Goal: Task Accomplishment & Management: Manage account settings

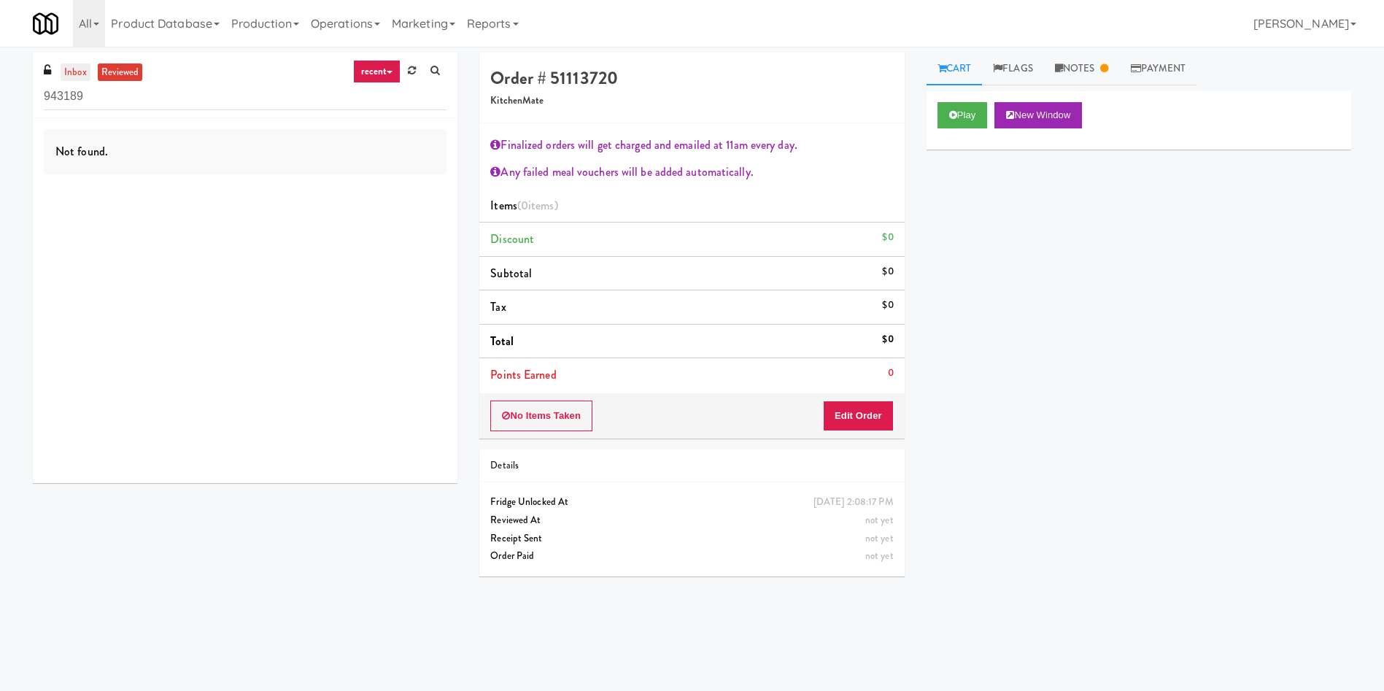
click at [74, 74] on link "inbox" at bounding box center [76, 72] width 30 height 18
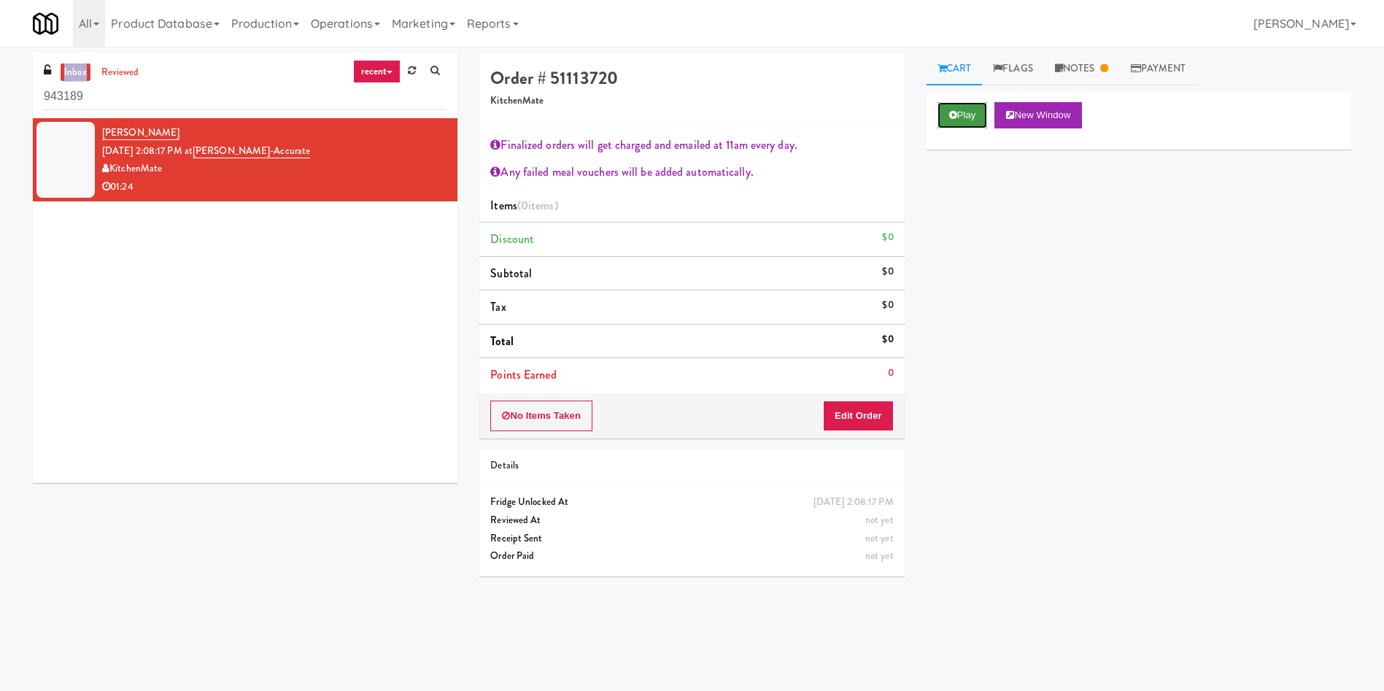
click at [963, 110] on button "Play" at bounding box center [962, 115] width 50 height 26
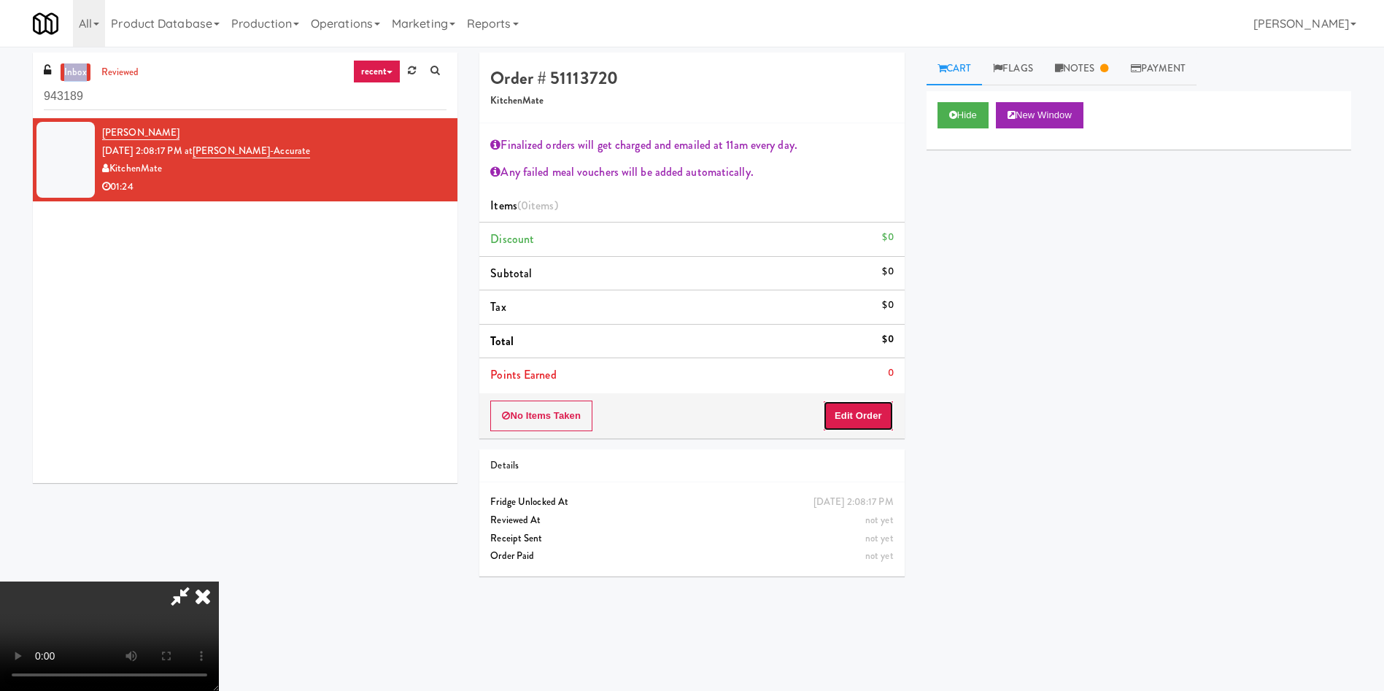
click at [873, 406] on button "Edit Order" at bounding box center [858, 416] width 71 height 31
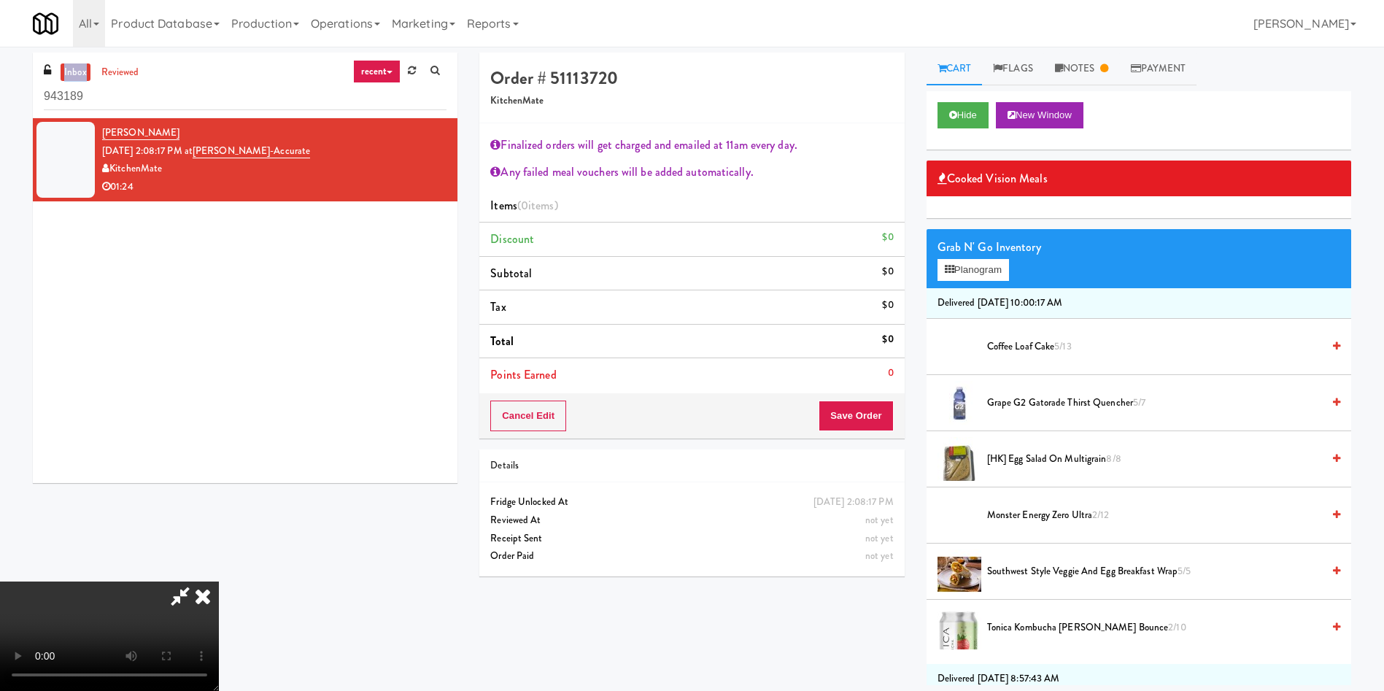
scroll to position [109, 0]
click at [219, 581] on video at bounding box center [109, 635] width 219 height 109
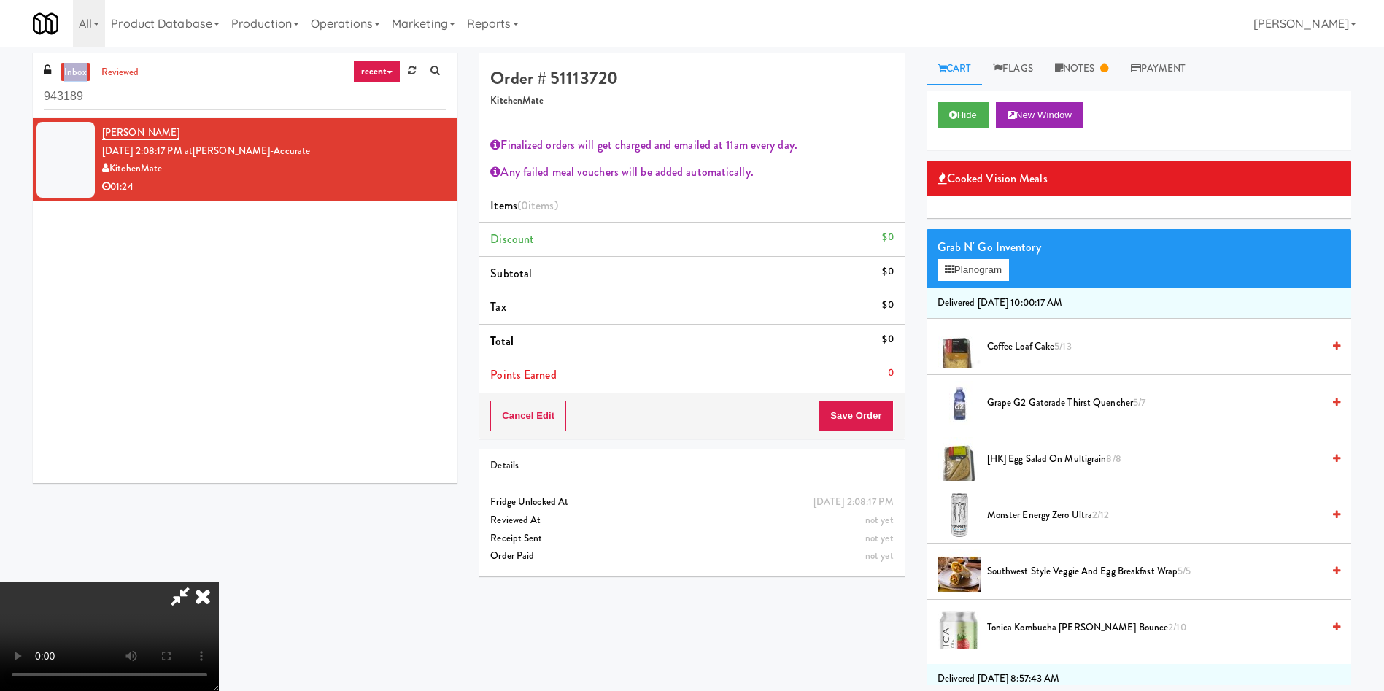
click at [219, 581] on video at bounding box center [109, 635] width 219 height 109
click at [1023, 341] on span "Coffee Loaf Cake 5/13" at bounding box center [1154, 347] width 335 height 18
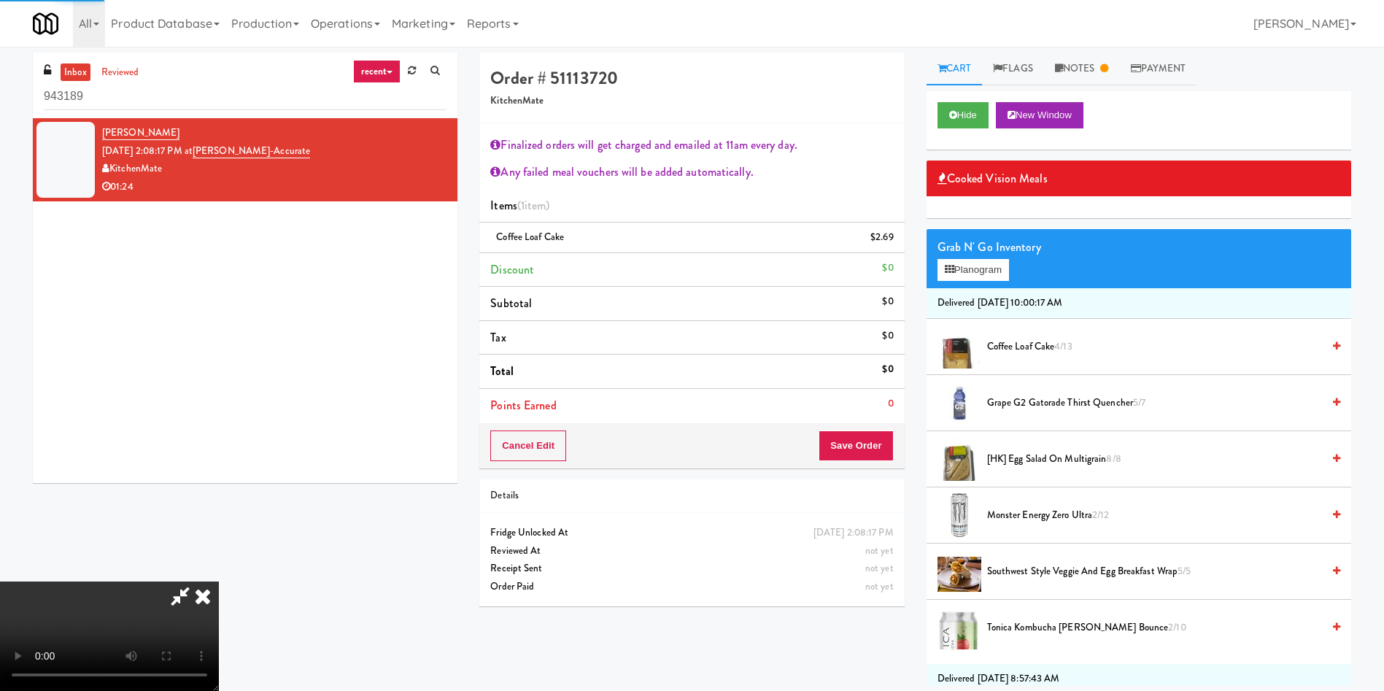
click at [219, 581] on video at bounding box center [109, 635] width 219 height 109
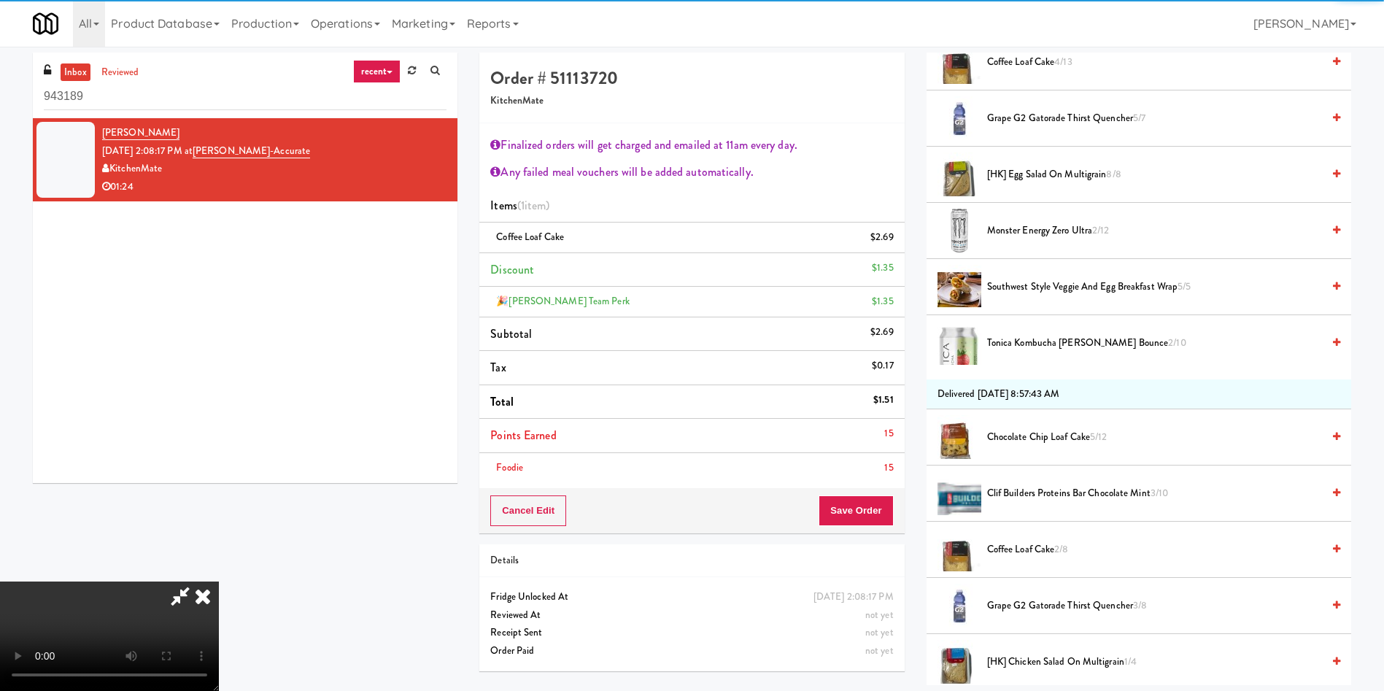
scroll to position [438, 0]
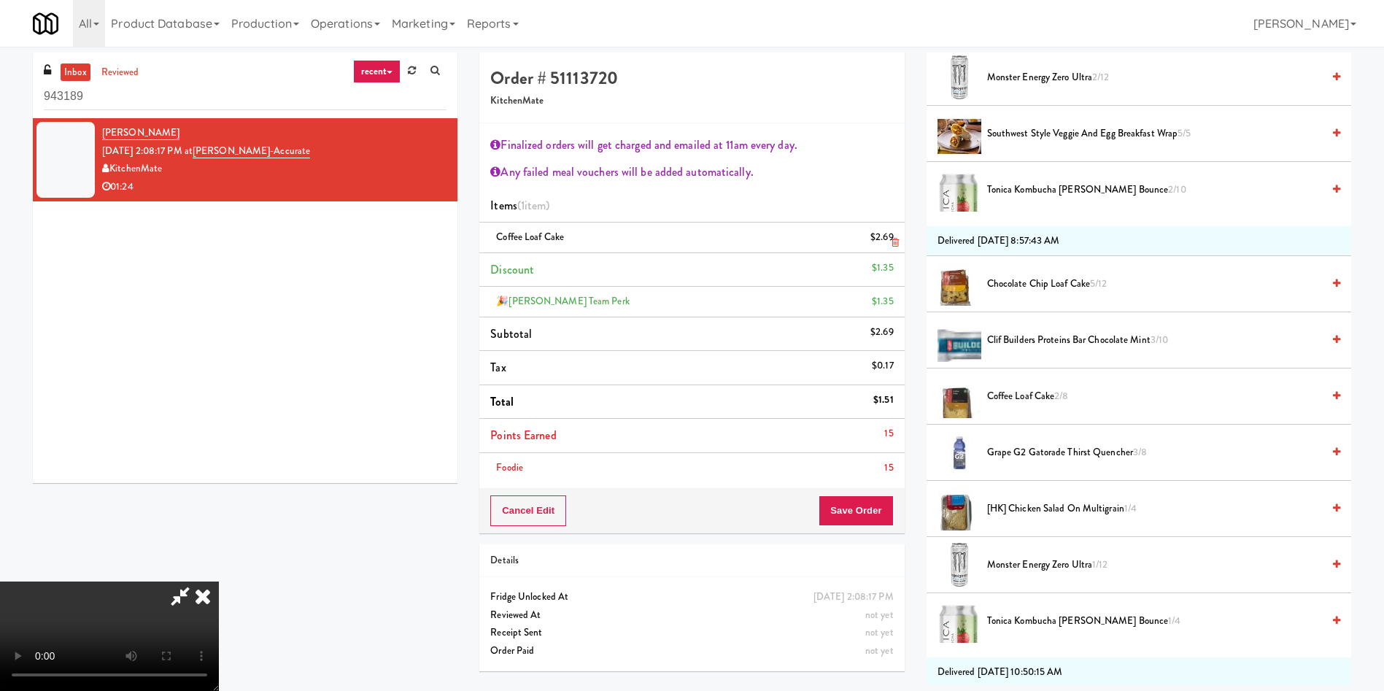
click at [899, 247] on li "Coffee Loaf Cake $2.69" at bounding box center [691, 238] width 425 height 31
click at [999, 392] on span "Coffee Loaf Cake 2/8" at bounding box center [1154, 396] width 335 height 18
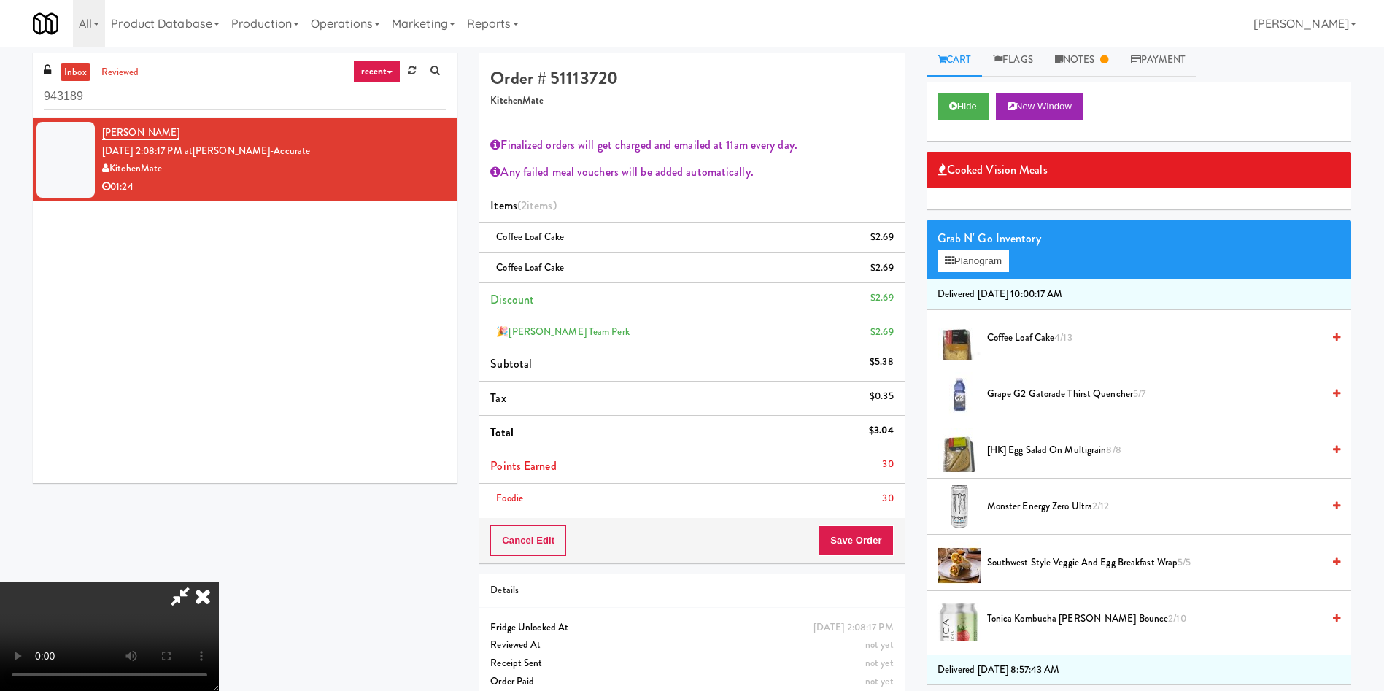
scroll to position [0, 0]
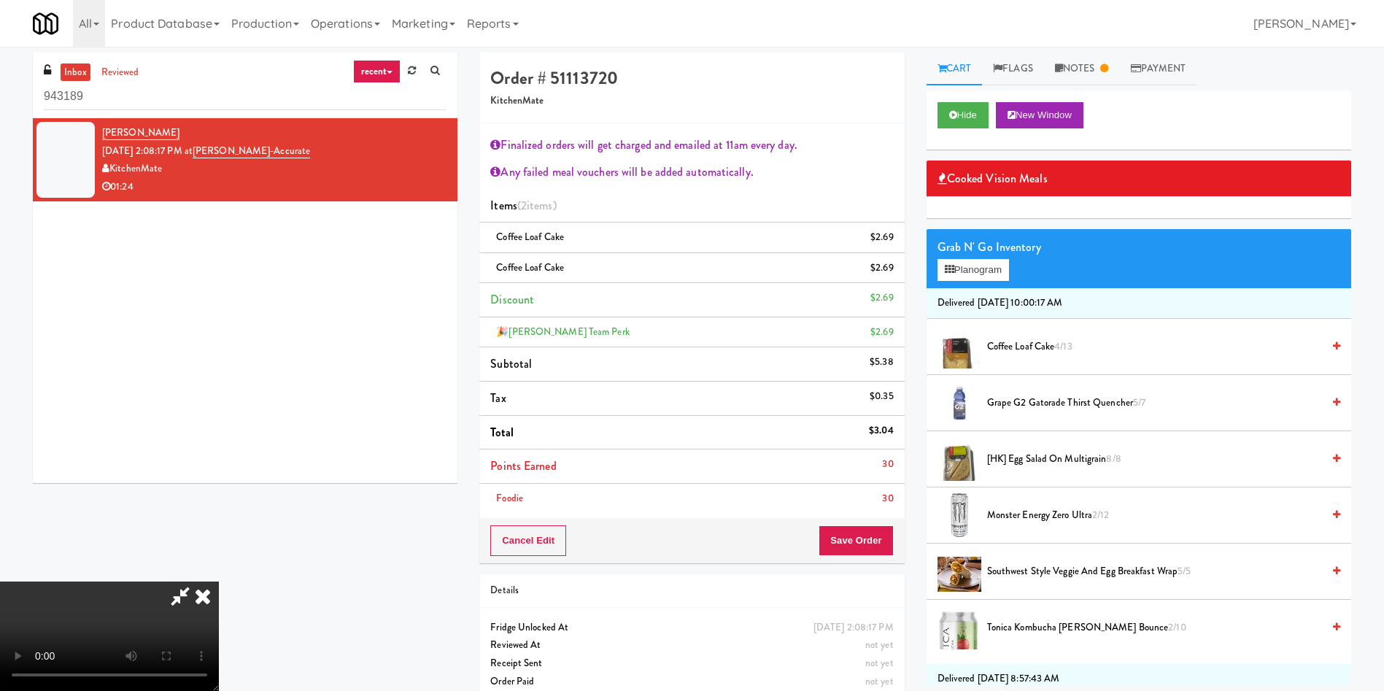
click at [1032, 462] on span "[HK] Egg Salad on Multigrain 8/8" at bounding box center [1154, 459] width 335 height 18
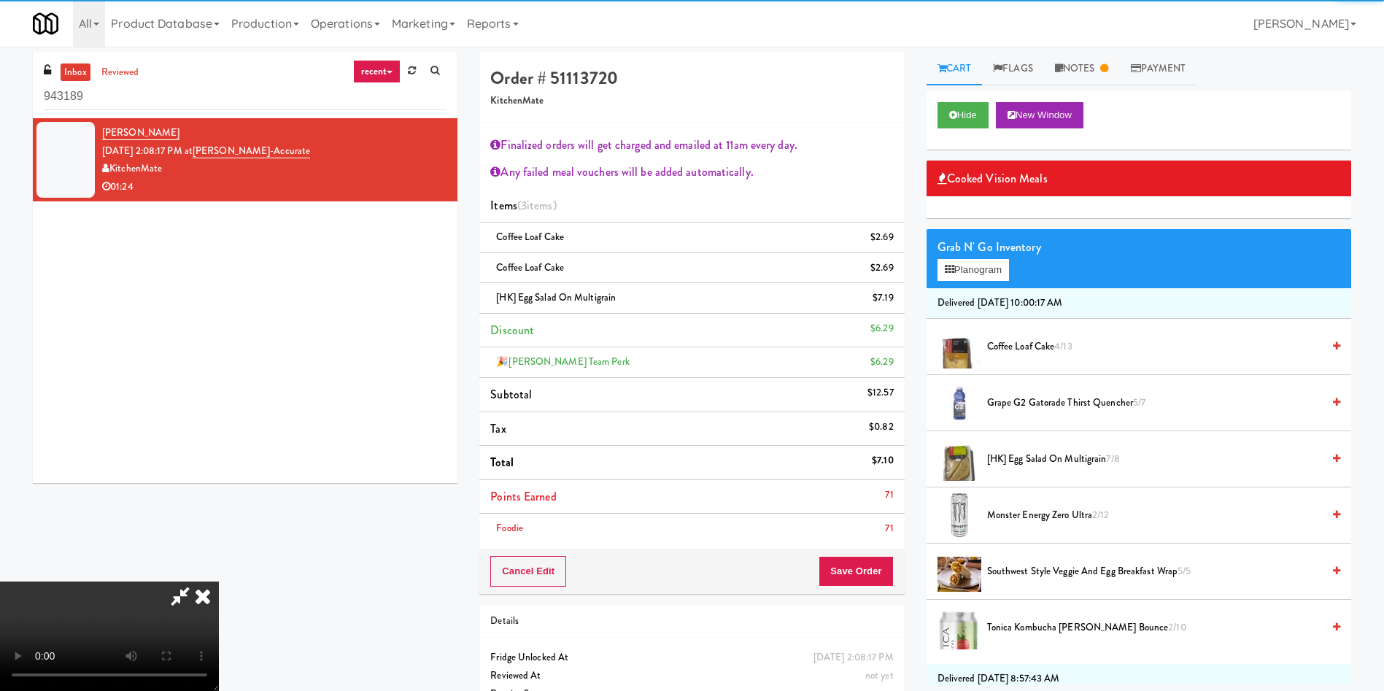
click at [219, 581] on video at bounding box center [109, 635] width 219 height 109
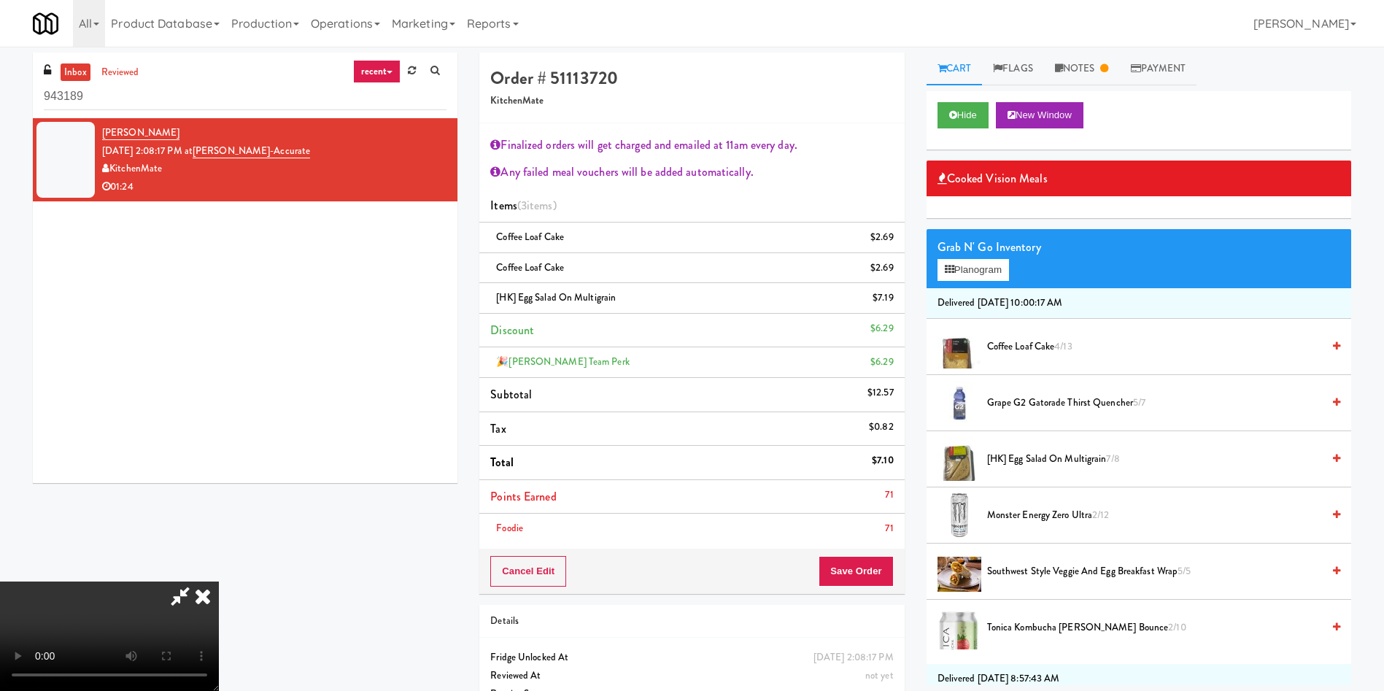
click at [219, 581] on video at bounding box center [109, 635] width 219 height 109
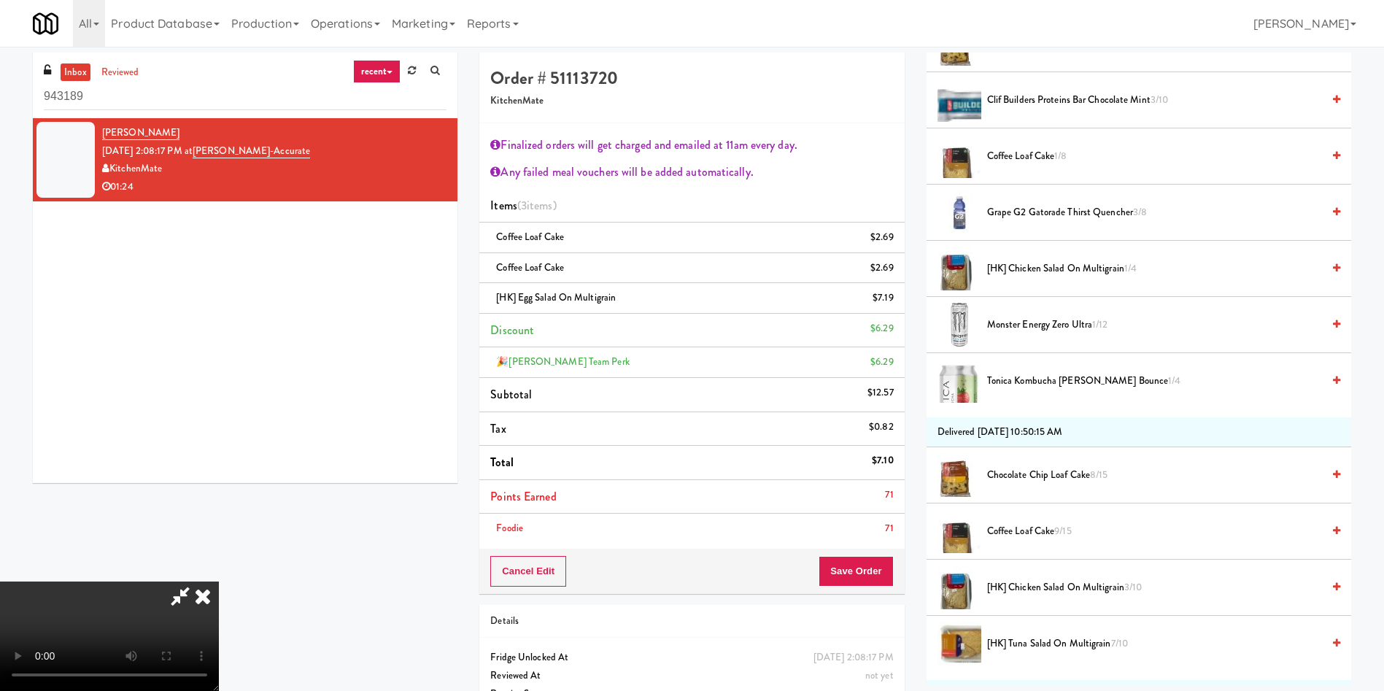
scroll to position [657, 0]
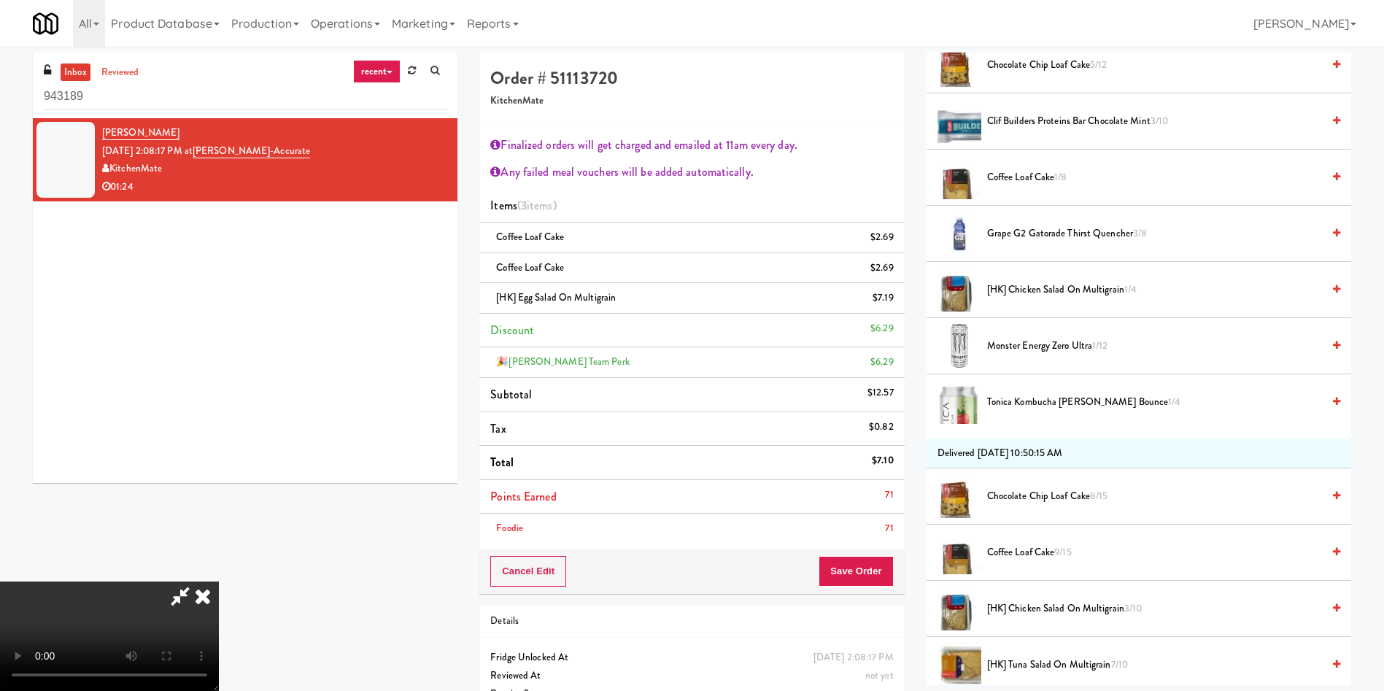
click at [219, 581] on video at bounding box center [109, 635] width 219 height 109
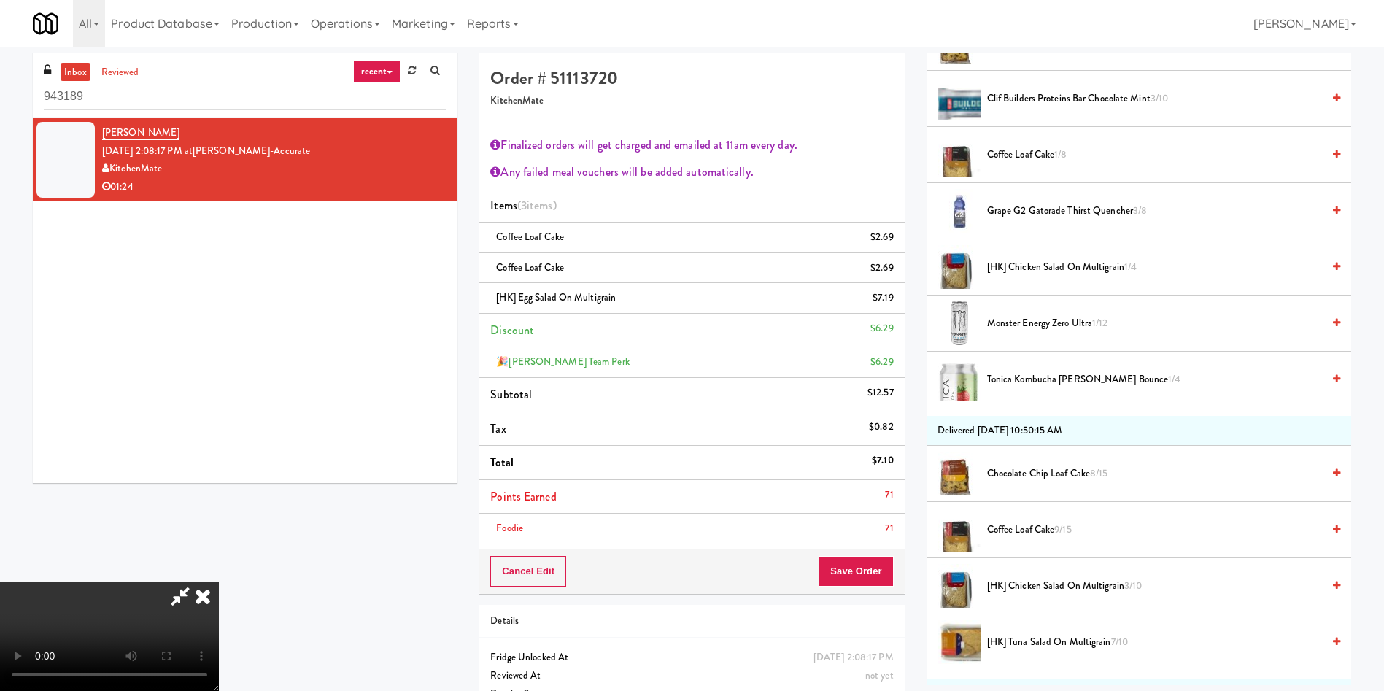
scroll to position [875, 0]
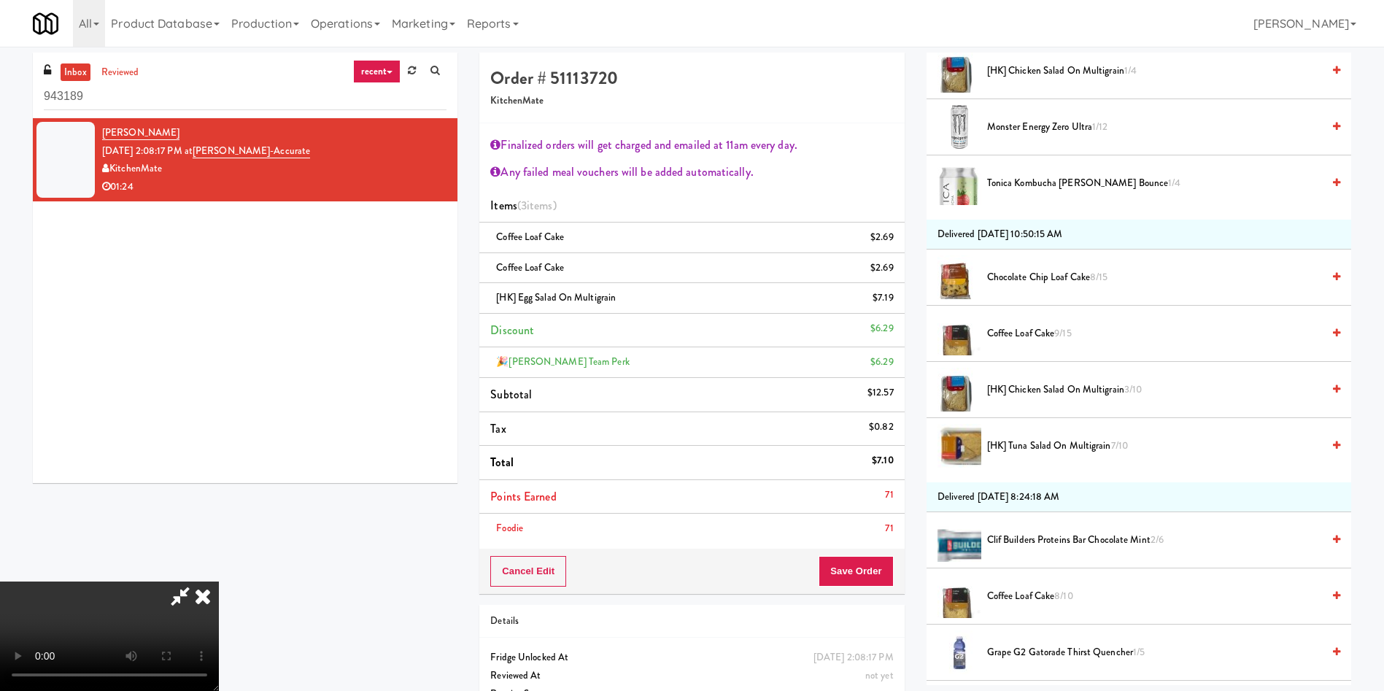
click at [219, 581] on video at bounding box center [109, 635] width 219 height 109
click at [197, 581] on icon at bounding box center [180, 595] width 34 height 29
click at [897, 273] on icon at bounding box center [894, 272] width 7 height 9
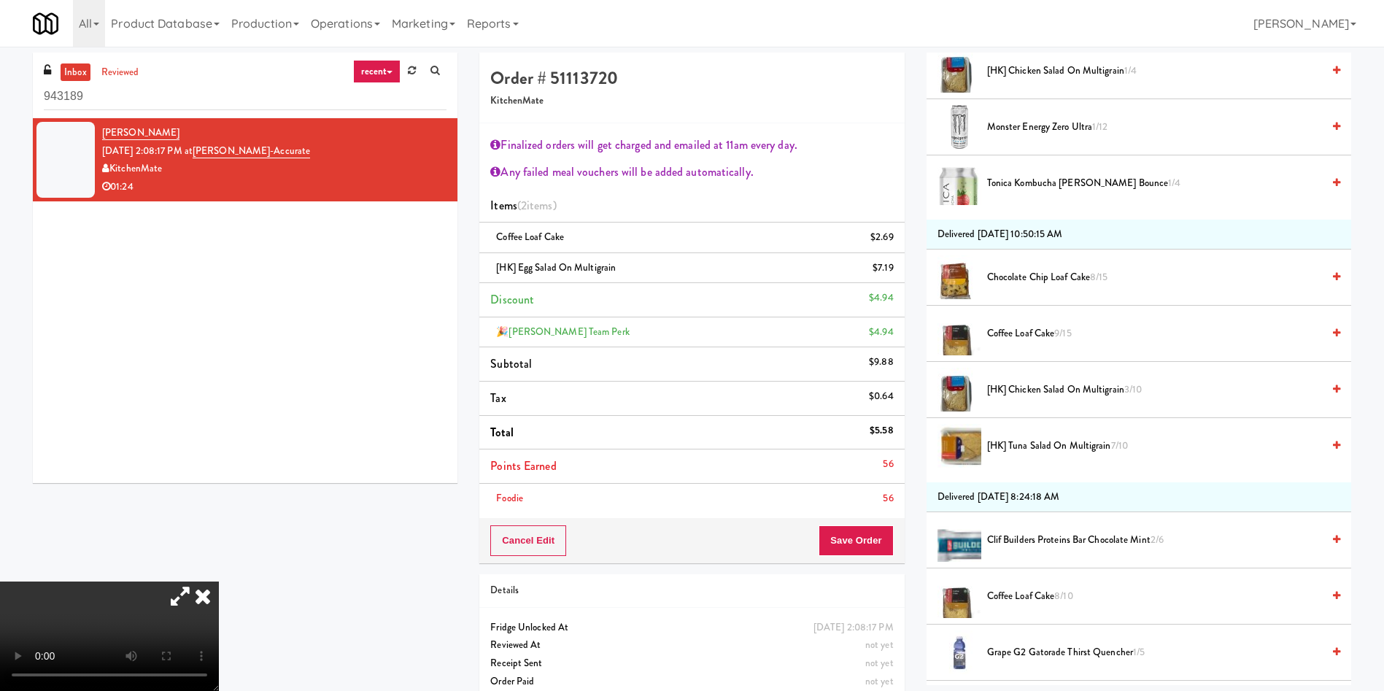
click at [897, 273] on icon at bounding box center [894, 272] width 7 height 9
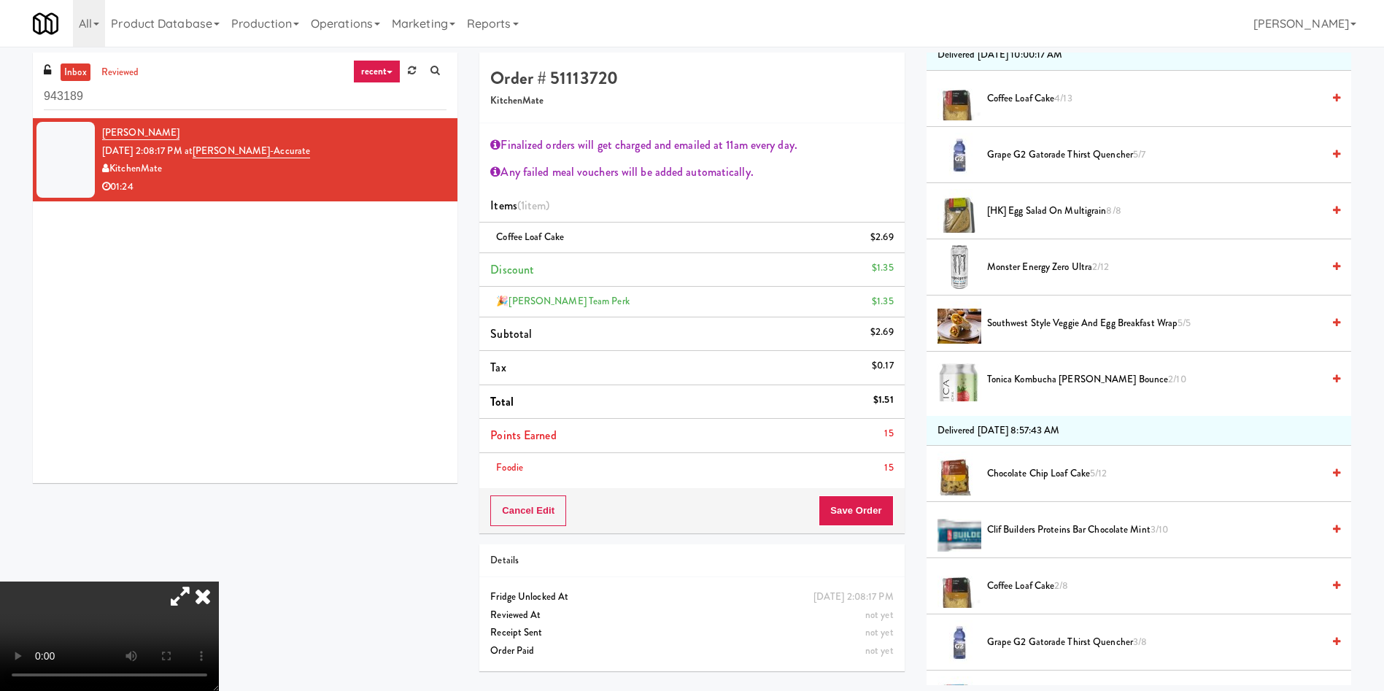
scroll to position [219, 0]
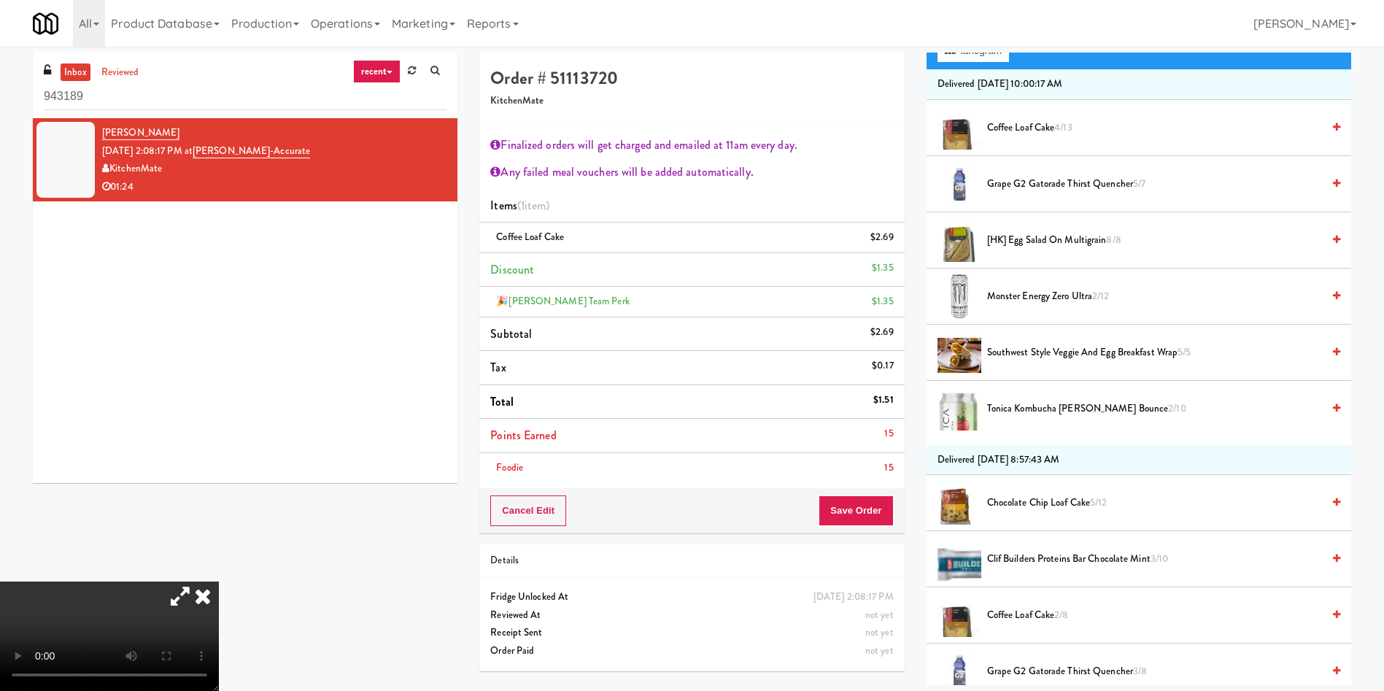
click at [219, 581] on video at bounding box center [109, 635] width 219 height 109
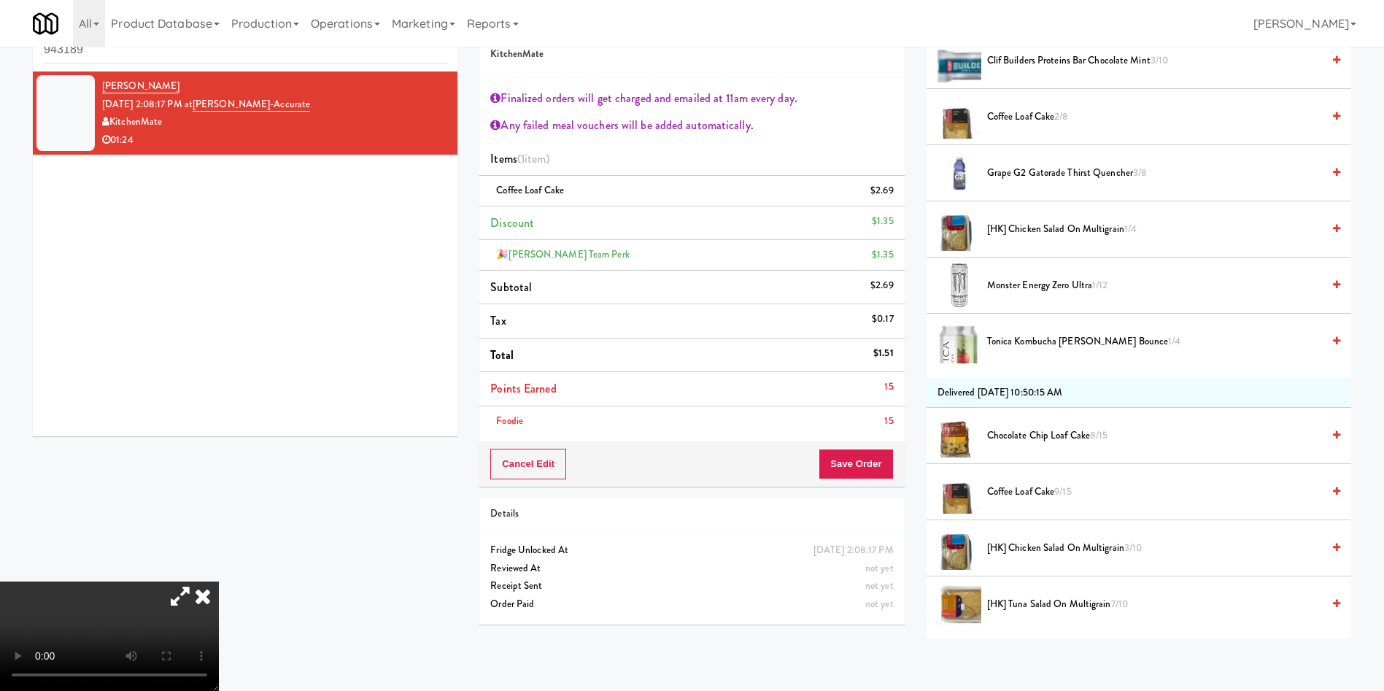
scroll to position [766, 0]
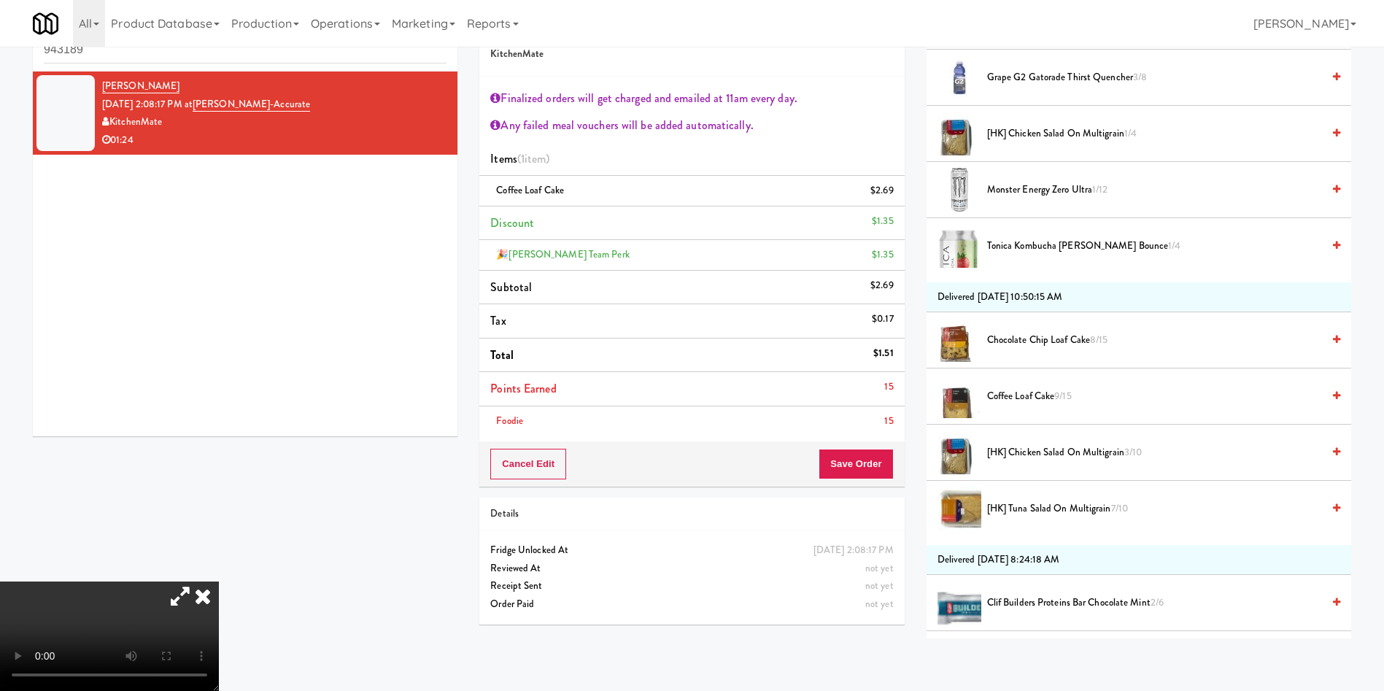
click at [1042, 506] on span "[HK] Tuna Salad on Multigrain 7/10" at bounding box center [1154, 509] width 335 height 18
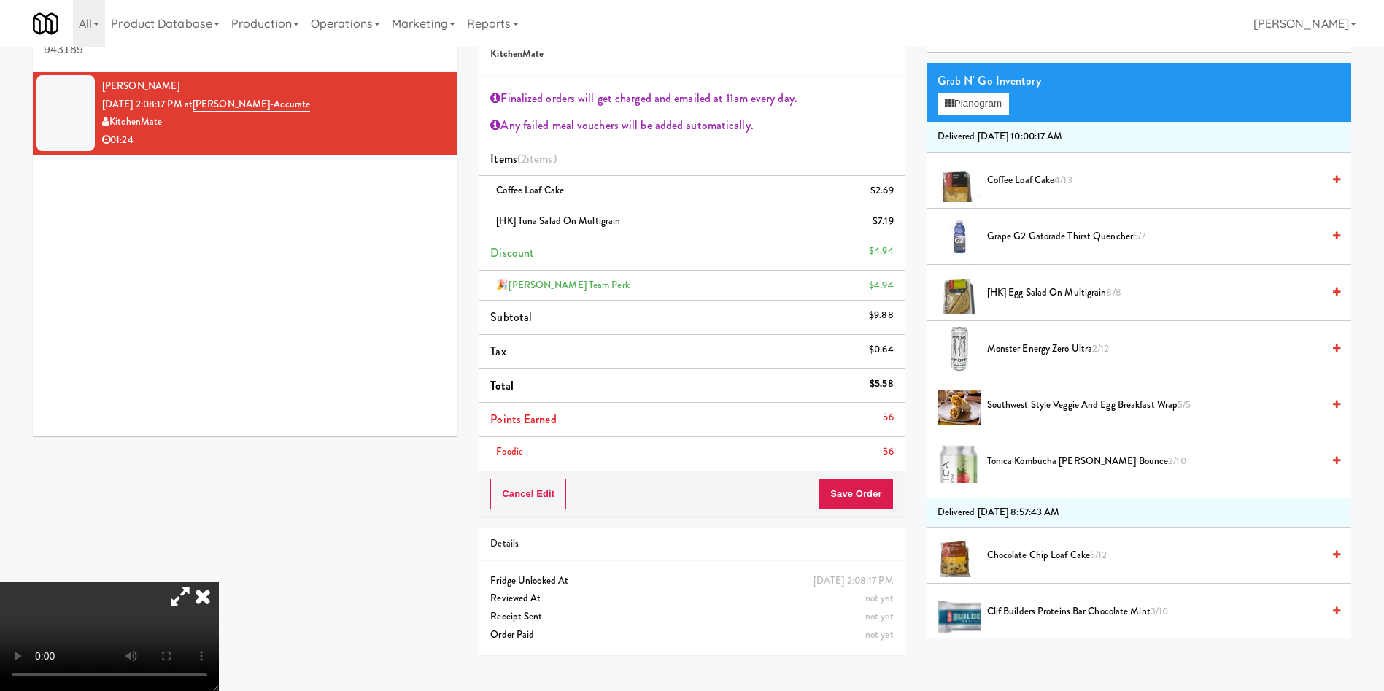
scroll to position [219, 0]
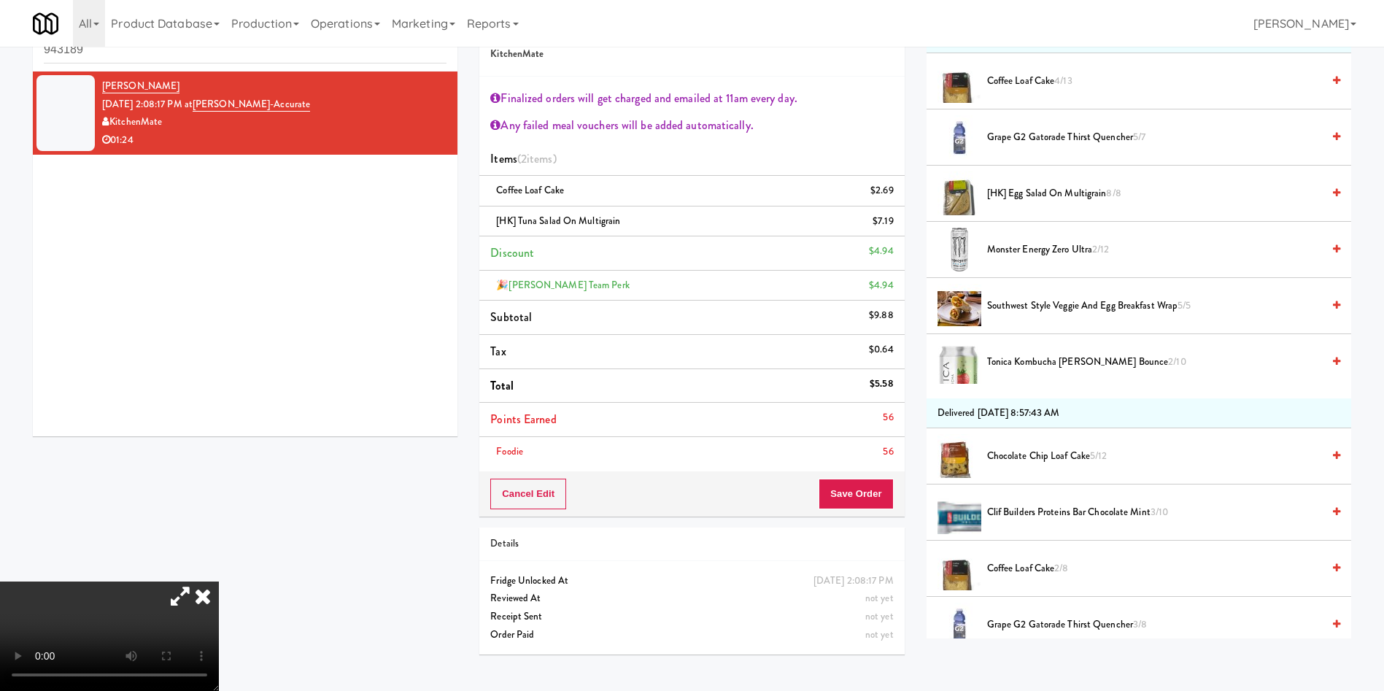
click at [219, 581] on video at bounding box center [109, 635] width 219 height 109
click at [856, 486] on button "Save Order" at bounding box center [856, 494] width 74 height 31
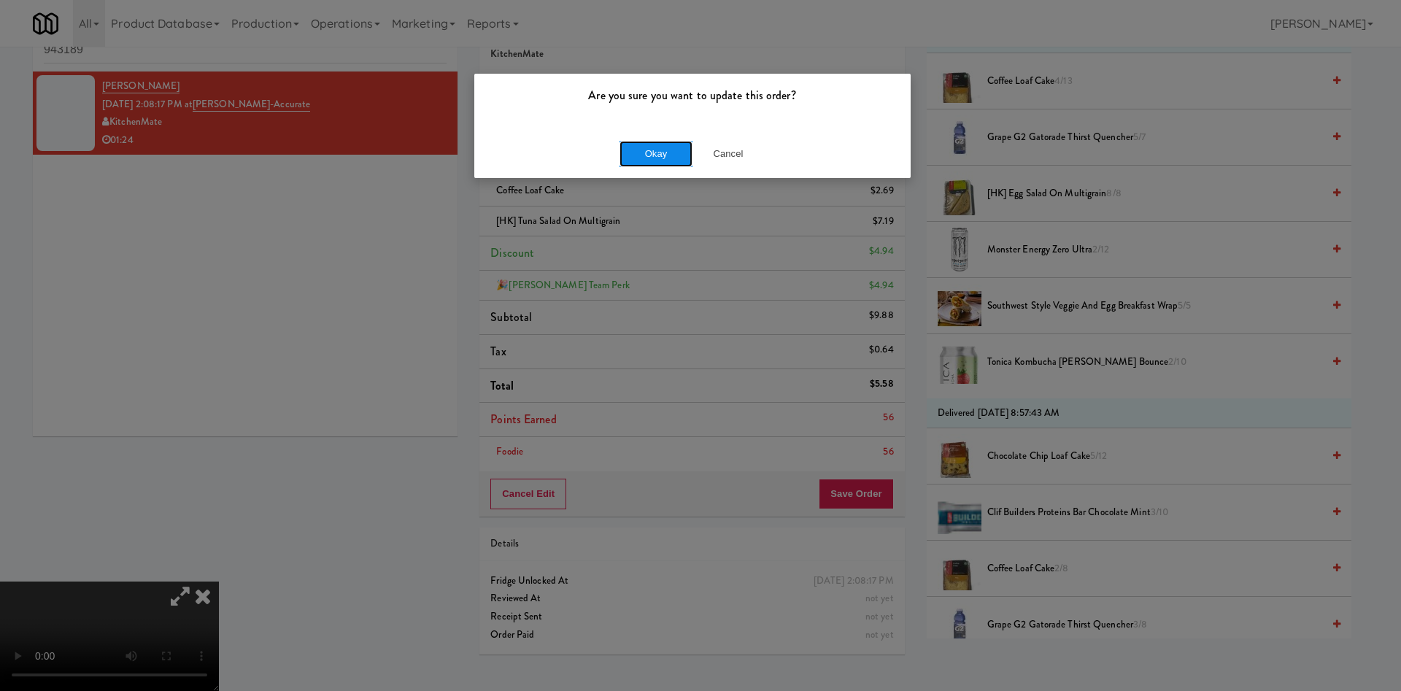
click at [637, 158] on button "Okay" at bounding box center [655, 154] width 73 height 26
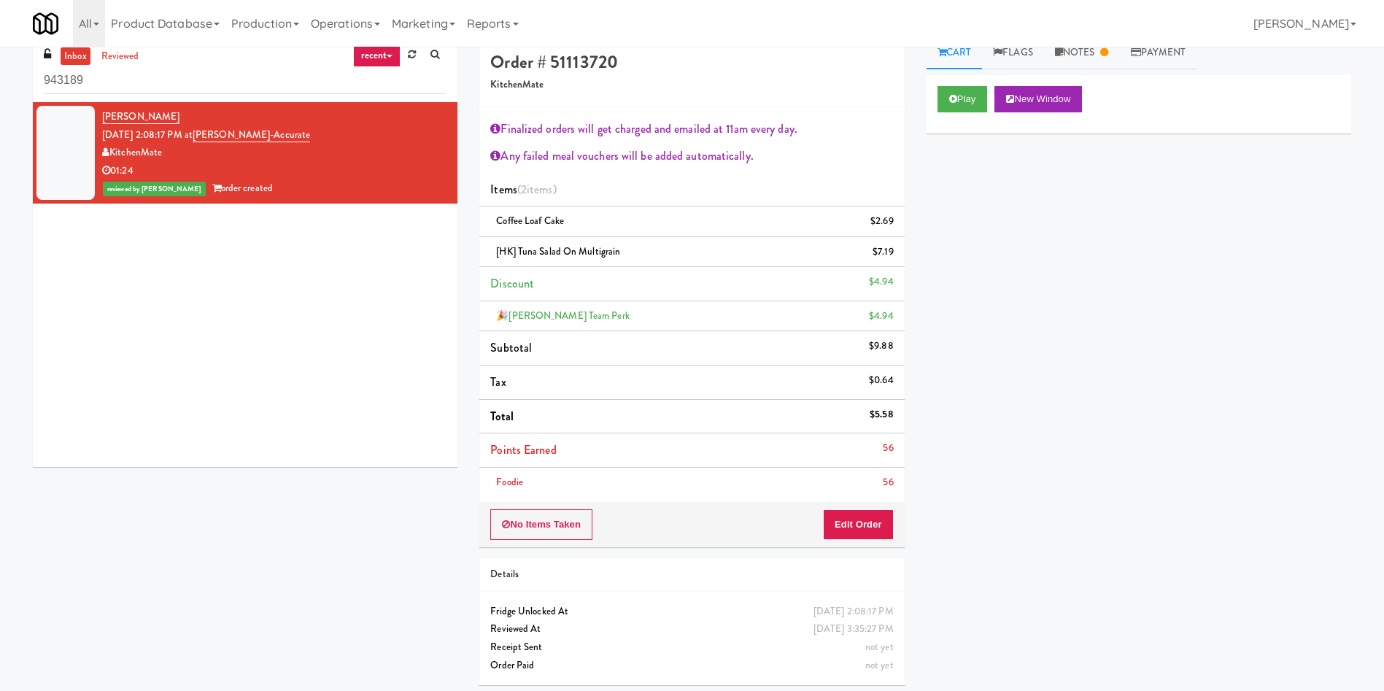
scroll to position [0, 0]
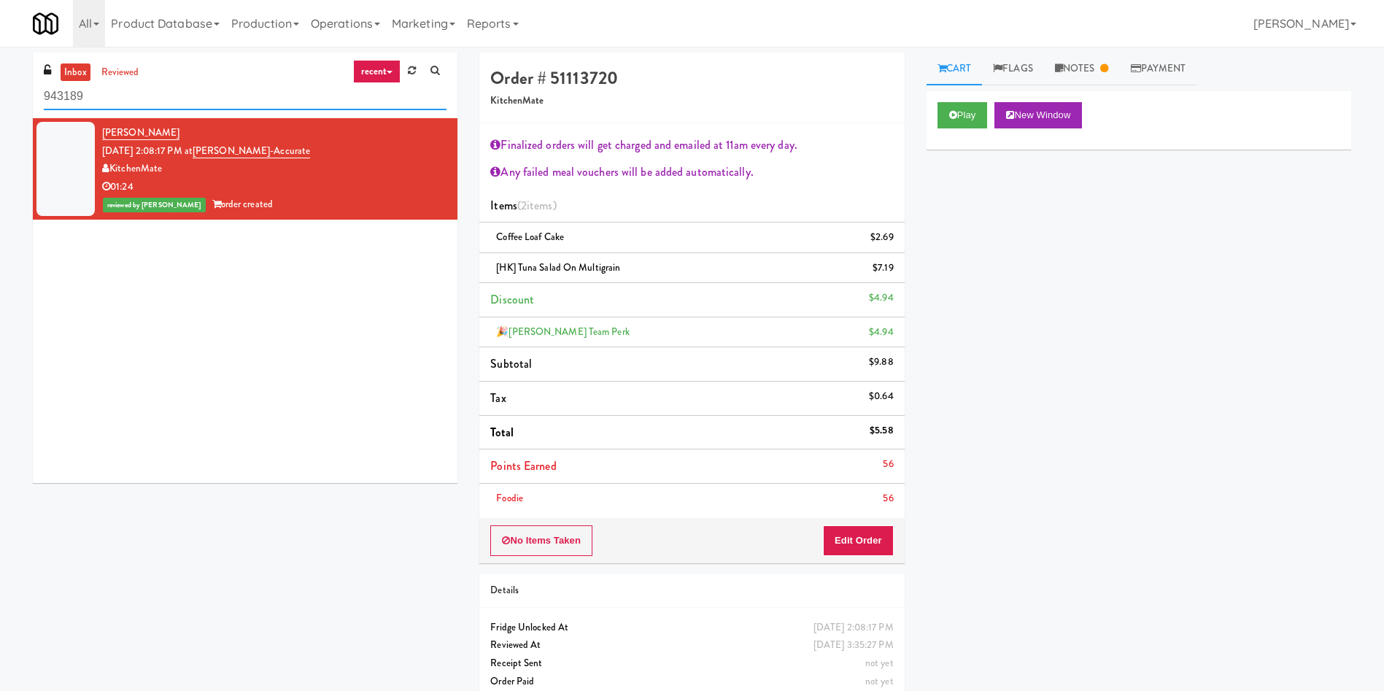
drag, startPoint x: 164, startPoint y: 104, endPoint x: 0, endPoint y: 35, distance: 178.2
click at [0, 47] on body "Are you sure you want to update this order? Okay Cancel Okay Are you sure you w…" at bounding box center [692, 392] width 1384 height 691
paste input "Fridge - Vantage - Pre Opening"
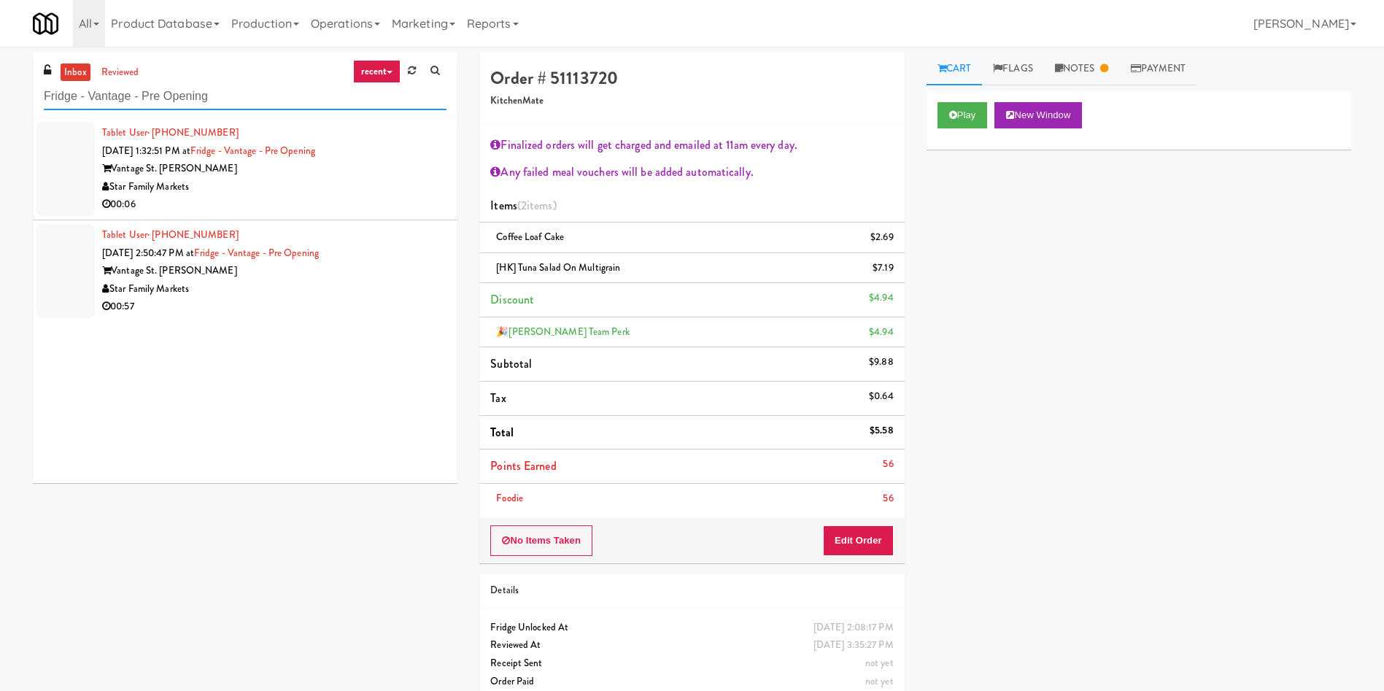
type input "Fridge - Vantage - Pre Opening"
drag, startPoint x: 38, startPoint y: 181, endPoint x: 102, endPoint y: 186, distance: 64.4
click at [38, 181] on div at bounding box center [65, 169] width 58 height 94
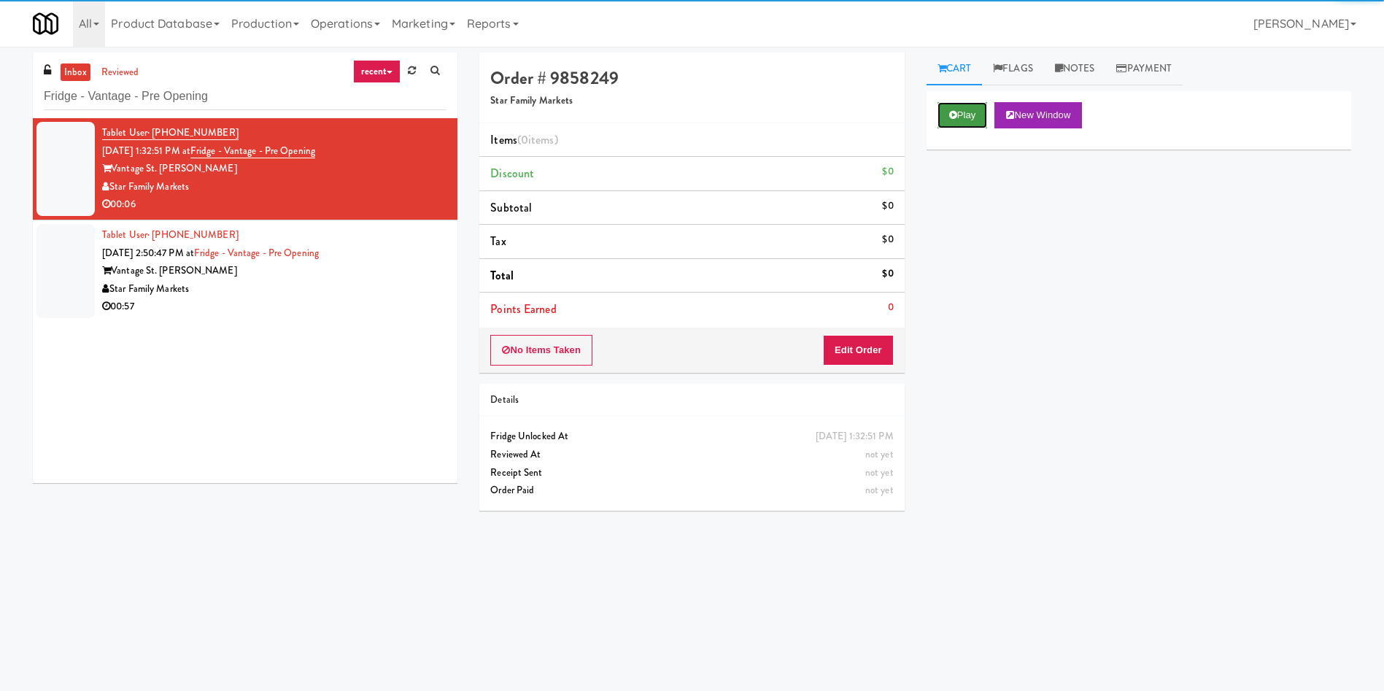
click at [967, 113] on button "Play" at bounding box center [962, 115] width 50 height 26
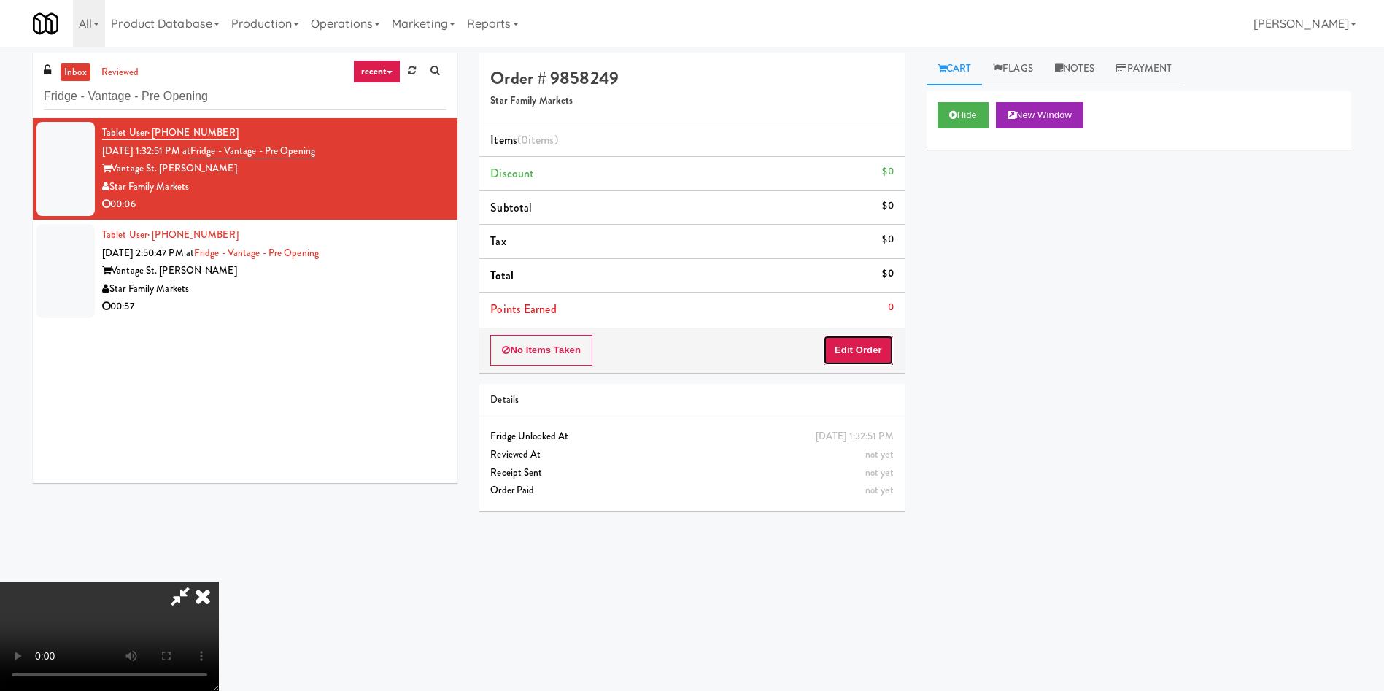
click at [866, 349] on button "Edit Order" at bounding box center [858, 350] width 71 height 31
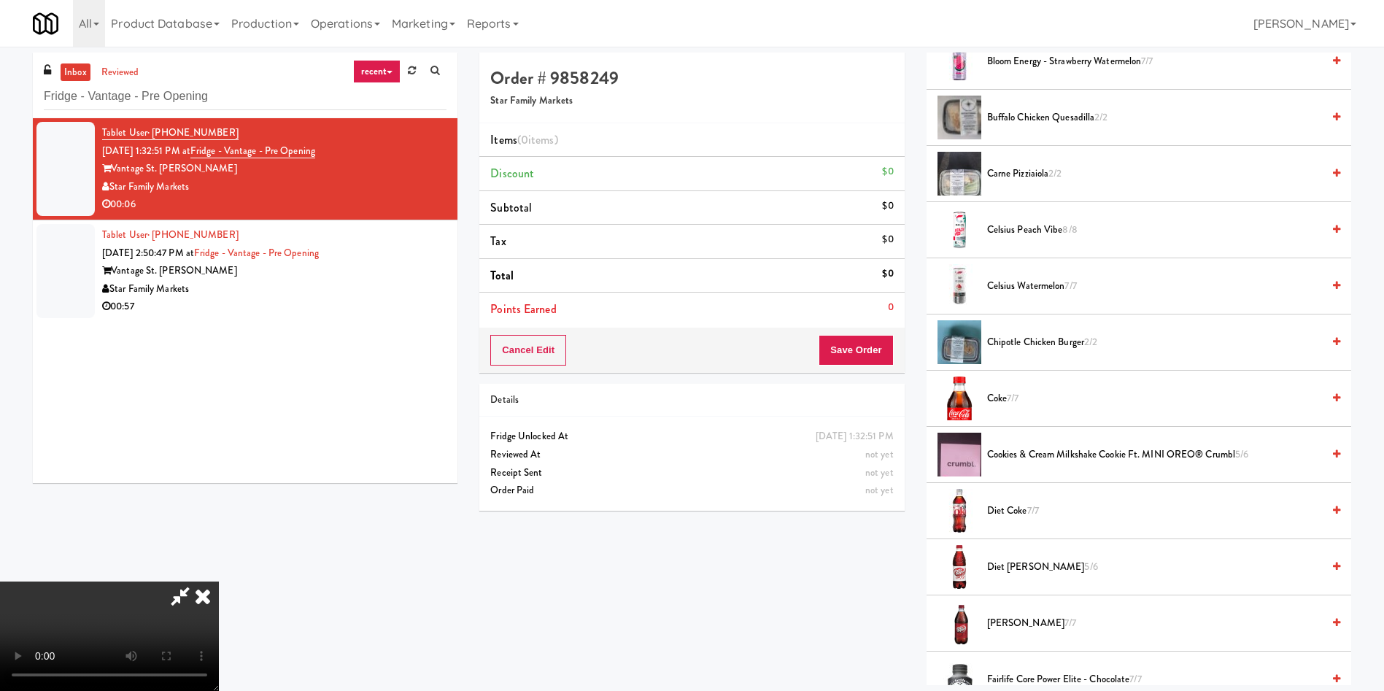
scroll to position [109, 0]
click at [219, 581] on video at bounding box center [109, 635] width 219 height 109
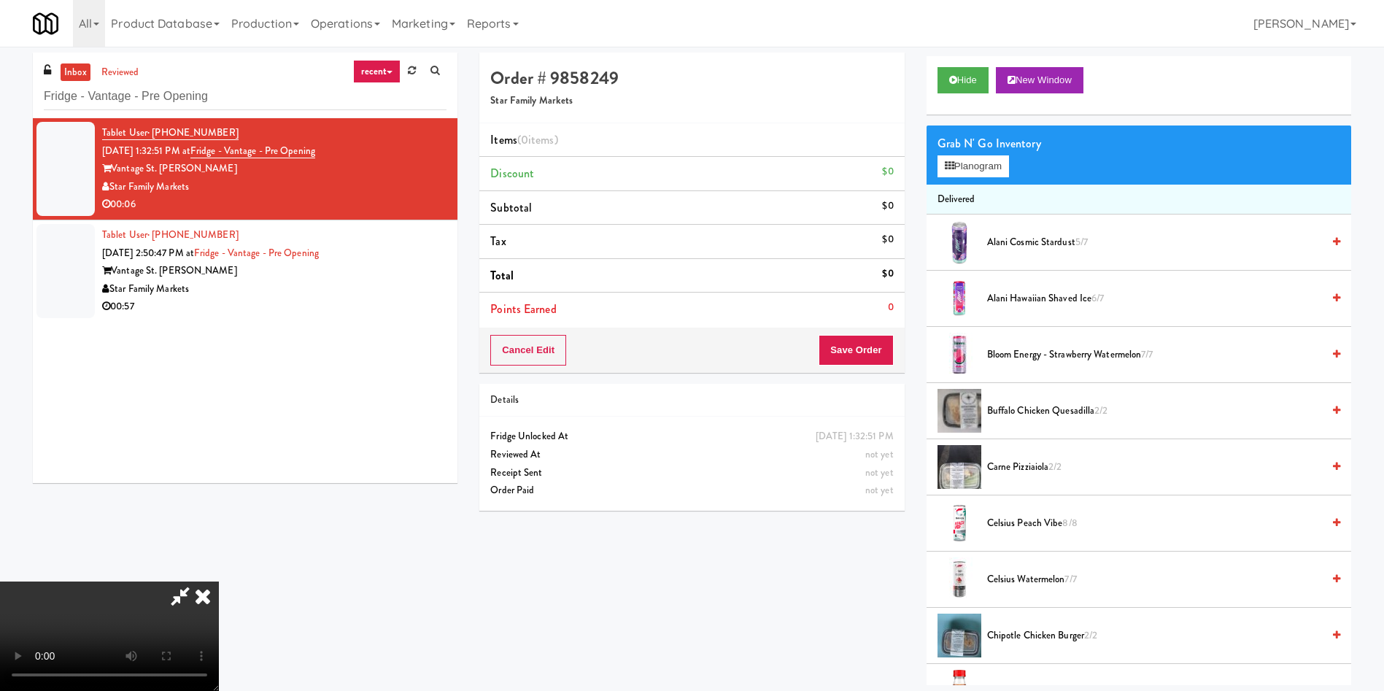
scroll to position [0, 0]
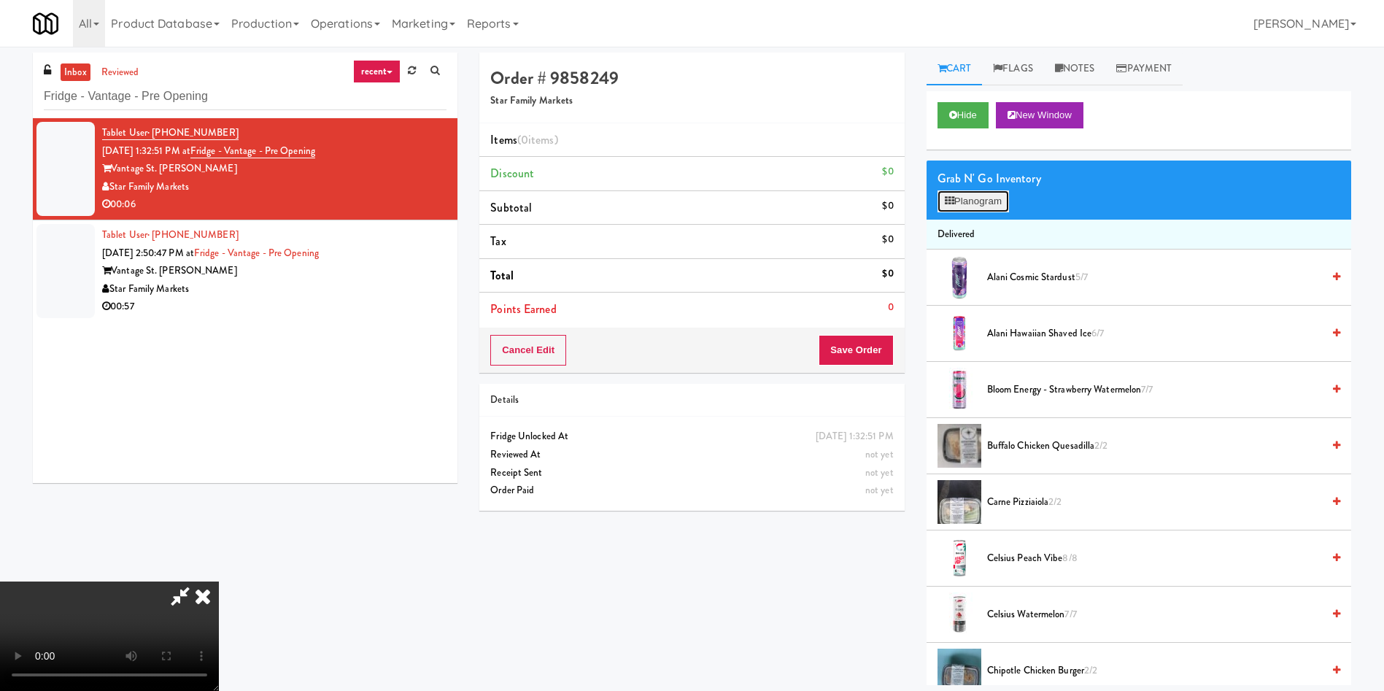
click at [972, 202] on button "Planogram" at bounding box center [972, 201] width 71 height 22
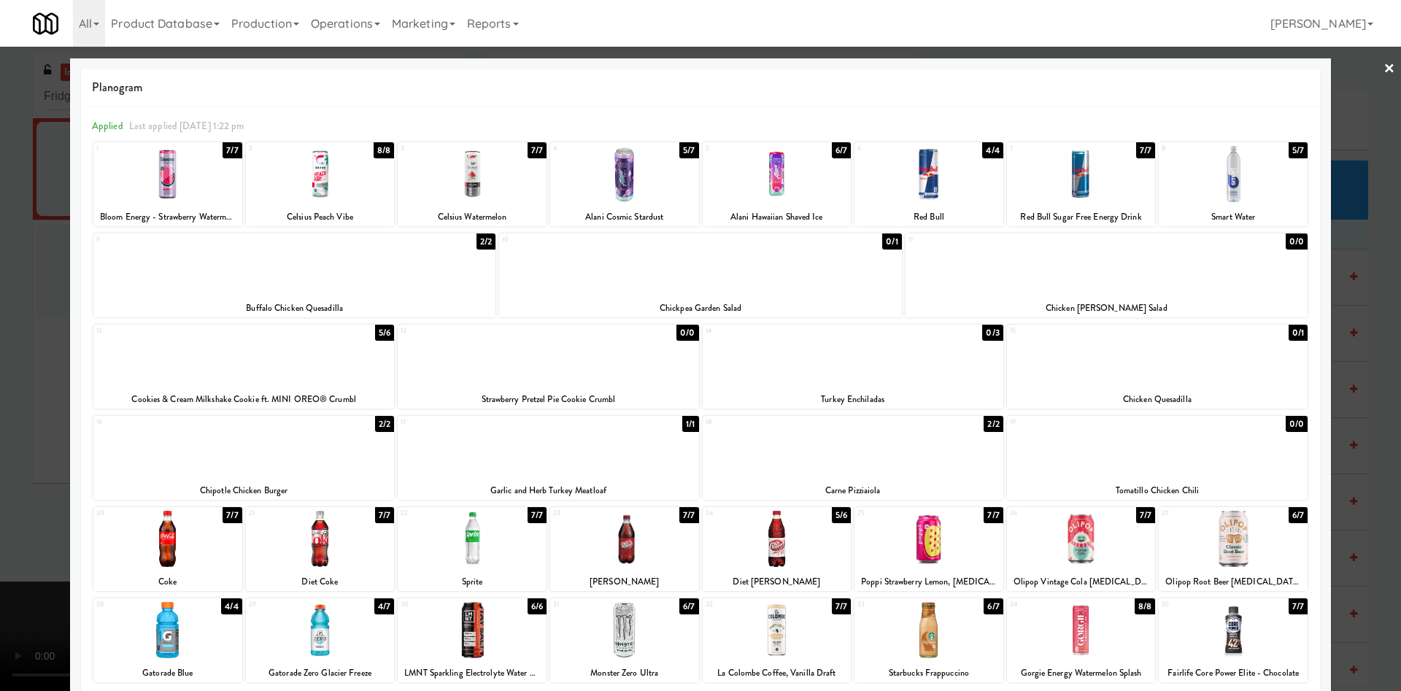
click at [630, 648] on div at bounding box center [624, 630] width 149 height 56
click at [2, 295] on div at bounding box center [700, 345] width 1401 height 691
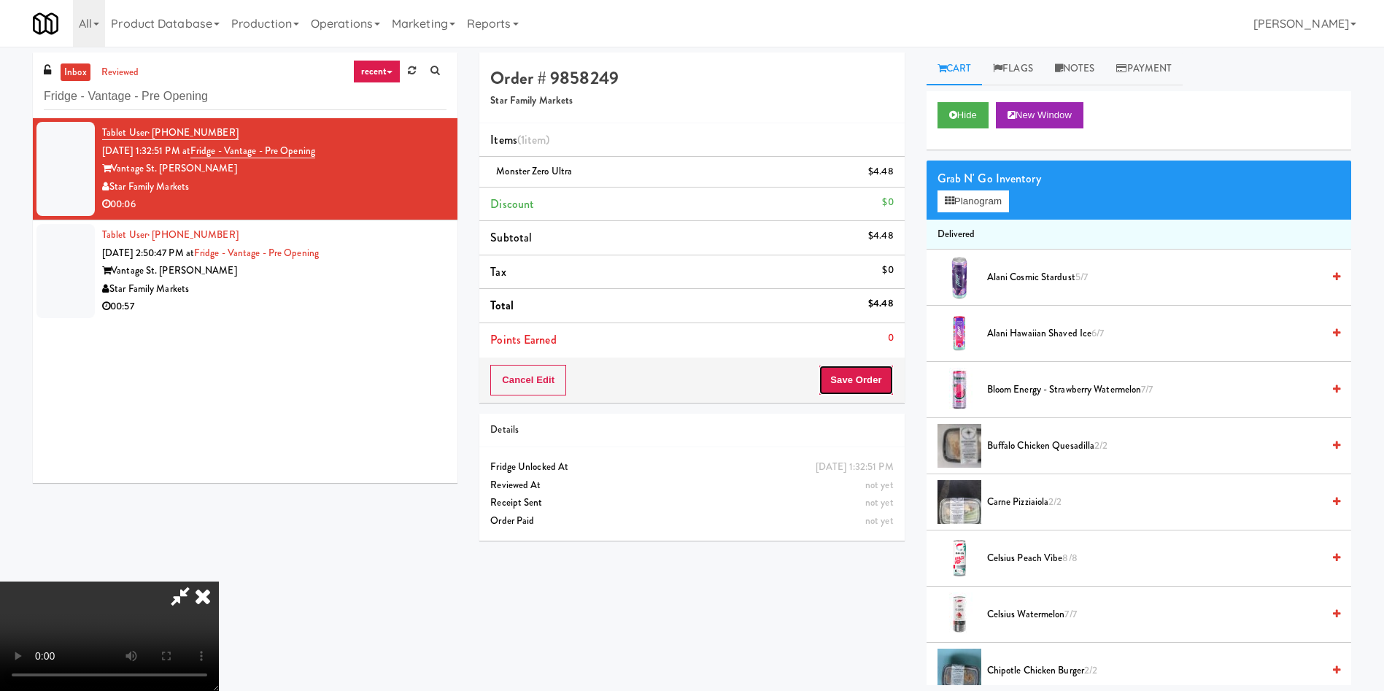
click at [869, 378] on button "Save Order" at bounding box center [856, 380] width 74 height 31
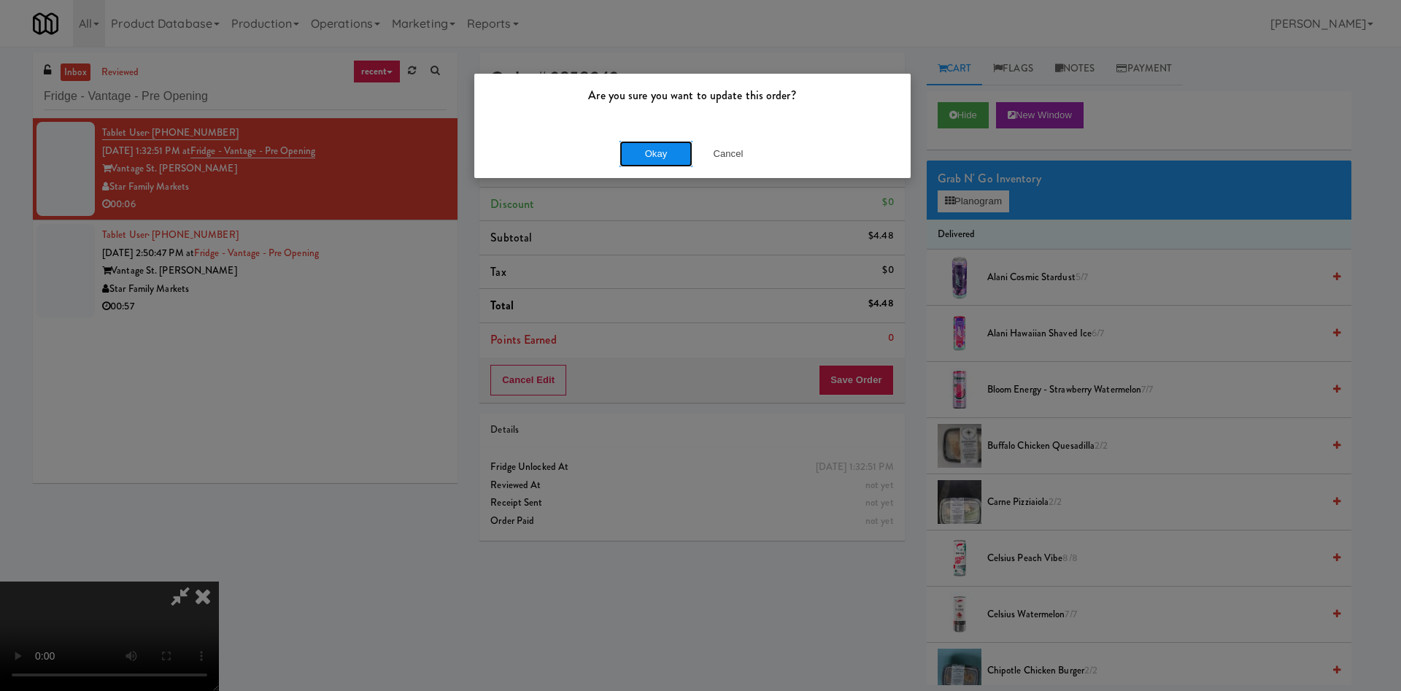
click at [665, 155] on button "Okay" at bounding box center [655, 154] width 73 height 26
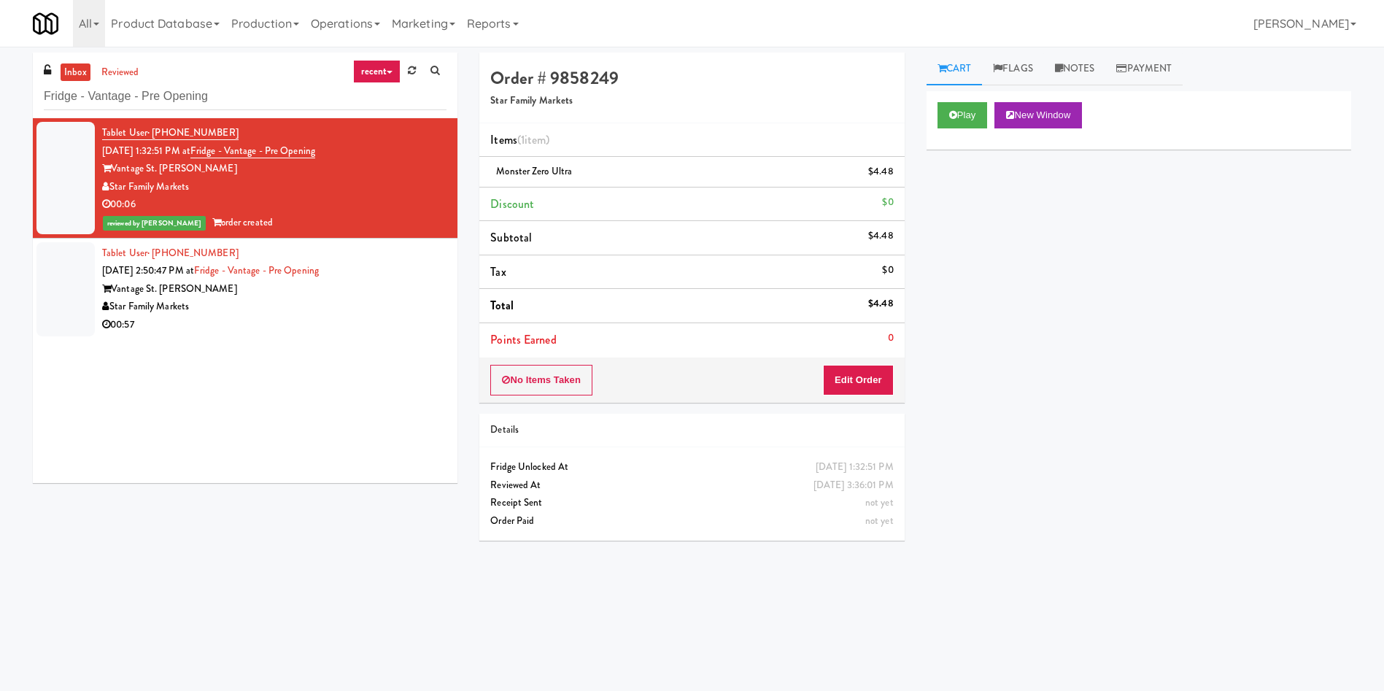
click at [76, 301] on div at bounding box center [65, 289] width 58 height 94
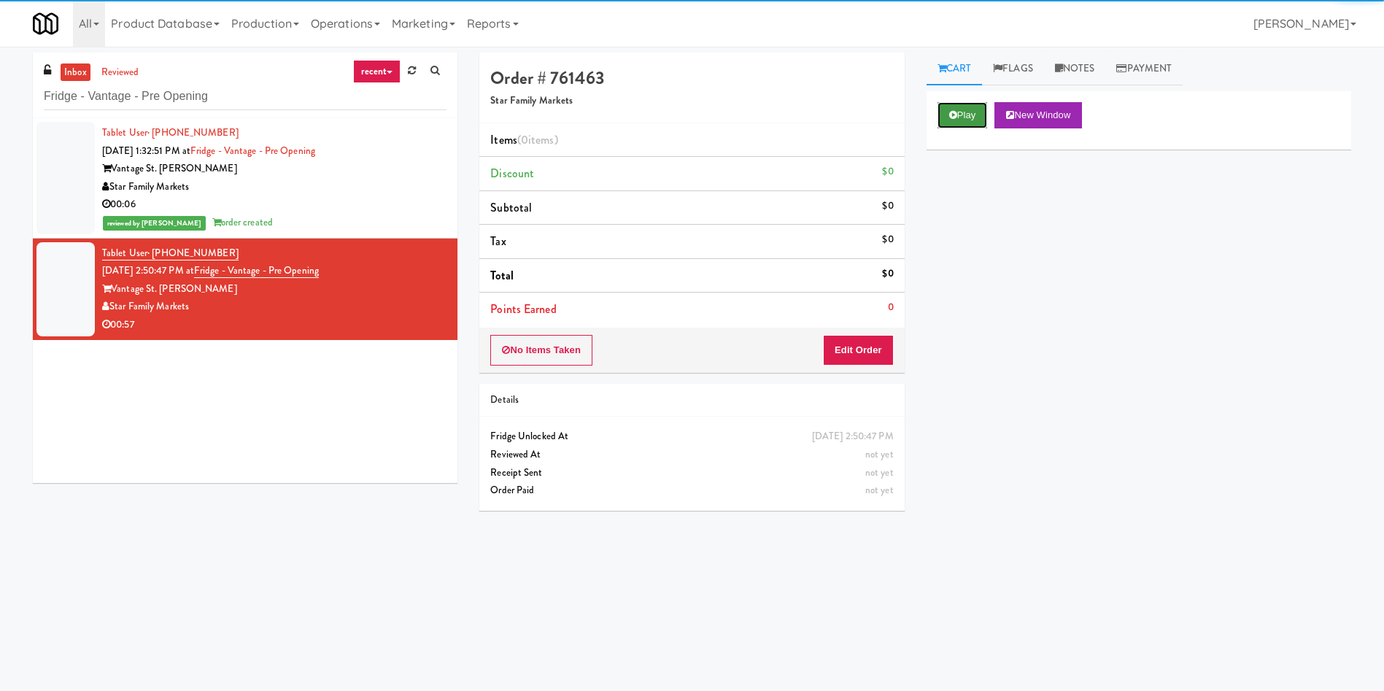
click at [964, 112] on button "Play" at bounding box center [962, 115] width 50 height 26
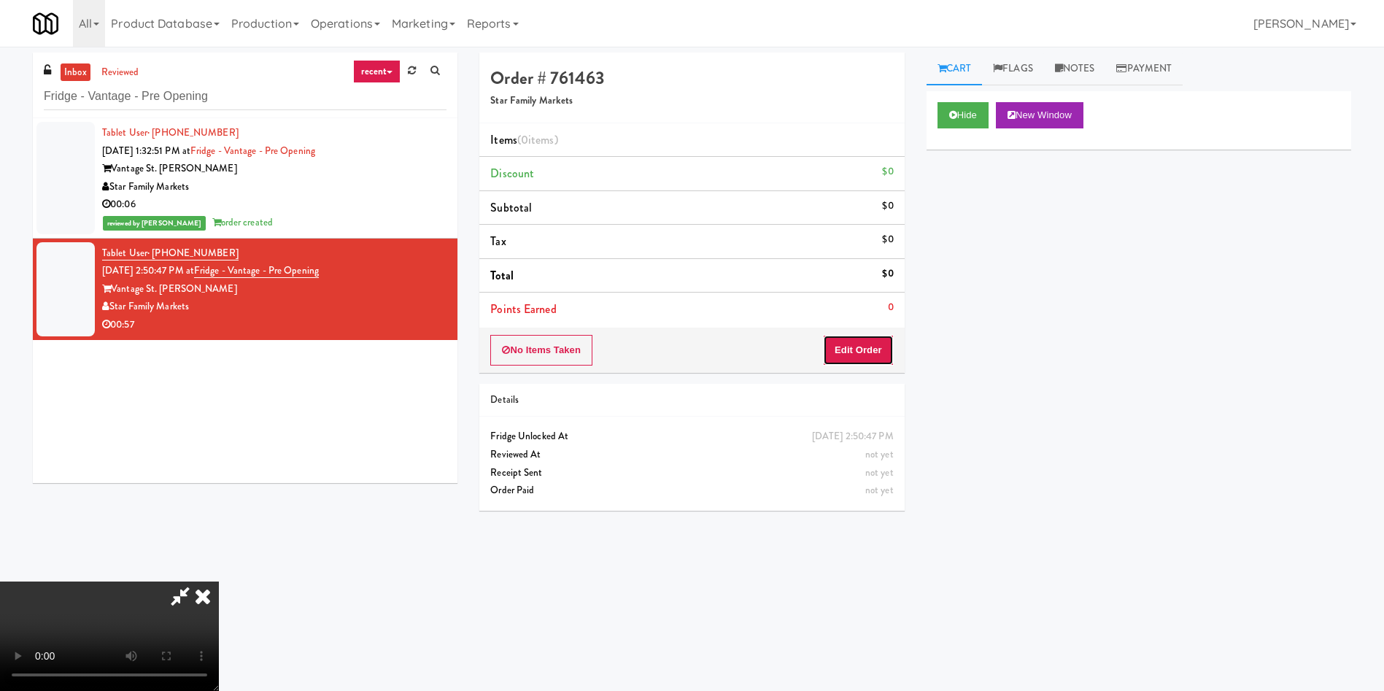
click at [864, 348] on button "Edit Order" at bounding box center [858, 350] width 71 height 31
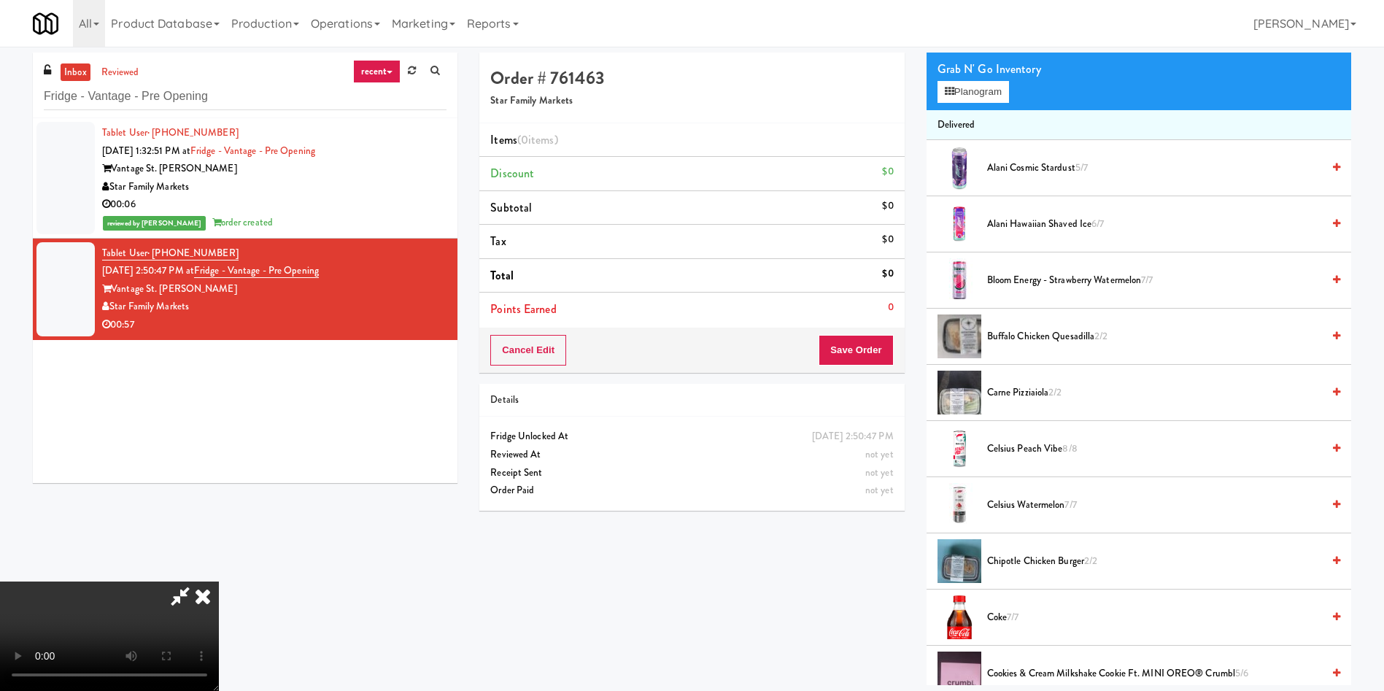
scroll to position [105, 0]
click at [219, 581] on video at bounding box center [109, 635] width 219 height 109
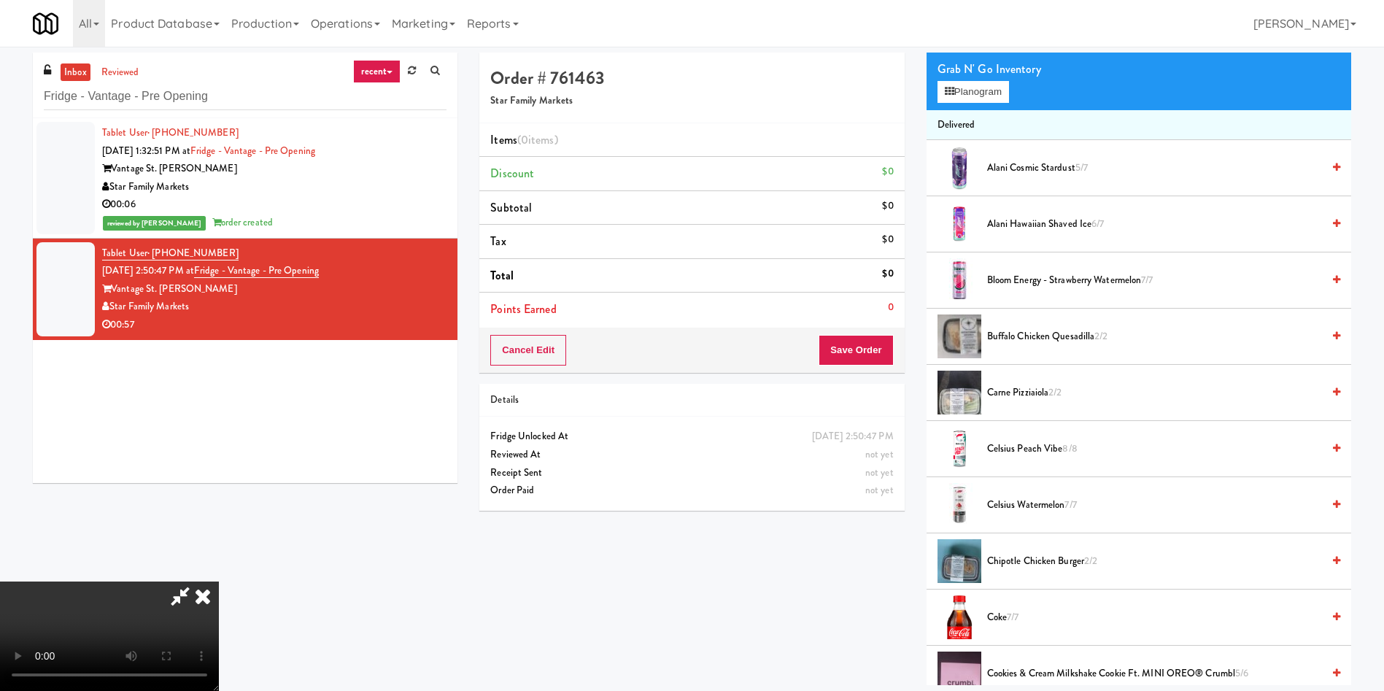
click at [219, 581] on video at bounding box center [109, 635] width 219 height 109
click at [101, 581] on video at bounding box center [109, 635] width 219 height 109
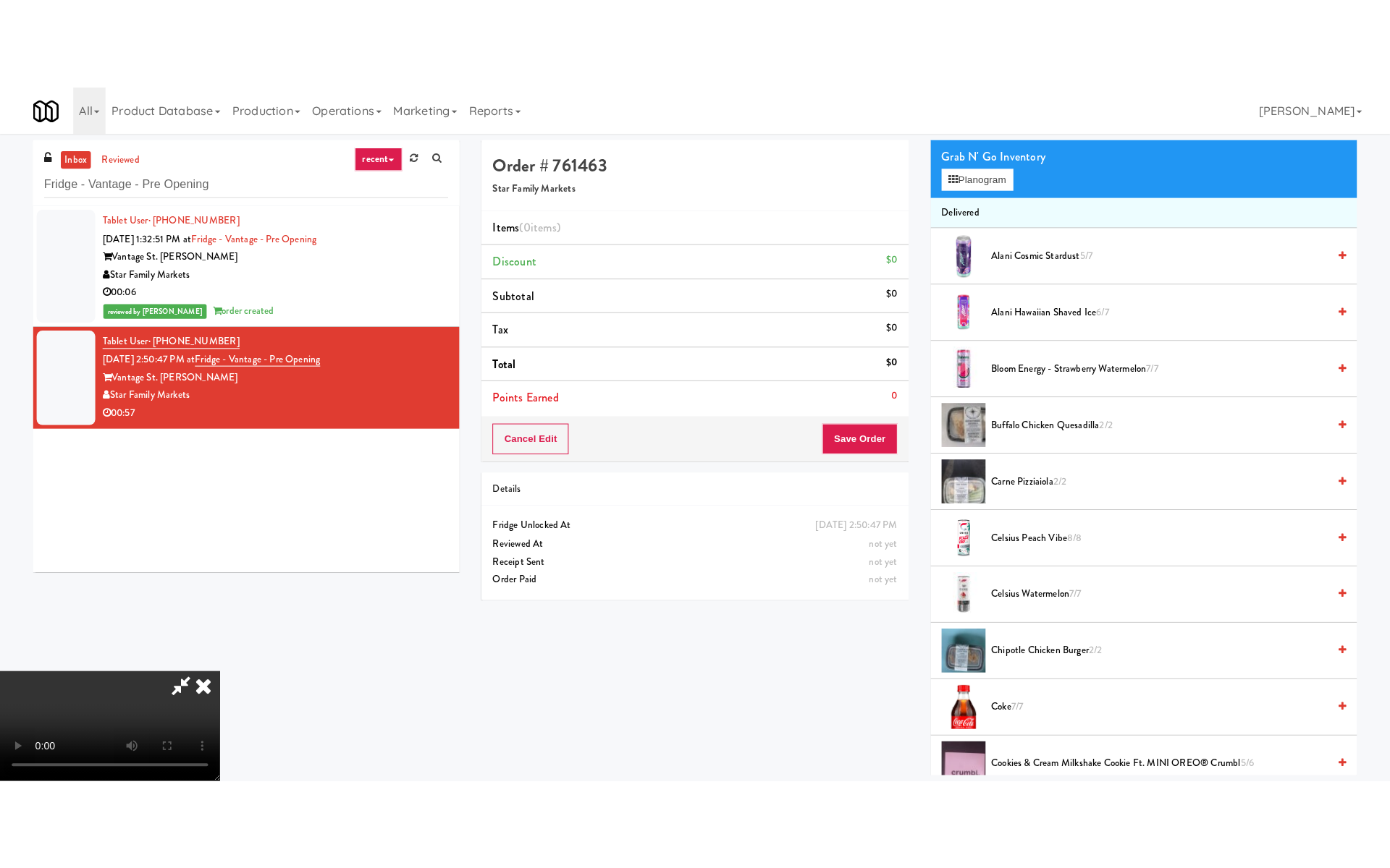
scroll to position [212, 0]
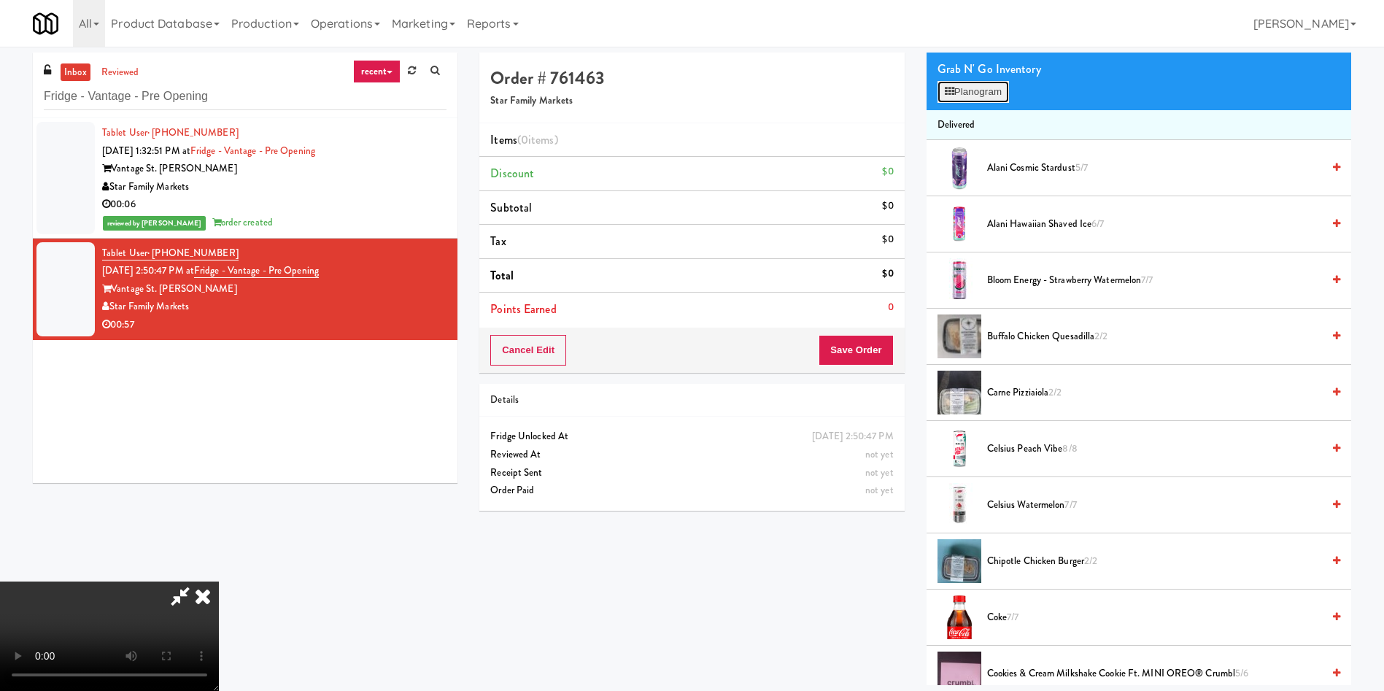
click at [994, 93] on button "Planogram" at bounding box center [972, 92] width 71 height 22
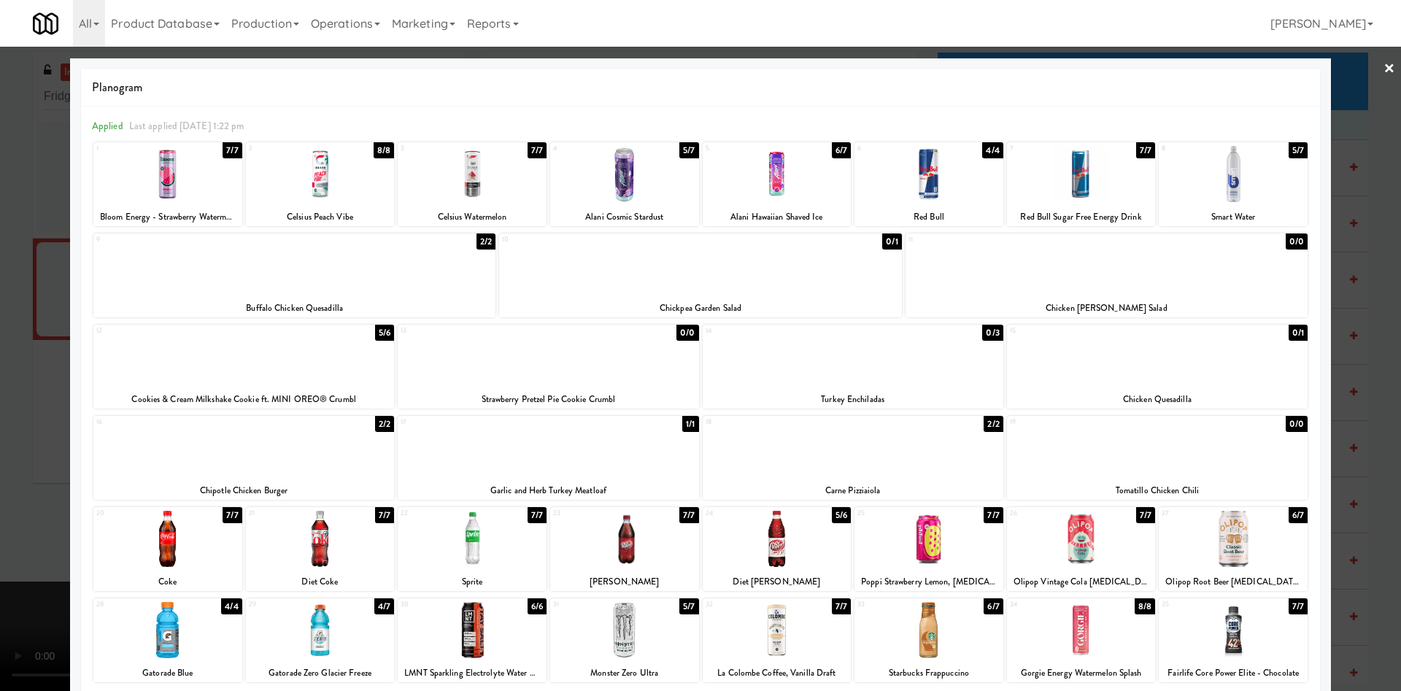
click at [275, 450] on div at bounding box center [243, 447] width 301 height 56
click at [26, 339] on div at bounding box center [700, 345] width 1401 height 691
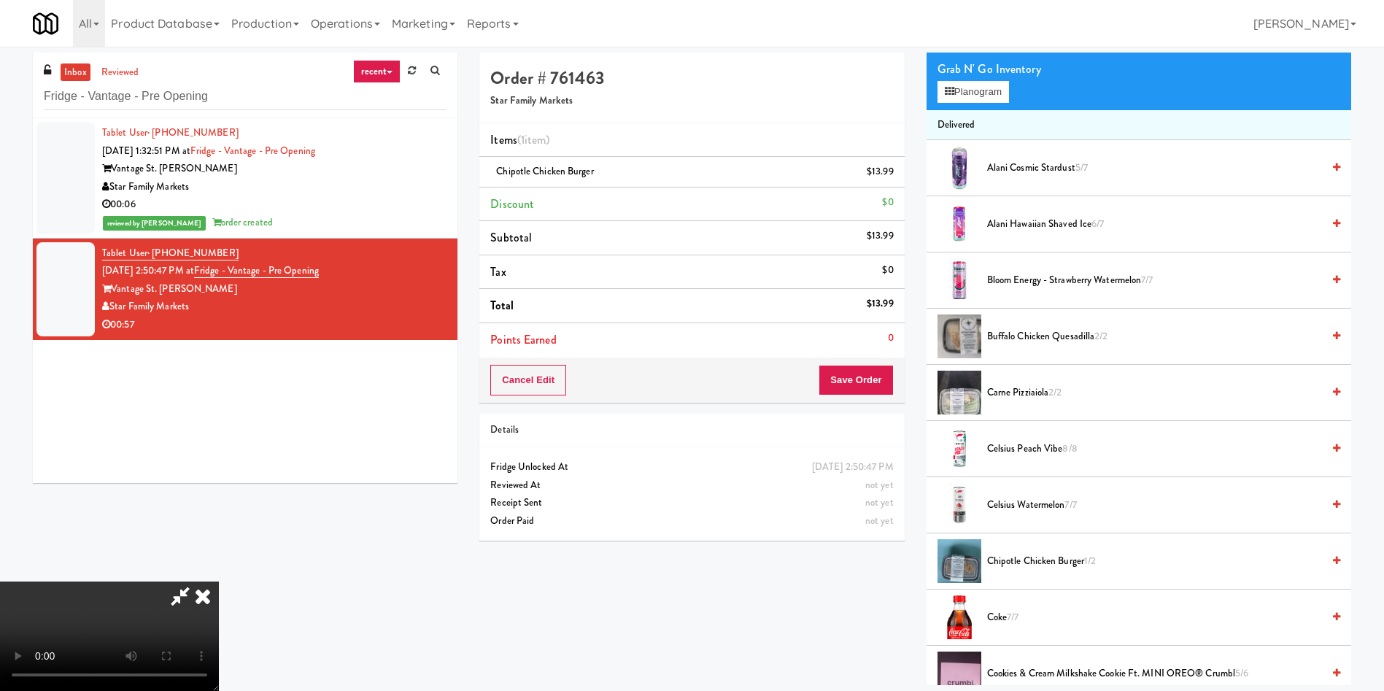
click at [219, 581] on video at bounding box center [109, 635] width 219 height 109
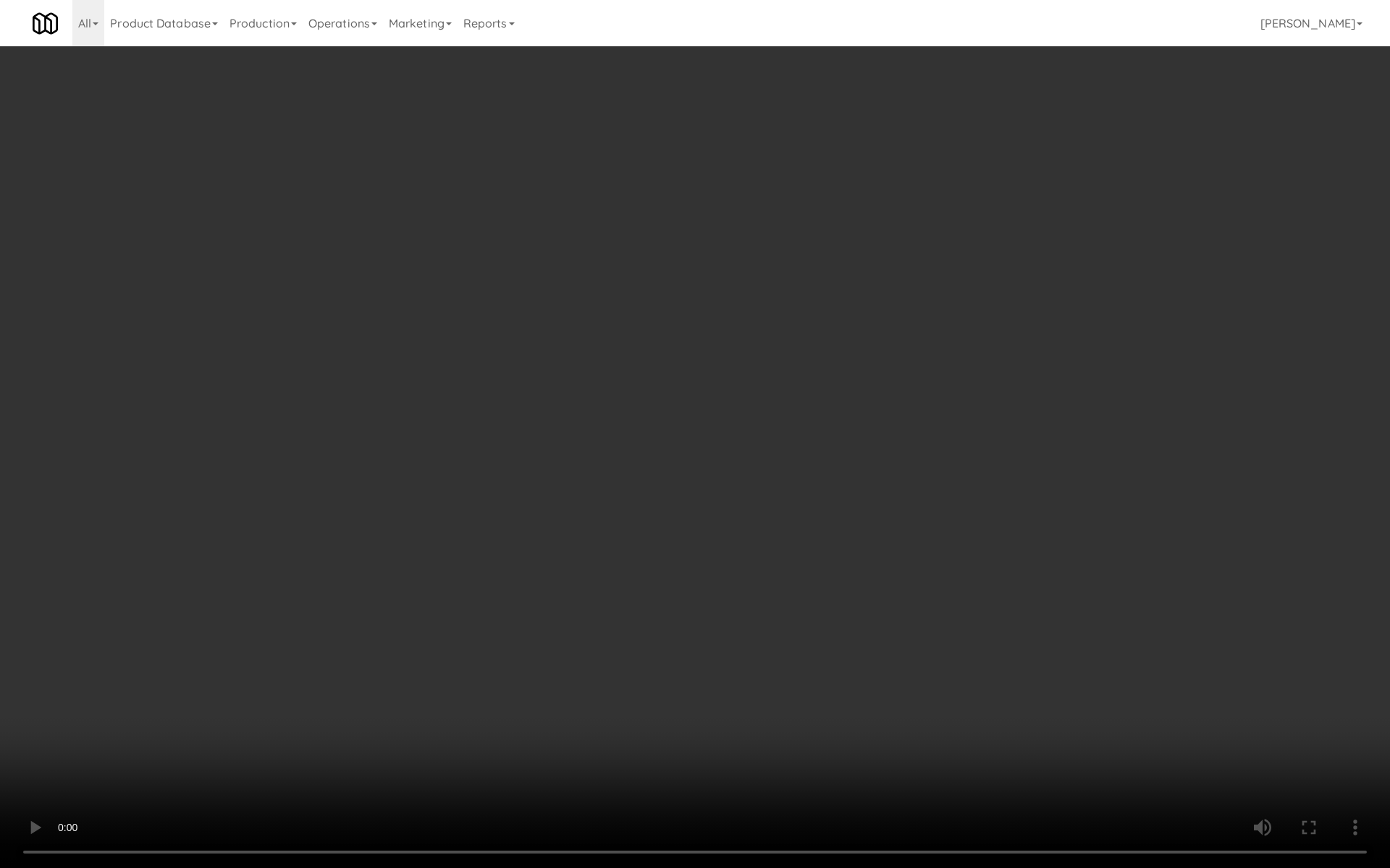
click at [513, 488] on video at bounding box center [695, 434] width 1390 height 868
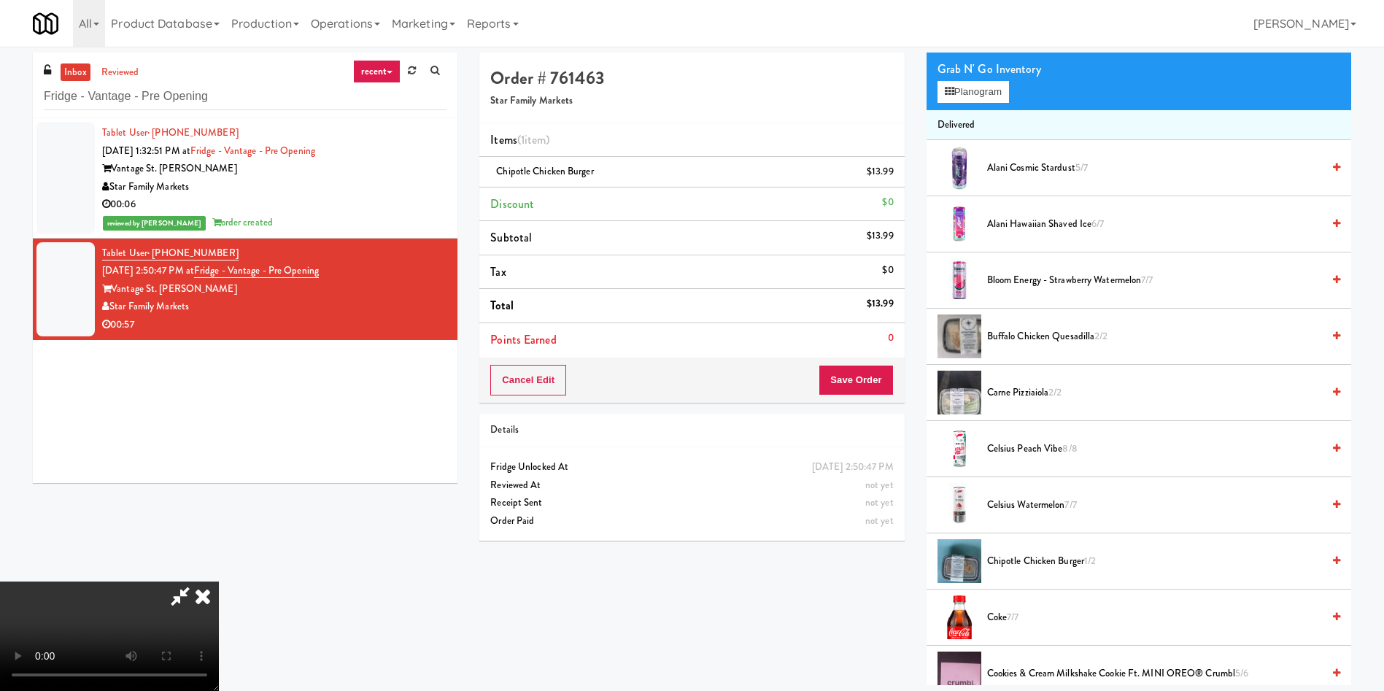
click at [219, 581] on video at bounding box center [109, 635] width 219 height 109
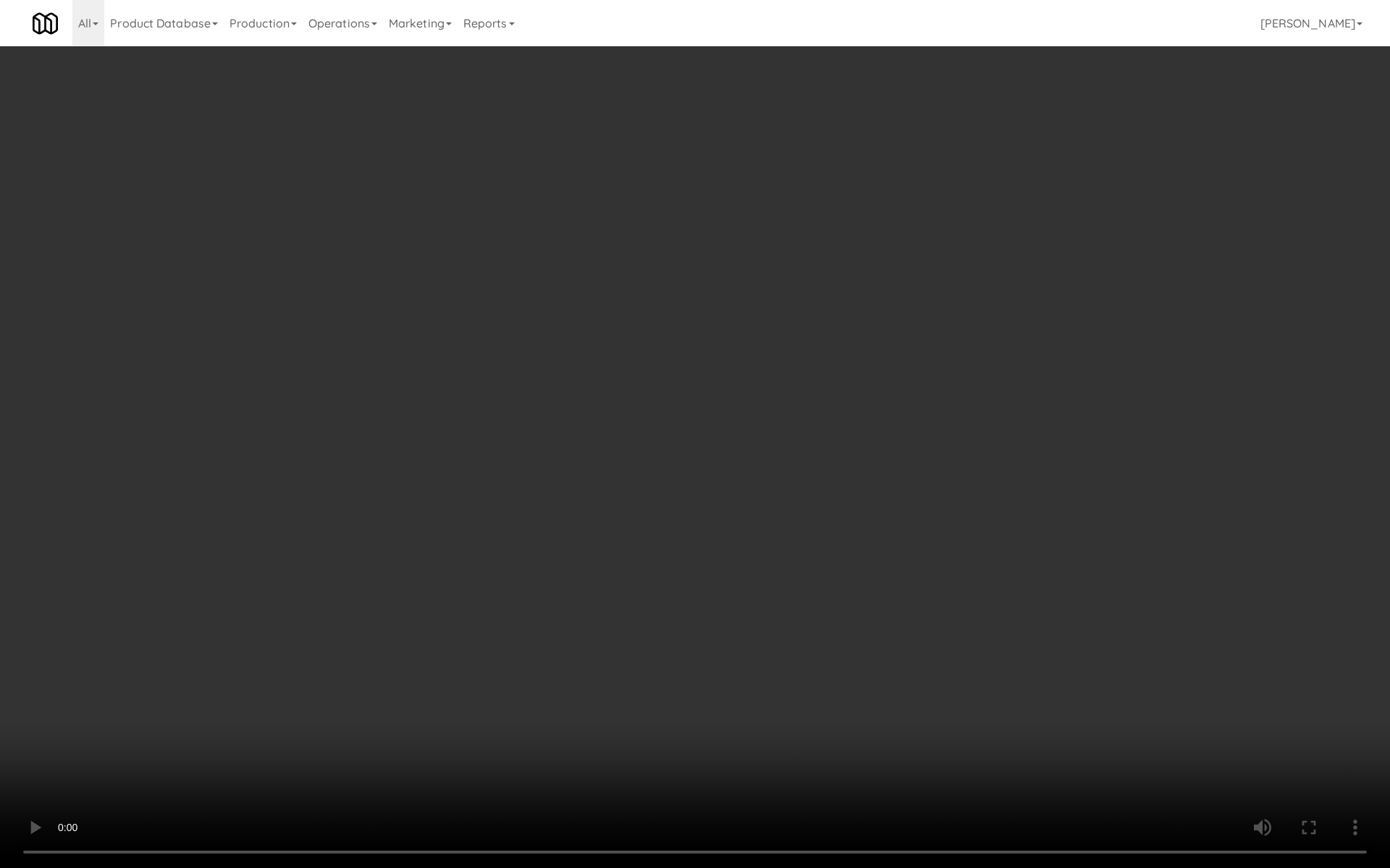
click at [564, 569] on video at bounding box center [695, 434] width 1390 height 868
click at [521, 416] on video at bounding box center [695, 434] width 1390 height 868
click at [592, 430] on video at bounding box center [695, 434] width 1390 height 868
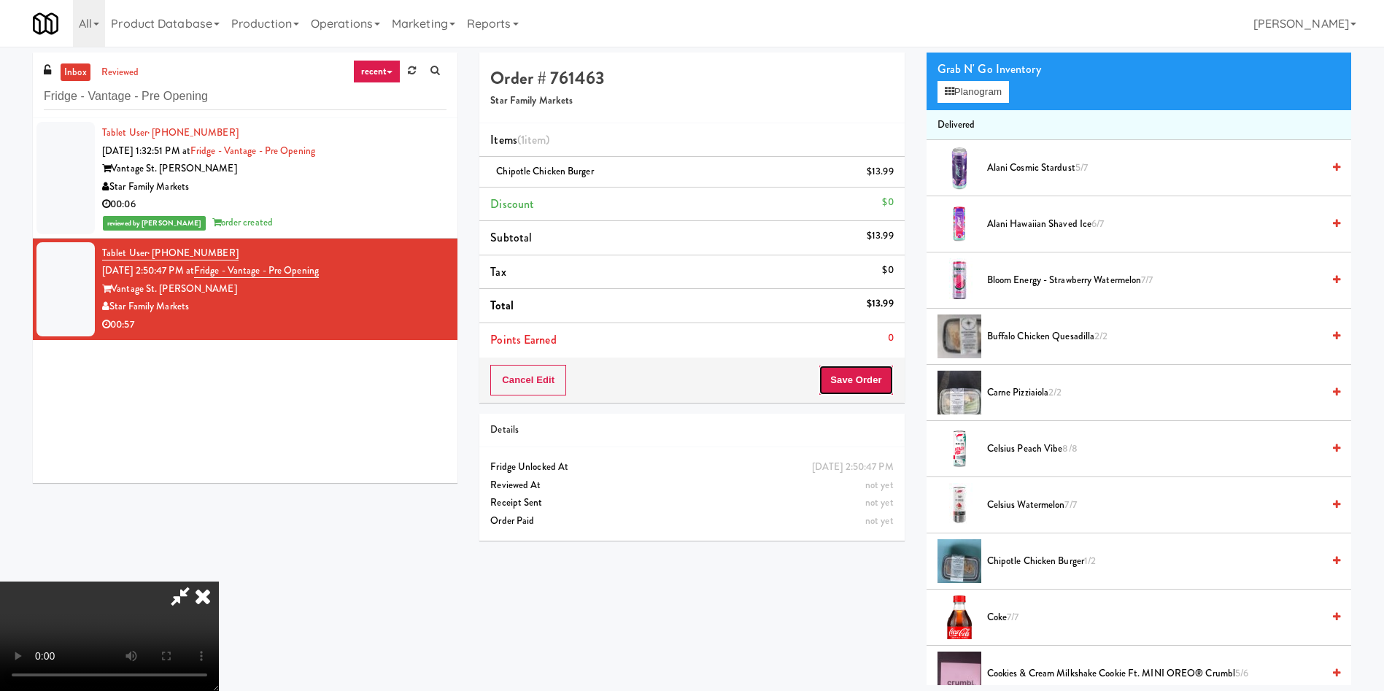
click at [863, 383] on button "Save Order" at bounding box center [856, 380] width 74 height 31
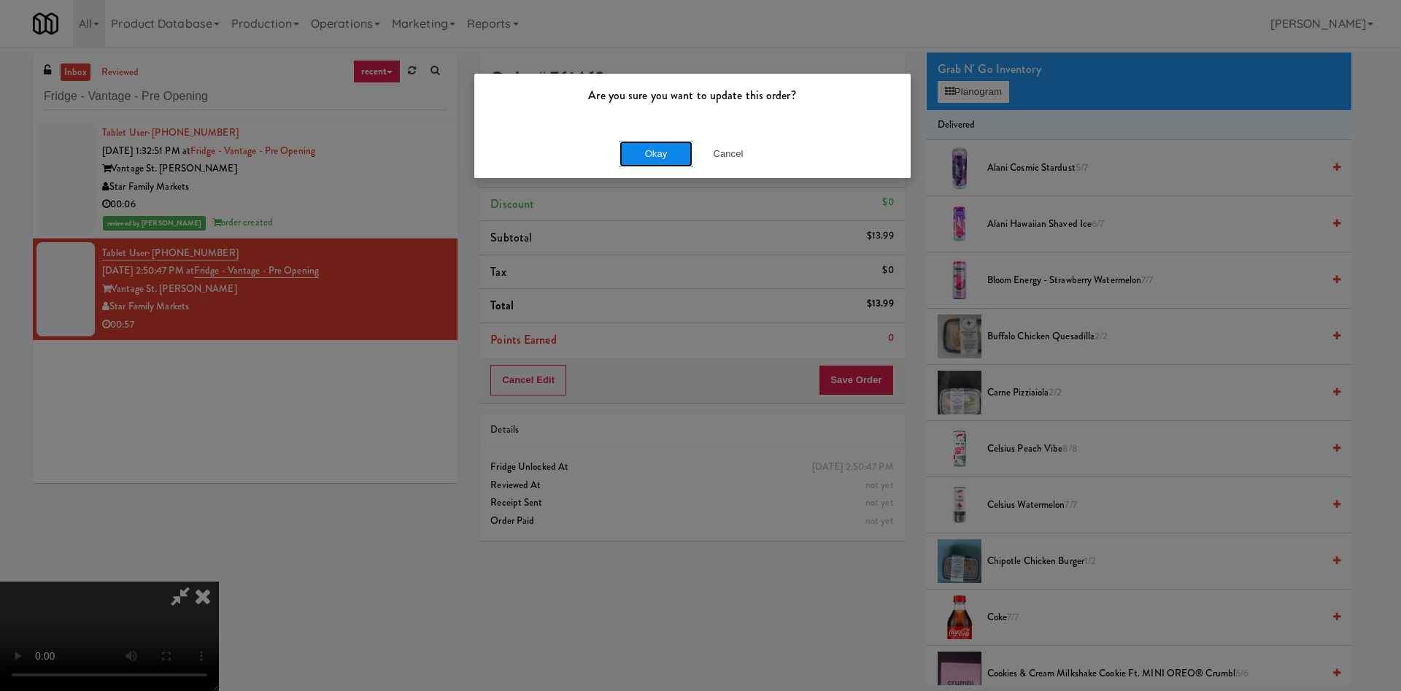
click at [641, 152] on button "Okay" at bounding box center [655, 154] width 73 height 26
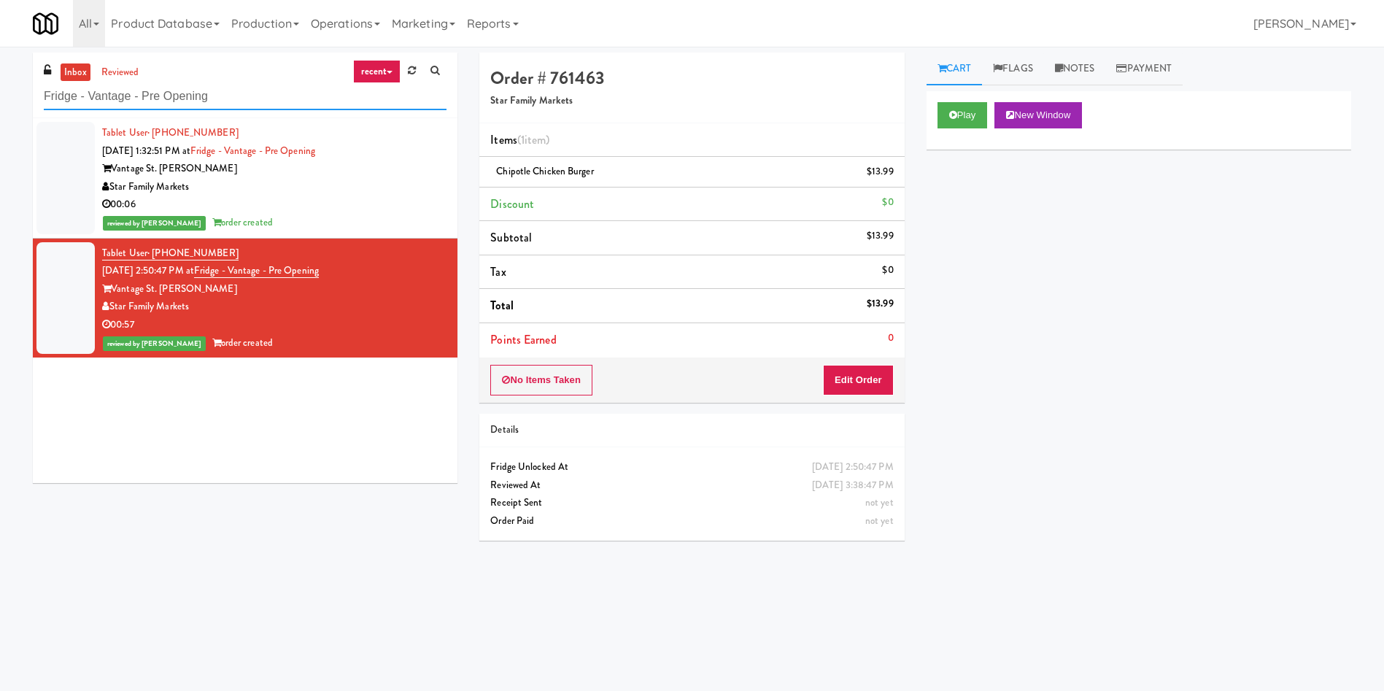
drag, startPoint x: 193, startPoint y: 93, endPoint x: 0, endPoint y: 73, distance: 193.7
click at [0, 73] on div "inbox reviewed recent all unclear take inventory issue suspicious failed recent…" at bounding box center [692, 346] width 1384 height 586
paste input "Illume - Ambient - Right"
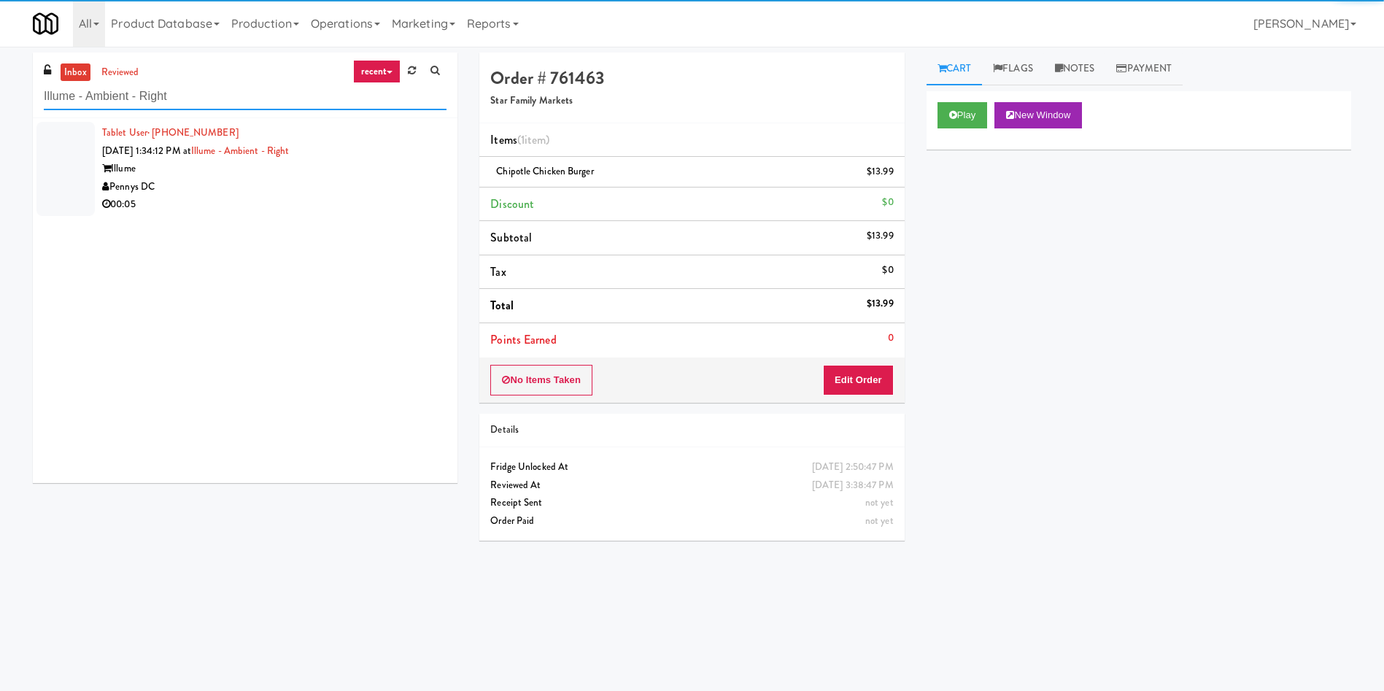
type input "Illume - Ambient - Right"
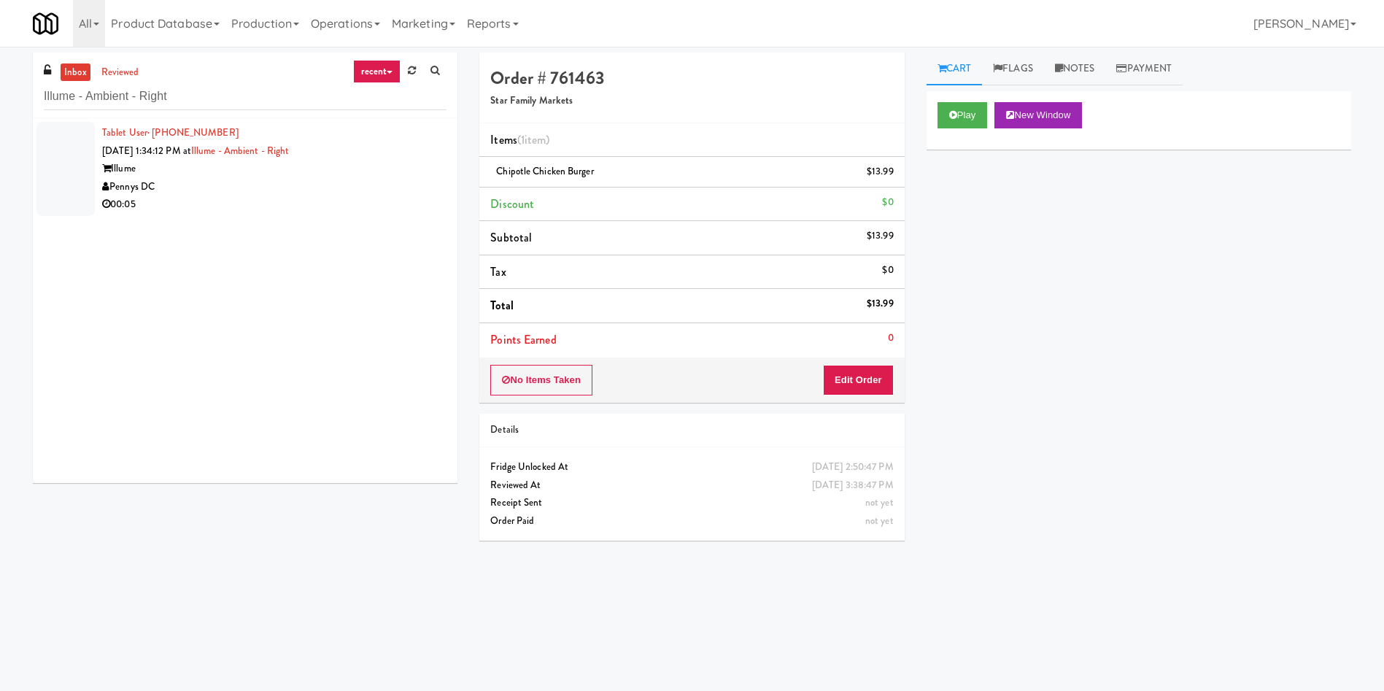
click at [65, 166] on div at bounding box center [65, 169] width 58 height 94
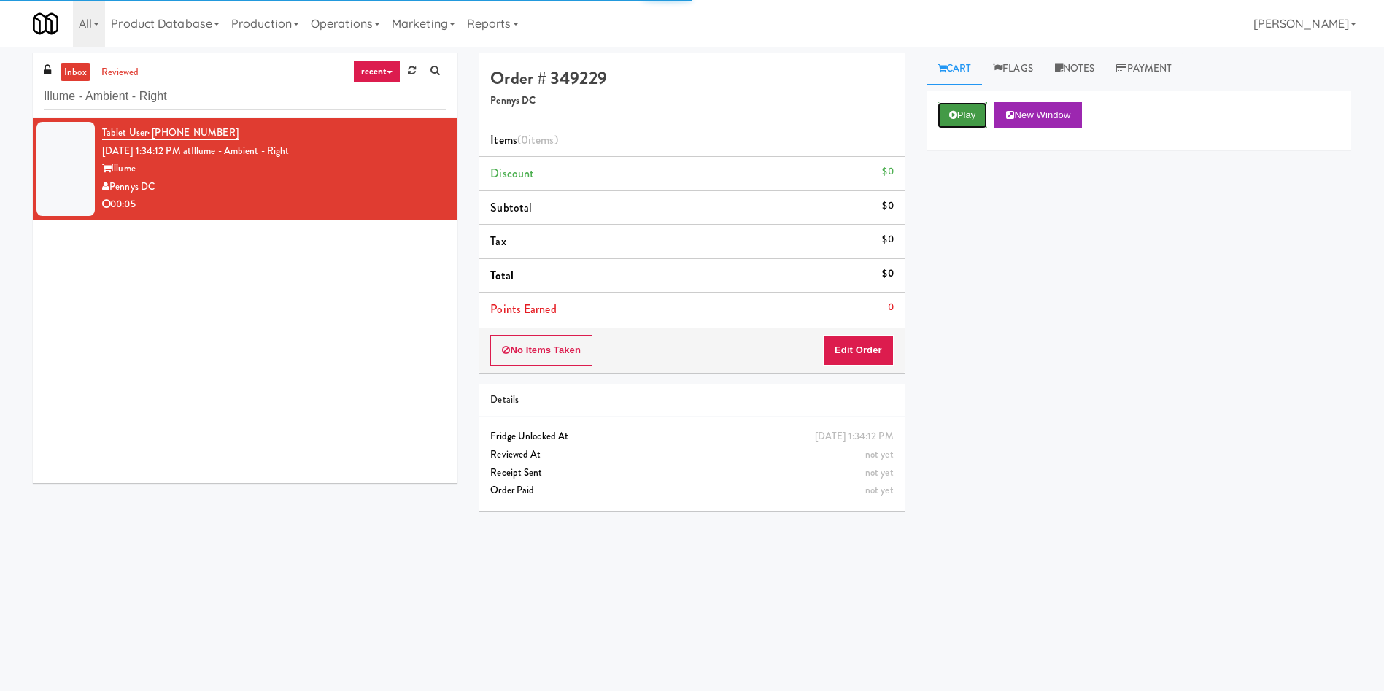
click at [985, 114] on button "Play" at bounding box center [962, 115] width 50 height 26
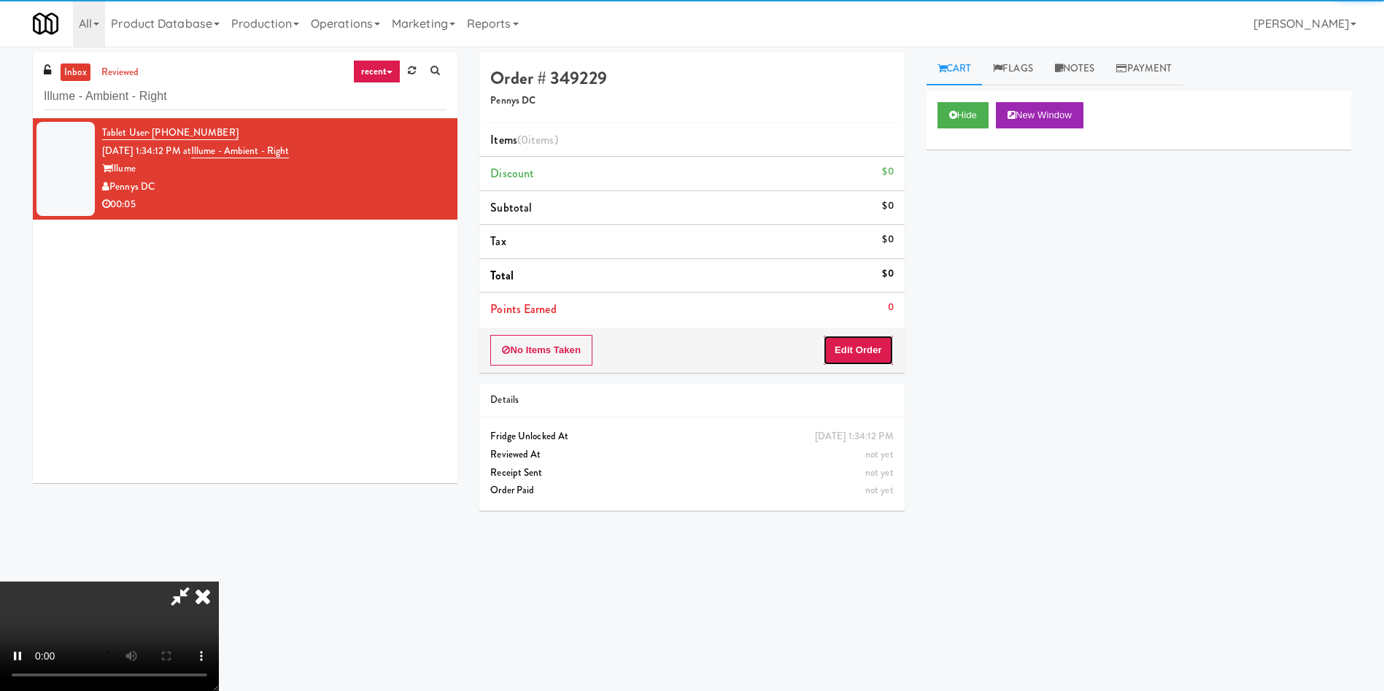
click at [875, 349] on button "Edit Order" at bounding box center [858, 350] width 71 height 31
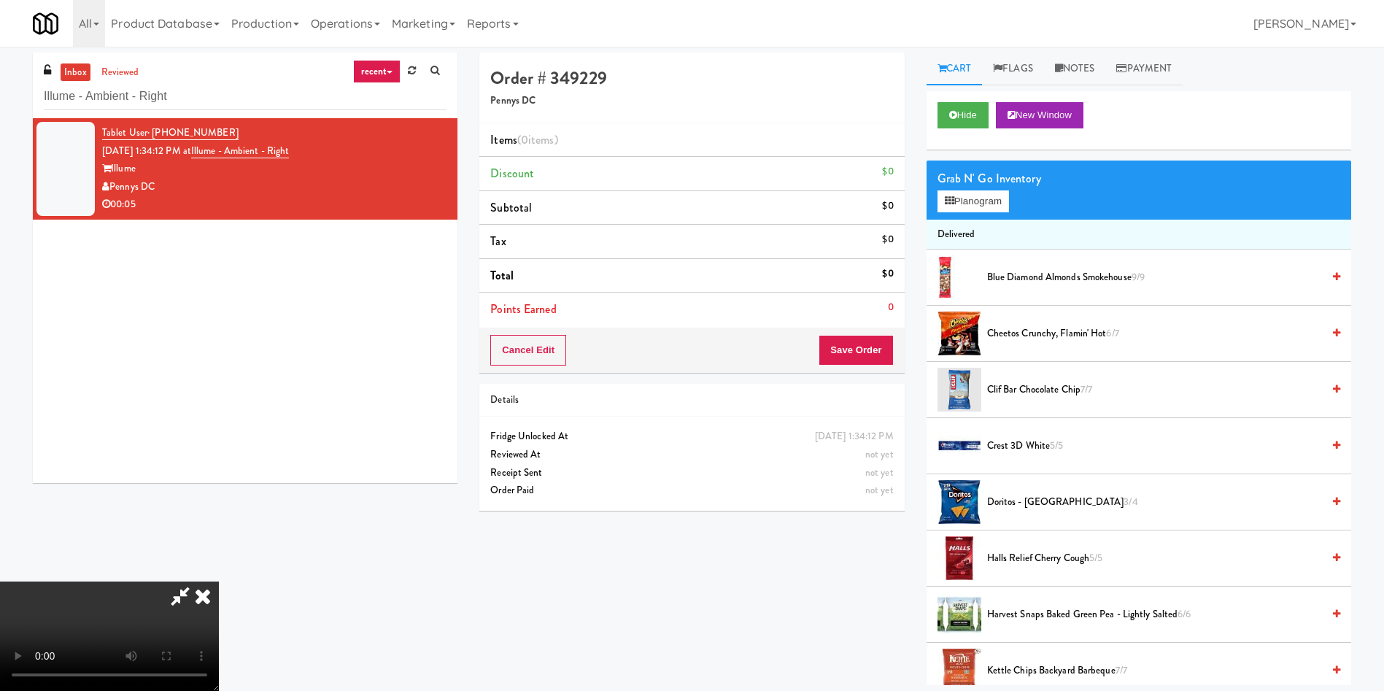
drag, startPoint x: 1077, startPoint y: 67, endPoint x: 1067, endPoint y: 131, distance: 64.4
click at [1077, 66] on link "Notes" at bounding box center [1075, 69] width 62 height 33
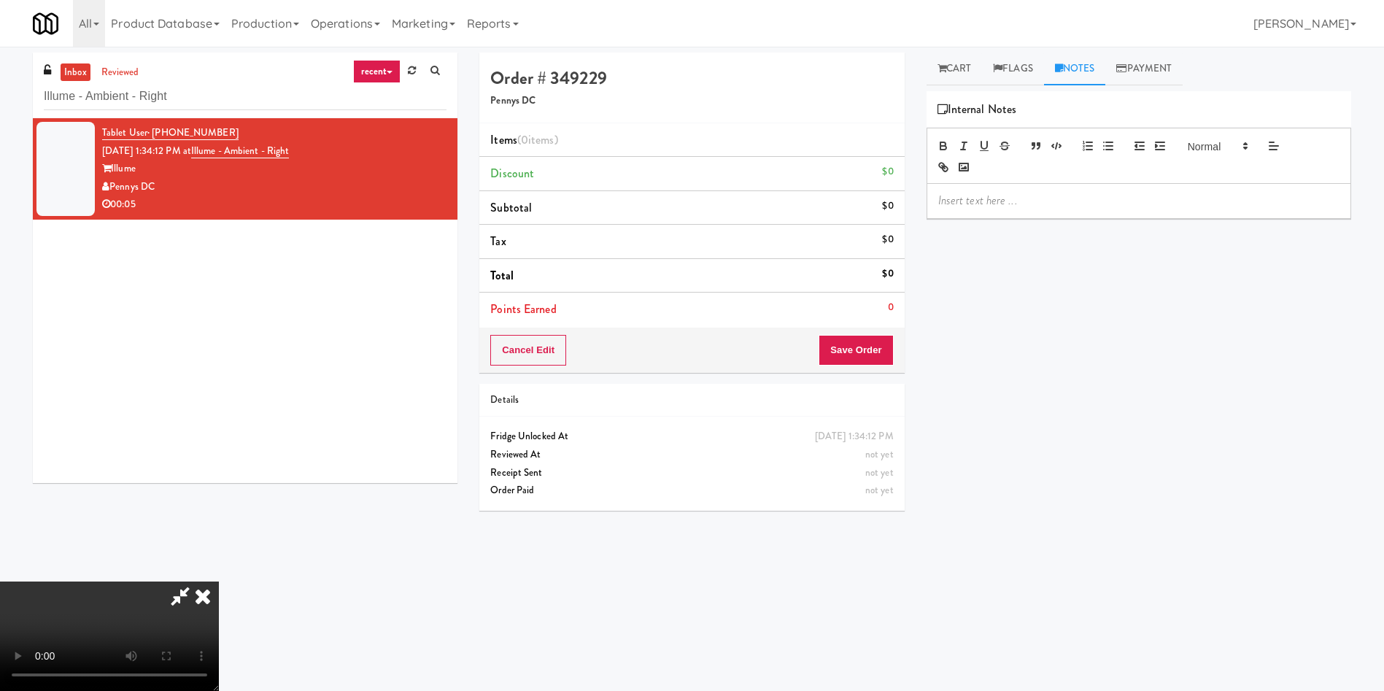
click at [1064, 193] on p at bounding box center [1138, 201] width 401 height 16
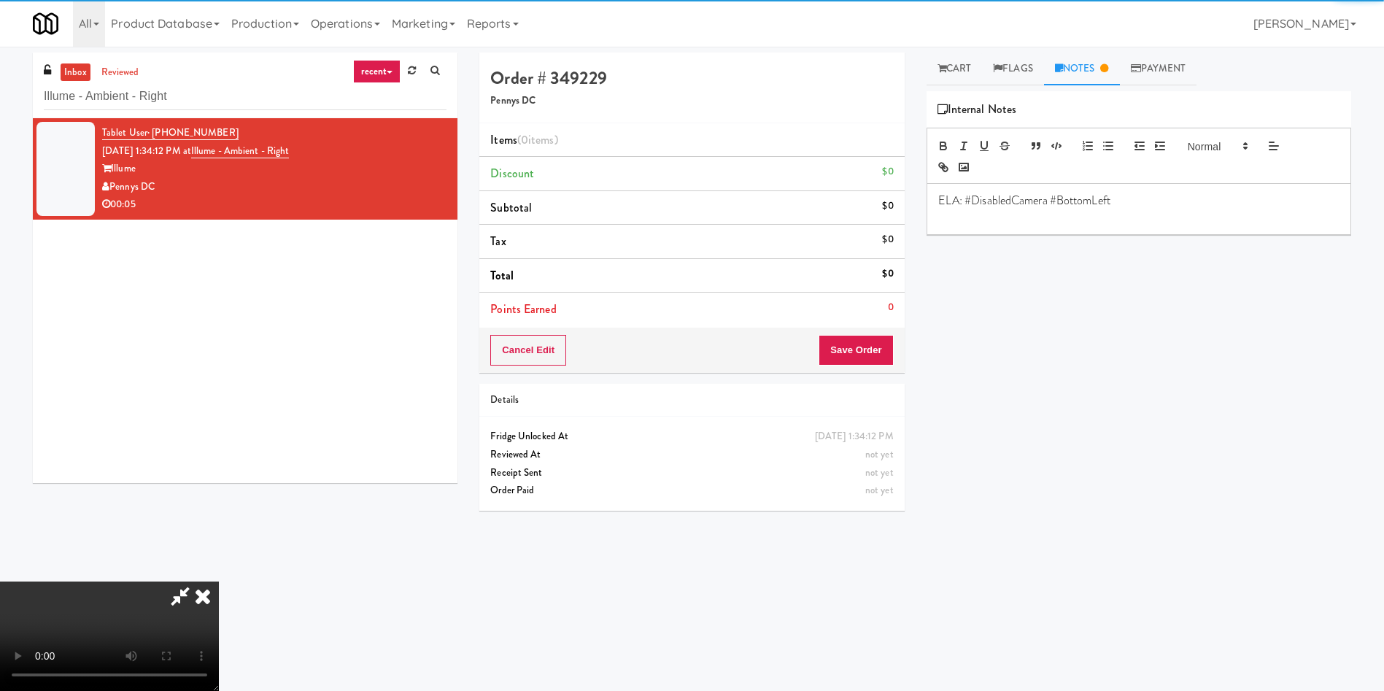
drag, startPoint x: 973, startPoint y: 68, endPoint x: 994, endPoint y: 93, distance: 33.2
click at [973, 68] on link "Cart" at bounding box center [954, 69] width 56 height 33
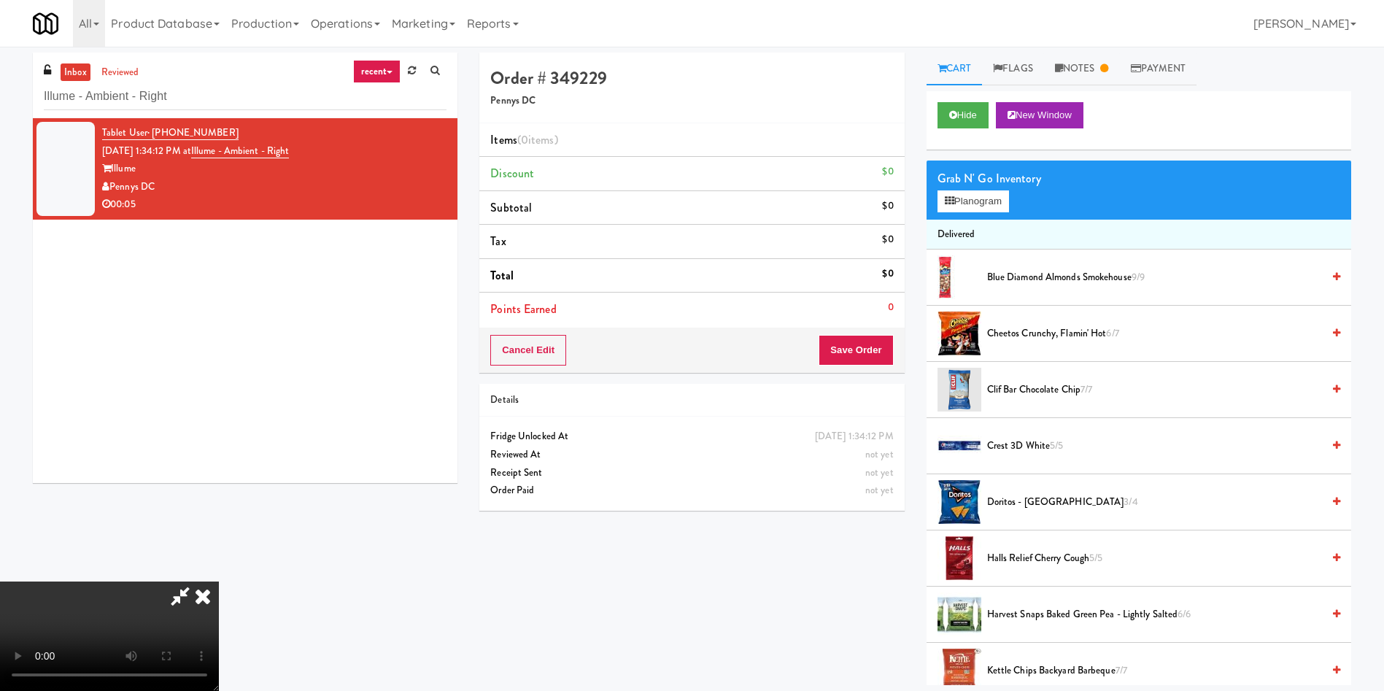
scroll to position [109, 0]
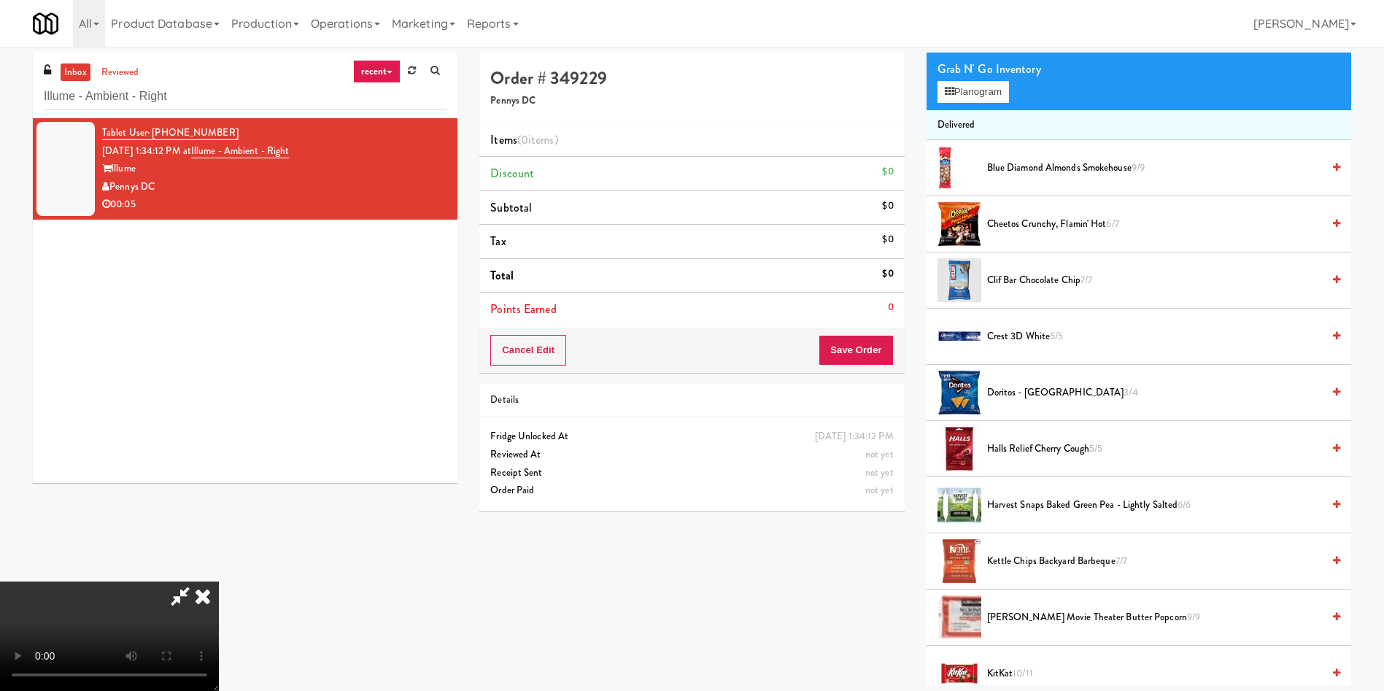
click at [219, 581] on video at bounding box center [109, 635] width 219 height 109
click at [949, 85] on button "Planogram" at bounding box center [972, 92] width 71 height 22
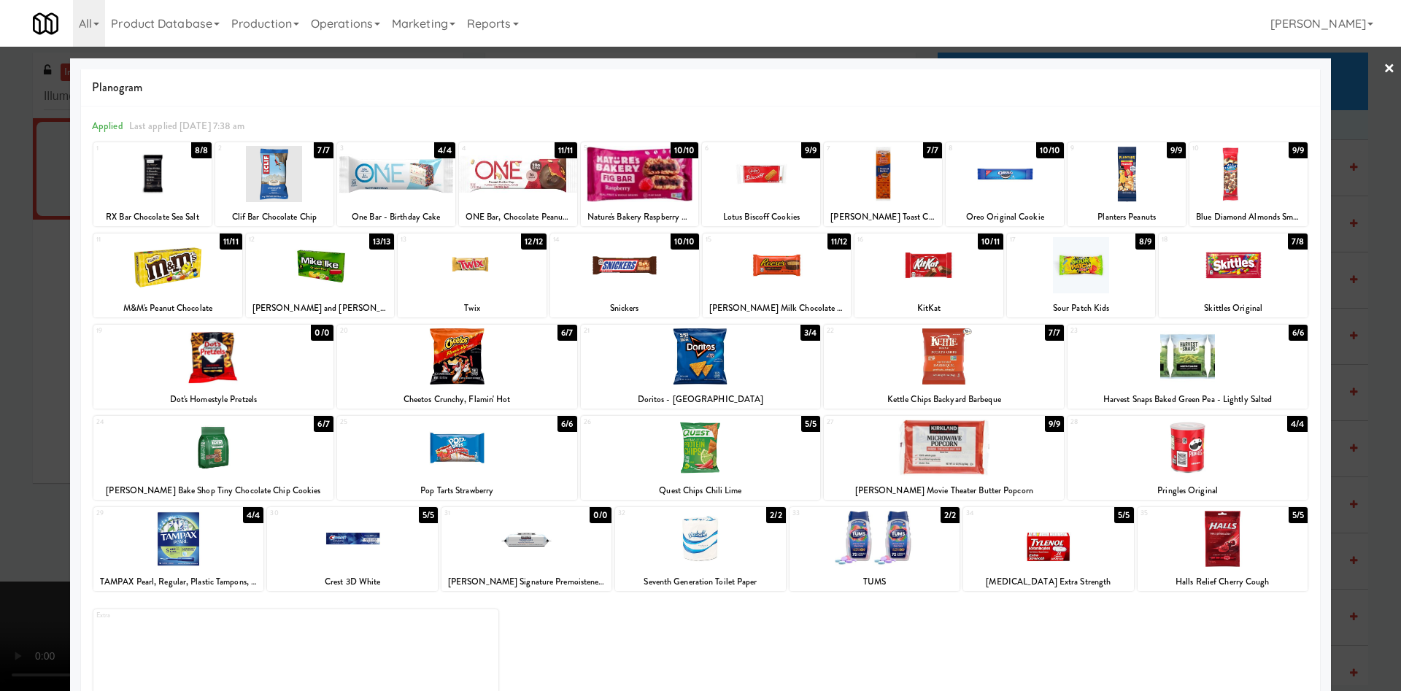
click at [338, 278] on div at bounding box center [320, 265] width 149 height 56
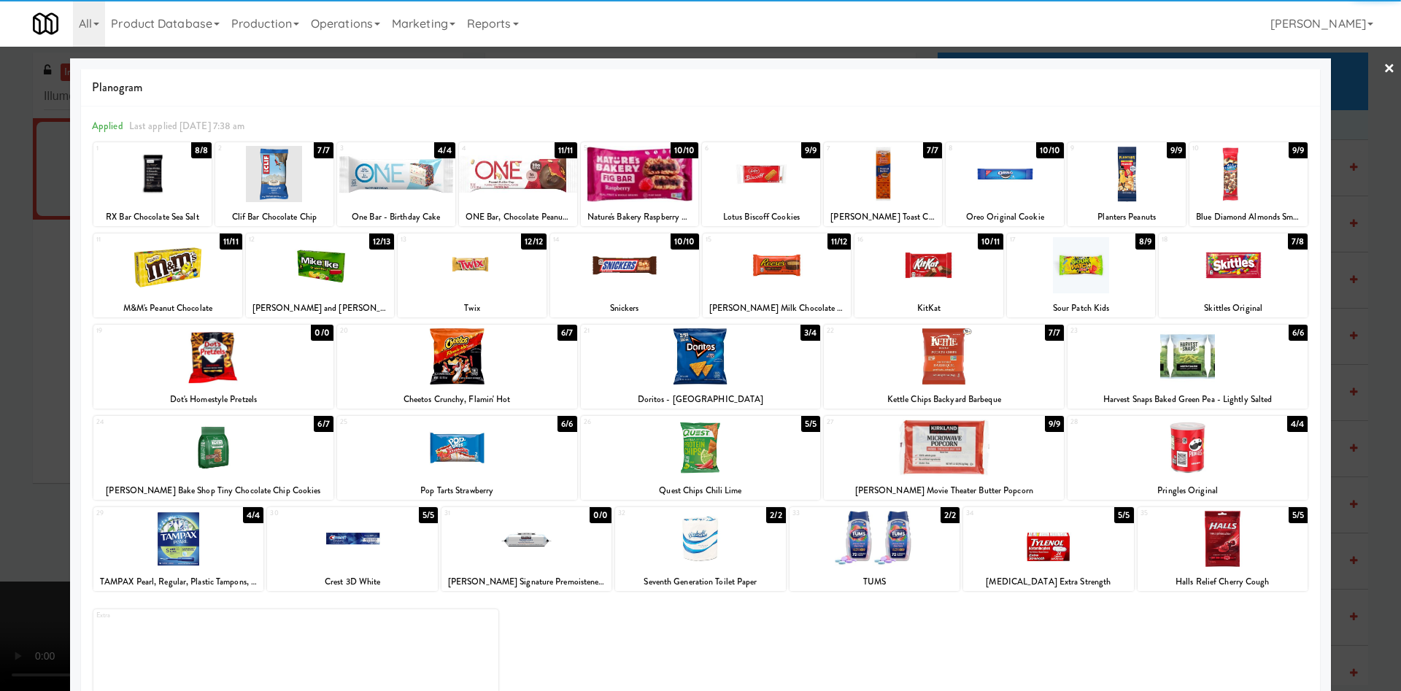
click at [0, 343] on div at bounding box center [700, 345] width 1401 height 691
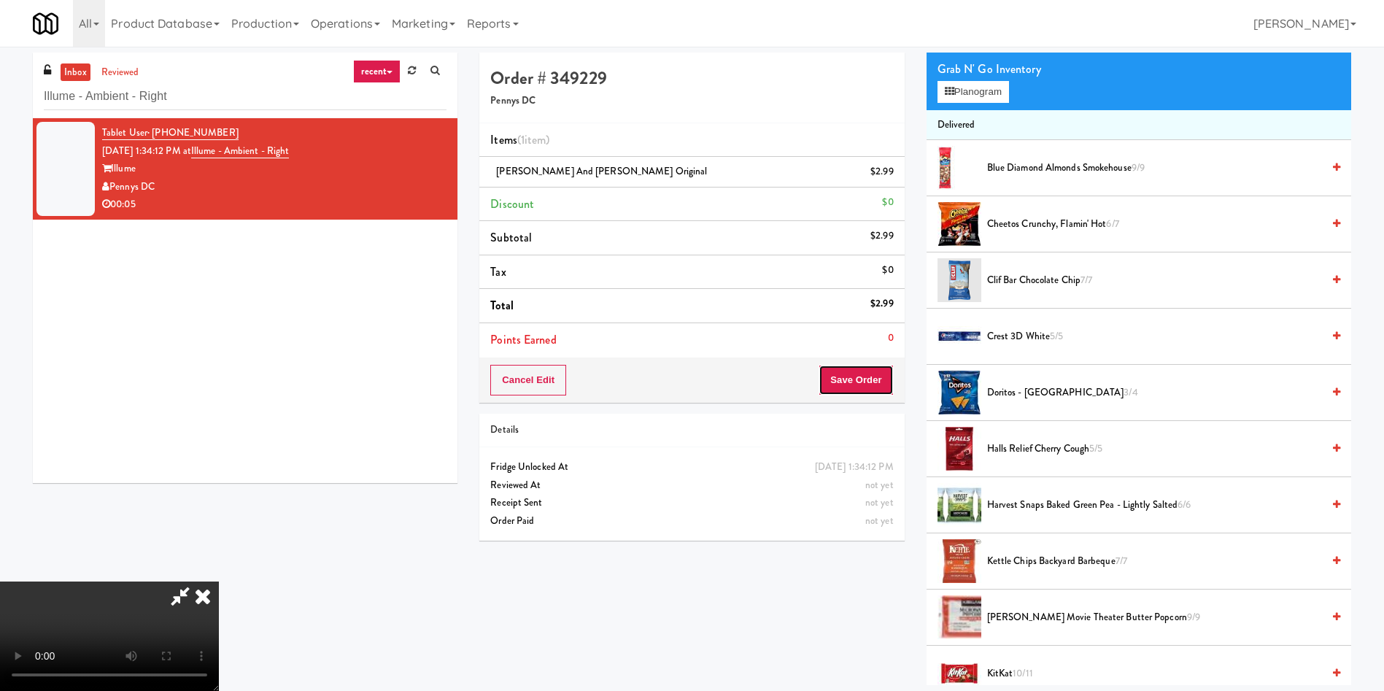
click at [856, 373] on button "Save Order" at bounding box center [856, 380] width 74 height 31
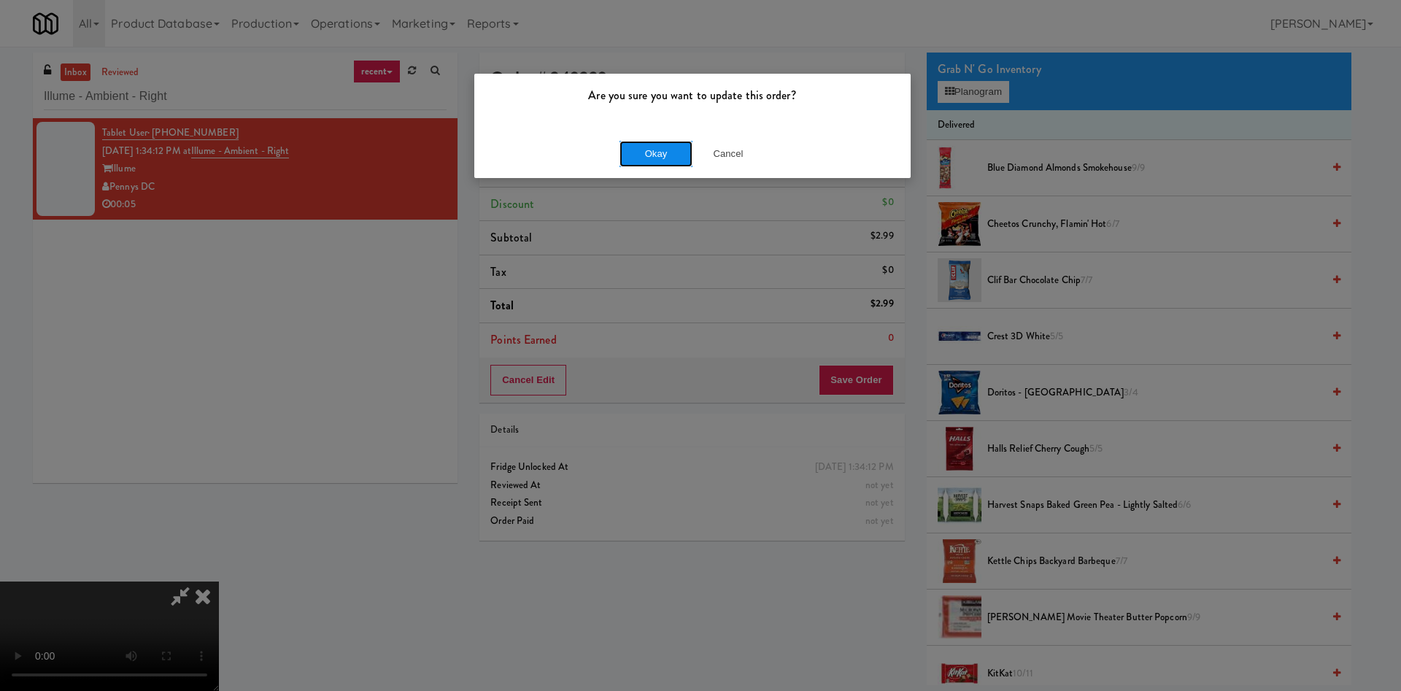
click at [670, 141] on button "Okay" at bounding box center [655, 154] width 73 height 26
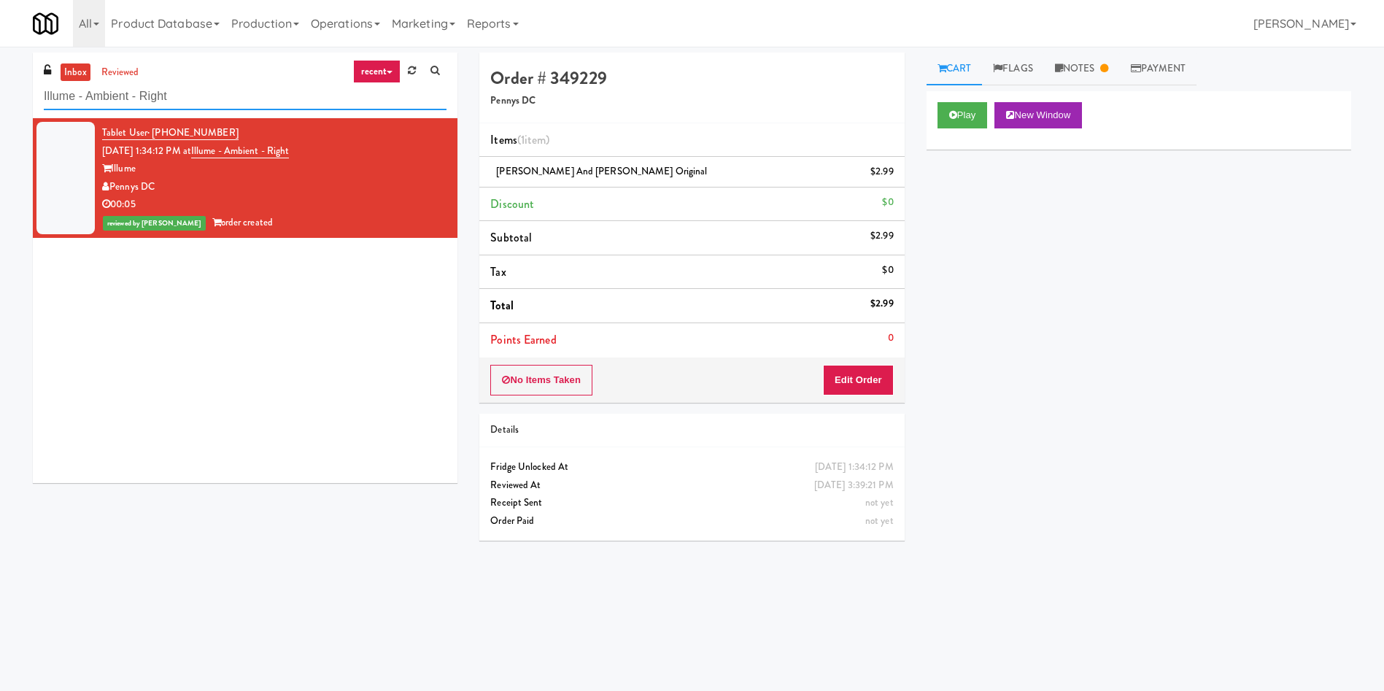
paste input "Ashton-Combo Machine"
drag, startPoint x: 229, startPoint y: 96, endPoint x: 58, endPoint y: 5, distance: 193.8
click at [0, 67] on div "inbox reviewed recent all unclear take inventory issue suspicious failed recent…" at bounding box center [692, 346] width 1384 height 586
type input "Ashton-Combo Machine"
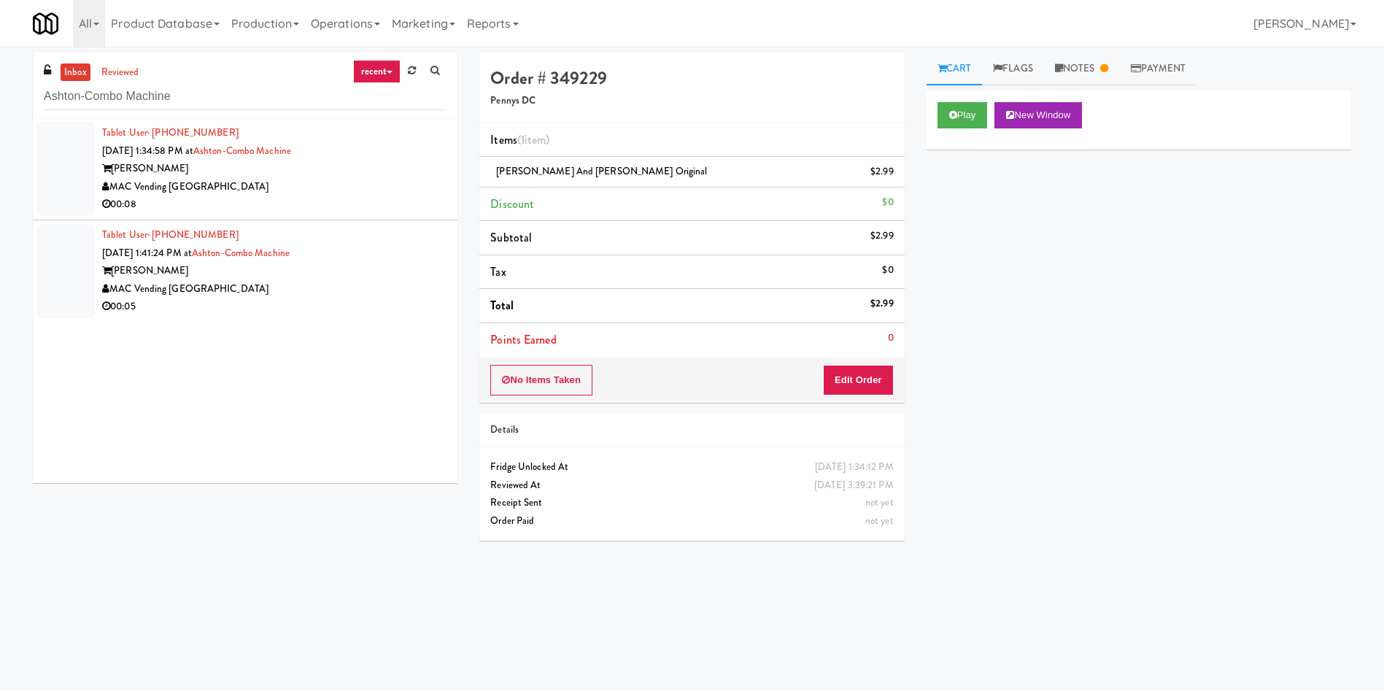
click at [71, 172] on div at bounding box center [65, 169] width 58 height 94
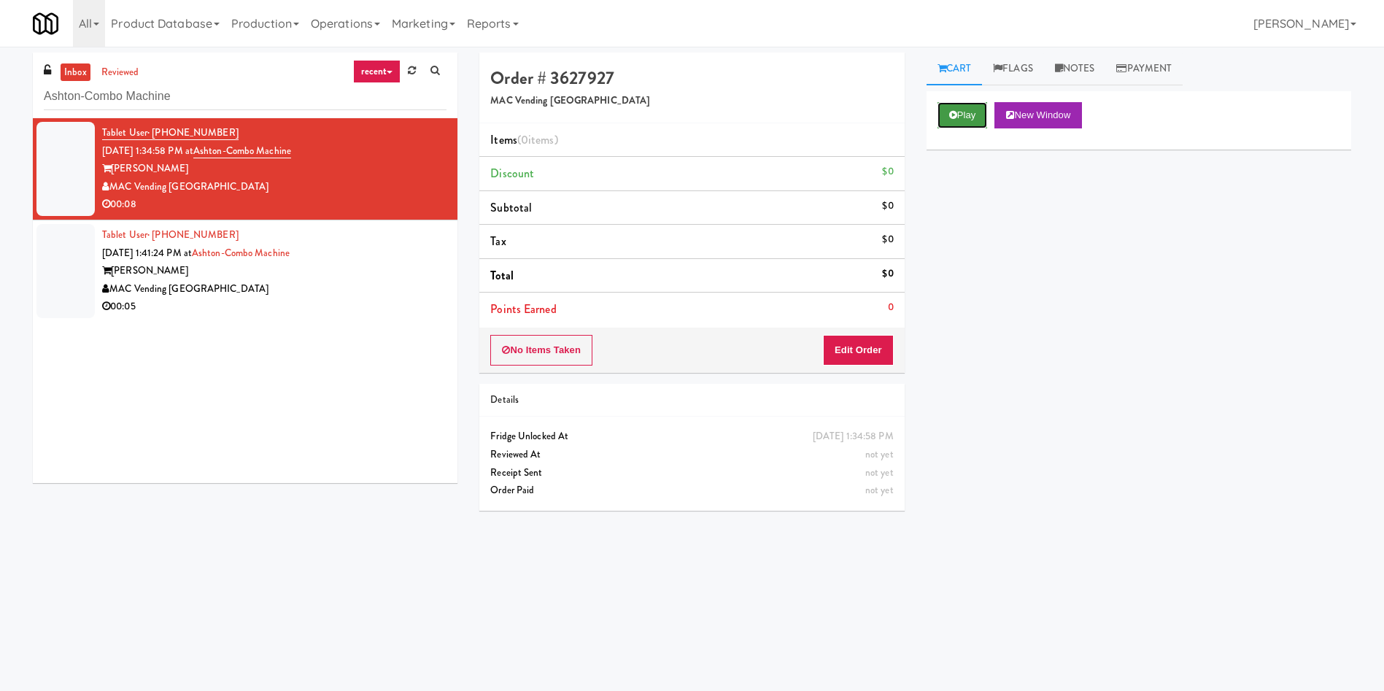
drag, startPoint x: 983, startPoint y: 111, endPoint x: 907, endPoint y: 295, distance: 199.6
click at [982, 110] on button "Play" at bounding box center [962, 115] width 50 height 26
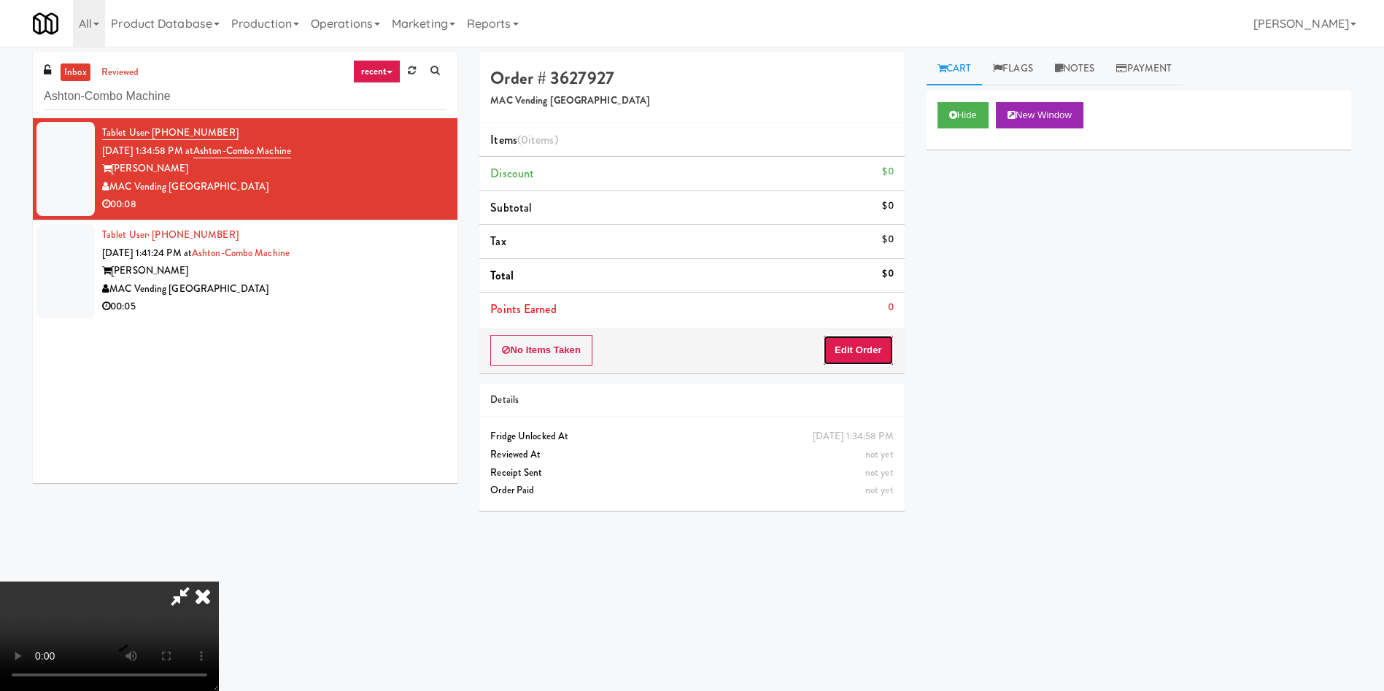
click at [869, 341] on button "Edit Order" at bounding box center [858, 350] width 71 height 31
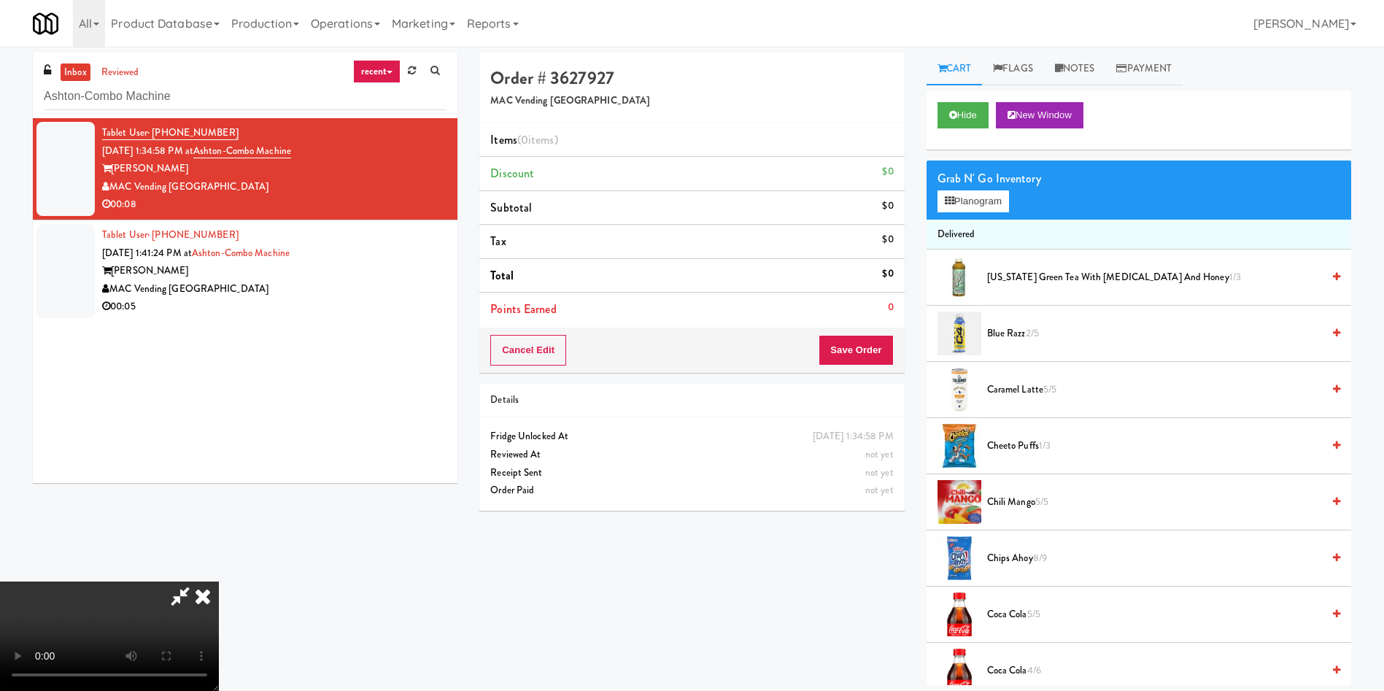
click at [219, 581] on video at bounding box center [109, 635] width 219 height 109
click at [999, 187] on div "Grab N' Go Inventory" at bounding box center [1138, 179] width 403 height 22
click at [993, 195] on button "Planogram" at bounding box center [972, 201] width 71 height 22
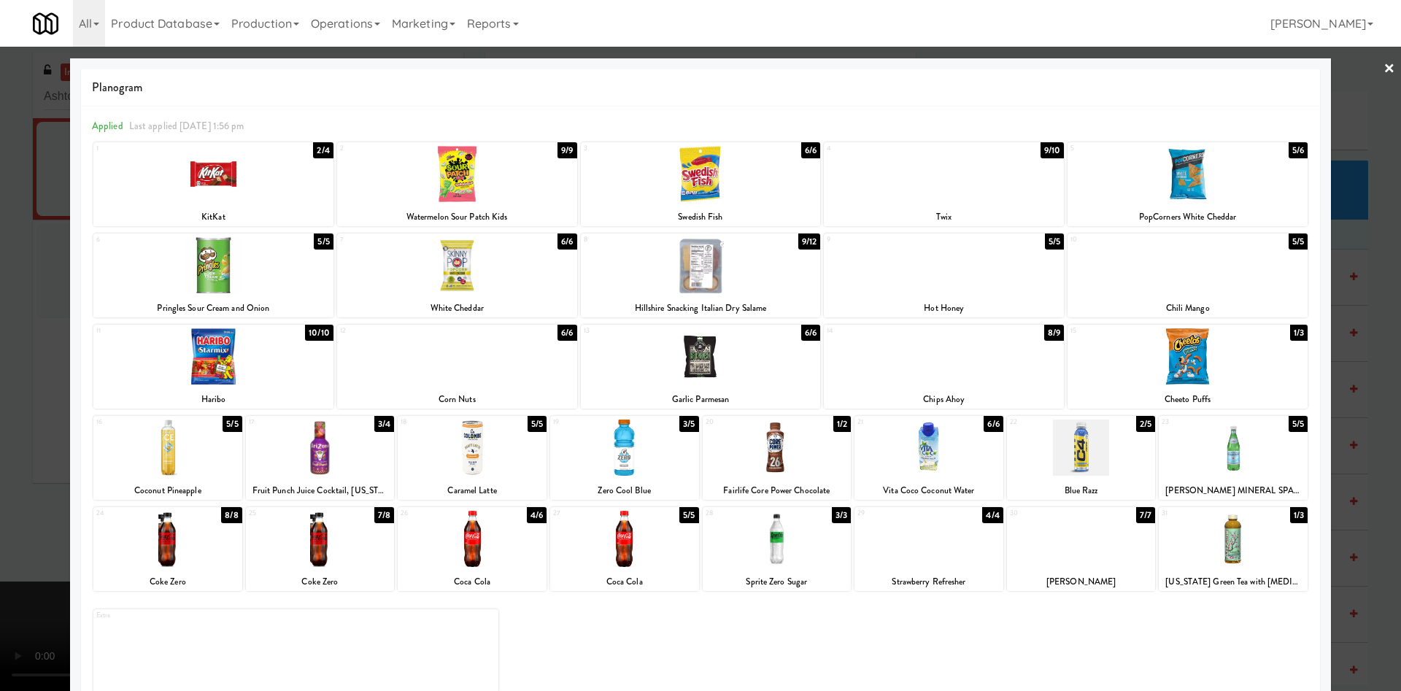
click at [0, 307] on div at bounding box center [700, 345] width 1401 height 691
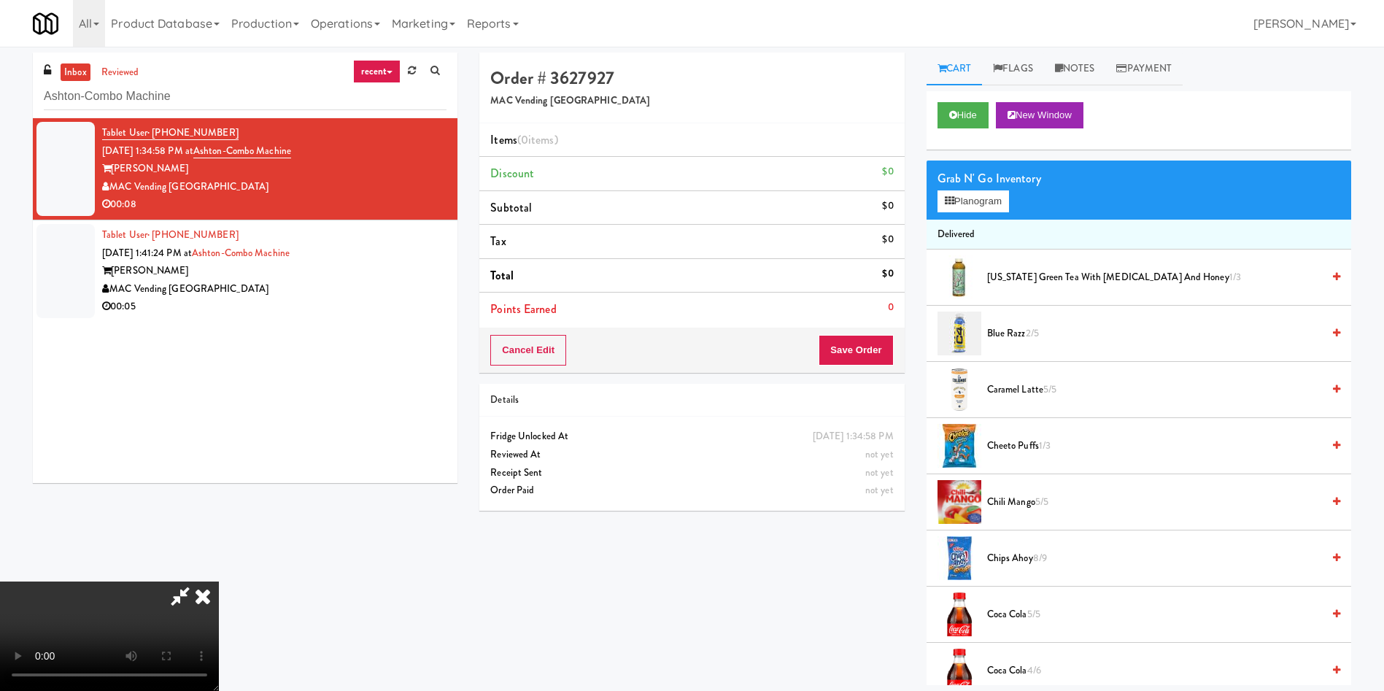
click at [219, 581] on video at bounding box center [109, 635] width 219 height 109
click at [949, 201] on icon at bounding box center [949, 200] width 9 height 9
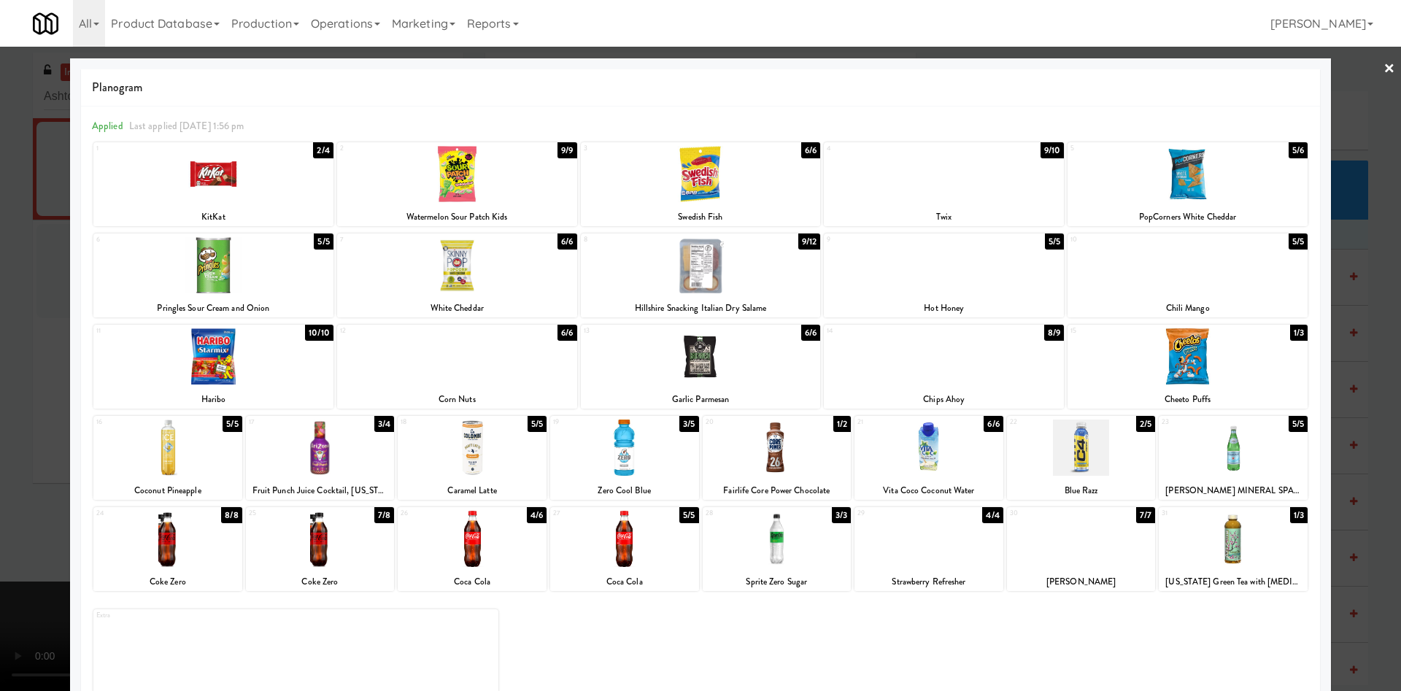
click at [726, 295] on div "8 9/12 Hillshire Snacking Italian Dry Salame" at bounding box center [701, 275] width 240 height 84
click at [726, 295] on div "8 8/12 Hillshire Snacking Italian Dry Salame" at bounding box center [701, 275] width 240 height 84
click at [0, 372] on div at bounding box center [700, 345] width 1401 height 691
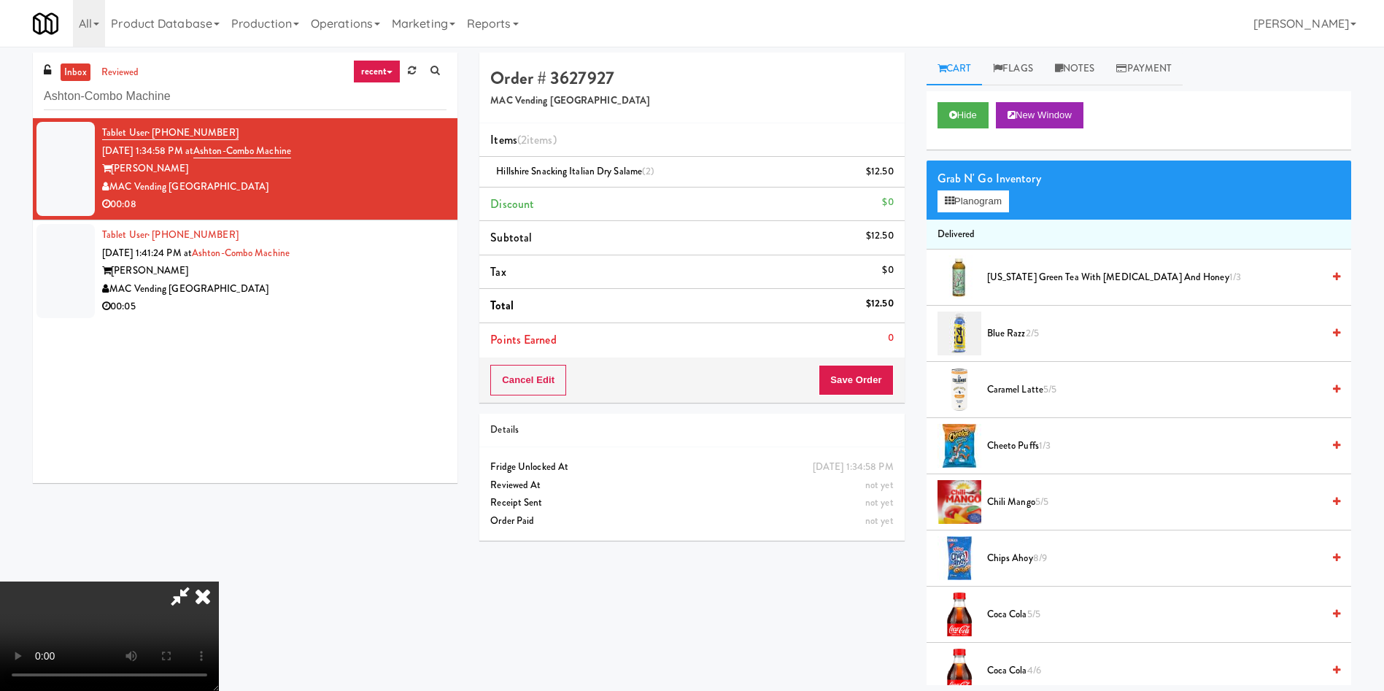
click at [219, 581] on video at bounding box center [109, 635] width 219 height 109
drag, startPoint x: 691, startPoint y: 106, endPoint x: 1096, endPoint y: 127, distance: 405.4
click at [694, 106] on h5 "MAC Vending [GEOGRAPHIC_DATA]" at bounding box center [691, 101] width 403 height 11
click at [1081, 84] on link "Notes" at bounding box center [1075, 69] width 62 height 33
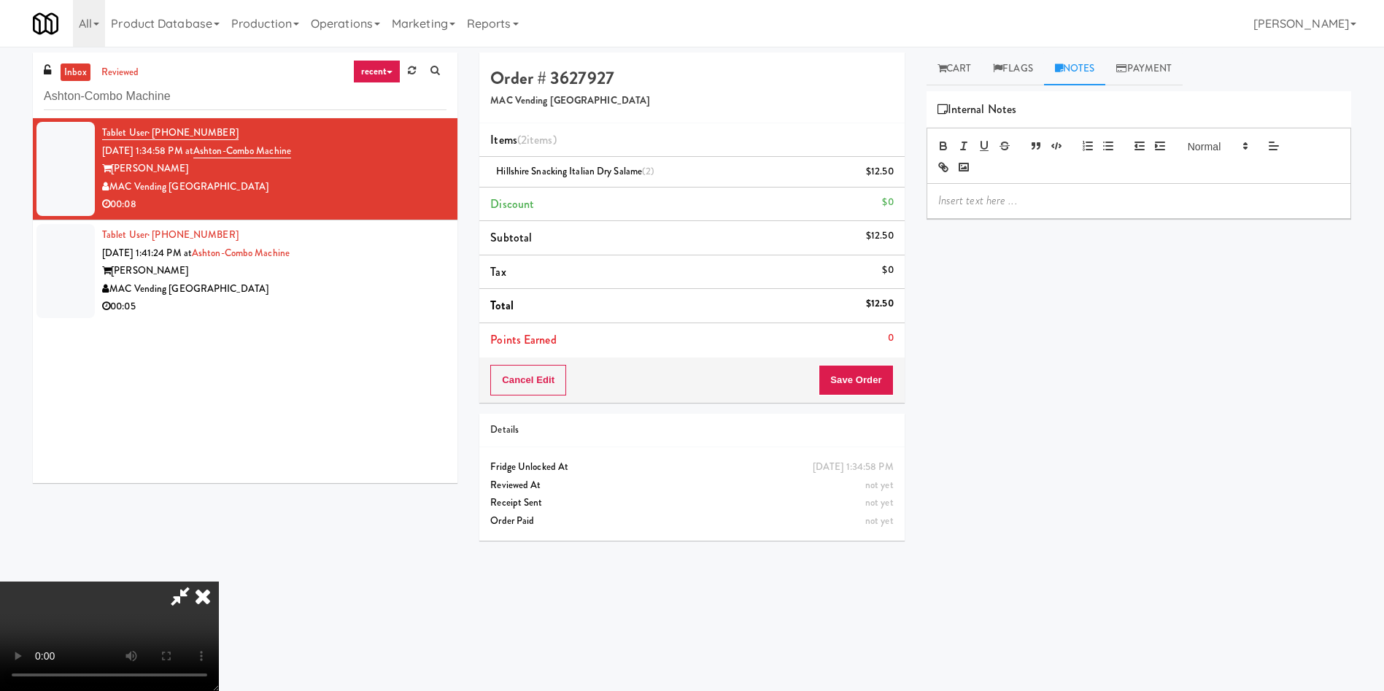
drag, startPoint x: 1050, startPoint y: 189, endPoint x: 920, endPoint y: 264, distance: 150.7
click at [1050, 194] on div at bounding box center [1138, 201] width 423 height 34
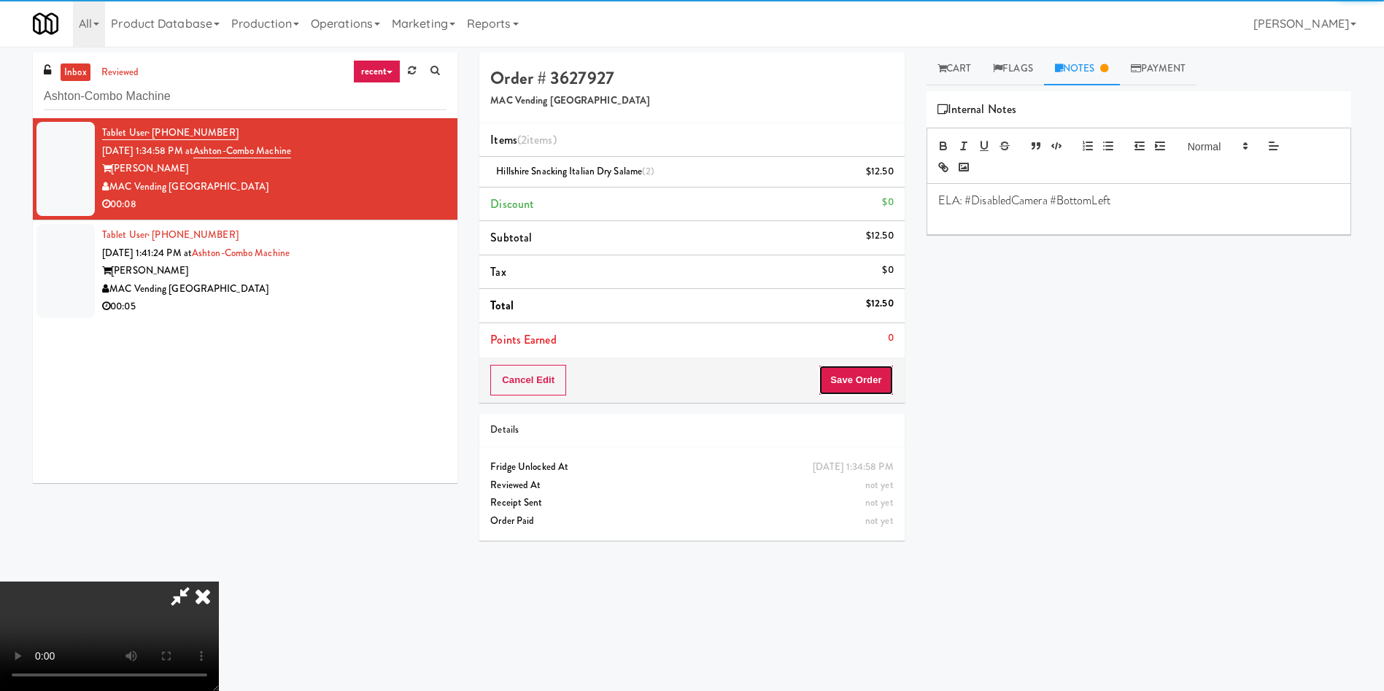
click at [870, 393] on button "Save Order" at bounding box center [856, 380] width 74 height 31
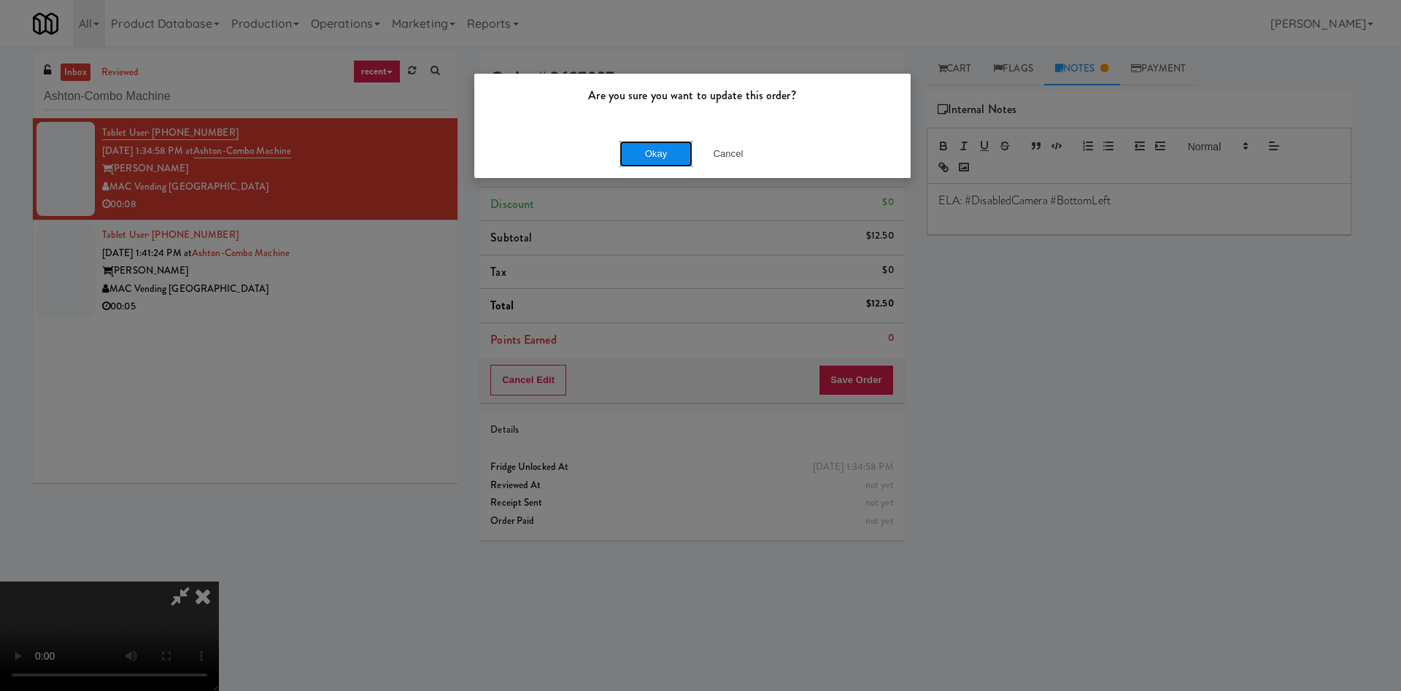
click at [662, 152] on button "Okay" at bounding box center [655, 154] width 73 height 26
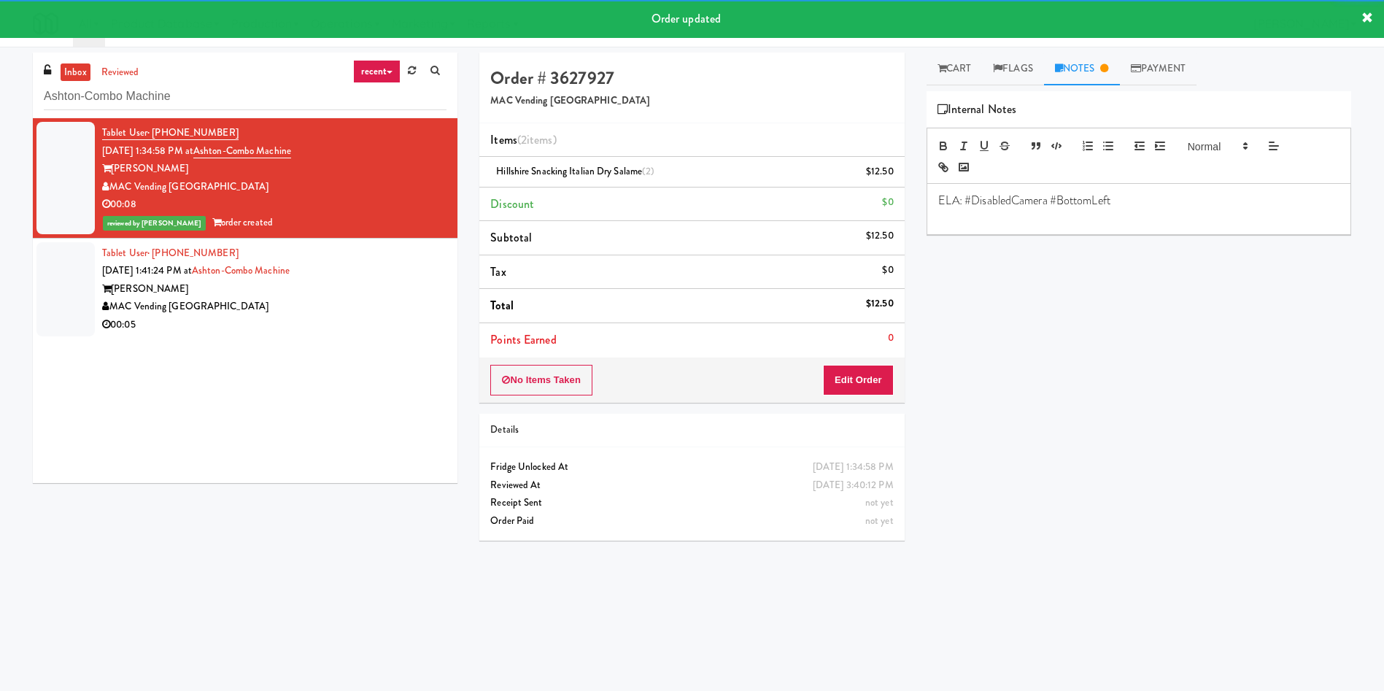
drag, startPoint x: 77, startPoint y: 266, endPoint x: 819, endPoint y: 151, distance: 750.8
click at [82, 266] on div at bounding box center [65, 289] width 58 height 94
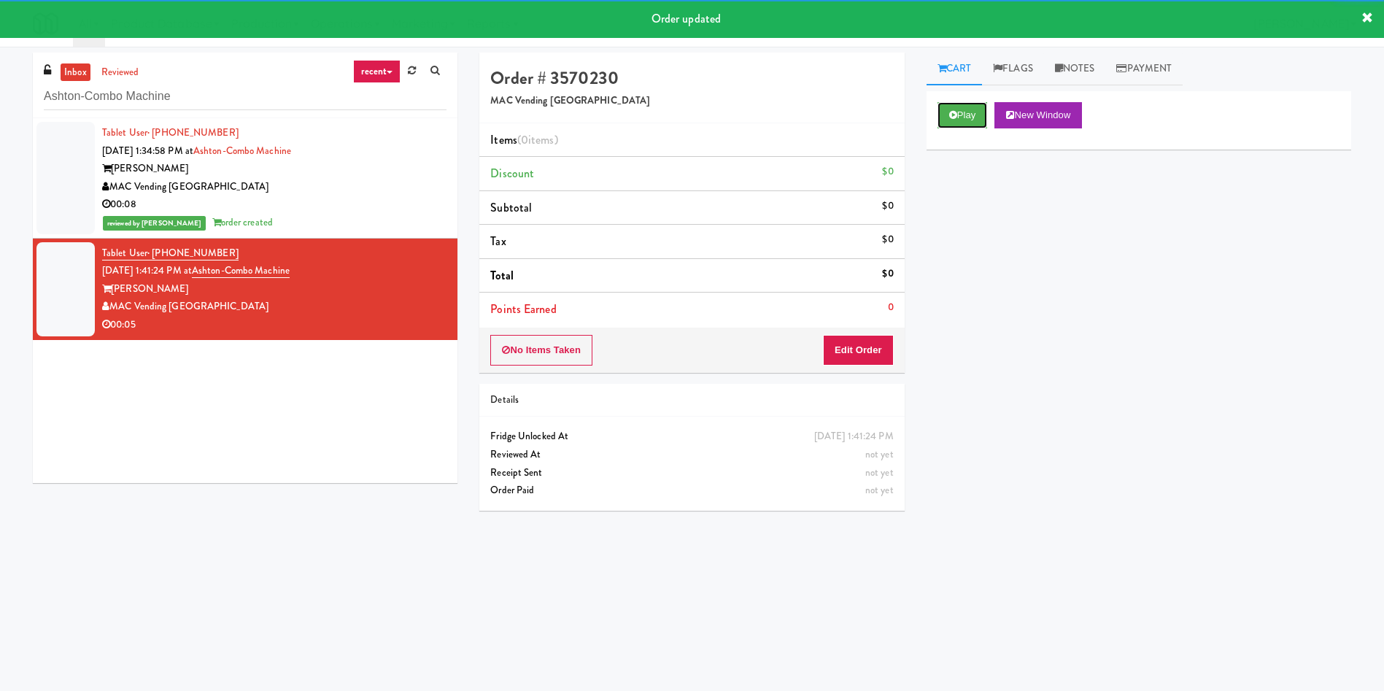
drag, startPoint x: 955, startPoint y: 113, endPoint x: 942, endPoint y: 155, distance: 44.3
click at [955, 114] on icon at bounding box center [953, 114] width 8 height 9
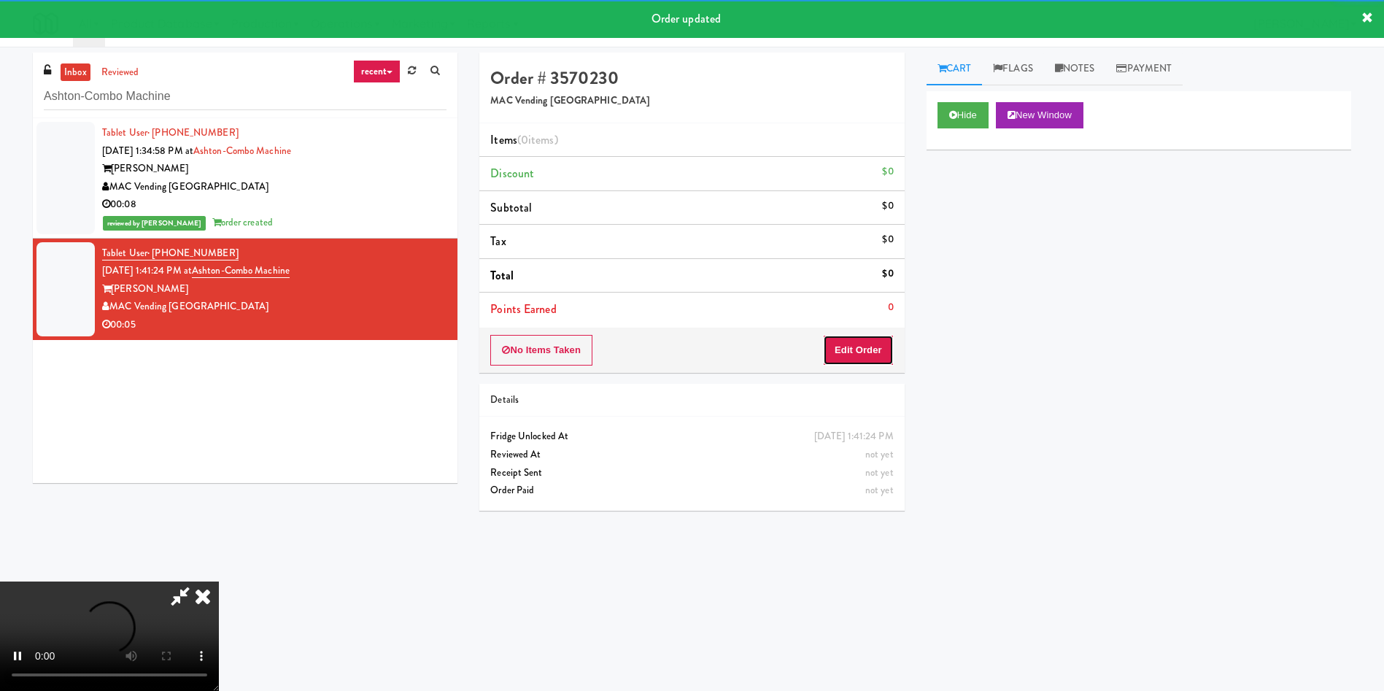
click at [873, 357] on button "Edit Order" at bounding box center [858, 350] width 71 height 31
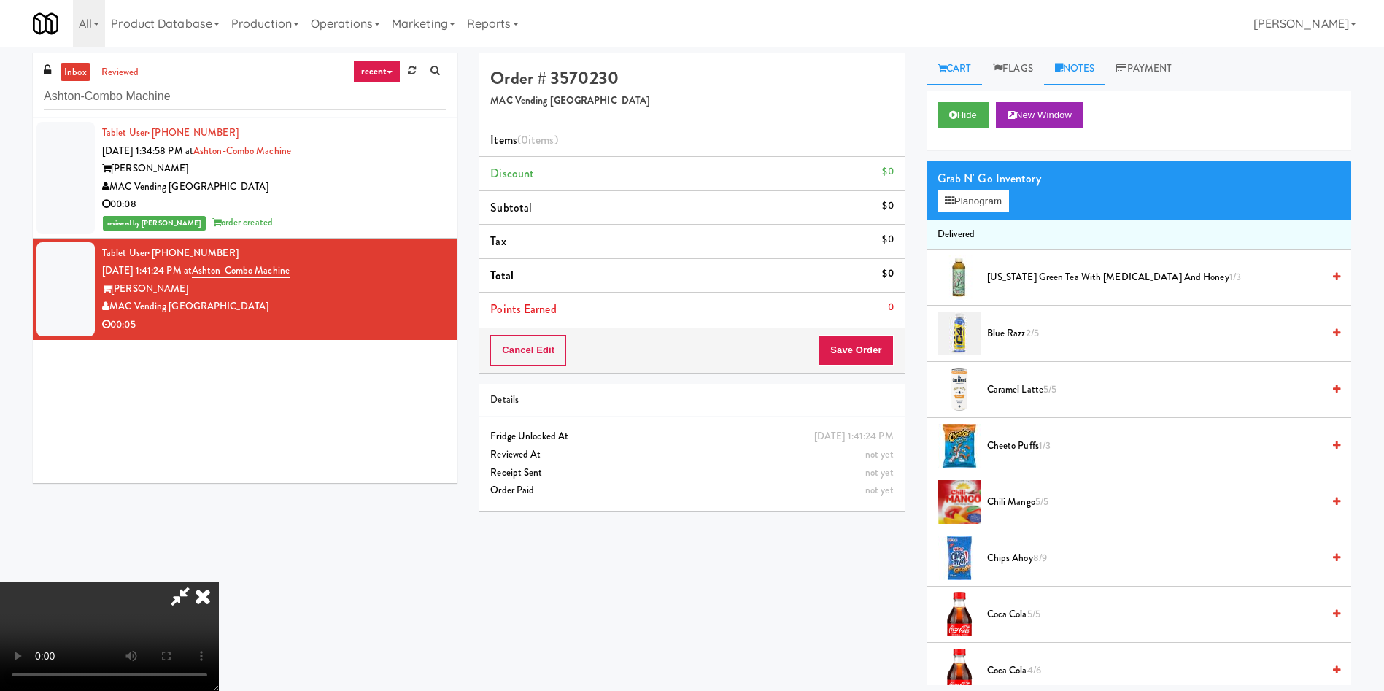
click at [1097, 64] on link "Notes" at bounding box center [1075, 69] width 62 height 33
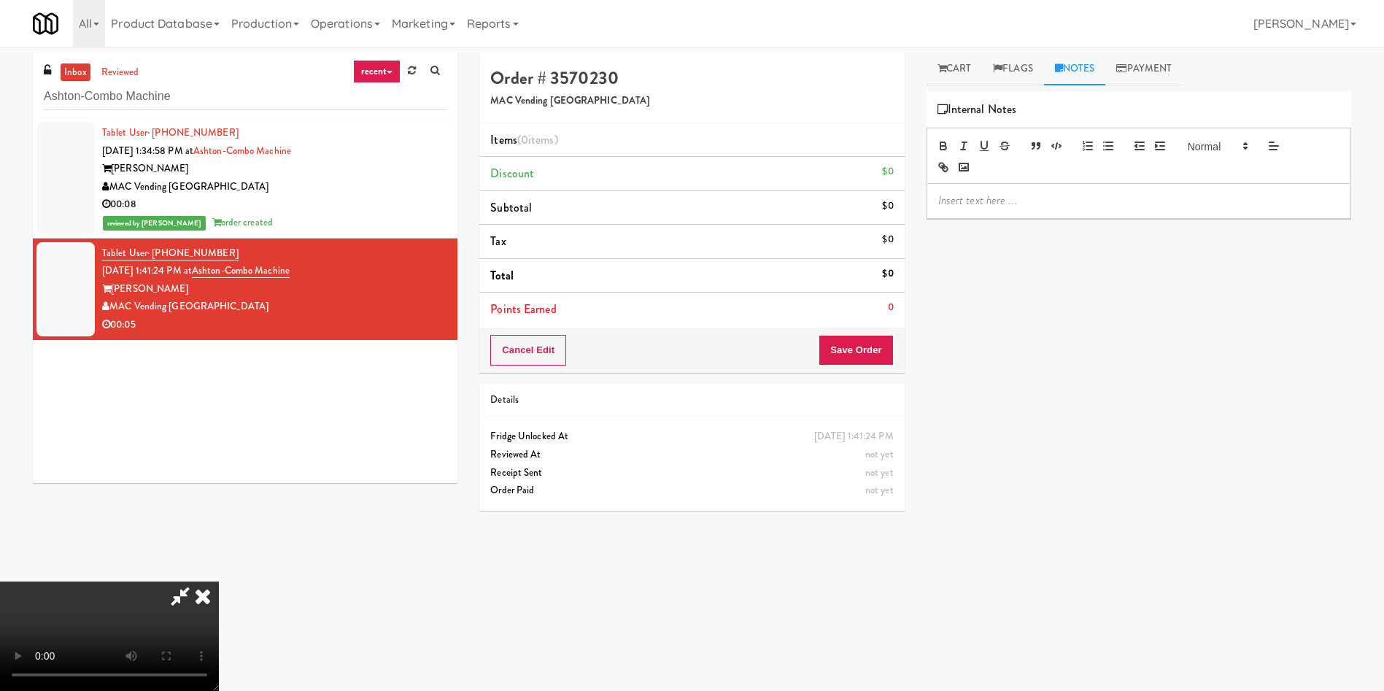
click at [1076, 195] on p at bounding box center [1138, 201] width 401 height 16
drag, startPoint x: 943, startPoint y: 74, endPoint x: 951, endPoint y: 98, distance: 25.4
click at [943, 74] on link "Cart" at bounding box center [954, 69] width 56 height 33
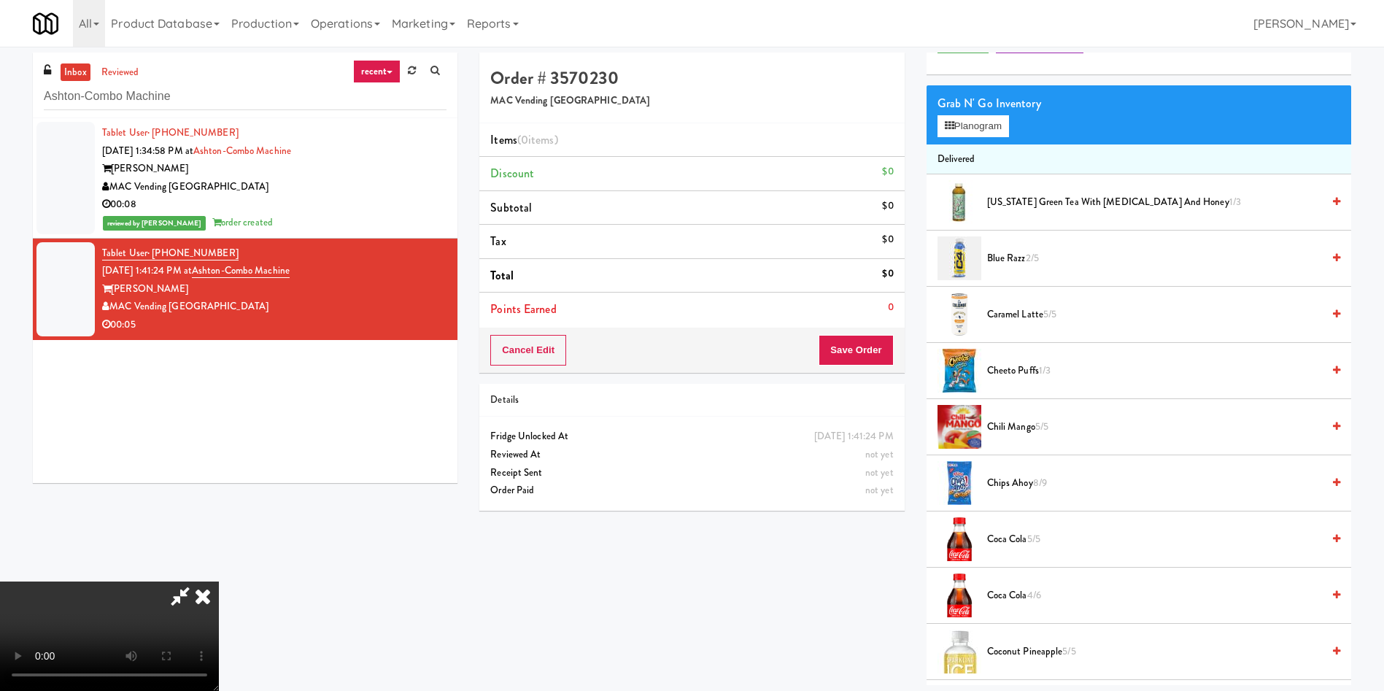
scroll to position [109, 0]
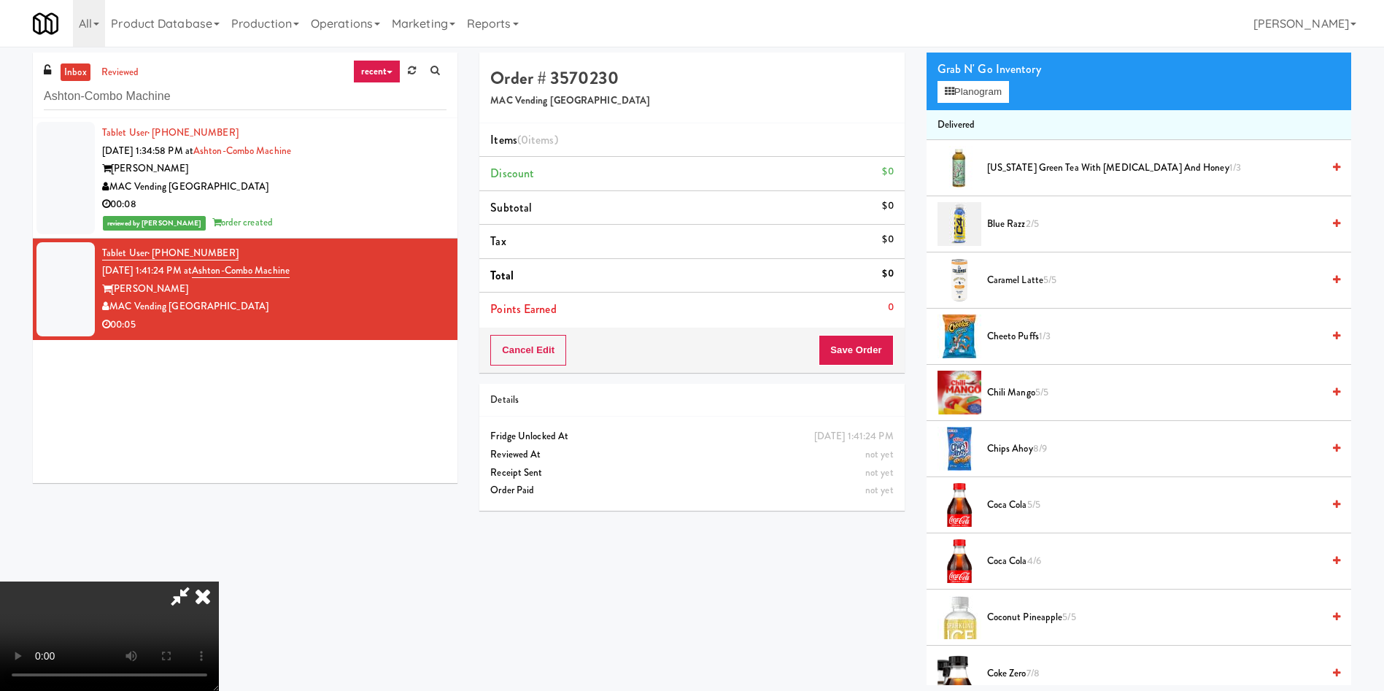
click at [219, 581] on video at bounding box center [109, 635] width 219 height 109
drag, startPoint x: 510, startPoint y: 376, endPoint x: 985, endPoint y: 319, distance: 478.3
click at [219, 581] on video at bounding box center [109, 635] width 219 height 109
click at [1023, 170] on span "AriZona Green Tea with Ginseng and Honey 1/3" at bounding box center [1154, 168] width 335 height 18
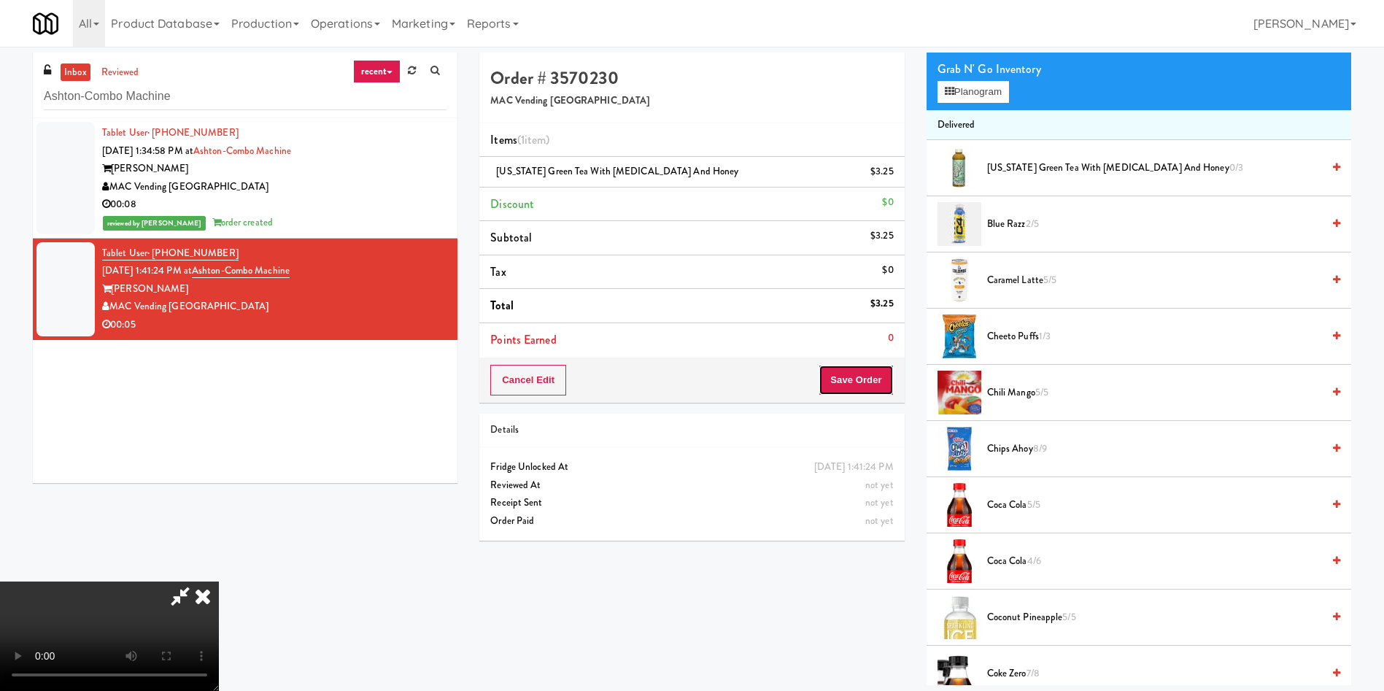
click at [863, 388] on button "Save Order" at bounding box center [856, 380] width 74 height 31
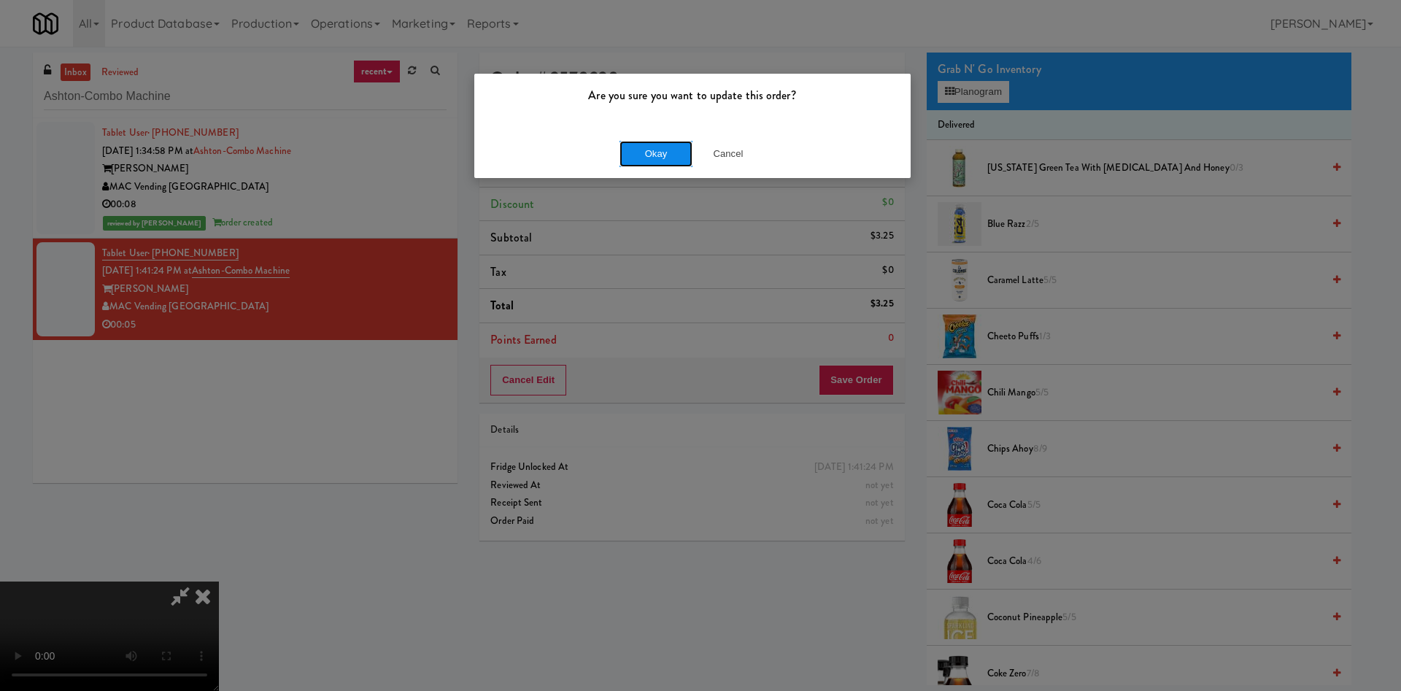
drag, startPoint x: 638, startPoint y: 151, endPoint x: 317, endPoint y: 20, distance: 346.5
click at [627, 148] on button "Okay" at bounding box center [655, 154] width 73 height 26
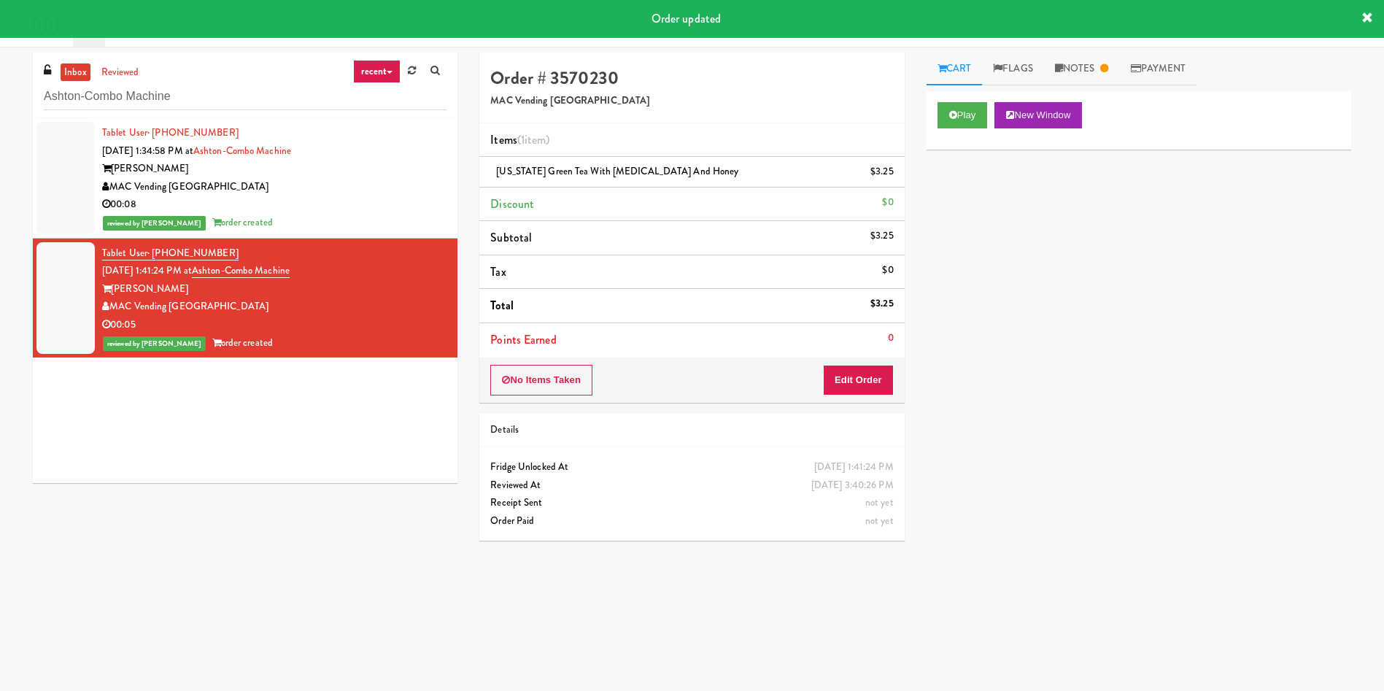
scroll to position [0, 0]
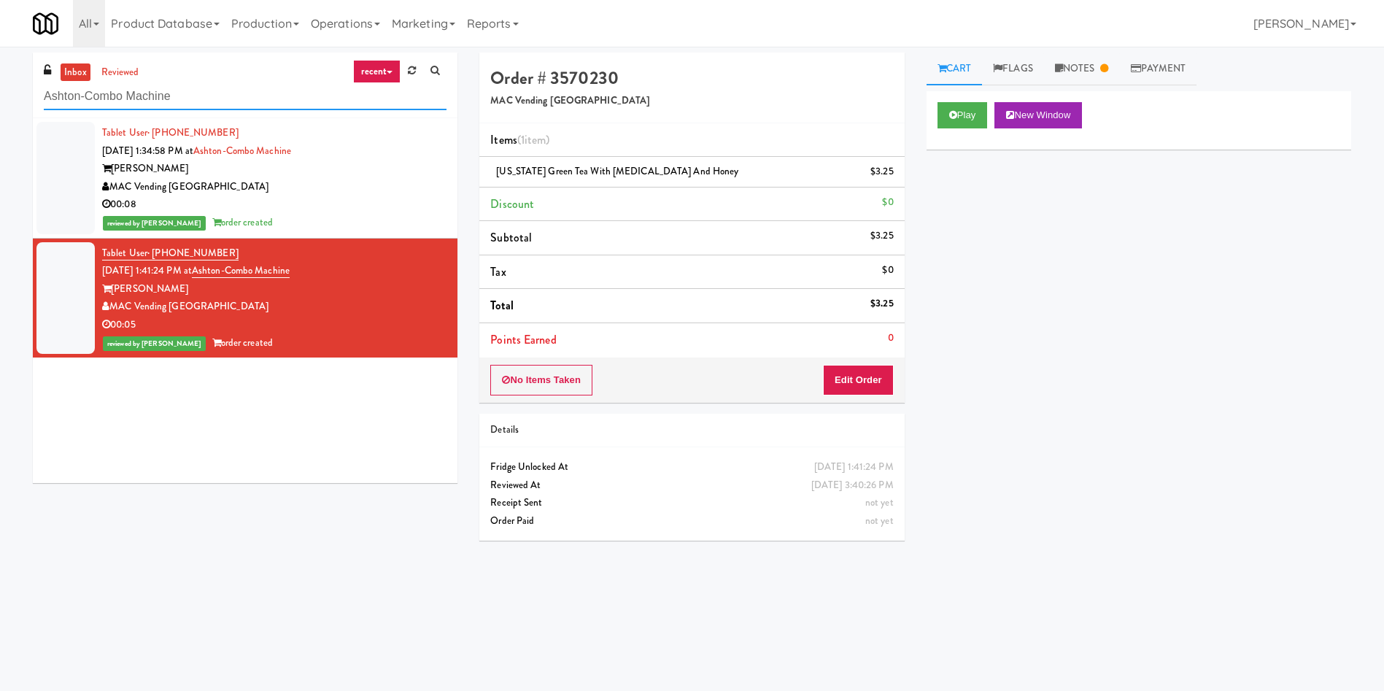
drag, startPoint x: 217, startPoint y: 100, endPoint x: 22, endPoint y: 94, distance: 194.9
click at [0, 94] on div "inbox reviewed recent all unclear take inventory issue suspicious failed recent…" at bounding box center [692, 346] width 1384 height 586
paste input "Central Gardens - Cooler"
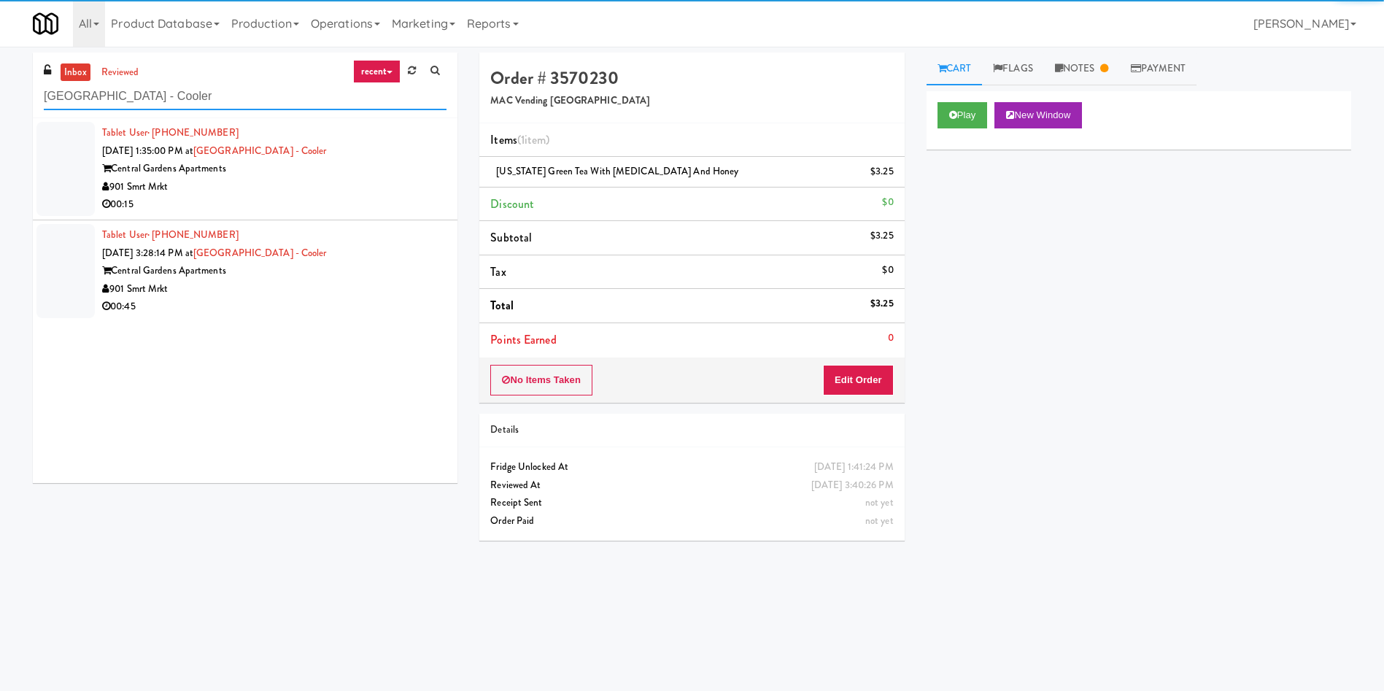
type input "Central Gardens - Cooler"
click at [76, 177] on div at bounding box center [65, 169] width 58 height 94
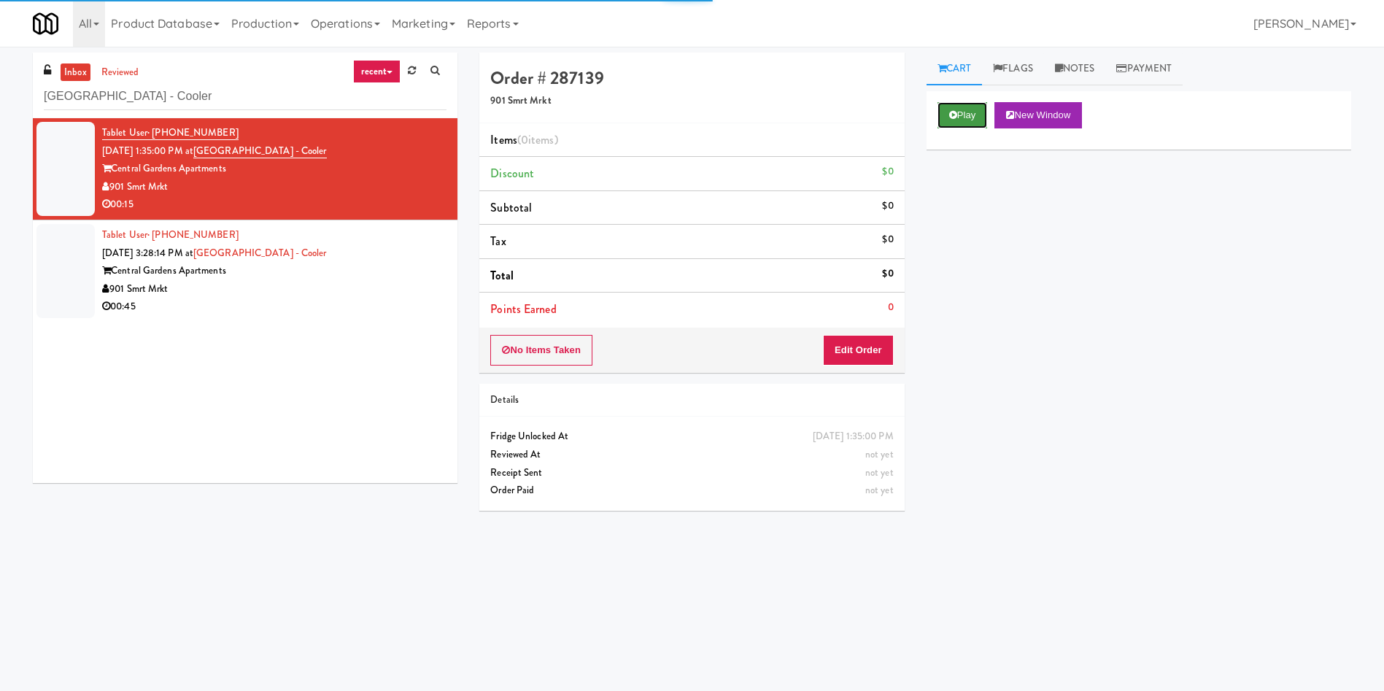
drag, startPoint x: 968, startPoint y: 120, endPoint x: 912, endPoint y: 233, distance: 126.9
click at [967, 120] on button "Play" at bounding box center [962, 115] width 50 height 26
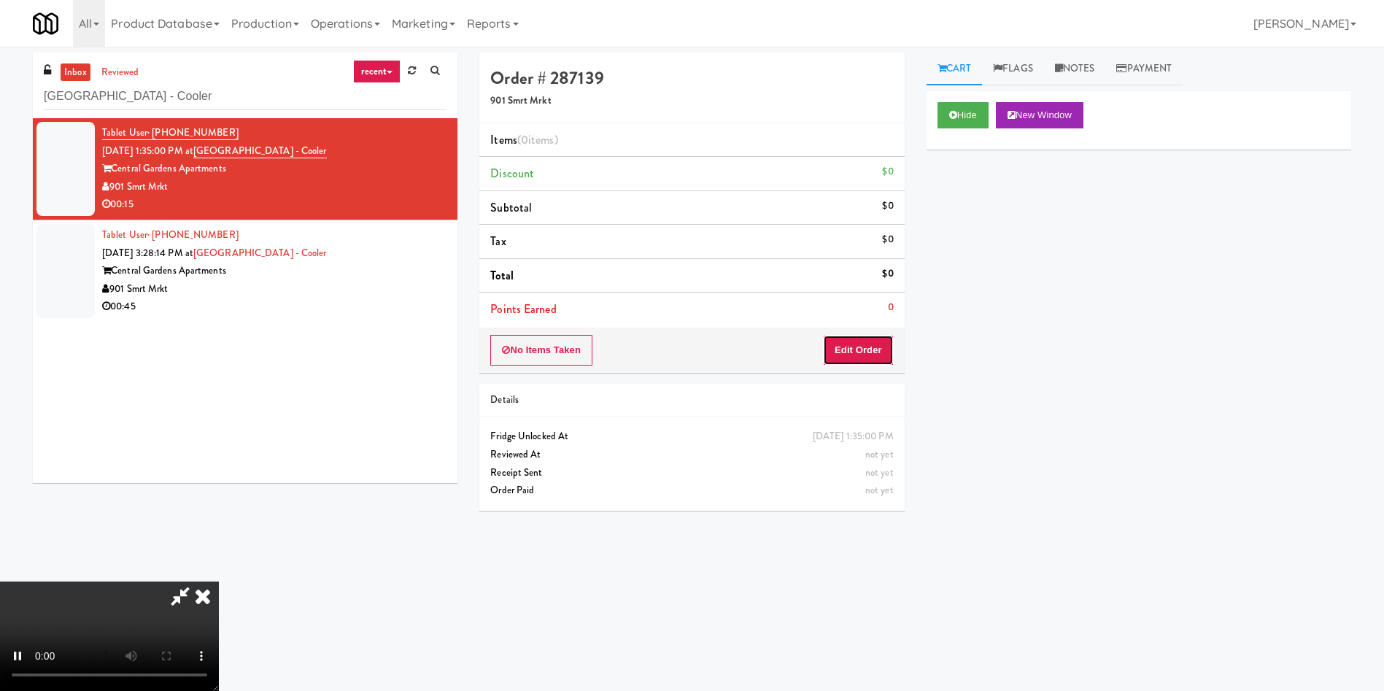
click at [866, 349] on button "Edit Order" at bounding box center [858, 350] width 71 height 31
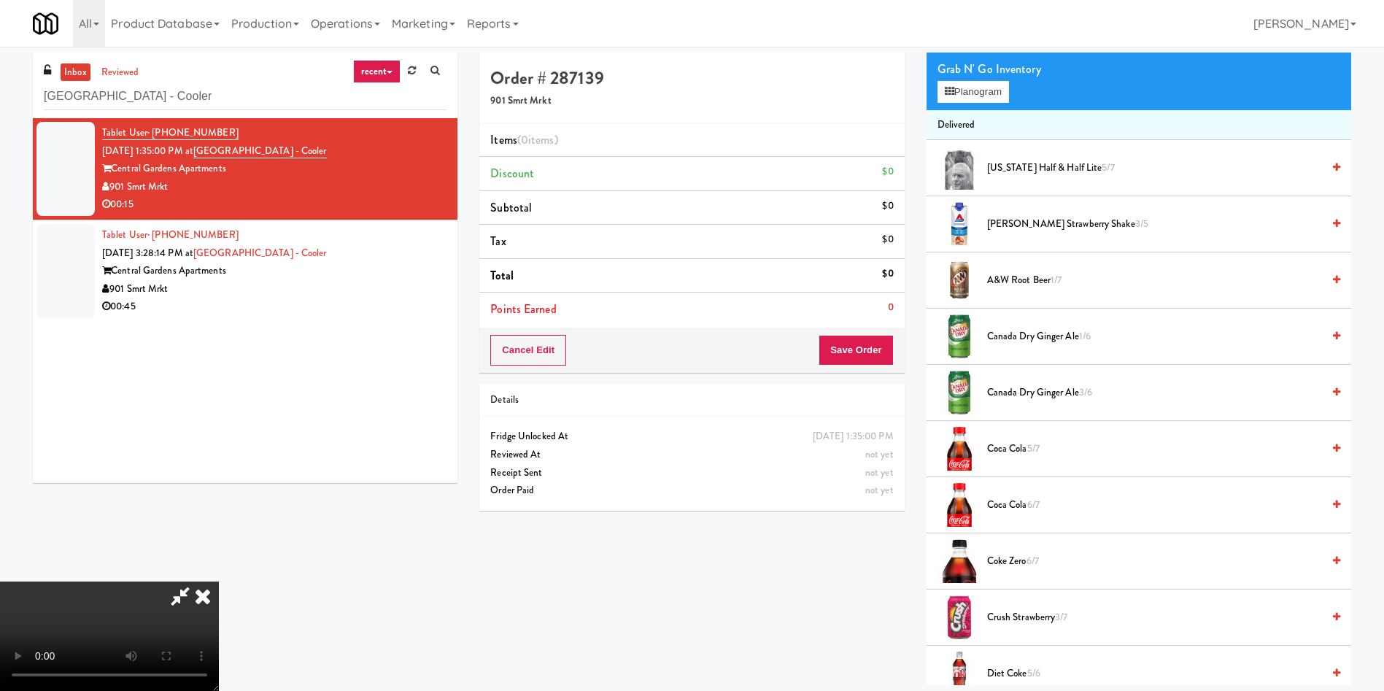
scroll to position [109, 0]
click at [219, 581] on video at bounding box center [109, 635] width 219 height 109
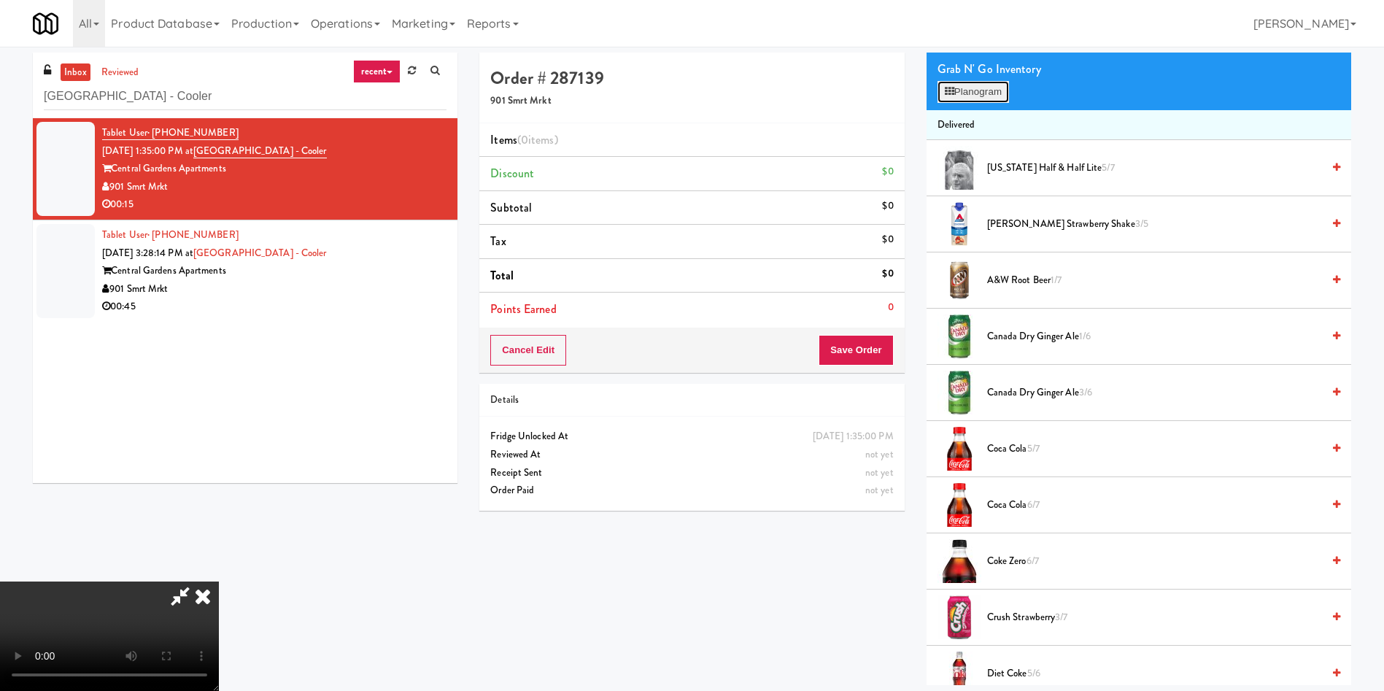
click at [972, 90] on button "Planogram" at bounding box center [972, 92] width 71 height 22
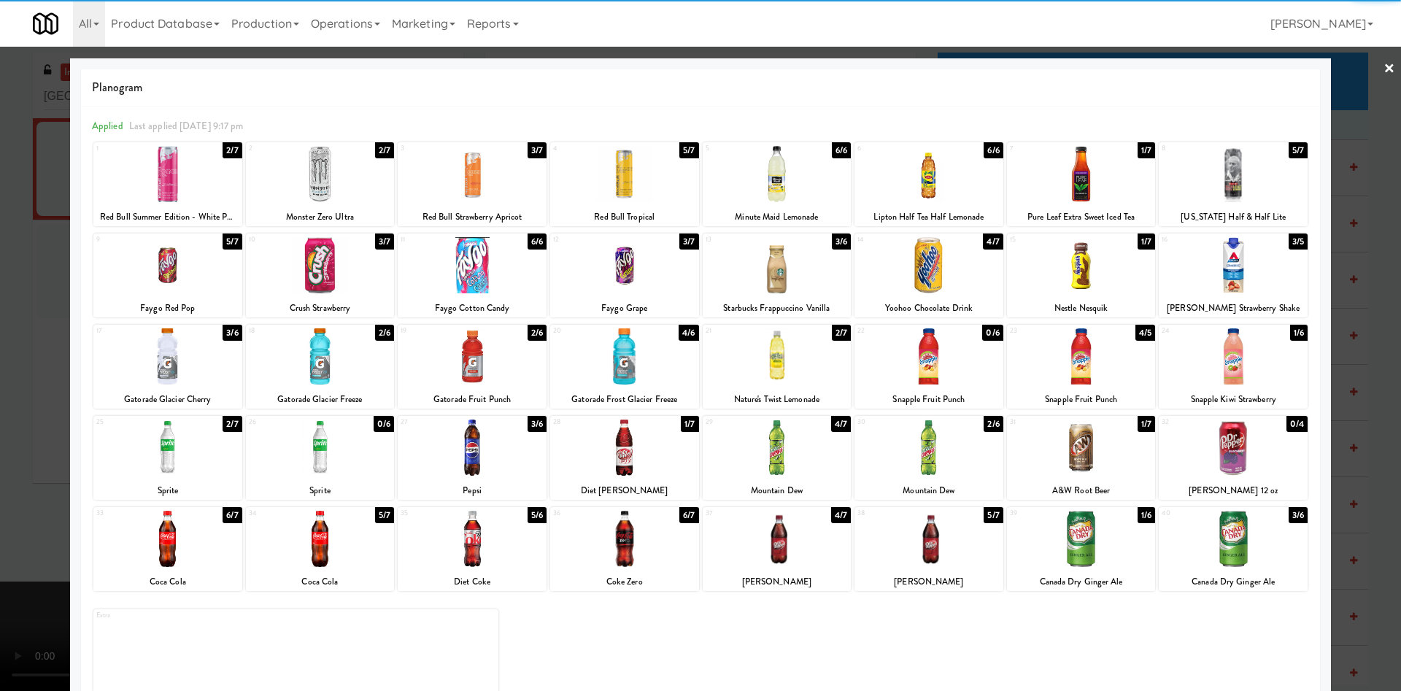
click at [1213, 179] on div at bounding box center [1232, 174] width 149 height 56
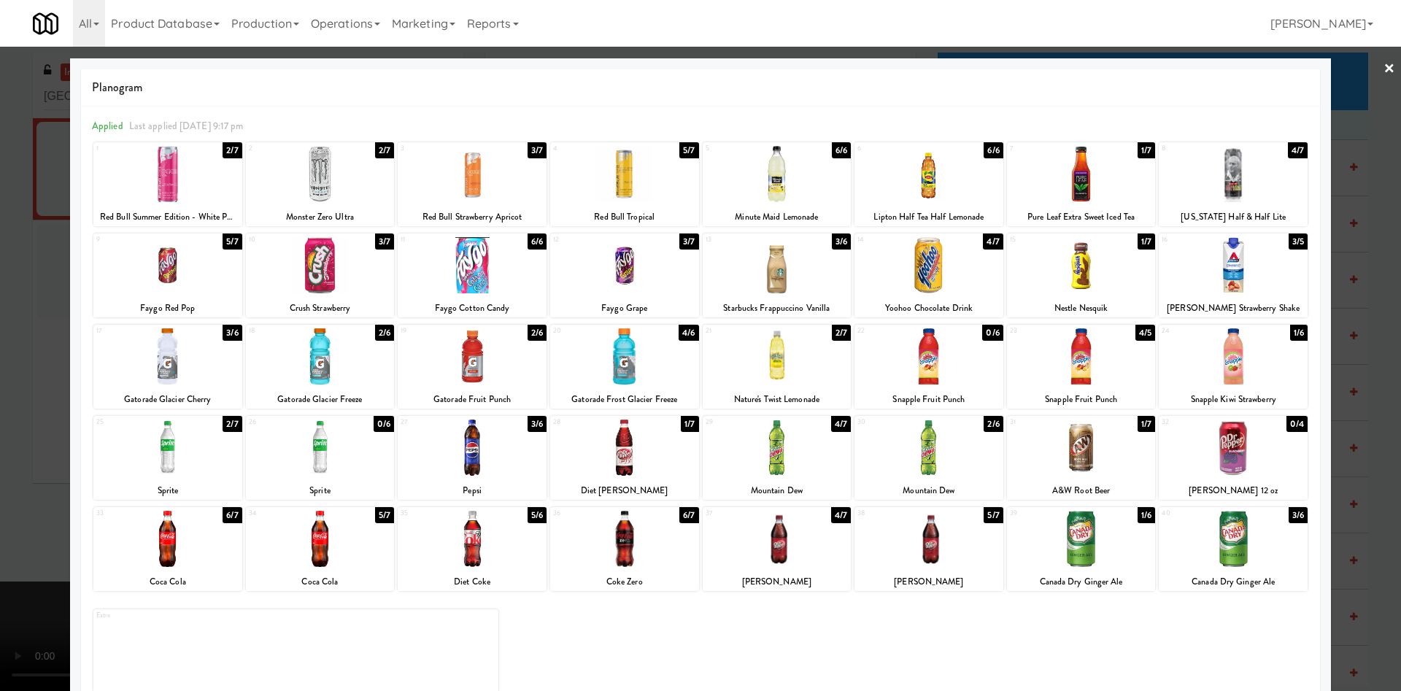
click at [21, 360] on div at bounding box center [700, 345] width 1401 height 691
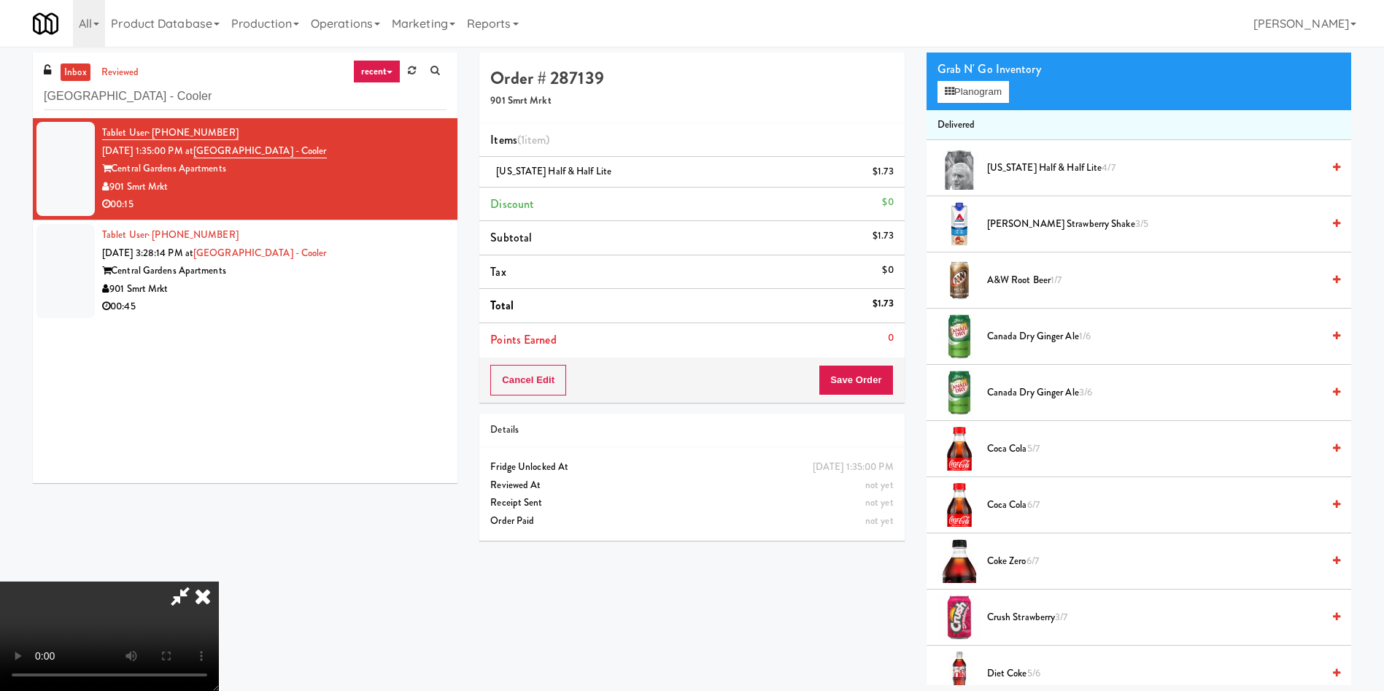
click at [219, 581] on video at bounding box center [109, 635] width 219 height 109
click at [876, 392] on button "Save Order" at bounding box center [856, 380] width 74 height 31
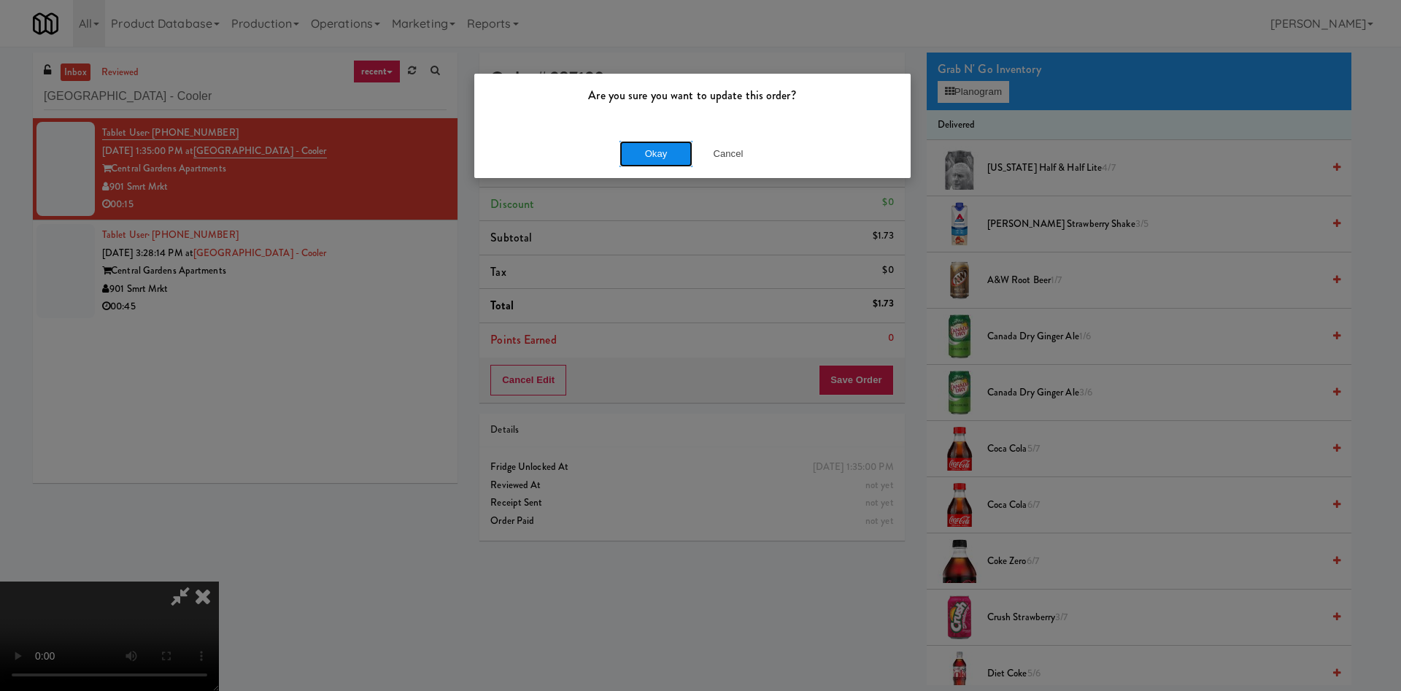
click at [674, 145] on button "Okay" at bounding box center [655, 154] width 73 height 26
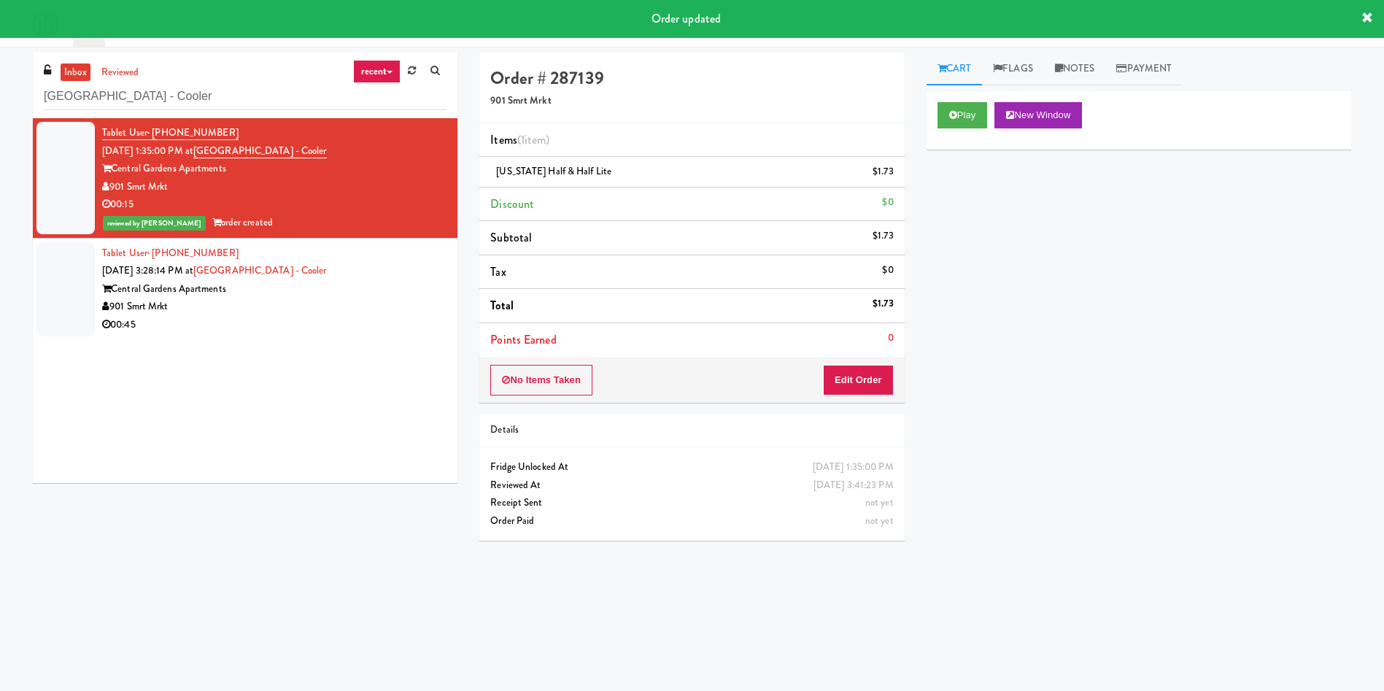
click at [73, 275] on div at bounding box center [65, 289] width 58 height 94
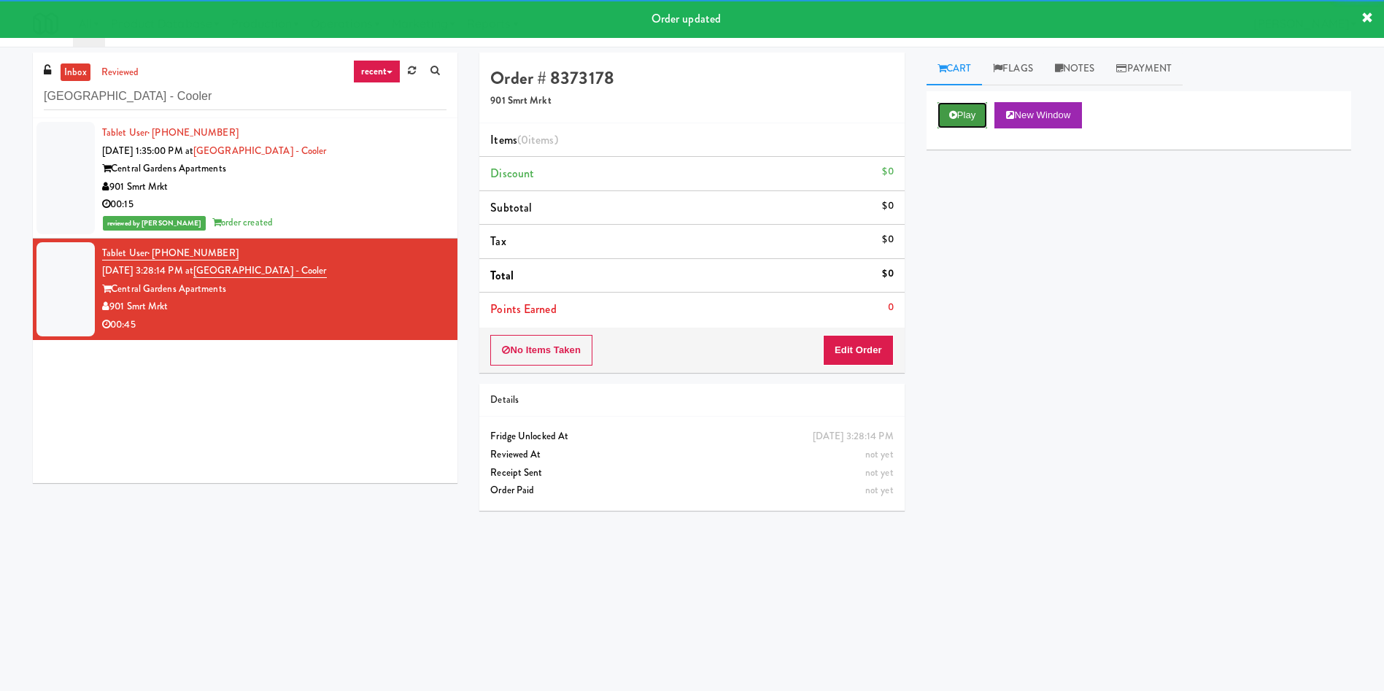
click at [971, 109] on button "Play" at bounding box center [962, 115] width 50 height 26
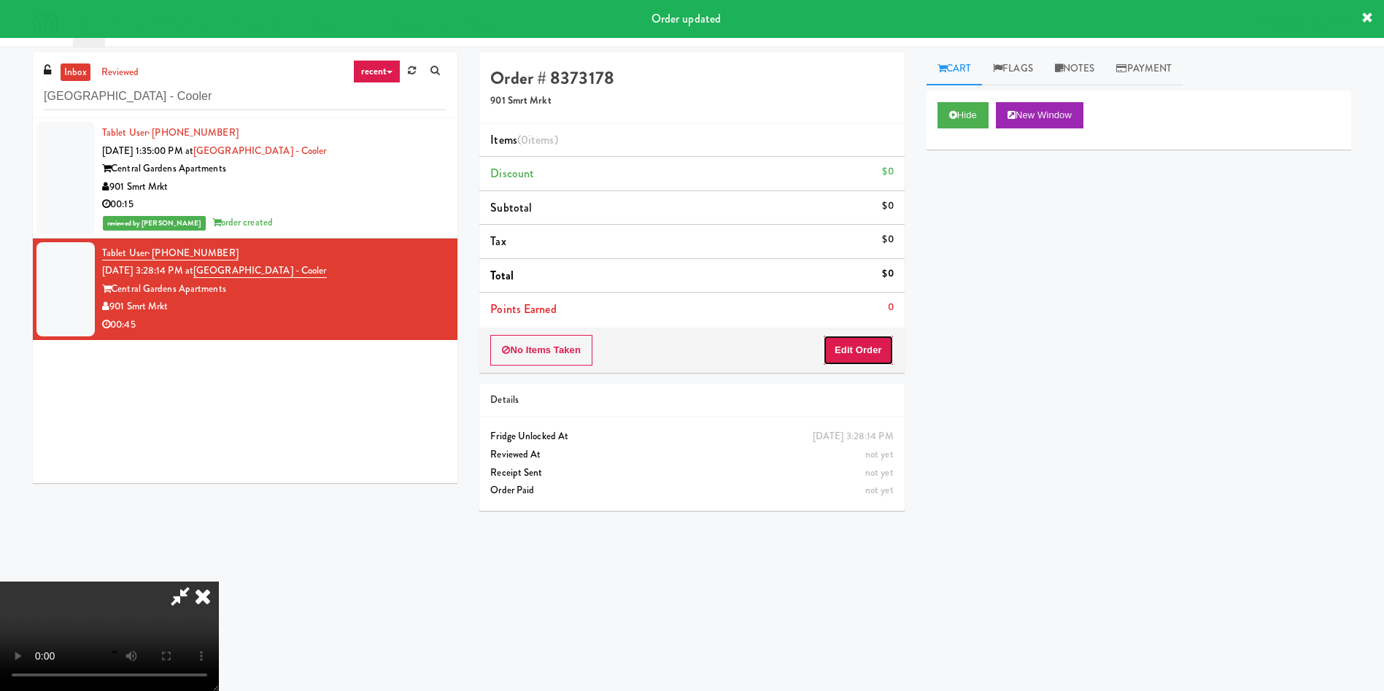
click at [838, 349] on button "Edit Order" at bounding box center [858, 350] width 71 height 31
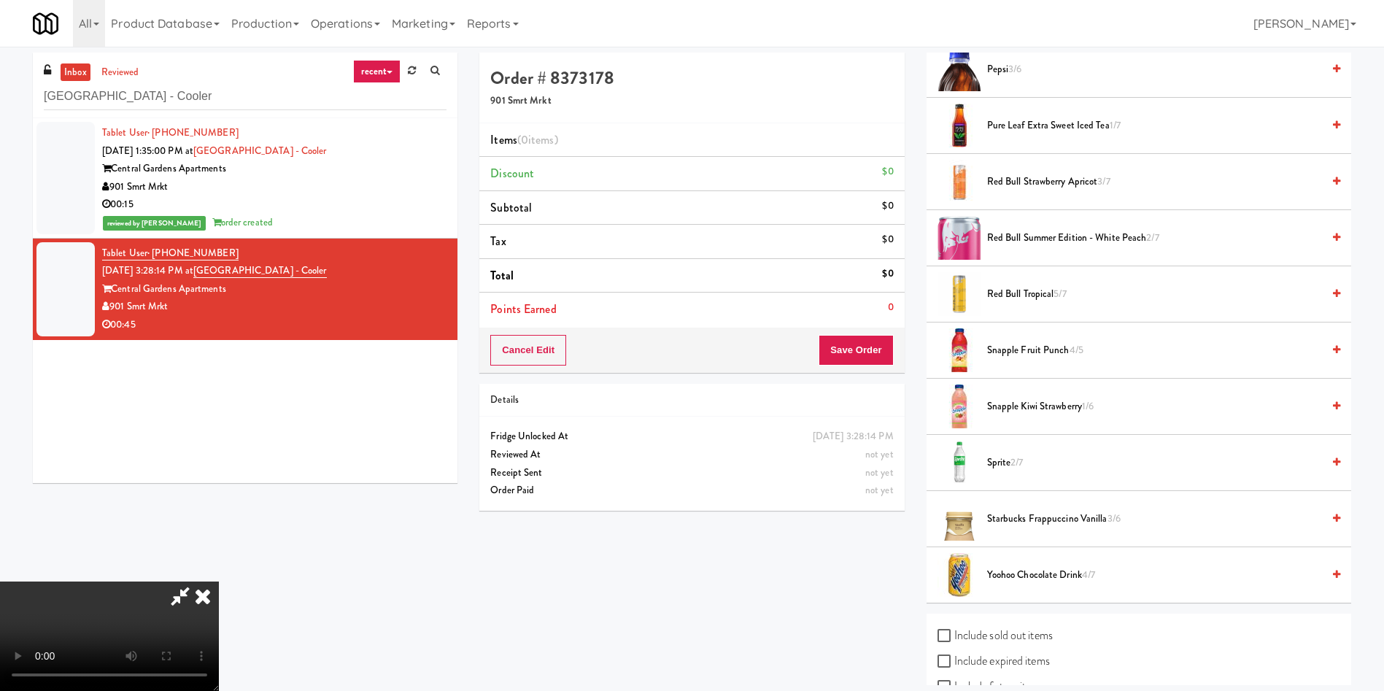
scroll to position [1812, 0]
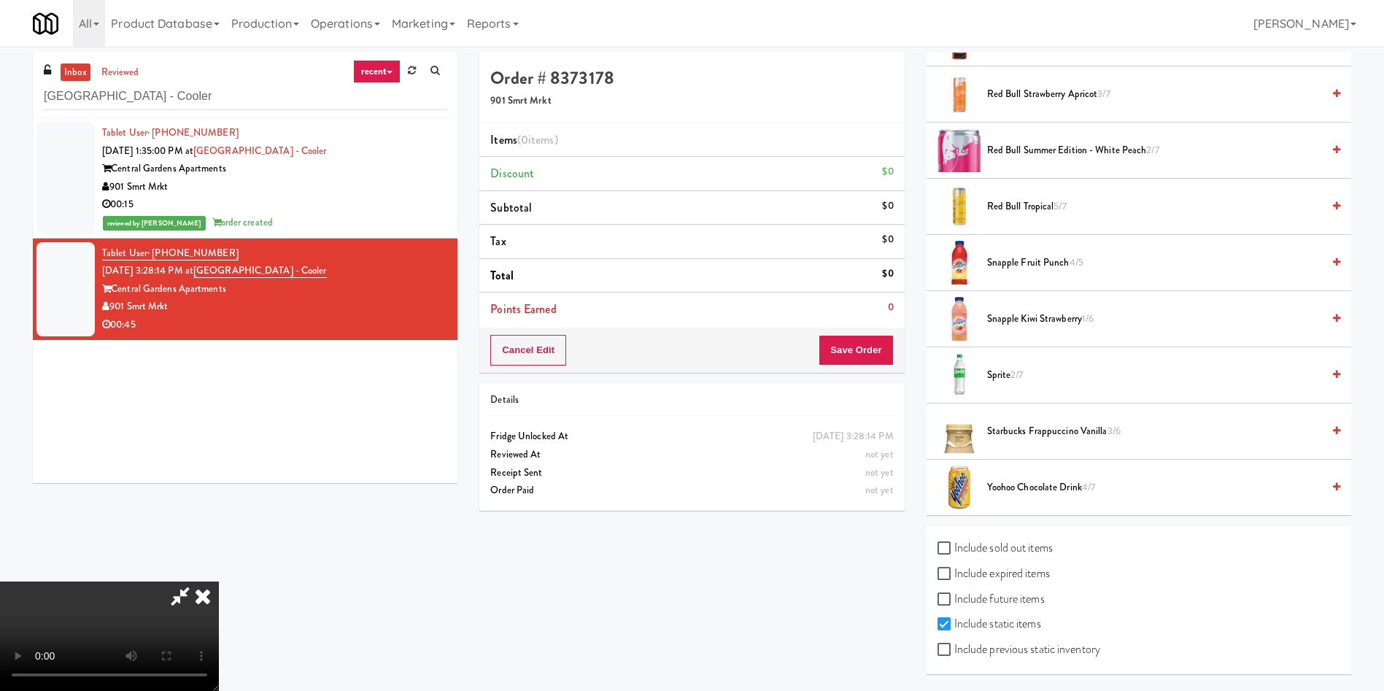
click at [1018, 428] on span "Starbucks Frappuccino Vanilla 3/6" at bounding box center [1154, 431] width 335 height 18
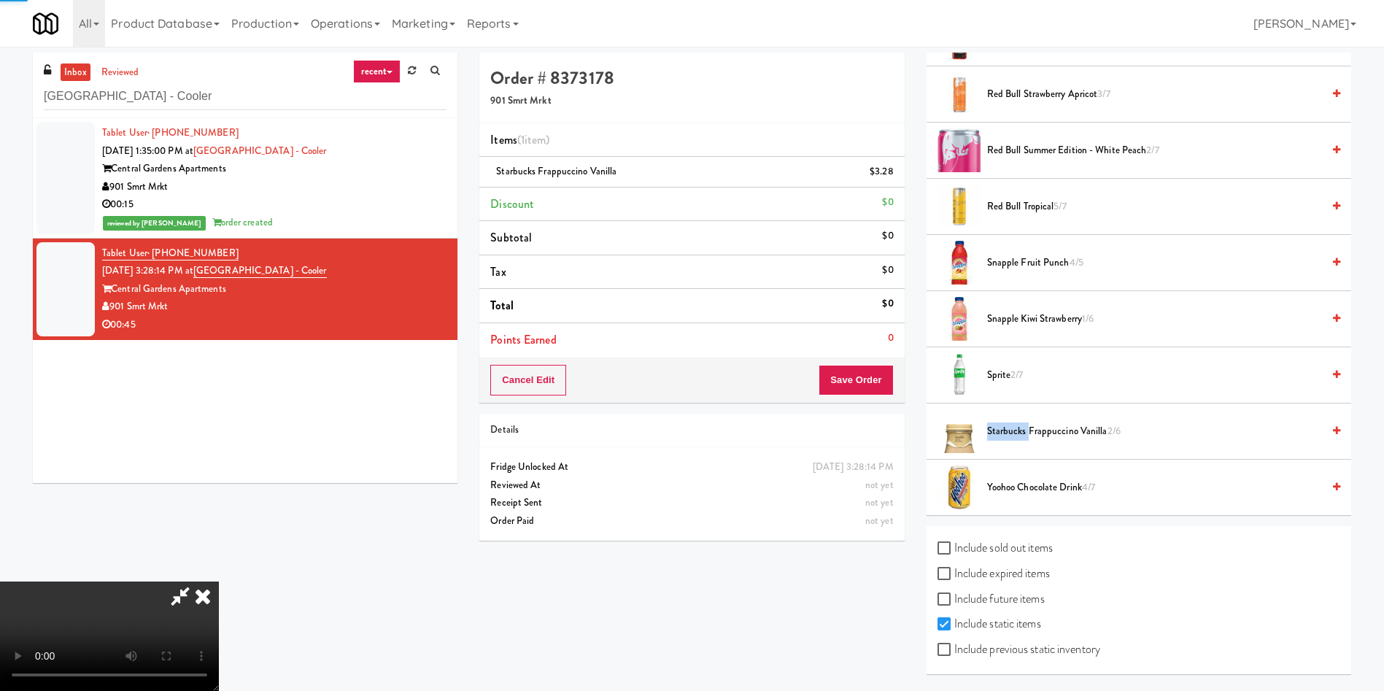
click at [1018, 428] on span "Starbucks Frappuccino Vanilla 2/6" at bounding box center [1154, 431] width 335 height 18
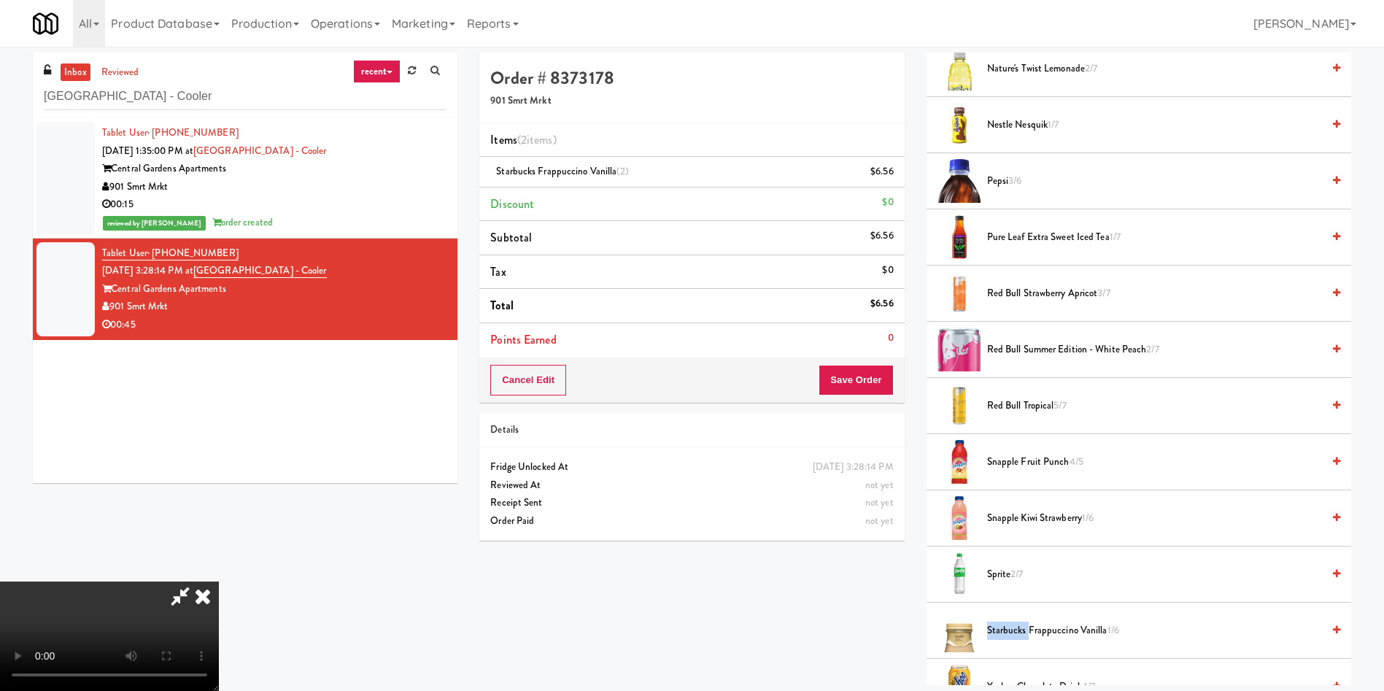
scroll to position [1593, 0]
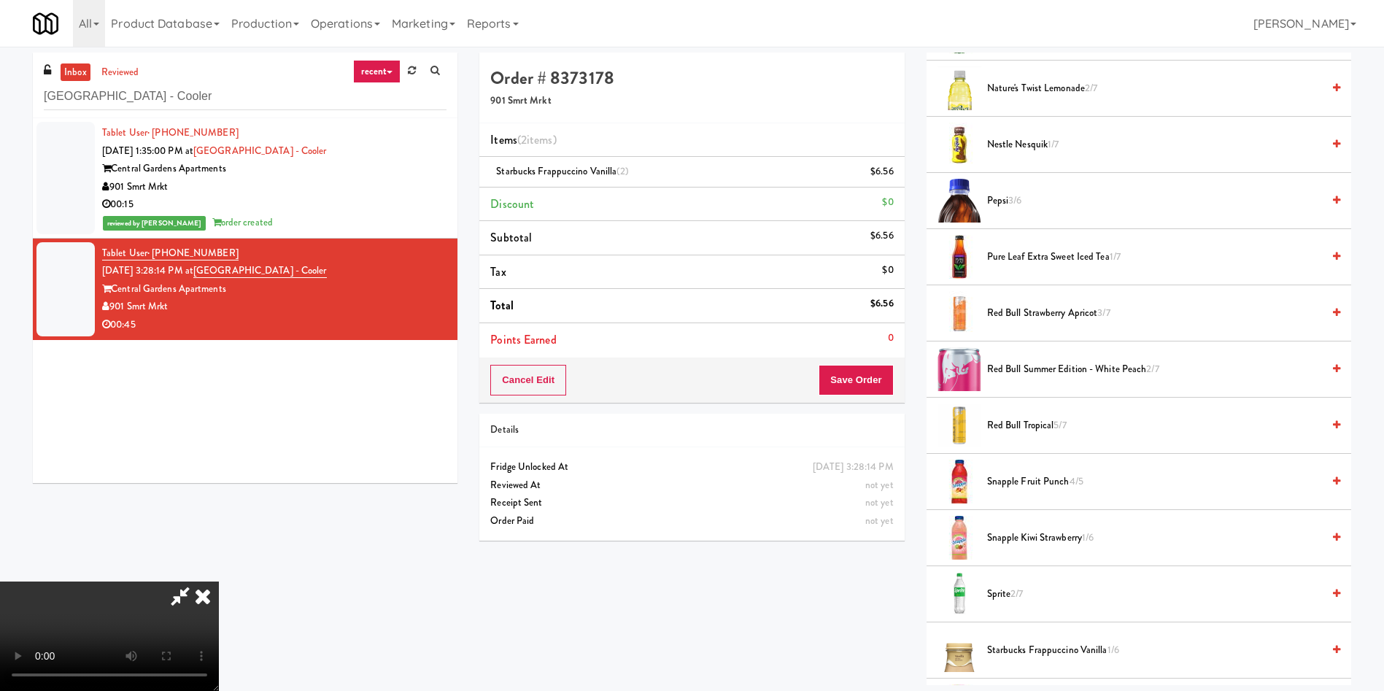
click at [1008, 592] on span "Sprite 2/7" at bounding box center [1154, 594] width 335 height 18
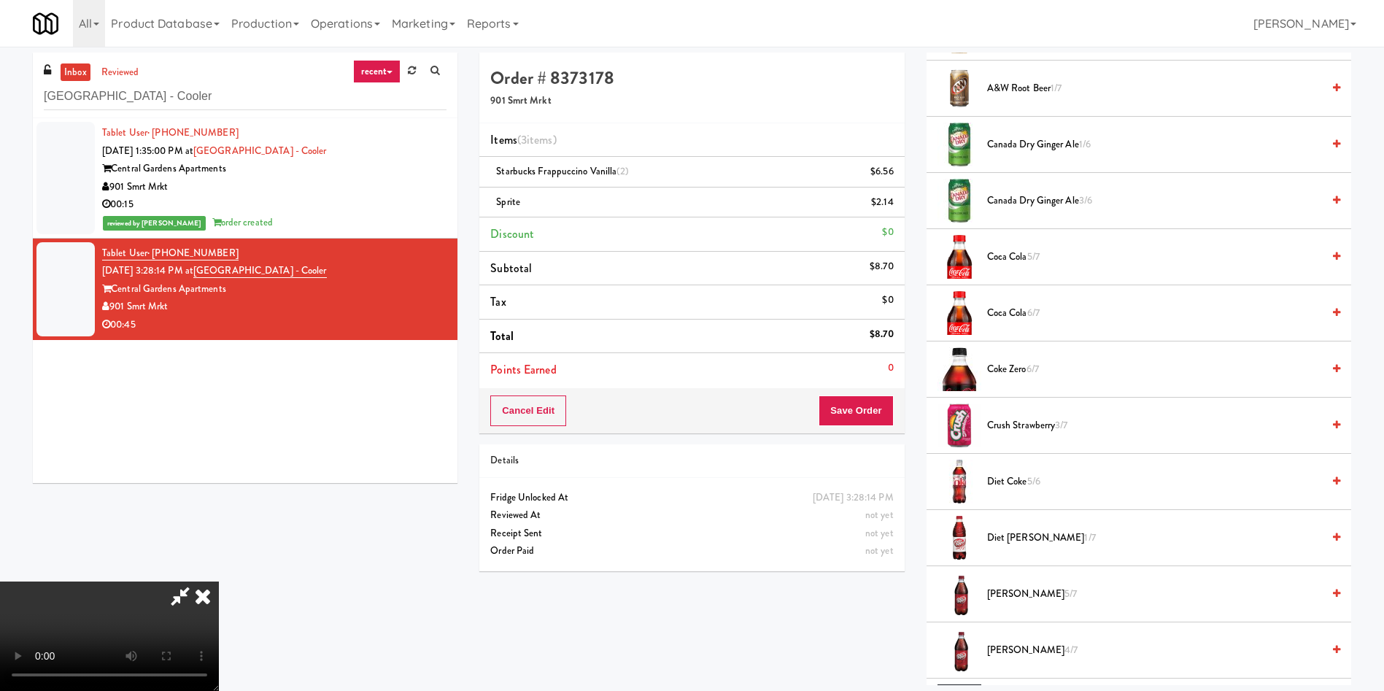
scroll to position [280, 0]
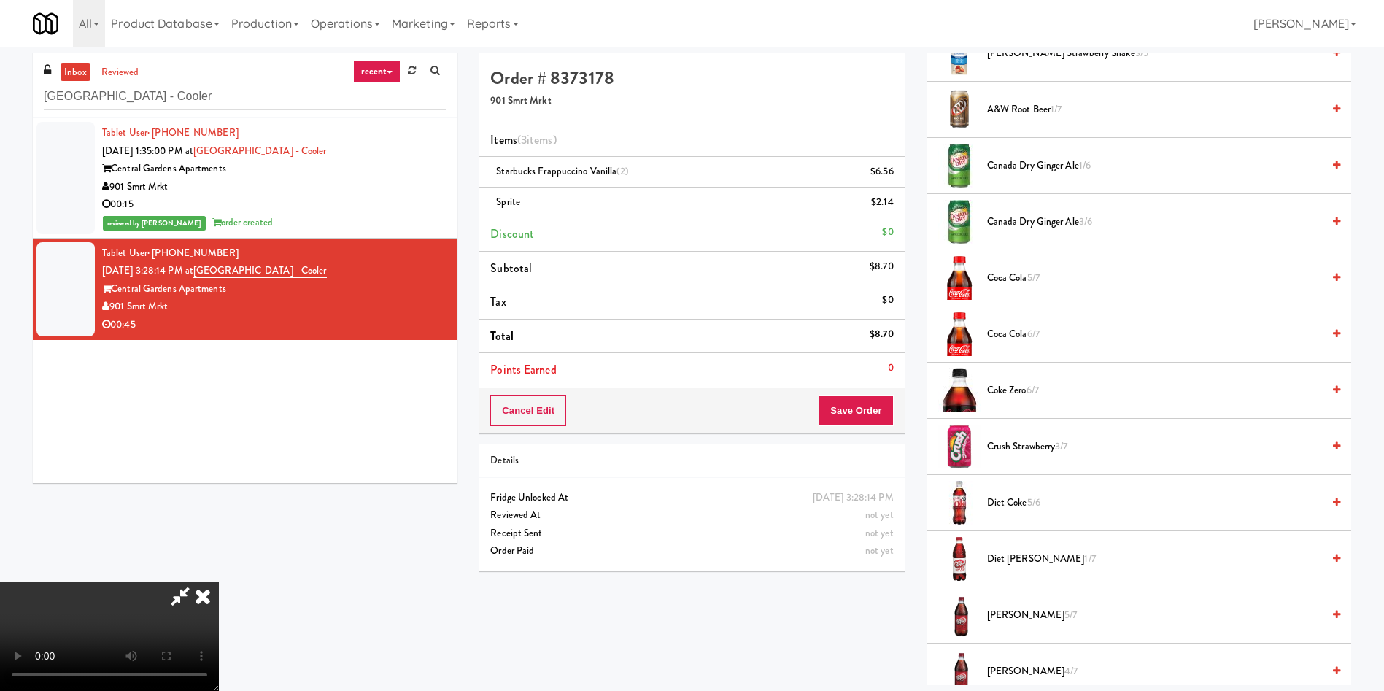
click at [219, 581] on video at bounding box center [109, 635] width 219 height 109
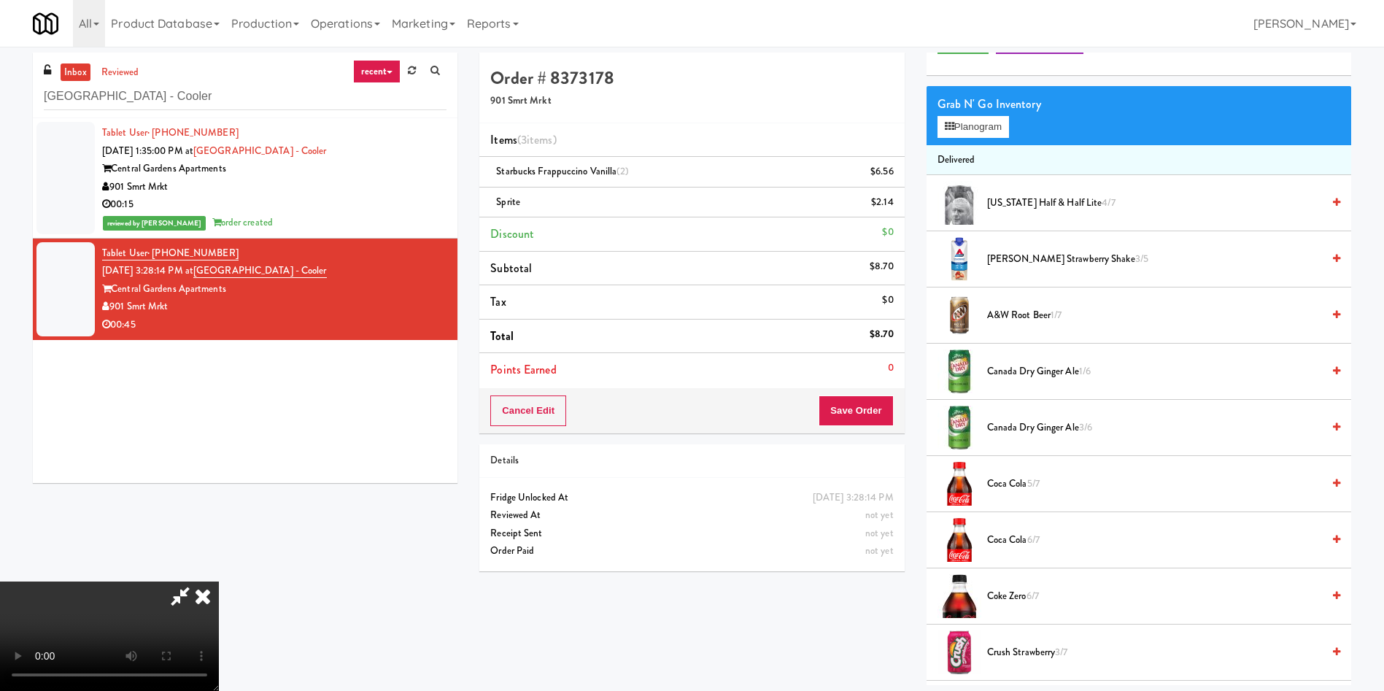
scroll to position [61, 0]
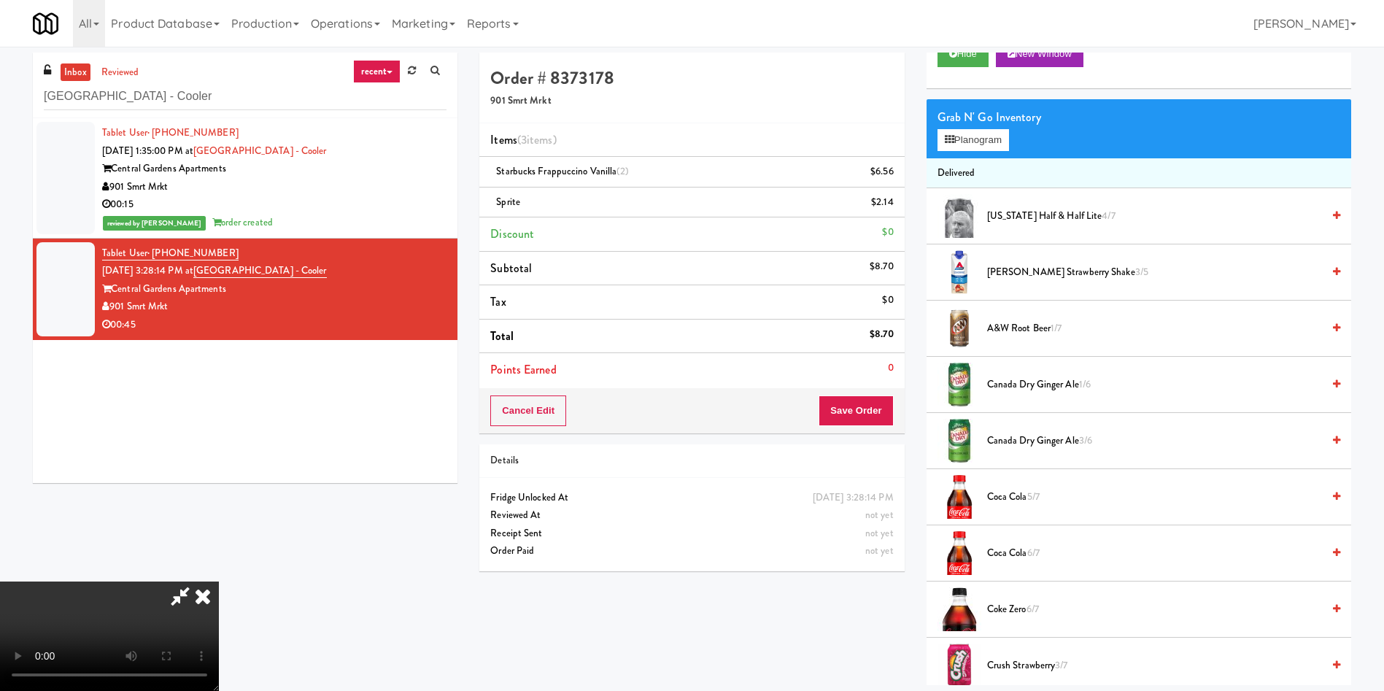
click at [1045, 493] on span "Coca Cola 5/7" at bounding box center [1154, 497] width 335 height 18
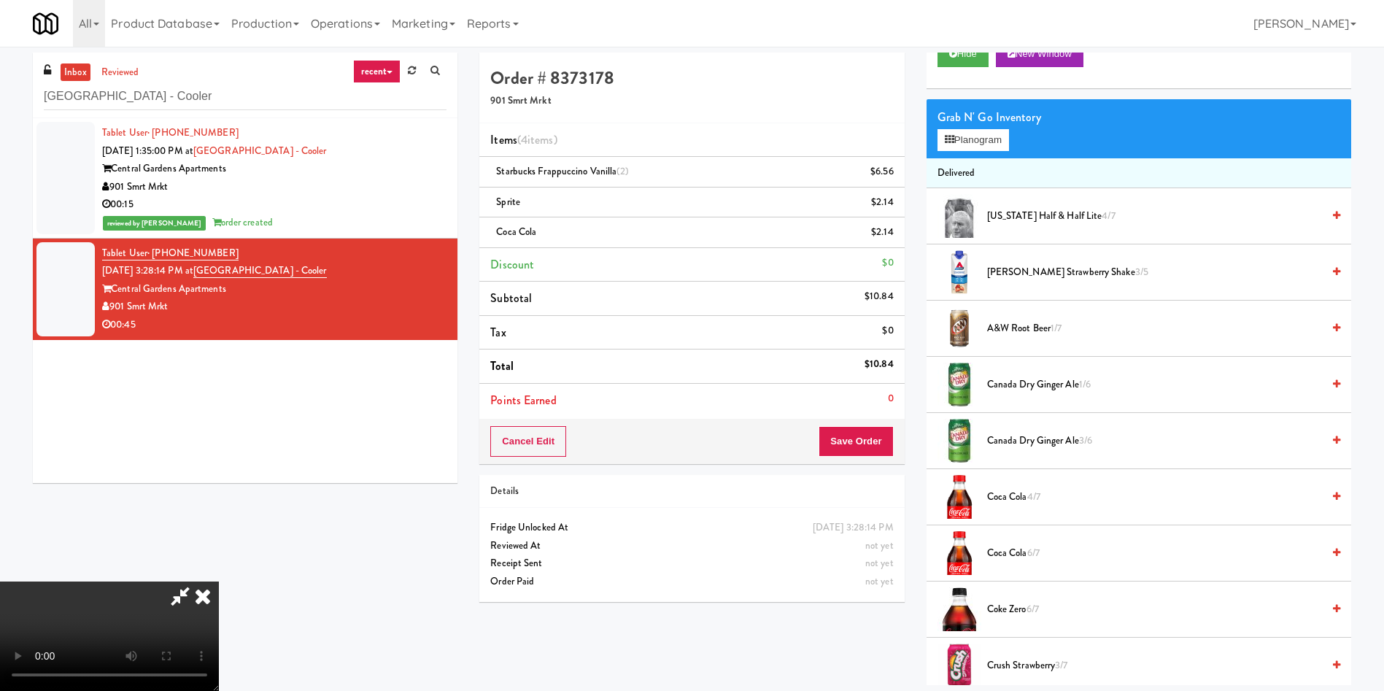
click at [219, 581] on video at bounding box center [109, 635] width 219 height 109
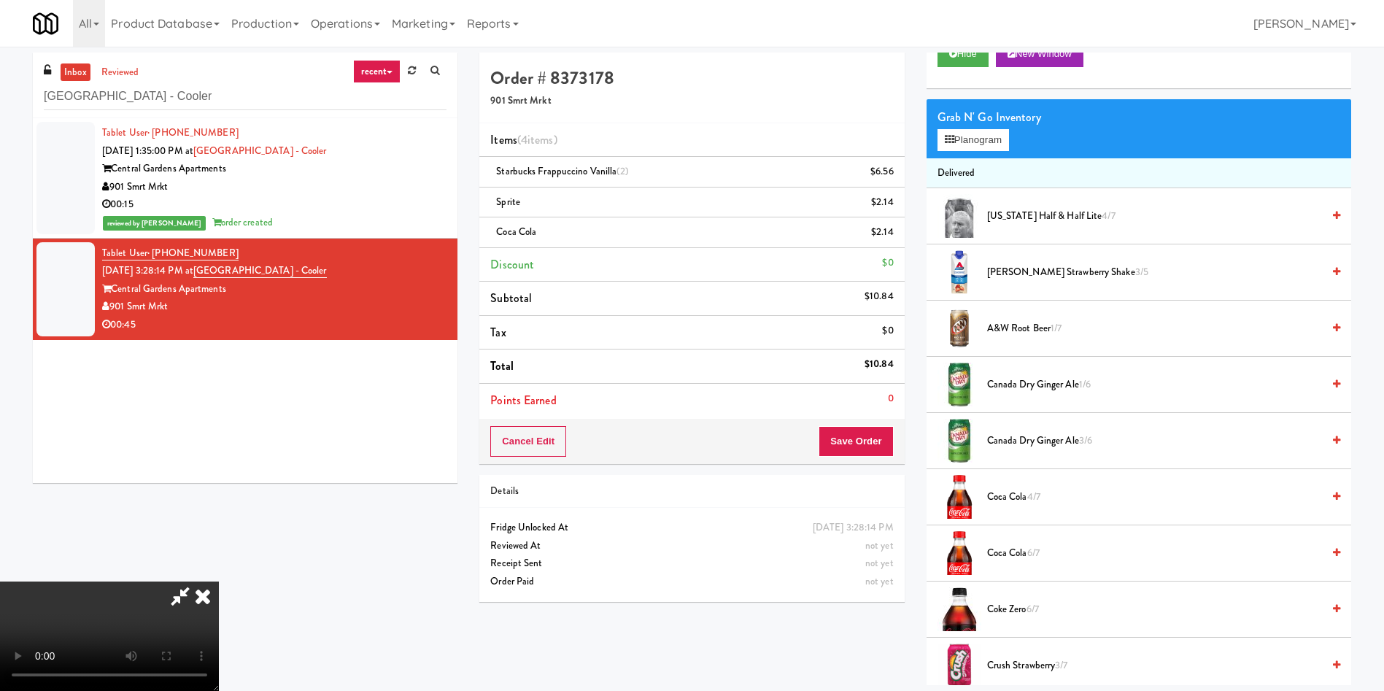
scroll to position [214, 0]
click at [848, 437] on button "Save Order" at bounding box center [856, 441] width 74 height 31
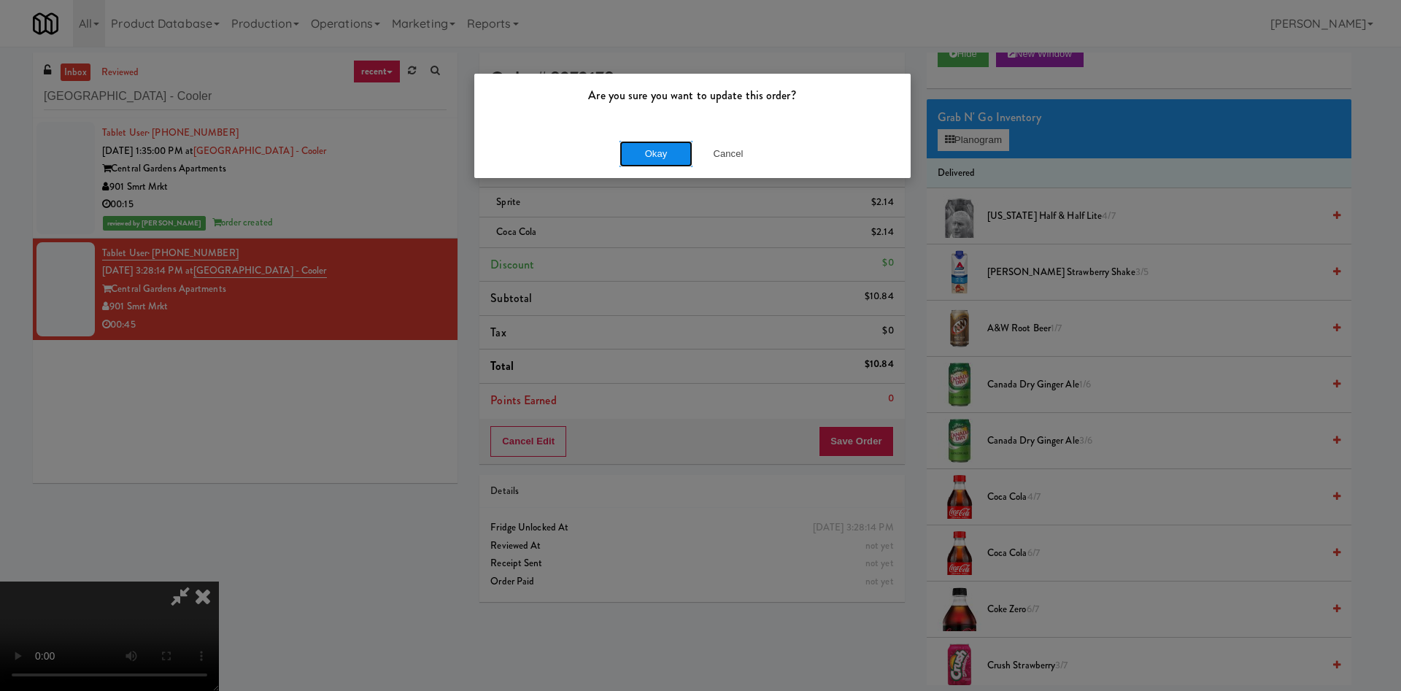
click at [663, 147] on button "Okay" at bounding box center [655, 154] width 73 height 26
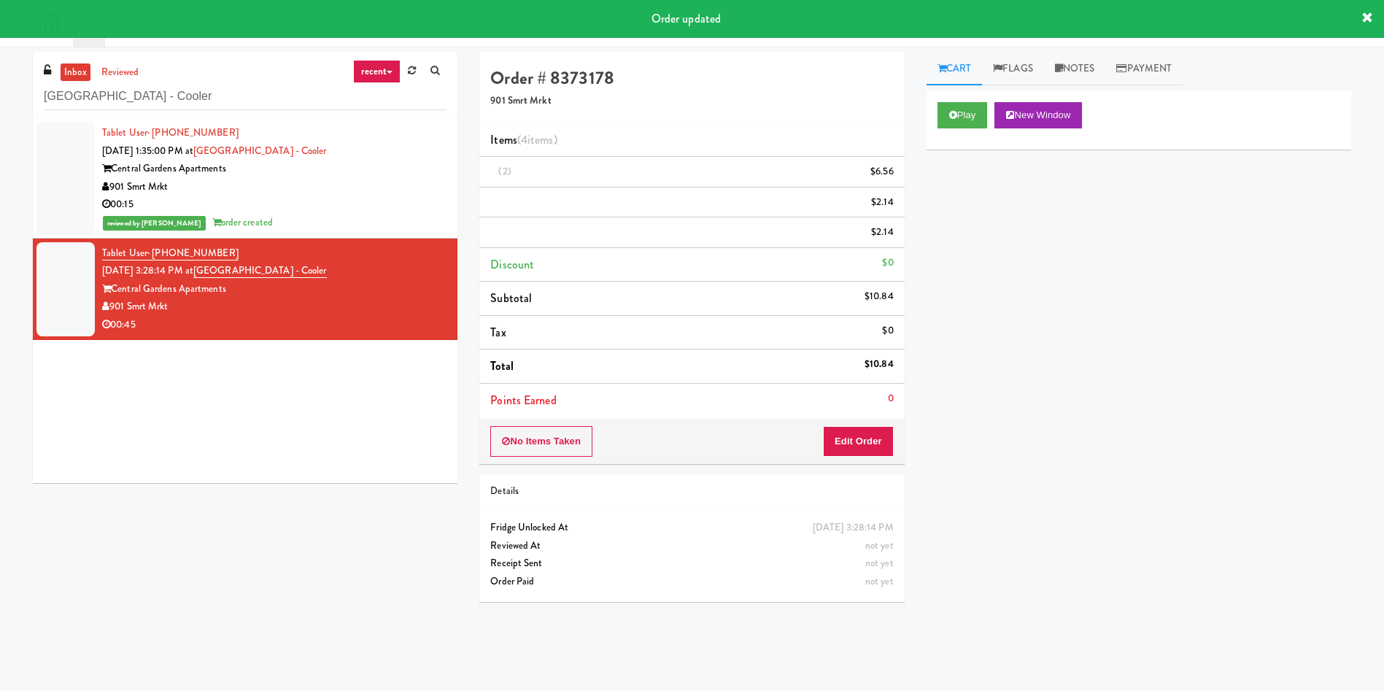
scroll to position [0, 0]
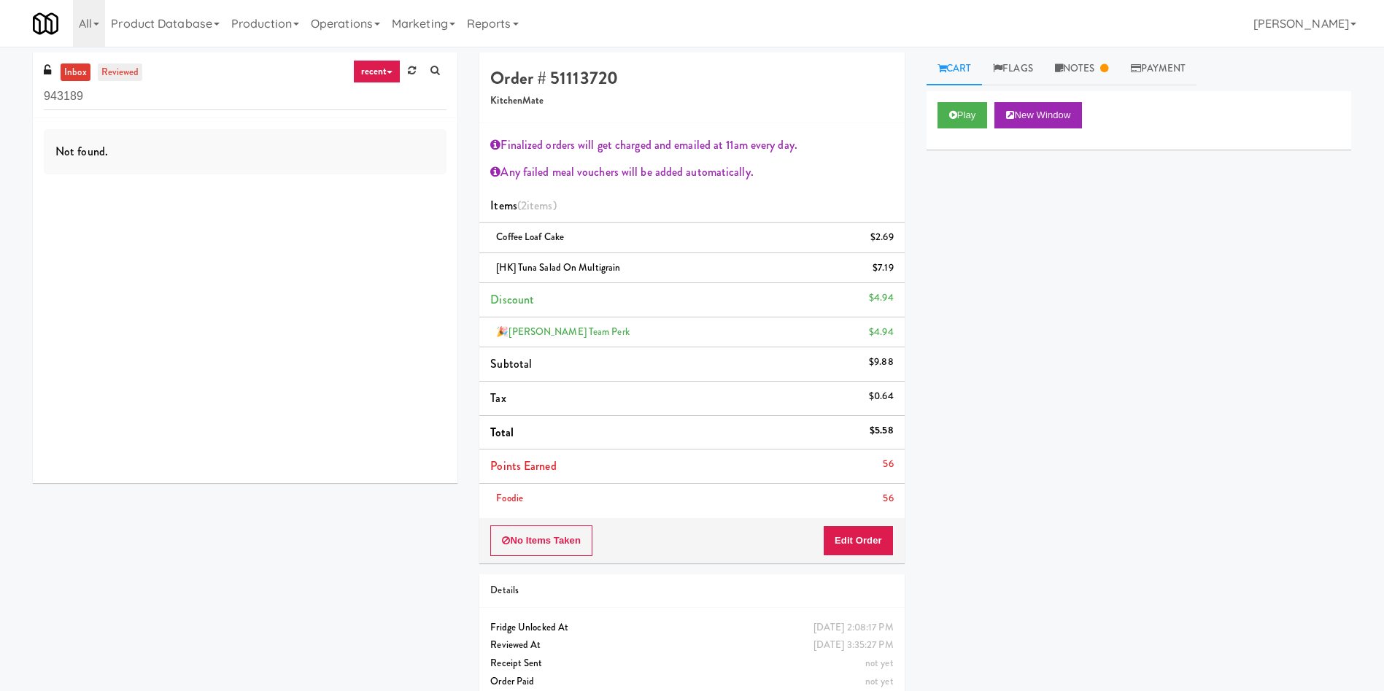
click at [128, 72] on link "reviewed" at bounding box center [120, 72] width 45 height 18
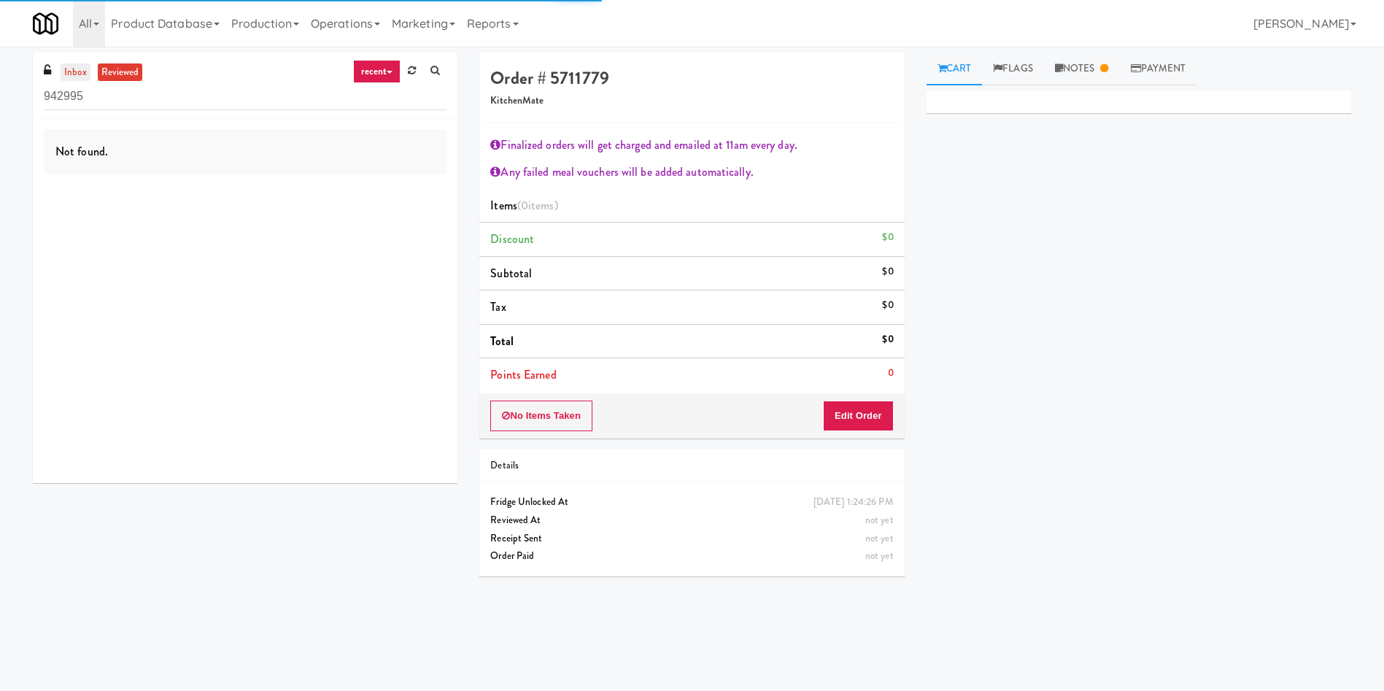
click at [78, 62] on div "inbox reviewed recent all unclear take inventory issue suspicious failed recent…" at bounding box center [245, 86] width 425 height 66
click at [223, 576] on div "inbox reviewed recent all unclear take inventory issue suspicious failed recent…" at bounding box center [692, 346] width 1340 height 586
click at [75, 74] on link "inbox" at bounding box center [76, 72] width 30 height 18
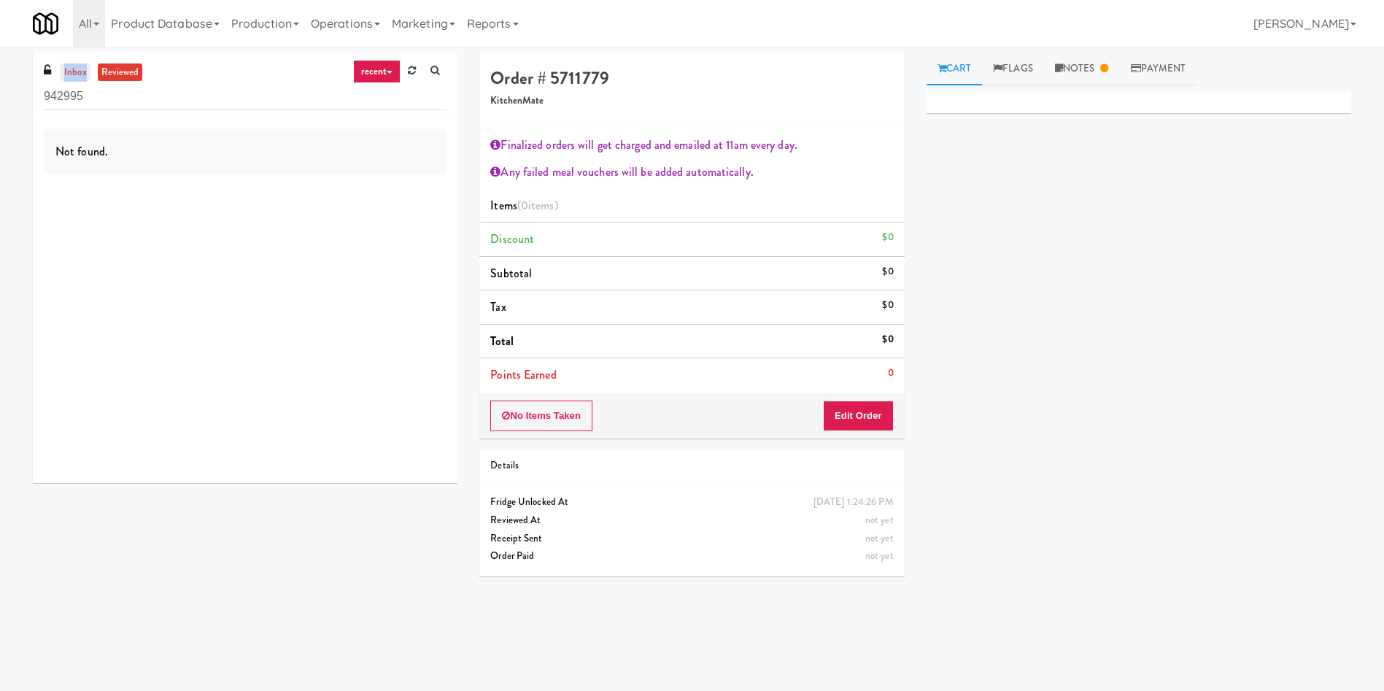
click at [75, 74] on link "inbox" at bounding box center [76, 72] width 30 height 18
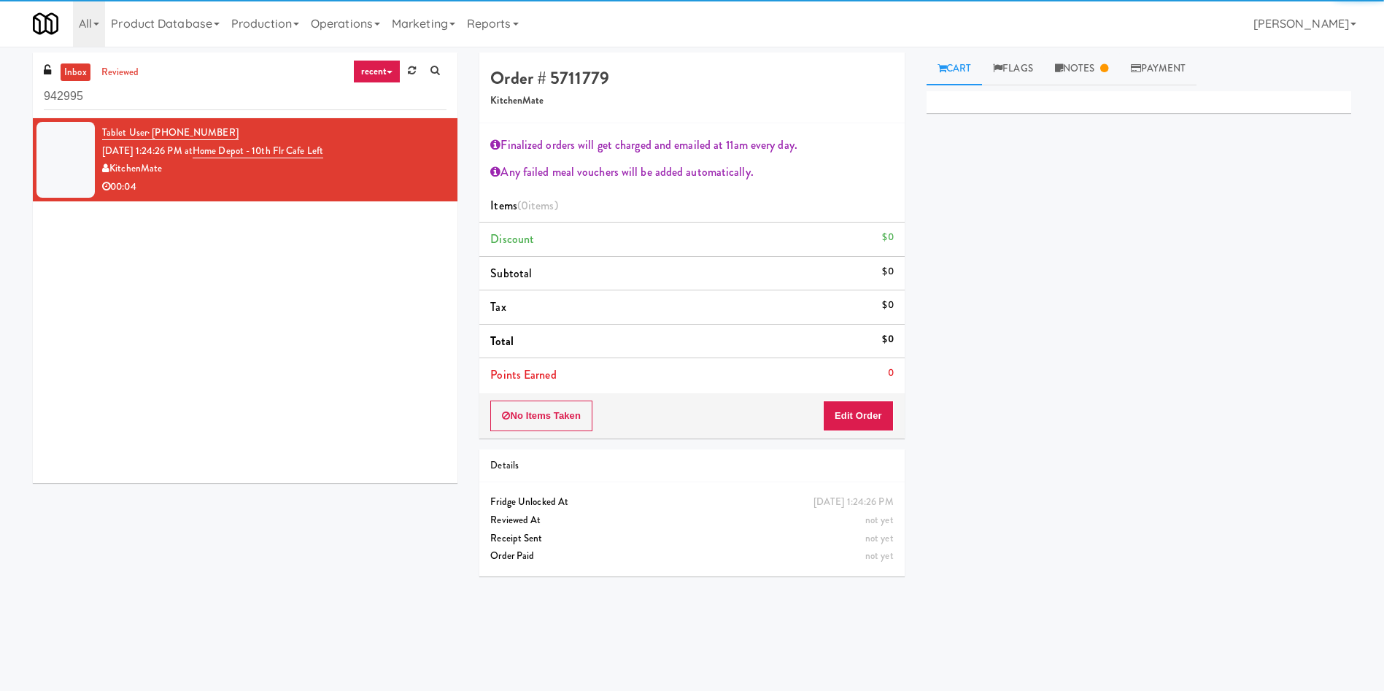
click at [127, 541] on div "inbox reviewed recent all unclear take inventory issue suspicious failed recent…" at bounding box center [692, 346] width 1340 height 586
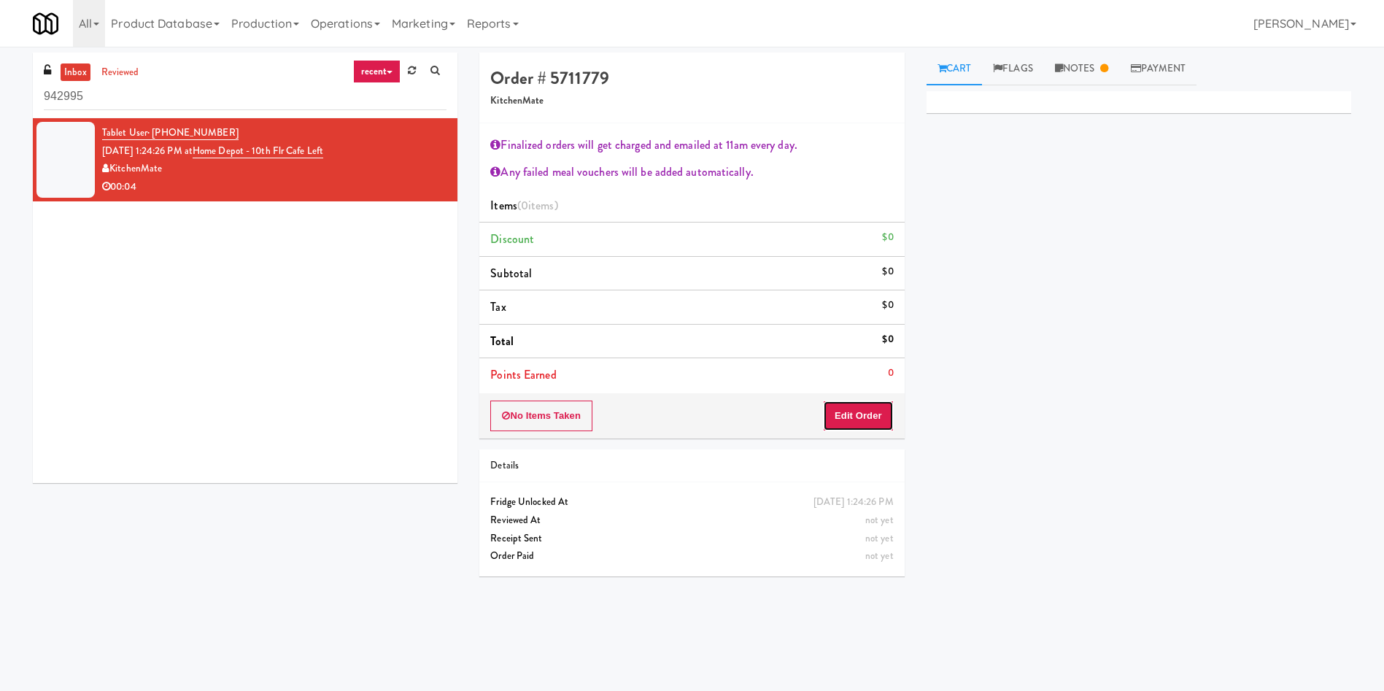
click at [865, 410] on button "Edit Order" at bounding box center [858, 416] width 71 height 31
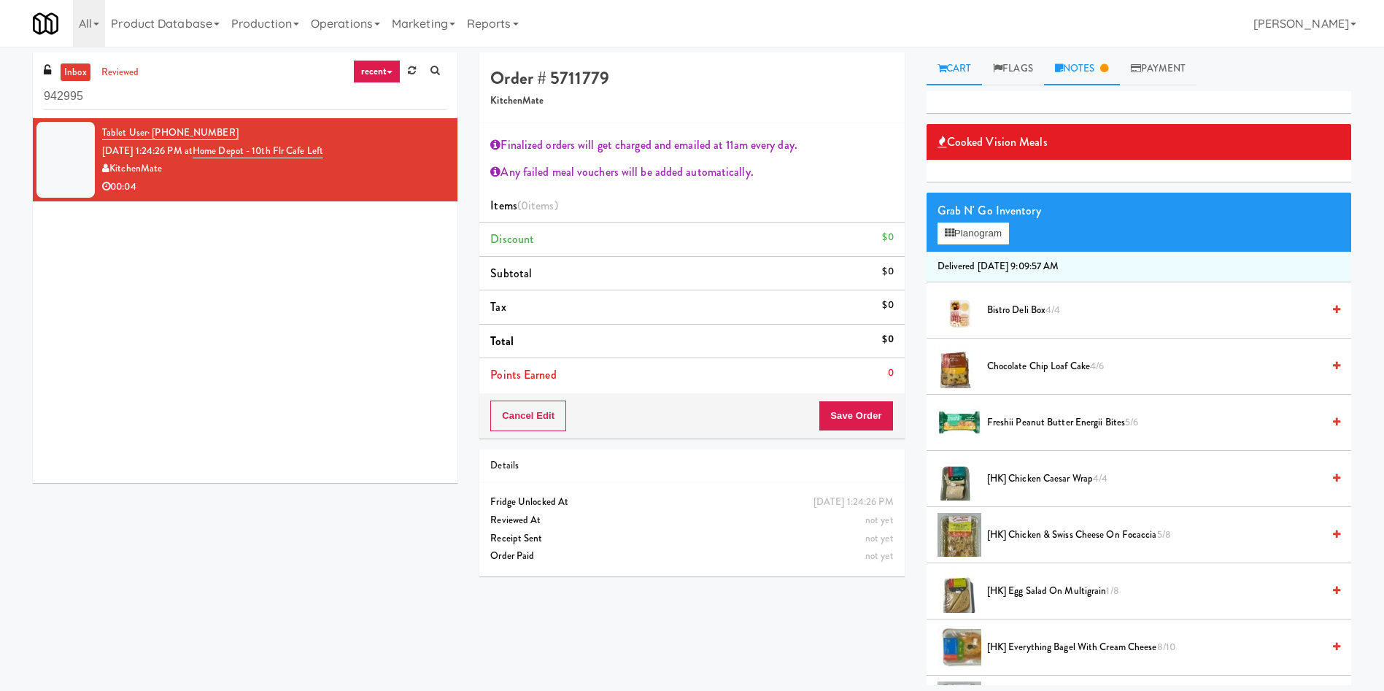
click at [1083, 60] on link "Notes" at bounding box center [1082, 69] width 76 height 33
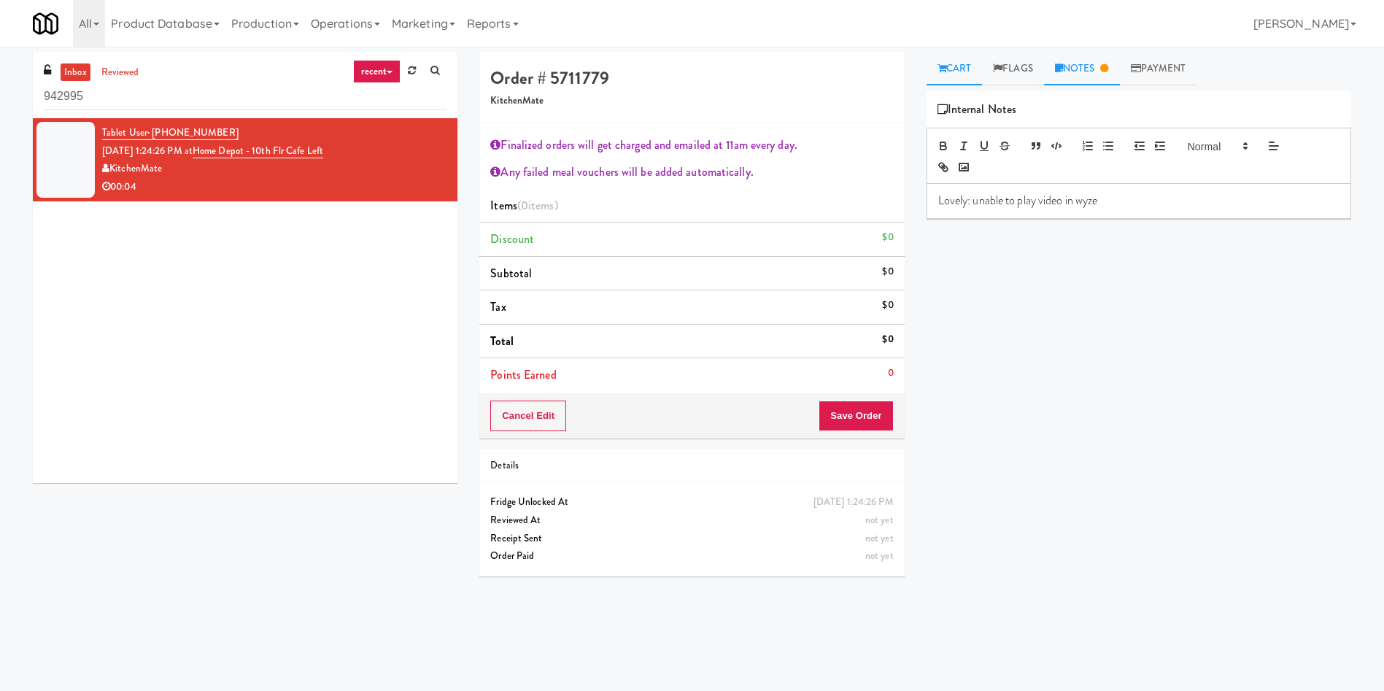
click at [963, 67] on link "Cart" at bounding box center [954, 69] width 56 height 33
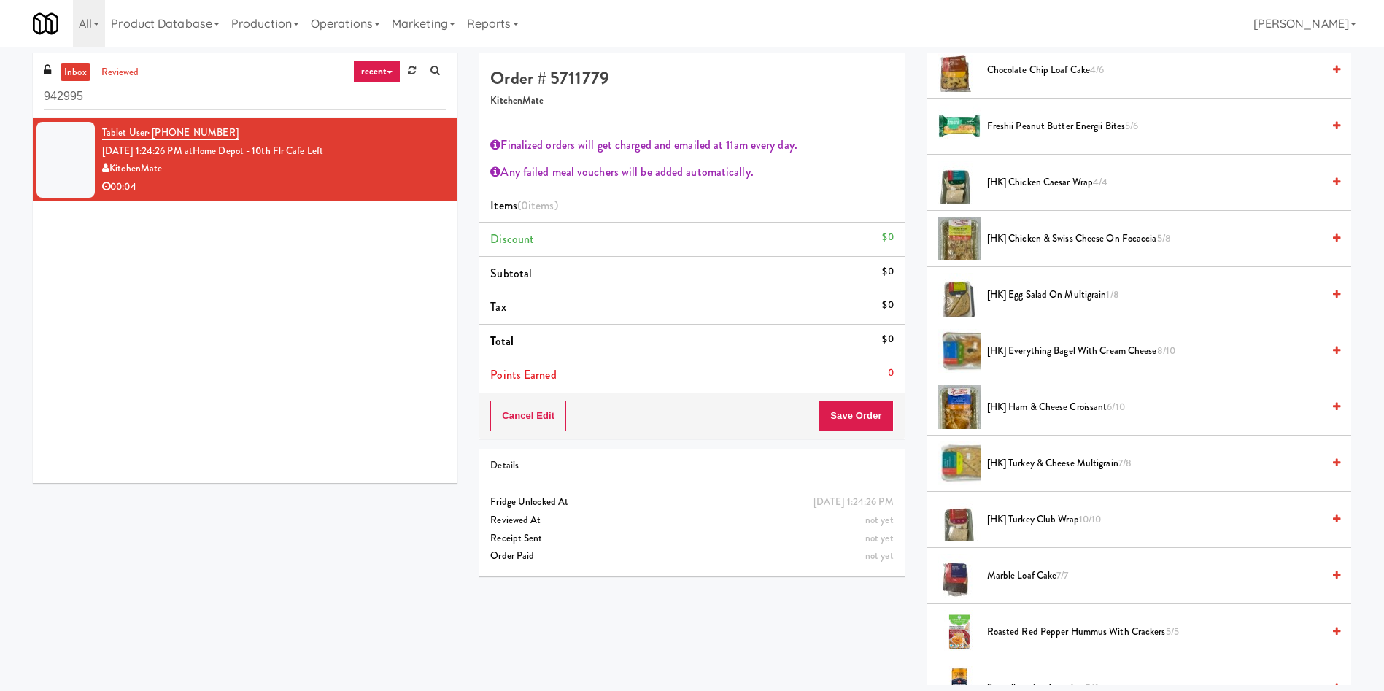
scroll to position [328, 0]
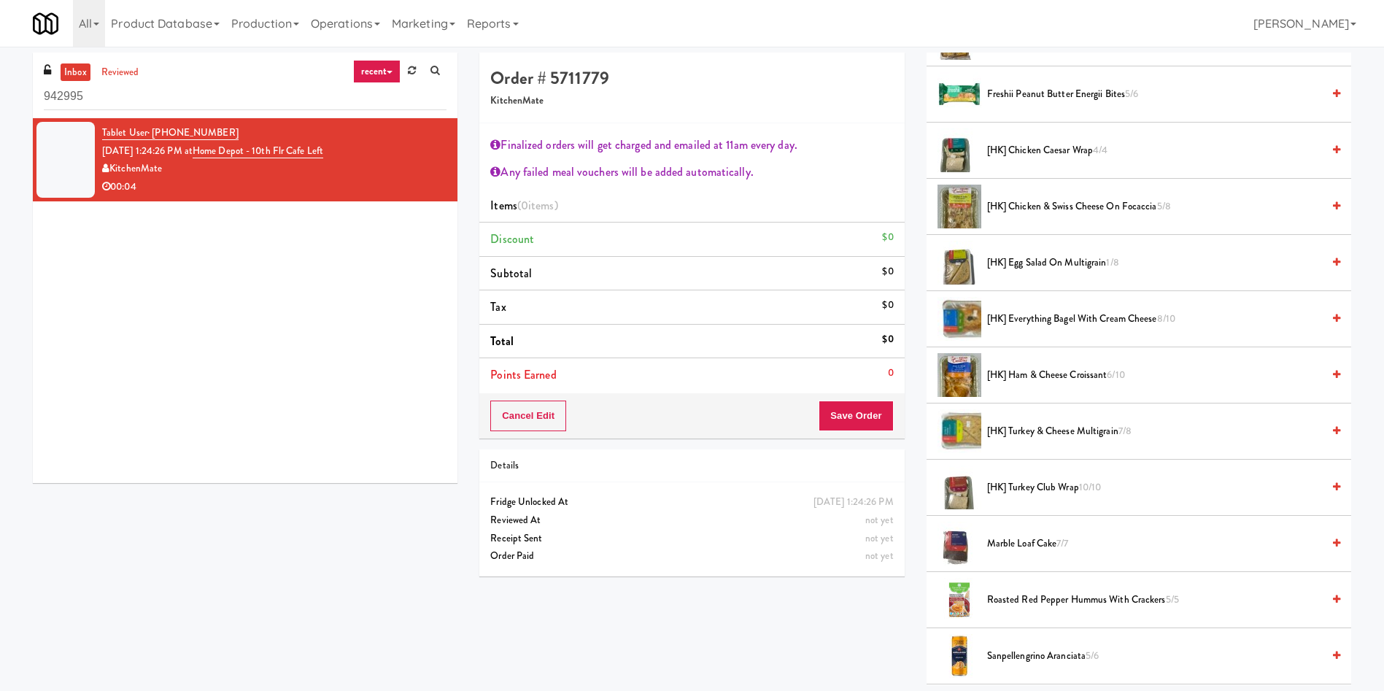
click at [1036, 260] on span "[HK] Egg Salad on Multigrain 1/8" at bounding box center [1154, 263] width 335 height 18
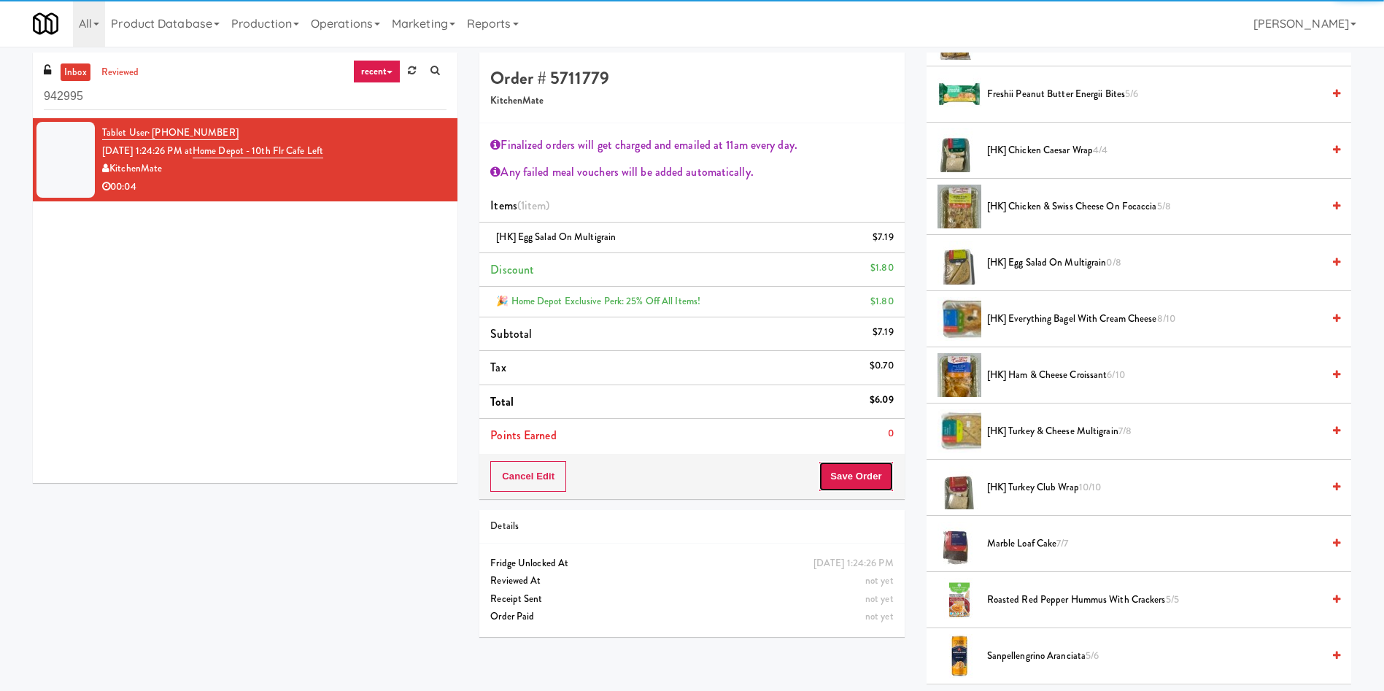
click at [872, 470] on button "Save Order" at bounding box center [856, 476] width 74 height 31
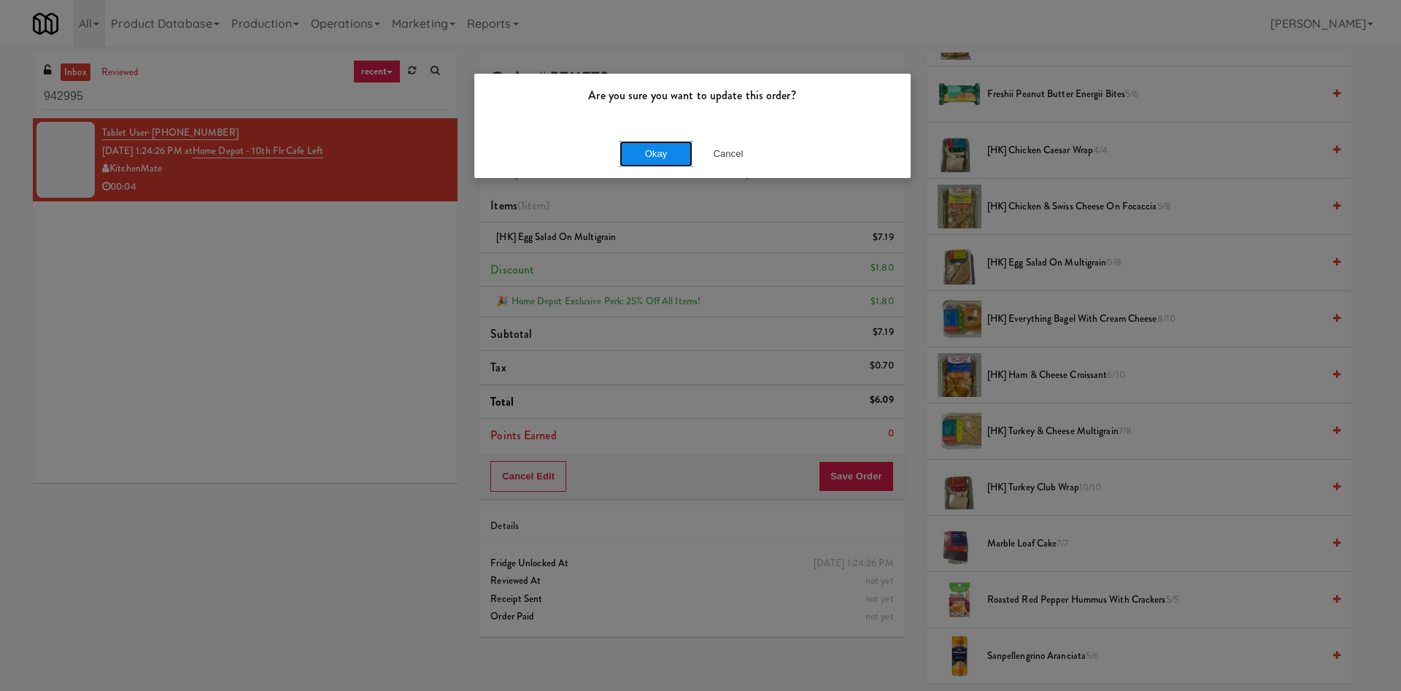
click at [644, 150] on button "Okay" at bounding box center [655, 154] width 73 height 26
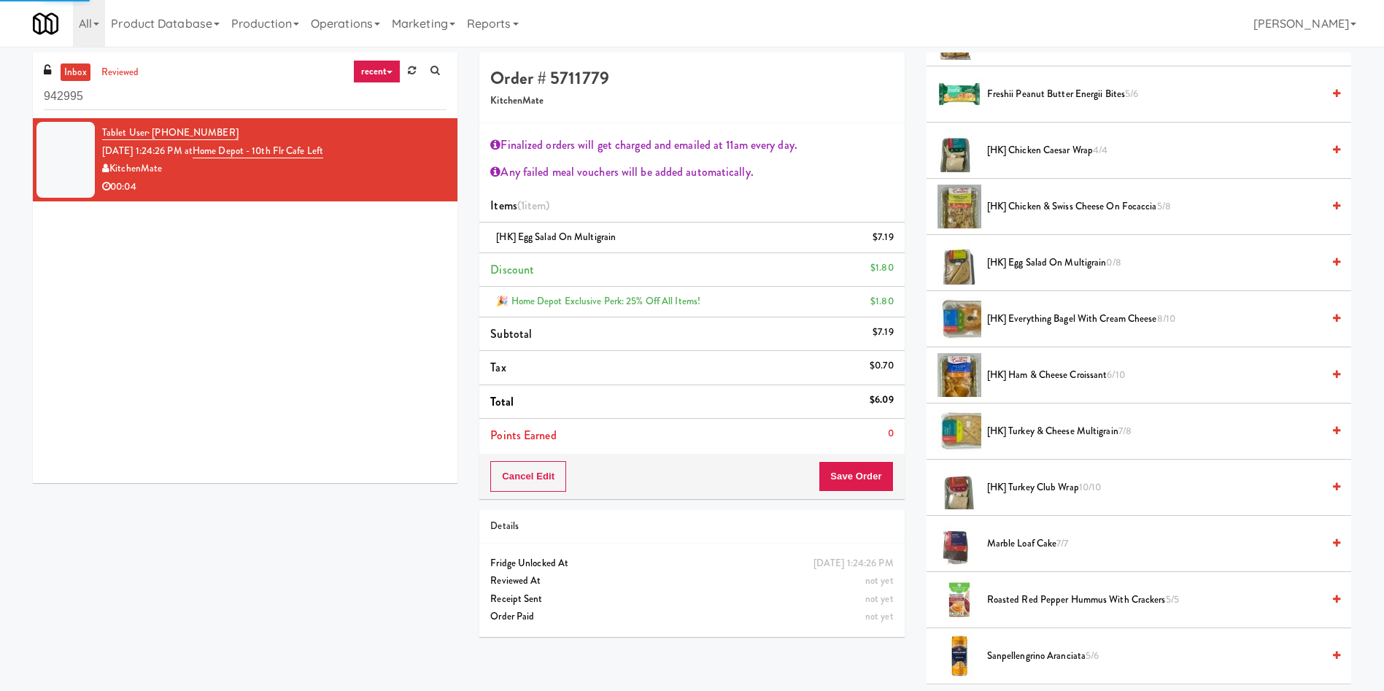
scroll to position [0, 0]
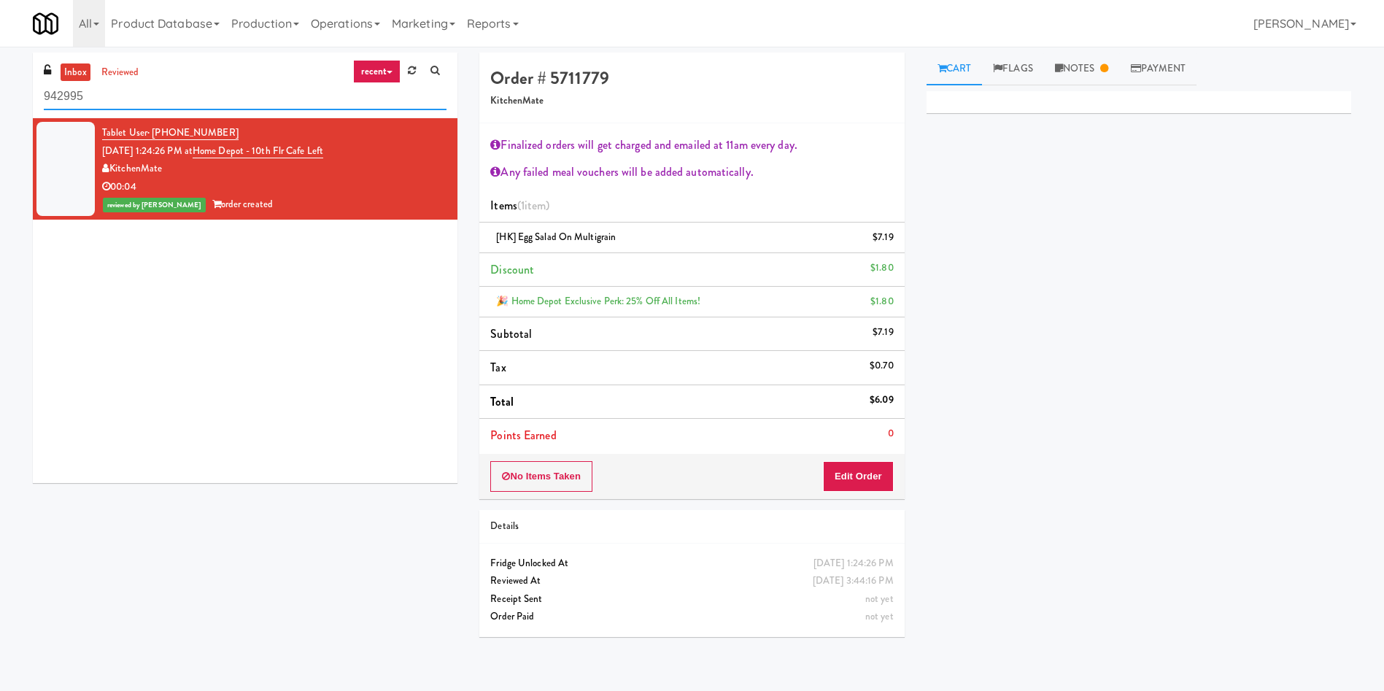
drag, startPoint x: 155, startPoint y: 101, endPoint x: 0, endPoint y: 63, distance: 159.2
click at [0, 63] on div "inbox reviewed recent all unclear take inventory issue suspicious failed recent…" at bounding box center [692, 350] width 1384 height 595
paste input "IKEA Burlington Store"
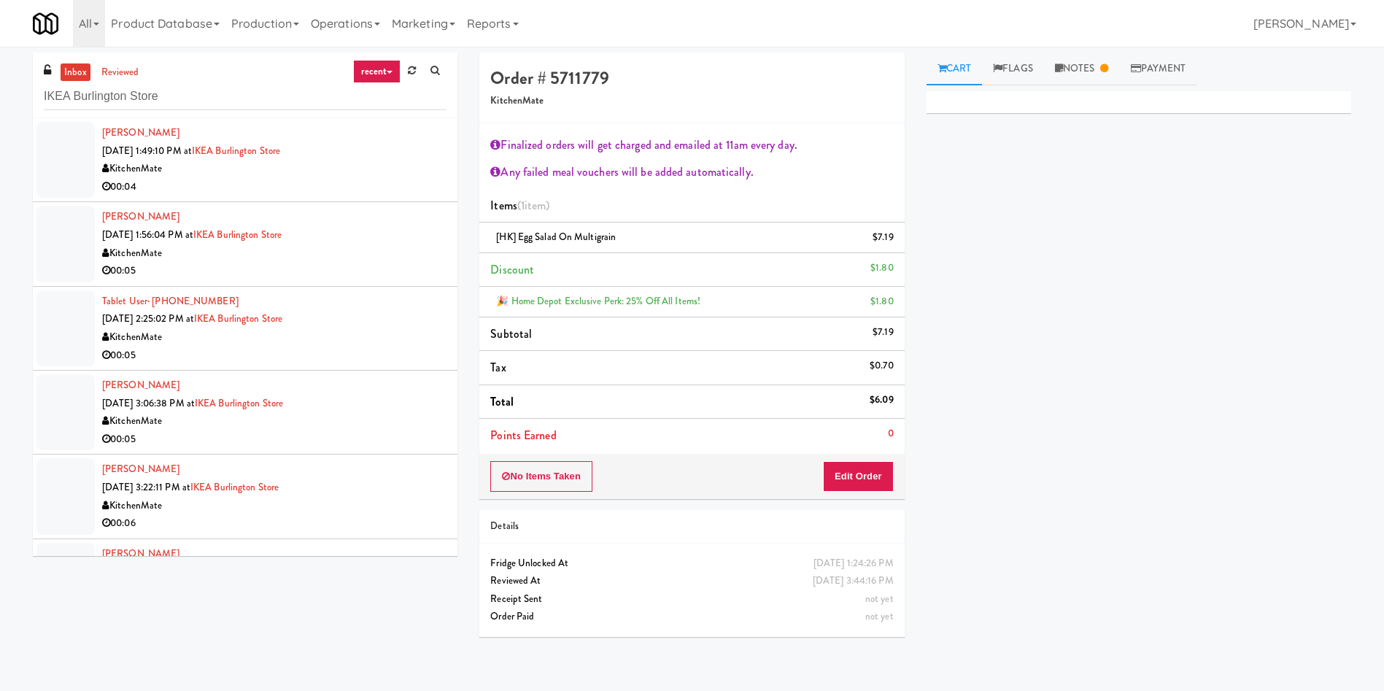
click at [58, 156] on div at bounding box center [65, 160] width 58 height 76
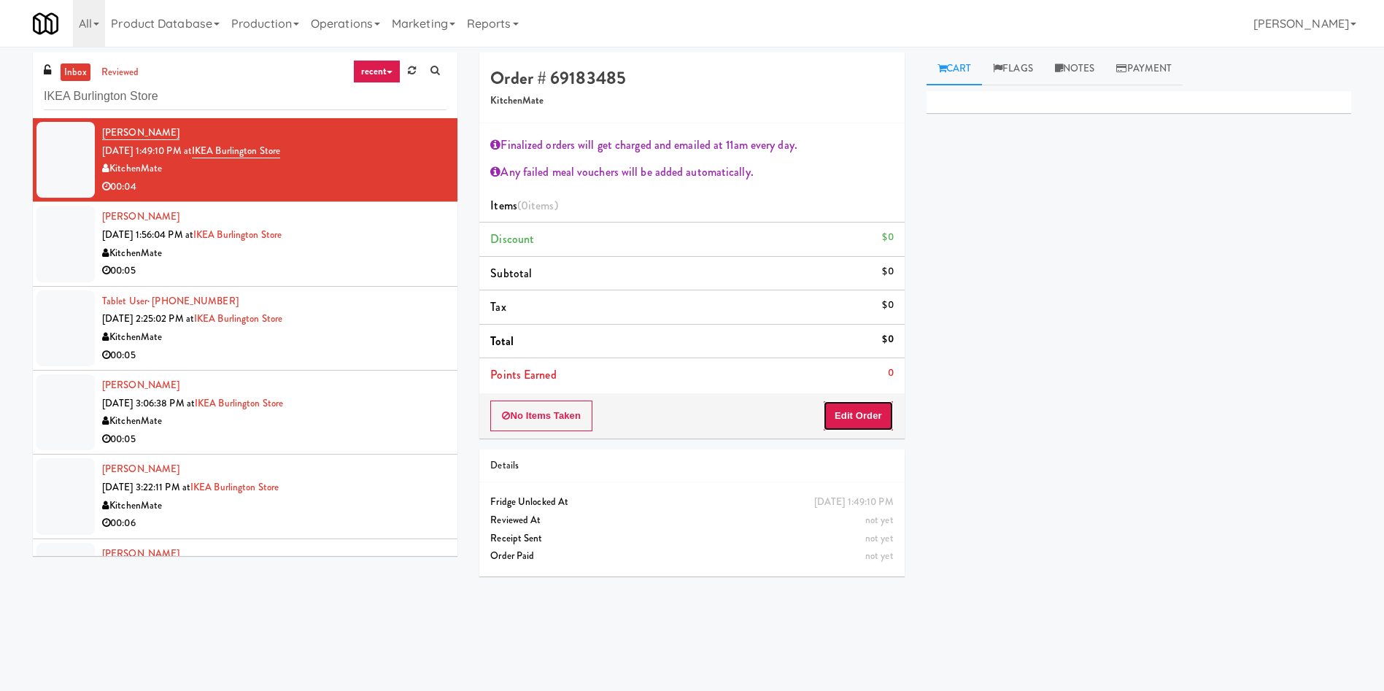
click at [885, 425] on button "Edit Order" at bounding box center [858, 416] width 71 height 31
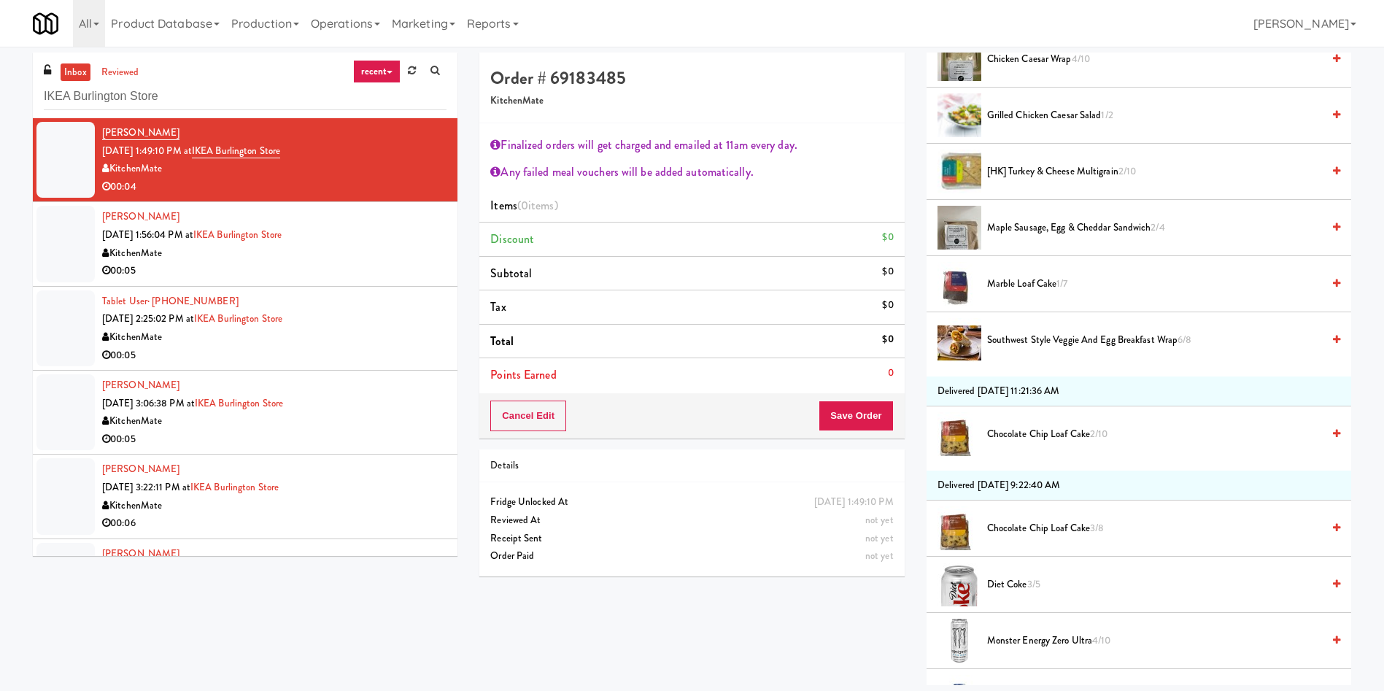
scroll to position [328, 0]
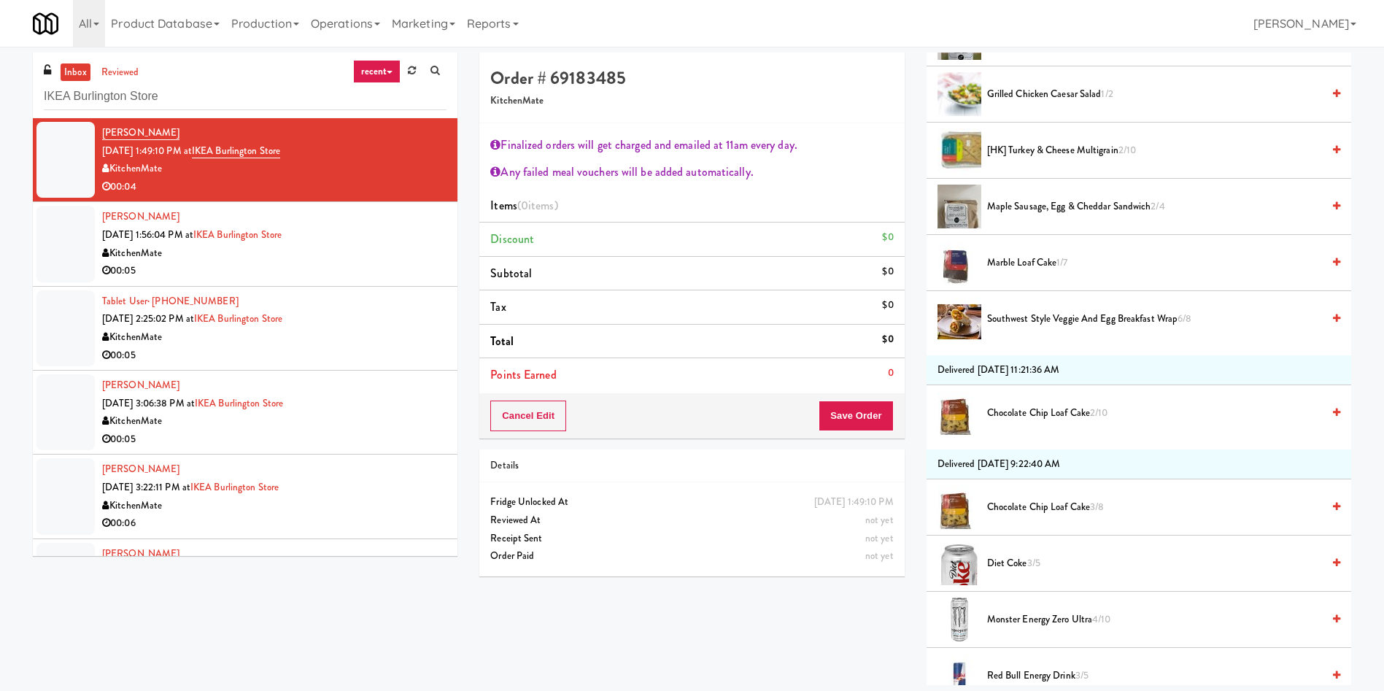
click at [1032, 261] on span "Marble Loaf Cake 1/7" at bounding box center [1154, 263] width 335 height 18
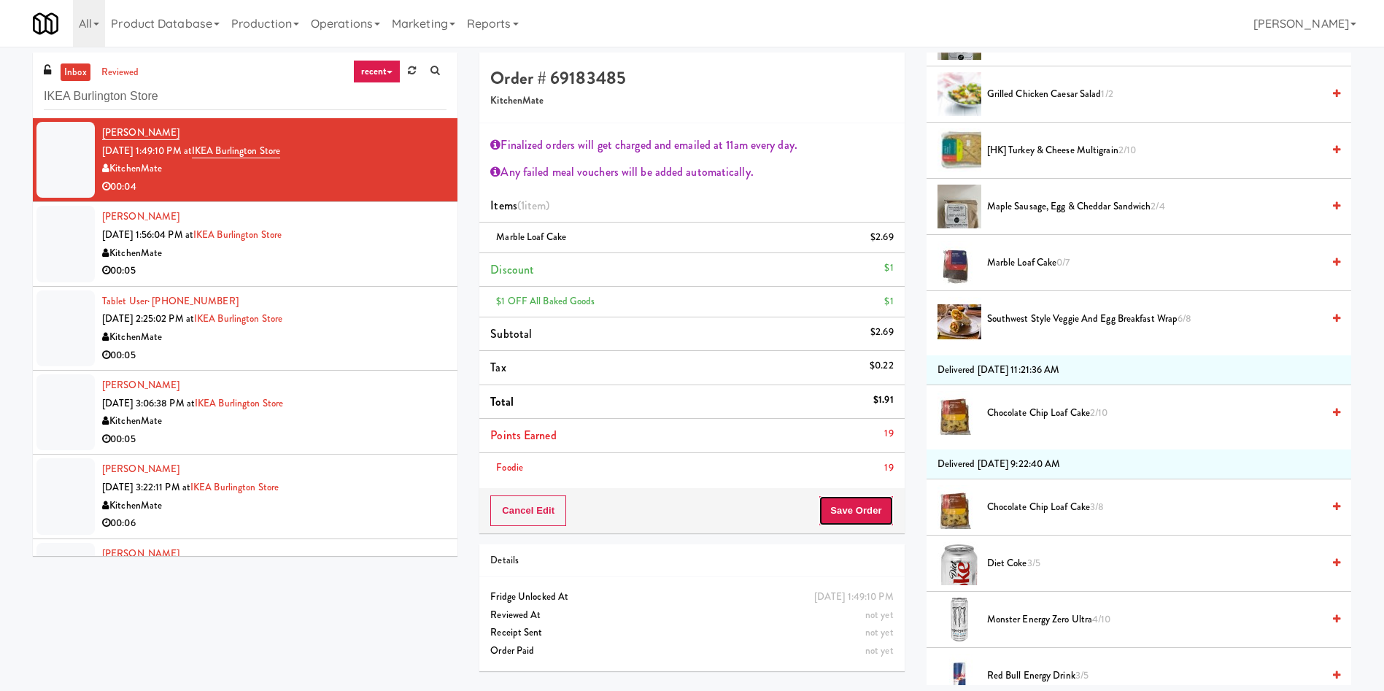
click at [857, 522] on button "Save Order" at bounding box center [856, 510] width 74 height 31
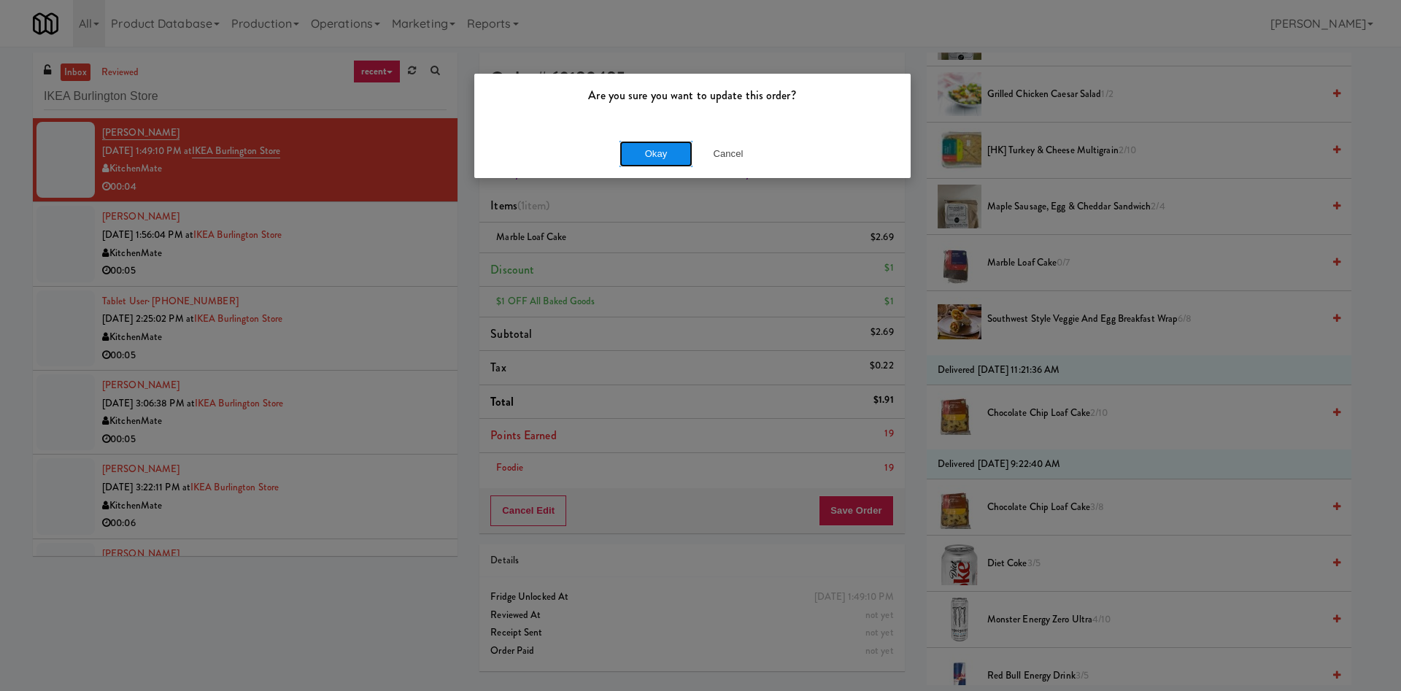
drag, startPoint x: 675, startPoint y: 144, endPoint x: 374, endPoint y: 144, distance: 301.3
click at [673, 144] on button "Okay" at bounding box center [655, 154] width 73 height 26
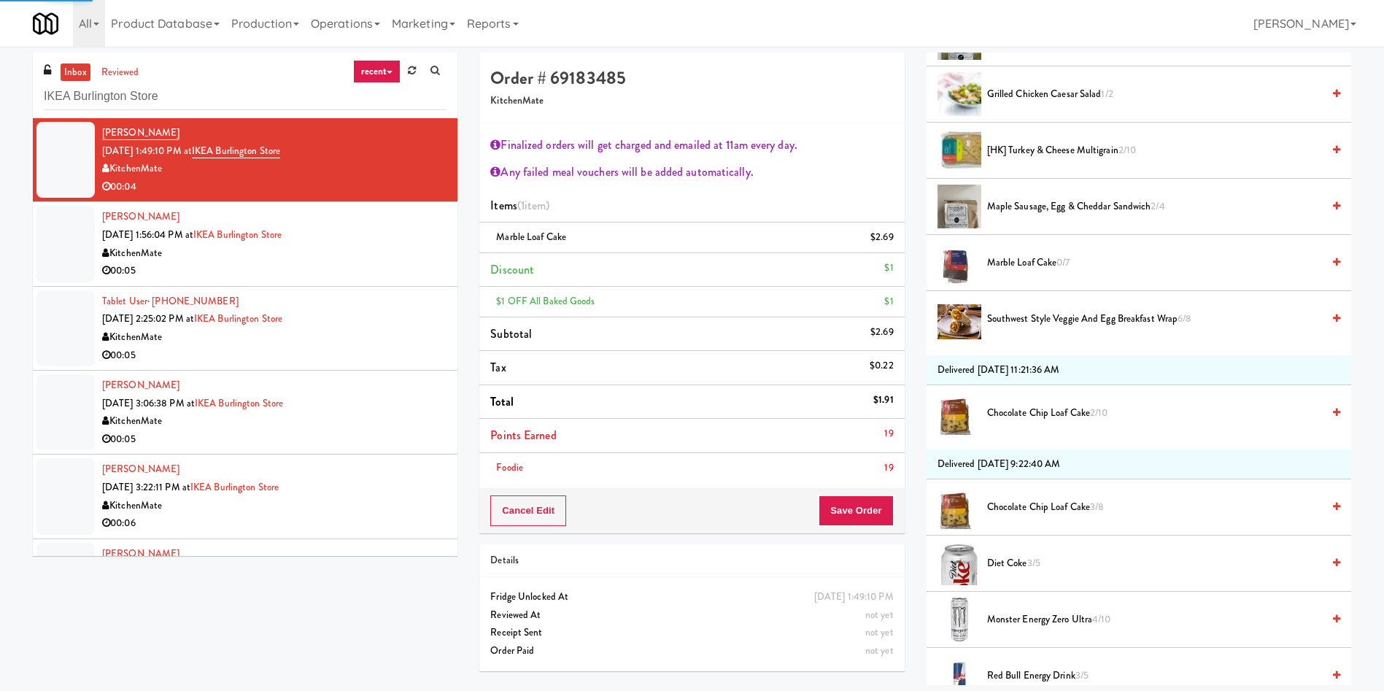
scroll to position [0, 0]
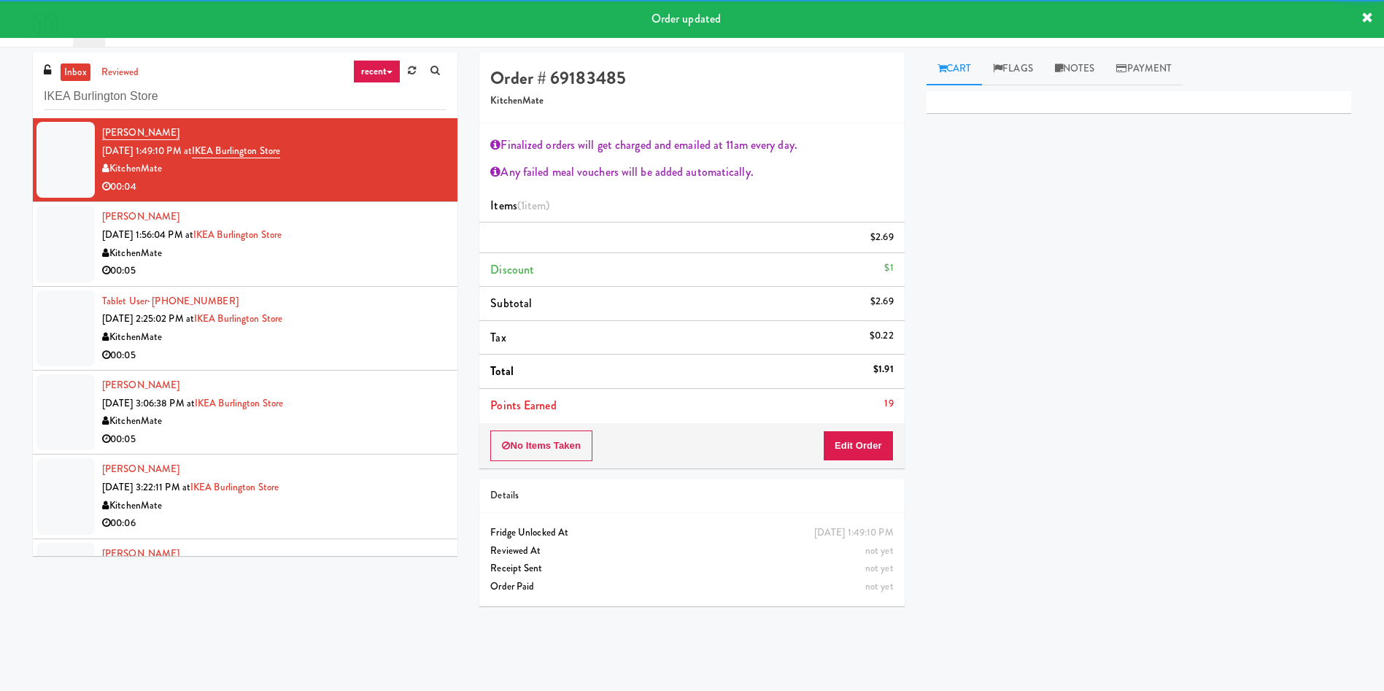
click at [72, 252] on div at bounding box center [65, 244] width 58 height 76
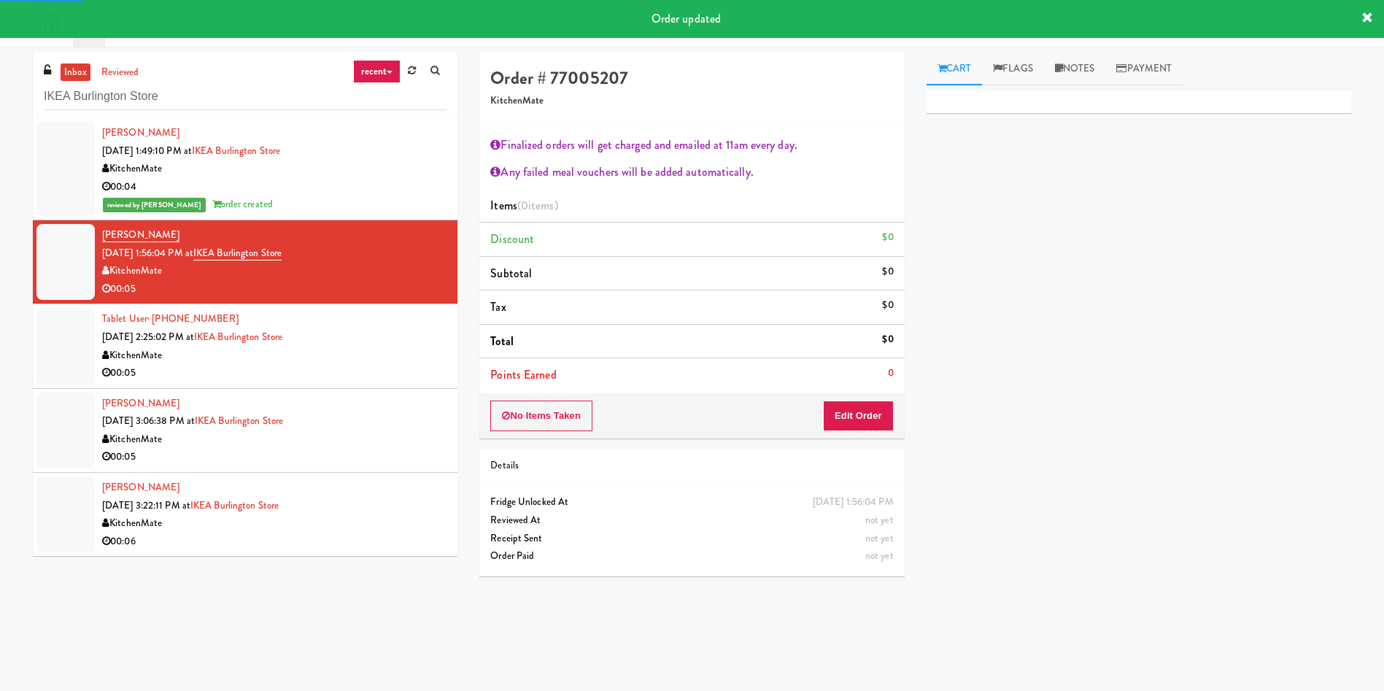
drag, startPoint x: 879, startPoint y: 396, endPoint x: 879, endPoint y: 417, distance: 20.4
click at [880, 400] on div "No Items Taken Edit Order" at bounding box center [691, 415] width 425 height 45
click at [879, 417] on button "Edit Order" at bounding box center [858, 416] width 71 height 31
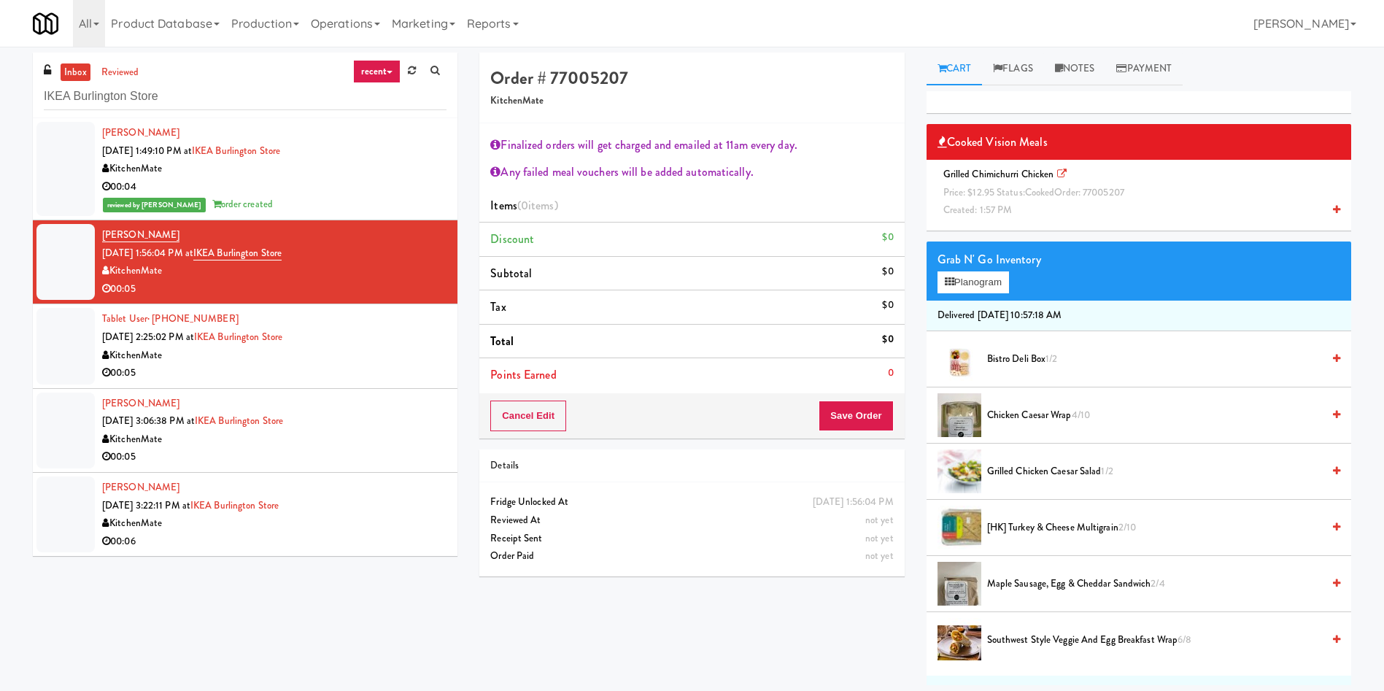
click at [1045, 197] on span "cooked" at bounding box center [1040, 192] width 30 height 14
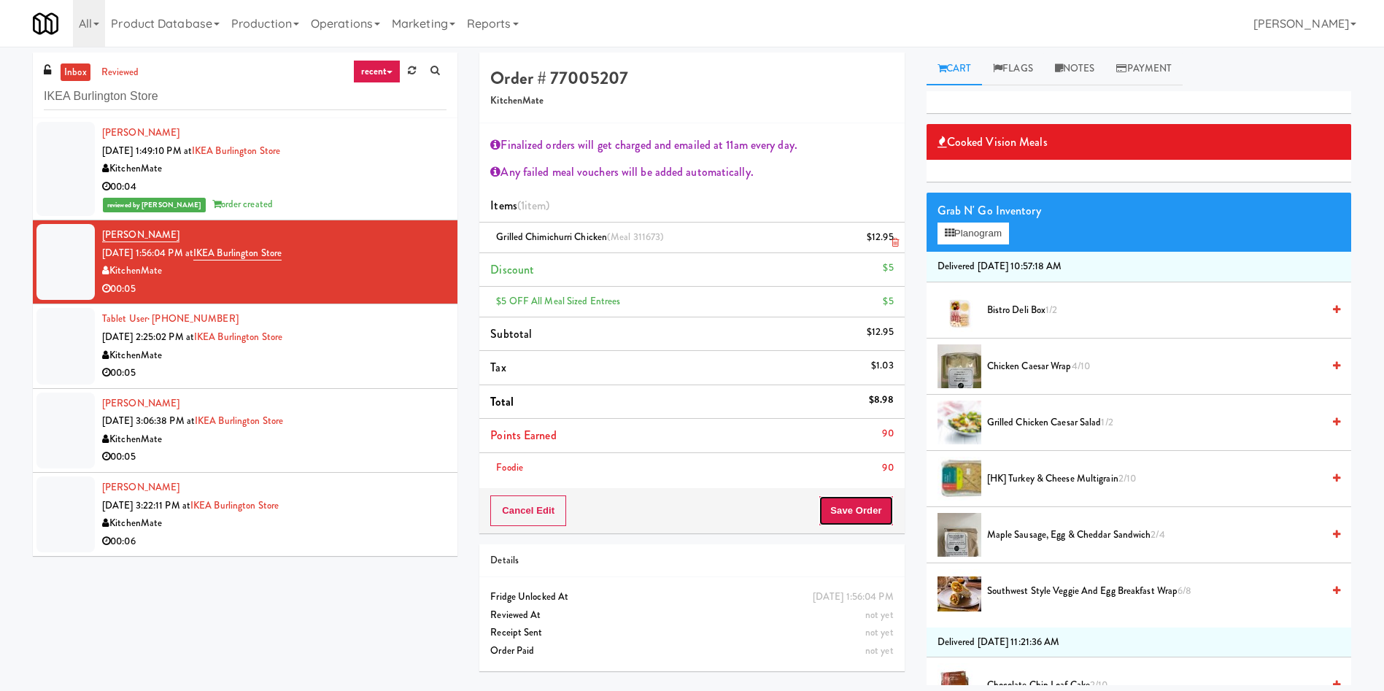
drag, startPoint x: 857, startPoint y: 518, endPoint x: 515, endPoint y: 231, distance: 446.4
click at [855, 516] on button "Save Order" at bounding box center [856, 510] width 74 height 31
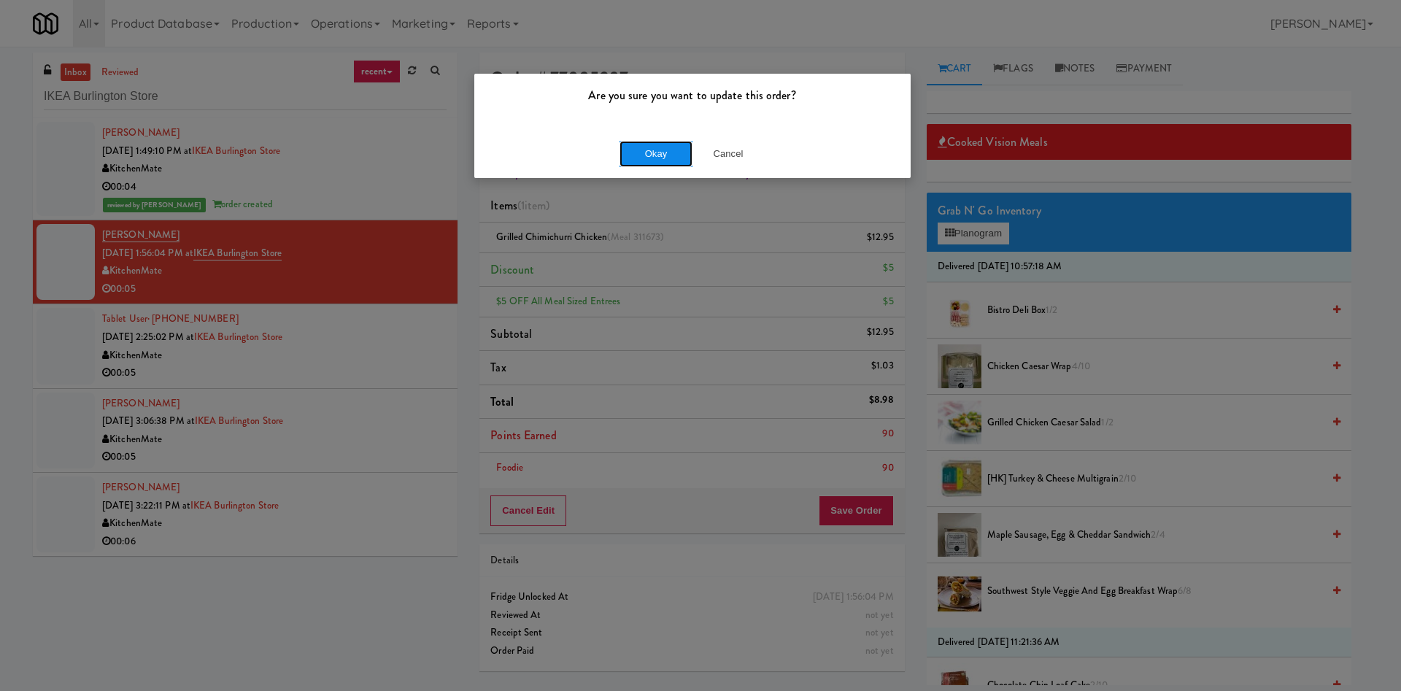
drag, startPoint x: 673, startPoint y: 158, endPoint x: 83, endPoint y: 384, distance: 631.3
click at [672, 157] on button "Okay" at bounding box center [655, 154] width 73 height 26
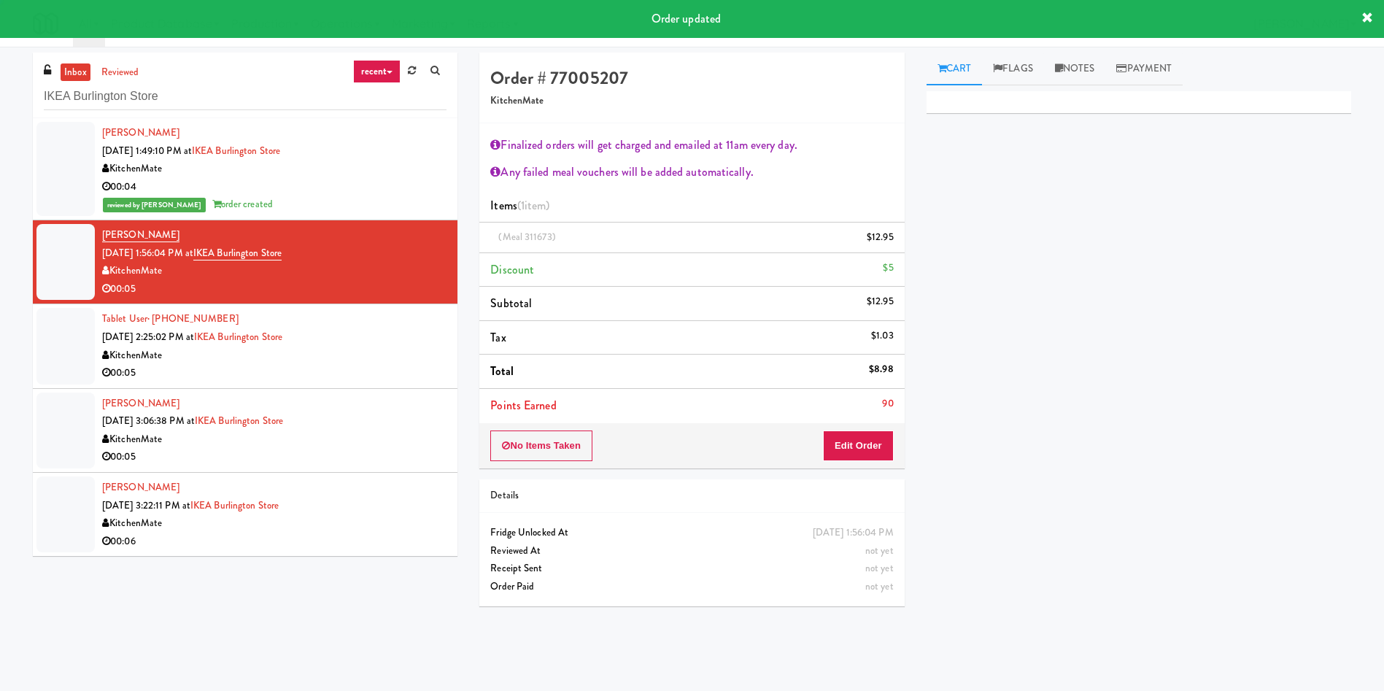
click at [32, 343] on div "inbox reviewed recent all unclear take inventory issue suspicious failed recent…" at bounding box center [245, 310] width 446 height 514
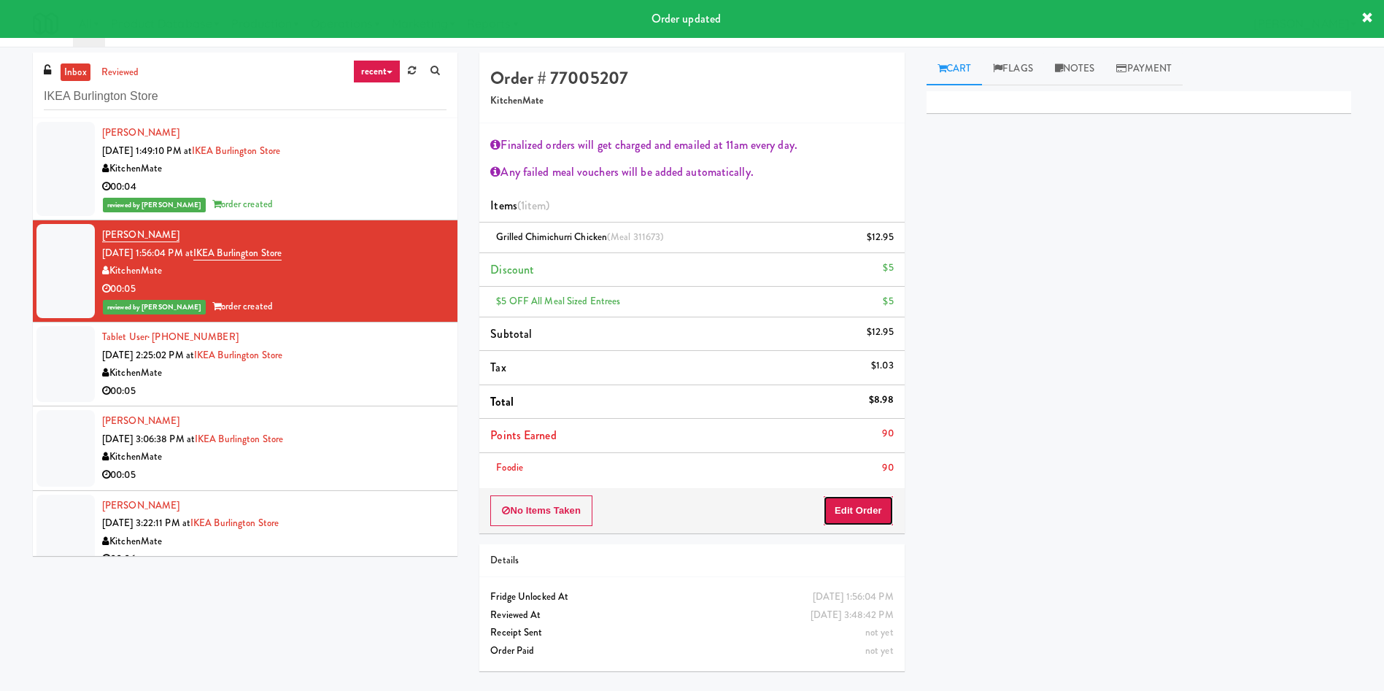
drag, startPoint x: 859, startPoint y: 506, endPoint x: 921, endPoint y: 403, distance: 119.5
click at [859, 506] on button "Edit Order" at bounding box center [858, 510] width 71 height 31
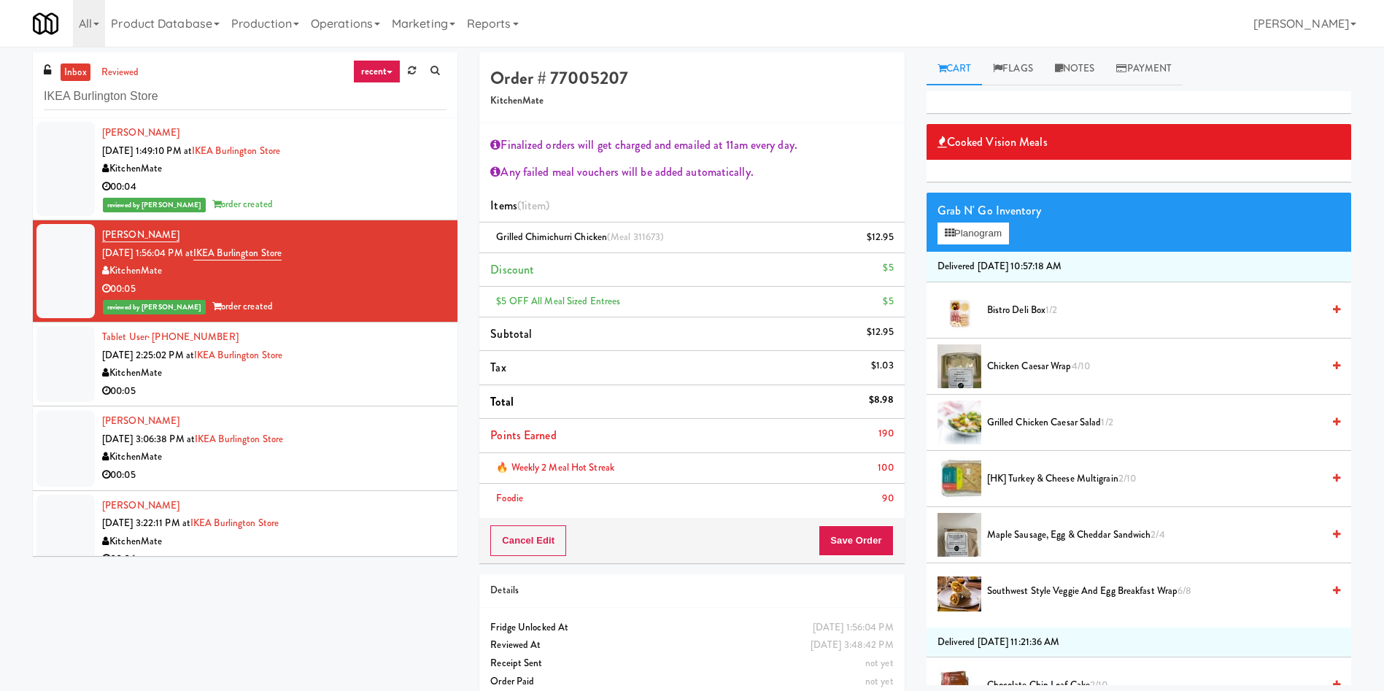
click at [1028, 477] on span "[HK] Turkey & Cheese Multigrain 2/10" at bounding box center [1154, 479] width 335 height 18
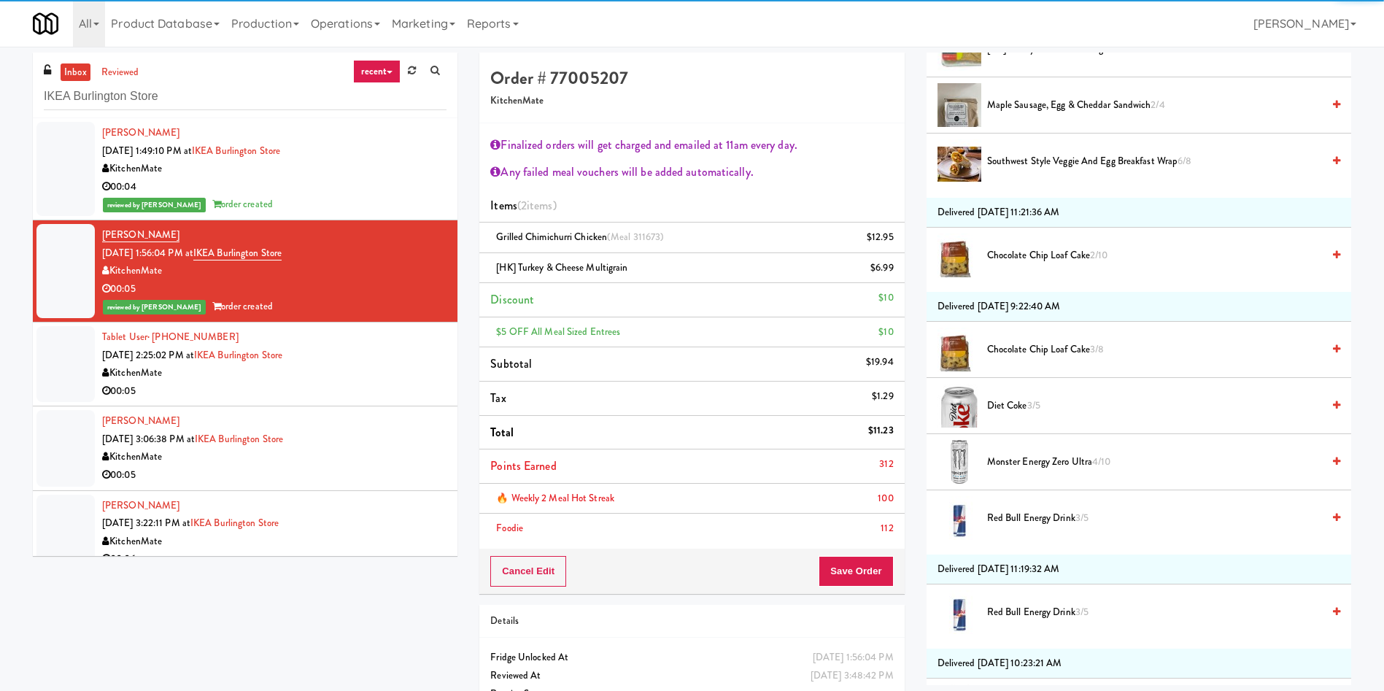
scroll to position [438, 0]
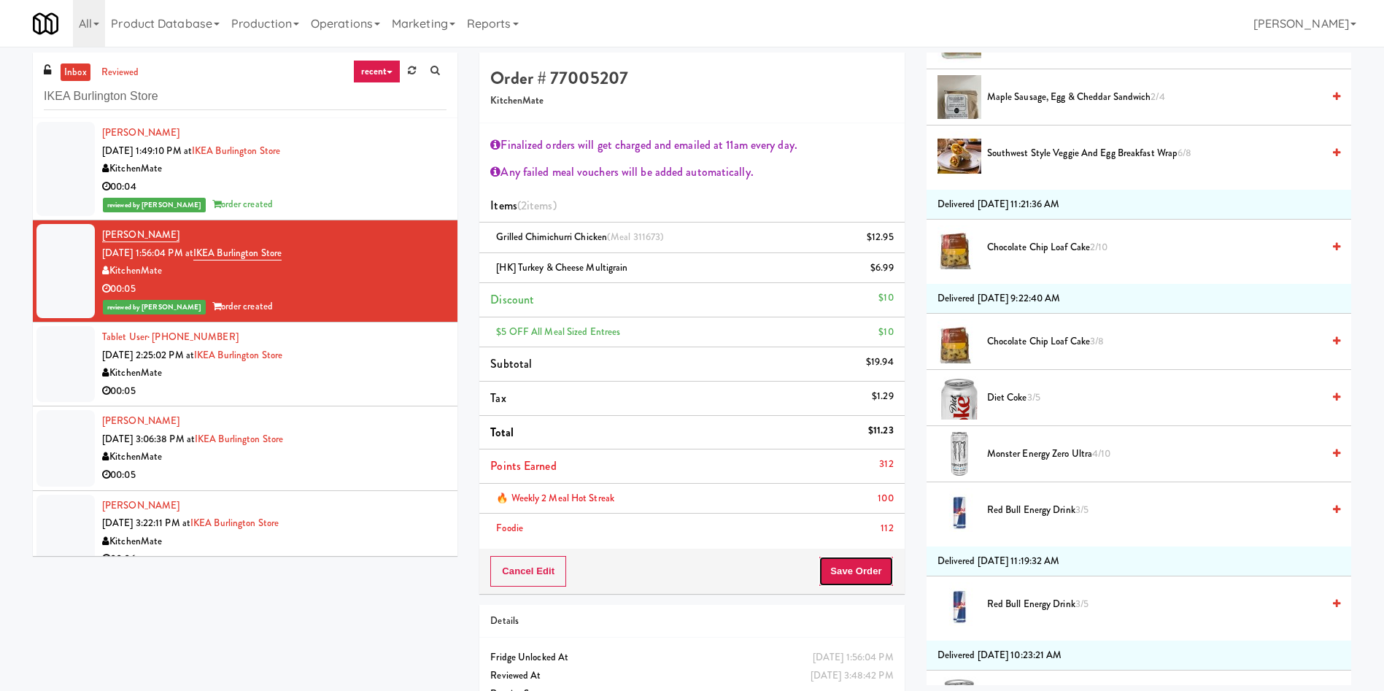
click at [870, 583] on button "Save Order" at bounding box center [856, 571] width 74 height 31
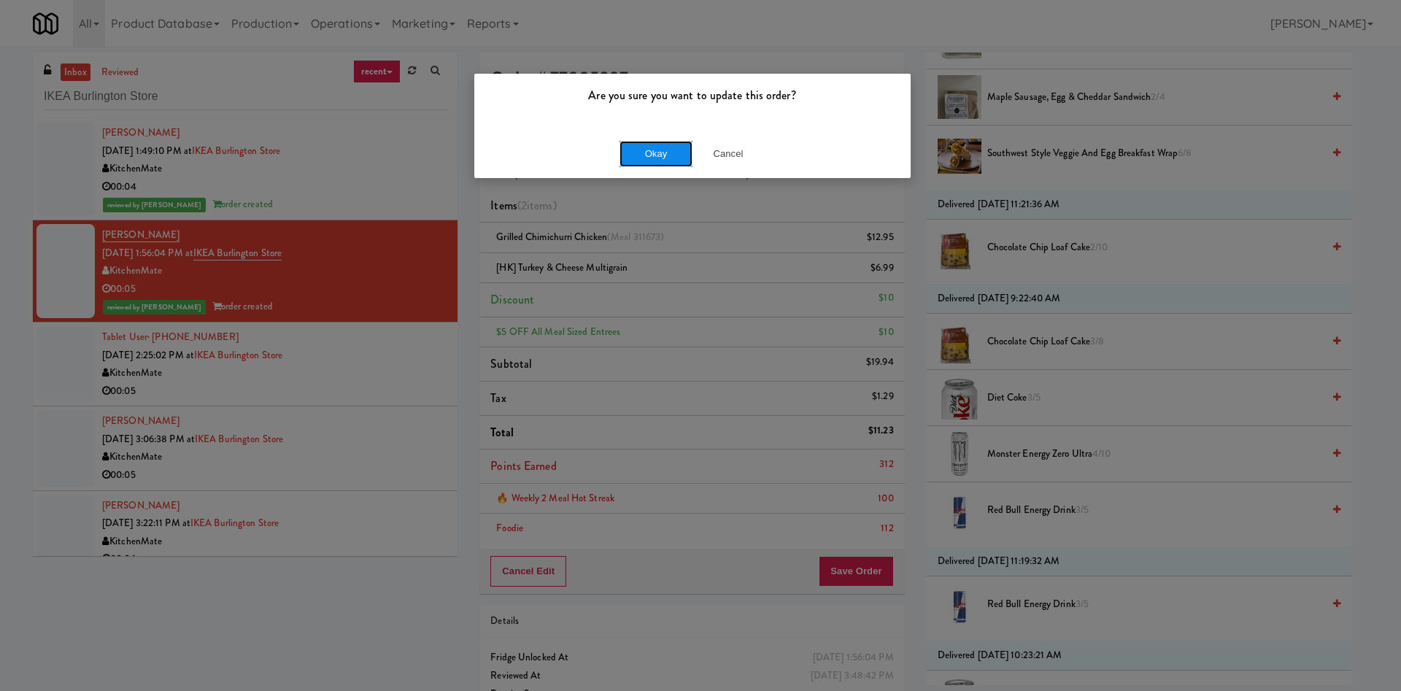
click at [652, 147] on button "Okay" at bounding box center [655, 154] width 73 height 26
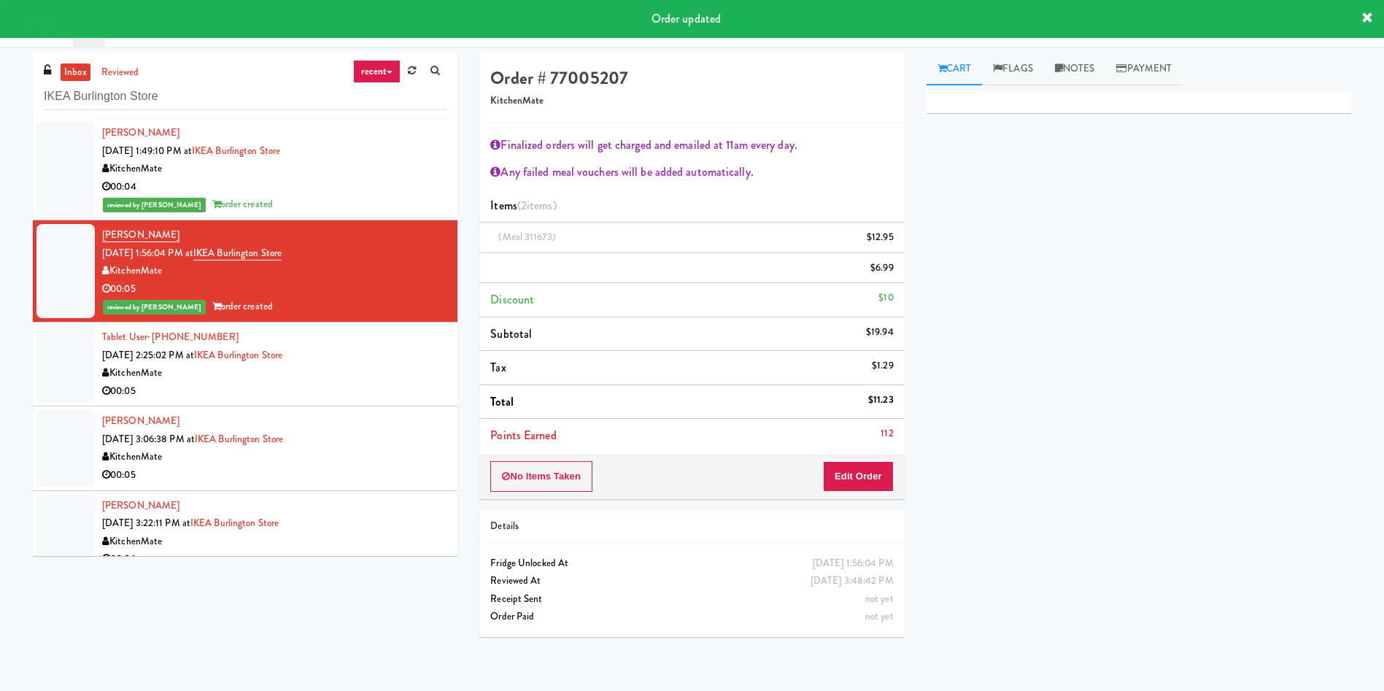
scroll to position [0, 0]
drag, startPoint x: 55, startPoint y: 353, endPoint x: 541, endPoint y: 352, distance: 485.9
click at [57, 353] on div at bounding box center [65, 364] width 58 height 76
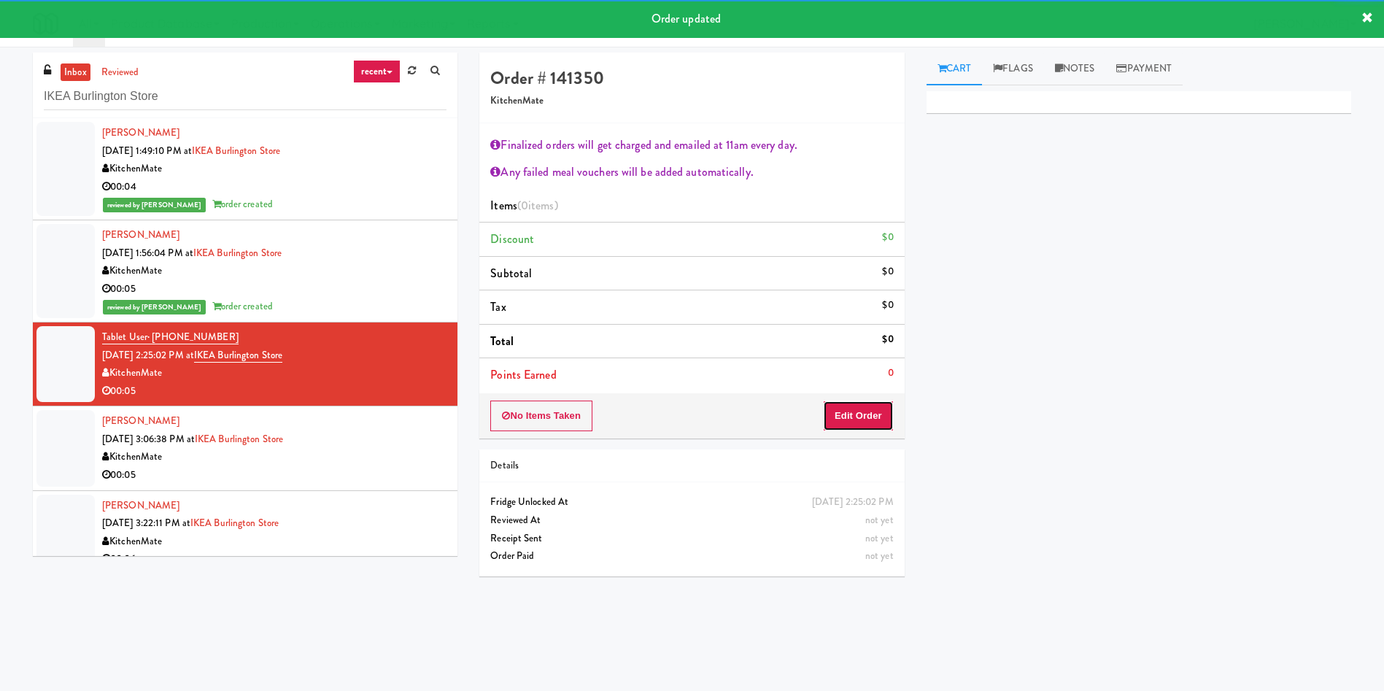
click at [872, 422] on button "Edit Order" at bounding box center [858, 416] width 71 height 31
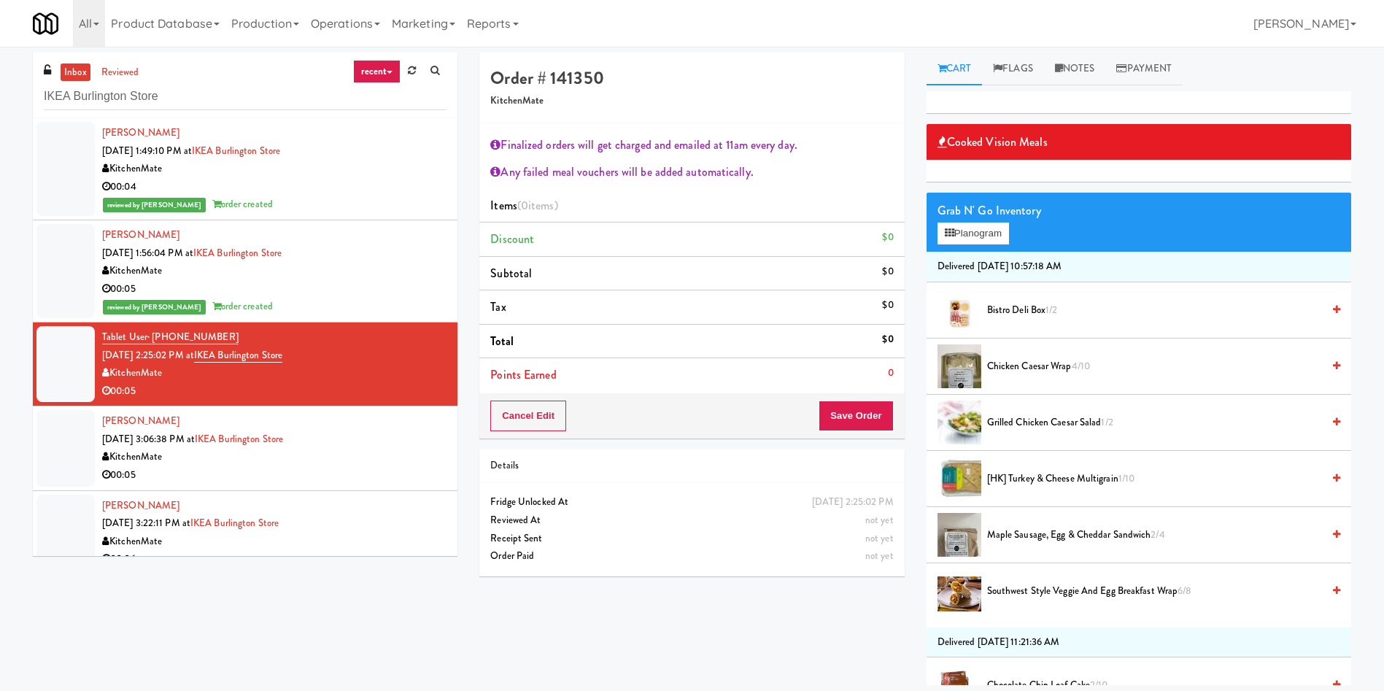
drag, startPoint x: 1007, startPoint y: 476, endPoint x: 904, endPoint y: 478, distance: 103.6
click at [1007, 476] on span "[HK] Turkey & Cheese Multigrain 1/10" at bounding box center [1154, 479] width 335 height 18
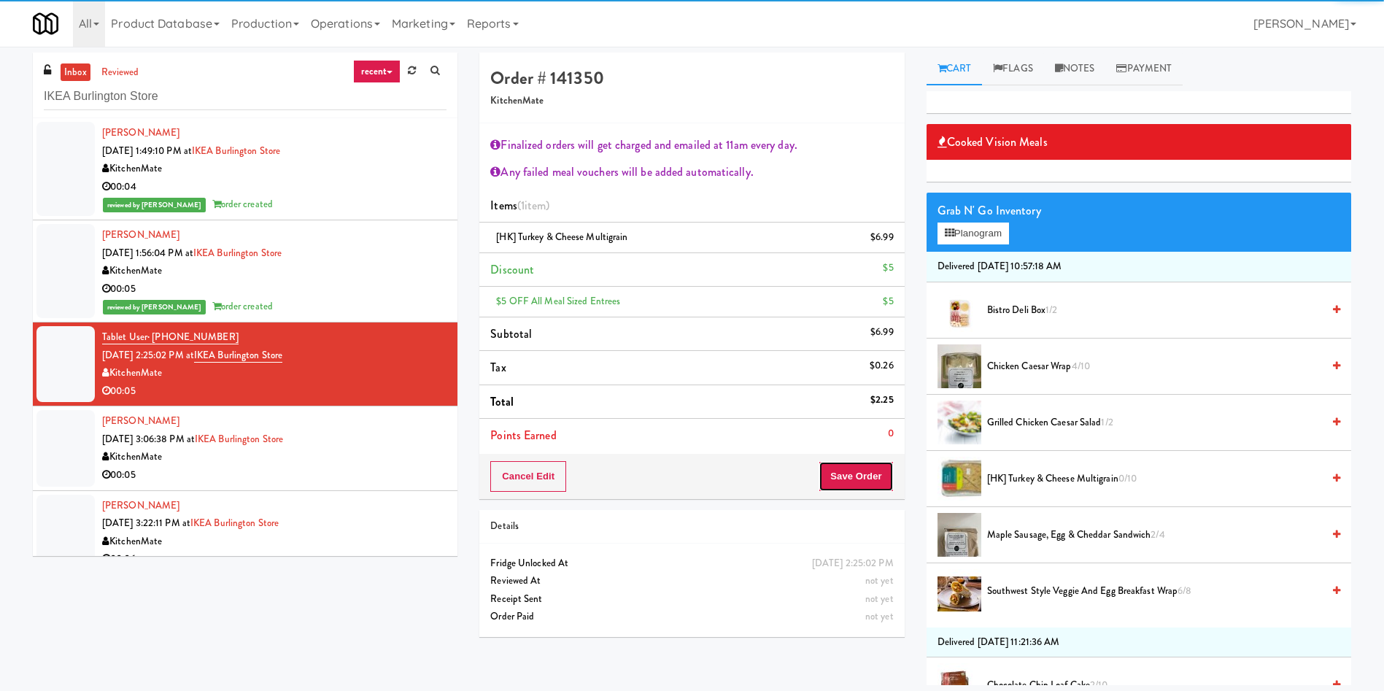
drag, startPoint x: 863, startPoint y: 462, endPoint x: 835, endPoint y: 471, distance: 29.8
click at [862, 464] on button "Save Order" at bounding box center [856, 476] width 74 height 31
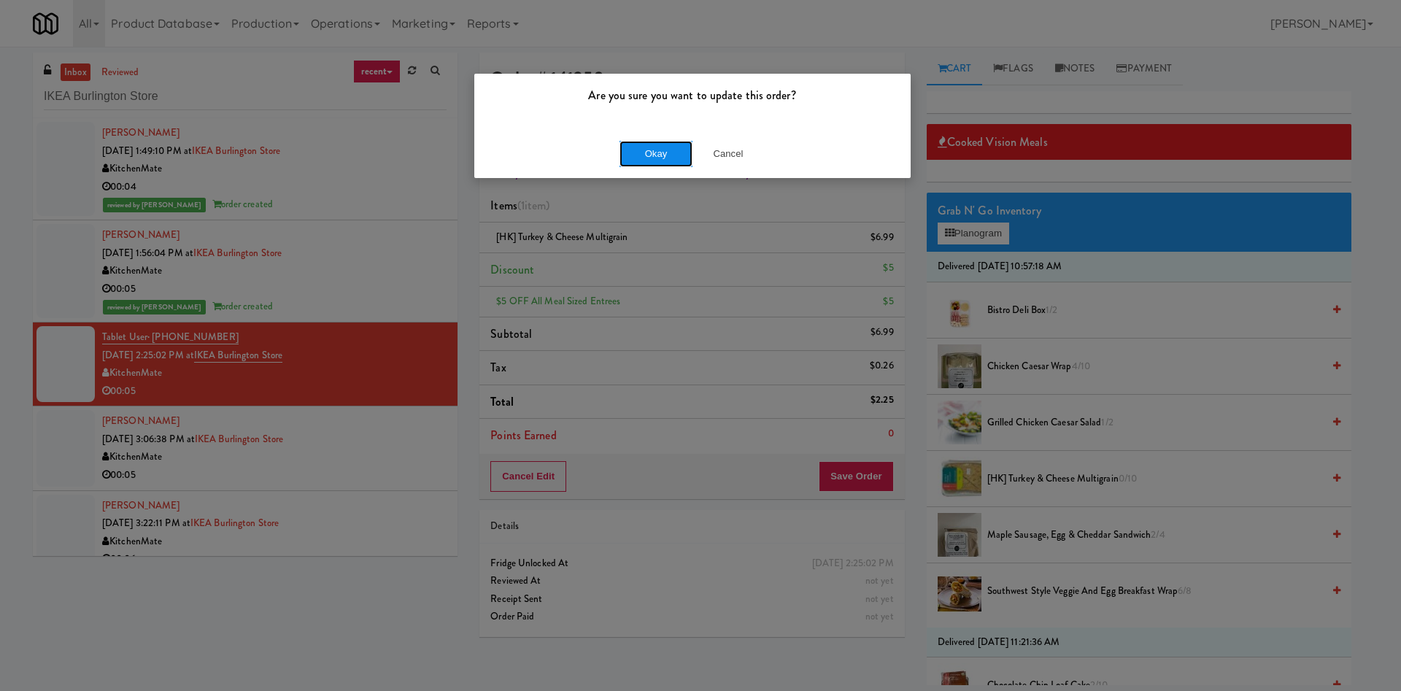
click at [664, 160] on button "Okay" at bounding box center [655, 154] width 73 height 26
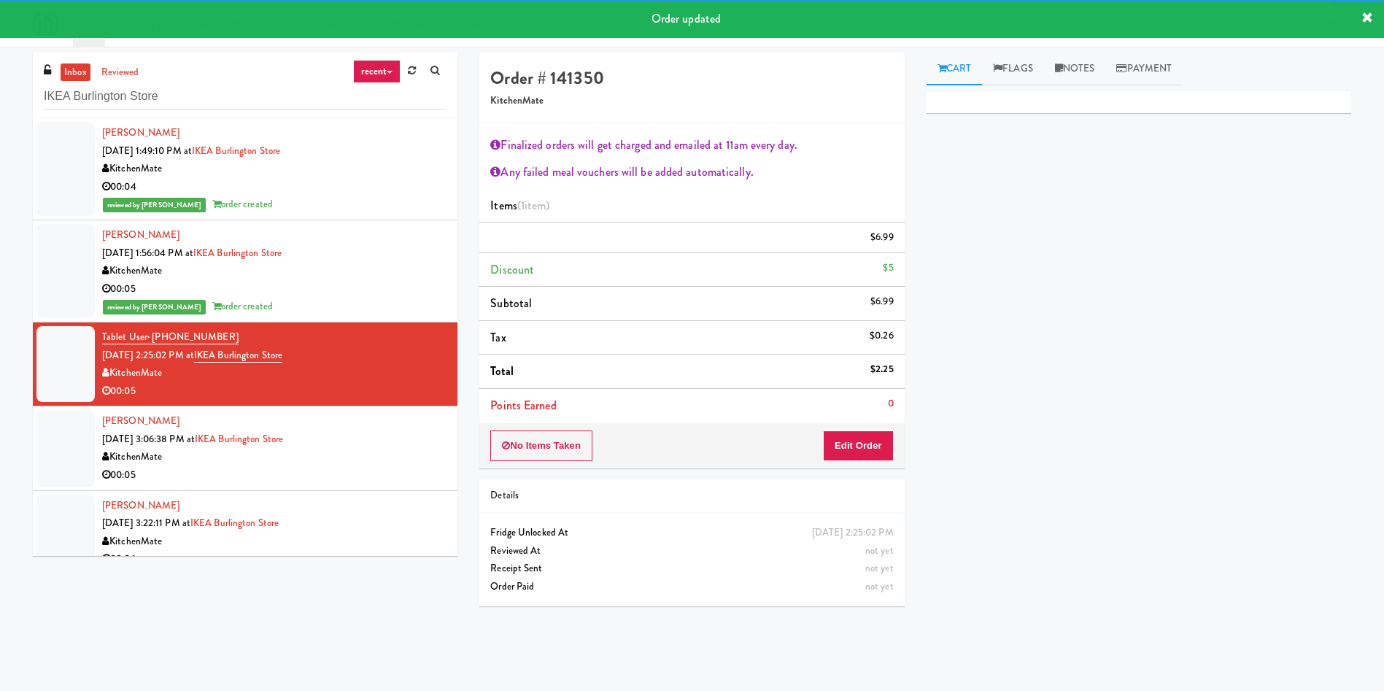
click at [31, 255] on div "inbox reviewed recent all unclear take inventory issue suspicious failed recent…" at bounding box center [245, 310] width 446 height 514
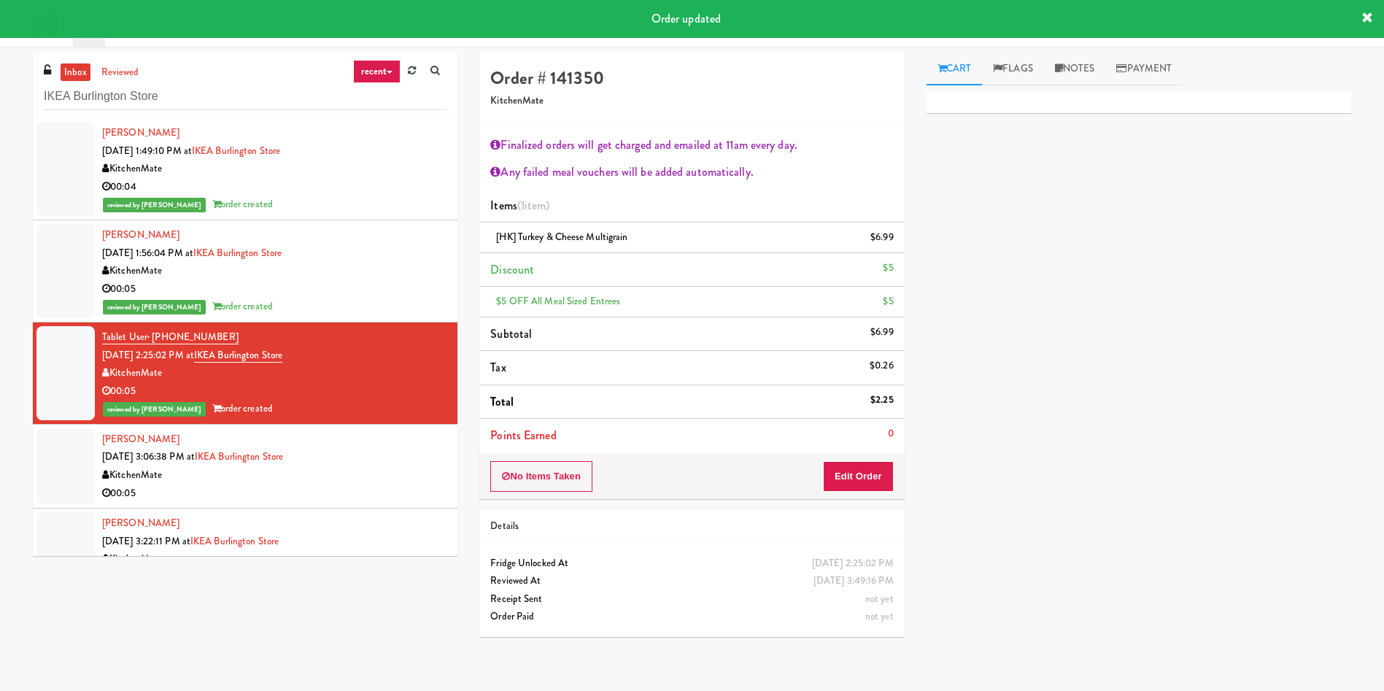
click at [61, 270] on div at bounding box center [65, 271] width 58 height 94
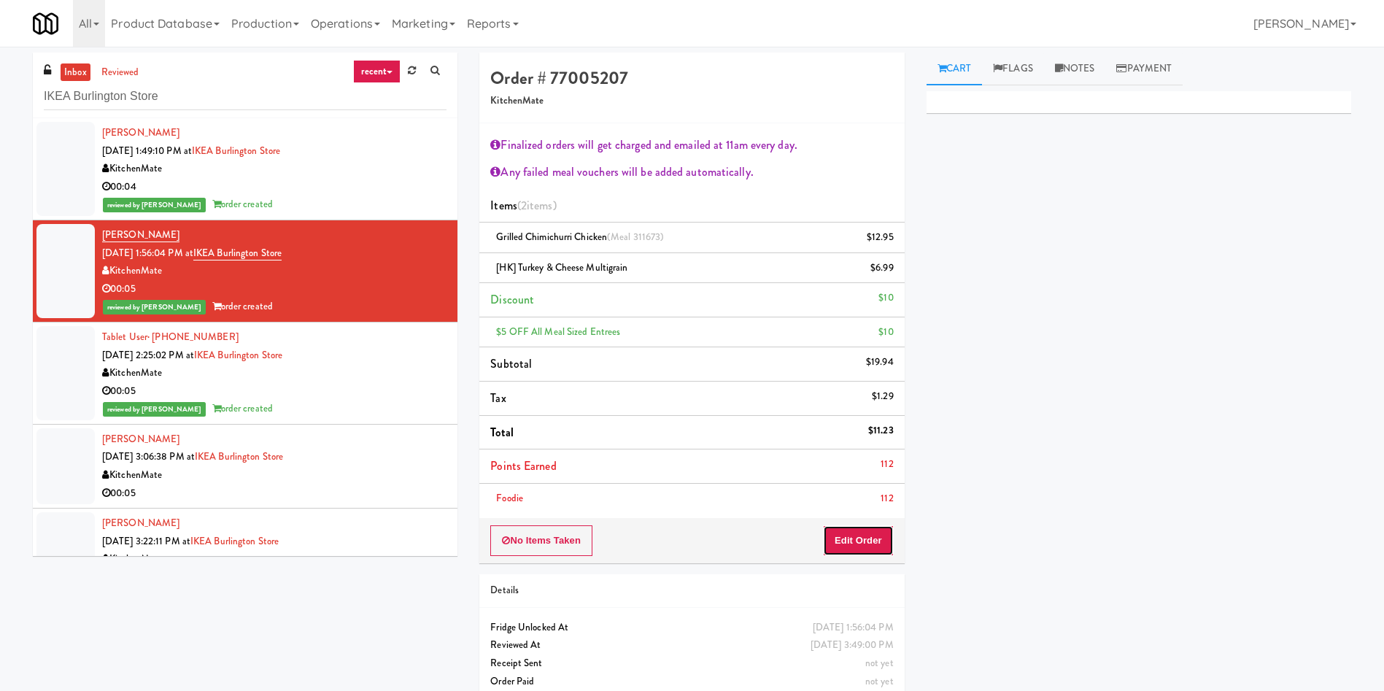
click at [869, 543] on button "Edit Order" at bounding box center [858, 540] width 71 height 31
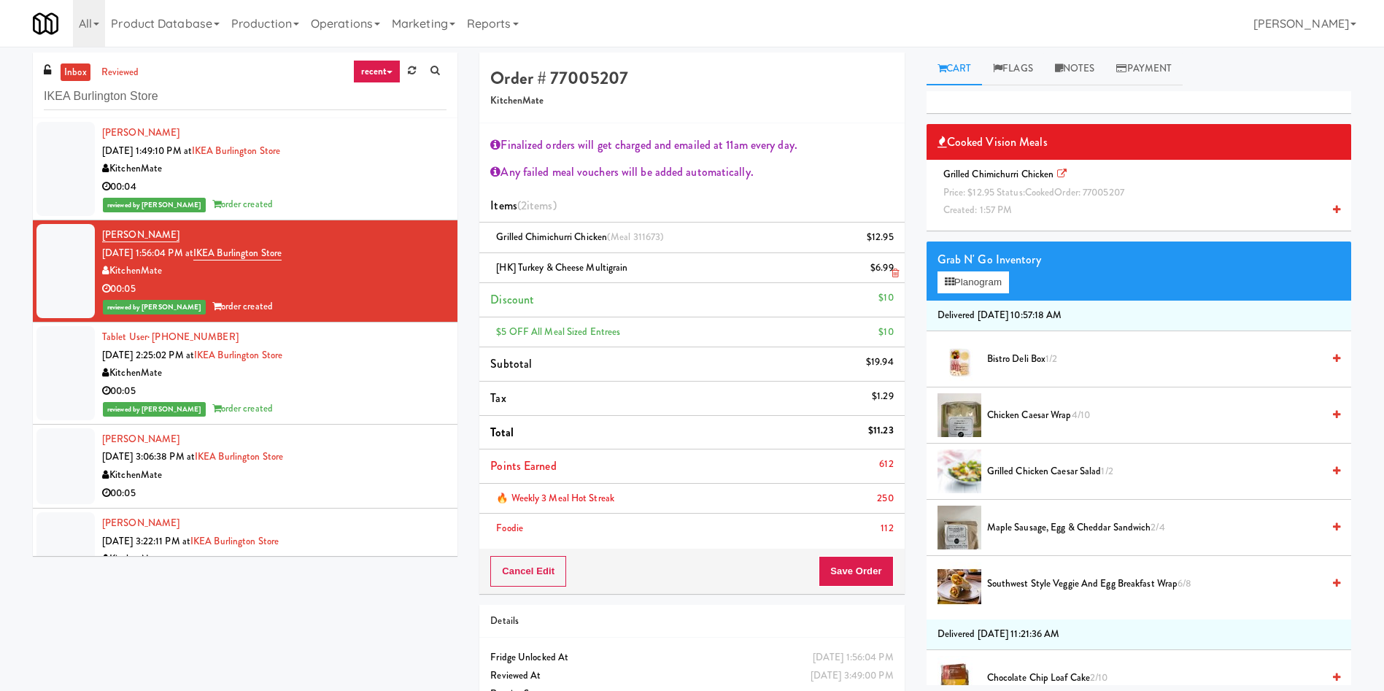
click at [889, 273] on link at bounding box center [892, 274] width 13 height 18
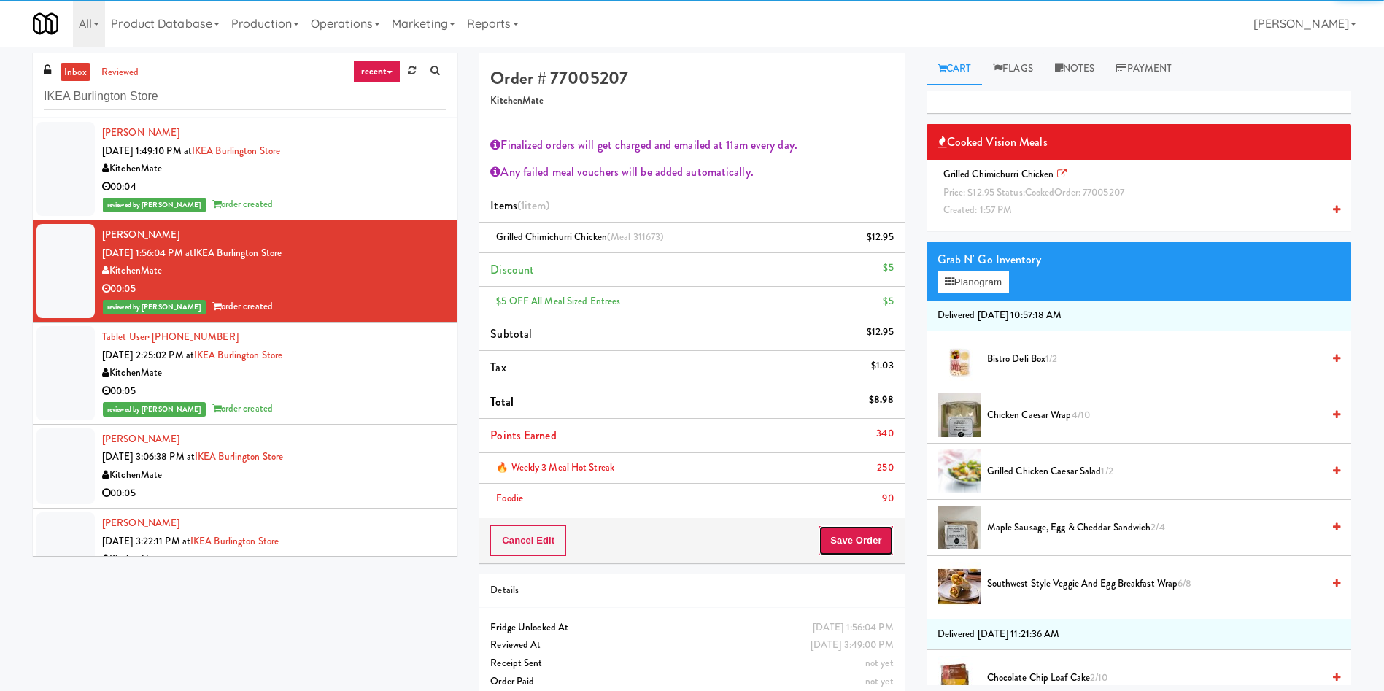
click at [846, 535] on button "Save Order" at bounding box center [856, 540] width 74 height 31
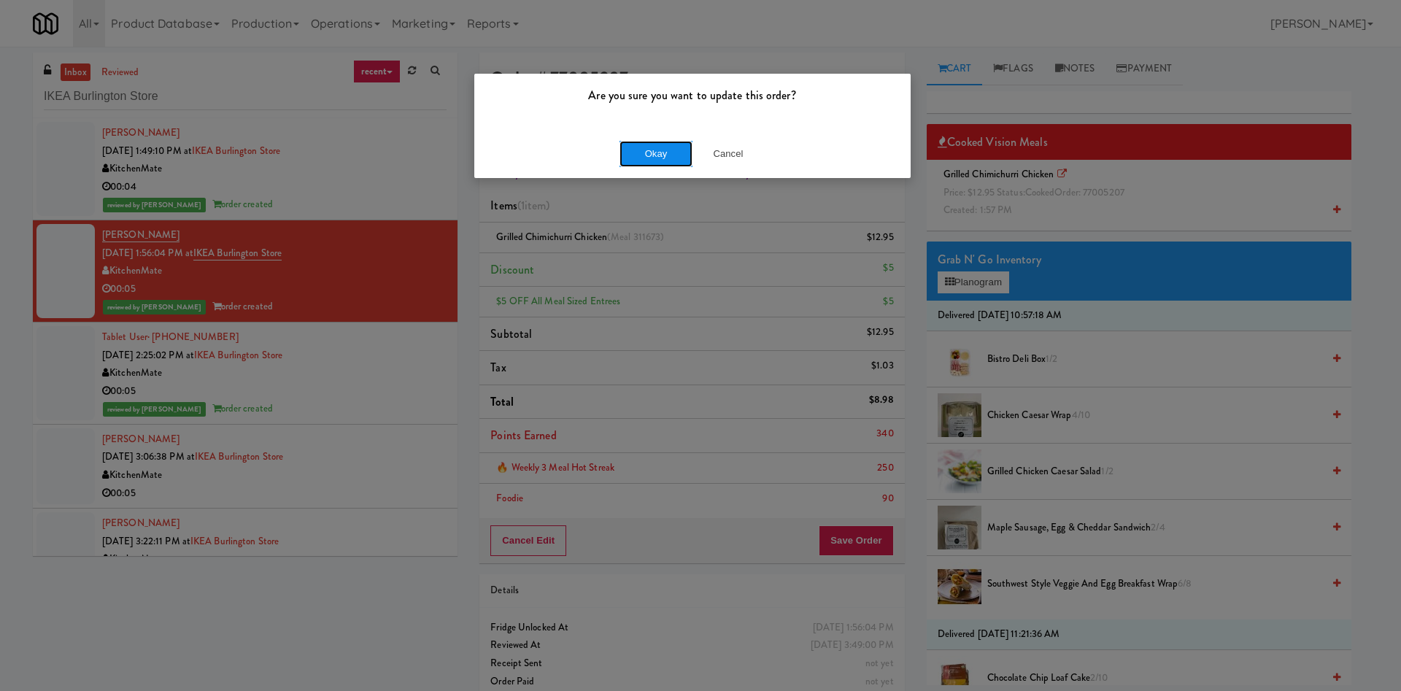
click at [656, 155] on button "Okay" at bounding box center [655, 154] width 73 height 26
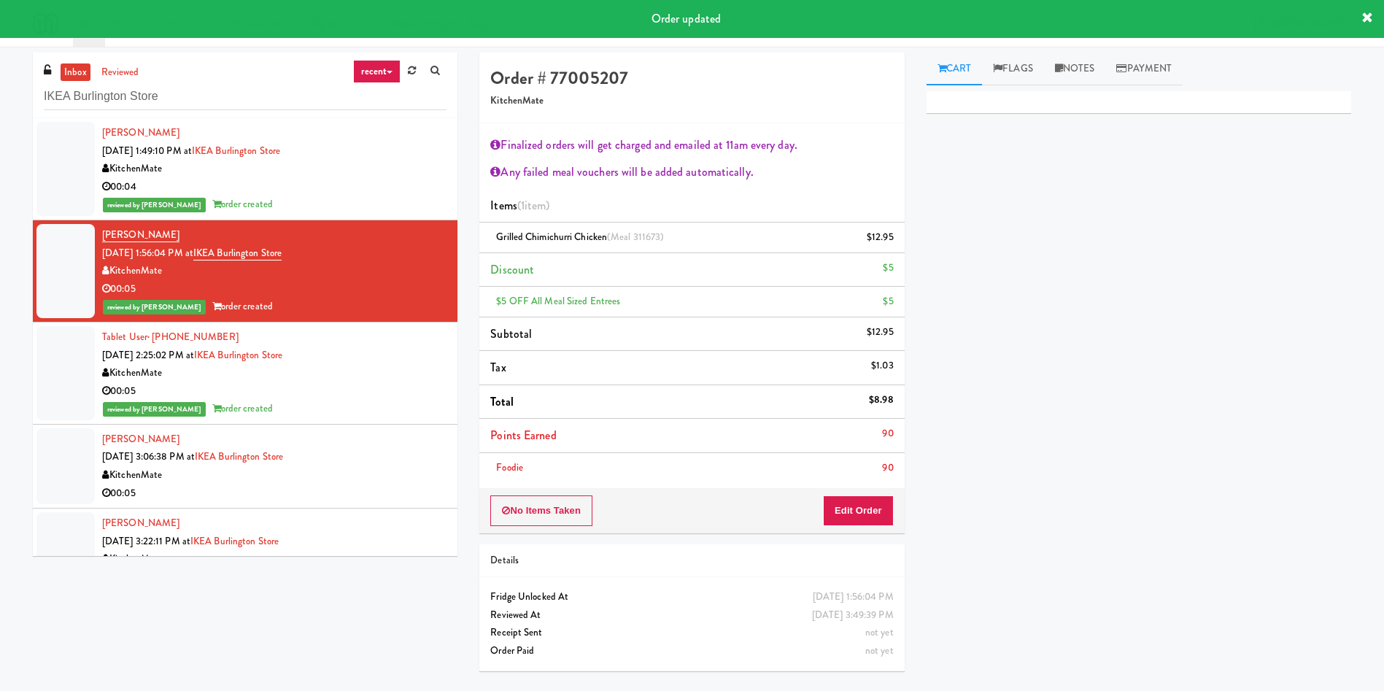
click at [50, 391] on div at bounding box center [65, 373] width 58 height 94
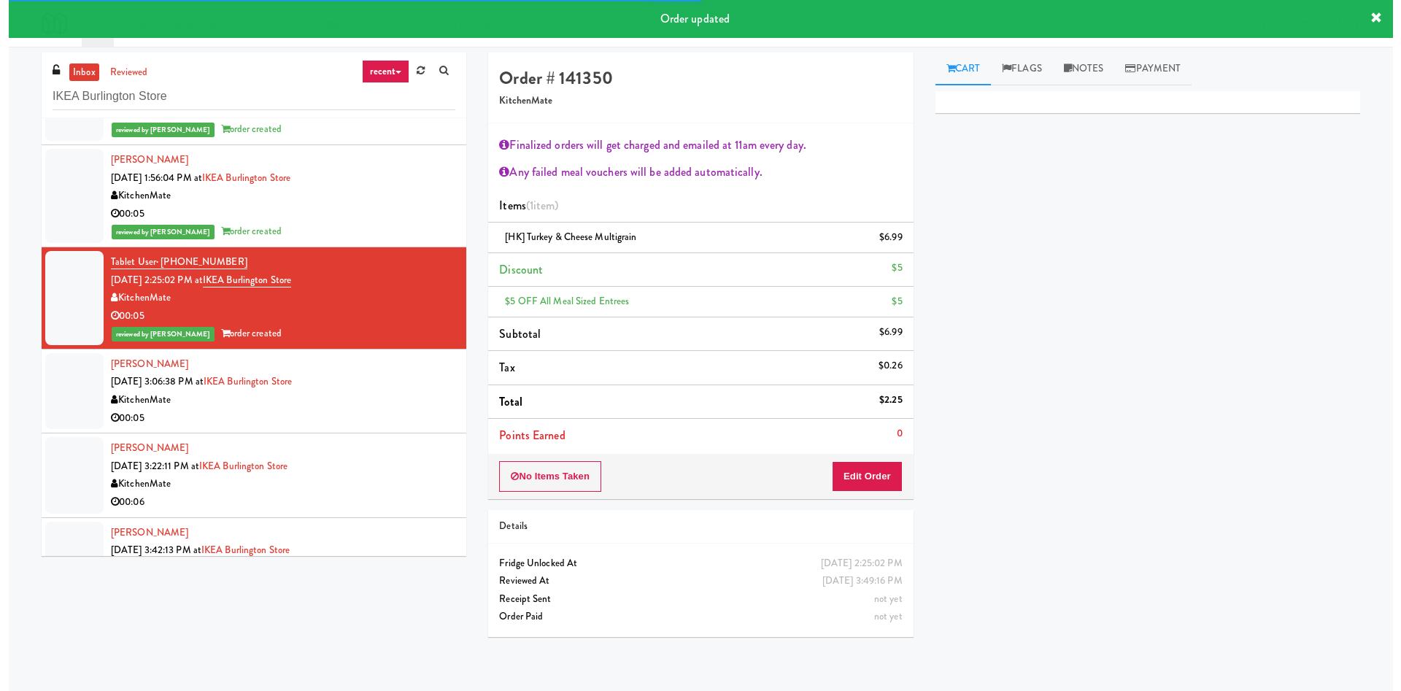
scroll to position [109, 0]
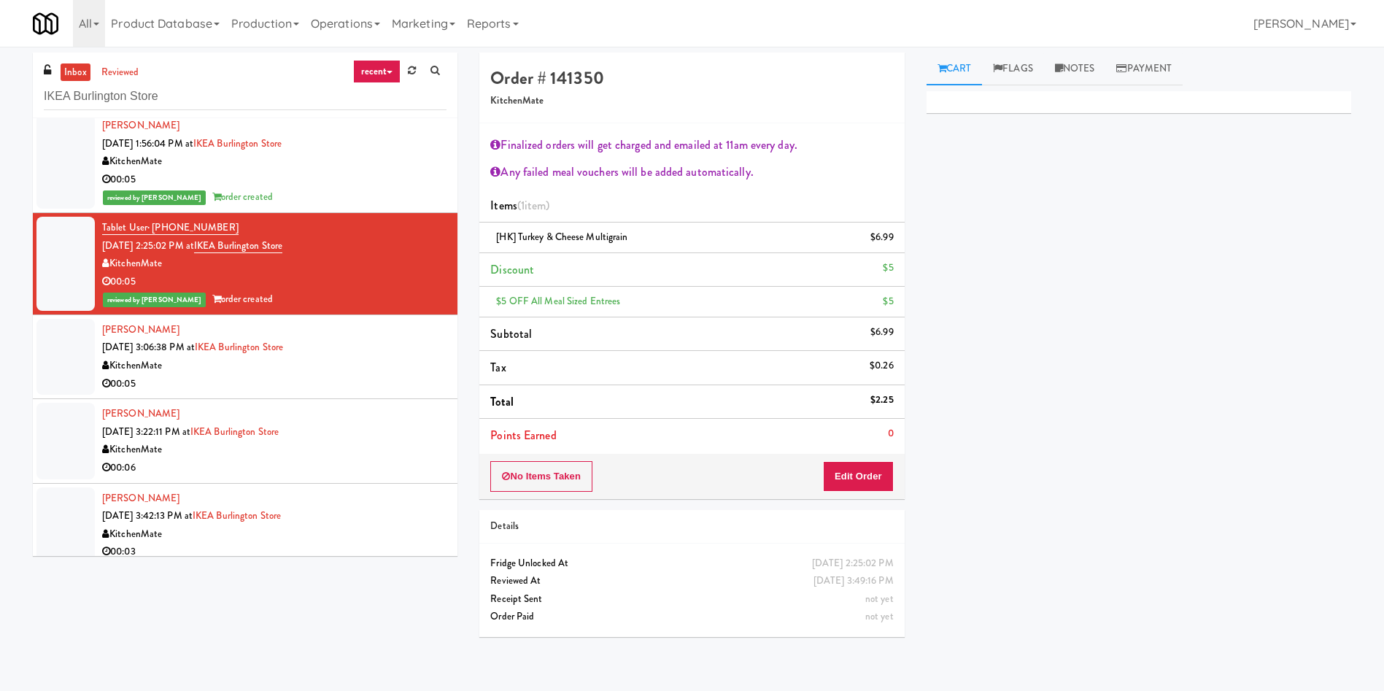
click at [90, 361] on div at bounding box center [65, 357] width 58 height 76
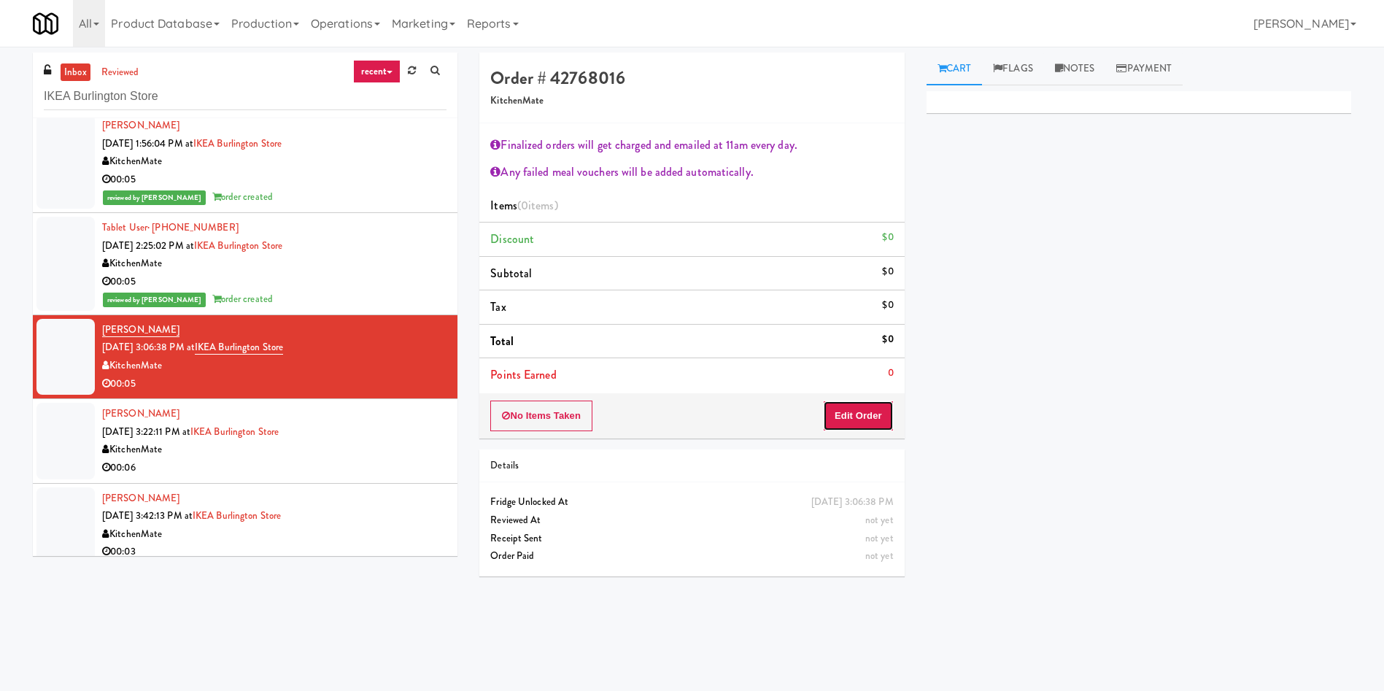
click at [875, 414] on button "Edit Order" at bounding box center [858, 416] width 71 height 31
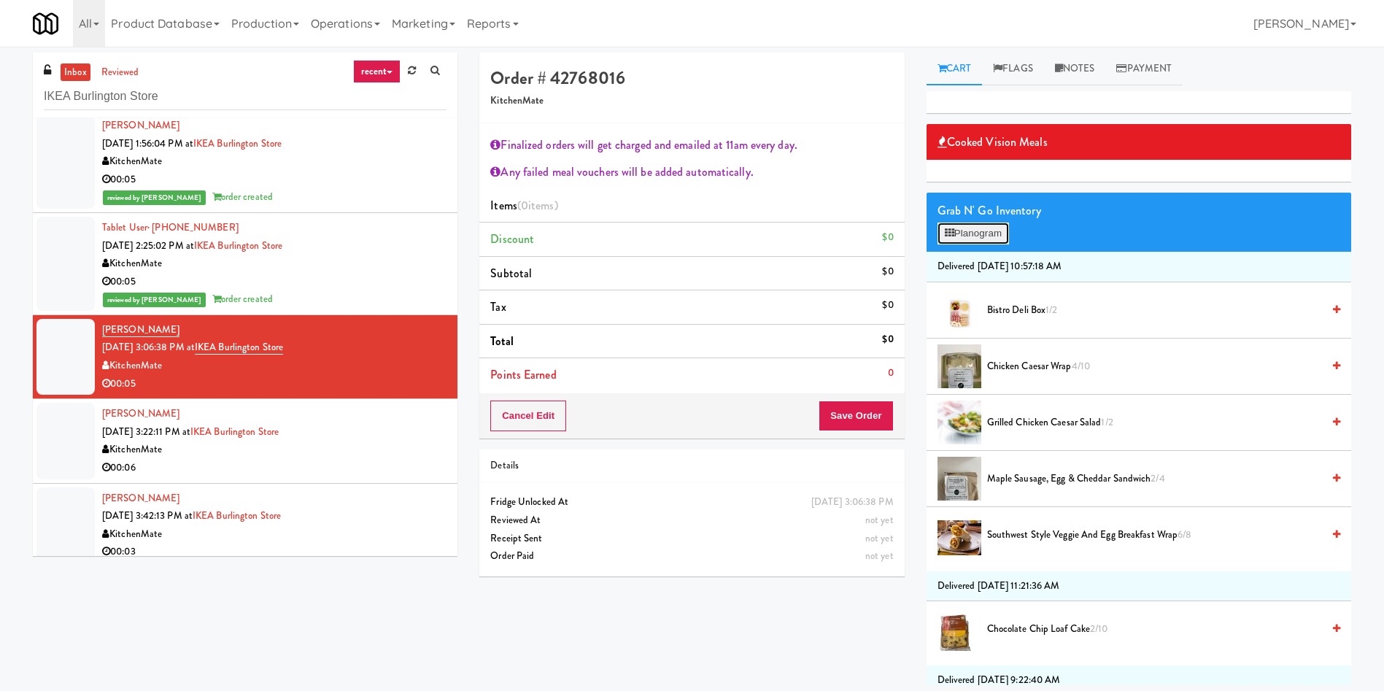
click at [1003, 232] on button "Planogram" at bounding box center [972, 234] width 71 height 22
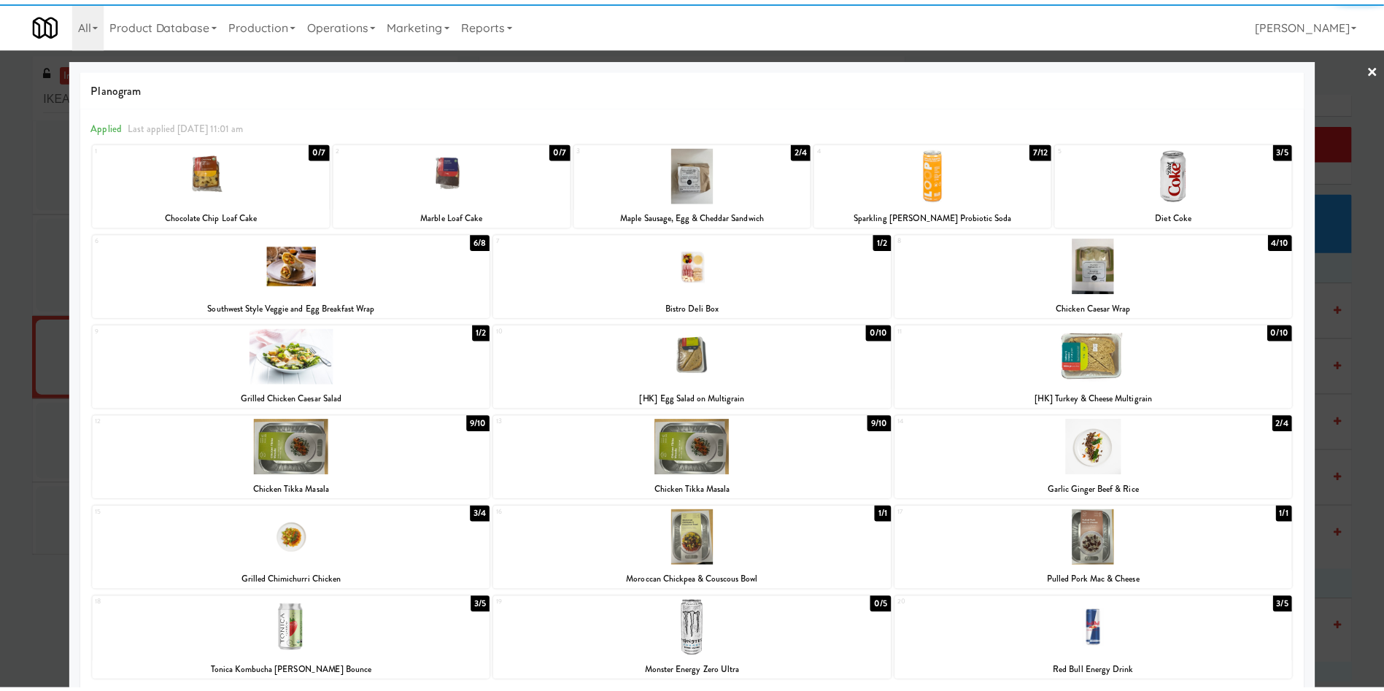
scroll to position [117, 0]
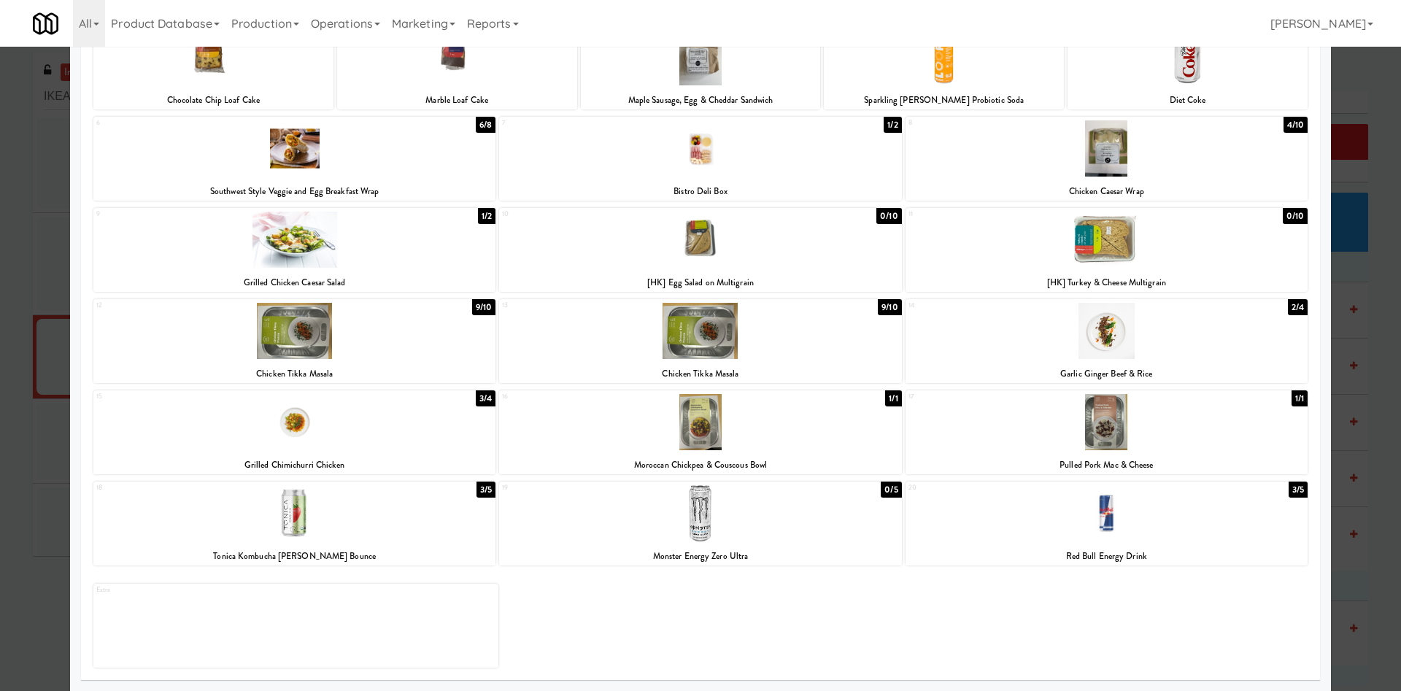
click at [737, 541] on div at bounding box center [700, 513] width 402 height 56
click at [1353, 107] on div at bounding box center [700, 345] width 1401 height 691
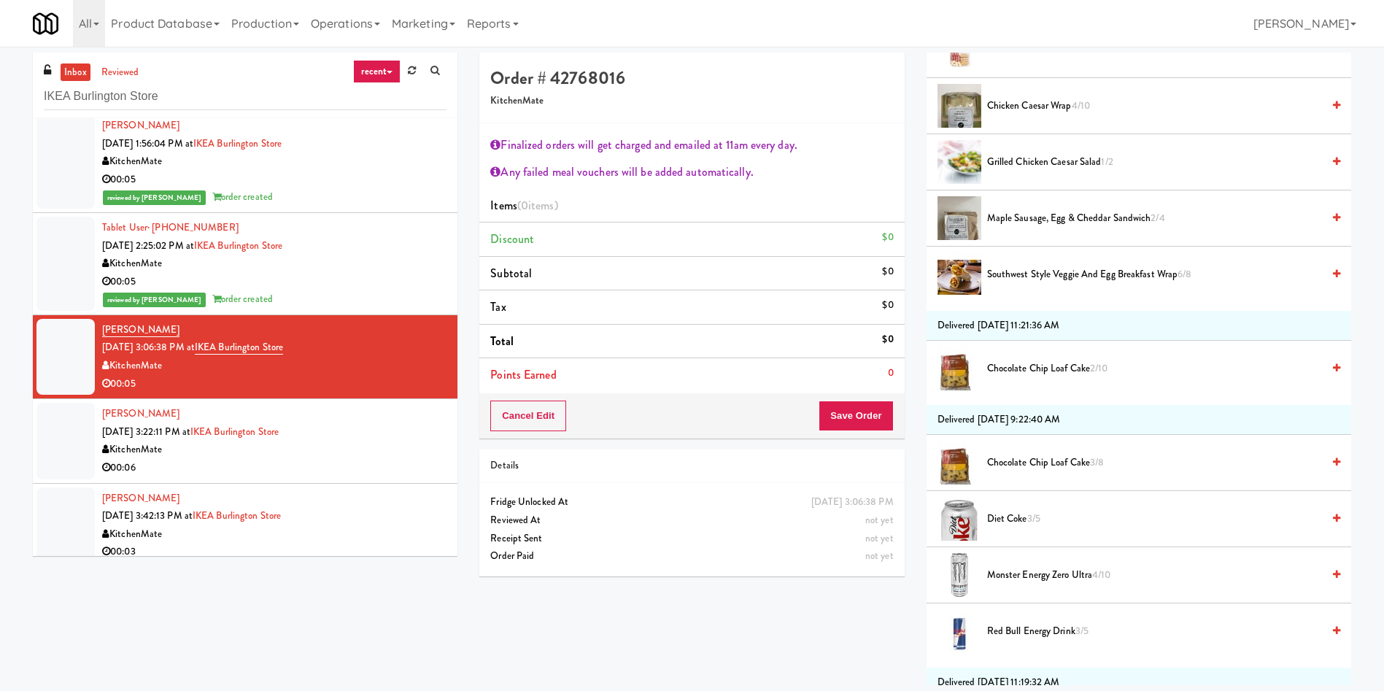
scroll to position [438, 0]
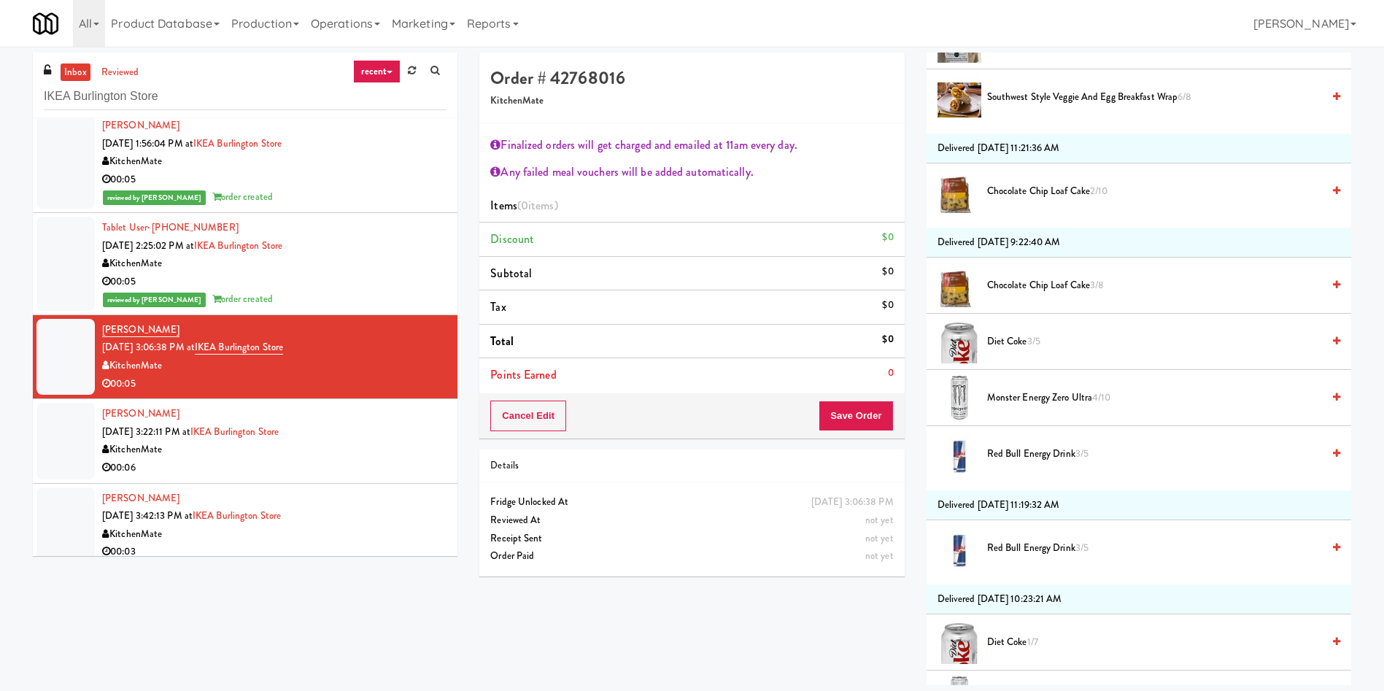
click at [1085, 392] on span "Monster Energy Zero Ultra 4/10" at bounding box center [1154, 398] width 335 height 18
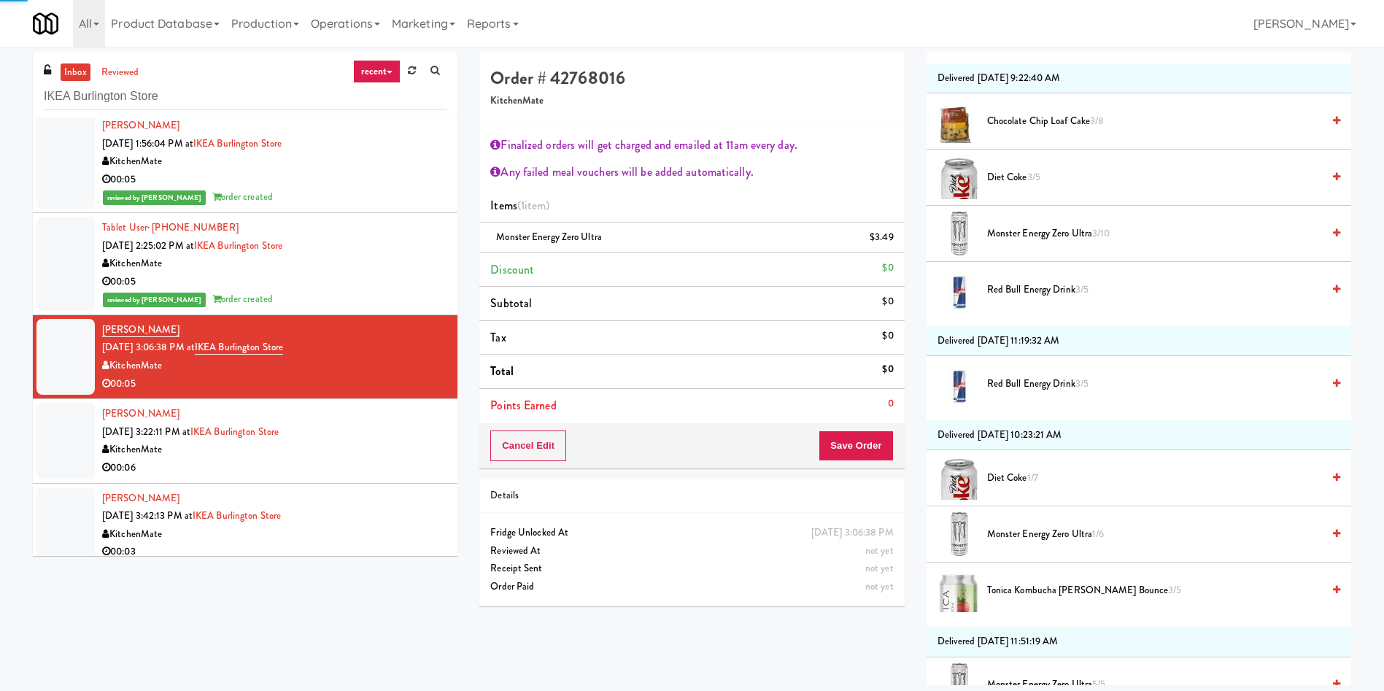
scroll to position [766, 0]
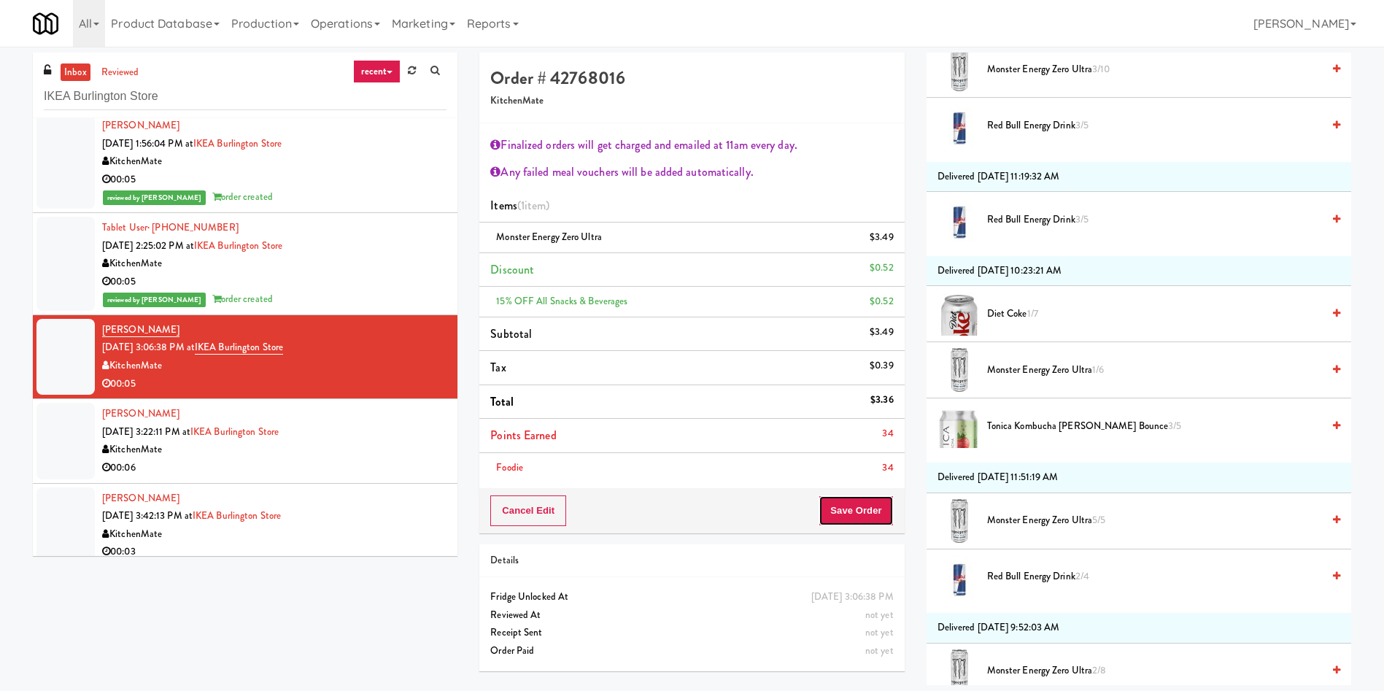
click at [838, 515] on button "Save Order" at bounding box center [856, 510] width 74 height 31
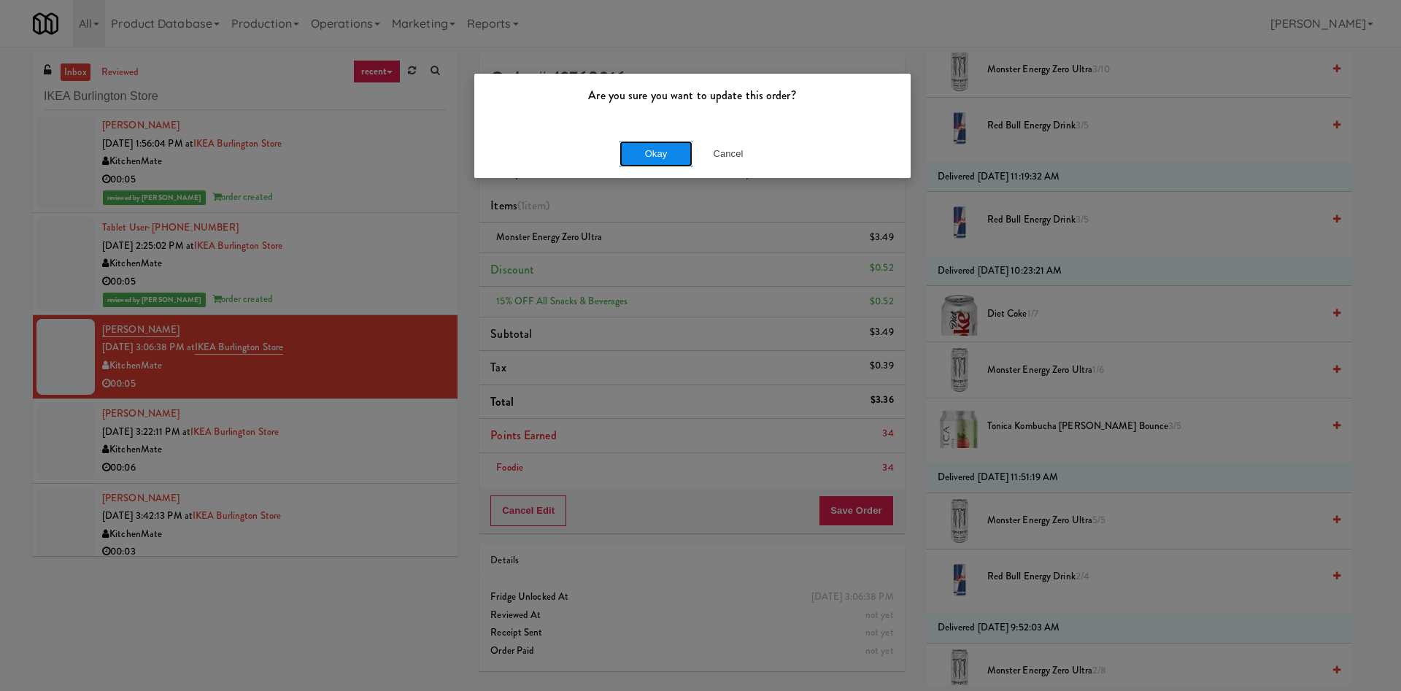
drag, startPoint x: 651, startPoint y: 155, endPoint x: 908, endPoint y: 296, distance: 293.2
click at [651, 154] on button "Okay" at bounding box center [655, 154] width 73 height 26
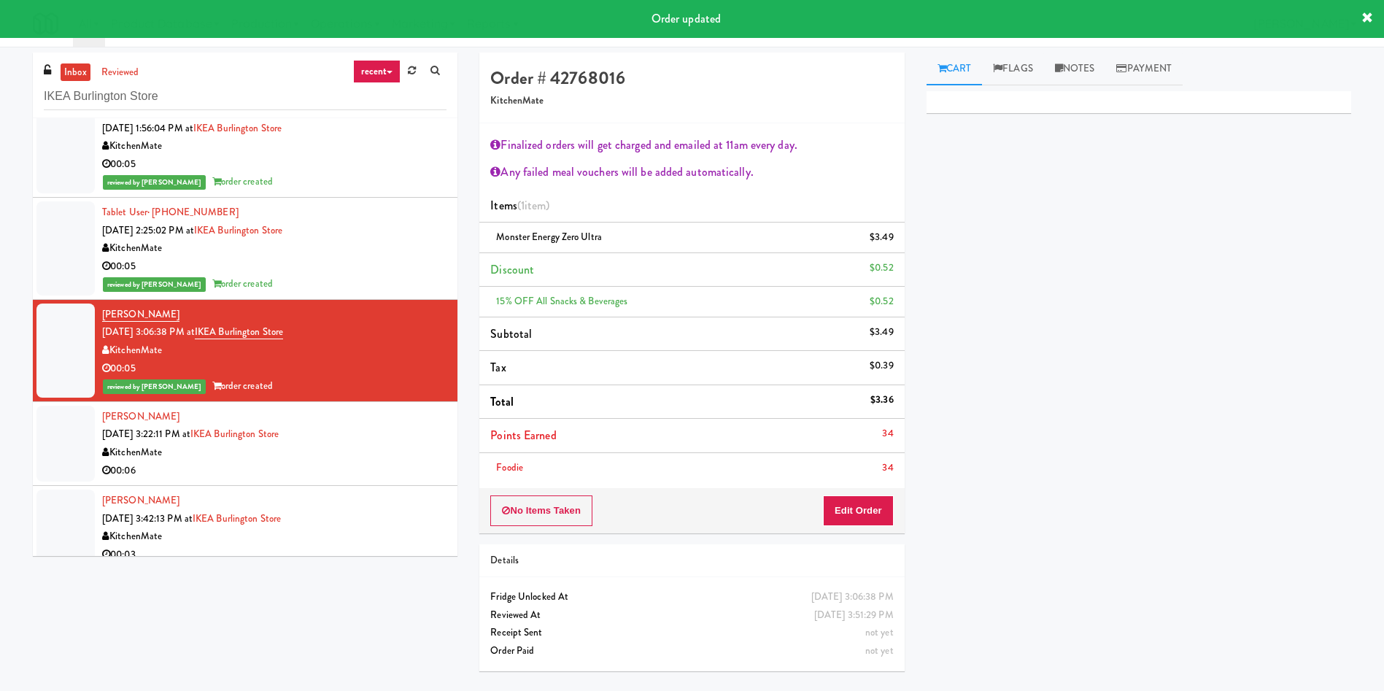
scroll to position [139, 0]
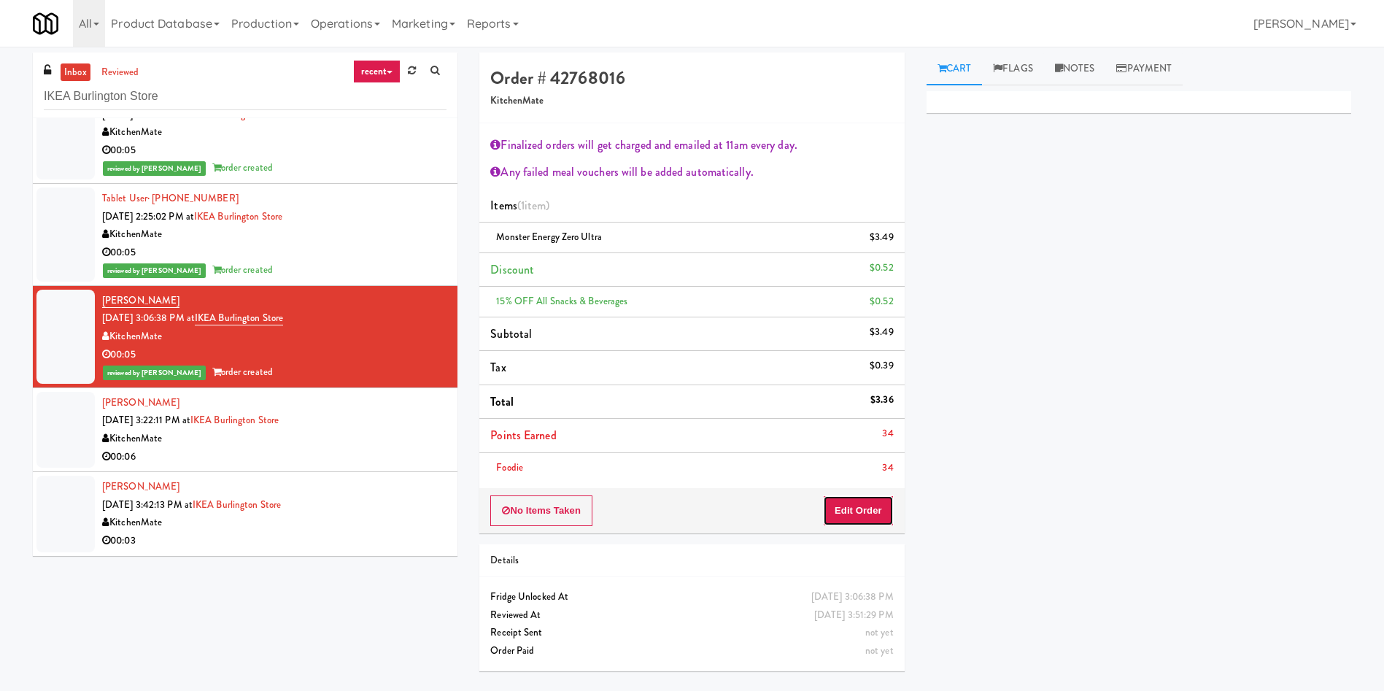
drag, startPoint x: 876, startPoint y: 508, endPoint x: 886, endPoint y: 508, distance: 9.5
click at [876, 508] on button "Edit Order" at bounding box center [858, 510] width 71 height 31
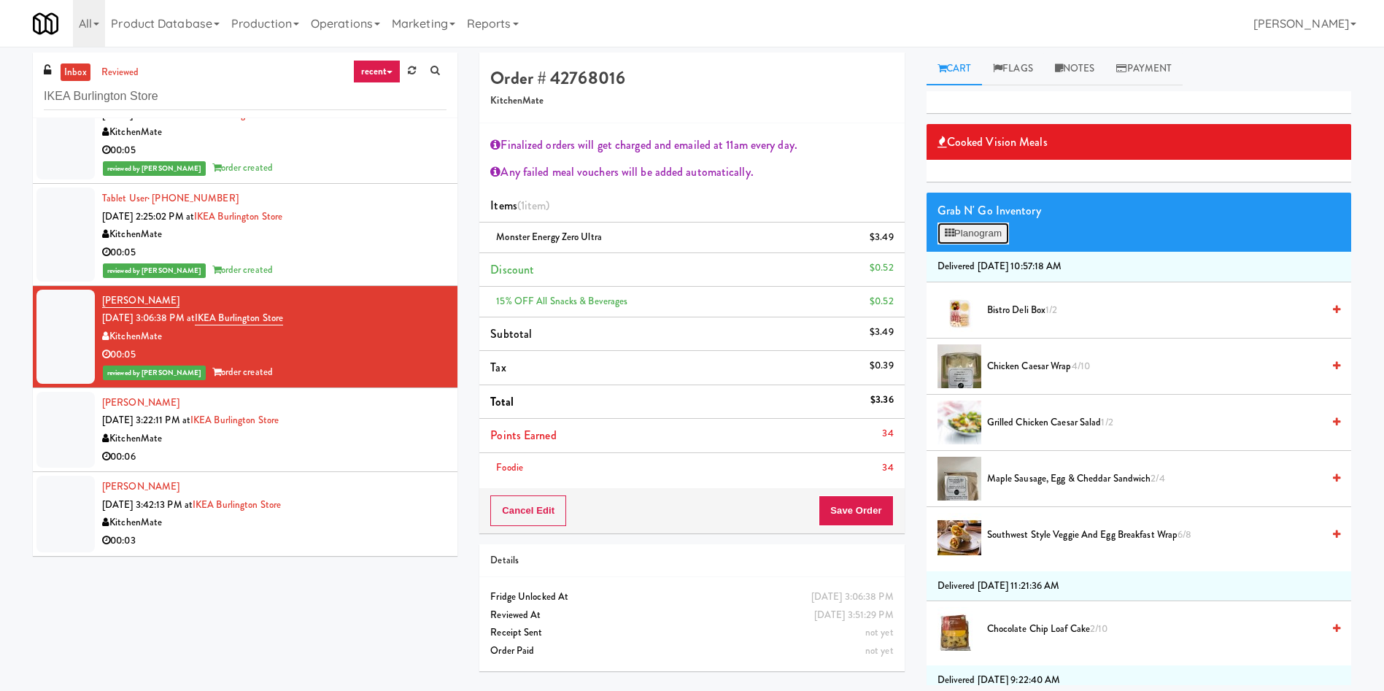
click at [995, 241] on button "Planogram" at bounding box center [972, 234] width 71 height 22
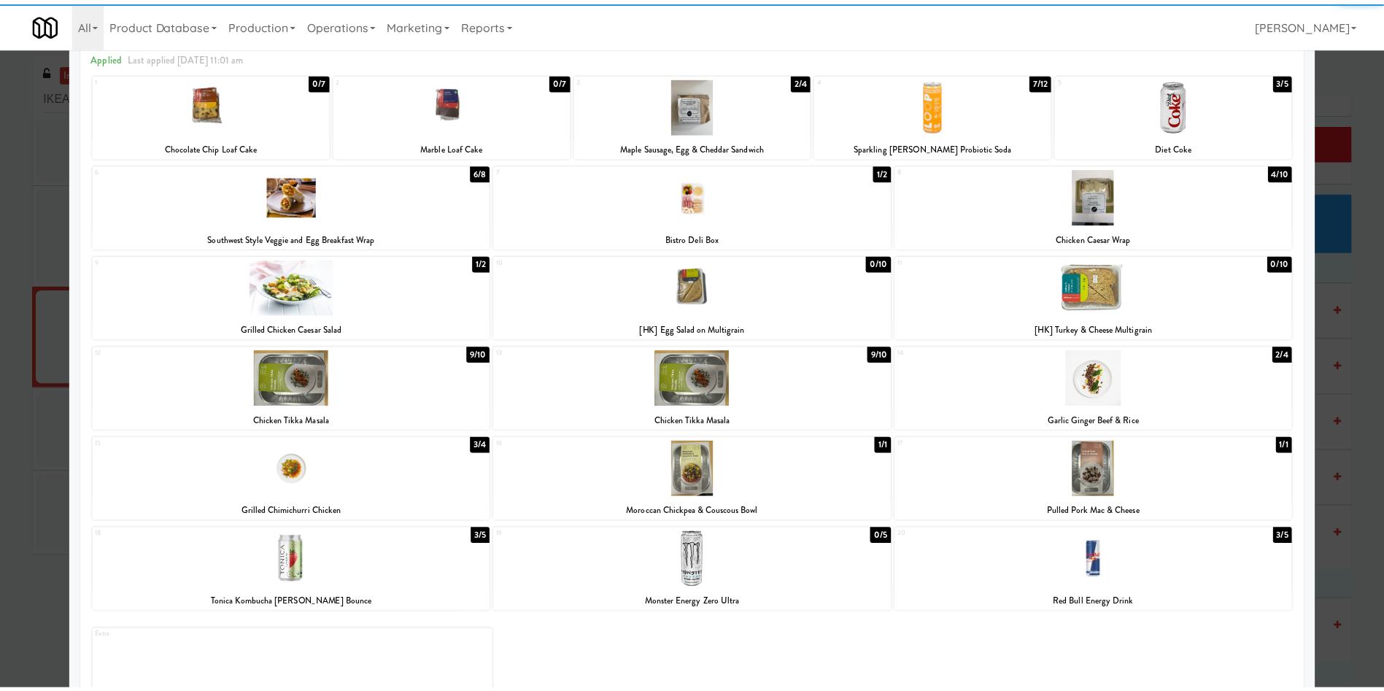
scroll to position [117, 0]
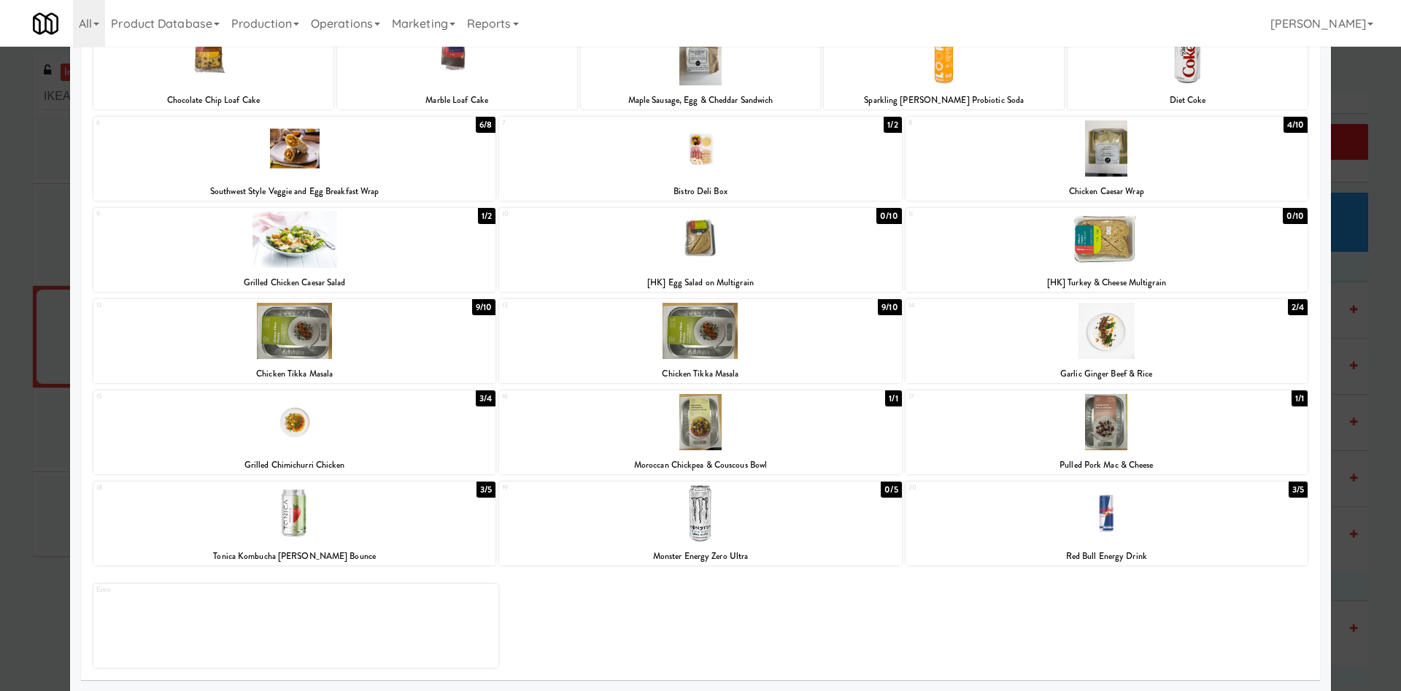
click at [0, 585] on div at bounding box center [700, 345] width 1401 height 691
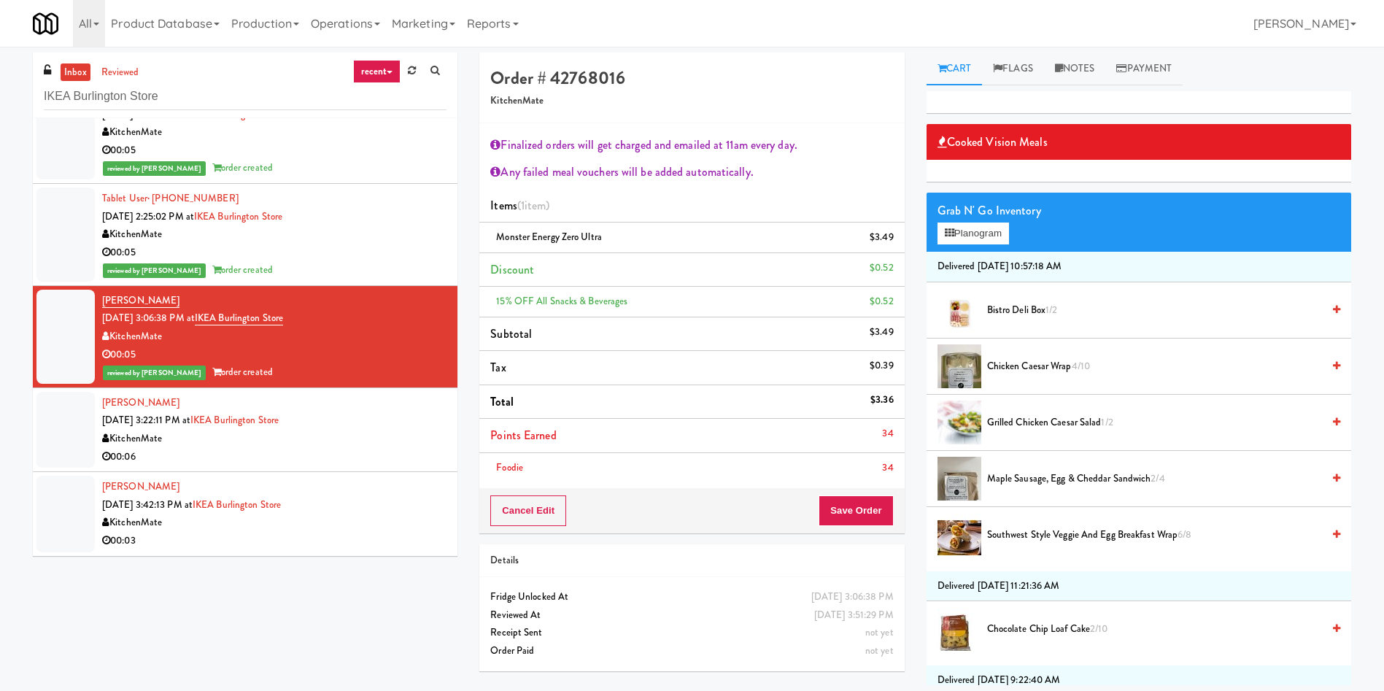
click at [74, 431] on div at bounding box center [65, 430] width 58 height 76
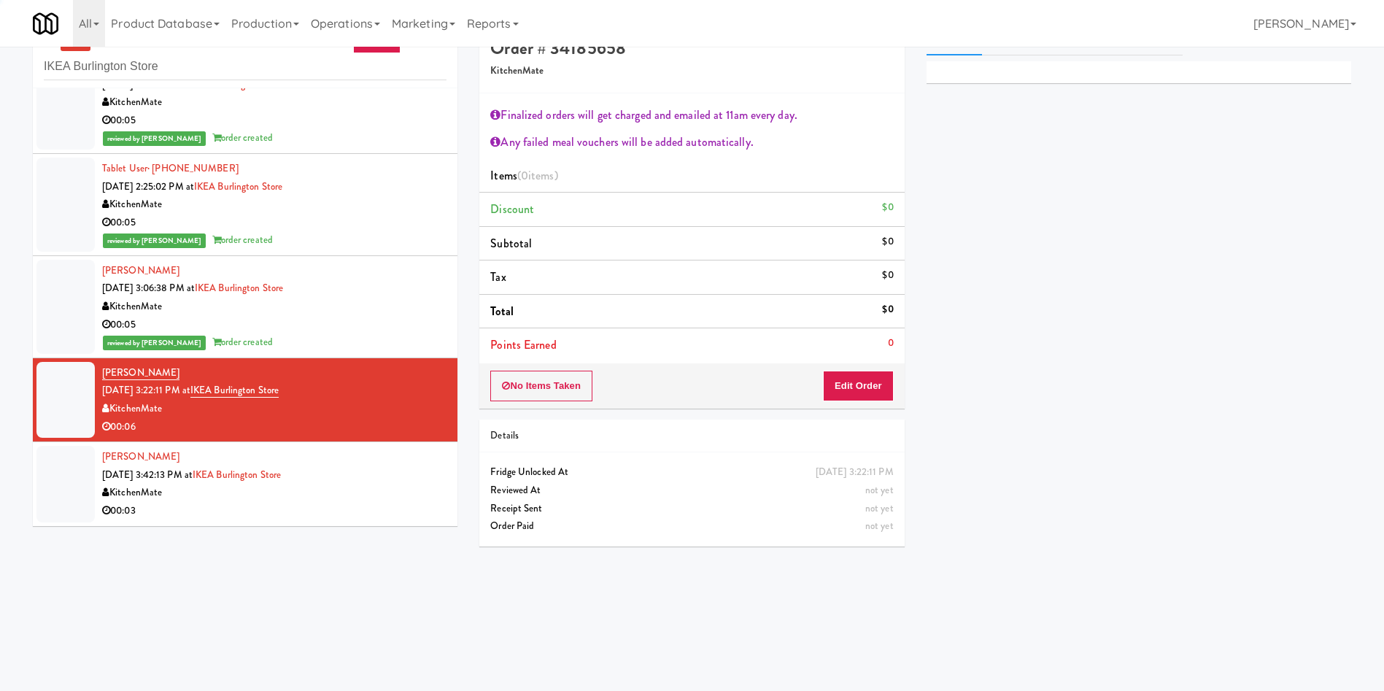
scroll to position [47, 0]
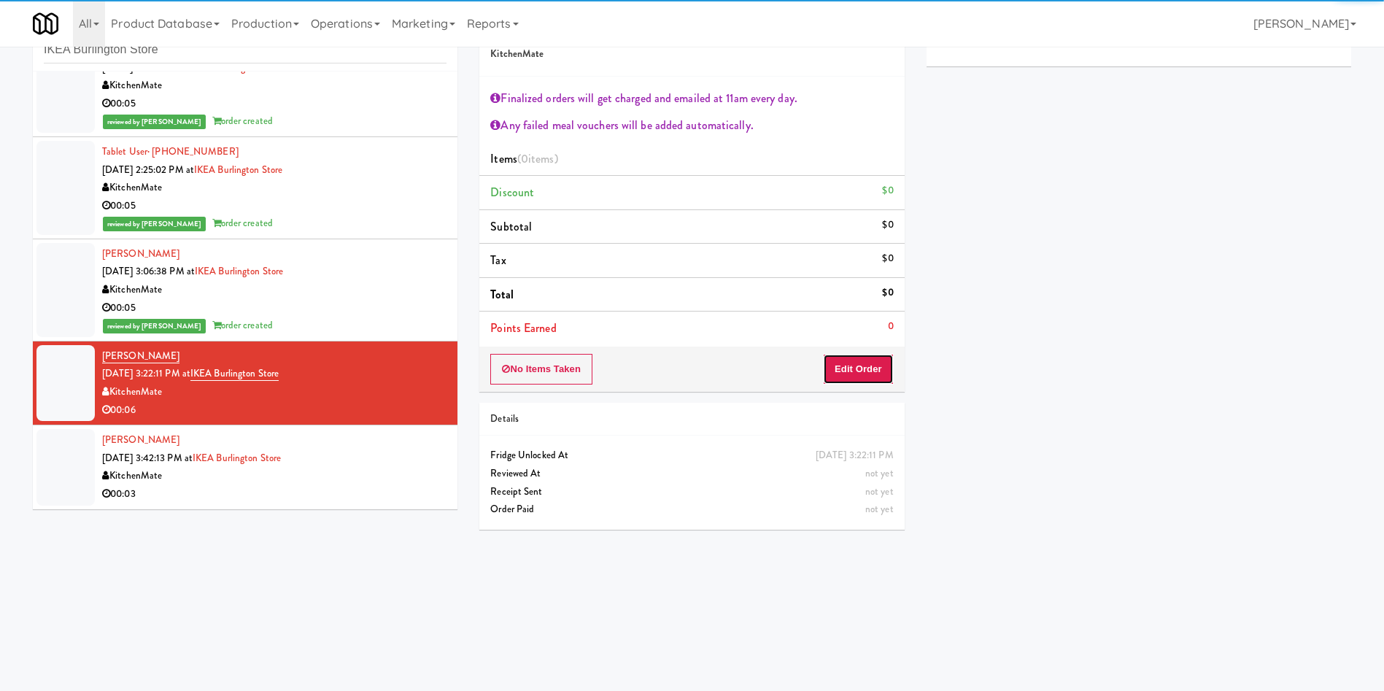
click at [873, 370] on button "Edit Order" at bounding box center [858, 369] width 71 height 31
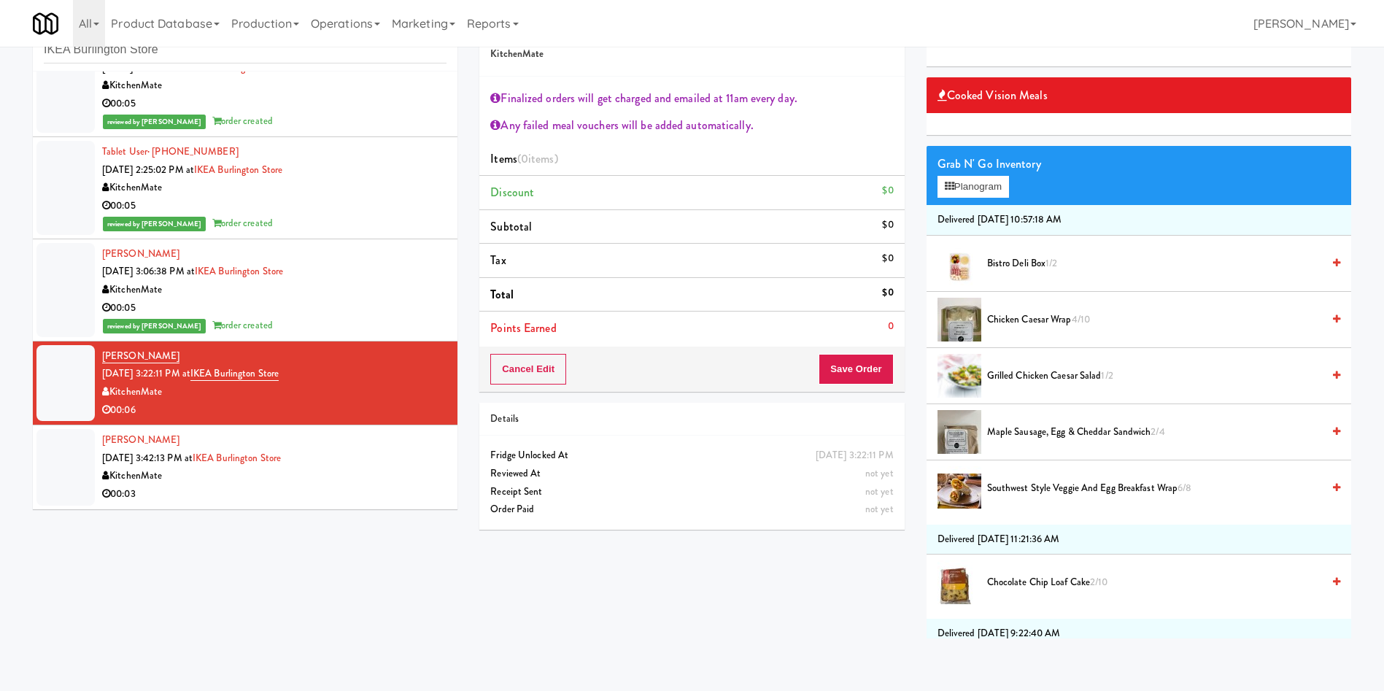
click at [1034, 492] on span "Southwest Style Veggie and Egg Breakfast Wrap 6/8" at bounding box center [1154, 488] width 335 height 18
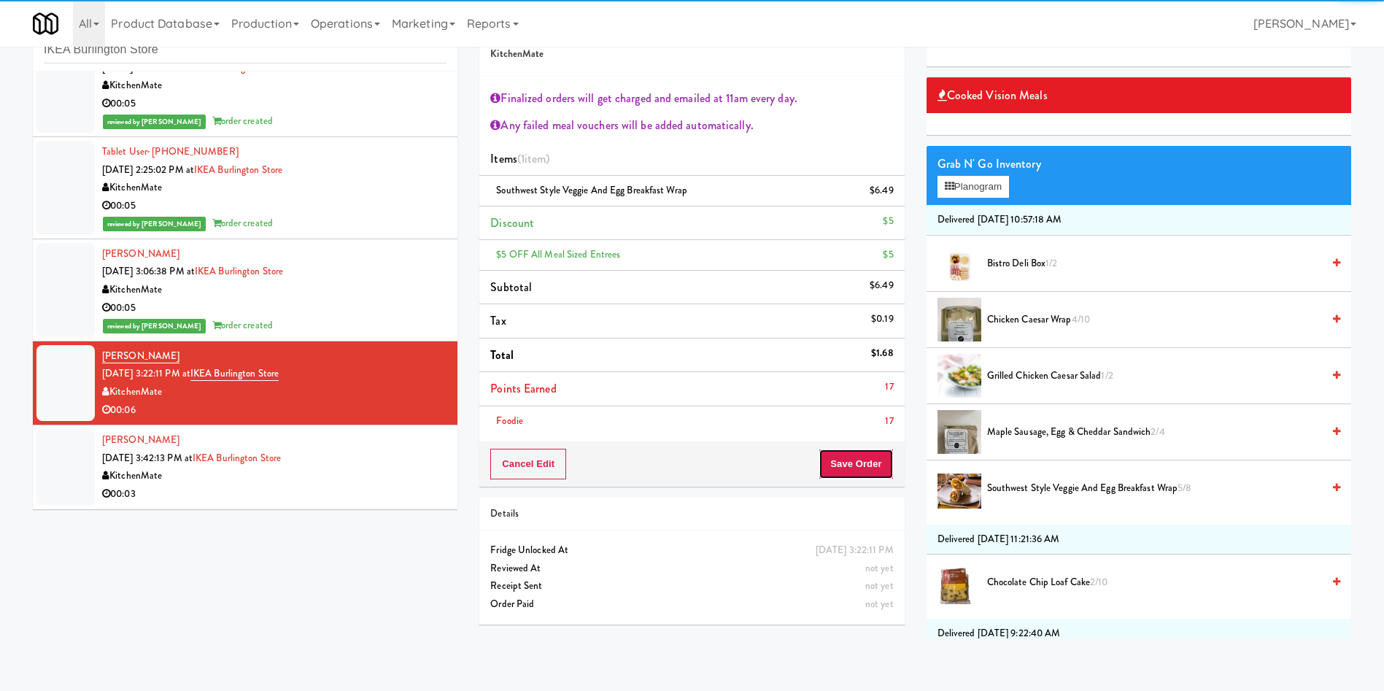
click at [886, 457] on button "Save Order" at bounding box center [856, 464] width 74 height 31
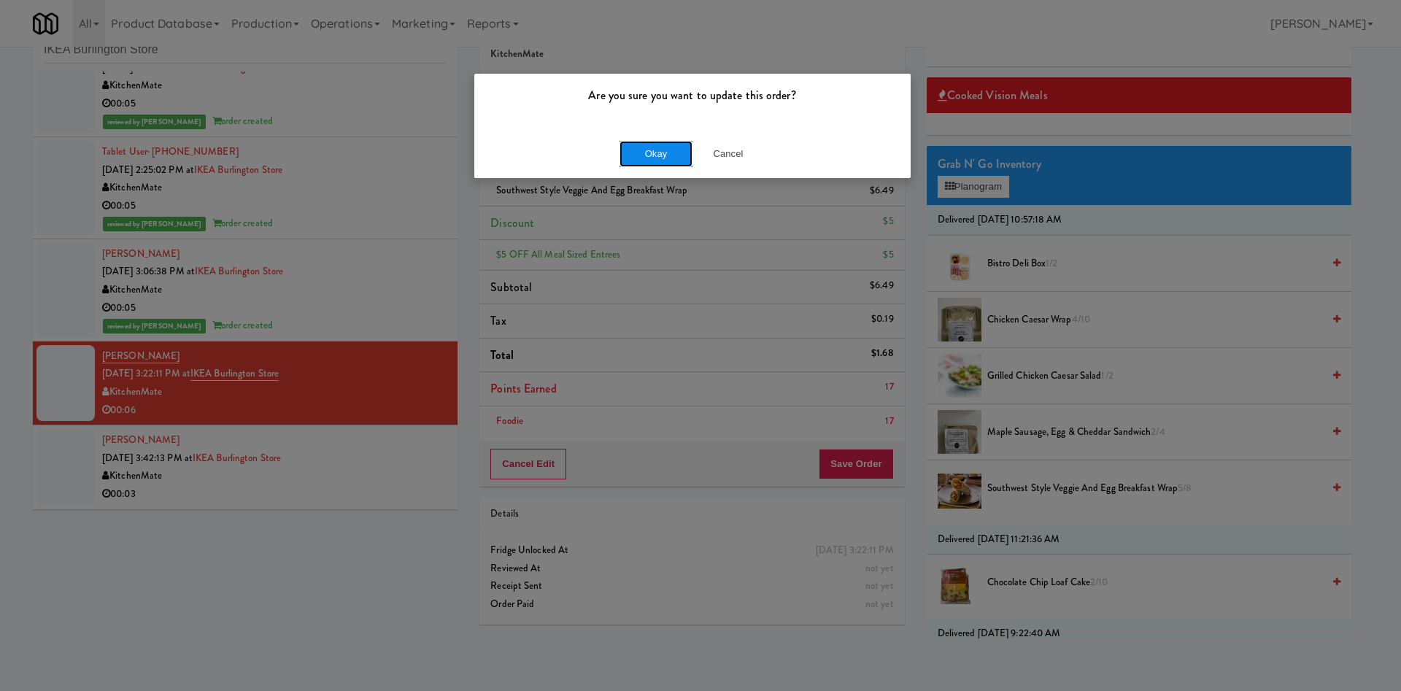
click at [681, 155] on button "Okay" at bounding box center [655, 154] width 73 height 26
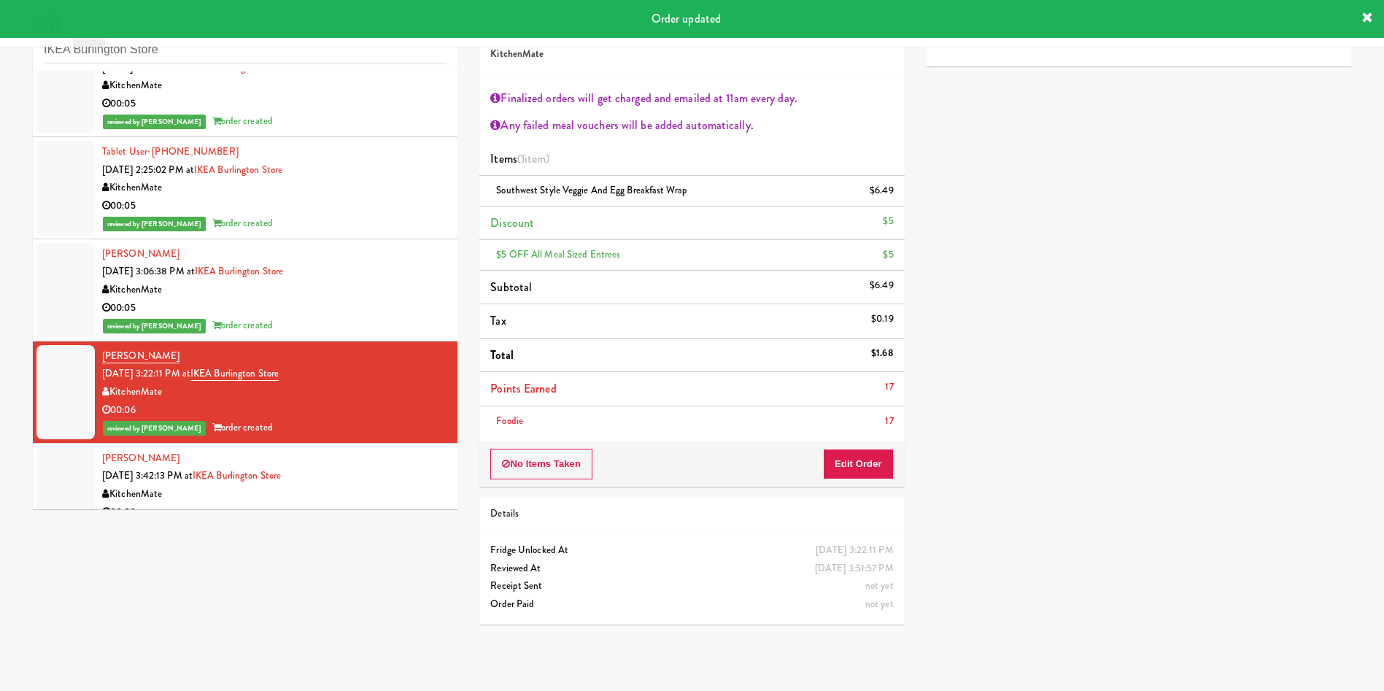
click at [86, 477] on div at bounding box center [65, 485] width 58 height 76
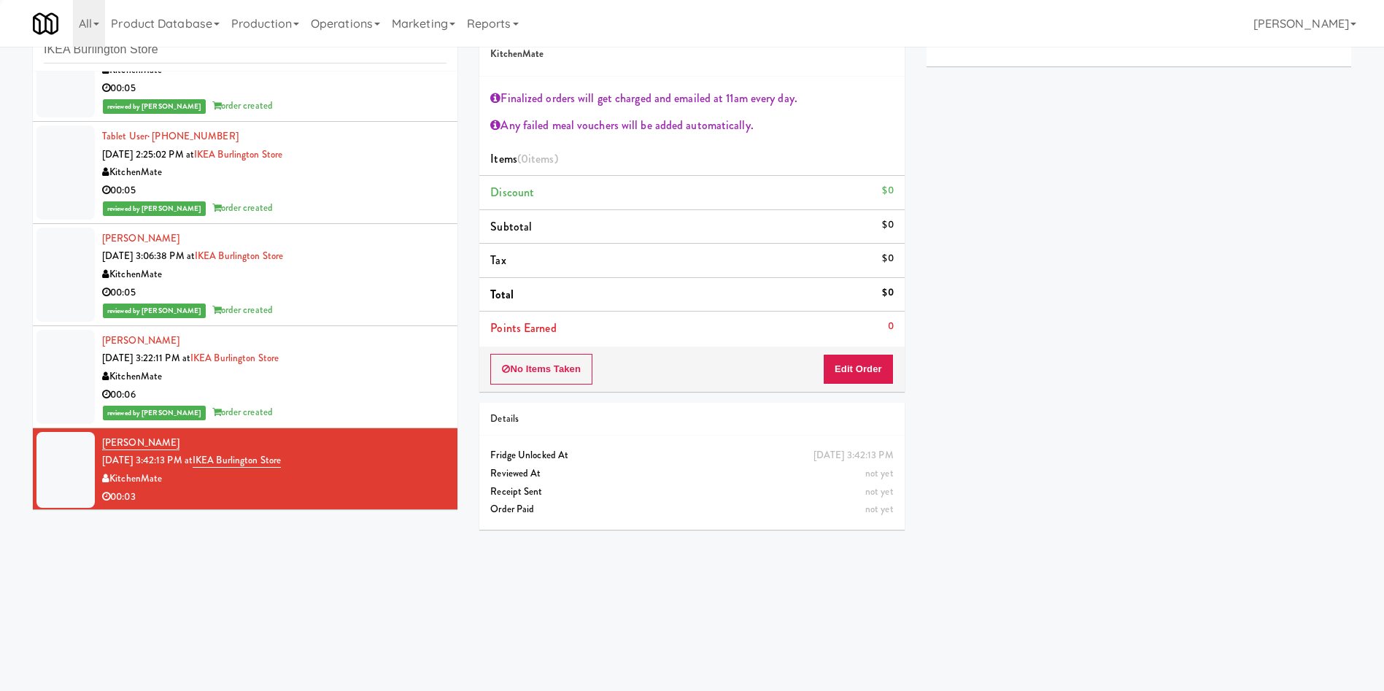
scroll to position [156, 0]
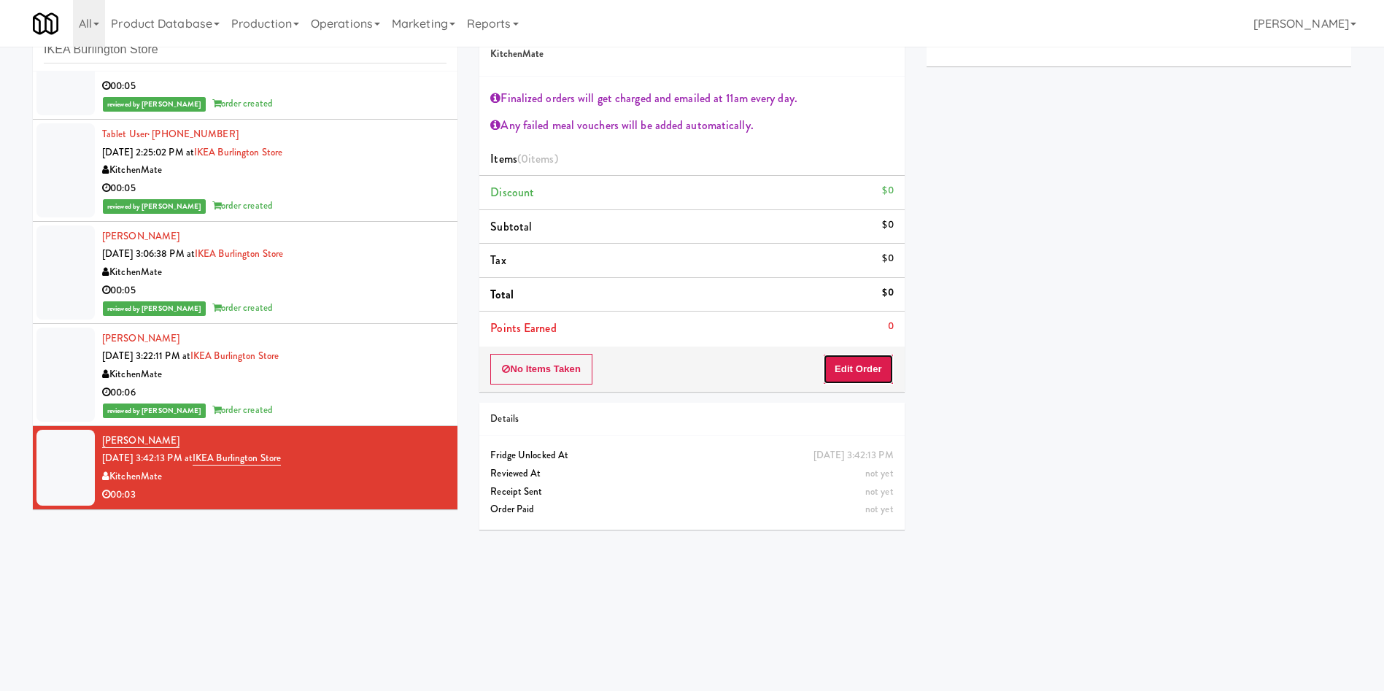
click at [872, 376] on button "Edit Order" at bounding box center [858, 369] width 71 height 31
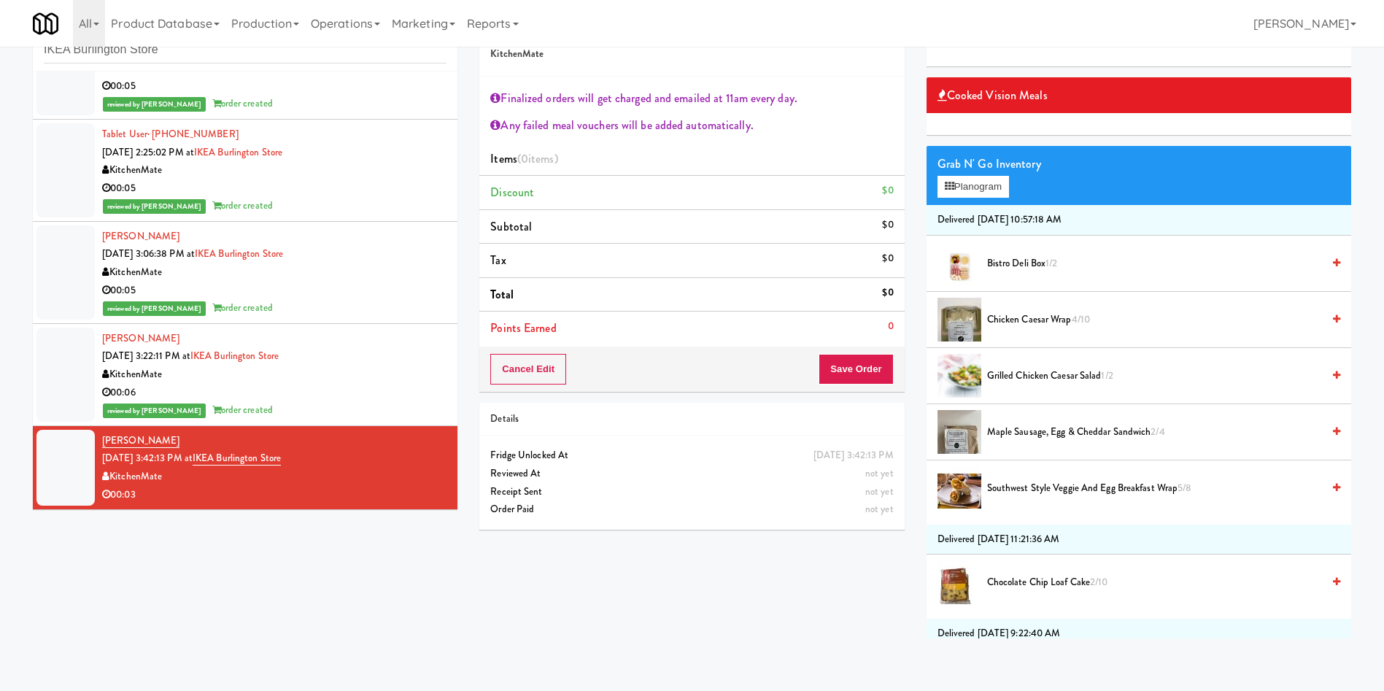
click at [1044, 485] on span "Southwest Style Veggie and Egg Breakfast Wrap 5/8" at bounding box center [1154, 488] width 335 height 18
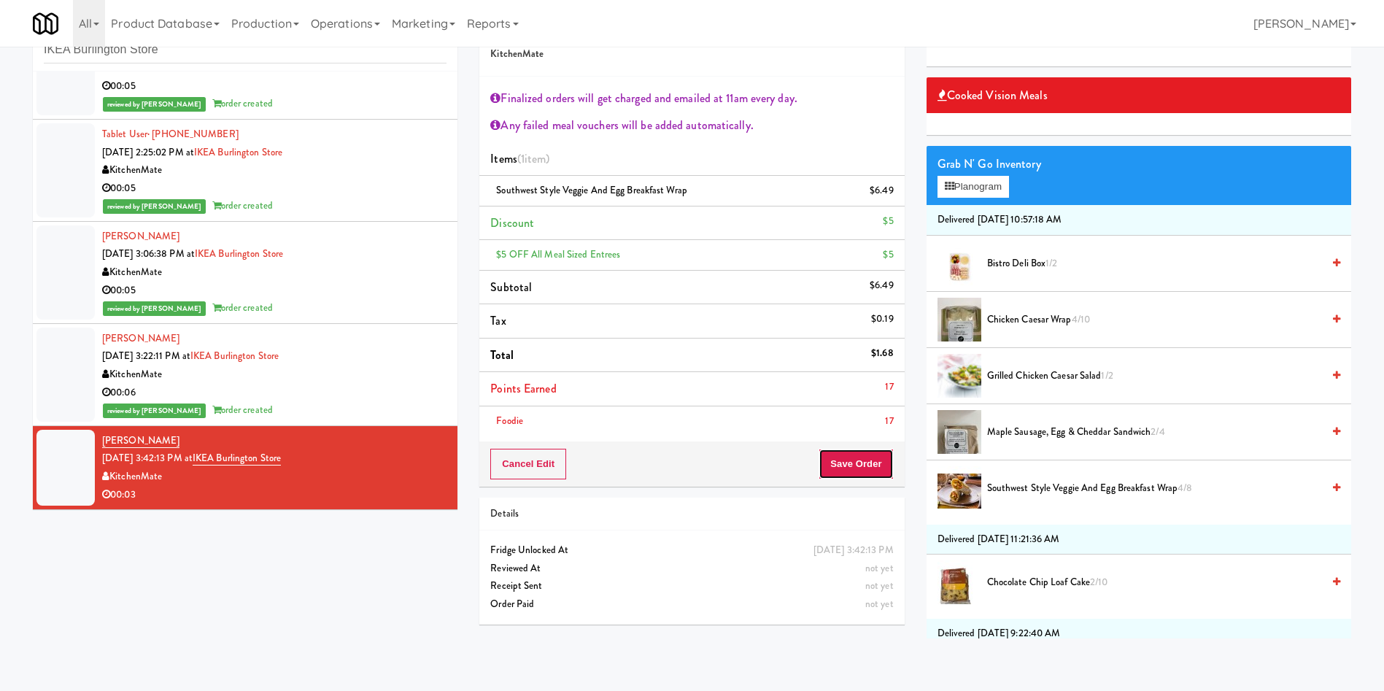
click at [868, 467] on button "Save Order" at bounding box center [856, 464] width 74 height 31
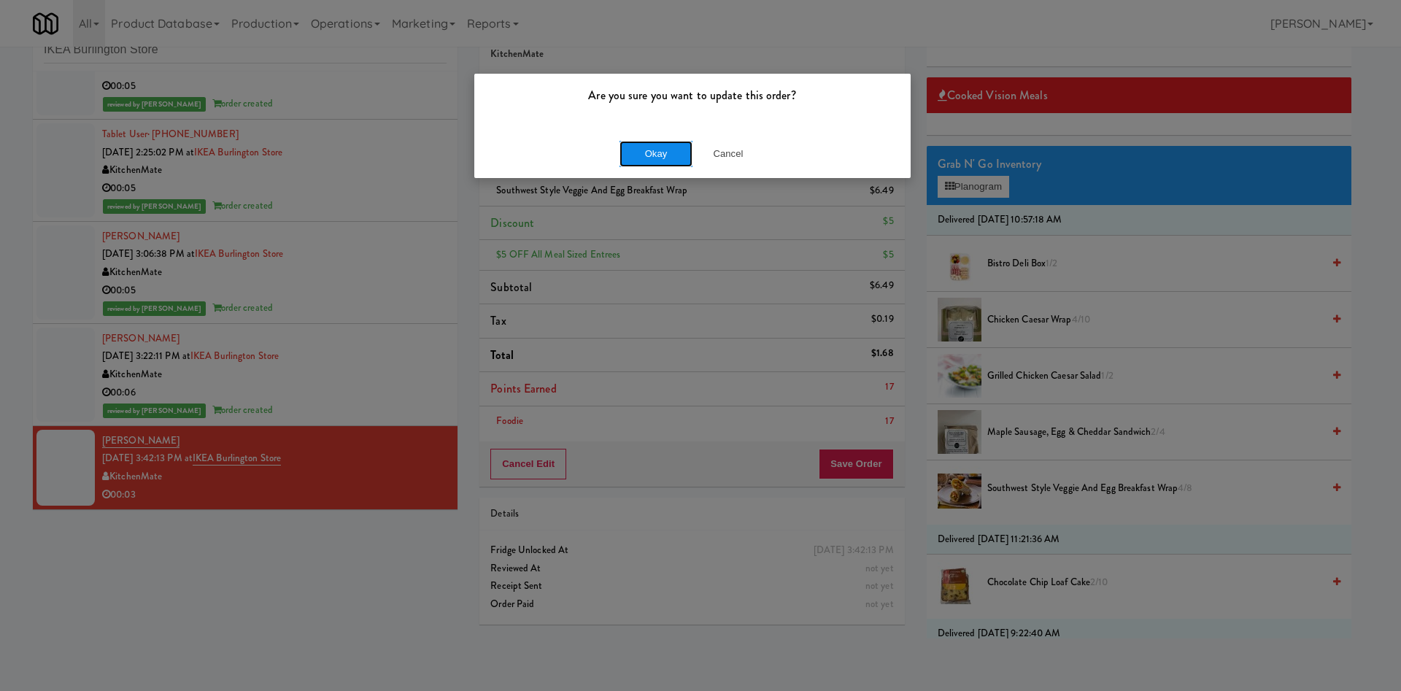
click at [667, 144] on button "Okay" at bounding box center [655, 154] width 73 height 26
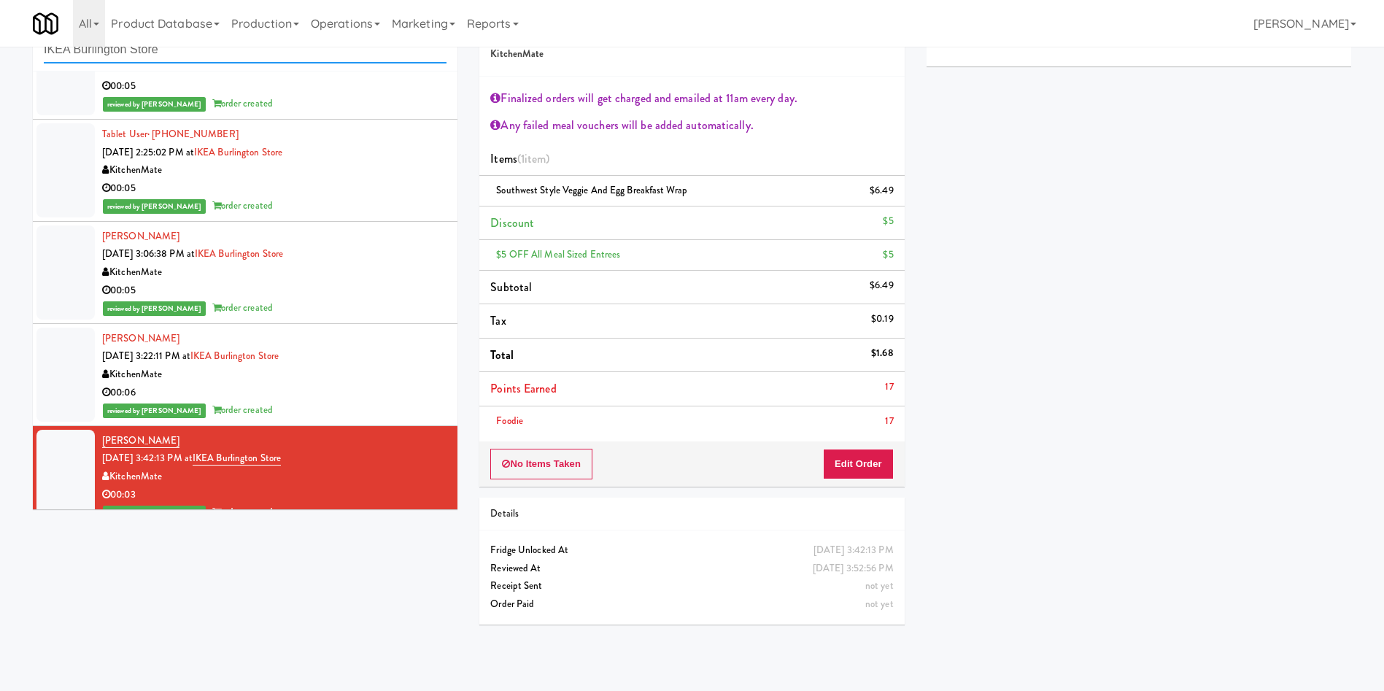
drag, startPoint x: 224, startPoint y: 53, endPoint x: 18, endPoint y: 4, distance: 211.6
click at [2, 19] on body "Are you sure you want to update this order? Okay Cancel Okay Are you sure you w…" at bounding box center [692, 345] width 1384 height 691
paste input "335 Bala - Cooler"
type input "335 Bala - Cooler"
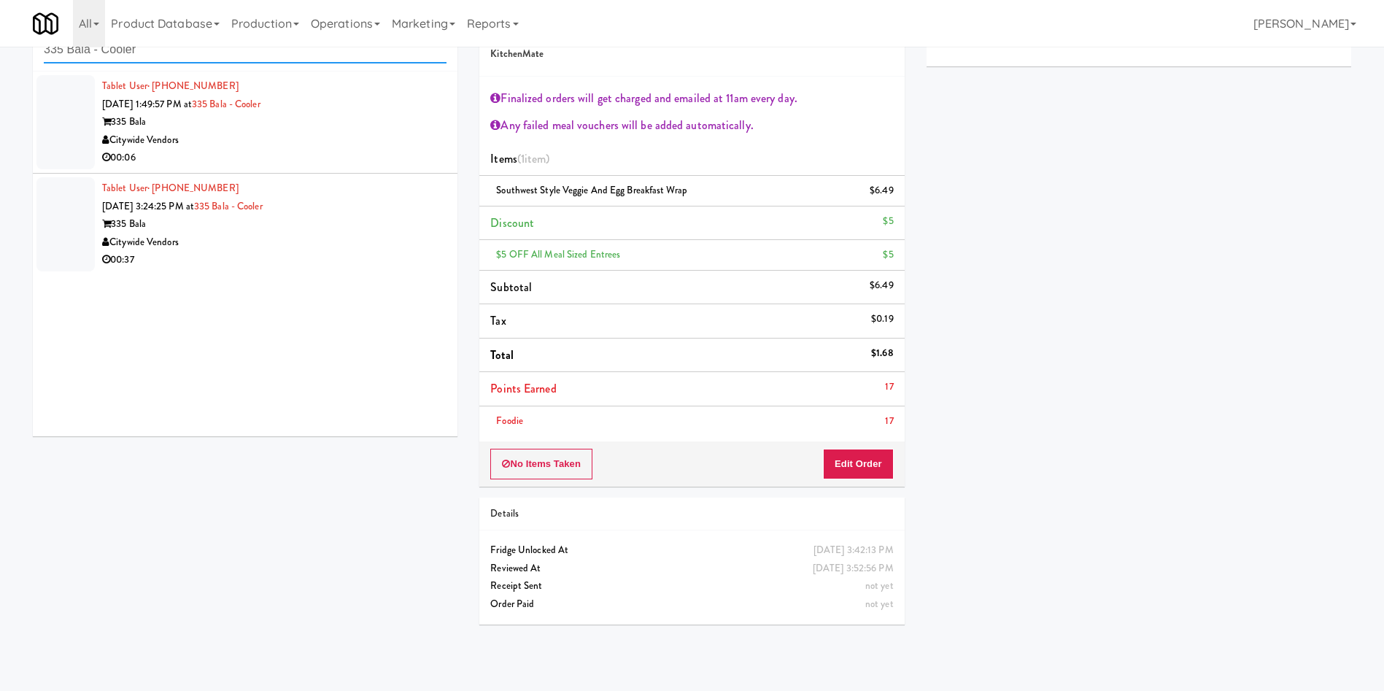
scroll to position [0, 0]
click at [72, 117] on div at bounding box center [65, 122] width 58 height 94
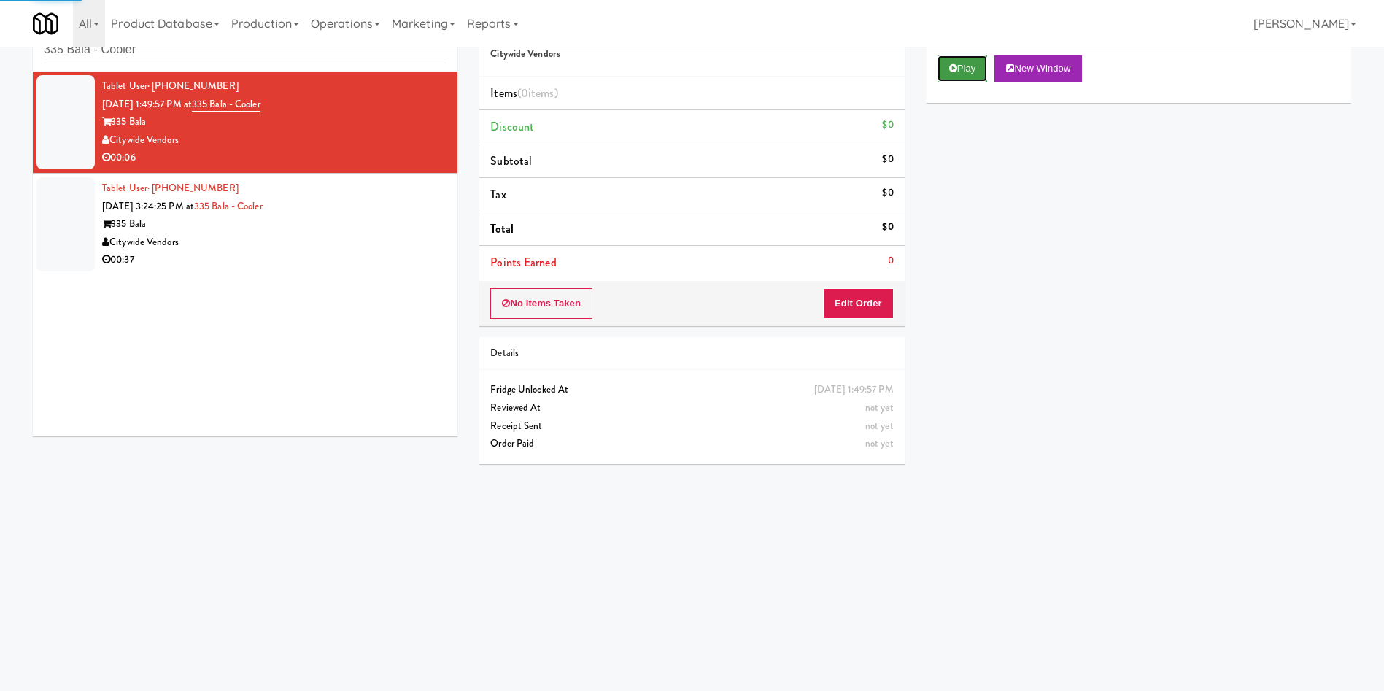
click at [951, 65] on icon at bounding box center [953, 67] width 8 height 9
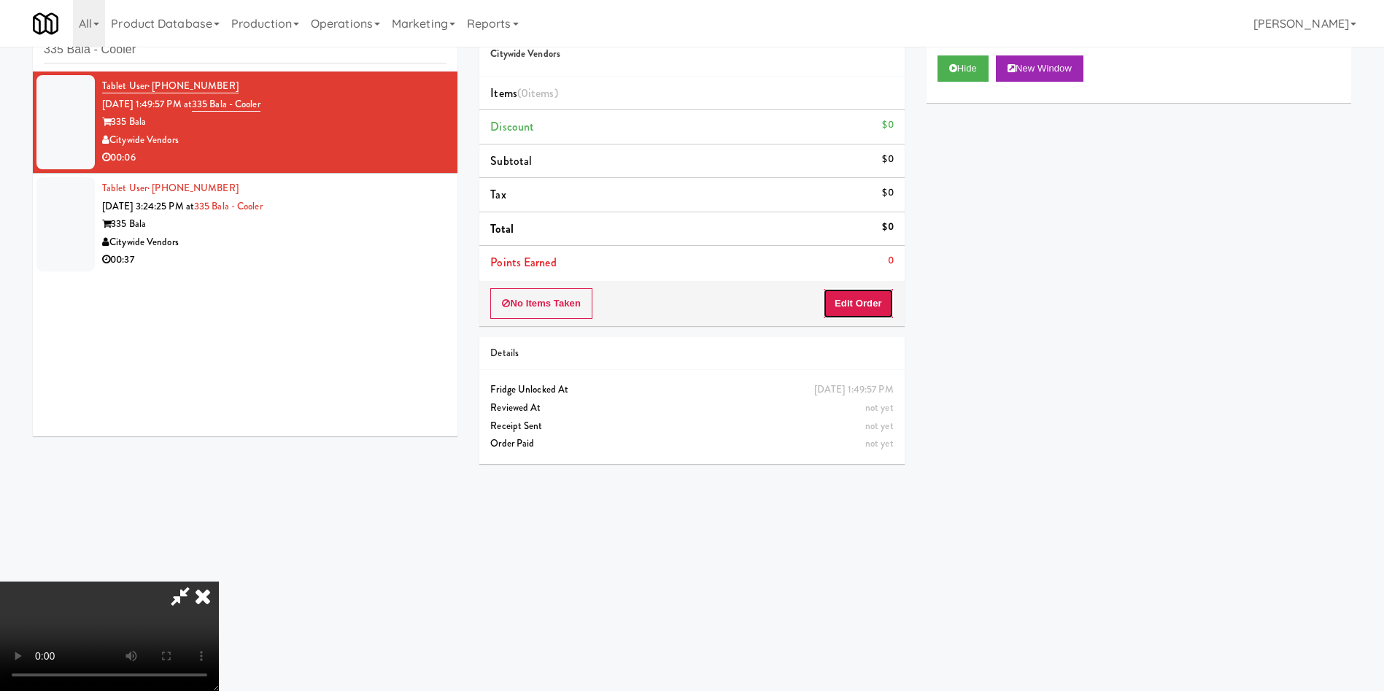
click at [867, 304] on button "Edit Order" at bounding box center [858, 303] width 71 height 31
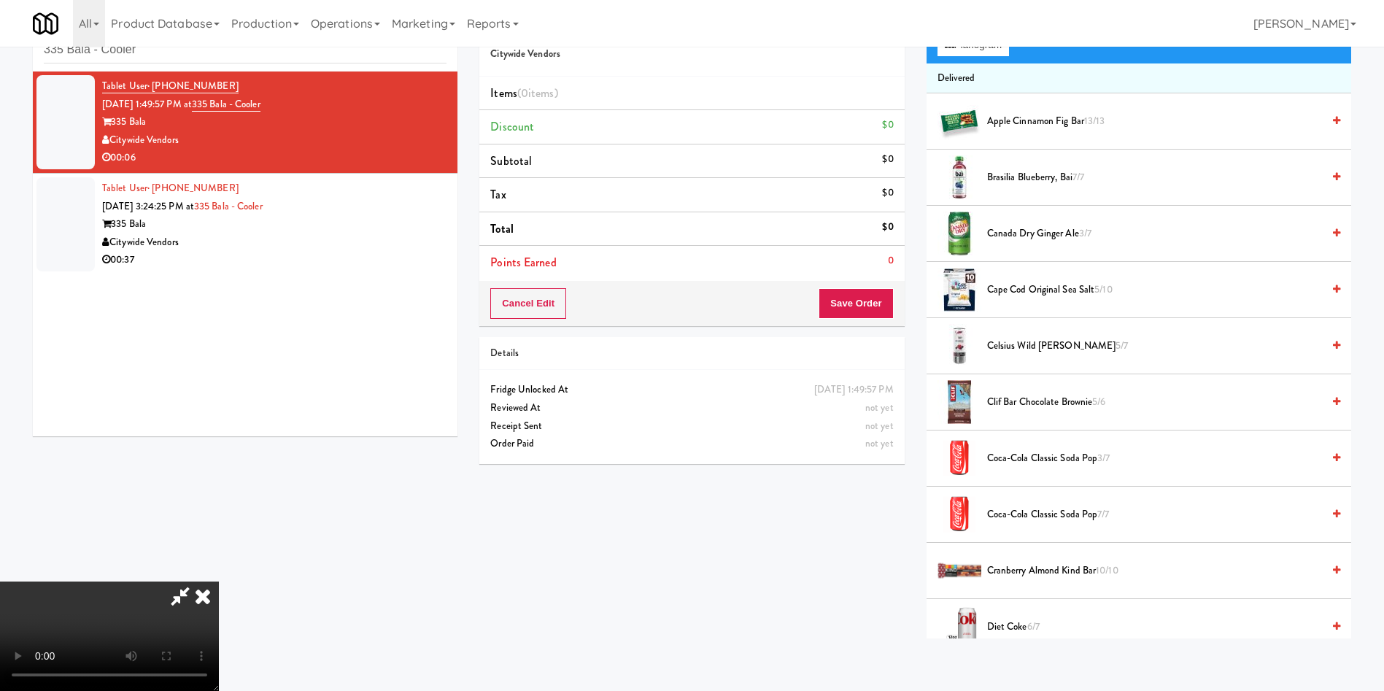
scroll to position [214, 0]
click at [219, 581] on video at bounding box center [109, 635] width 219 height 109
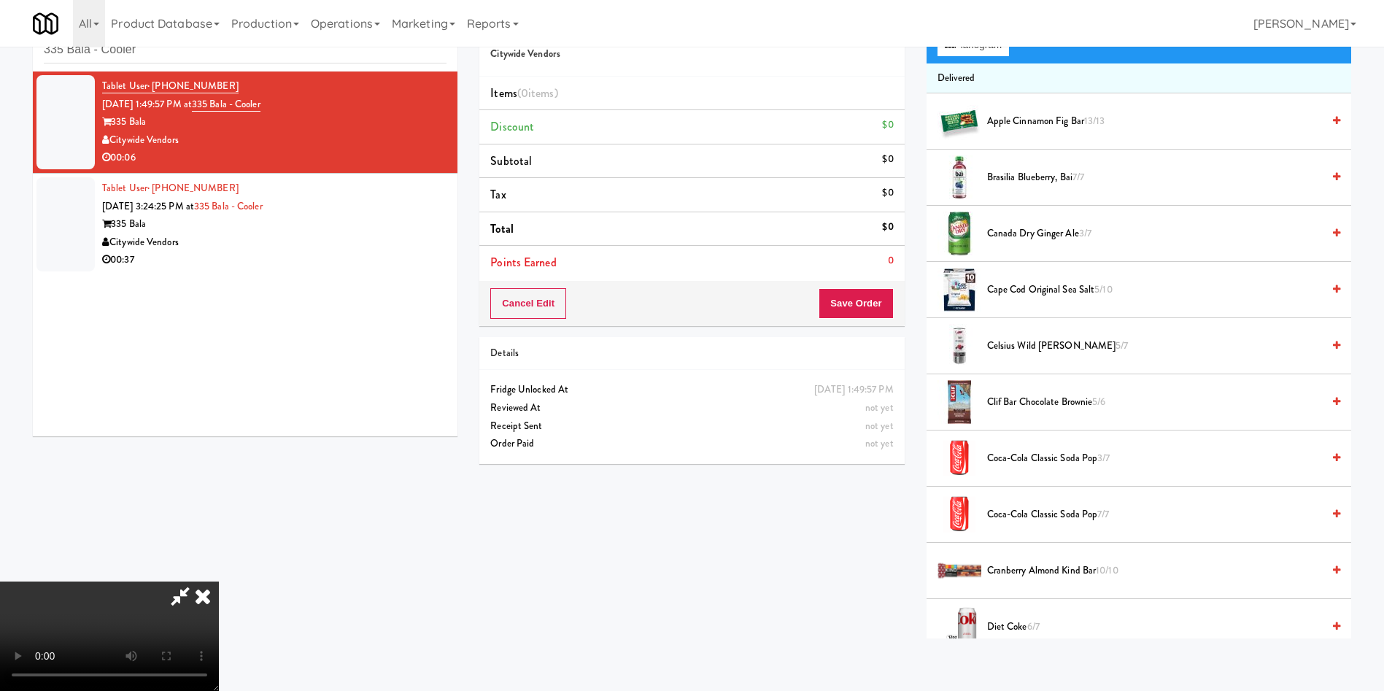
click at [219, 581] on video at bounding box center [109, 635] width 219 height 109
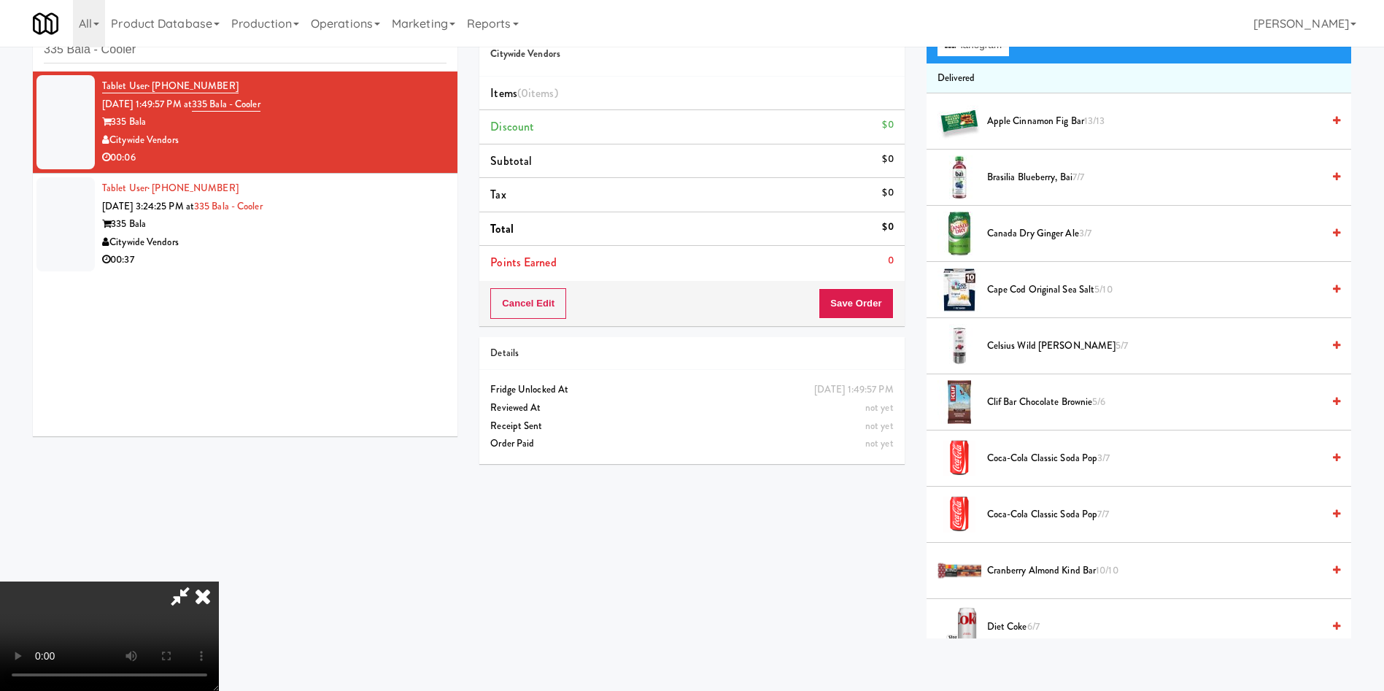
click at [219, 581] on video at bounding box center [109, 635] width 219 height 109
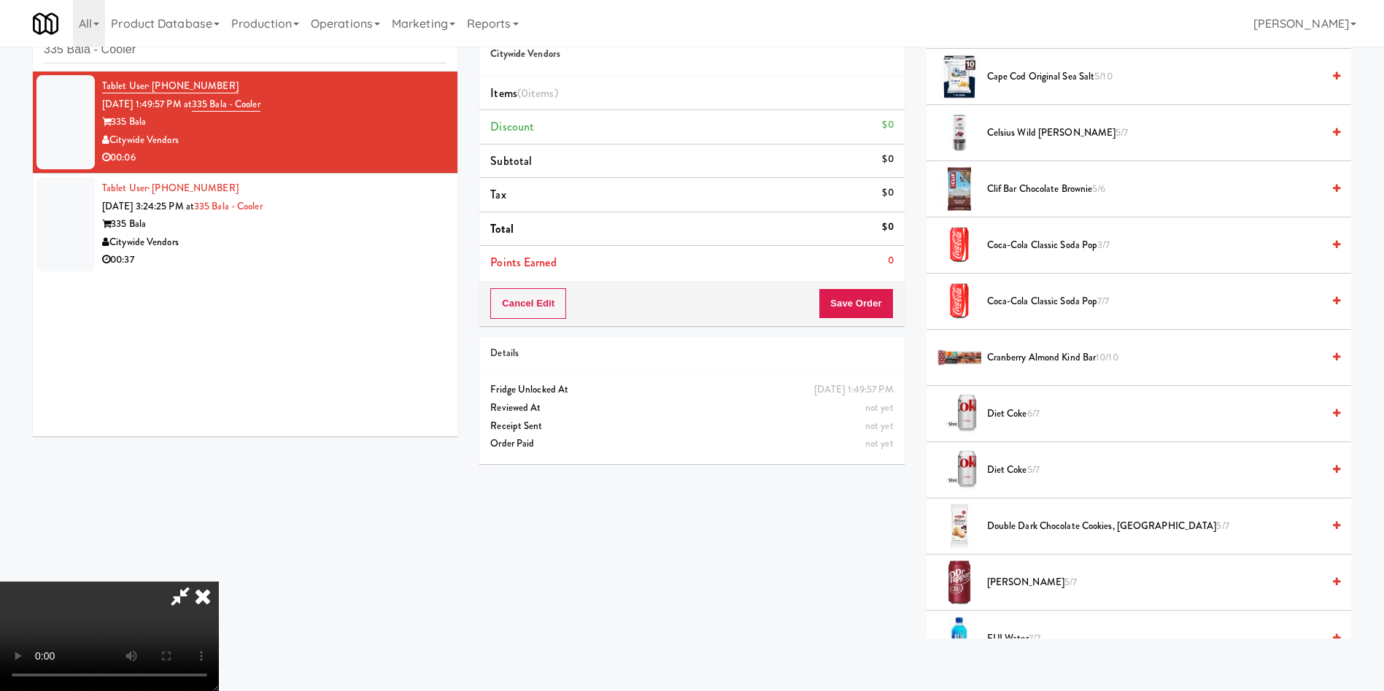
scroll to position [328, 0]
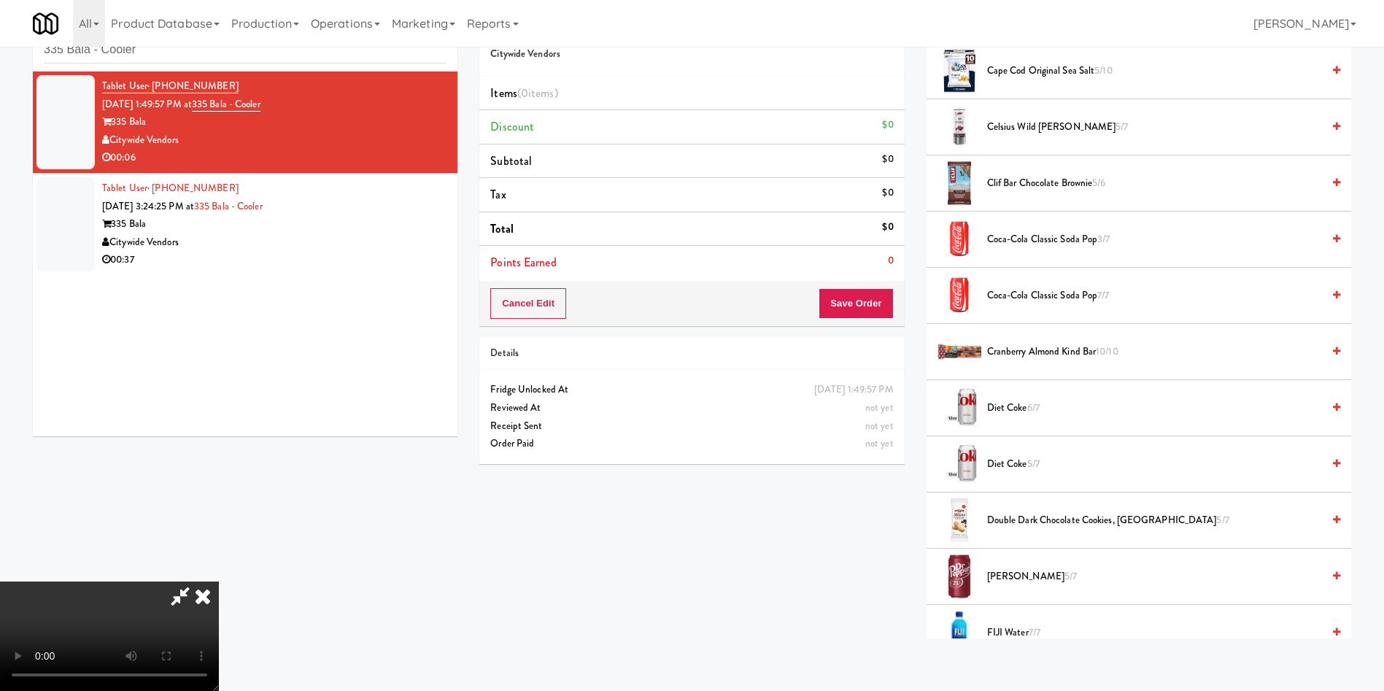
click at [1014, 573] on span "Dr Pepper 5/7" at bounding box center [1154, 577] width 335 height 18
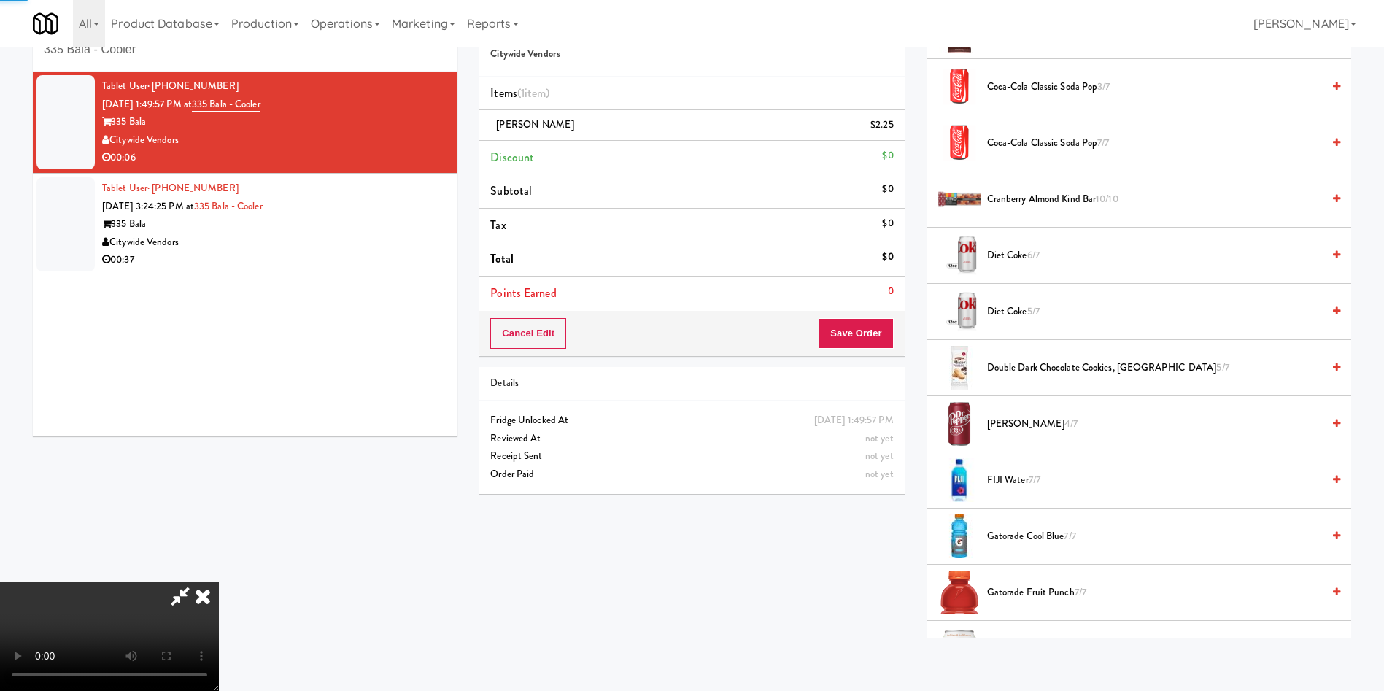
scroll to position [547, 0]
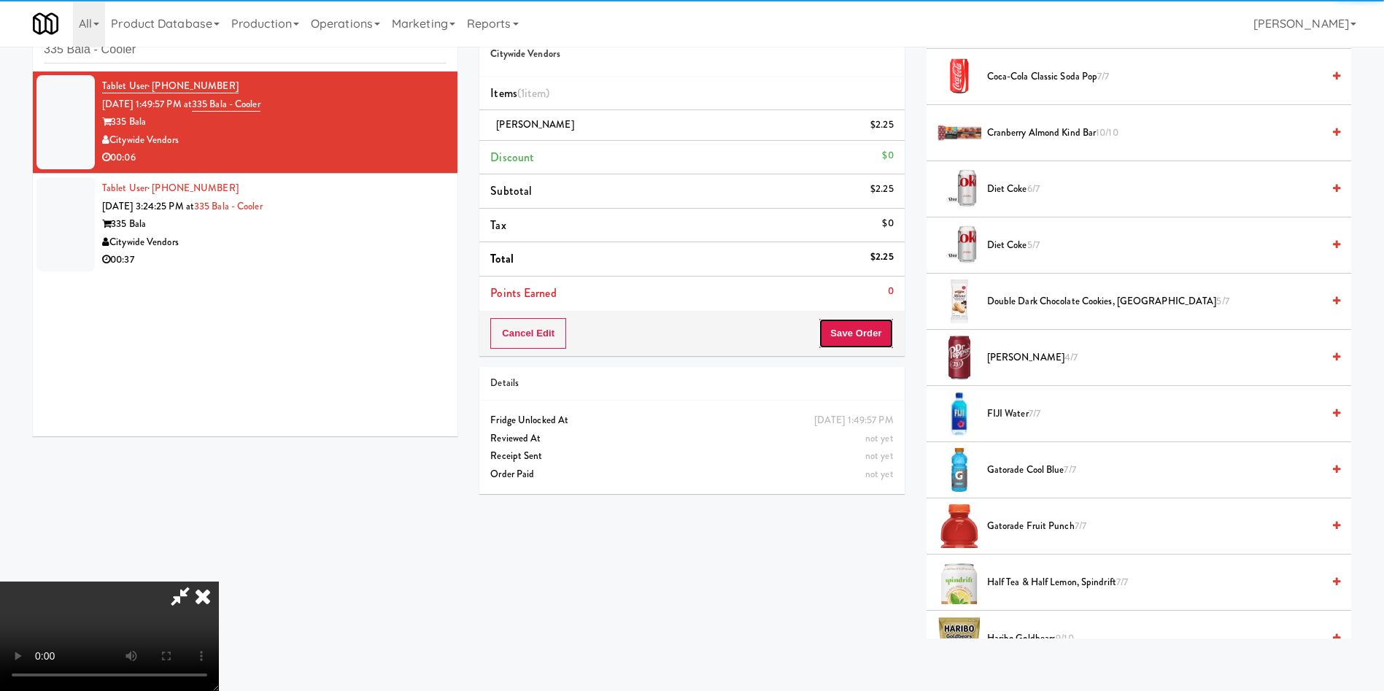
drag, startPoint x: 871, startPoint y: 345, endPoint x: 867, endPoint y: 337, distance: 8.8
click at [870, 344] on button "Save Order" at bounding box center [856, 333] width 74 height 31
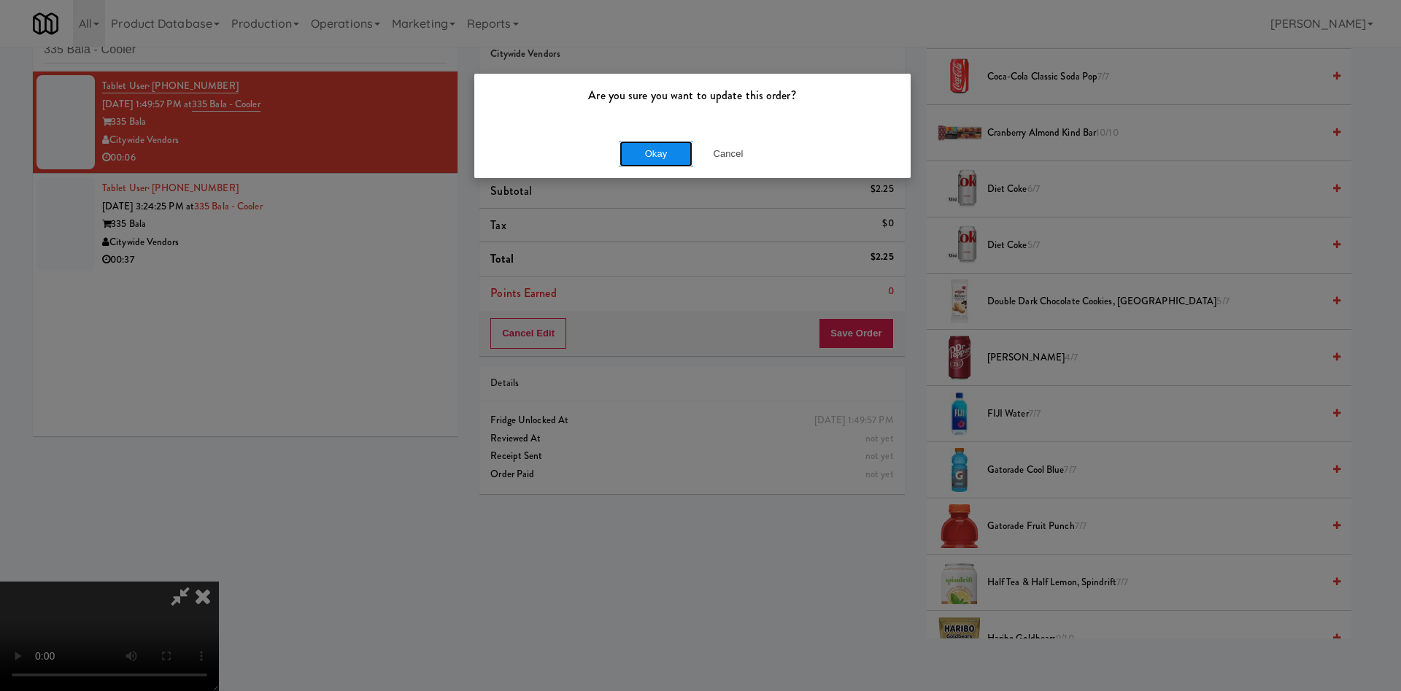
click at [651, 155] on button "Okay" at bounding box center [655, 154] width 73 height 26
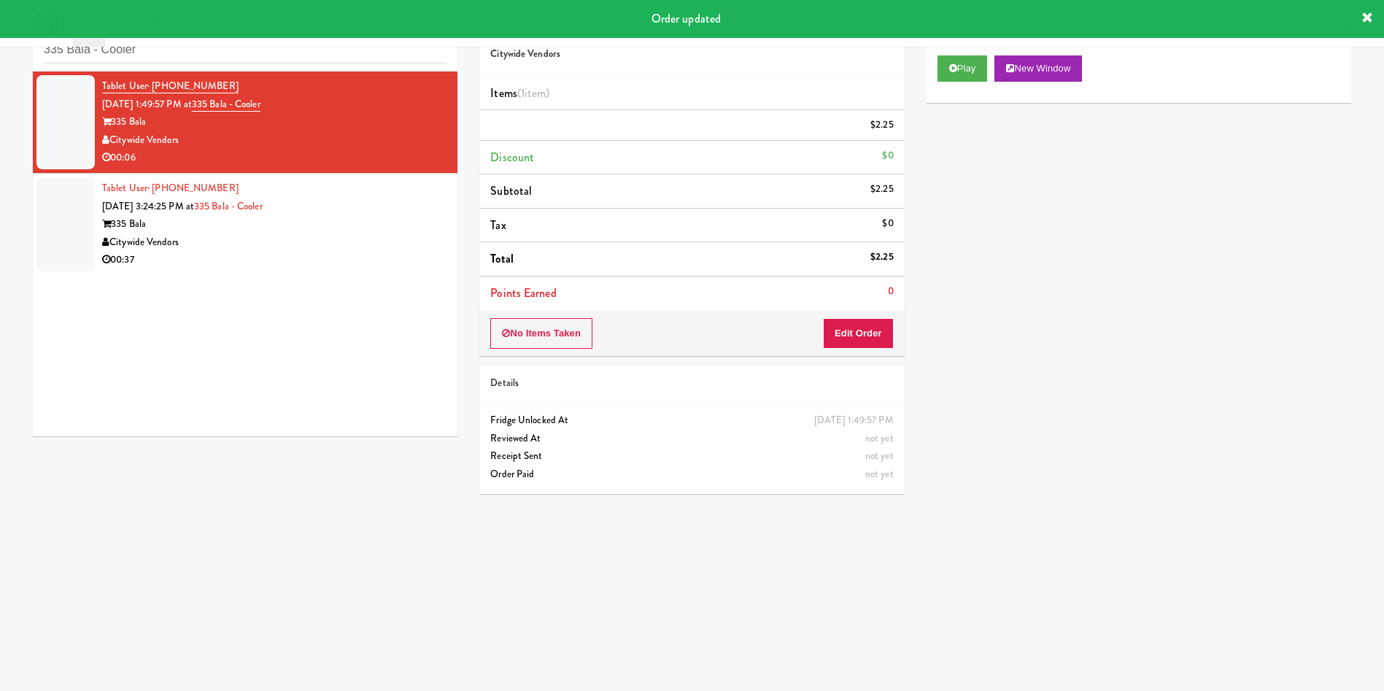
scroll to position [0, 0]
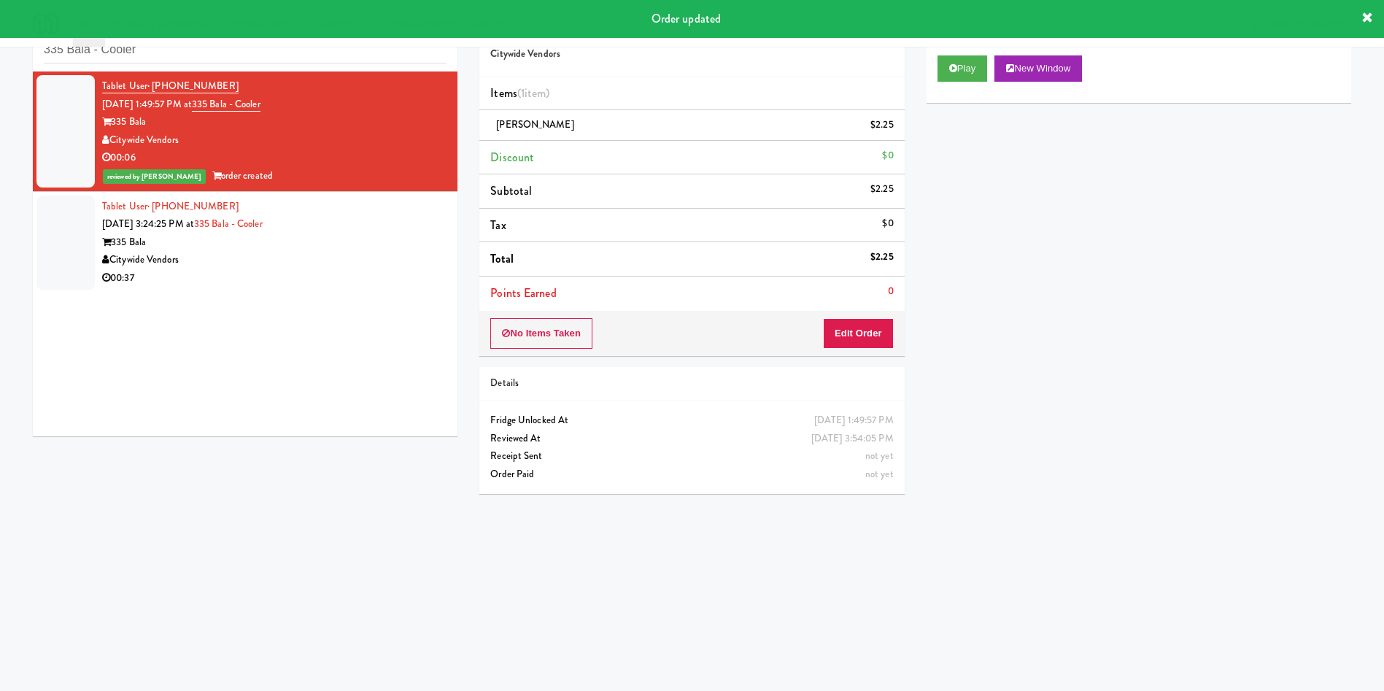
click at [37, 247] on div at bounding box center [65, 243] width 58 height 94
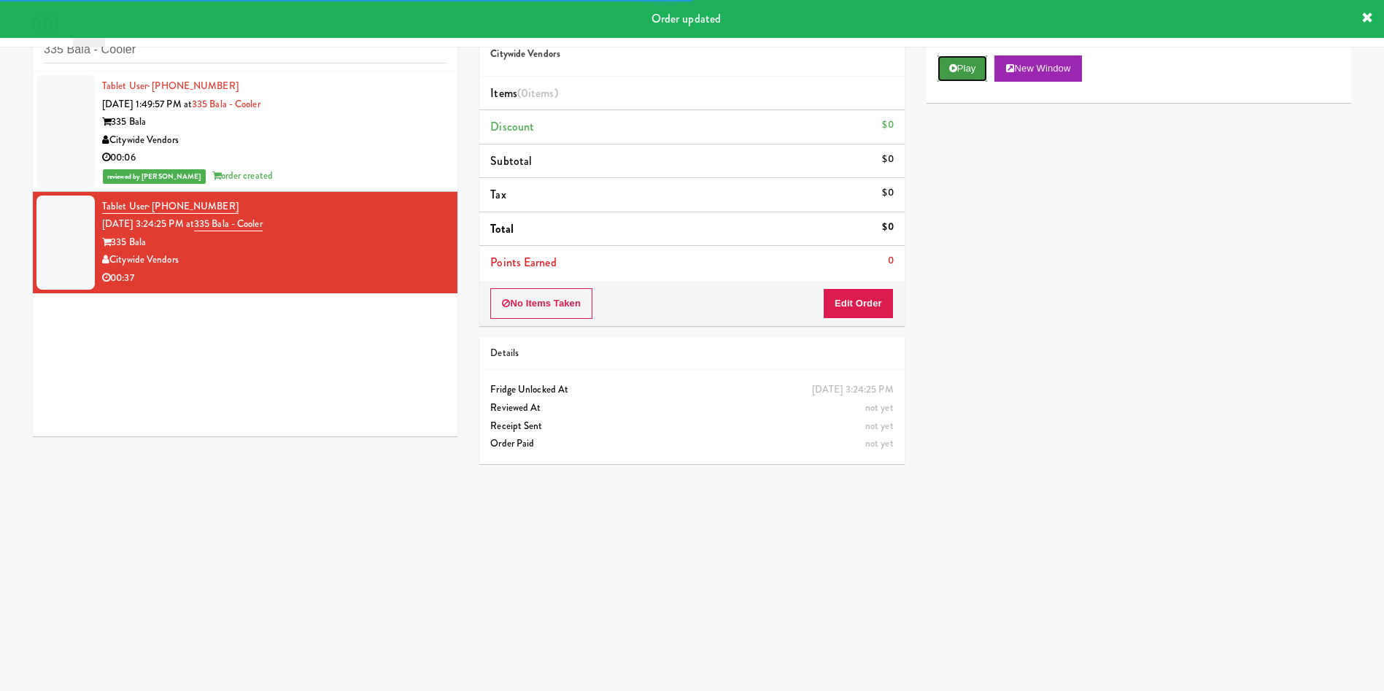
click at [956, 66] on icon at bounding box center [953, 67] width 8 height 9
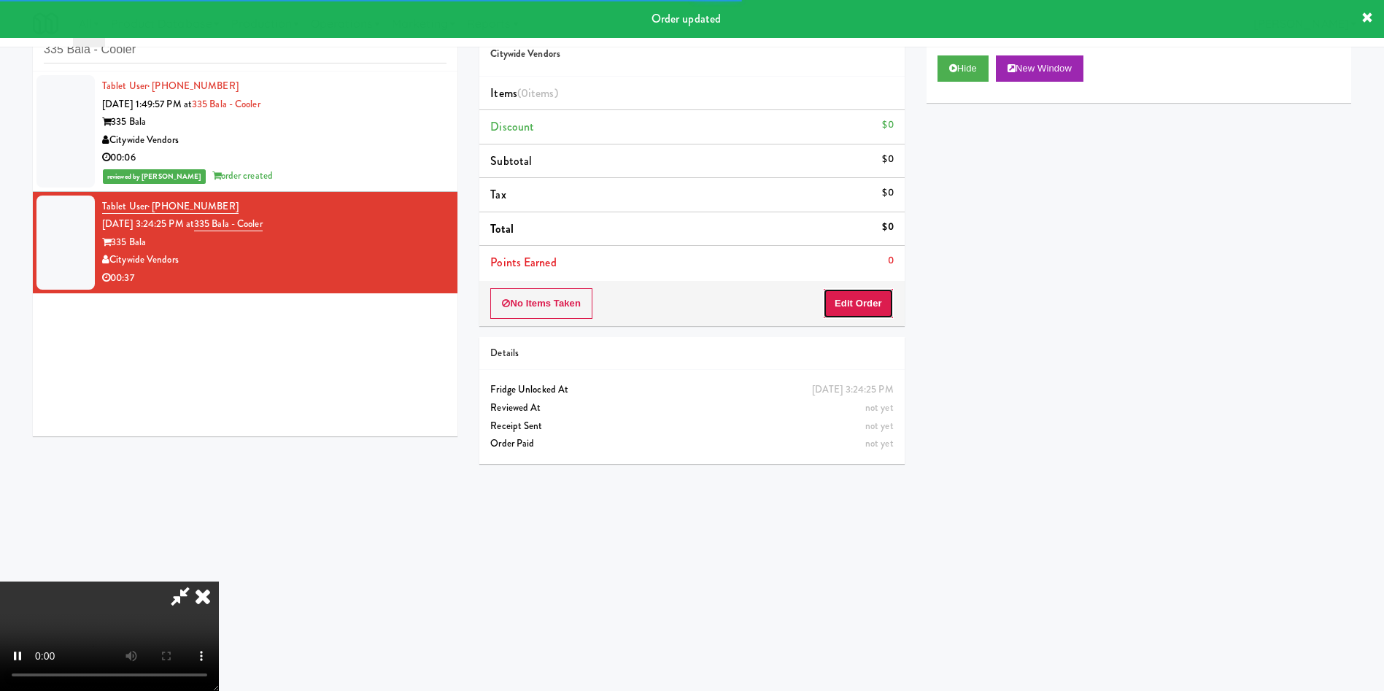
click at [879, 296] on button "Edit Order" at bounding box center [858, 303] width 71 height 31
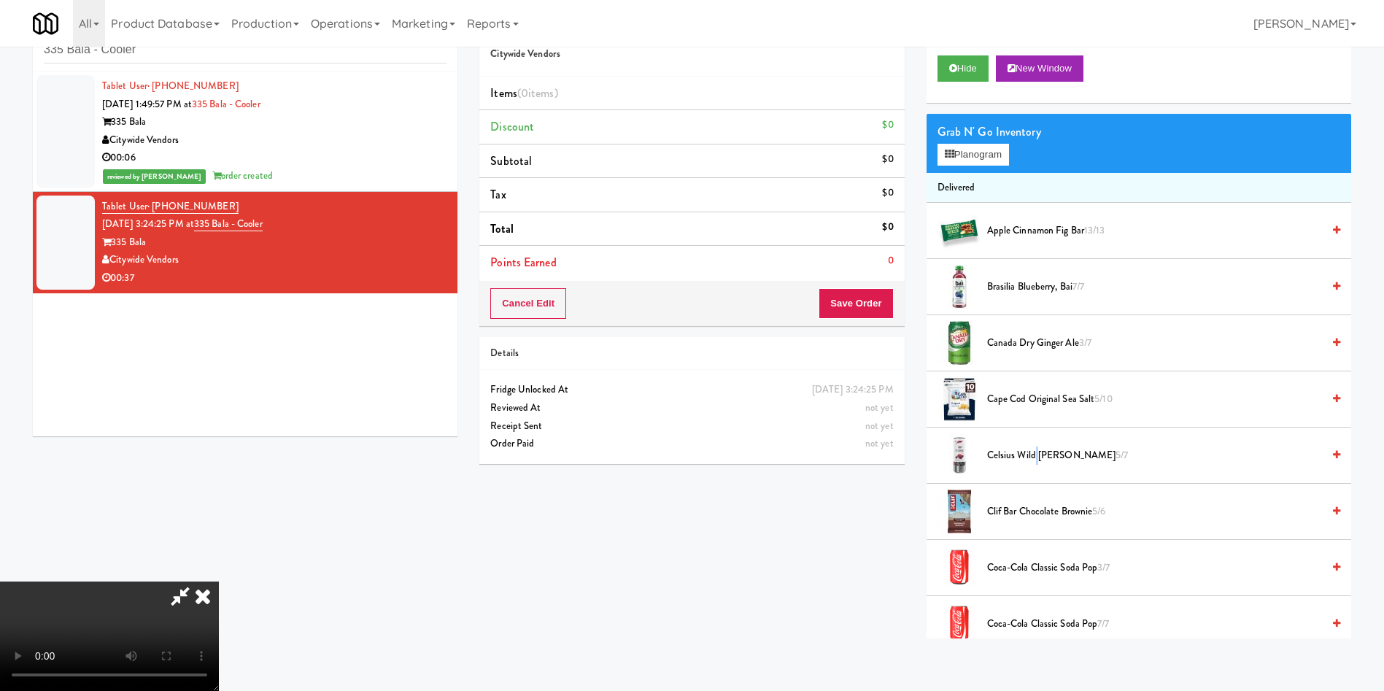
click at [1036, 452] on span "Celsius Wild Berry 5/7" at bounding box center [1154, 455] width 335 height 18
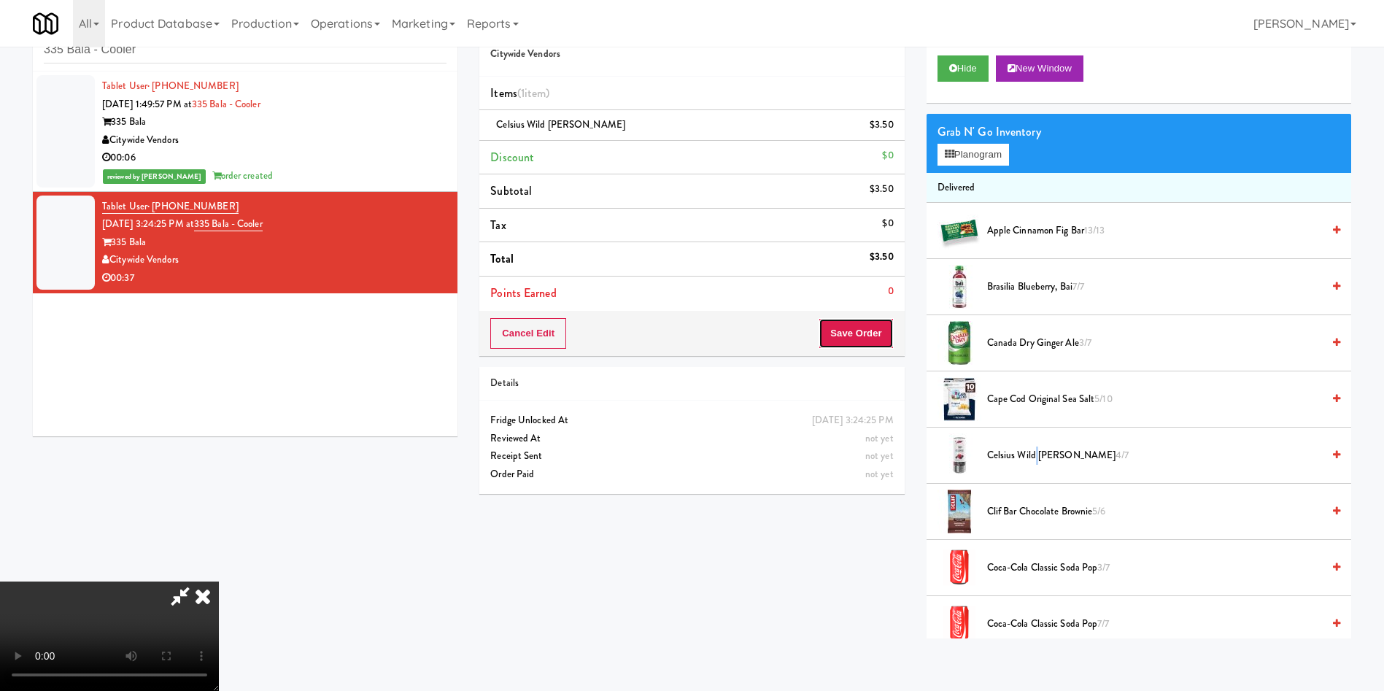
click at [859, 342] on button "Save Order" at bounding box center [856, 333] width 74 height 31
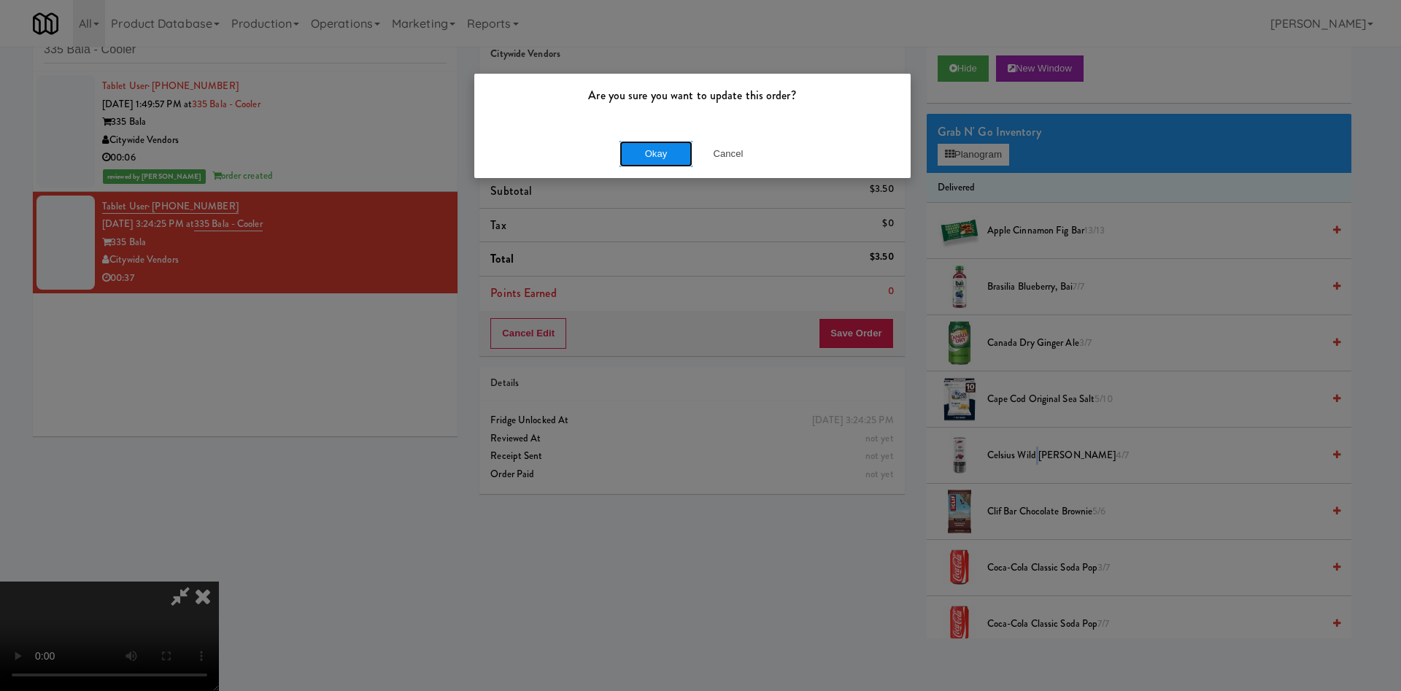
click at [649, 154] on button "Okay" at bounding box center [655, 154] width 73 height 26
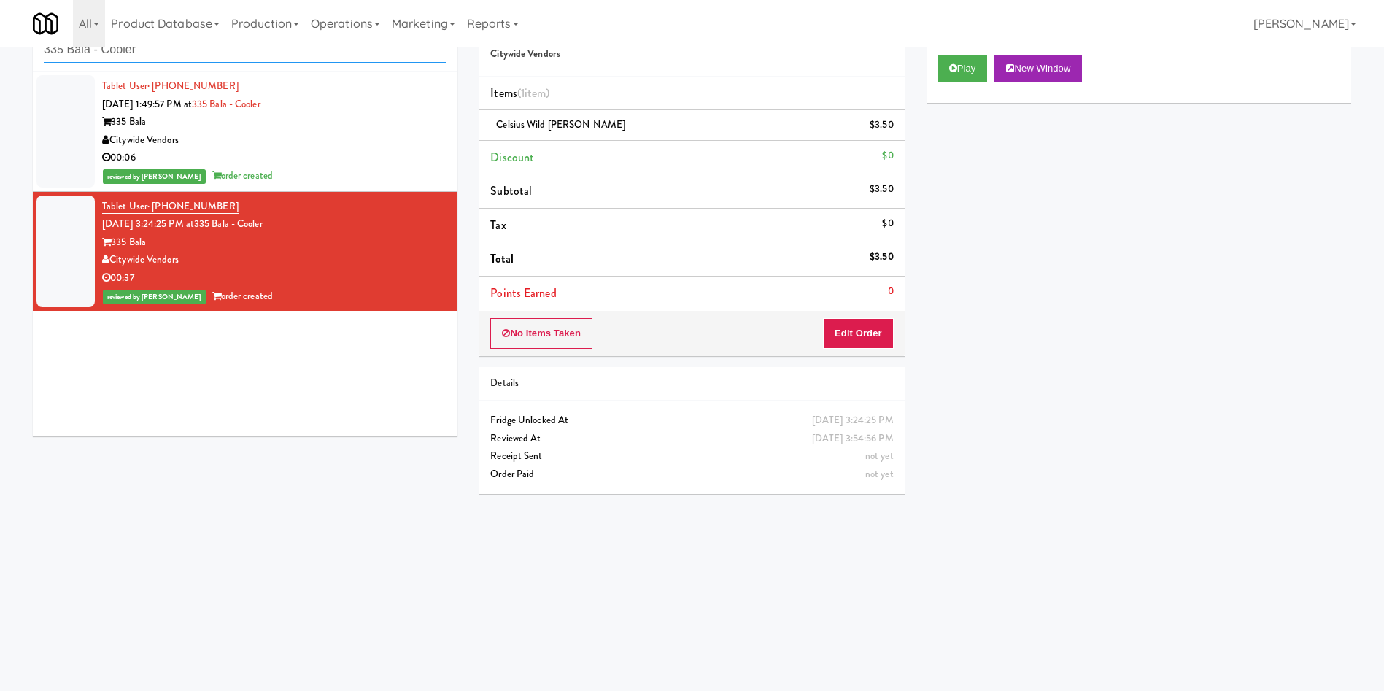
drag, startPoint x: 220, startPoint y: 50, endPoint x: 0, endPoint y: 50, distance: 219.6
click at [0, 50] on div "inbox reviewed recent all unclear take inventory issue suspicious failed recent…" at bounding box center [692, 299] width 1384 height 586
paste input "Optima - Middle - Fridge"
type input "Optima - Middle - Fridge"
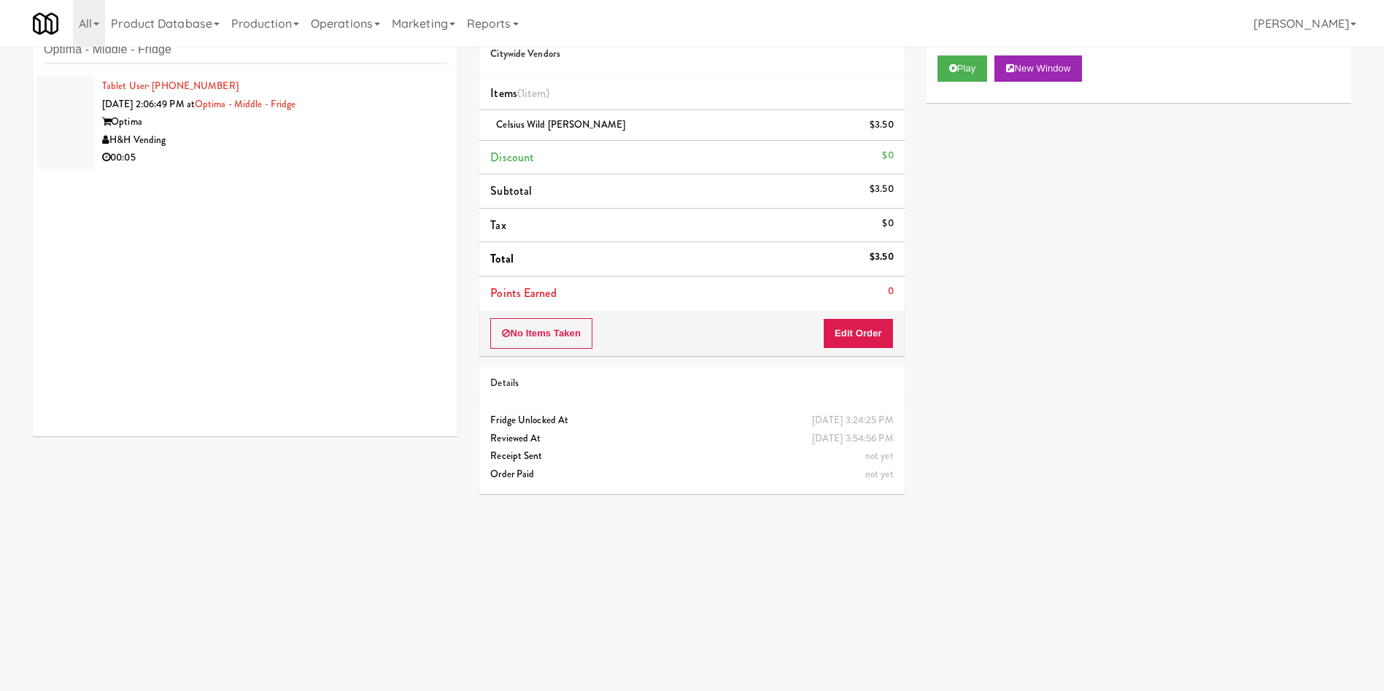
click at [54, 107] on div at bounding box center [65, 122] width 58 height 94
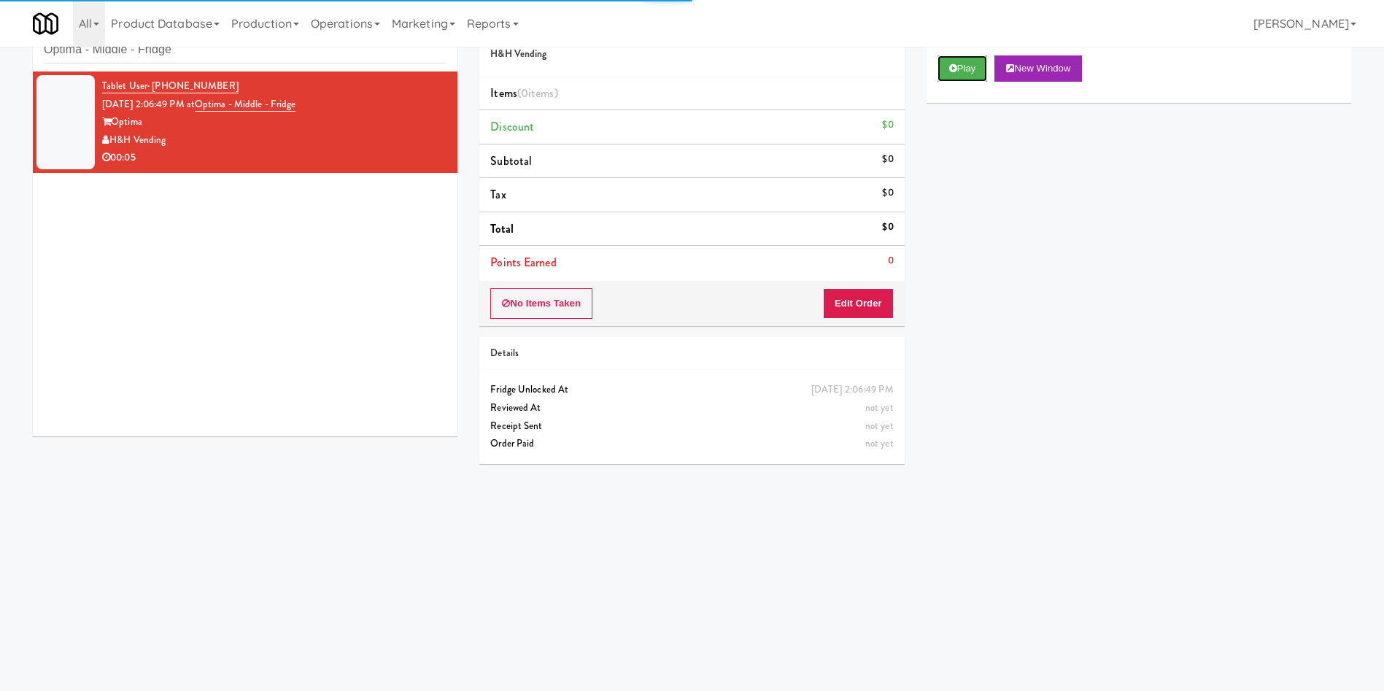
drag, startPoint x: 967, startPoint y: 70, endPoint x: 947, endPoint y: 103, distance: 38.3
click at [967, 69] on button "Play" at bounding box center [962, 68] width 50 height 26
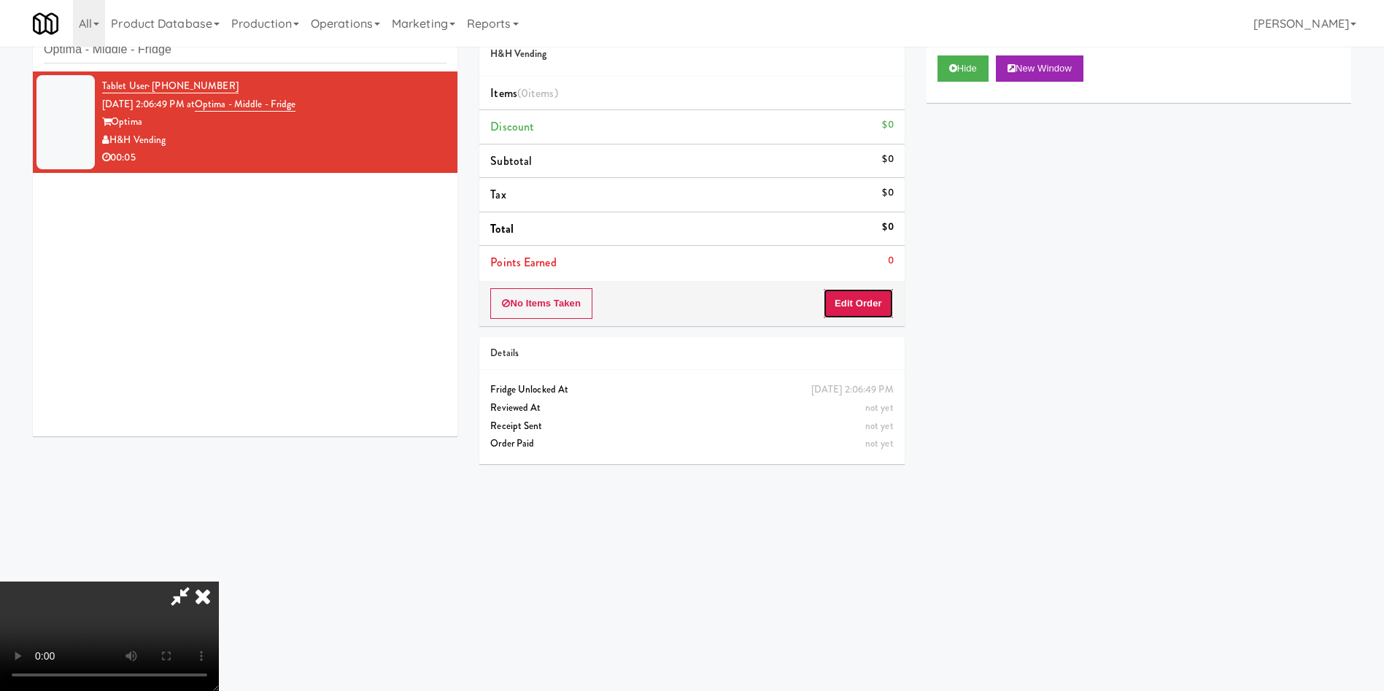
click at [865, 298] on button "Edit Order" at bounding box center [858, 303] width 71 height 31
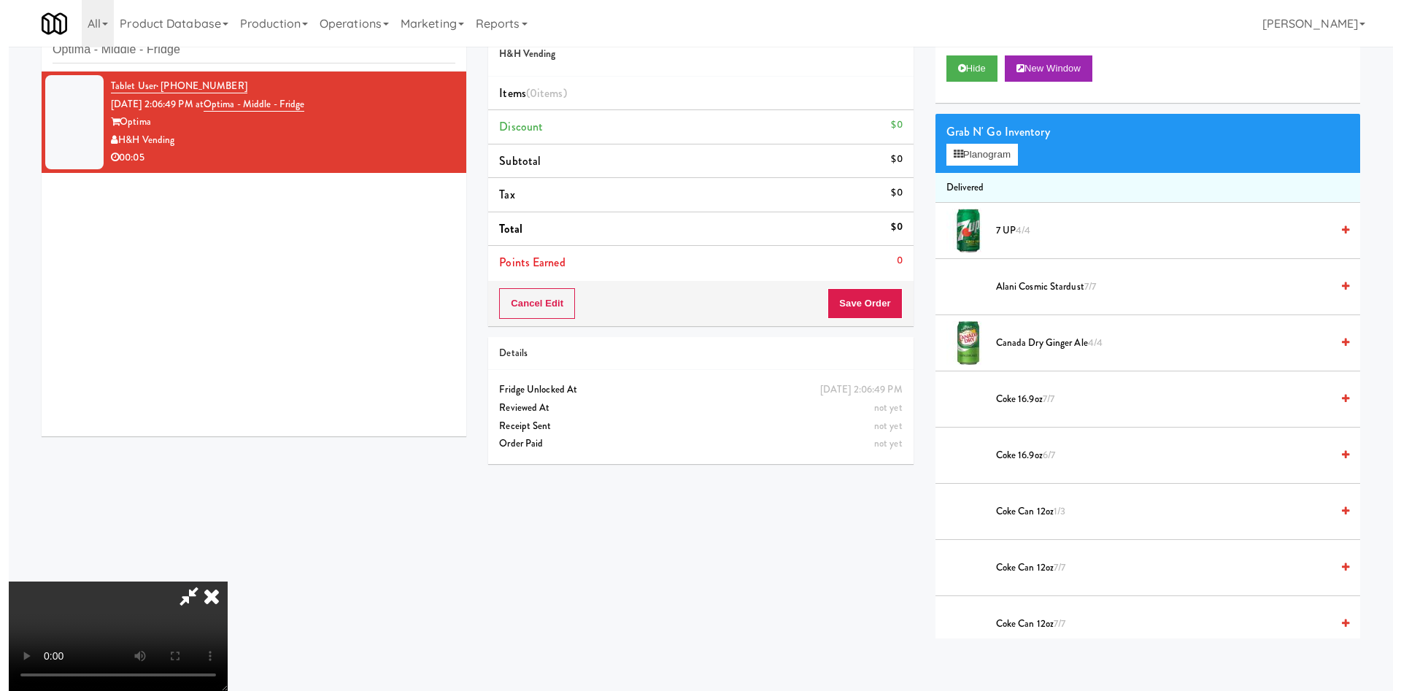
scroll to position [109, 0]
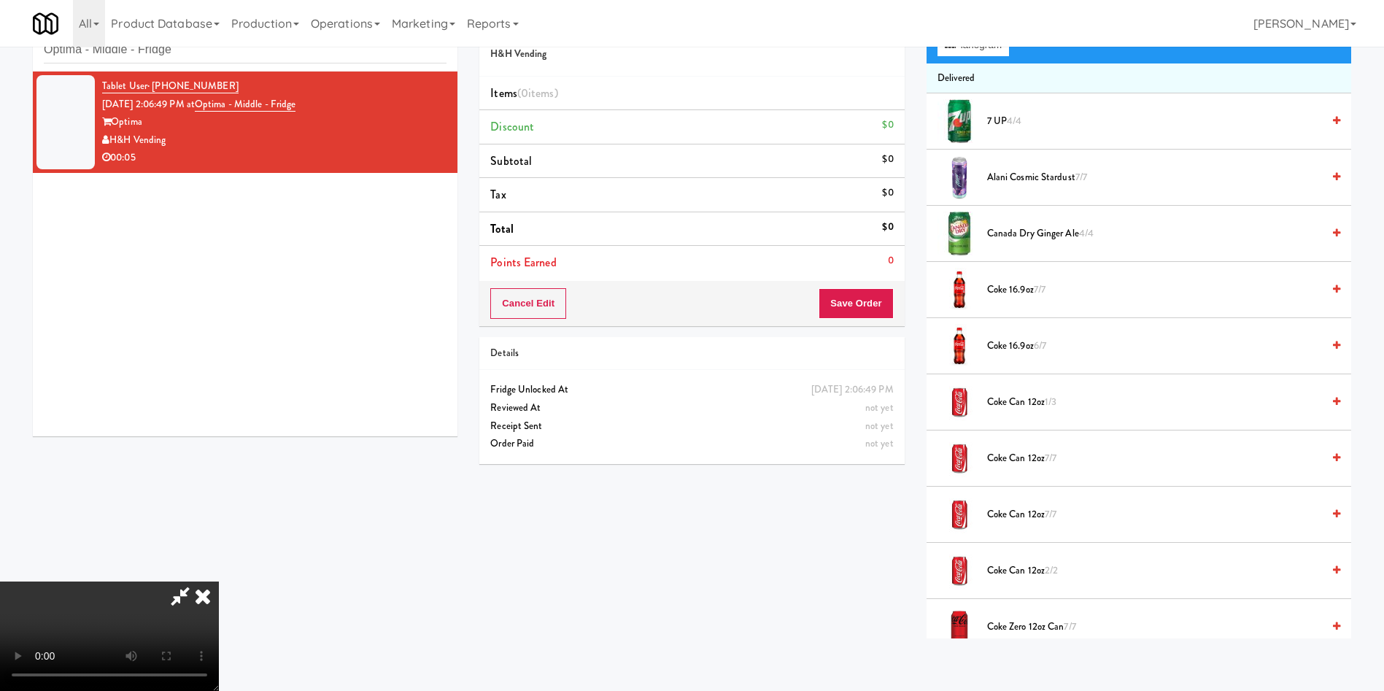
click at [219, 581] on video at bounding box center [109, 635] width 219 height 109
click at [1000, 55] on button "Planogram" at bounding box center [972, 45] width 71 height 22
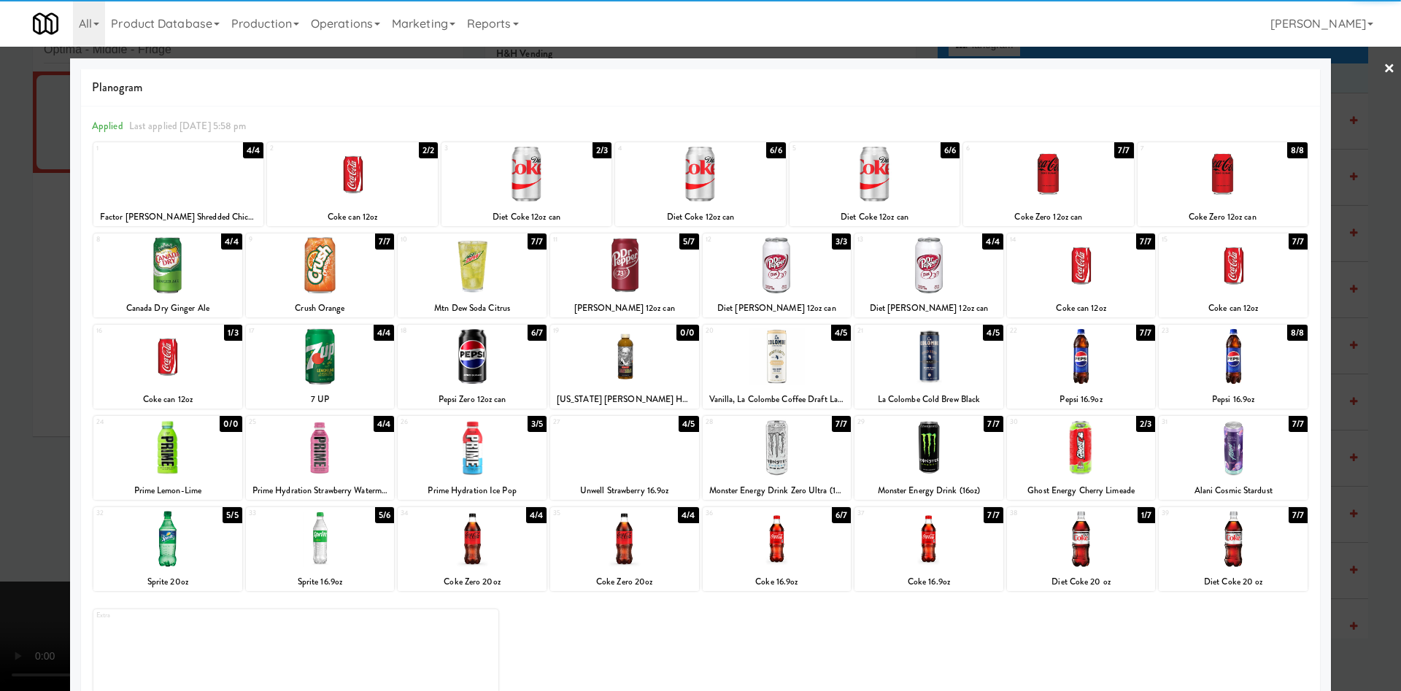
click at [1193, 467] on div at bounding box center [1232, 447] width 149 height 56
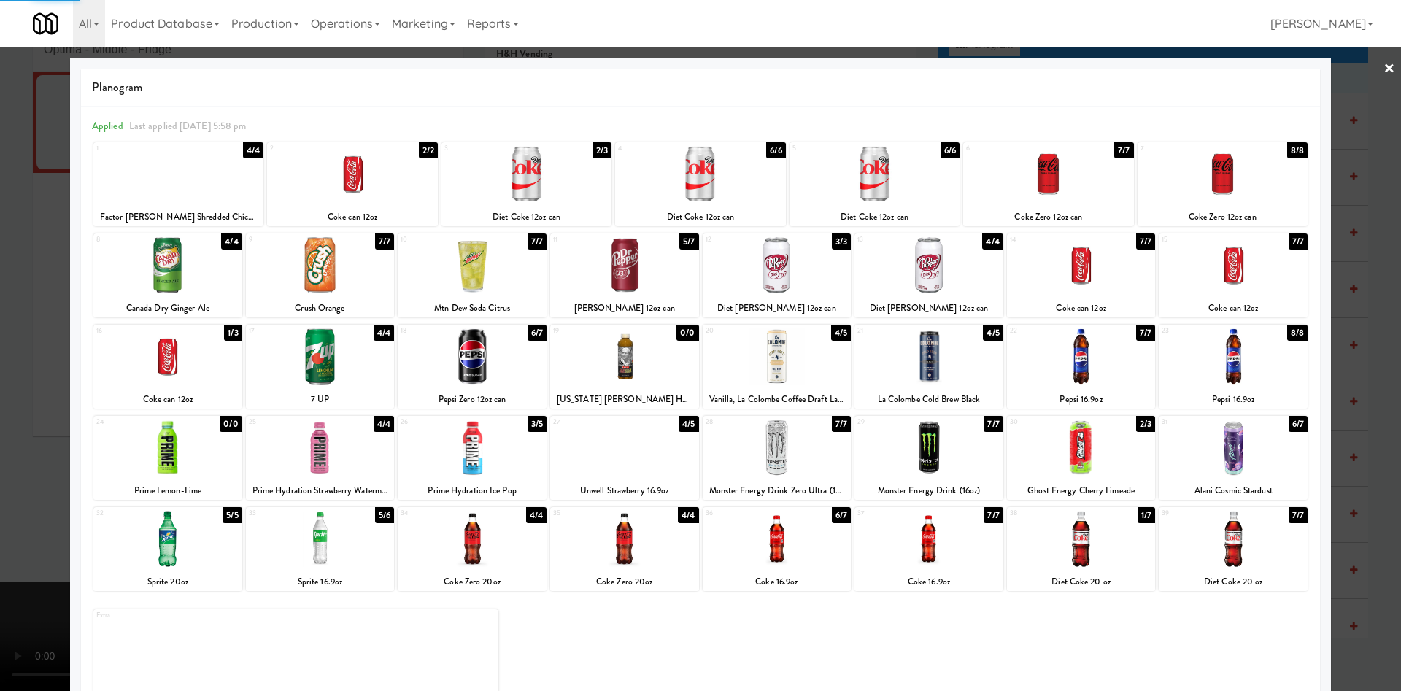
click at [1097, 470] on div at bounding box center [1081, 447] width 149 height 56
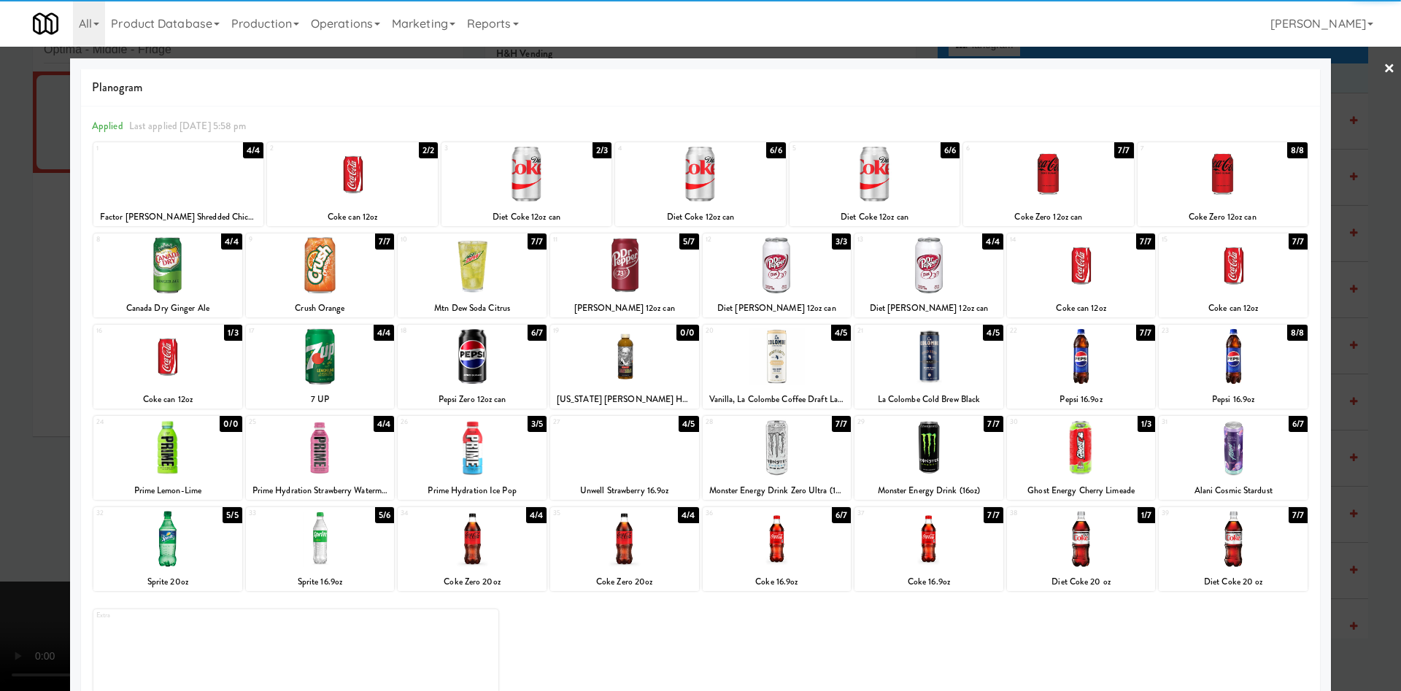
click at [0, 341] on div at bounding box center [700, 345] width 1401 height 691
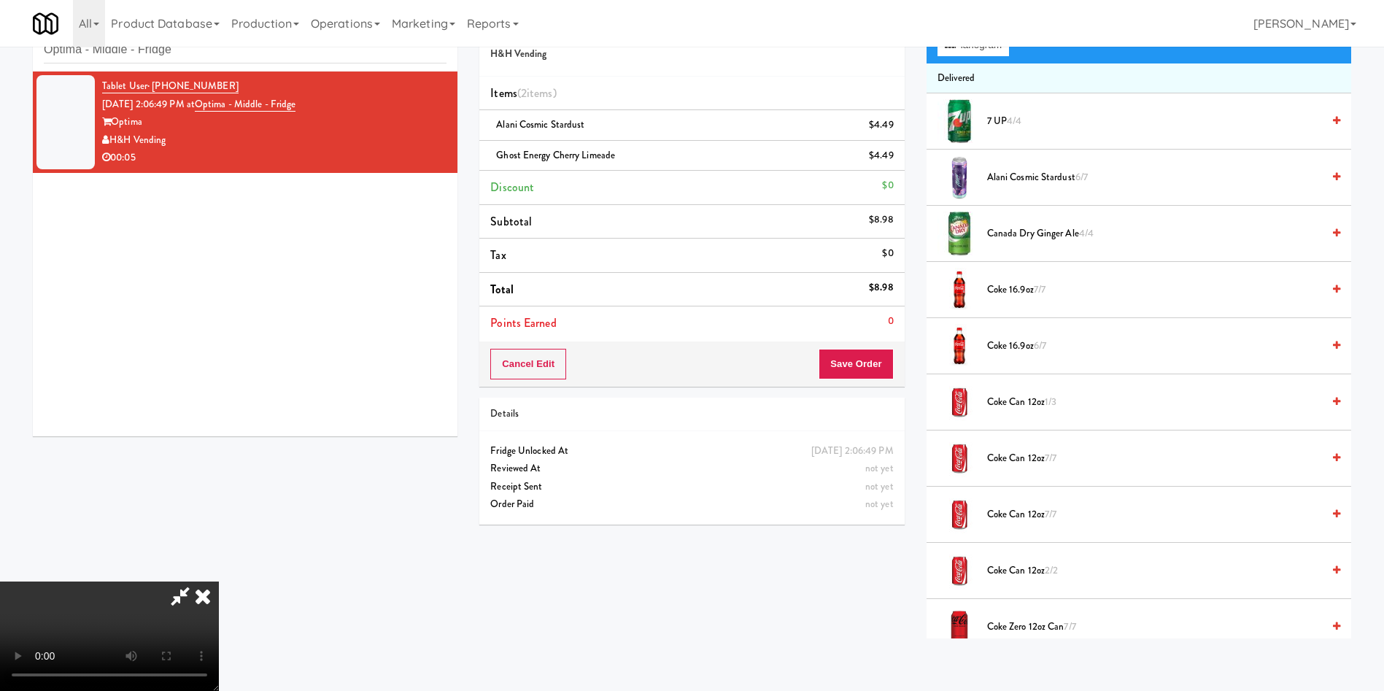
click at [219, 581] on video at bounding box center [109, 635] width 219 height 109
click at [894, 360] on div "Cancel Edit Save Order" at bounding box center [691, 363] width 425 height 45
click at [890, 357] on button "Save Order" at bounding box center [856, 364] width 74 height 31
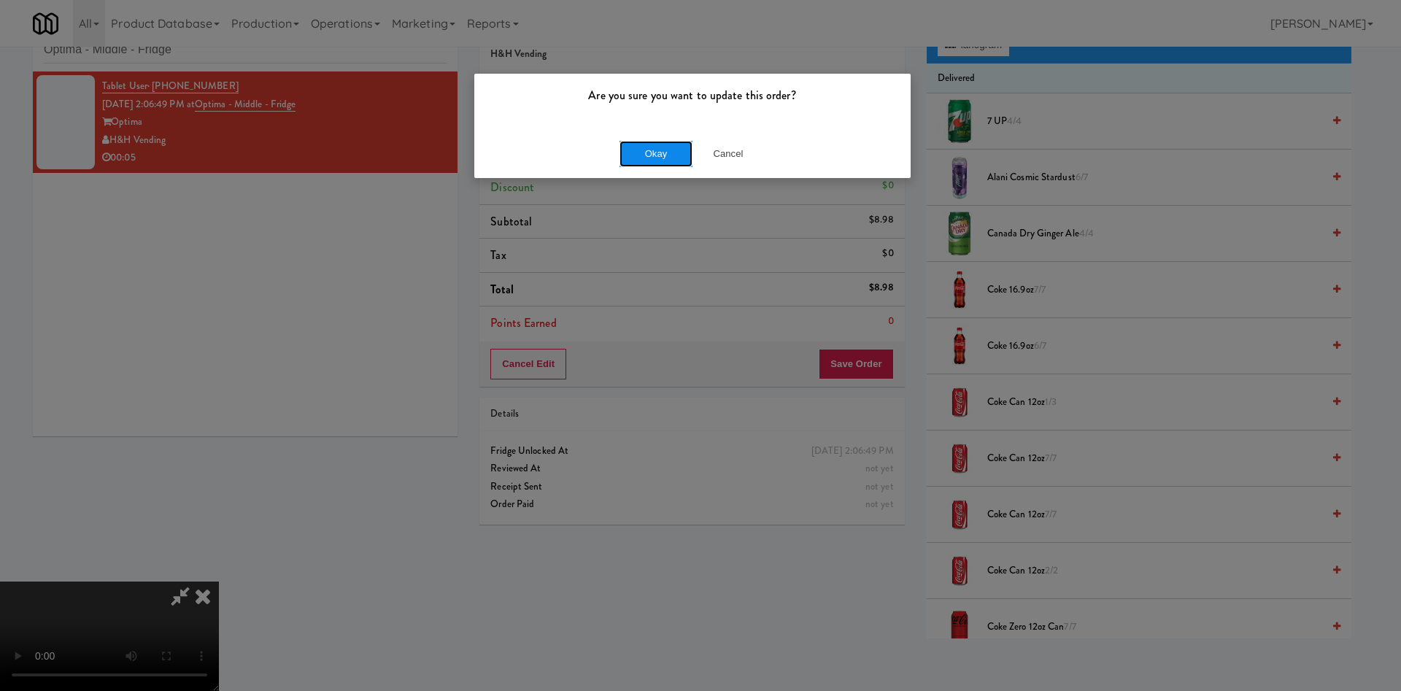
click at [672, 144] on button "Okay" at bounding box center [655, 154] width 73 height 26
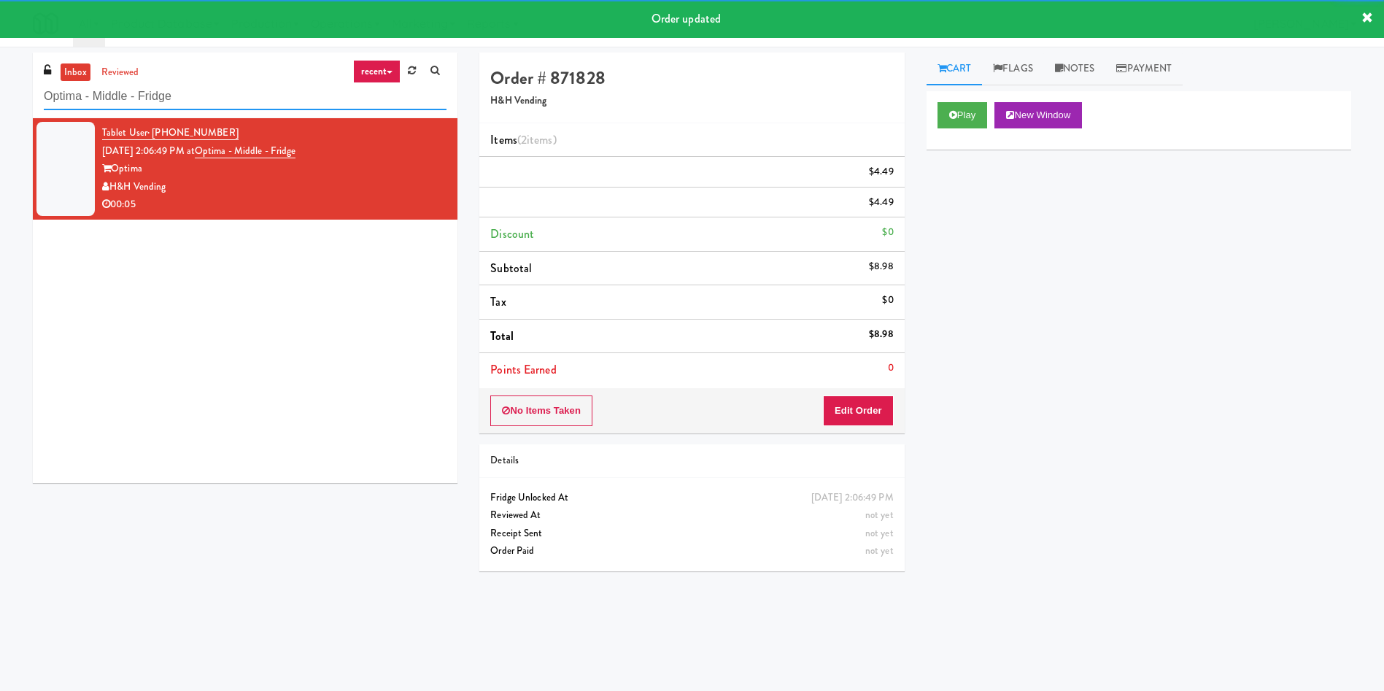
drag, startPoint x: 209, startPoint y: 99, endPoint x: 0, endPoint y: 58, distance: 213.3
click at [0, 58] on div "inbox reviewed recent all unclear take inventory issue suspicious failed recent…" at bounding box center [692, 346] width 1384 height 586
paste input "Taylor Right"
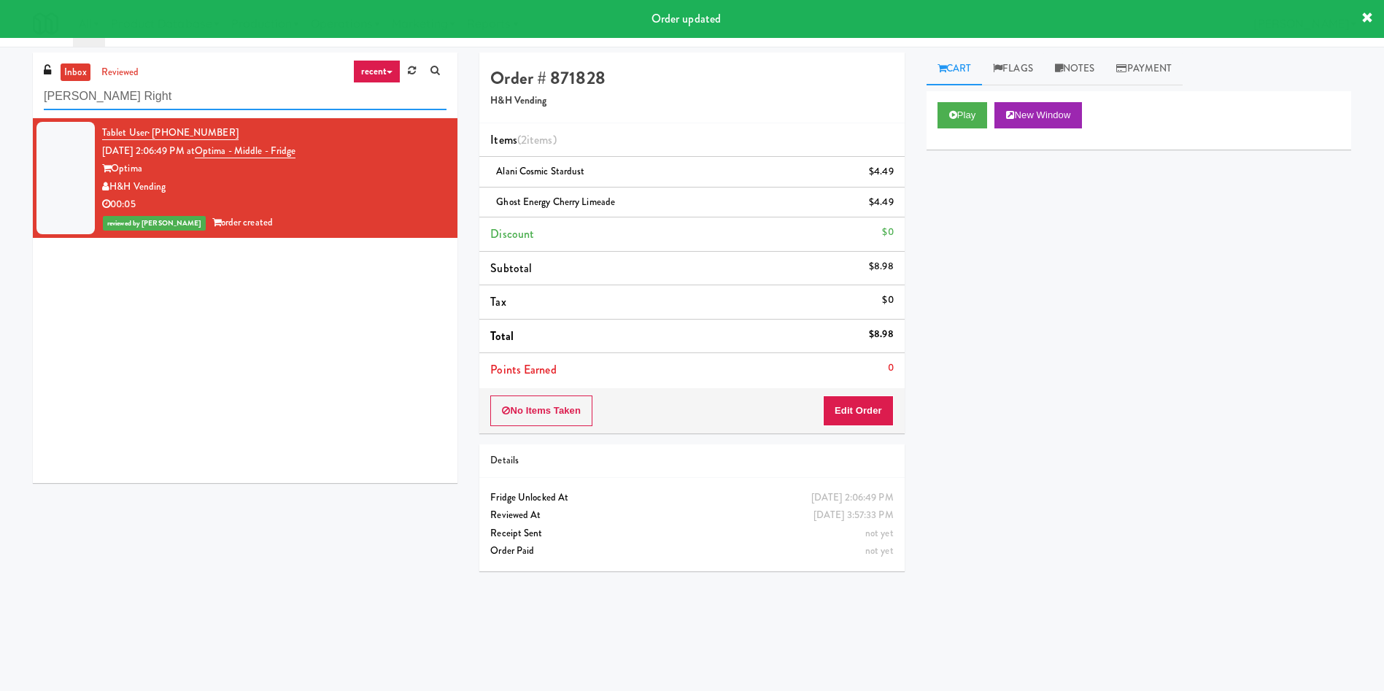
type input "Taylor Right"
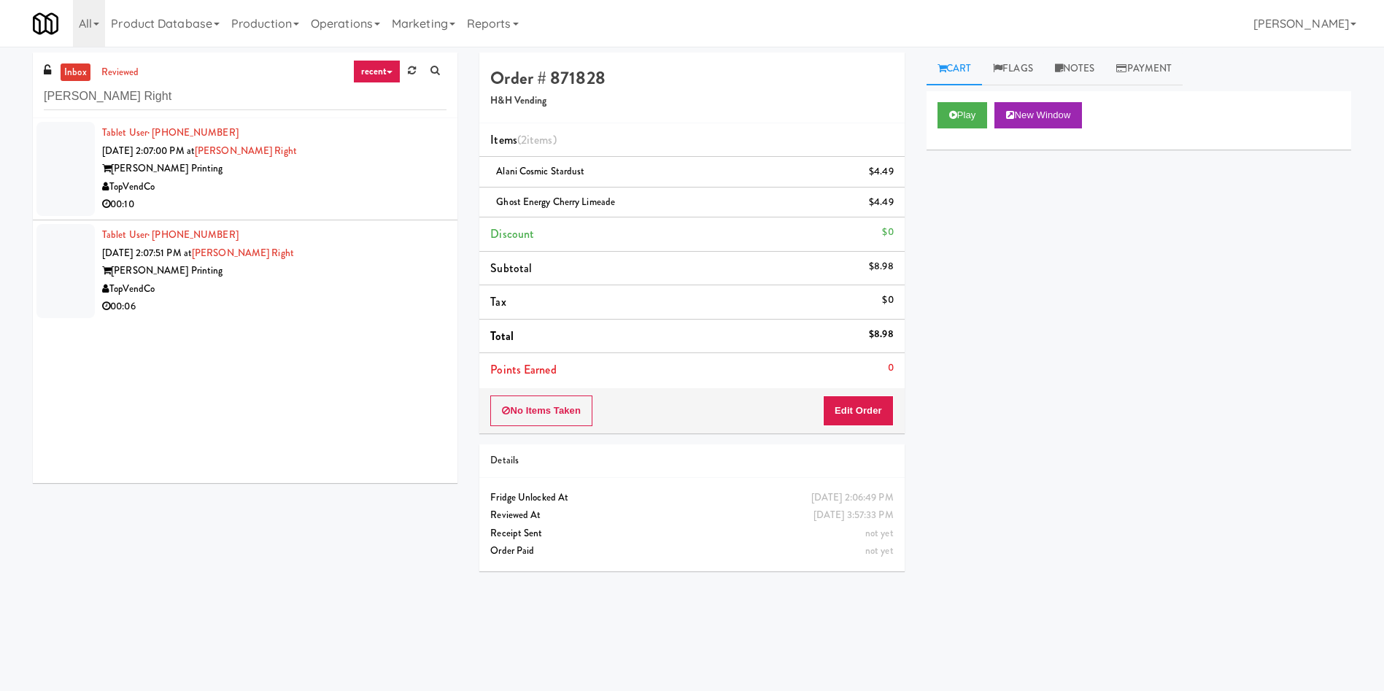
click at [69, 169] on div at bounding box center [65, 169] width 58 height 94
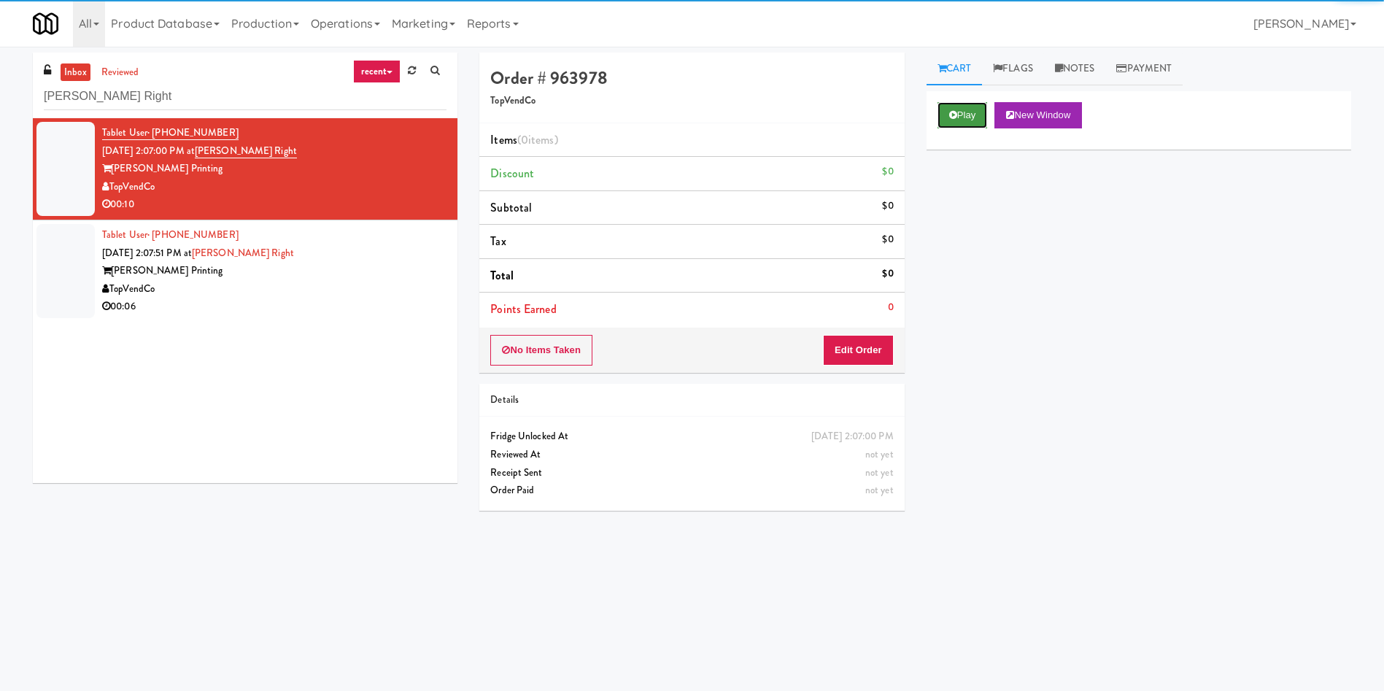
click at [971, 109] on button "Play" at bounding box center [962, 115] width 50 height 26
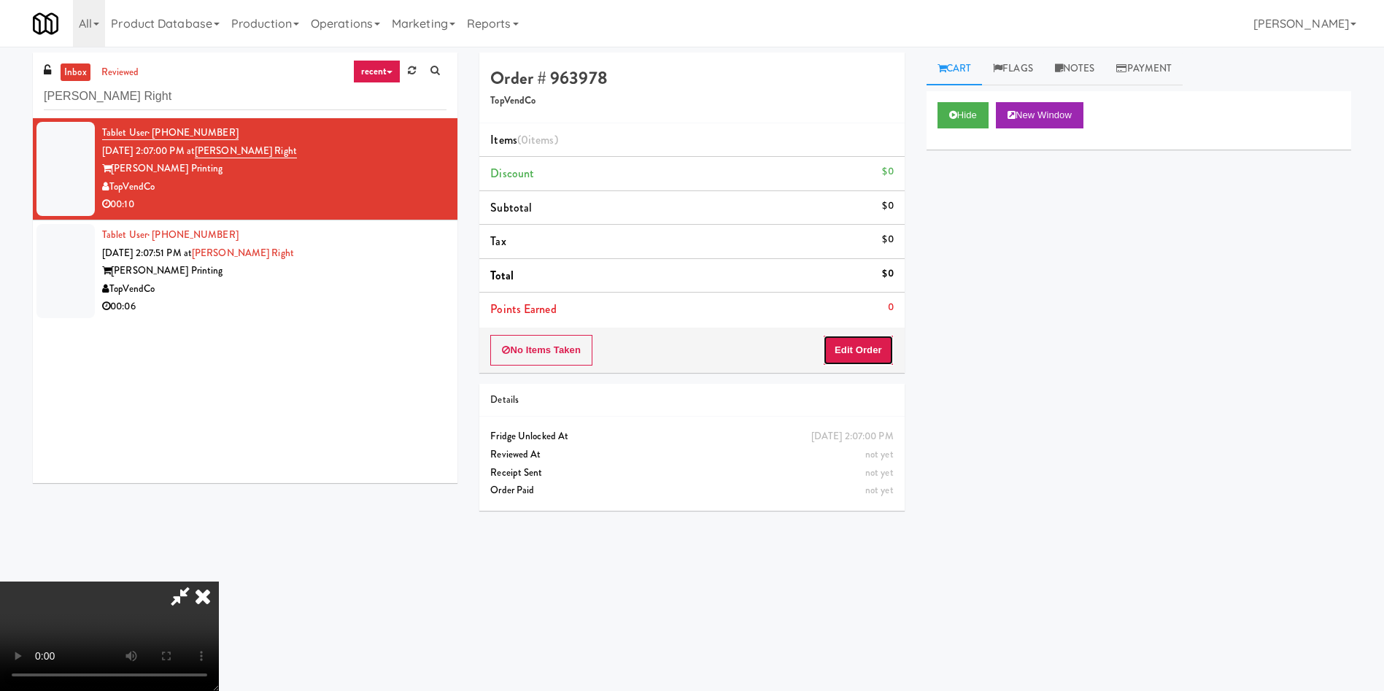
click at [878, 344] on button "Edit Order" at bounding box center [858, 350] width 71 height 31
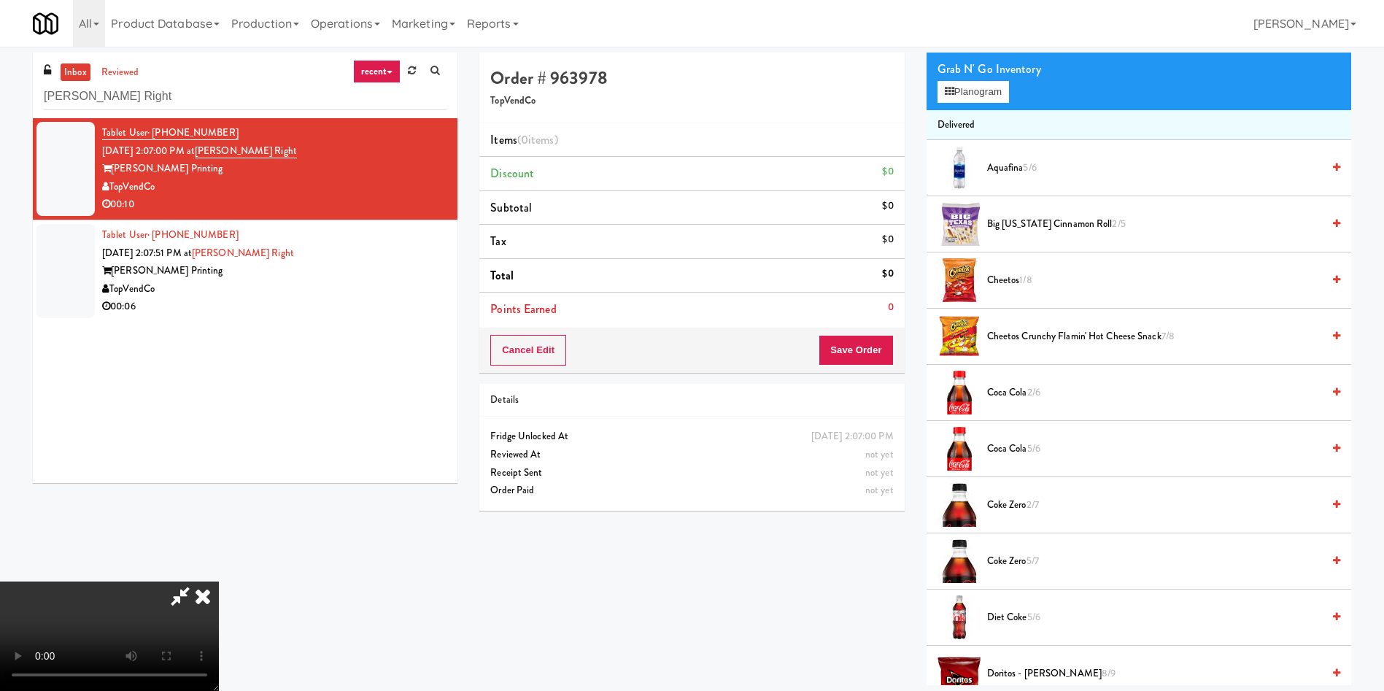
scroll to position [109, 0]
click at [219, 581] on video at bounding box center [109, 635] width 219 height 109
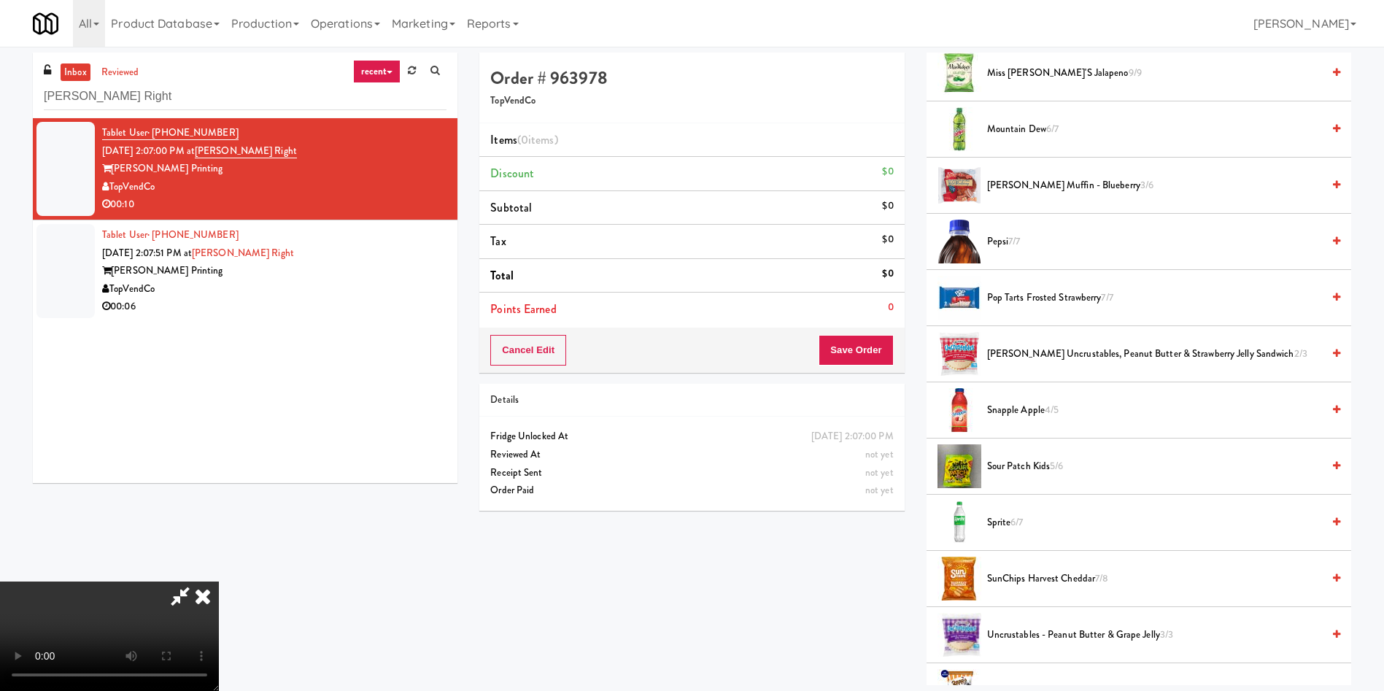
scroll to position [1423, 0]
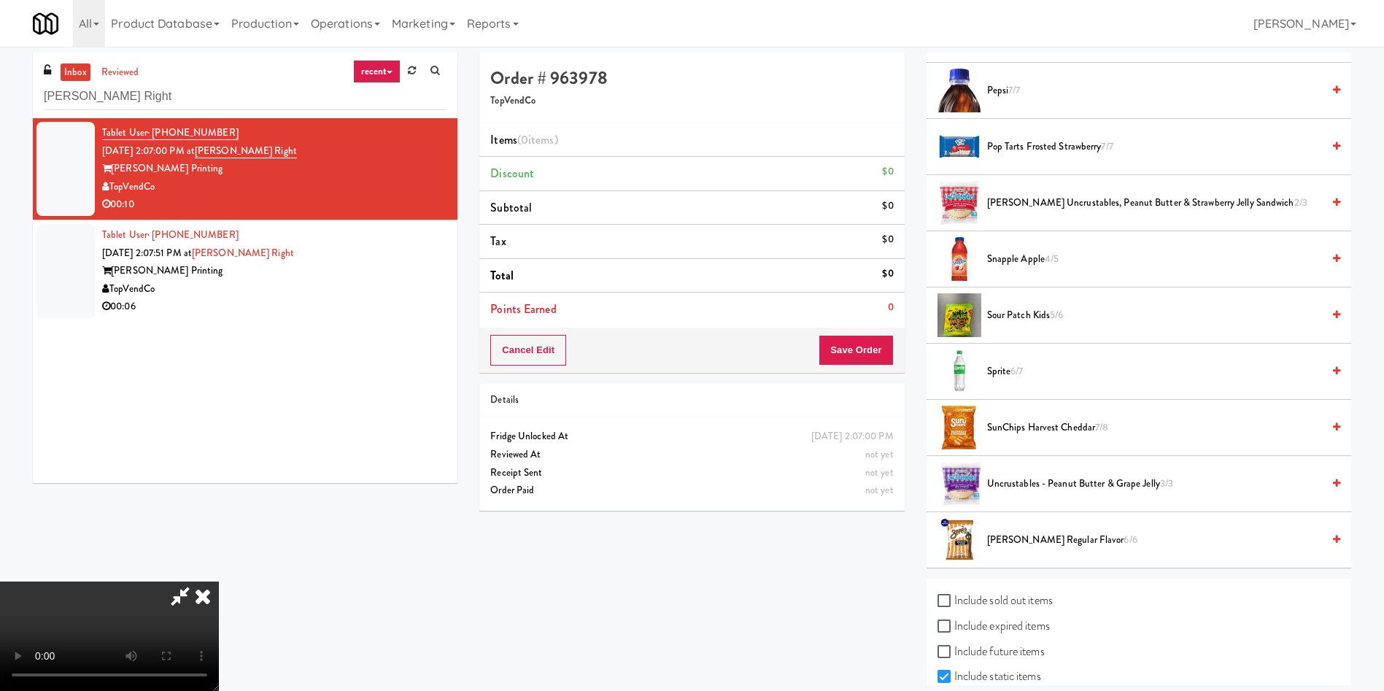
click at [1013, 374] on span "6/7" at bounding box center [1016, 371] width 12 height 14
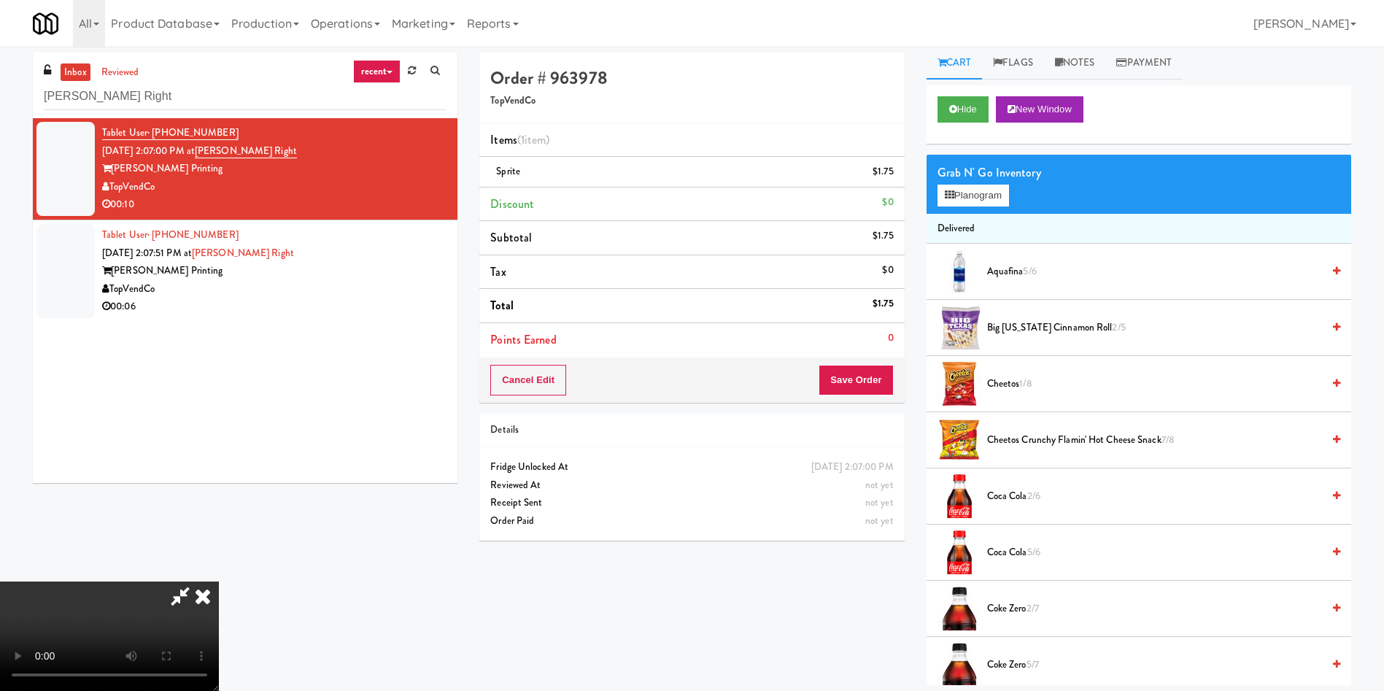
scroll to position [0, 0]
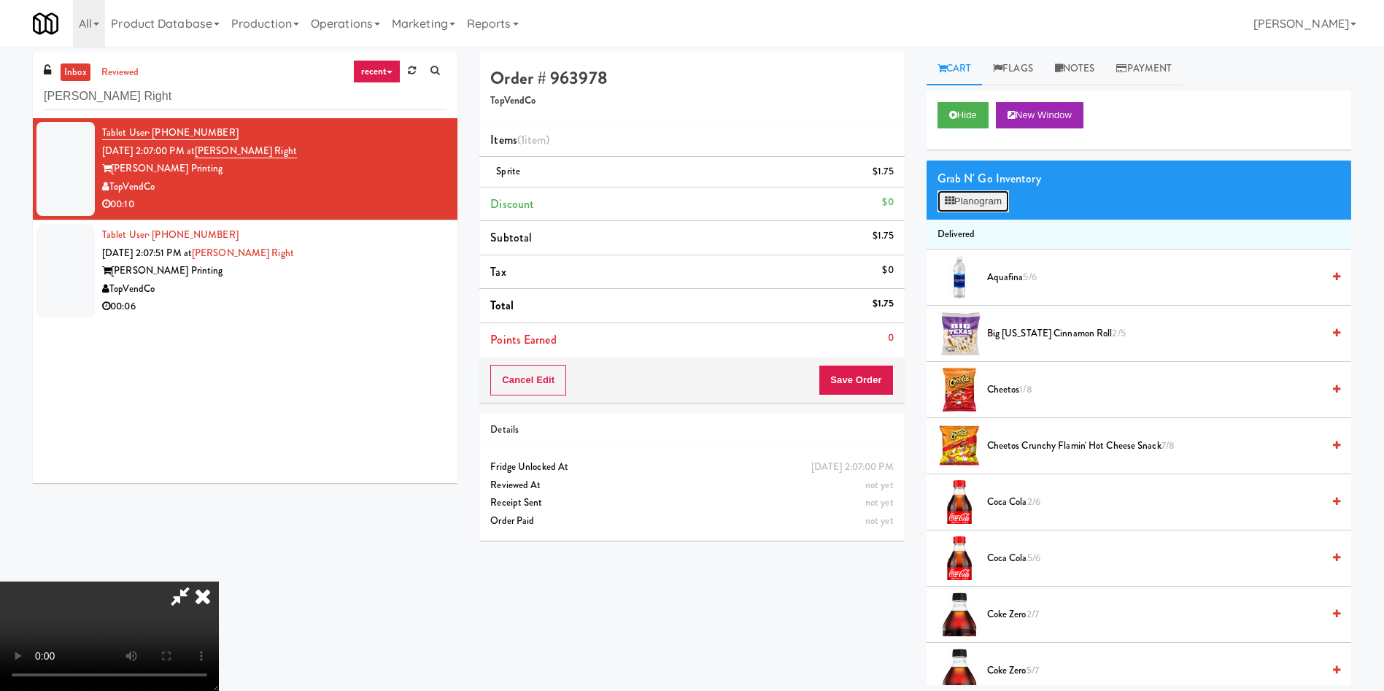
click at [987, 193] on button "Planogram" at bounding box center [972, 201] width 71 height 22
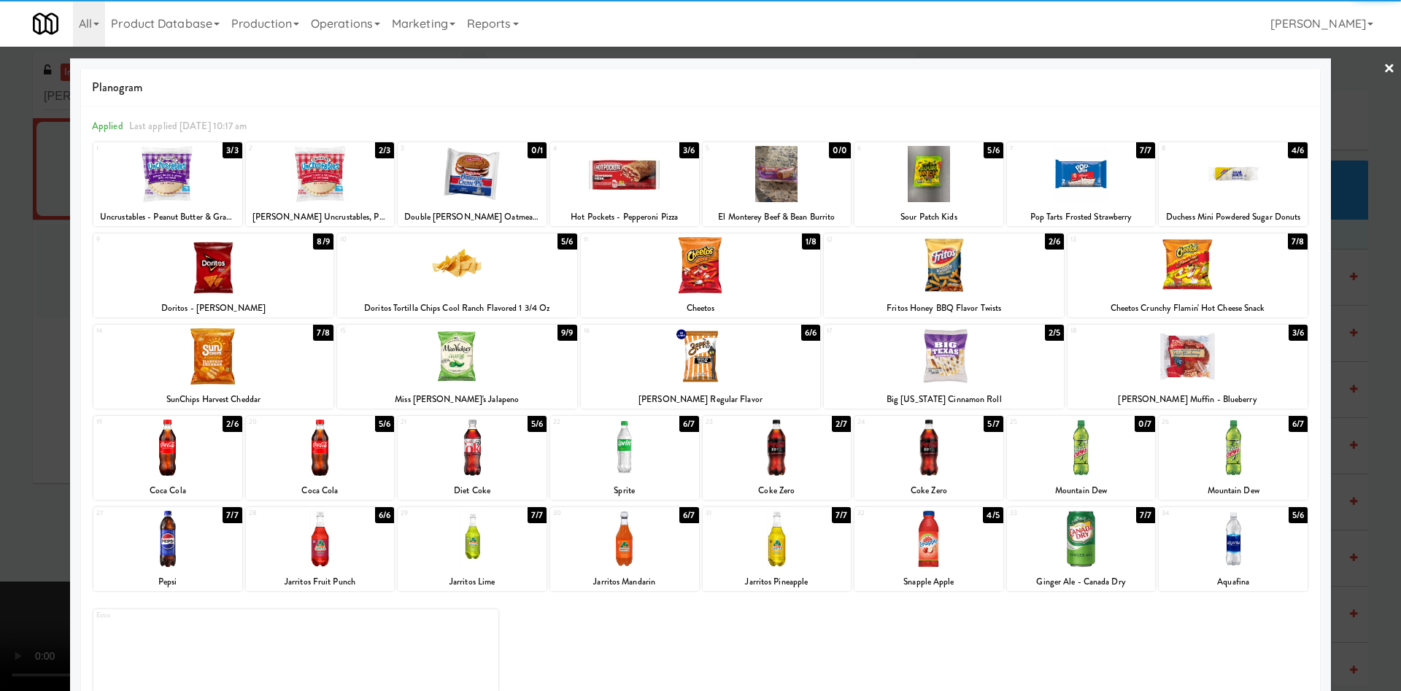
click at [1224, 263] on div at bounding box center [1187, 265] width 240 height 56
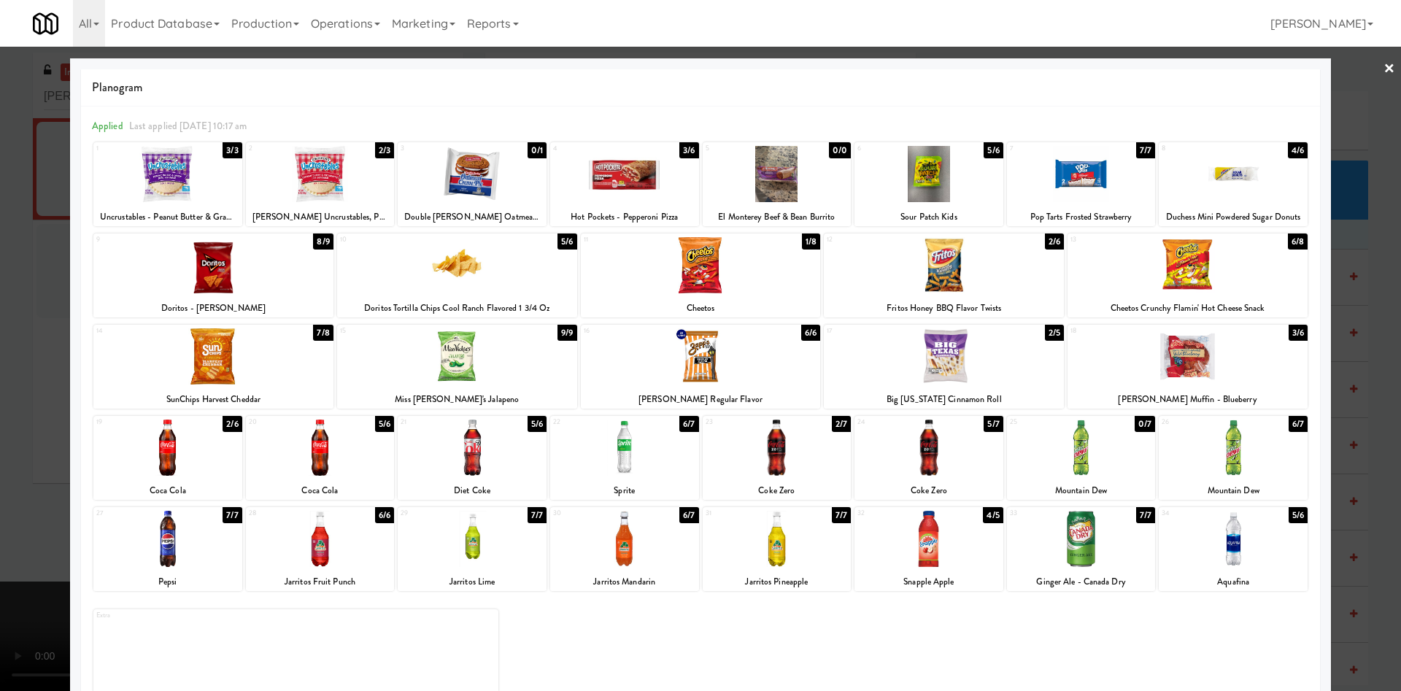
click at [1348, 120] on div at bounding box center [700, 345] width 1401 height 691
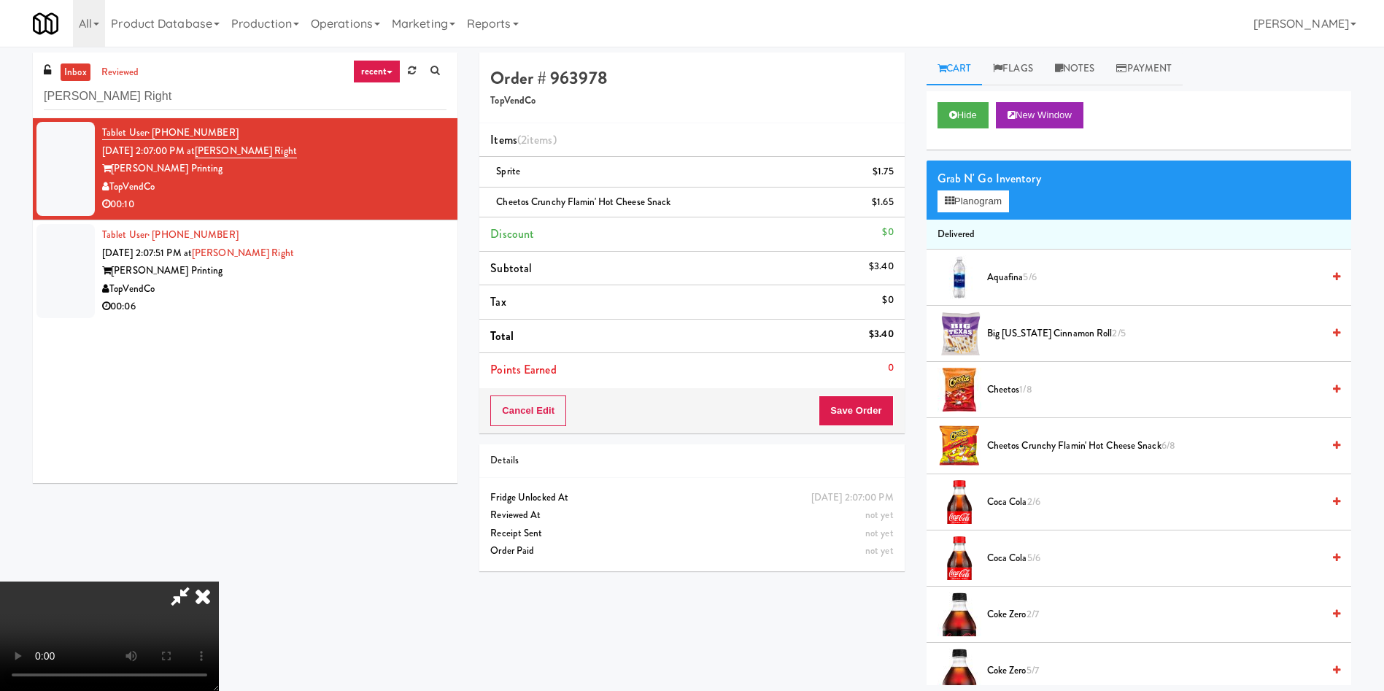
click at [219, 581] on video at bounding box center [109, 635] width 219 height 109
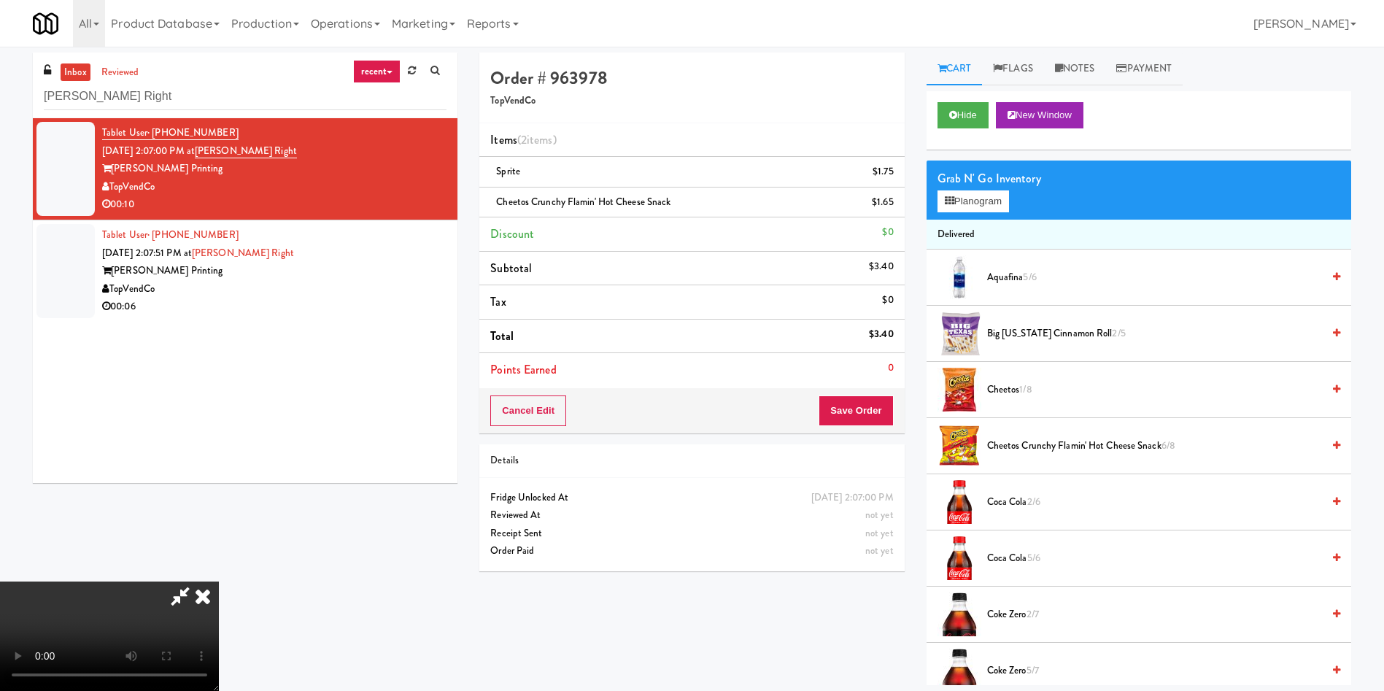
click at [219, 581] on video at bounding box center [109, 635] width 219 height 109
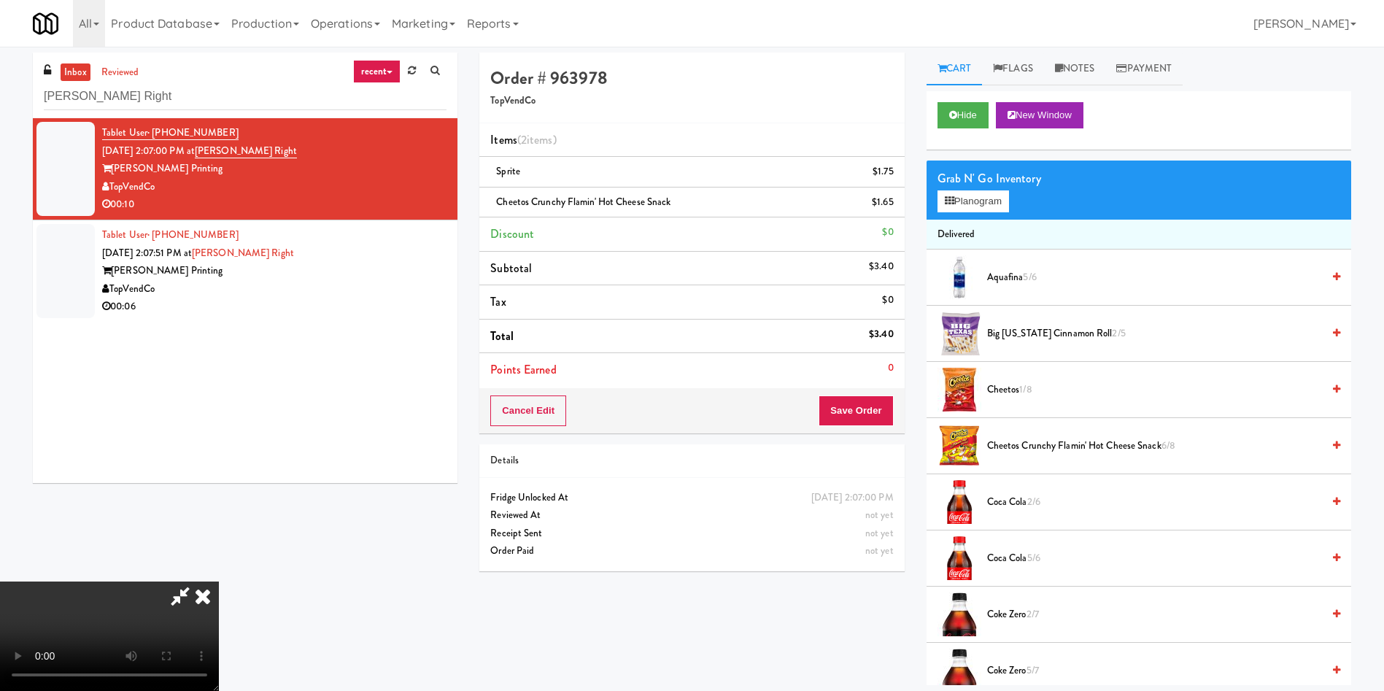
click at [219, 581] on video at bounding box center [109, 635] width 219 height 109
click at [990, 201] on button "Planogram" at bounding box center [972, 201] width 71 height 22
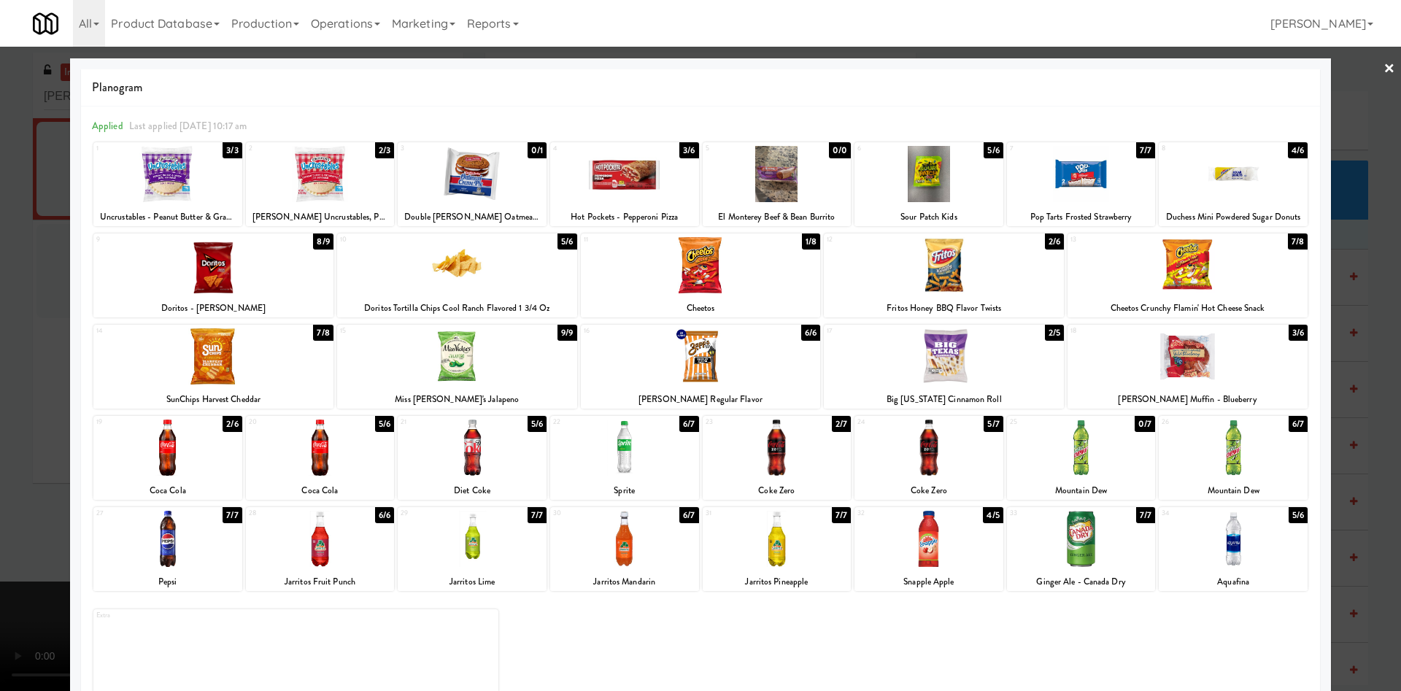
click at [1342, 115] on div at bounding box center [700, 345] width 1401 height 691
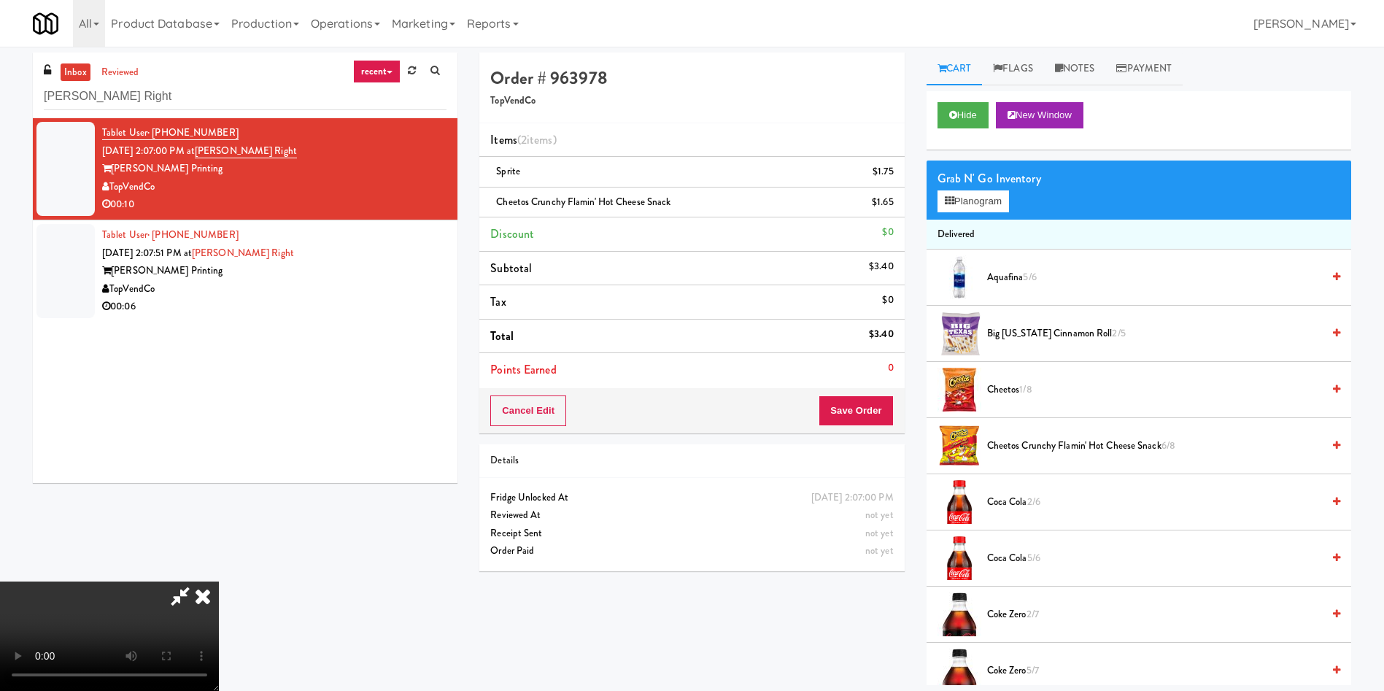
click at [219, 581] on video at bounding box center [109, 635] width 219 height 109
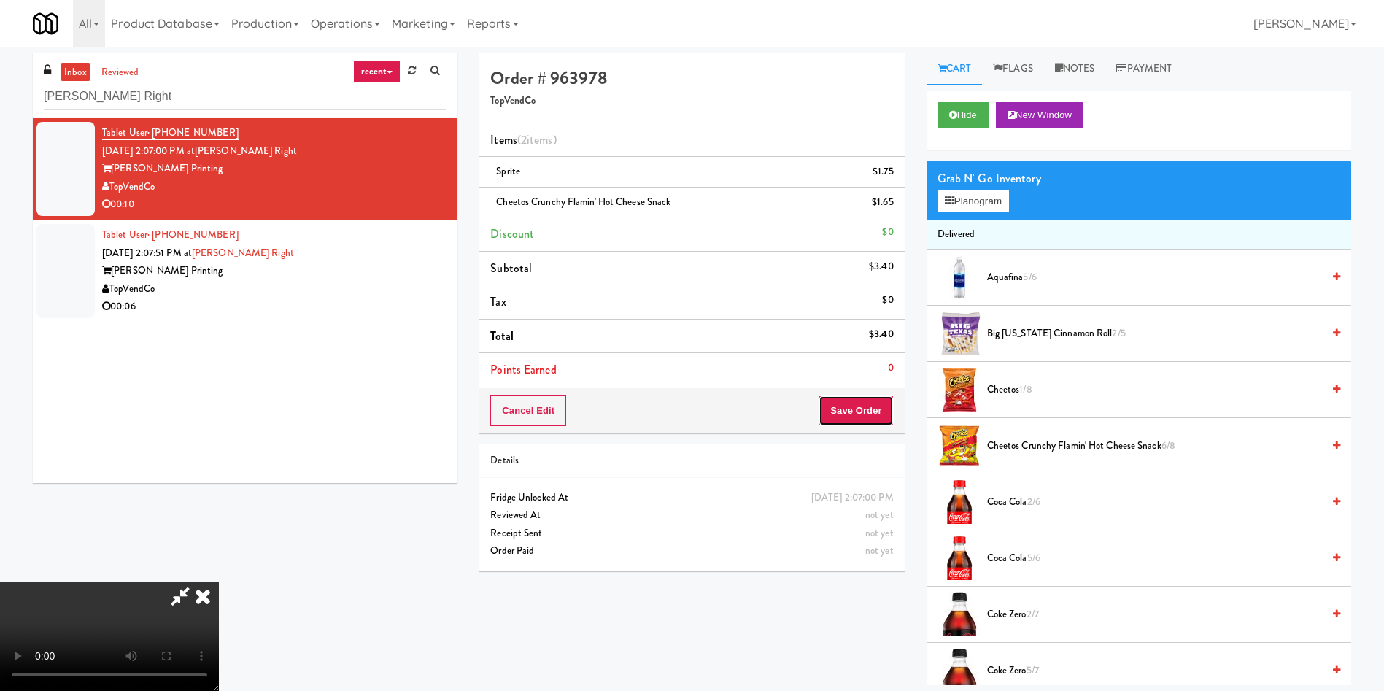
click at [878, 417] on button "Save Order" at bounding box center [856, 410] width 74 height 31
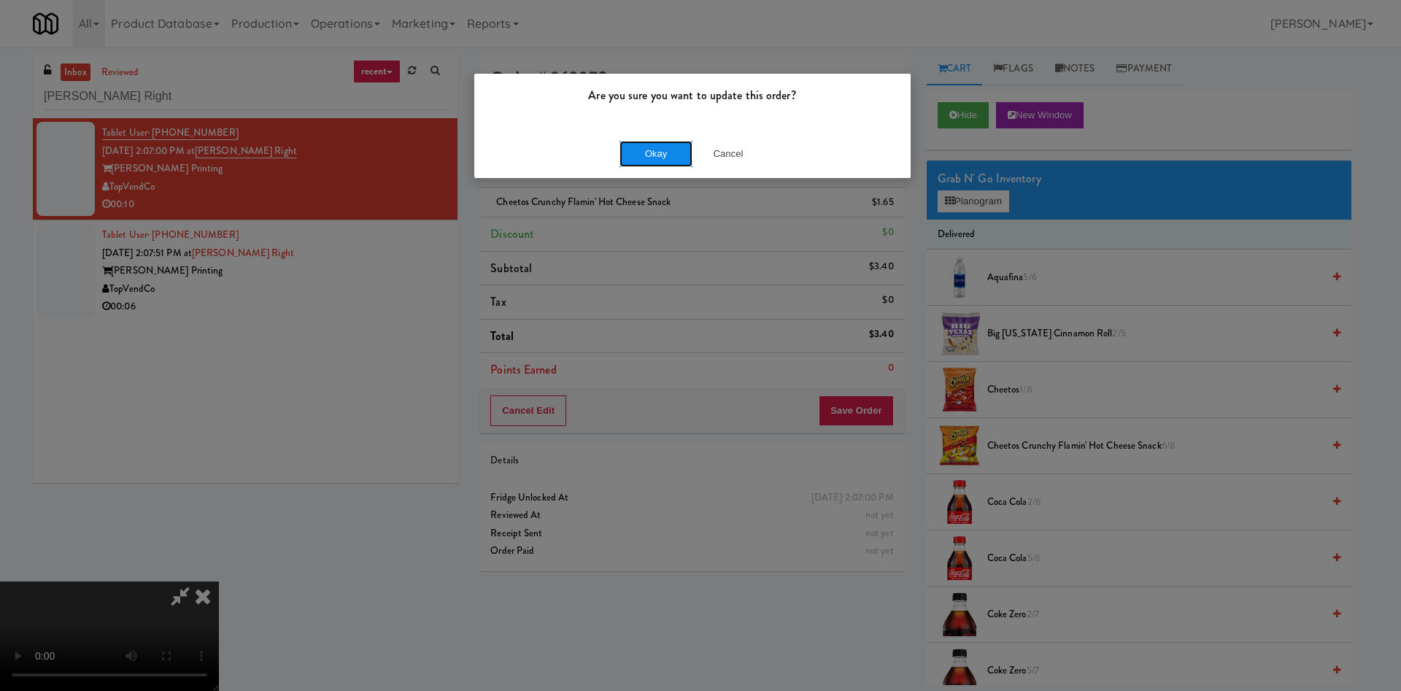
click at [622, 155] on button "Okay" at bounding box center [655, 154] width 73 height 26
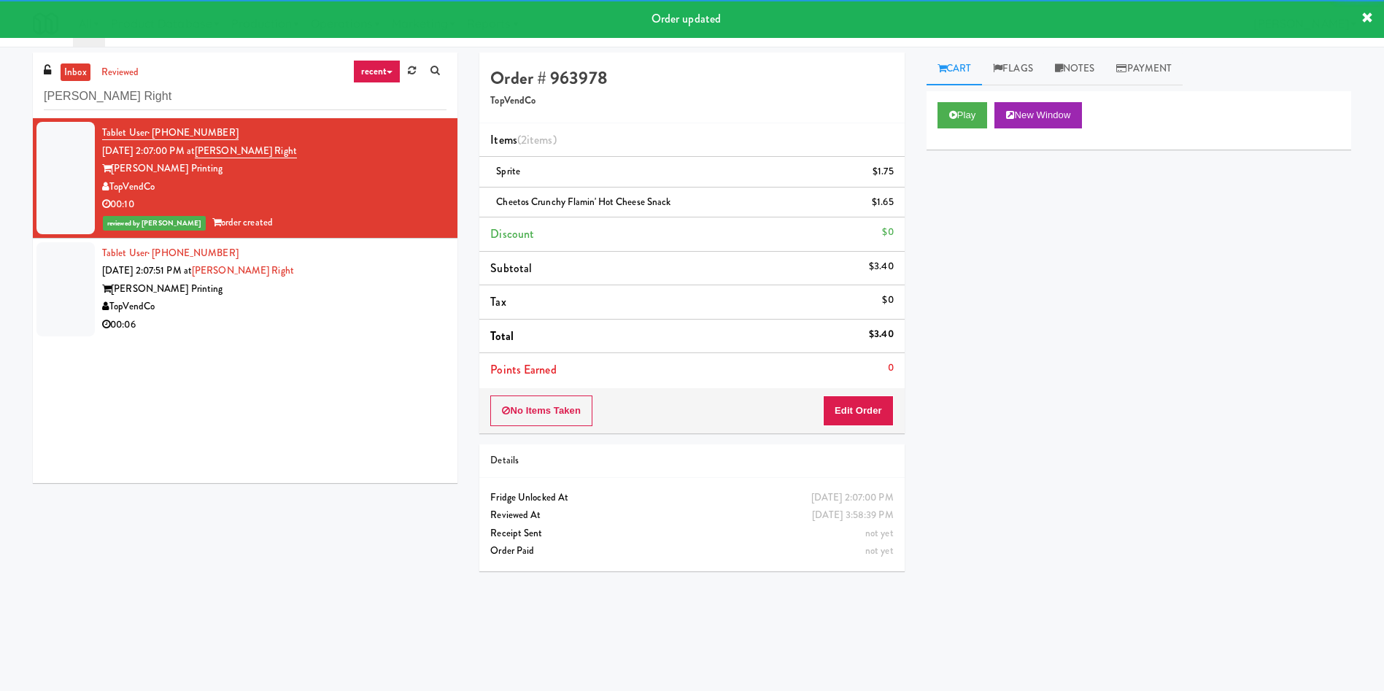
click at [59, 286] on div at bounding box center [65, 289] width 58 height 94
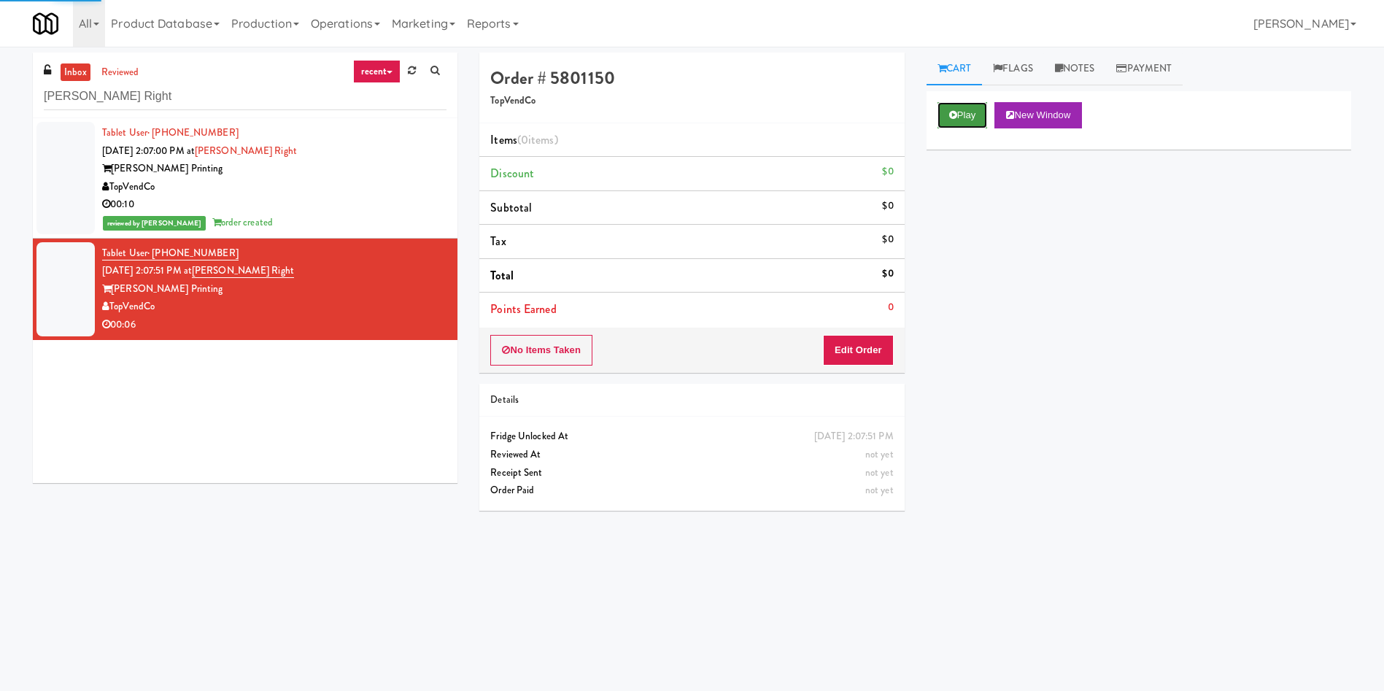
click at [956, 114] on icon at bounding box center [953, 114] width 8 height 9
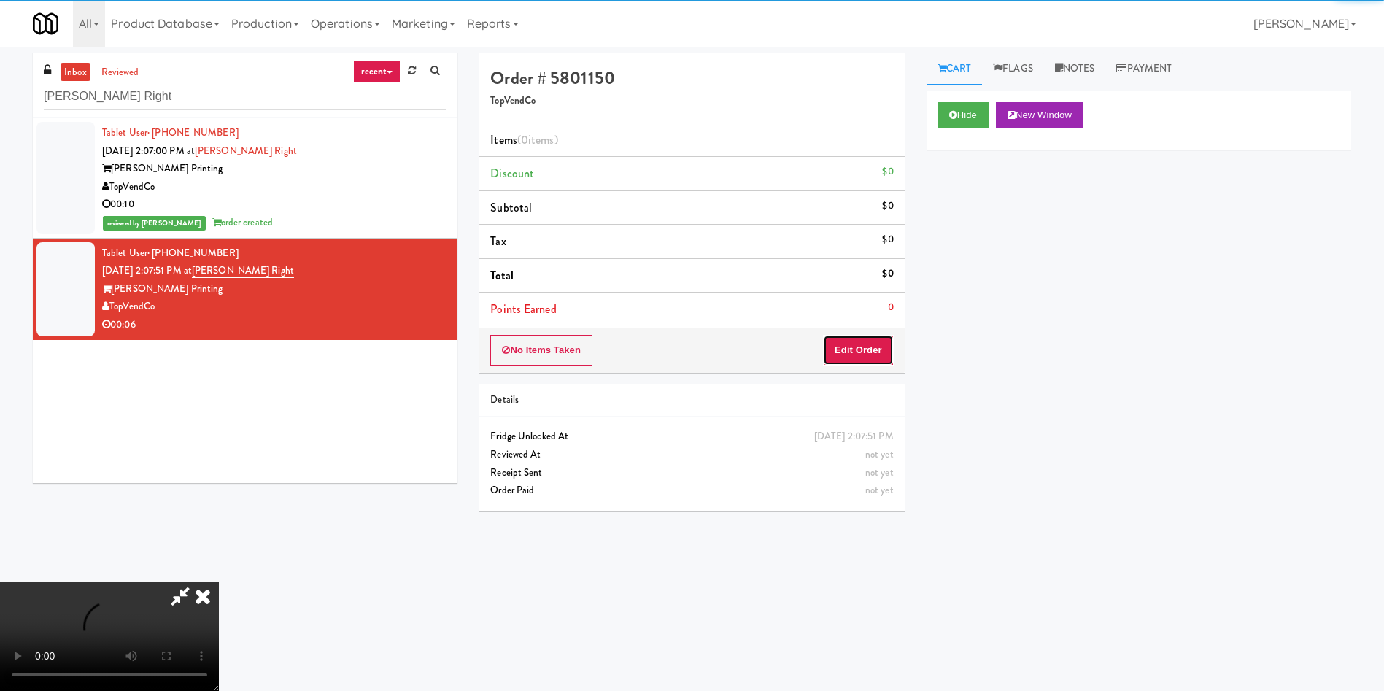
click at [839, 357] on button "Edit Order" at bounding box center [858, 350] width 71 height 31
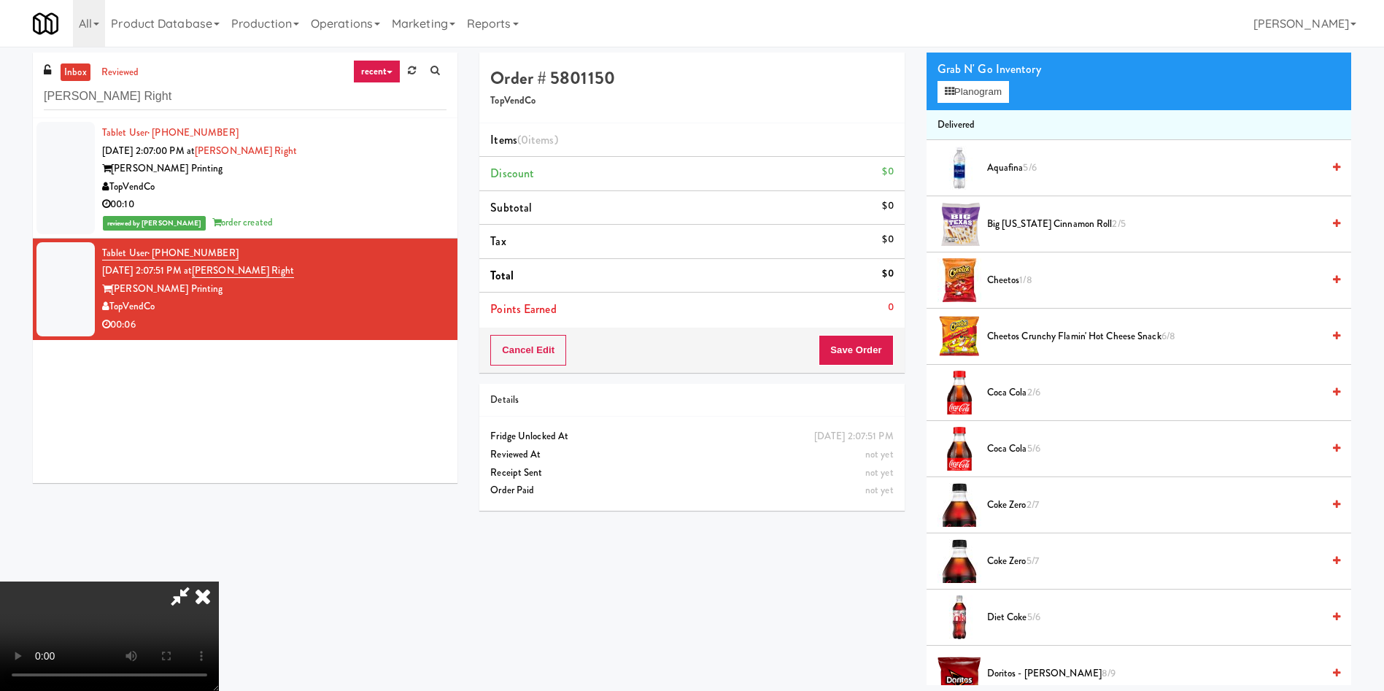
scroll to position [214, 0]
click at [219, 581] on video at bounding box center [109, 635] width 219 height 109
click at [1015, 502] on span "Coke Zero 2/7" at bounding box center [1154, 505] width 335 height 18
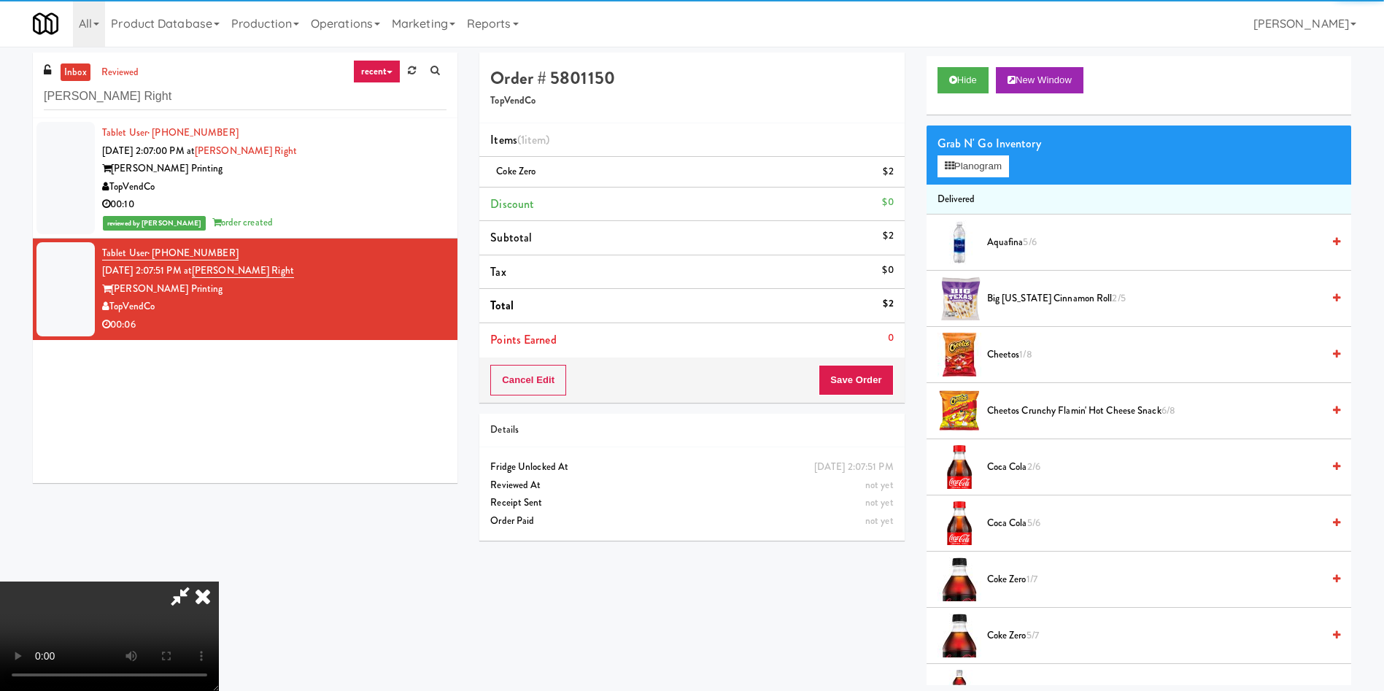
scroll to position [0, 0]
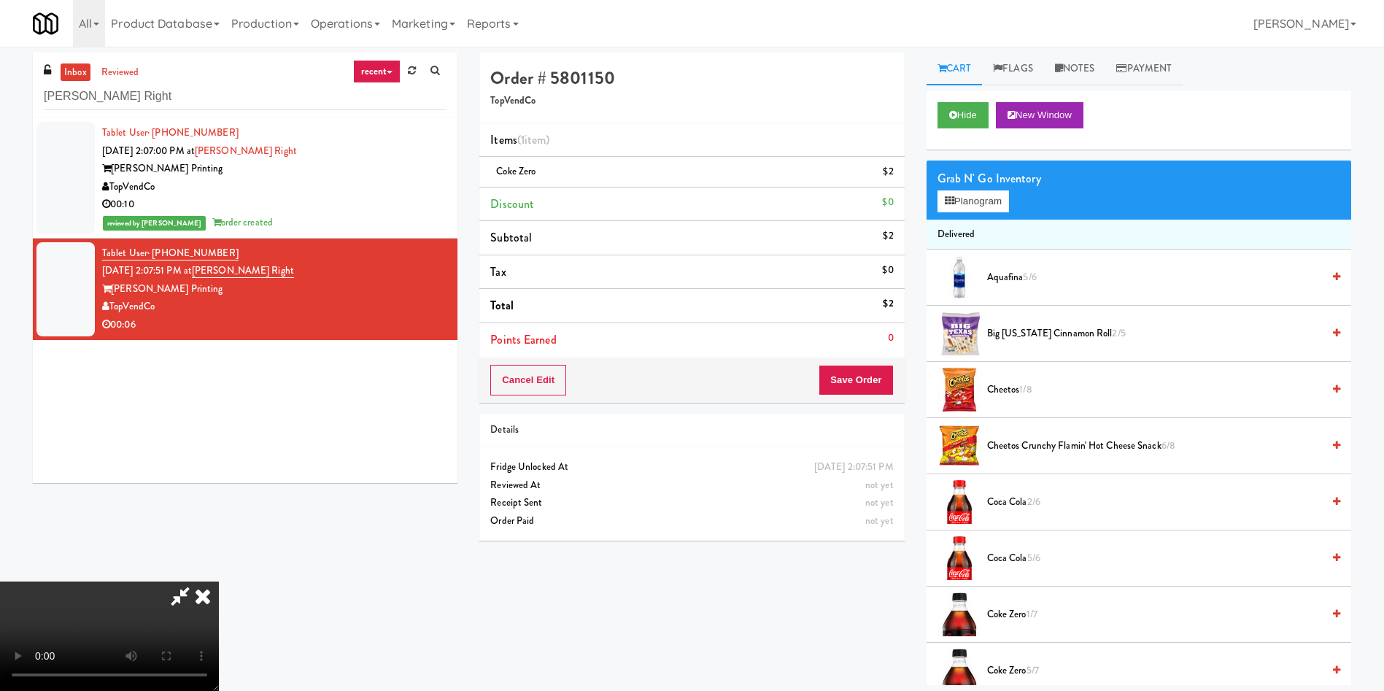
click at [219, 581] on video at bounding box center [109, 635] width 219 height 109
click at [962, 195] on button "Planogram" at bounding box center [972, 201] width 71 height 22
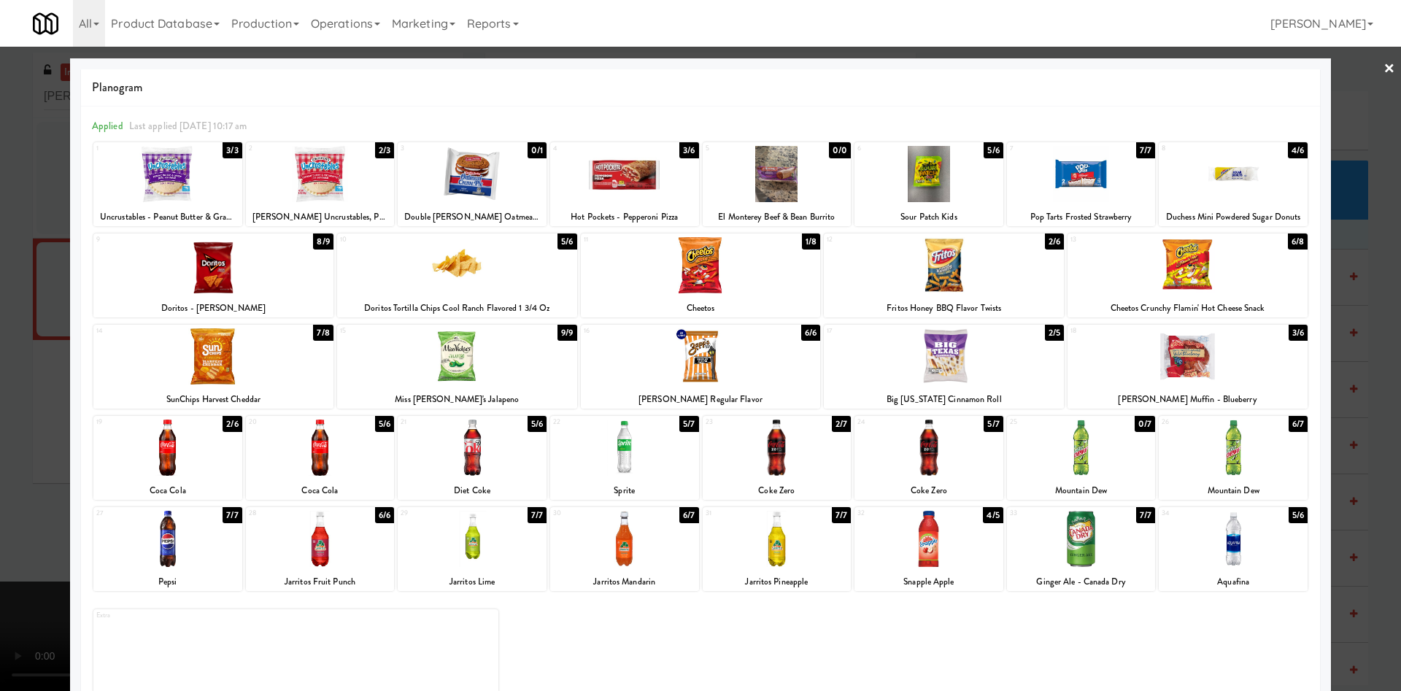
click at [972, 273] on div at bounding box center [944, 265] width 240 height 56
drag, startPoint x: 17, startPoint y: 310, endPoint x: 261, endPoint y: 348, distance: 247.3
click at [18, 311] on div at bounding box center [700, 345] width 1401 height 691
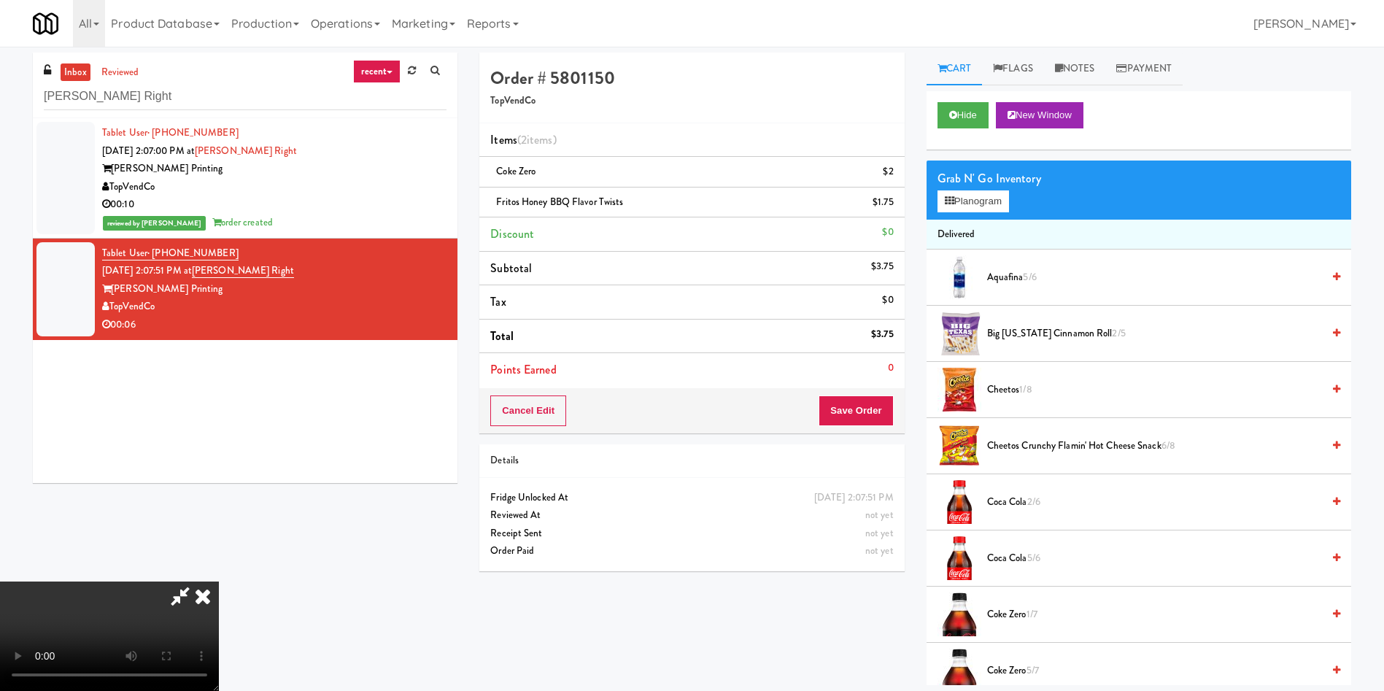
click at [219, 581] on video at bounding box center [109, 635] width 219 height 109
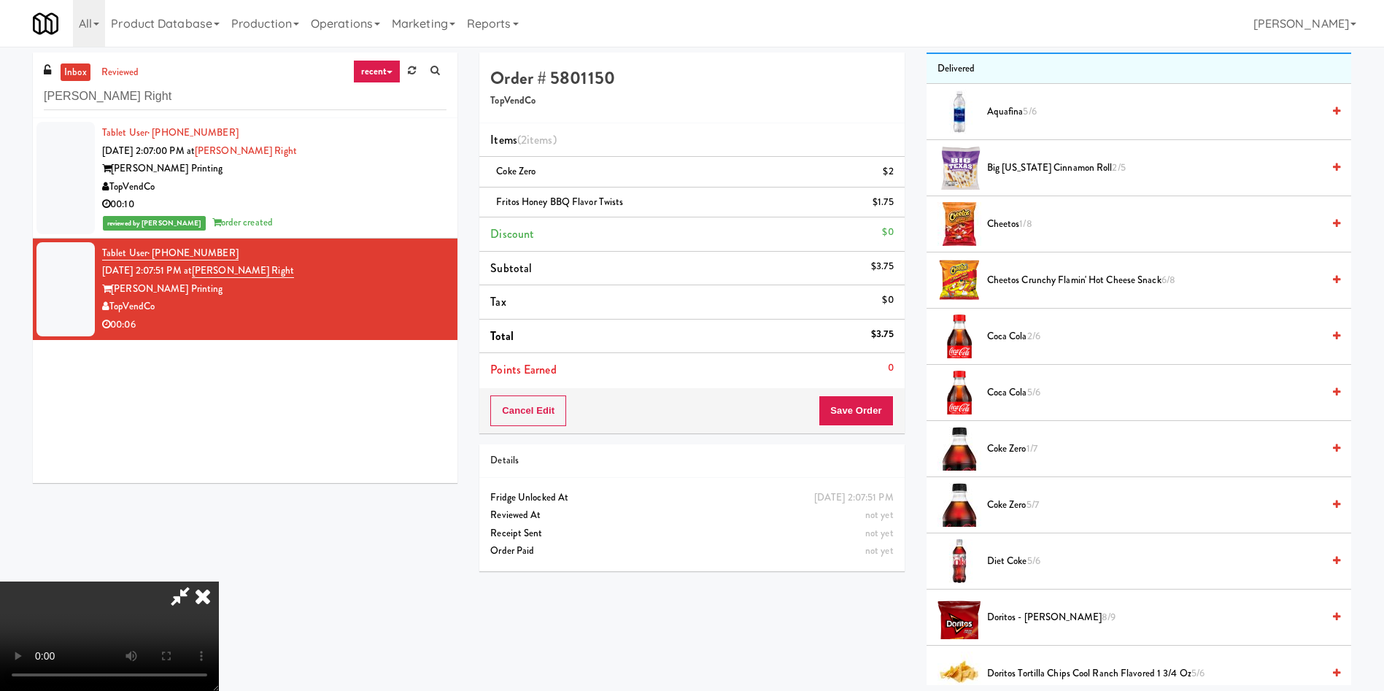
scroll to position [328, 0]
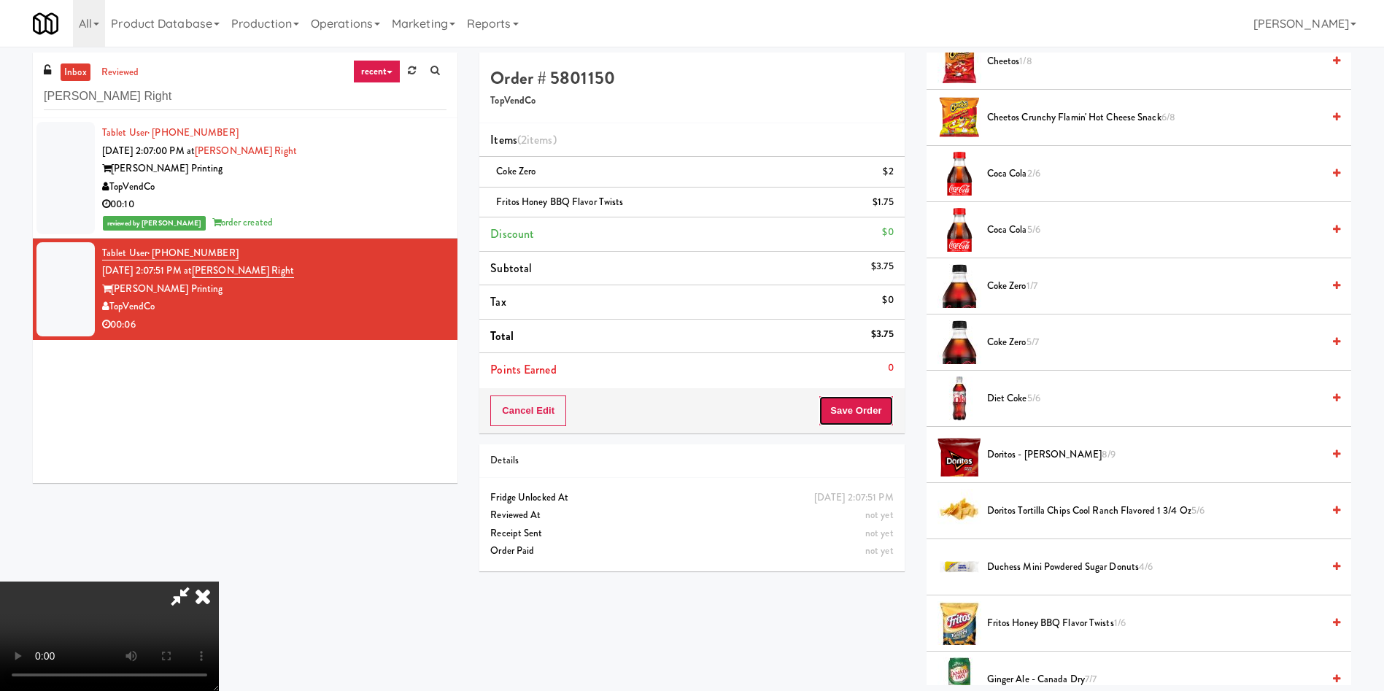
click at [881, 404] on button "Save Order" at bounding box center [856, 410] width 74 height 31
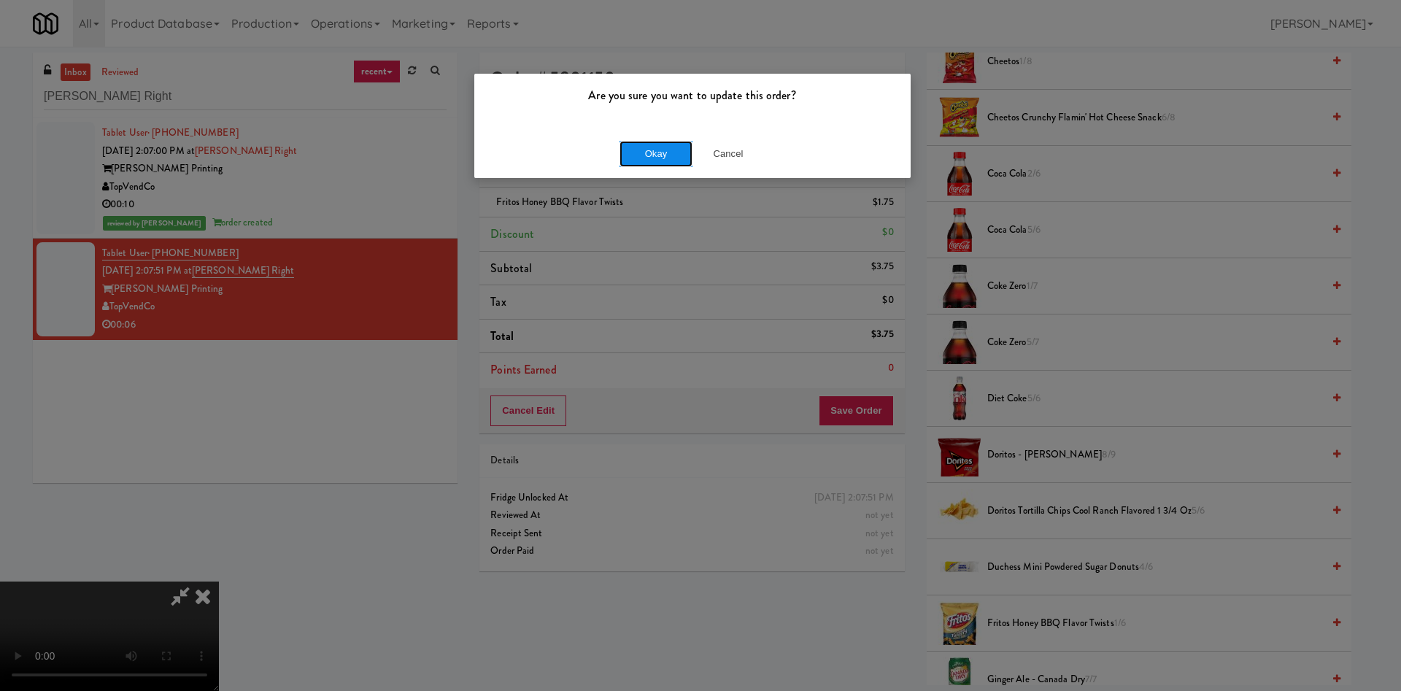
click at [668, 152] on button "Okay" at bounding box center [655, 154] width 73 height 26
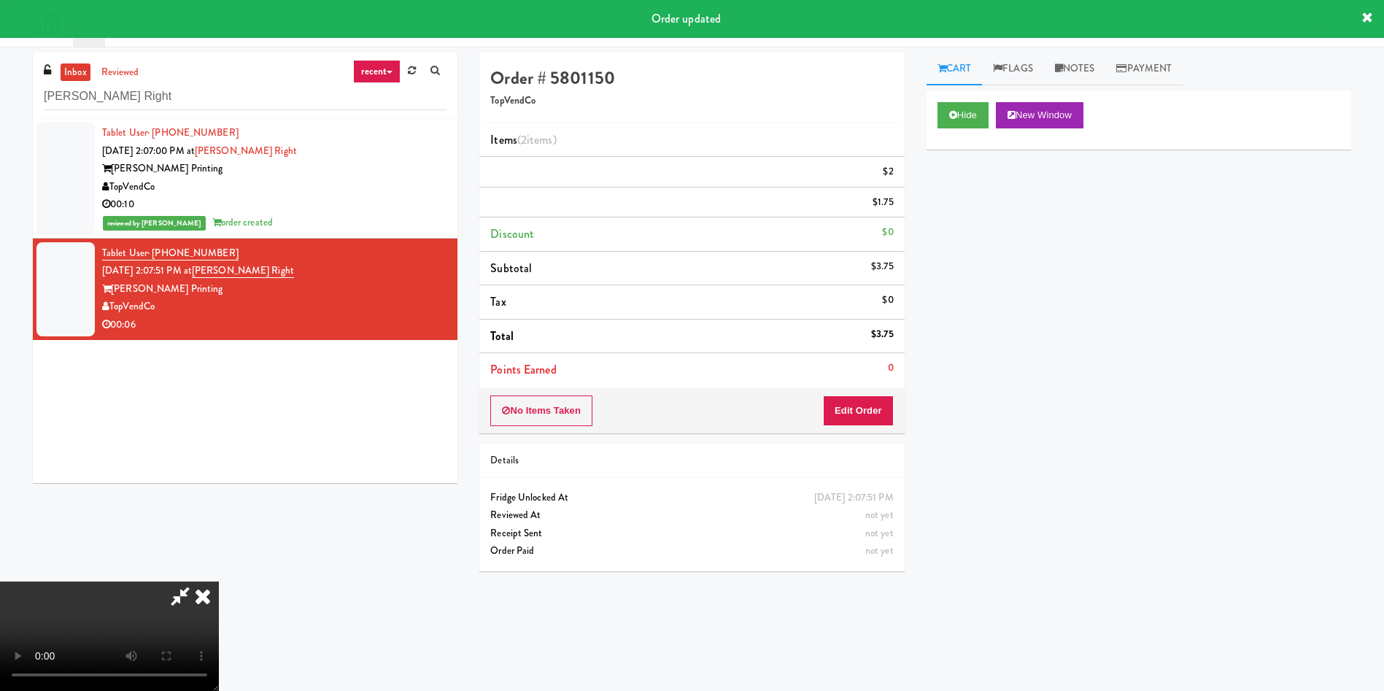
scroll to position [0, 0]
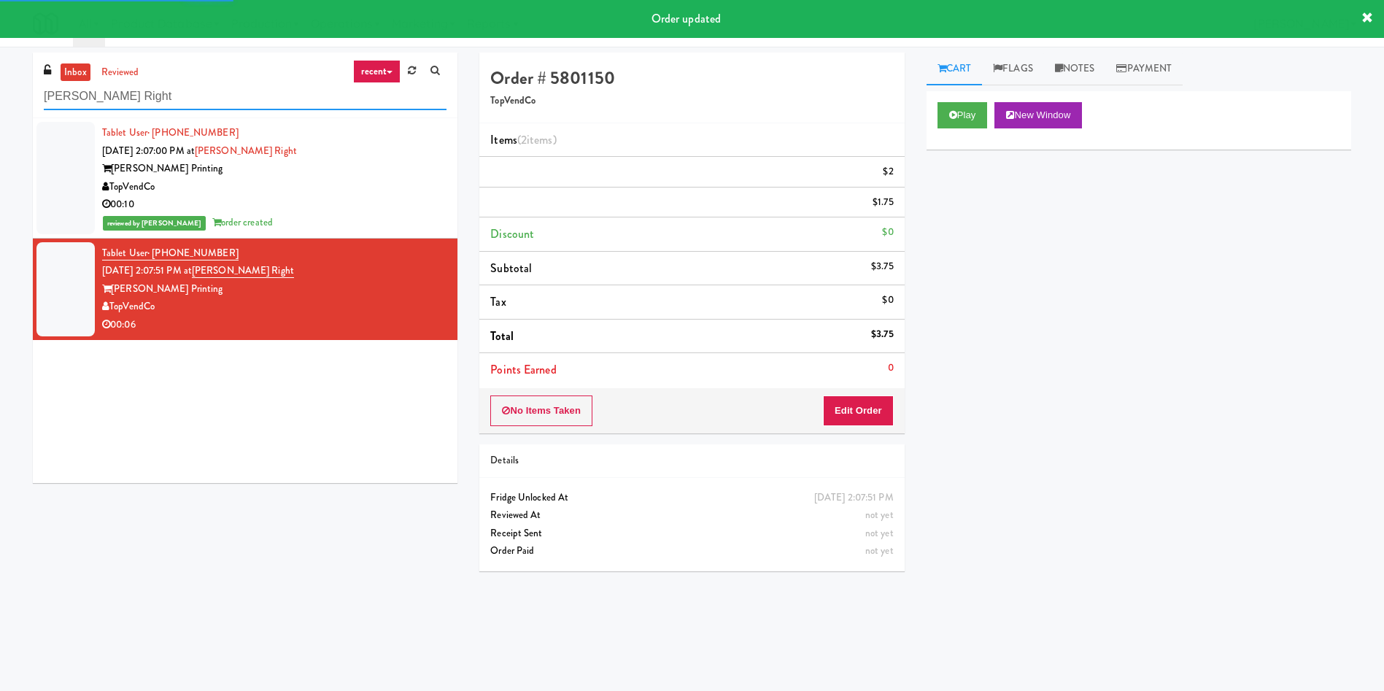
drag, startPoint x: 209, startPoint y: 91, endPoint x: 0, endPoint y: 90, distance: 208.6
click at [0, 90] on div "inbox reviewed recent all unclear take inventory issue suspicious failed recent…" at bounding box center [692, 346] width 1384 height 586
paste input "Park Place - Cooler - Lef"
type input "Park Place - Cooler - Left"
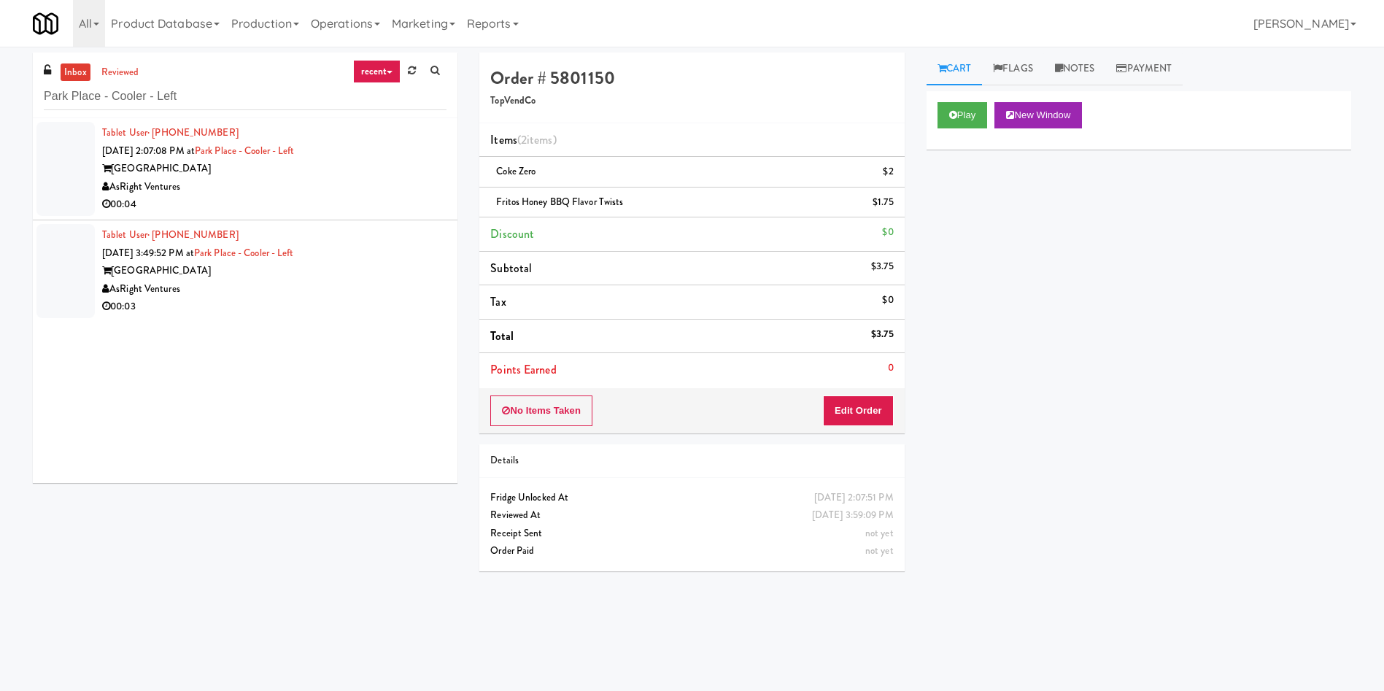
drag, startPoint x: 60, startPoint y: 152, endPoint x: 80, endPoint y: 147, distance: 21.2
click at [60, 152] on div at bounding box center [65, 169] width 58 height 94
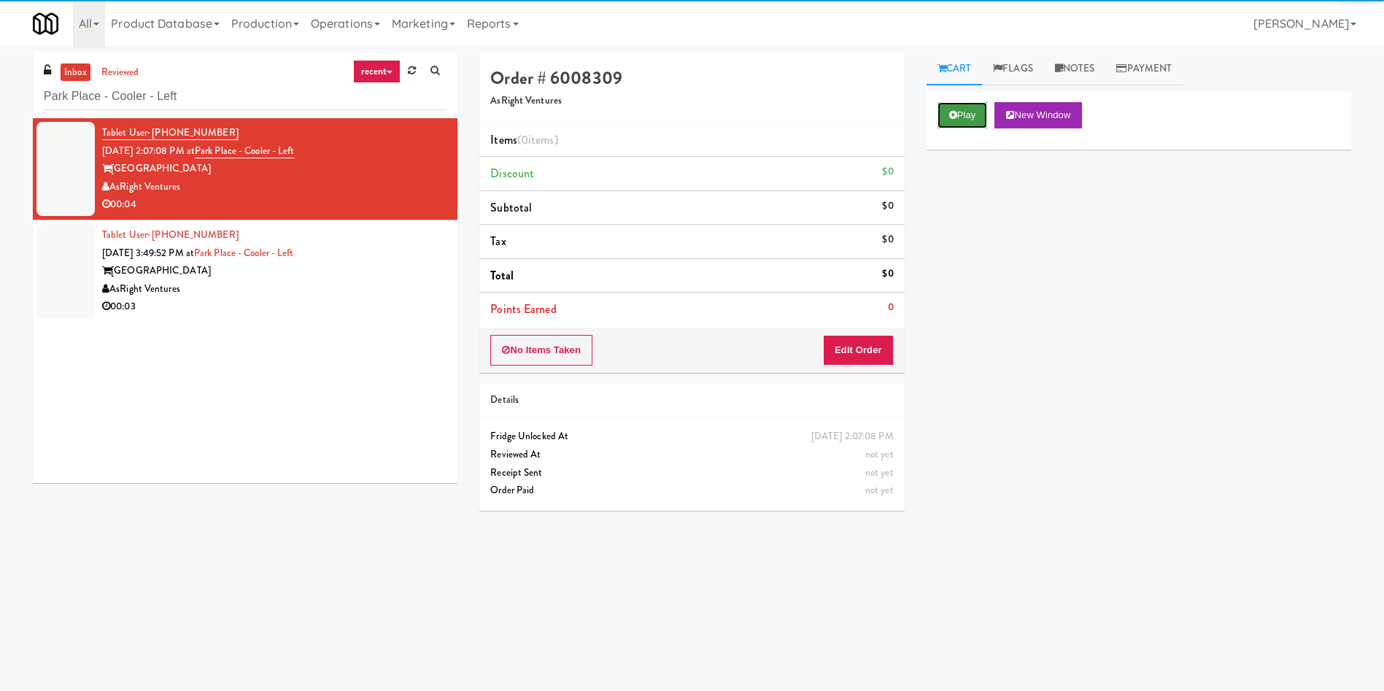
click at [972, 109] on button "Play" at bounding box center [962, 115] width 50 height 26
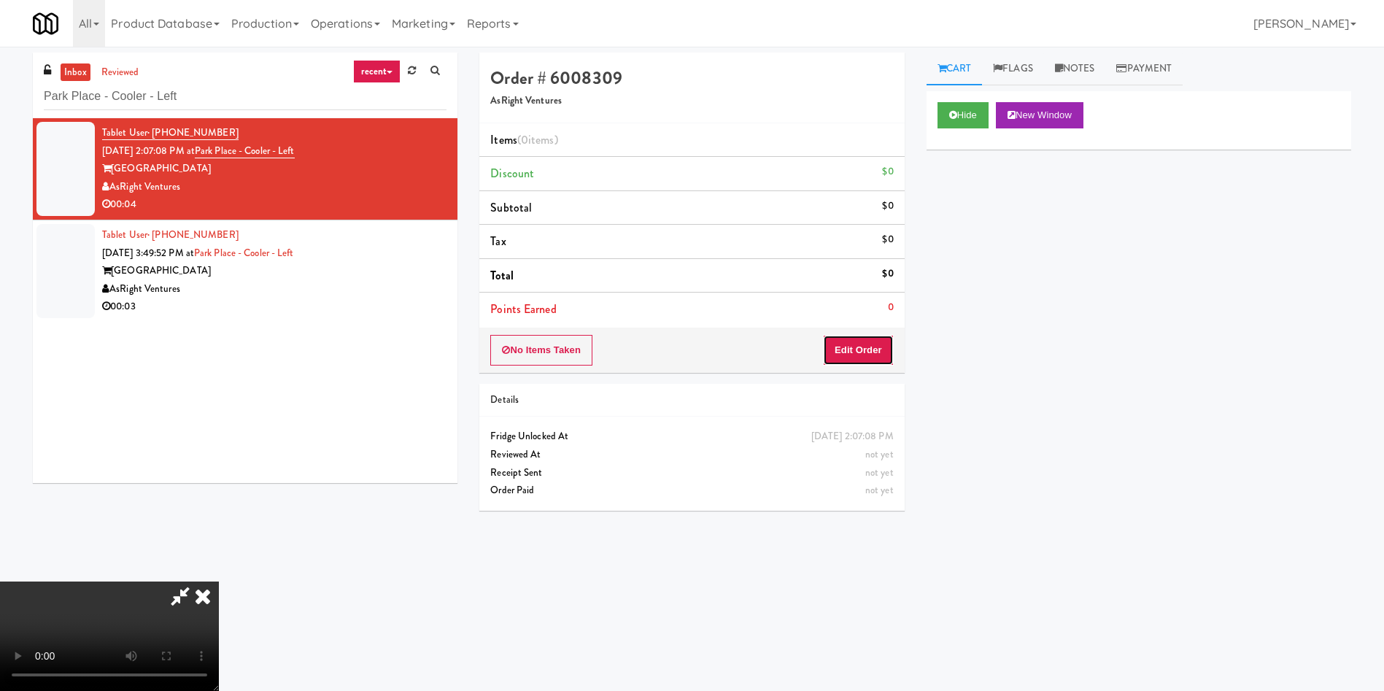
click at [866, 349] on button "Edit Order" at bounding box center [858, 350] width 71 height 31
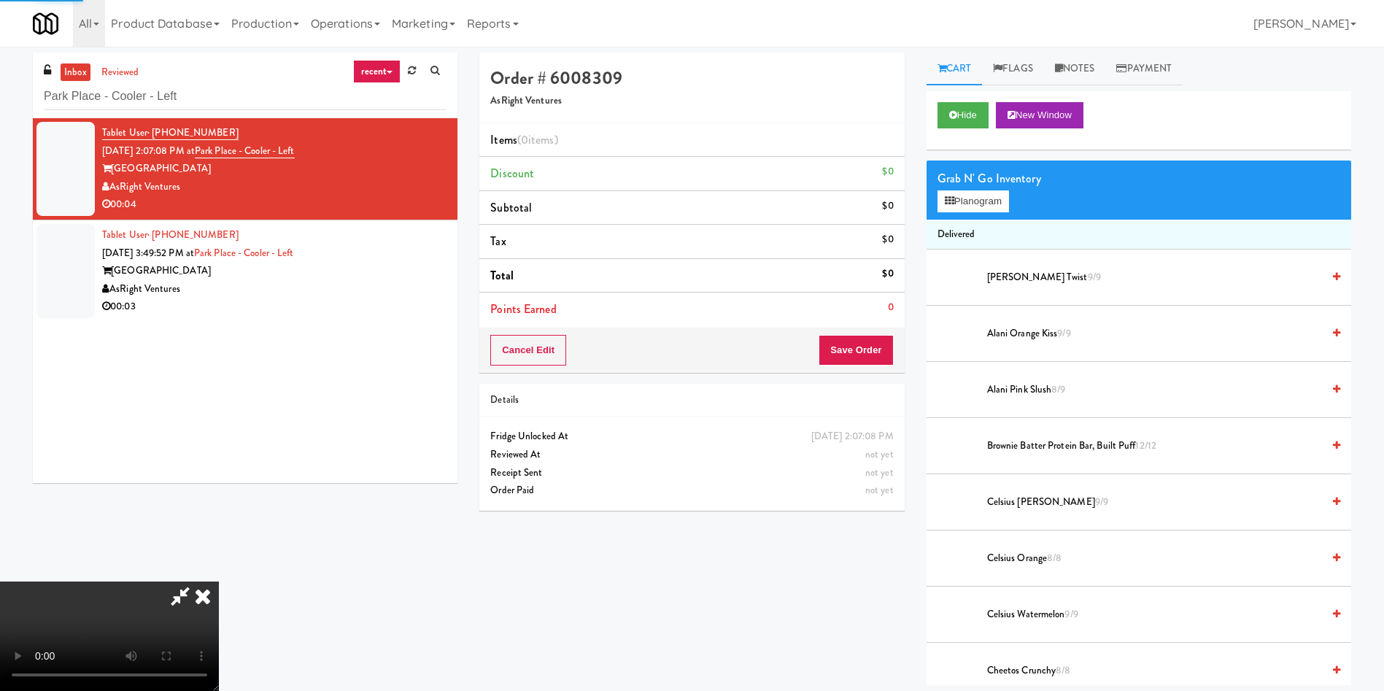
scroll to position [109, 0]
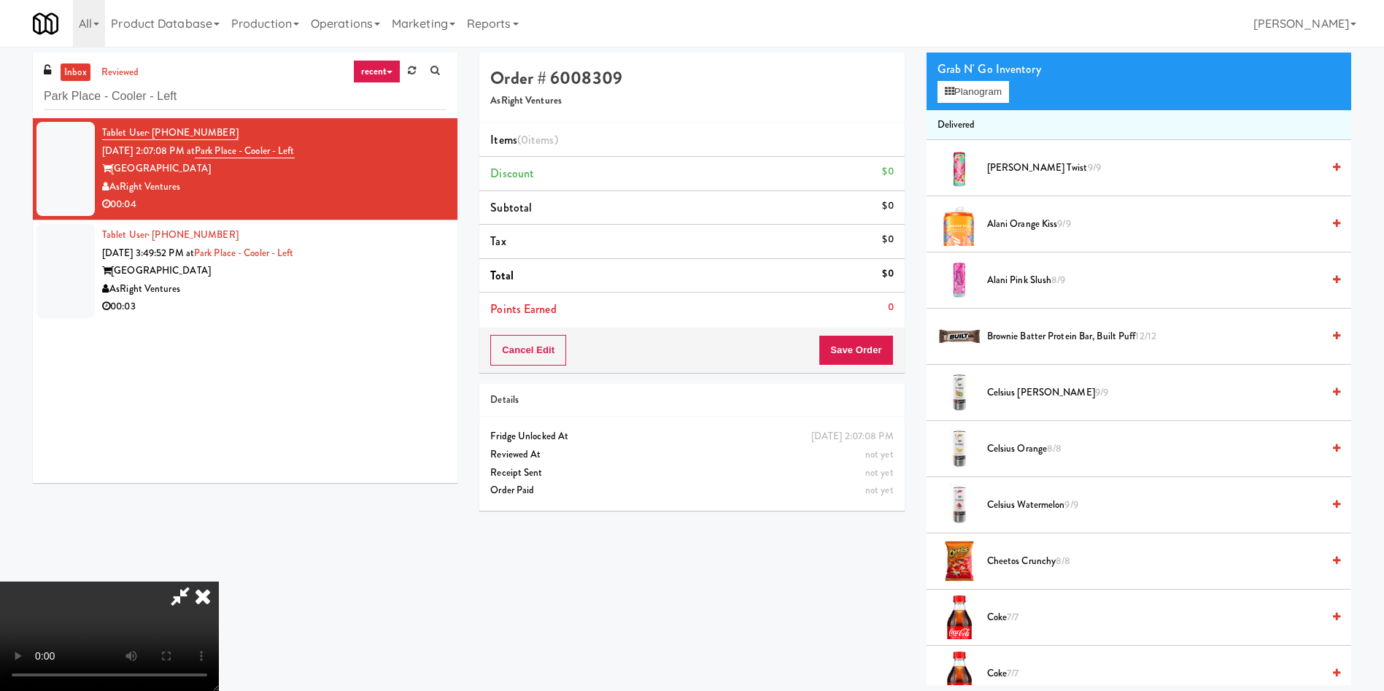
click at [219, 581] on video at bounding box center [109, 635] width 219 height 109
click at [1058, 328] on span "Brownie Batter Protein Bar, Built Puff 12/12" at bounding box center [1154, 337] width 335 height 18
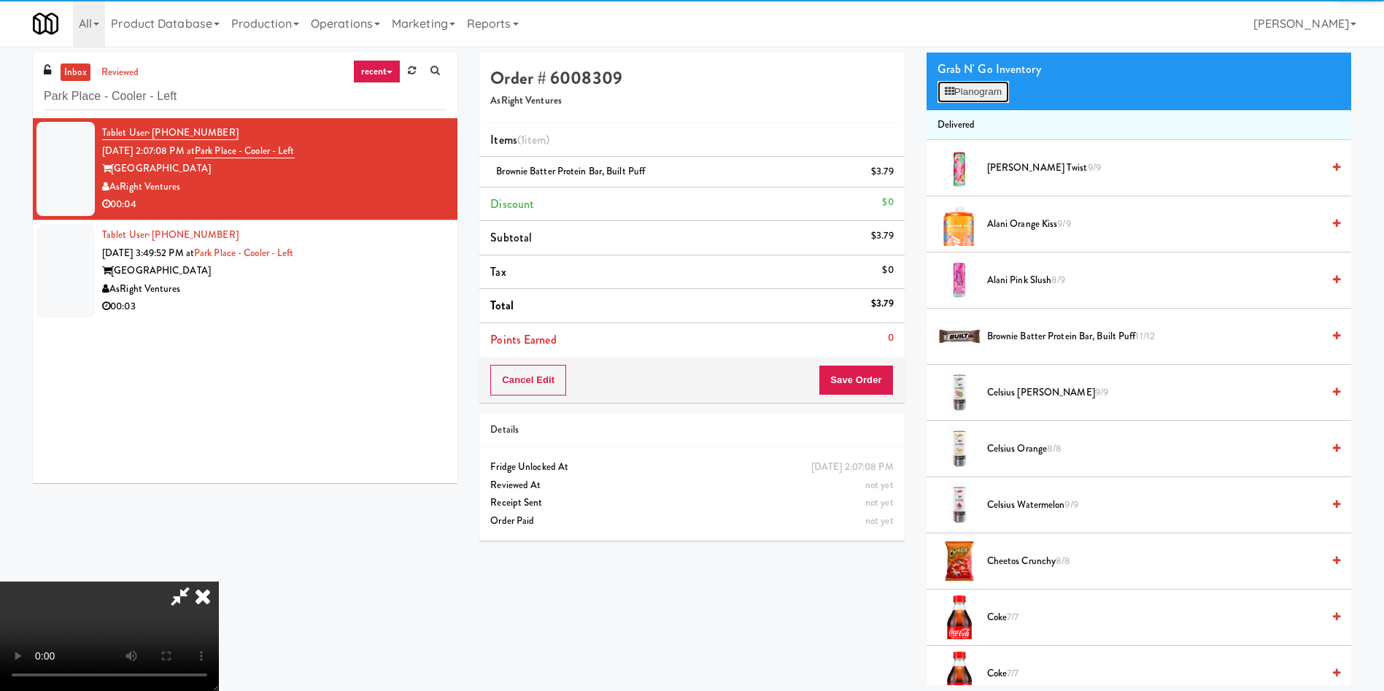
click at [961, 85] on button "Planogram" at bounding box center [972, 92] width 71 height 22
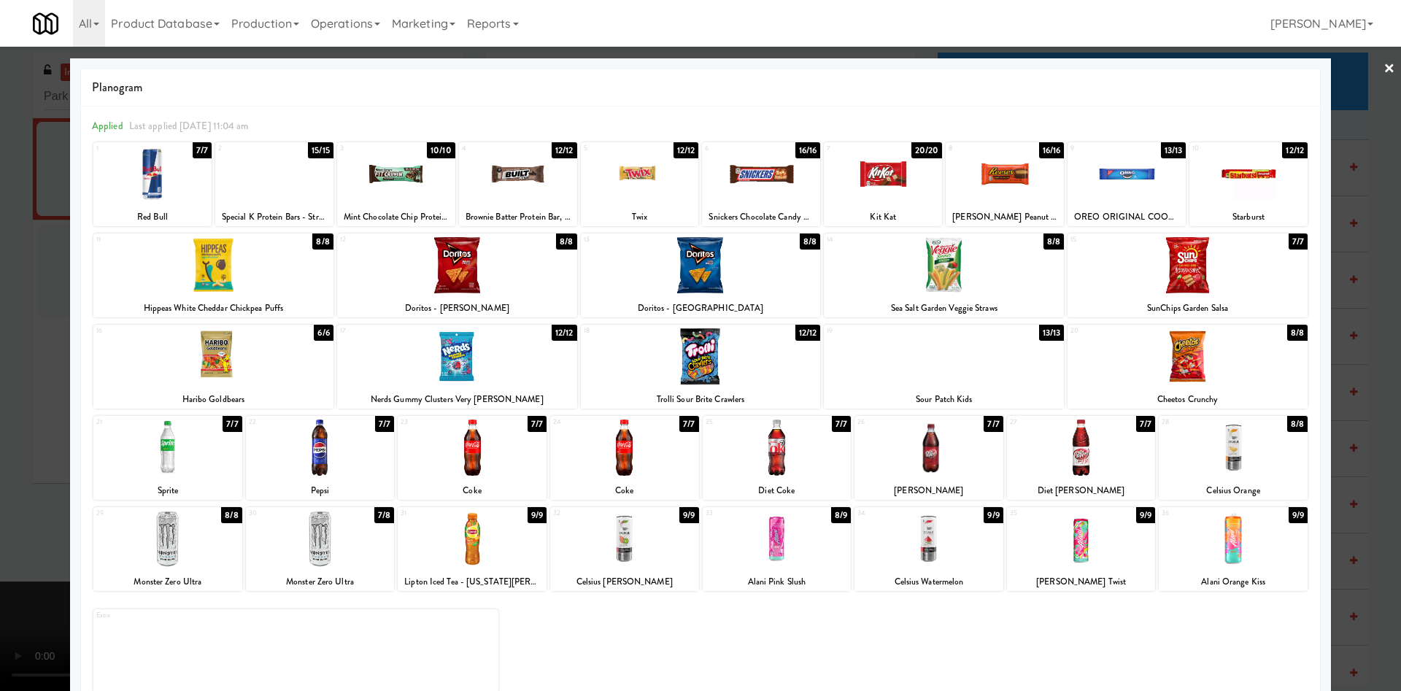
click at [1358, 96] on div at bounding box center [700, 345] width 1401 height 691
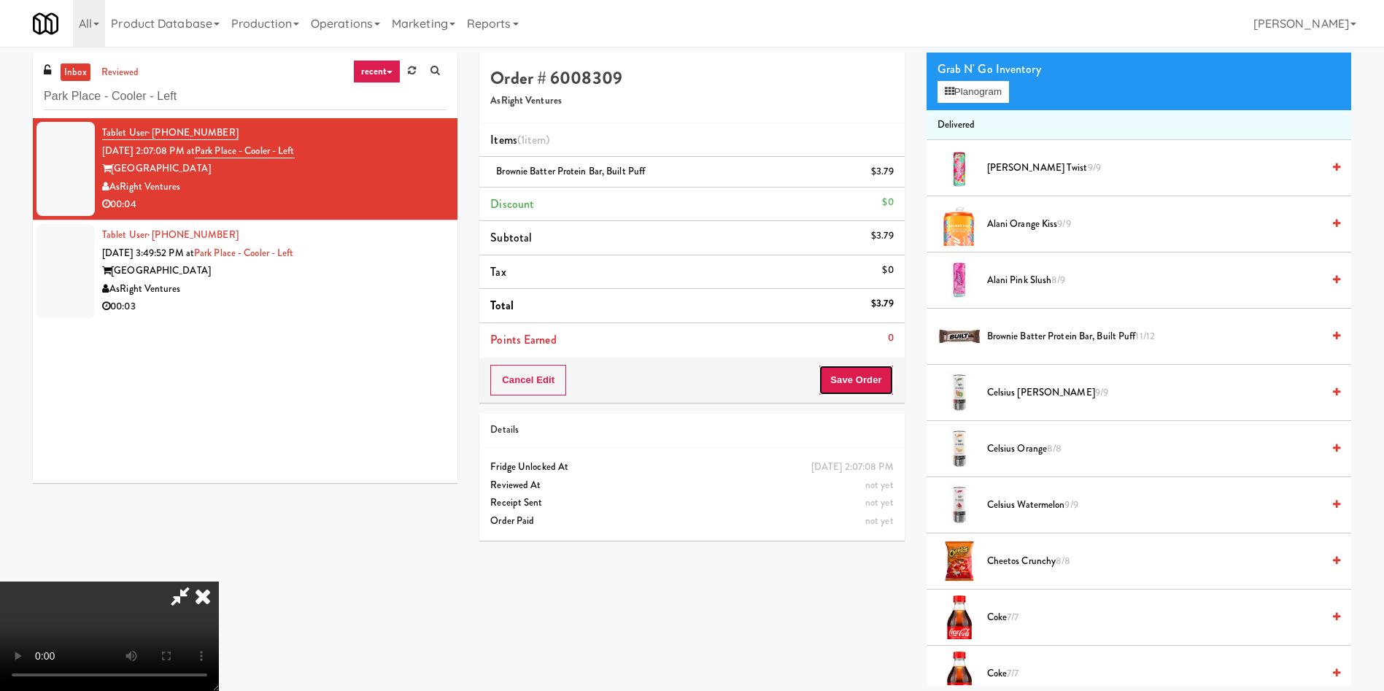
click at [852, 371] on button "Save Order" at bounding box center [856, 380] width 74 height 31
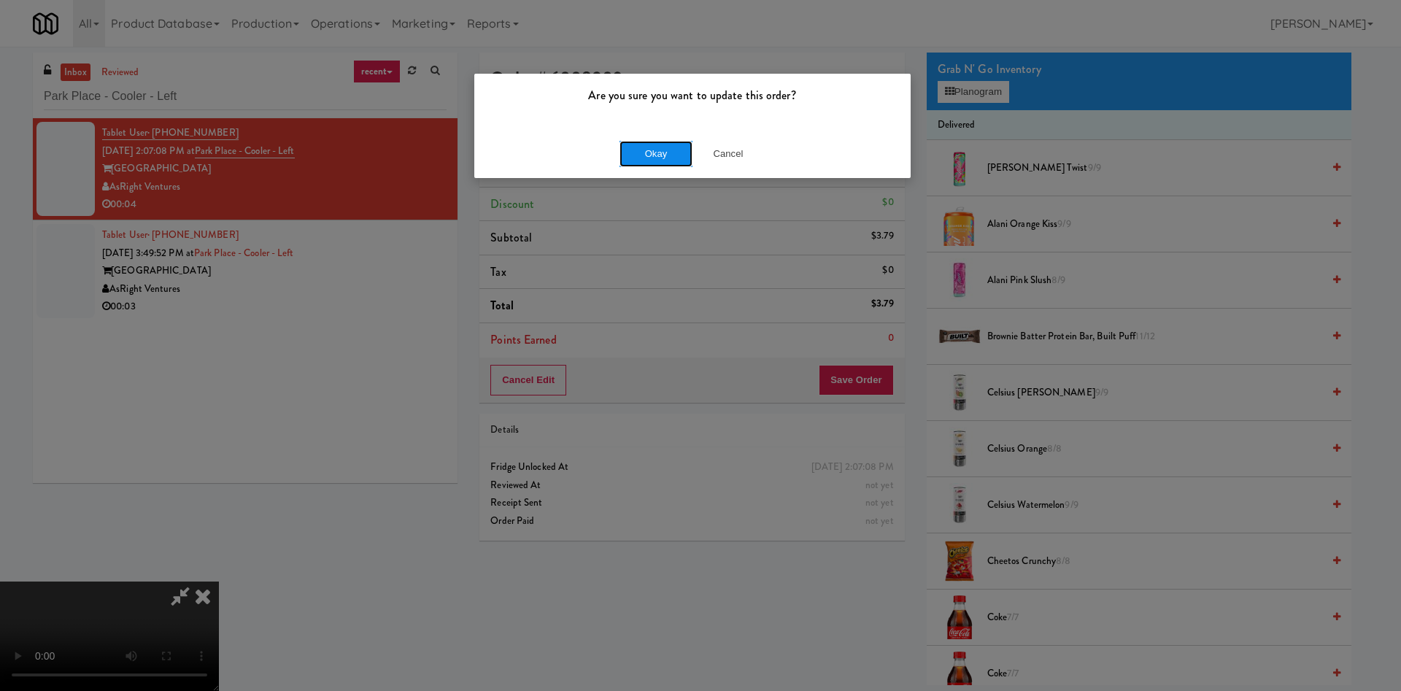
click at [671, 155] on button "Okay" at bounding box center [655, 154] width 73 height 26
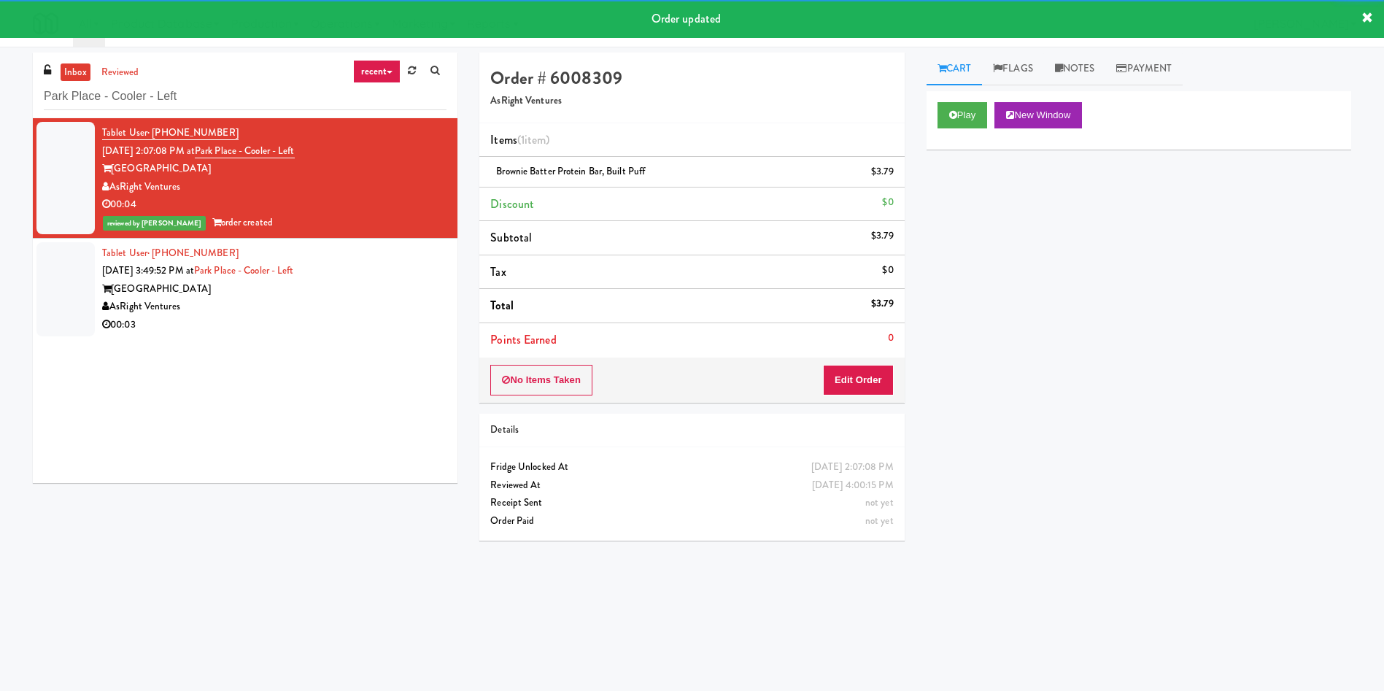
drag, startPoint x: 69, startPoint y: 285, endPoint x: 851, endPoint y: 131, distance: 797.2
click at [76, 287] on div at bounding box center [65, 289] width 58 height 94
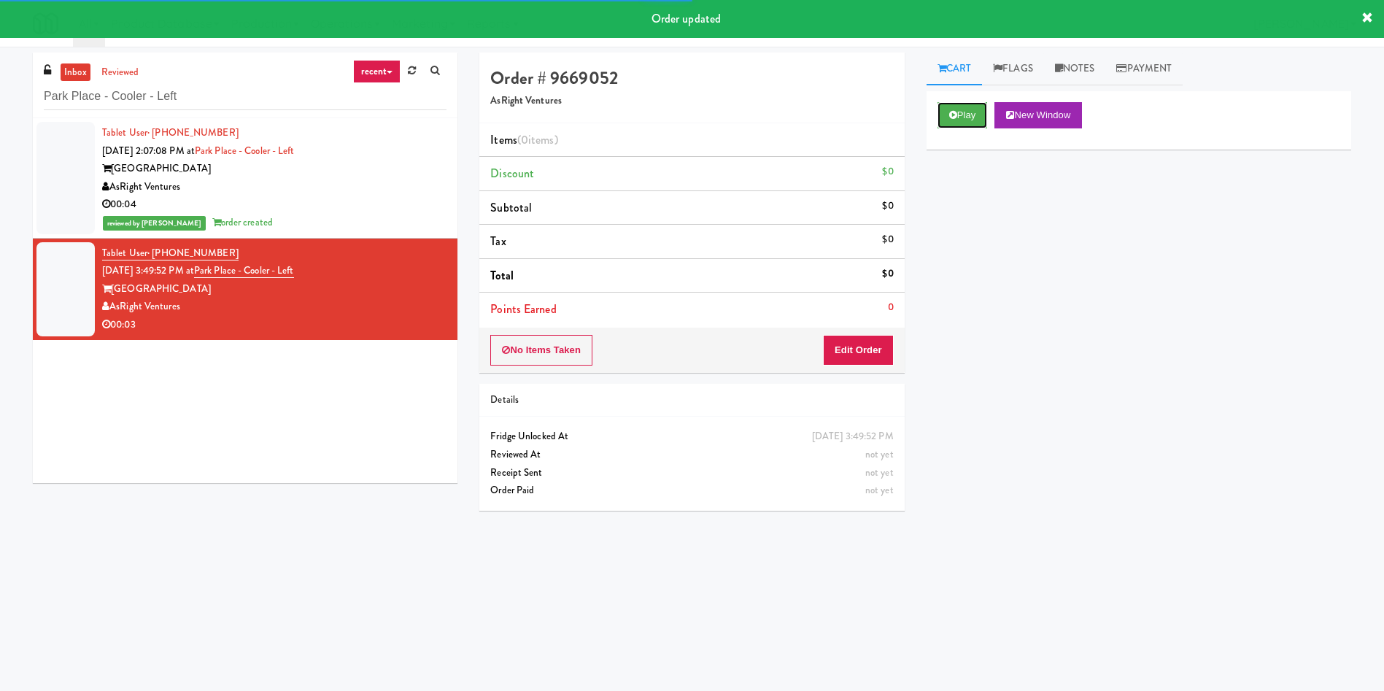
drag, startPoint x: 957, startPoint y: 117, endPoint x: 871, endPoint y: 223, distance: 136.4
click at [958, 117] on button "Play" at bounding box center [962, 115] width 50 height 26
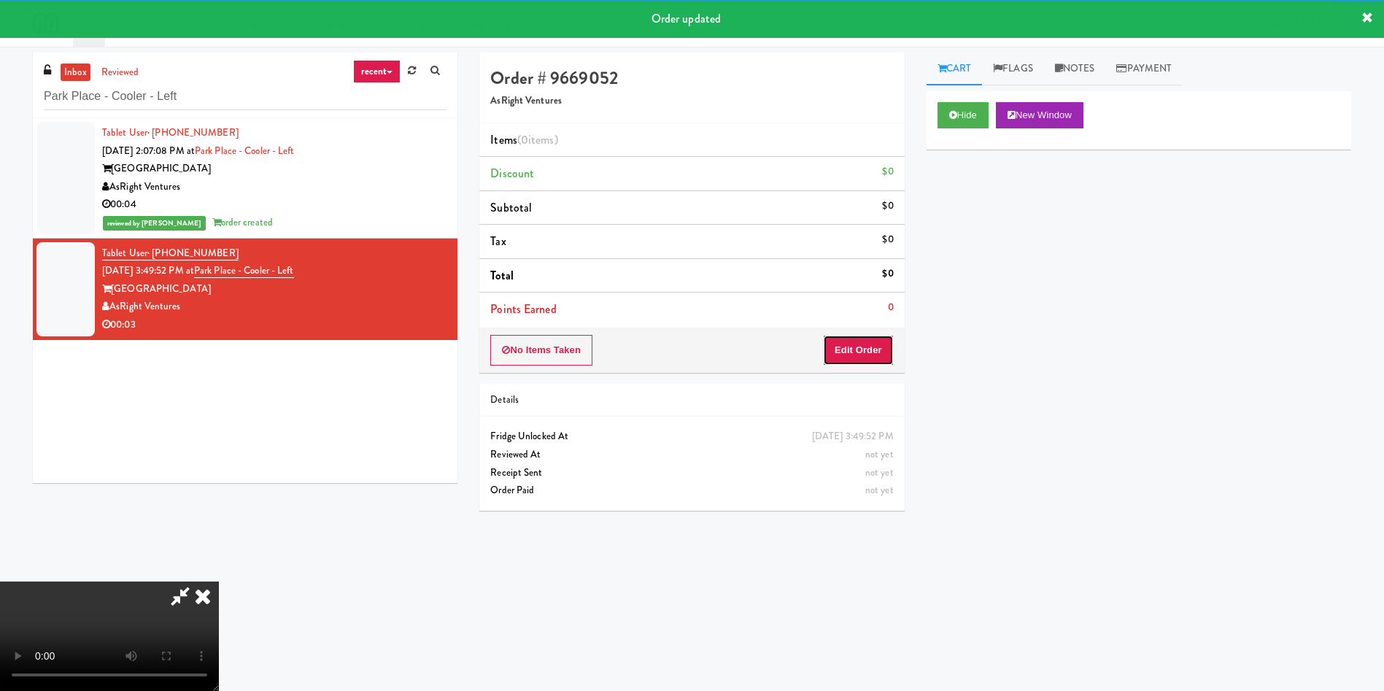
click at [851, 344] on button "Edit Order" at bounding box center [858, 350] width 71 height 31
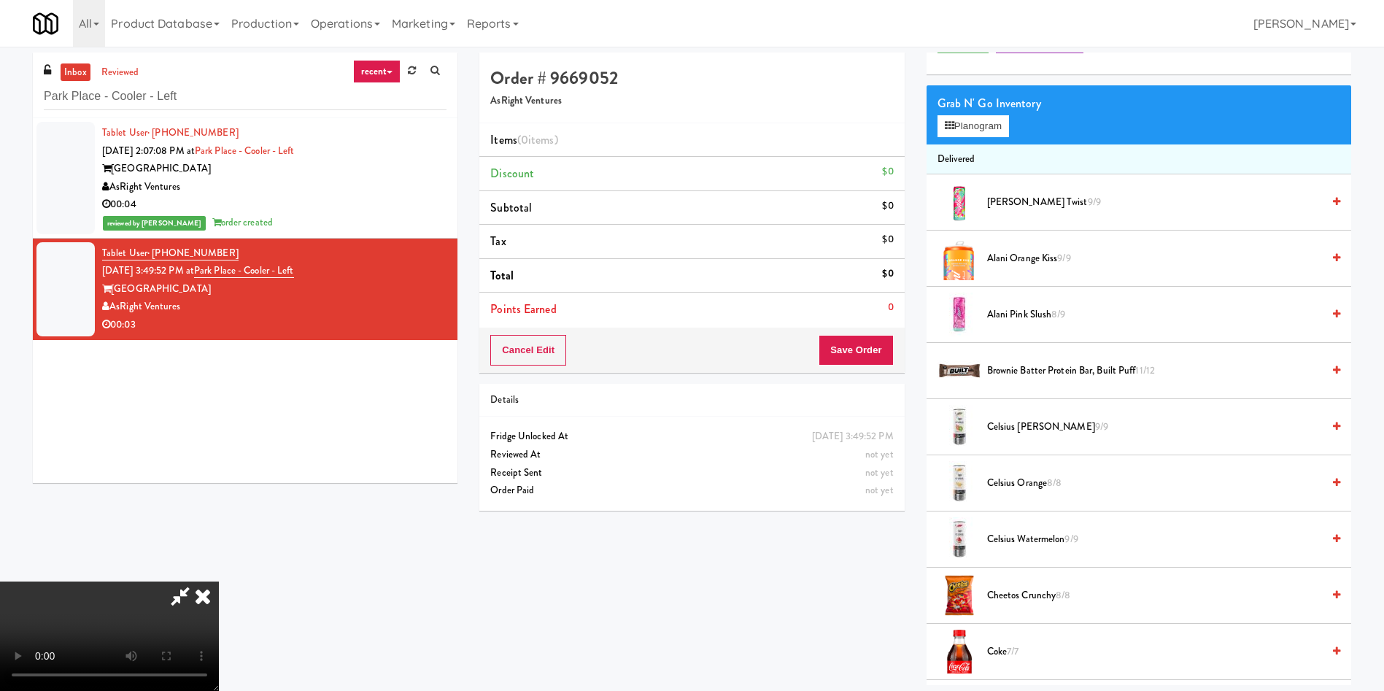
scroll to position [109, 0]
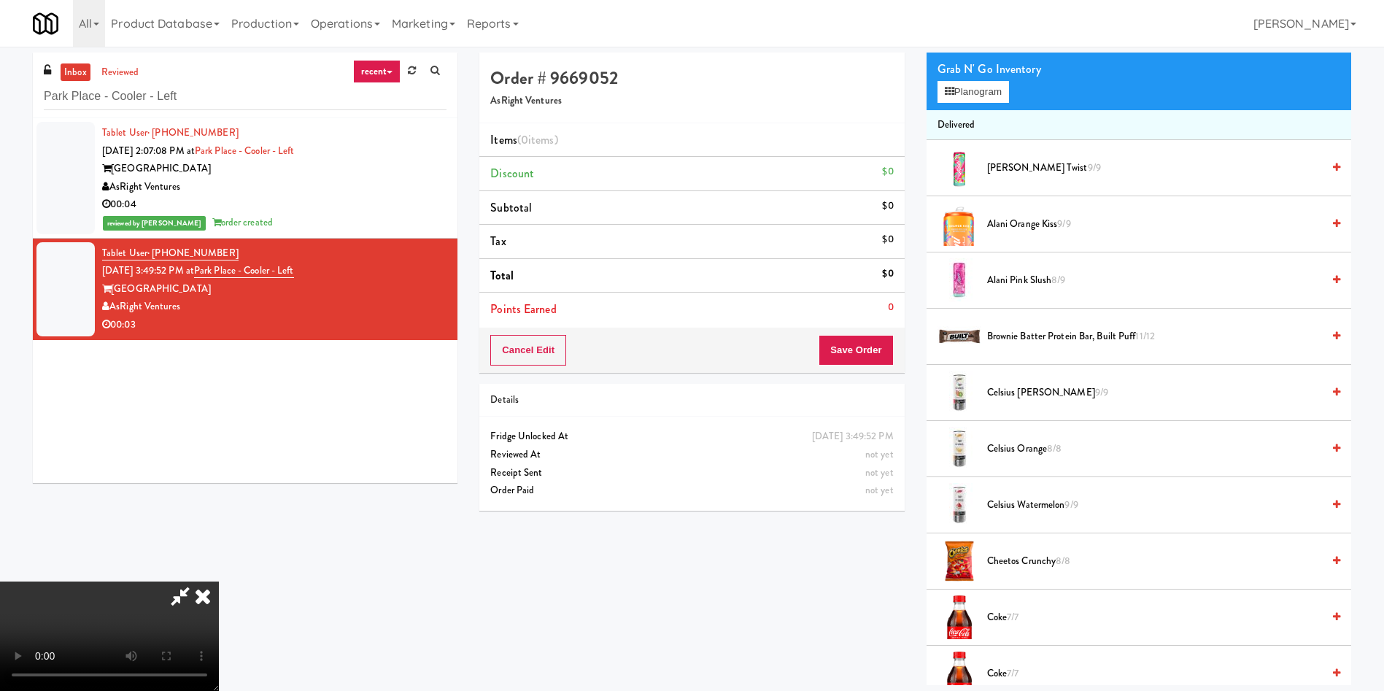
click at [219, 581] on video at bounding box center [109, 635] width 219 height 109
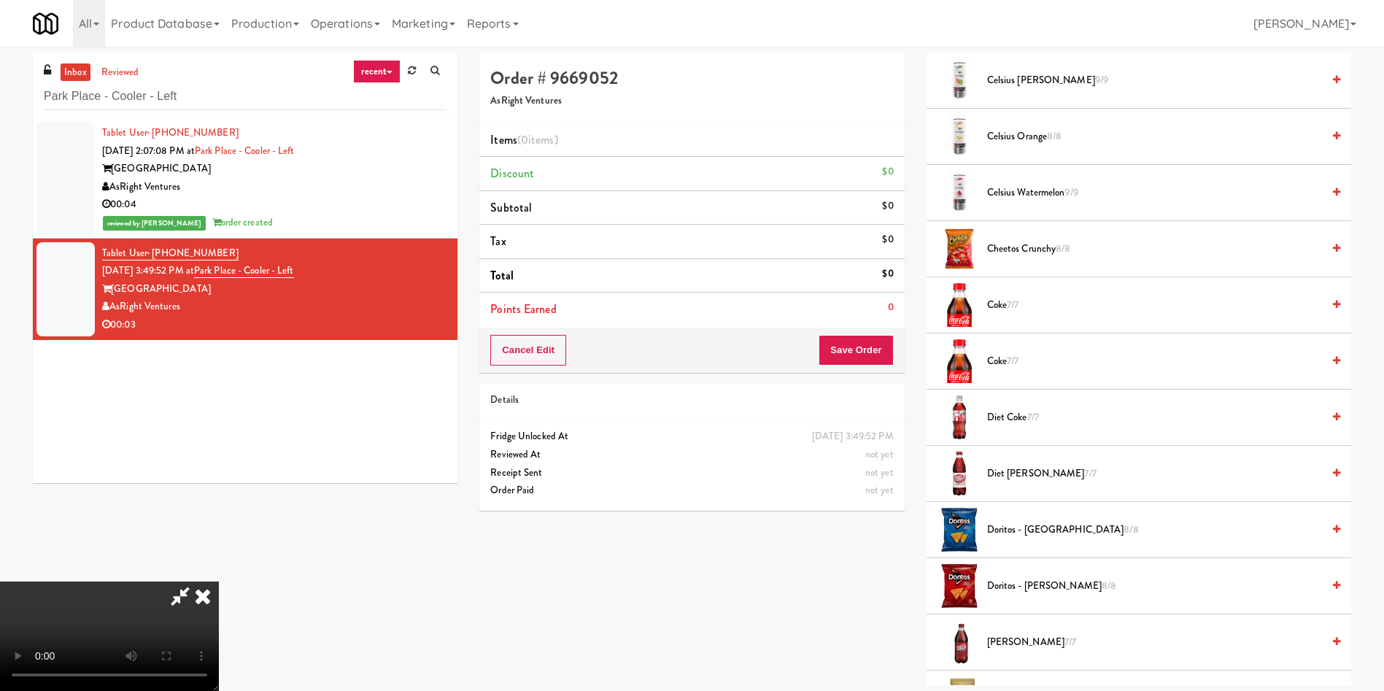
scroll to position [438, 0]
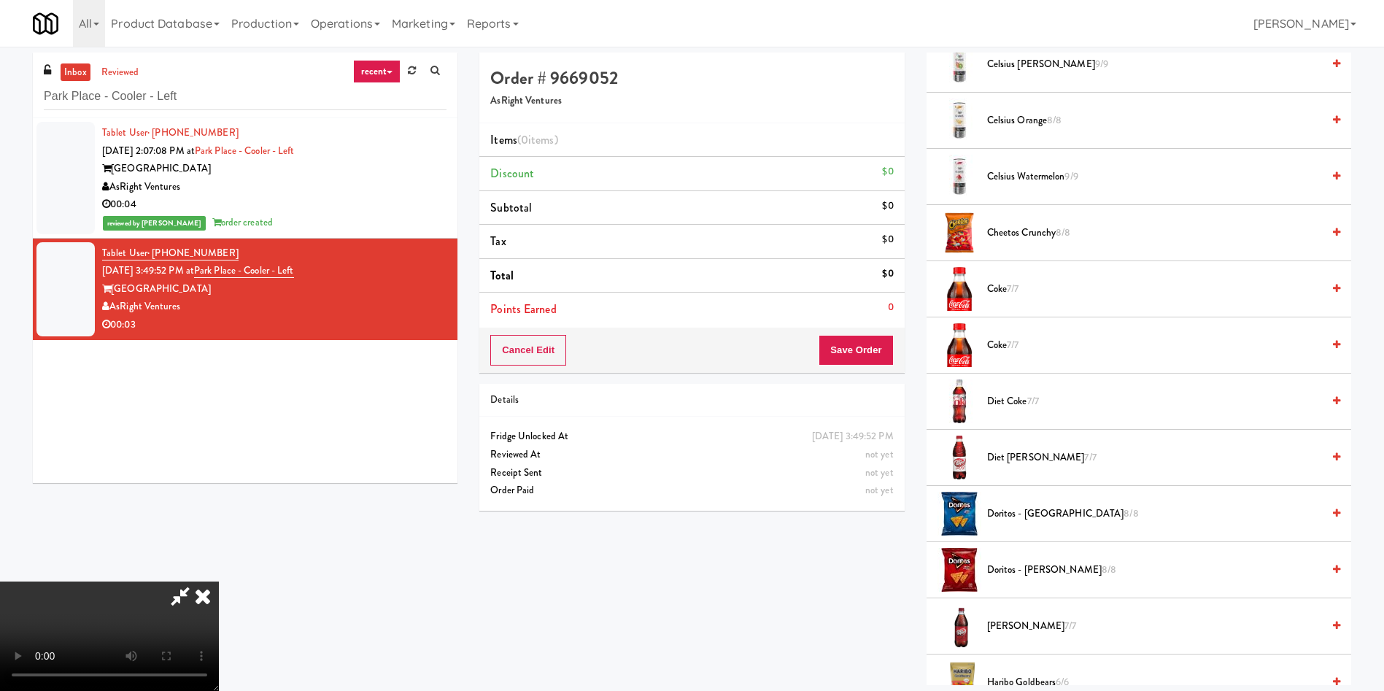
click at [1021, 566] on span "Doritos - Nacho Cheese 8/8" at bounding box center [1154, 570] width 335 height 18
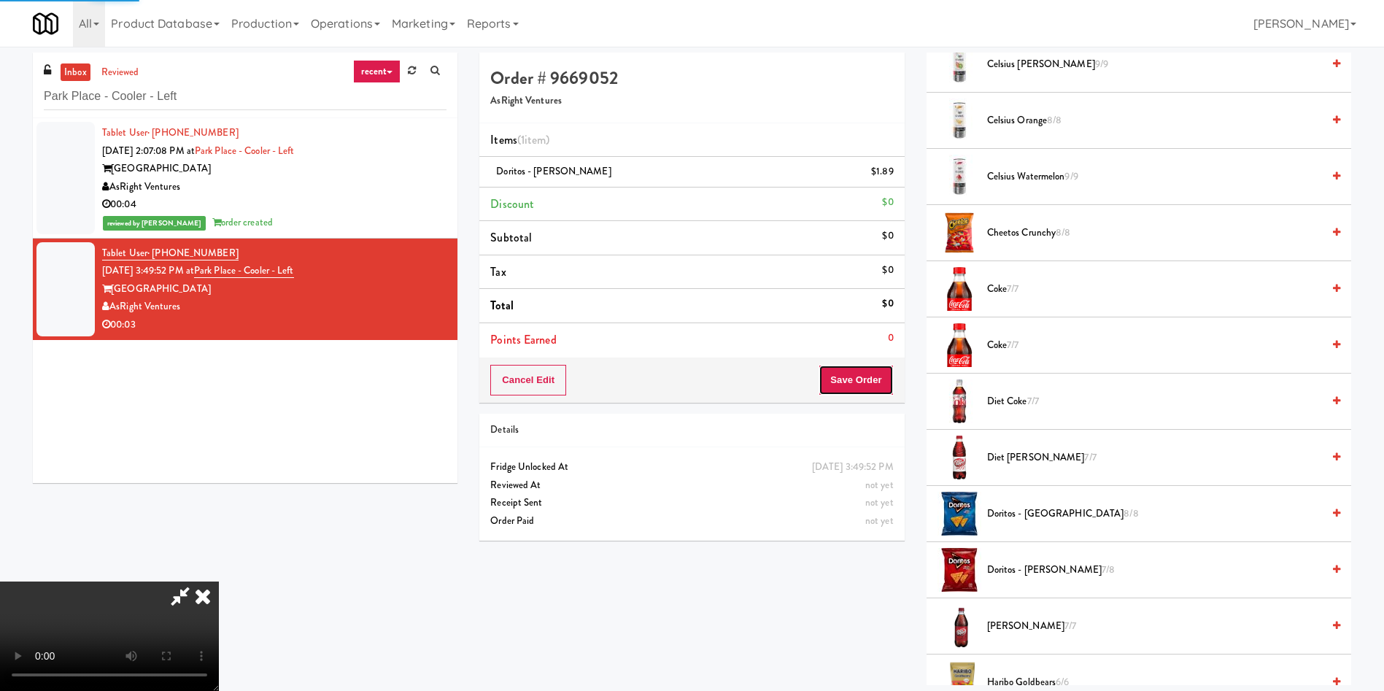
click at [867, 379] on button "Save Order" at bounding box center [856, 380] width 74 height 31
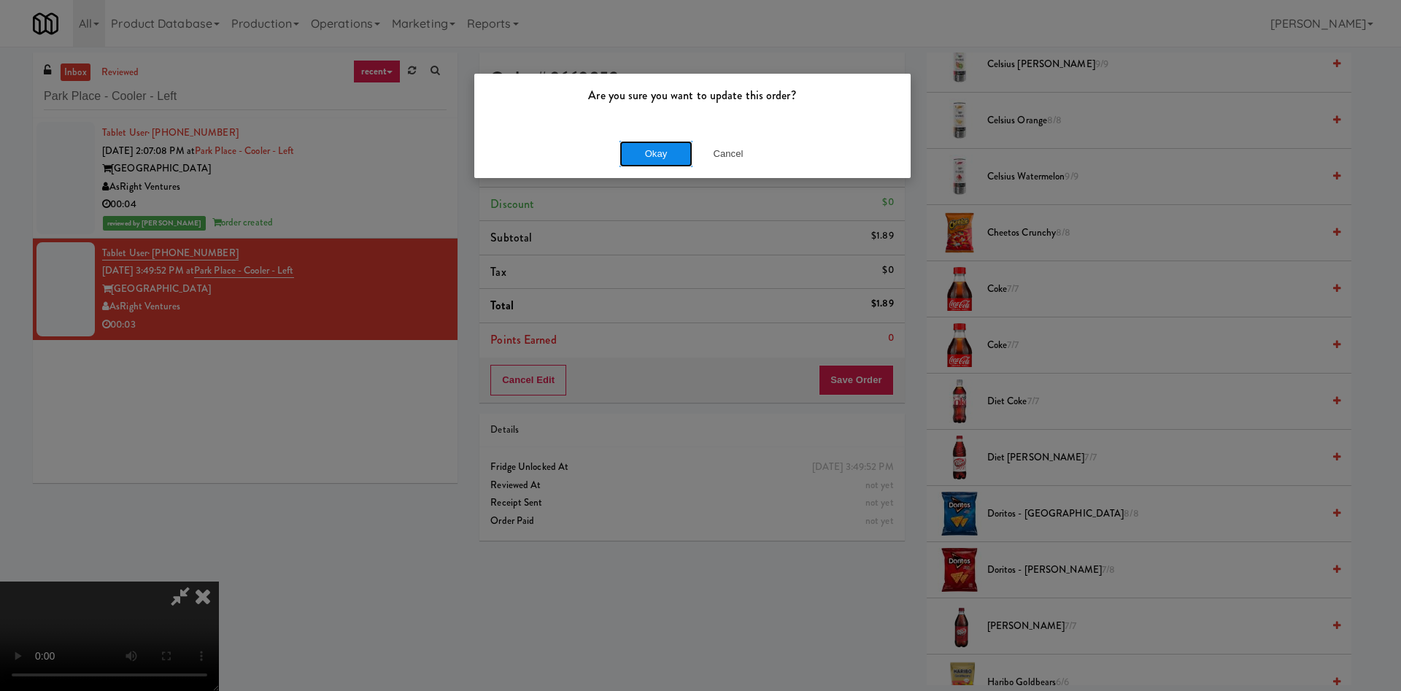
click at [630, 154] on button "Okay" at bounding box center [655, 154] width 73 height 26
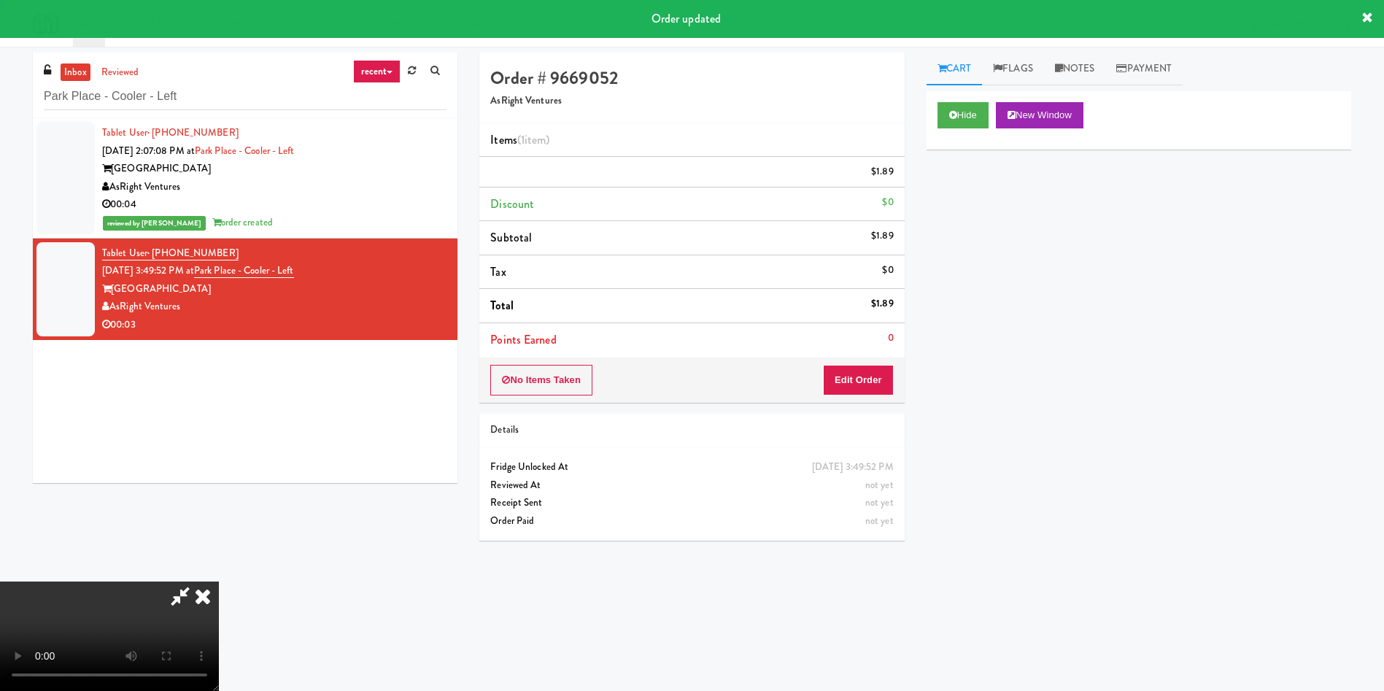
scroll to position [0, 0]
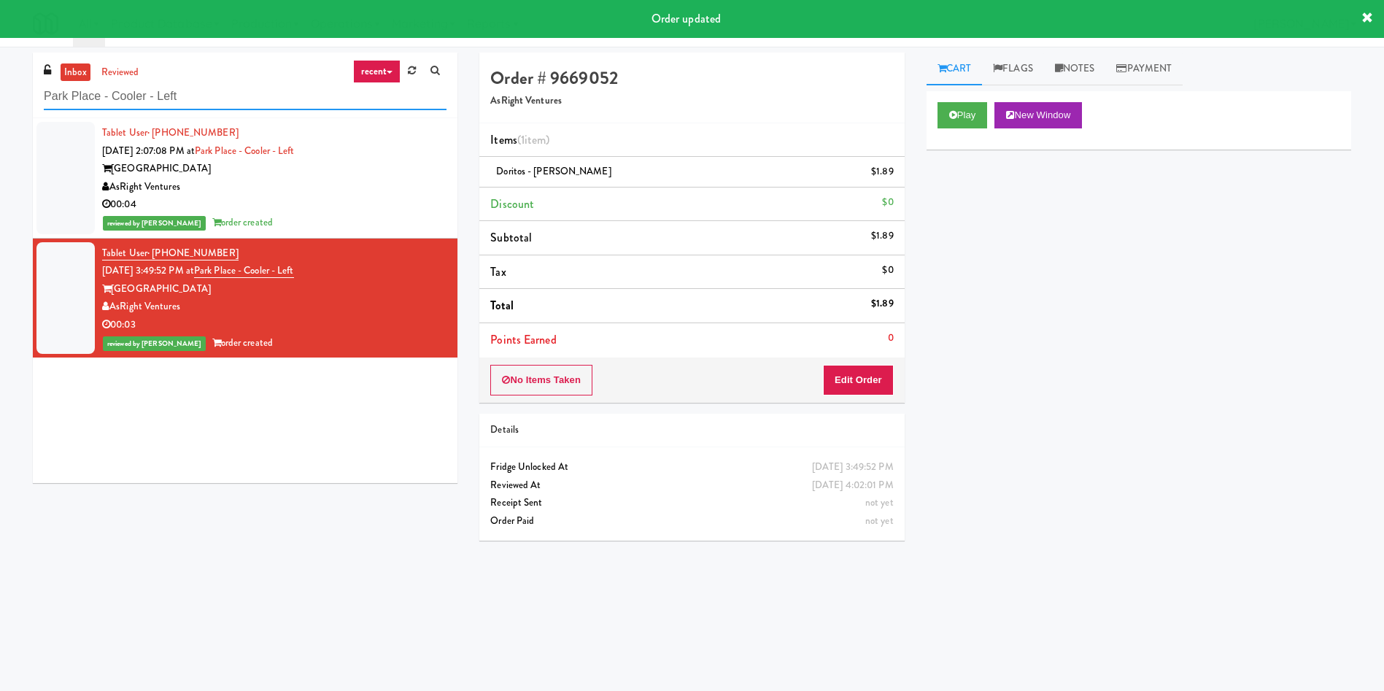
drag, startPoint x: 225, startPoint y: 88, endPoint x: 0, endPoint y: 63, distance: 226.0
click at [0, 63] on div "inbox reviewed recent all unclear take inventory issue suspicious failed recent…" at bounding box center [692, 346] width 1384 height 586
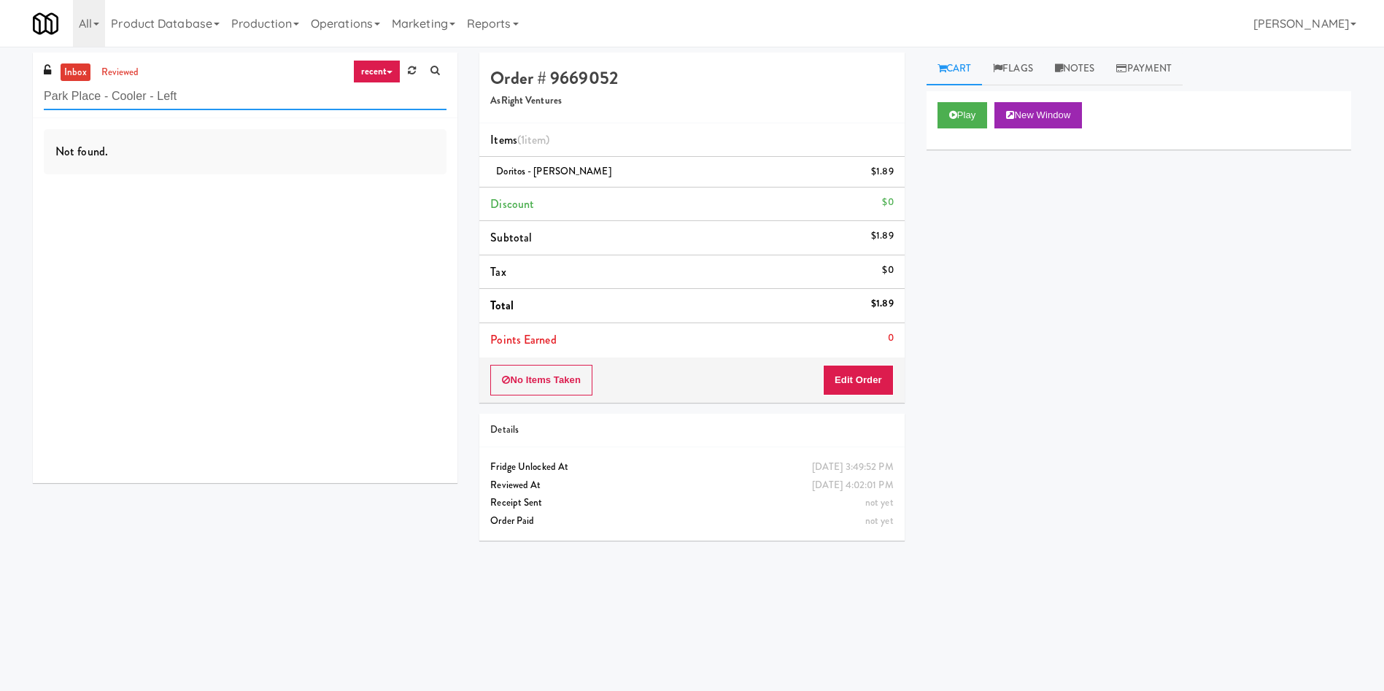
drag, startPoint x: 225, startPoint y: 97, endPoint x: 0, endPoint y: 82, distance: 225.9
click at [0, 82] on div "inbox reviewed recent all unclear take inventory issue suspicious failed recent…" at bounding box center [692, 346] width 1384 height 586
paste input "Rock Solid Reboot (Right)"
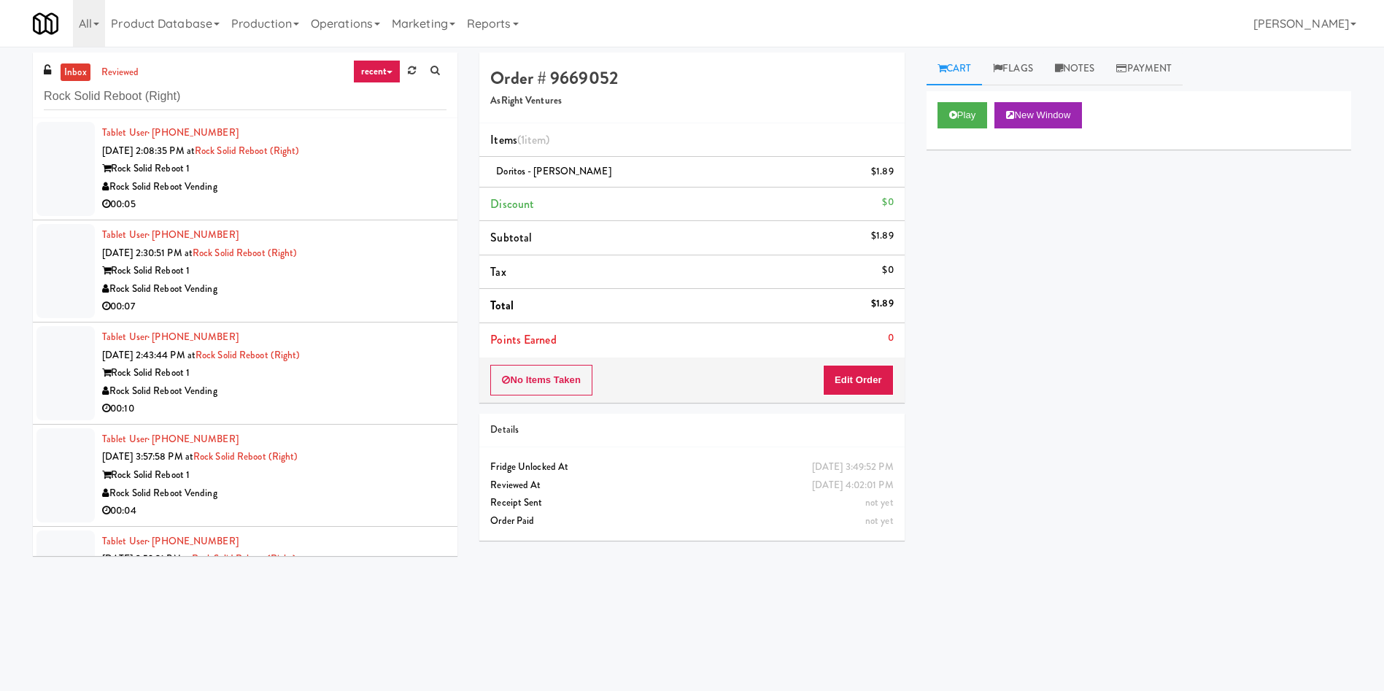
click at [39, 159] on div at bounding box center [65, 169] width 58 height 94
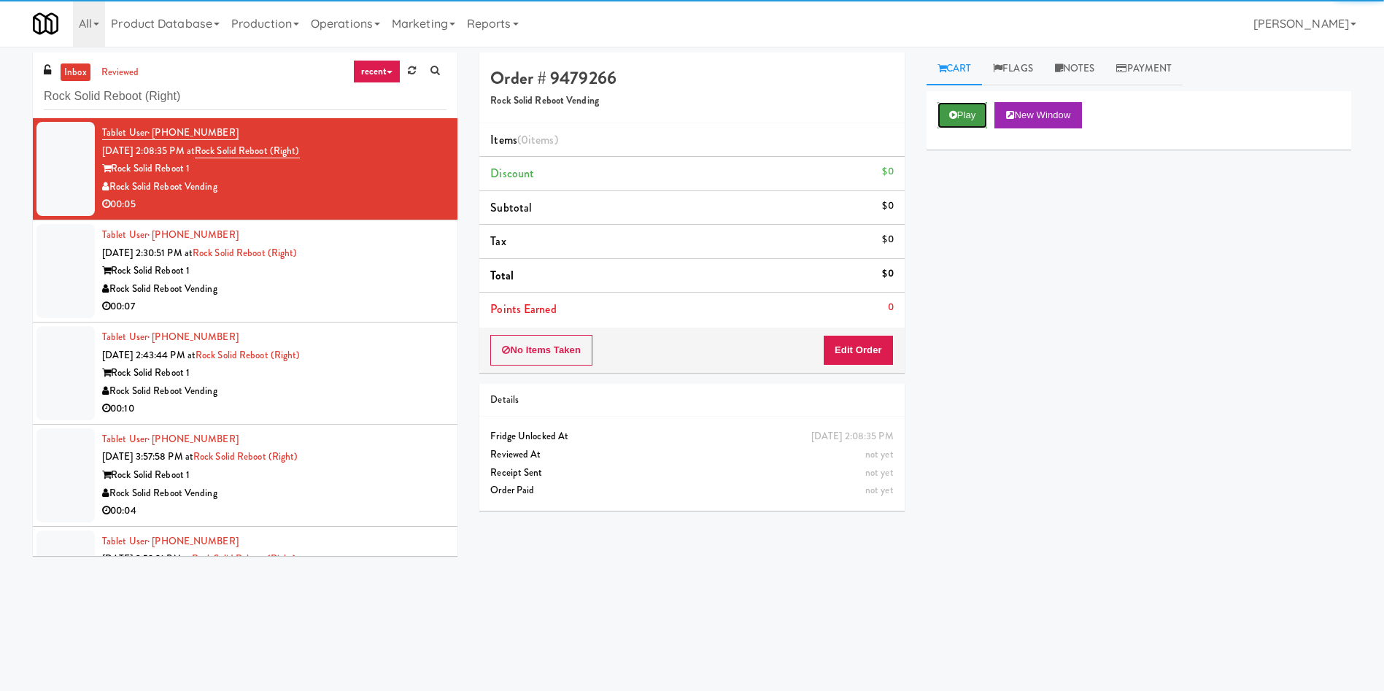
click at [957, 115] on button "Play" at bounding box center [962, 115] width 50 height 26
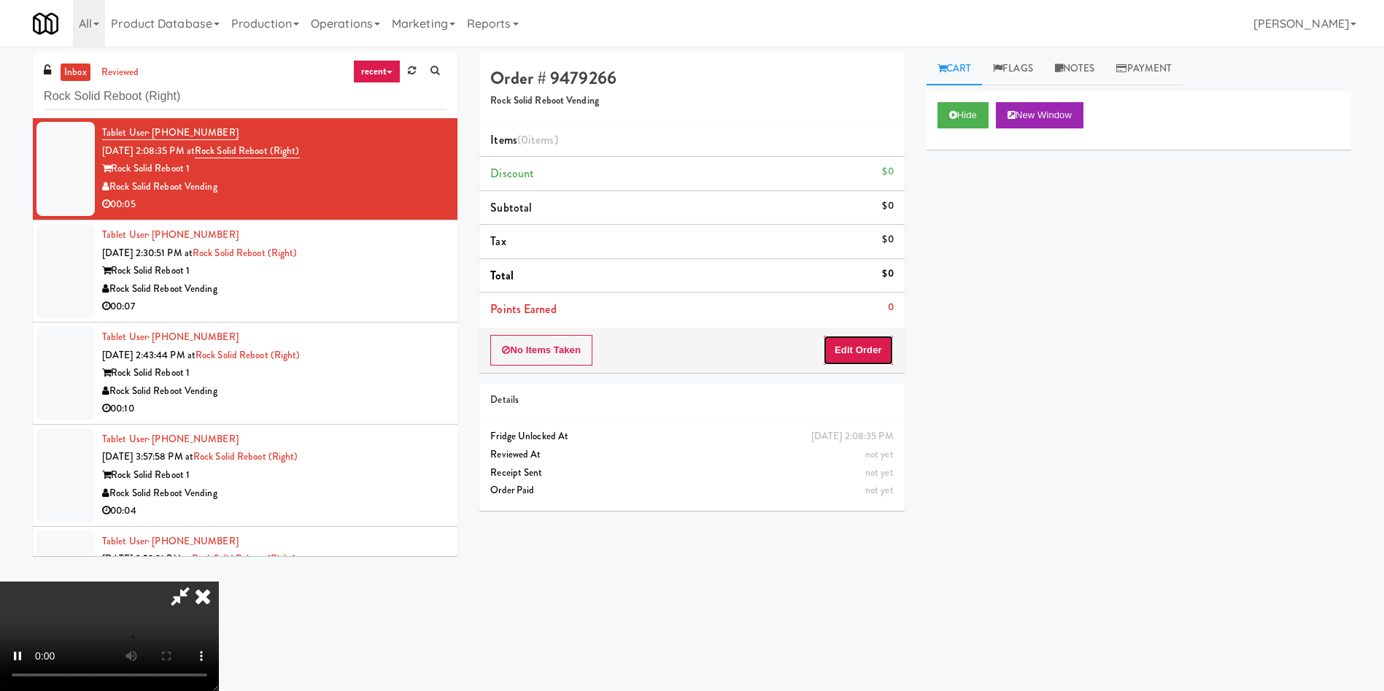
click at [867, 349] on button "Edit Order" at bounding box center [858, 350] width 71 height 31
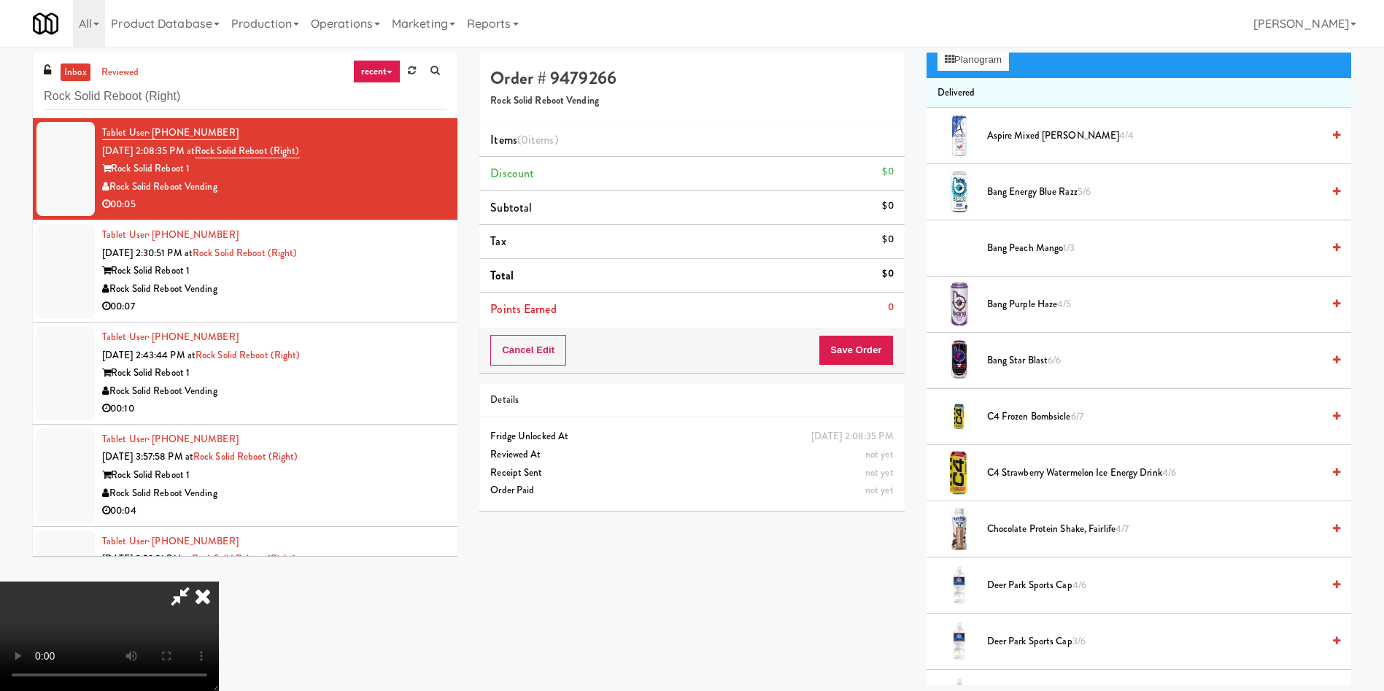
scroll to position [109, 0]
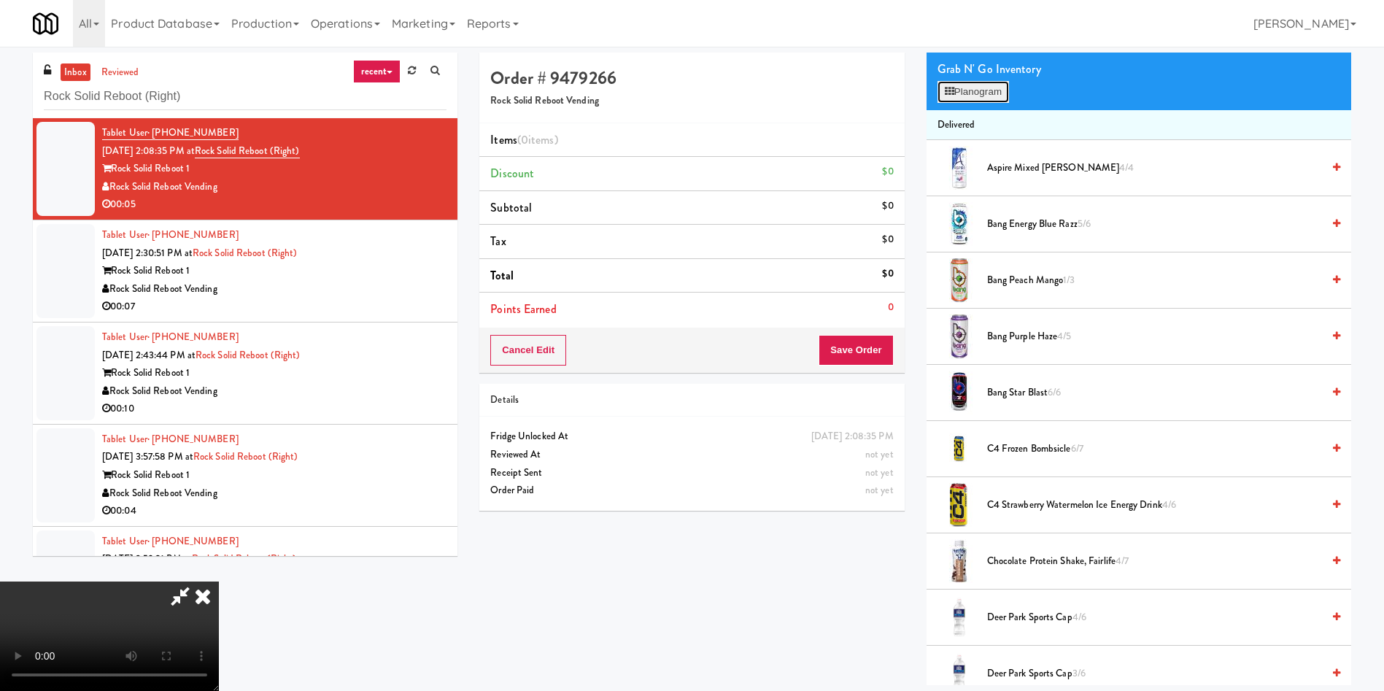
click at [973, 90] on button "Planogram" at bounding box center [972, 92] width 71 height 22
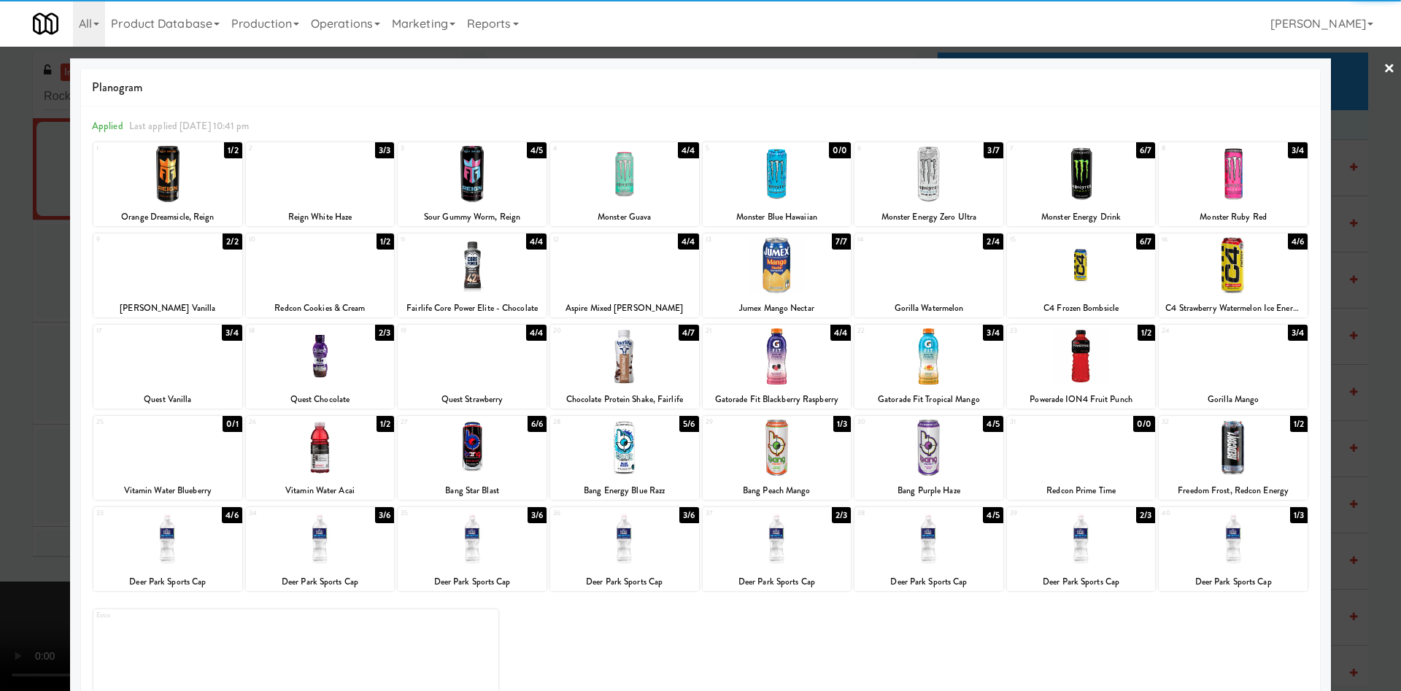
click at [310, 190] on div at bounding box center [320, 174] width 149 height 56
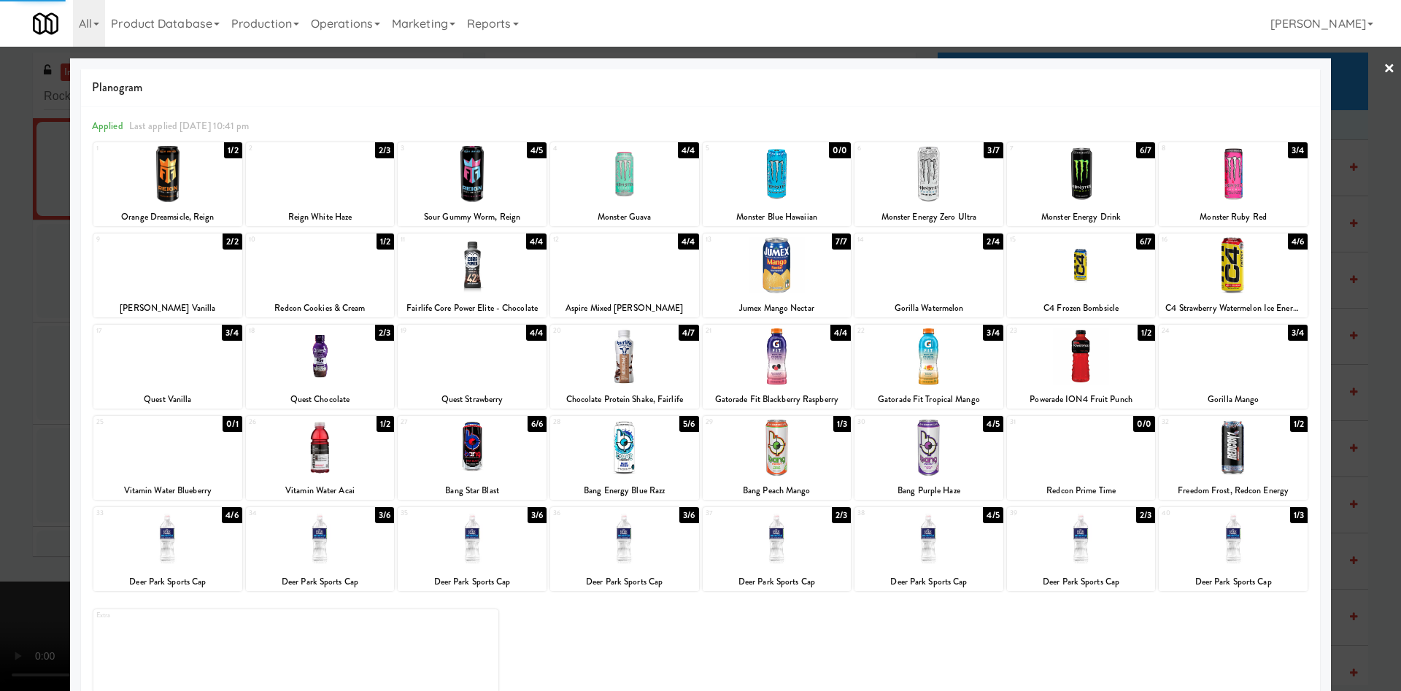
click at [29, 220] on div at bounding box center [700, 345] width 1401 height 691
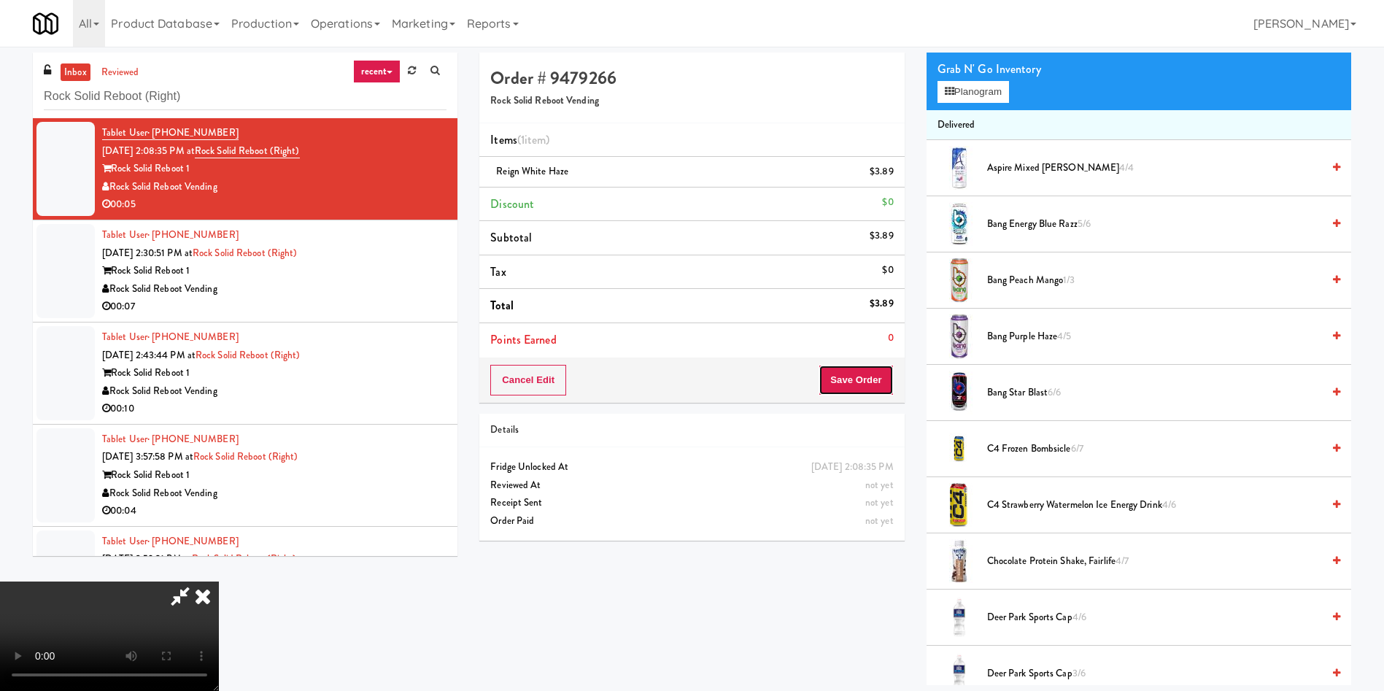
click at [864, 383] on button "Save Order" at bounding box center [856, 380] width 74 height 31
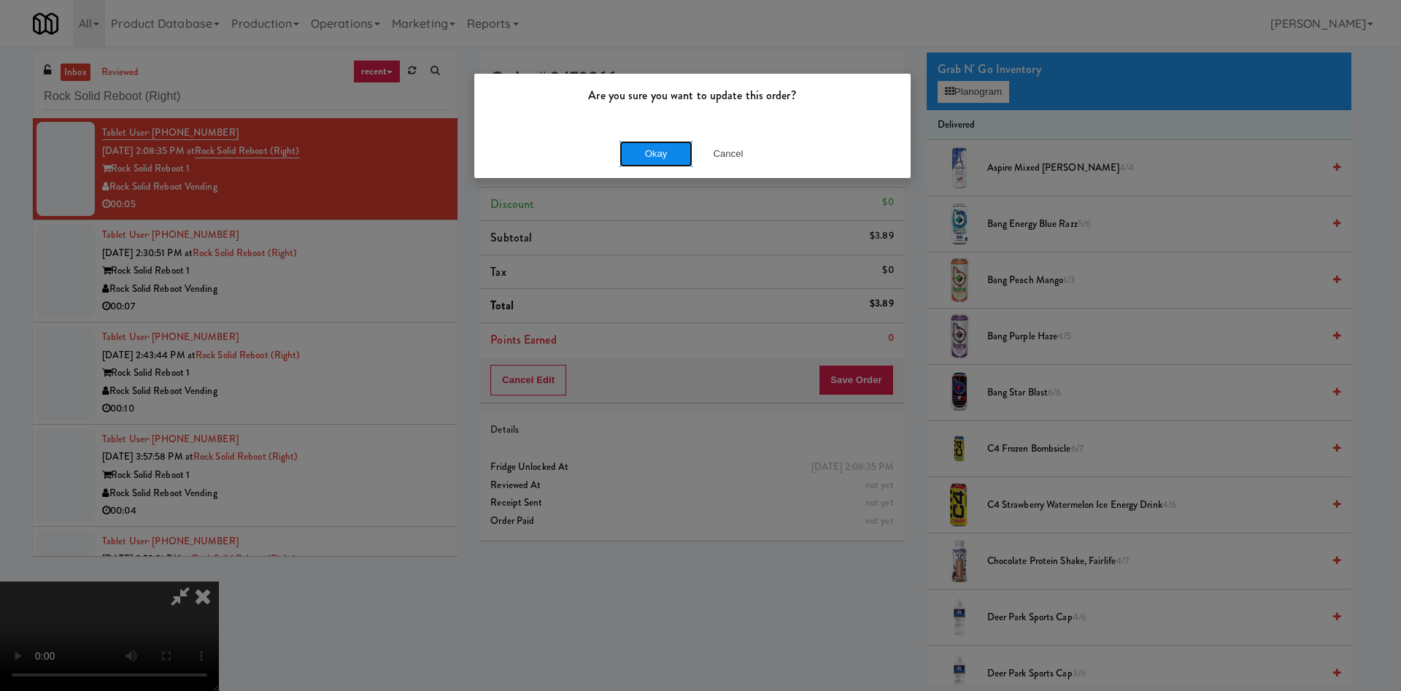
click at [639, 160] on button "Okay" at bounding box center [655, 154] width 73 height 26
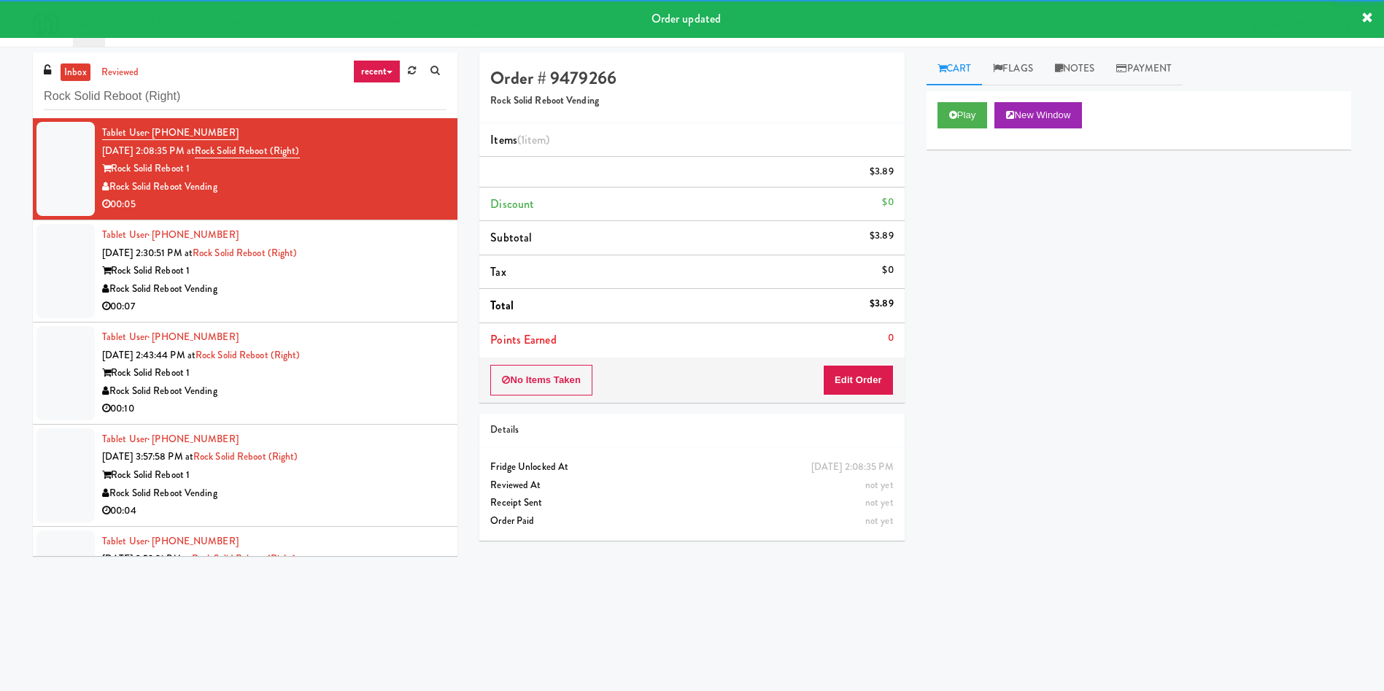
click at [63, 277] on div at bounding box center [65, 271] width 58 height 94
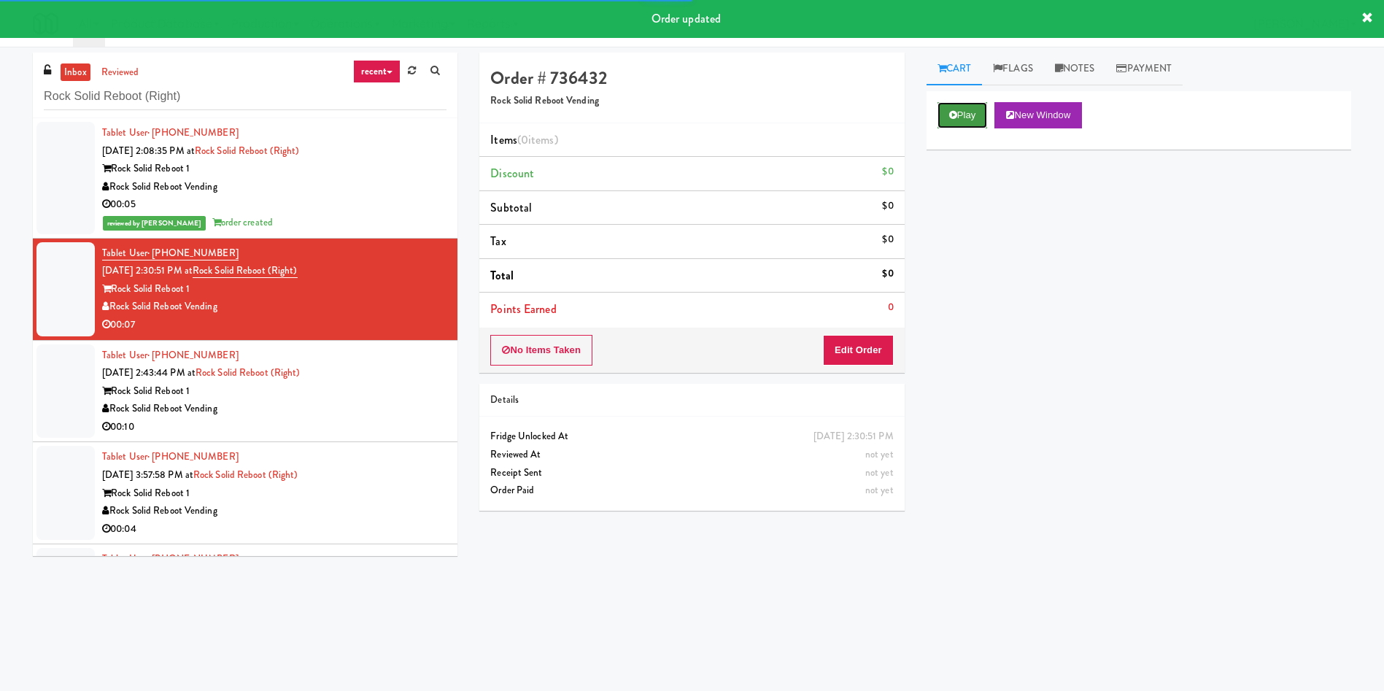
click at [981, 111] on button "Play" at bounding box center [962, 115] width 50 height 26
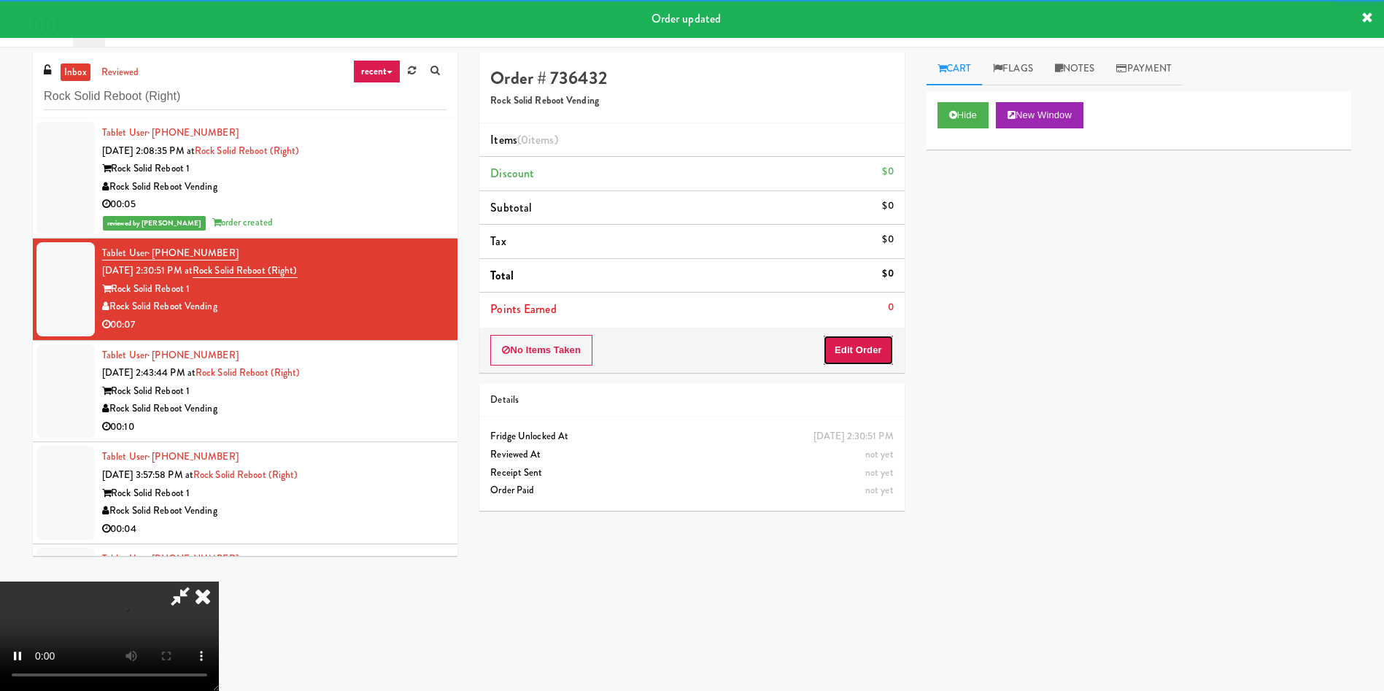
click at [867, 350] on button "Edit Order" at bounding box center [858, 350] width 71 height 31
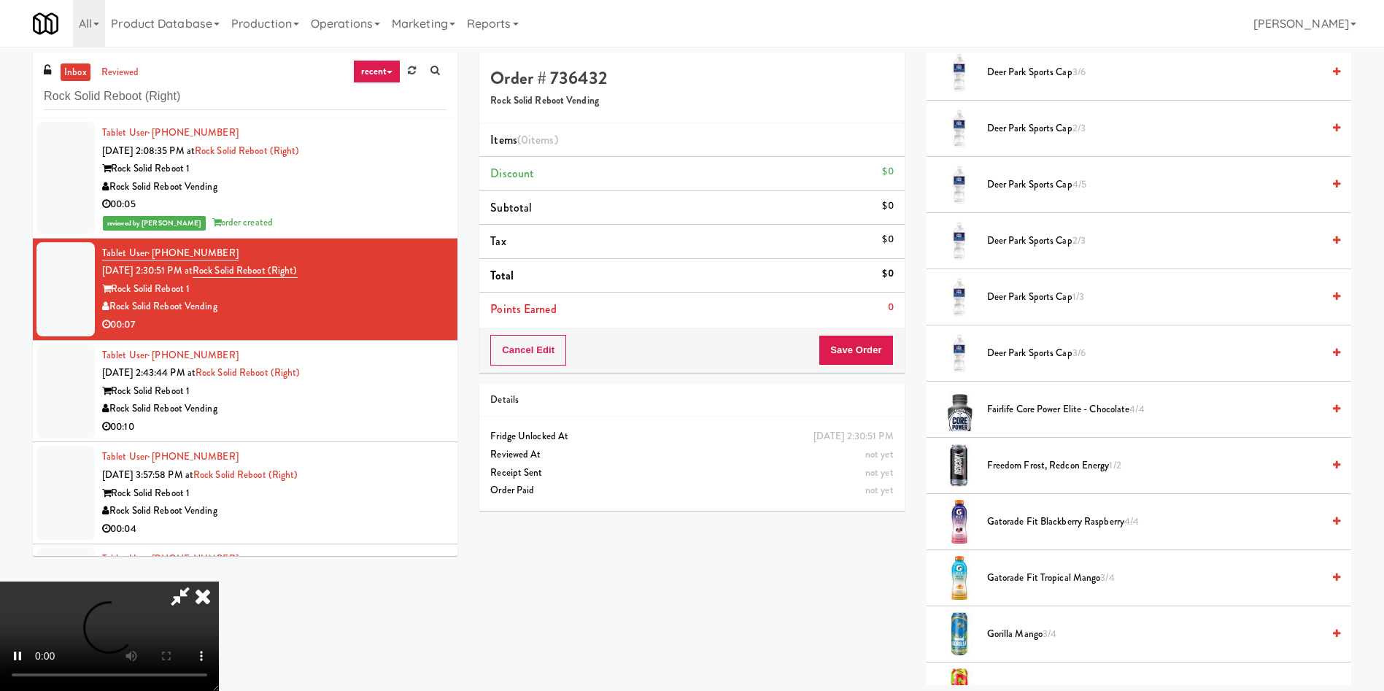
scroll to position [875, 0]
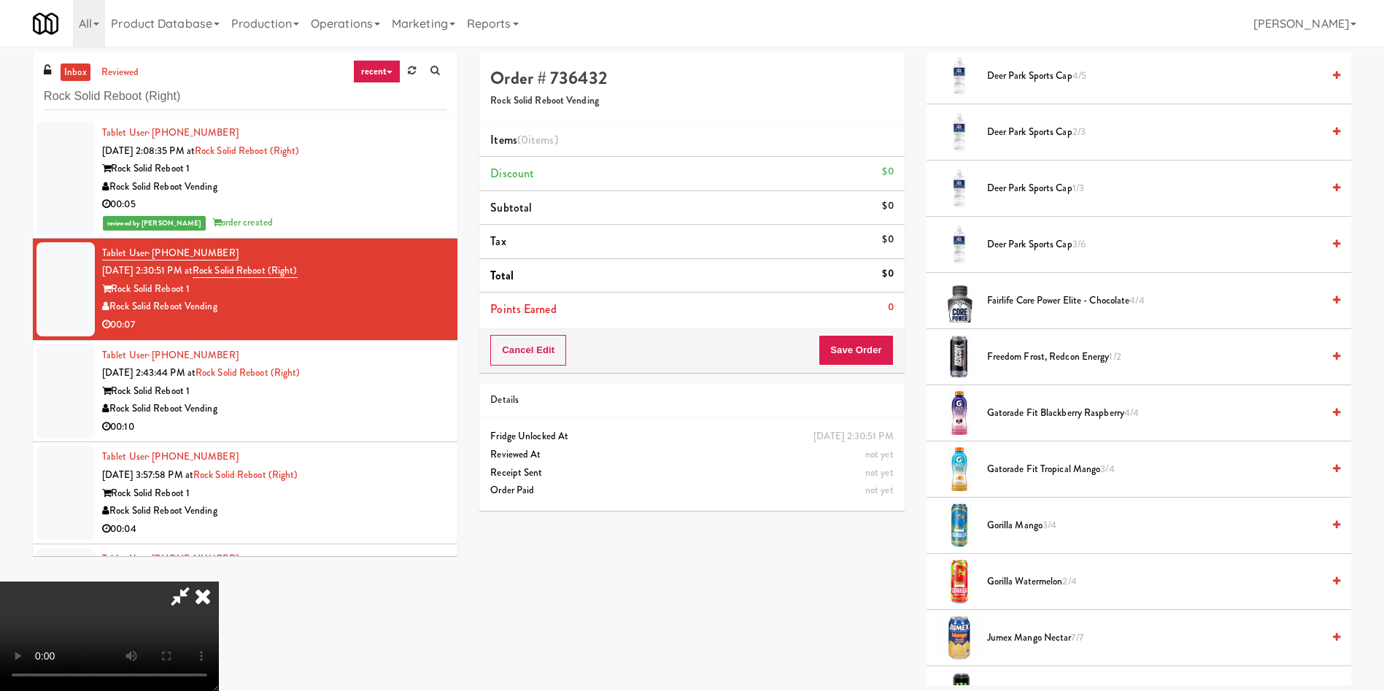
click at [1052, 292] on span "Fairlife Core Power Elite - Chocolate 4/4" at bounding box center [1154, 301] width 335 height 18
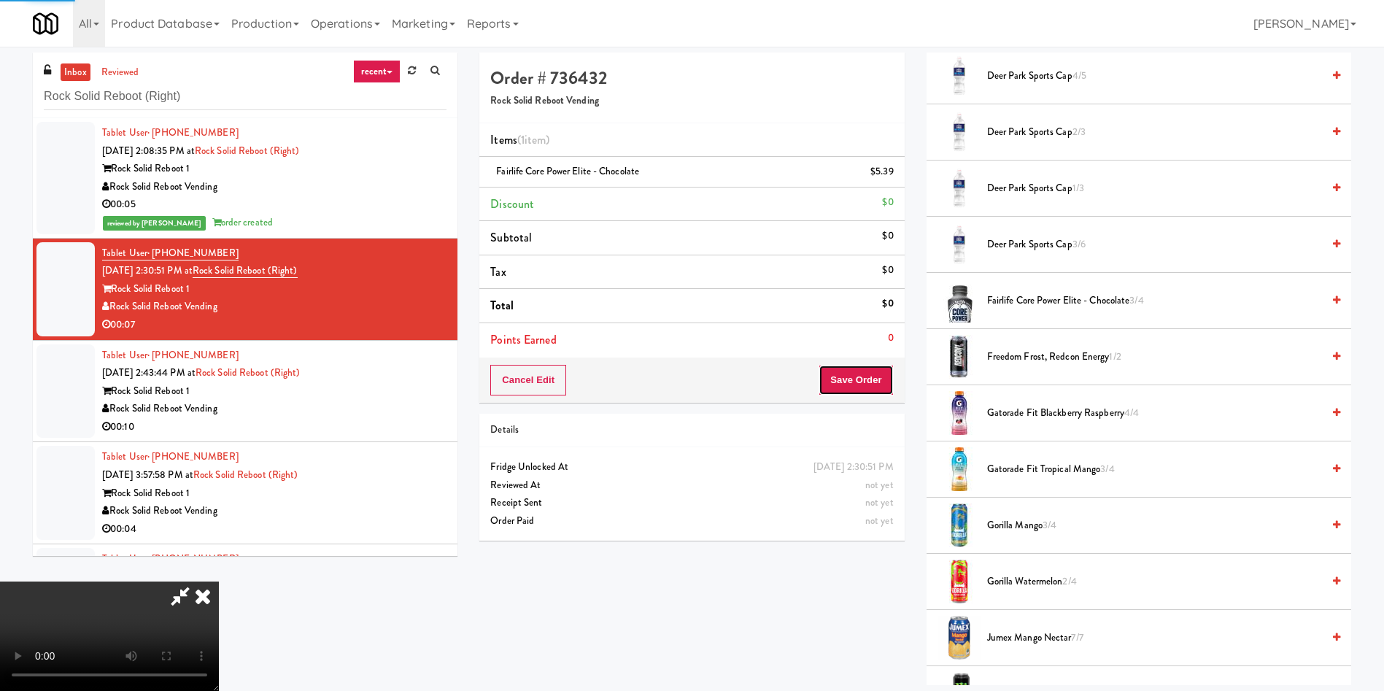
click at [873, 382] on button "Save Order" at bounding box center [856, 380] width 74 height 31
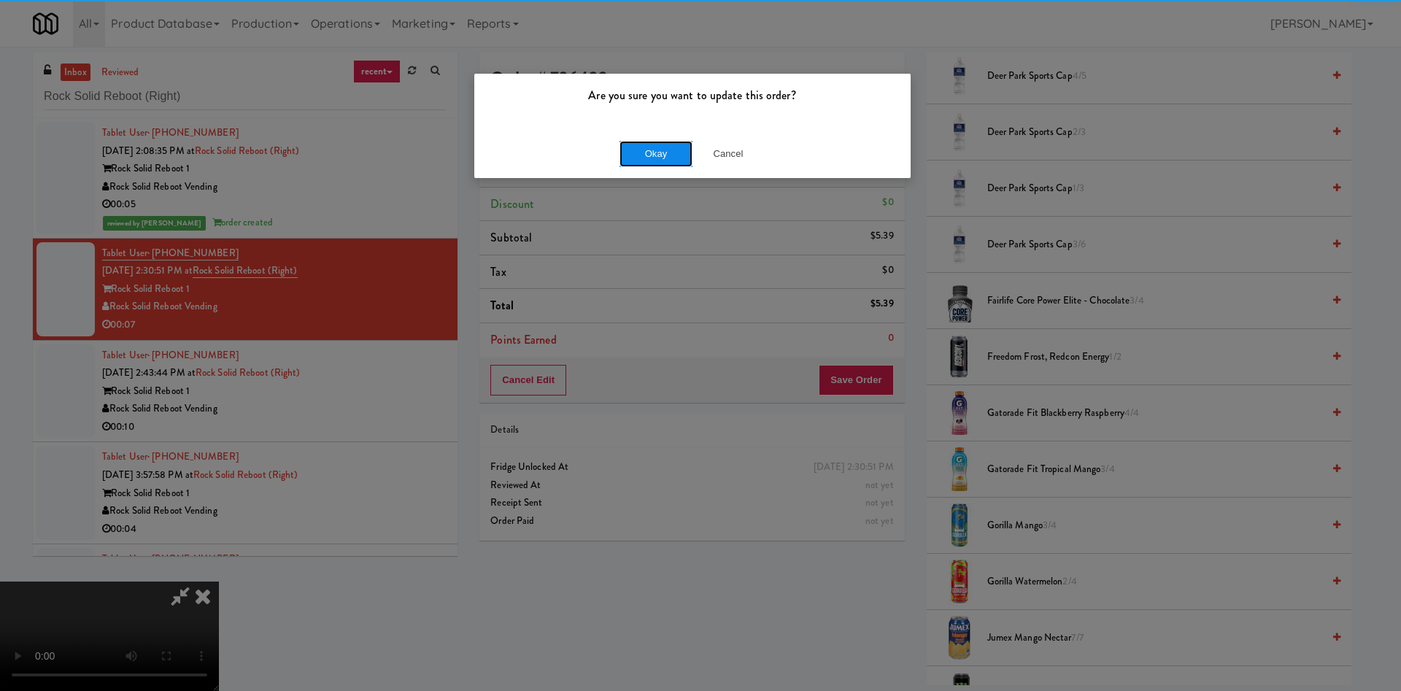
click at [649, 152] on button "Okay" at bounding box center [655, 154] width 73 height 26
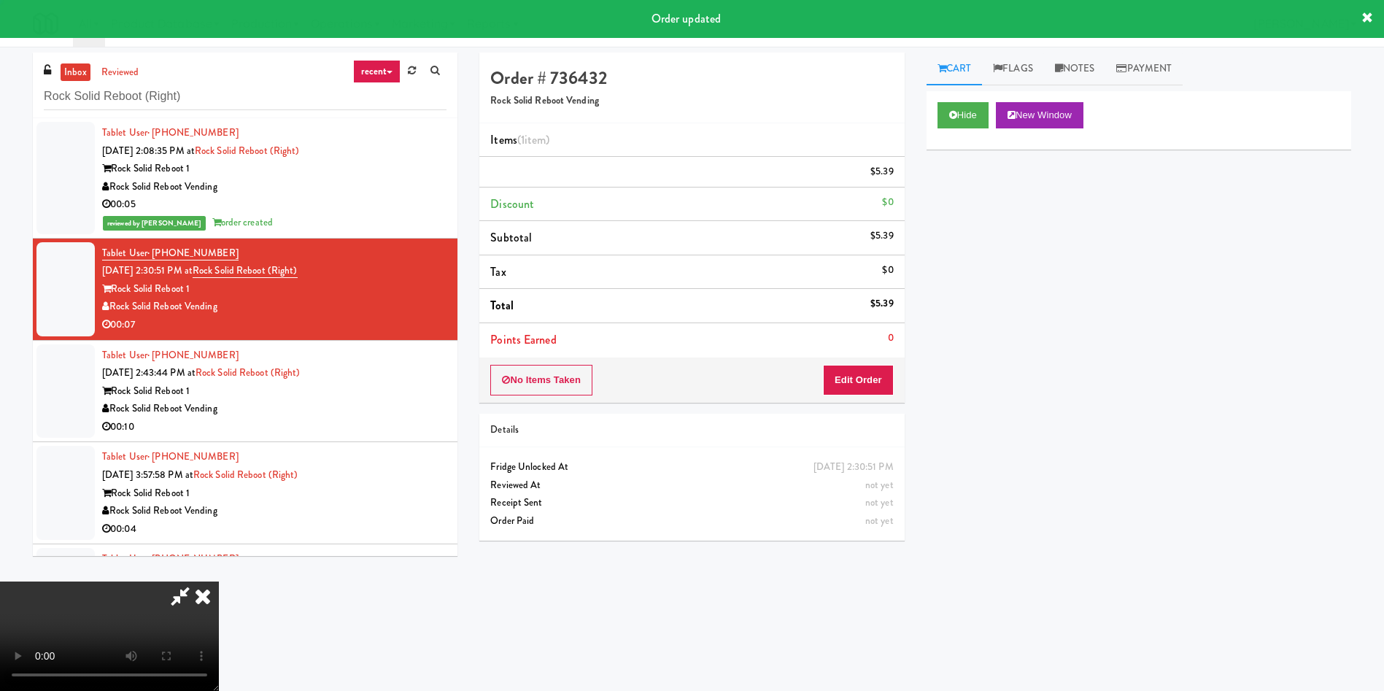
scroll to position [0, 0]
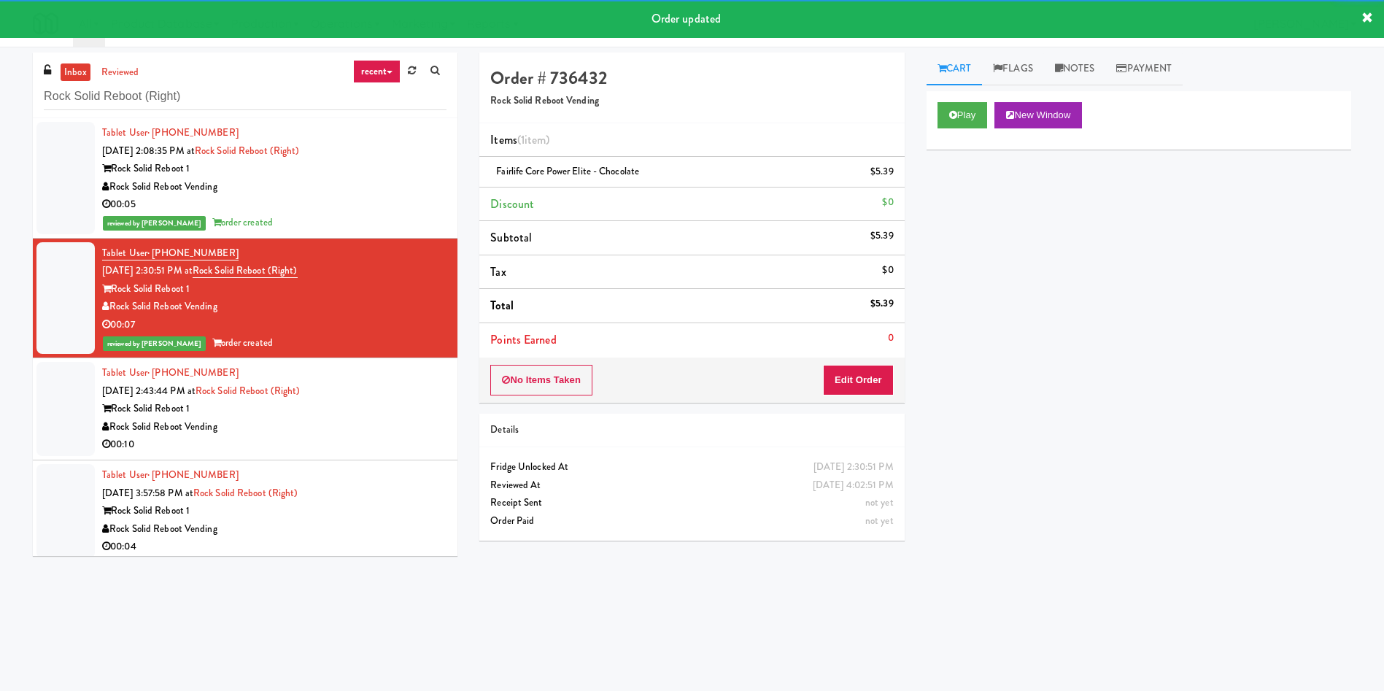
click at [55, 411] on div at bounding box center [65, 409] width 58 height 94
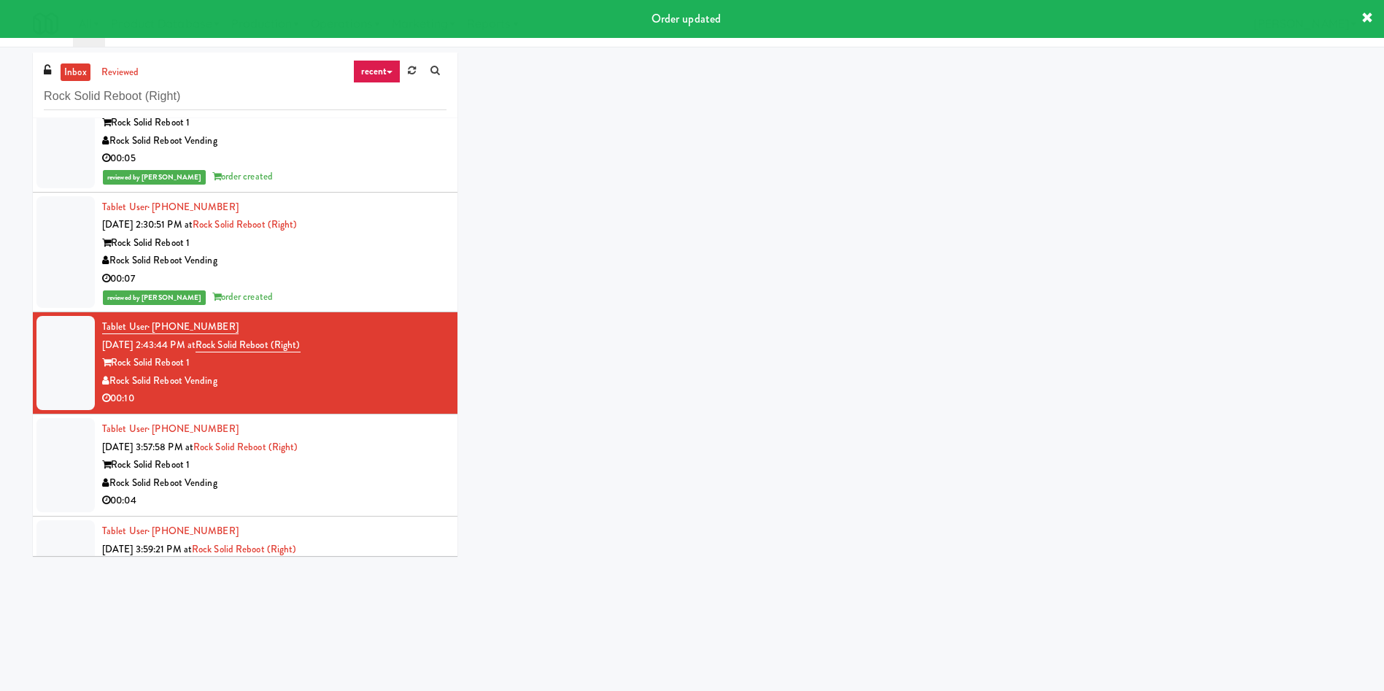
scroll to position [108, 0]
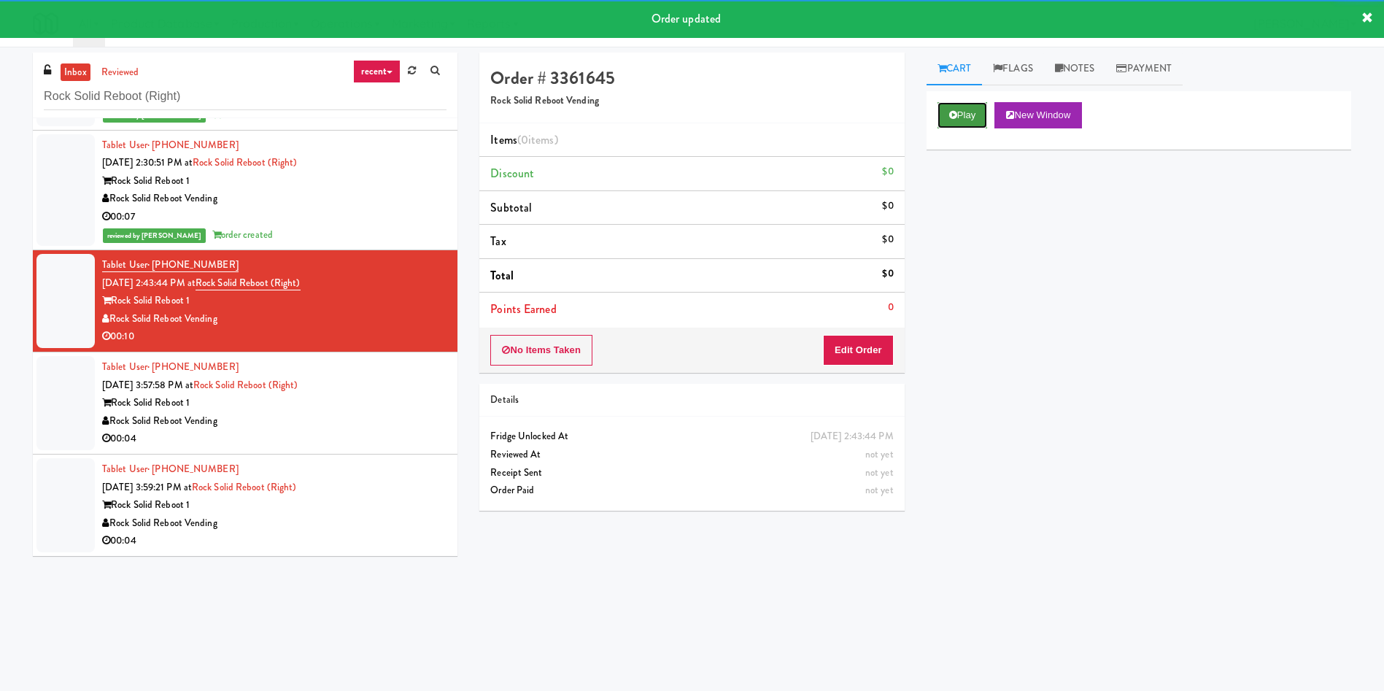
click at [964, 110] on button "Play" at bounding box center [962, 115] width 50 height 26
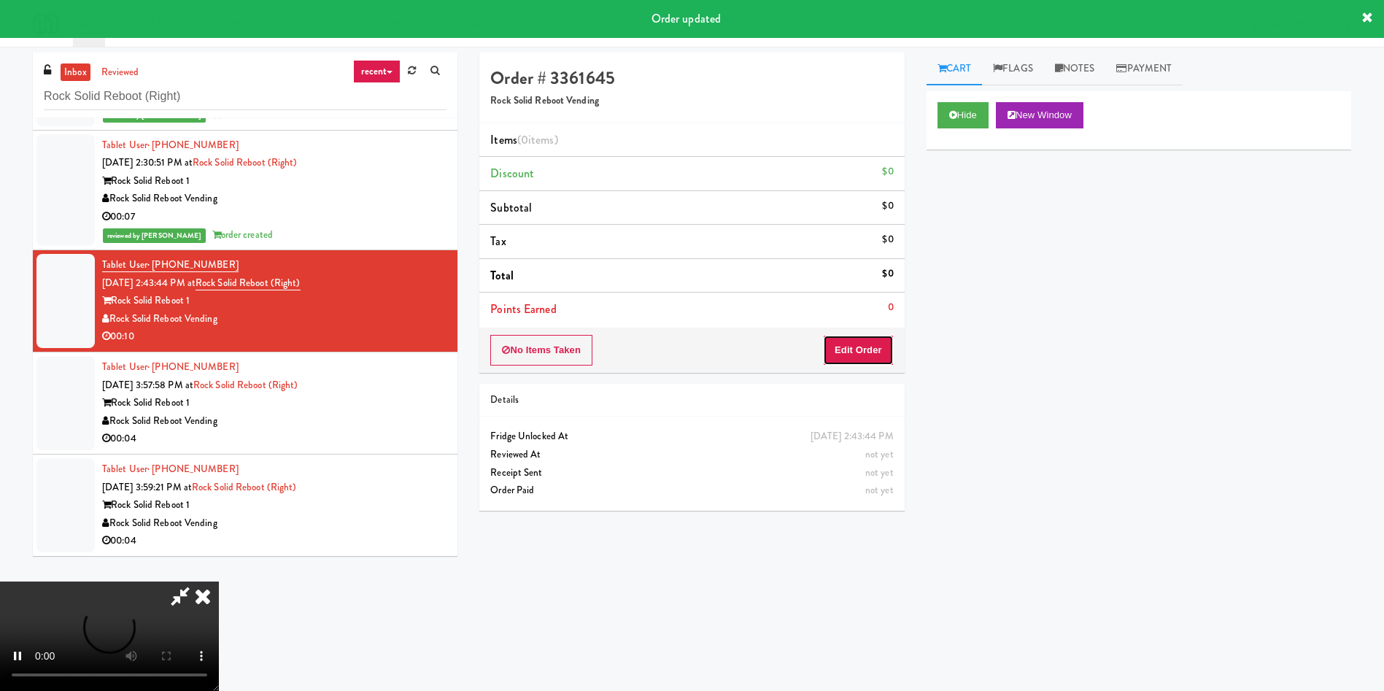
click at [870, 343] on button "Edit Order" at bounding box center [858, 350] width 71 height 31
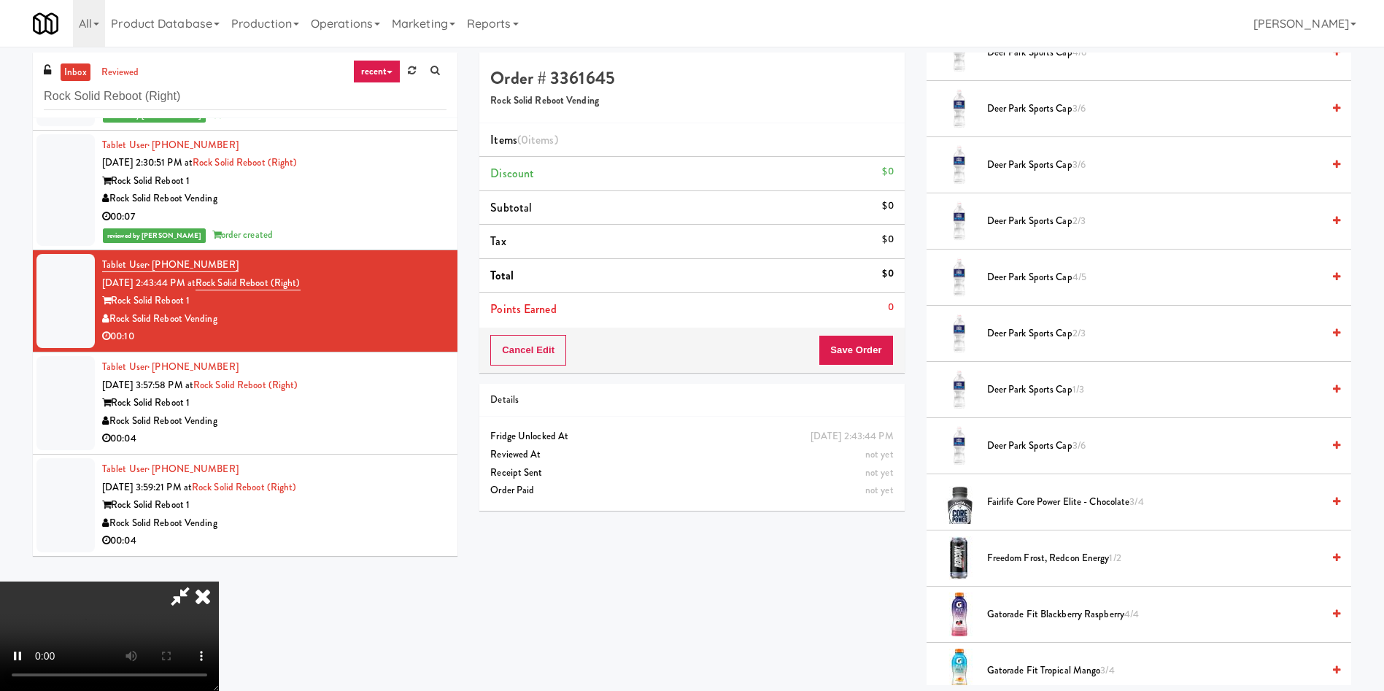
scroll to position [766, 0]
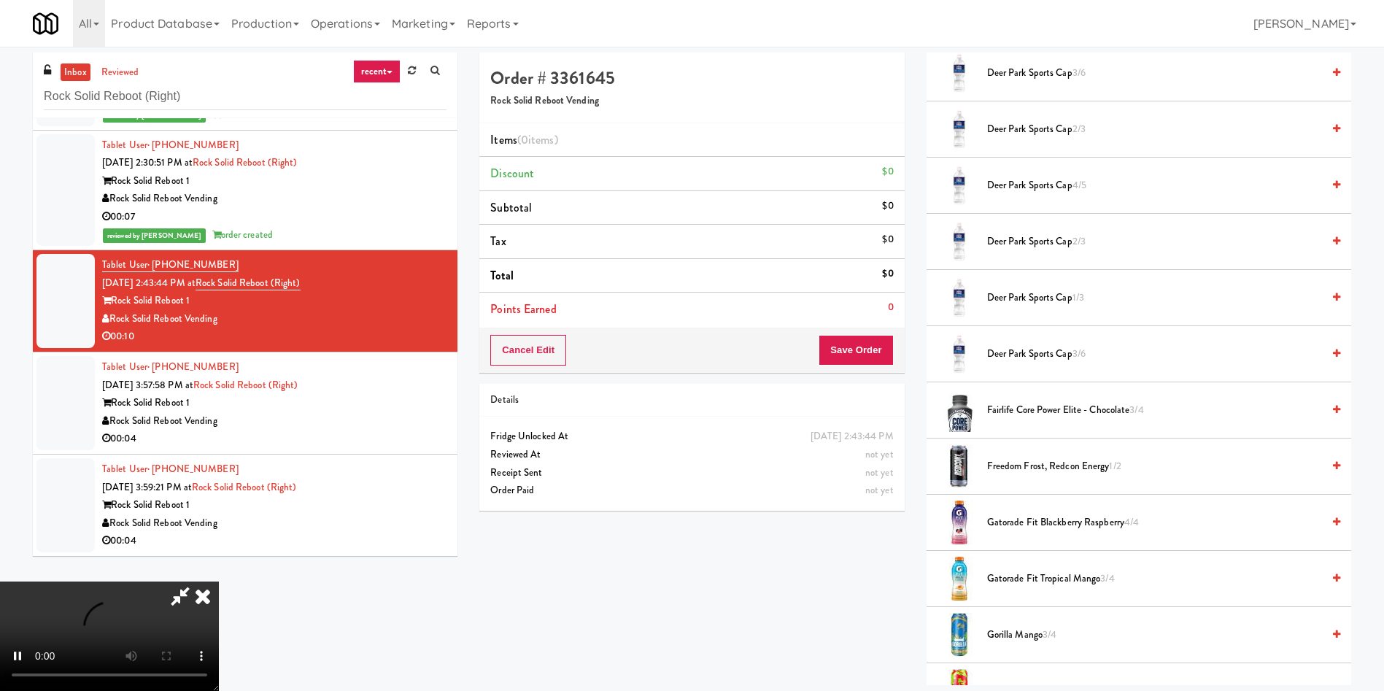
click at [1024, 409] on span "Fairlife Core Power Elite - Chocolate 3/4" at bounding box center [1154, 410] width 335 height 18
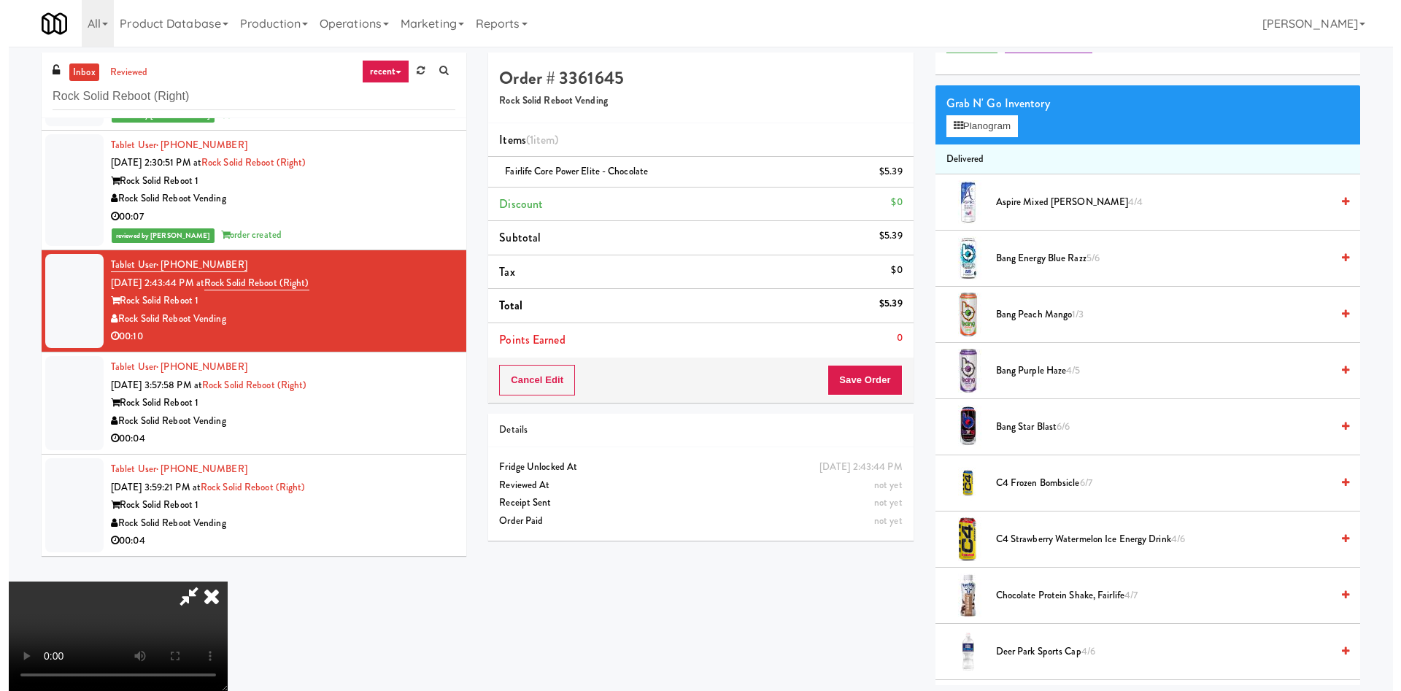
scroll to position [109, 0]
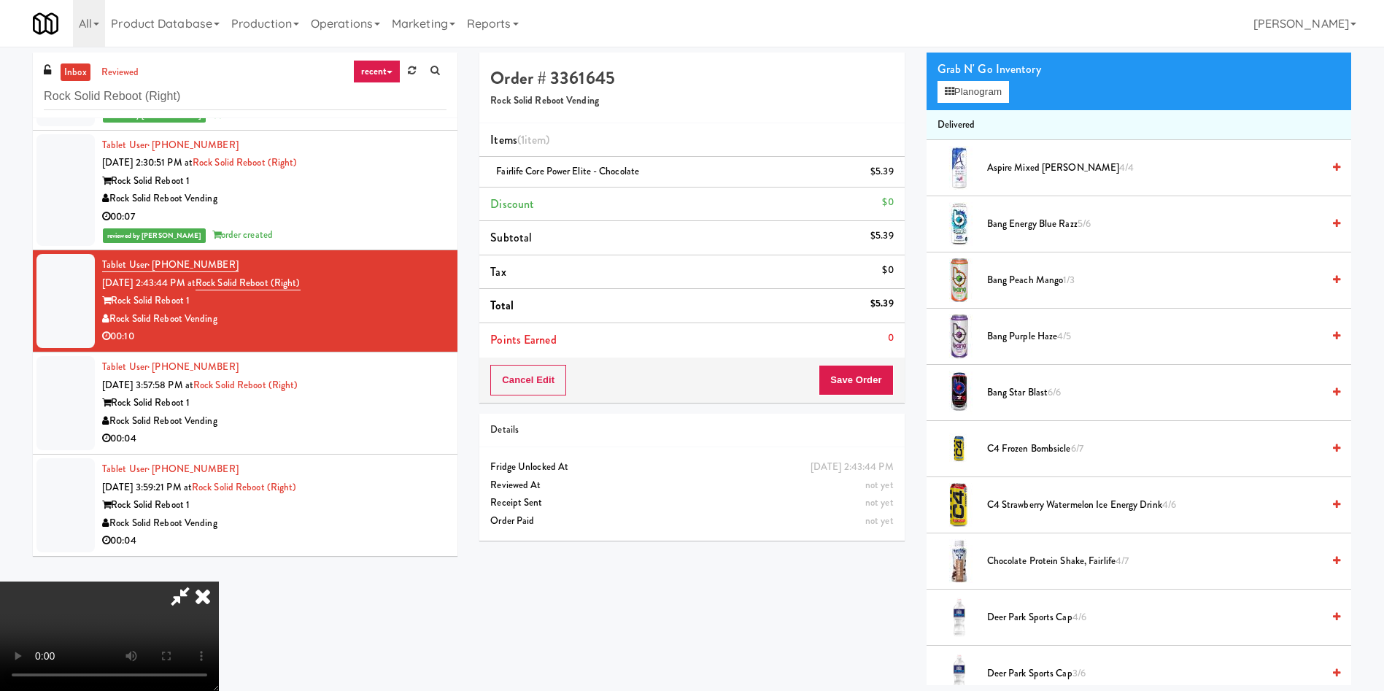
click at [1037, 498] on span "C4 Strawberry Watermelon Ice Energy Drink 4/6" at bounding box center [1154, 505] width 335 height 18
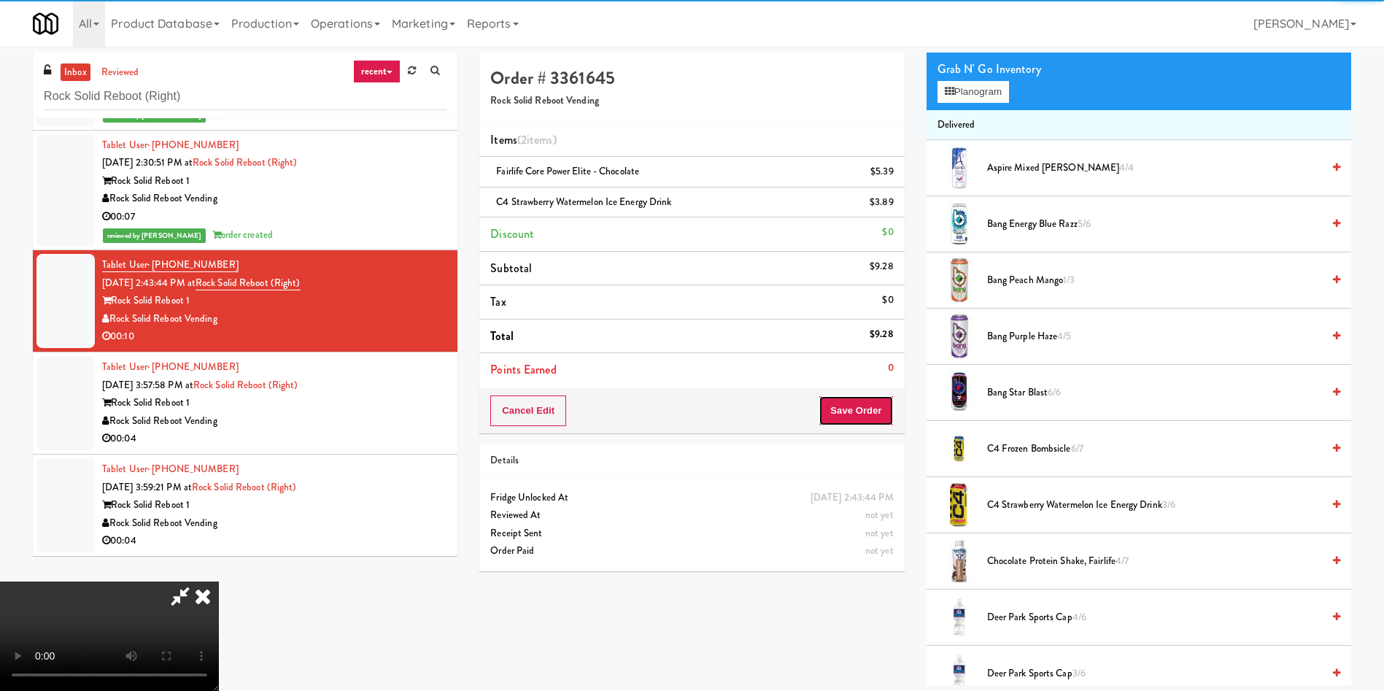
click at [878, 415] on button "Save Order" at bounding box center [856, 410] width 74 height 31
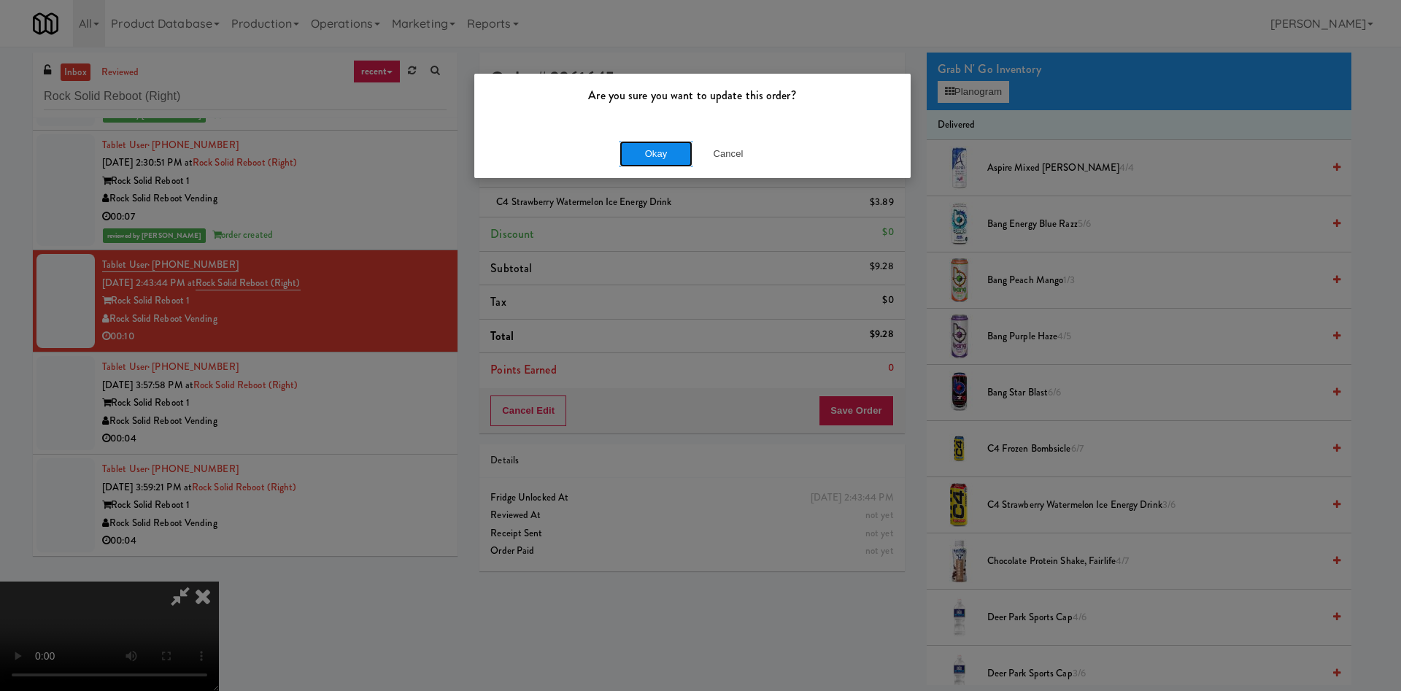
click at [654, 147] on button "Okay" at bounding box center [655, 154] width 73 height 26
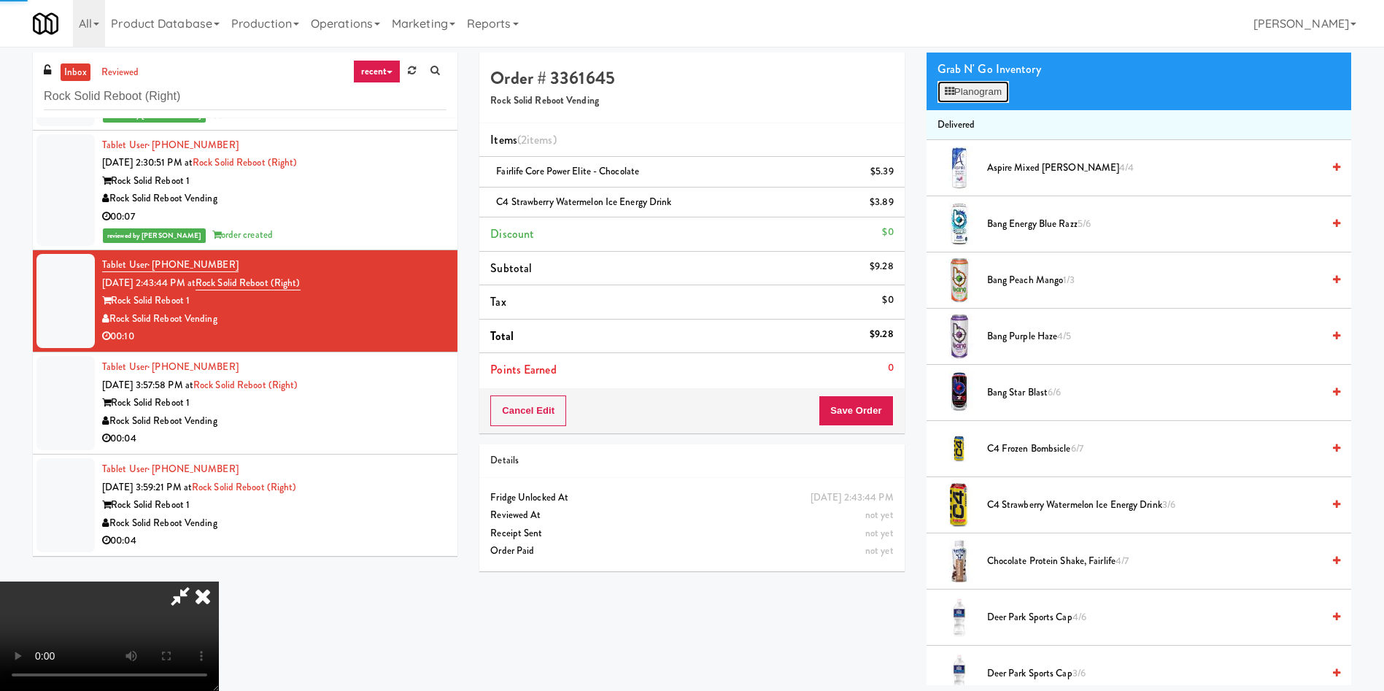
click at [957, 94] on button "Planogram" at bounding box center [972, 92] width 71 height 22
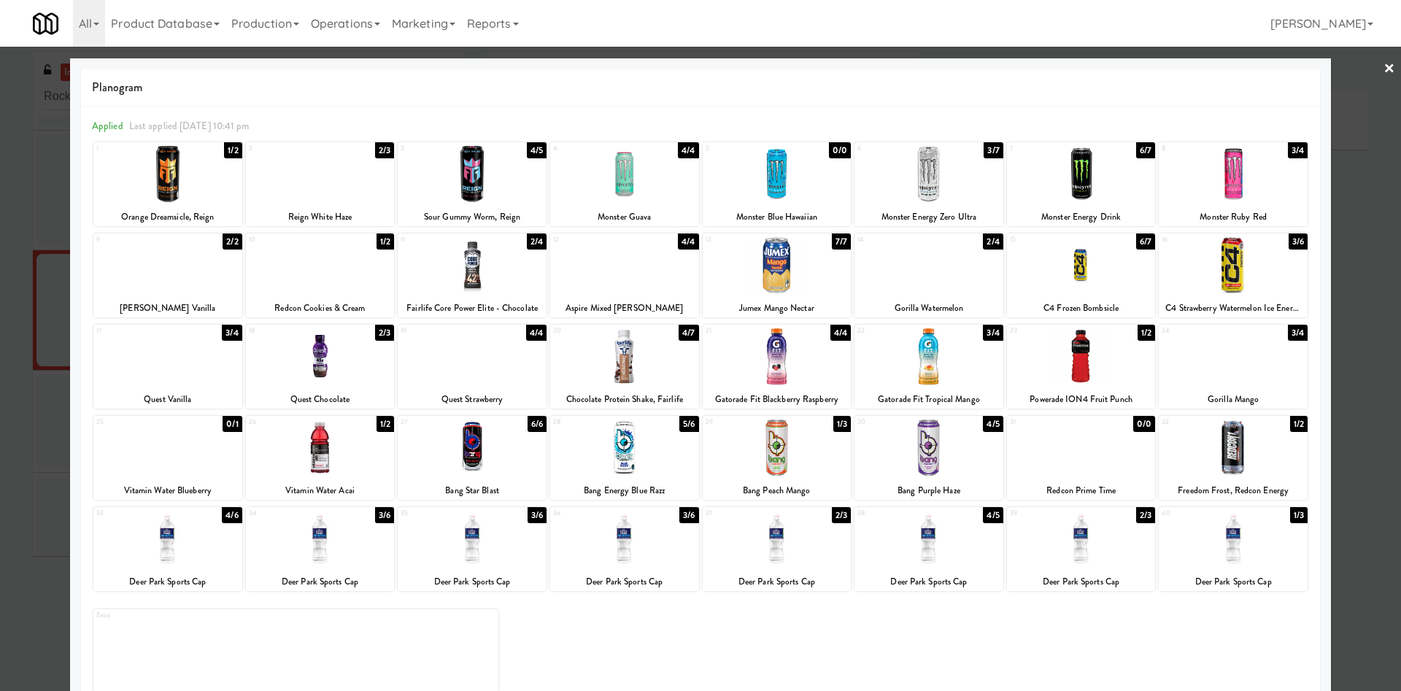
click at [1355, 129] on div at bounding box center [700, 345] width 1401 height 691
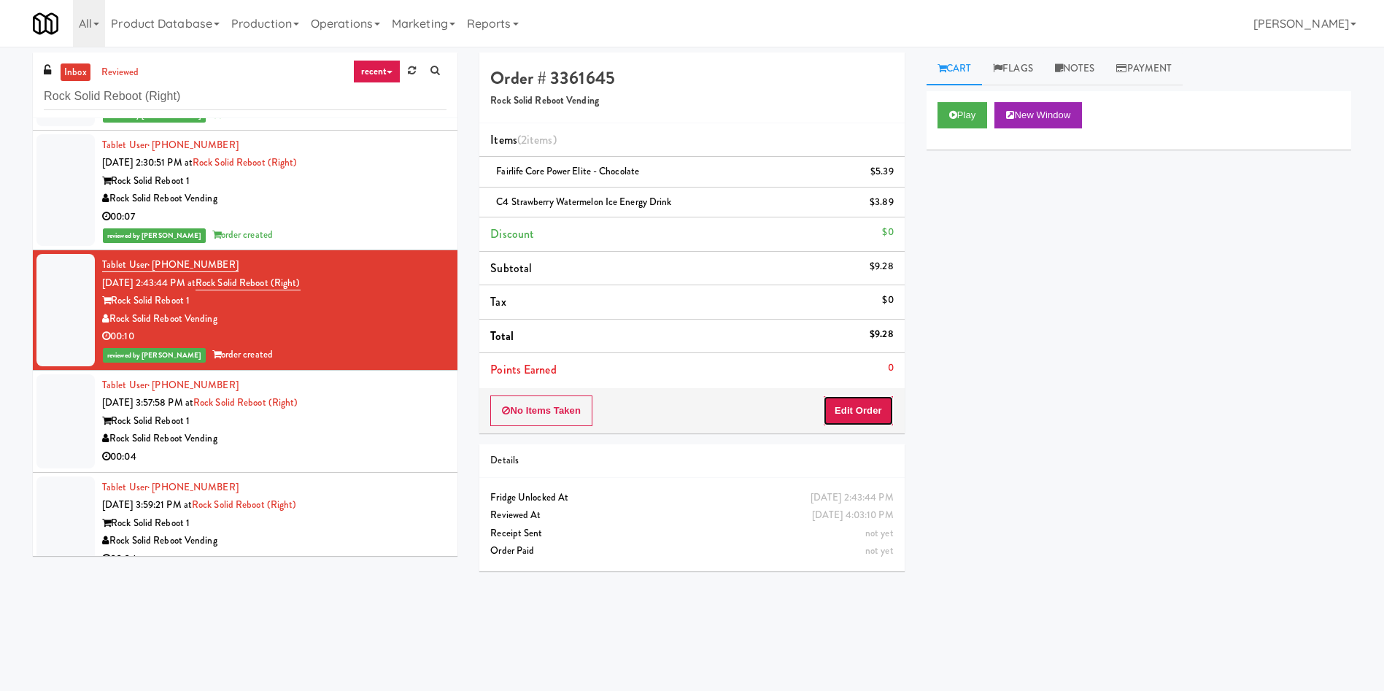
click at [868, 414] on button "Edit Order" at bounding box center [858, 410] width 71 height 31
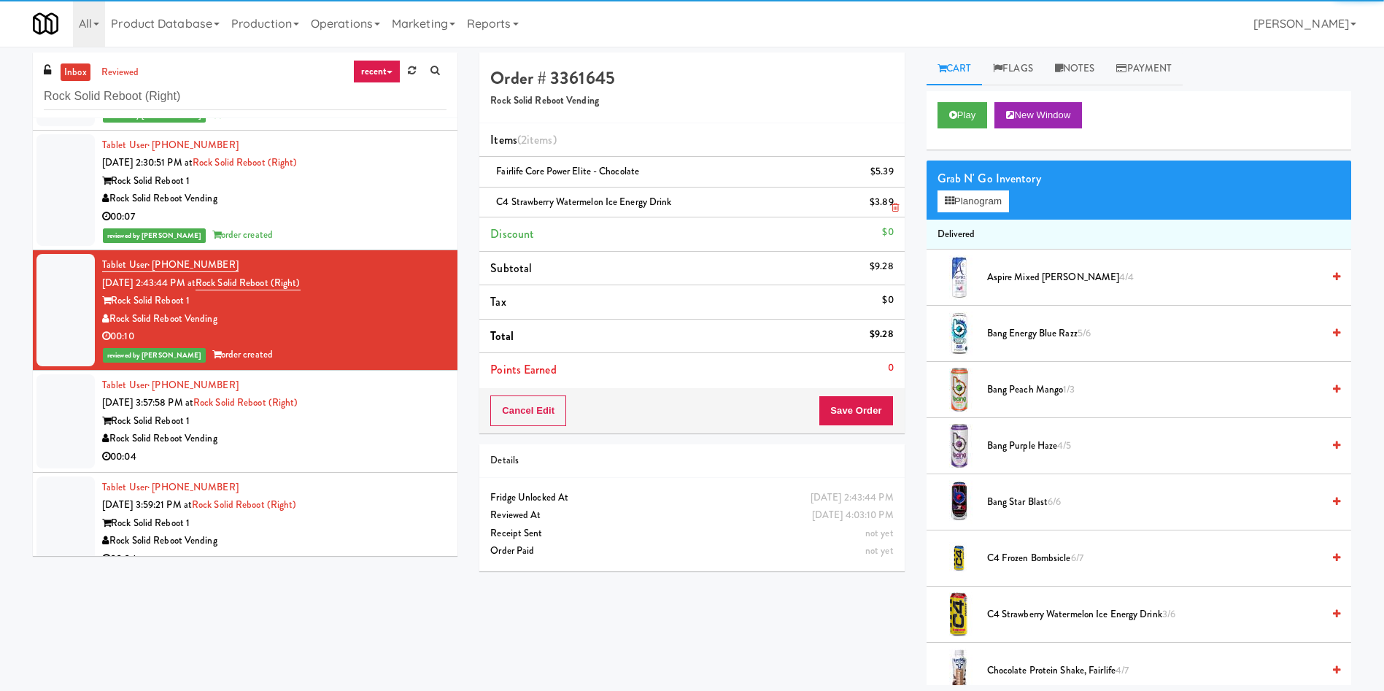
click at [890, 205] on link at bounding box center [892, 208] width 13 height 18
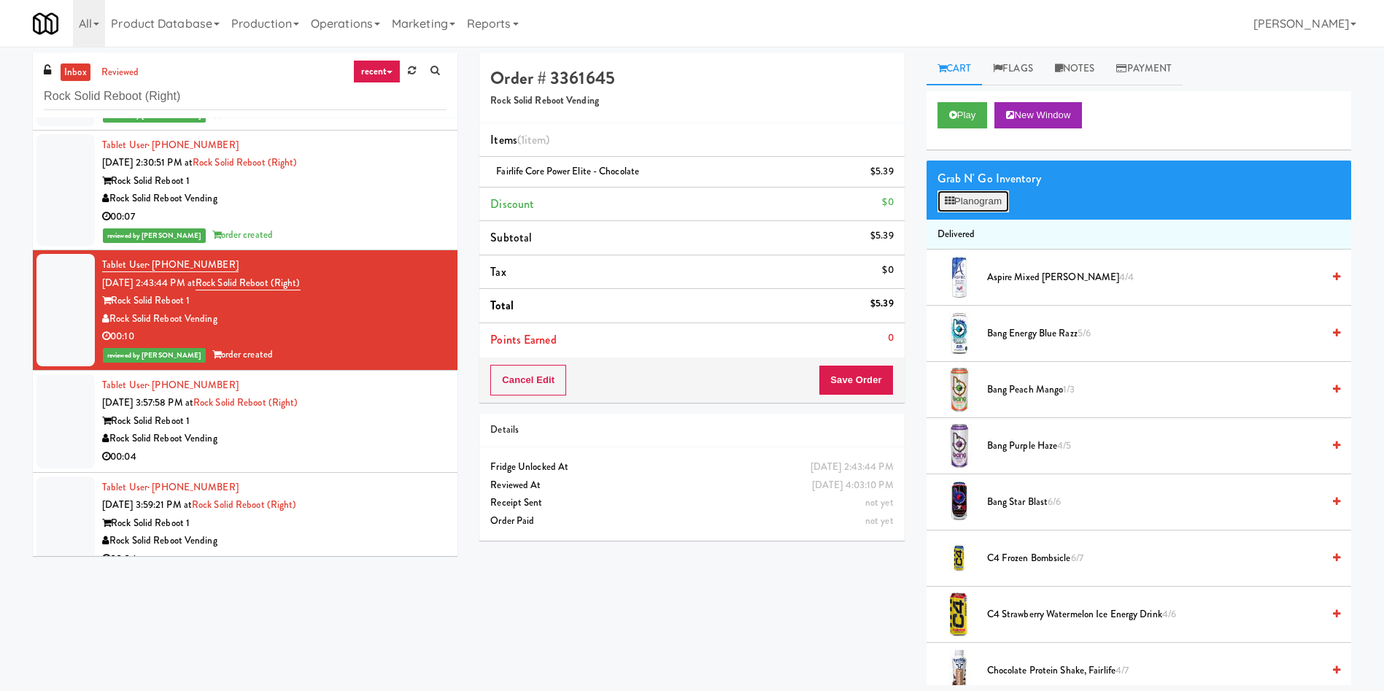
click at [969, 201] on button "Planogram" at bounding box center [972, 201] width 71 height 22
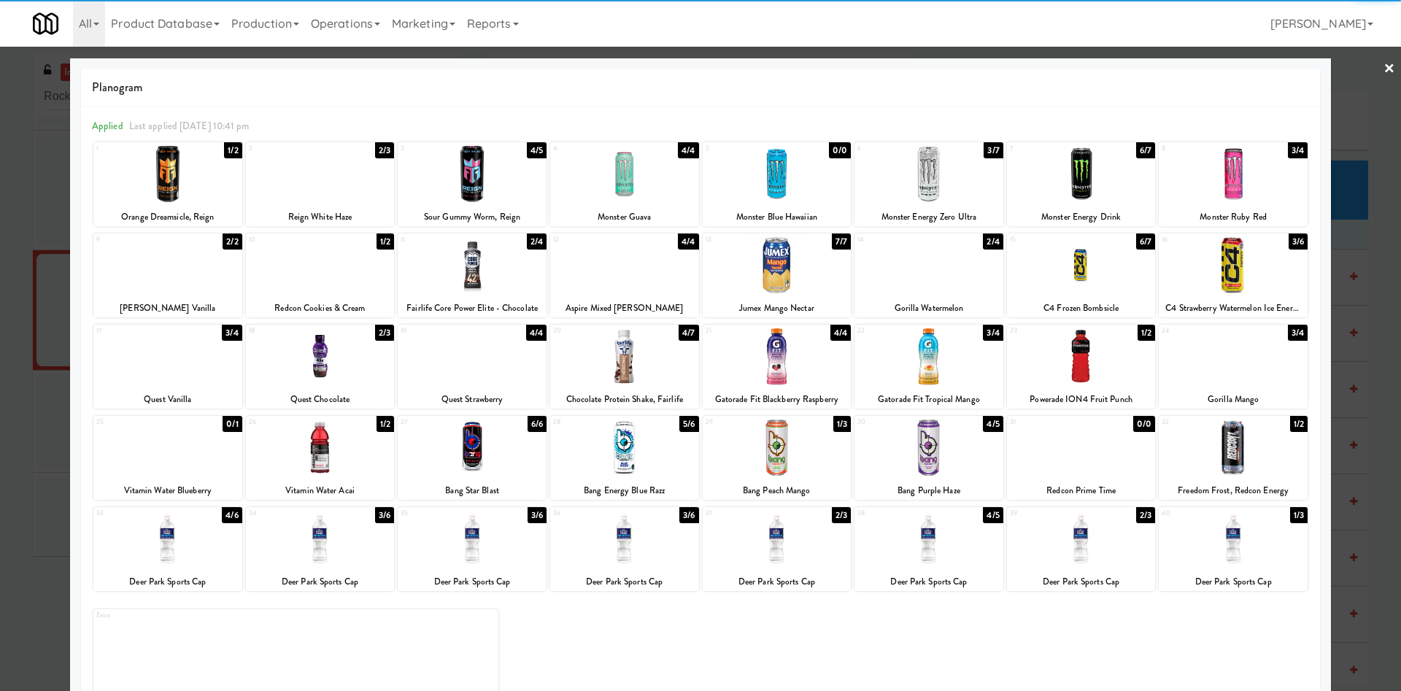
click at [1211, 280] on div at bounding box center [1232, 265] width 149 height 56
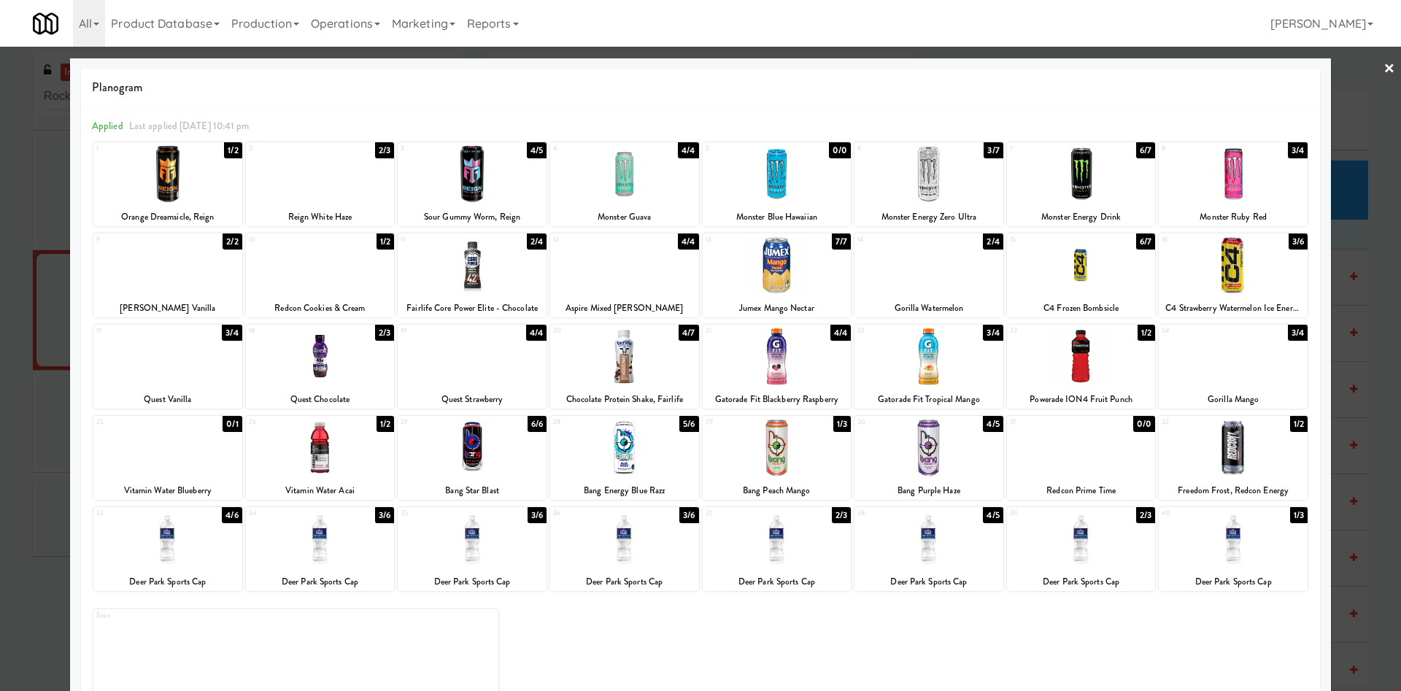
click at [1336, 128] on div at bounding box center [700, 345] width 1401 height 691
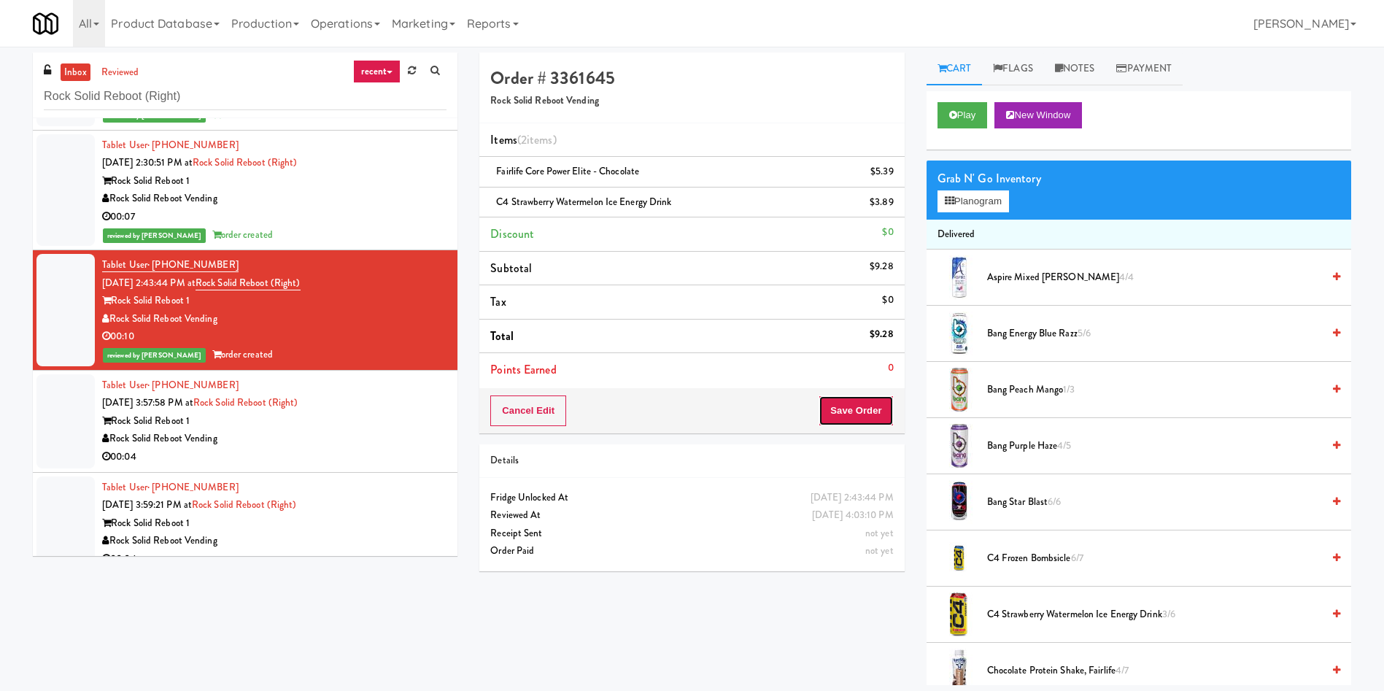
click at [862, 411] on button "Save Order" at bounding box center [856, 410] width 74 height 31
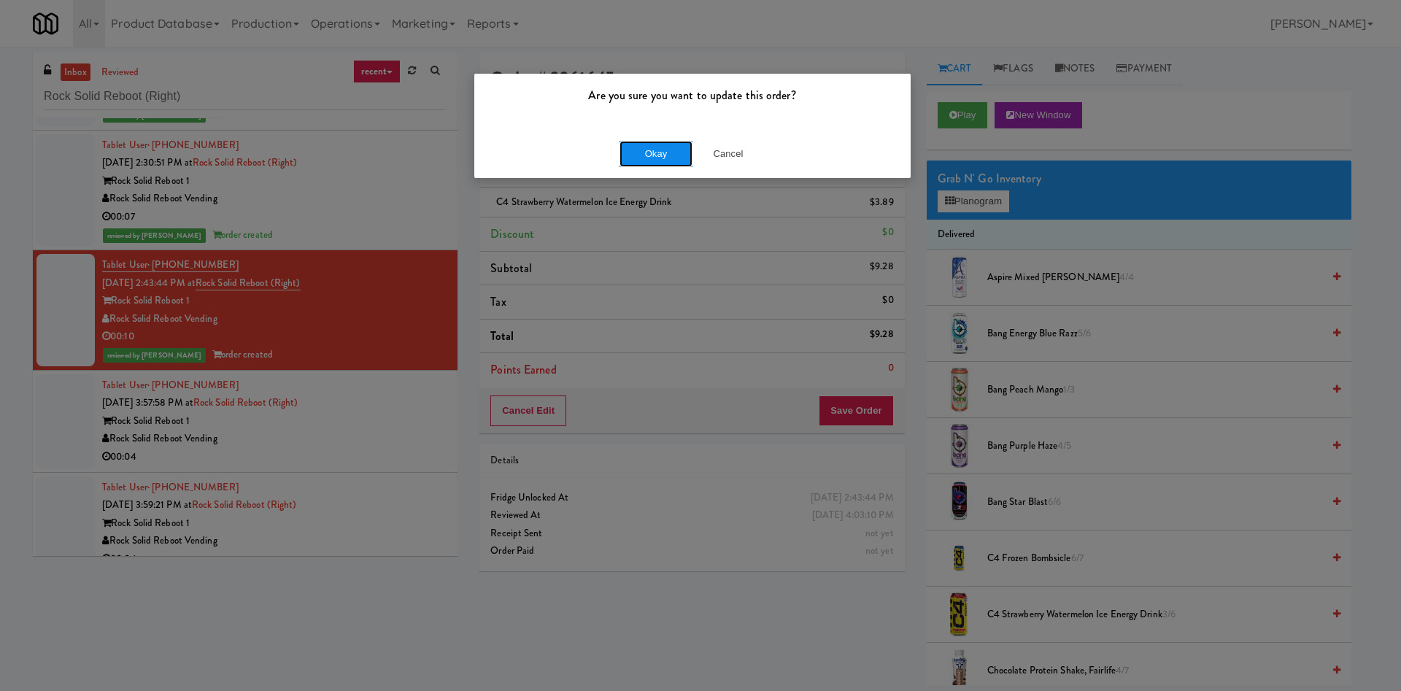
click at [667, 156] on button "Okay" at bounding box center [655, 154] width 73 height 26
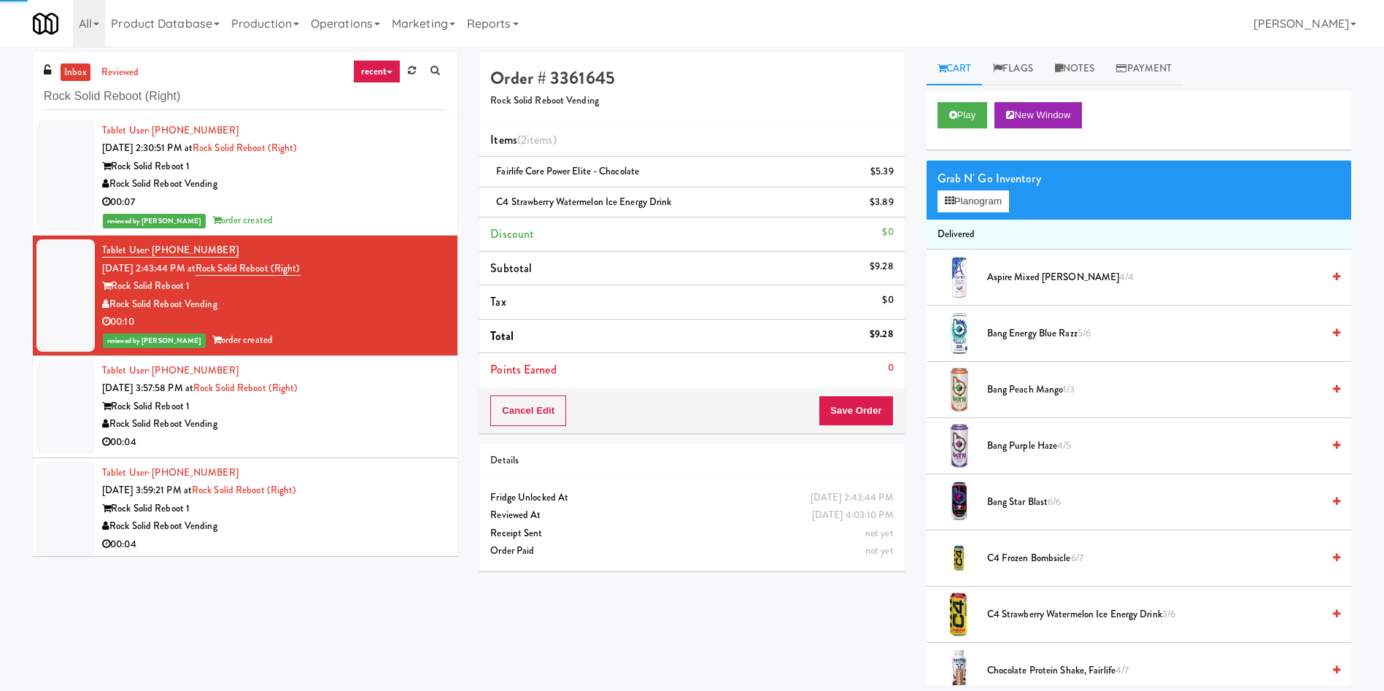
scroll to position [126, 0]
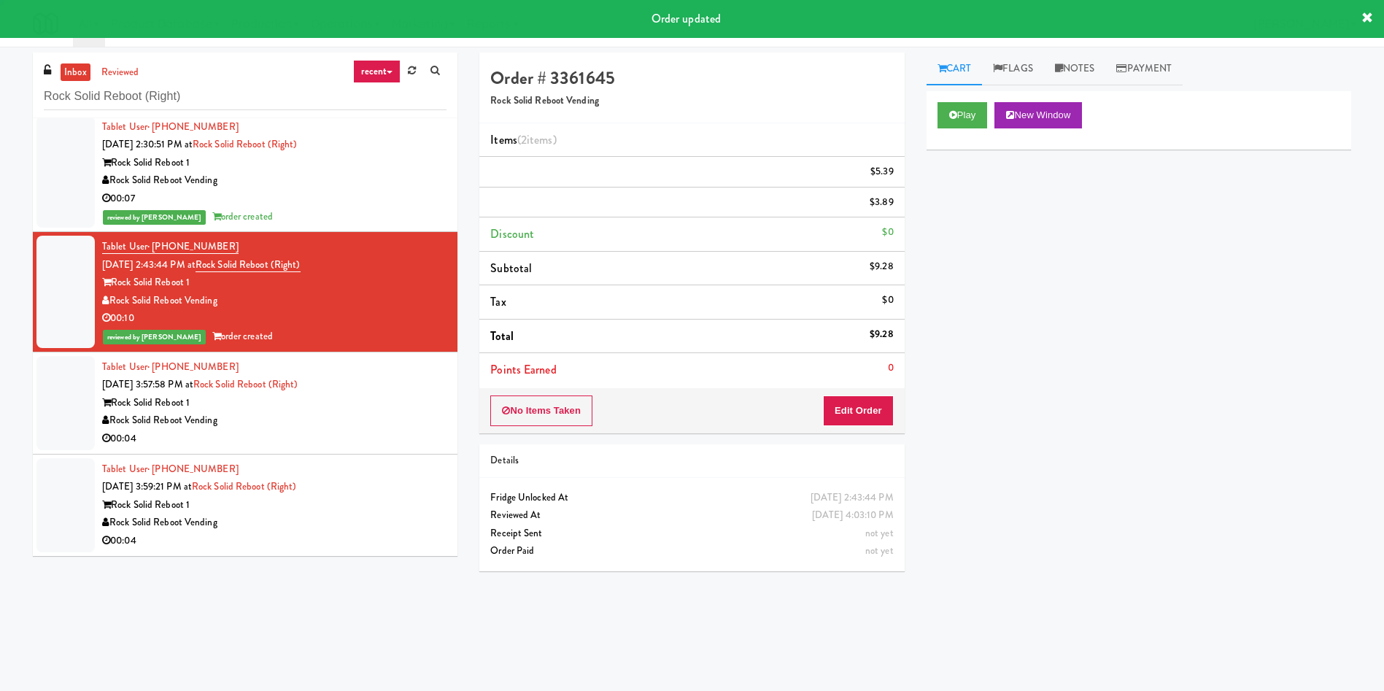
click at [53, 406] on div at bounding box center [65, 403] width 58 height 94
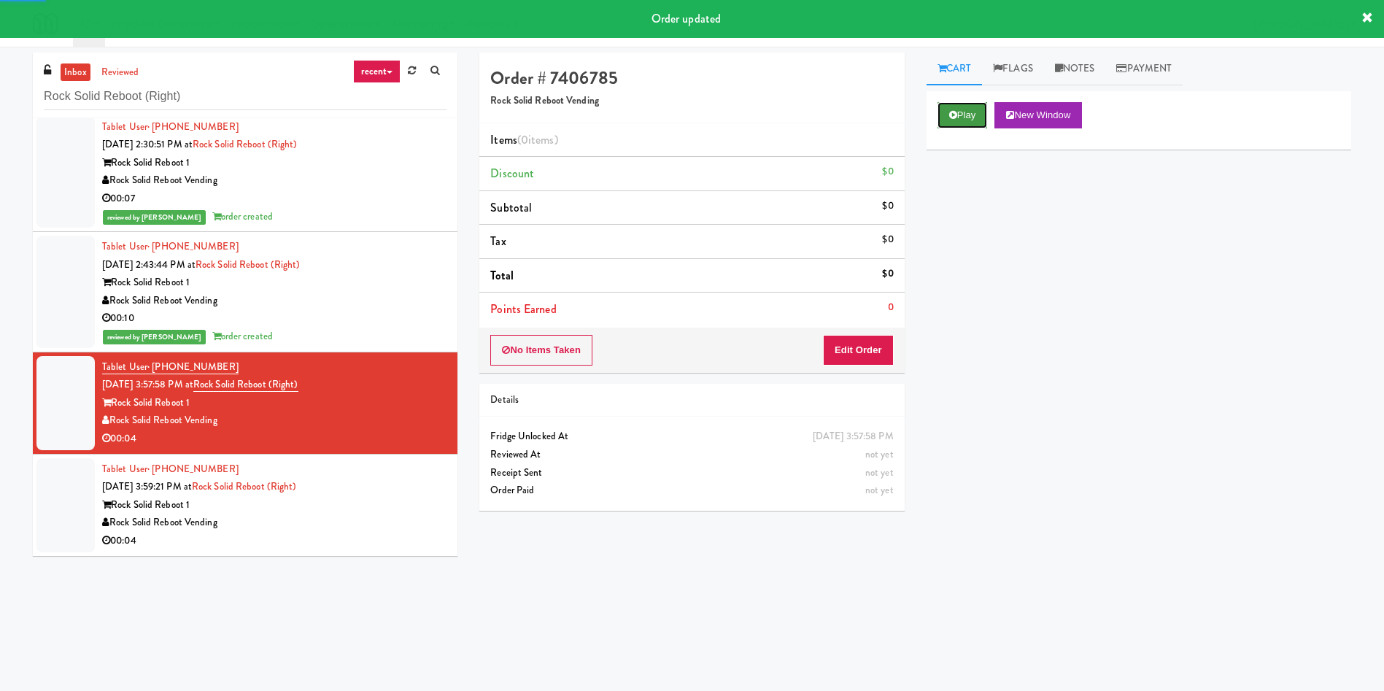
click at [959, 112] on button "Play" at bounding box center [962, 115] width 50 height 26
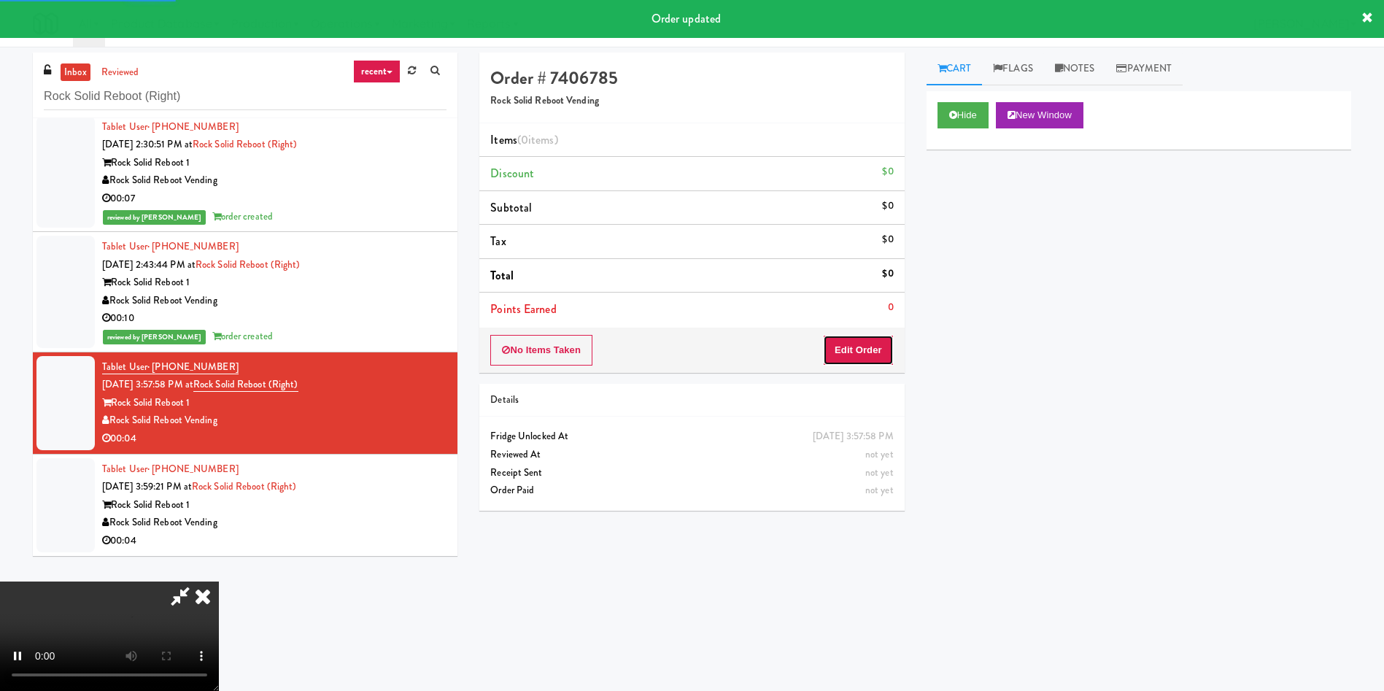
click at [862, 349] on button "Edit Order" at bounding box center [858, 350] width 71 height 31
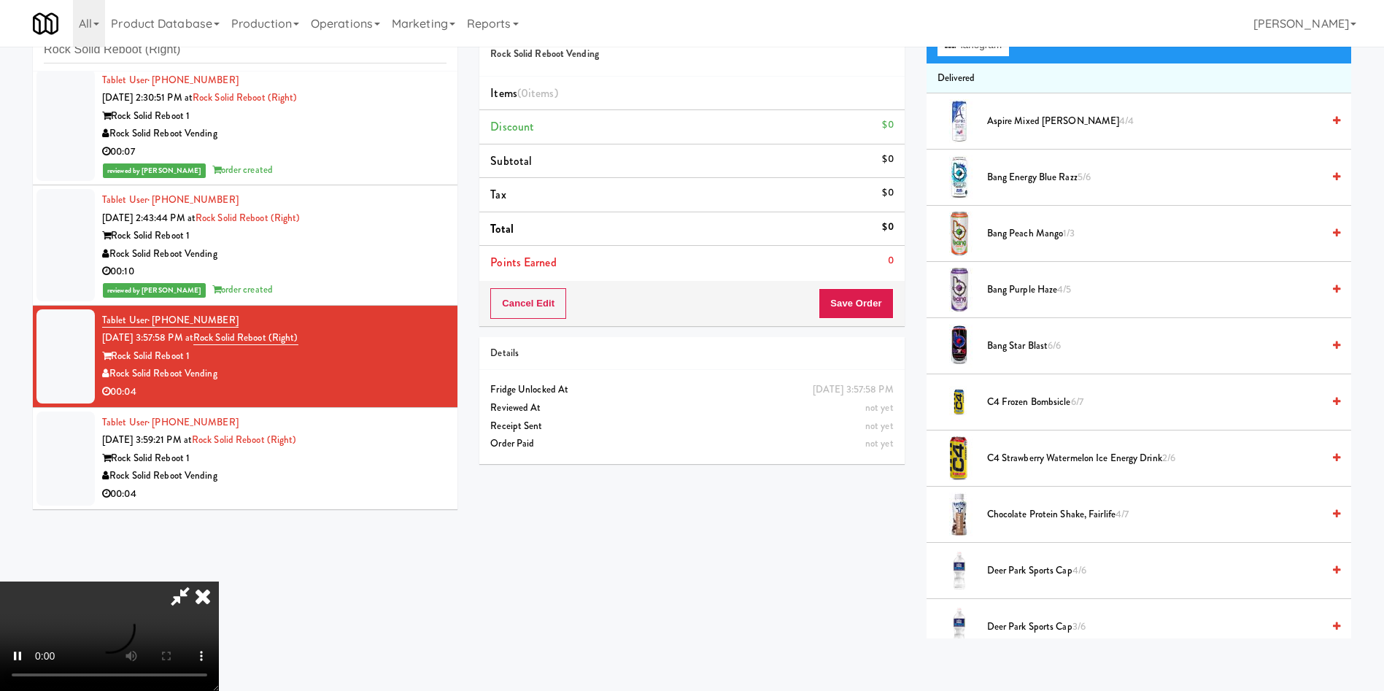
scroll to position [214, 0]
click at [219, 581] on video at bounding box center [109, 635] width 219 height 109
click at [983, 50] on button "Planogram" at bounding box center [972, 45] width 71 height 22
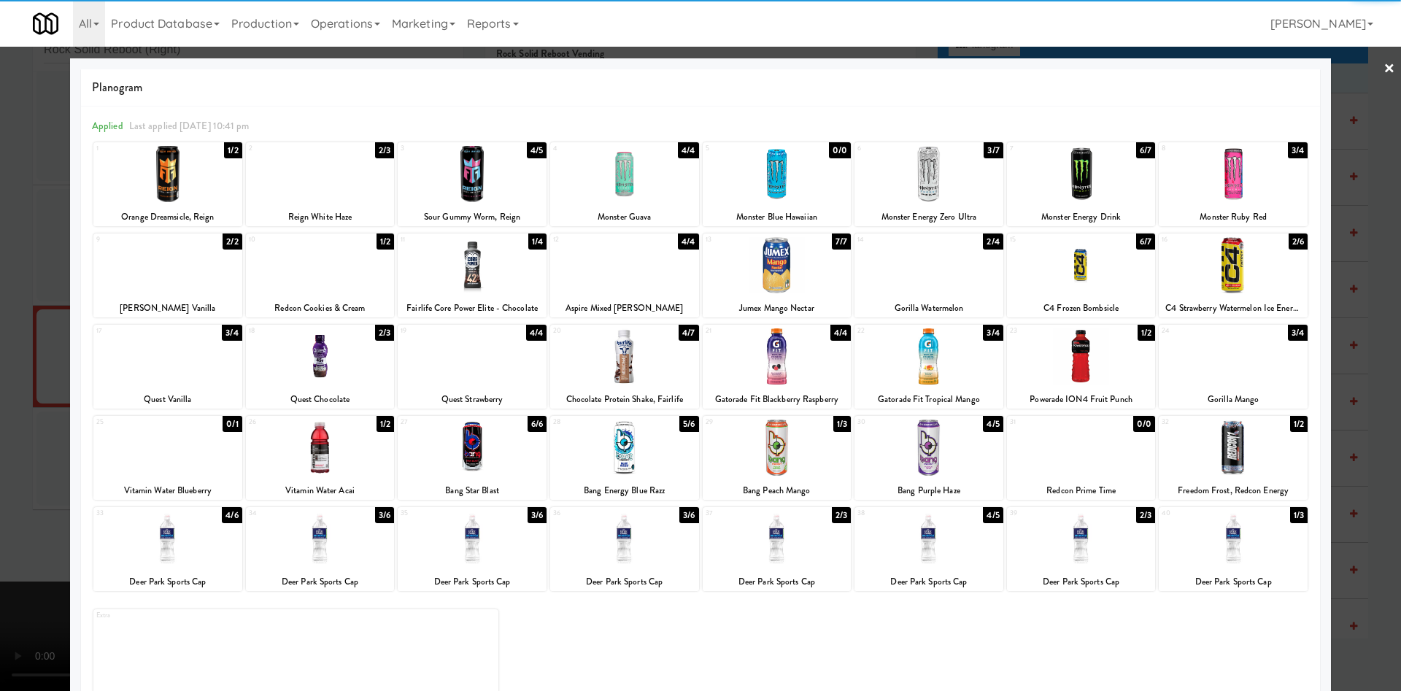
click at [773, 461] on div at bounding box center [777, 447] width 149 height 56
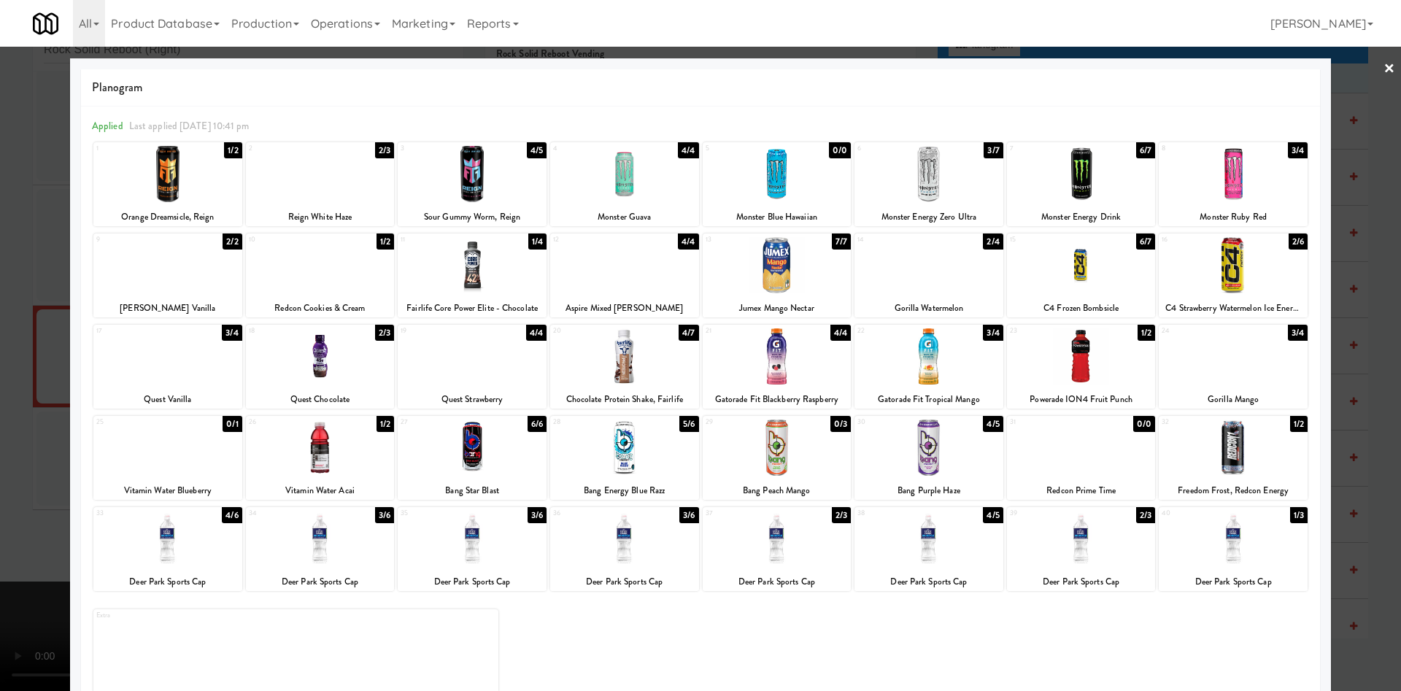
click at [27, 344] on div at bounding box center [700, 345] width 1401 height 691
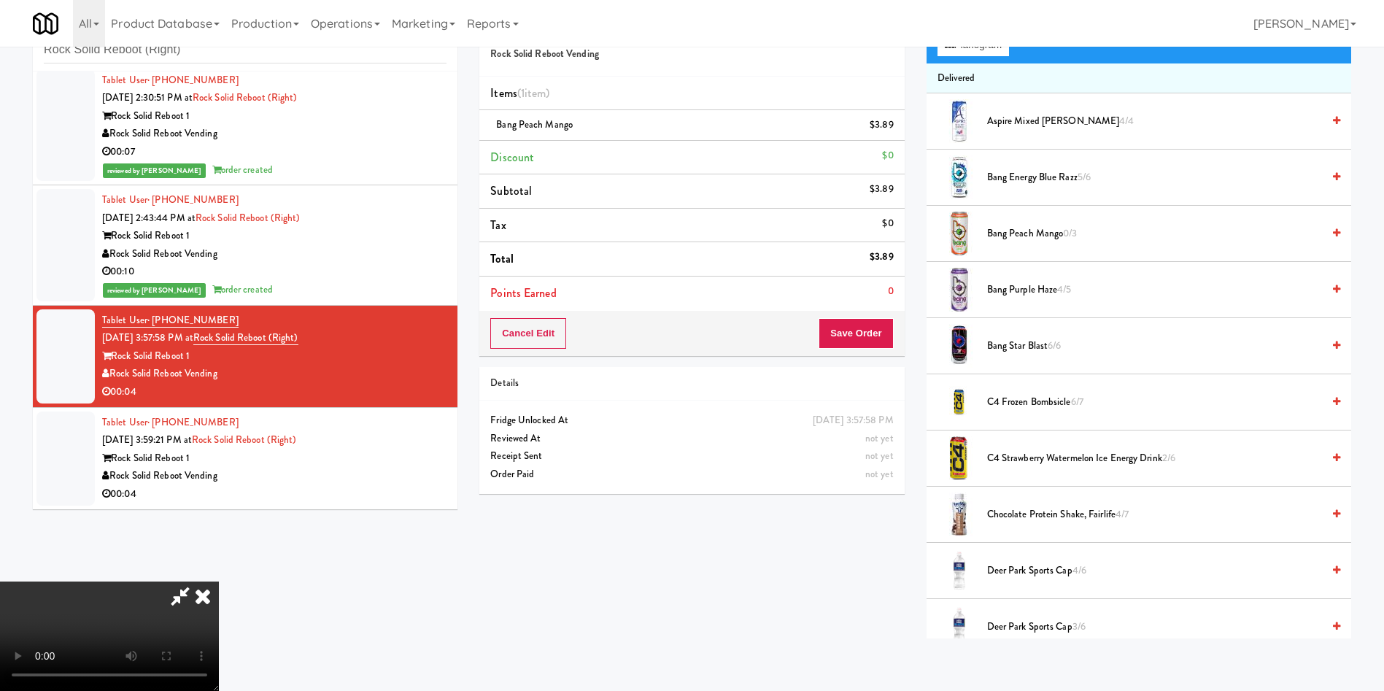
click at [219, 581] on video at bounding box center [109, 635] width 219 height 109
click at [885, 327] on button "Save Order" at bounding box center [856, 333] width 74 height 31
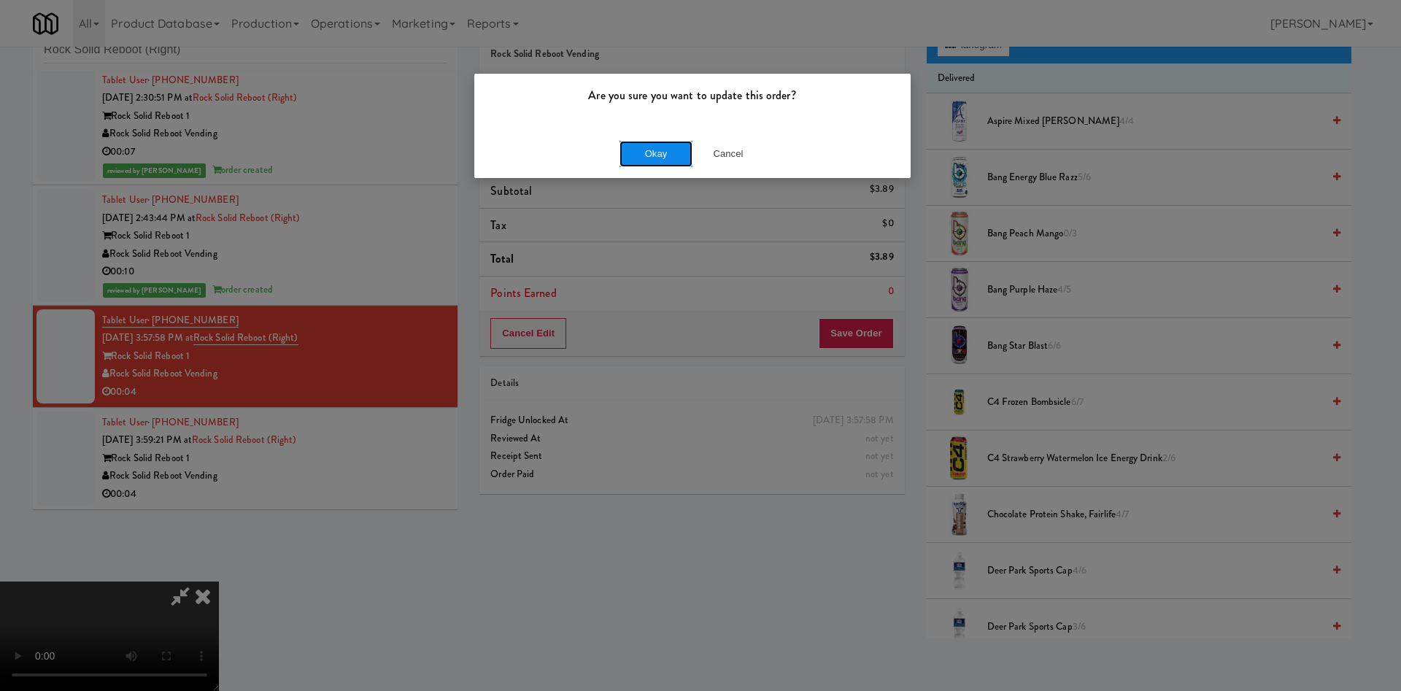
click at [650, 152] on button "Okay" at bounding box center [655, 154] width 73 height 26
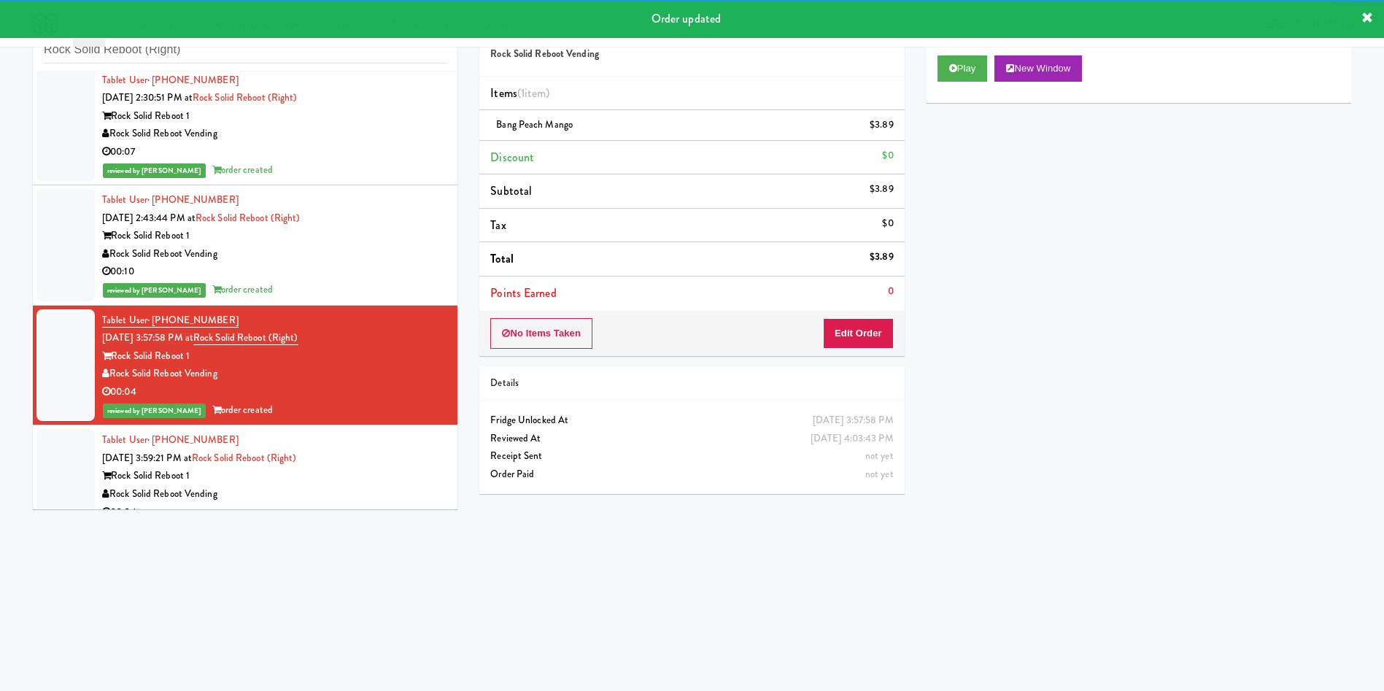
drag, startPoint x: 47, startPoint y: 468, endPoint x: 89, endPoint y: 465, distance: 42.4
click at [47, 468] on div at bounding box center [65, 476] width 58 height 94
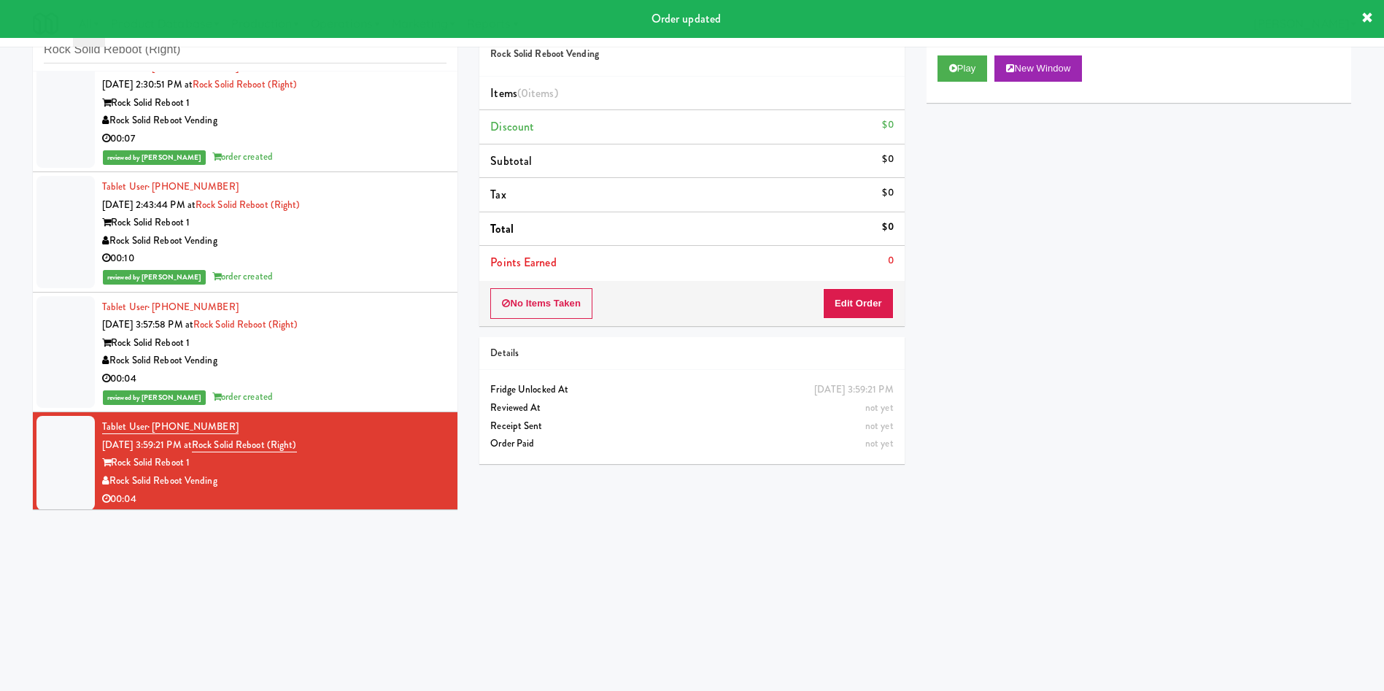
scroll to position [144, 0]
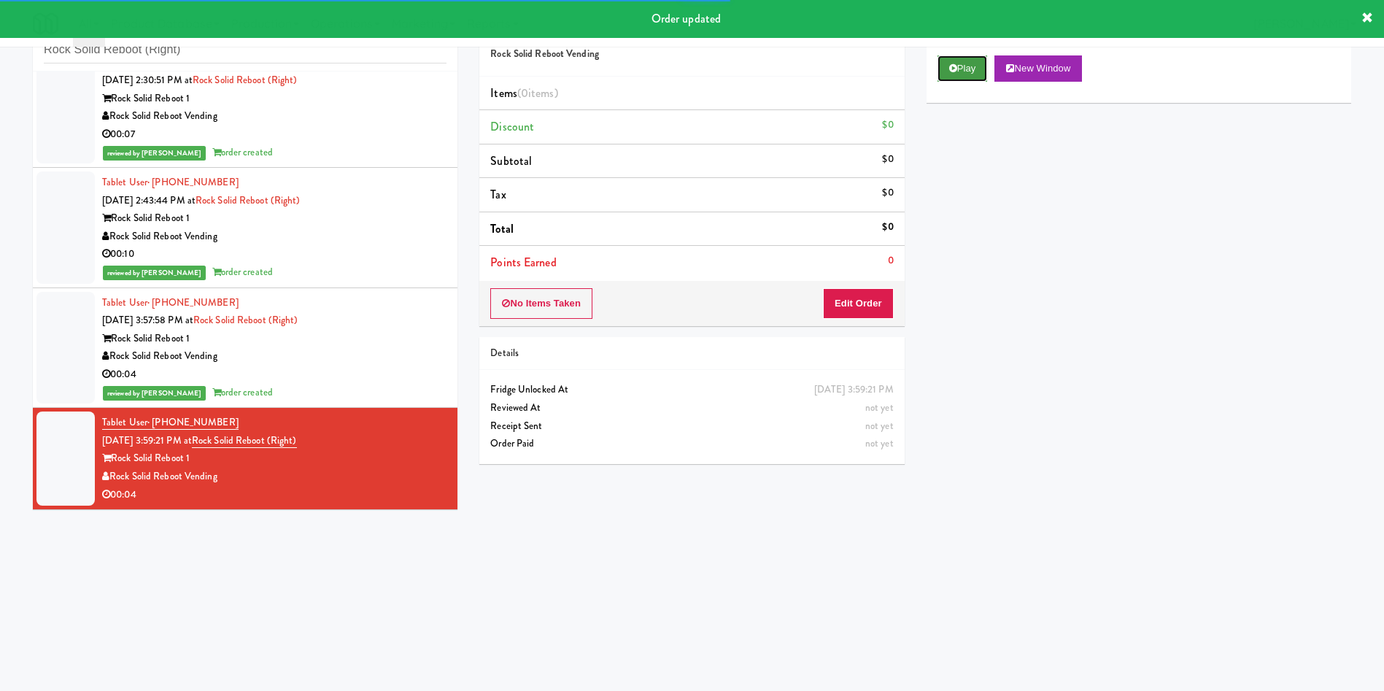
click at [972, 55] on button "Play" at bounding box center [962, 68] width 50 height 26
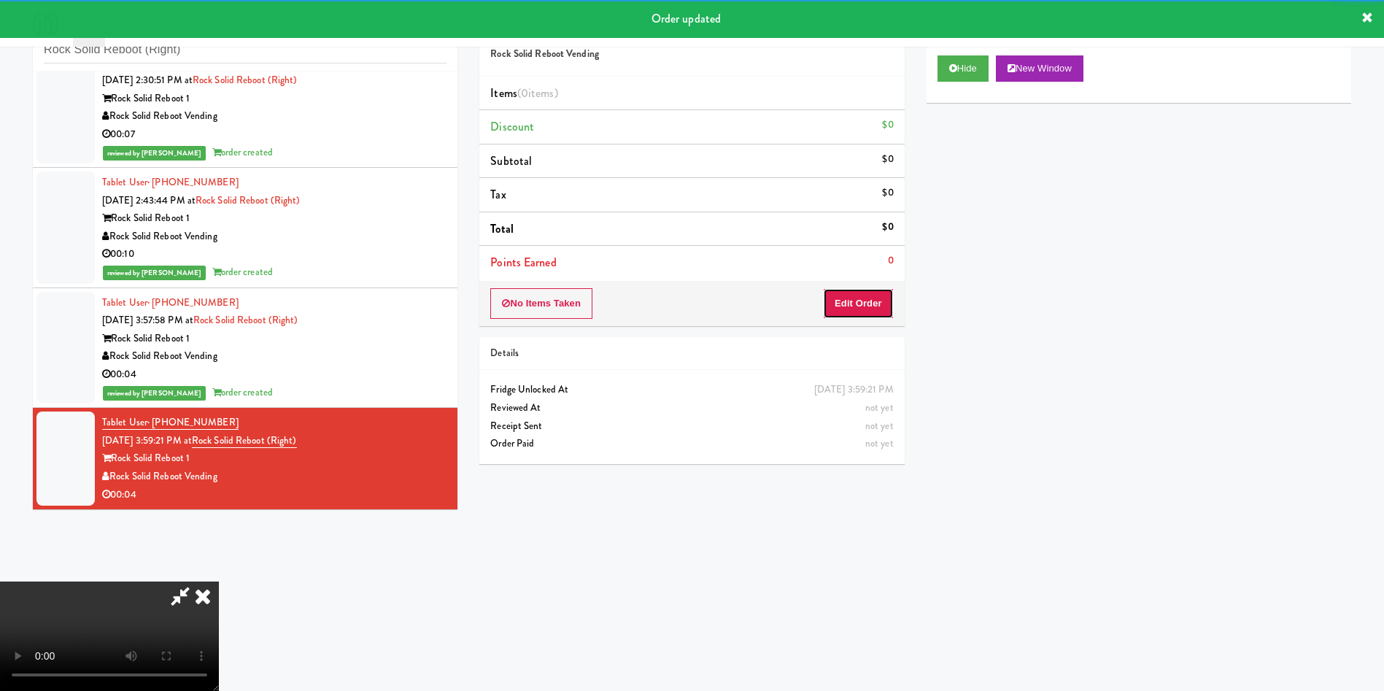
click at [877, 294] on button "Edit Order" at bounding box center [858, 303] width 71 height 31
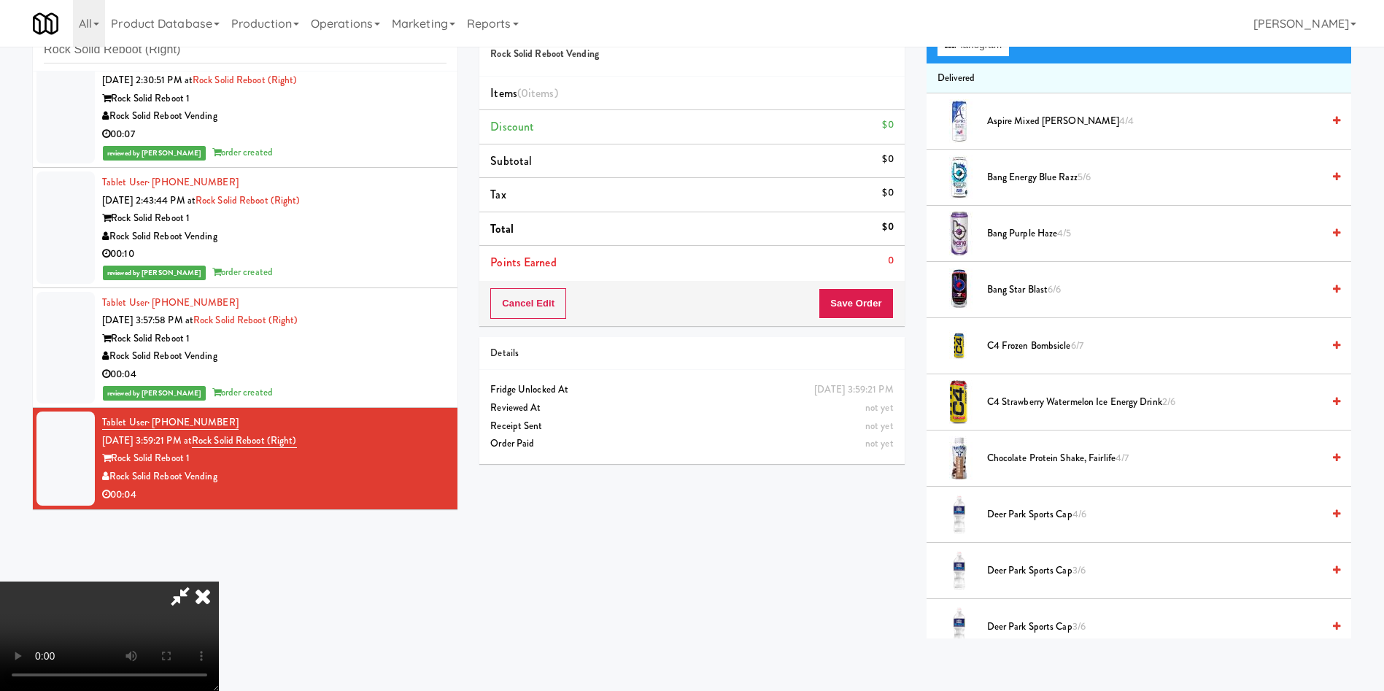
scroll to position [0, 0]
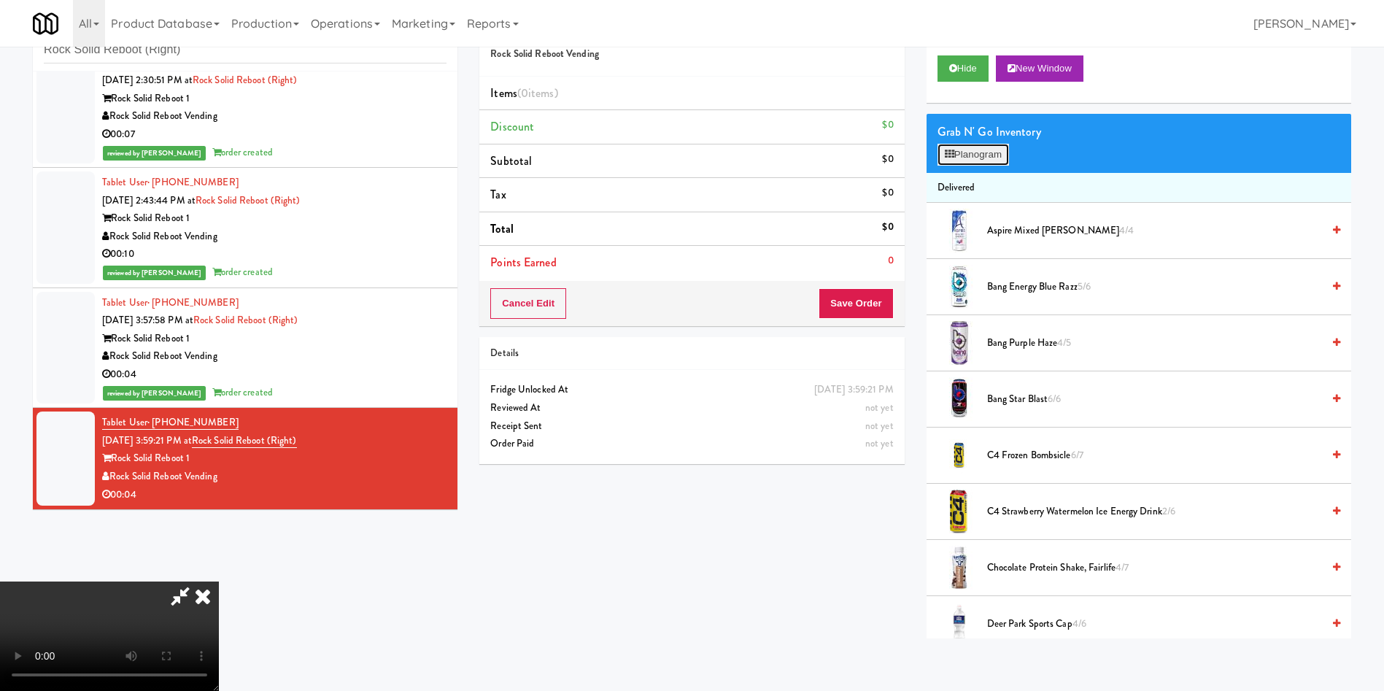
click at [988, 149] on button "Planogram" at bounding box center [972, 155] width 71 height 22
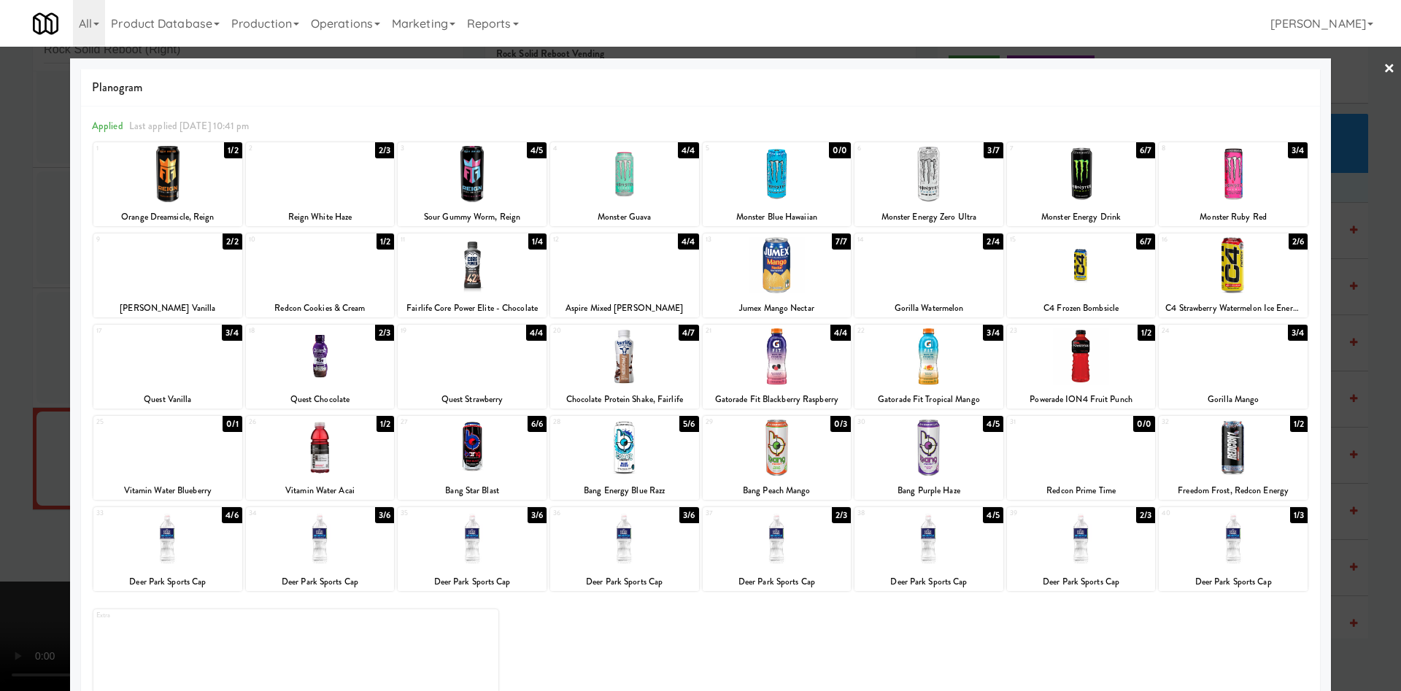
click at [937, 278] on div at bounding box center [928, 265] width 149 height 56
click at [1361, 120] on div at bounding box center [700, 345] width 1401 height 691
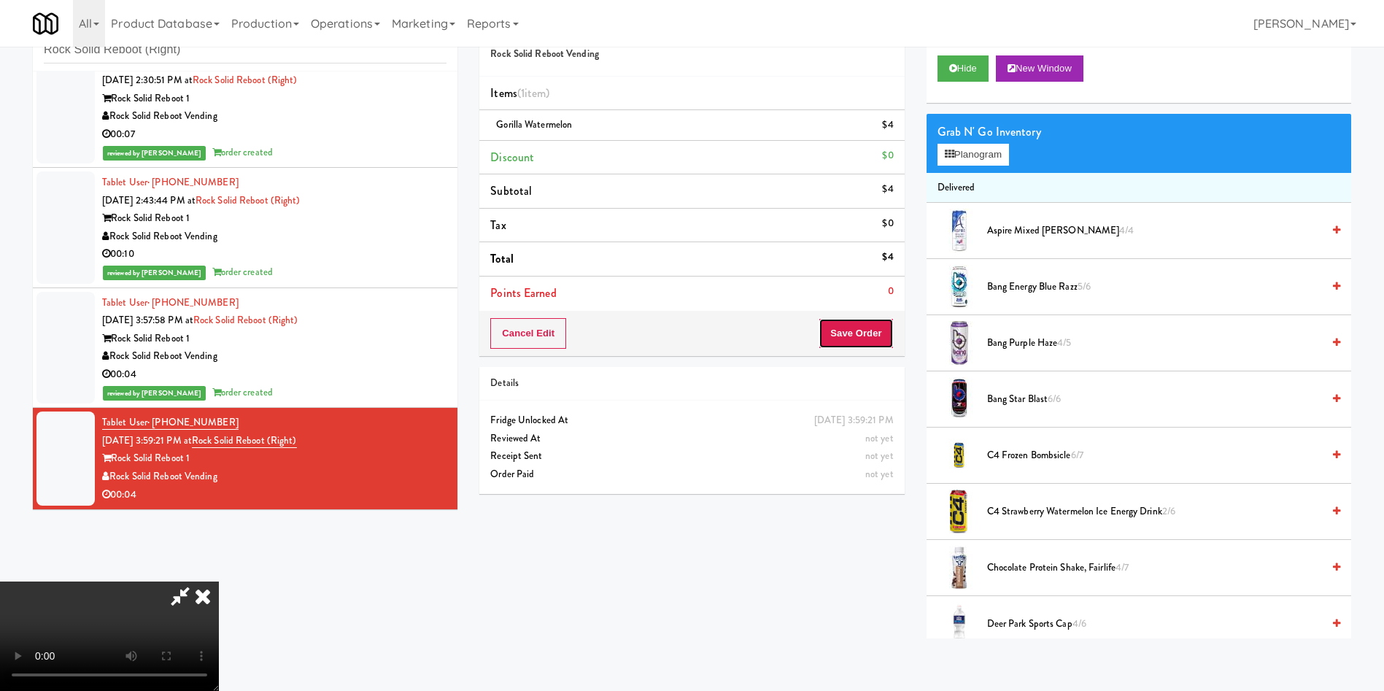
click at [850, 332] on button "Save Order" at bounding box center [856, 333] width 74 height 31
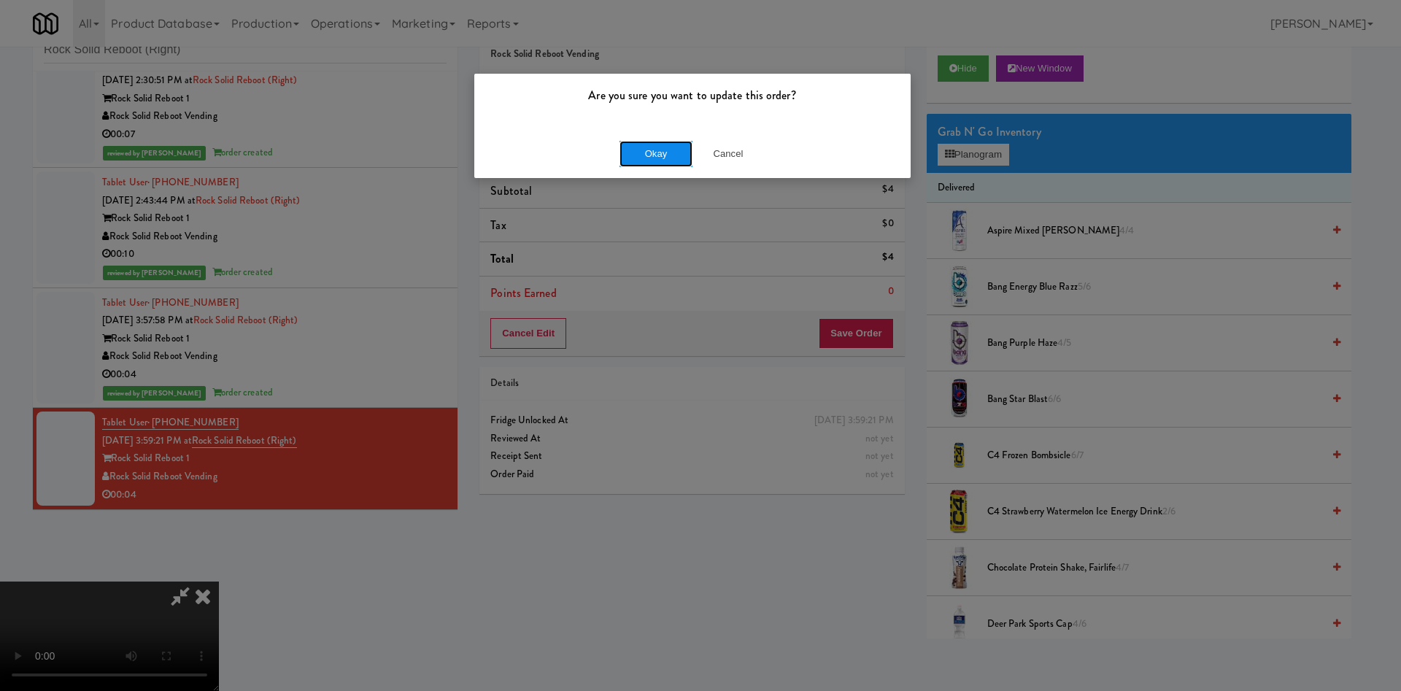
click at [638, 141] on button "Okay" at bounding box center [655, 154] width 73 height 26
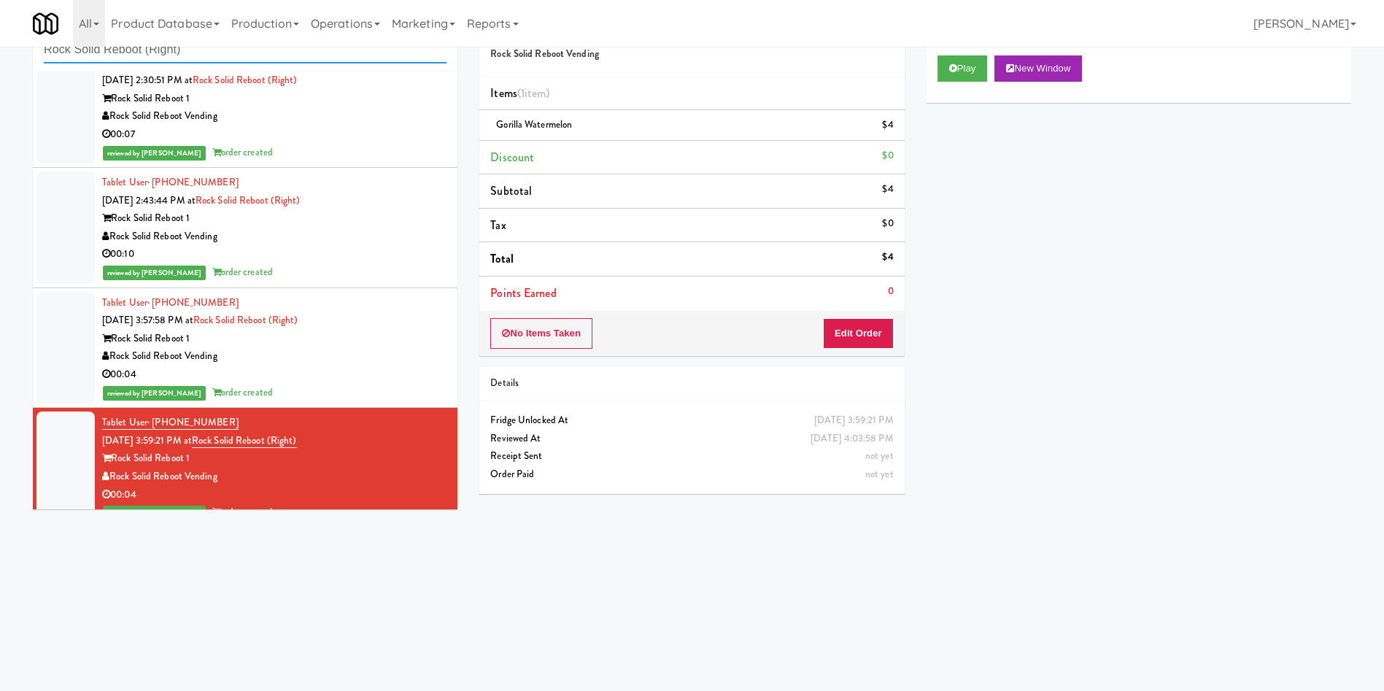
drag, startPoint x: 236, startPoint y: 48, endPoint x: 36, endPoint y: 5, distance: 204.5
click at [0, 1] on body "Are you sure you want to update this order? Okay Cancel Okay Are you sure you w…" at bounding box center [692, 345] width 1384 height 691
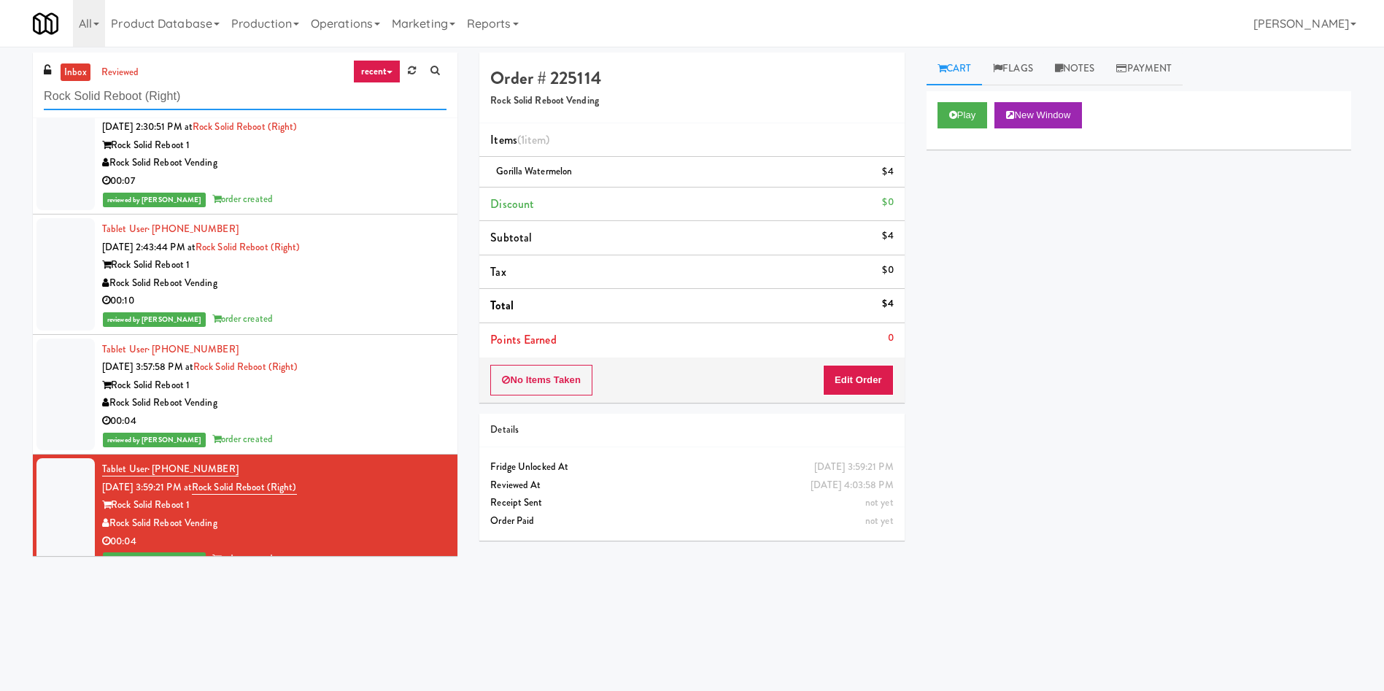
paste input "ailside-Pantry-Right"
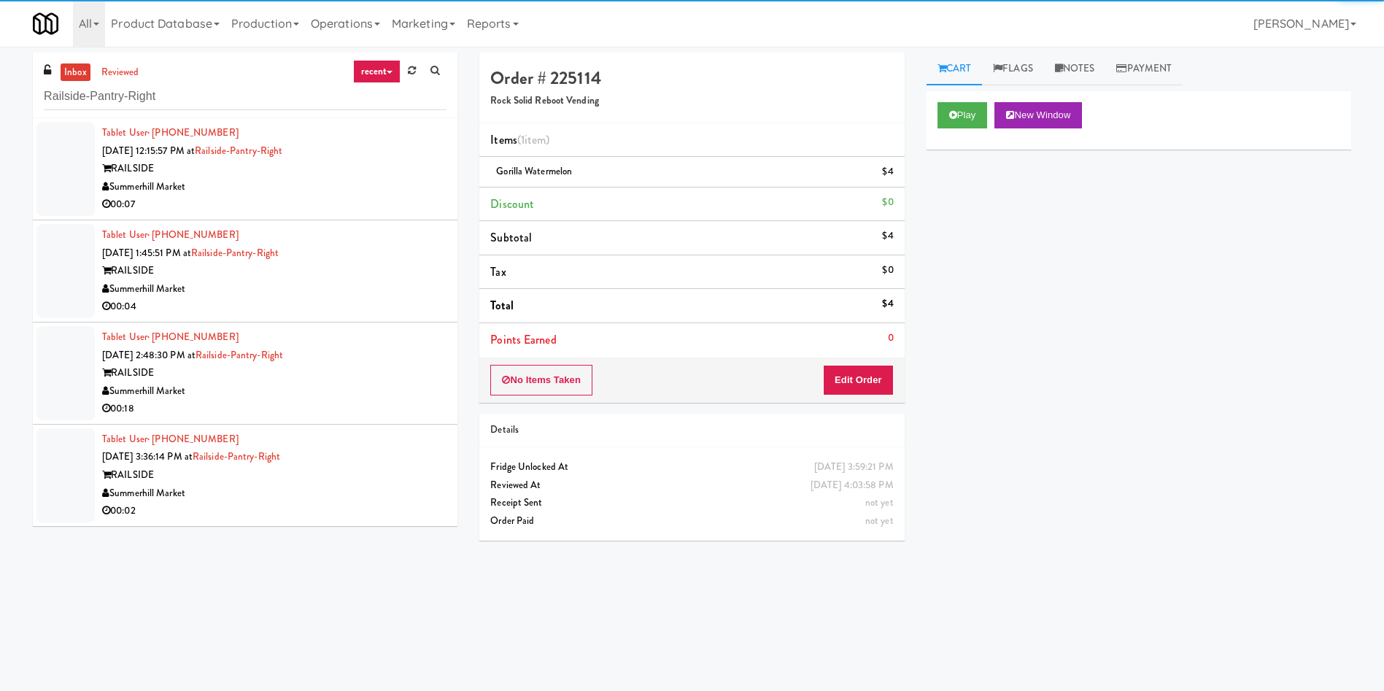
drag, startPoint x: 68, startPoint y: 159, endPoint x: 87, endPoint y: 158, distance: 19.0
click at [69, 159] on div at bounding box center [65, 169] width 58 height 94
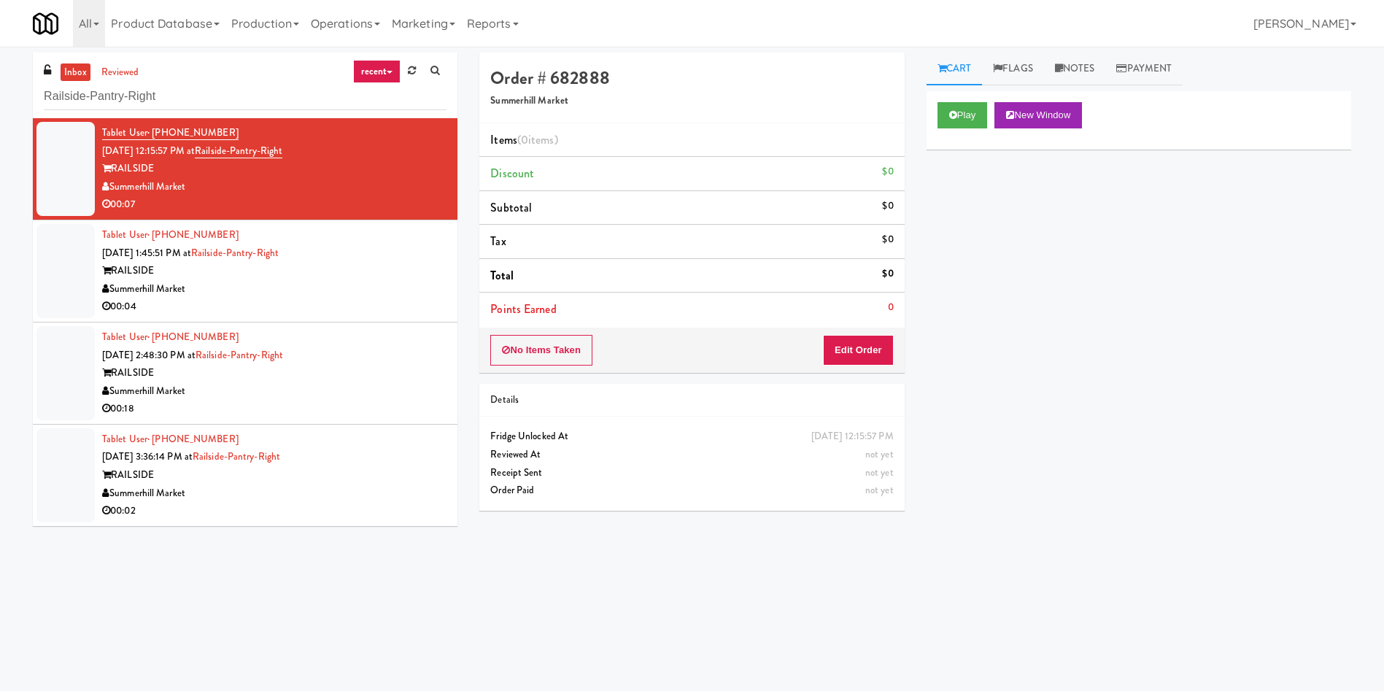
click at [85, 269] on div at bounding box center [65, 271] width 58 height 94
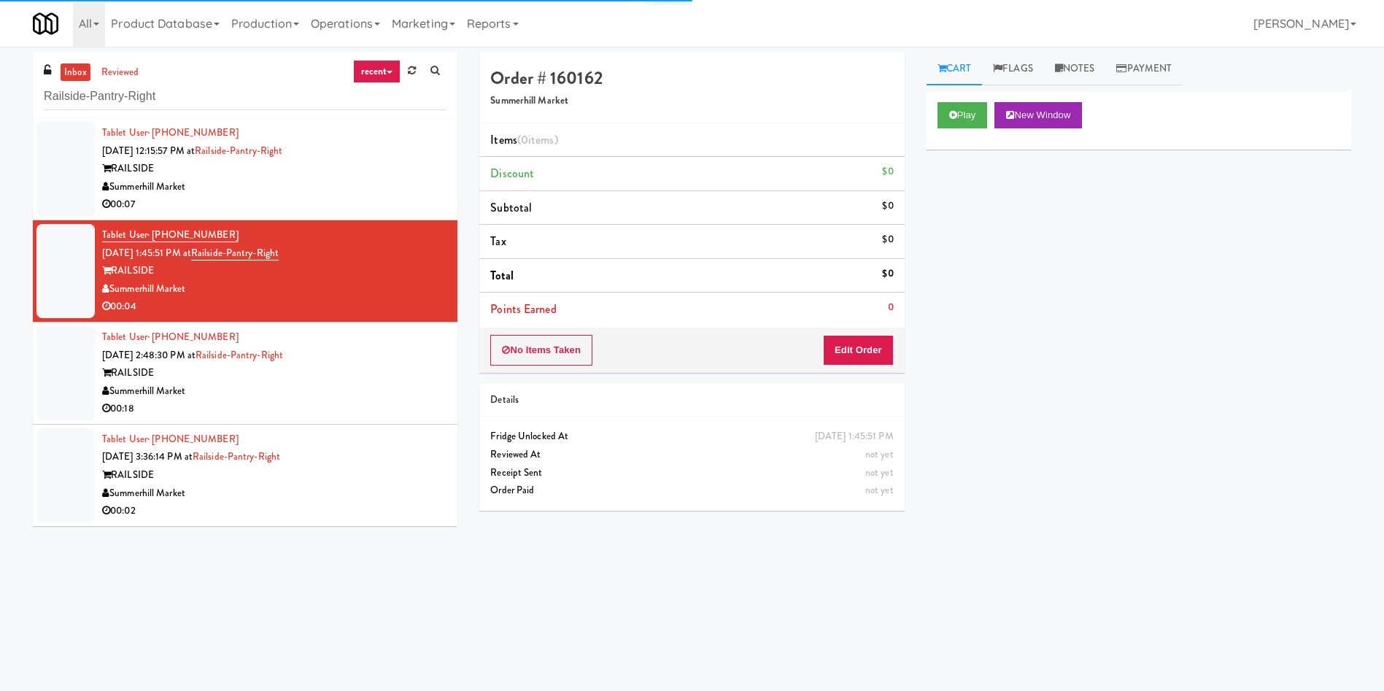
click at [70, 357] on div at bounding box center [65, 373] width 58 height 94
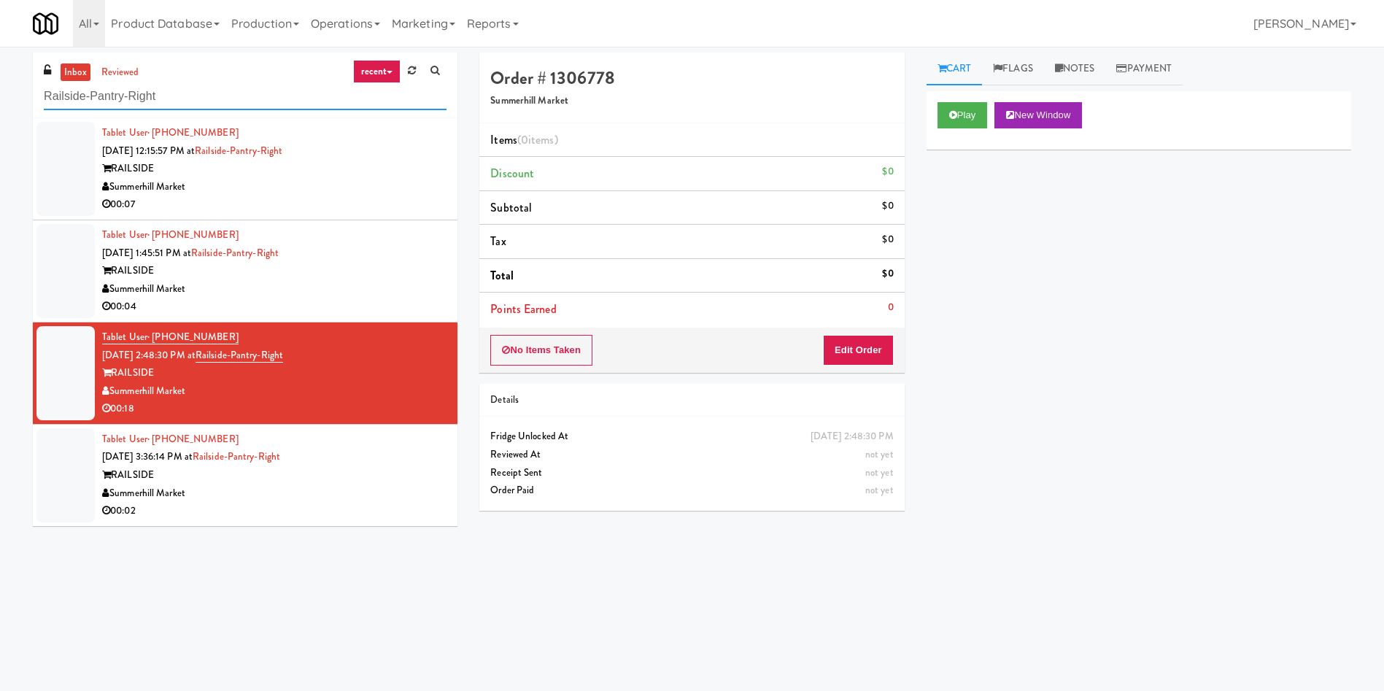
drag, startPoint x: 112, startPoint y: 81, endPoint x: 0, endPoint y: 20, distance: 127.0
click at [0, 47] on body "Are you sure you want to update this order? Okay Cancel Okay Are you sure you w…" at bounding box center [692, 392] width 1384 height 691
paste input "City Gate - Cooler"
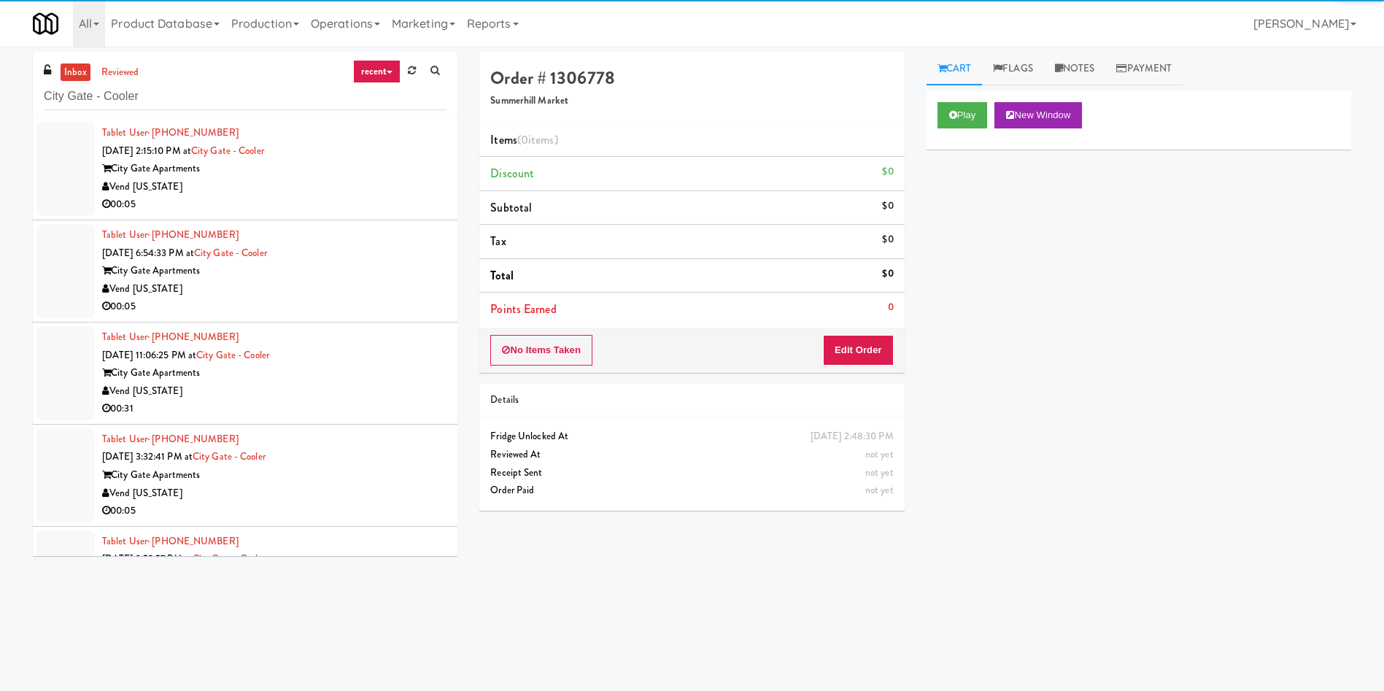
click at [62, 148] on div at bounding box center [65, 169] width 58 height 94
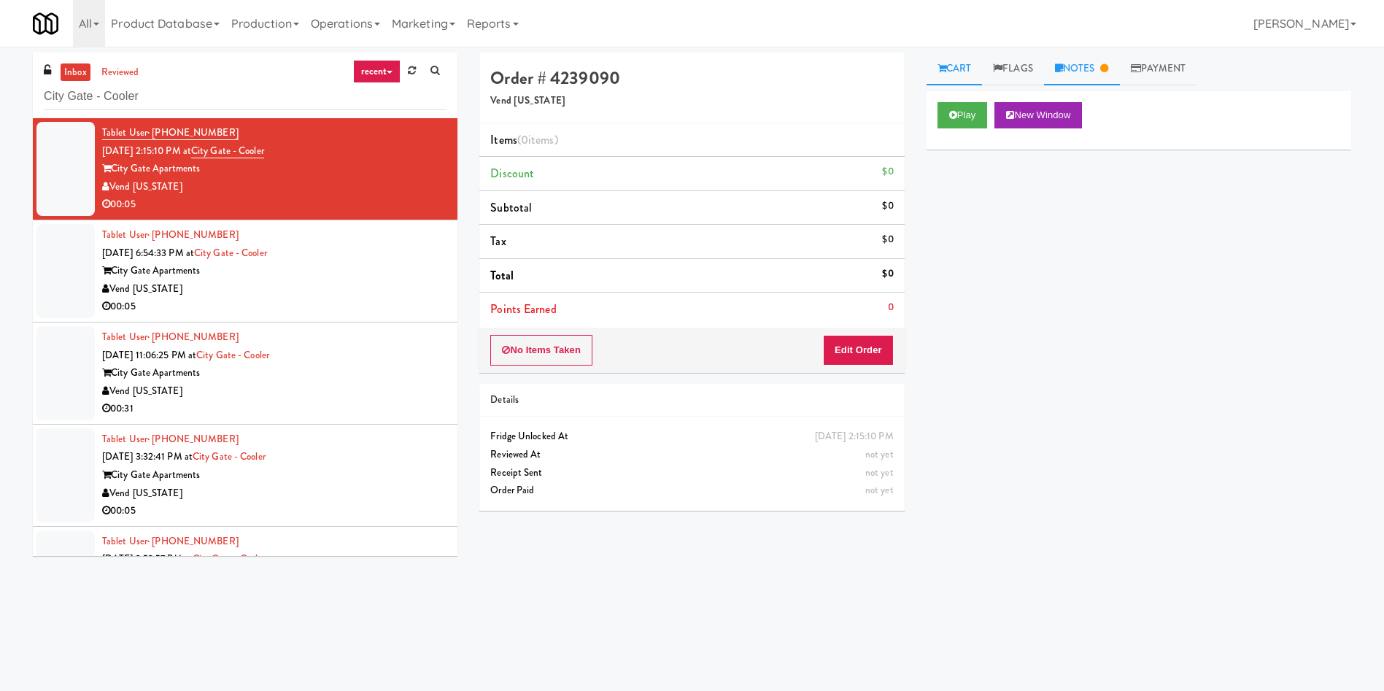
click at [1108, 71] on icon at bounding box center [1104, 67] width 8 height 9
click at [964, 71] on link "Cart" at bounding box center [954, 69] width 56 height 33
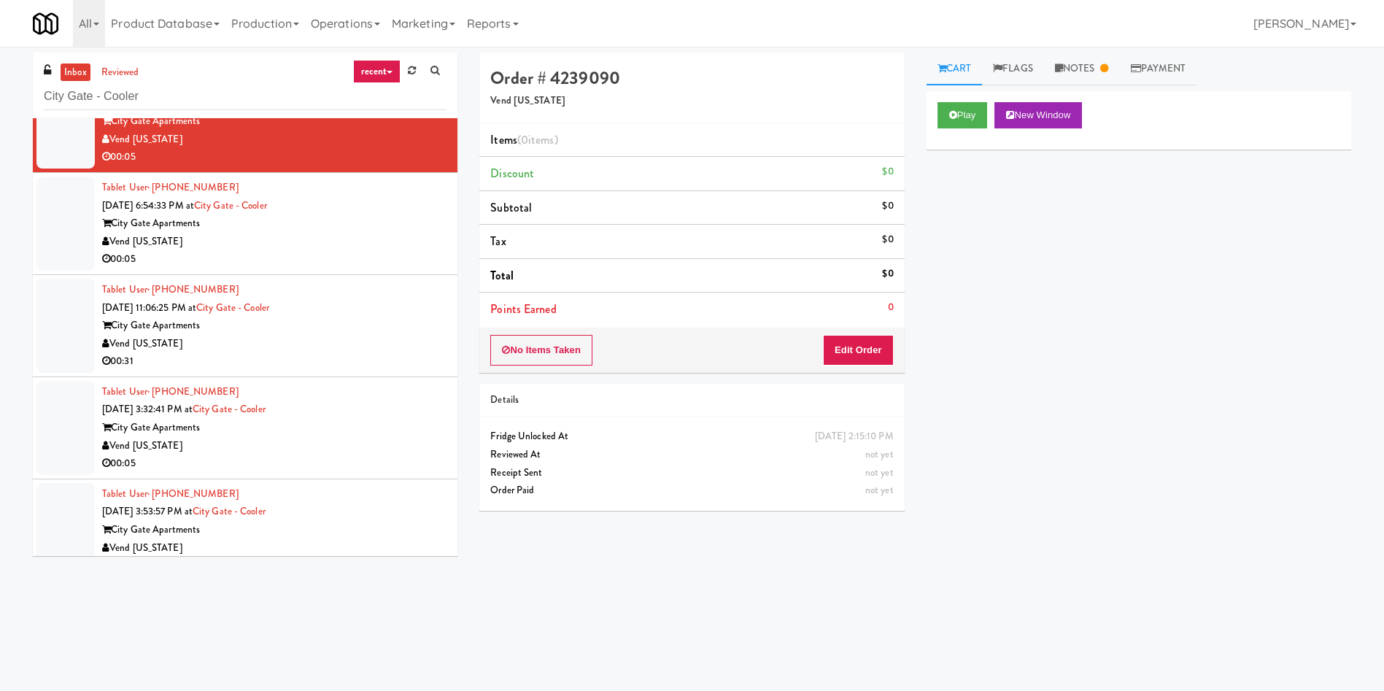
scroll to position [72, 0]
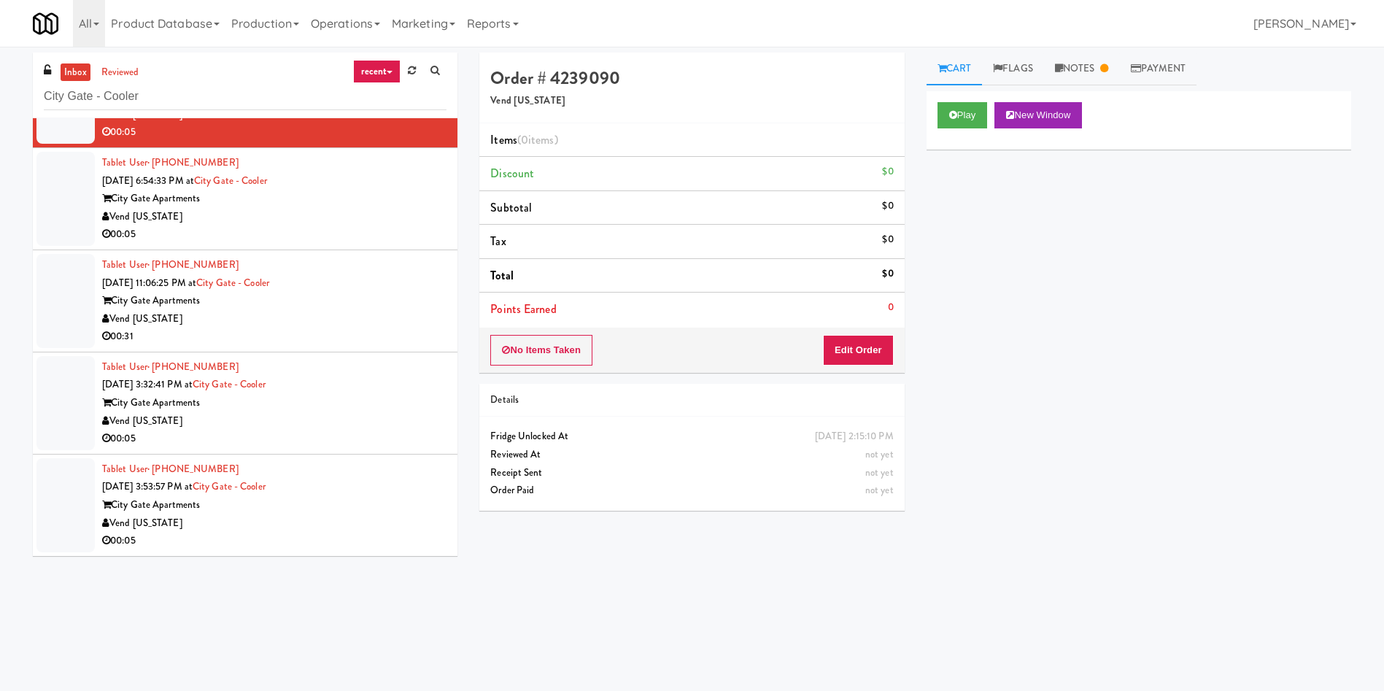
click at [49, 499] on div at bounding box center [65, 505] width 58 height 94
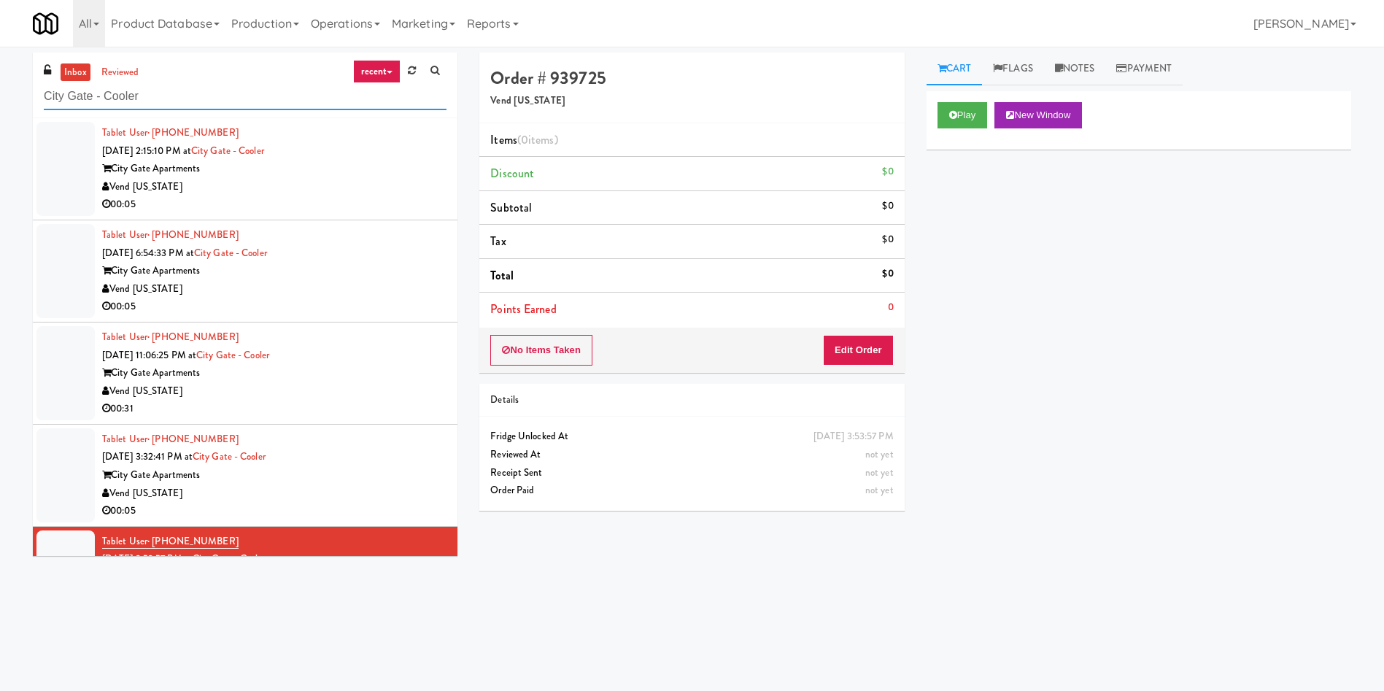
drag, startPoint x: 236, startPoint y: 82, endPoint x: 0, endPoint y: 83, distance: 235.6
click at [0, 83] on div "inbox reviewed recent all unclear take inventory issue suspicious failed recent…" at bounding box center [692, 346] width 1384 height 586
paste input "481 on Mathilda - Pantry"
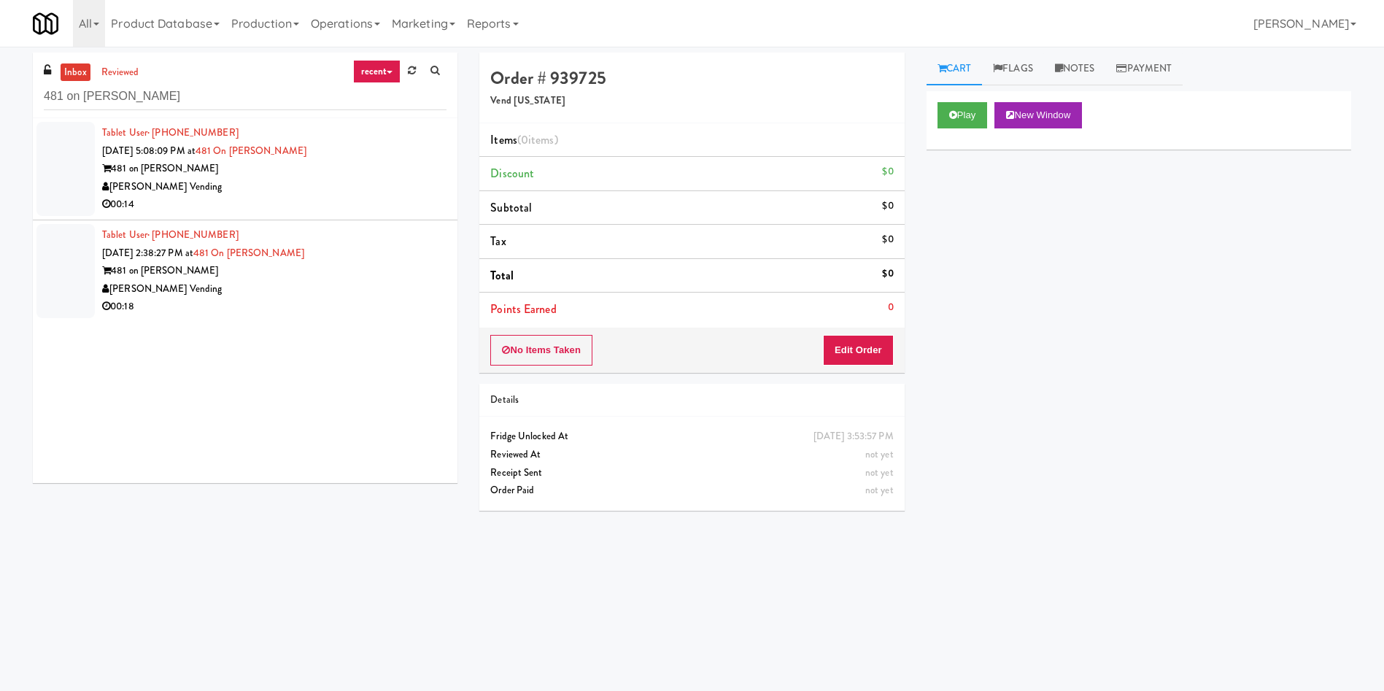
click at [55, 192] on div at bounding box center [65, 169] width 58 height 94
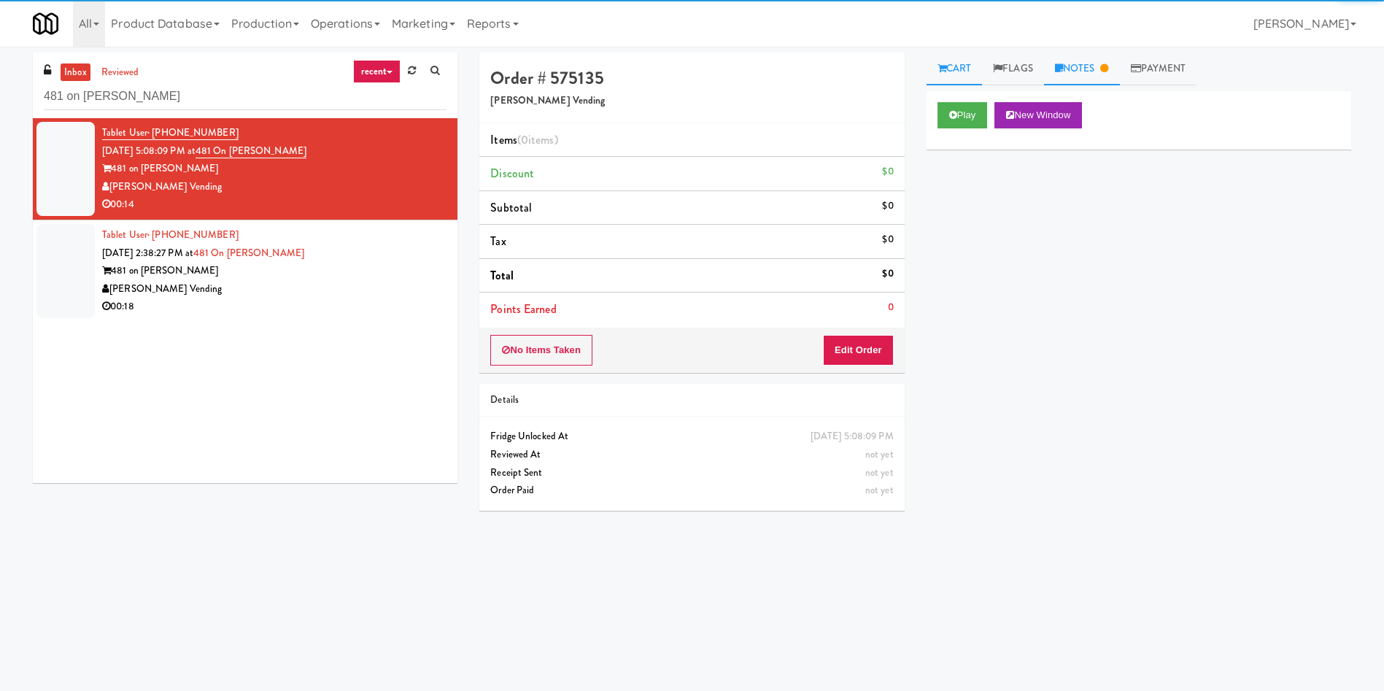
click at [1087, 74] on link "Notes" at bounding box center [1082, 69] width 76 height 33
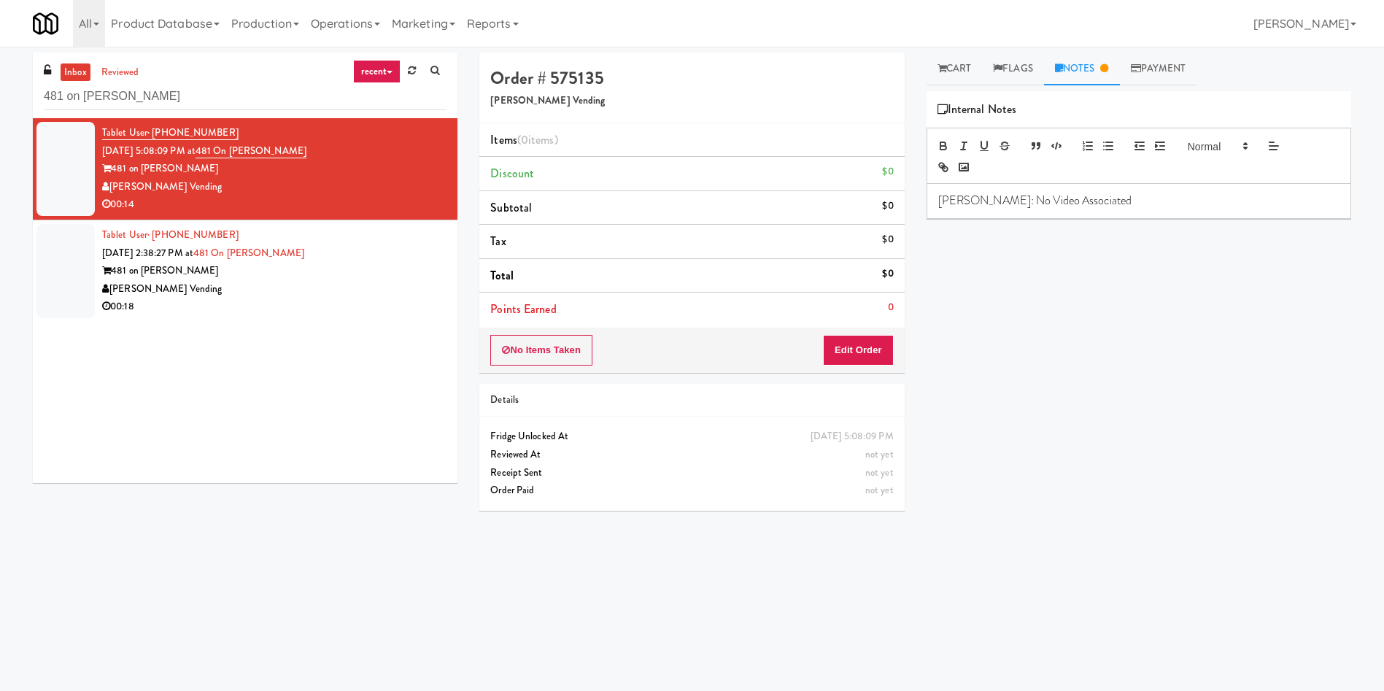
click at [65, 274] on div at bounding box center [65, 271] width 58 height 94
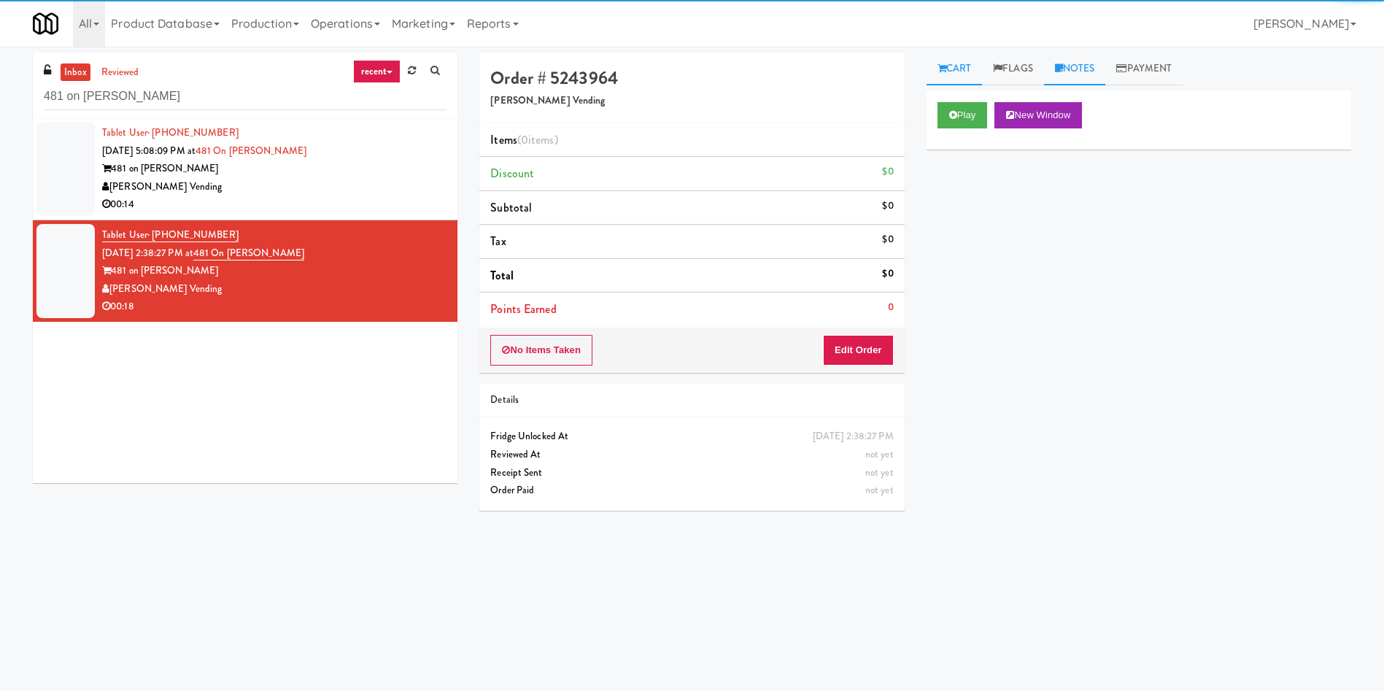
click at [1091, 61] on link "Notes" at bounding box center [1075, 69] width 62 height 33
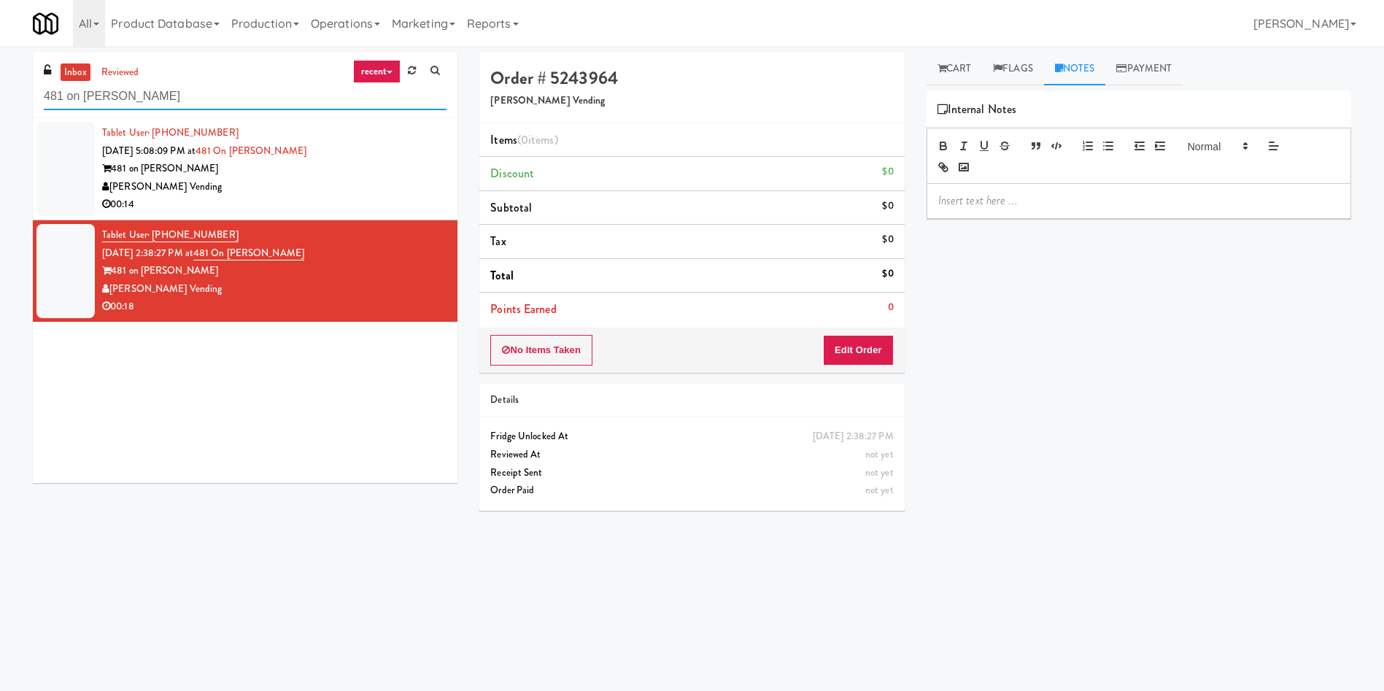
drag, startPoint x: 235, startPoint y: 102, endPoint x: 0, endPoint y: 33, distance: 244.9
click at [0, 47] on body "Are you sure you want to update this order? Okay Cancel Okay Are you sure you w…" at bounding box center [692, 392] width 1384 height 691
paste input "Applewood - Cooler - Right"
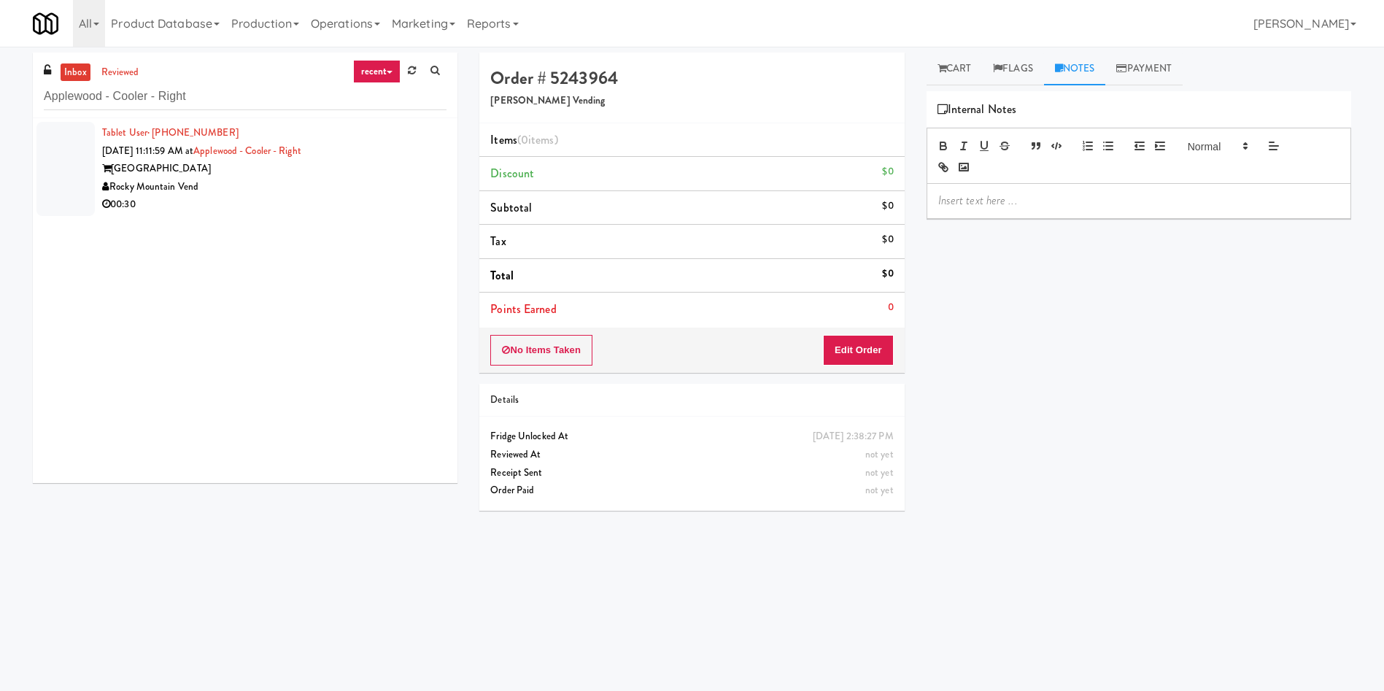
click at [88, 157] on div at bounding box center [65, 169] width 58 height 94
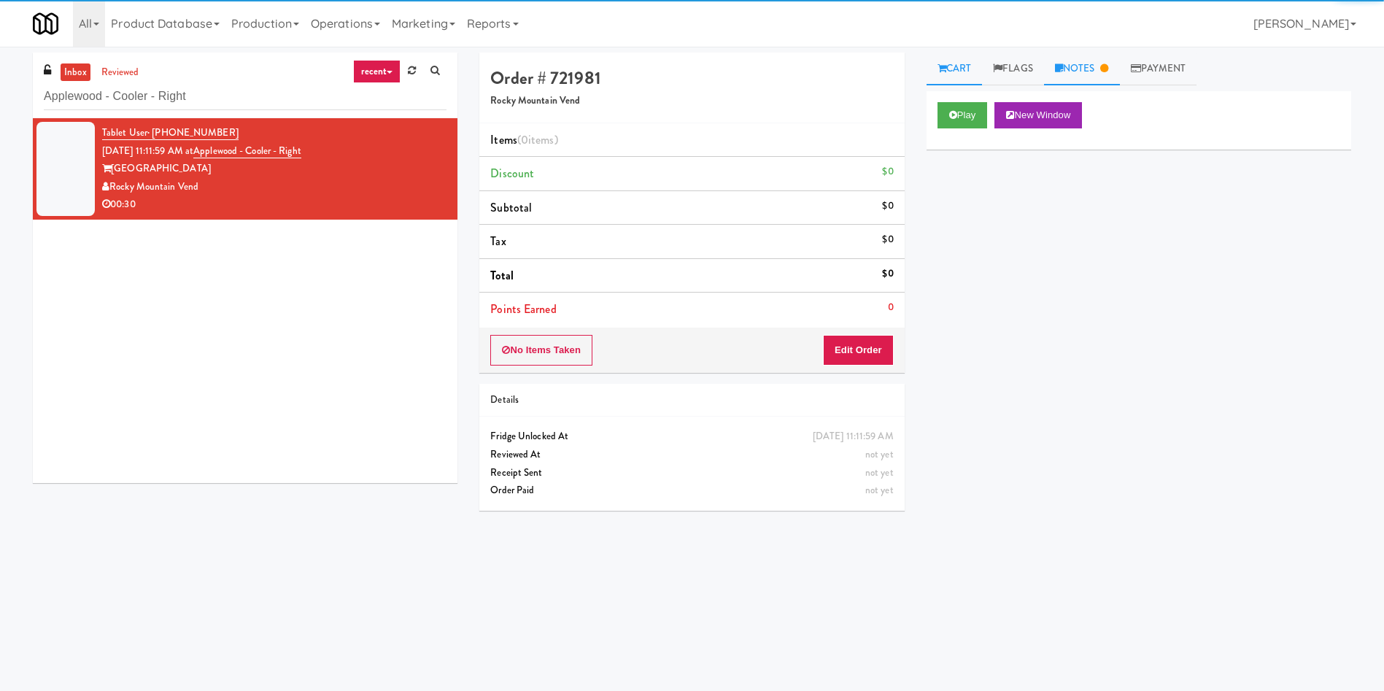
click at [1083, 74] on link "Notes" at bounding box center [1082, 69] width 76 height 33
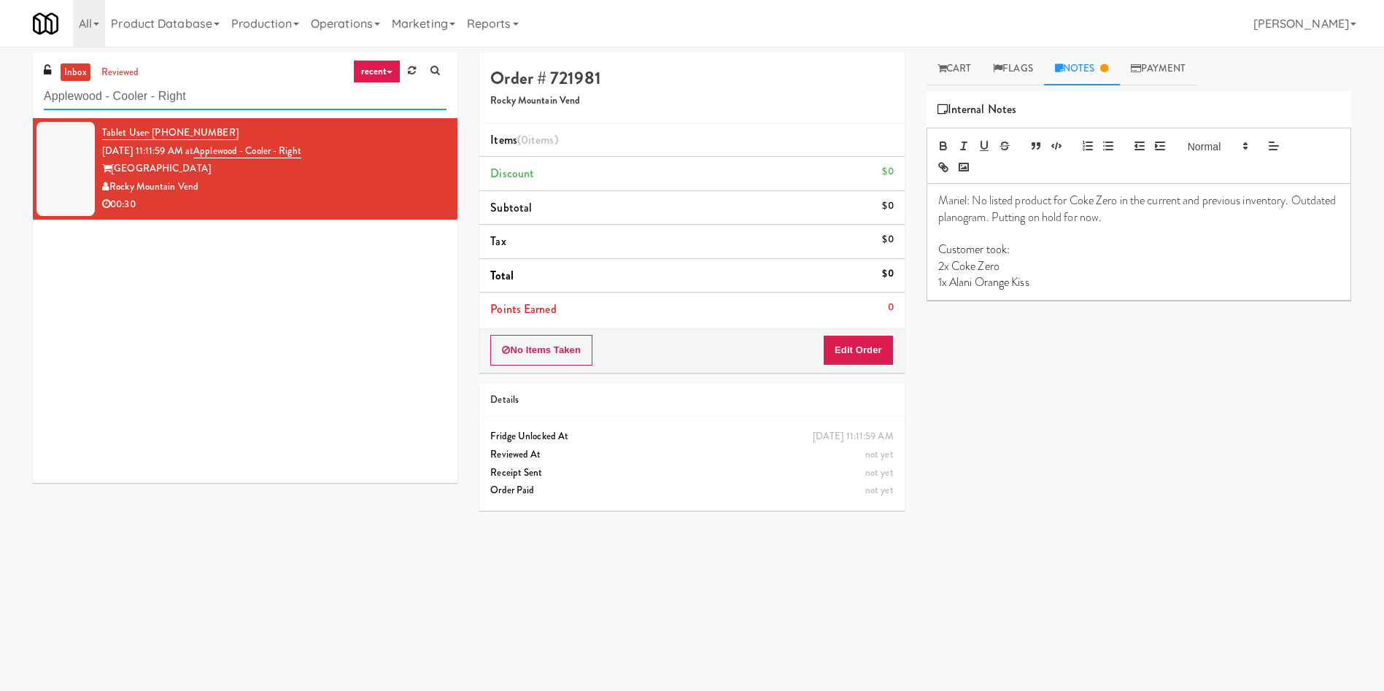
drag, startPoint x: 242, startPoint y: 98, endPoint x: 215, endPoint y: 15, distance: 87.4
click at [1, 77] on div "inbox reviewed recent all unclear take inventory issue suspicious failed recent…" at bounding box center [692, 346] width 1384 height 586
paste input "Kinetic"
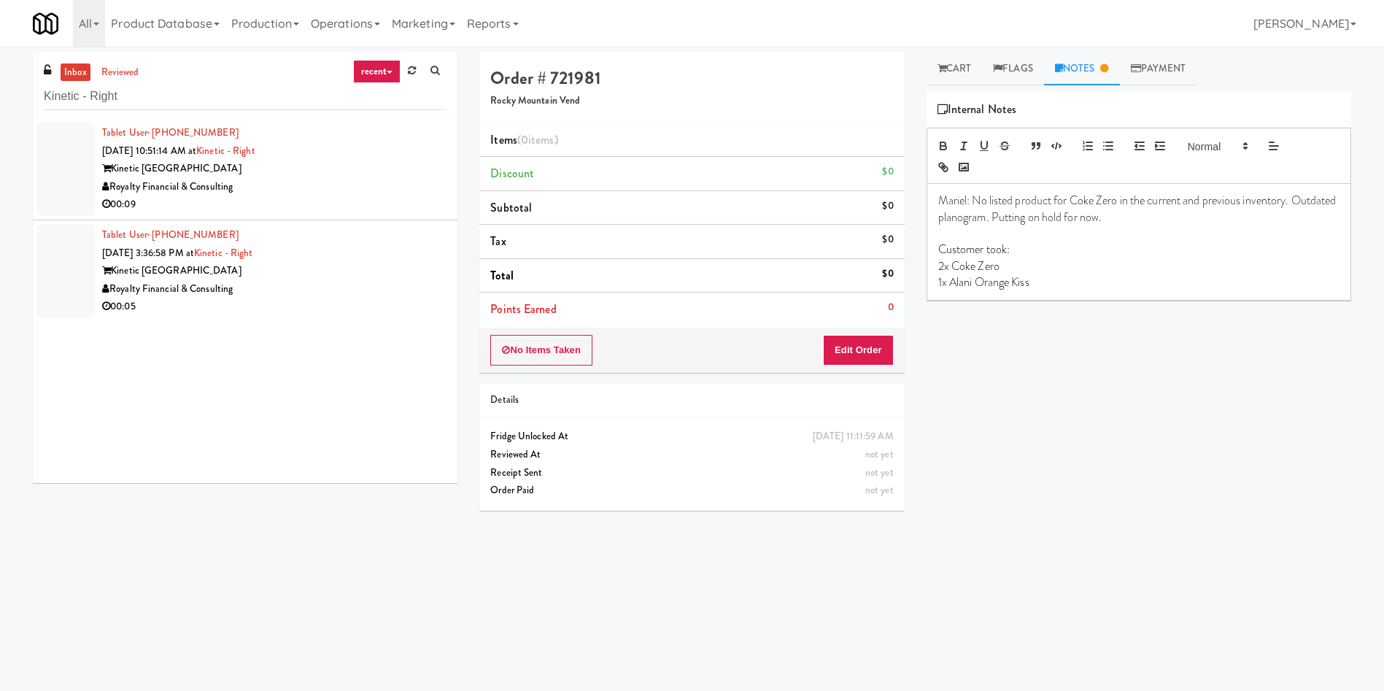
drag, startPoint x: 44, startPoint y: 161, endPoint x: 53, endPoint y: 175, distance: 16.8
click at [45, 162] on div at bounding box center [65, 169] width 58 height 94
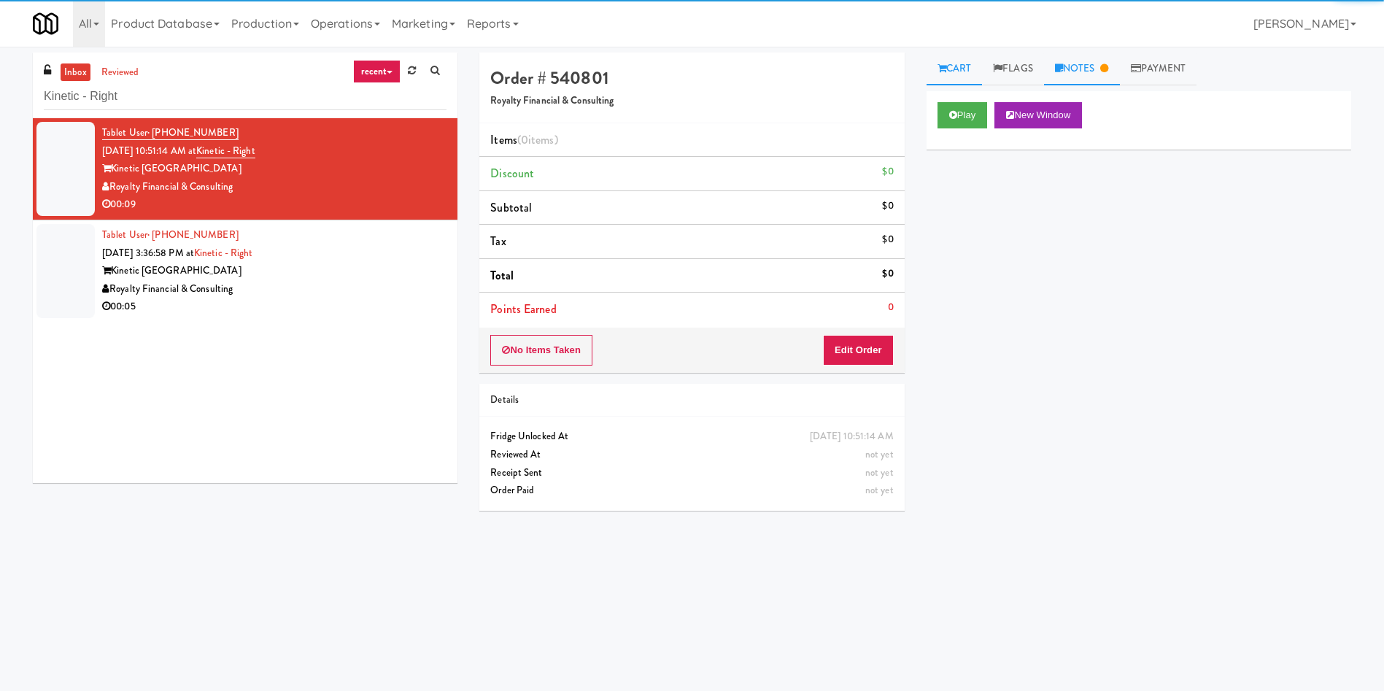
click at [1100, 69] on link "Notes" at bounding box center [1082, 69] width 76 height 33
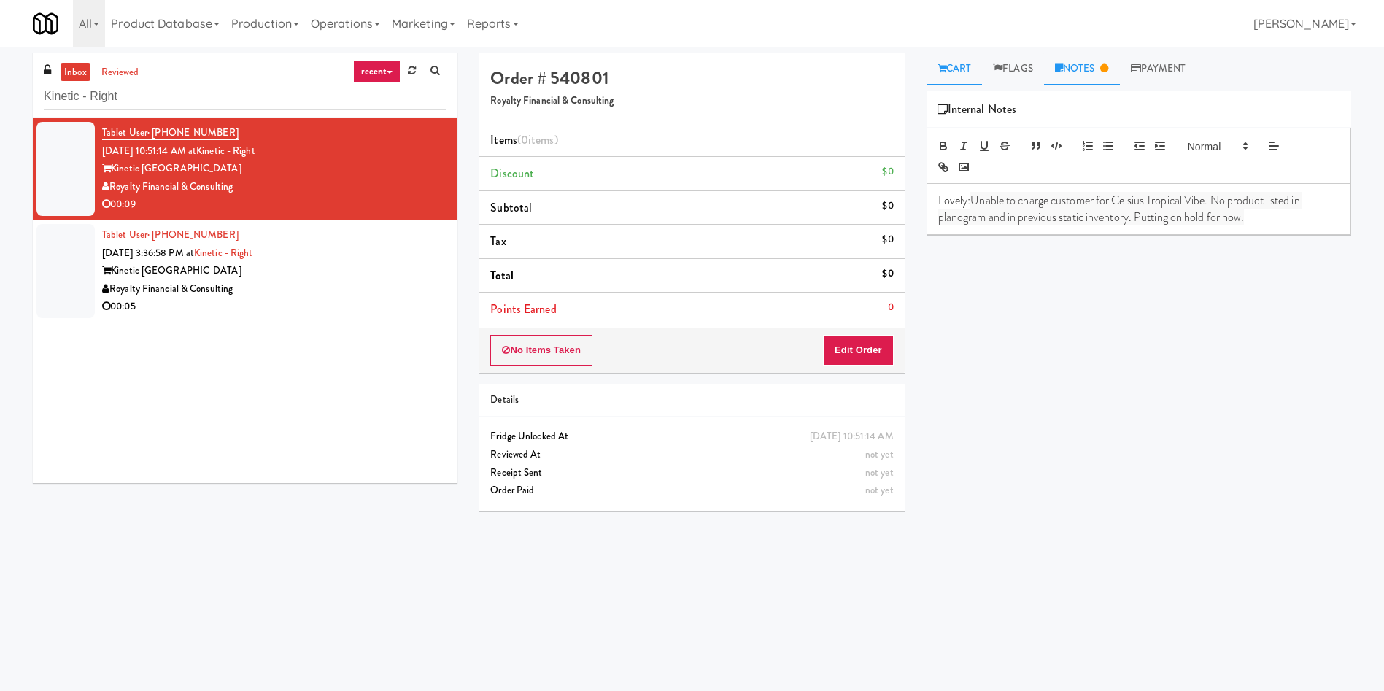
click at [965, 69] on link "Cart" at bounding box center [954, 69] width 56 height 33
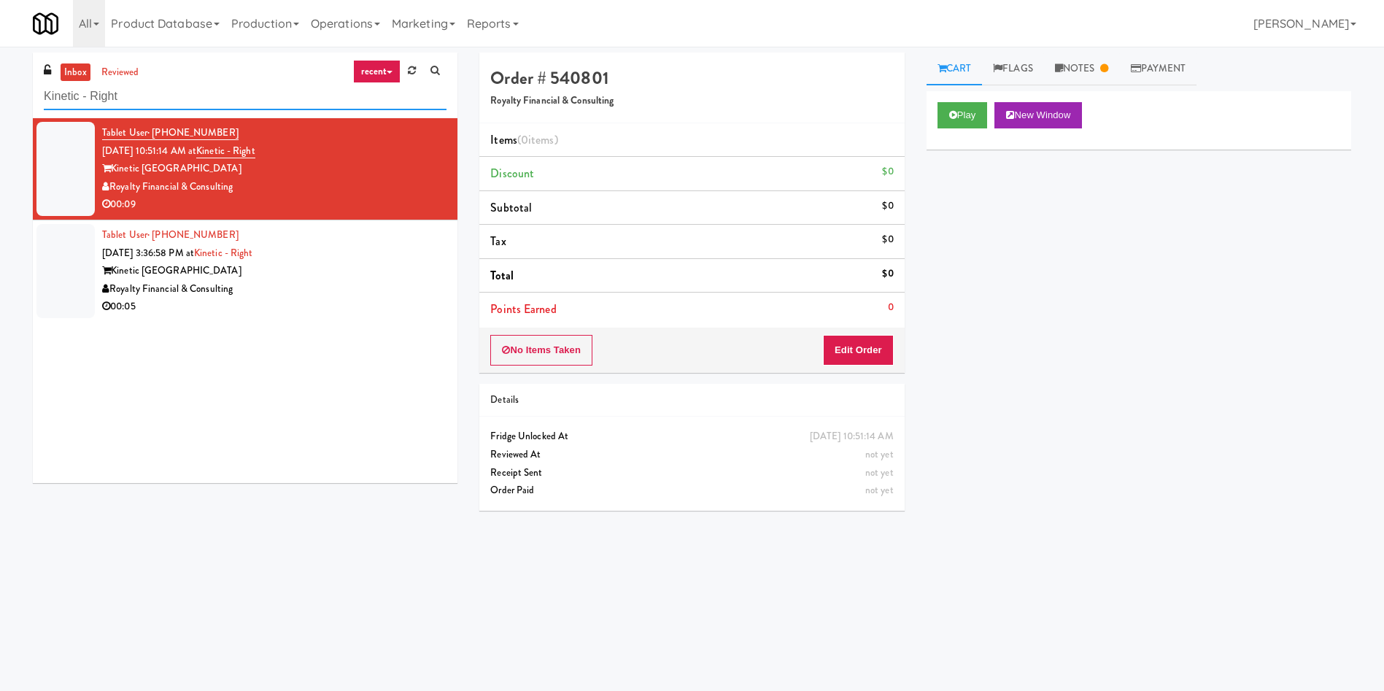
drag, startPoint x: 228, startPoint y: 86, endPoint x: 0, endPoint y: 76, distance: 227.8
click at [0, 76] on div "inbox reviewed recent all unclear take inventory issue suspicious failed recent…" at bounding box center [692, 346] width 1384 height 586
paste input "Ridge Blue Hills Combo"
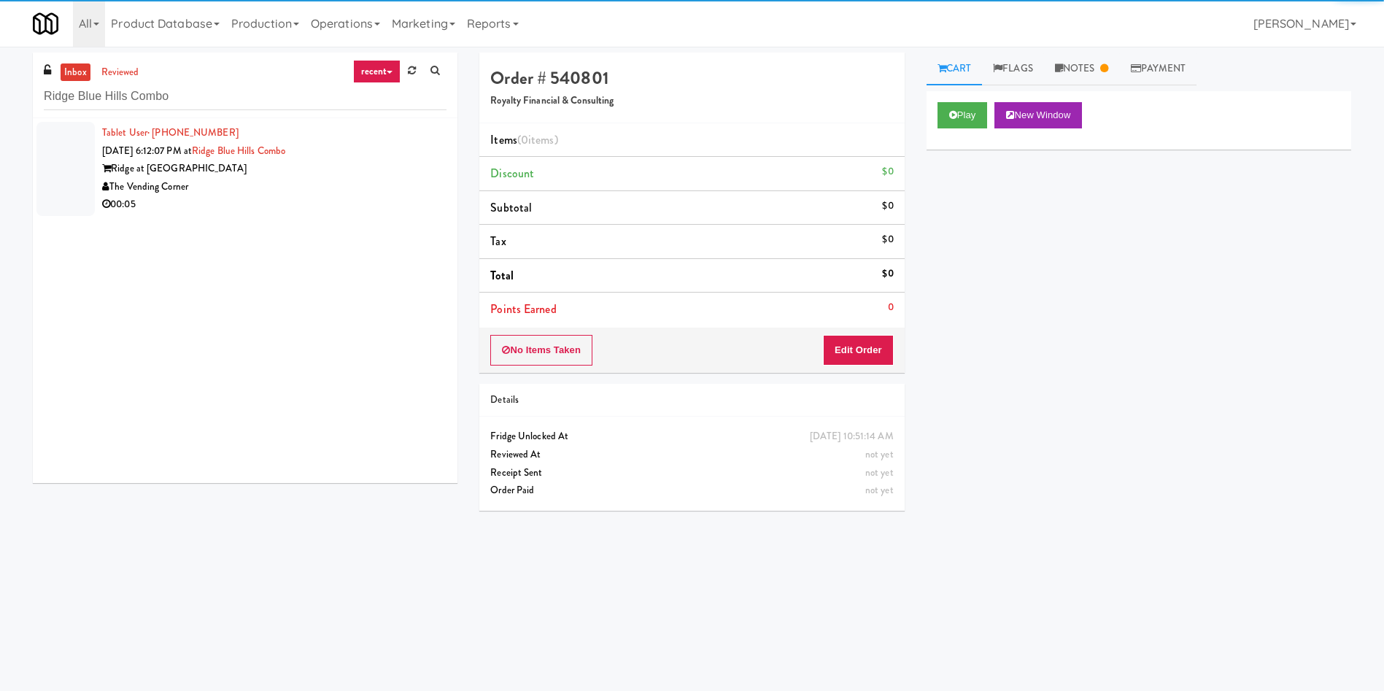
drag, startPoint x: 68, startPoint y: 172, endPoint x: 910, endPoint y: 137, distance: 842.6
click at [74, 172] on div at bounding box center [65, 169] width 58 height 94
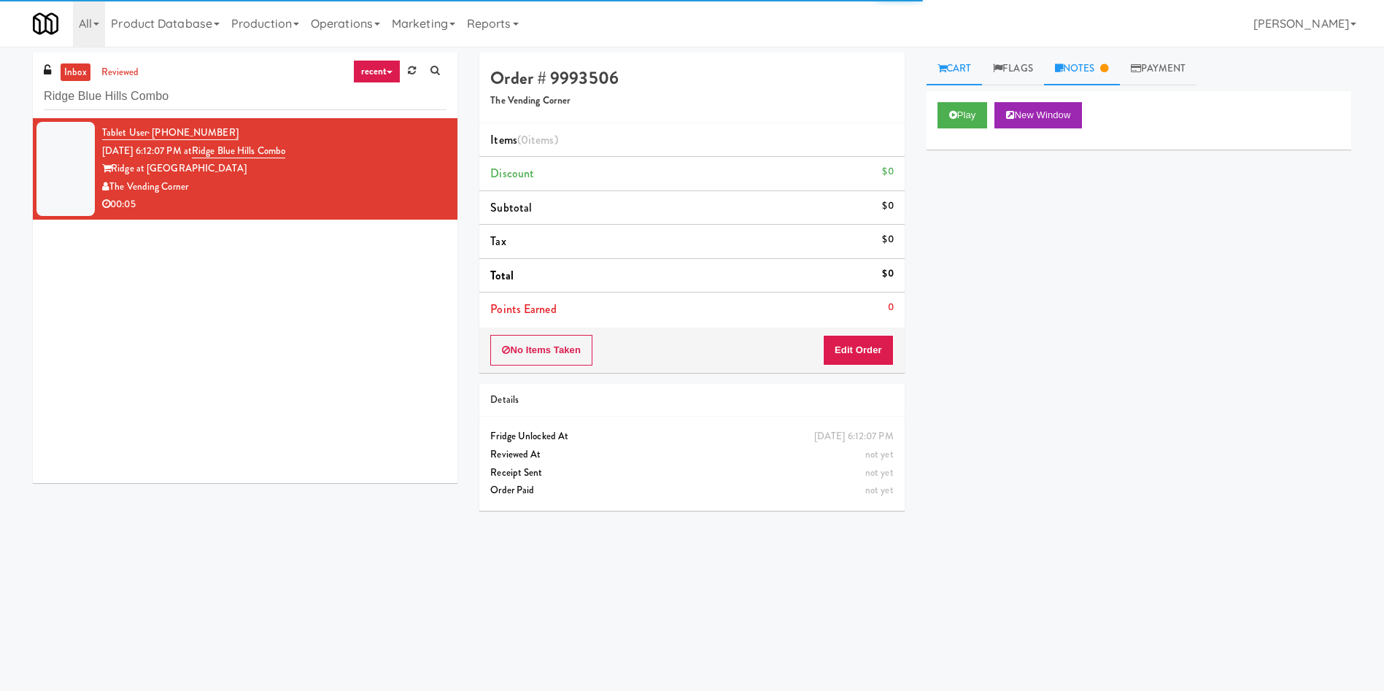
click at [1104, 60] on link "Notes" at bounding box center [1082, 69] width 76 height 33
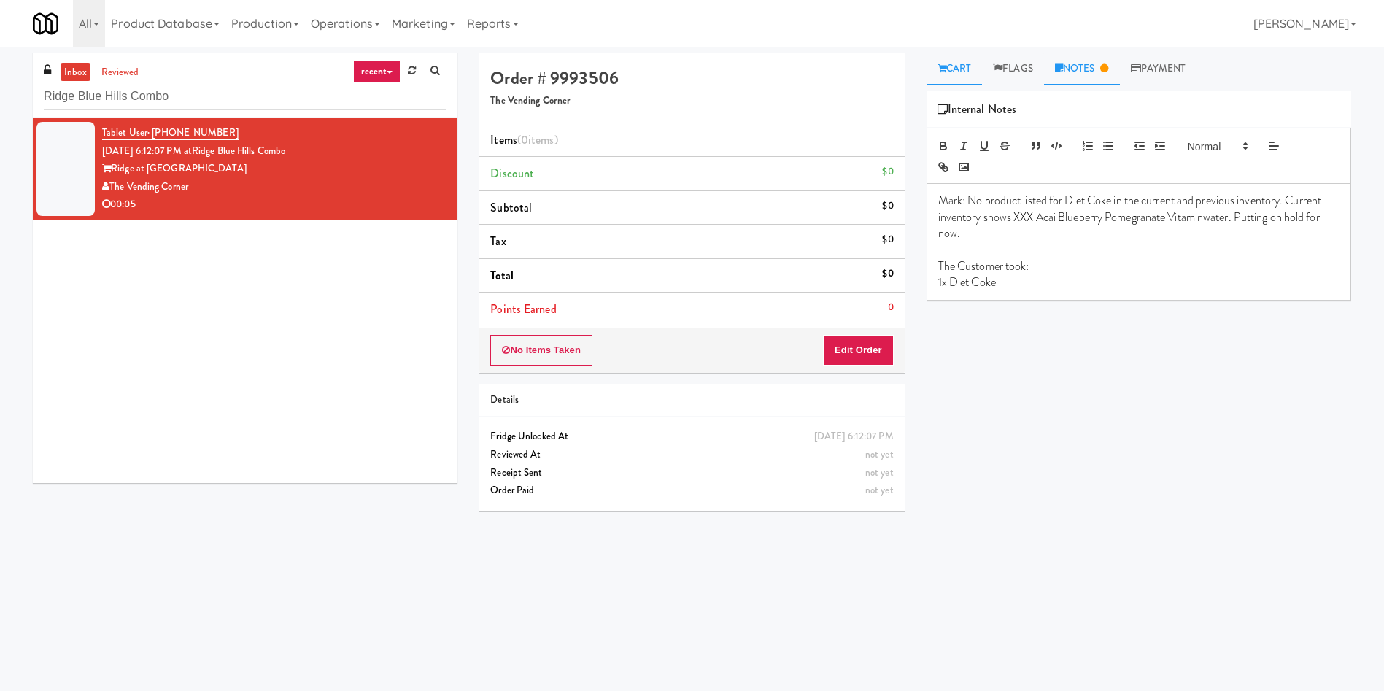
click at [955, 72] on link "Cart" at bounding box center [954, 69] width 56 height 33
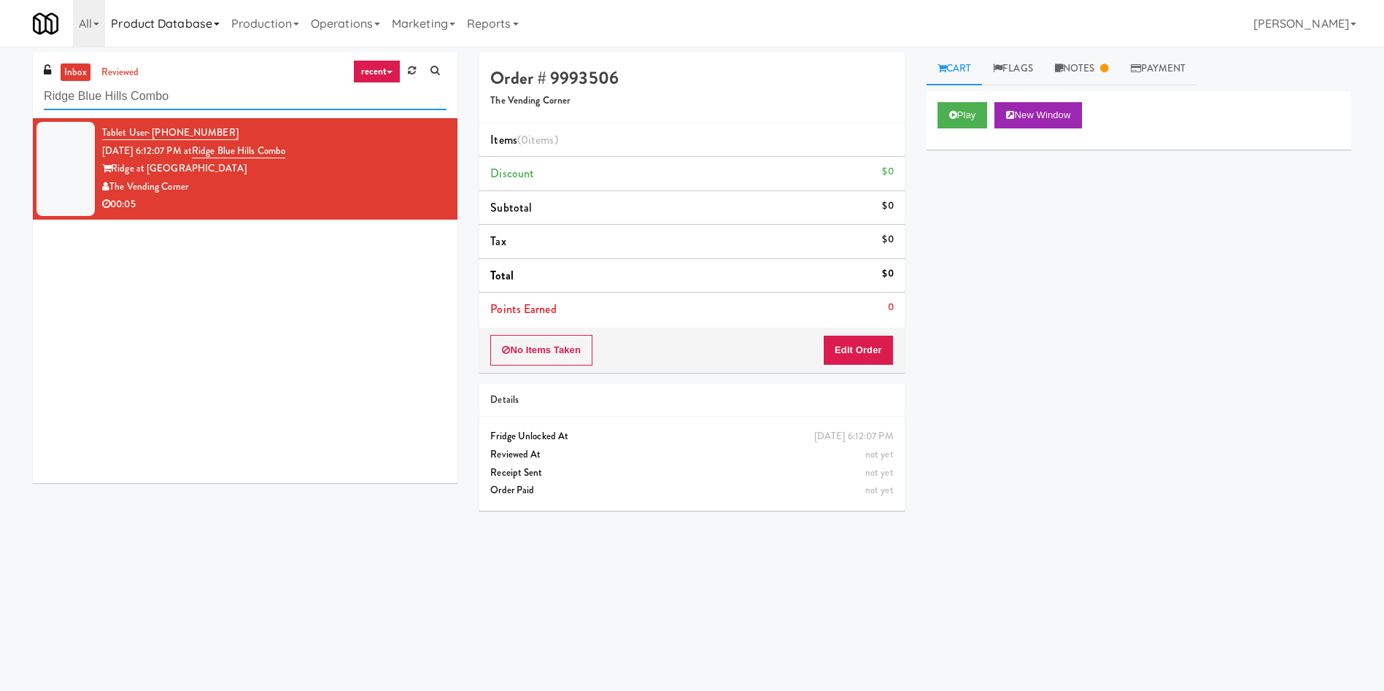
drag, startPoint x: 0, startPoint y: 56, endPoint x: 213, endPoint y: 35, distance: 214.1
click at [0, 47] on body "Are you sure you want to update this order? Okay Cancel Okay Are you sure you w…" at bounding box center [692, 392] width 1384 height 691
paste input "Avant HP - Ambient - Right"
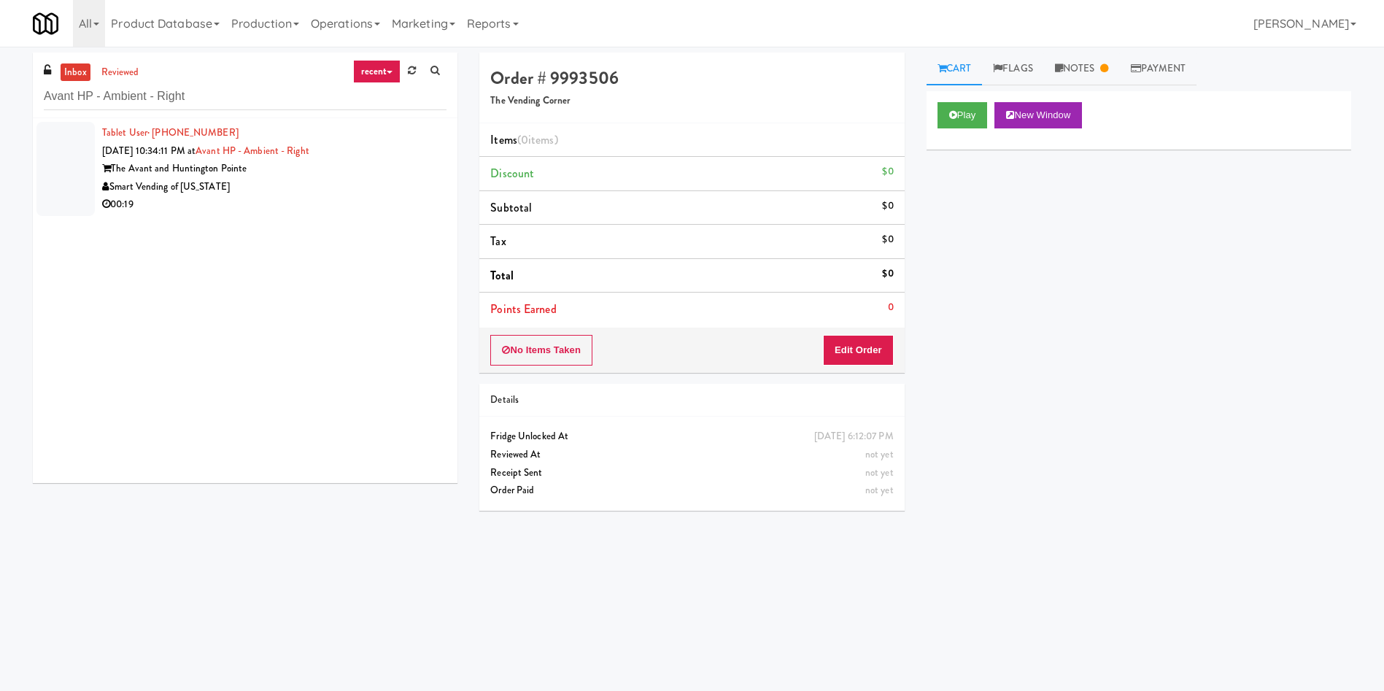
click at [50, 160] on div at bounding box center [65, 169] width 58 height 94
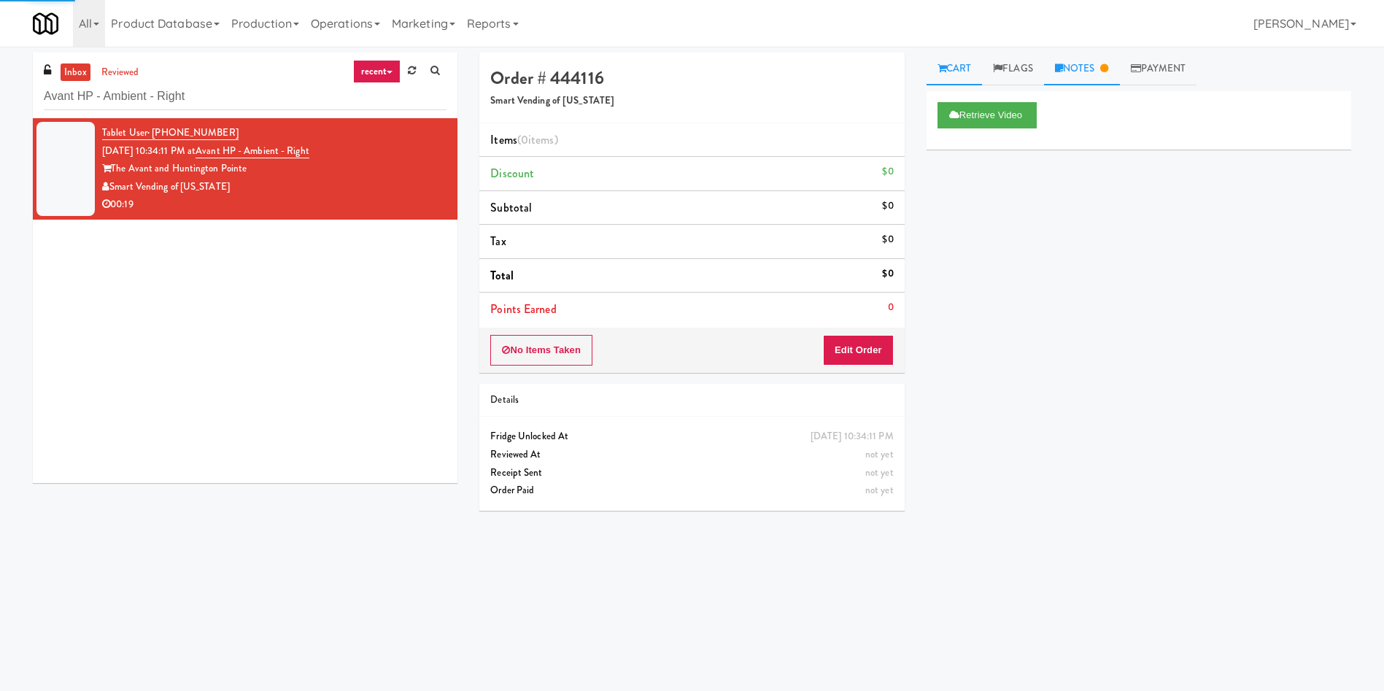
click at [1062, 61] on link "Notes" at bounding box center [1082, 69] width 76 height 33
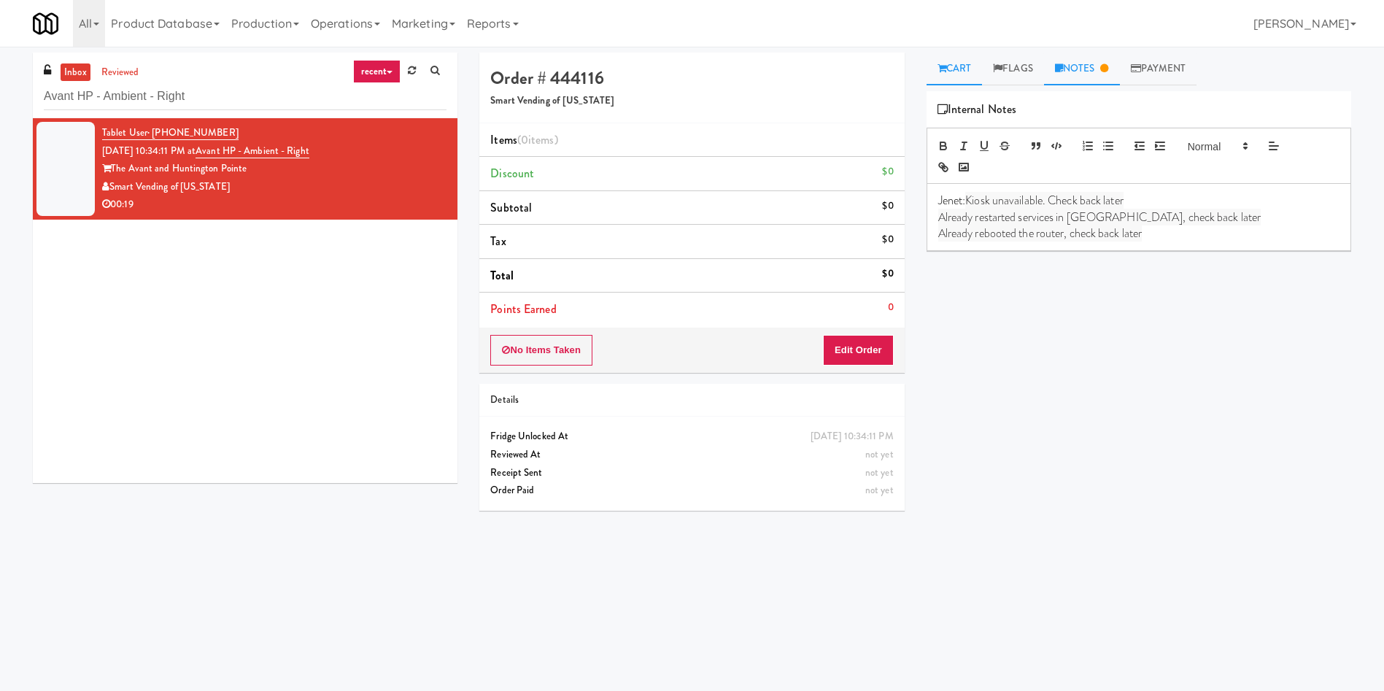
click at [970, 74] on link "Cart" at bounding box center [954, 69] width 56 height 33
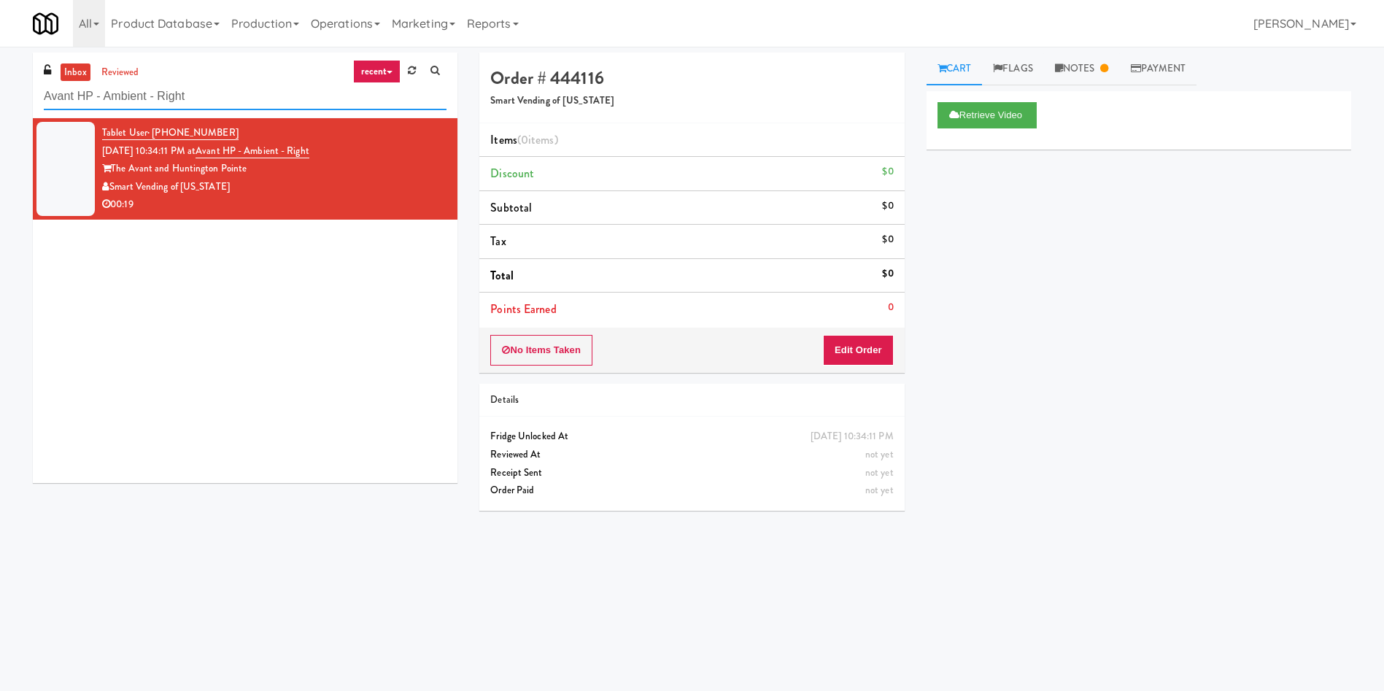
drag, startPoint x: 328, startPoint y: 96, endPoint x: 0, endPoint y: 95, distance: 327.6
click at [0, 95] on div "inbox reviewed recent all unclear take inventory issue suspicious failed recent…" at bounding box center [692, 346] width 1384 height 586
paste input "5825 - Creekside Commons - Boston Scientific"
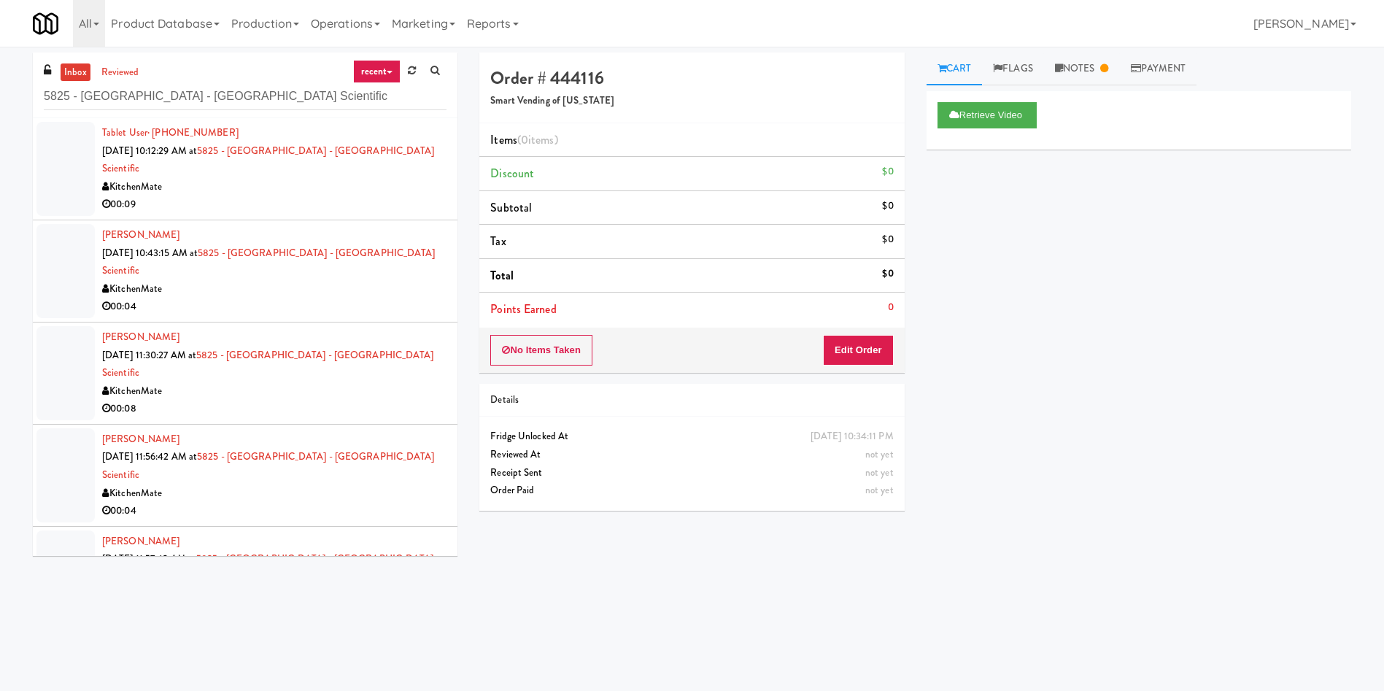
drag, startPoint x: 56, startPoint y: 174, endPoint x: 422, endPoint y: 142, distance: 366.8
click at [67, 172] on div at bounding box center [65, 169] width 58 height 94
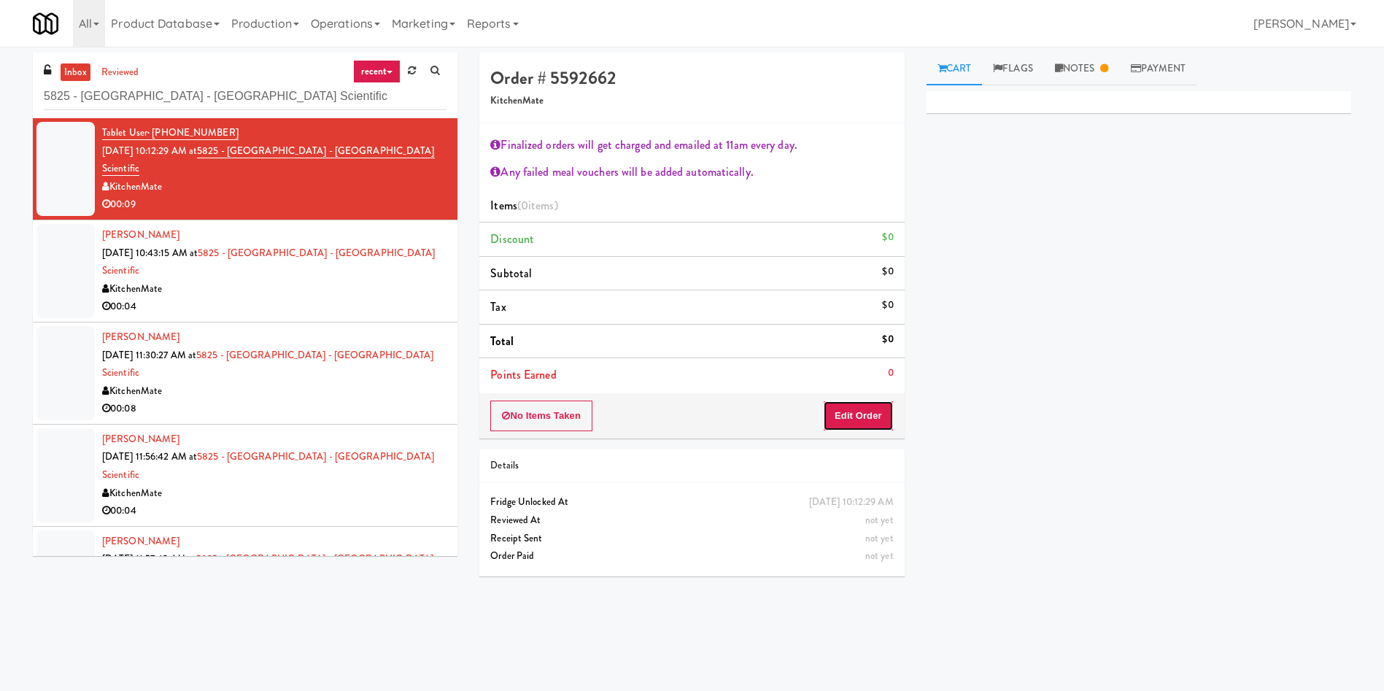
click at [870, 406] on button "Edit Order" at bounding box center [858, 416] width 71 height 31
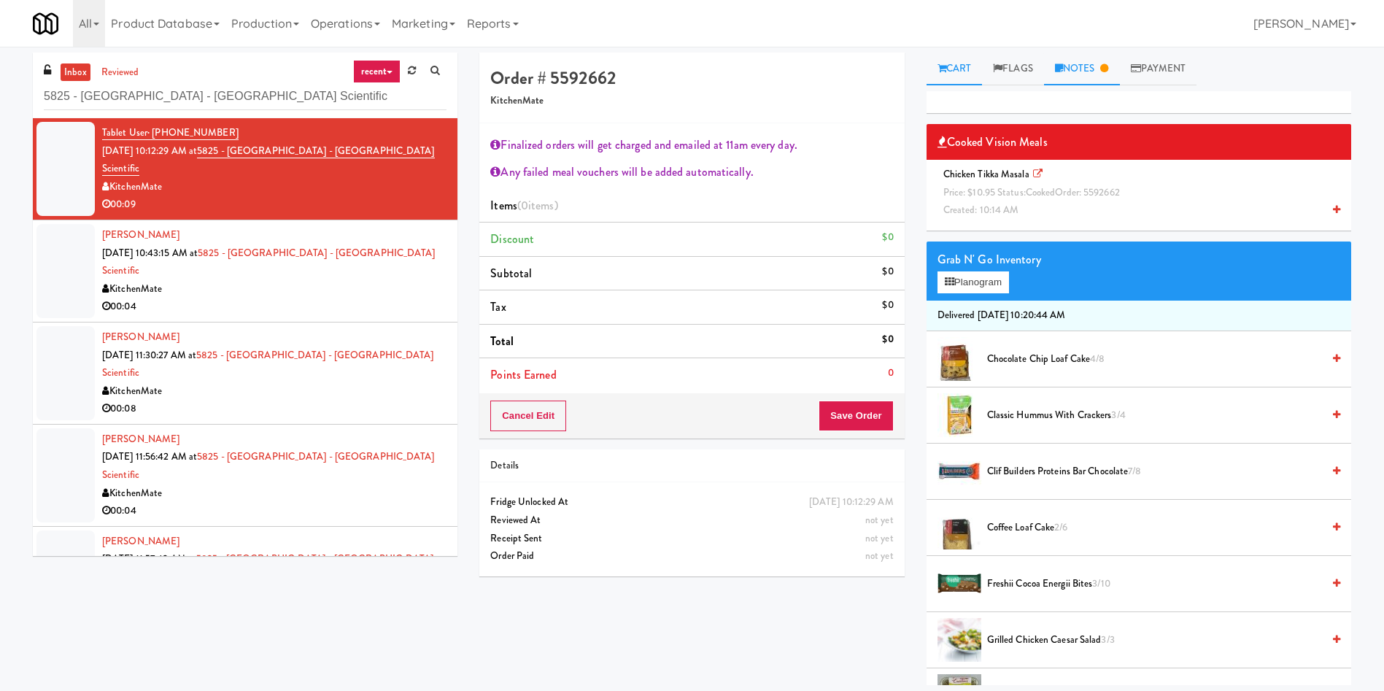
click at [1077, 67] on link "Notes" at bounding box center [1082, 69] width 76 height 33
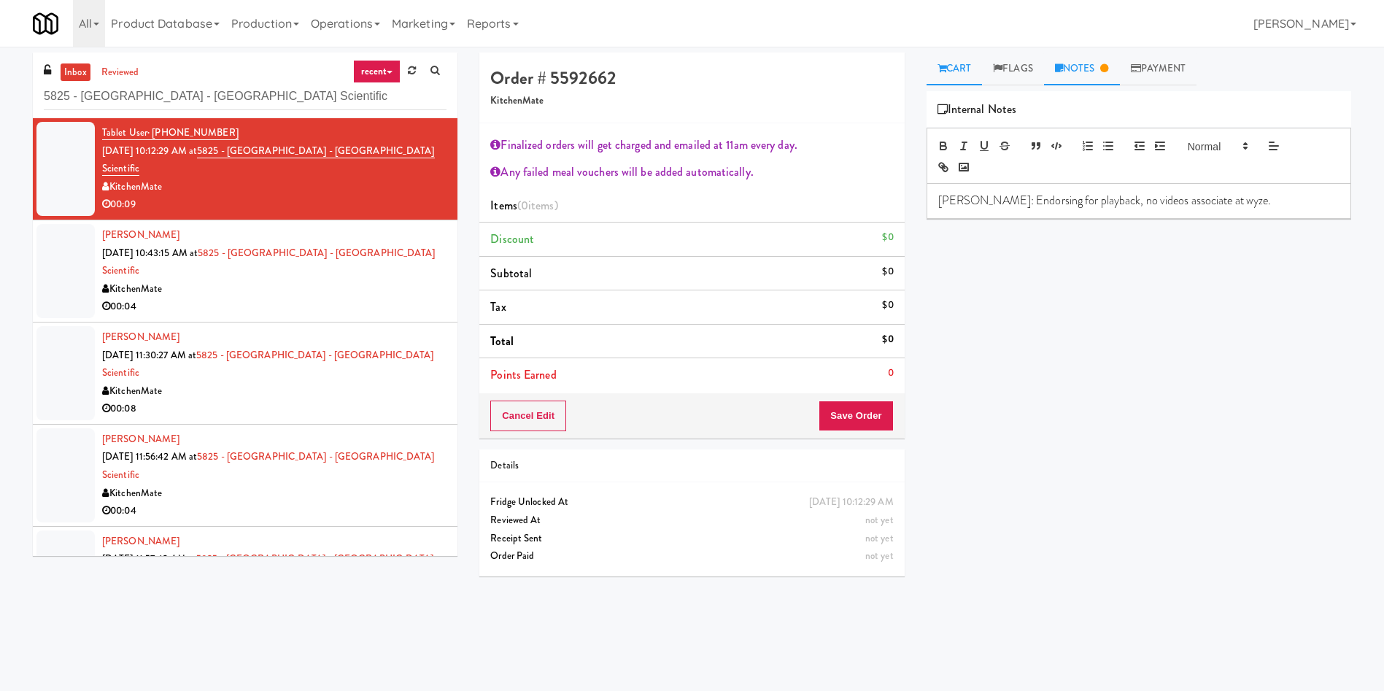
click at [964, 66] on link "Cart" at bounding box center [954, 69] width 56 height 33
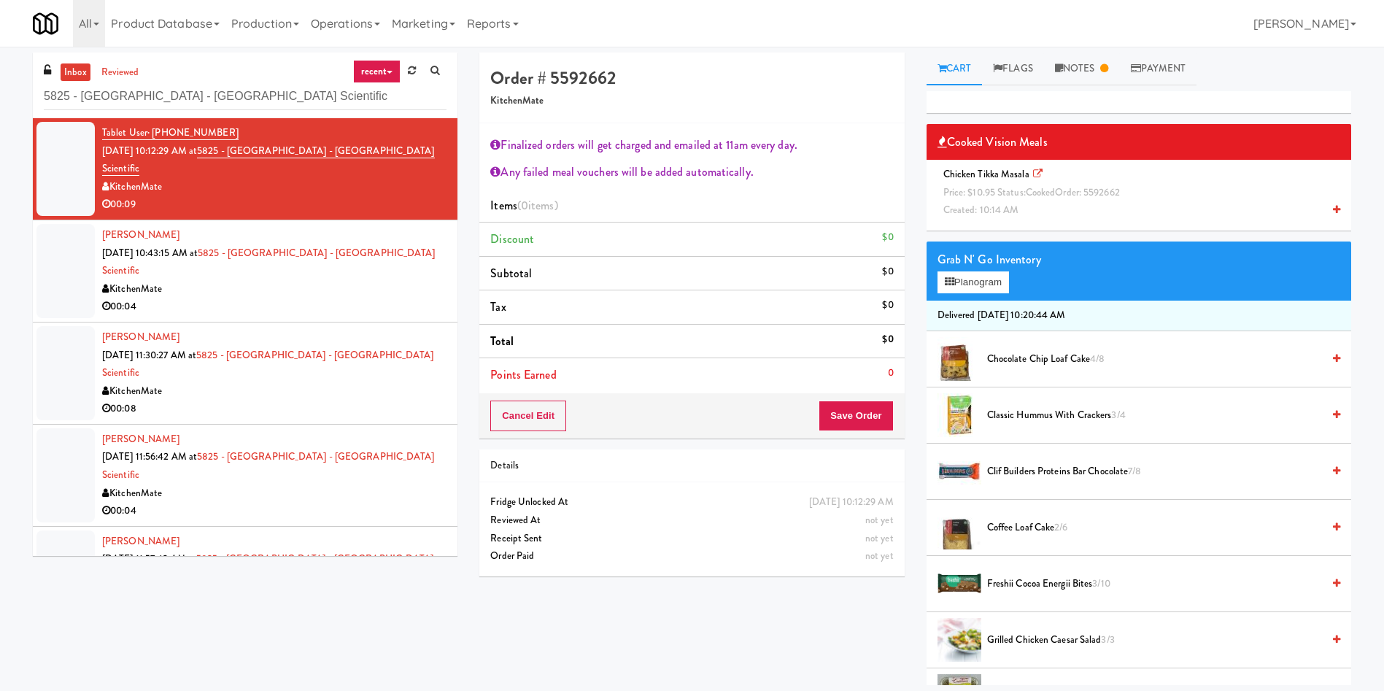
click at [993, 192] on span "Price: $10.95 Status: cooked Order: 5592662" at bounding box center [1031, 192] width 177 height 14
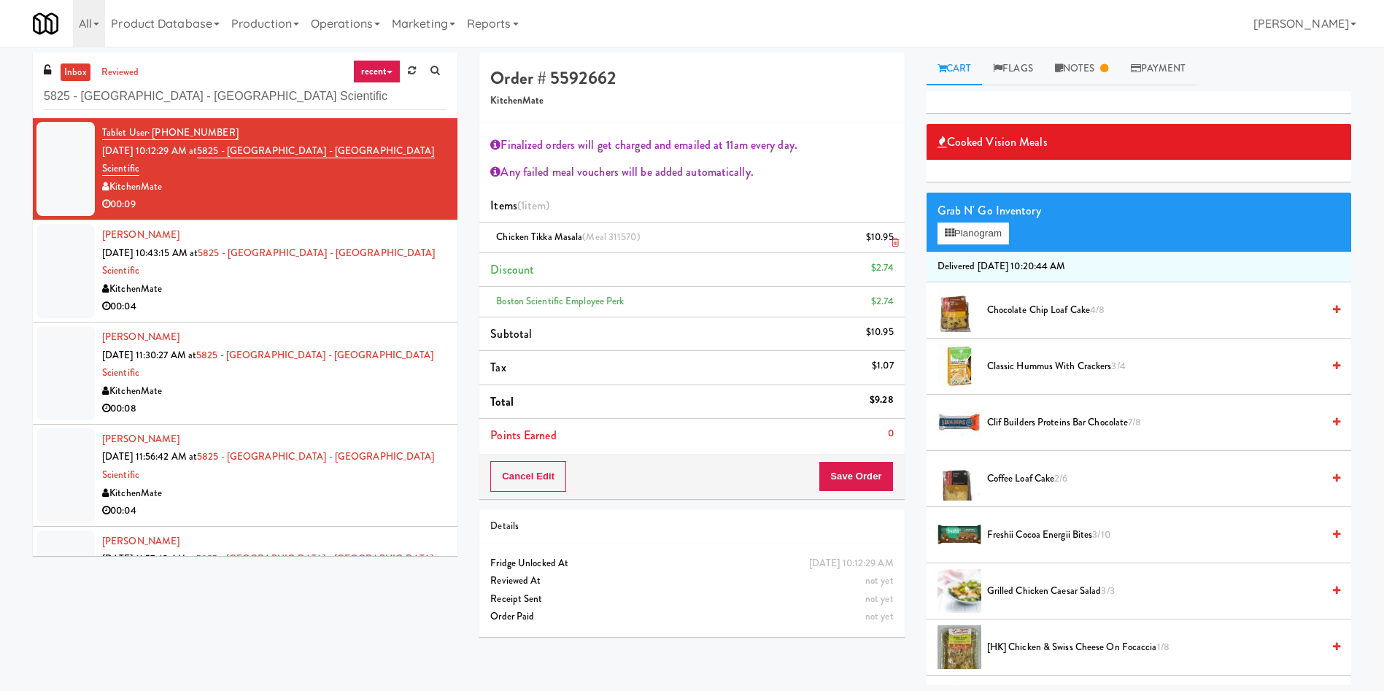
click at [891, 241] on icon at bounding box center [894, 242] width 7 height 9
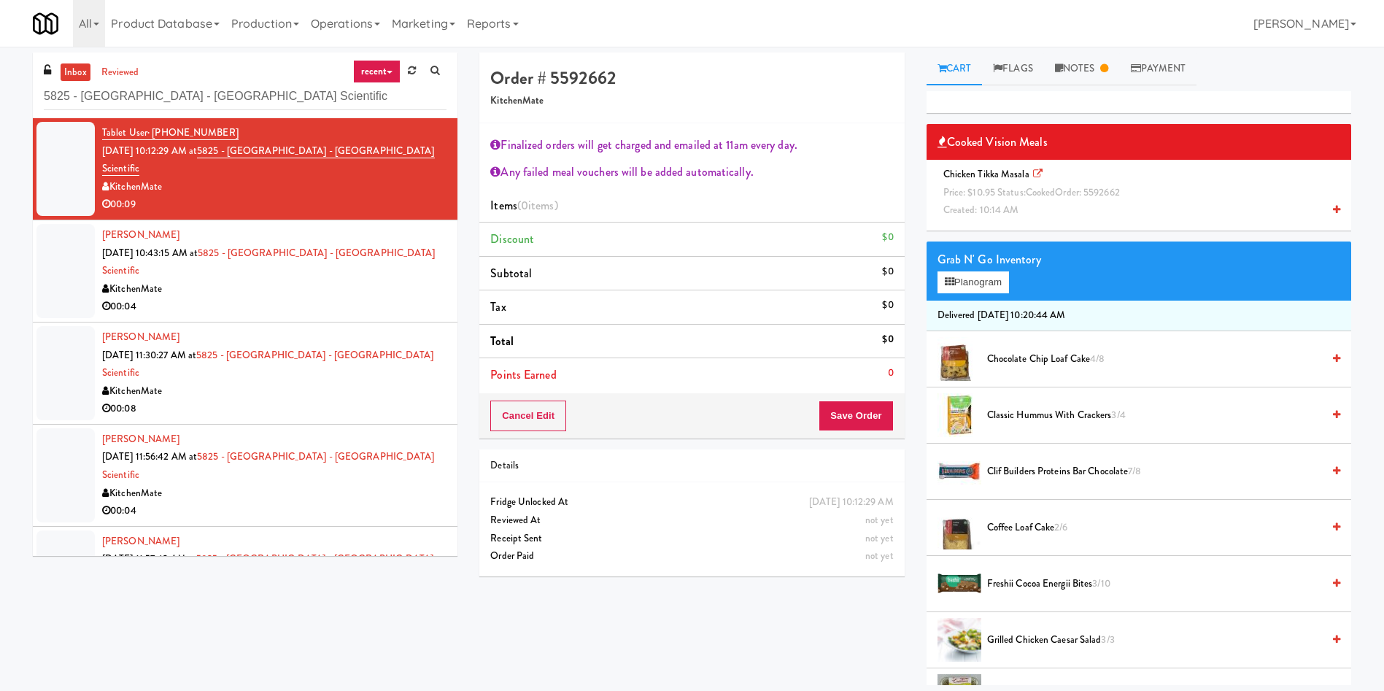
drag, startPoint x: 1227, startPoint y: 279, endPoint x: 1201, endPoint y: 287, distance: 27.7
click at [1227, 279] on div "Grab N' Go Inventory Planogram" at bounding box center [1138, 270] width 425 height 59
click at [995, 198] on span "Price: $10.95 Status: cooked Order: 5592662" at bounding box center [1031, 192] width 177 height 14
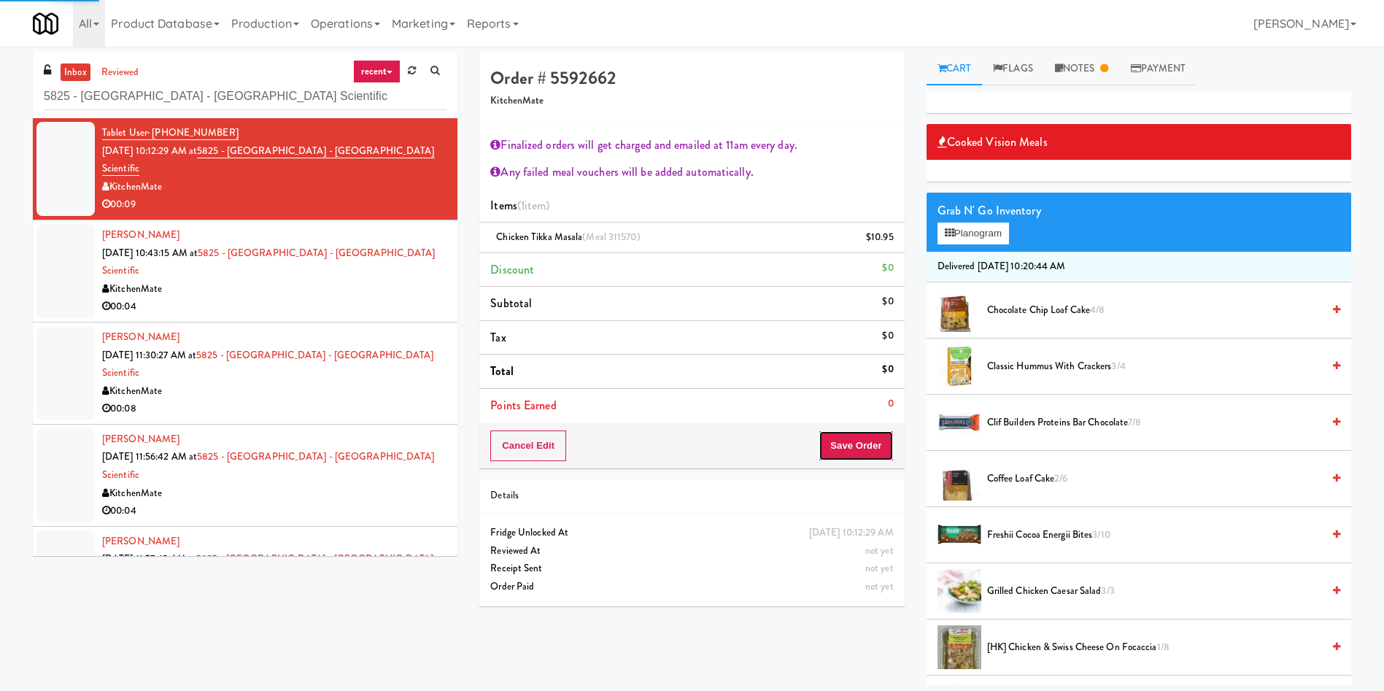
click at [870, 444] on button "Save Order" at bounding box center [856, 445] width 74 height 31
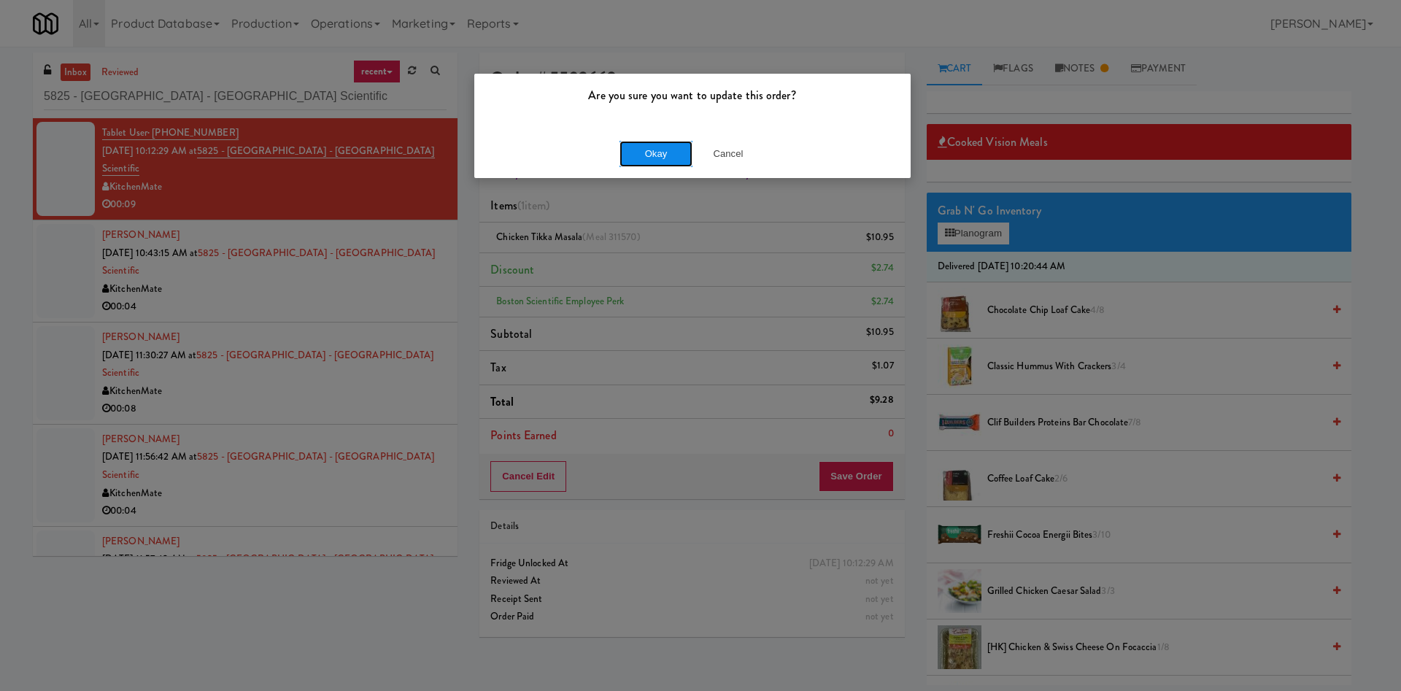
click at [659, 159] on button "Okay" at bounding box center [655, 154] width 73 height 26
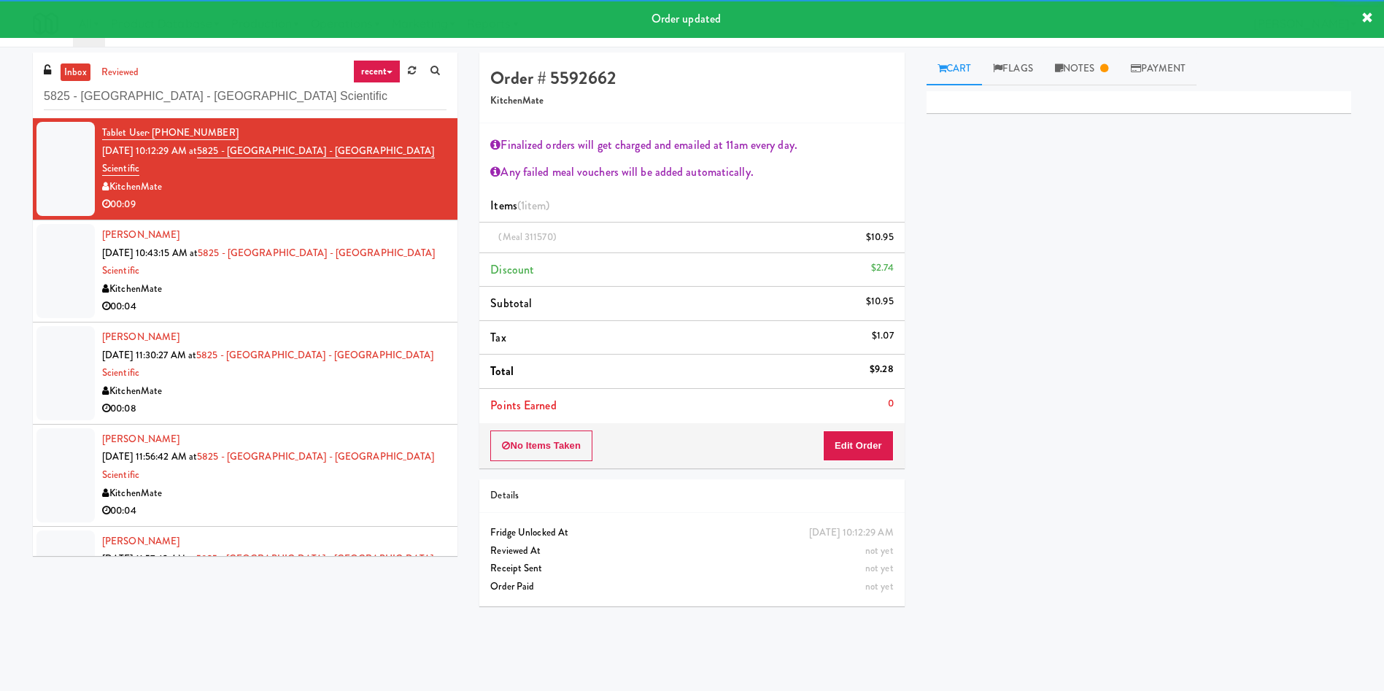
click at [79, 240] on div at bounding box center [65, 271] width 58 height 94
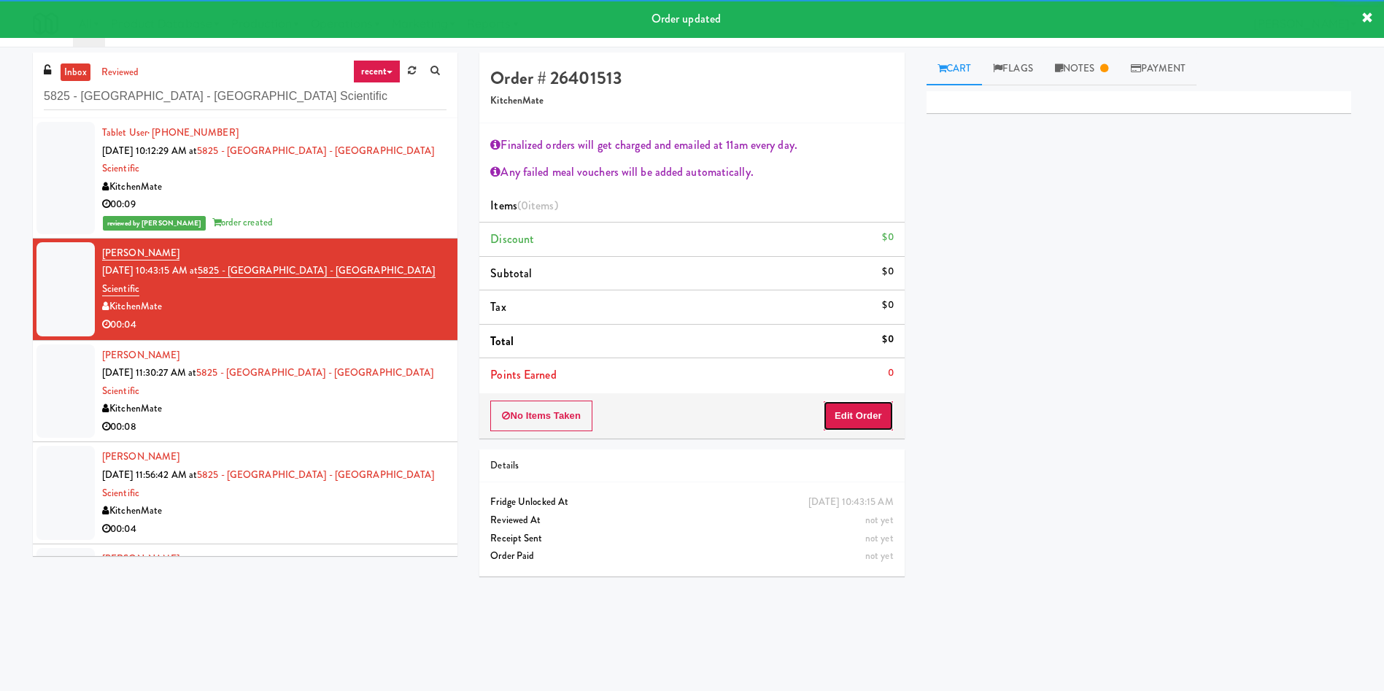
click at [867, 403] on button "Edit Order" at bounding box center [858, 416] width 71 height 31
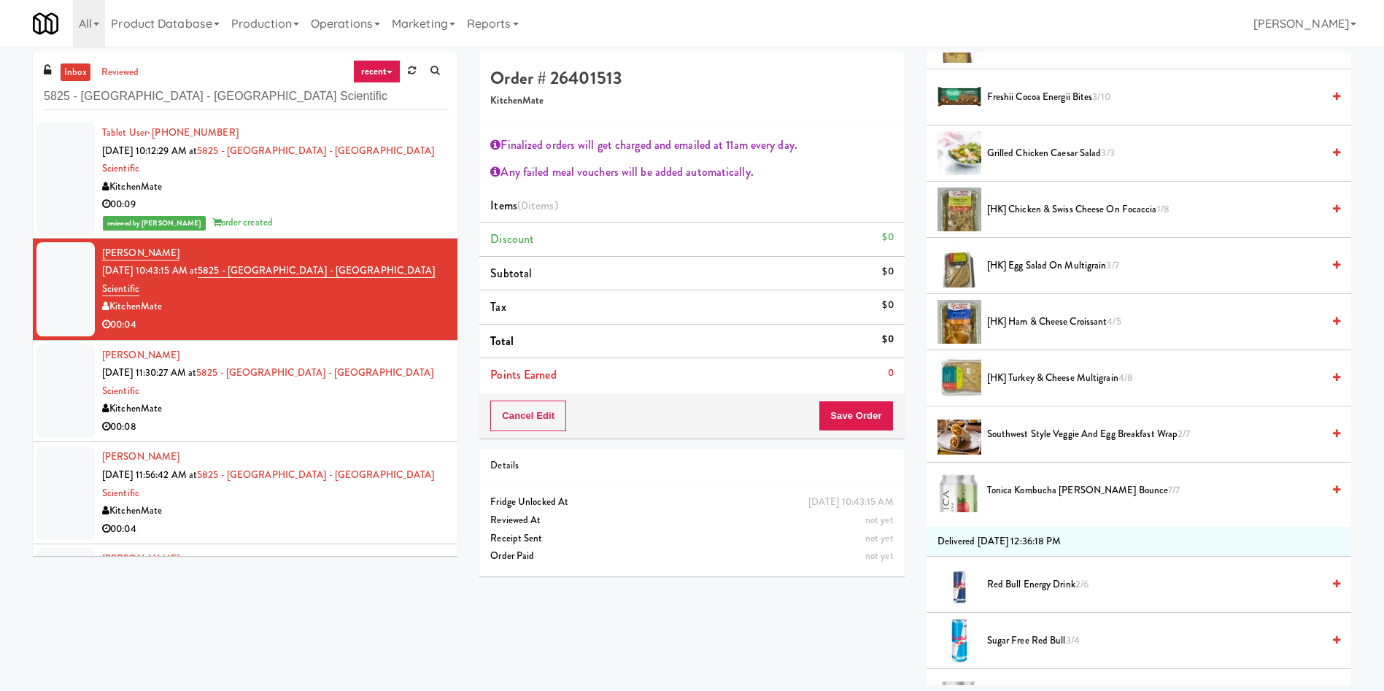
scroll to position [657, 0]
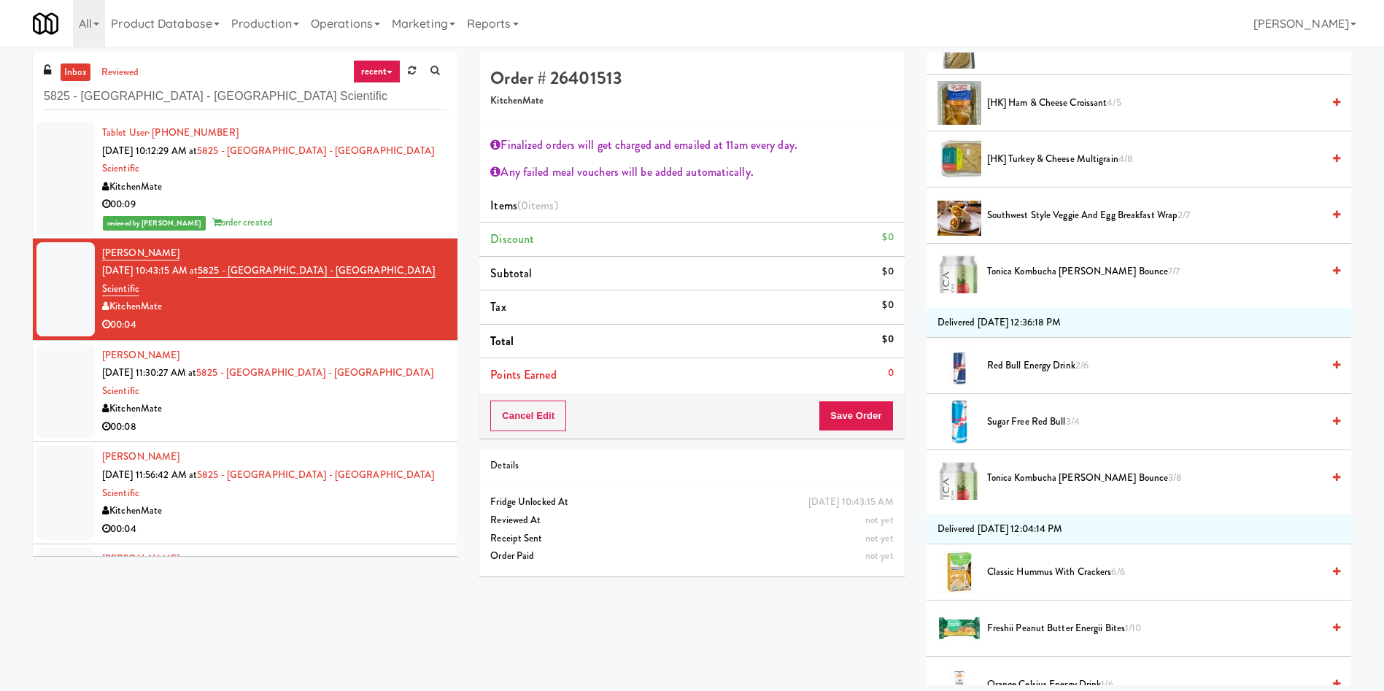
click at [1034, 258] on li "Tonica Kombucha Berry Bounce 7/7" at bounding box center [1138, 271] width 425 height 55
click at [1018, 481] on span "Tonica Kombucha Berry Bounce 3/8" at bounding box center [1154, 478] width 335 height 18
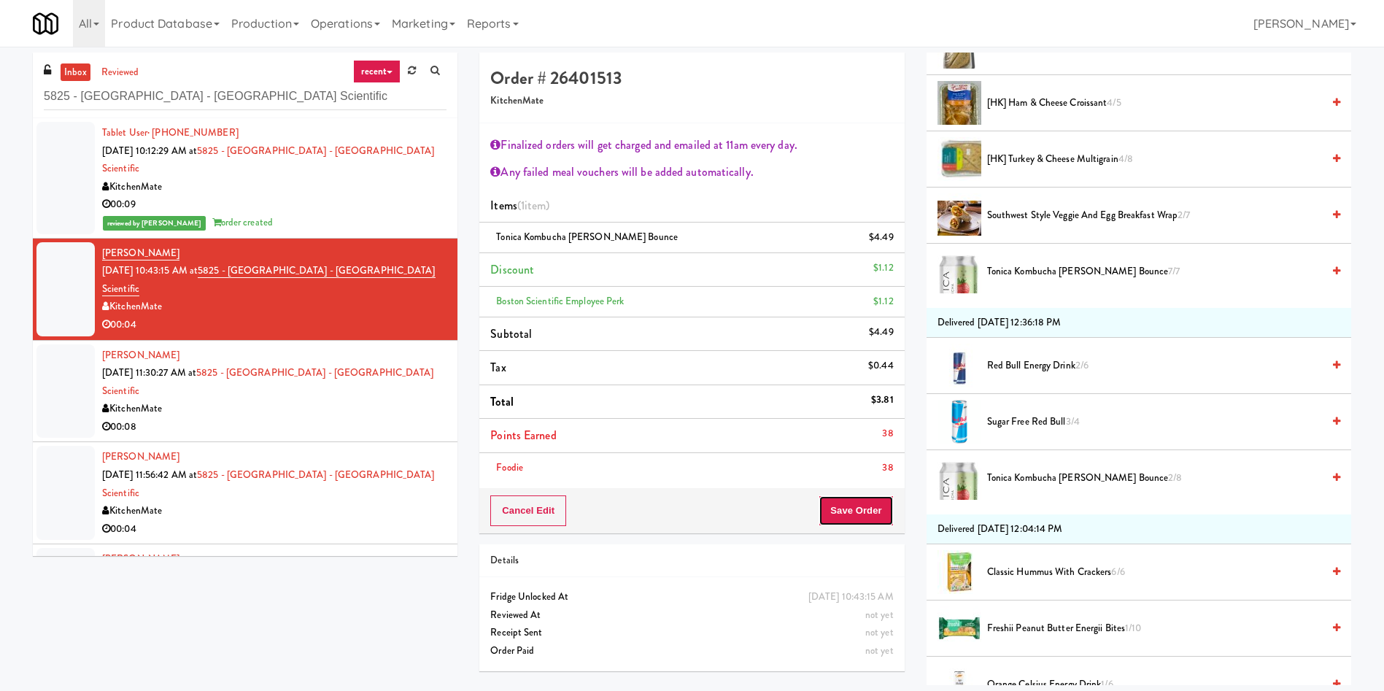
click at [864, 512] on button "Save Order" at bounding box center [856, 510] width 74 height 31
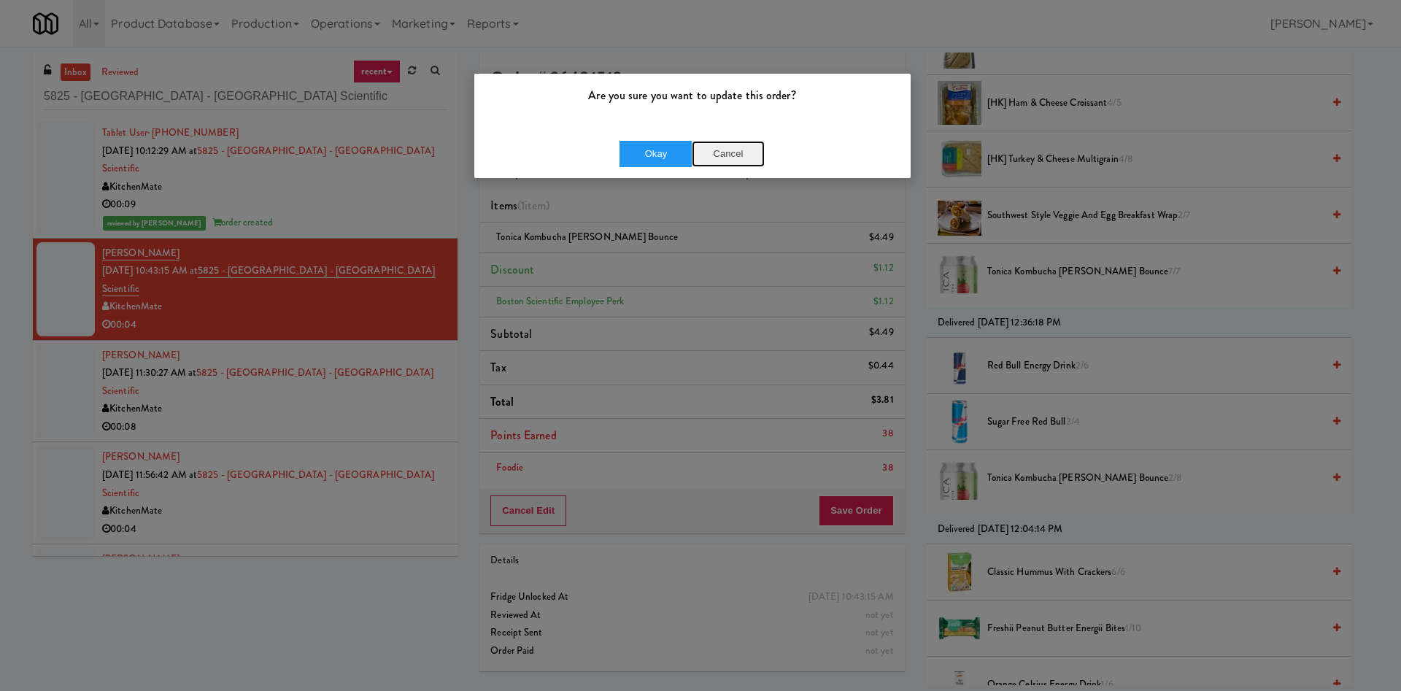
click at [713, 158] on button "Cancel" at bounding box center [728, 154] width 73 height 26
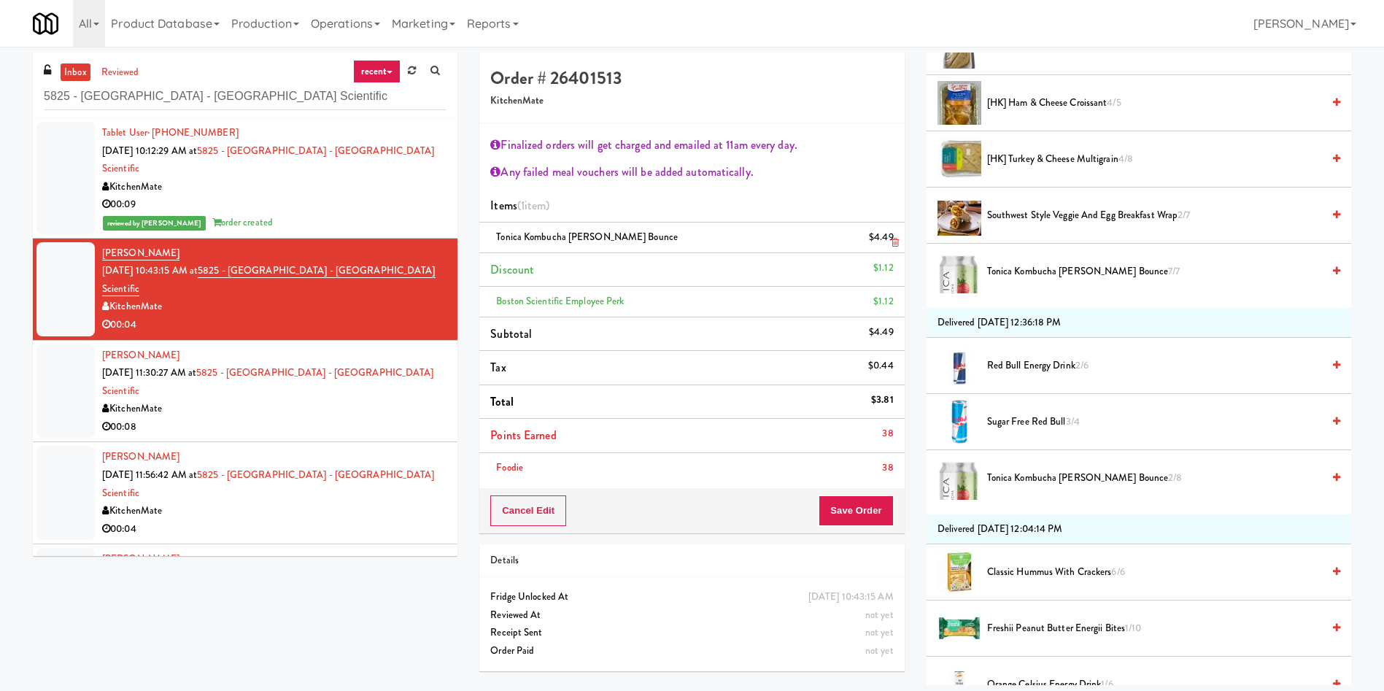
click at [891, 242] on icon at bounding box center [894, 242] width 7 height 9
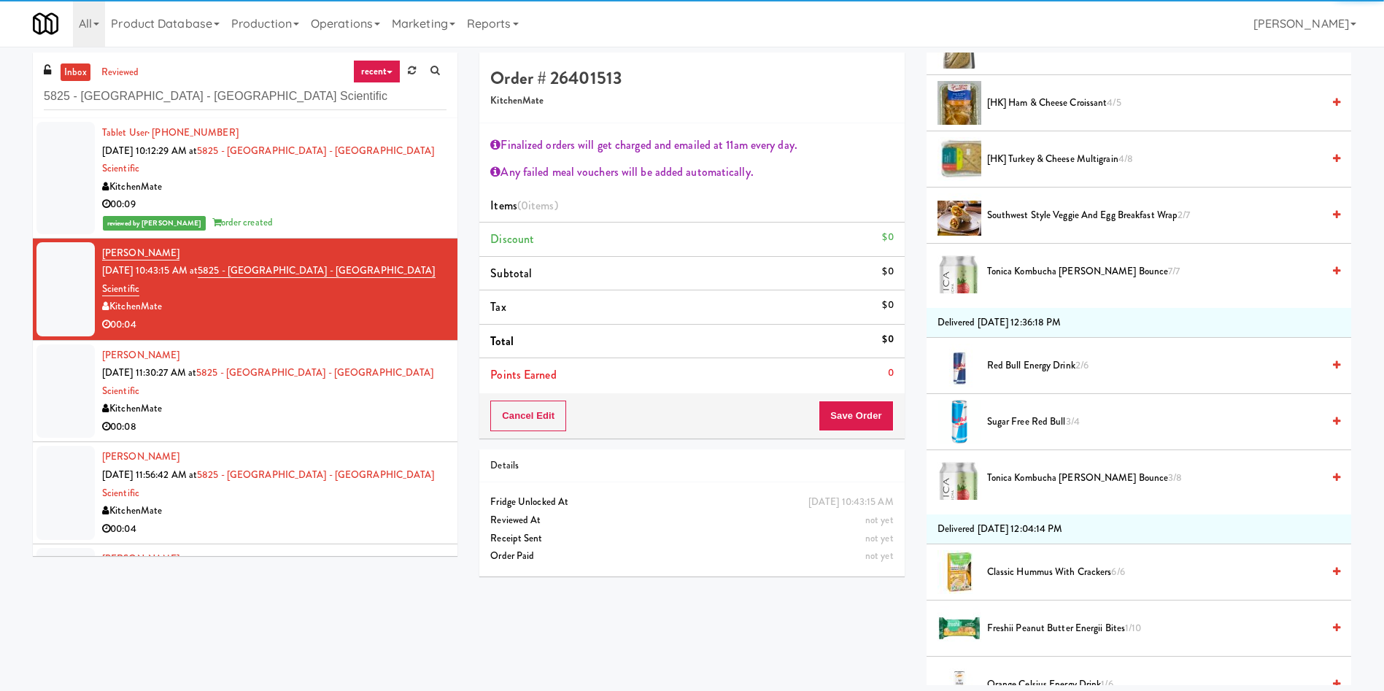
click at [1030, 274] on span "Tonica Kombucha Berry Bounce 7/7" at bounding box center [1154, 272] width 335 height 18
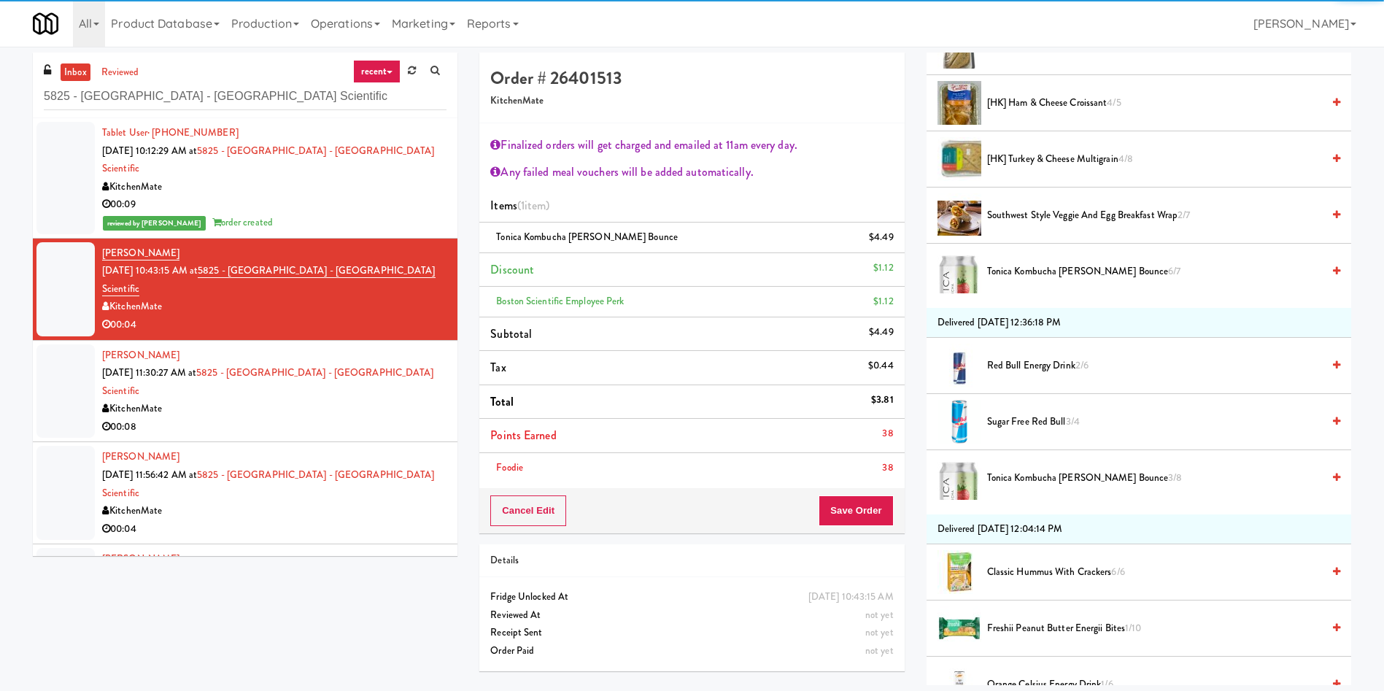
drag, startPoint x: 870, startPoint y: 449, endPoint x: 866, endPoint y: 495, distance: 45.4
click at [866, 454] on li "Foodie 38" at bounding box center [691, 468] width 425 height 30
click at [866, 506] on button "Save Order" at bounding box center [856, 510] width 74 height 31
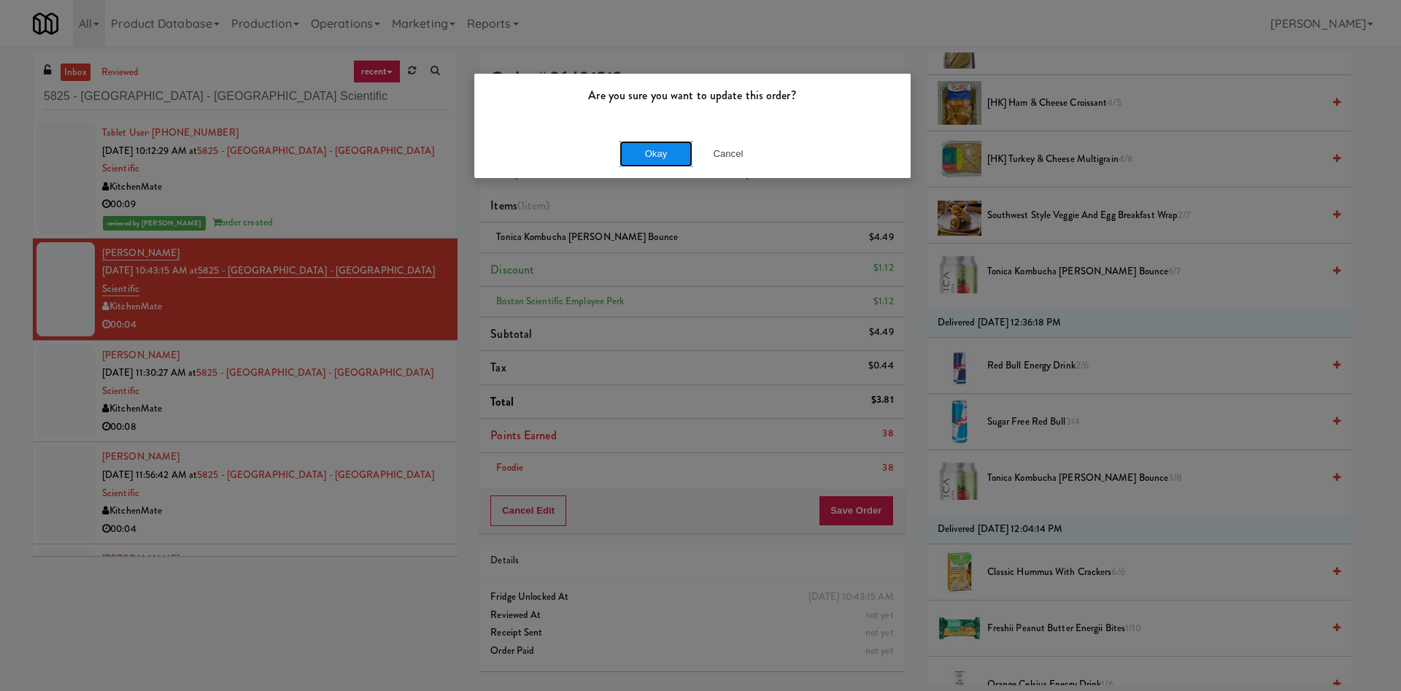
drag, startPoint x: 649, startPoint y: 151, endPoint x: 328, endPoint y: 239, distance: 333.4
click at [649, 150] on button "Okay" at bounding box center [655, 154] width 73 height 26
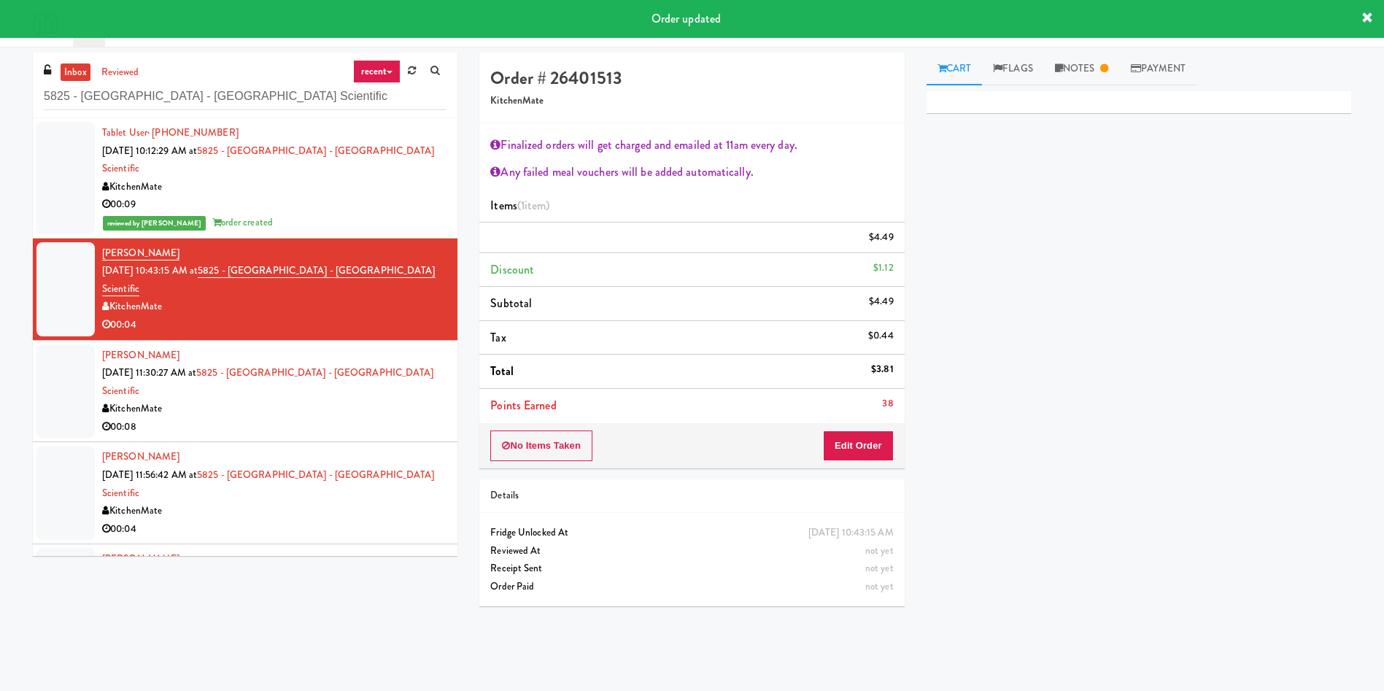
scroll to position [0, 0]
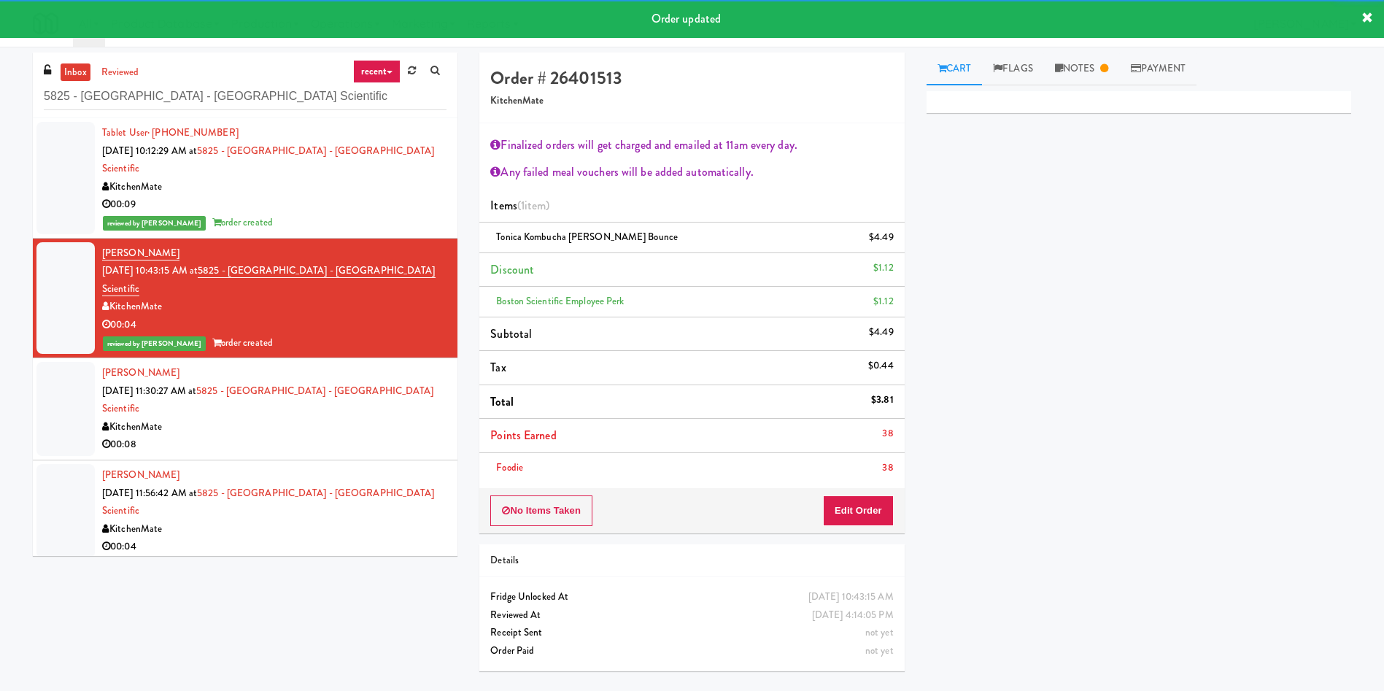
click at [31, 337] on div "inbox reviewed recent all unclear take inventory issue suspicious failed recent…" at bounding box center [245, 310] width 446 height 514
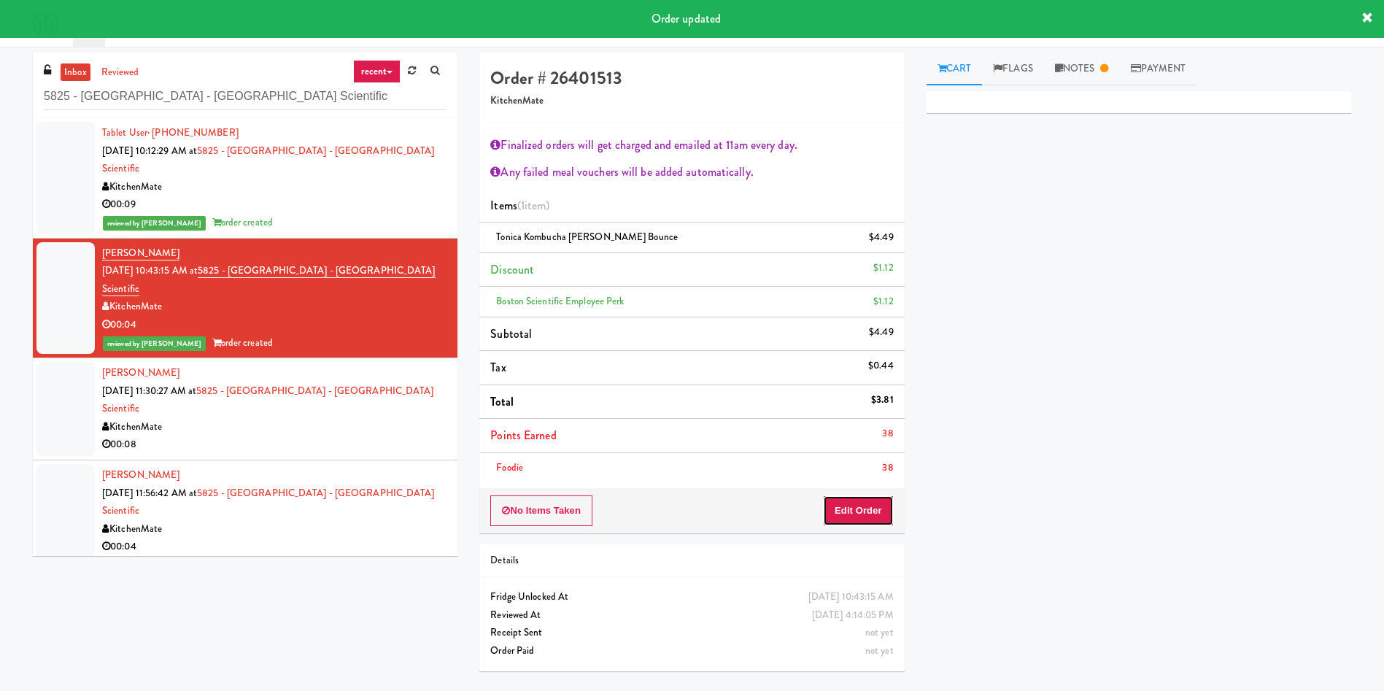
click at [856, 511] on button "Edit Order" at bounding box center [858, 510] width 71 height 31
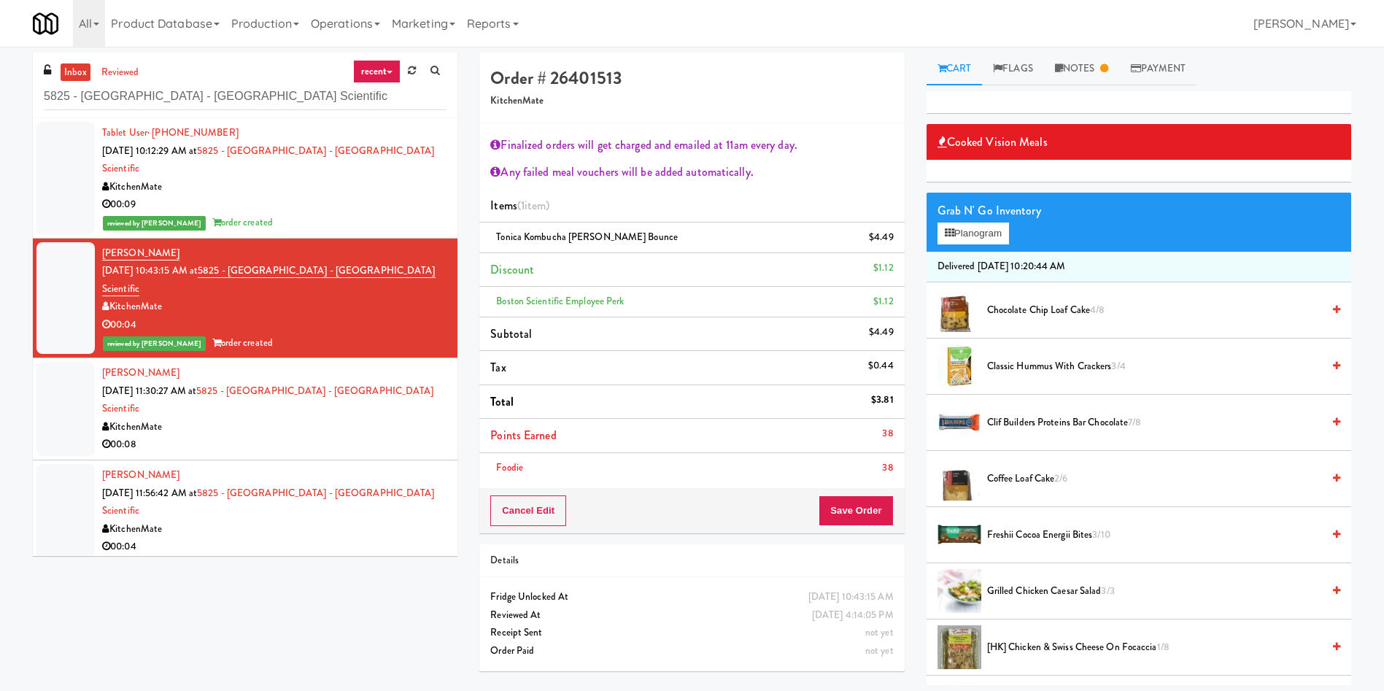
click at [29, 376] on div "inbox reviewed recent all unclear take inventory issue suspicious failed recent…" at bounding box center [245, 310] width 446 height 514
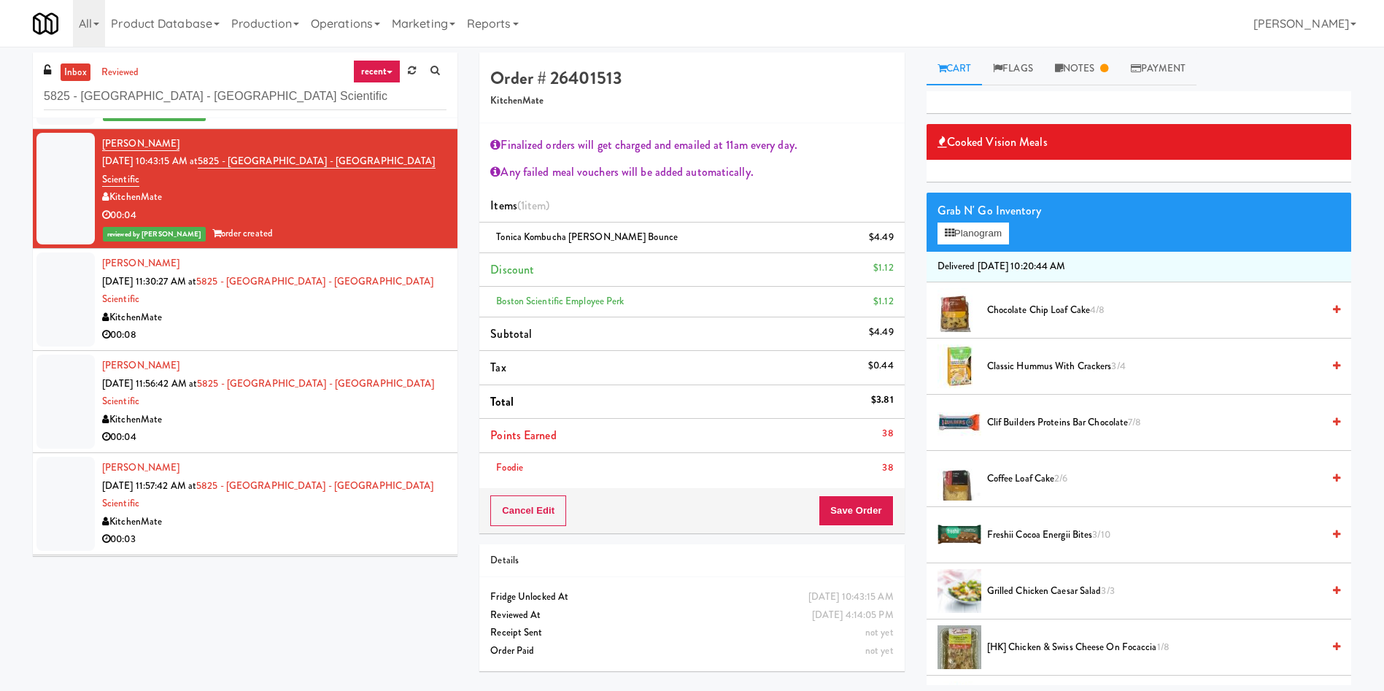
drag, startPoint x: 47, startPoint y: 251, endPoint x: 70, endPoint y: 247, distance: 23.8
click at [47, 252] on div at bounding box center [65, 299] width 58 height 94
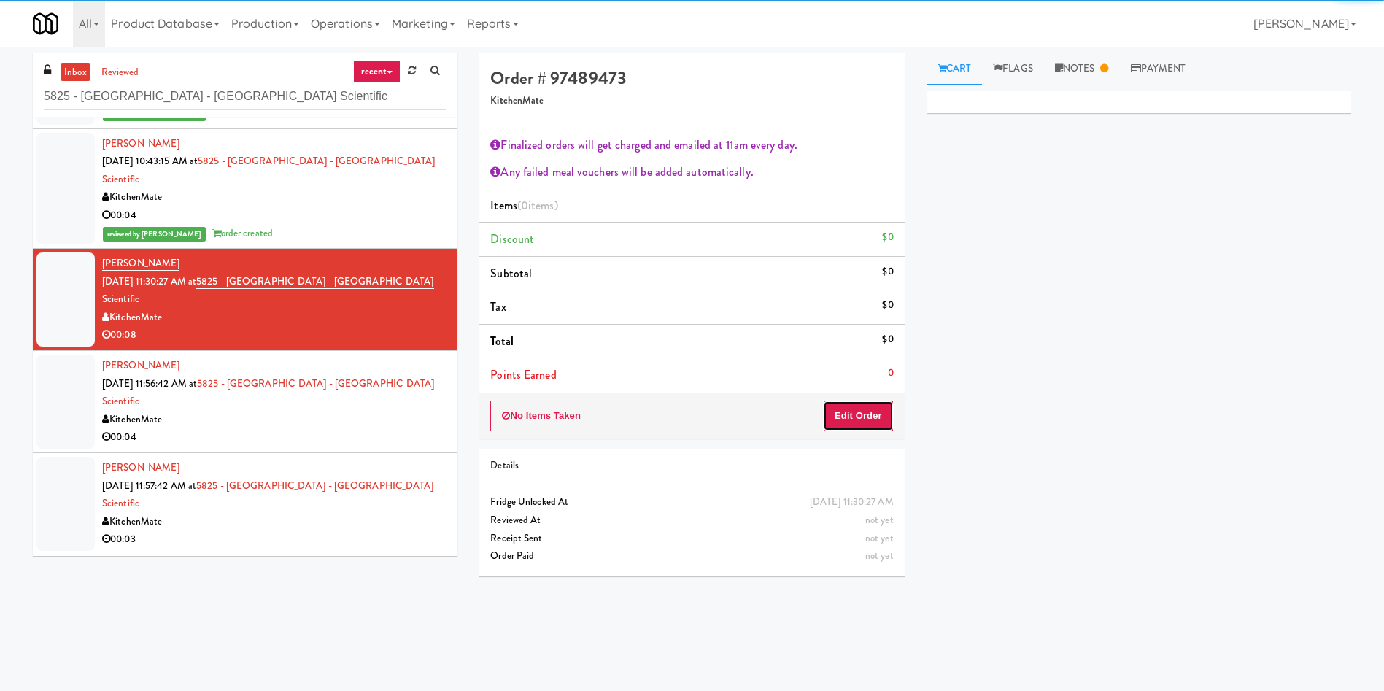
click at [870, 416] on button "Edit Order" at bounding box center [858, 416] width 71 height 31
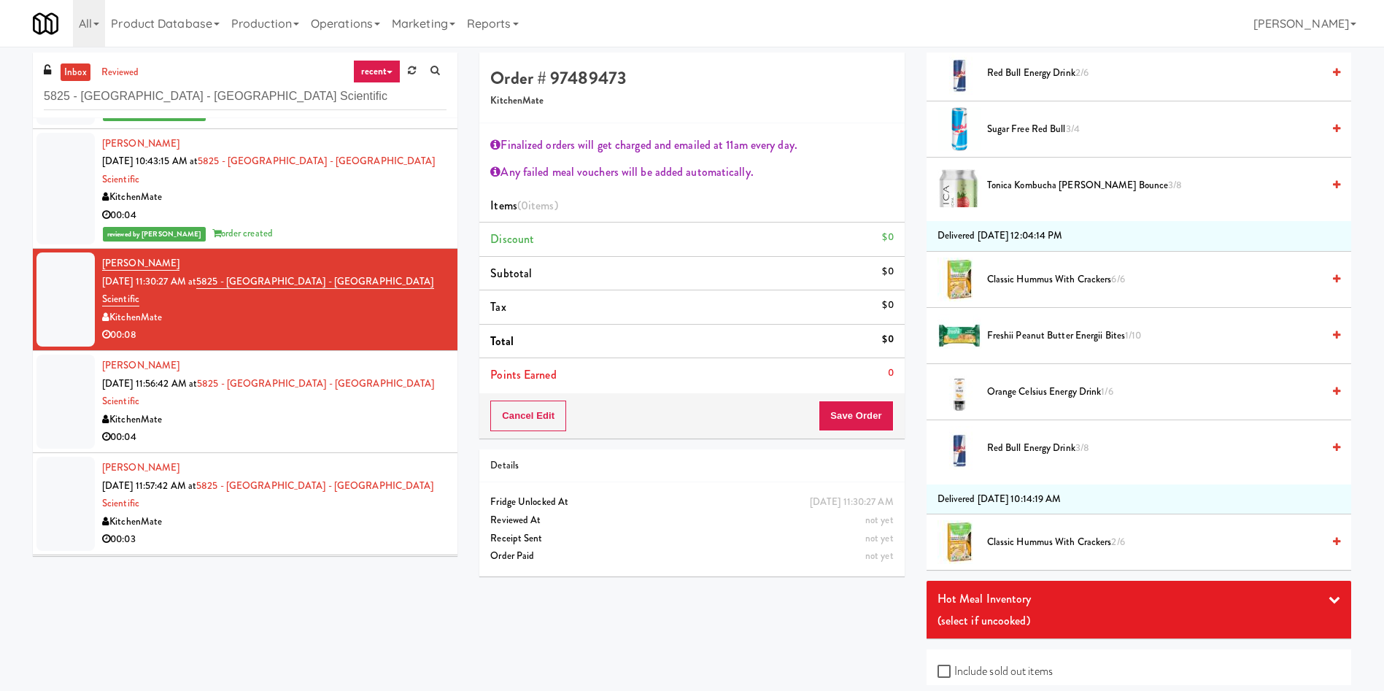
scroll to position [1121, 0]
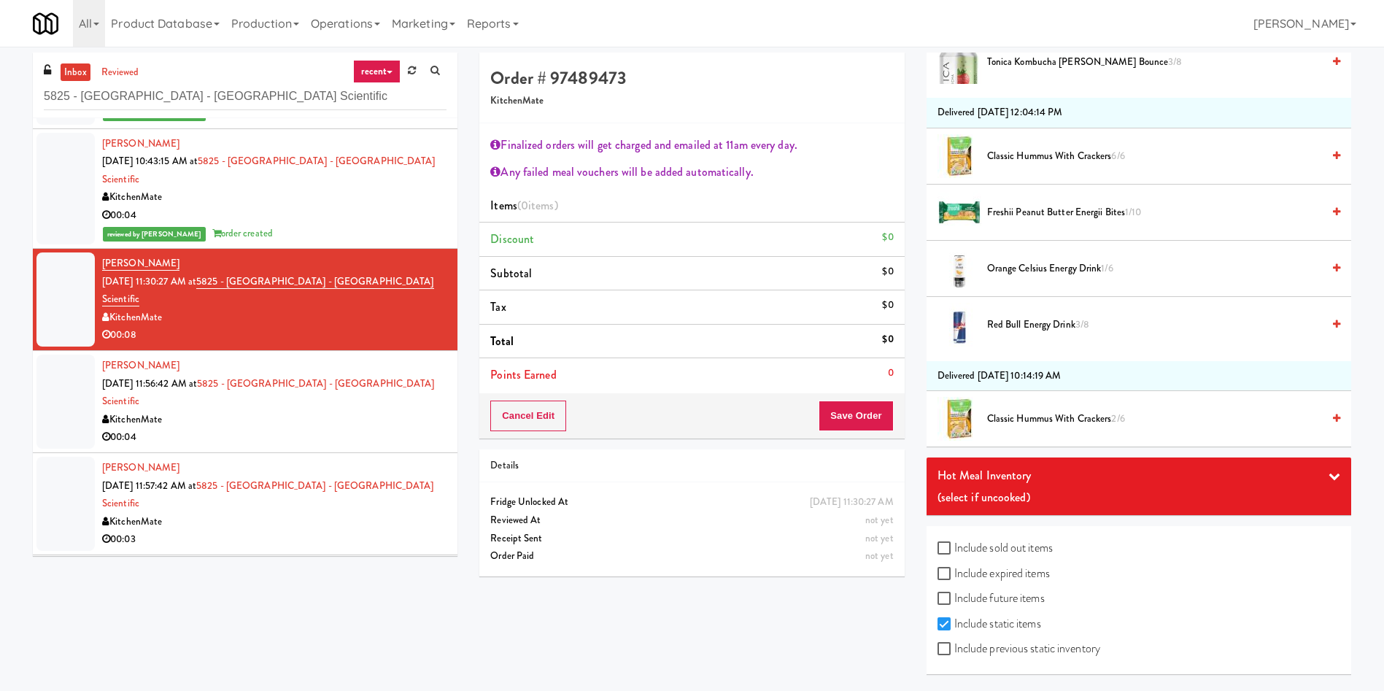
click at [1070, 500] on div "(select if uncooked)" at bounding box center [1138, 498] width 403 height 22
click at [1008, 559] on span "Grilled Chimichurri Chicken 3/6" at bounding box center [1005, 560] width 124 height 14
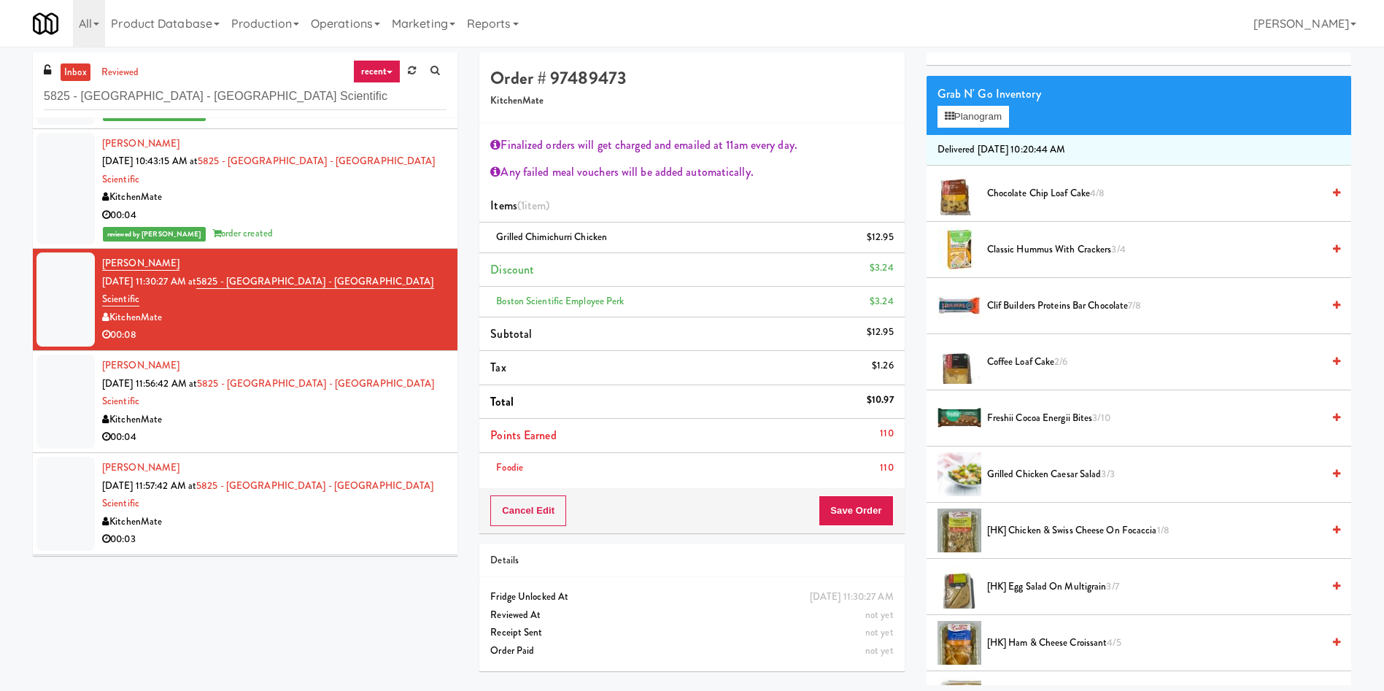
scroll to position [136, 0]
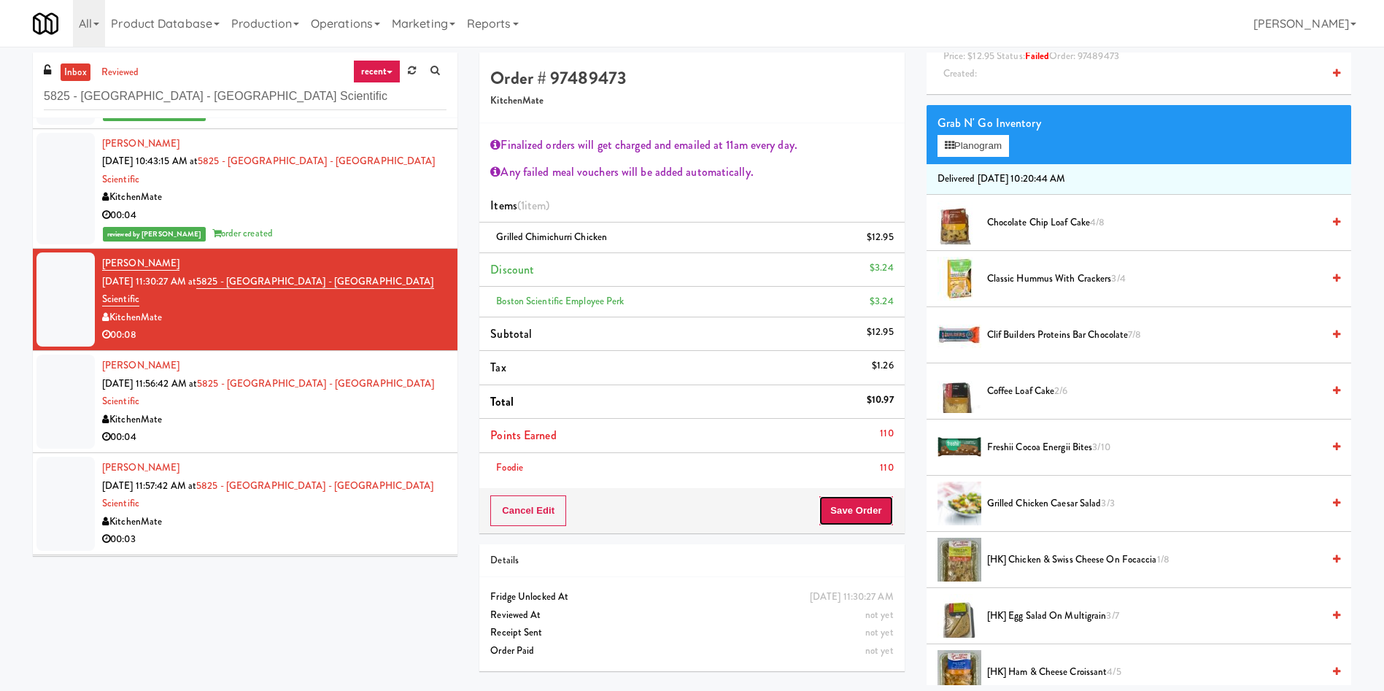
click at [851, 511] on button "Save Order" at bounding box center [856, 510] width 74 height 31
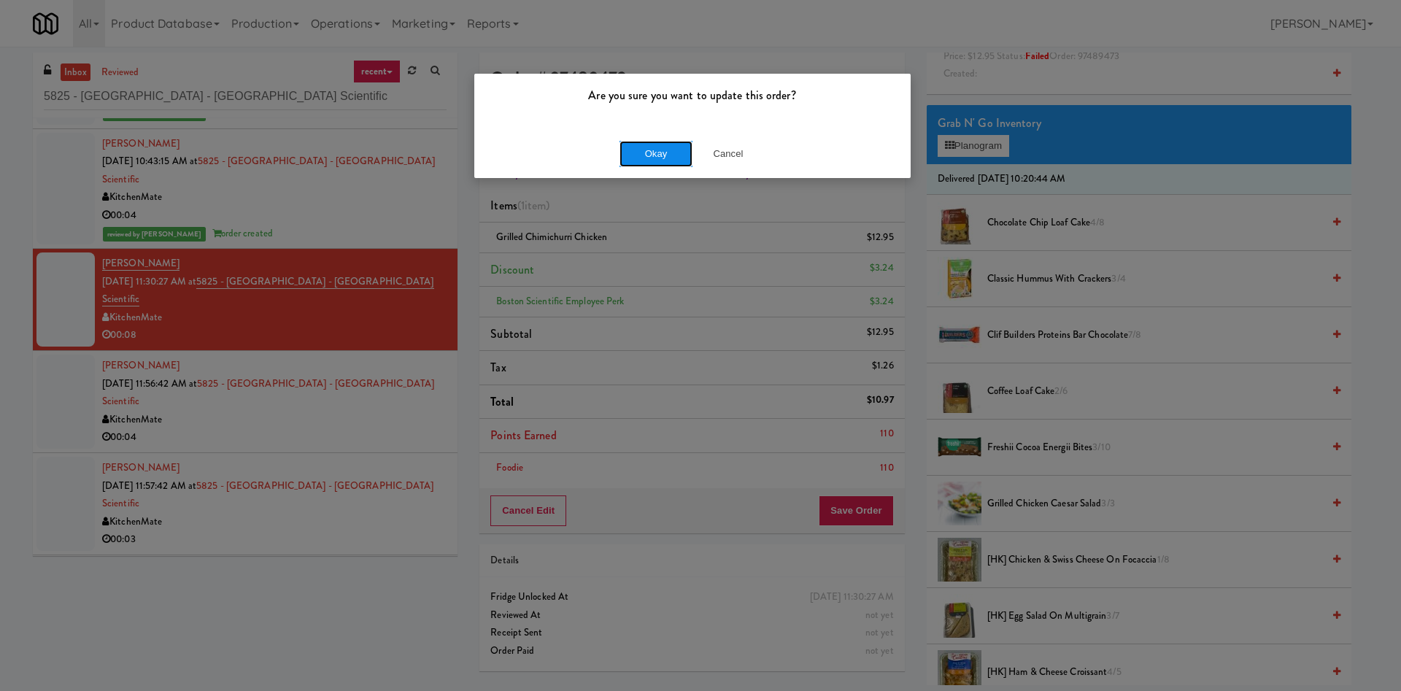
click at [642, 142] on button "Okay" at bounding box center [655, 154] width 73 height 26
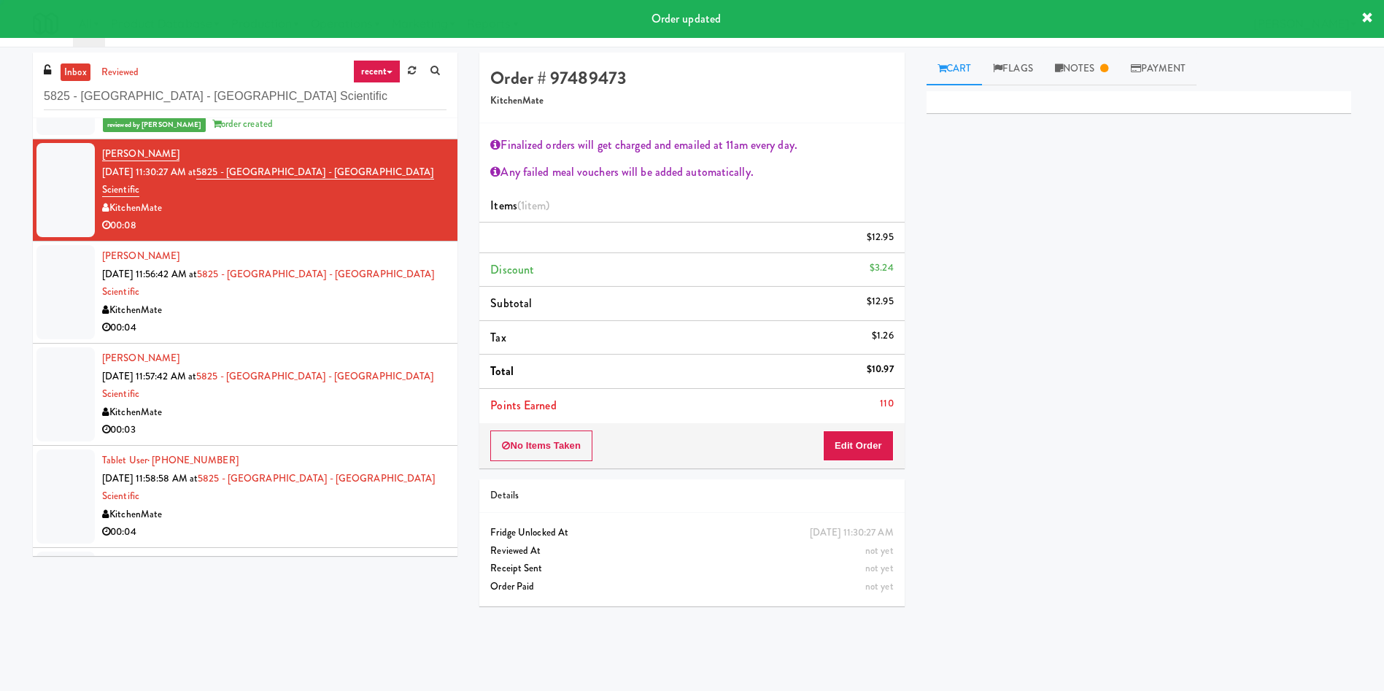
scroll to position [0, 0]
drag, startPoint x: 55, startPoint y: 232, endPoint x: 699, endPoint y: 357, distance: 655.4
click at [61, 245] on div at bounding box center [65, 292] width 58 height 94
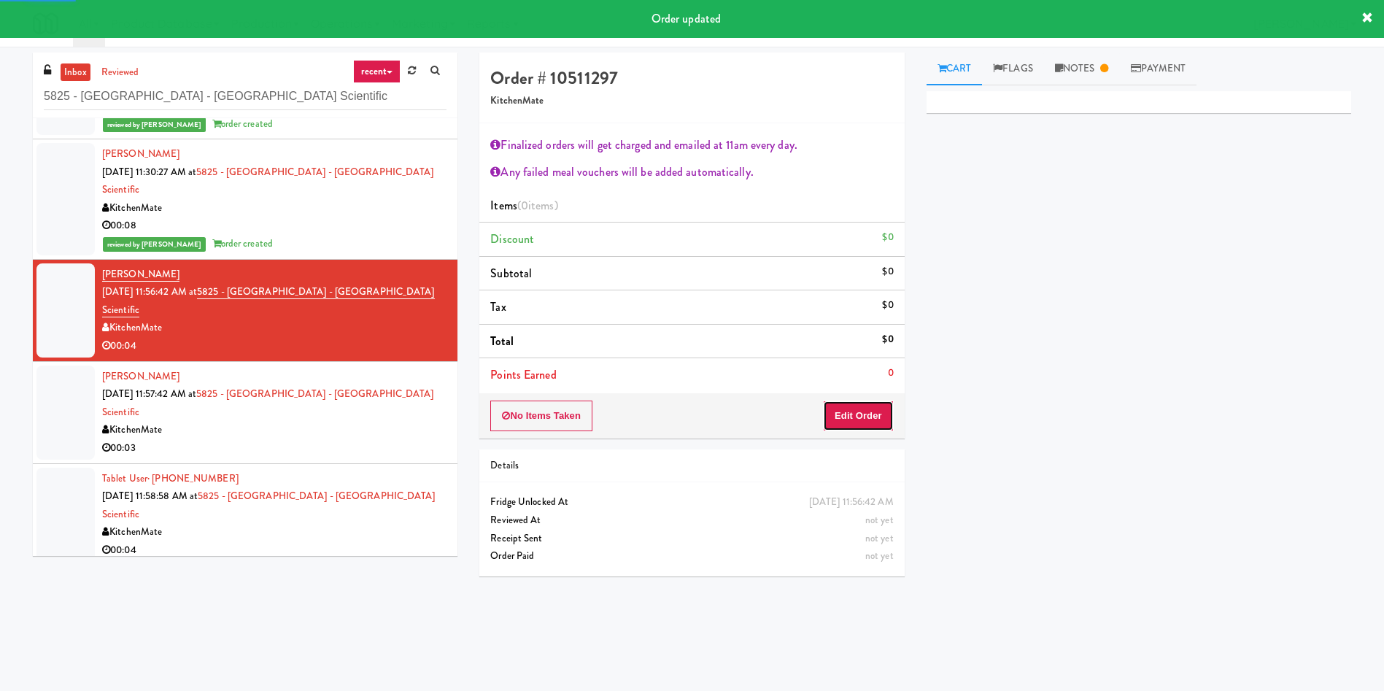
click at [874, 415] on button "Edit Order" at bounding box center [858, 416] width 71 height 31
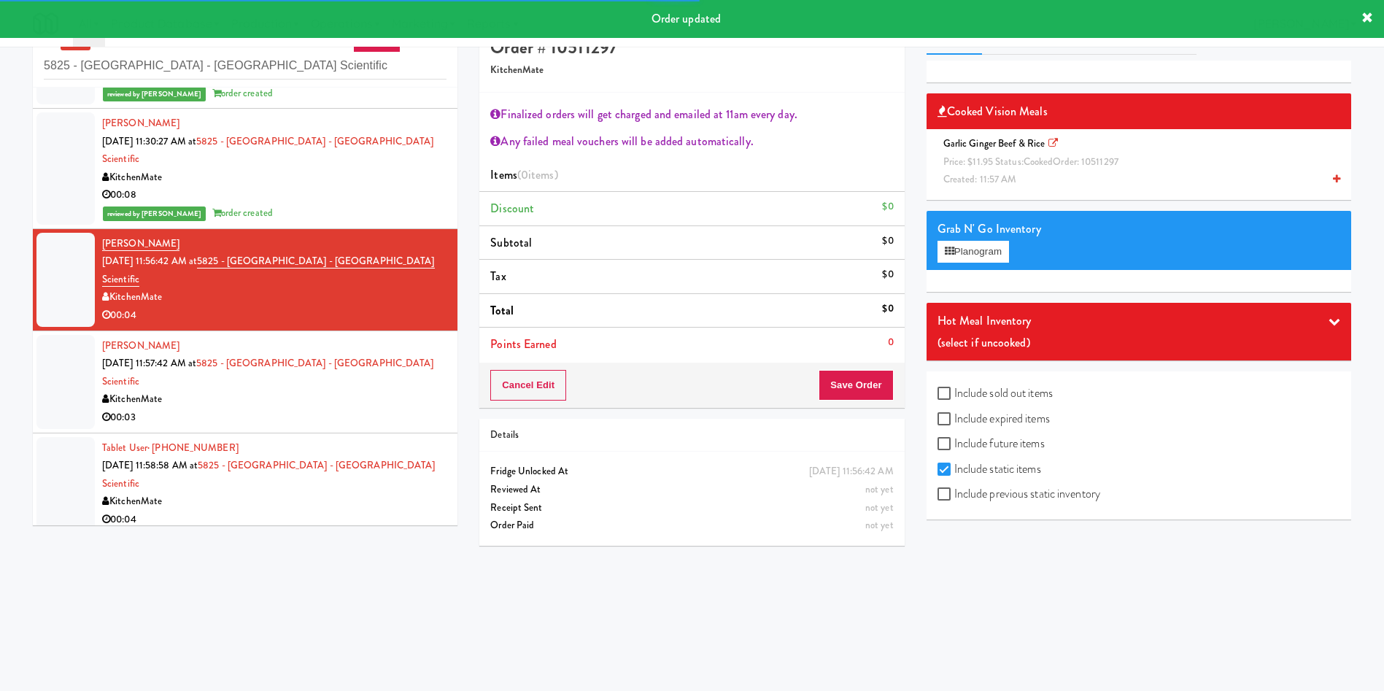
scroll to position [47, 0]
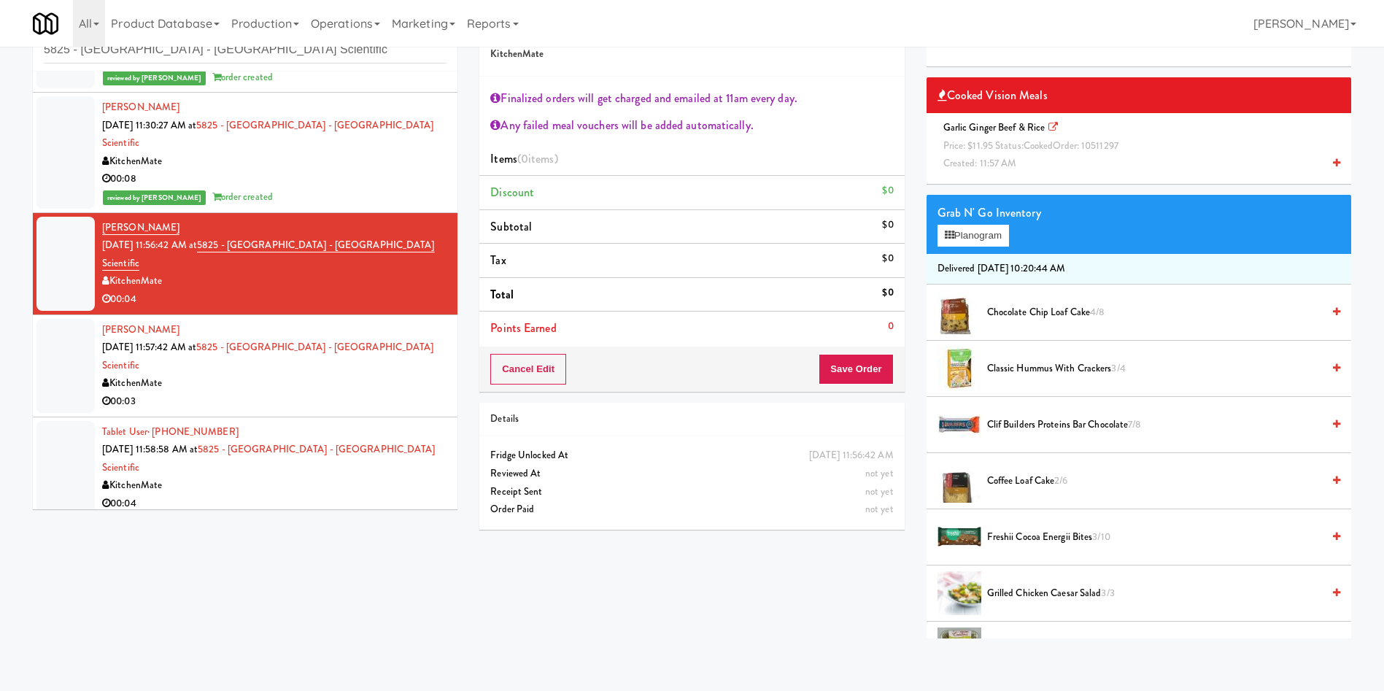
click at [1014, 163] on span "Created: 11:57 AM" at bounding box center [980, 163] width 74 height 14
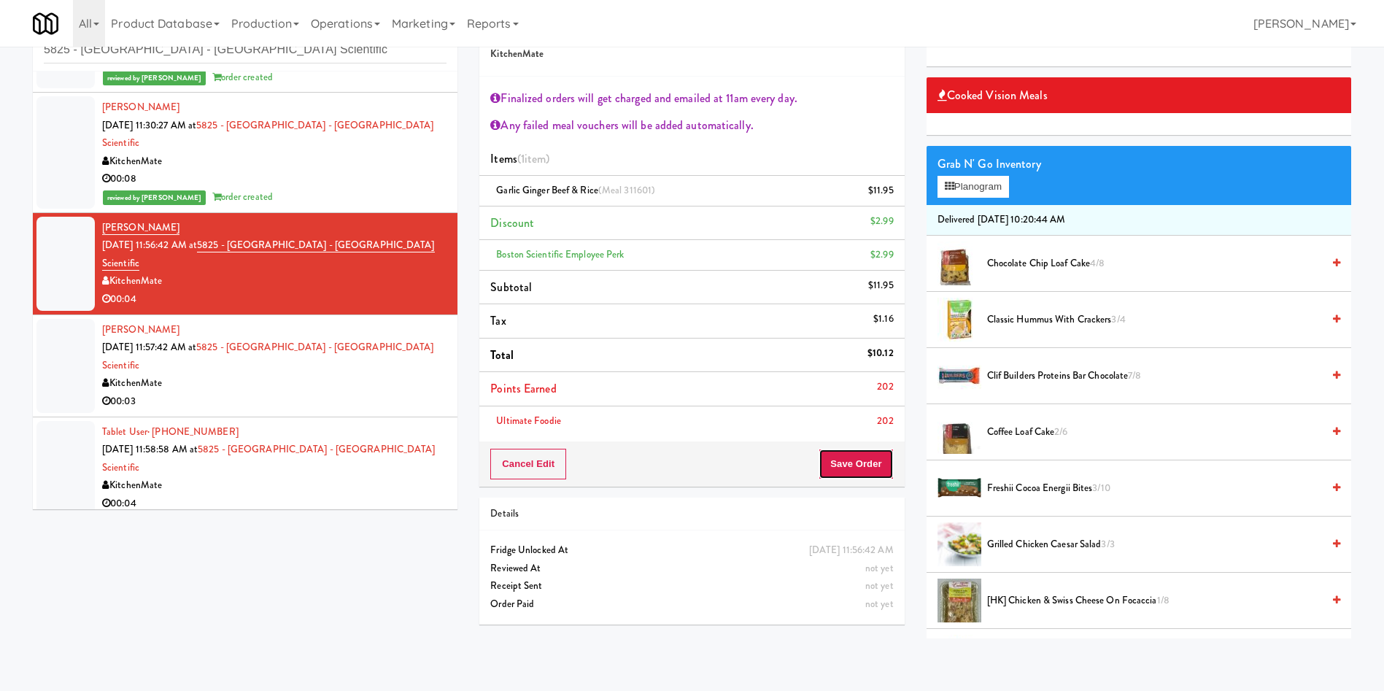
click at [855, 461] on button "Save Order" at bounding box center [856, 464] width 74 height 31
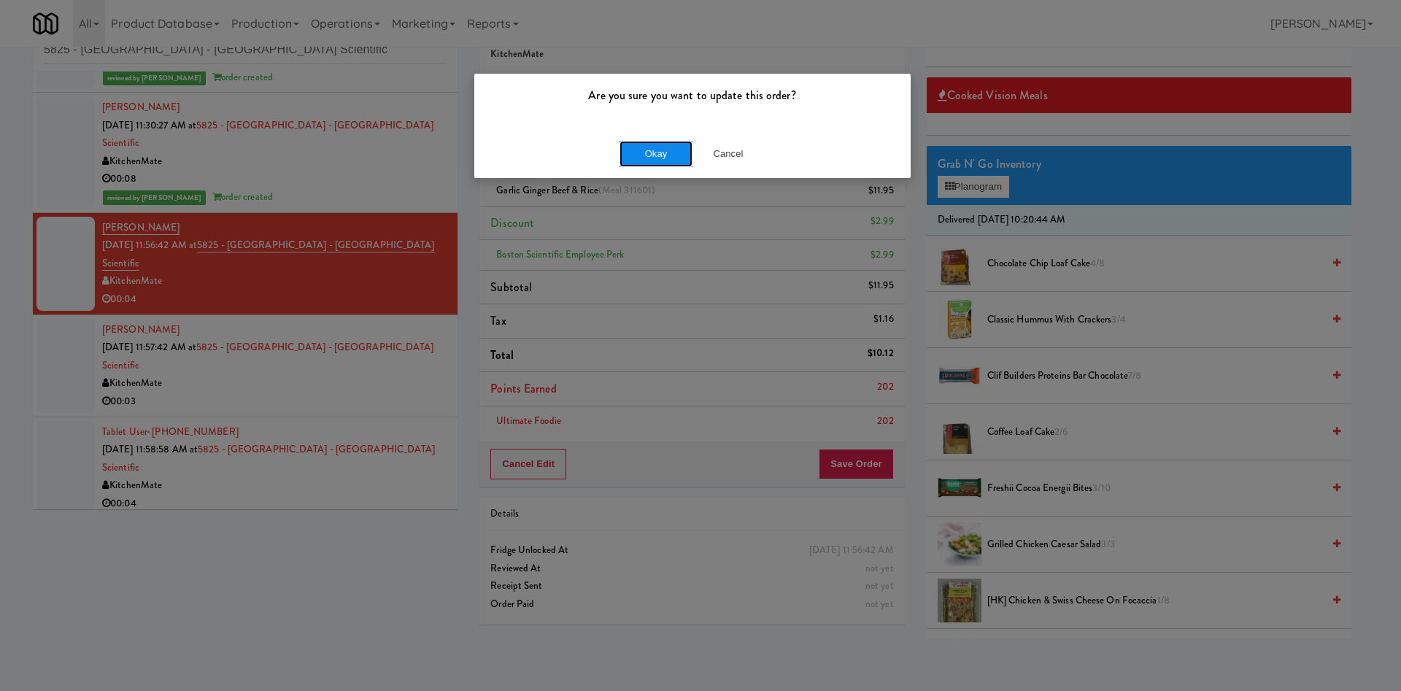
click at [653, 152] on button "Okay" at bounding box center [655, 154] width 73 height 26
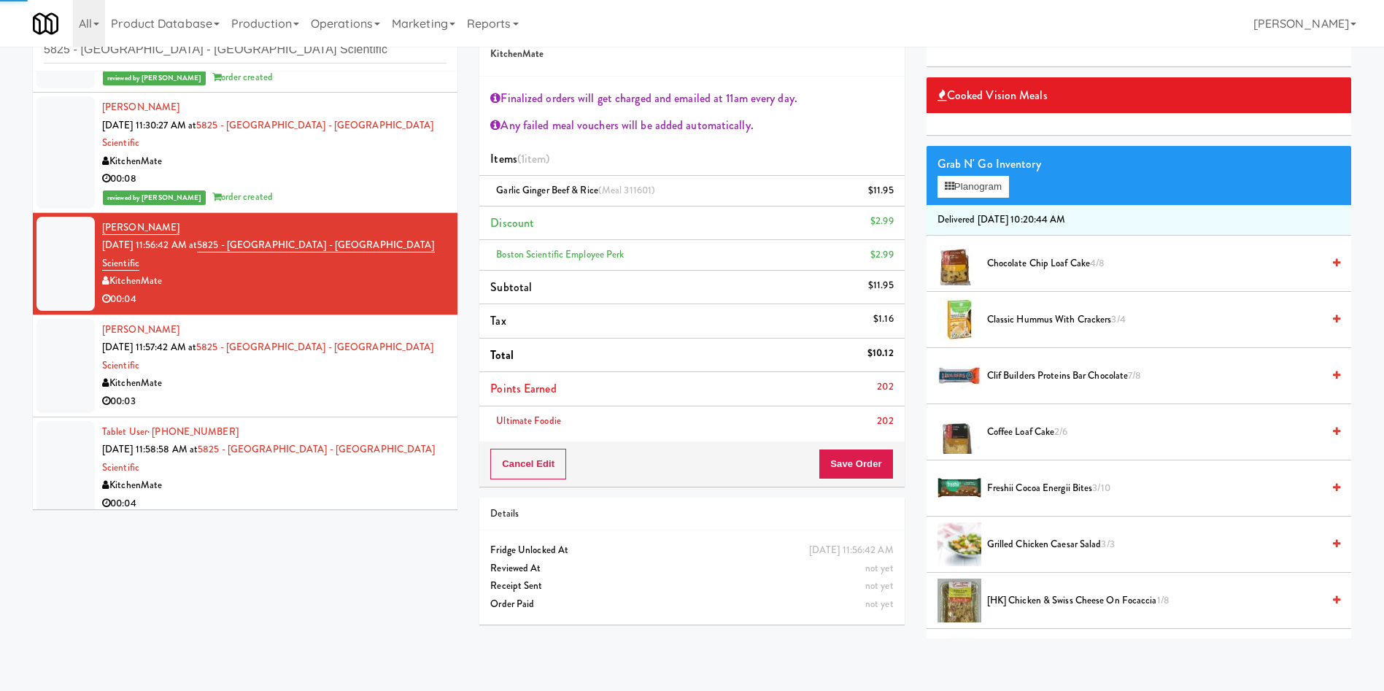
scroll to position [328, 0]
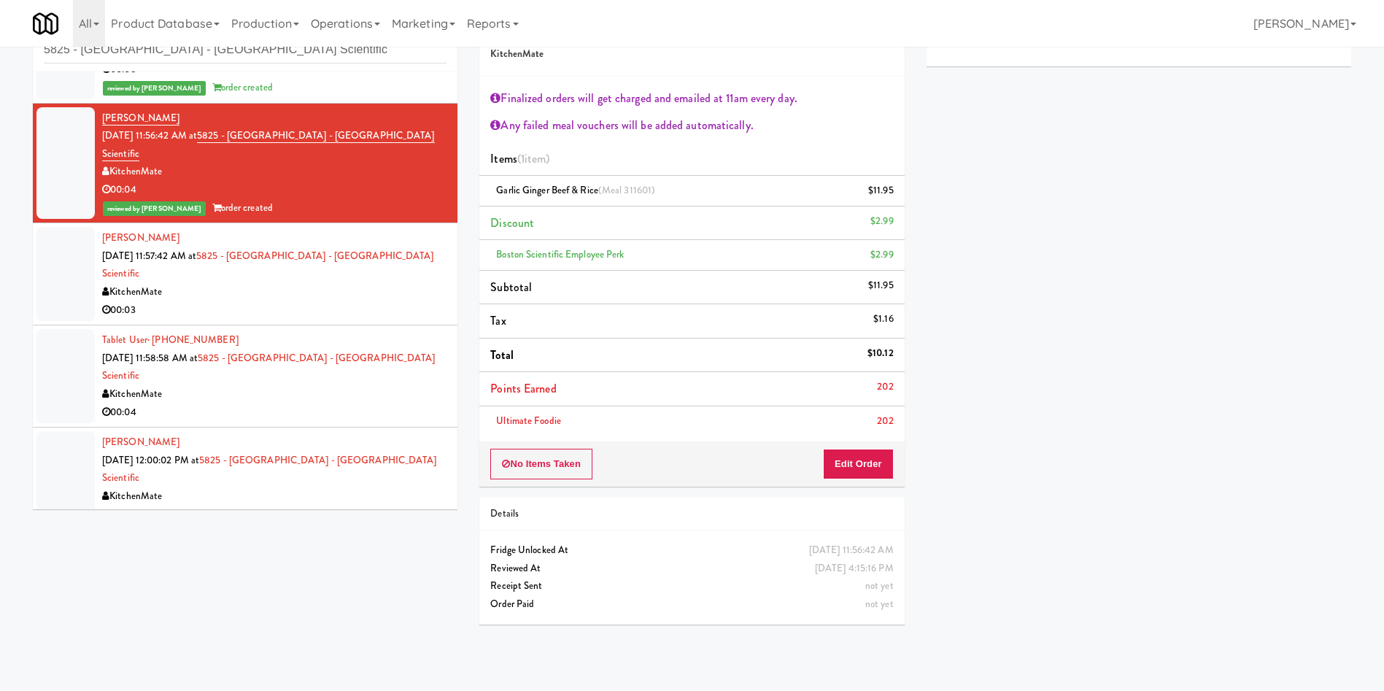
click at [71, 227] on div at bounding box center [65, 274] width 58 height 94
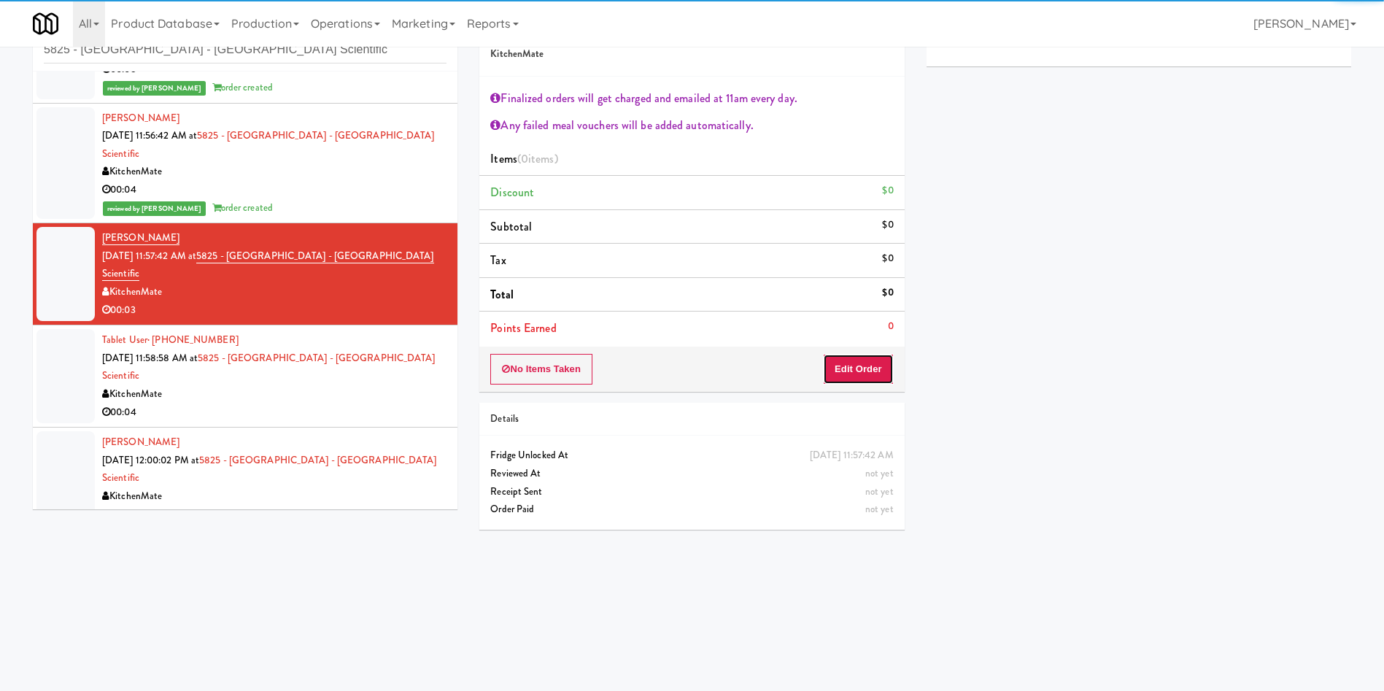
click at [853, 374] on button "Edit Order" at bounding box center [858, 369] width 71 height 31
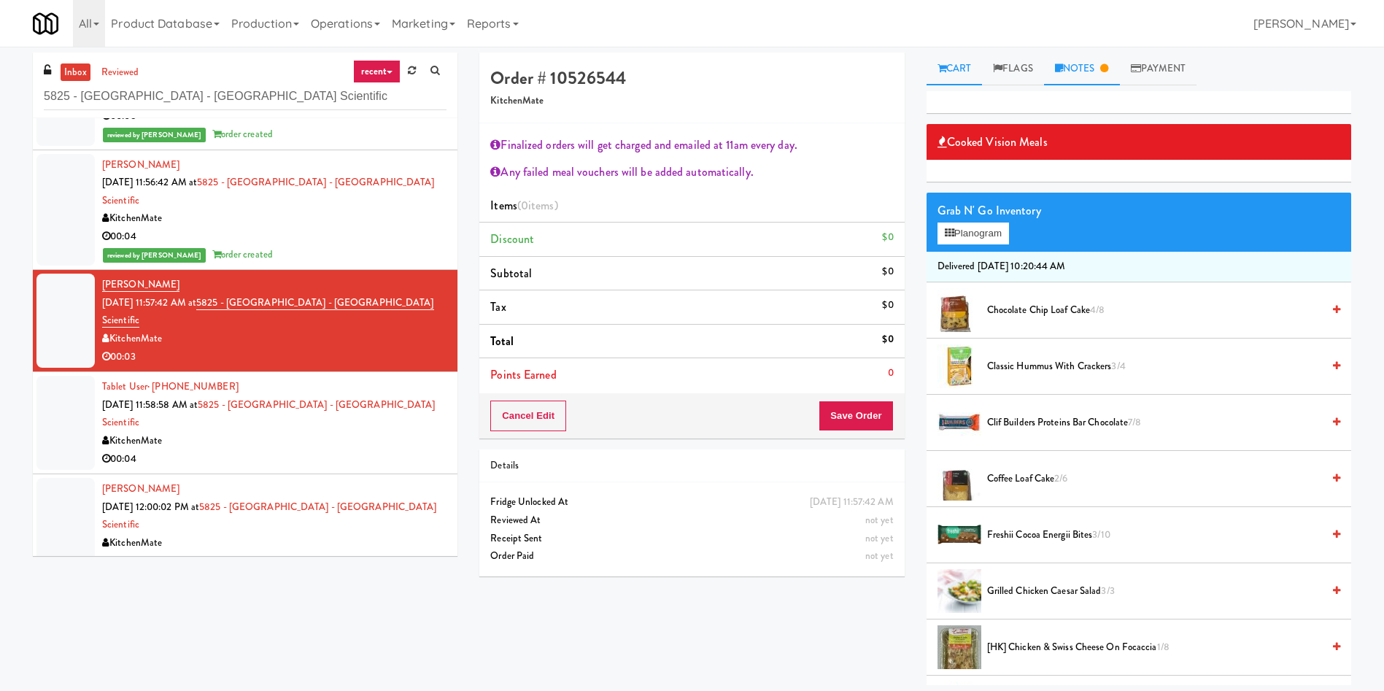
click at [1107, 67] on icon at bounding box center [1104, 67] width 8 height 9
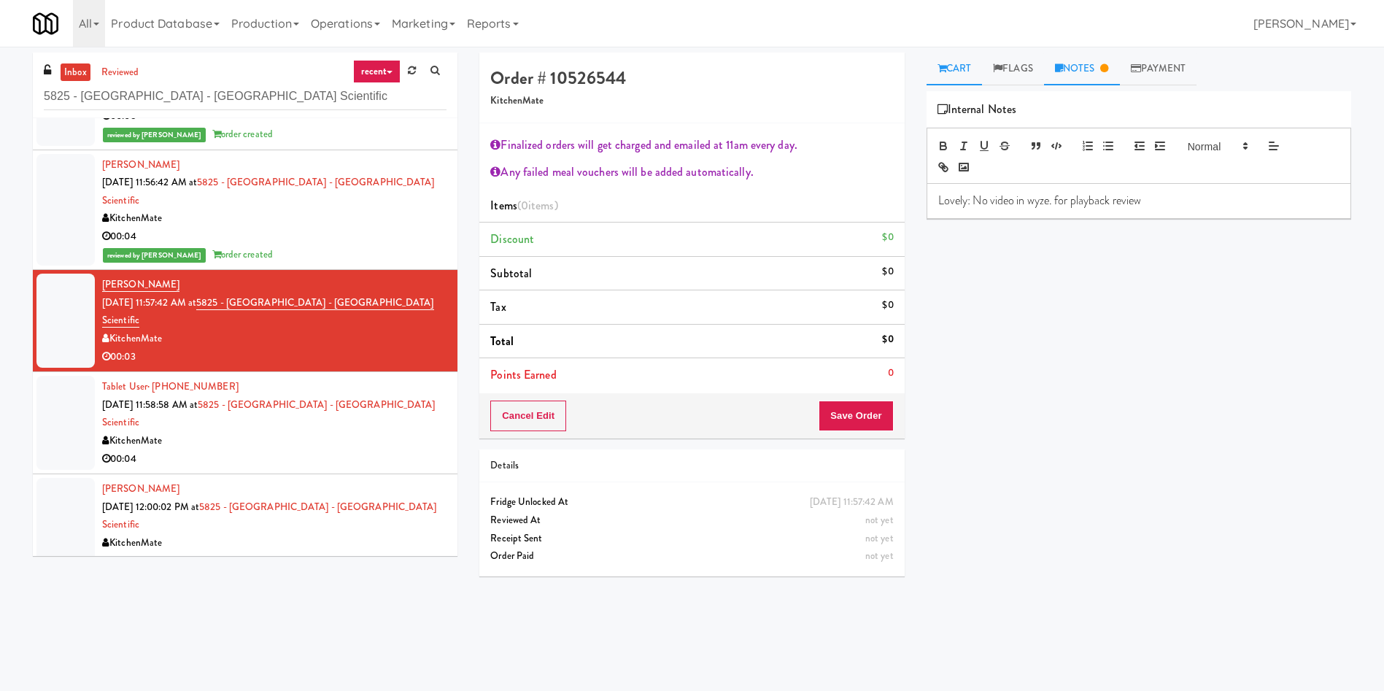
click at [966, 67] on link "Cart" at bounding box center [954, 69] width 56 height 33
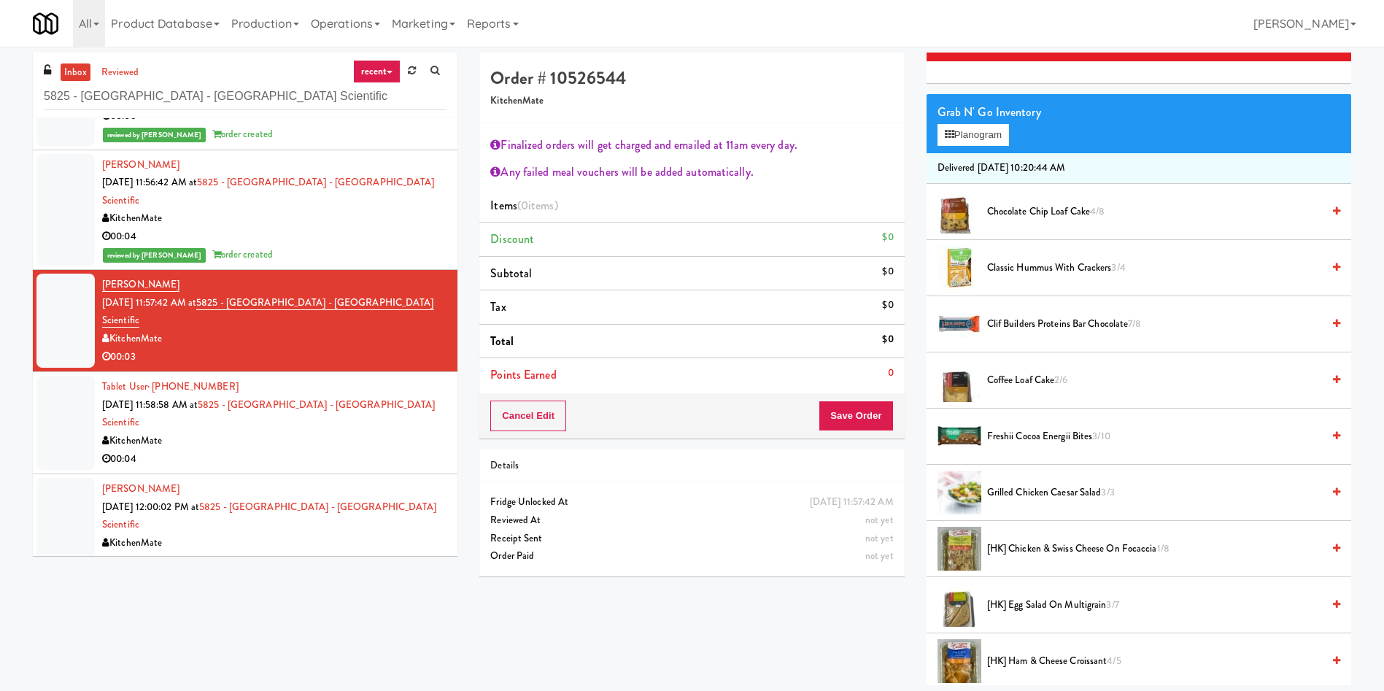
scroll to position [219, 0]
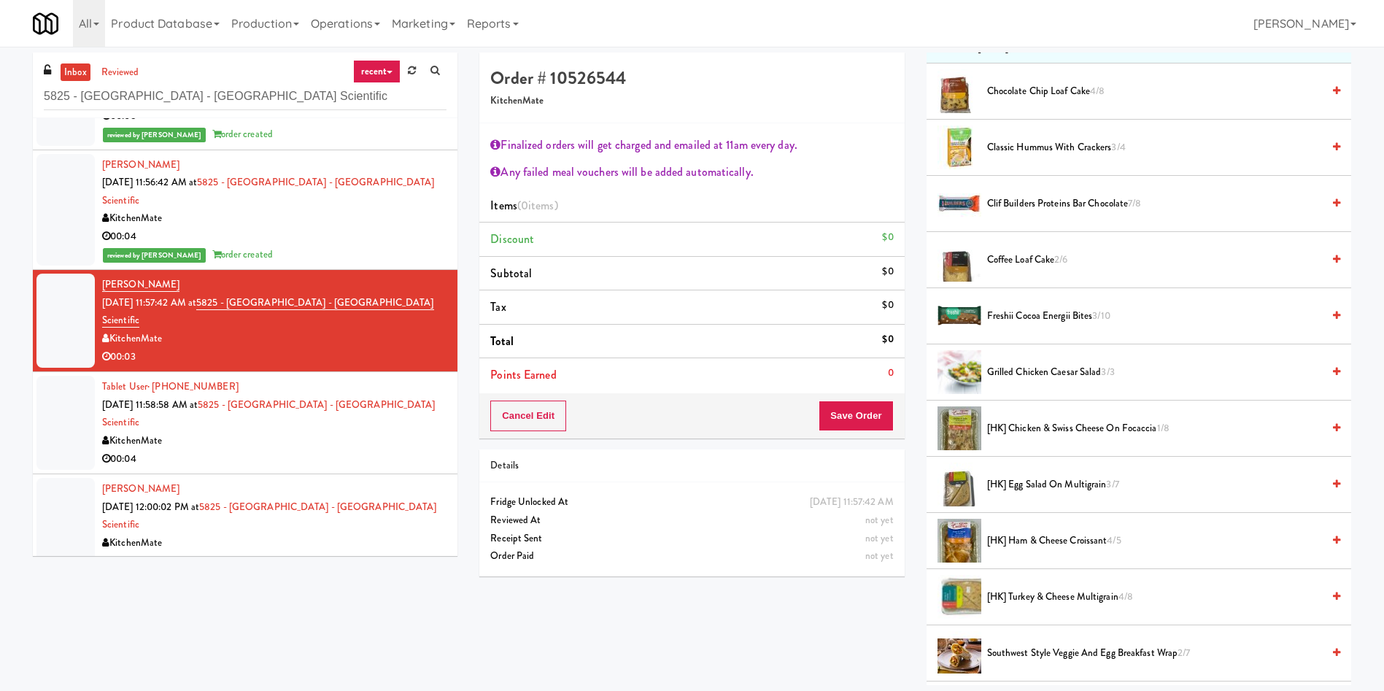
click at [66, 157] on div at bounding box center [65, 210] width 58 height 112
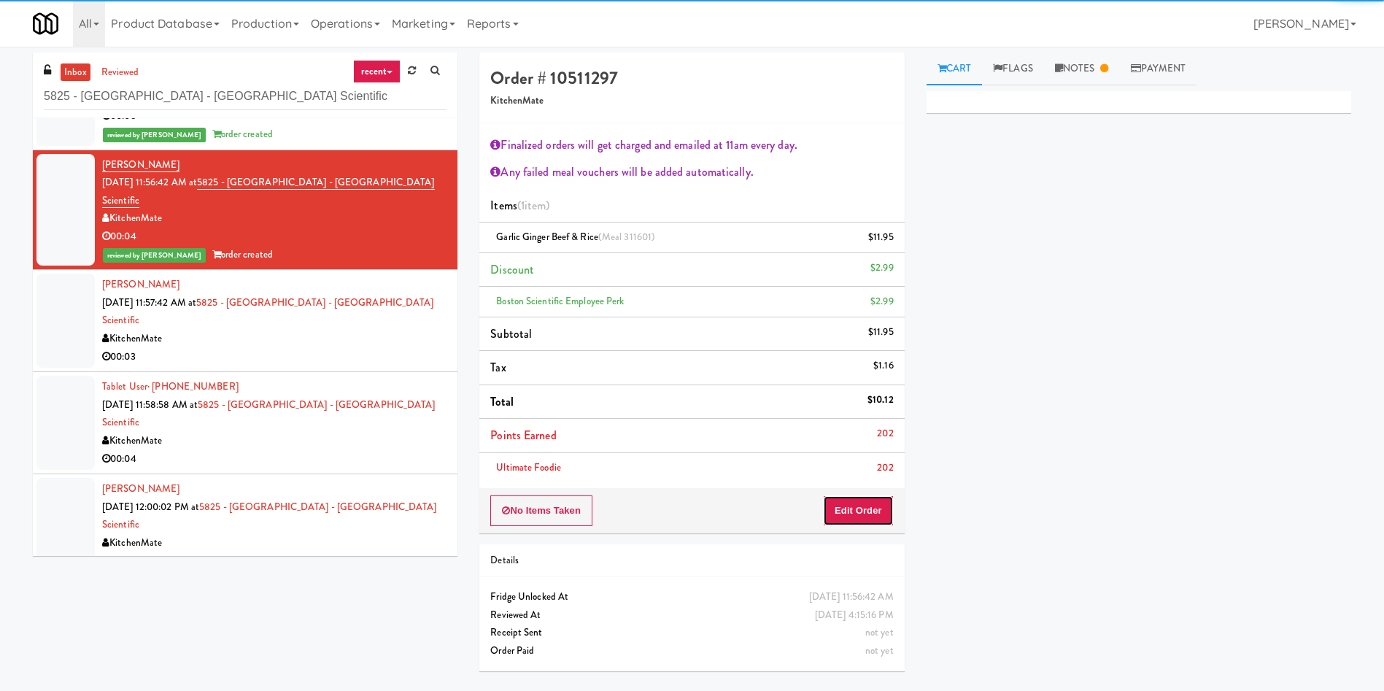
click at [867, 502] on button "Edit Order" at bounding box center [858, 510] width 71 height 31
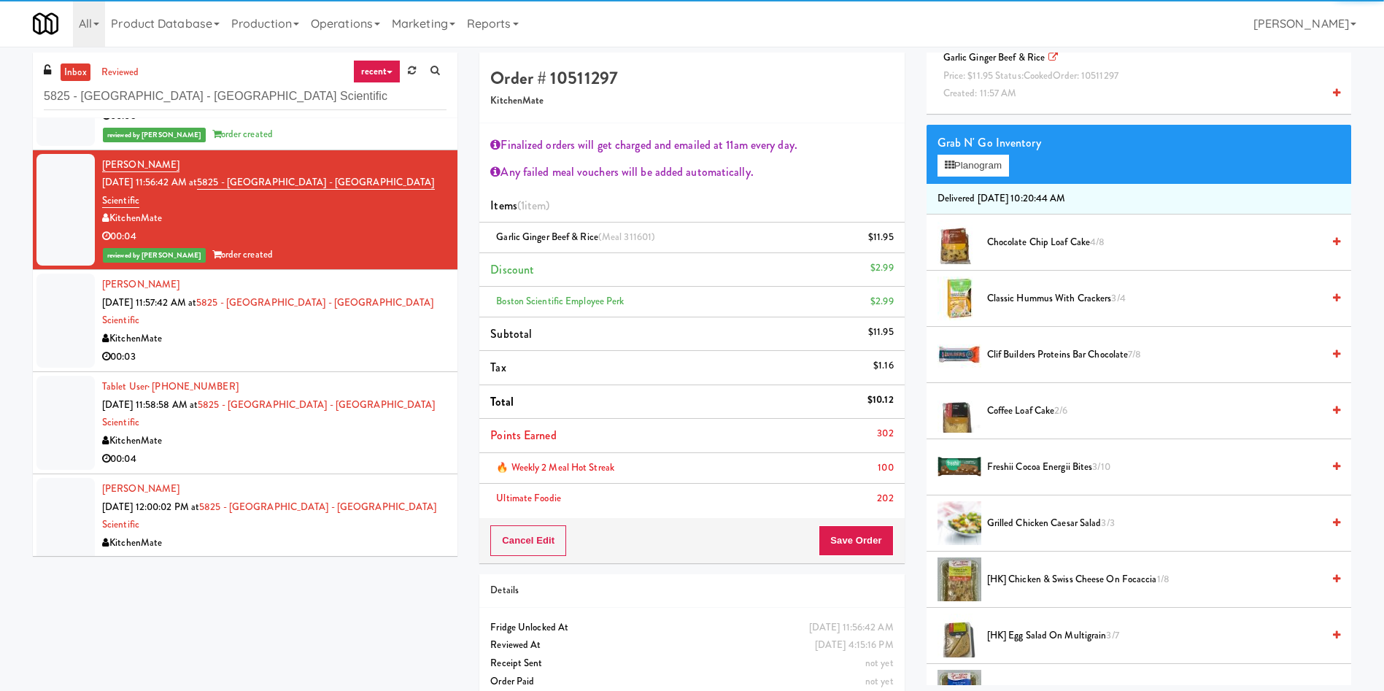
scroll to position [219, 0]
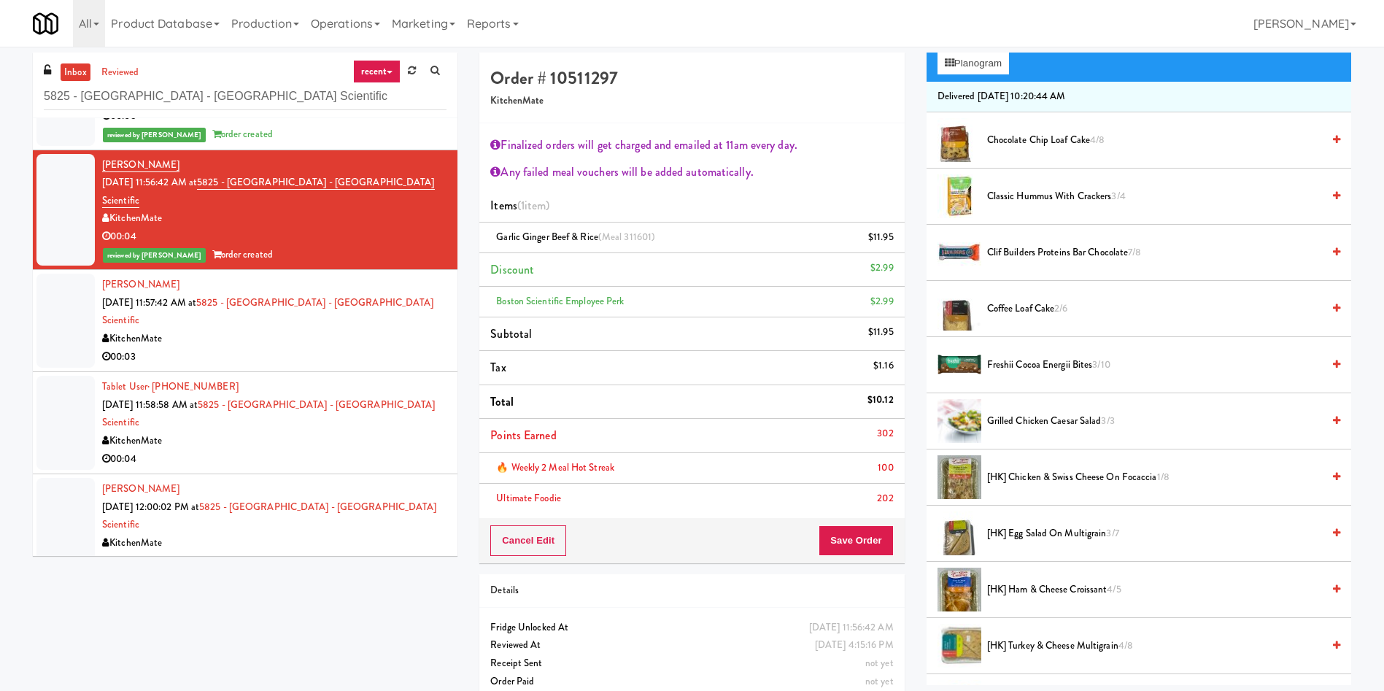
click at [1075, 473] on span "[HK] Chicken & Swiss Cheese On Focaccia 1/8" at bounding box center [1154, 477] width 335 height 18
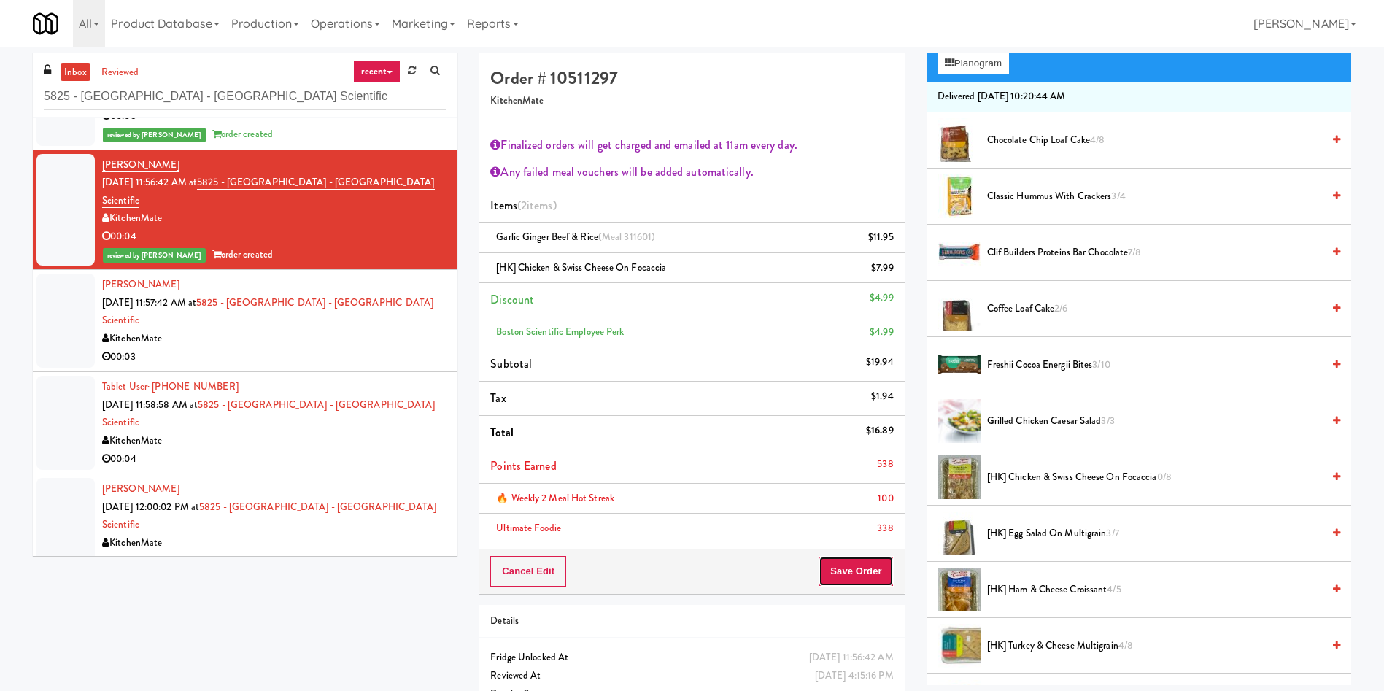
click at [874, 570] on button "Save Order" at bounding box center [856, 571] width 74 height 31
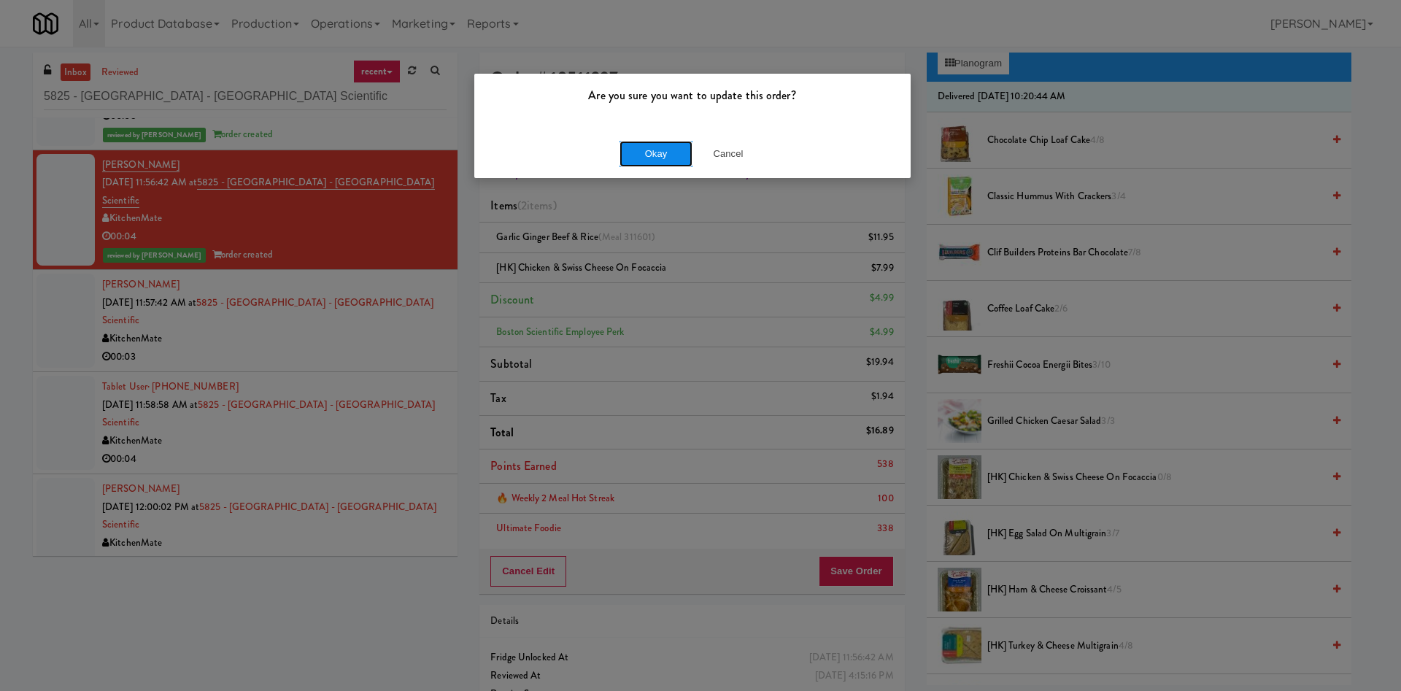
click at [662, 152] on button "Okay" at bounding box center [655, 154] width 73 height 26
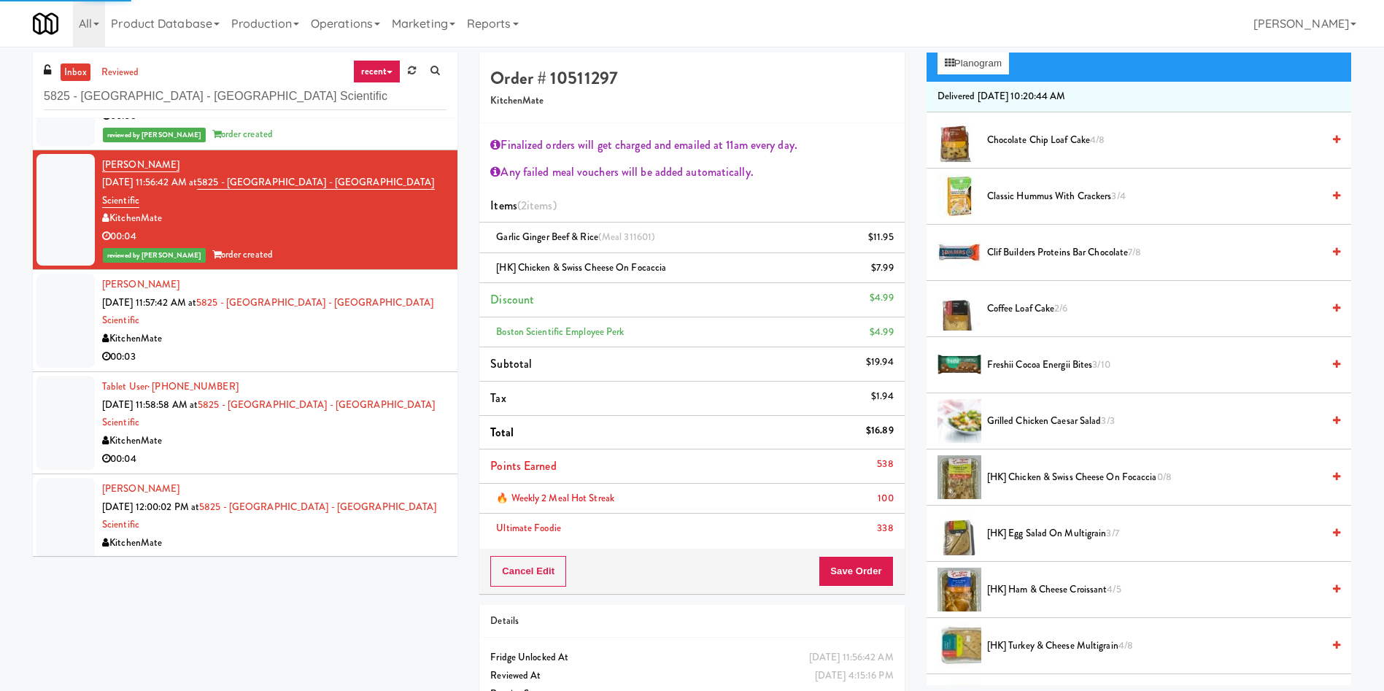
scroll to position [0, 0]
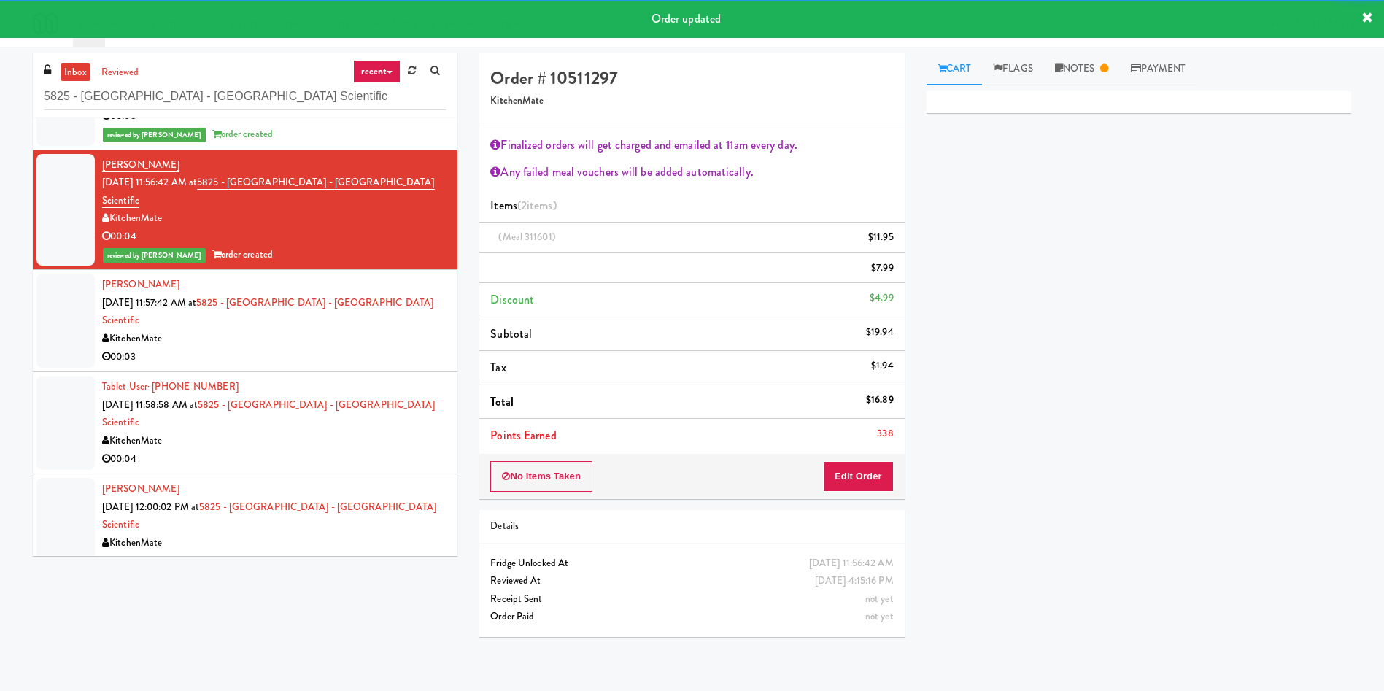
click at [65, 274] on div at bounding box center [65, 321] width 58 height 94
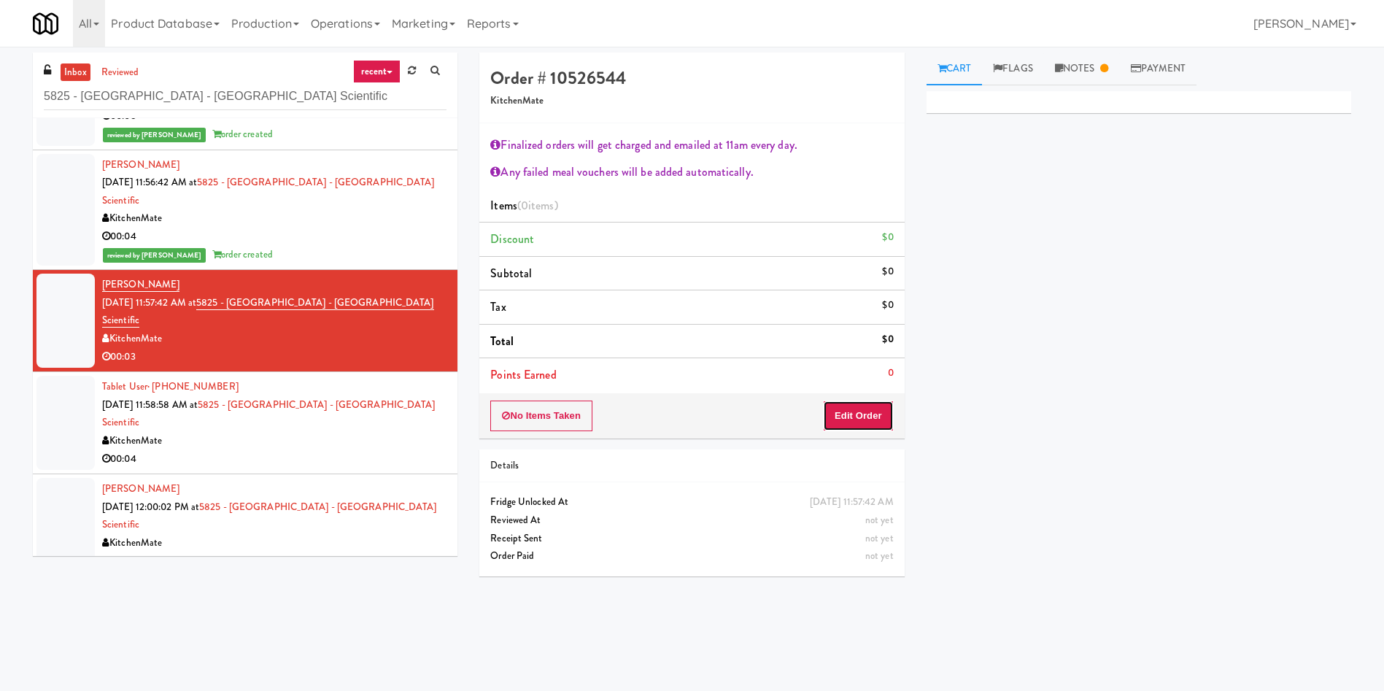
drag, startPoint x: 878, startPoint y: 401, endPoint x: 912, endPoint y: 386, distance: 36.9
click at [878, 402] on button "Edit Order" at bounding box center [858, 416] width 71 height 31
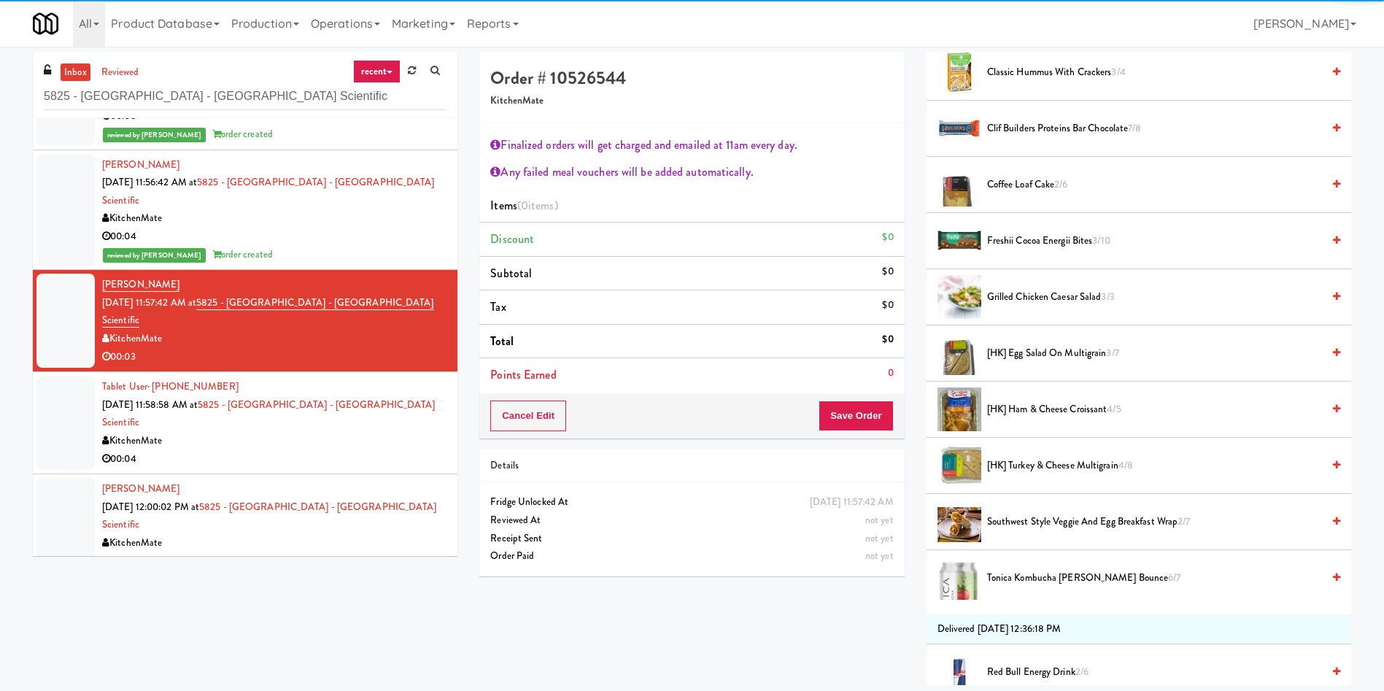
scroll to position [328, 0]
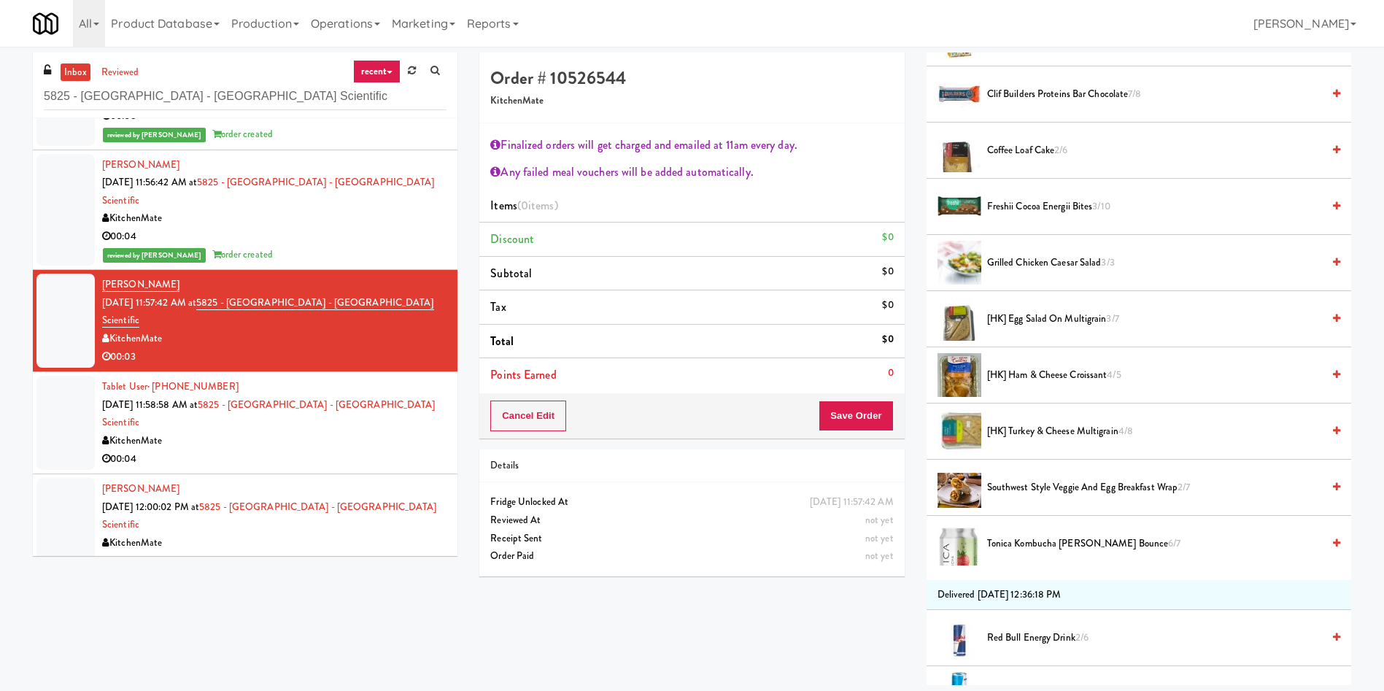
click at [1042, 375] on span "[HK] Ham & Cheese Croissant 4/5" at bounding box center [1154, 375] width 335 height 18
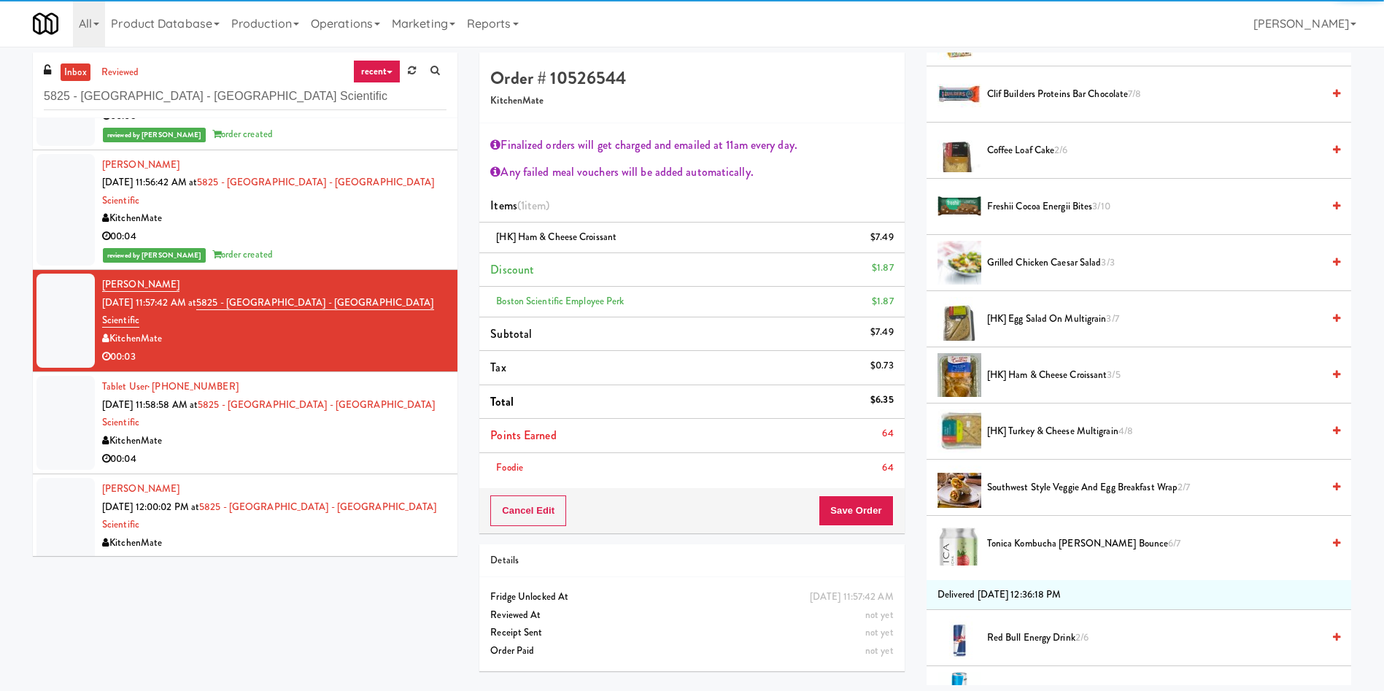
click at [856, 456] on li "Foodie 64" at bounding box center [691, 468] width 425 height 30
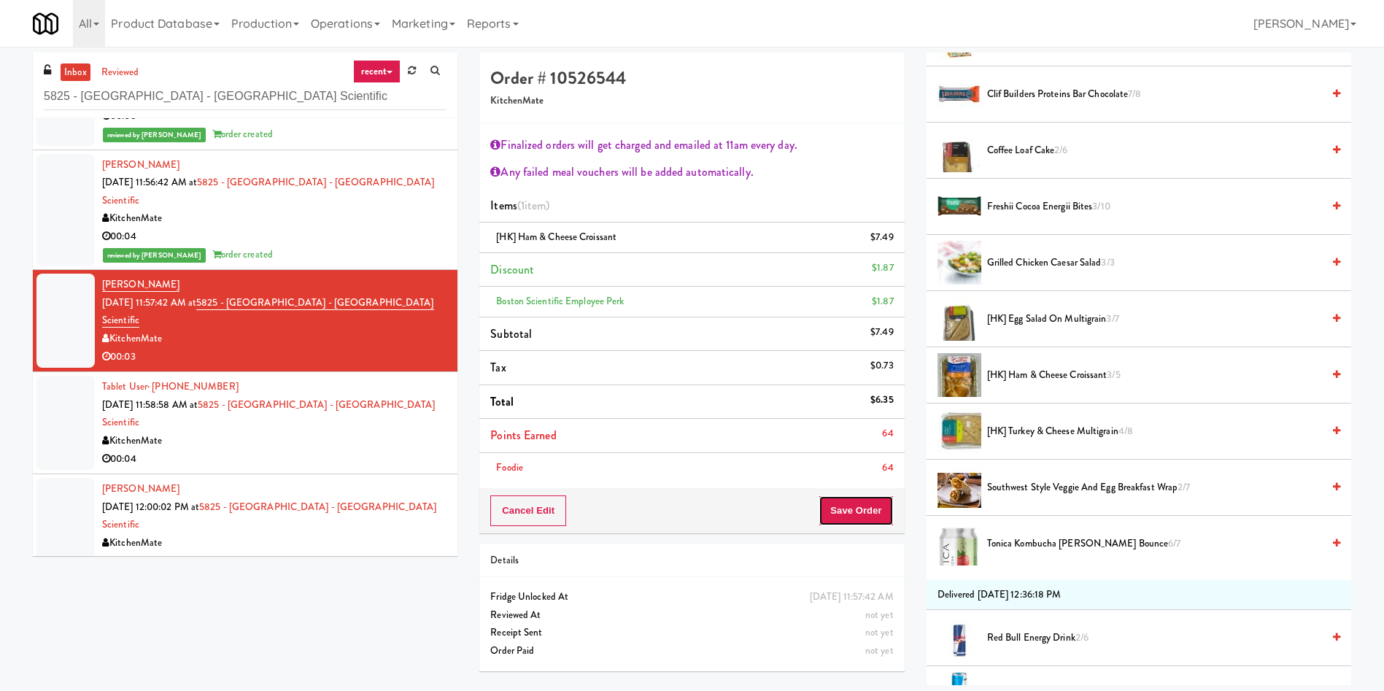
click at [864, 515] on button "Save Order" at bounding box center [856, 510] width 74 height 31
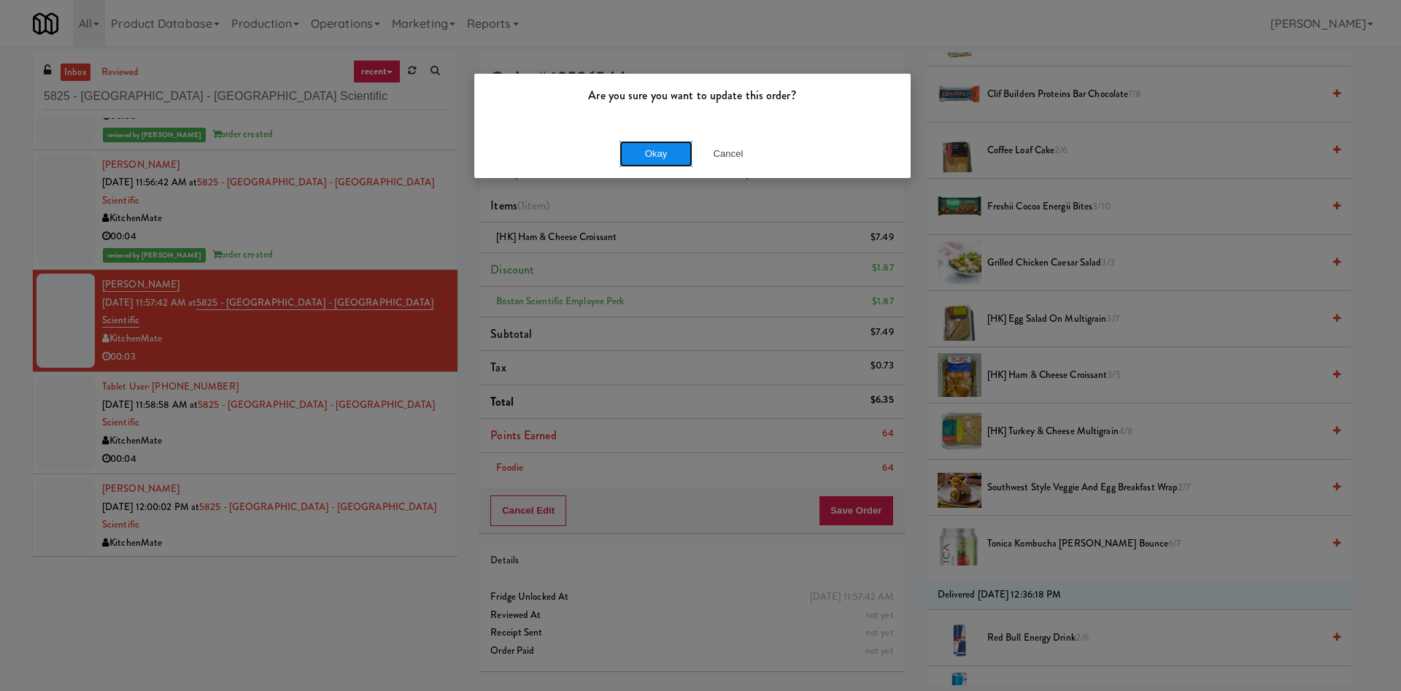
click at [646, 152] on button "Okay" at bounding box center [655, 154] width 73 height 26
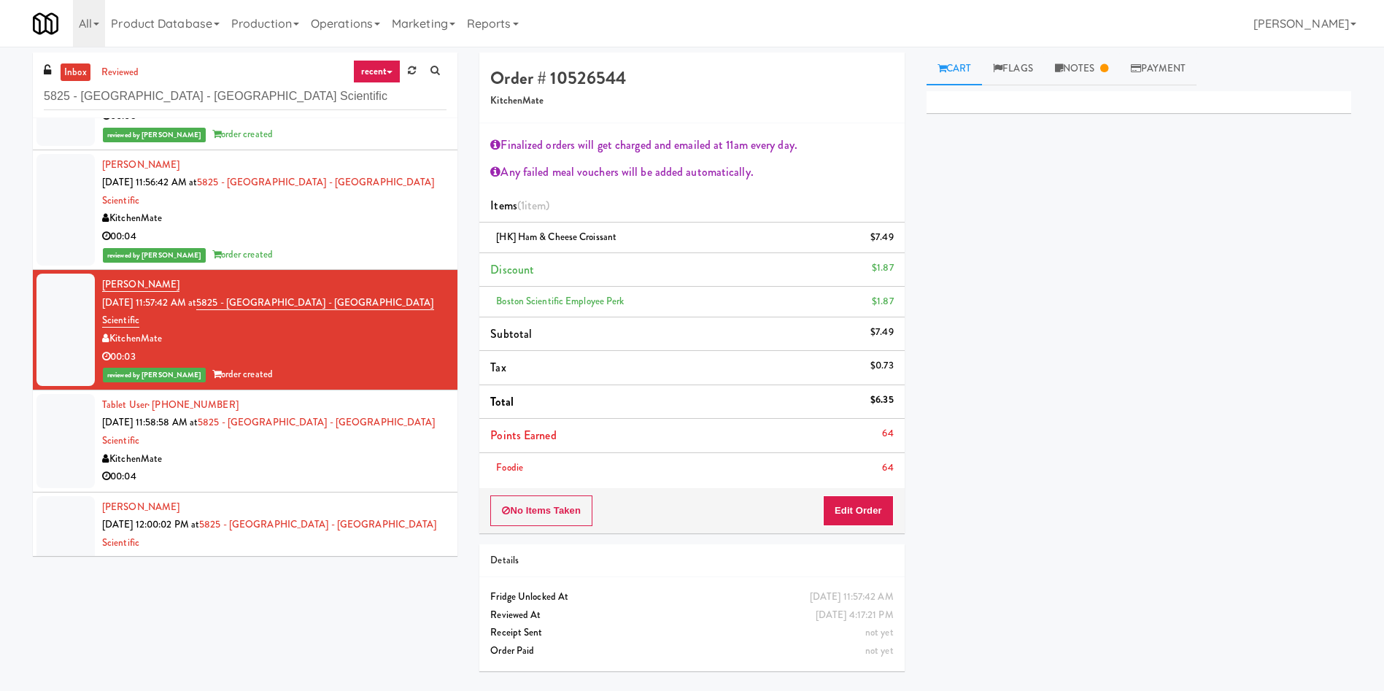
scroll to position [0, 0]
click at [77, 394] on div at bounding box center [65, 441] width 58 height 94
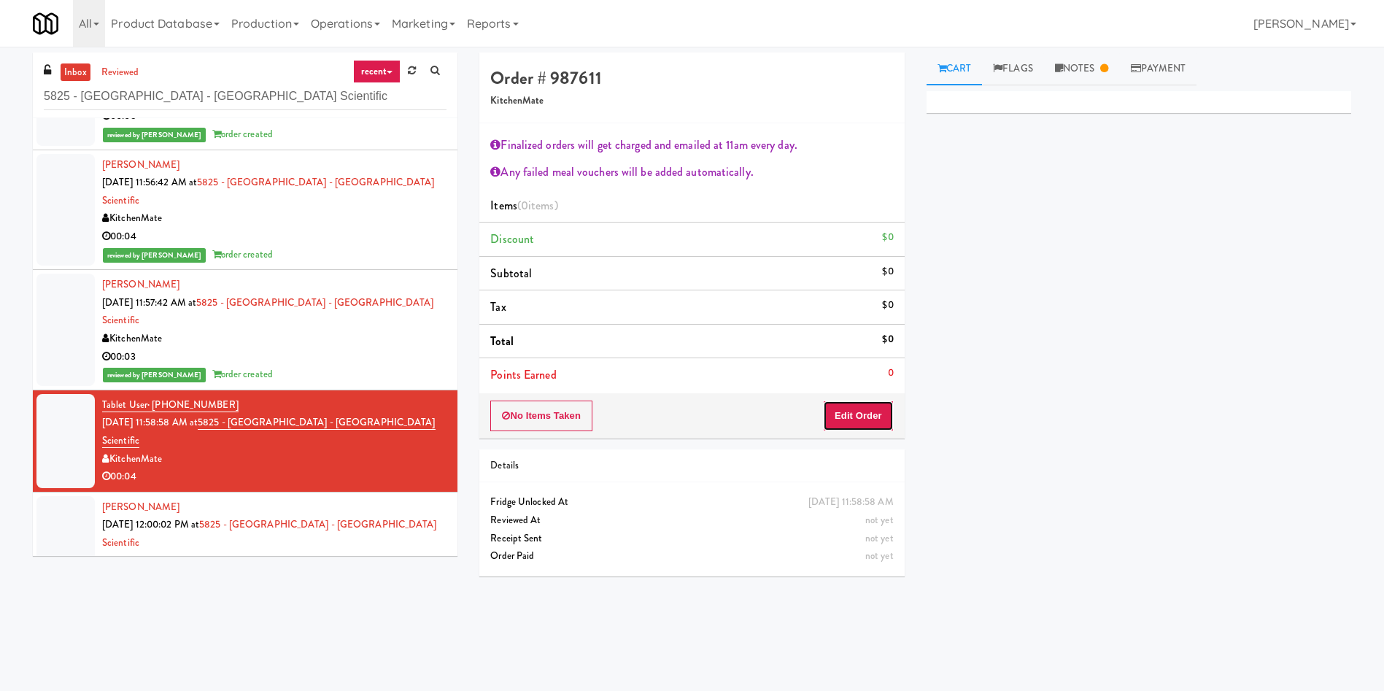
click at [855, 422] on button "Edit Order" at bounding box center [858, 416] width 71 height 31
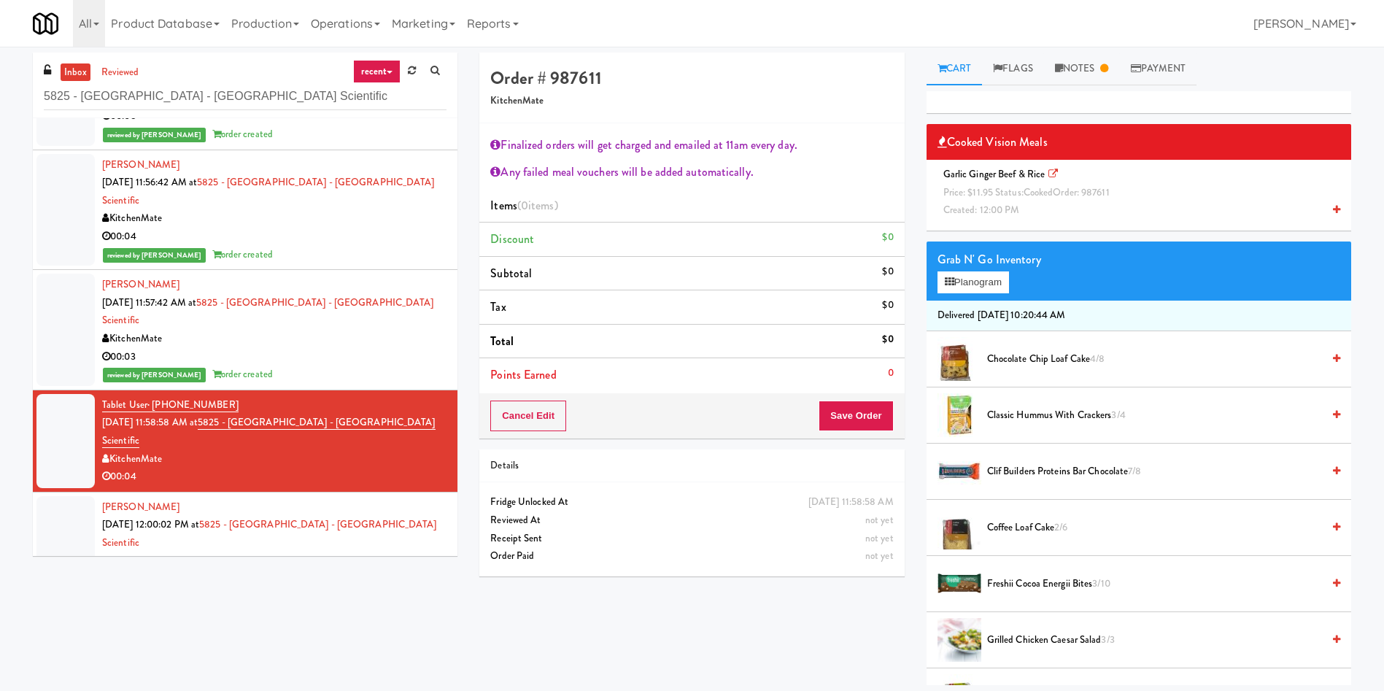
click at [979, 174] on span "Garlic Ginger Beef & Rice Price: $11.95 Status: cooked Order: 987611 Created: 1…" at bounding box center [1028, 192] width 183 height 50
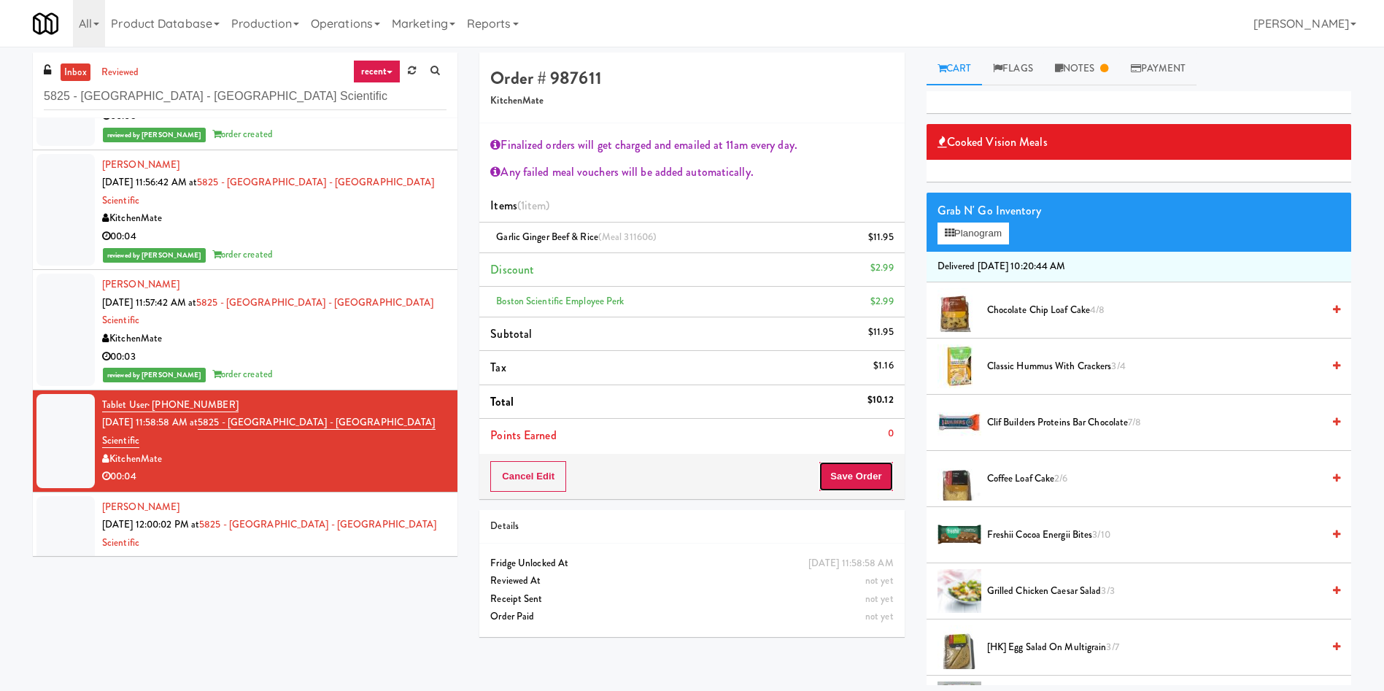
click at [834, 473] on button "Save Order" at bounding box center [856, 476] width 74 height 31
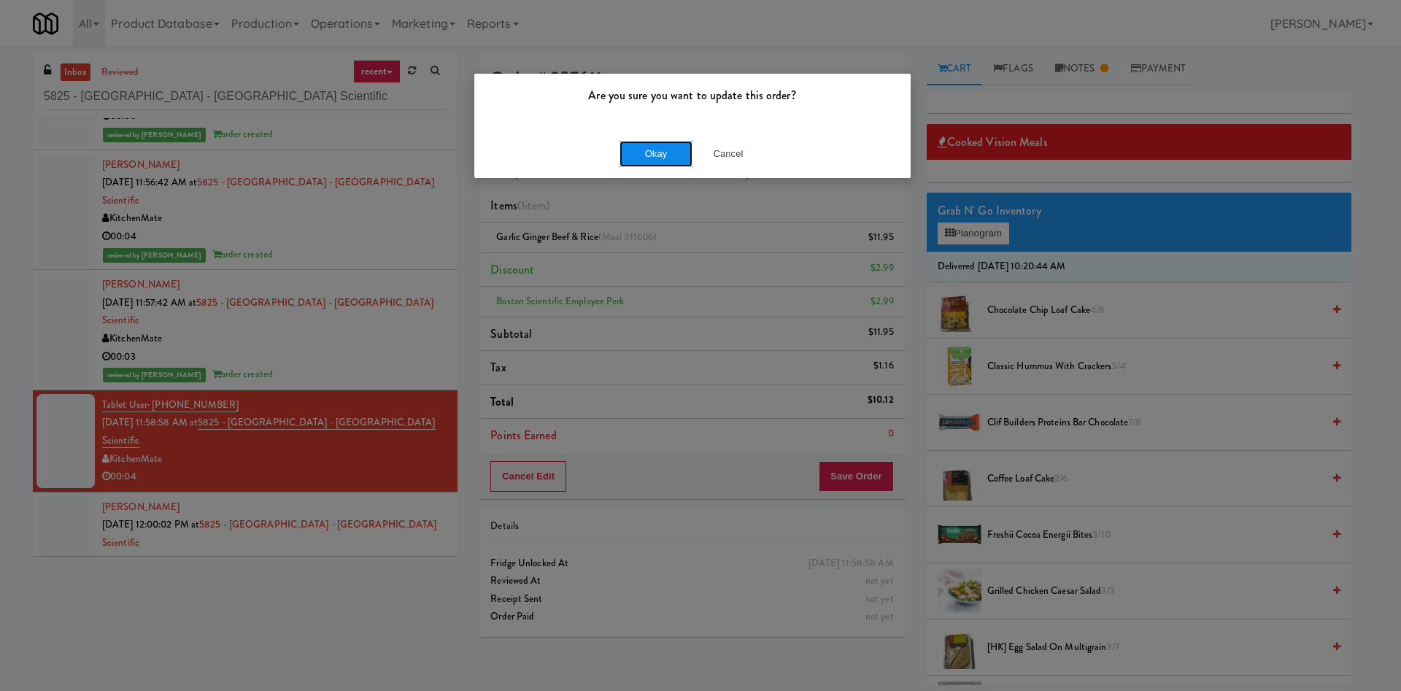
click at [653, 150] on button "Okay" at bounding box center [655, 154] width 73 height 26
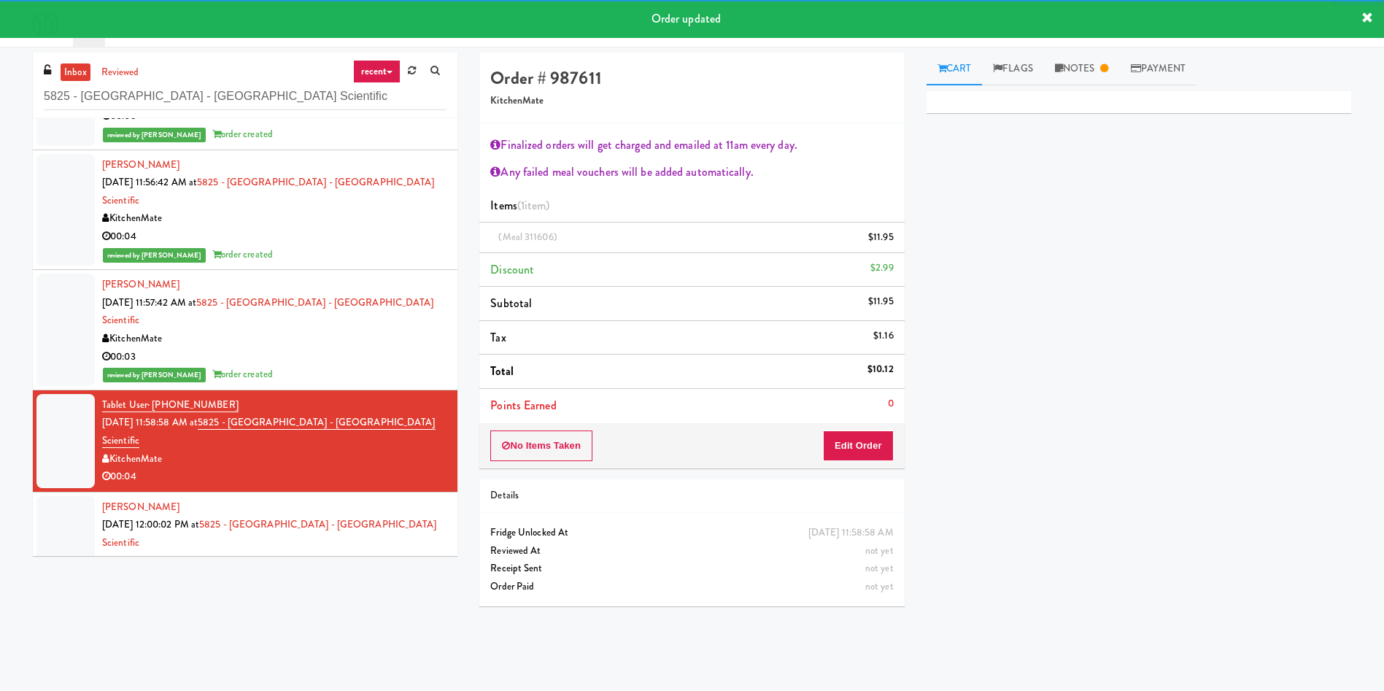
click at [59, 496] on div at bounding box center [65, 543] width 58 height 94
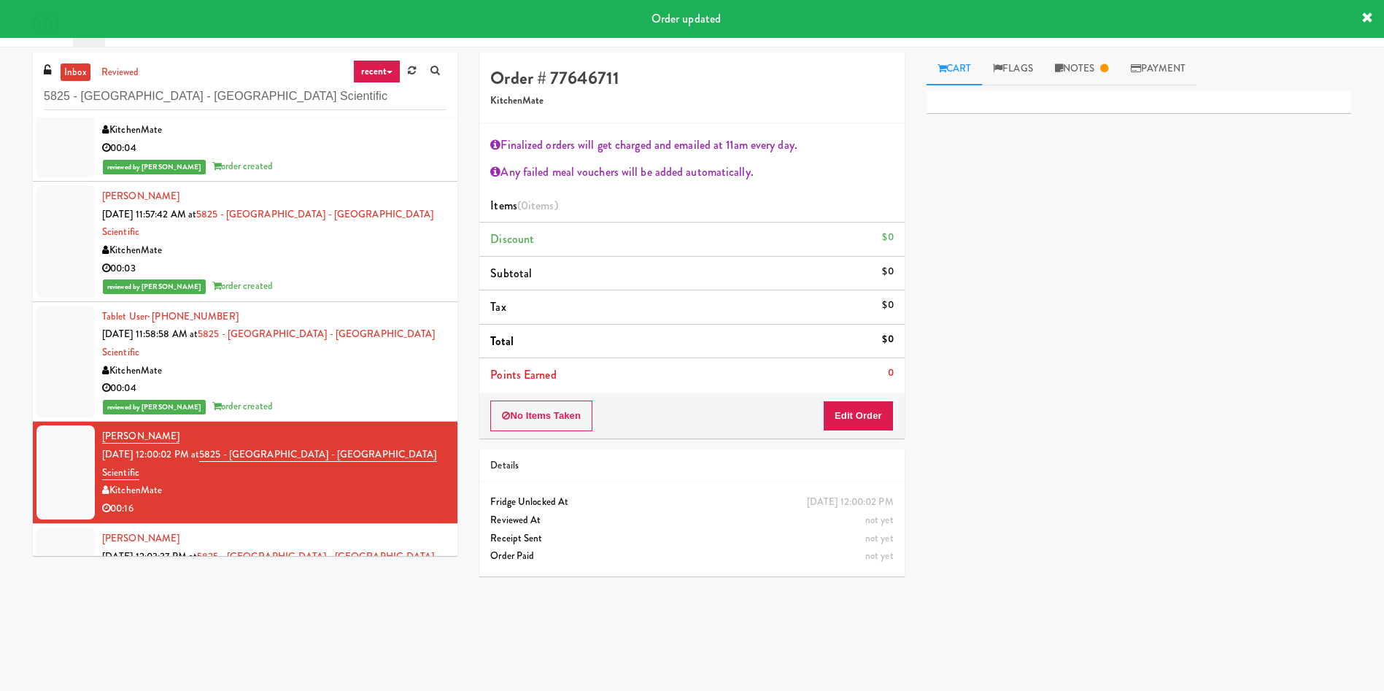
scroll to position [438, 0]
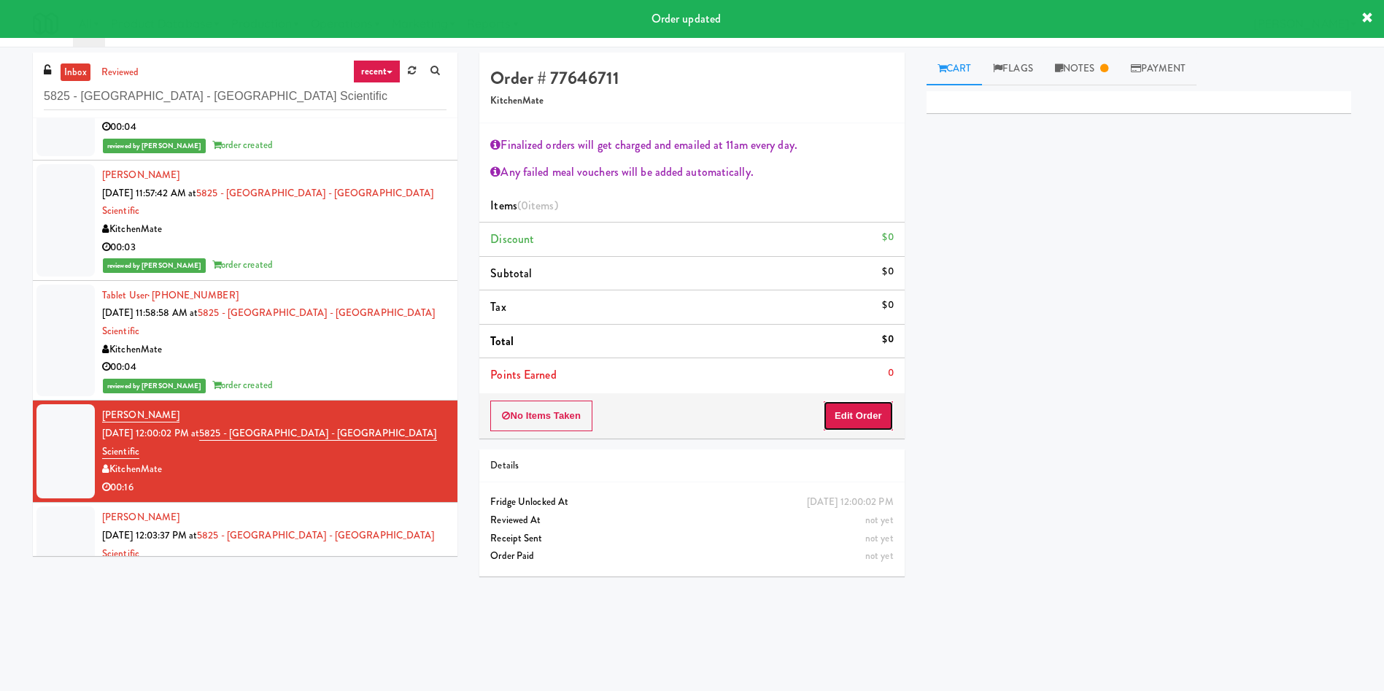
click at [861, 414] on button "Edit Order" at bounding box center [858, 416] width 71 height 31
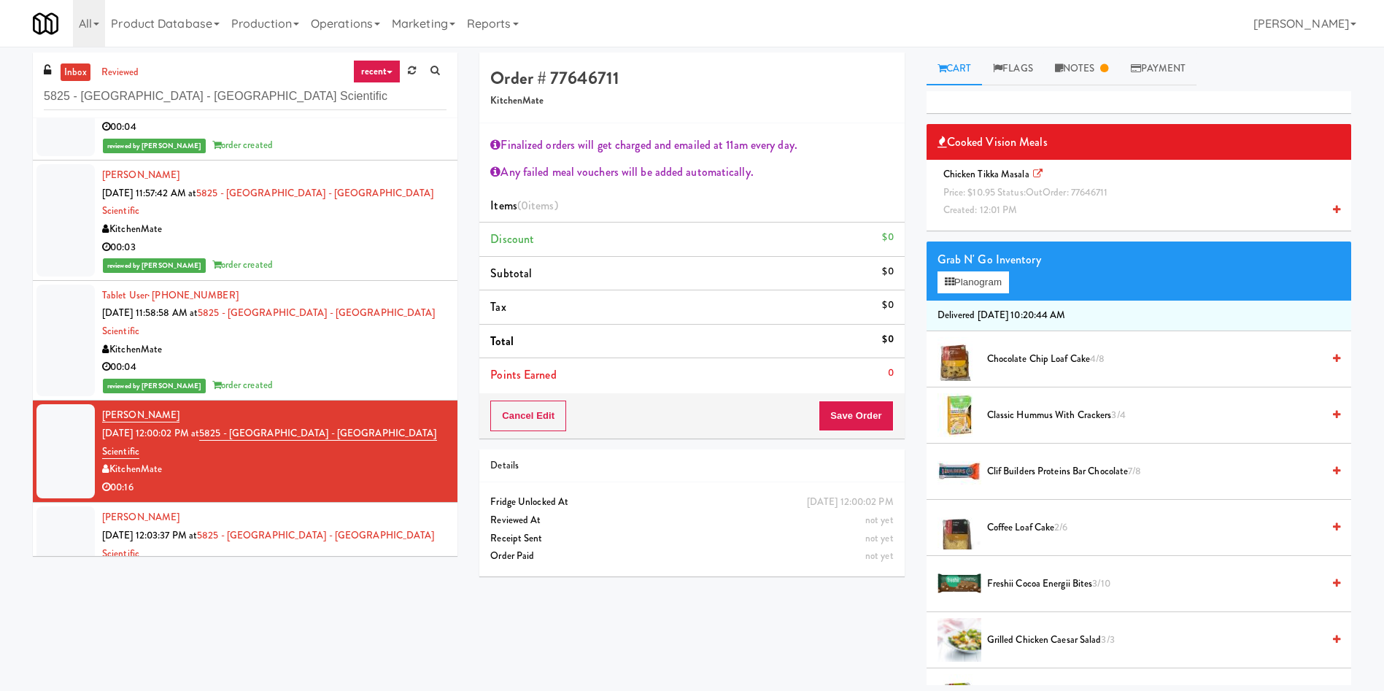
click at [994, 194] on span "Price: $10.95 Status: out Order: 77646711" at bounding box center [1025, 192] width 165 height 14
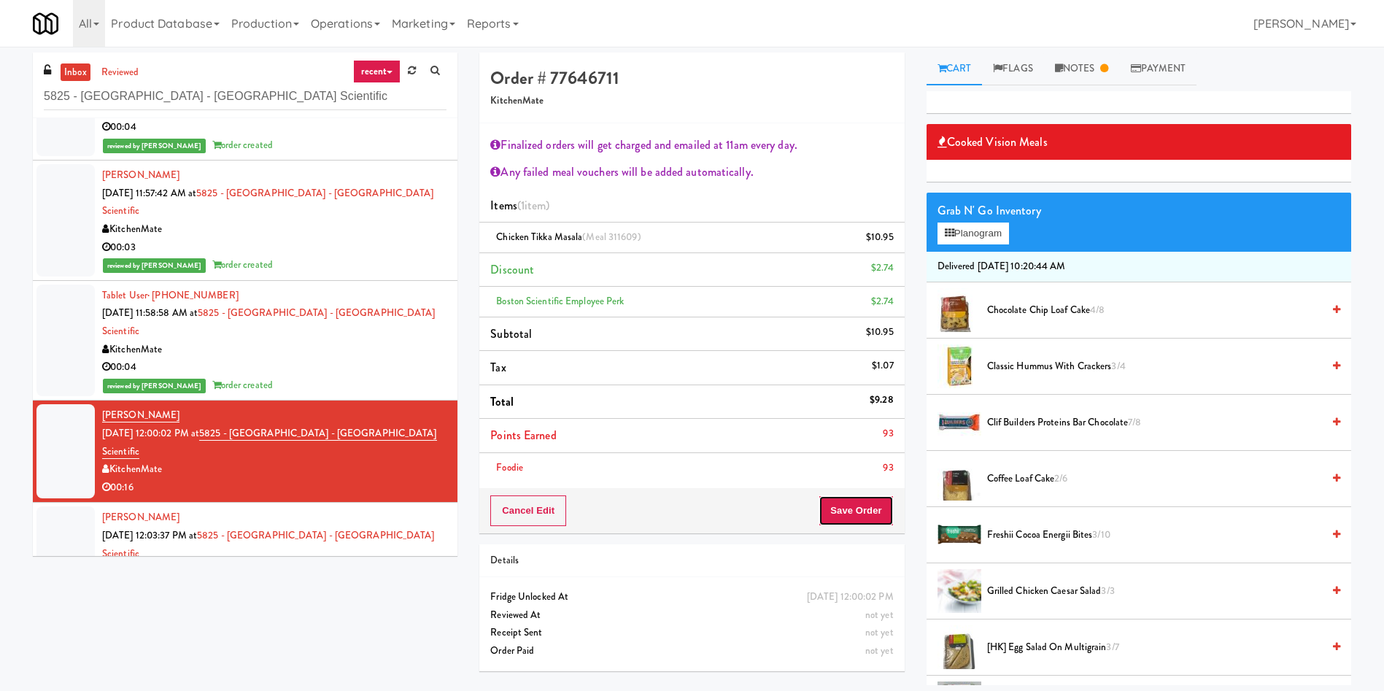
click at [854, 504] on button "Save Order" at bounding box center [856, 510] width 74 height 31
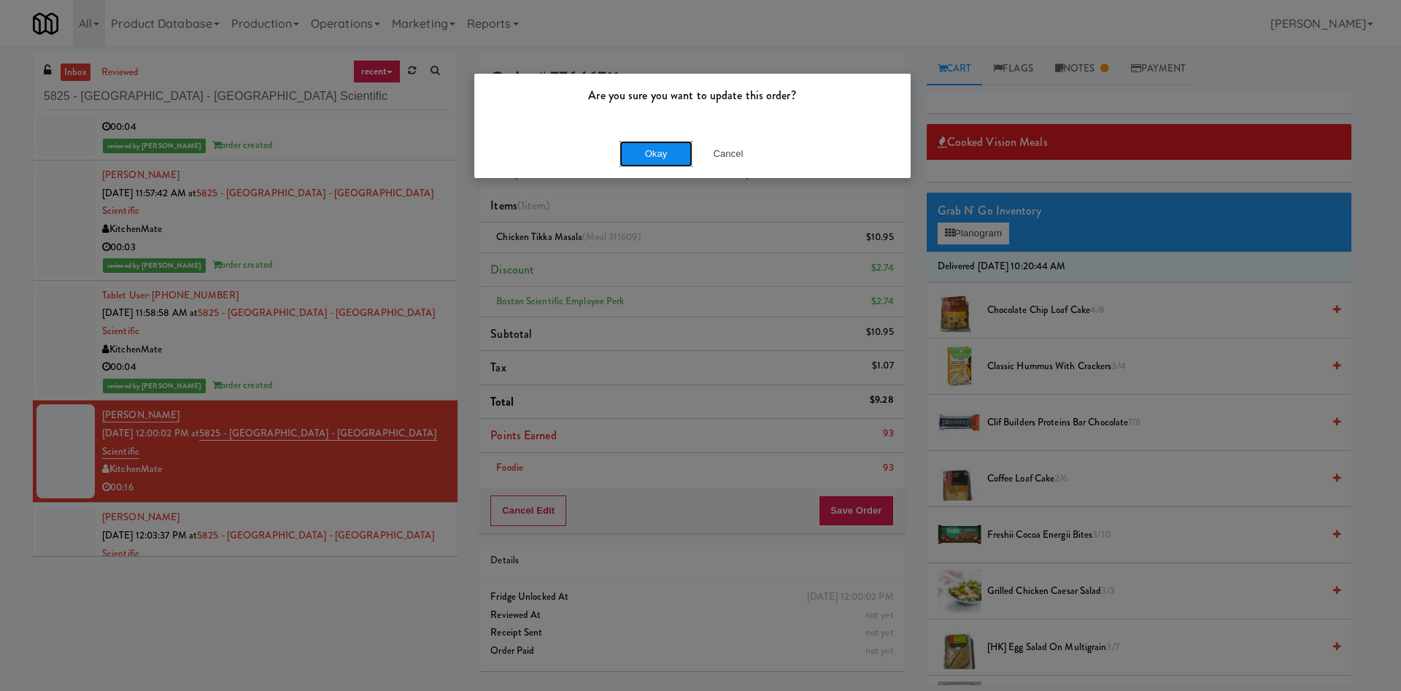
click at [645, 147] on button "Okay" at bounding box center [655, 154] width 73 height 26
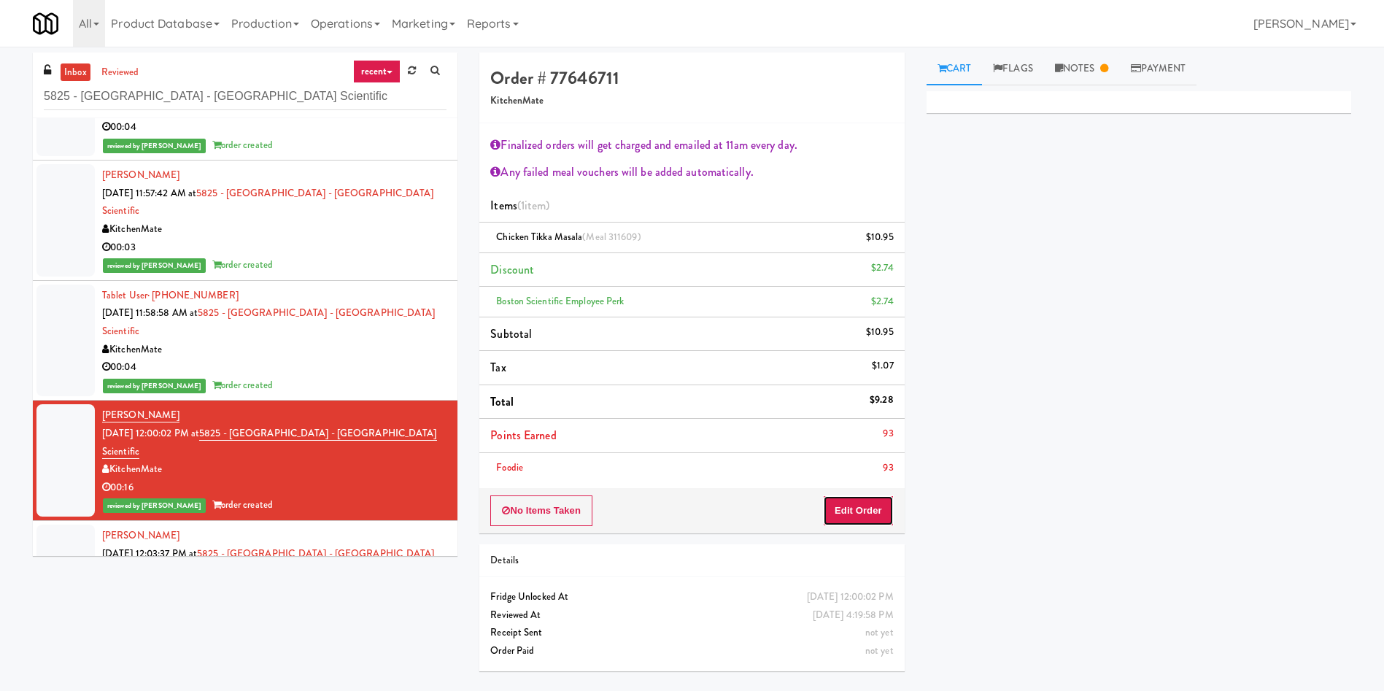
click at [872, 519] on button "Edit Order" at bounding box center [858, 510] width 71 height 31
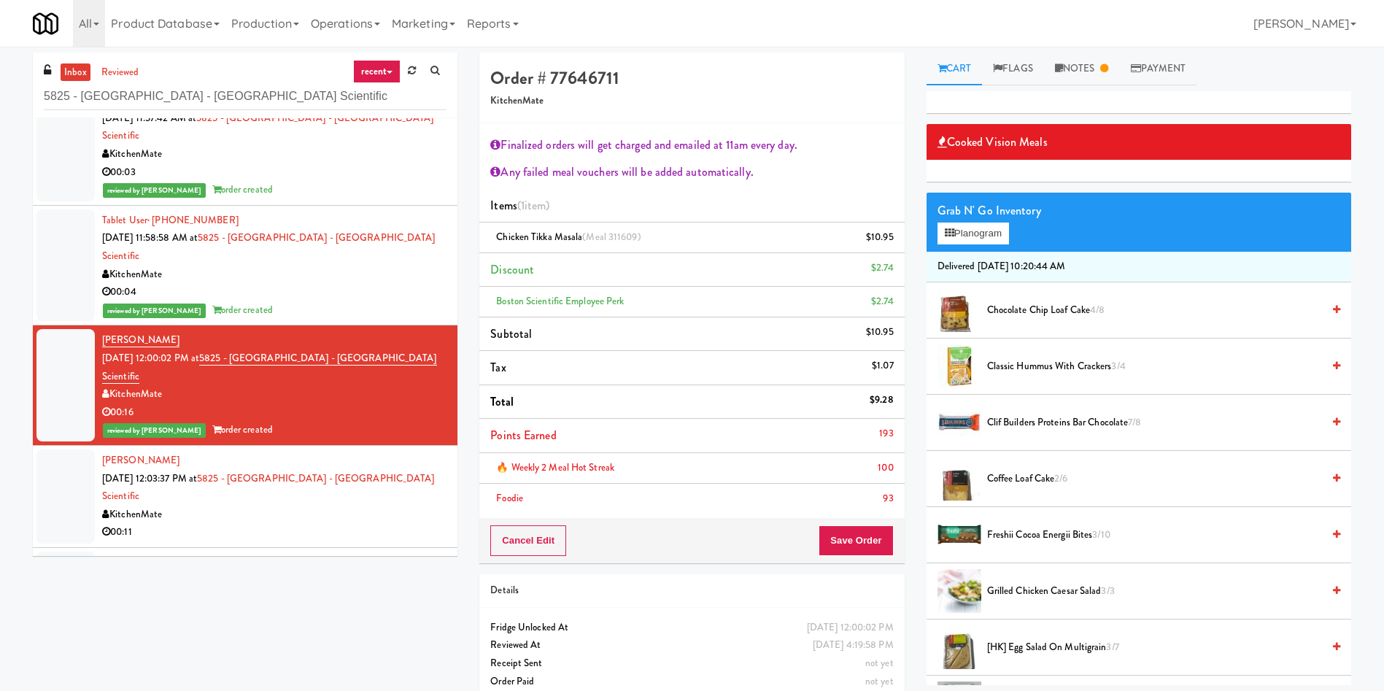
scroll to position [547, 0]
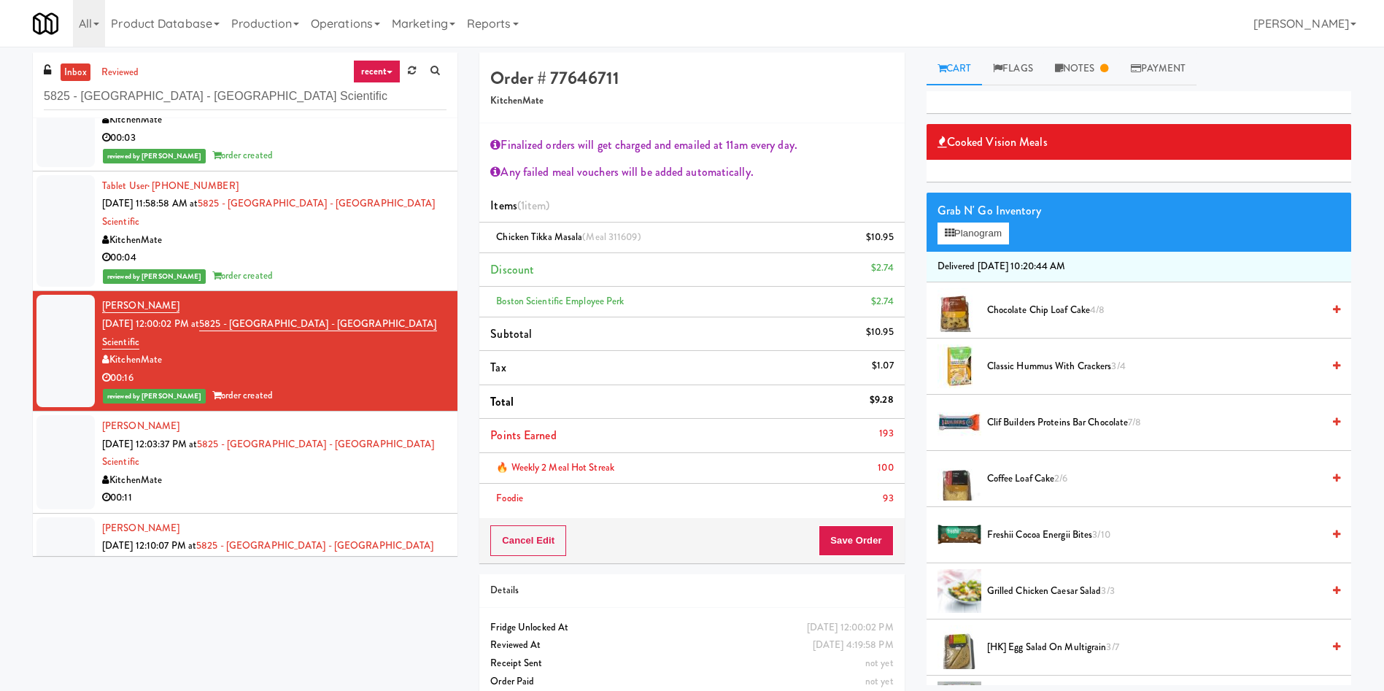
drag, startPoint x: 70, startPoint y: 347, endPoint x: 102, endPoint y: 351, distance: 32.3
click at [70, 415] on div at bounding box center [65, 462] width 58 height 94
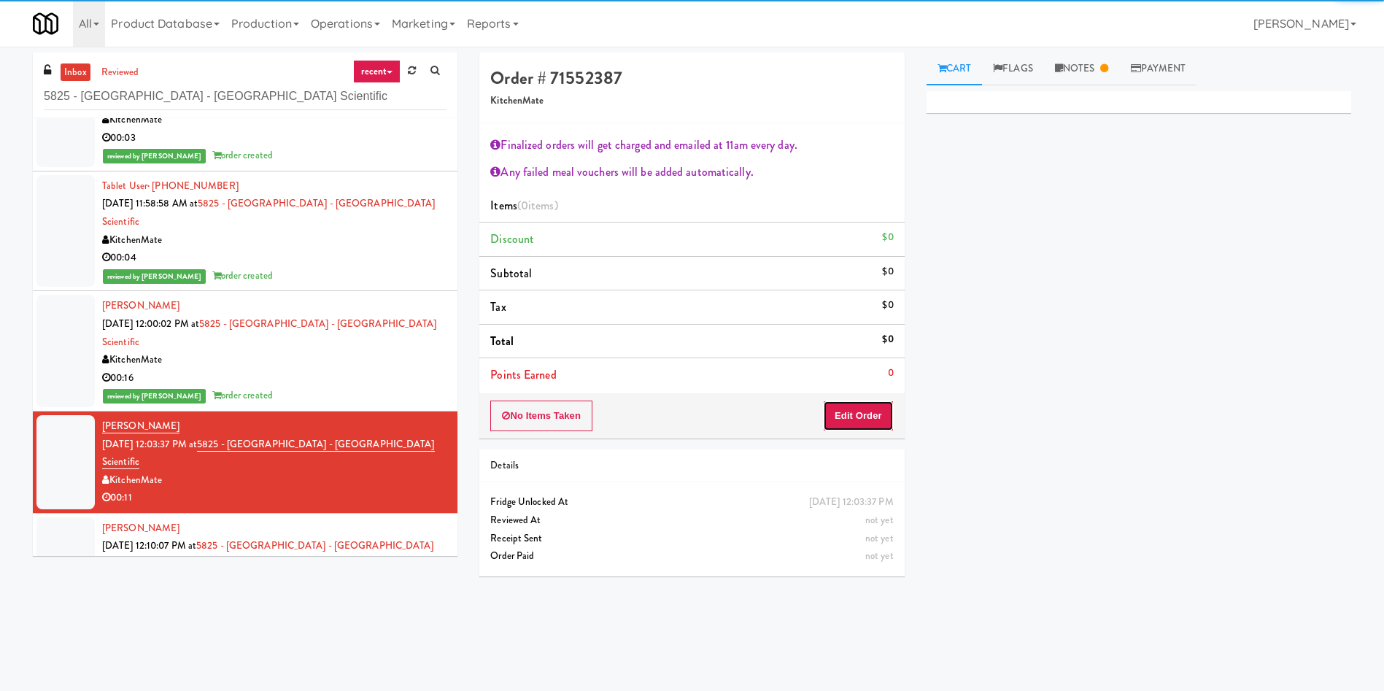
click at [861, 417] on button "Edit Order" at bounding box center [858, 416] width 71 height 31
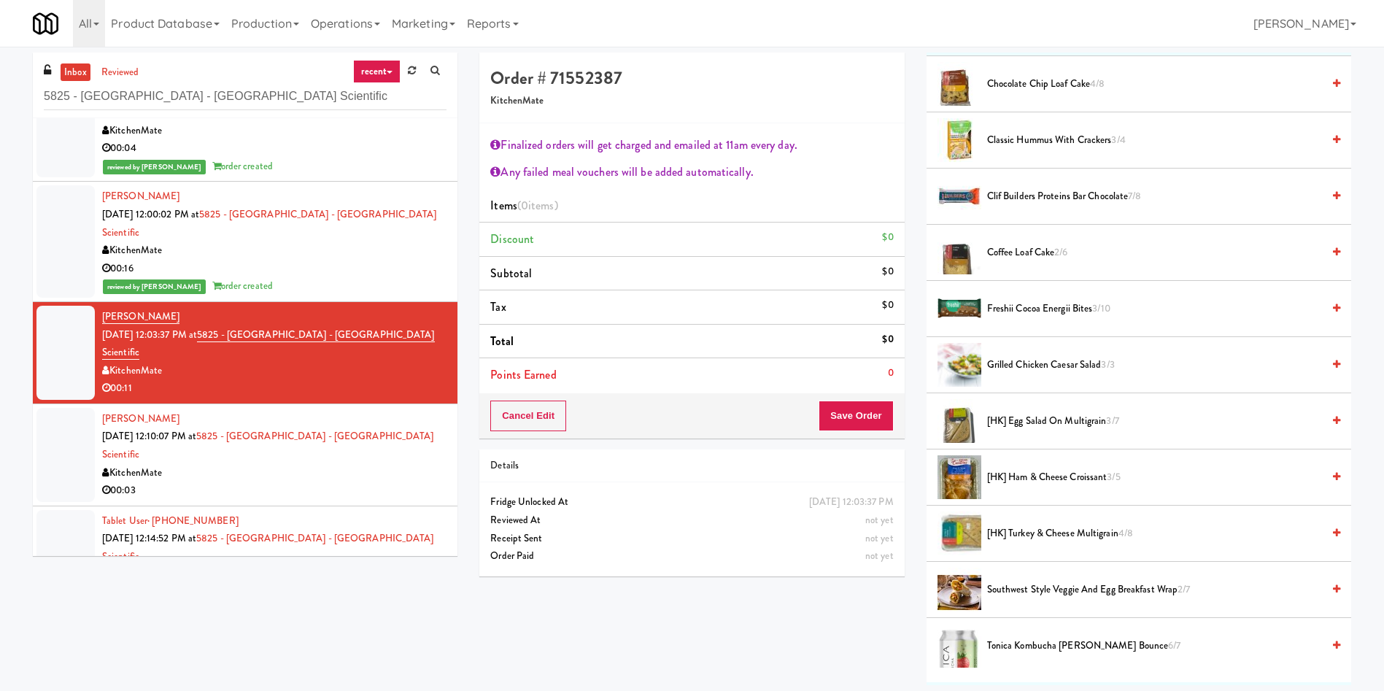
scroll to position [438, 0]
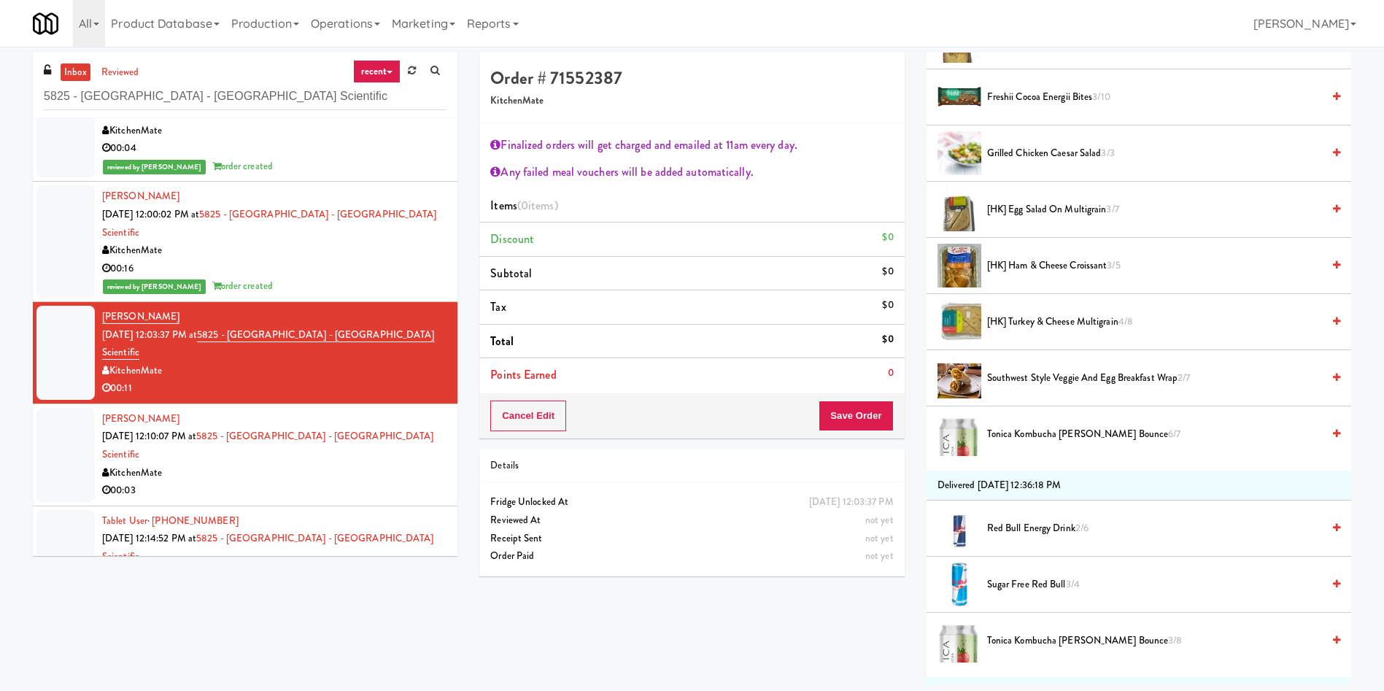
click at [1069, 263] on span "[HK] Ham & Cheese Croissant 3/5" at bounding box center [1154, 266] width 335 height 18
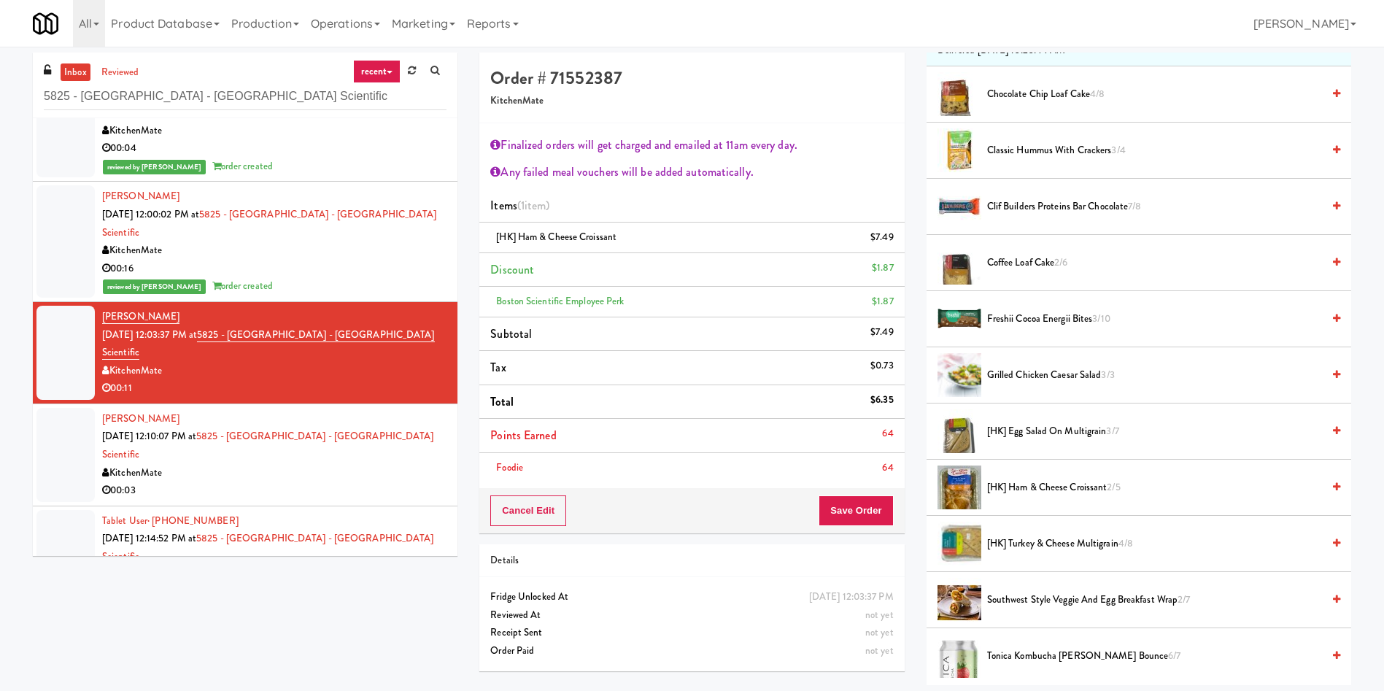
scroll to position [109, 0]
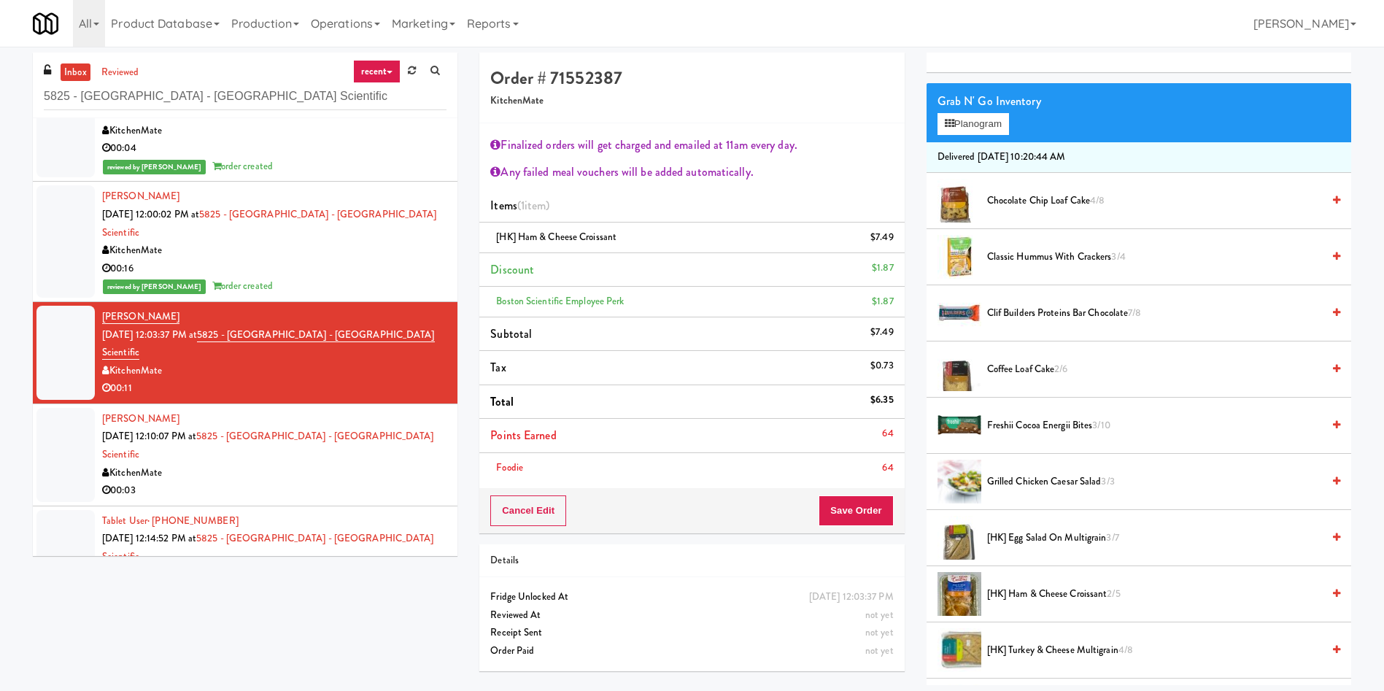
drag, startPoint x: 1042, startPoint y: 367, endPoint x: 903, endPoint y: 448, distance: 161.2
click at [1042, 366] on span "Coffee Loaf Cake 2/6" at bounding box center [1154, 369] width 335 height 18
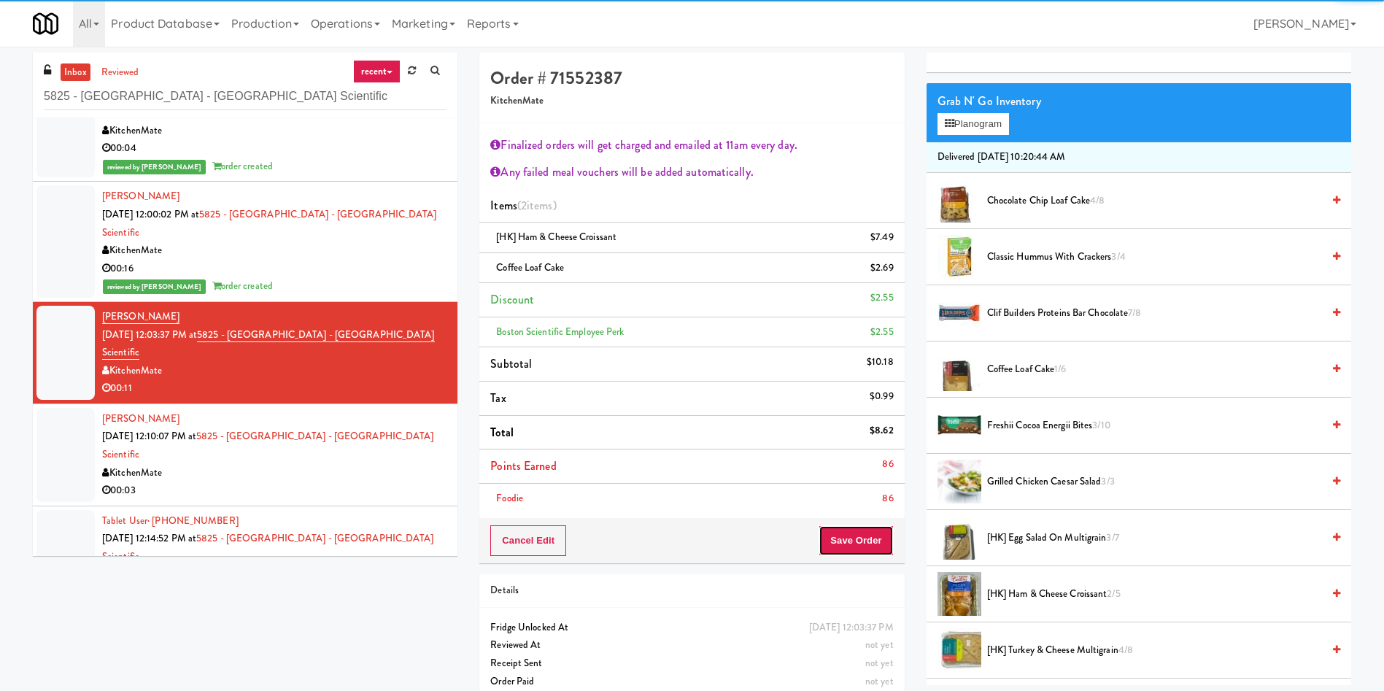
click at [854, 538] on button "Save Order" at bounding box center [856, 540] width 74 height 31
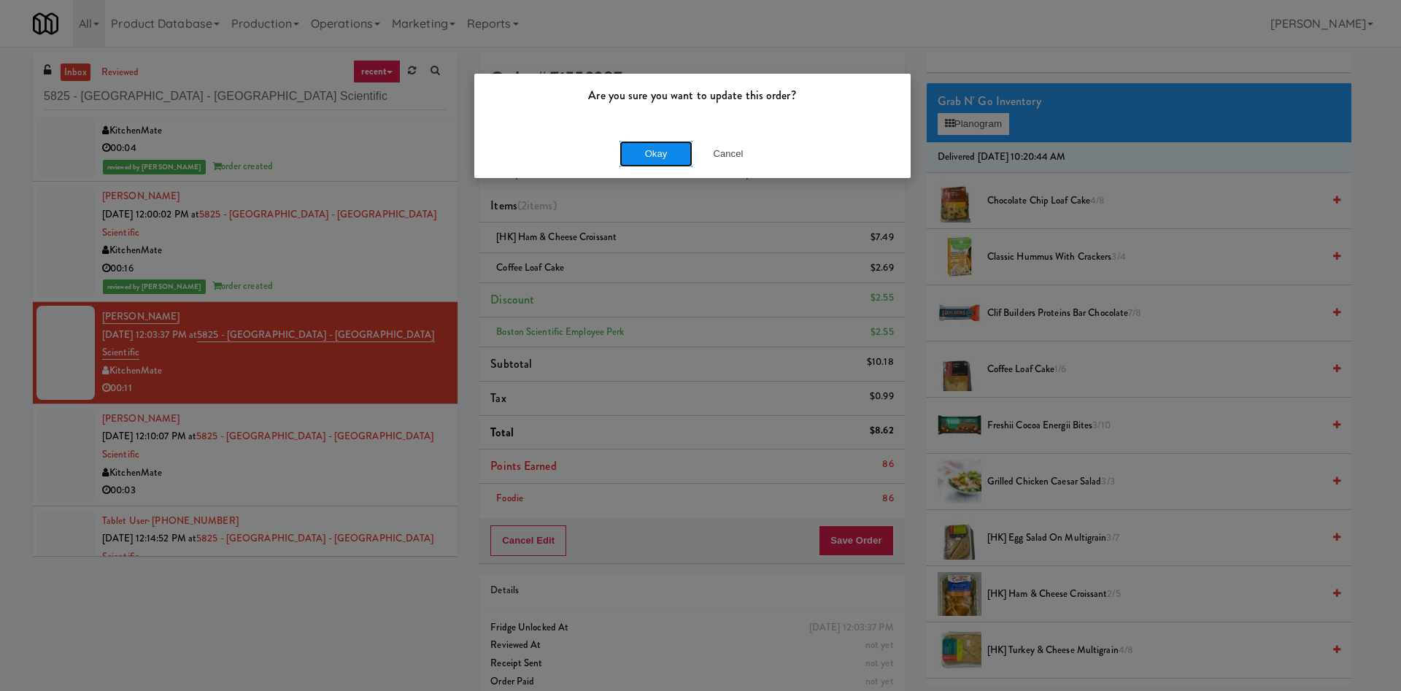
click at [643, 161] on button "Okay" at bounding box center [655, 154] width 73 height 26
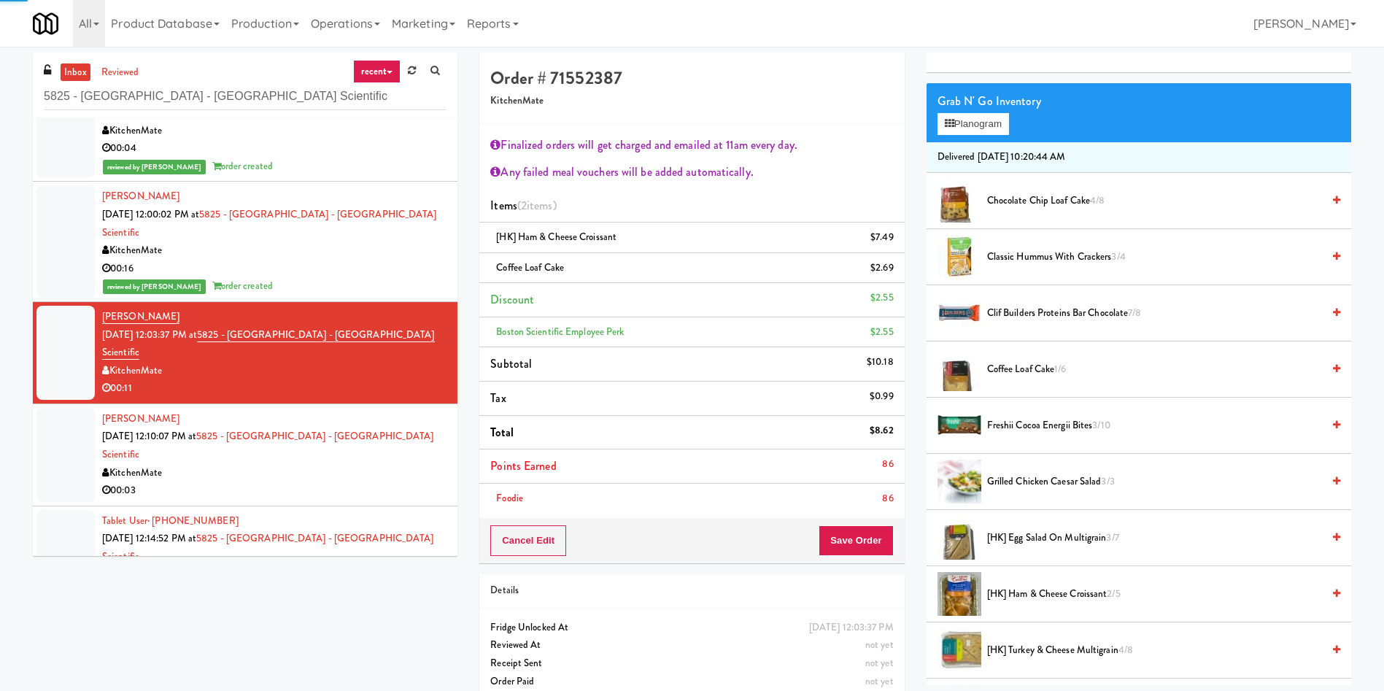
click at [50, 408] on div at bounding box center [65, 455] width 58 height 94
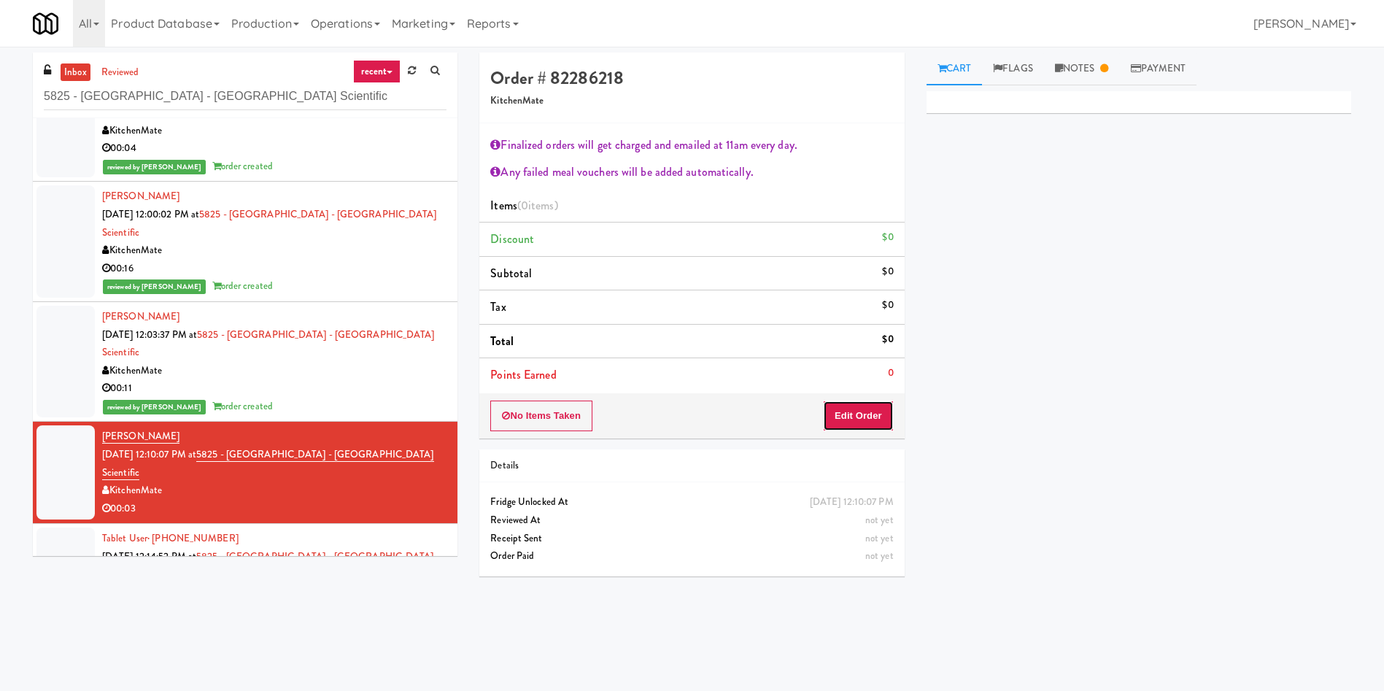
click at [854, 411] on button "Edit Order" at bounding box center [858, 416] width 71 height 31
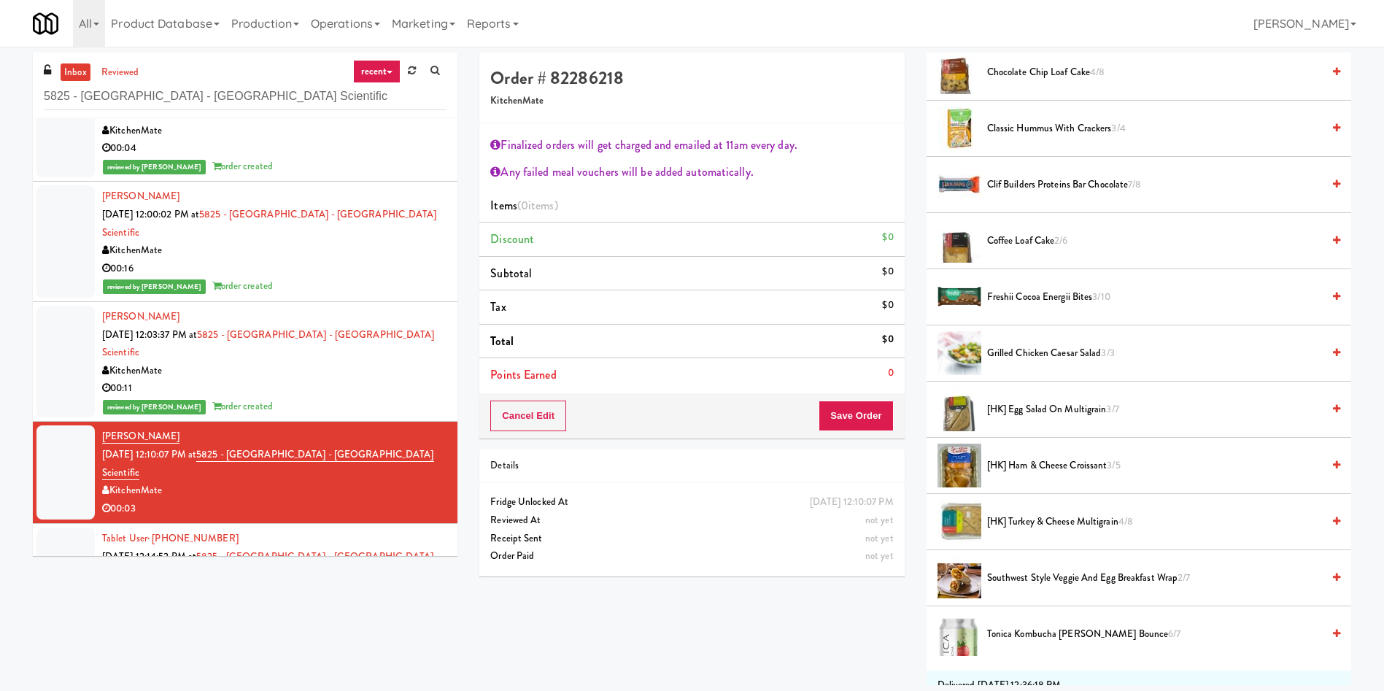
scroll to position [328, 0]
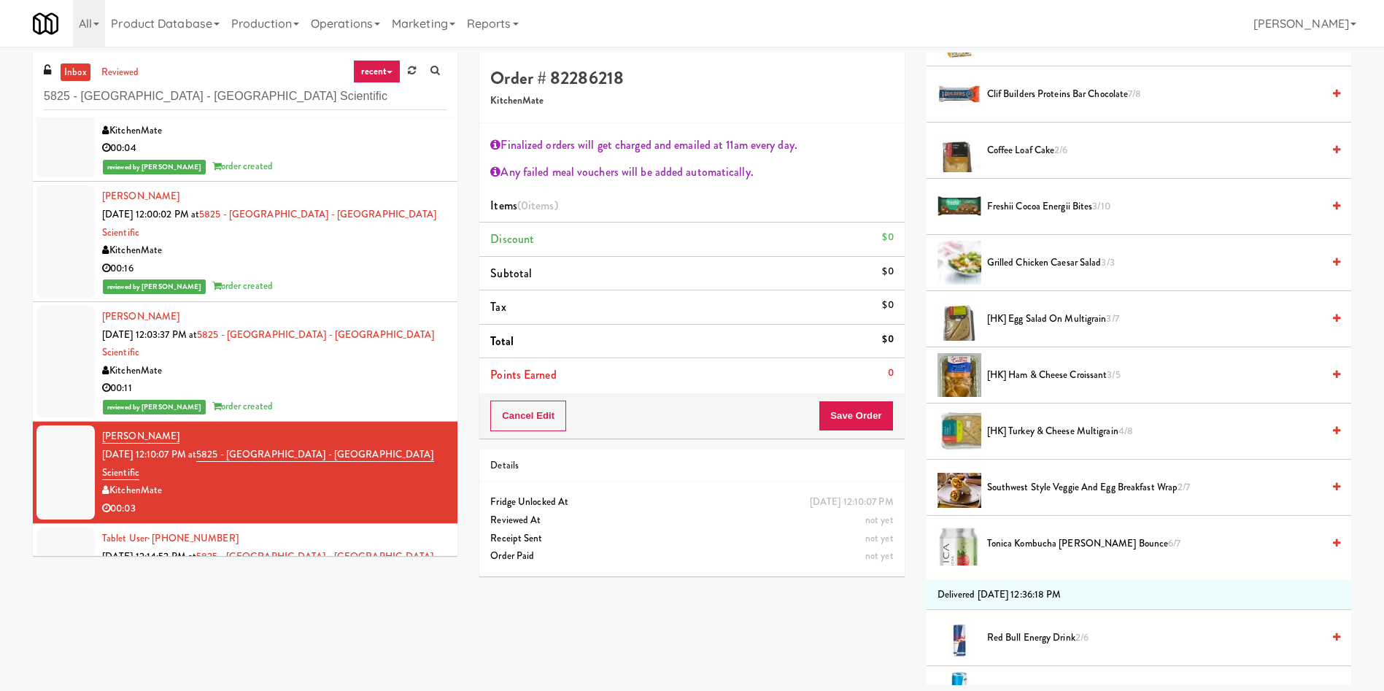
click at [1034, 433] on span "[HK] Turkey & Cheese Multigrain 4/8" at bounding box center [1154, 431] width 335 height 18
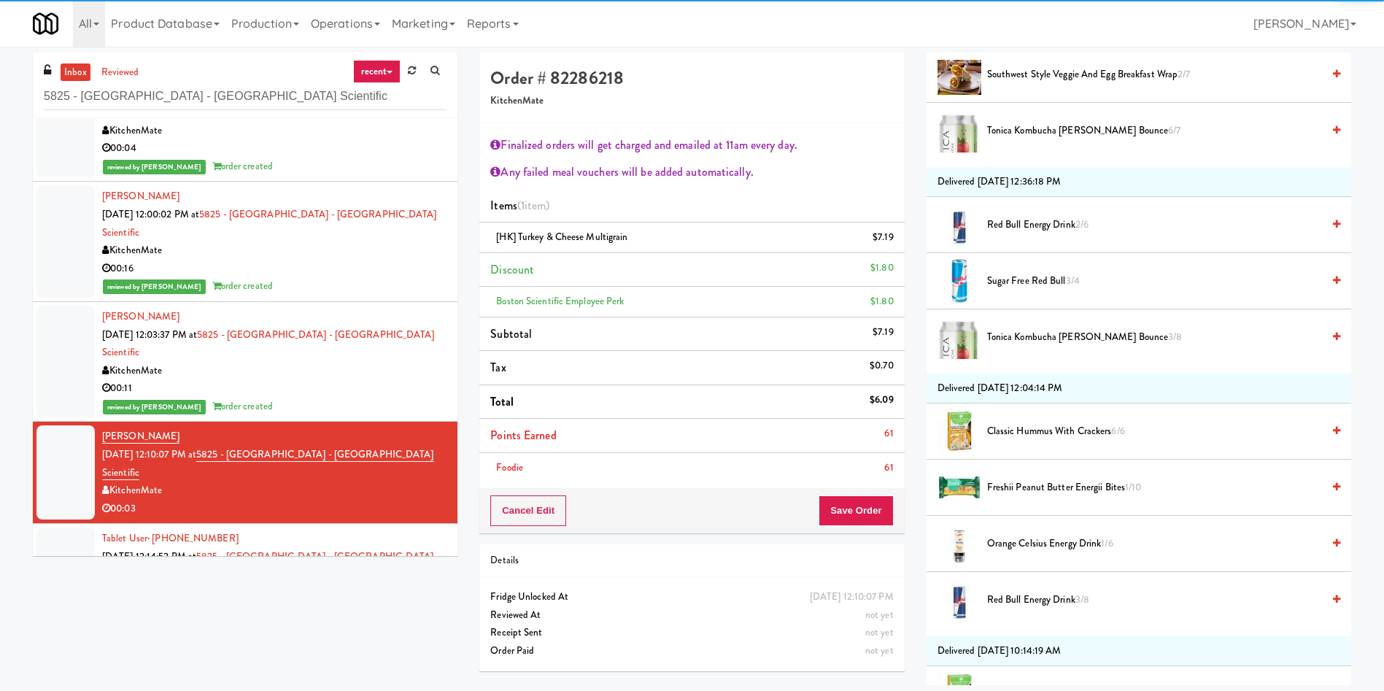
scroll to position [766, 0]
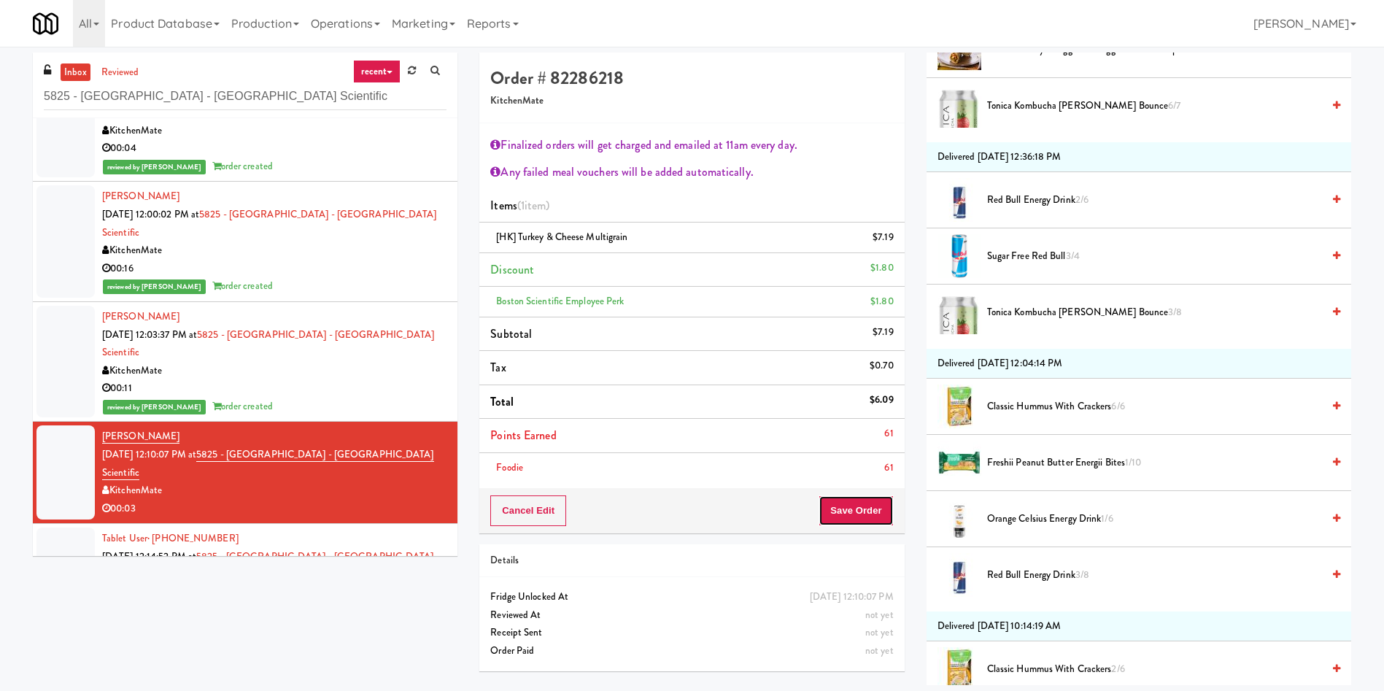
click at [876, 516] on button "Save Order" at bounding box center [856, 510] width 74 height 31
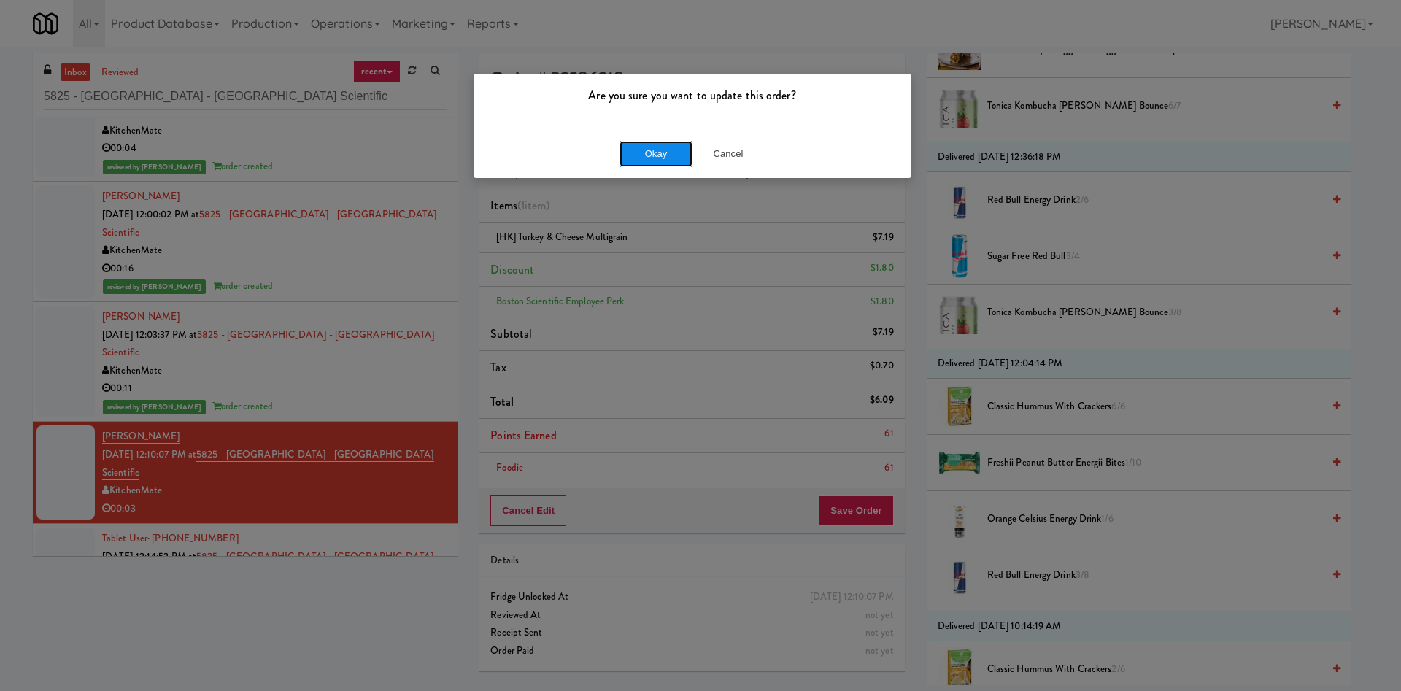
click at [659, 154] on button "Okay" at bounding box center [655, 154] width 73 height 26
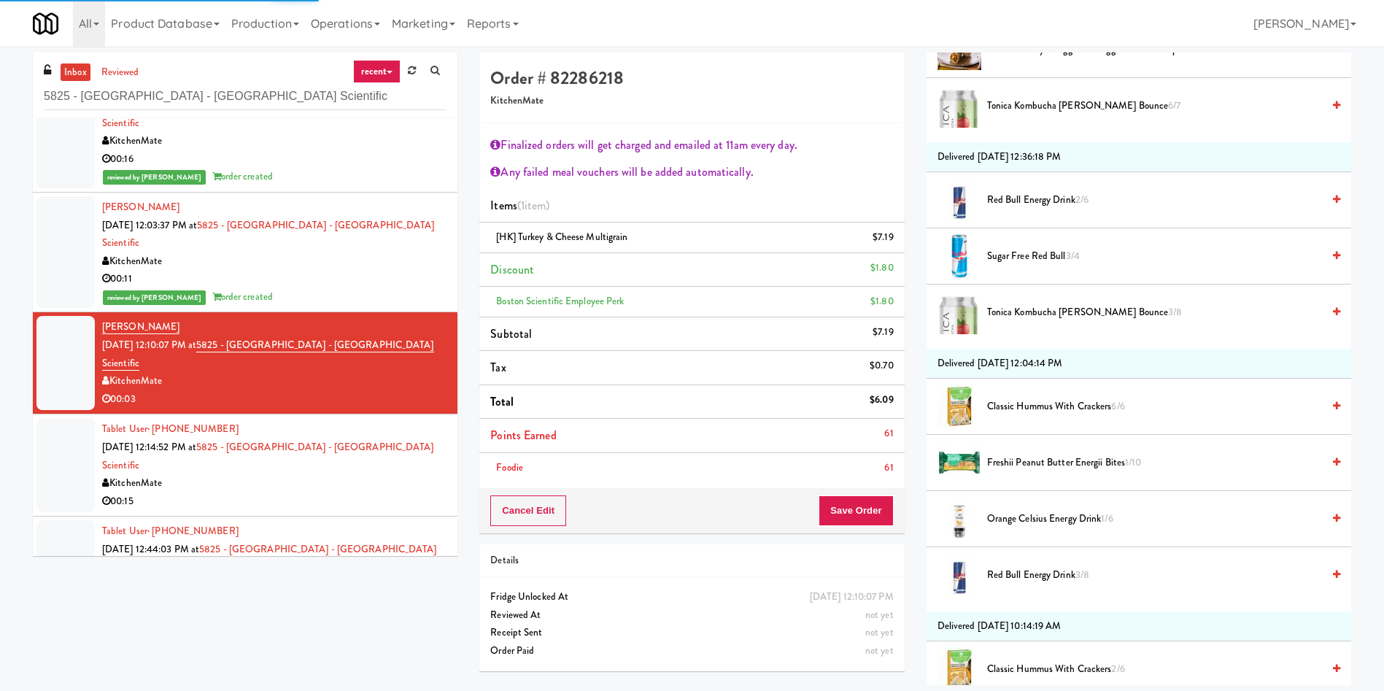
scroll to position [0, 0]
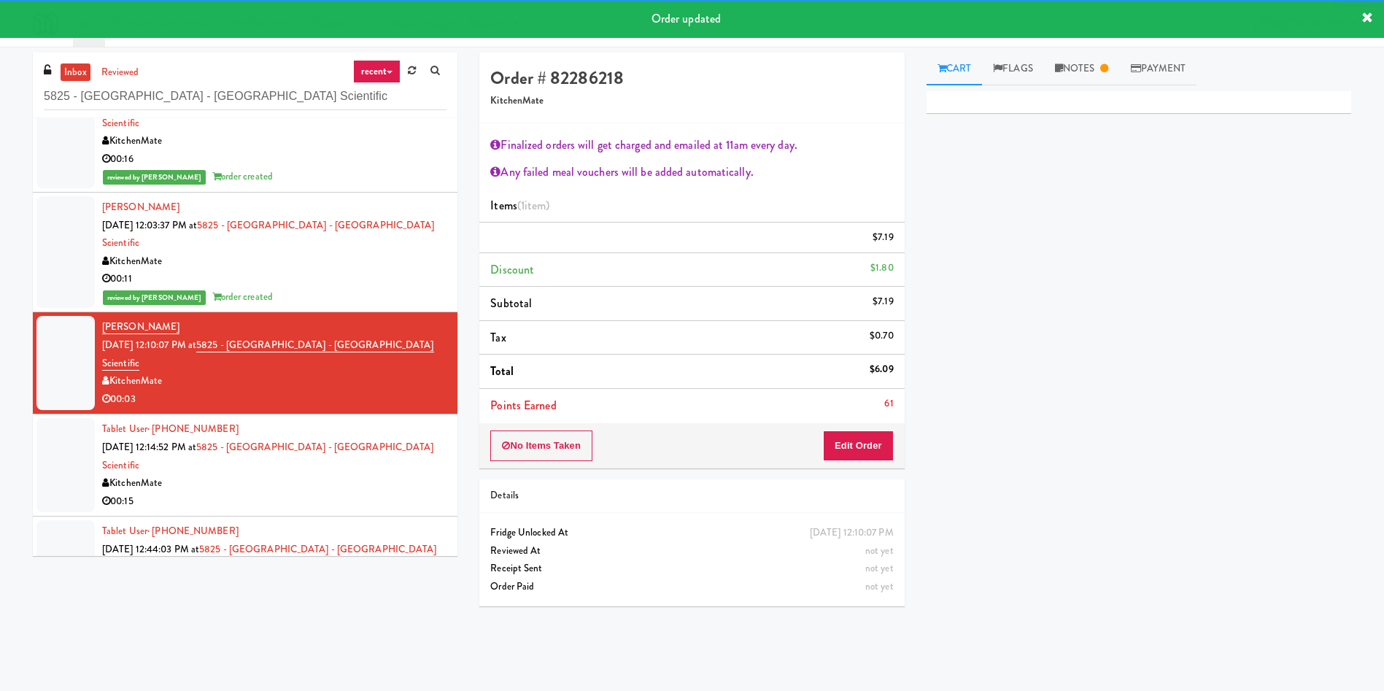
drag, startPoint x: 45, startPoint y: 285, endPoint x: 136, endPoint y: 320, distance: 97.7
click at [46, 418] on div at bounding box center [65, 465] width 58 height 94
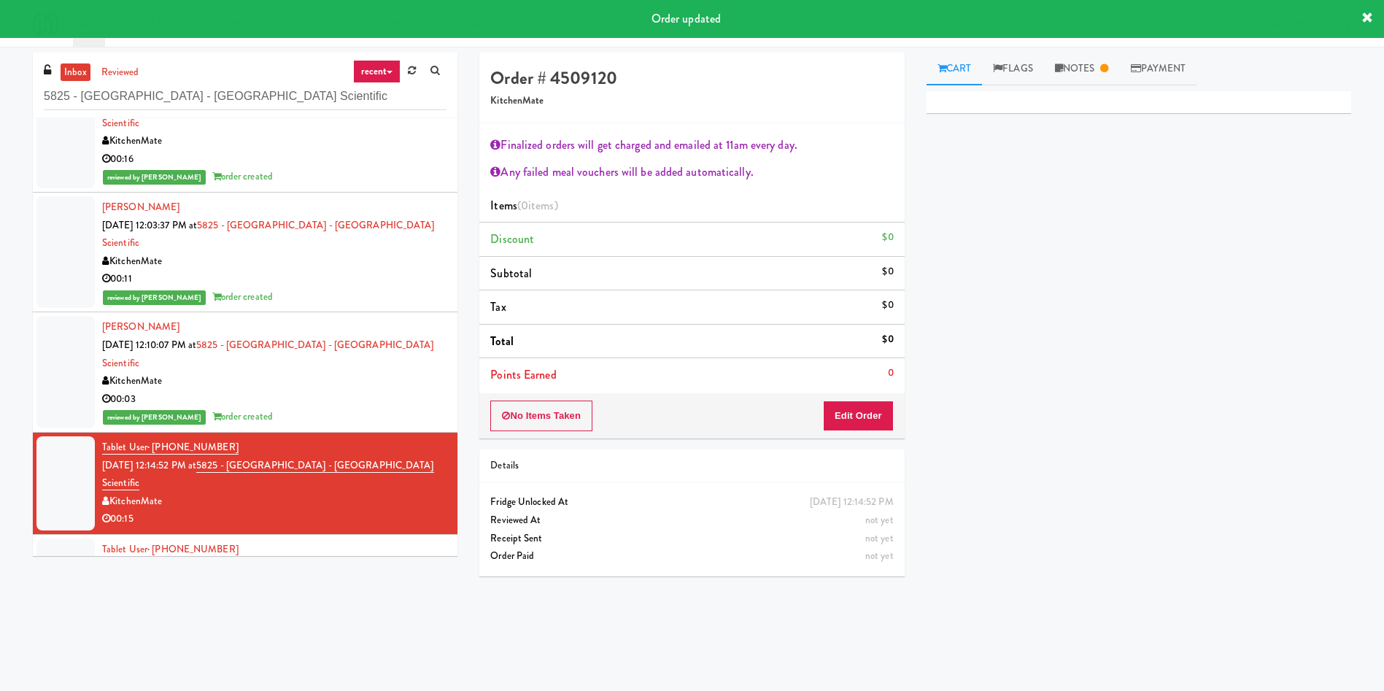
scroll to position [875, 0]
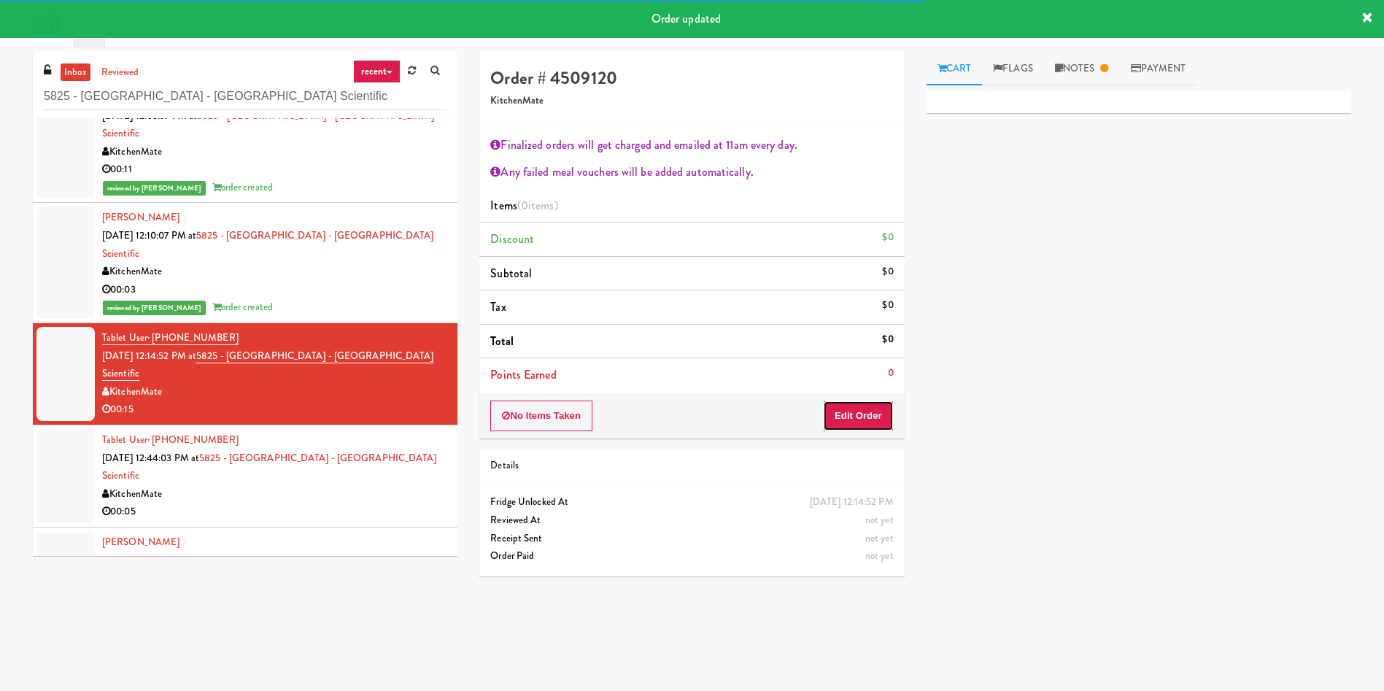
click at [859, 419] on button "Edit Order" at bounding box center [858, 416] width 71 height 31
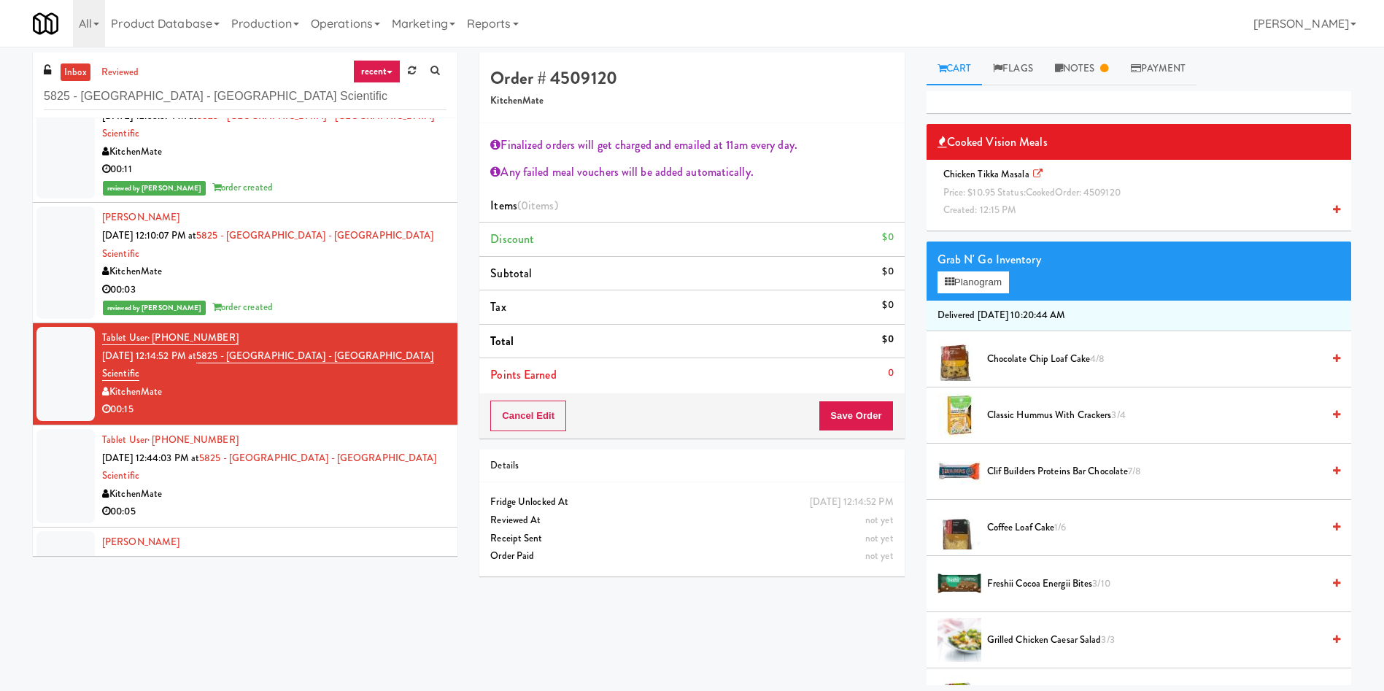
click at [1024, 214] on span "Chicken Tikka Masala Price: $10.95 Status: cooked Order: 4509120 Created: 12:15…" at bounding box center [1034, 192] width 194 height 50
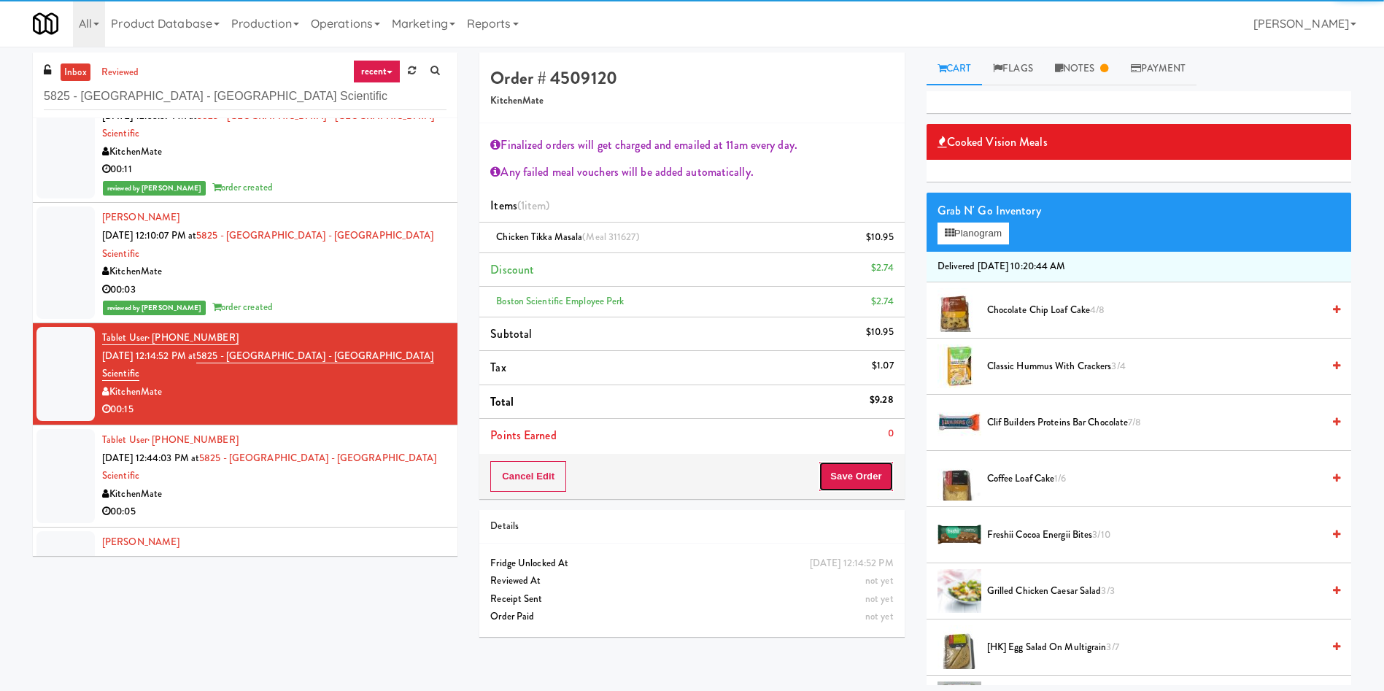
click at [845, 471] on button "Save Order" at bounding box center [856, 476] width 74 height 31
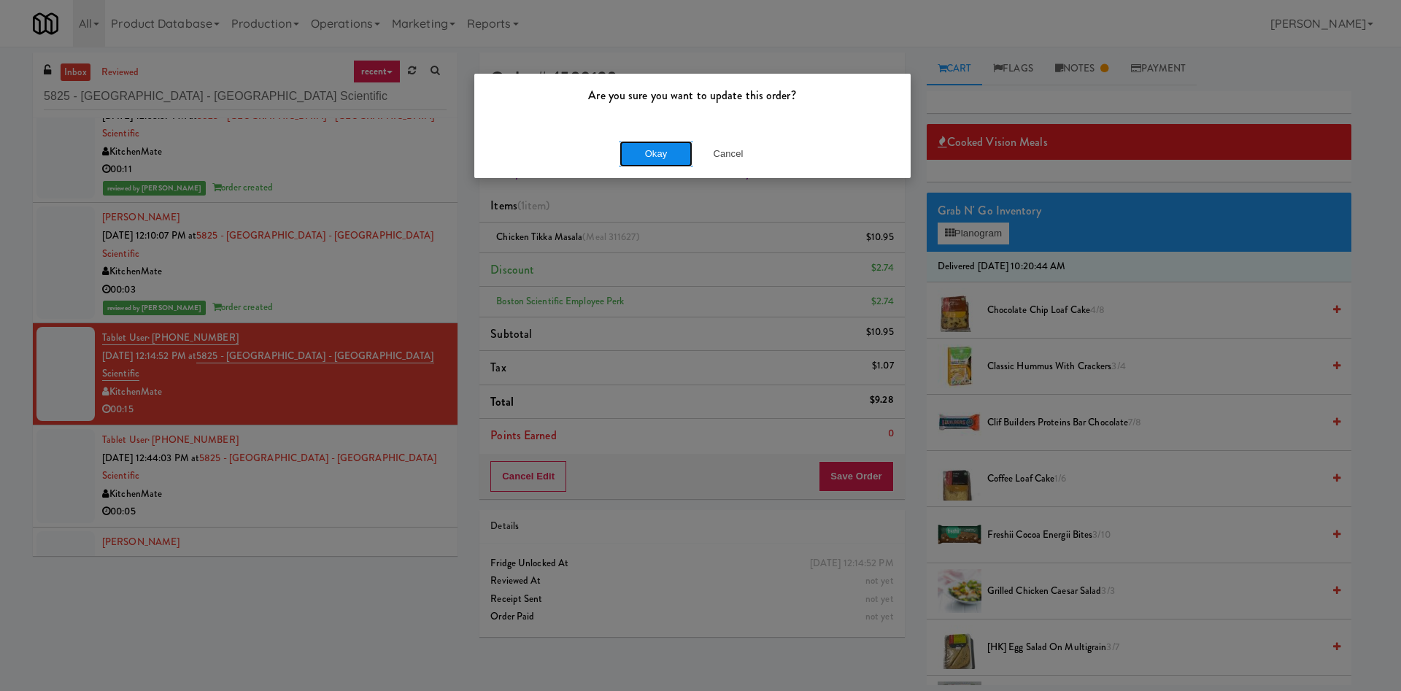
click at [670, 155] on button "Okay" at bounding box center [655, 154] width 73 height 26
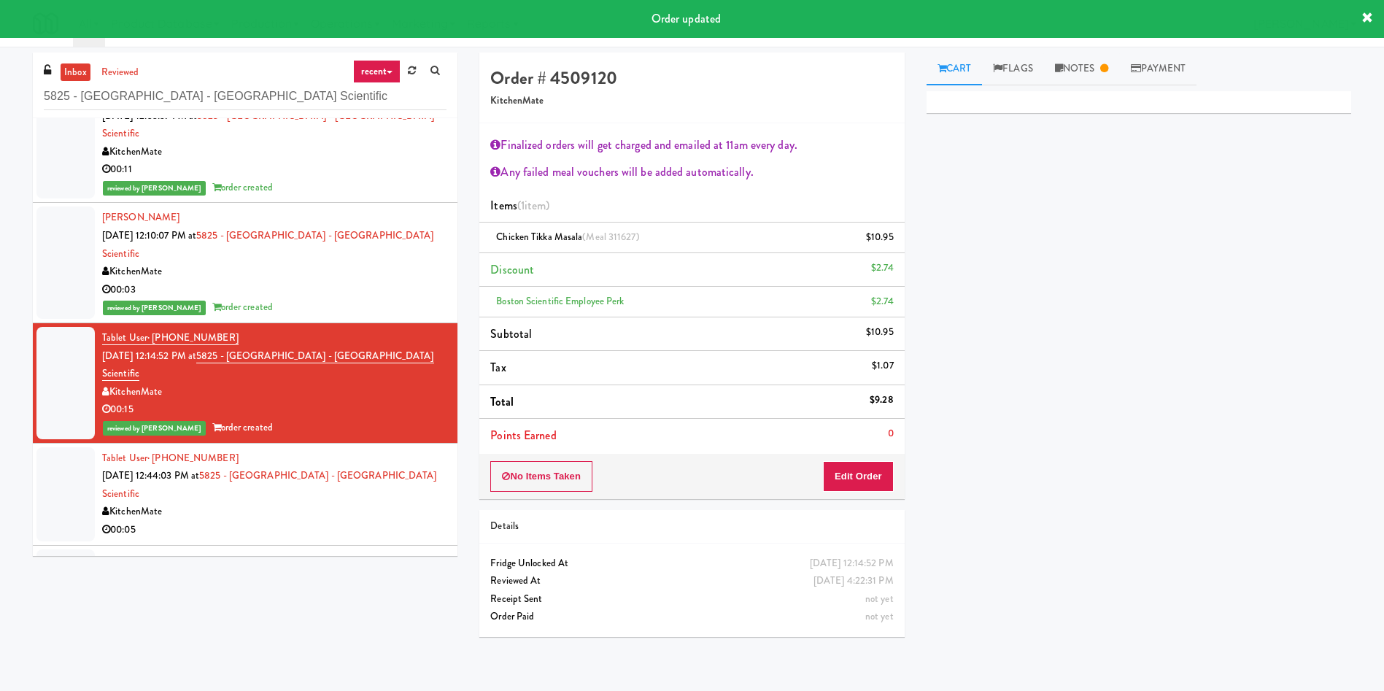
click at [22, 304] on div "inbox reviewed recent all unclear take inventory issue suspicious failed recent…" at bounding box center [245, 310] width 446 height 514
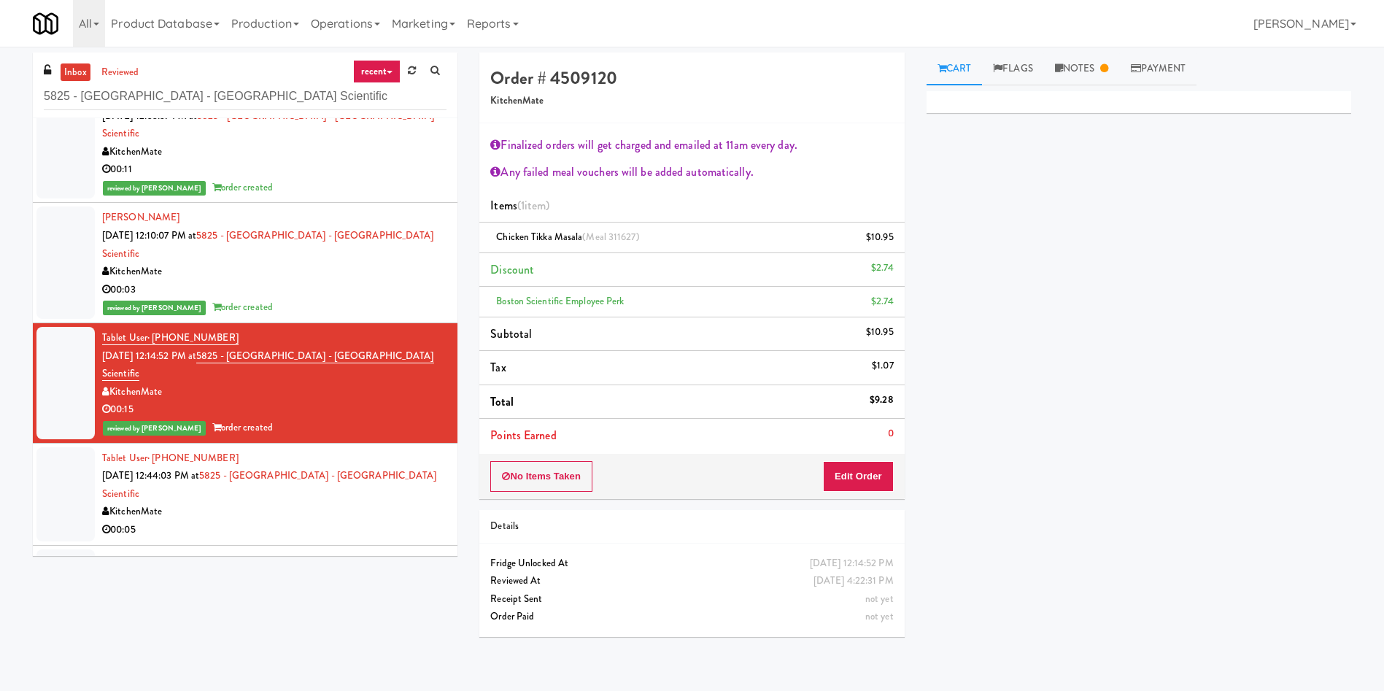
click at [51, 447] on div at bounding box center [65, 494] width 58 height 94
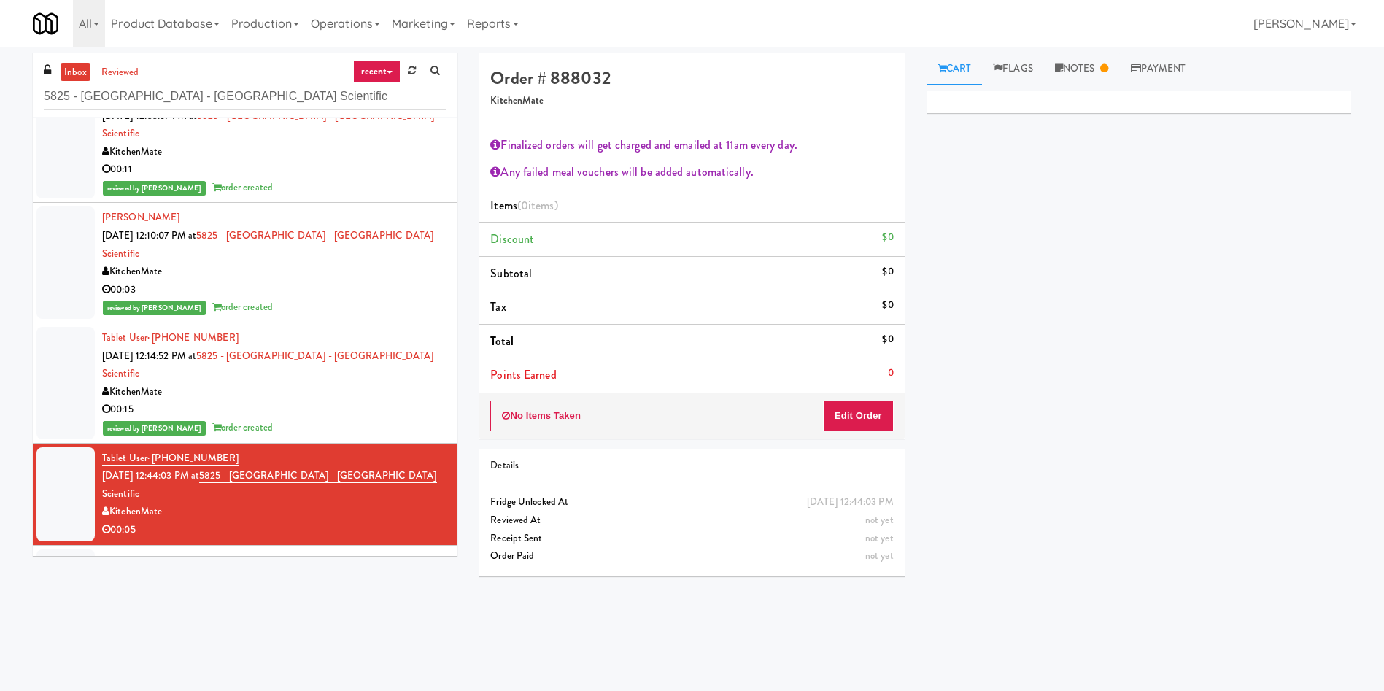
click at [67, 327] on div at bounding box center [65, 383] width 58 height 112
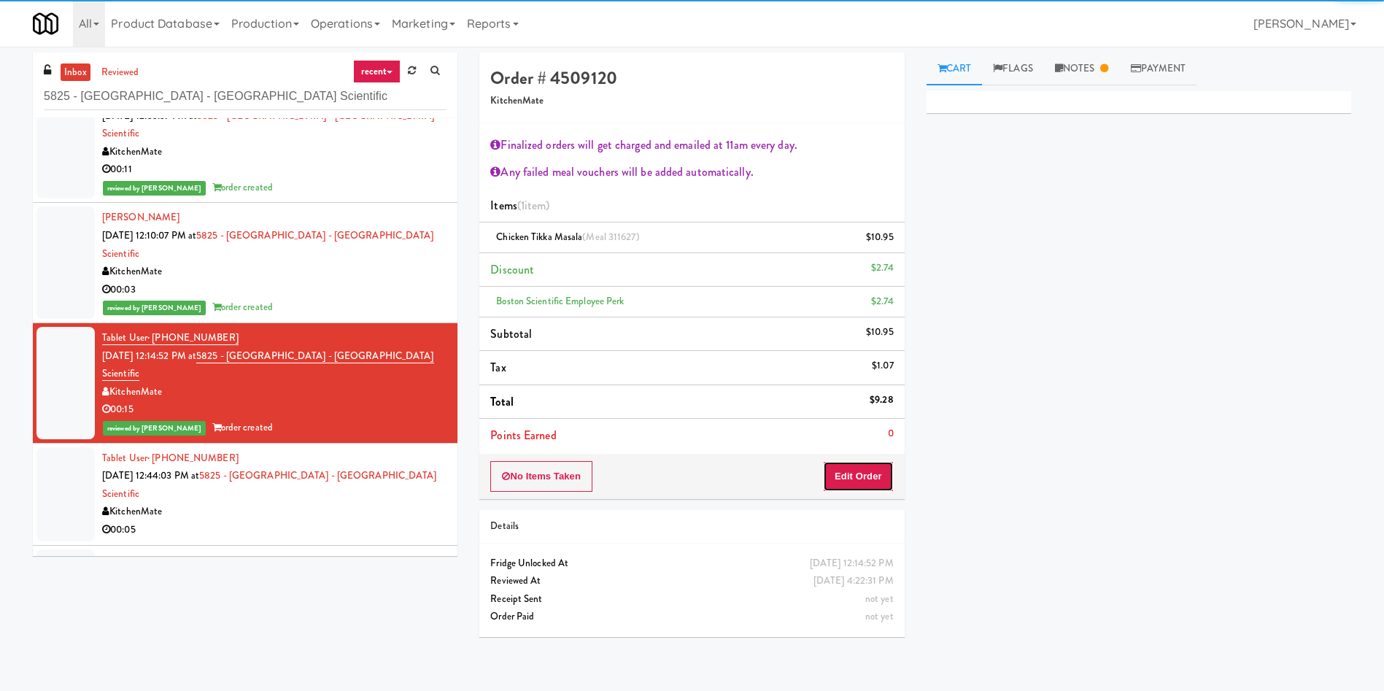
click at [862, 474] on button "Edit Order" at bounding box center [858, 476] width 71 height 31
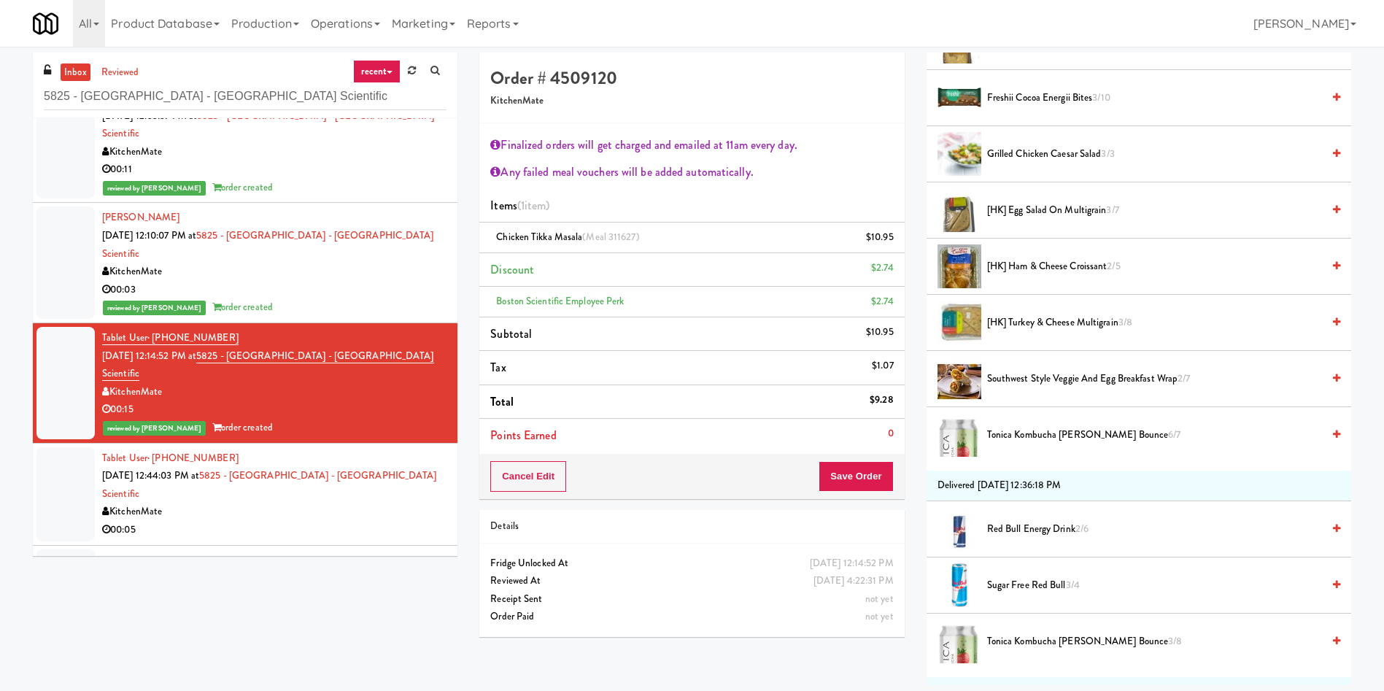
scroll to position [547, 0]
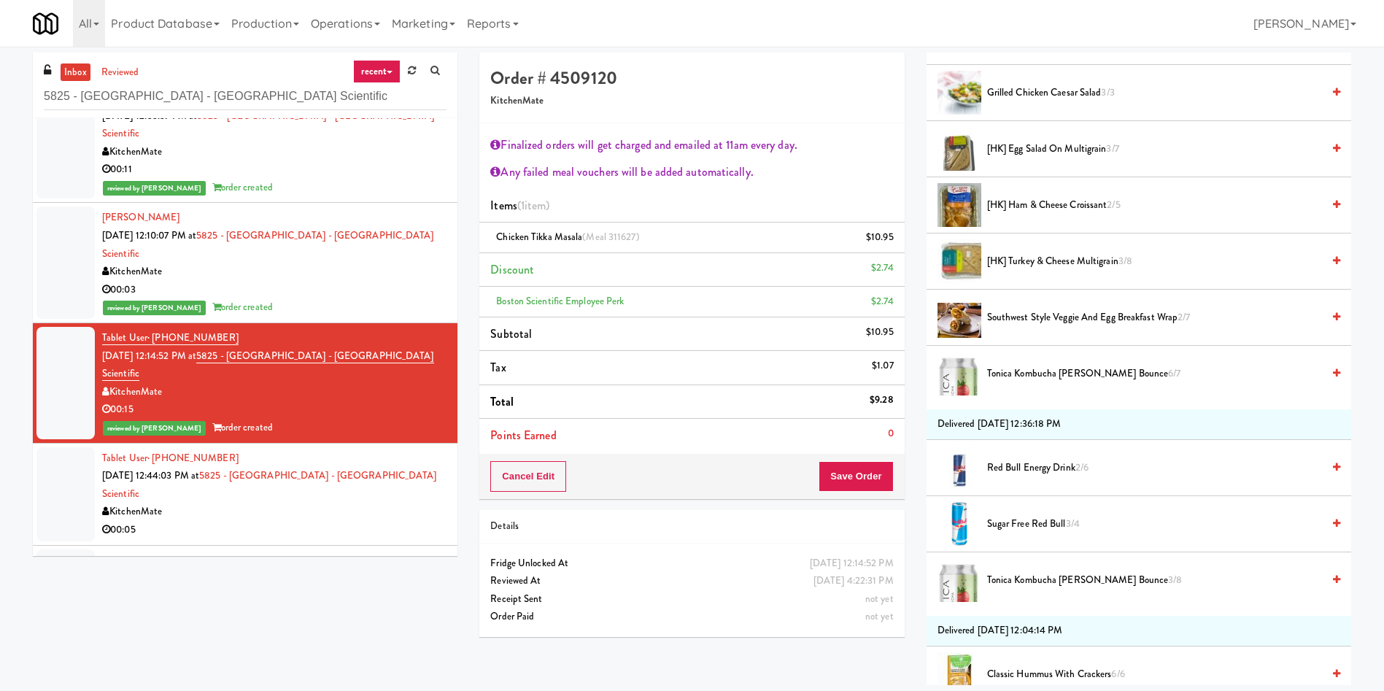
click at [1042, 582] on span "Tonica Kombucha Berry Bounce 3/8" at bounding box center [1154, 580] width 335 height 18
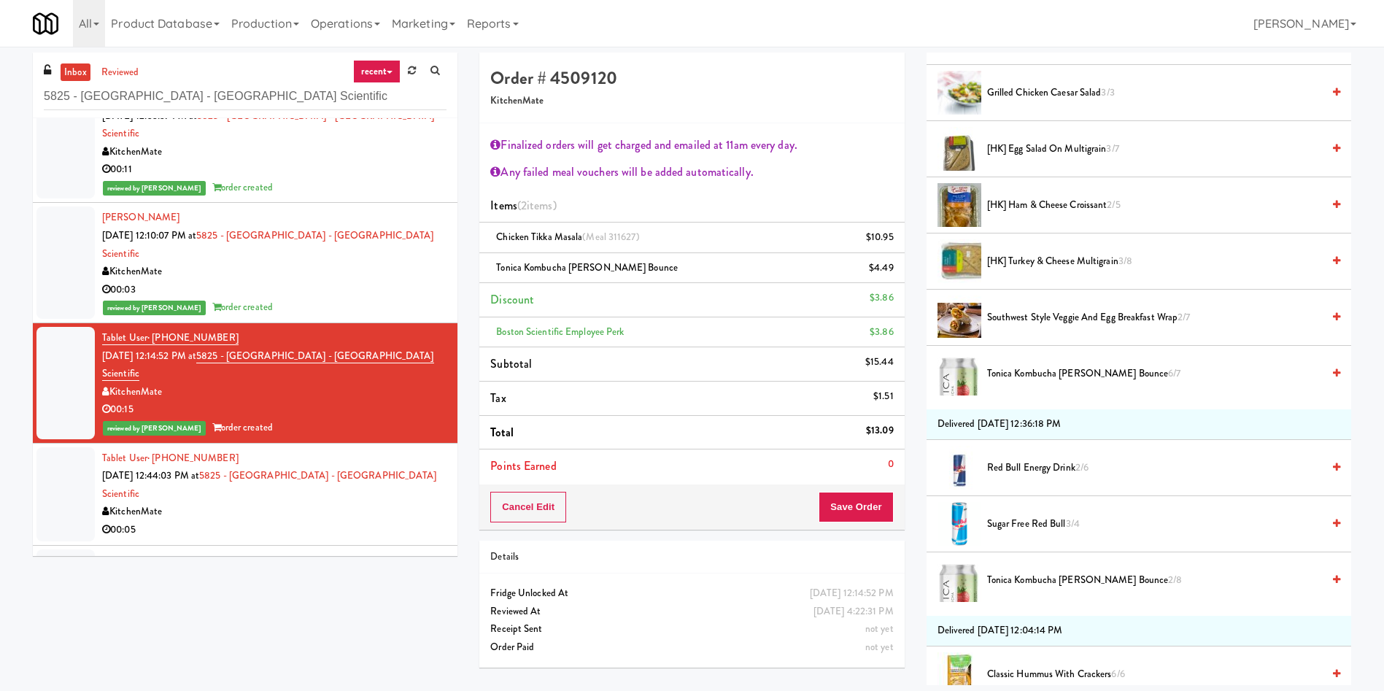
click at [1054, 579] on span "Tonica Kombucha Berry Bounce 2/8" at bounding box center [1154, 580] width 335 height 18
drag, startPoint x: 851, startPoint y: 511, endPoint x: 838, endPoint y: 414, distance: 97.2
click at [853, 511] on button "Save Order" at bounding box center [856, 507] width 74 height 31
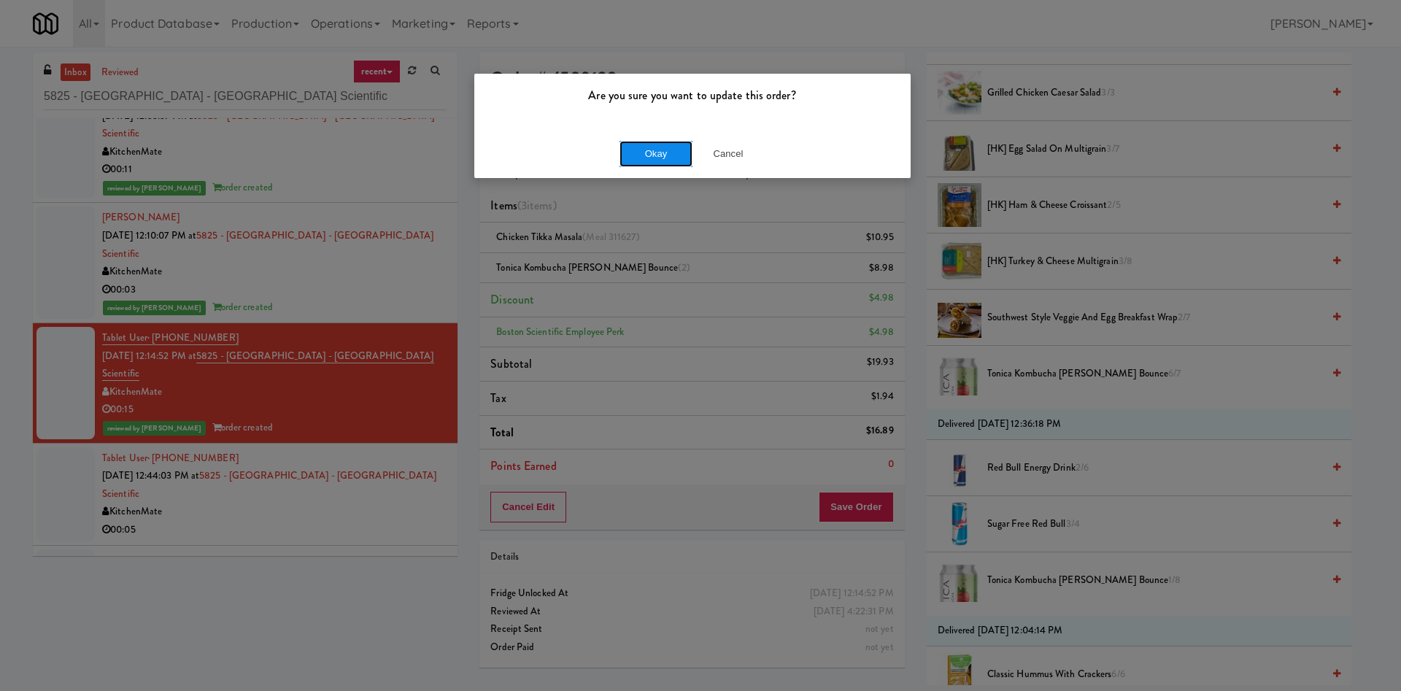
click at [668, 150] on button "Okay" at bounding box center [655, 154] width 73 height 26
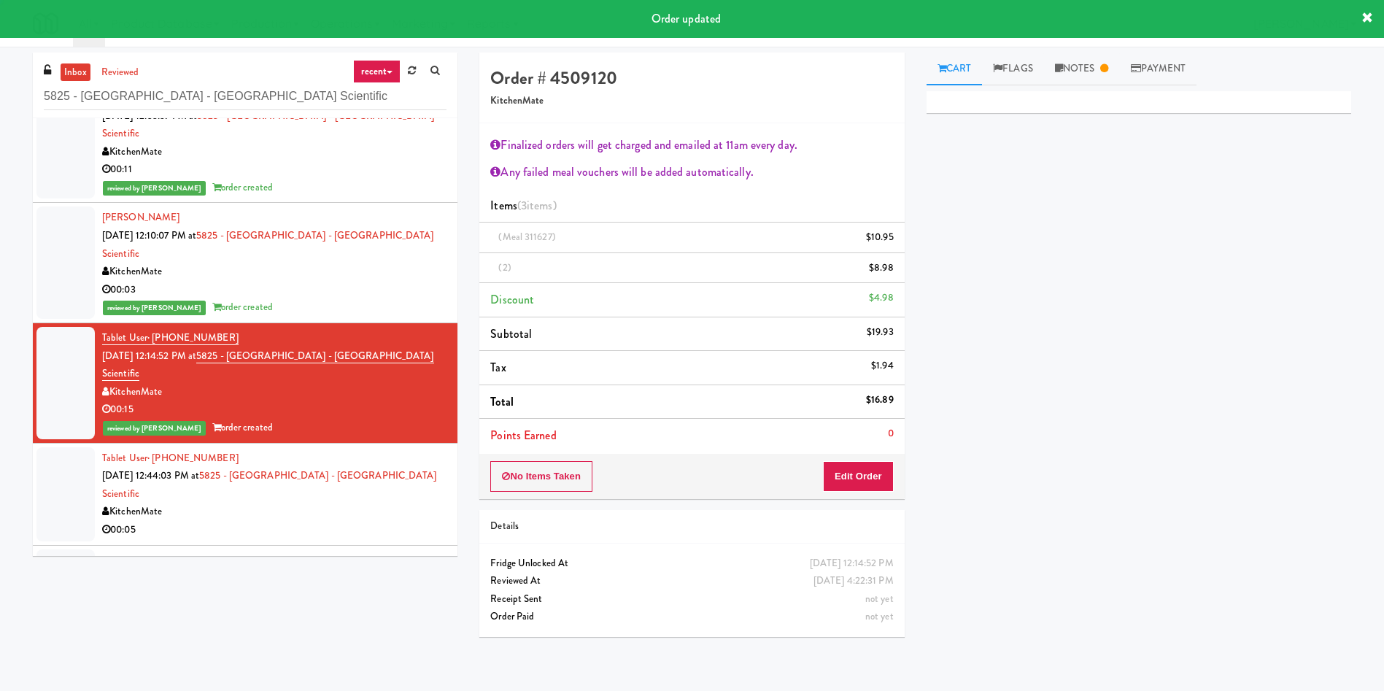
scroll to position [0, 0]
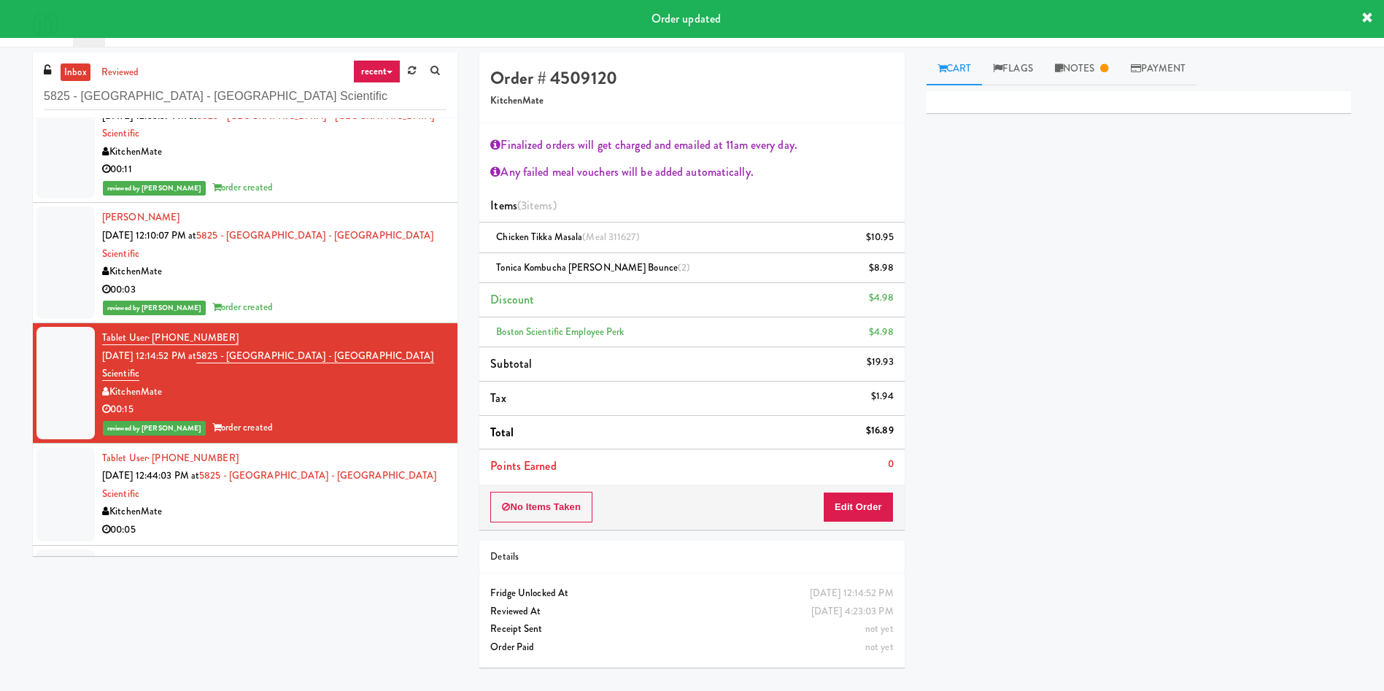
click at [64, 447] on div at bounding box center [65, 494] width 58 height 94
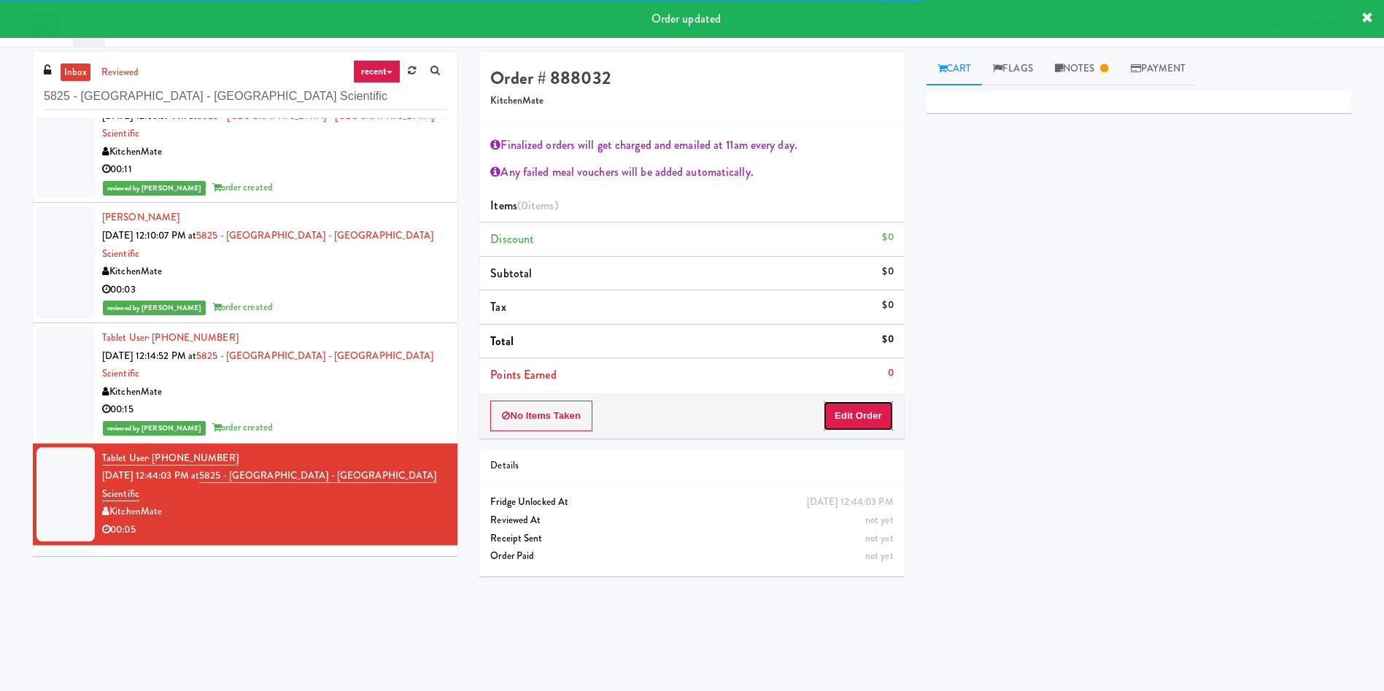
click at [855, 418] on button "Edit Order" at bounding box center [858, 416] width 71 height 31
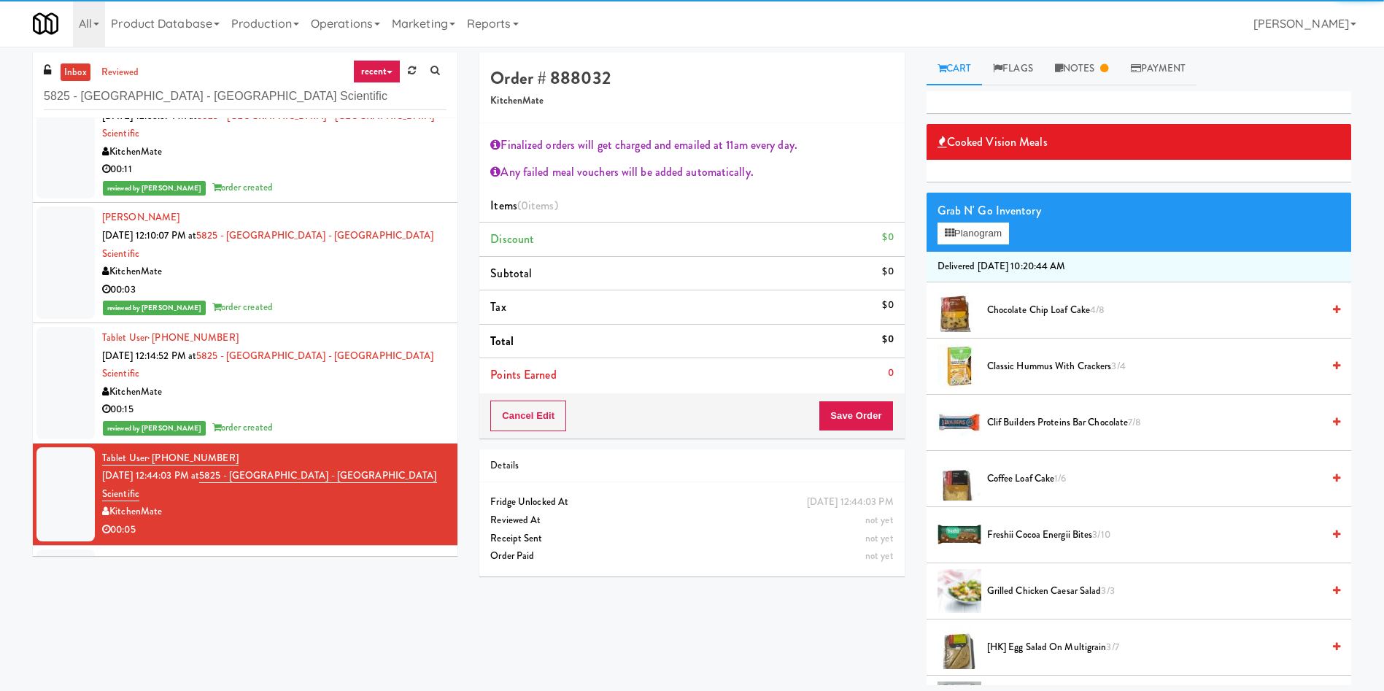
scroll to position [109, 0]
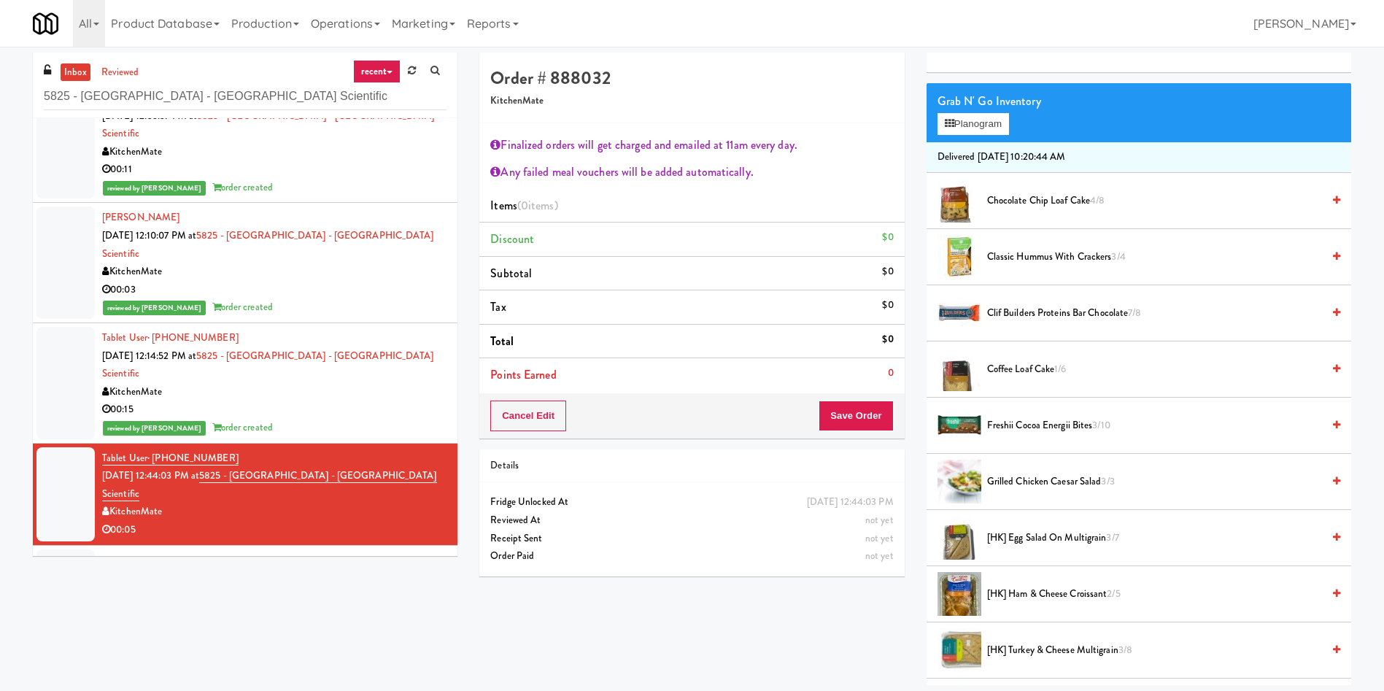
click at [58, 327] on div at bounding box center [65, 383] width 58 height 112
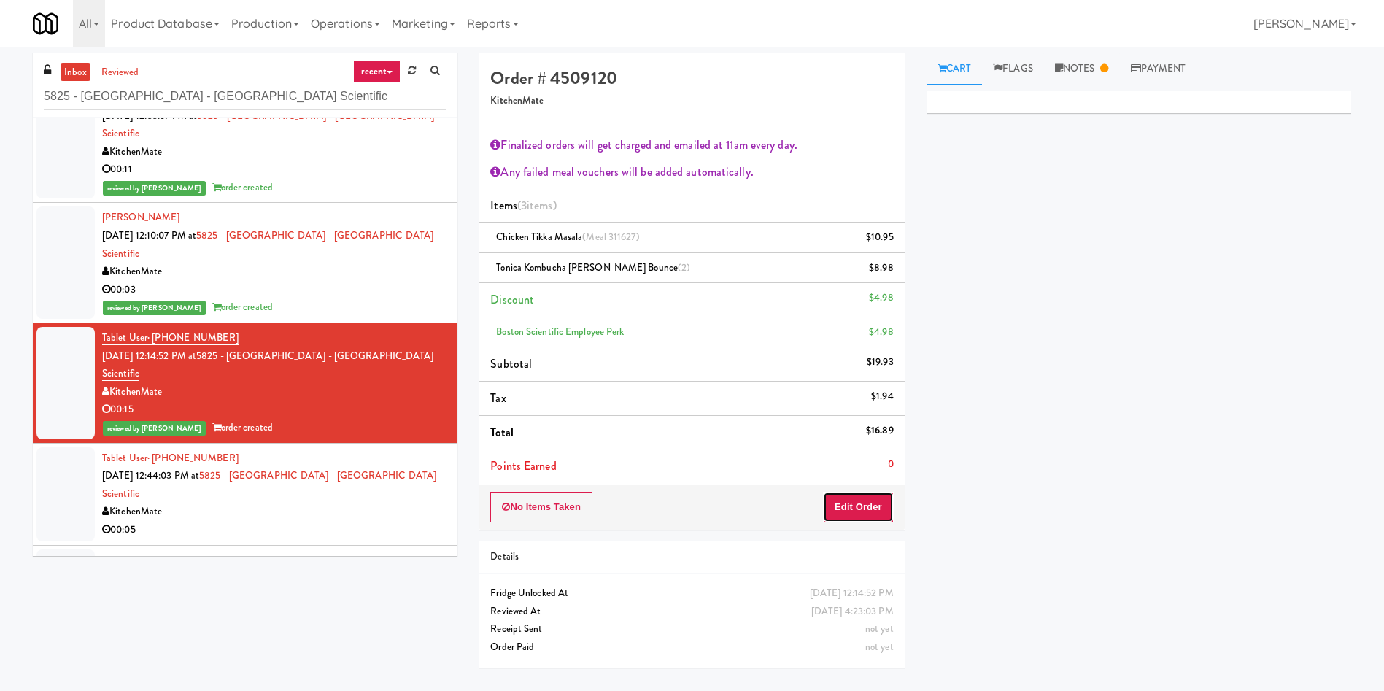
click at [859, 510] on button "Edit Order" at bounding box center [858, 507] width 71 height 31
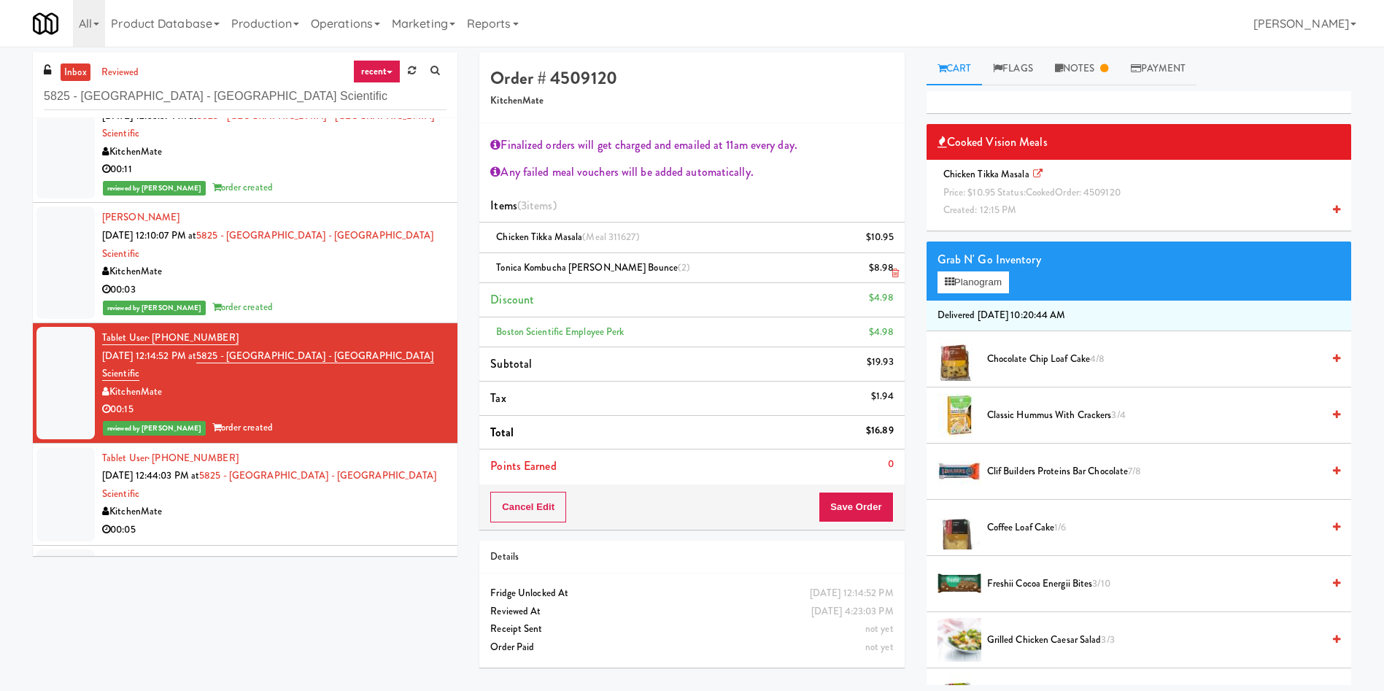
click at [892, 274] on icon at bounding box center [894, 272] width 7 height 9
click at [851, 500] on button "Save Order" at bounding box center [856, 507] width 74 height 31
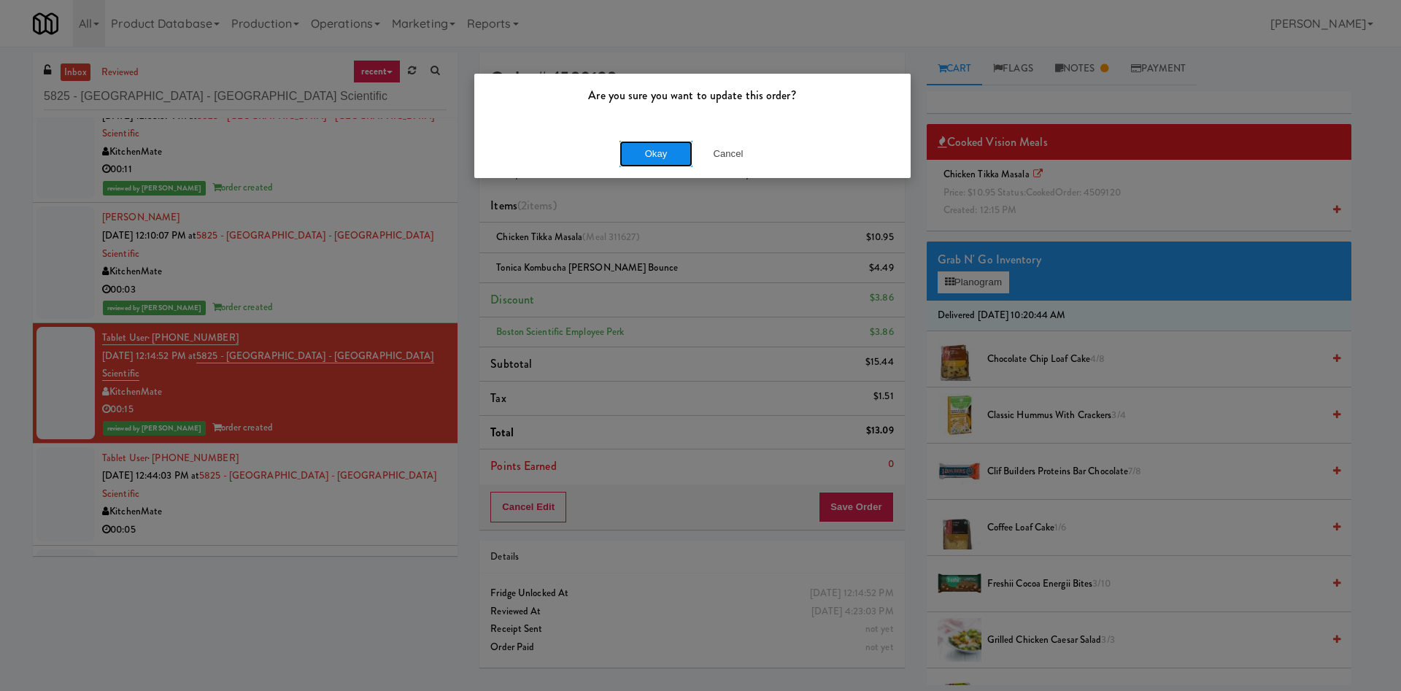
click at [650, 162] on button "Okay" at bounding box center [655, 154] width 73 height 26
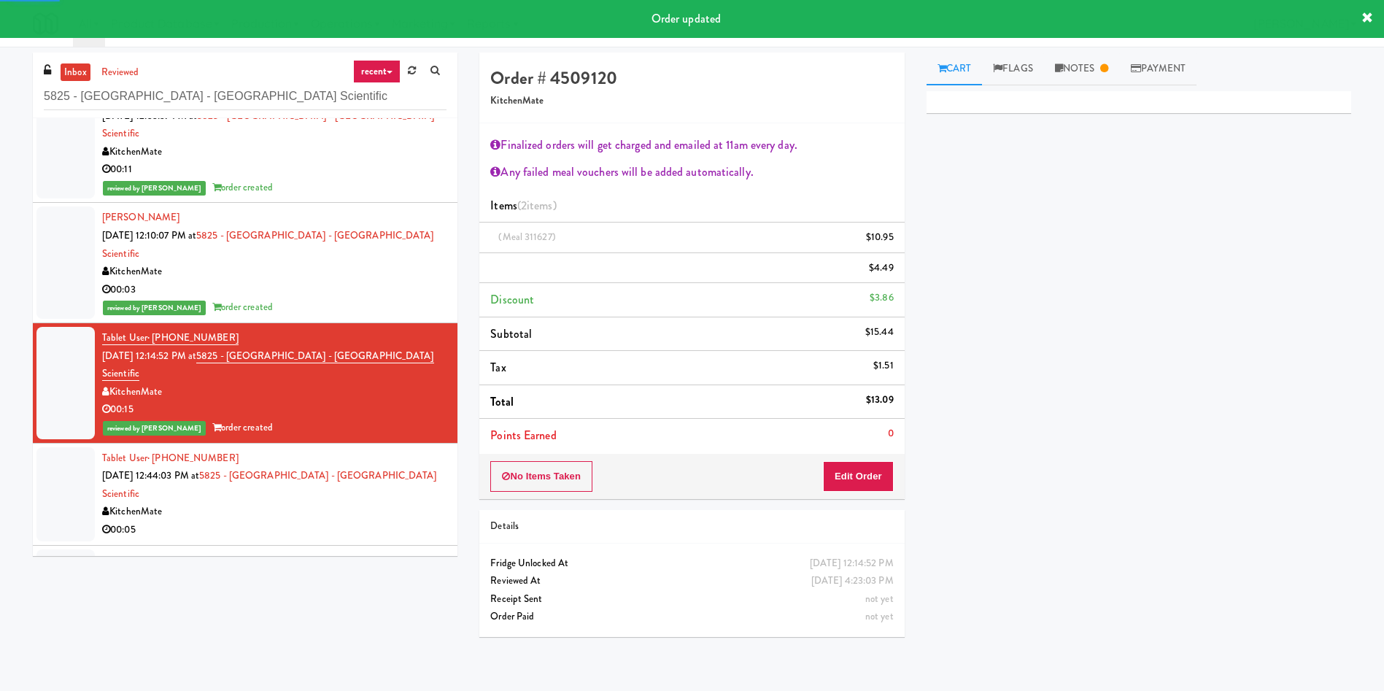
click at [56, 447] on div at bounding box center [65, 494] width 58 height 94
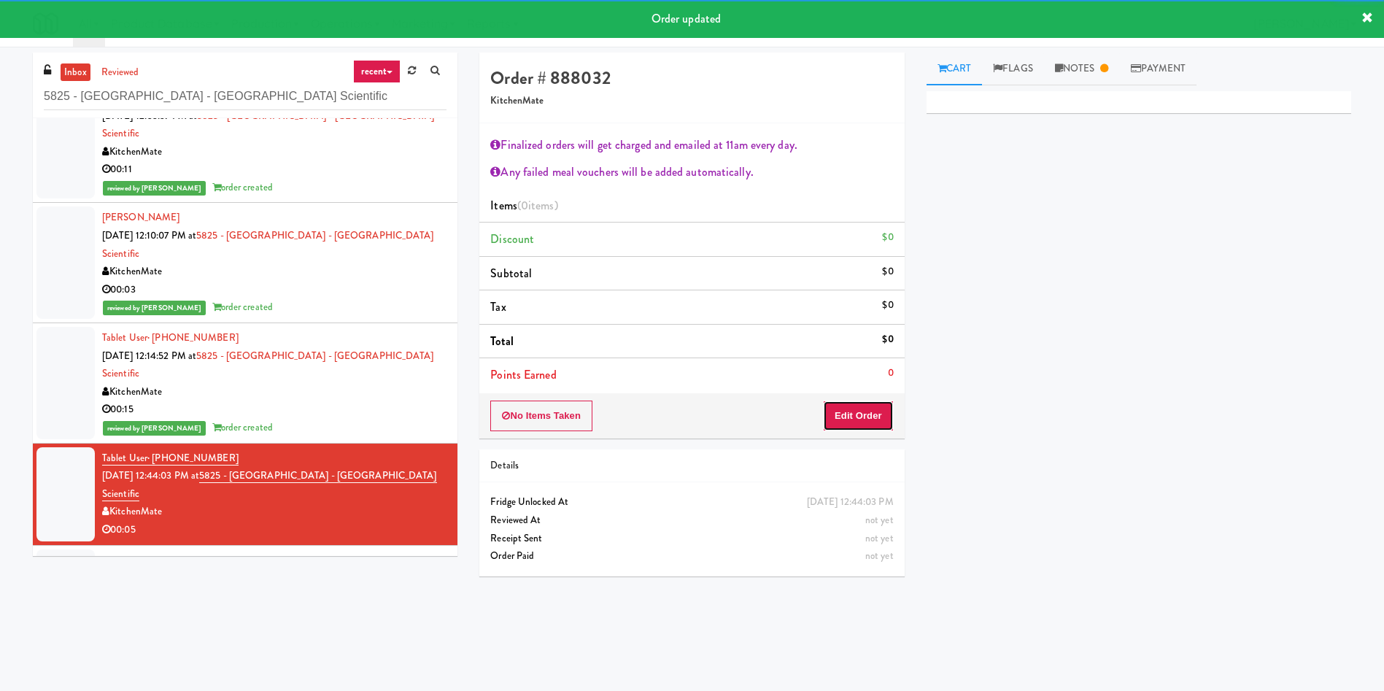
click at [881, 417] on button "Edit Order" at bounding box center [858, 416] width 71 height 31
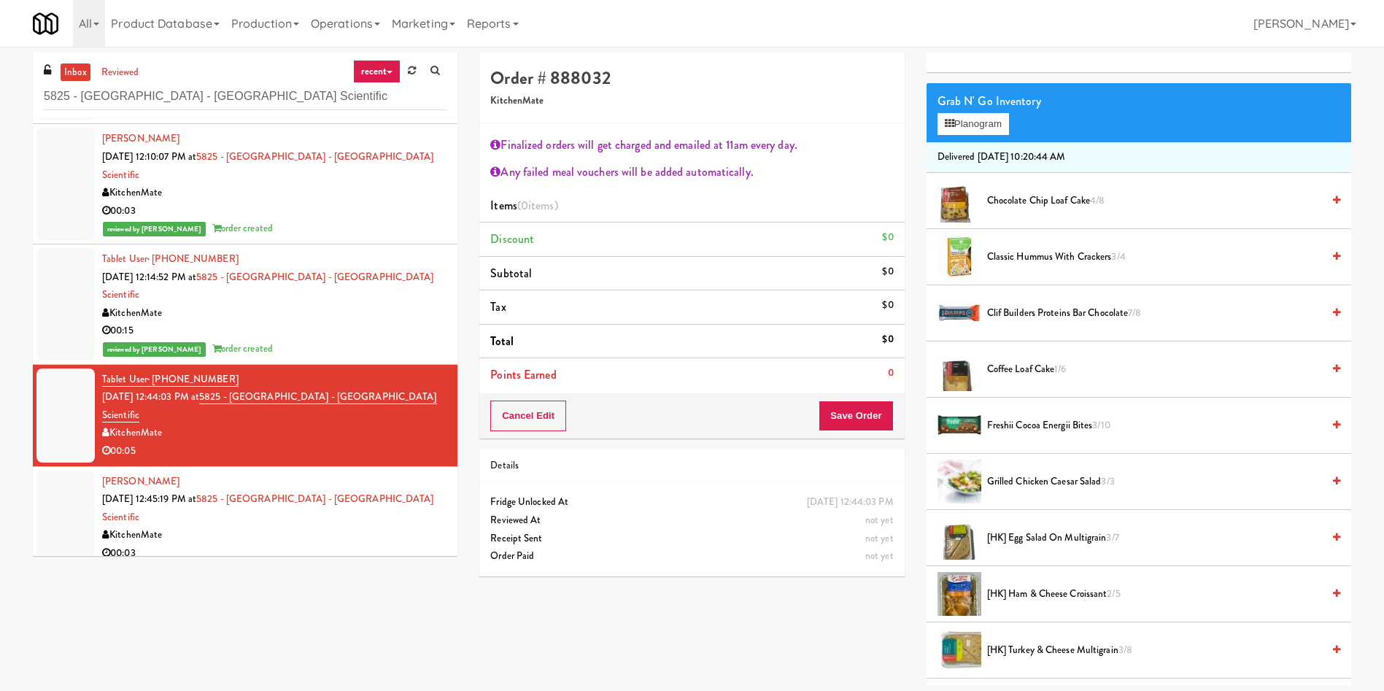
scroll to position [985, 0]
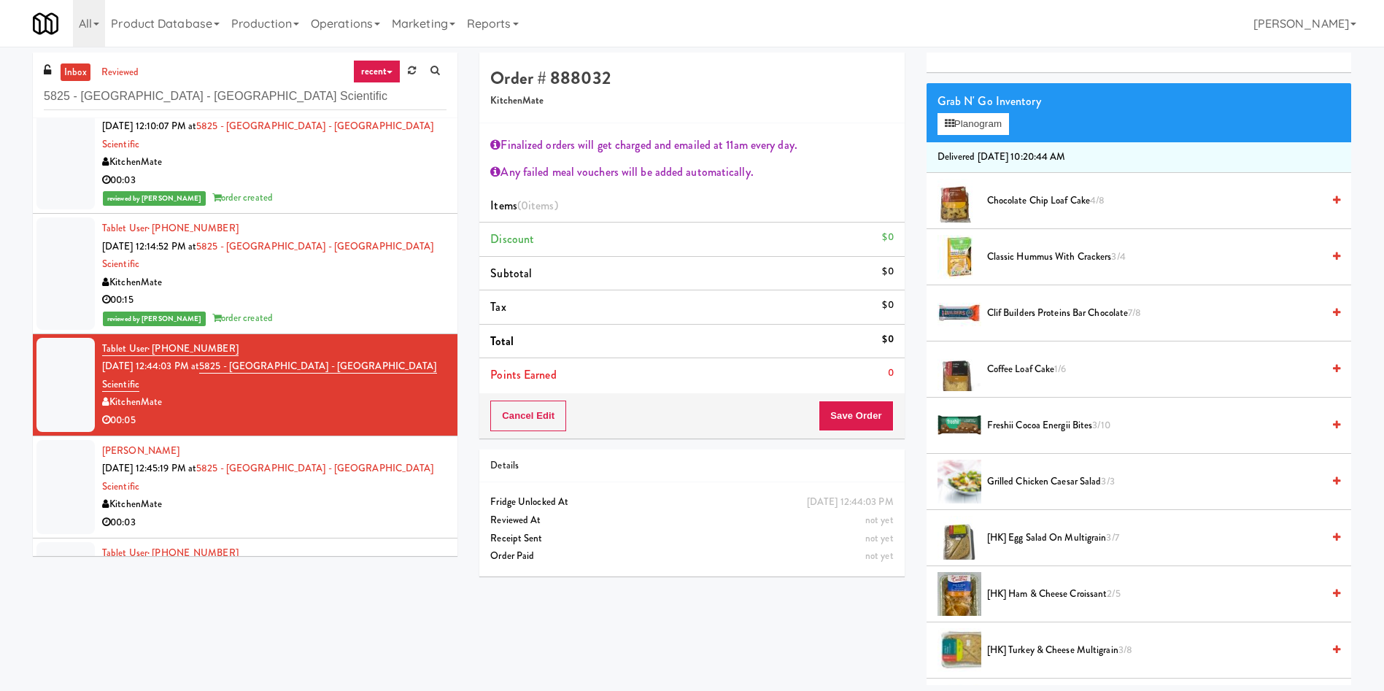
click at [1037, 644] on span "[HK] Turkey & Cheese Multigrain 3/8" at bounding box center [1154, 650] width 335 height 18
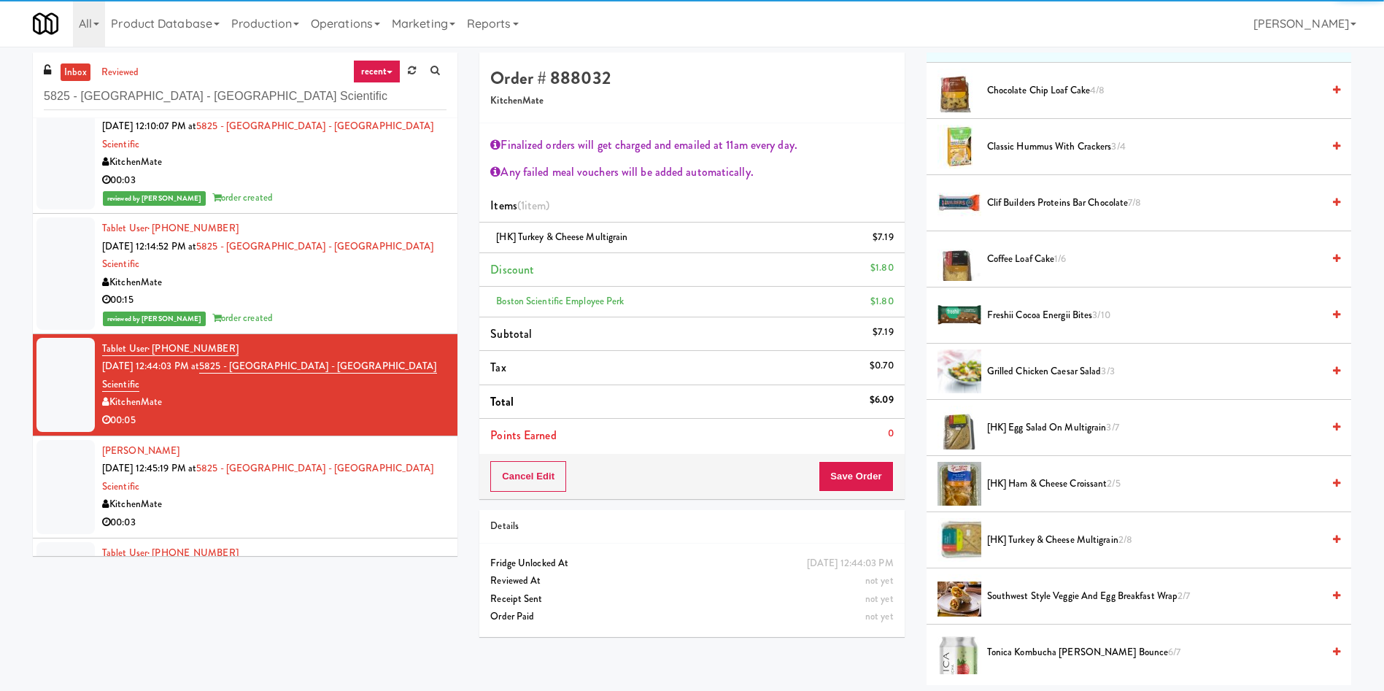
scroll to position [328, 0]
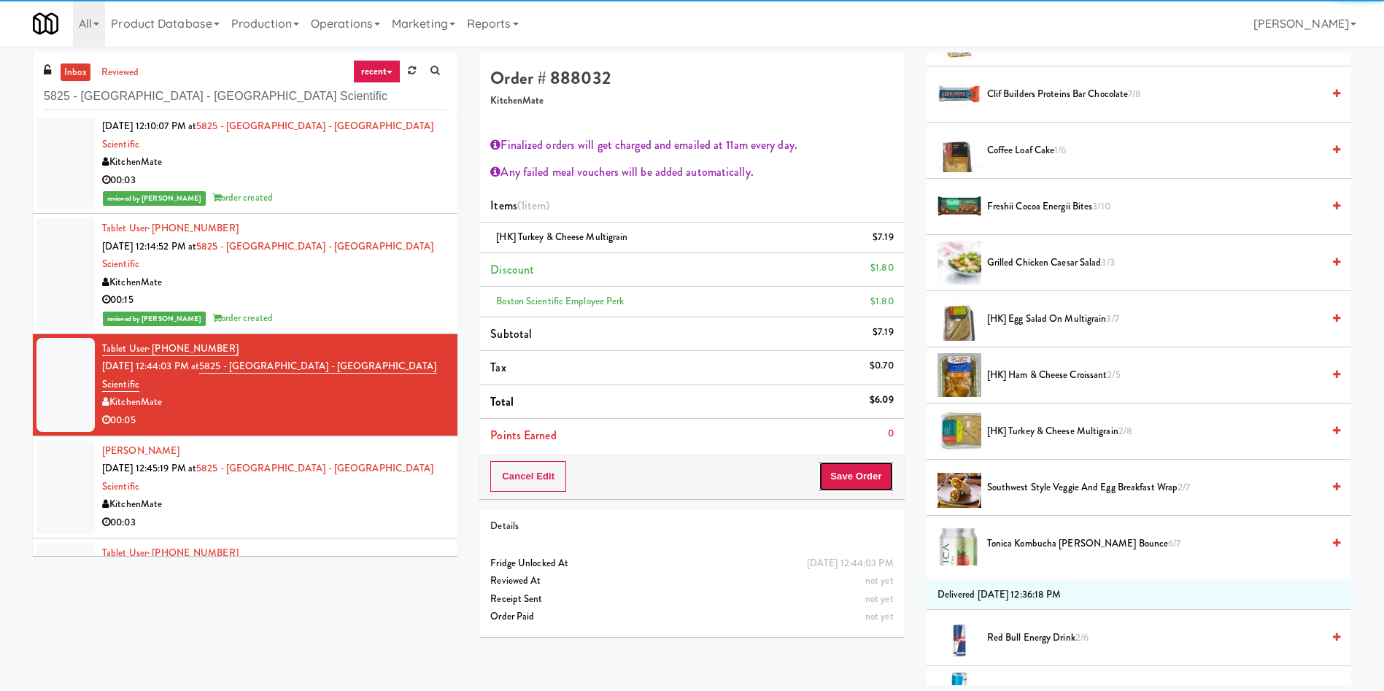
click at [884, 474] on button "Save Order" at bounding box center [856, 476] width 74 height 31
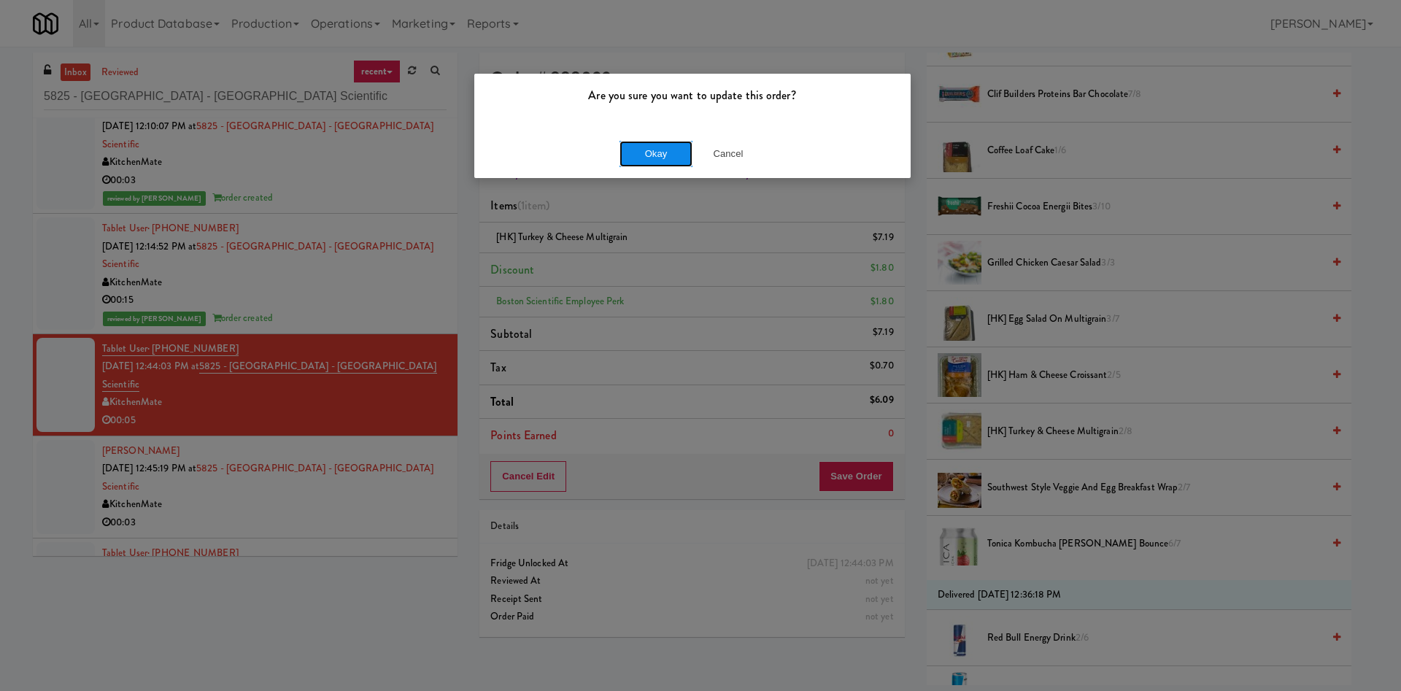
click at [665, 163] on button "Okay" at bounding box center [655, 154] width 73 height 26
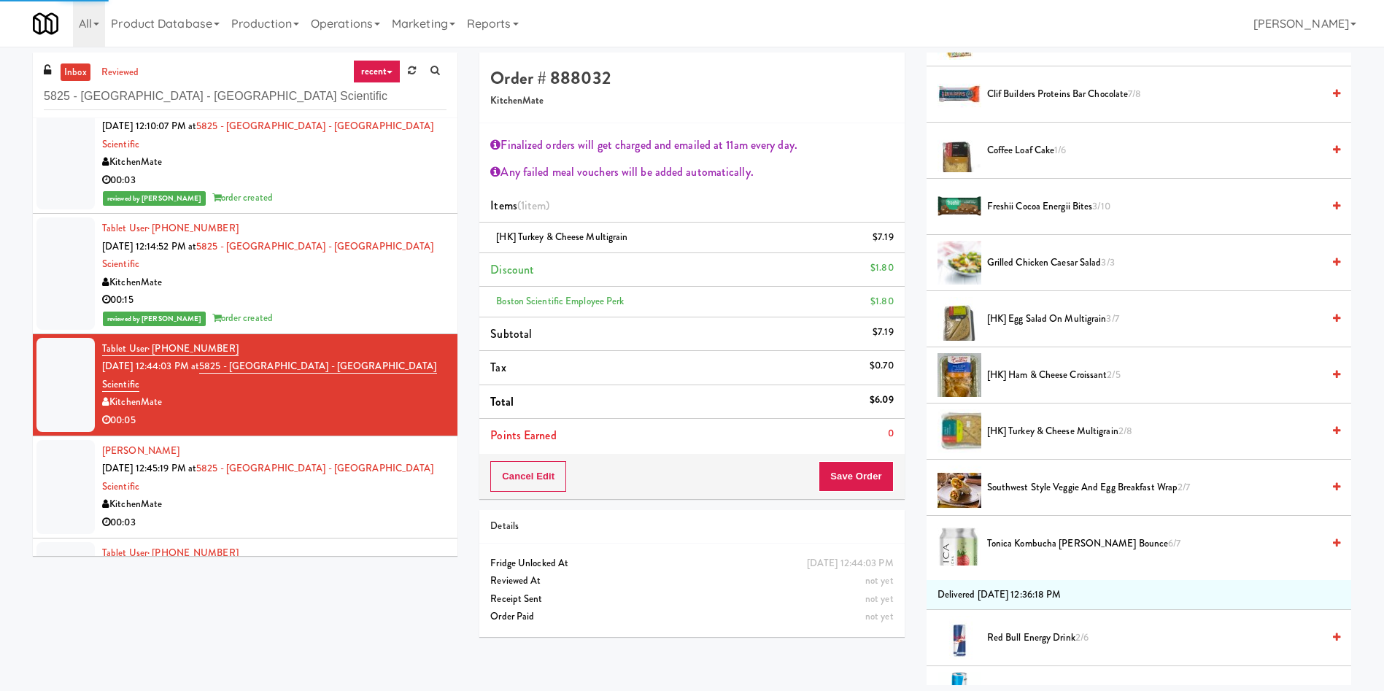
scroll to position [0, 0]
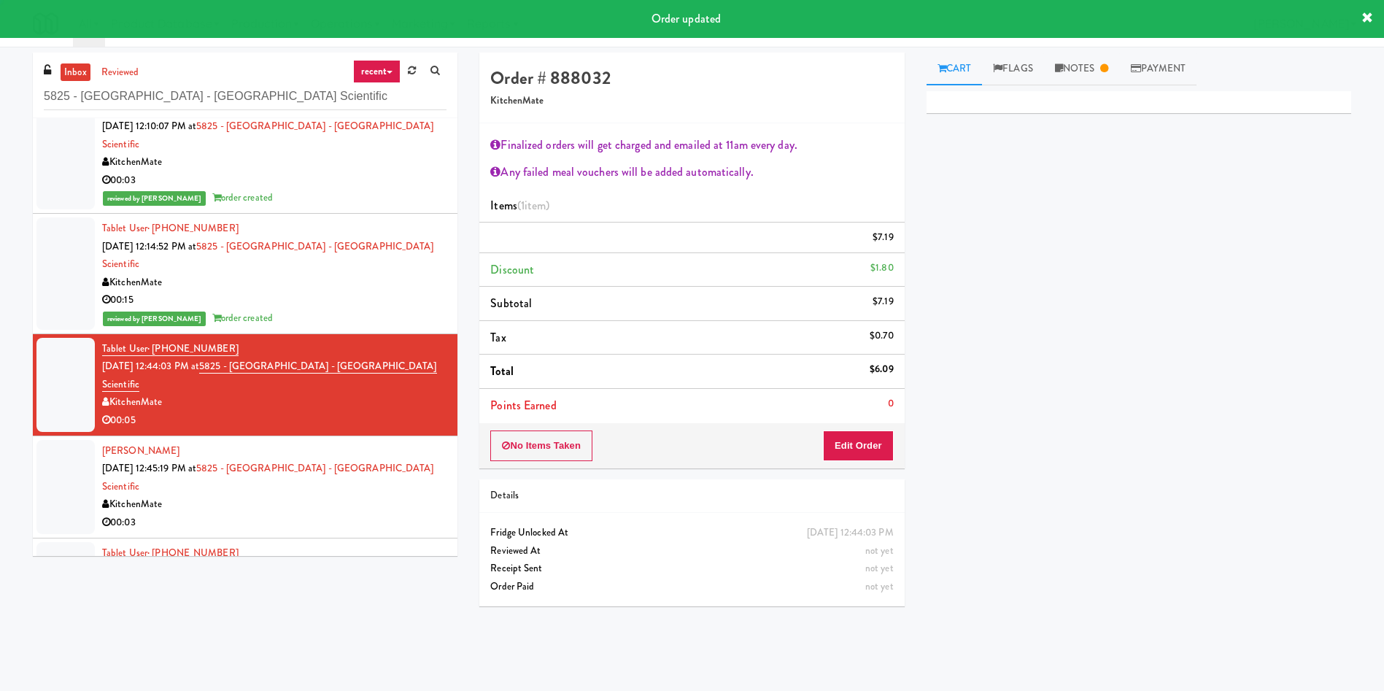
click at [49, 440] on div at bounding box center [65, 487] width 58 height 94
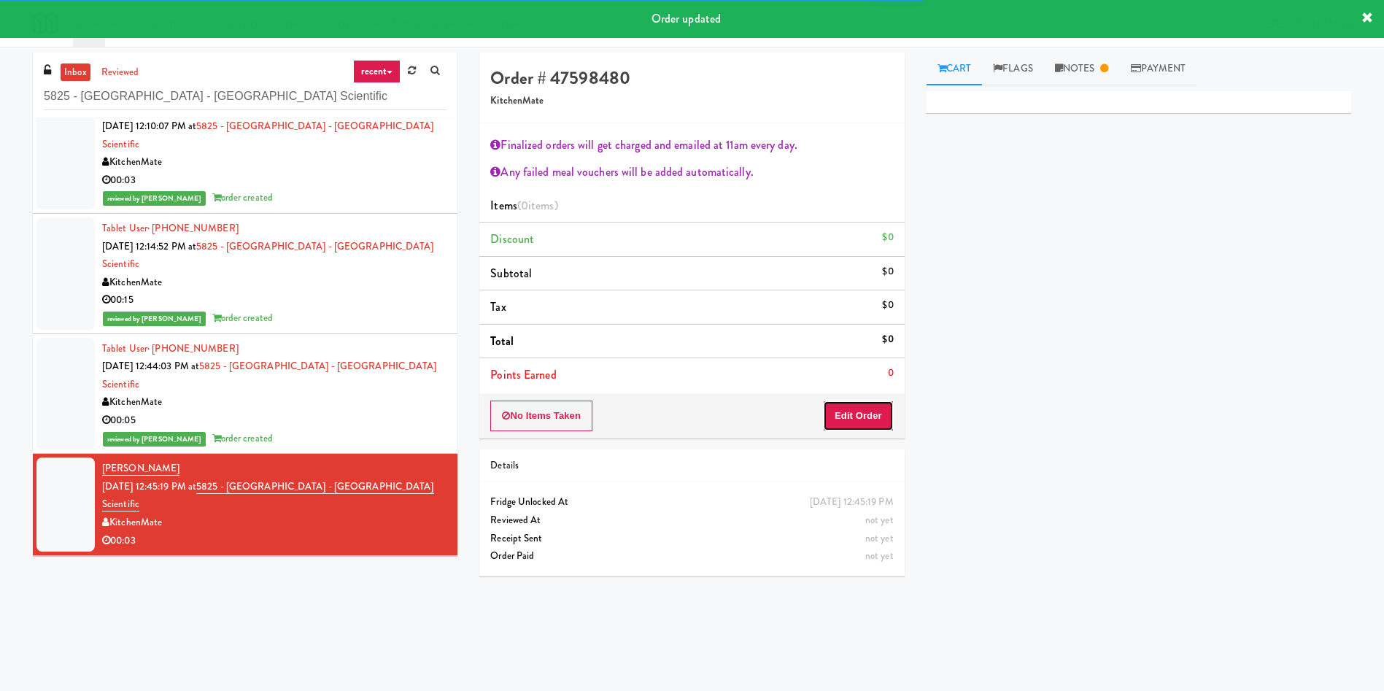
click at [875, 416] on button "Edit Order" at bounding box center [858, 416] width 71 height 31
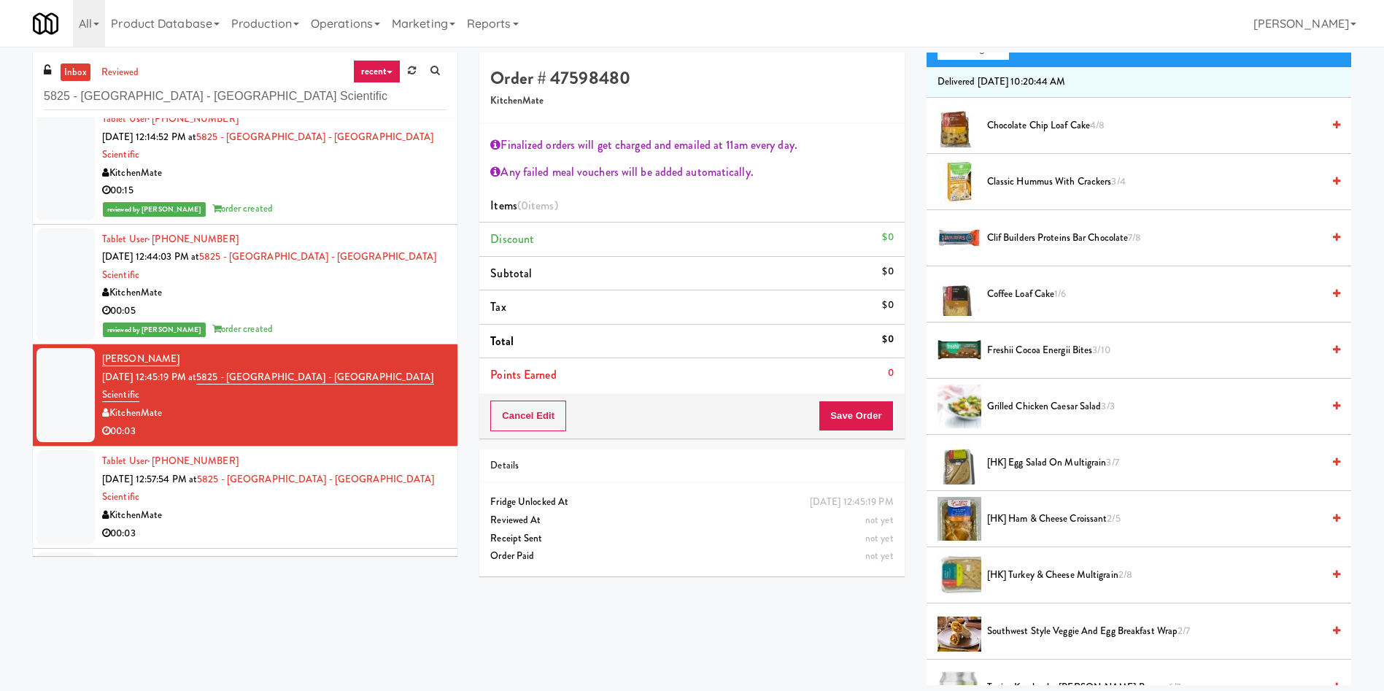
scroll to position [219, 0]
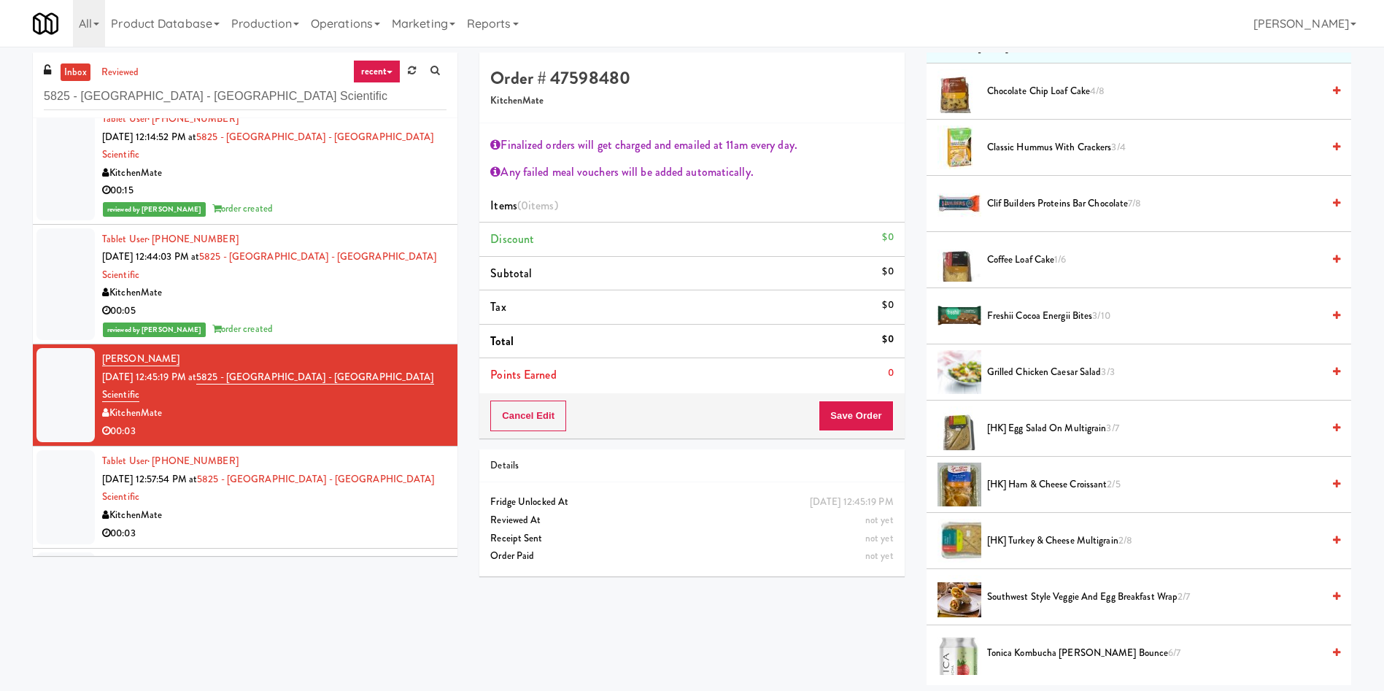
click at [1042, 599] on span "Southwest Style Veggie and Egg Breakfast Wrap 2/7" at bounding box center [1154, 597] width 335 height 18
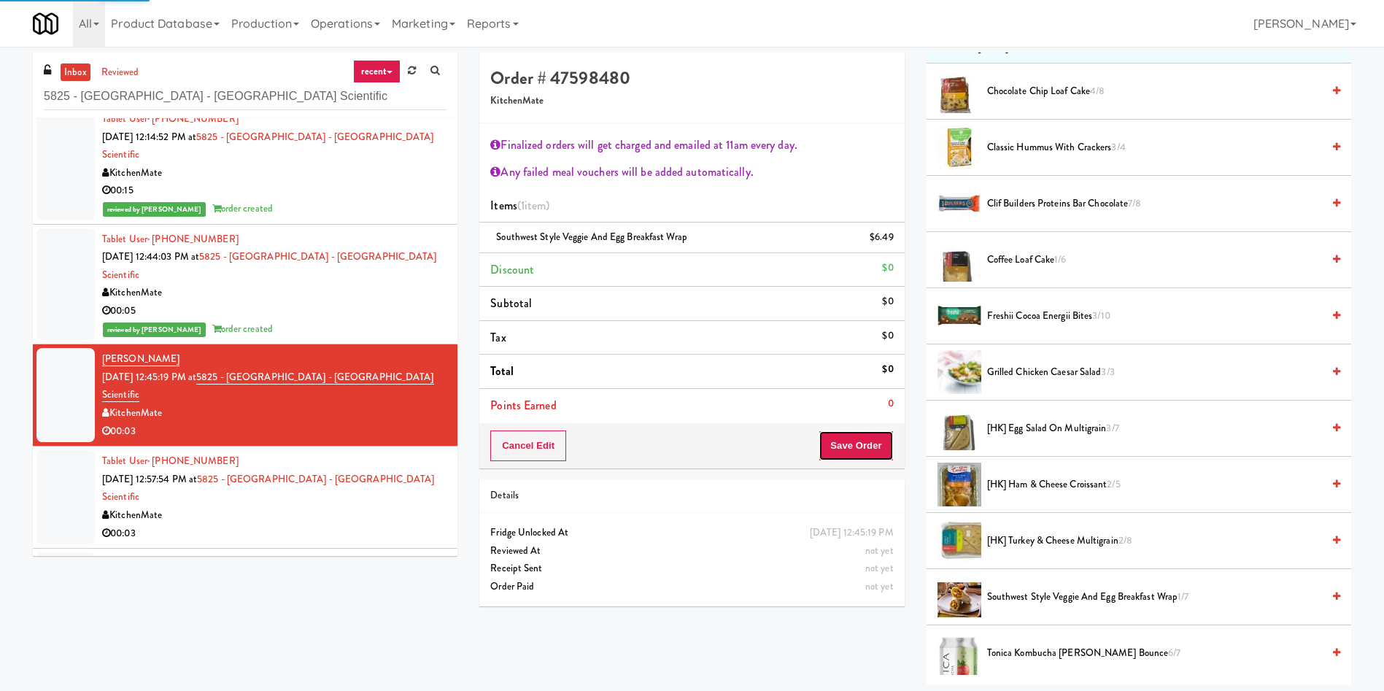
click at [869, 460] on div "Order # 47598480 KitchenMate Finalized orders will get charged and emailed at 1…" at bounding box center [691, 261] width 425 height 416
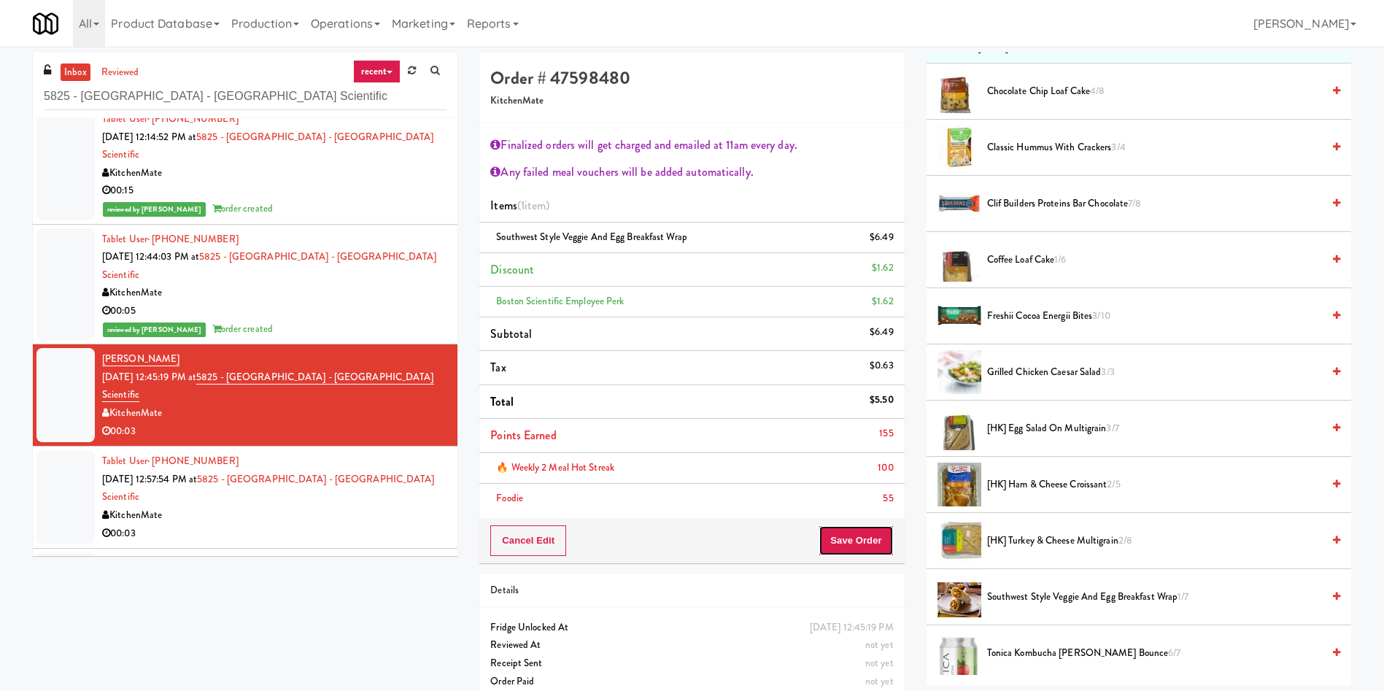
click at [858, 535] on button "Save Order" at bounding box center [856, 540] width 74 height 31
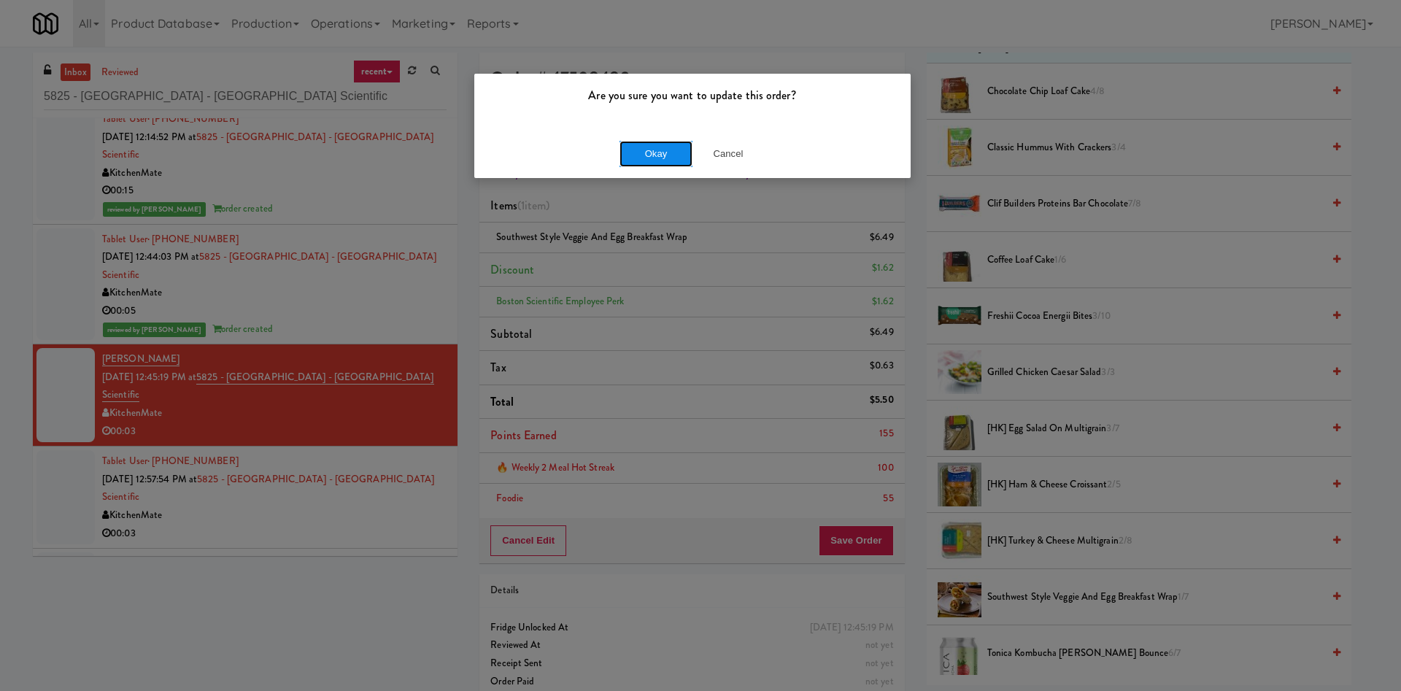
click at [642, 152] on button "Okay" at bounding box center [655, 154] width 73 height 26
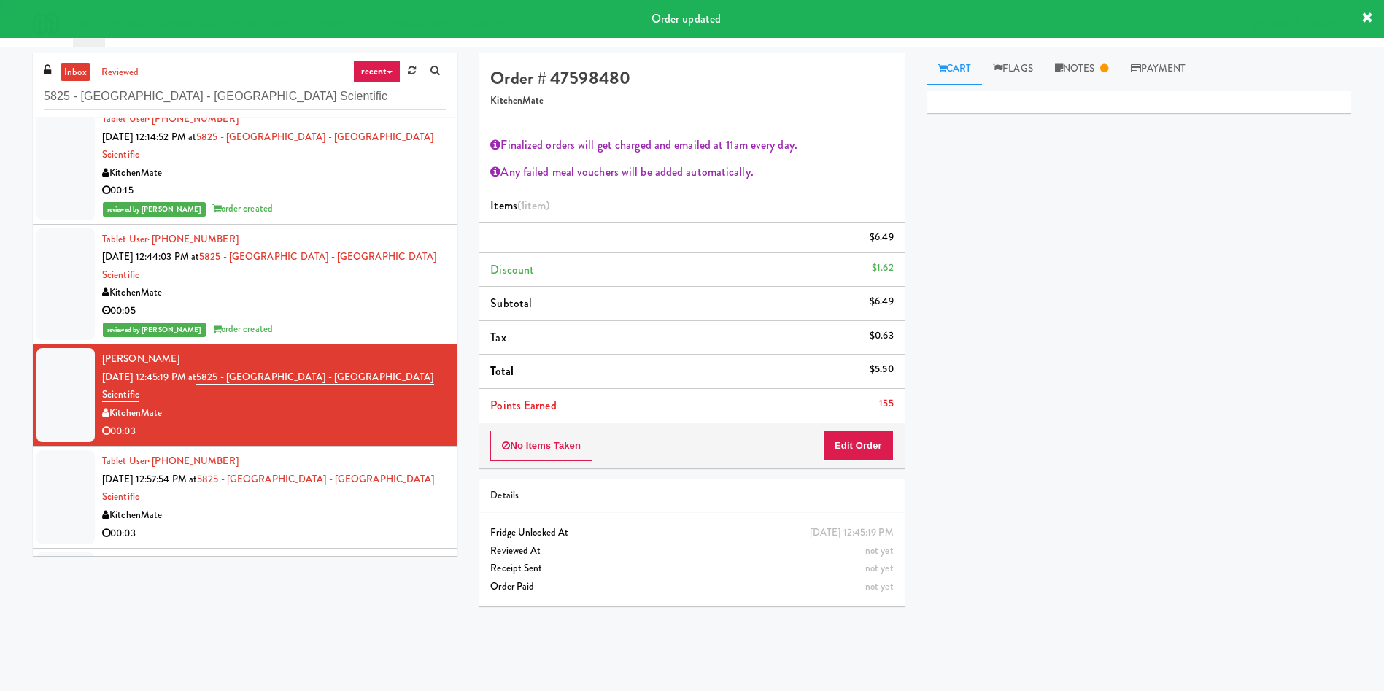
scroll to position [0, 0]
click at [45, 450] on div at bounding box center [65, 497] width 58 height 94
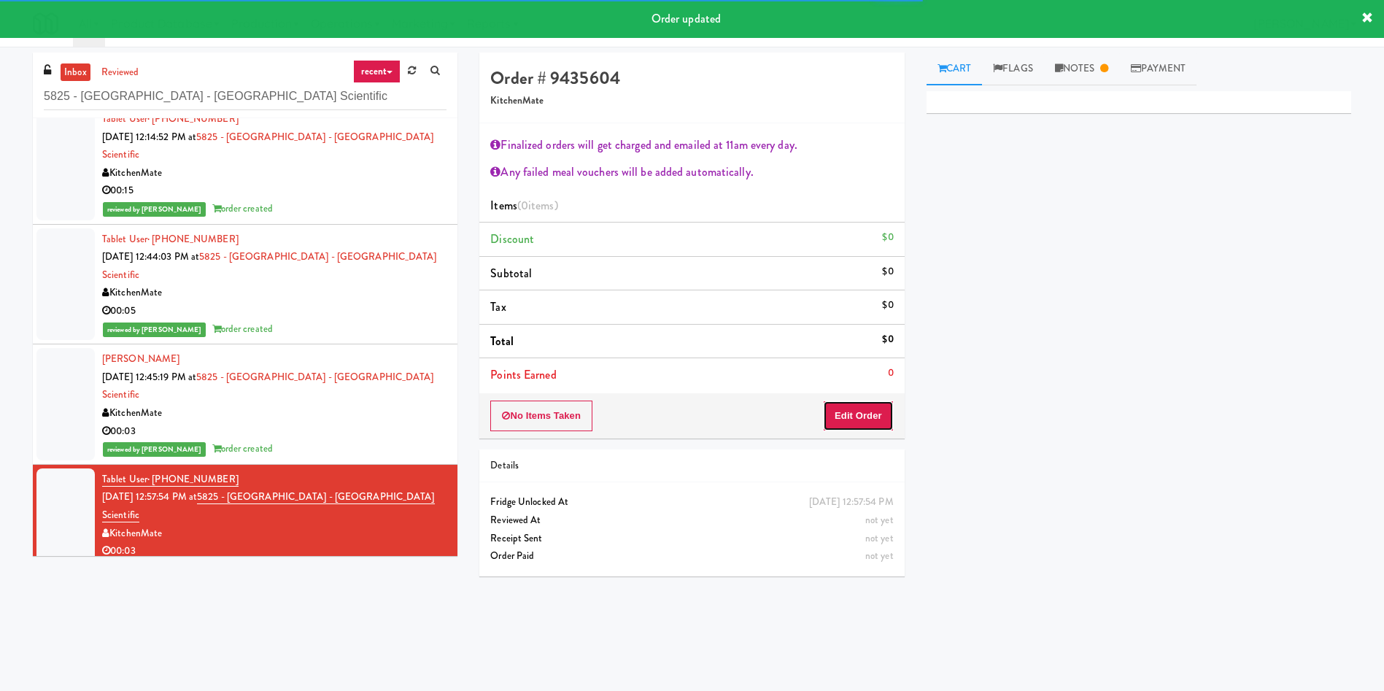
click at [867, 418] on button "Edit Order" at bounding box center [858, 416] width 71 height 31
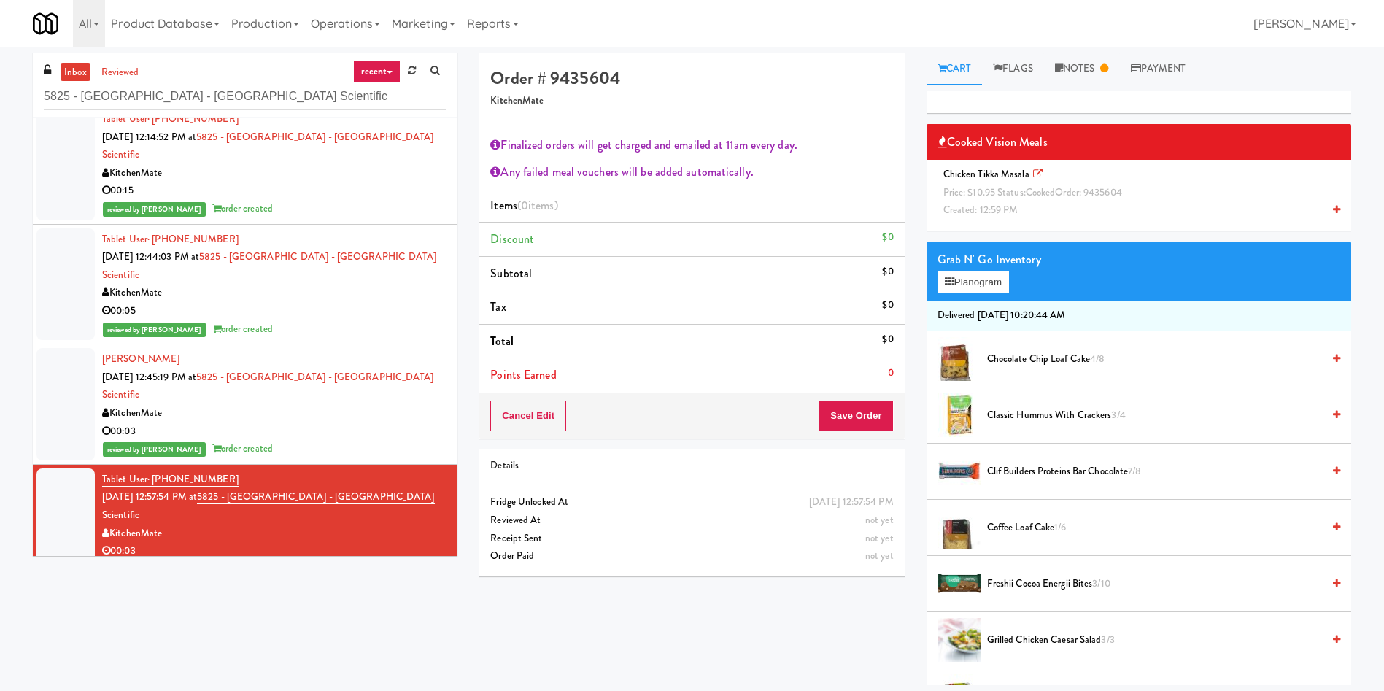
click at [992, 192] on span "Price: $10.95 Status: cooked Order: 9435604" at bounding box center [1032, 192] width 179 height 14
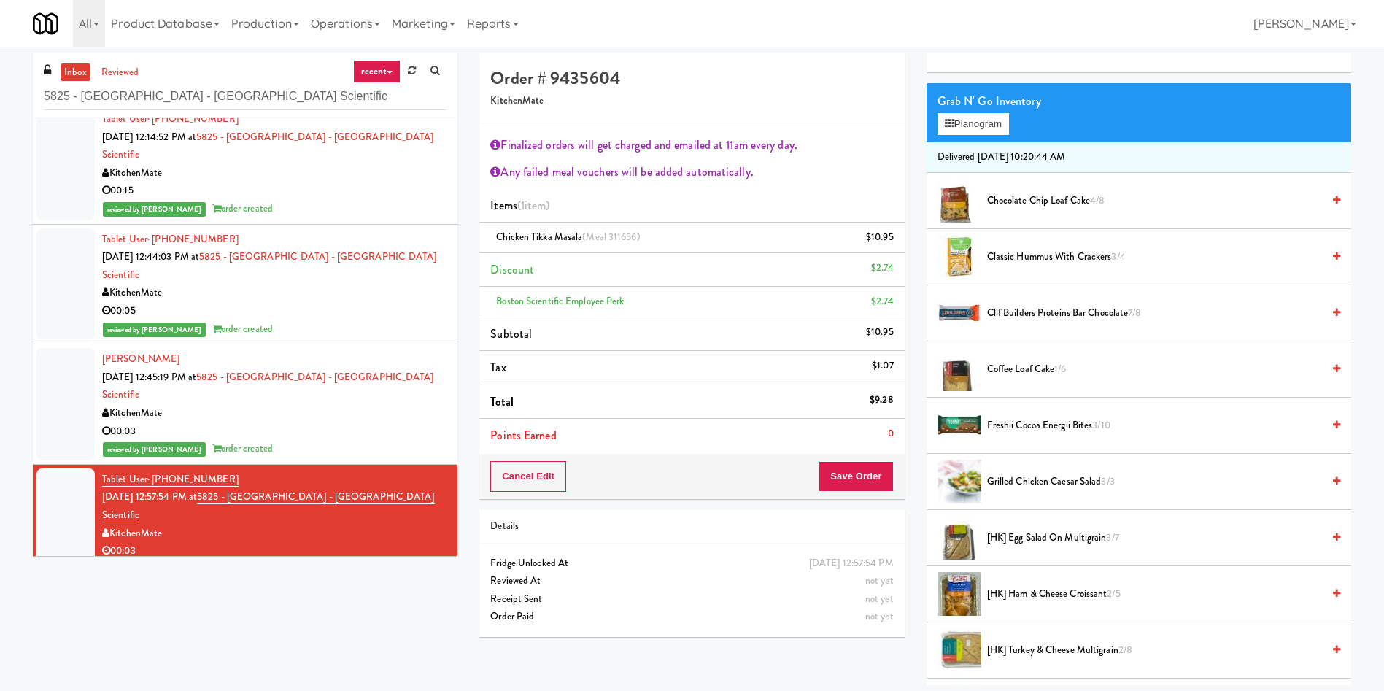
scroll to position [1123, 0]
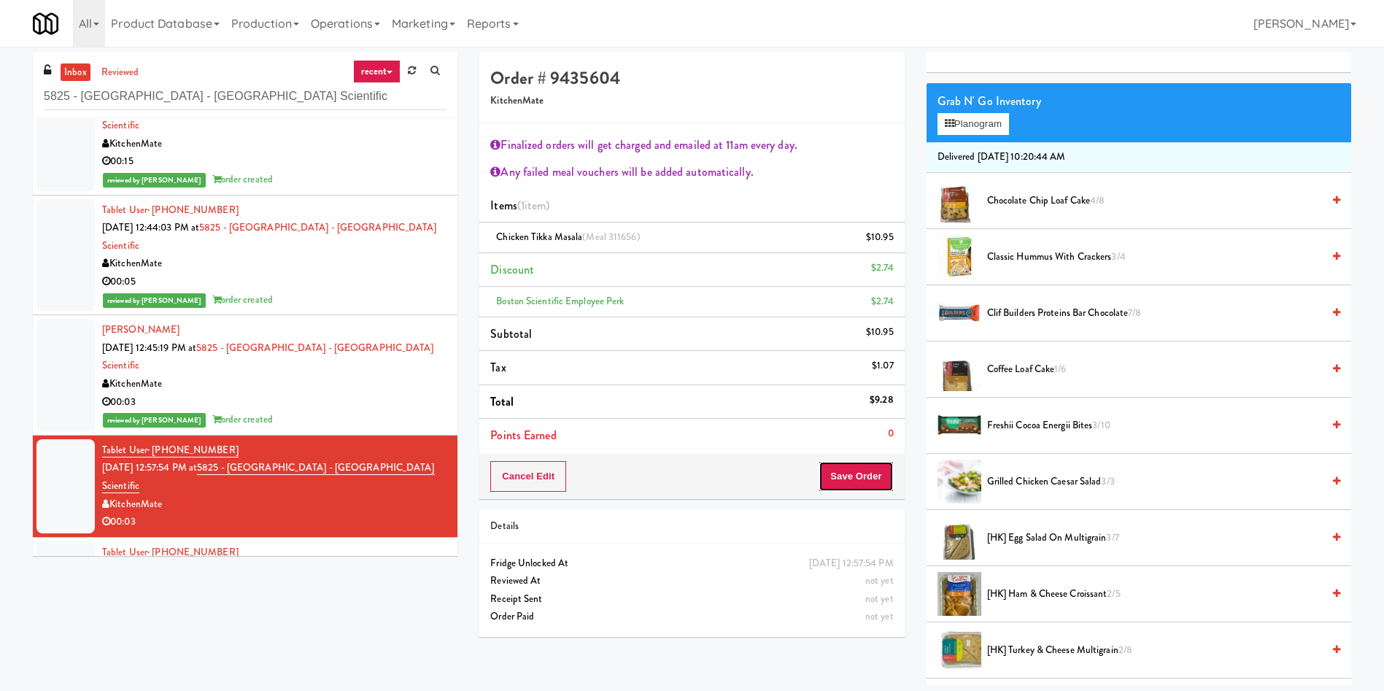
click at [864, 476] on button "Save Order" at bounding box center [856, 476] width 74 height 31
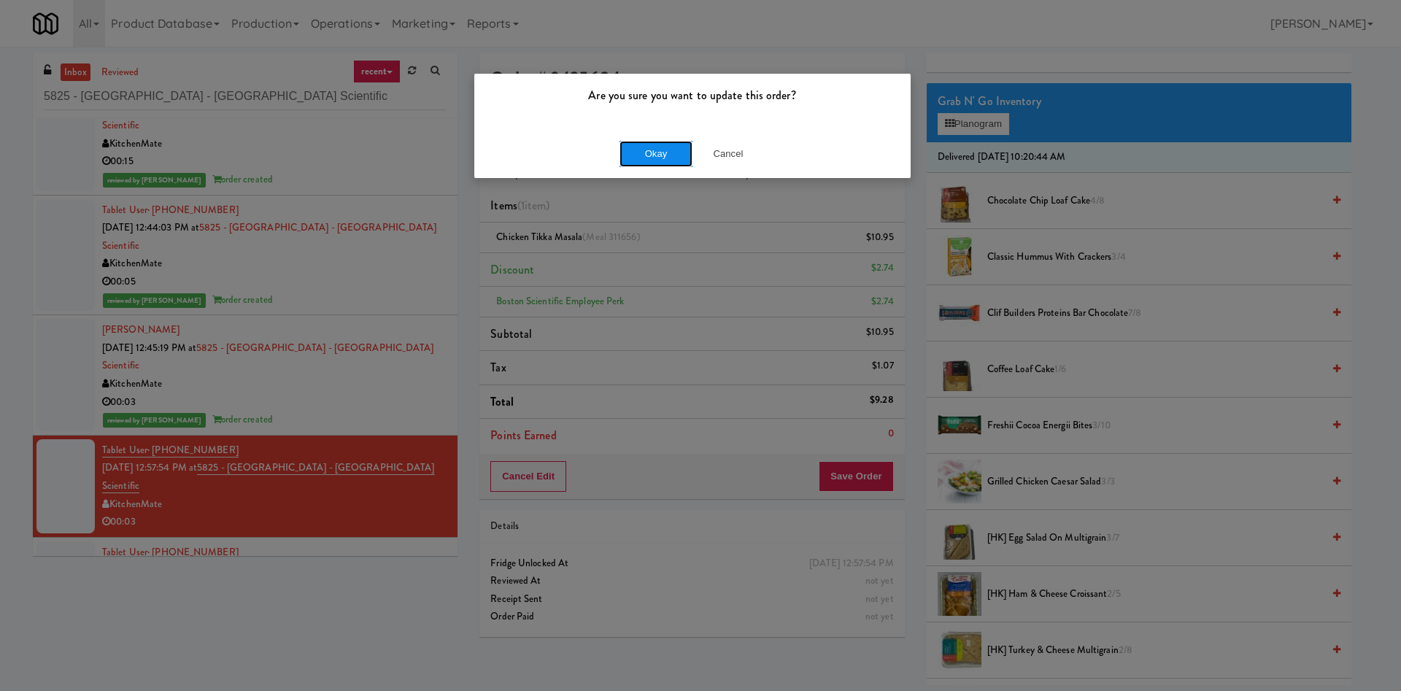
click at [676, 147] on button "Okay" at bounding box center [655, 154] width 73 height 26
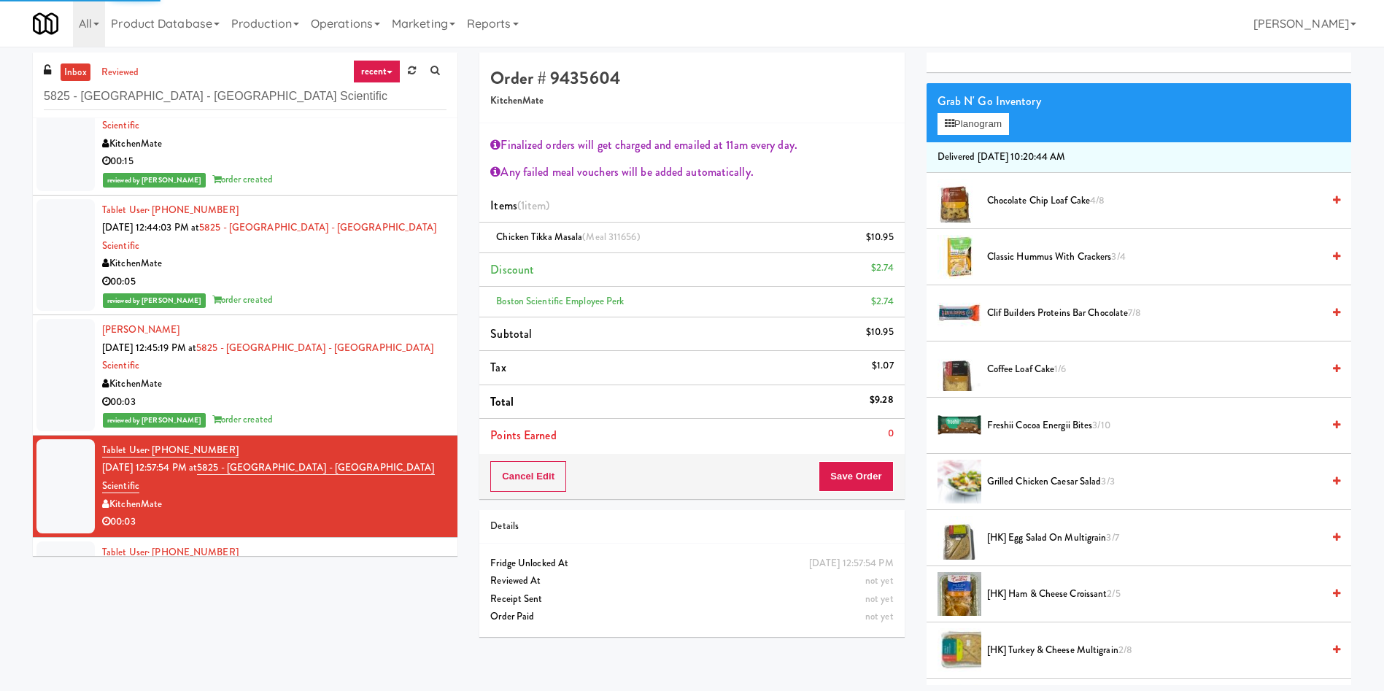
scroll to position [0, 0]
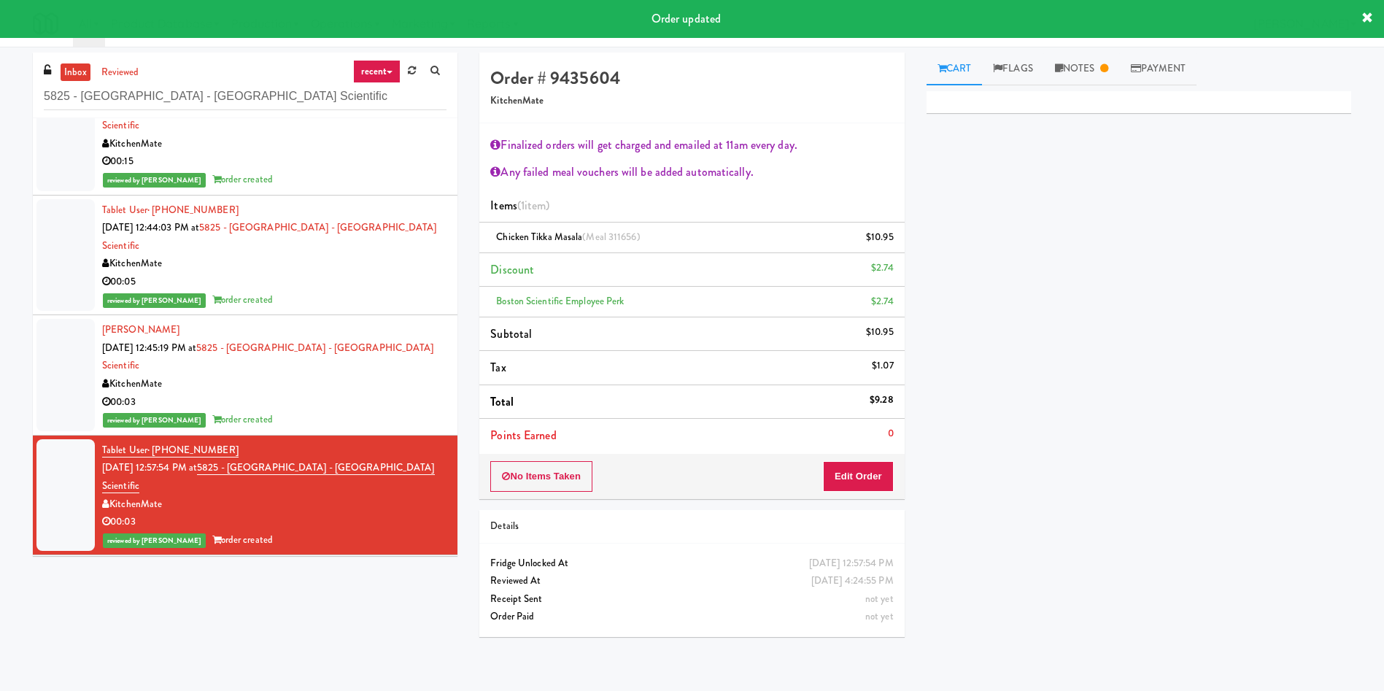
click at [66, 559] on div at bounding box center [65, 606] width 58 height 94
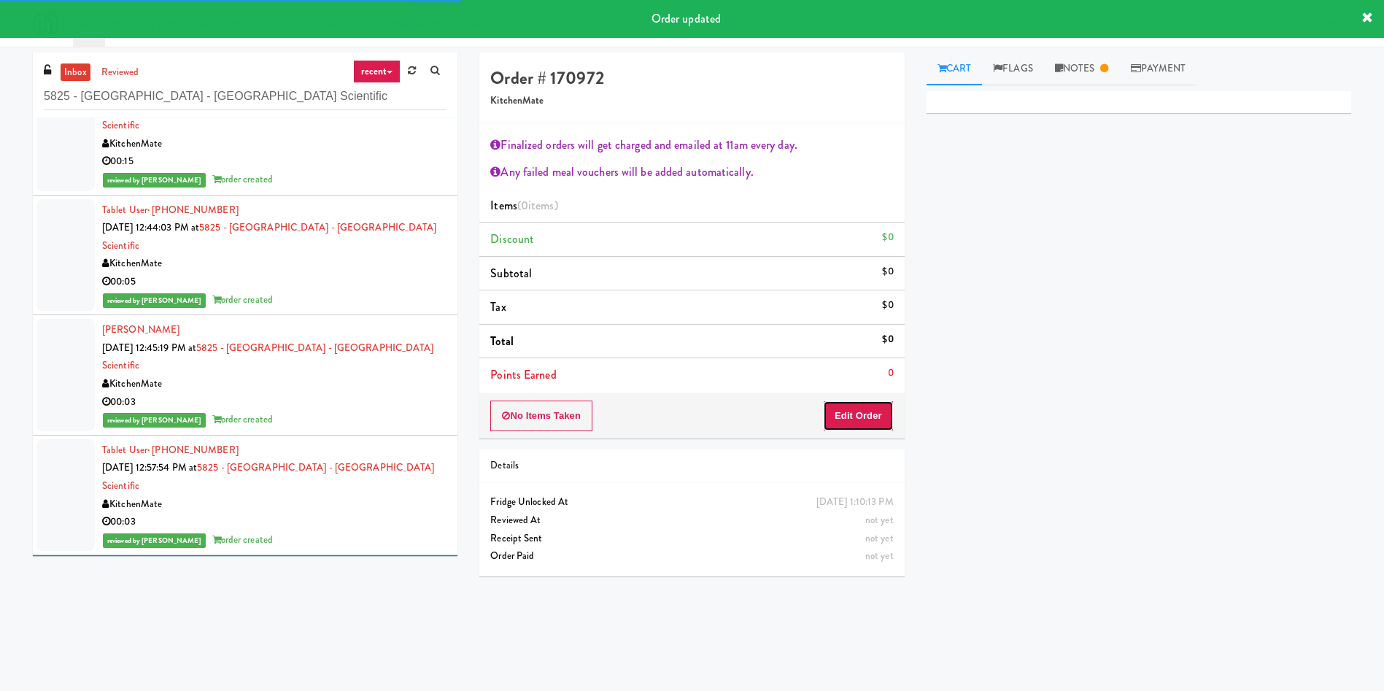
click at [886, 416] on button "Edit Order" at bounding box center [858, 416] width 71 height 31
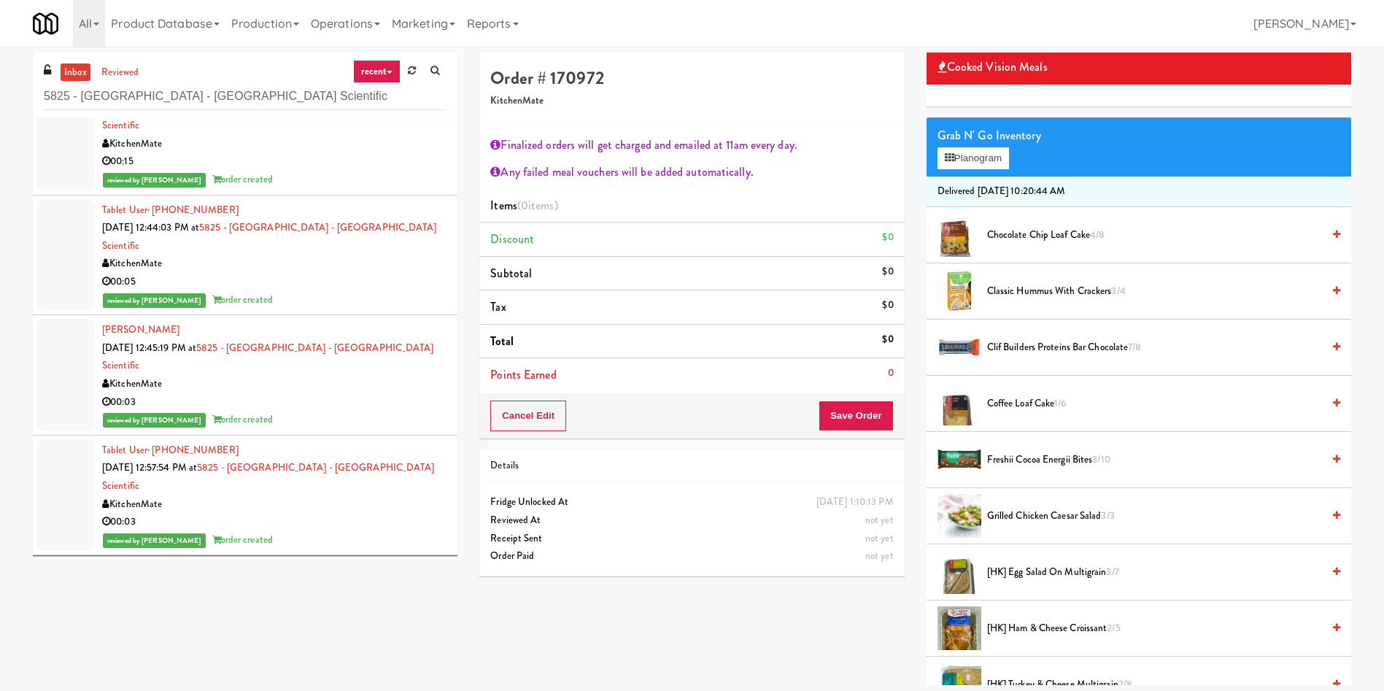
scroll to position [109, 0]
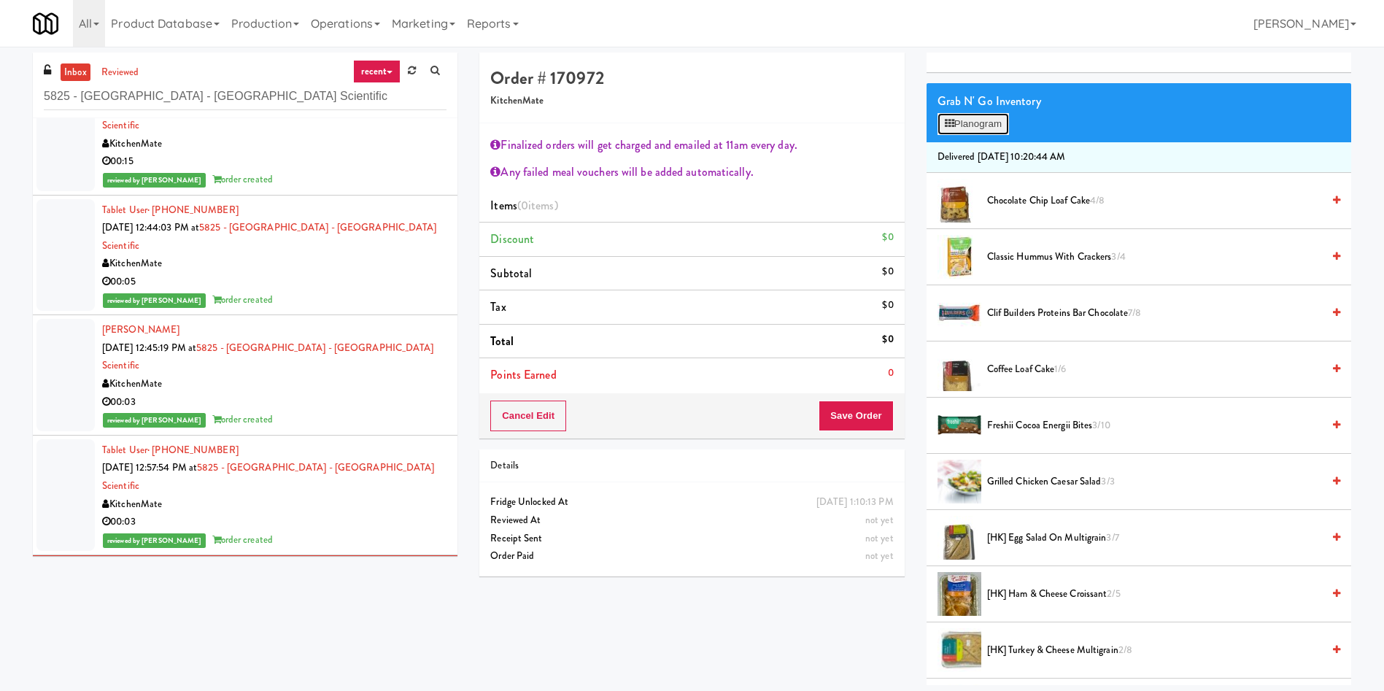
click at [993, 133] on button "Planogram" at bounding box center [972, 124] width 71 height 22
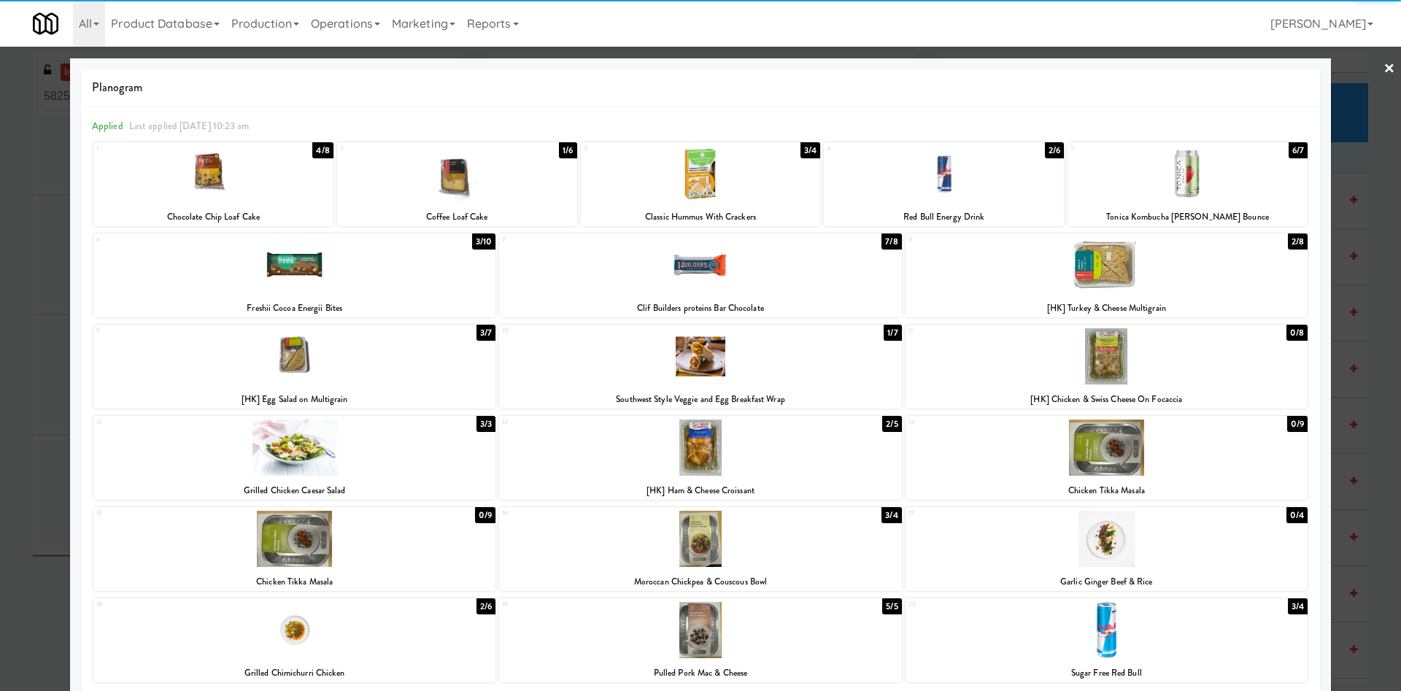
click at [1003, 171] on div at bounding box center [944, 174] width 240 height 56
click at [1348, 100] on div at bounding box center [700, 345] width 1401 height 691
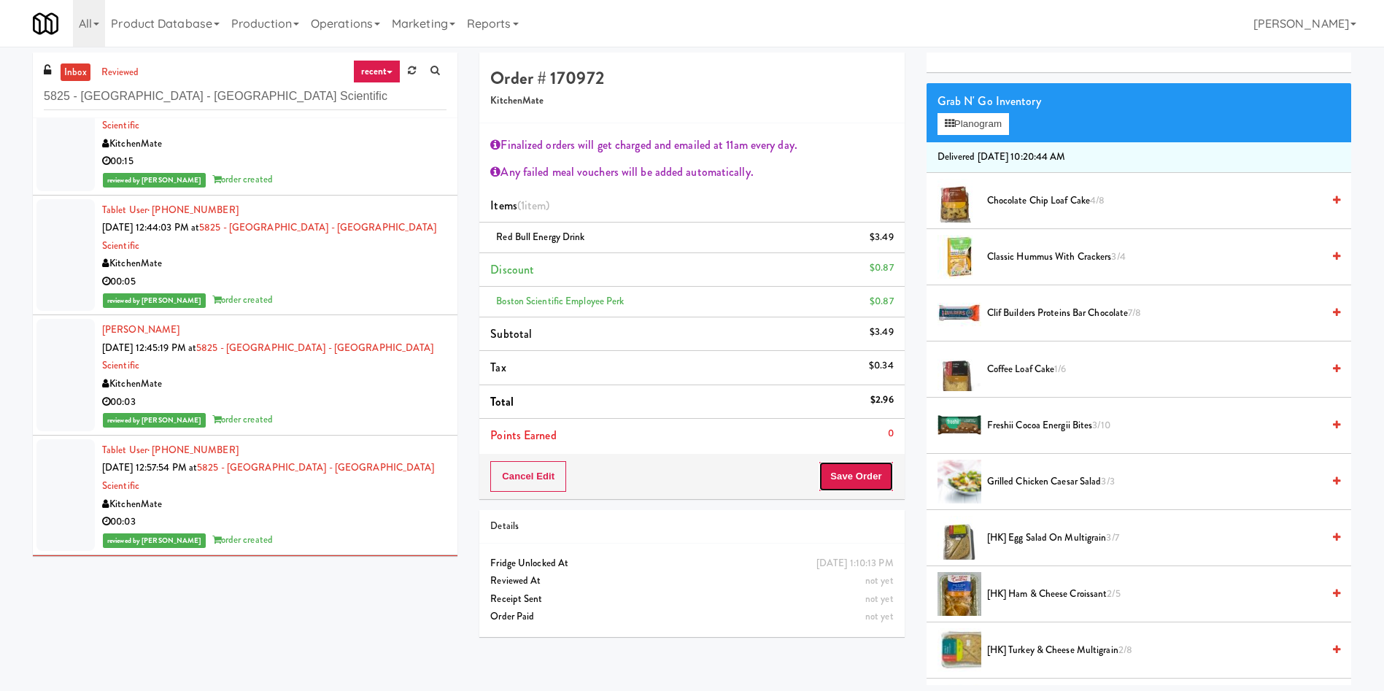
click at [854, 481] on button "Save Order" at bounding box center [856, 476] width 74 height 31
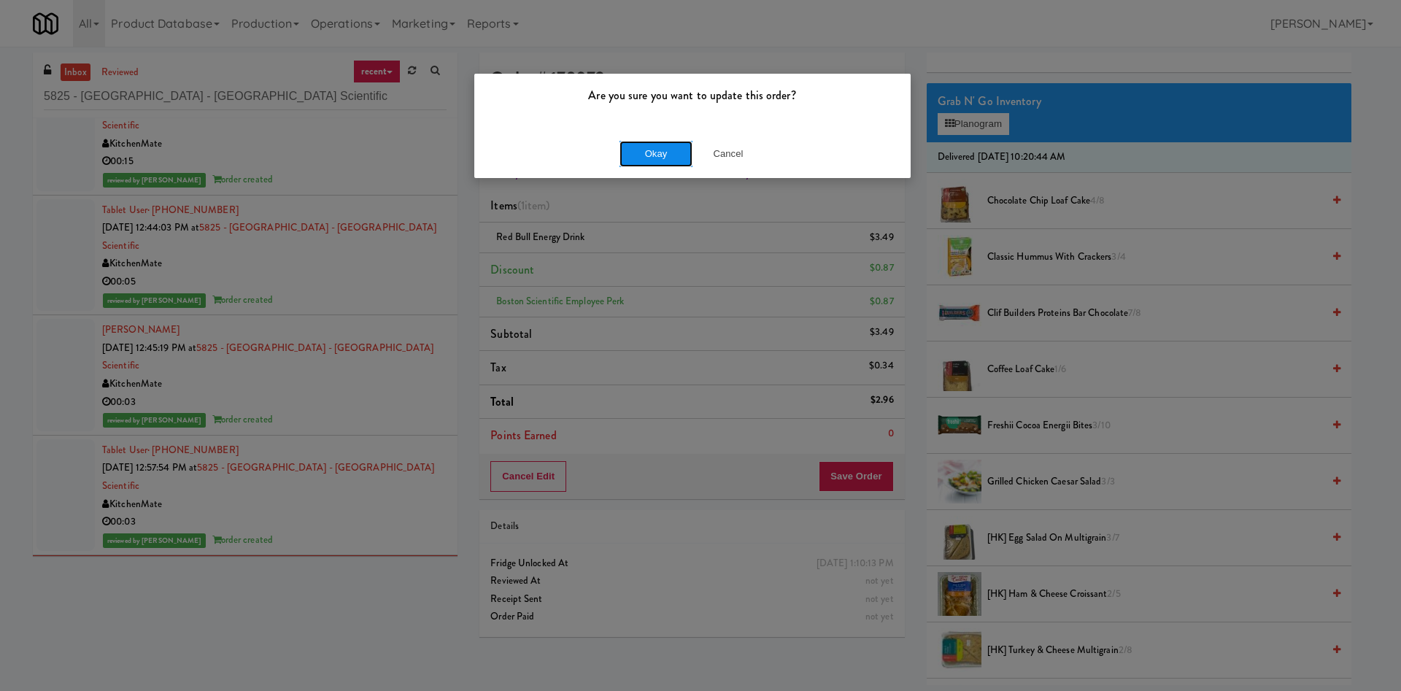
click at [660, 155] on button "Okay" at bounding box center [655, 154] width 73 height 26
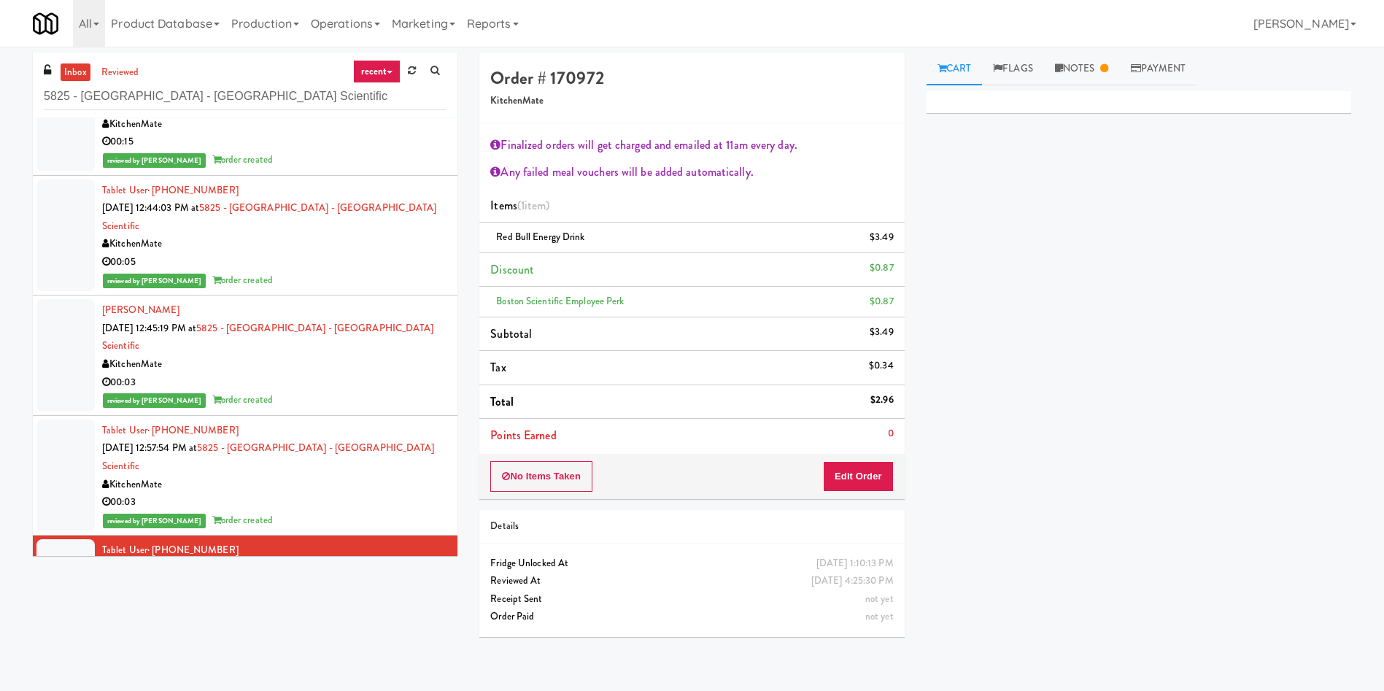
scroll to position [1159, 0]
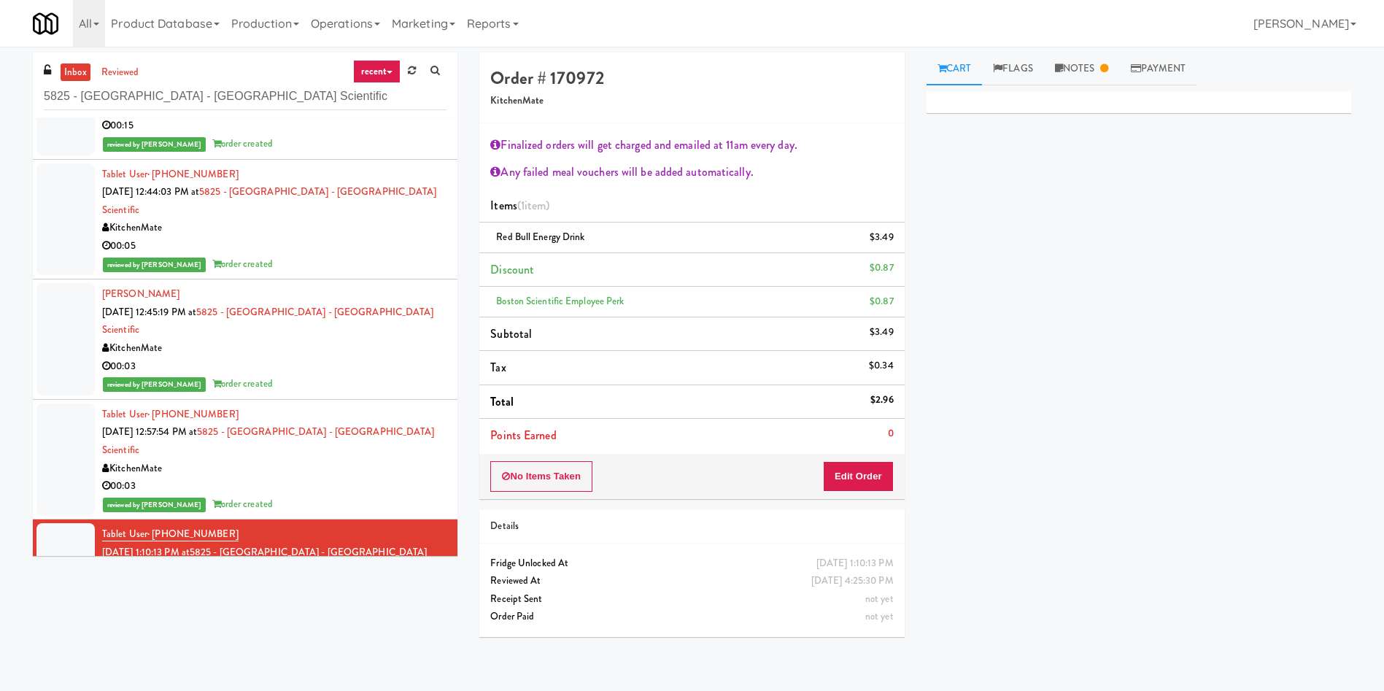
click at [87, 643] on div at bounding box center [65, 690] width 58 height 94
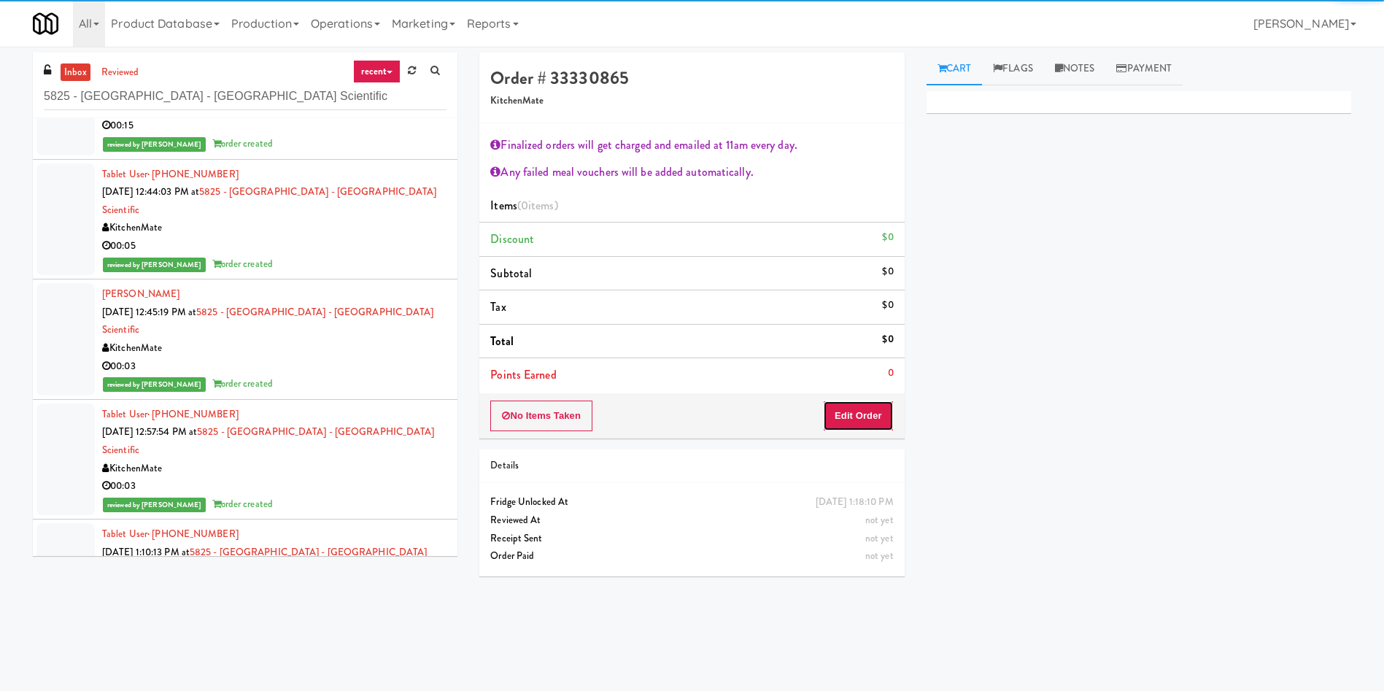
click at [859, 413] on button "Edit Order" at bounding box center [858, 416] width 71 height 31
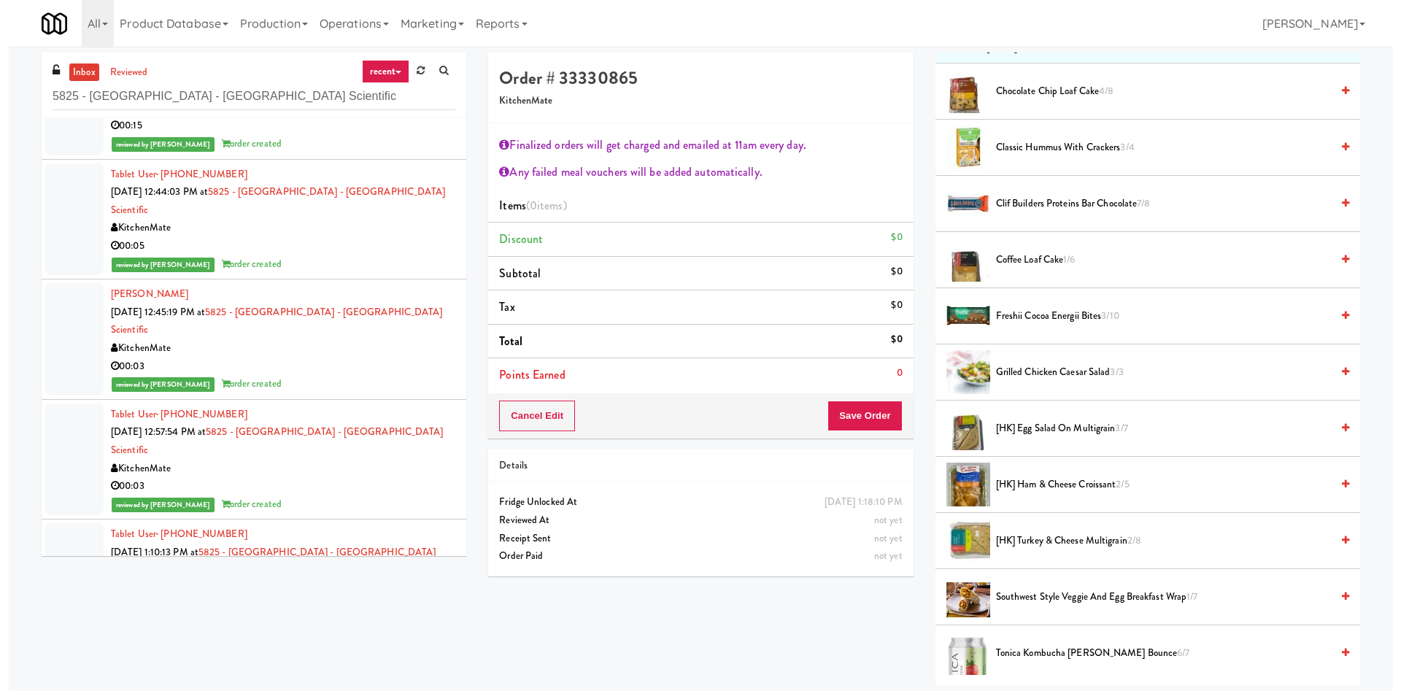
scroll to position [109, 0]
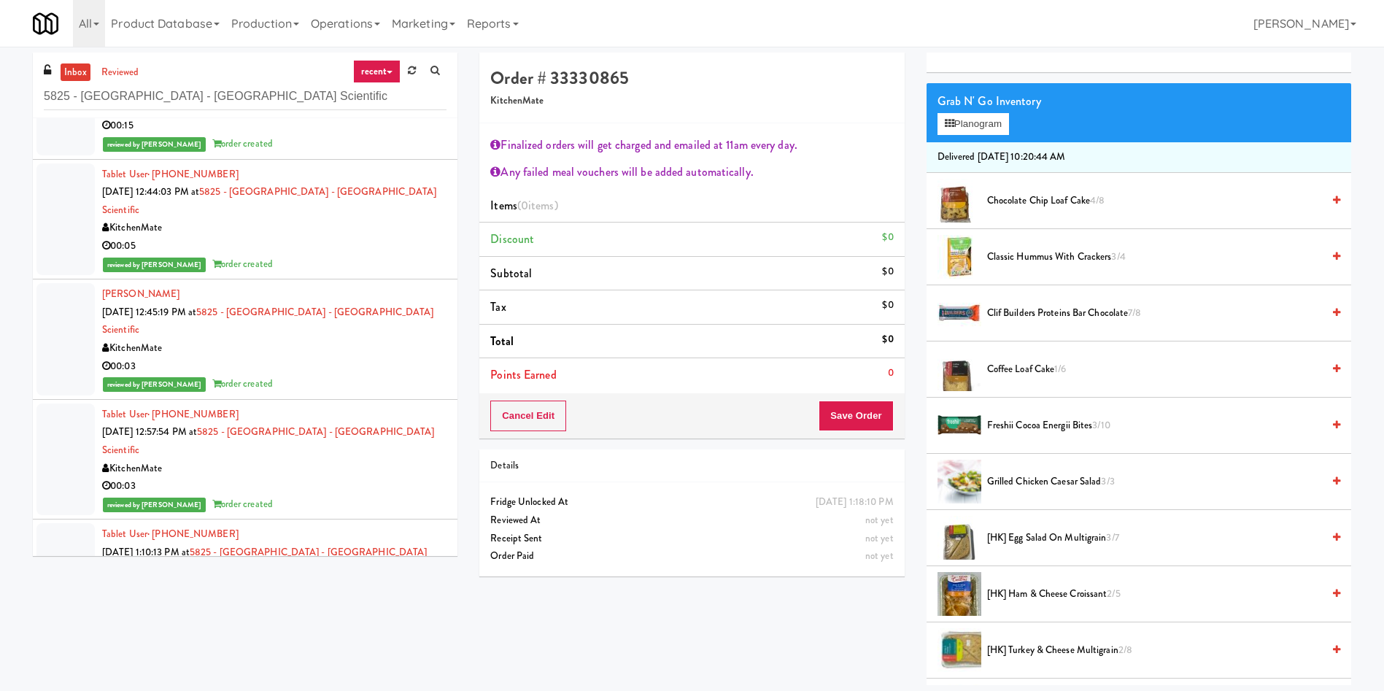
click at [1050, 537] on span "[HK] Egg Salad on Multigrain 3/7" at bounding box center [1154, 538] width 335 height 18
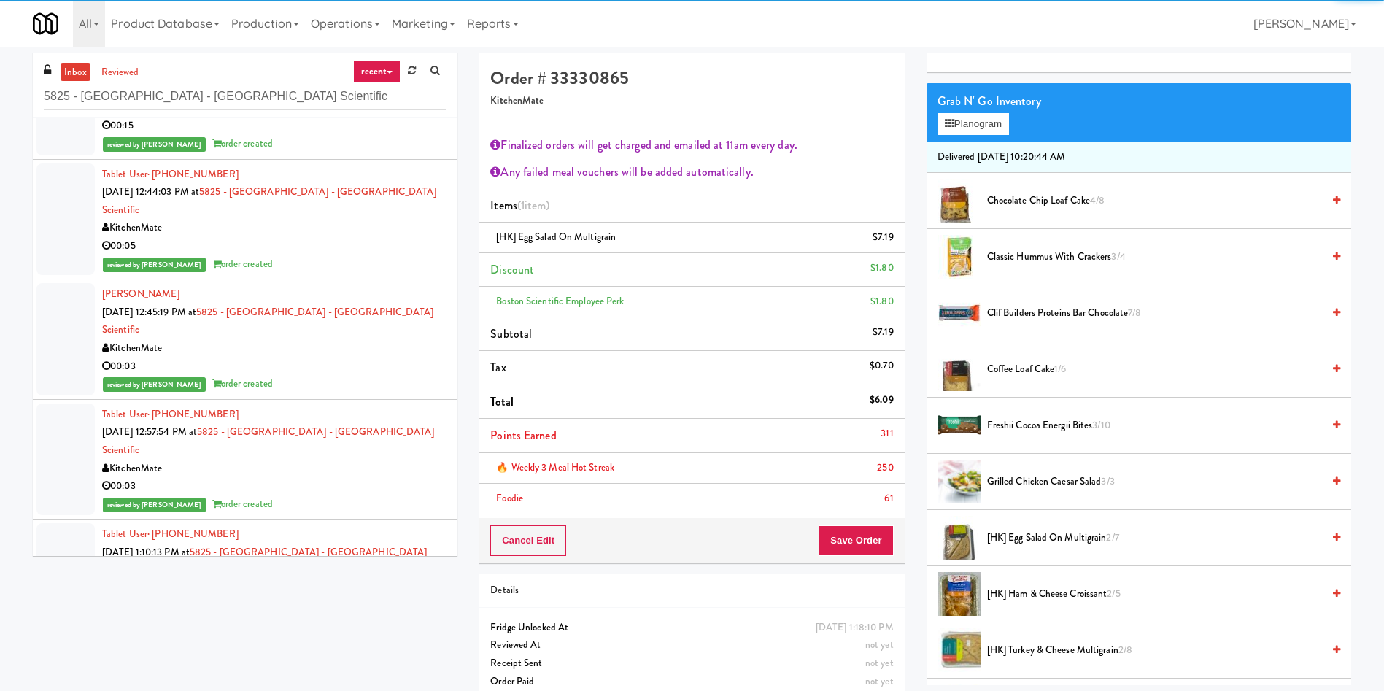
click at [1029, 417] on span "Freshii Cocoa Energii Bites 3/10" at bounding box center [1154, 426] width 335 height 18
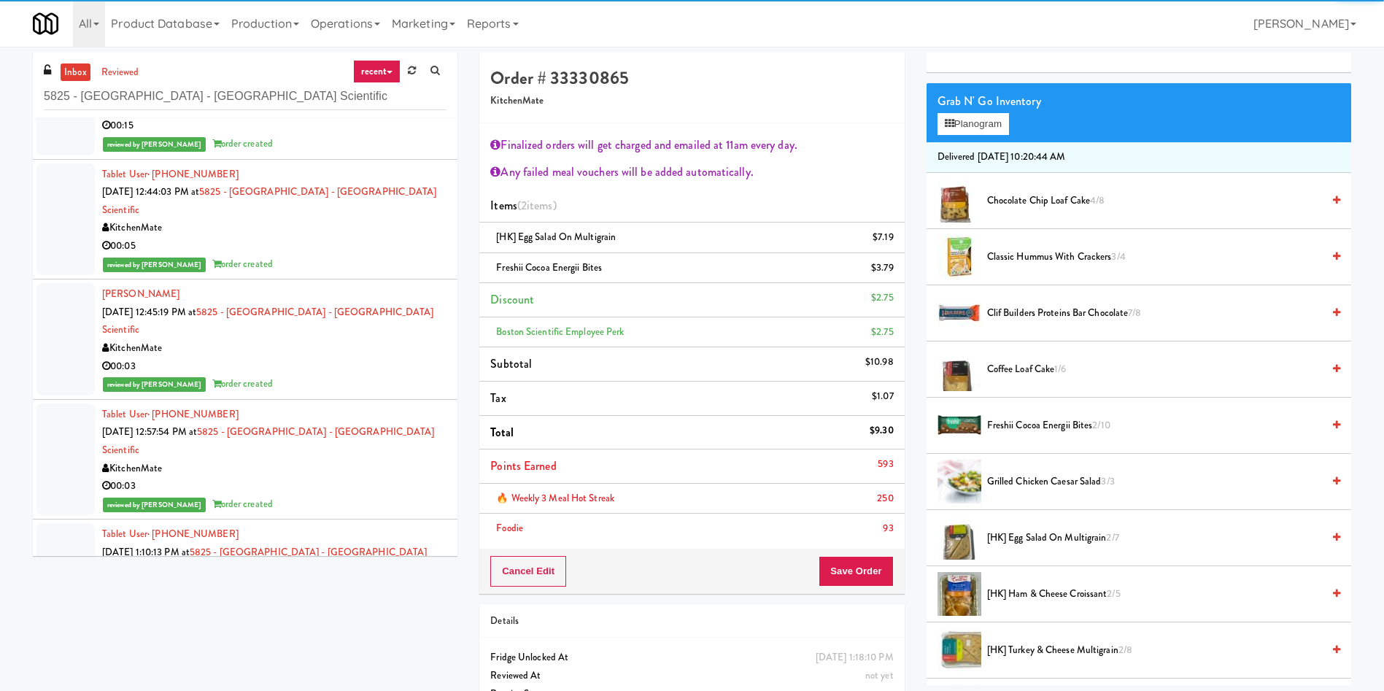
click at [983, 107] on div "Grab N' Go Inventory" at bounding box center [1138, 101] width 403 height 22
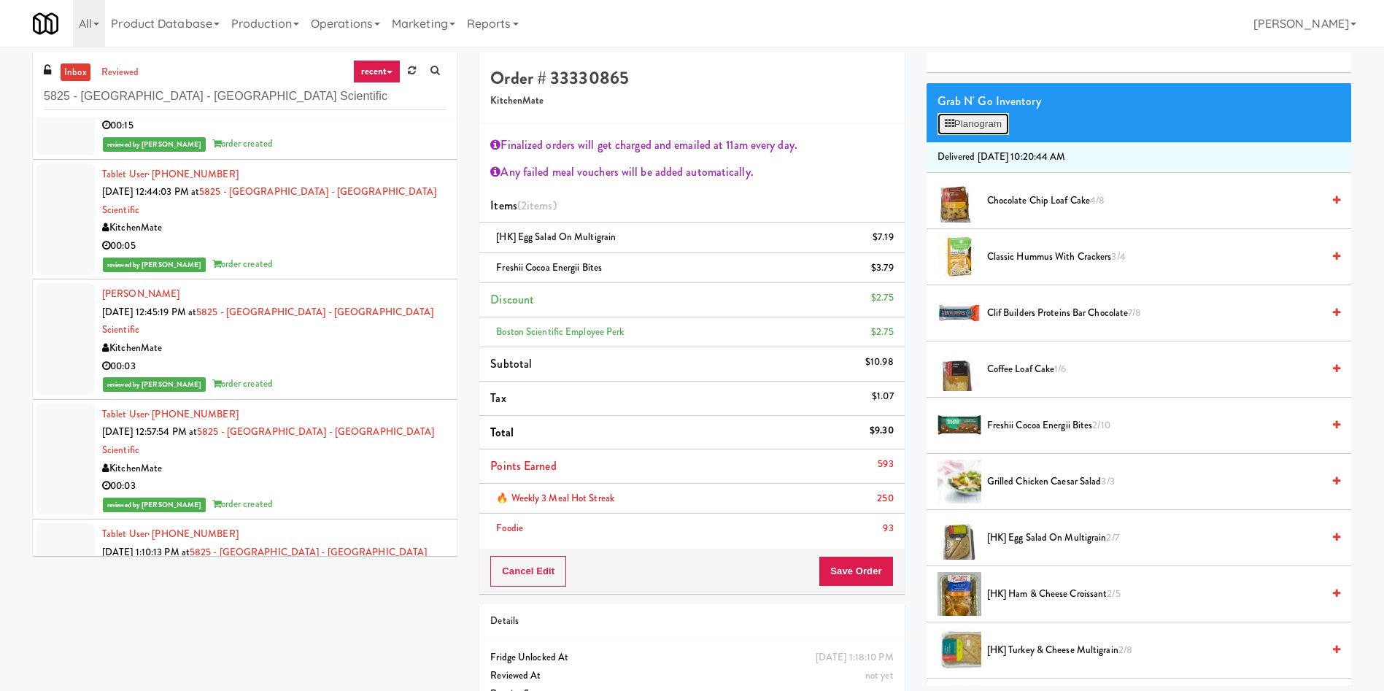
click at [980, 125] on button "Planogram" at bounding box center [972, 124] width 71 height 22
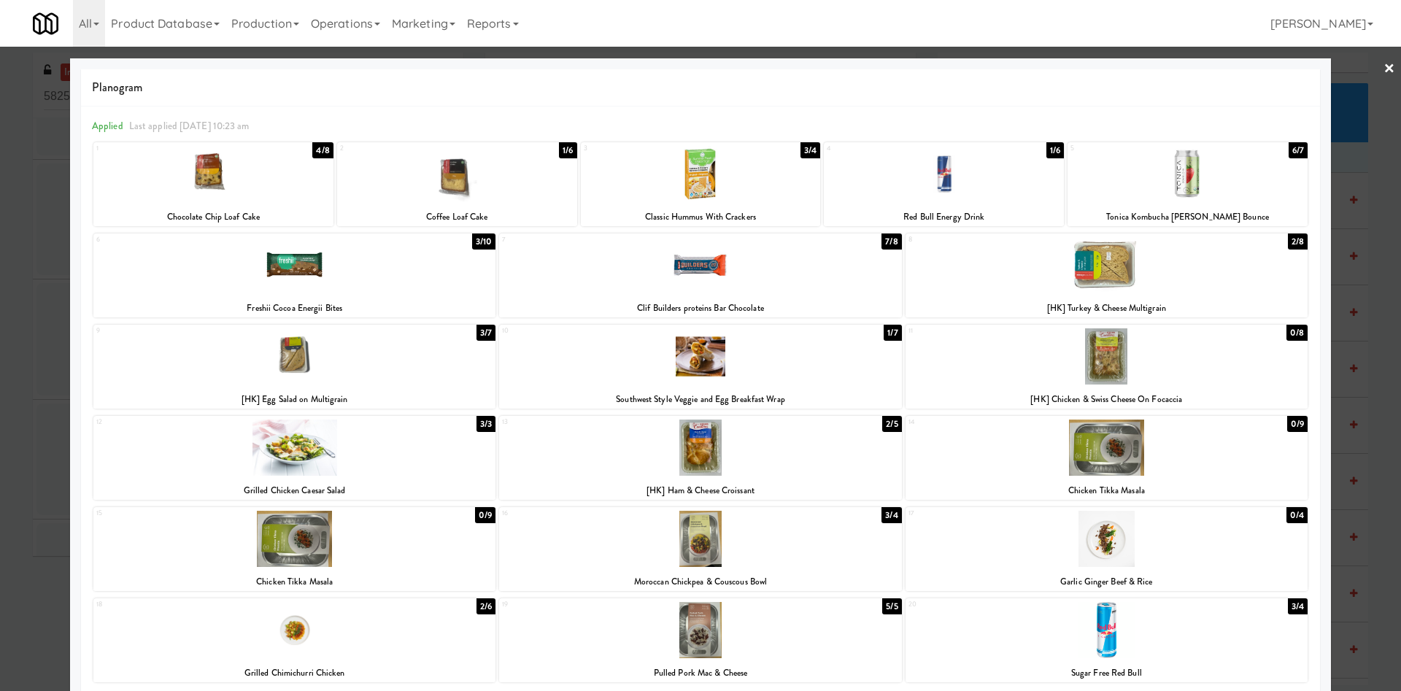
click at [1350, 126] on div at bounding box center [700, 345] width 1401 height 691
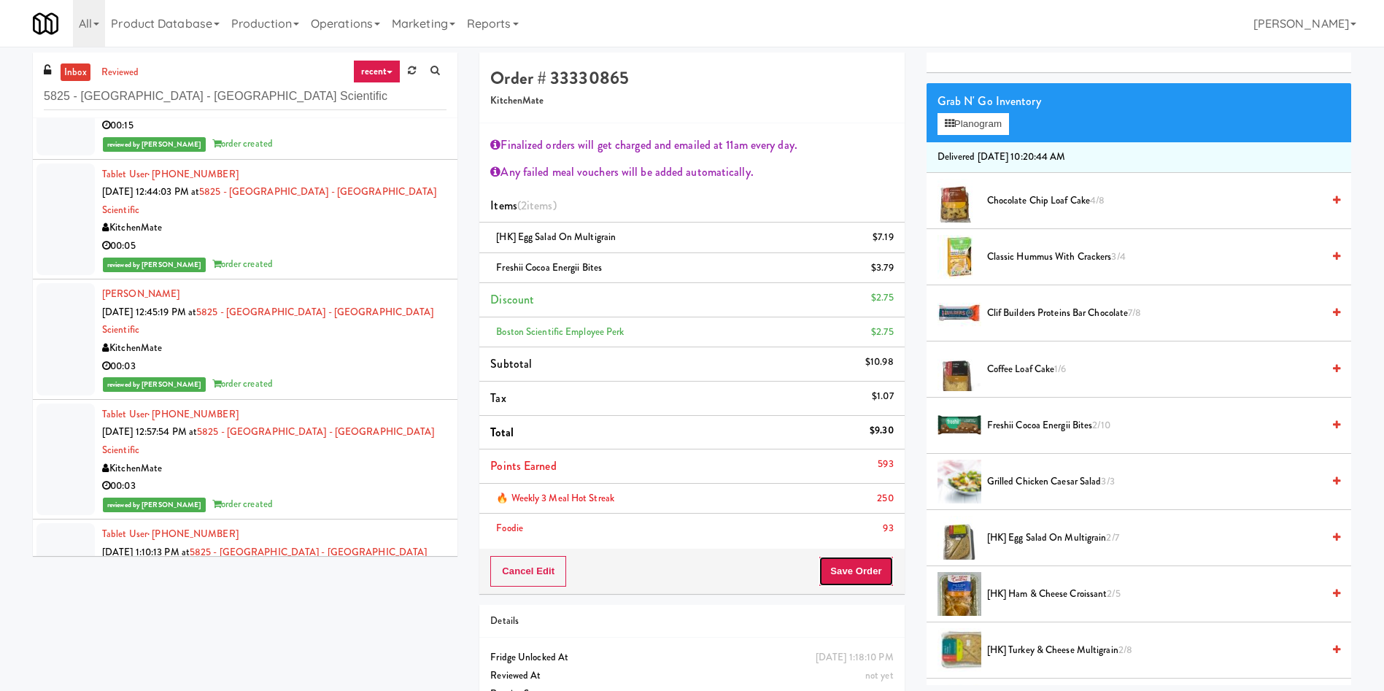
click at [840, 560] on button "Save Order" at bounding box center [856, 571] width 74 height 31
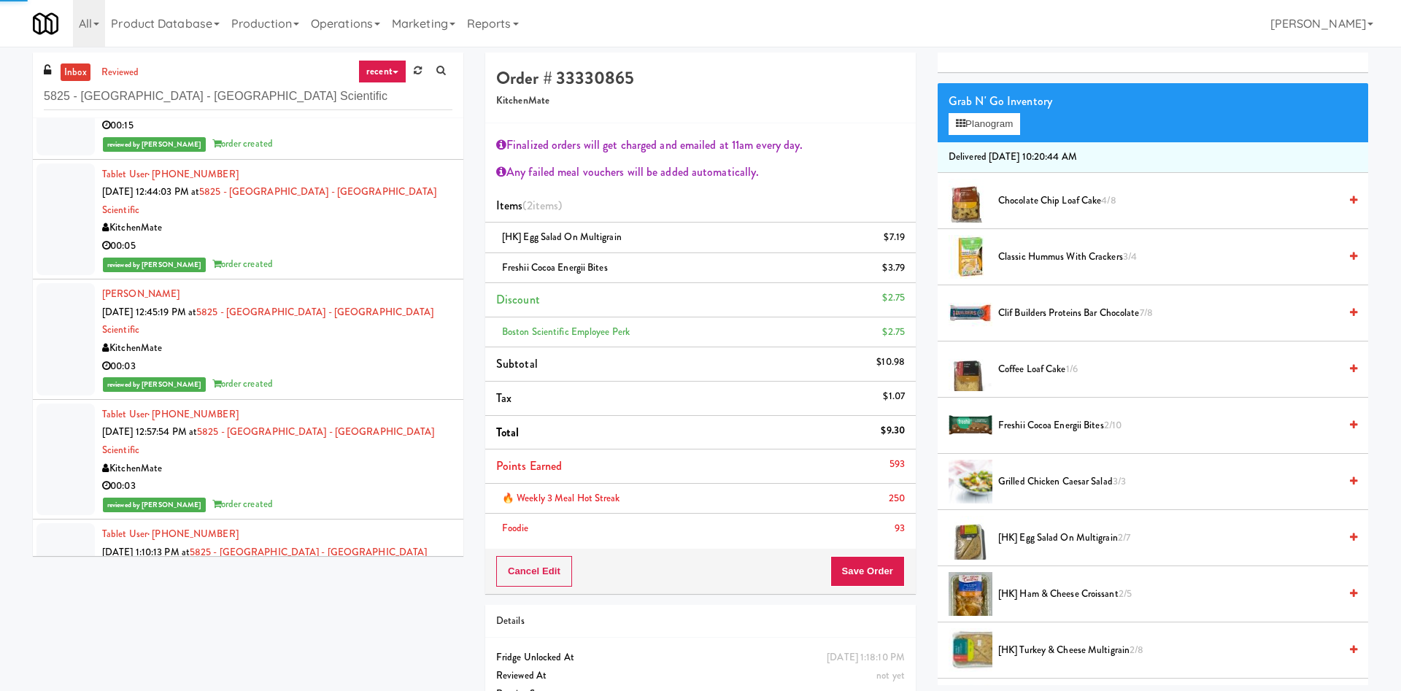
click at [864, 580] on body "Are you sure you want to update this order? Okay Cancel Okay Are you sure you w…" at bounding box center [700, 392] width 1401 height 691
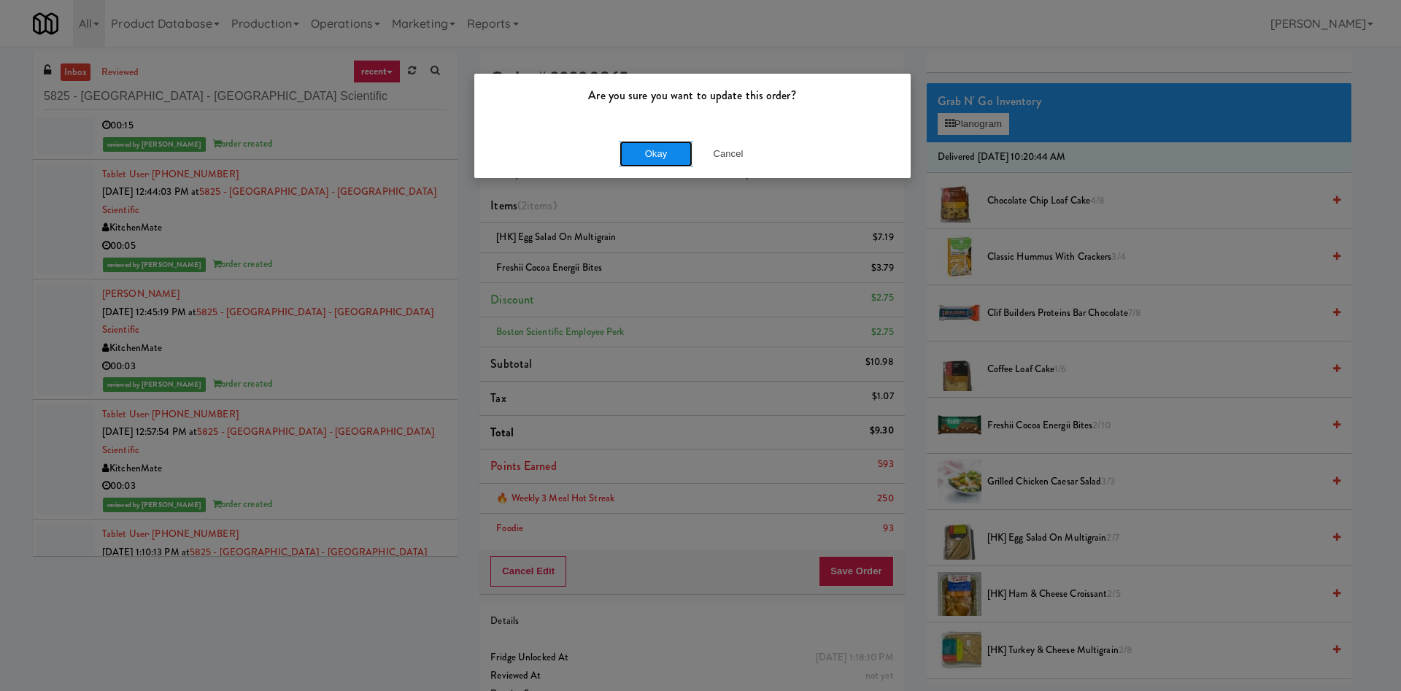
click at [654, 144] on button "Okay" at bounding box center [655, 154] width 73 height 26
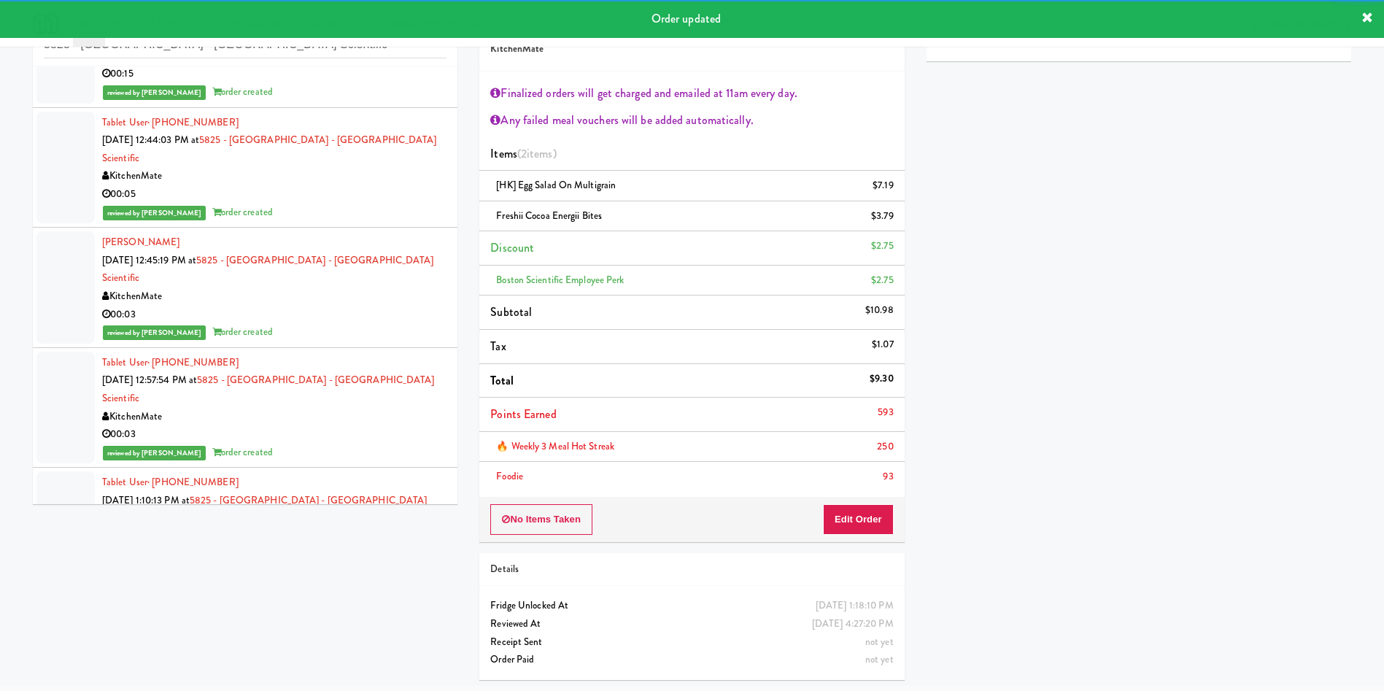
drag, startPoint x: 50, startPoint y: 467, endPoint x: 83, endPoint y: 455, distance: 34.8
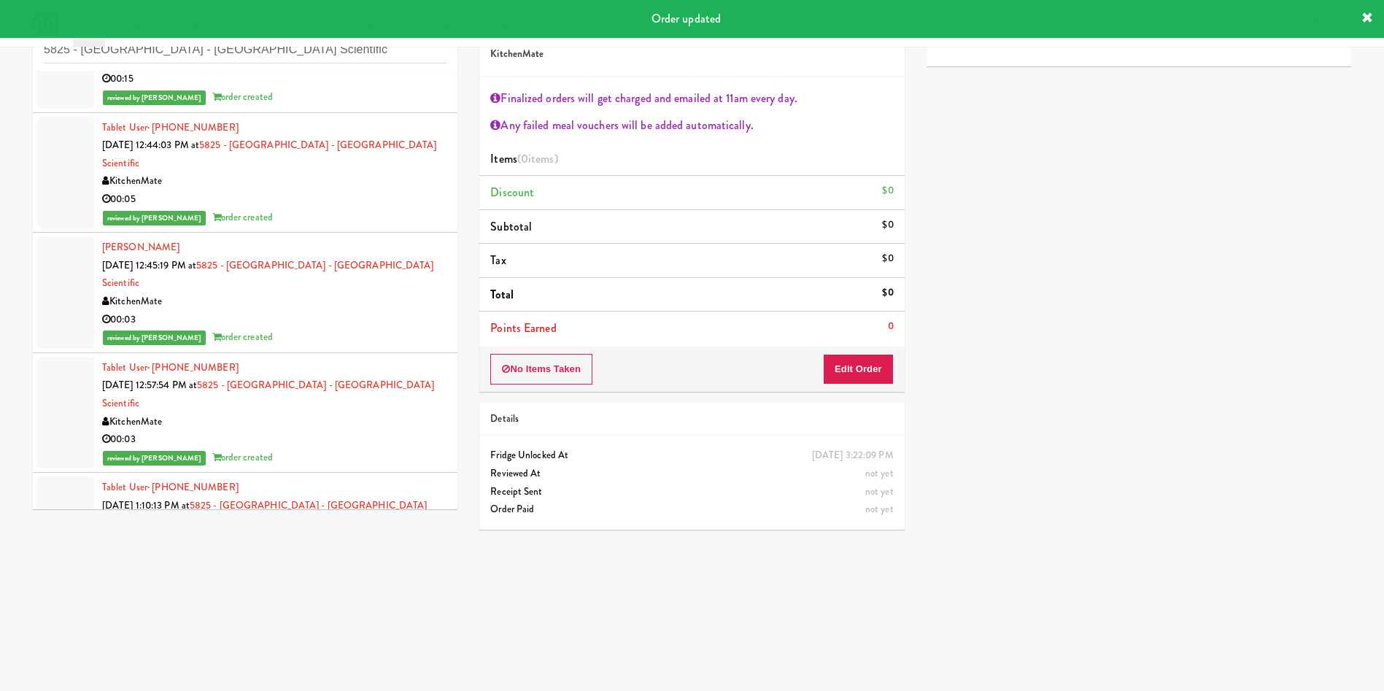
scroll to position [1177, 0]
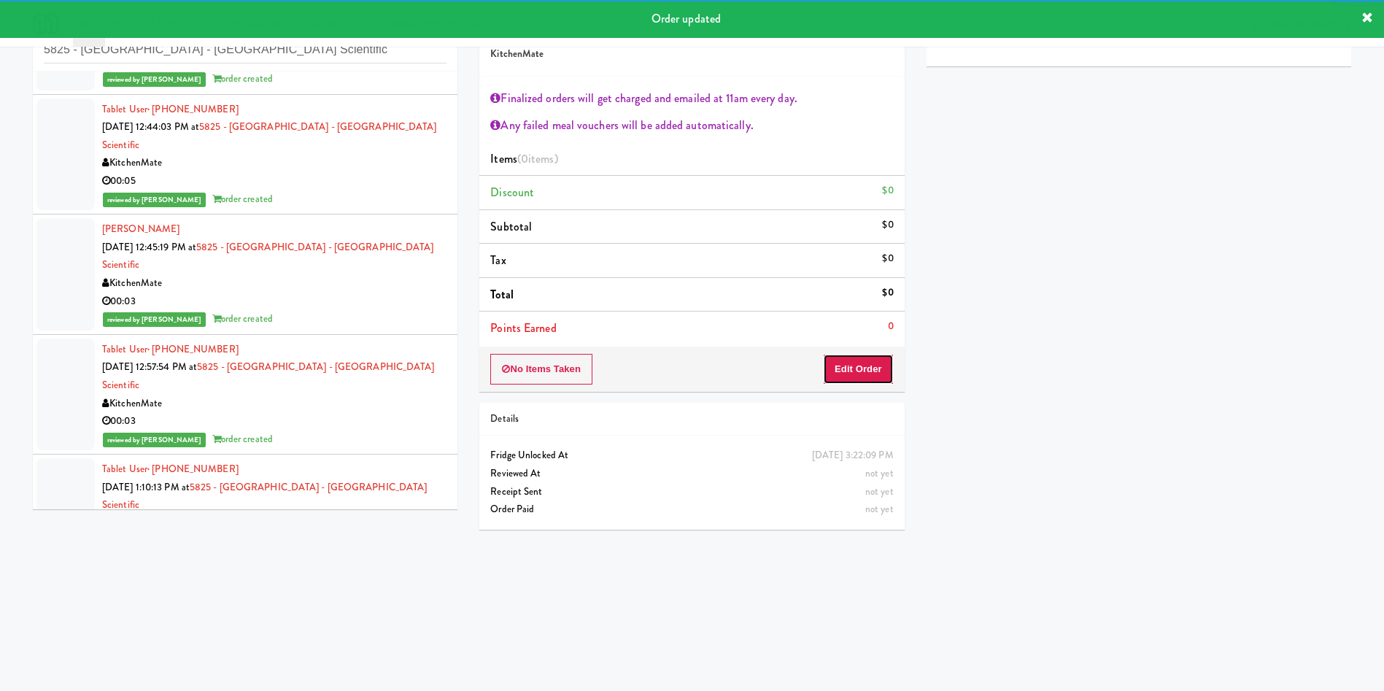
click at [859, 365] on button "Edit Order" at bounding box center [858, 369] width 71 height 31
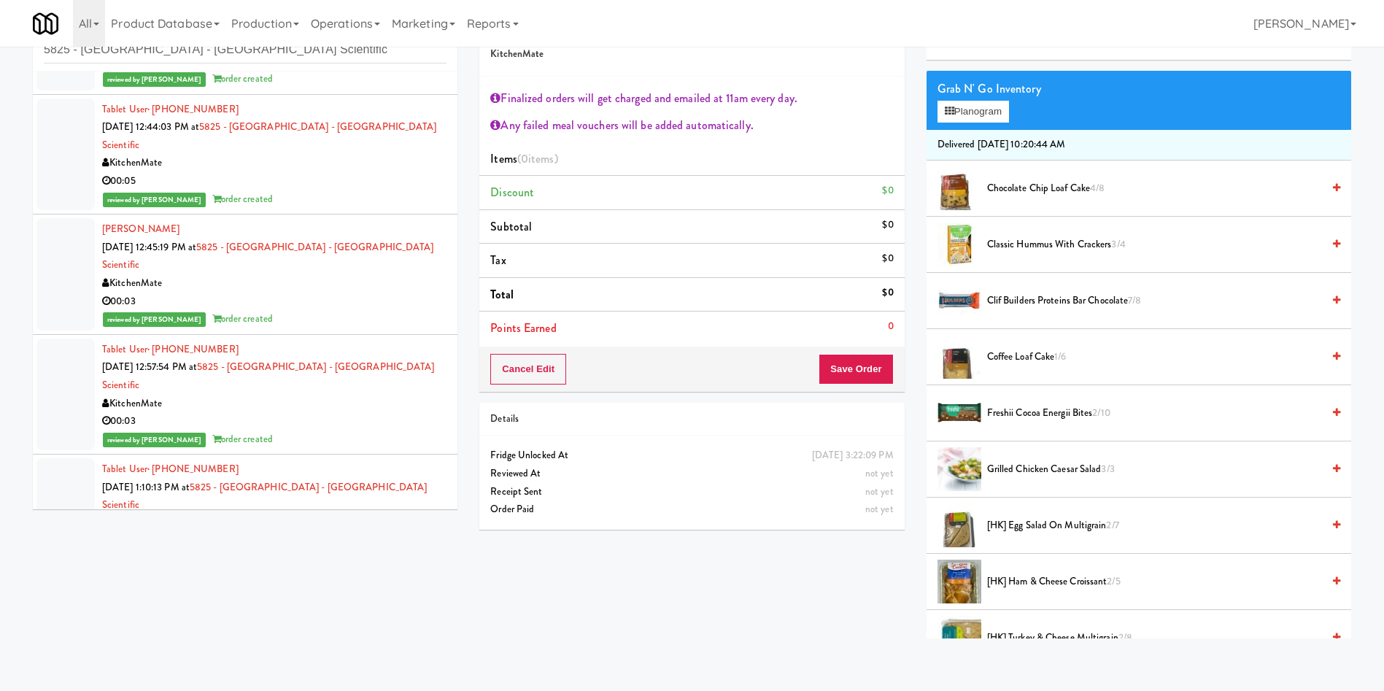
scroll to position [109, 0]
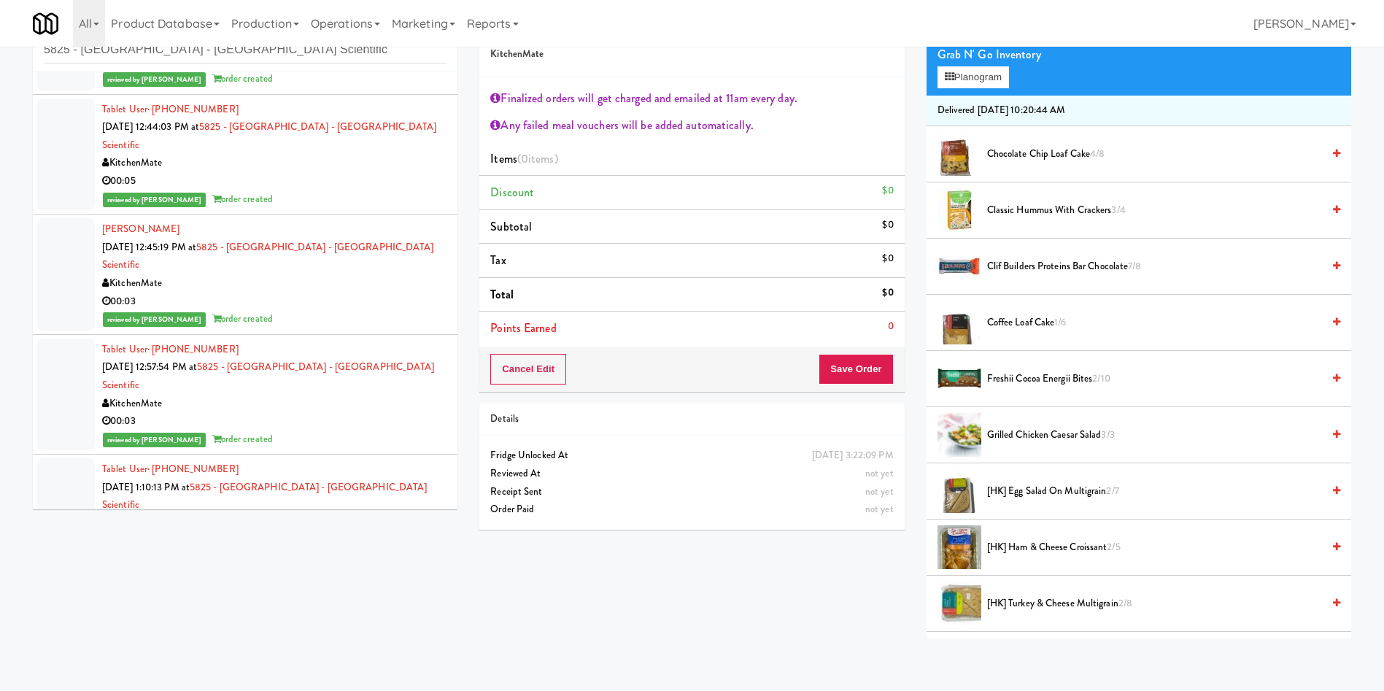
click at [1042, 268] on span "Clif Builders proteins Bar Chocolate 7/8" at bounding box center [1154, 267] width 335 height 18
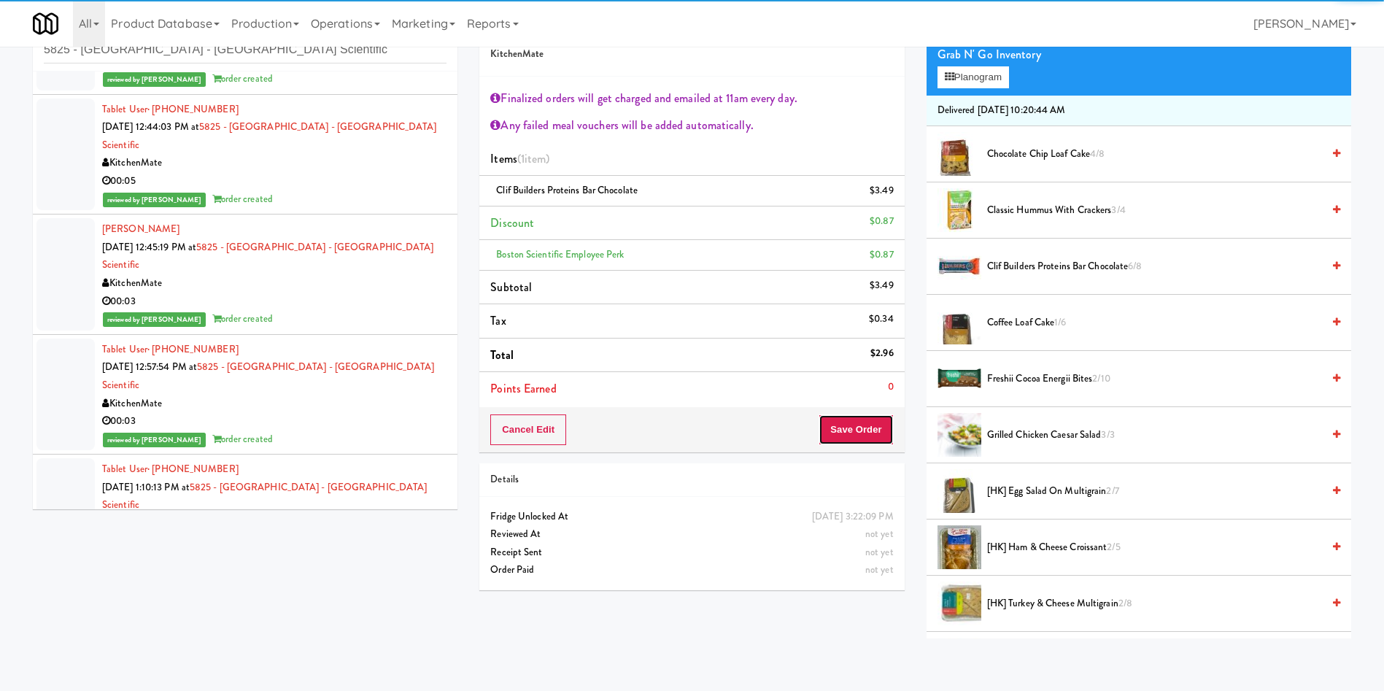
click at [856, 434] on button "Save Order" at bounding box center [856, 429] width 74 height 31
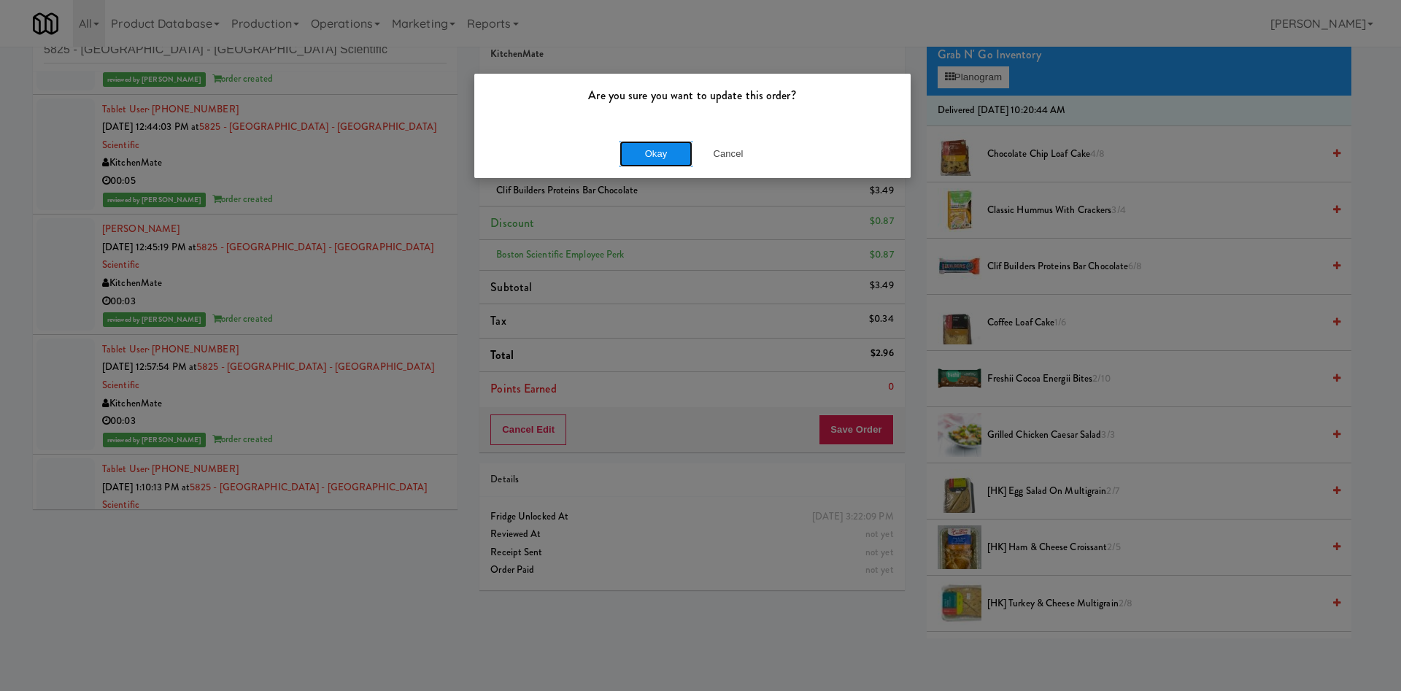
click at [670, 150] on button "Okay" at bounding box center [655, 154] width 73 height 26
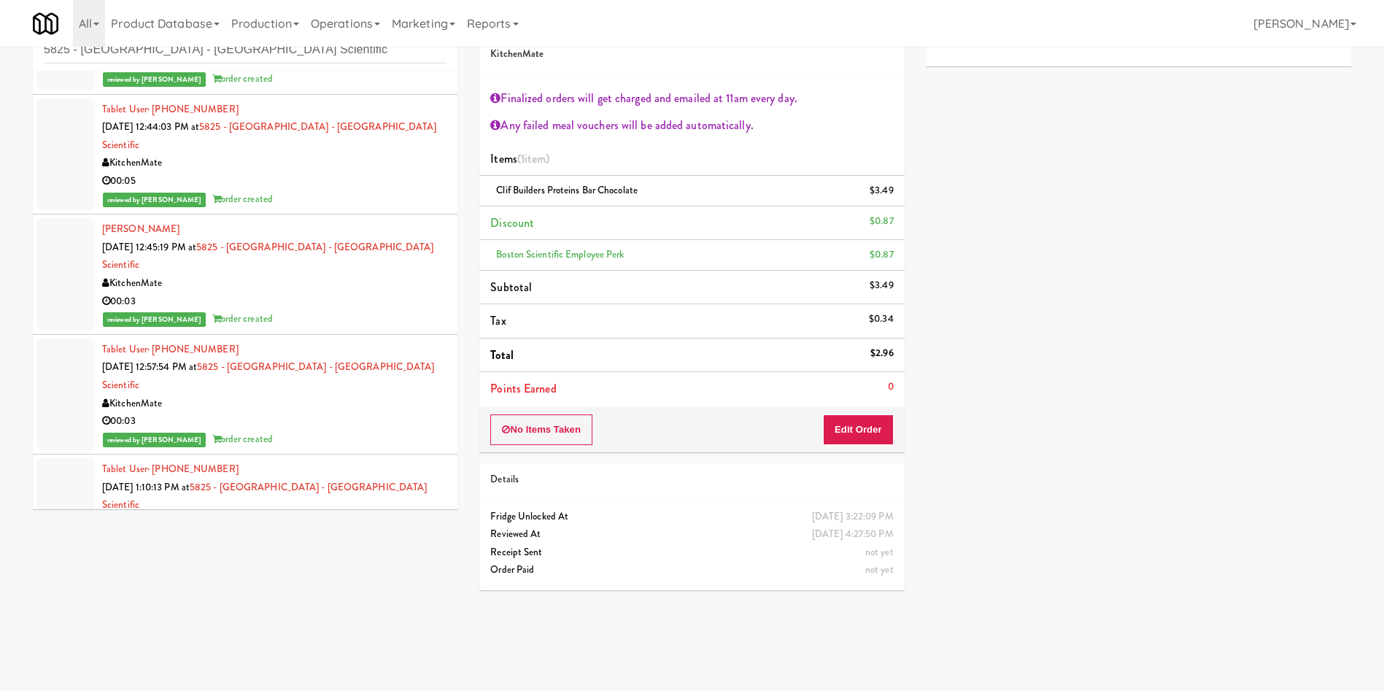
scroll to position [0, 0]
drag, startPoint x: 317, startPoint y: 48, endPoint x: 0, endPoint y: 16, distance: 318.2
click at [0, 16] on body "Are you sure you want to update this order? Okay Cancel Okay Are you sure you w…" at bounding box center [692, 345] width 1384 height 691
paste input "215 Lake - Right - Fridge"
type input "215 Lake - Right - Fridge"
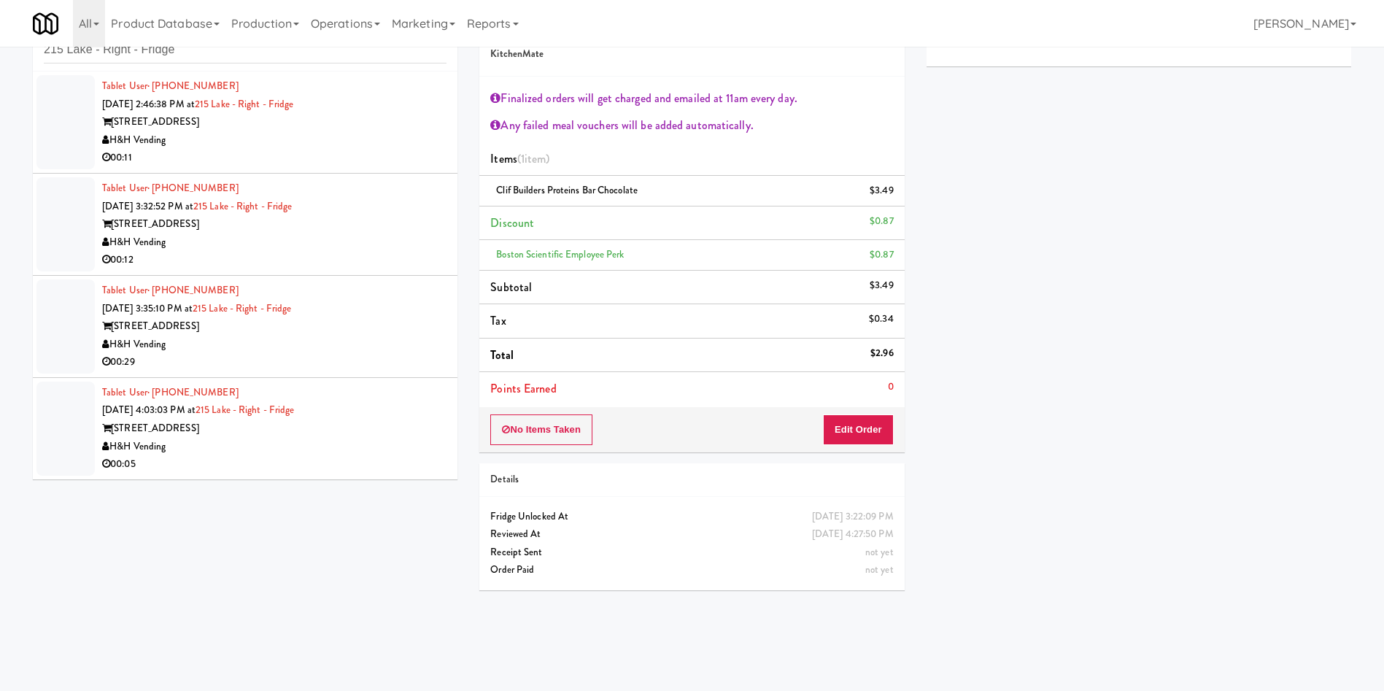
drag, startPoint x: 58, startPoint y: 108, endPoint x: 98, endPoint y: 107, distance: 40.9
click at [58, 108] on div at bounding box center [65, 122] width 58 height 94
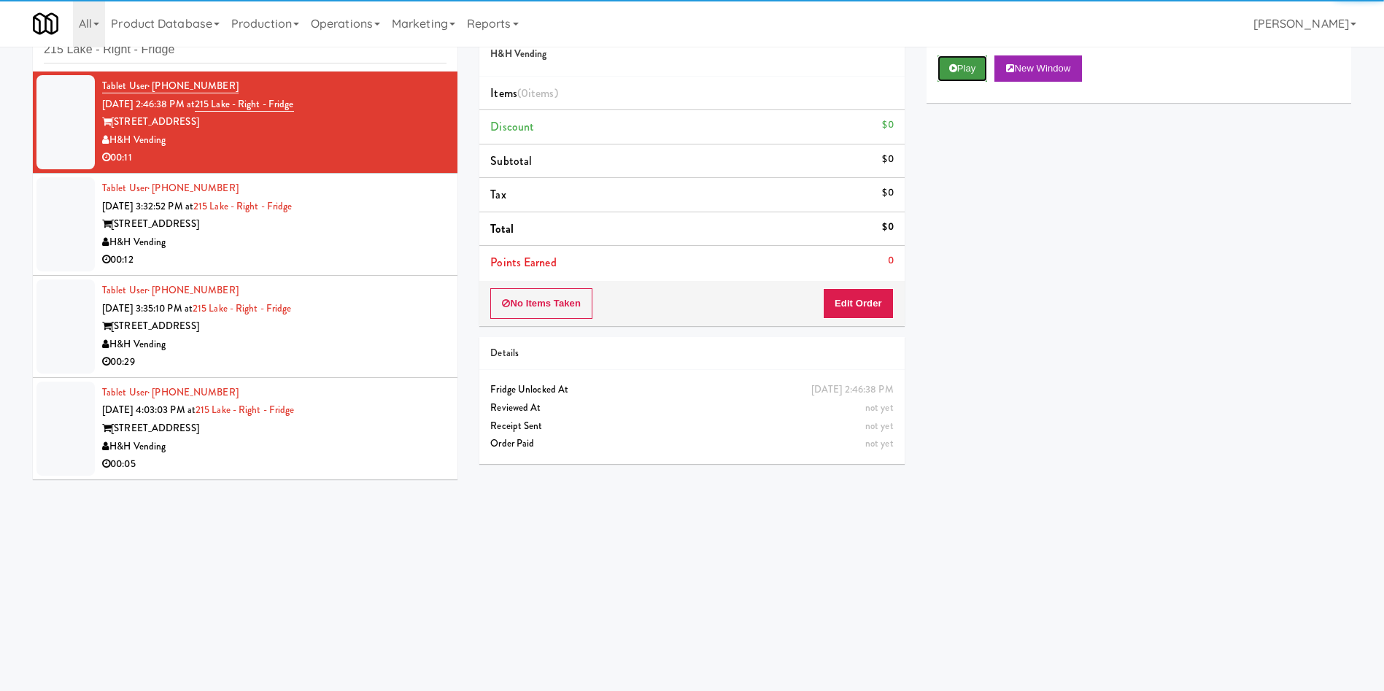
click at [975, 77] on button "Play" at bounding box center [962, 68] width 50 height 26
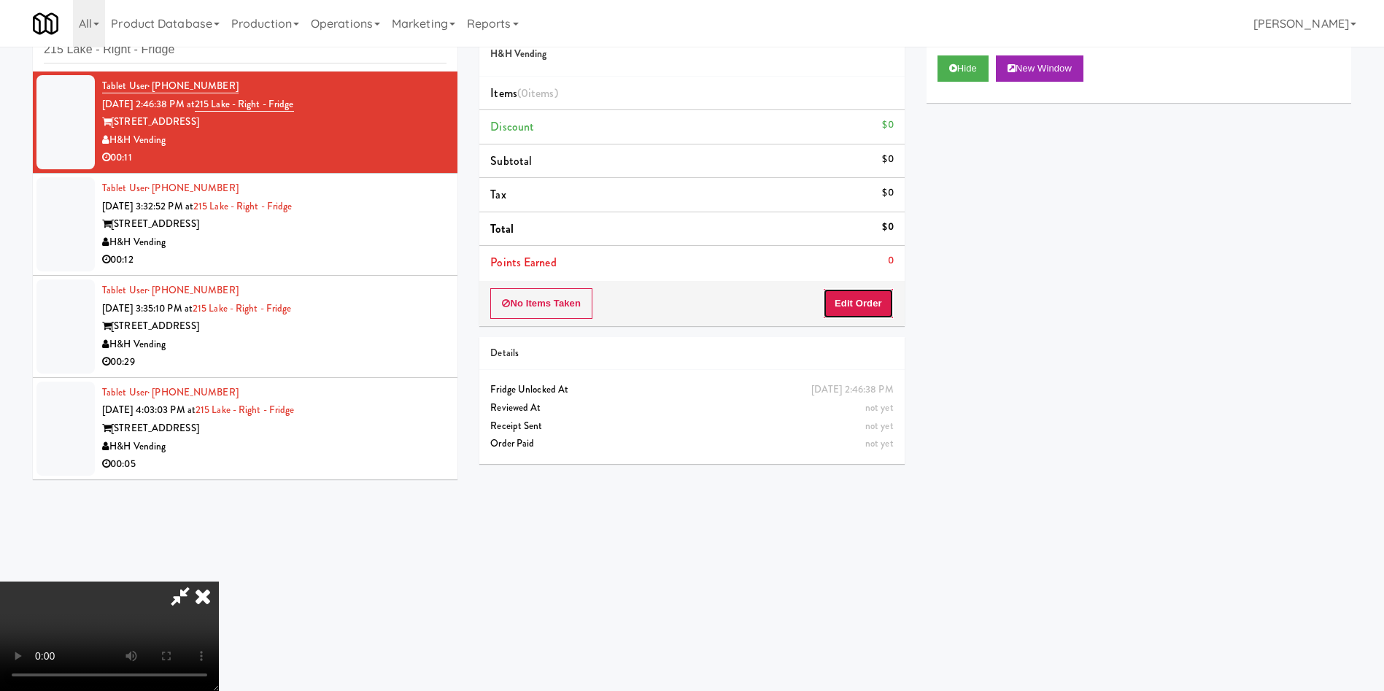
click at [870, 312] on button "Edit Order" at bounding box center [858, 303] width 71 height 31
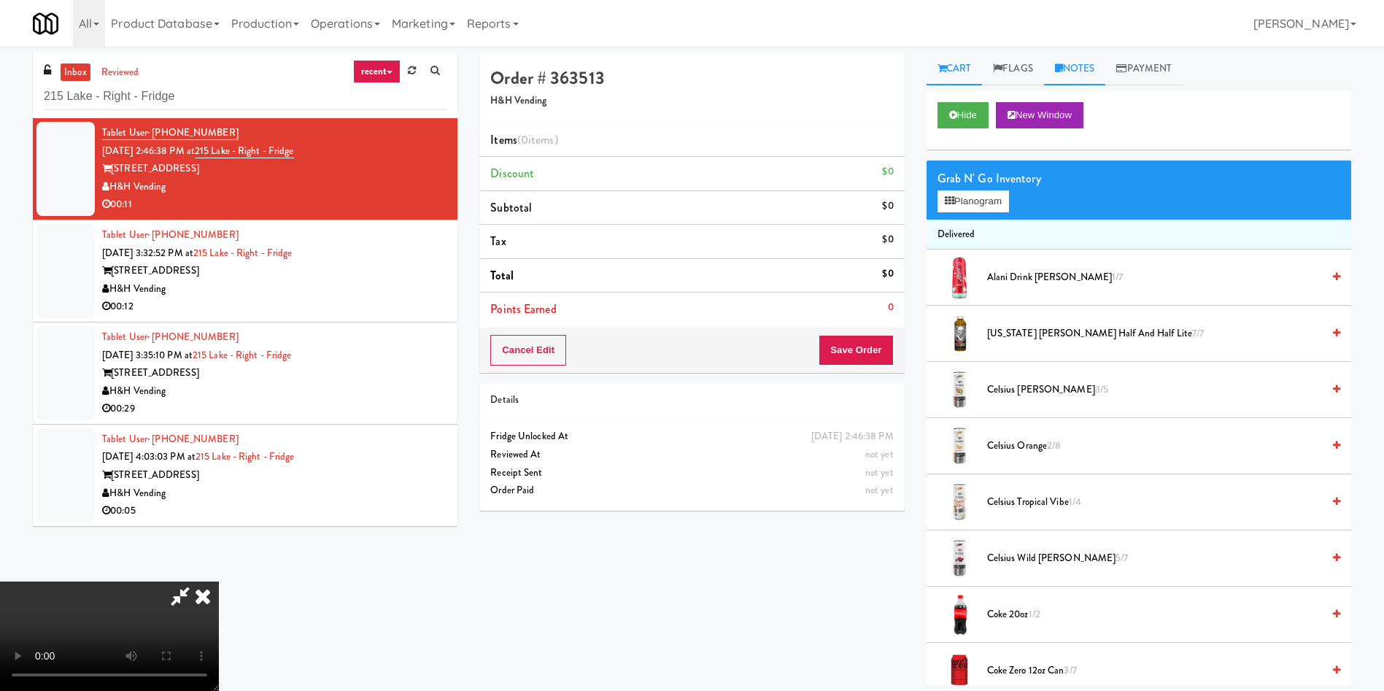
drag, startPoint x: 1088, startPoint y: 70, endPoint x: 1078, endPoint y: 152, distance: 82.3
click at [1088, 70] on link "Notes" at bounding box center [1075, 69] width 62 height 33
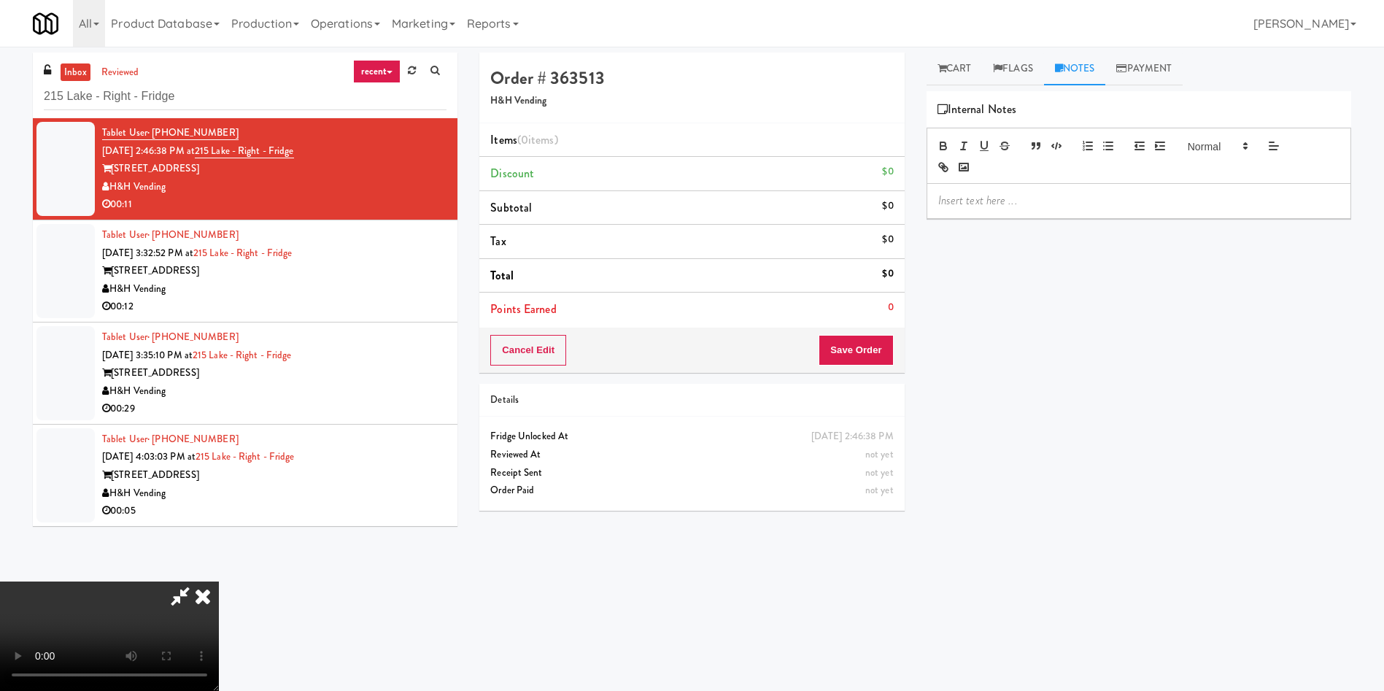
click at [1090, 200] on p at bounding box center [1138, 201] width 401 height 16
paste div
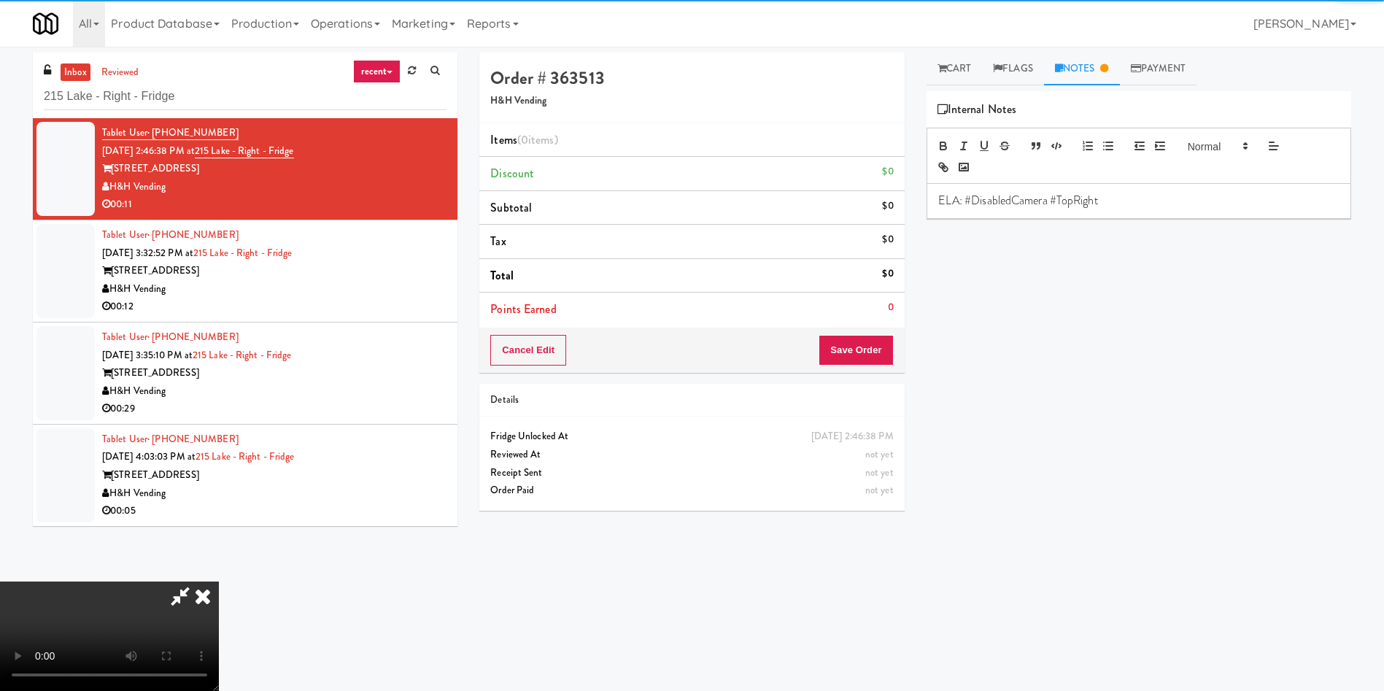
drag, startPoint x: 956, startPoint y: 70, endPoint x: 956, endPoint y: 115, distance: 45.2
click at [956, 70] on link "Cart" at bounding box center [954, 69] width 56 height 33
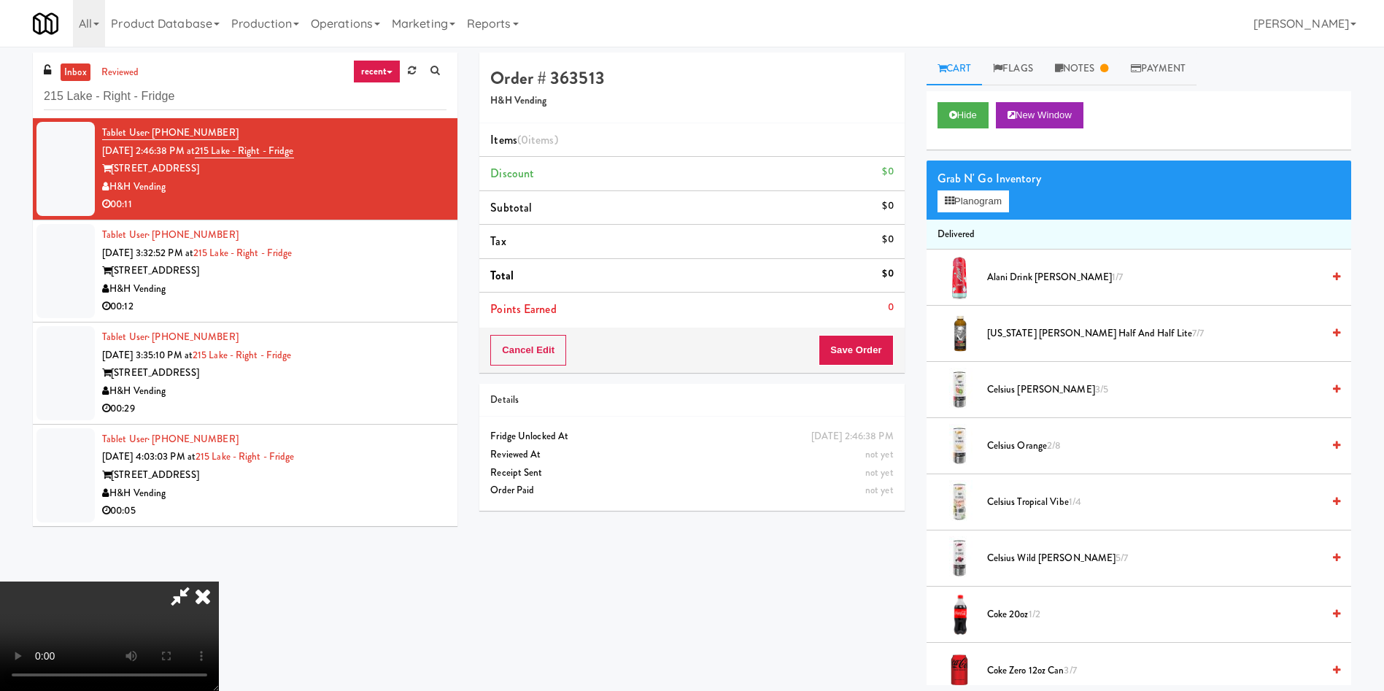
scroll to position [109, 0]
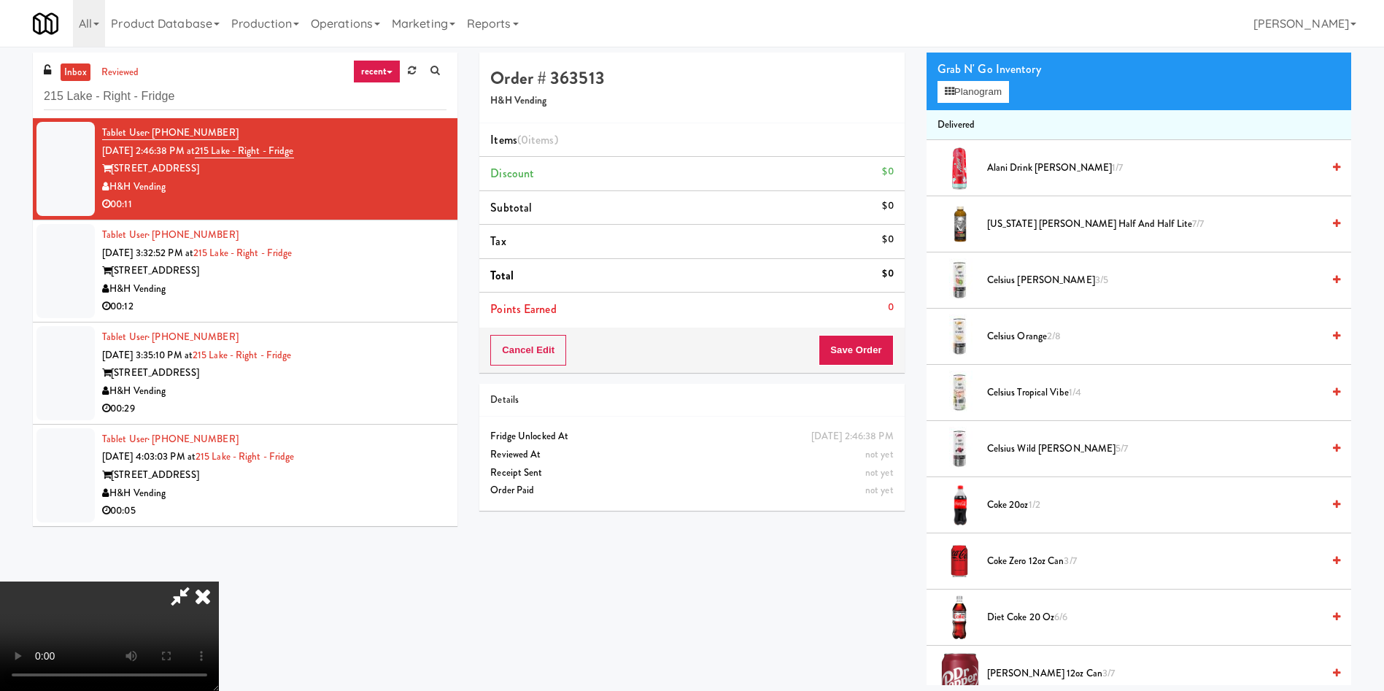
click at [219, 581] on video at bounding box center [109, 635] width 219 height 109
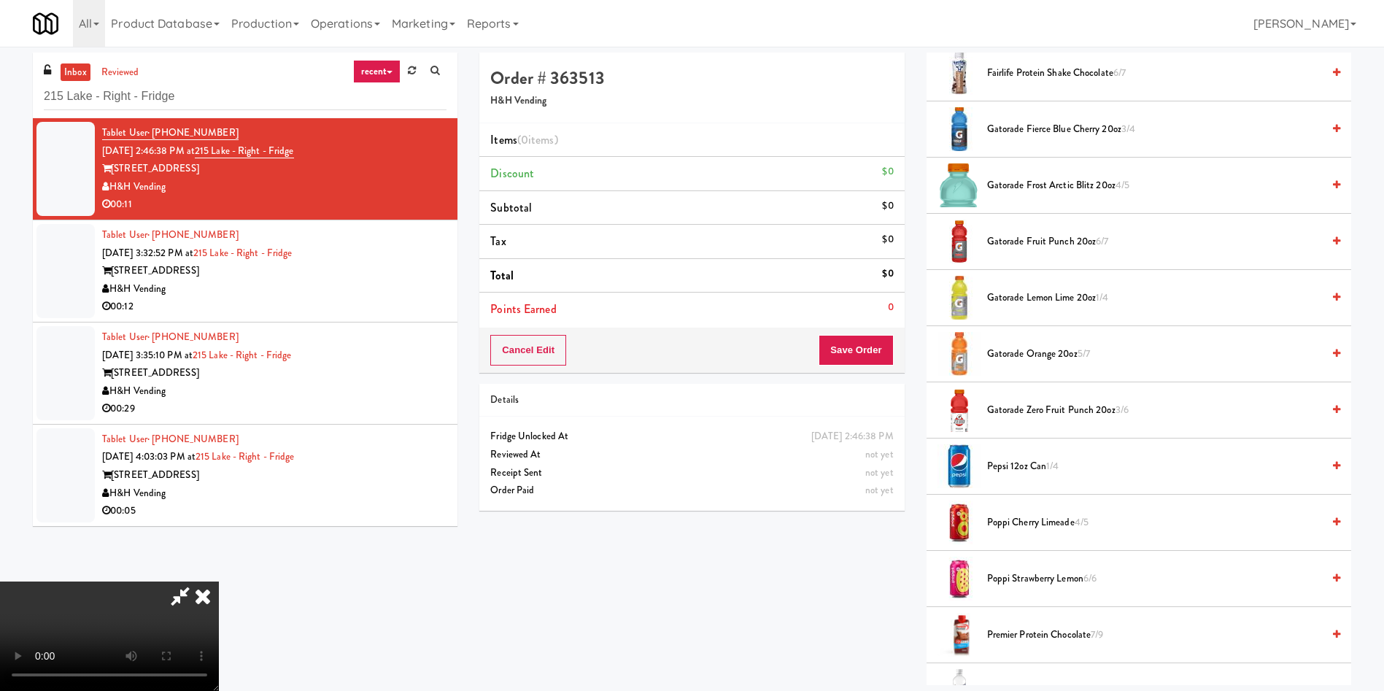
scroll to position [1094, 0]
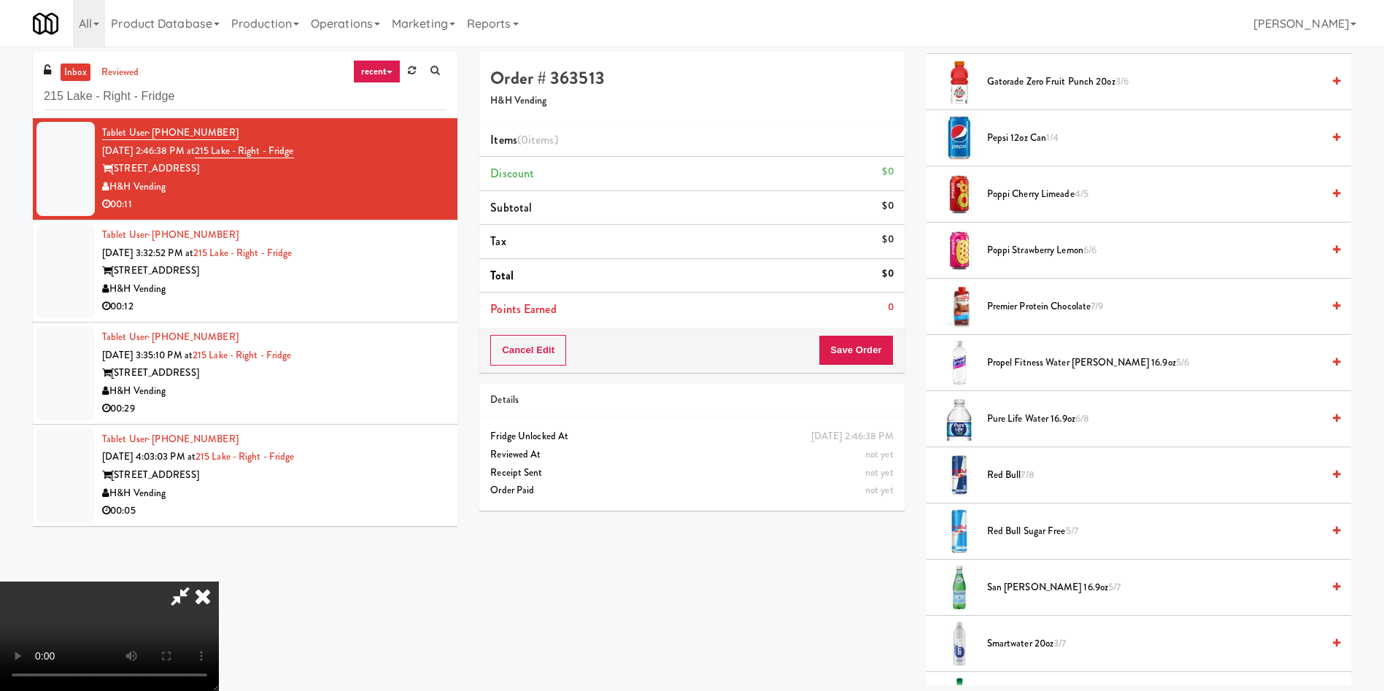
click at [1013, 643] on span "Smartwater 20oz 3/7" at bounding box center [1154, 644] width 335 height 18
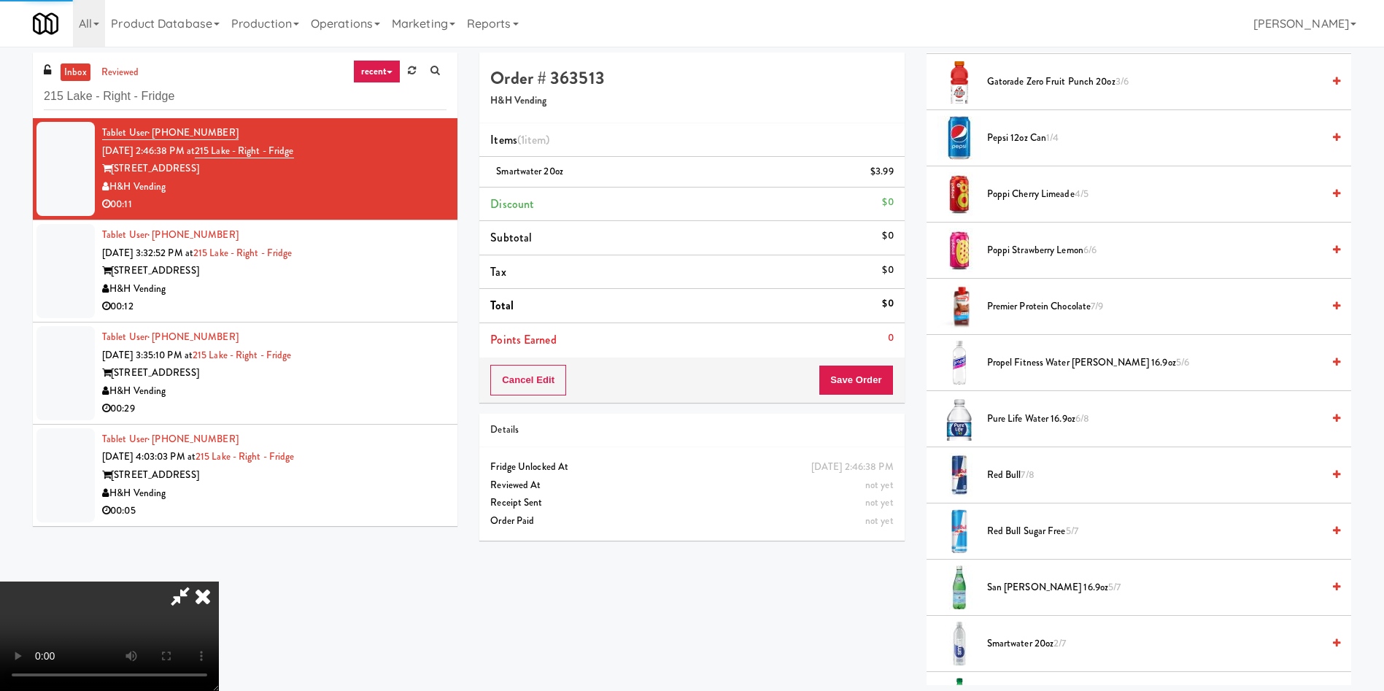
click at [219, 581] on video at bounding box center [109, 635] width 219 height 109
click at [1014, 643] on span "Smartwater 20oz 2/7" at bounding box center [1154, 644] width 335 height 18
click at [219, 581] on video at bounding box center [109, 635] width 219 height 109
click at [1074, 367] on span "Propel Fitness Water Berry 16.9oz 5/6" at bounding box center [1154, 363] width 335 height 18
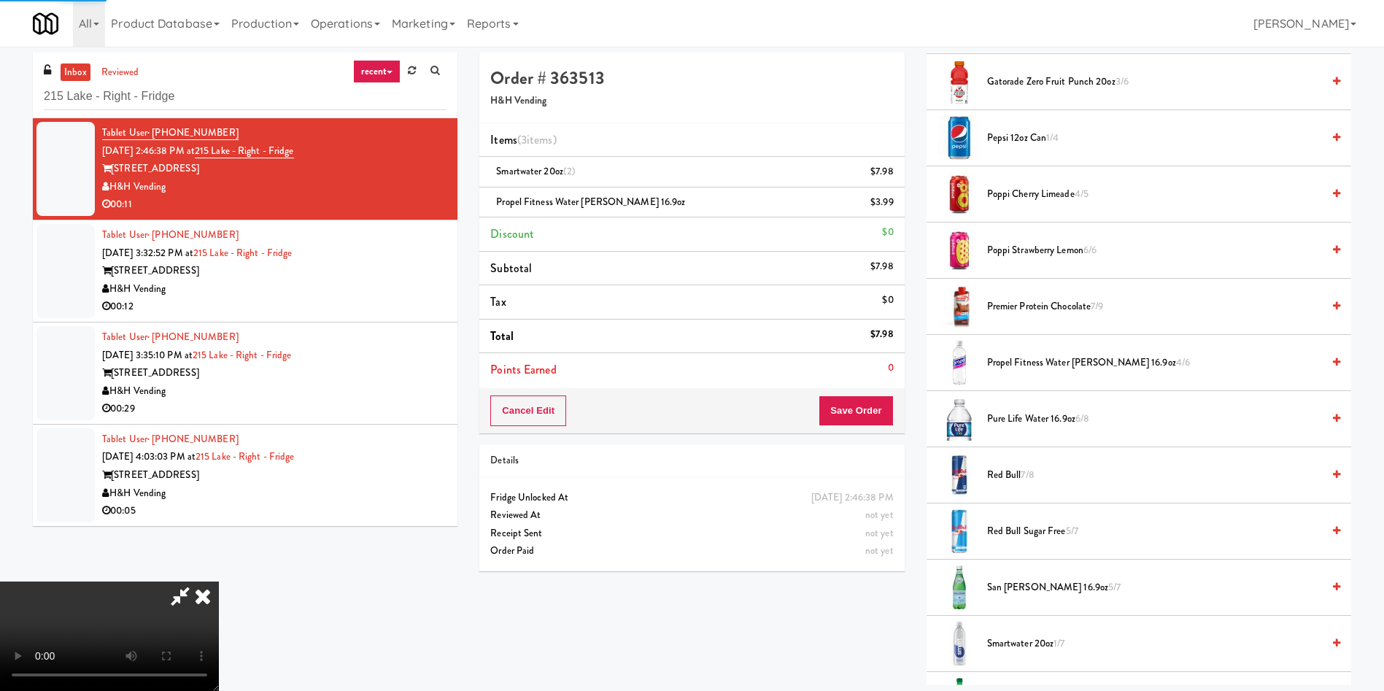
click at [175, 581] on video at bounding box center [109, 635] width 219 height 109
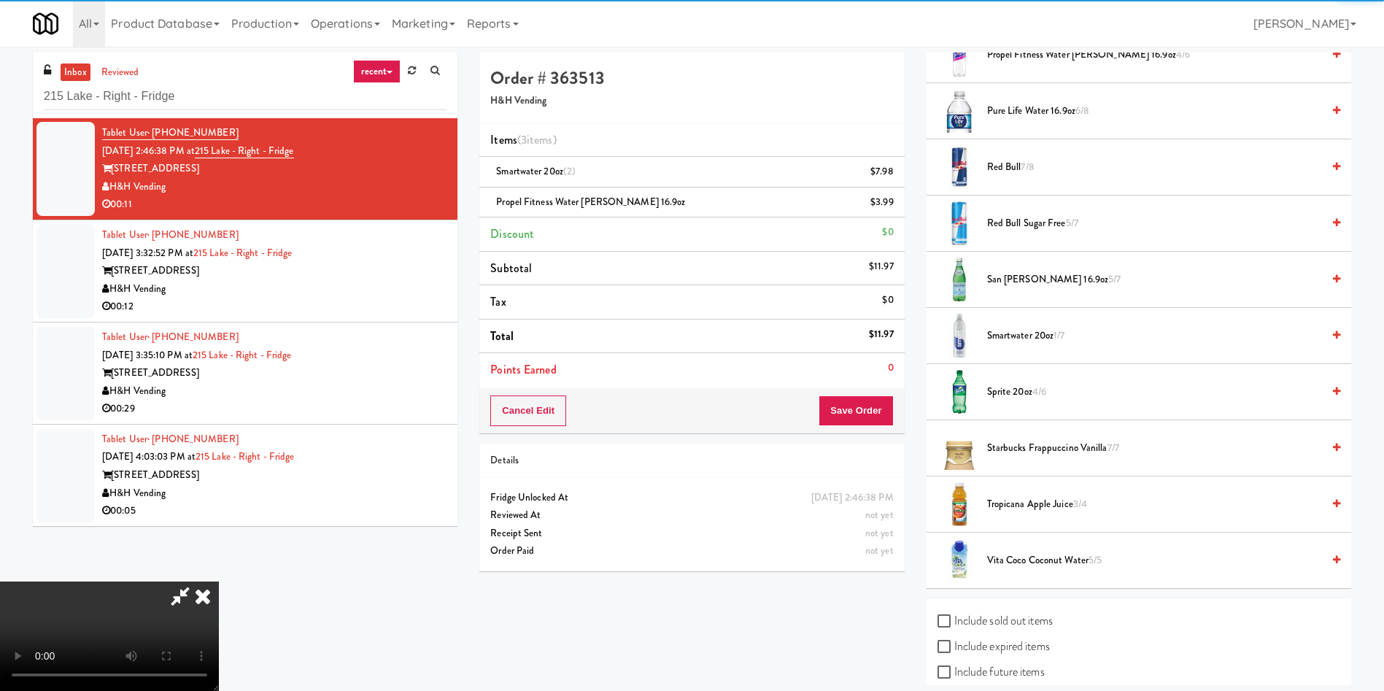
scroll to position [1423, 0]
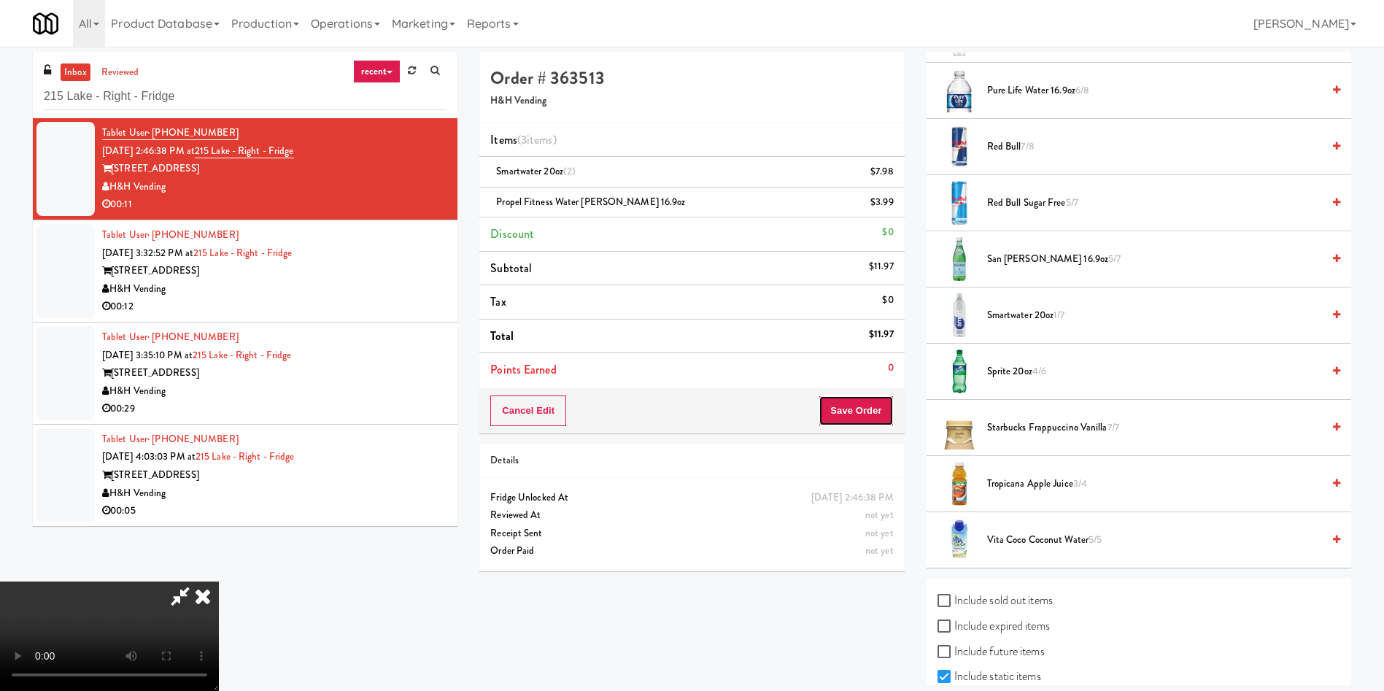
click at [859, 414] on button "Save Order" at bounding box center [856, 410] width 74 height 31
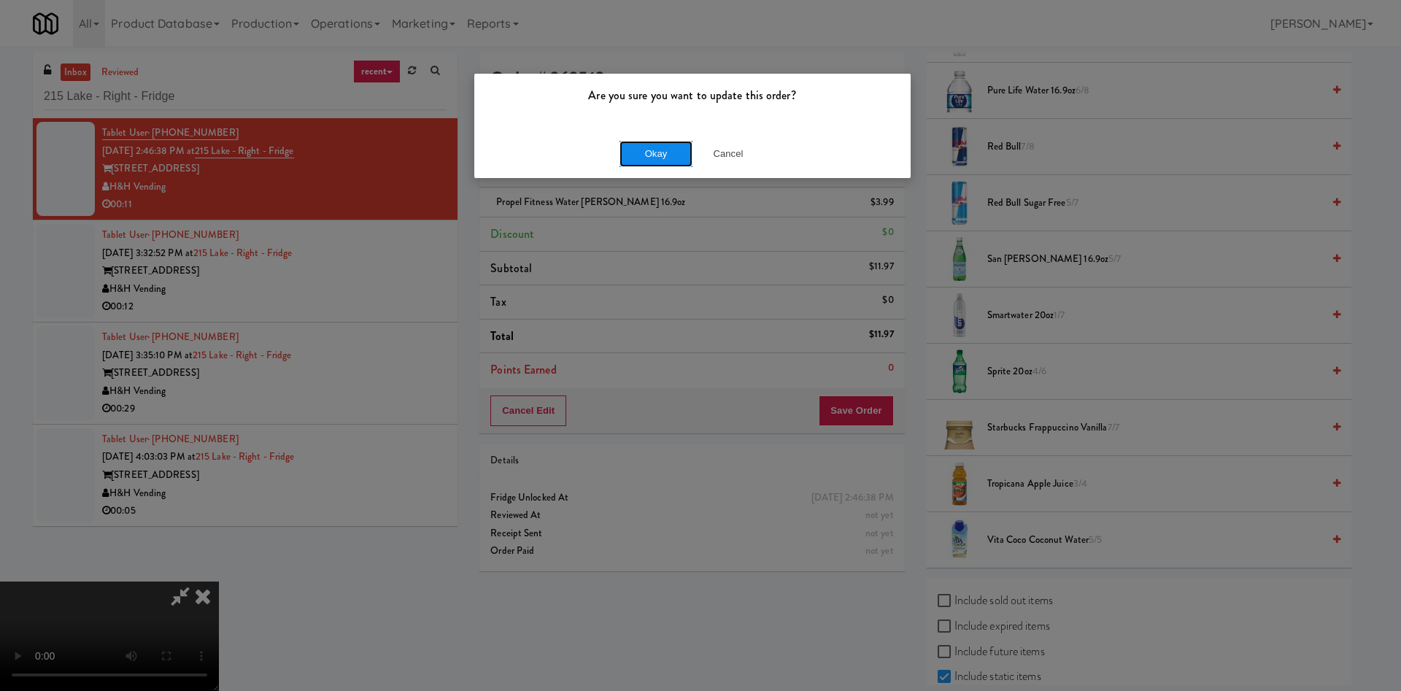
click at [638, 161] on button "Okay" at bounding box center [655, 154] width 73 height 26
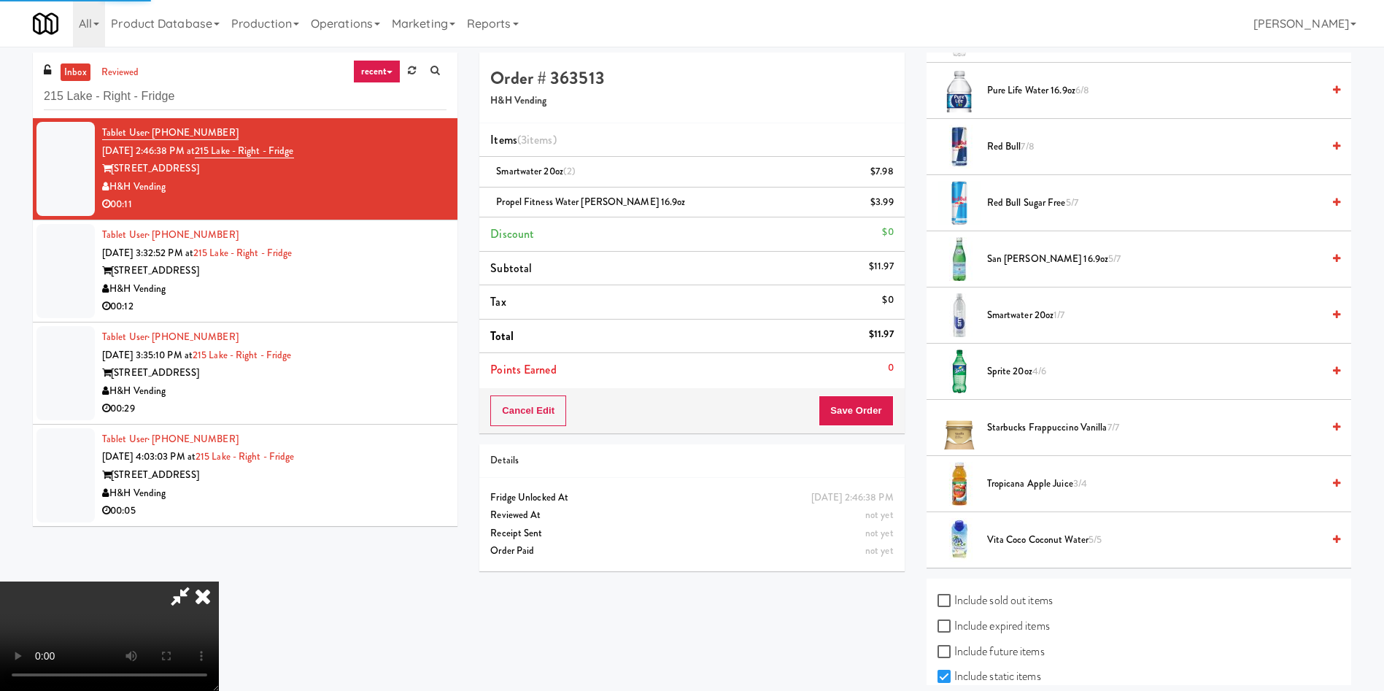
scroll to position [0, 0]
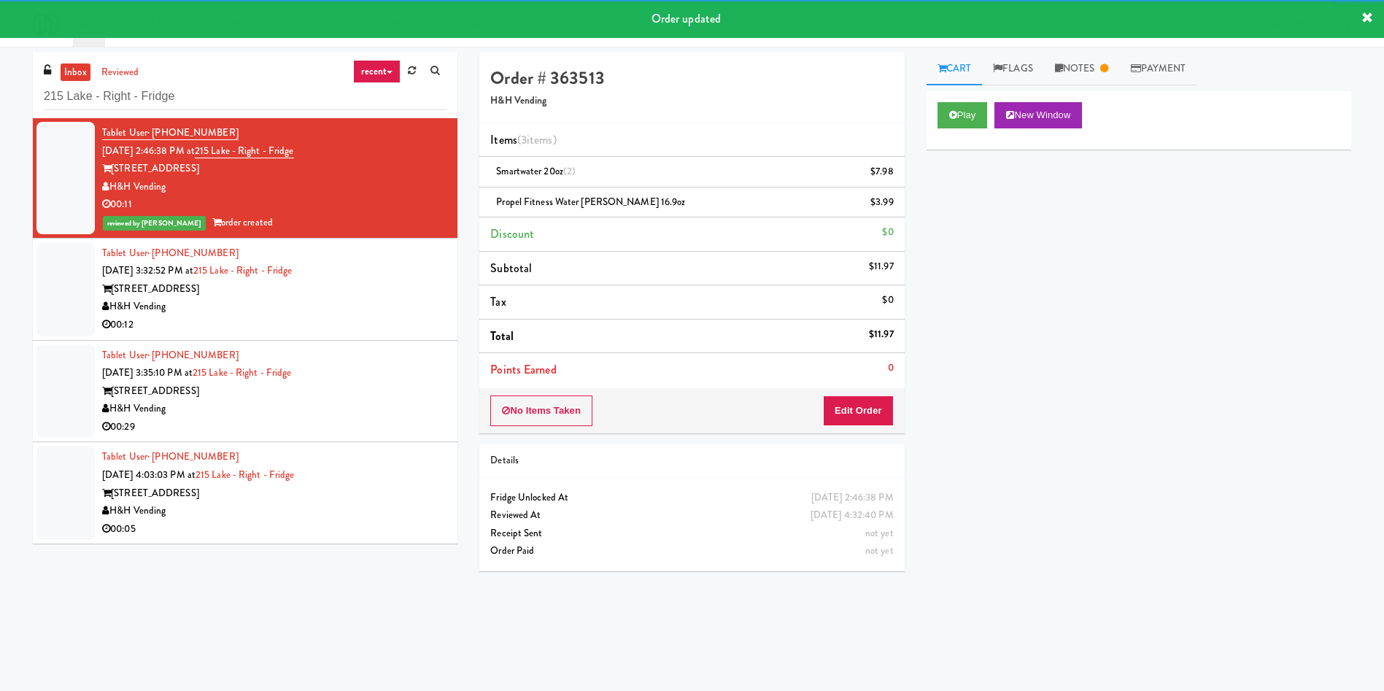
drag, startPoint x: 66, startPoint y: 295, endPoint x: 173, endPoint y: 283, distance: 107.2
click at [66, 295] on div at bounding box center [65, 289] width 58 height 94
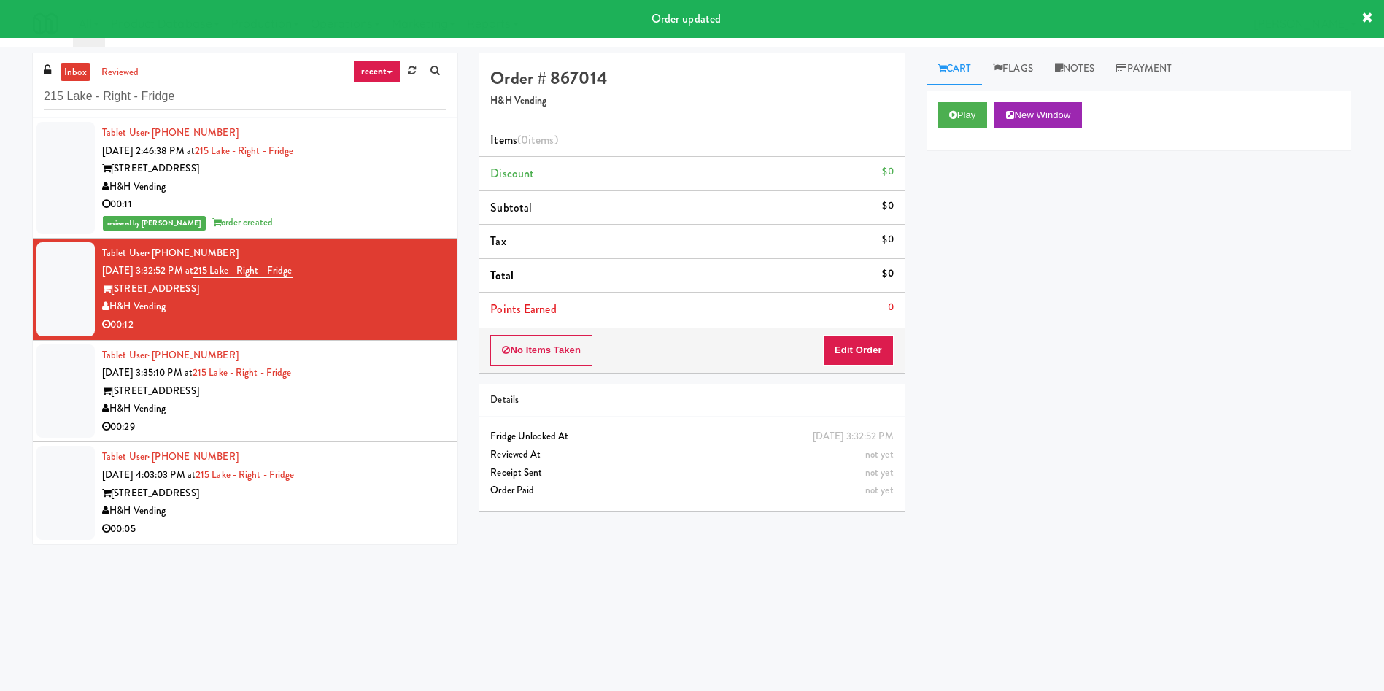
drag, startPoint x: 1072, startPoint y: 78, endPoint x: 1067, endPoint y: 204, distance: 126.3
click at [1072, 78] on link "Notes" at bounding box center [1075, 69] width 62 height 33
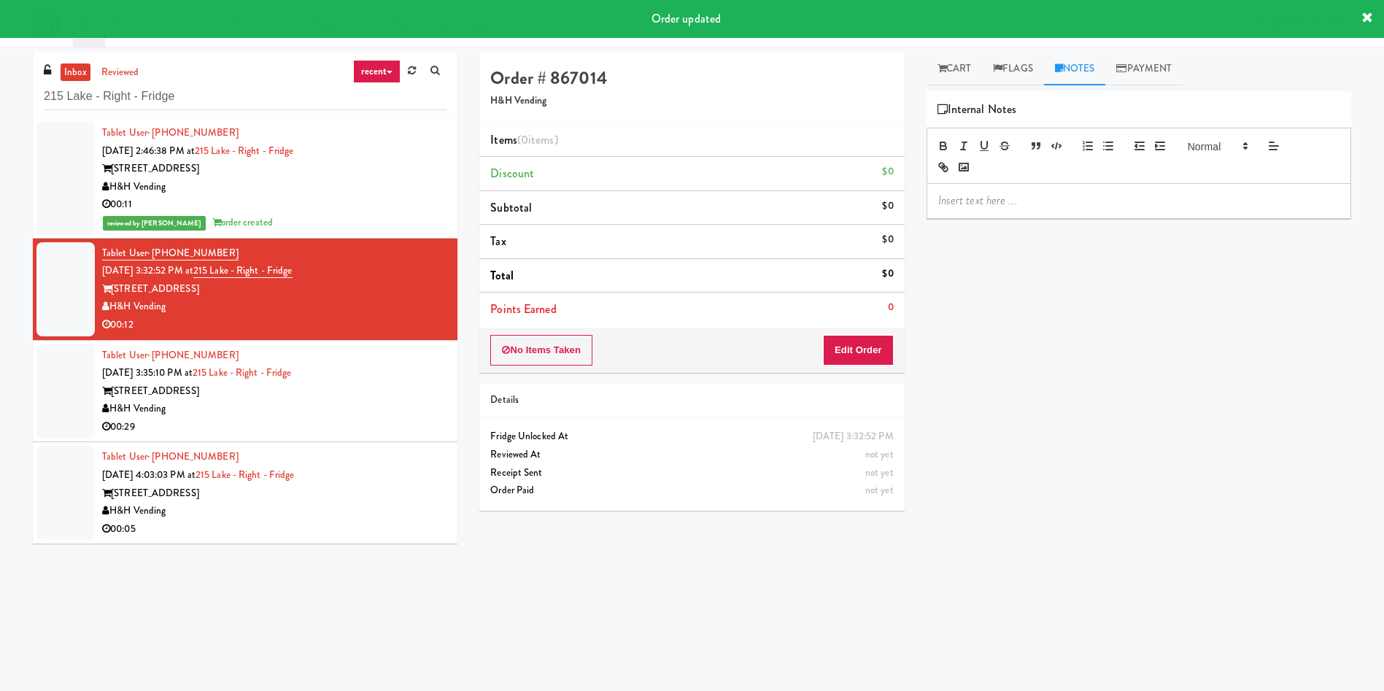
click at [1067, 204] on p at bounding box center [1138, 201] width 401 height 16
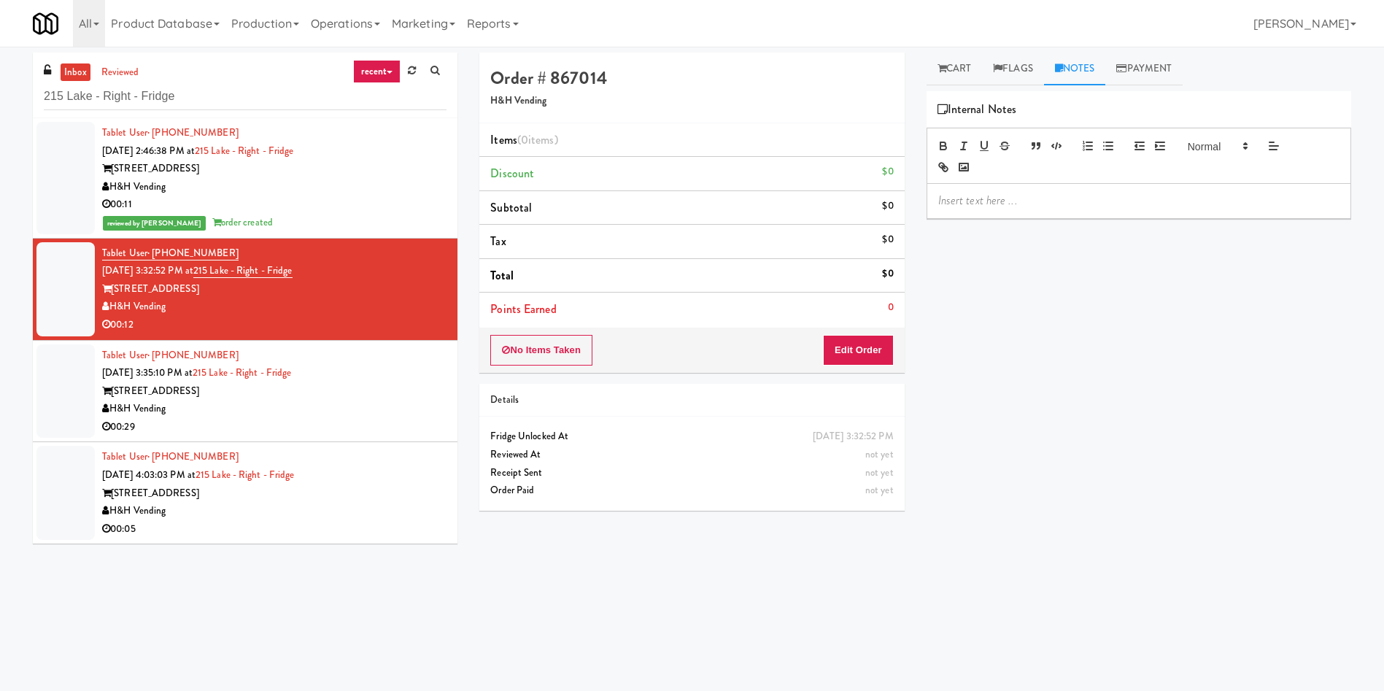
paste div
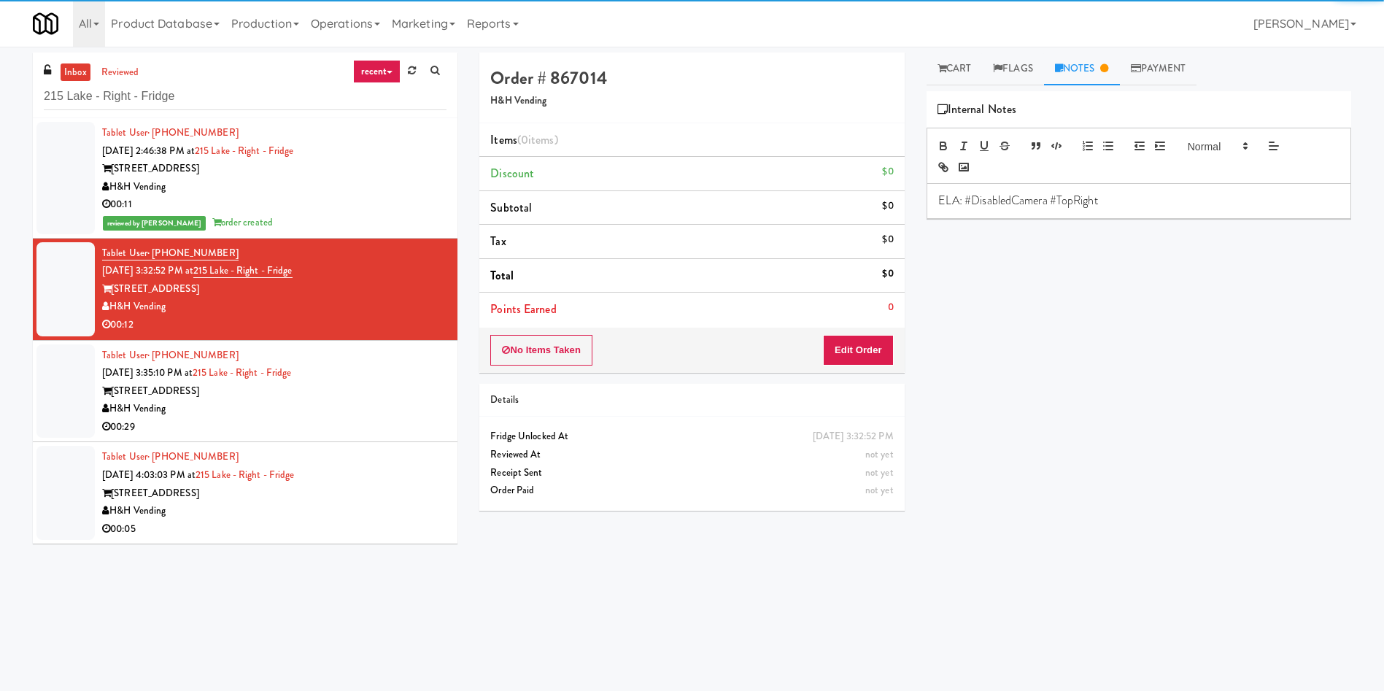
drag, startPoint x: 50, startPoint y: 389, endPoint x: 576, endPoint y: 244, distance: 545.5
click at [50, 389] on div at bounding box center [65, 391] width 58 height 94
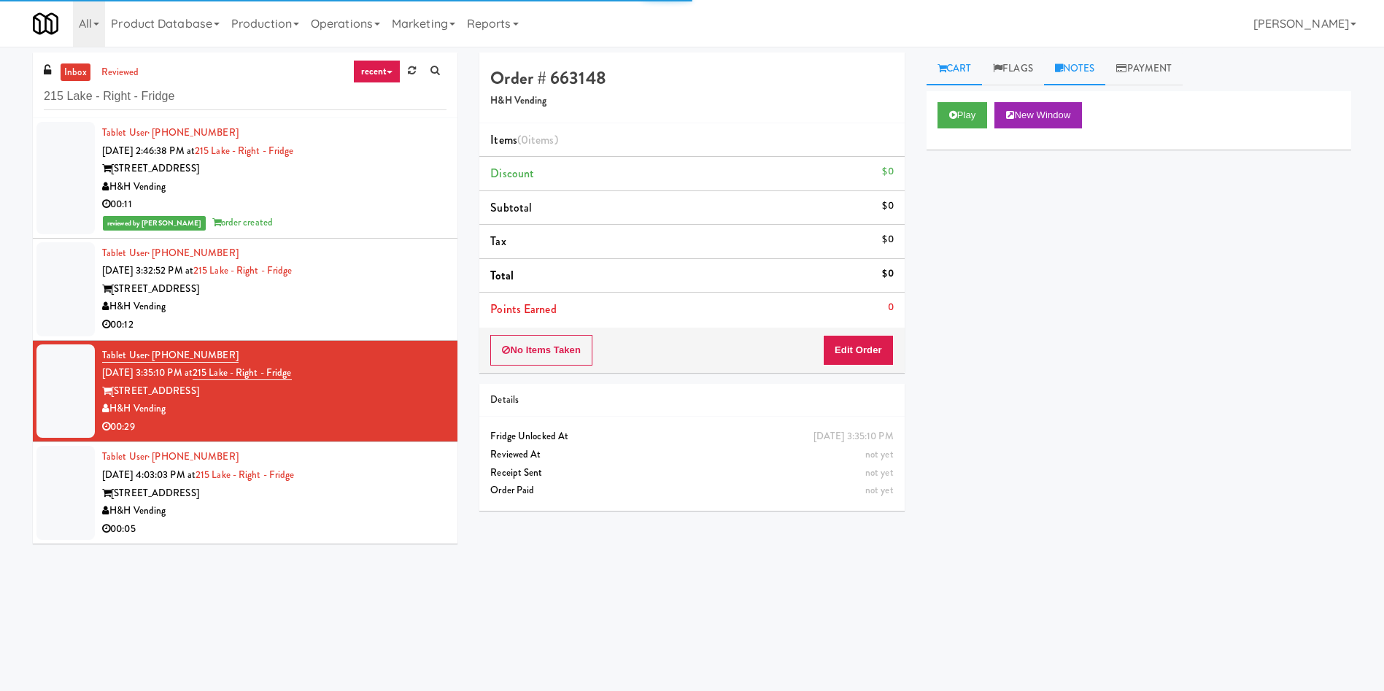
click at [1080, 64] on link "Notes" at bounding box center [1075, 69] width 62 height 33
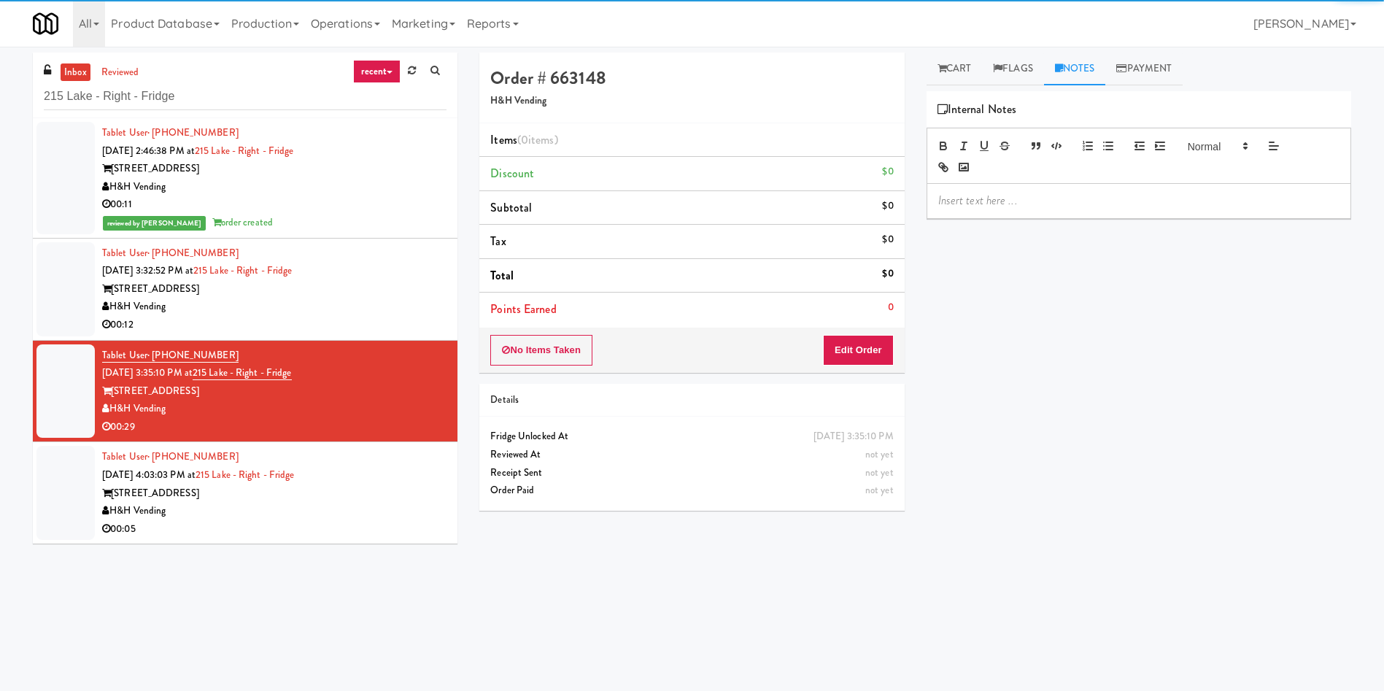
click at [1075, 185] on div at bounding box center [1138, 201] width 423 height 34
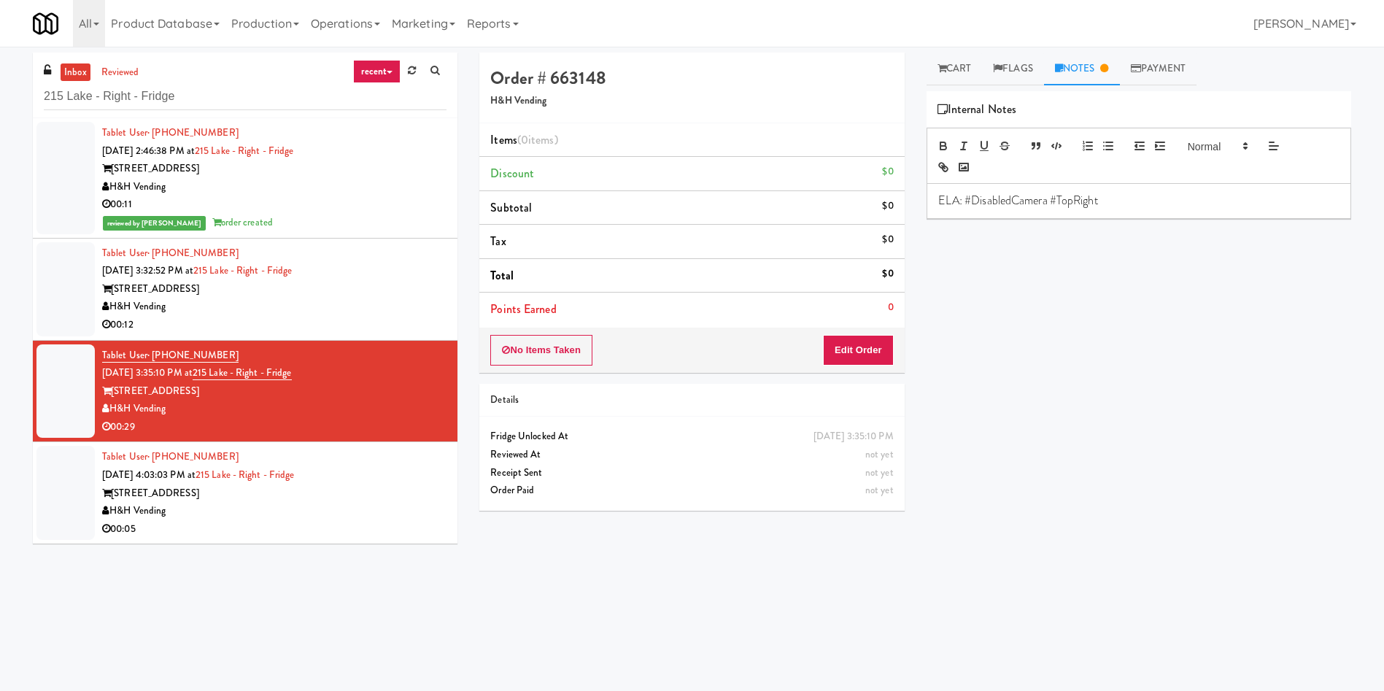
drag, startPoint x: 66, startPoint y: 492, endPoint x: 284, endPoint y: 425, distance: 227.3
click at [66, 492] on div at bounding box center [65, 493] width 58 height 94
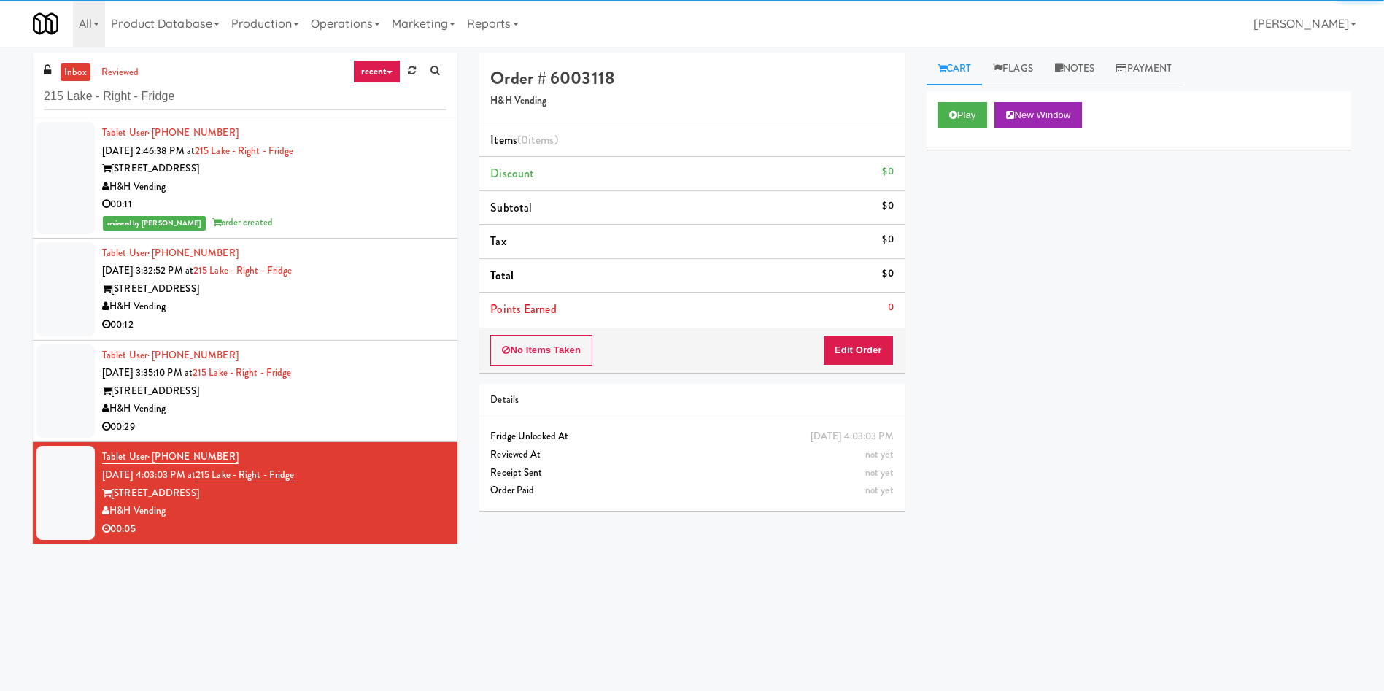
drag, startPoint x: 1076, startPoint y: 71, endPoint x: 1077, endPoint y: 190, distance: 118.2
click at [1076, 73] on link "Notes" at bounding box center [1075, 69] width 62 height 33
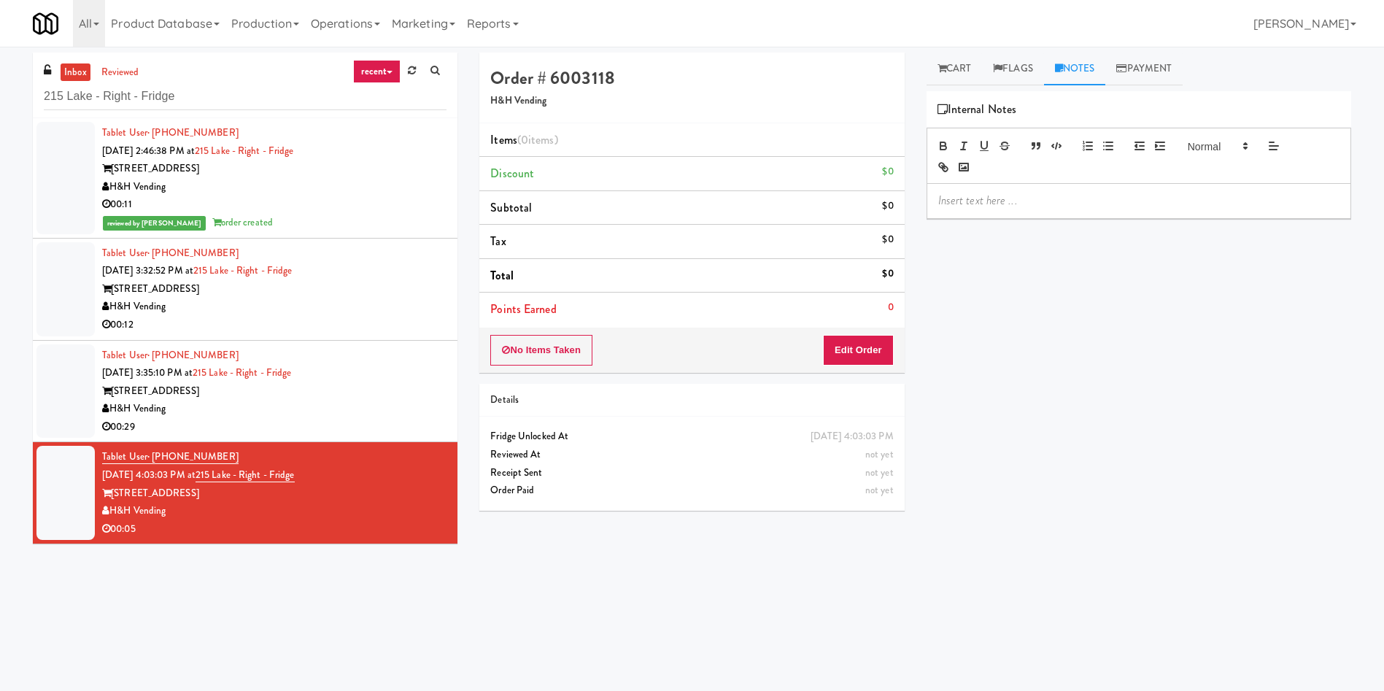
click at [1077, 190] on div at bounding box center [1138, 201] width 423 height 34
click at [108, 305] on icon at bounding box center [105, 305] width 7 height 9
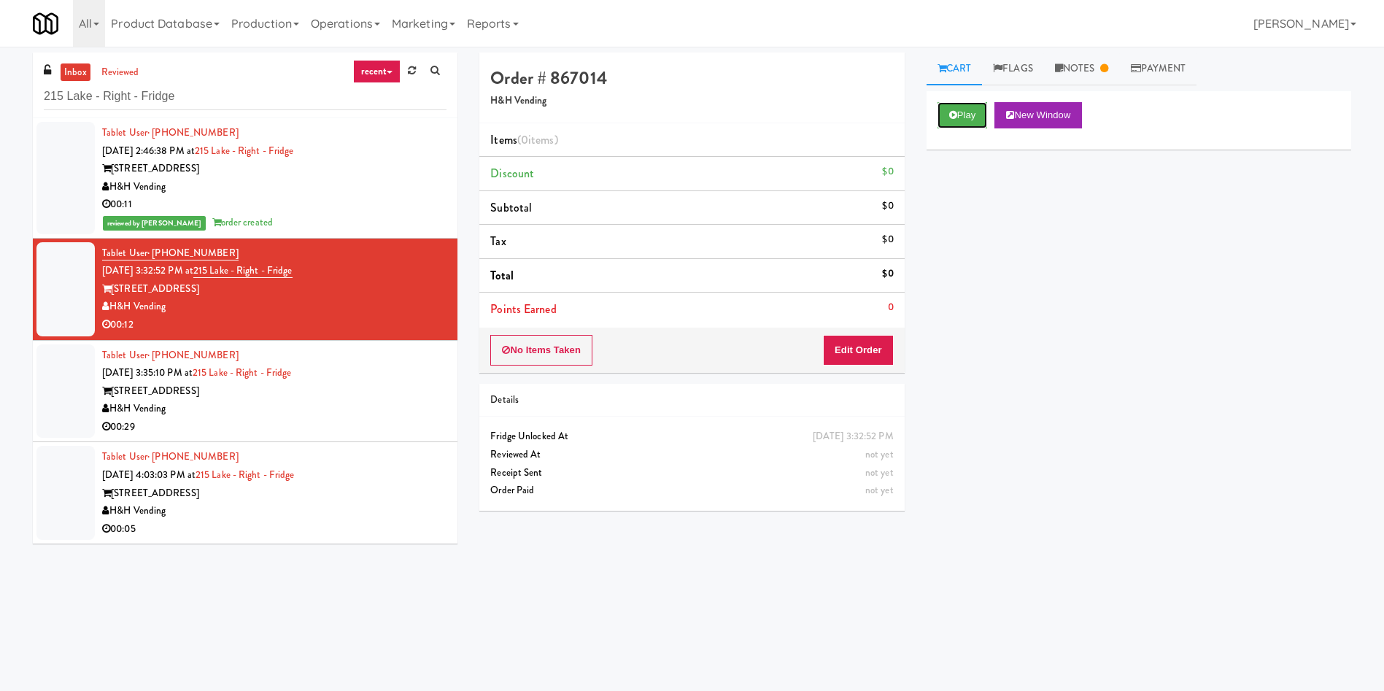
drag, startPoint x: 948, startPoint y: 115, endPoint x: 943, endPoint y: 153, distance: 38.2
click at [949, 115] on icon at bounding box center [953, 114] width 8 height 9
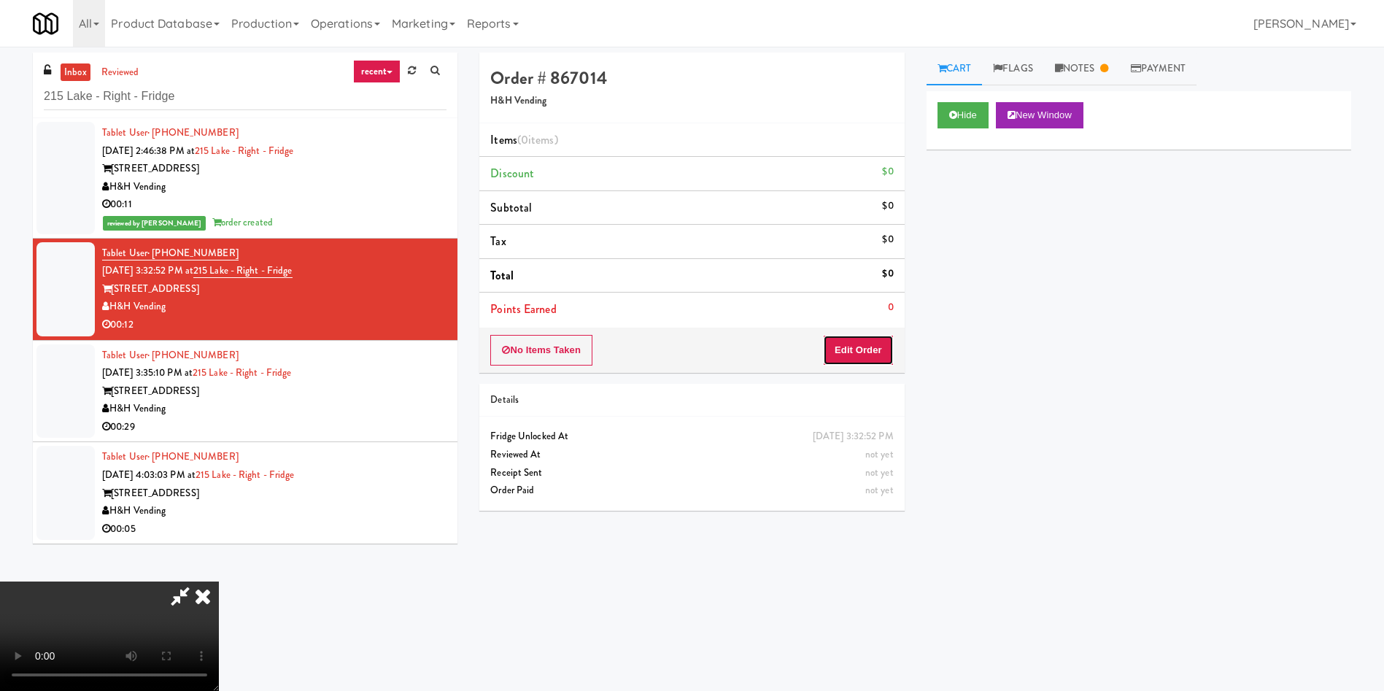
click at [853, 358] on button "Edit Order" at bounding box center [858, 350] width 71 height 31
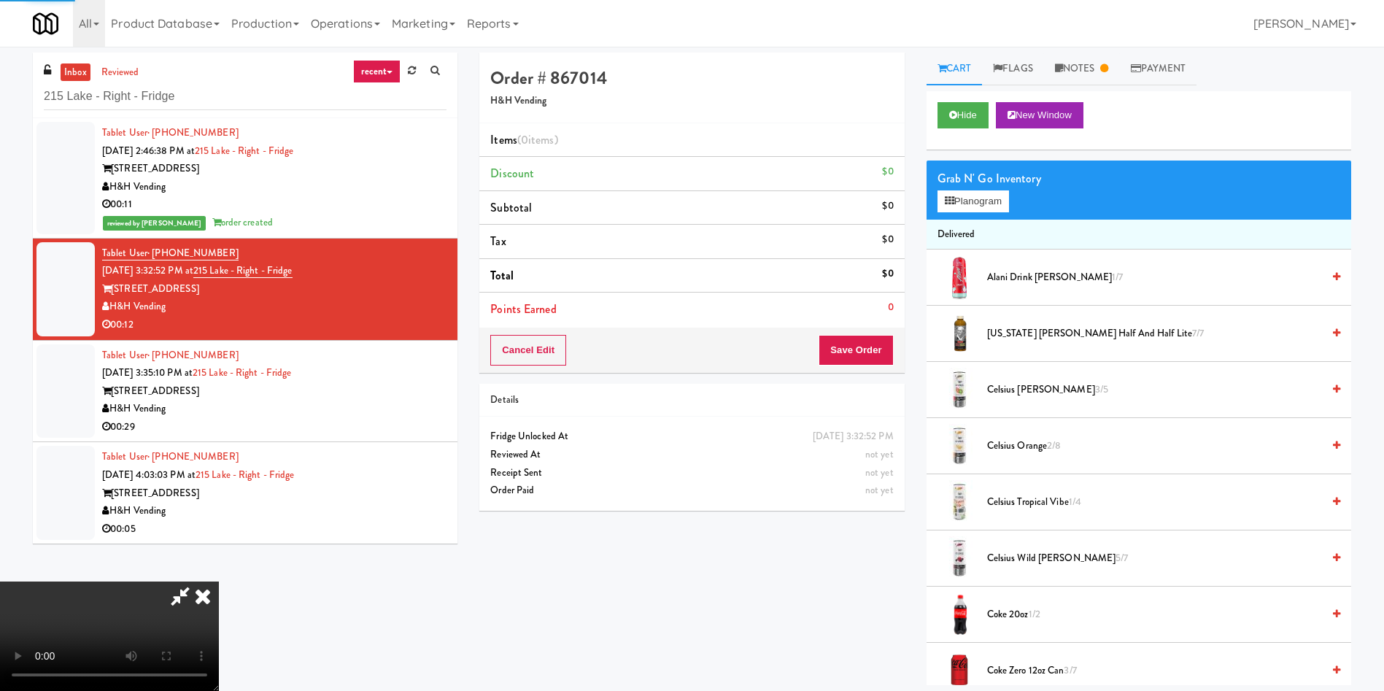
scroll to position [109, 0]
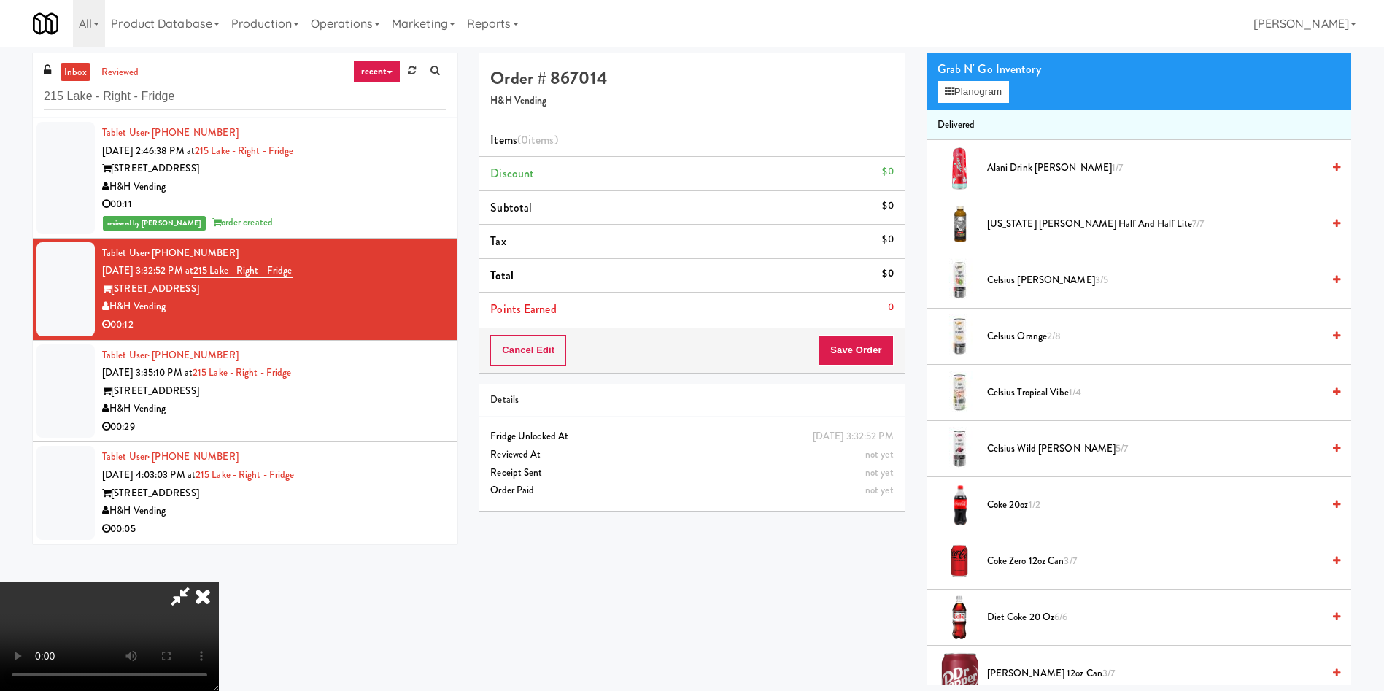
click at [219, 581] on video at bounding box center [109, 635] width 219 height 109
click at [1015, 560] on span "Coke Zero 12oz can 3/7" at bounding box center [1154, 561] width 335 height 18
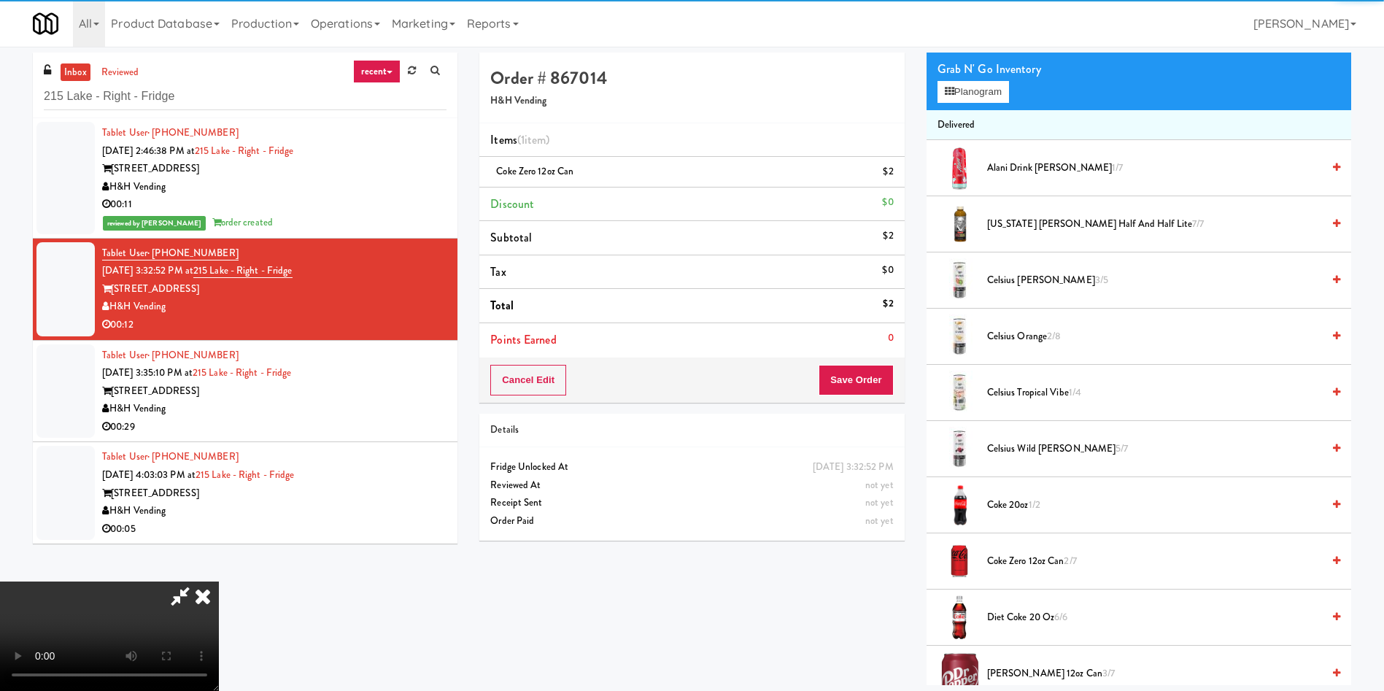
click at [219, 581] on video at bounding box center [109, 635] width 219 height 109
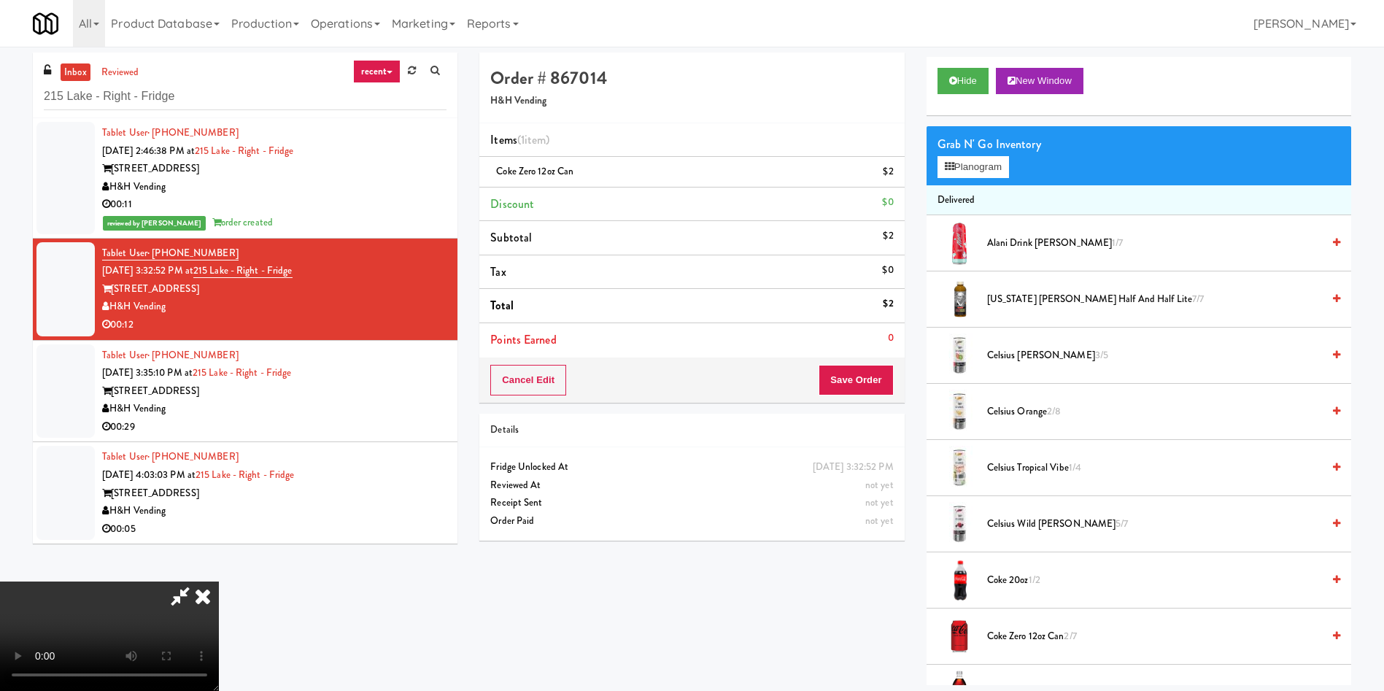
scroll to position [0, 0]
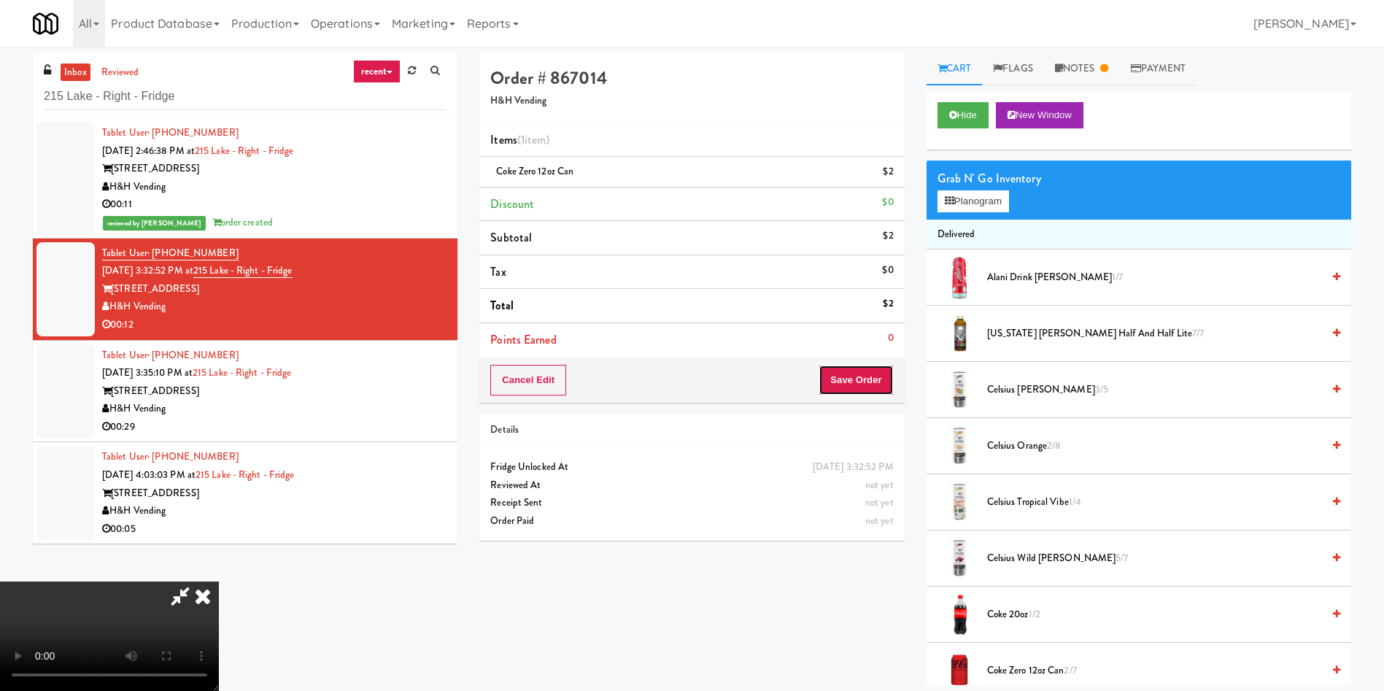
click at [870, 368] on button "Save Order" at bounding box center [856, 380] width 74 height 31
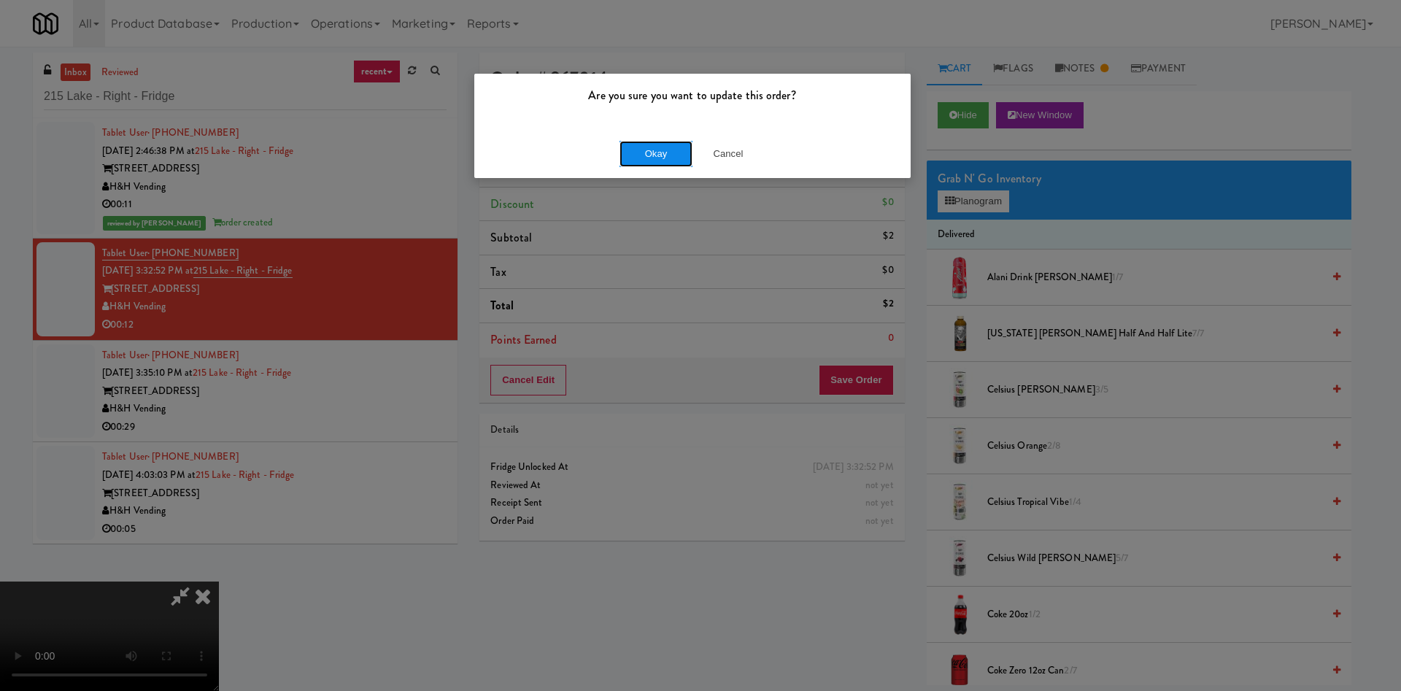
click at [641, 152] on button "Okay" at bounding box center [655, 154] width 73 height 26
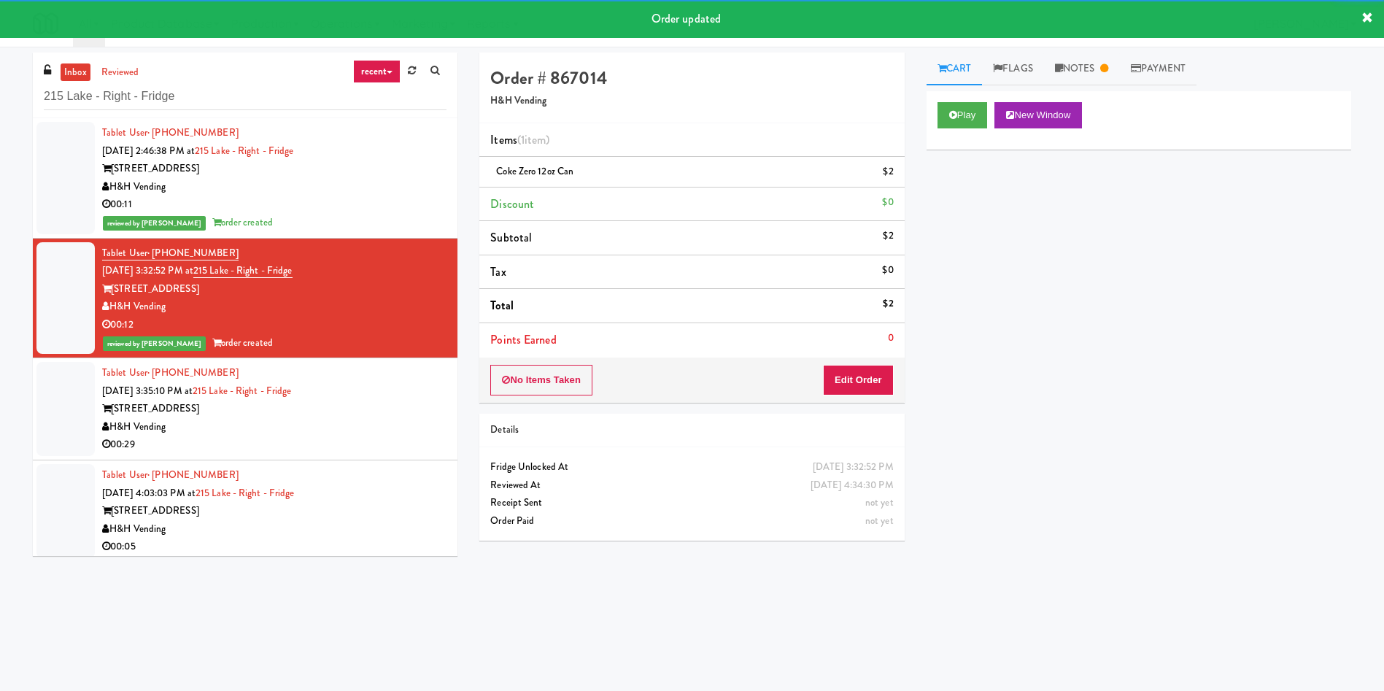
click at [49, 427] on div at bounding box center [65, 409] width 58 height 94
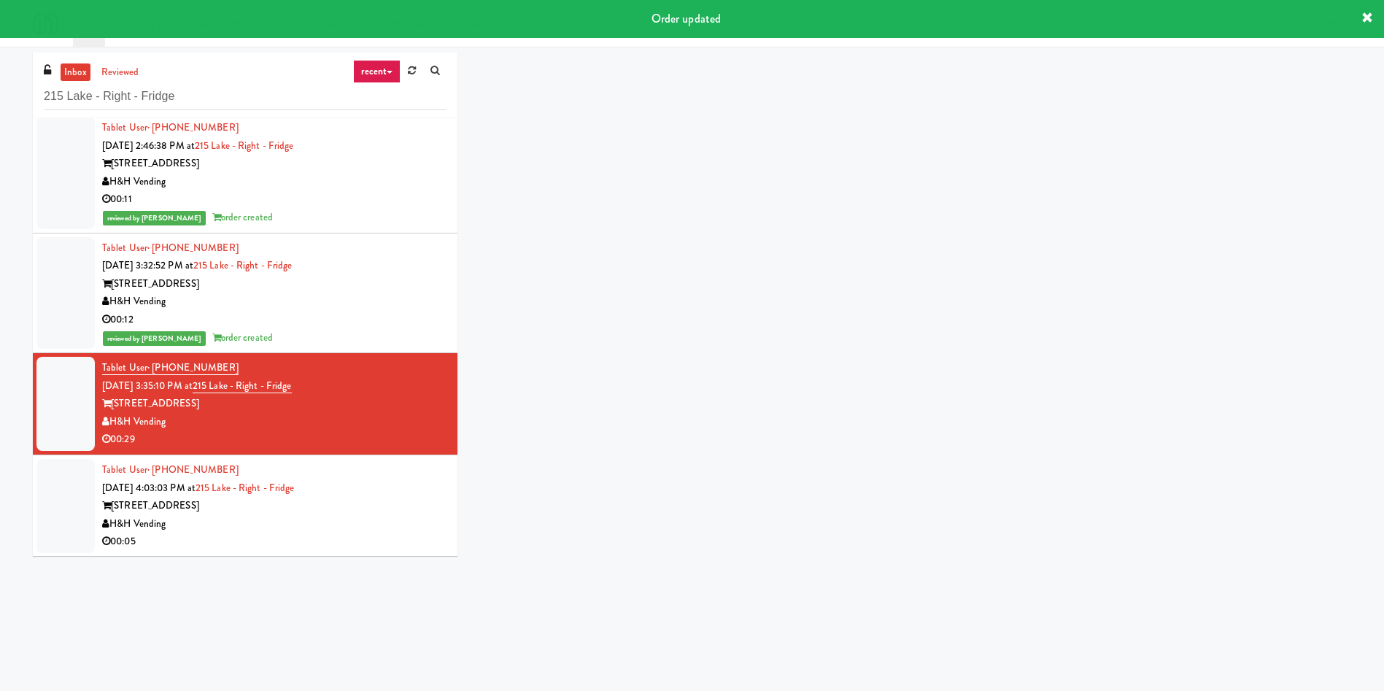
scroll to position [6, 0]
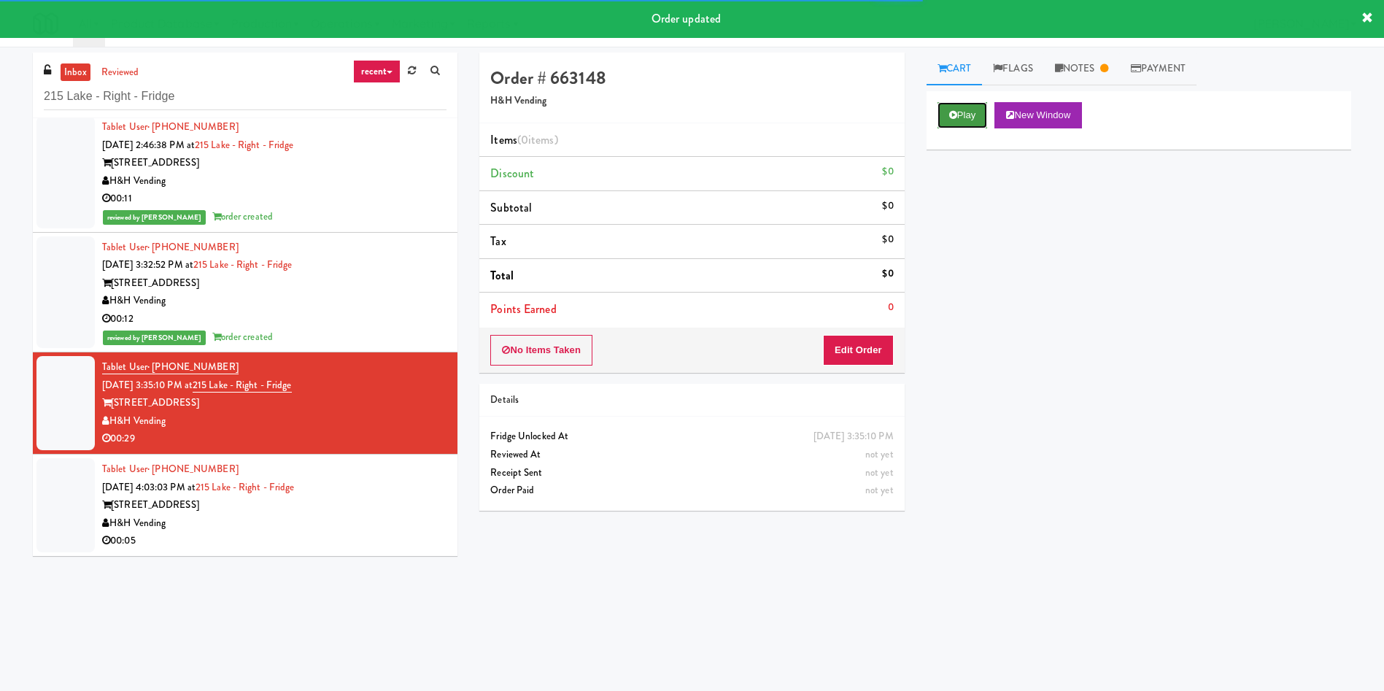
click at [982, 114] on button "Play" at bounding box center [962, 115] width 50 height 26
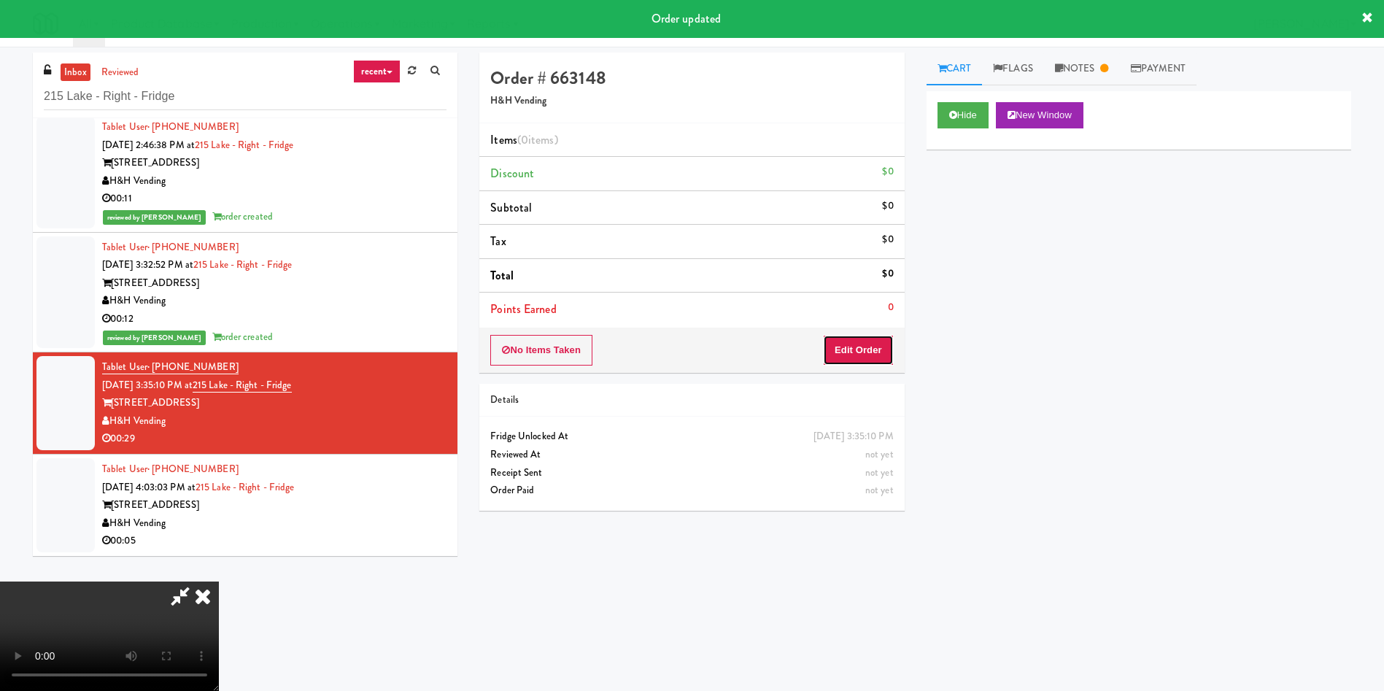
click at [878, 345] on button "Edit Order" at bounding box center [858, 350] width 71 height 31
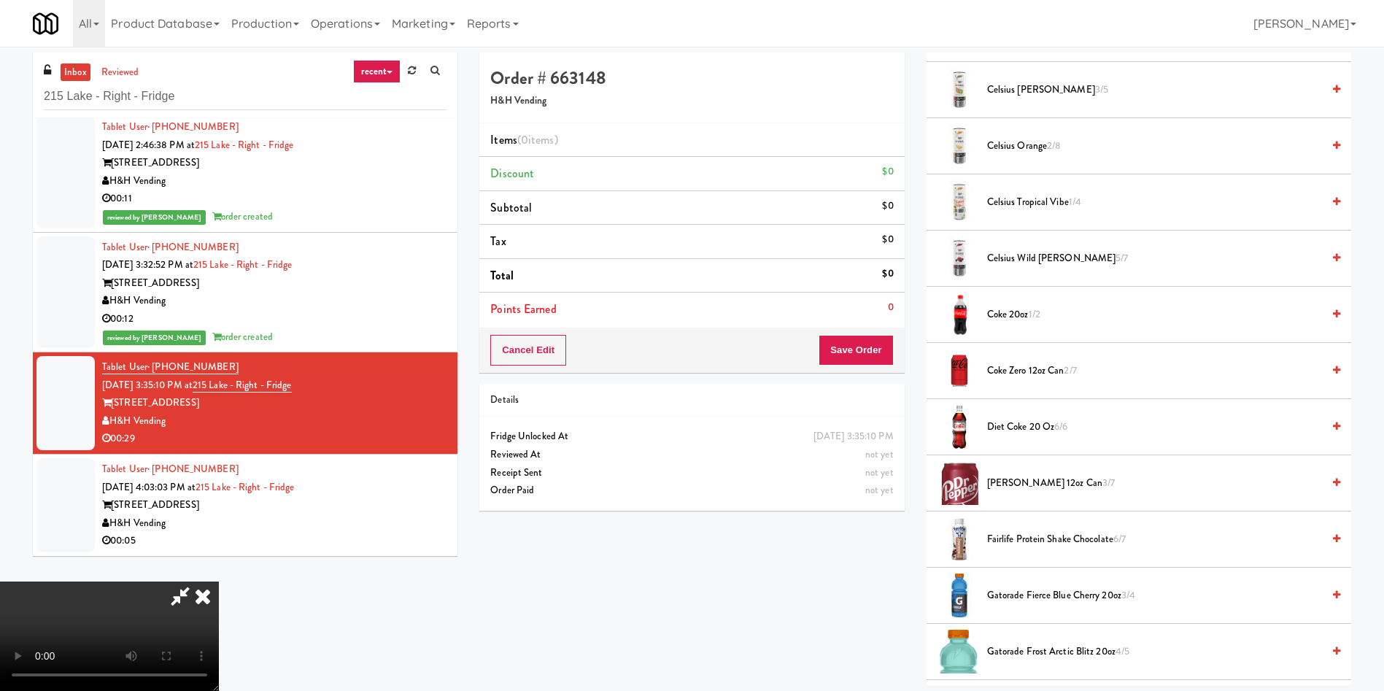
scroll to position [328, 0]
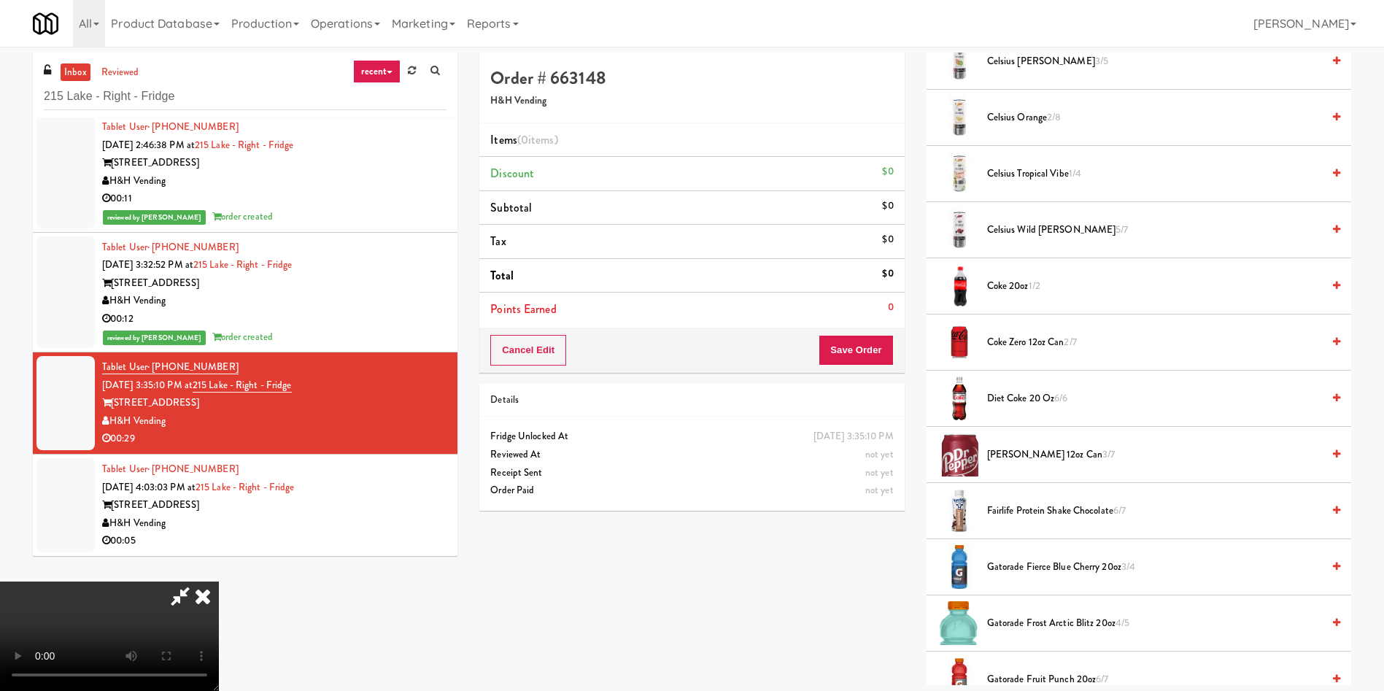
click at [1009, 449] on span "Dr Pepper 12oz can 3/7" at bounding box center [1154, 455] width 335 height 18
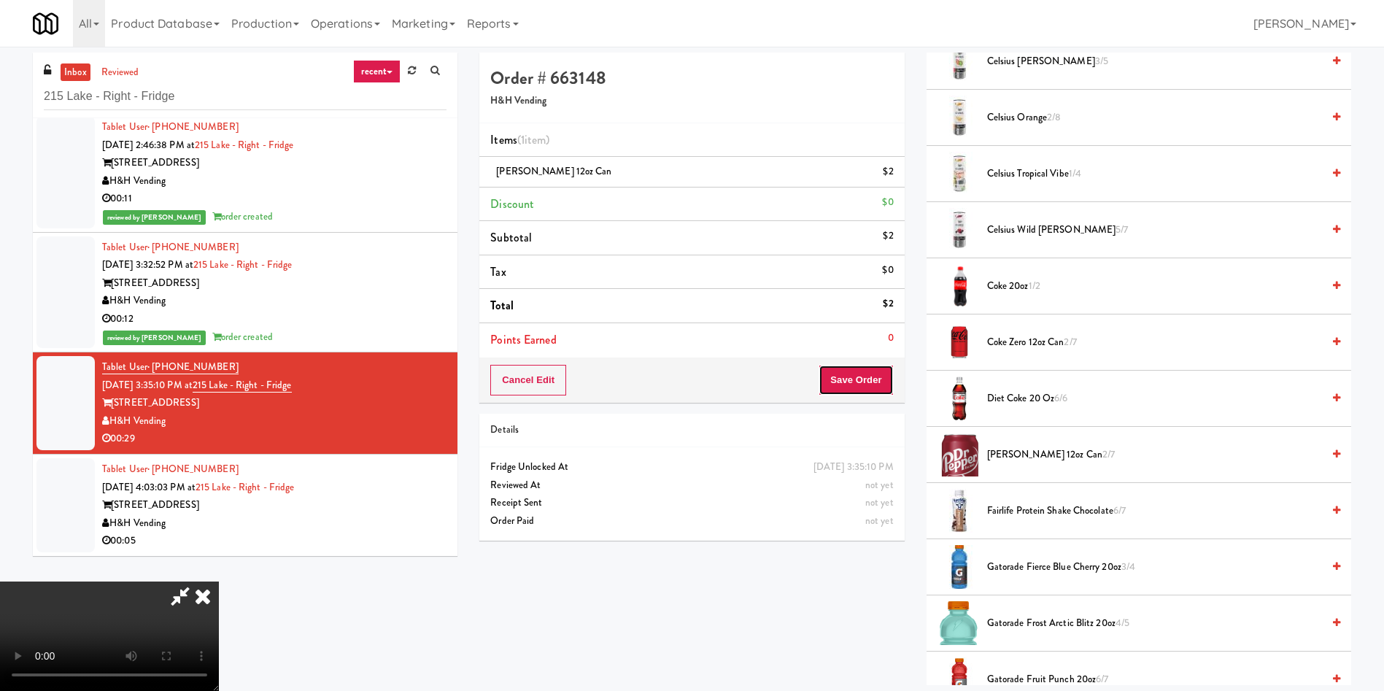
click at [862, 384] on button "Save Order" at bounding box center [856, 380] width 74 height 31
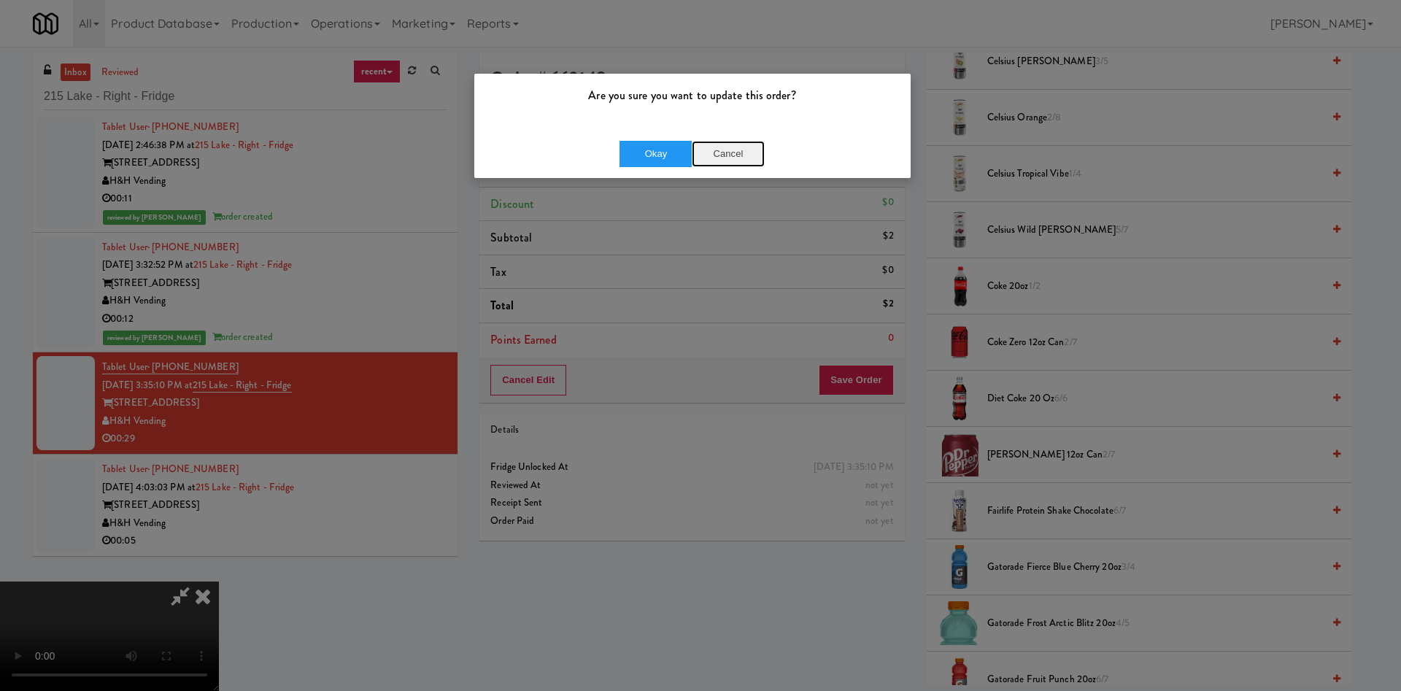
click at [738, 148] on button "Cancel" at bounding box center [728, 154] width 73 height 26
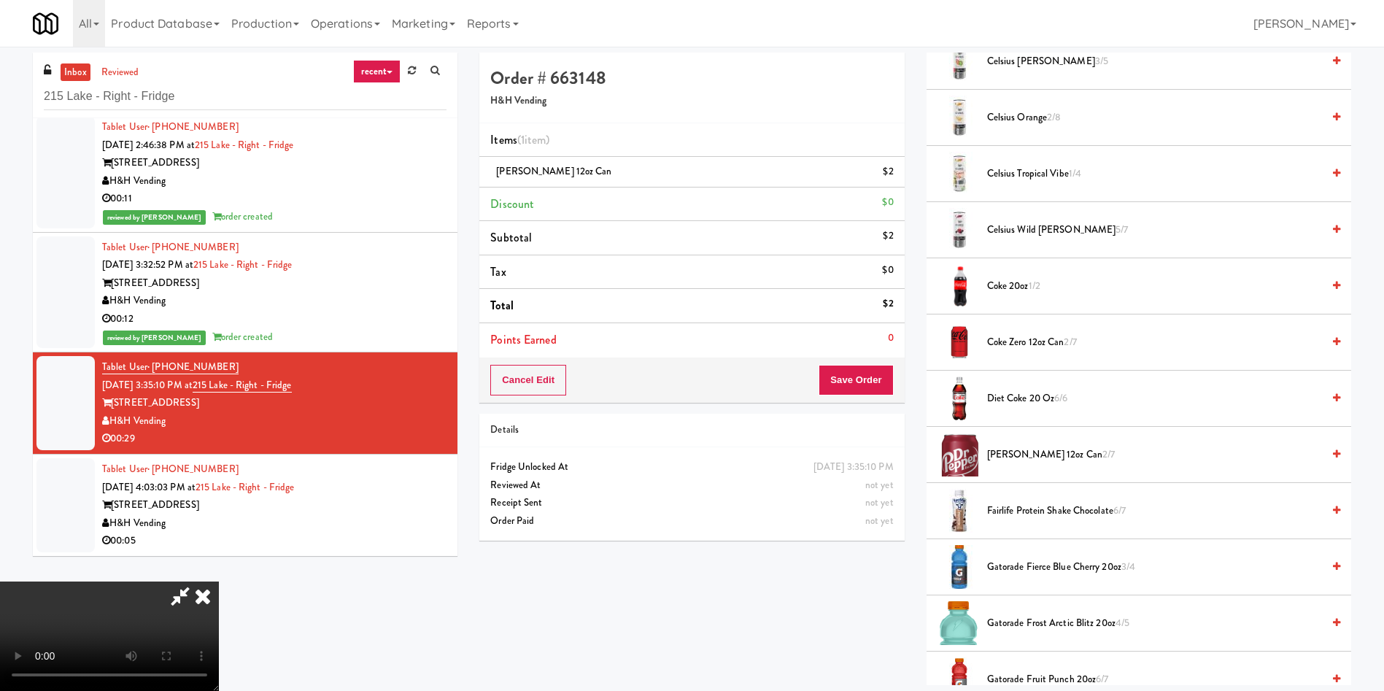
drag, startPoint x: 897, startPoint y: 174, endPoint x: 1109, endPoint y: 351, distance: 276.1
click at [896, 176] on icon at bounding box center [894, 176] width 7 height 9
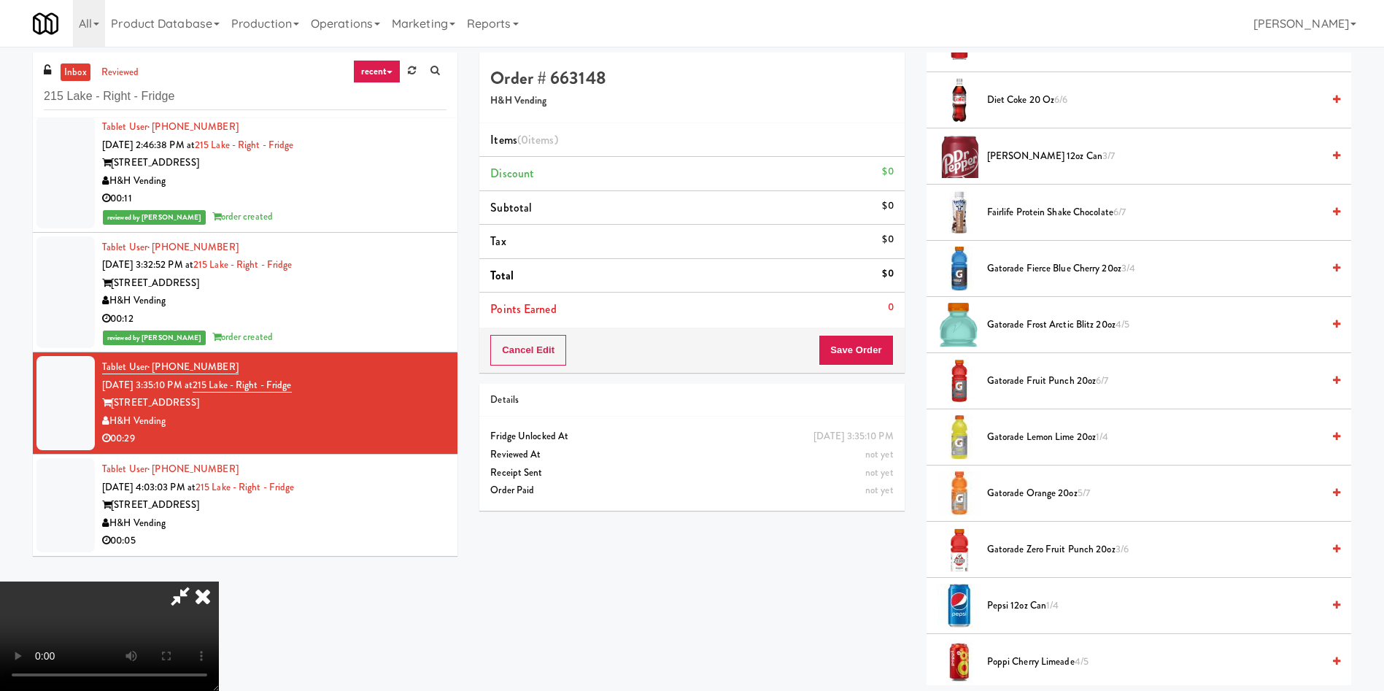
scroll to position [766, 0]
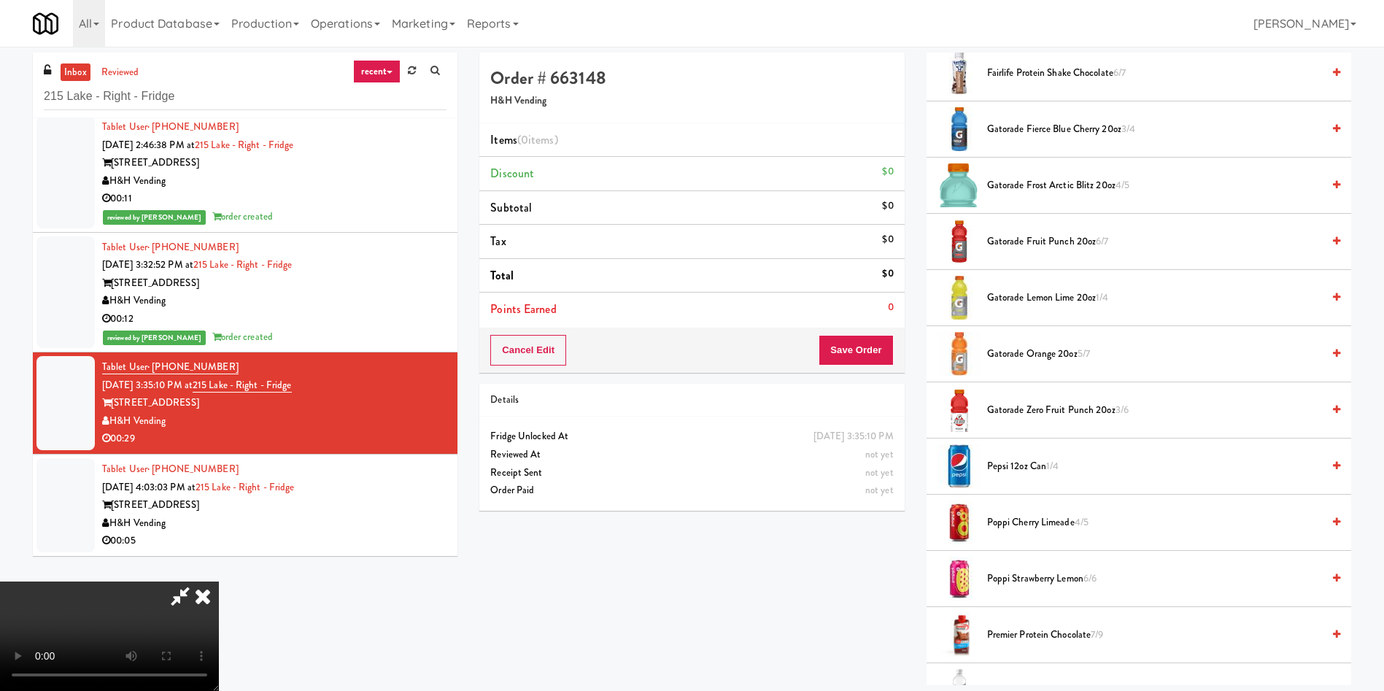
click at [1029, 465] on span "Pepsi 12oz can 1/4" at bounding box center [1154, 466] width 335 height 18
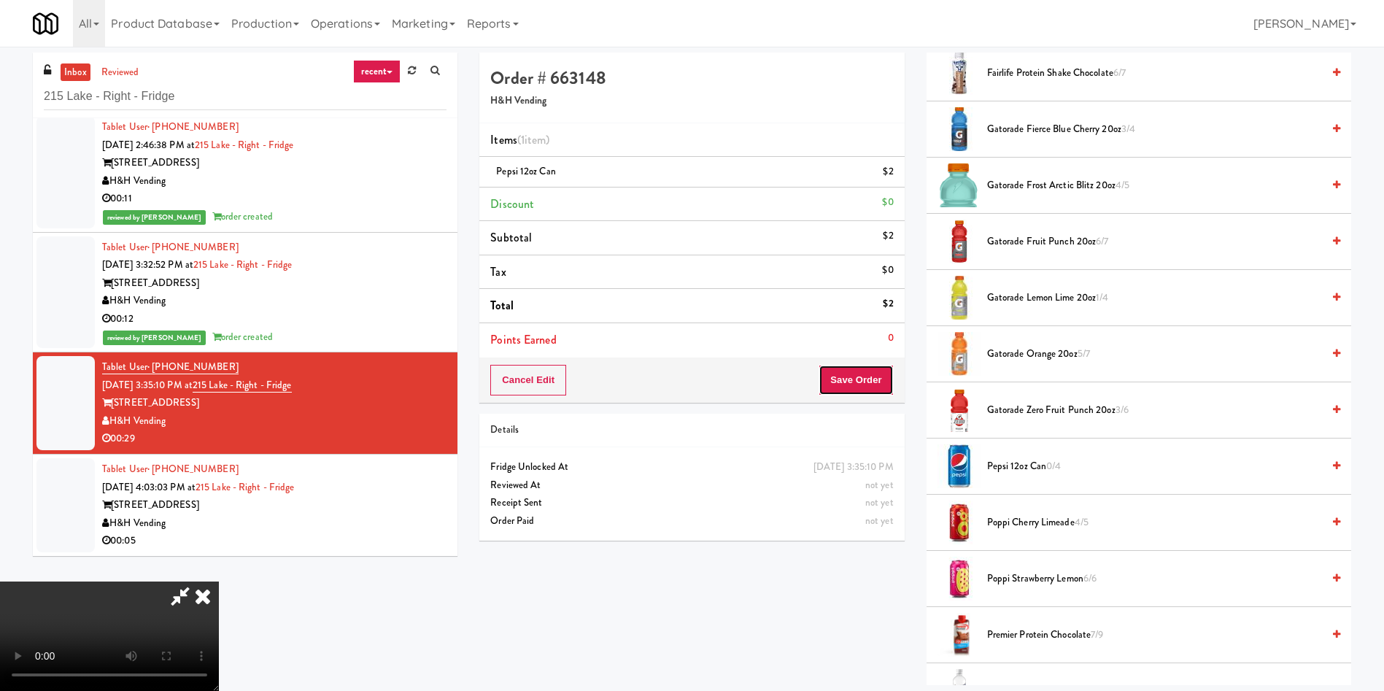
click at [835, 392] on button "Save Order" at bounding box center [856, 380] width 74 height 31
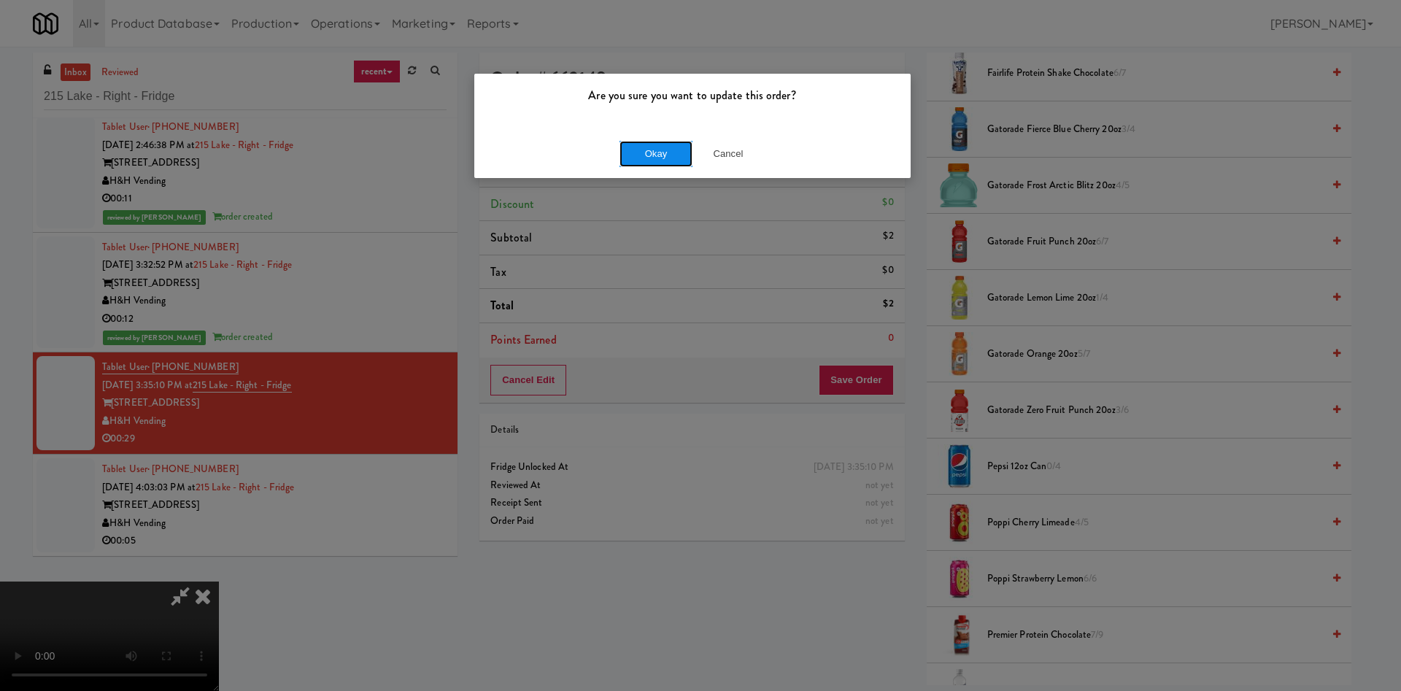
click at [646, 164] on button "Okay" at bounding box center [655, 154] width 73 height 26
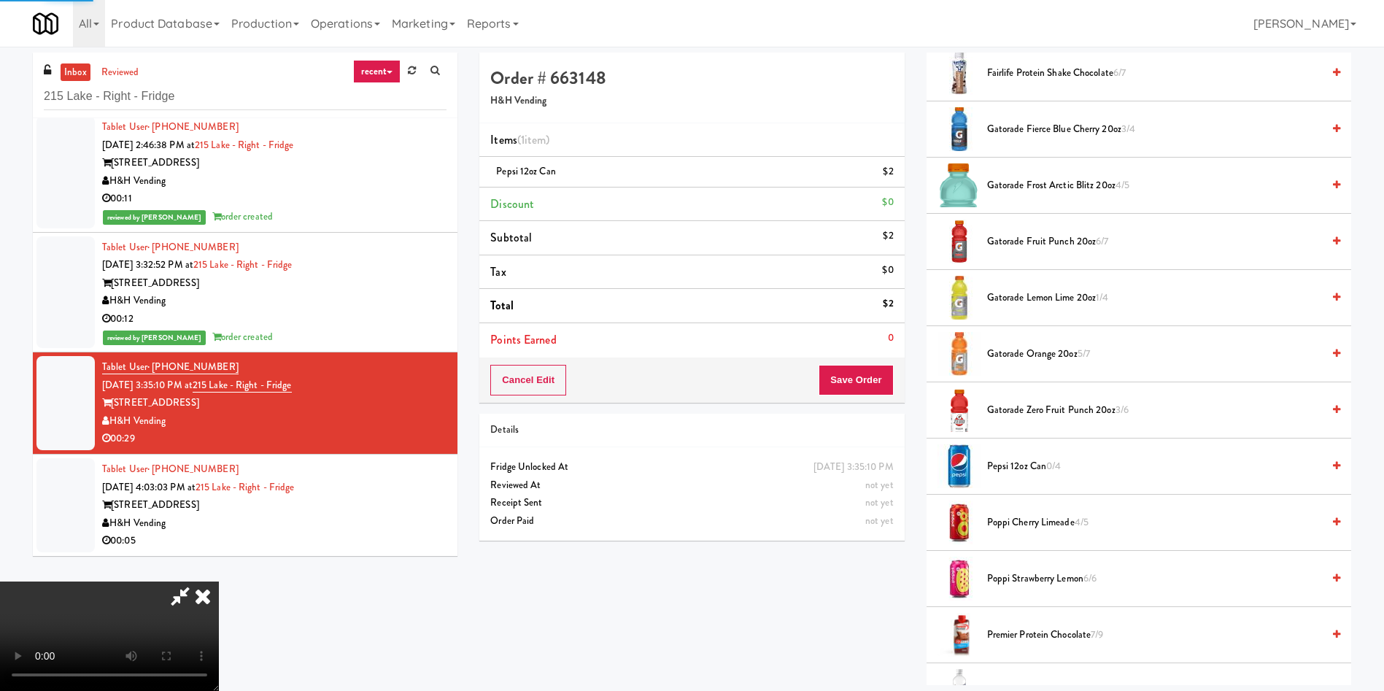
scroll to position [0, 0]
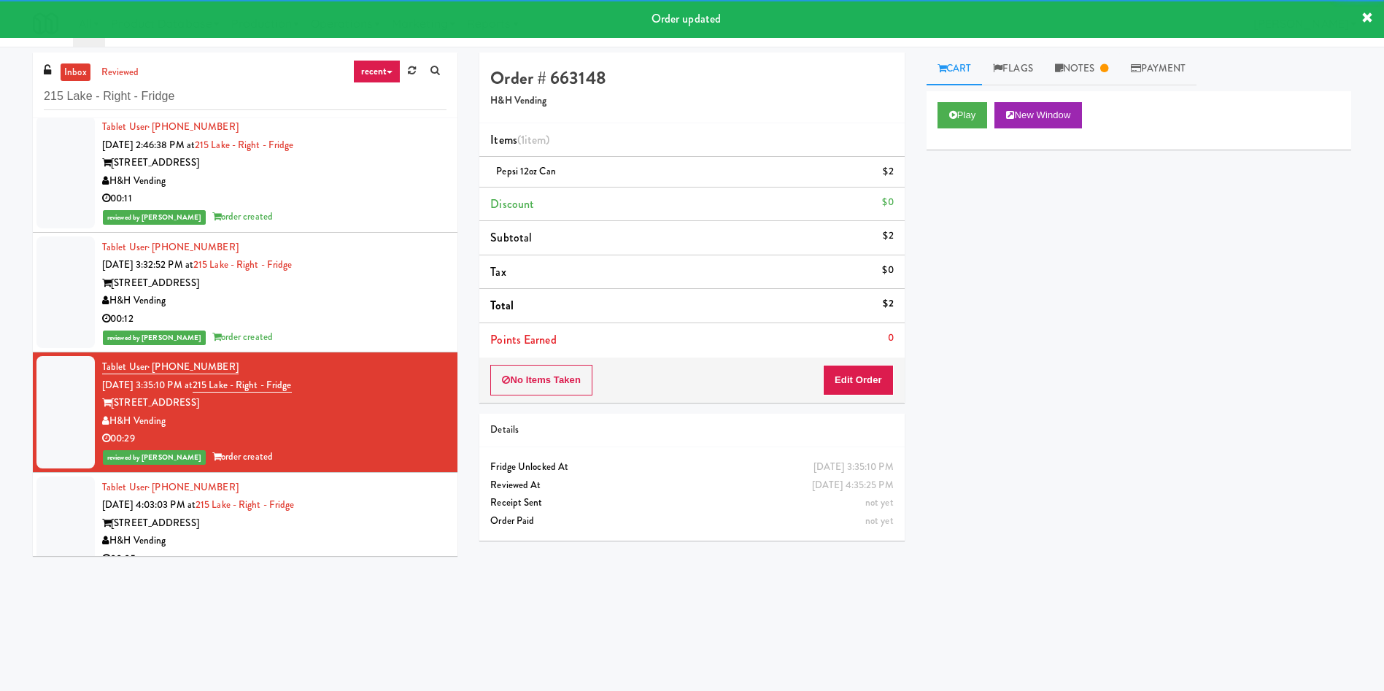
click at [73, 479] on div at bounding box center [65, 523] width 58 height 94
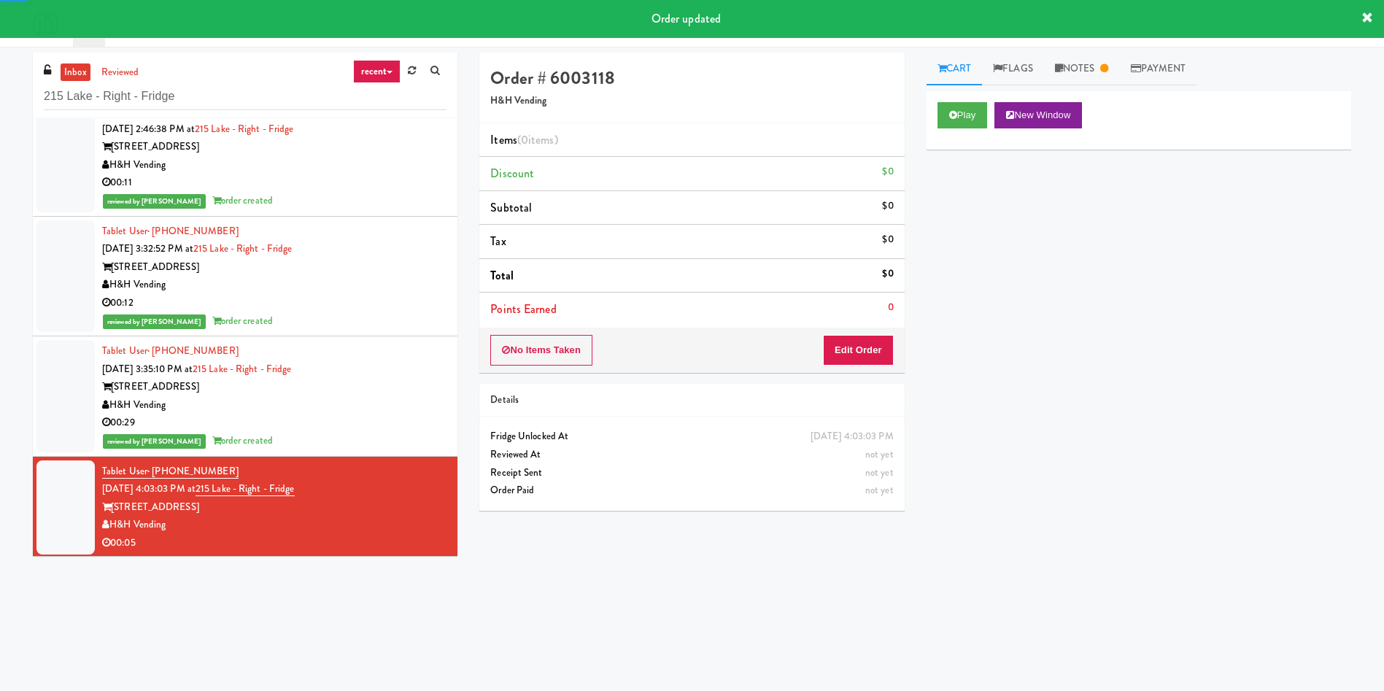
scroll to position [24, 0]
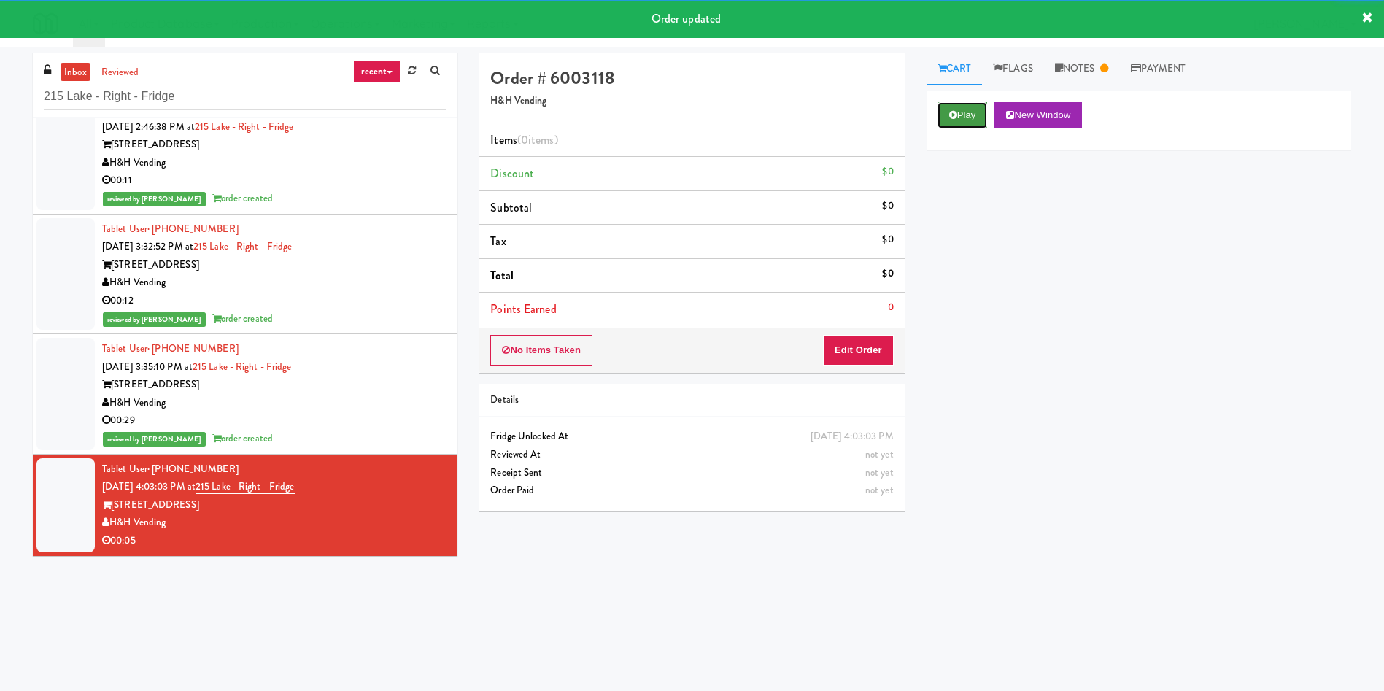
click at [976, 117] on button "Play" at bounding box center [962, 115] width 50 height 26
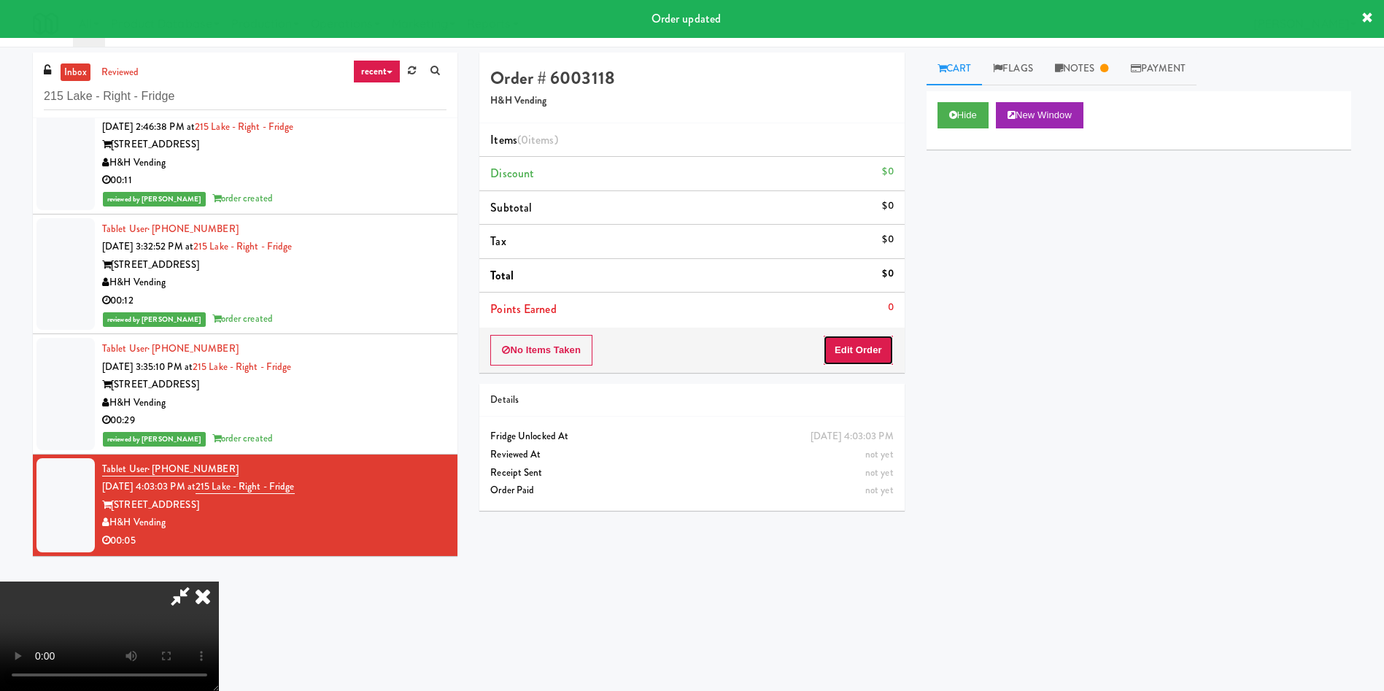
click at [875, 347] on button "Edit Order" at bounding box center [858, 350] width 71 height 31
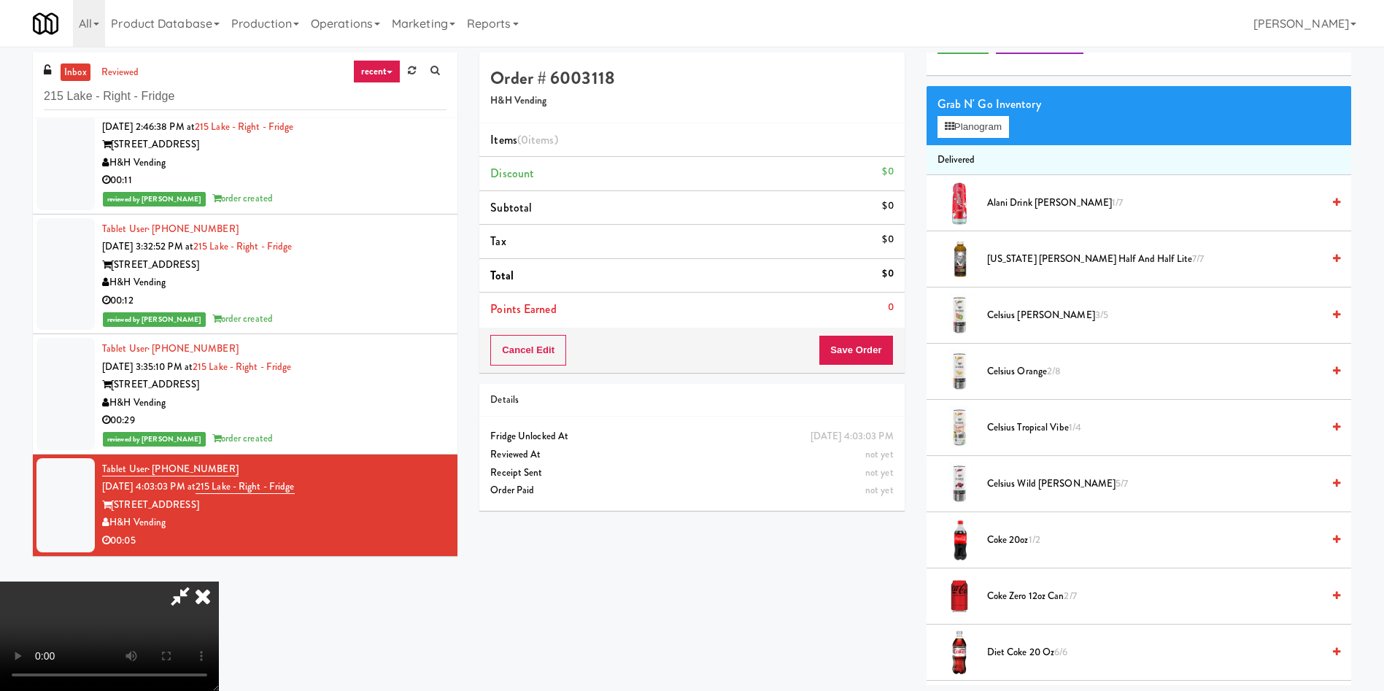
scroll to position [109, 0]
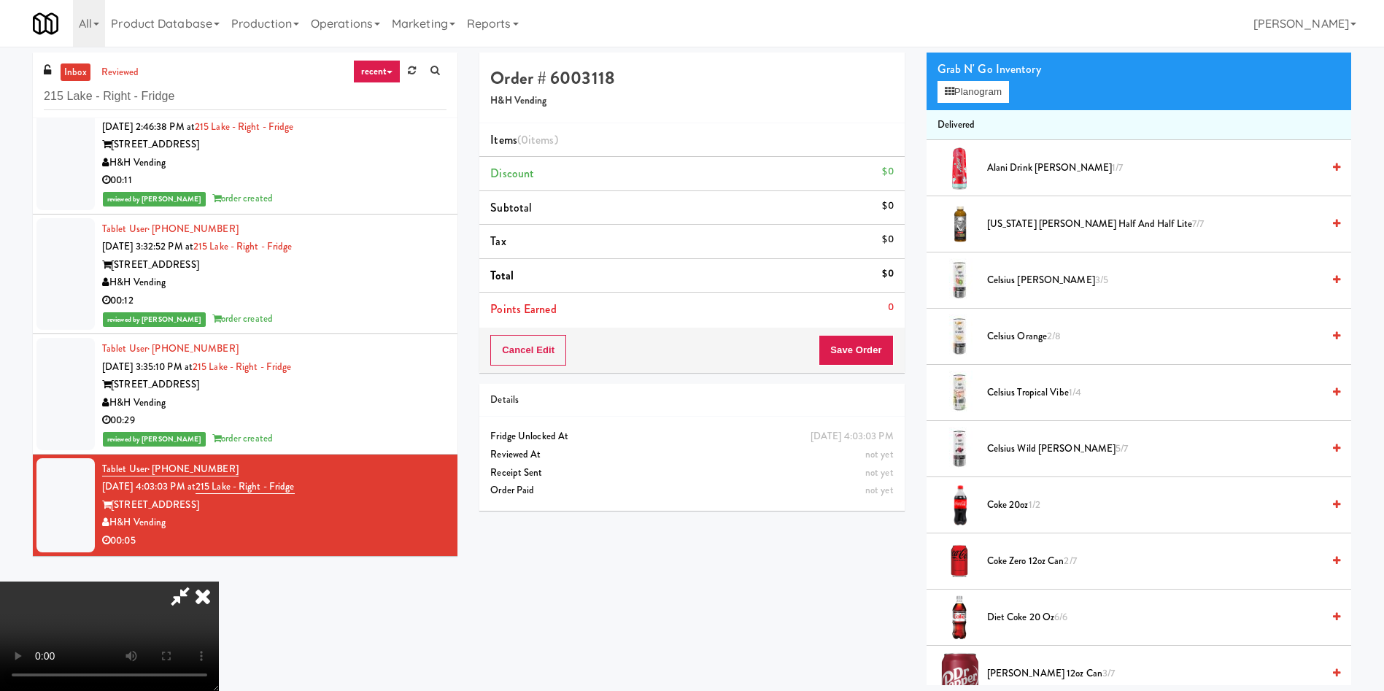
click at [219, 581] on video at bounding box center [109, 635] width 219 height 109
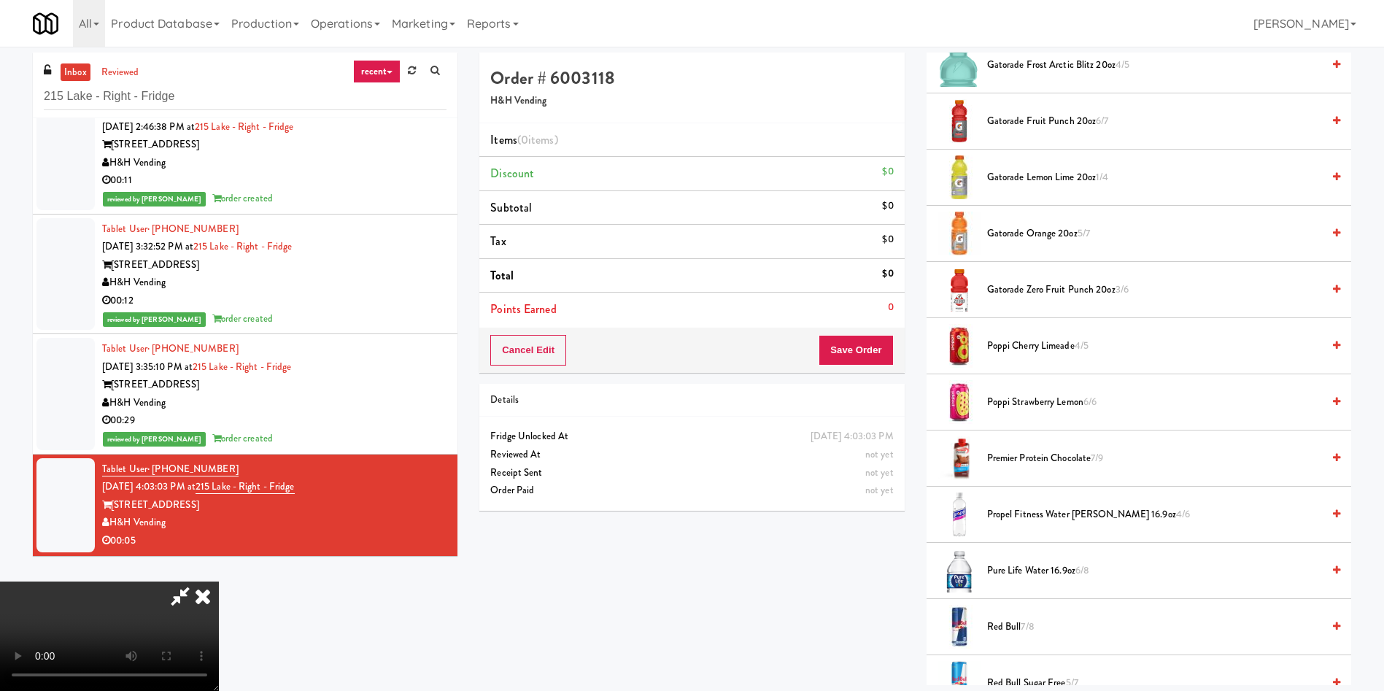
scroll to position [985, 0]
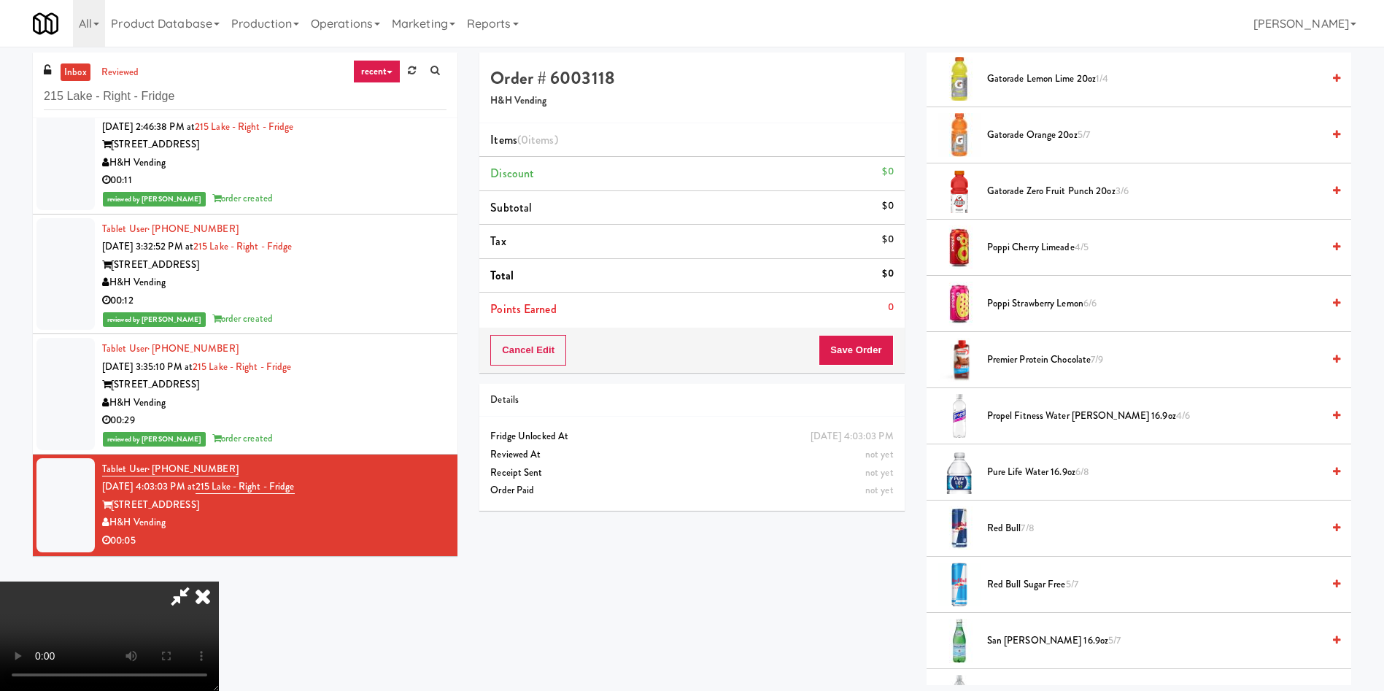
click at [1027, 521] on span "7/8" at bounding box center [1027, 528] width 13 height 14
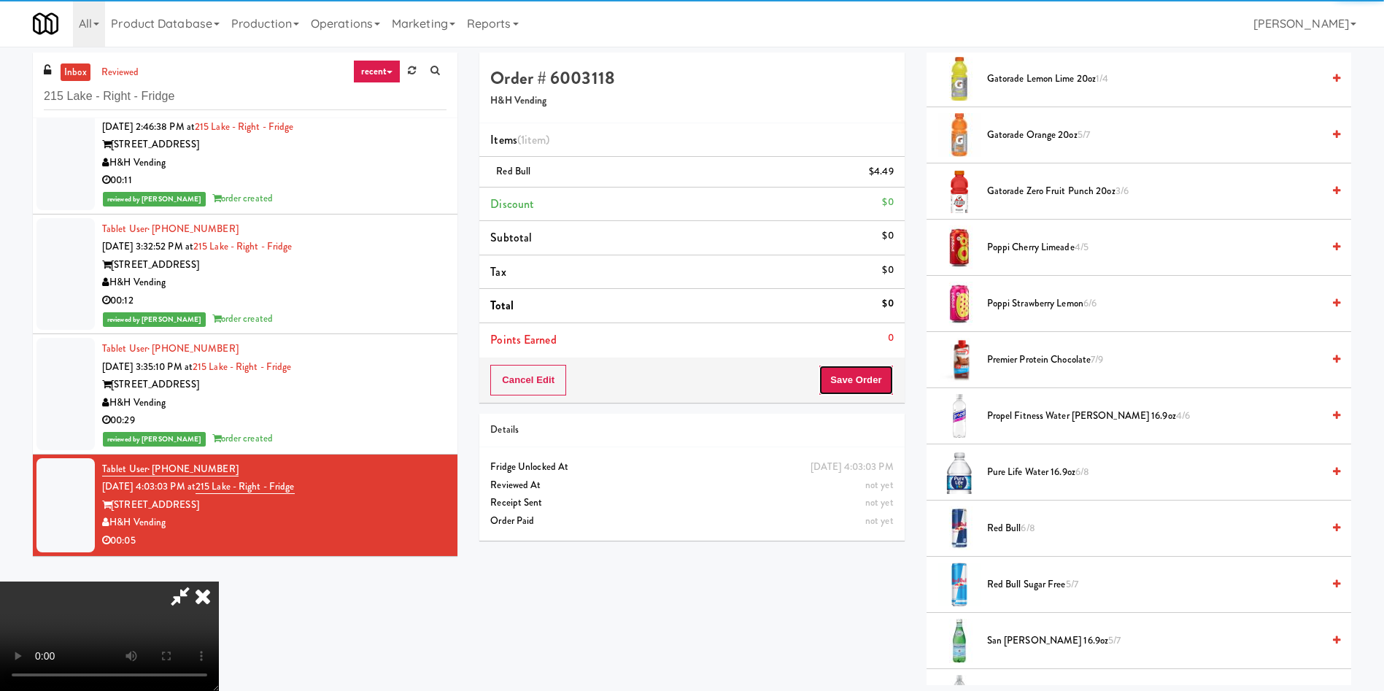
click at [866, 383] on button "Save Order" at bounding box center [856, 380] width 74 height 31
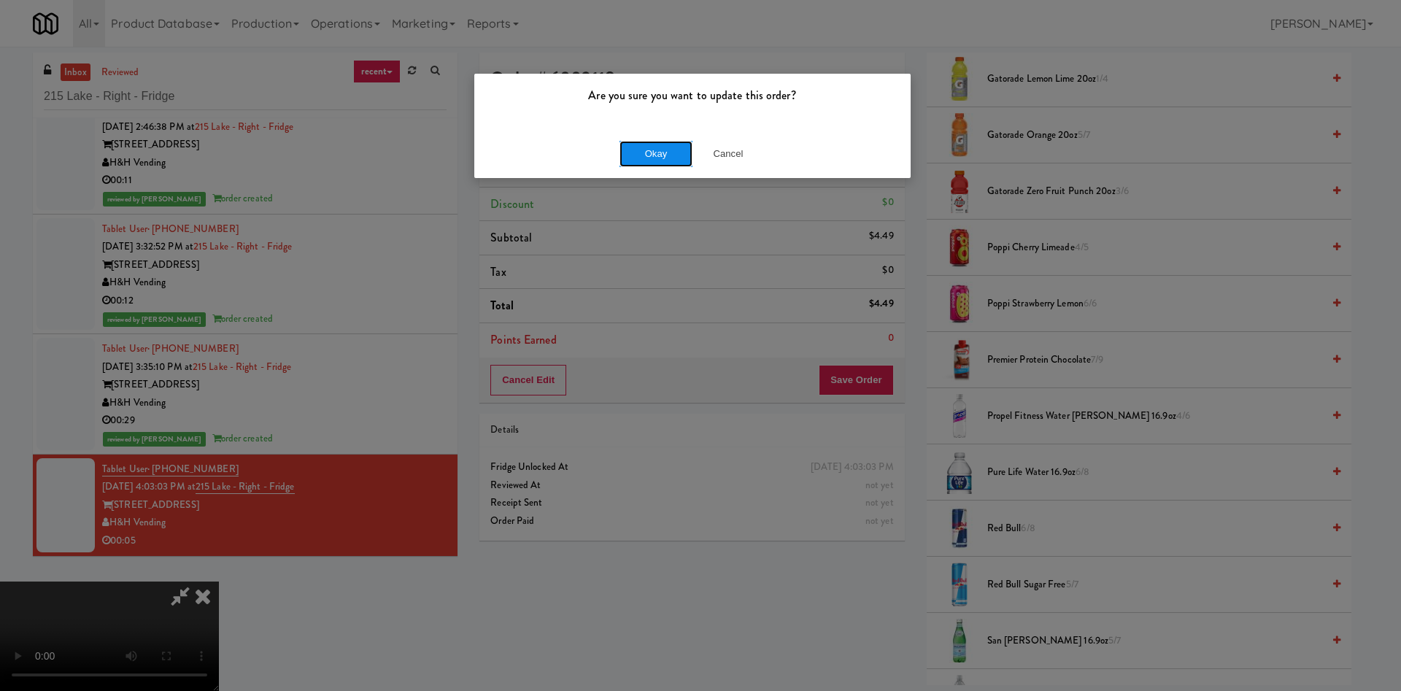
drag, startPoint x: 630, startPoint y: 151, endPoint x: 232, endPoint y: 2, distance: 425.2
click at [624, 153] on button "Okay" at bounding box center [655, 154] width 73 height 26
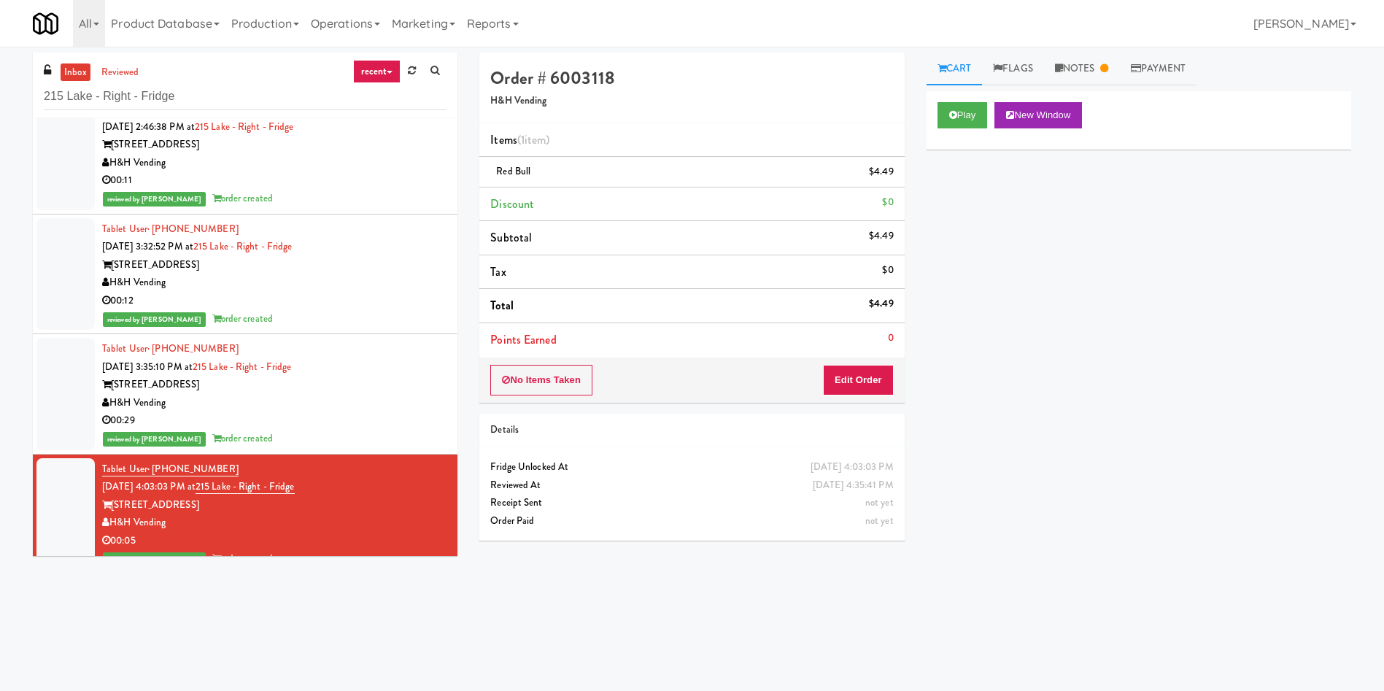
scroll to position [0, 0]
drag, startPoint x: 235, startPoint y: 96, endPoint x: 1, endPoint y: 78, distance: 234.9
click at [0, 79] on div "inbox reviewed recent all unclear take inventory issue suspicious failed recent…" at bounding box center [692, 346] width 1384 height 586
paste input "The Horizons - Cooler #2"
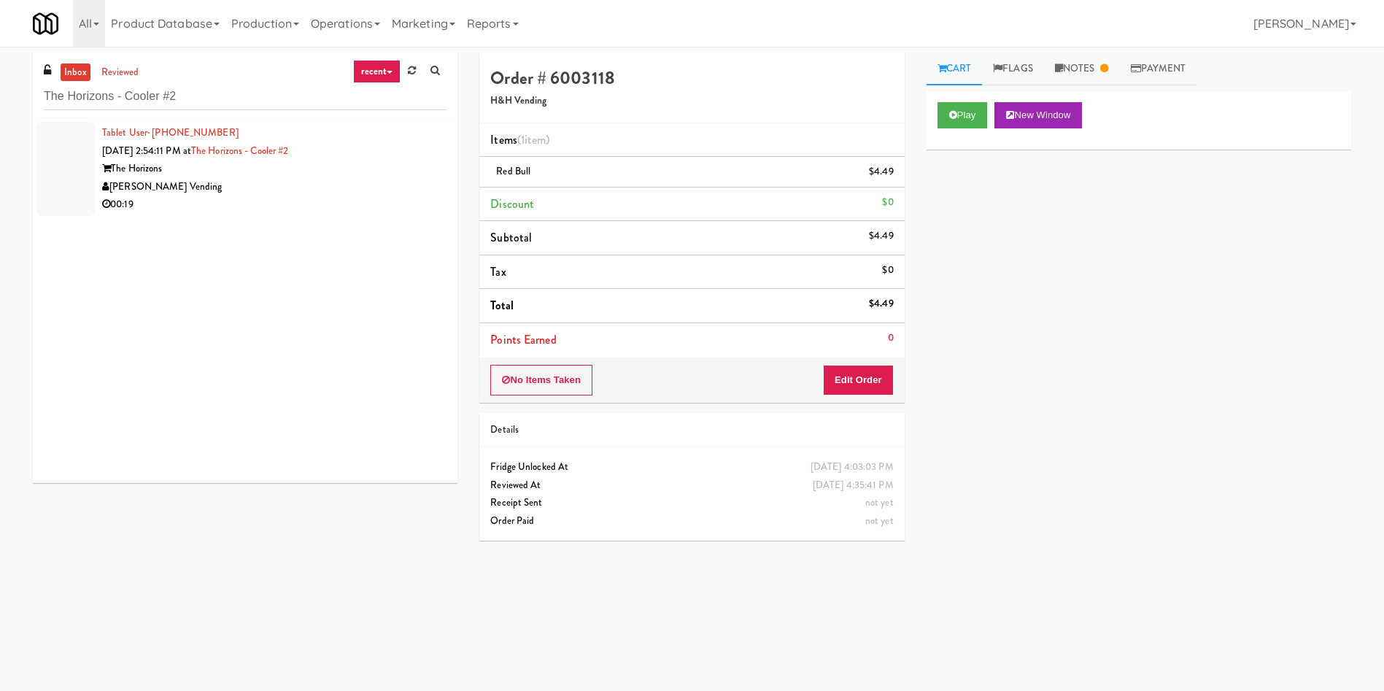
click at [71, 181] on div at bounding box center [65, 169] width 58 height 94
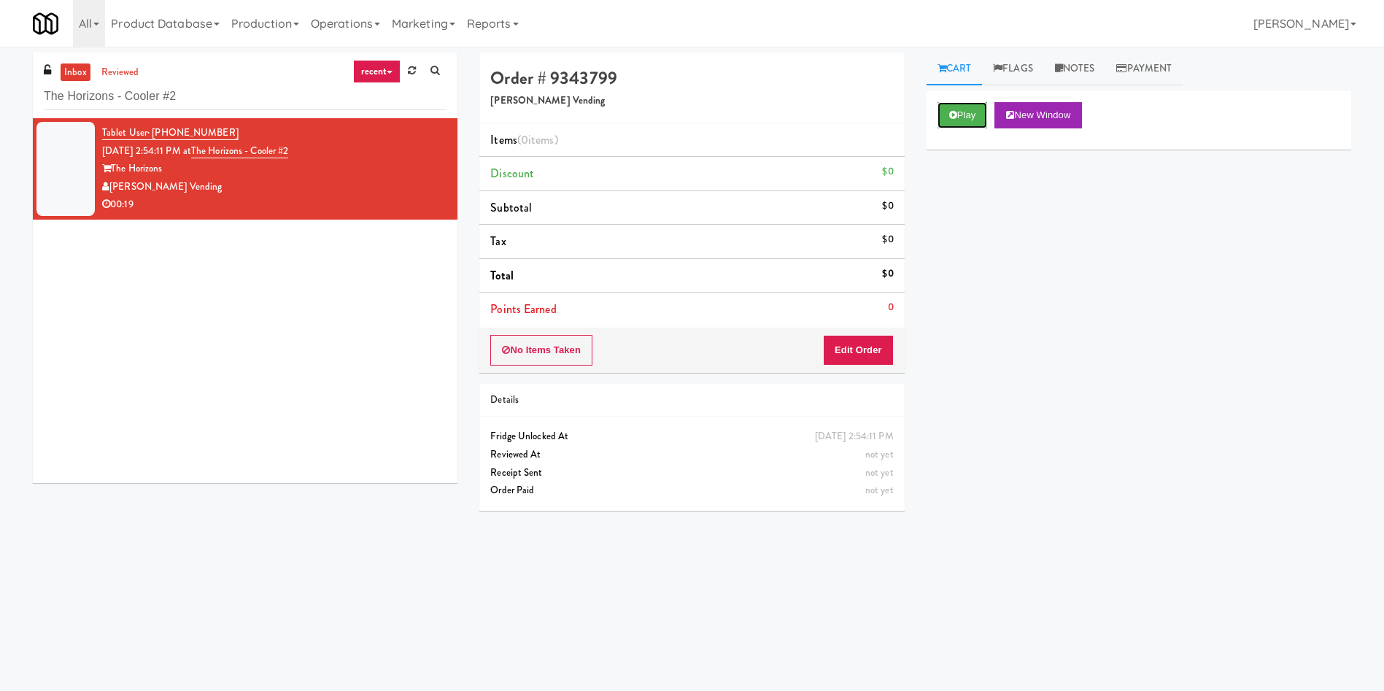
drag, startPoint x: 950, startPoint y: 123, endPoint x: 937, endPoint y: 130, distance: 14.4
click at [950, 123] on button "Play" at bounding box center [962, 115] width 50 height 26
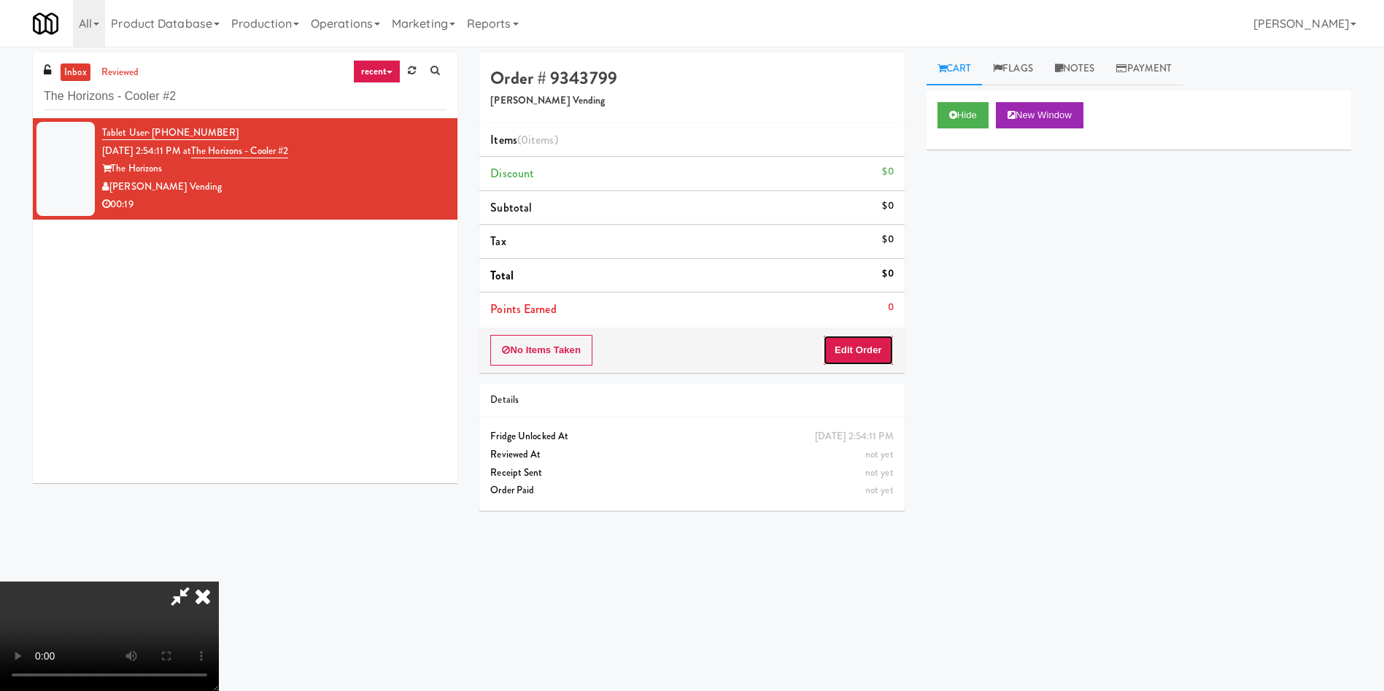
click at [862, 345] on button "Edit Order" at bounding box center [858, 350] width 71 height 31
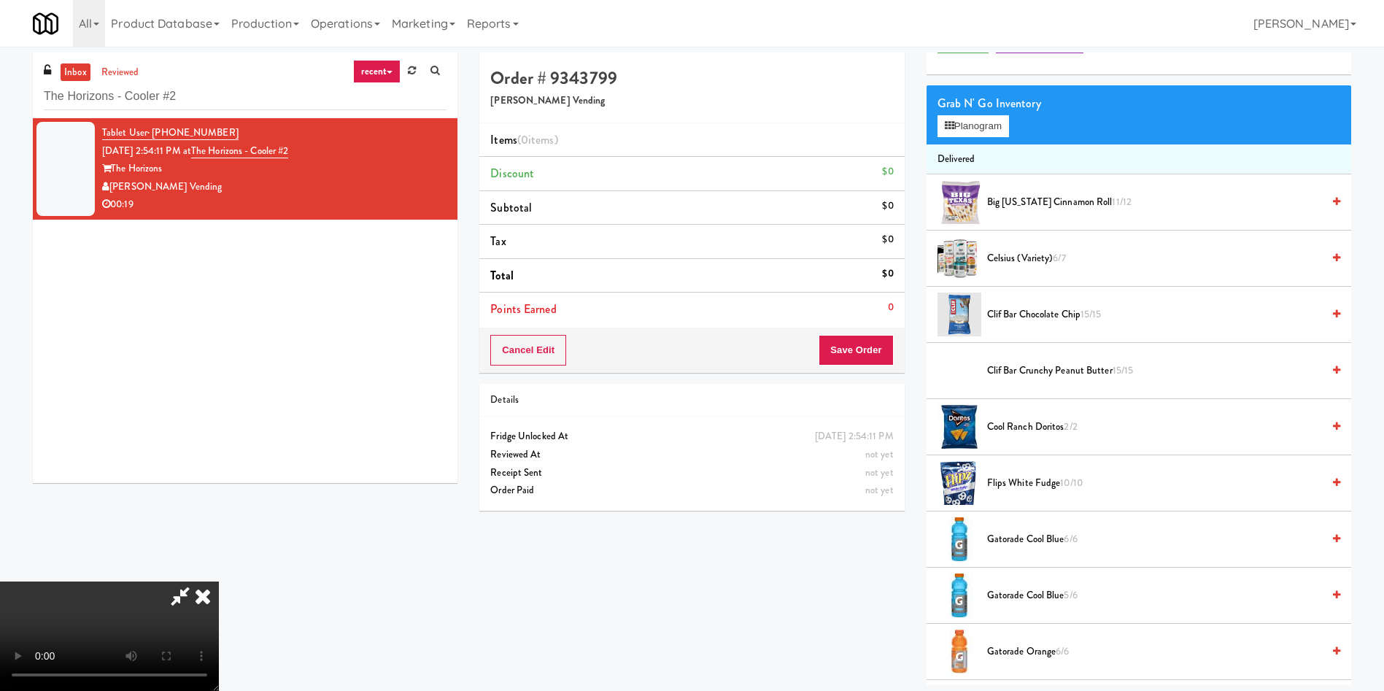
scroll to position [109, 0]
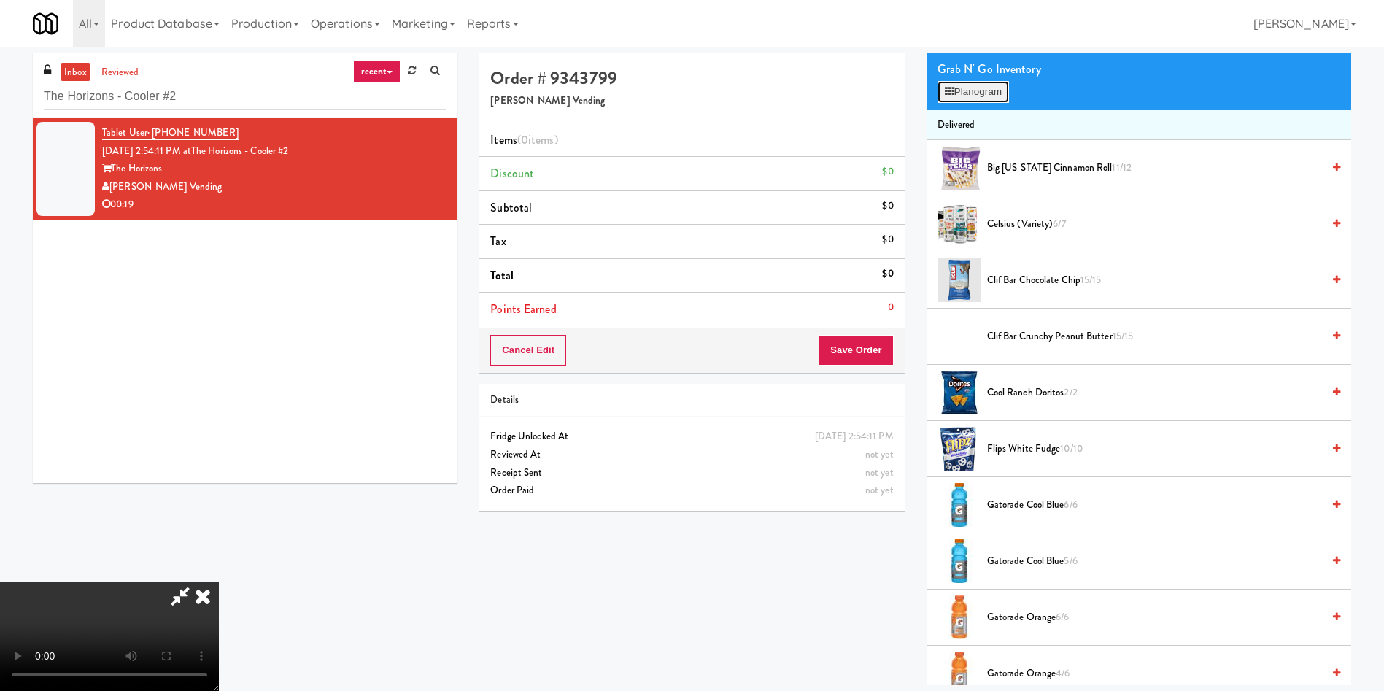
click at [977, 93] on button "Planogram" at bounding box center [972, 92] width 71 height 22
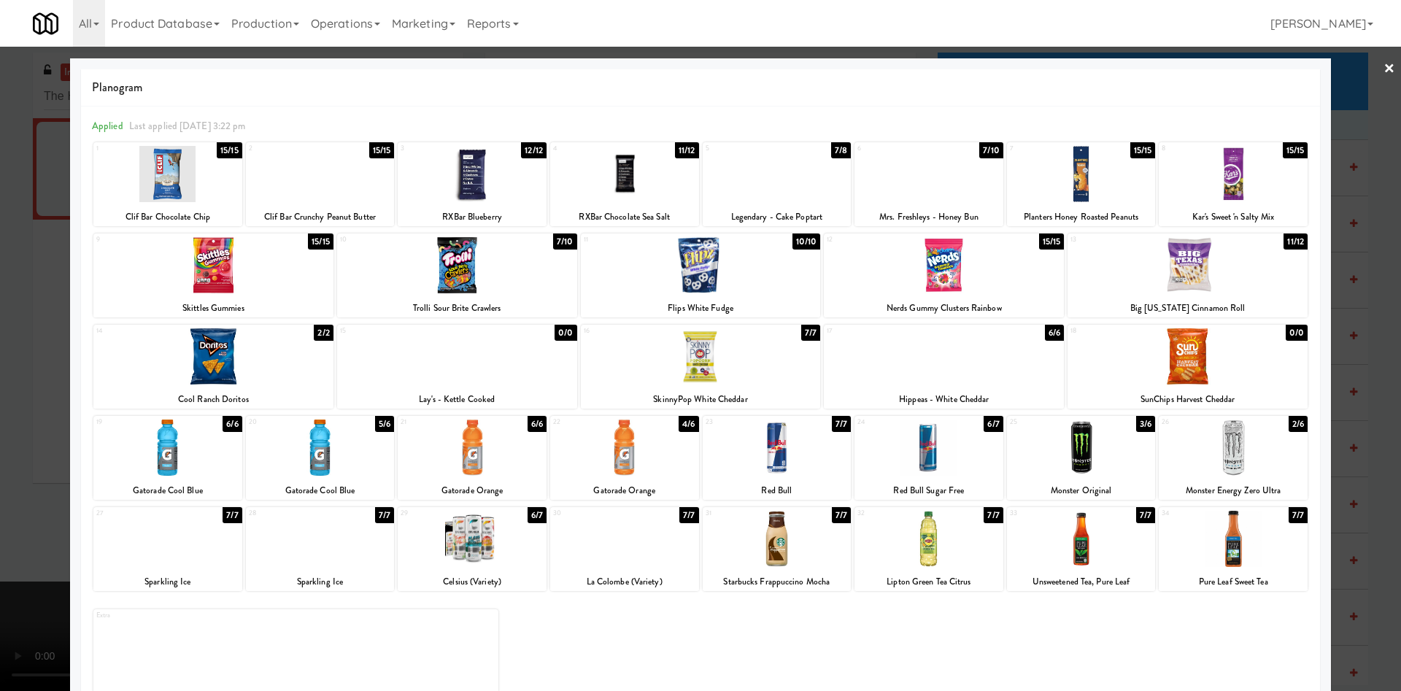
click at [804, 182] on div at bounding box center [777, 174] width 149 height 56
drag, startPoint x: 58, startPoint y: 328, endPoint x: 597, endPoint y: 360, distance: 540.7
click at [60, 328] on div at bounding box center [700, 345] width 1401 height 691
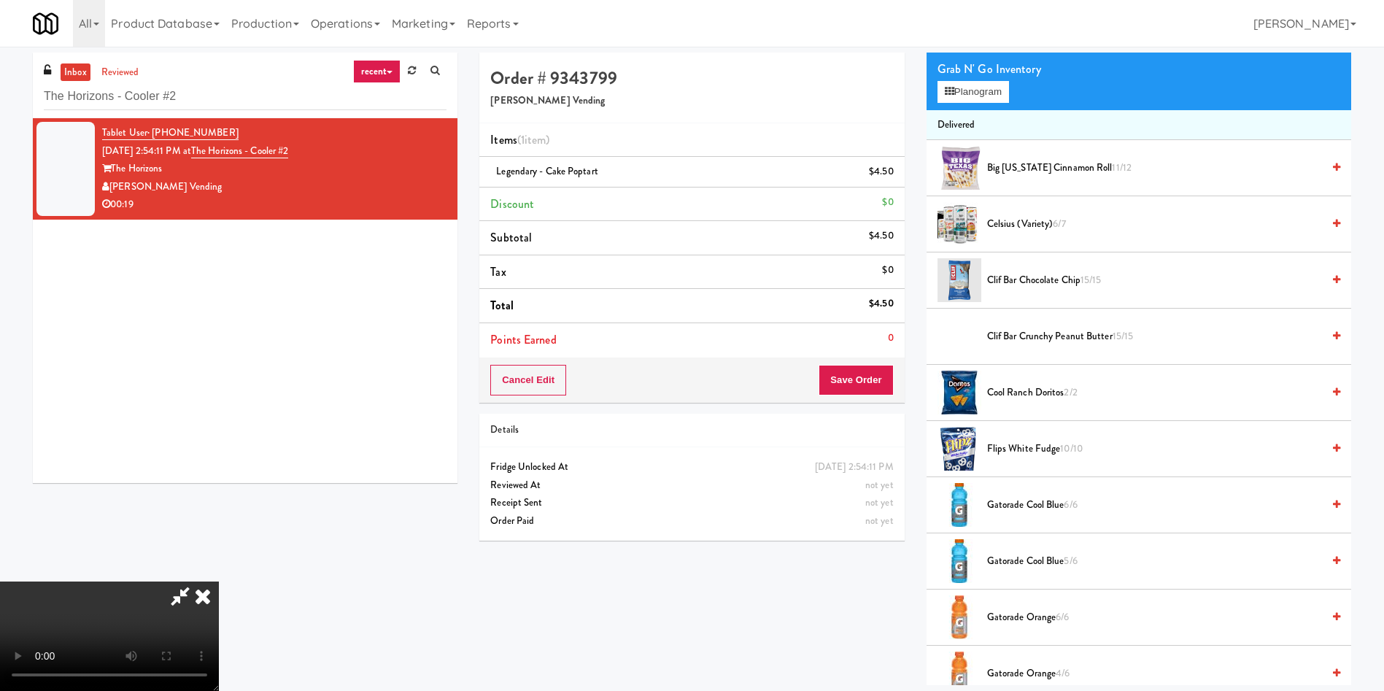
click at [875, 355] on li "Points Earned 0" at bounding box center [691, 340] width 425 height 34
click at [874, 379] on button "Save Order" at bounding box center [856, 380] width 74 height 31
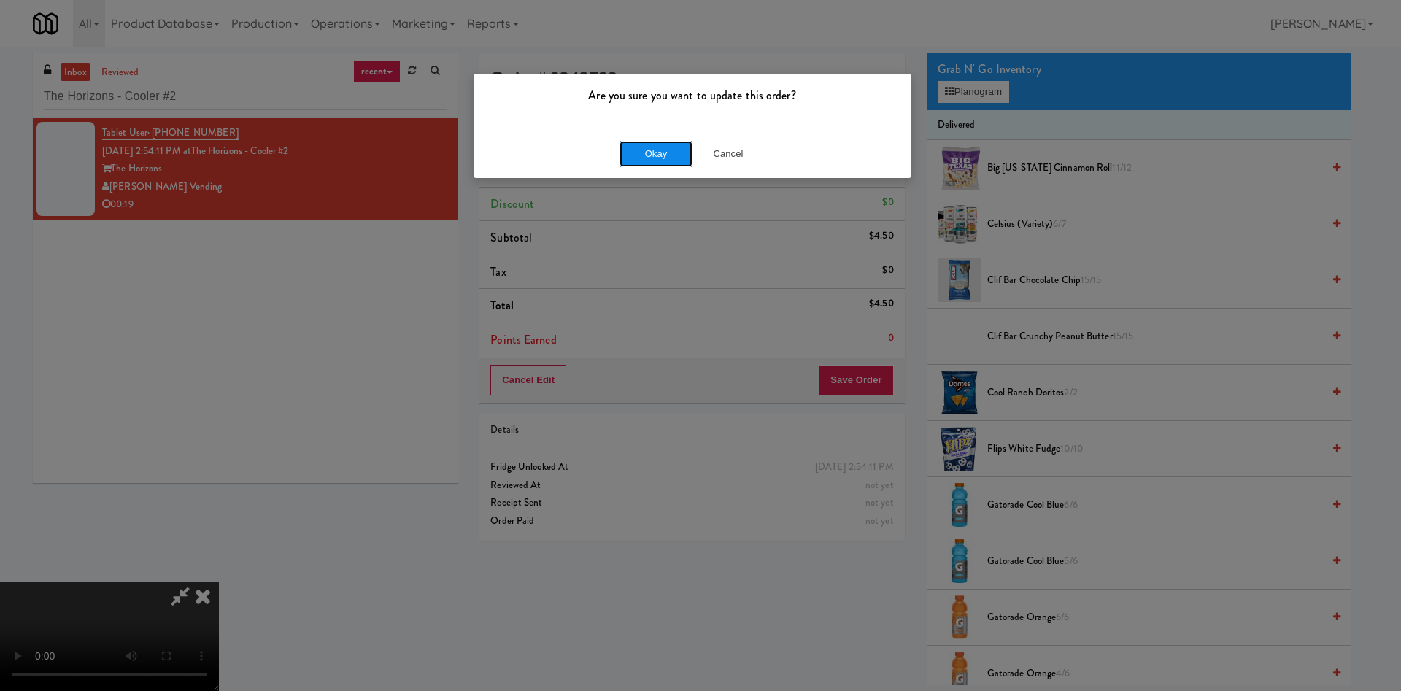
click at [686, 151] on button "Okay" at bounding box center [655, 154] width 73 height 26
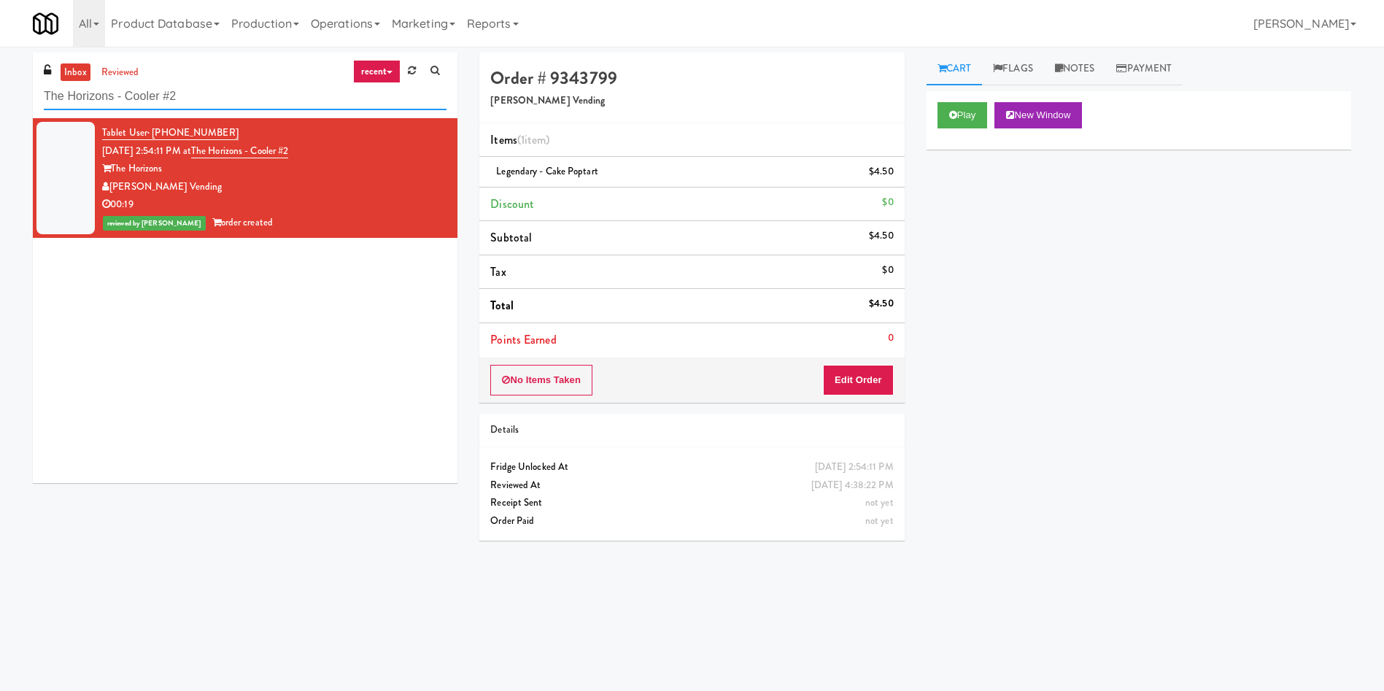
paste input "Element25 - Ambient"
drag, startPoint x: 220, startPoint y: 101, endPoint x: 0, endPoint y: 72, distance: 222.1
click at [0, 72] on div "inbox reviewed recent all unclear take inventory issue suspicious failed recent…" at bounding box center [692, 346] width 1384 height 586
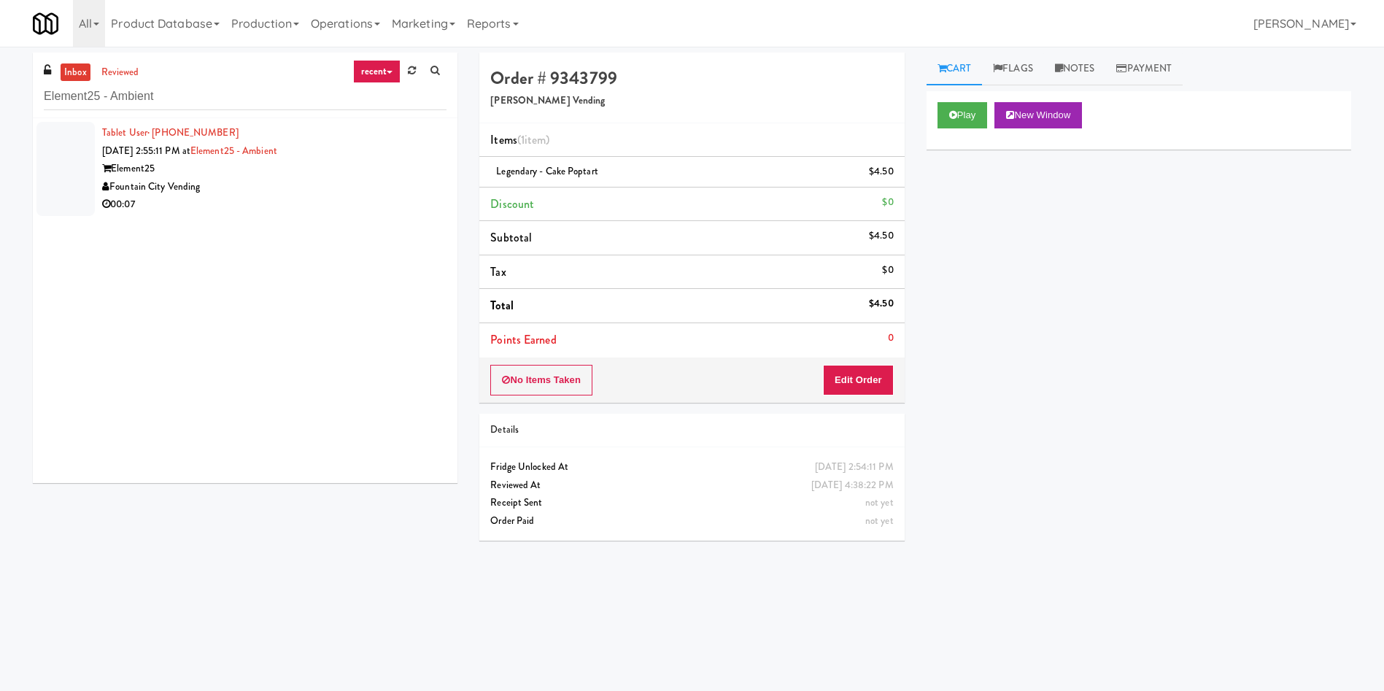
click at [84, 150] on div at bounding box center [65, 169] width 58 height 94
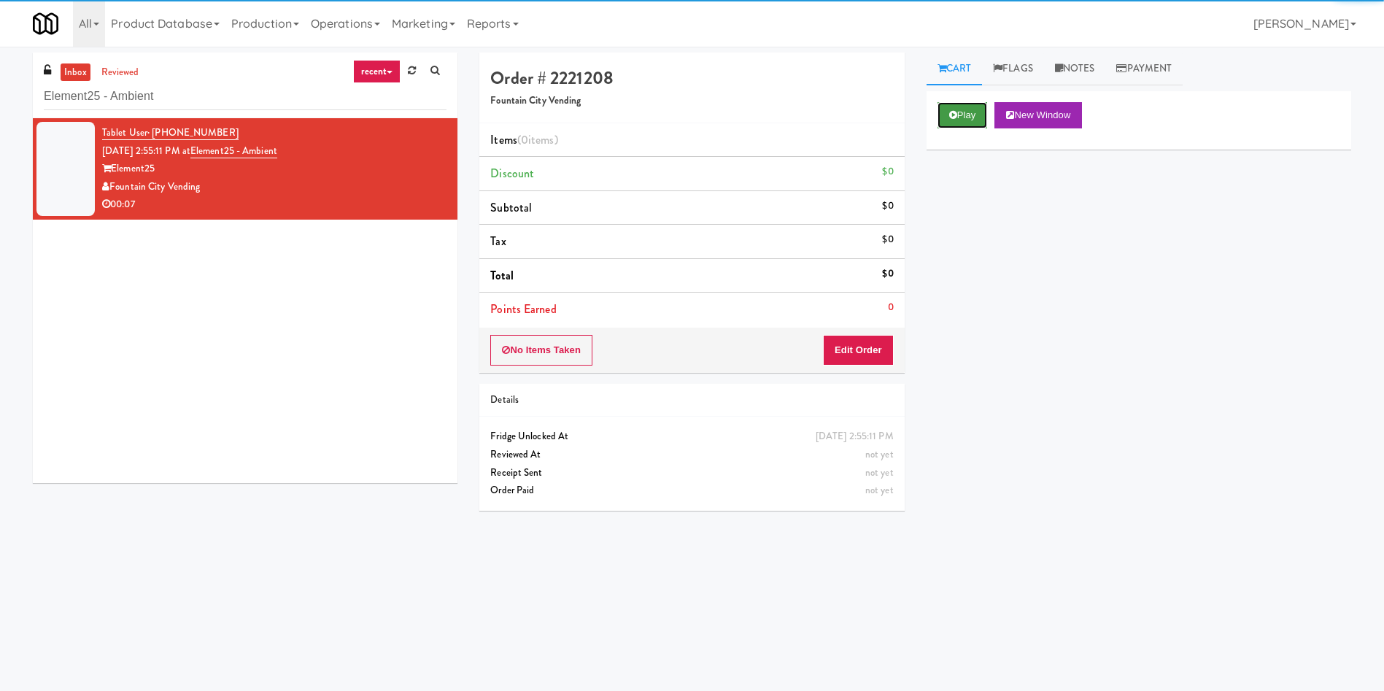
click at [951, 106] on button "Play" at bounding box center [962, 115] width 50 height 26
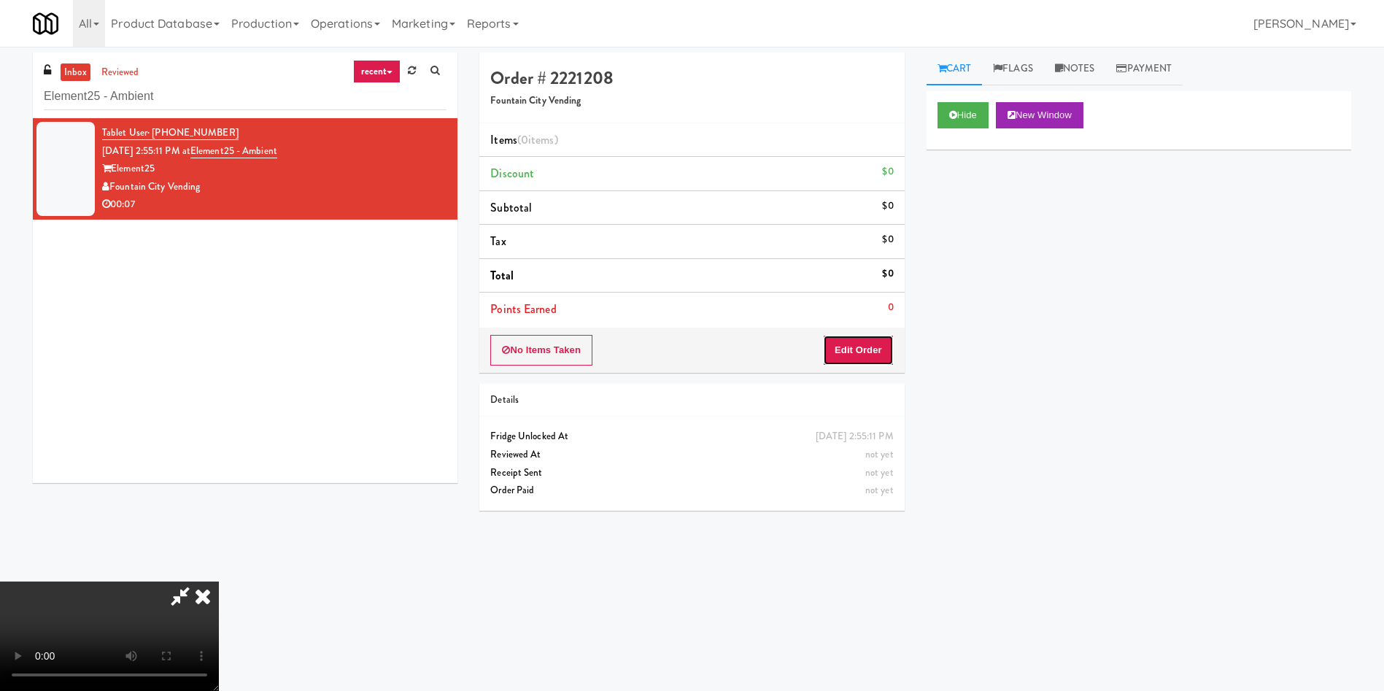
click at [854, 347] on button "Edit Order" at bounding box center [858, 350] width 71 height 31
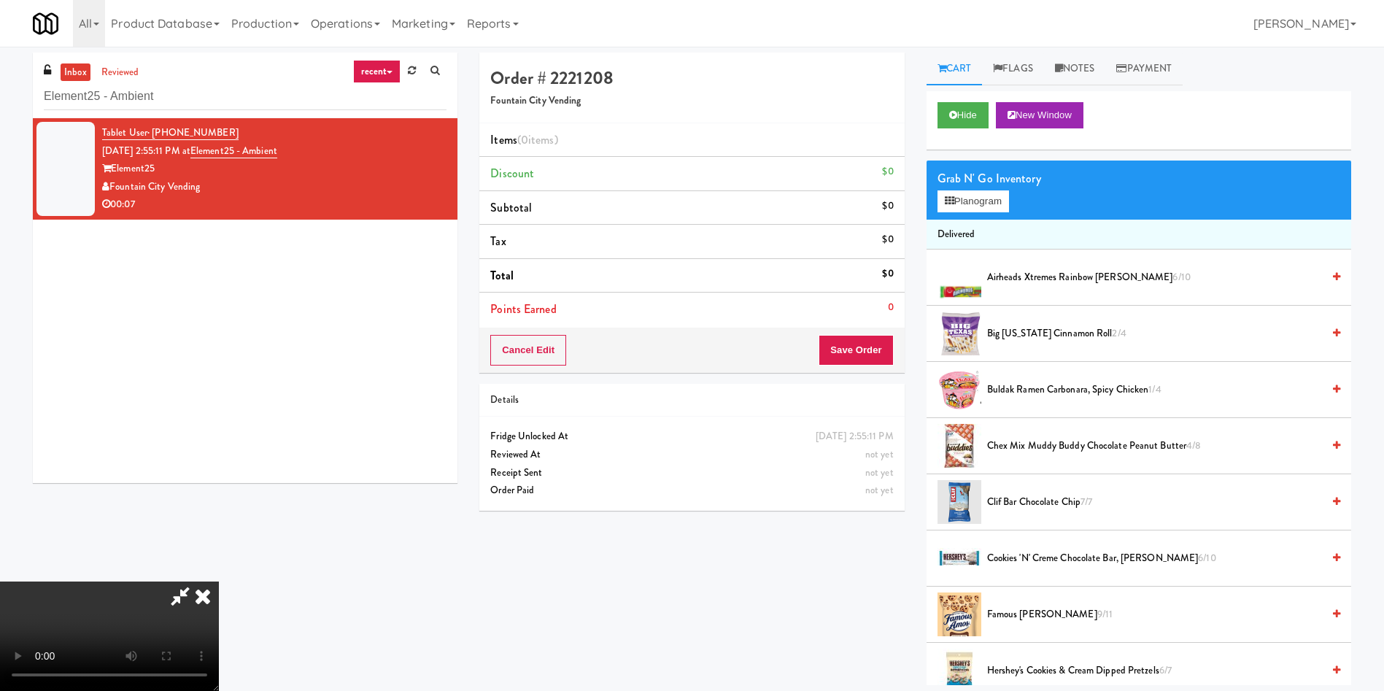
scroll to position [109, 0]
click at [219, 581] on video at bounding box center [109, 635] width 219 height 109
click at [972, 210] on button "Planogram" at bounding box center [972, 201] width 71 height 22
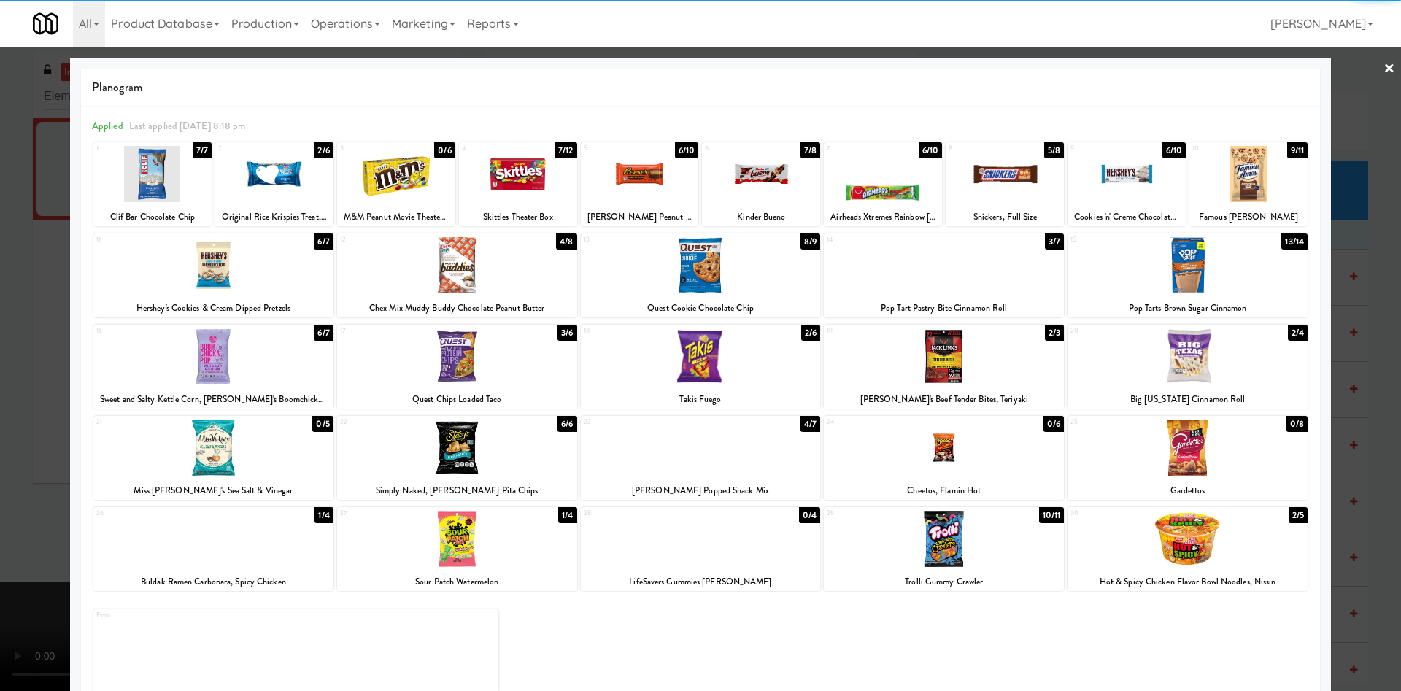
click at [1199, 369] on div at bounding box center [1187, 356] width 240 height 56
click at [1342, 112] on div at bounding box center [700, 345] width 1401 height 691
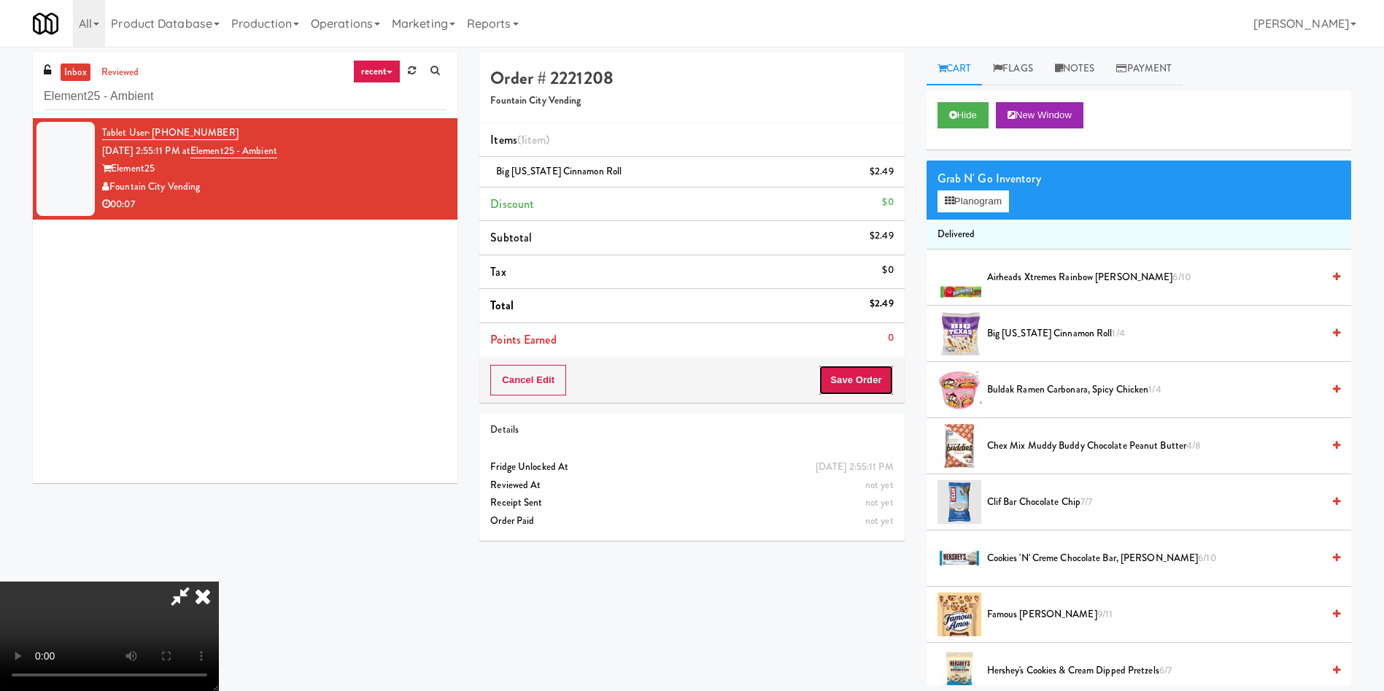
click at [869, 381] on button "Save Order" at bounding box center [856, 380] width 74 height 31
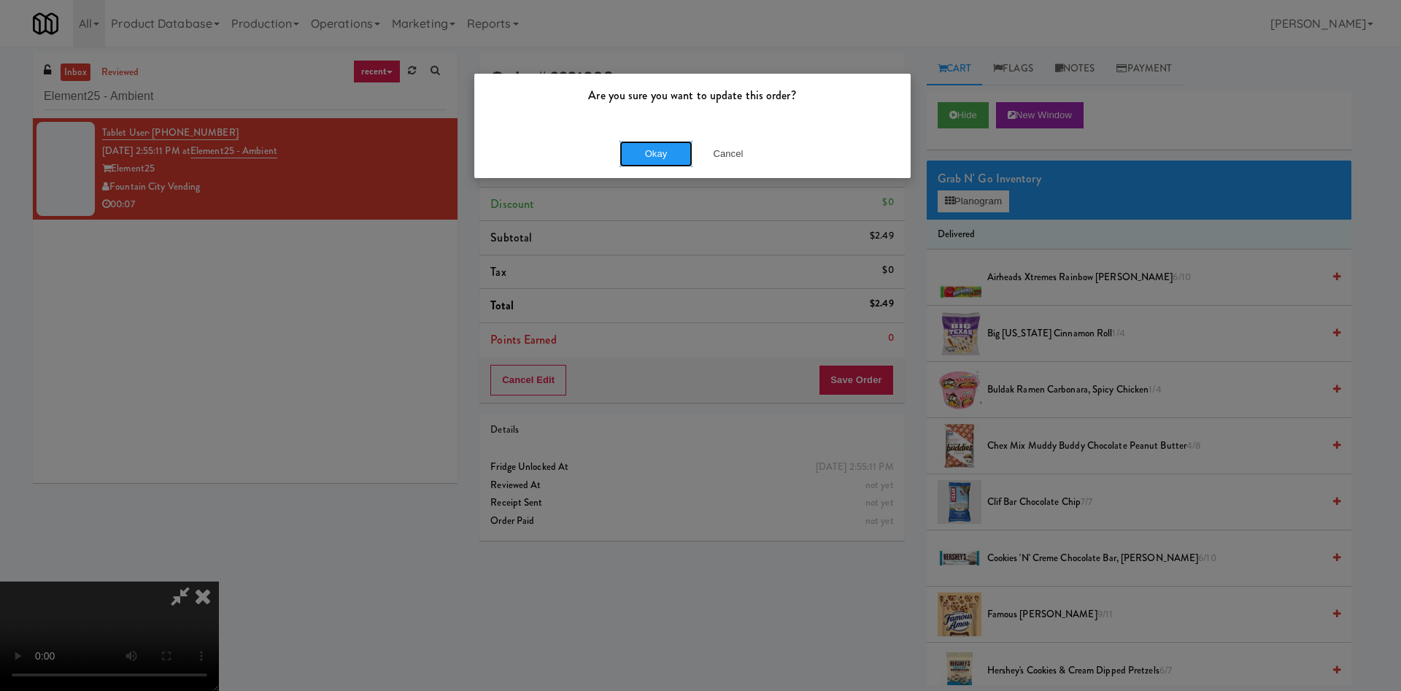
drag, startPoint x: 668, startPoint y: 157, endPoint x: 595, endPoint y: 287, distance: 149.3
click at [665, 159] on button "Okay" at bounding box center [655, 154] width 73 height 26
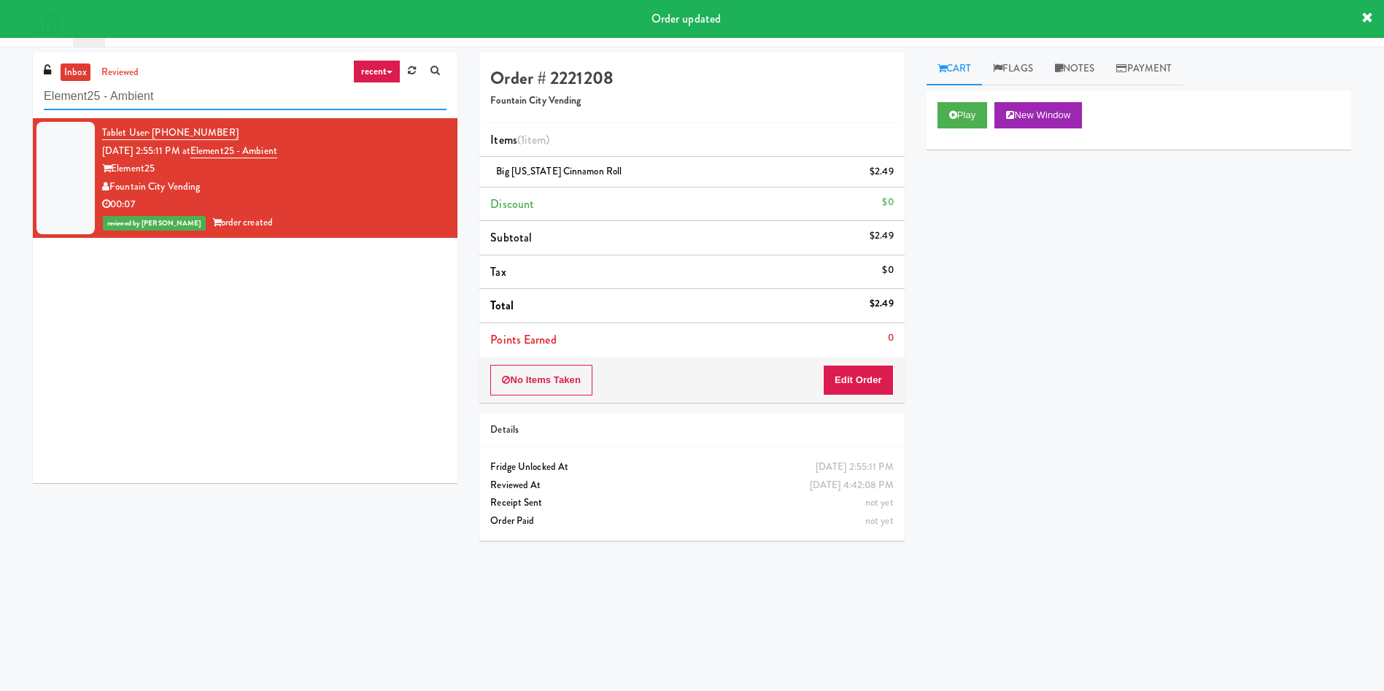
drag, startPoint x: 217, startPoint y: 102, endPoint x: 1, endPoint y: 100, distance: 216.7
click at [0, 101] on div "inbox reviewed recent all unclear take inventory issue suspicious failed recent…" at bounding box center [692, 346] width 1384 height 586
paste input "ara - Pantry - Lef"
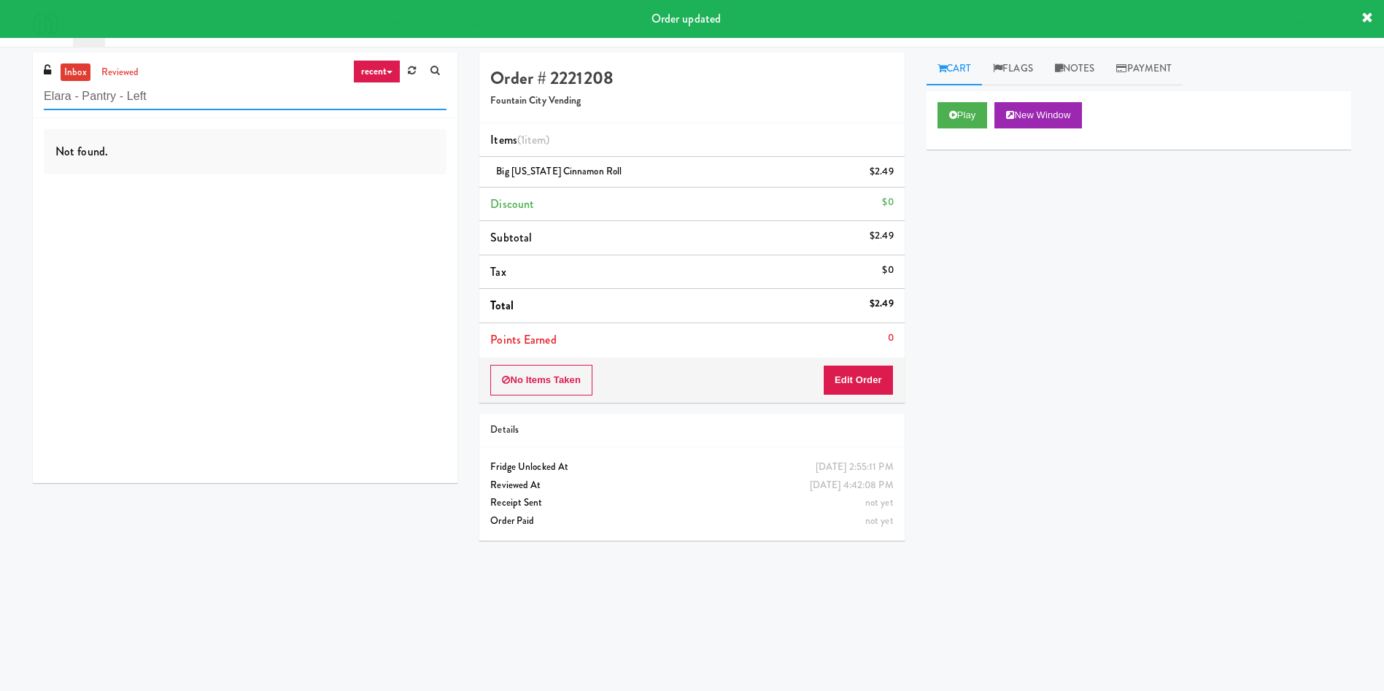
type input "Elara - Pantry - Left"
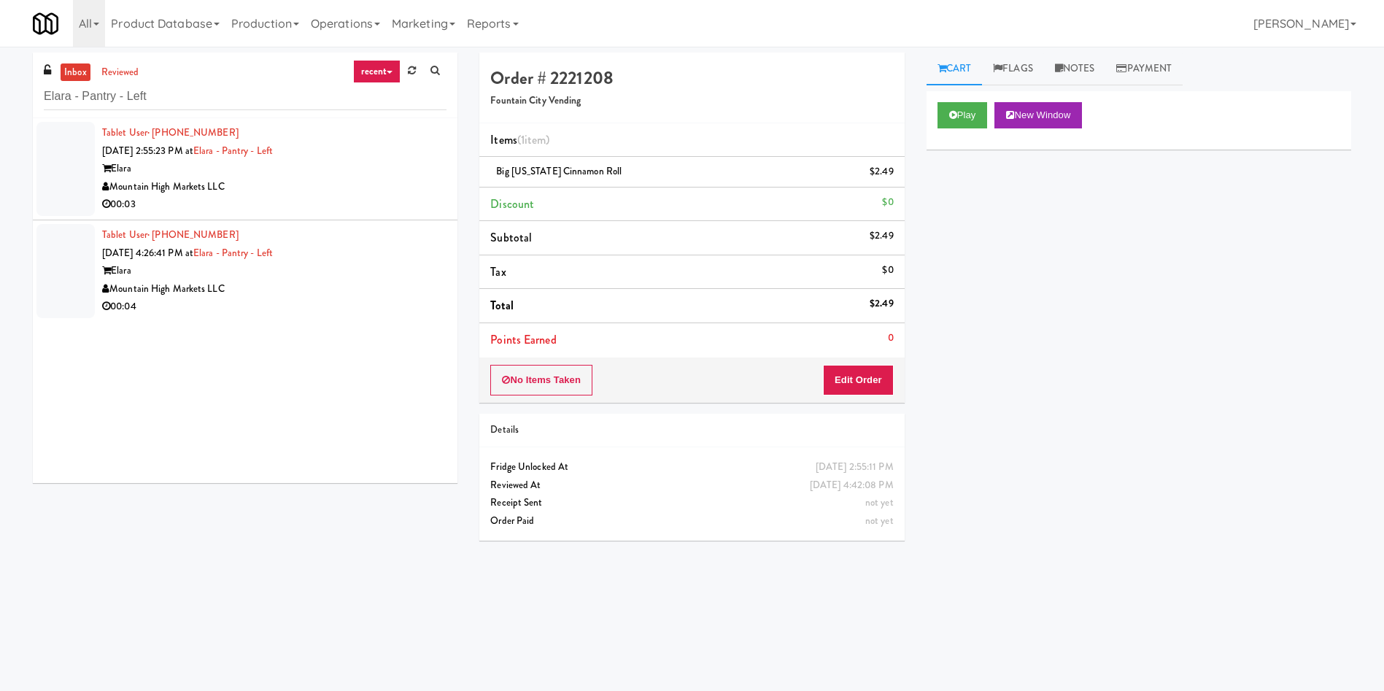
drag, startPoint x: 74, startPoint y: 178, endPoint x: 83, endPoint y: 179, distance: 8.8
click at [74, 178] on div at bounding box center [65, 169] width 58 height 94
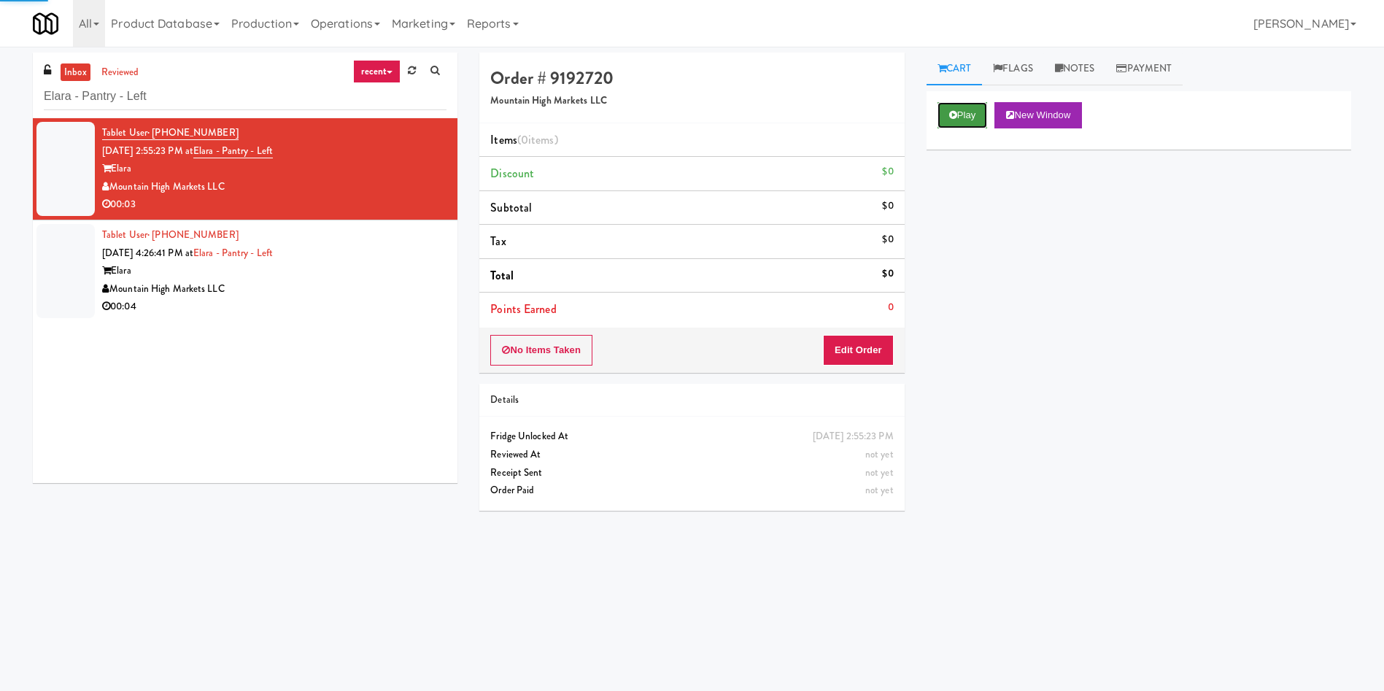
click at [965, 124] on button "Play" at bounding box center [962, 115] width 50 height 26
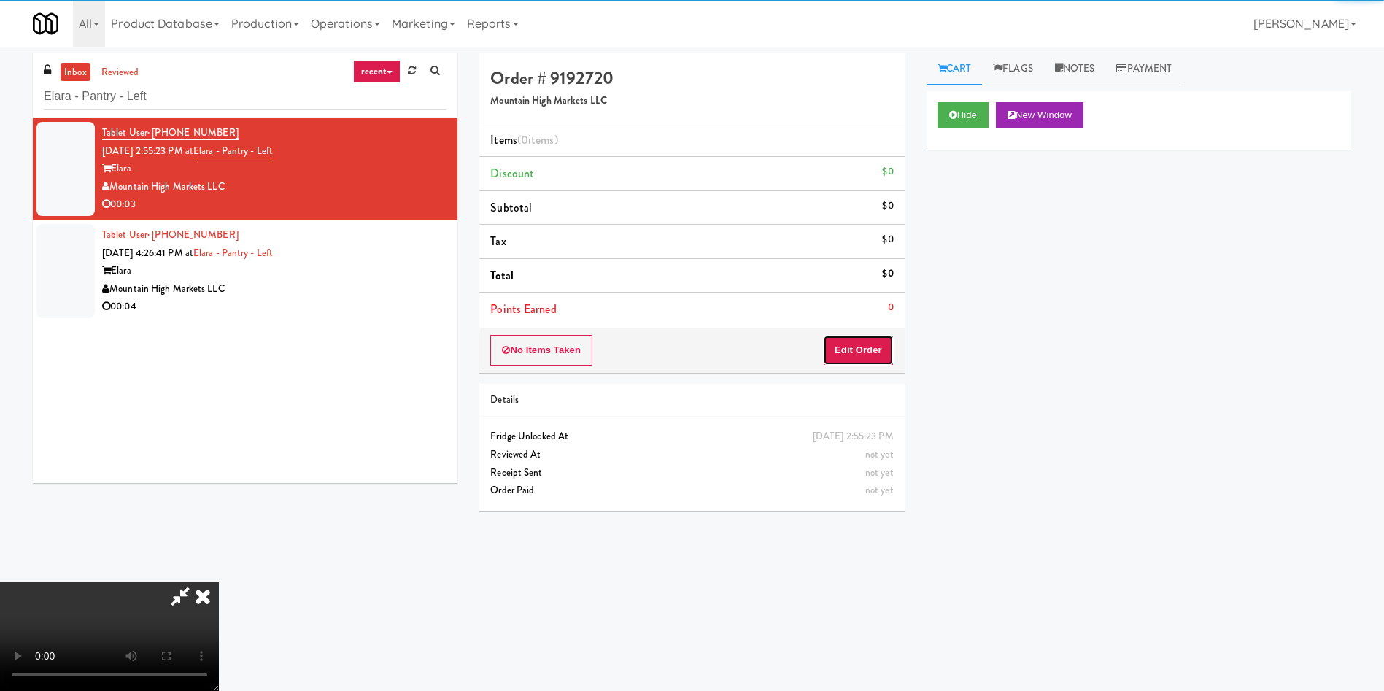
click at [862, 357] on button "Edit Order" at bounding box center [858, 350] width 71 height 31
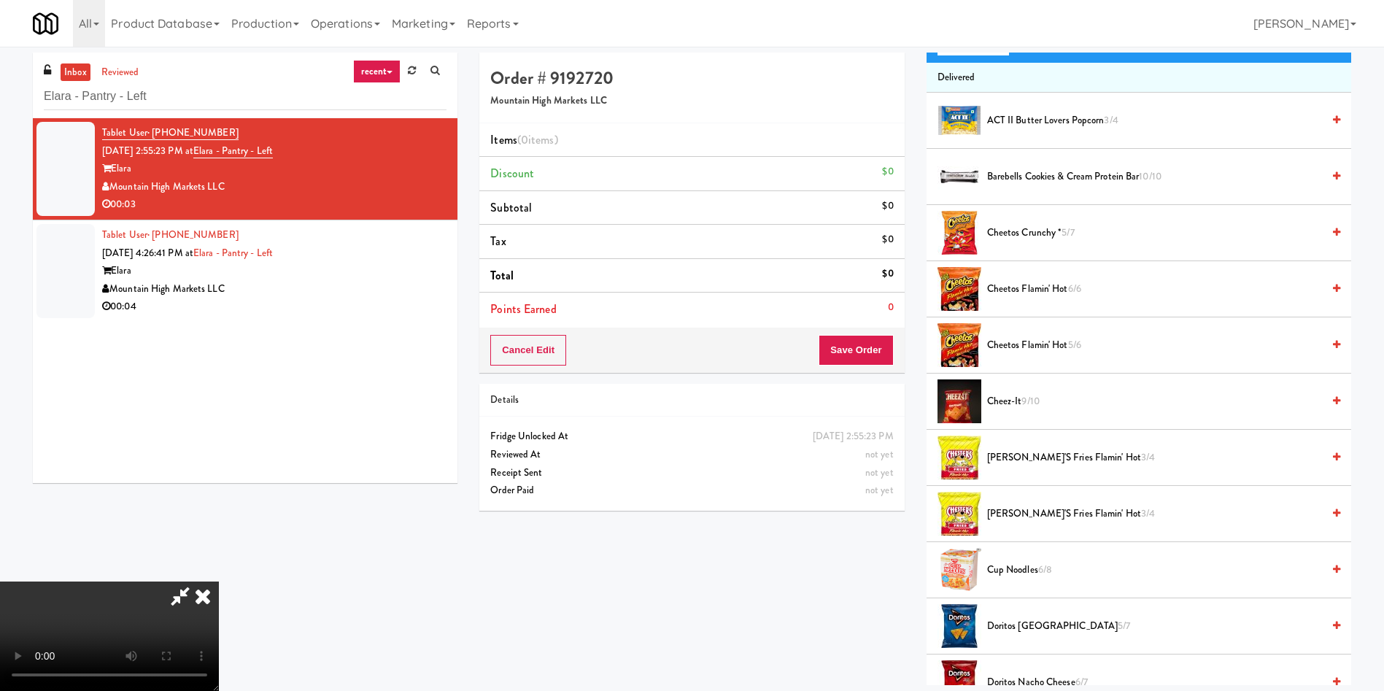
scroll to position [109, 0]
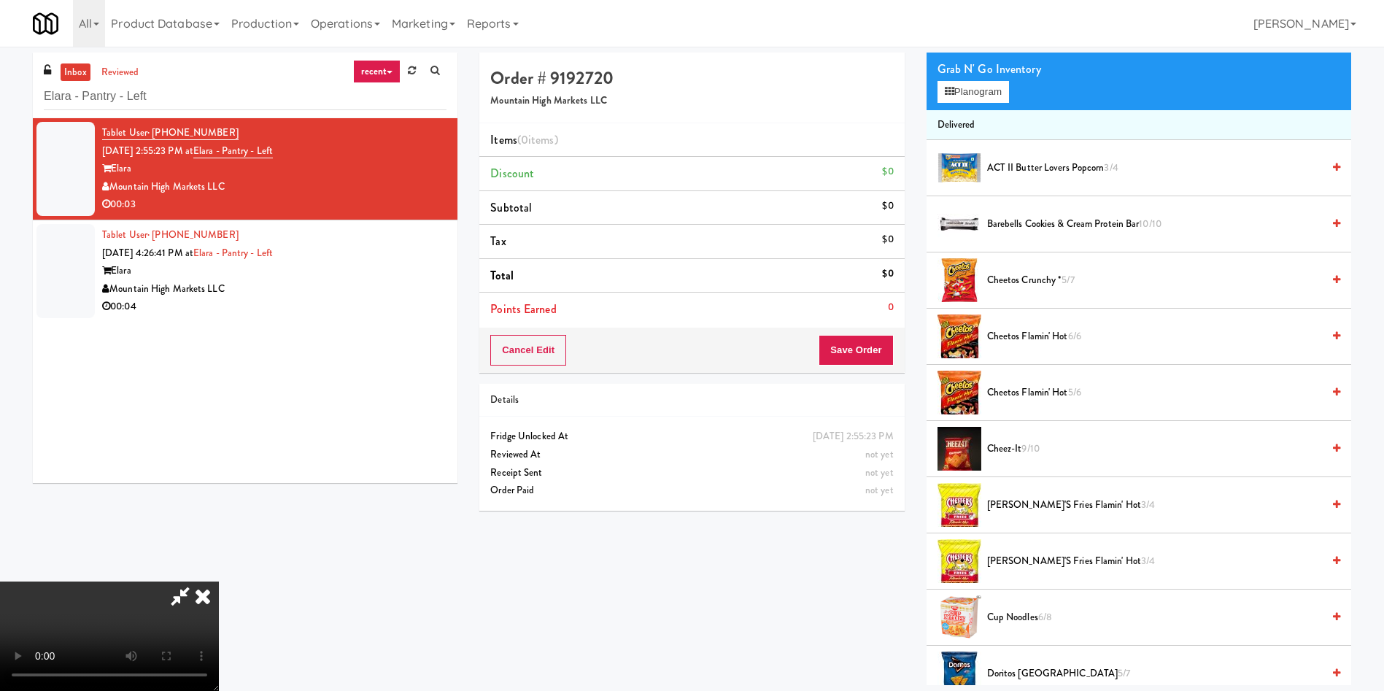
click at [219, 581] on video at bounding box center [109, 635] width 219 height 109
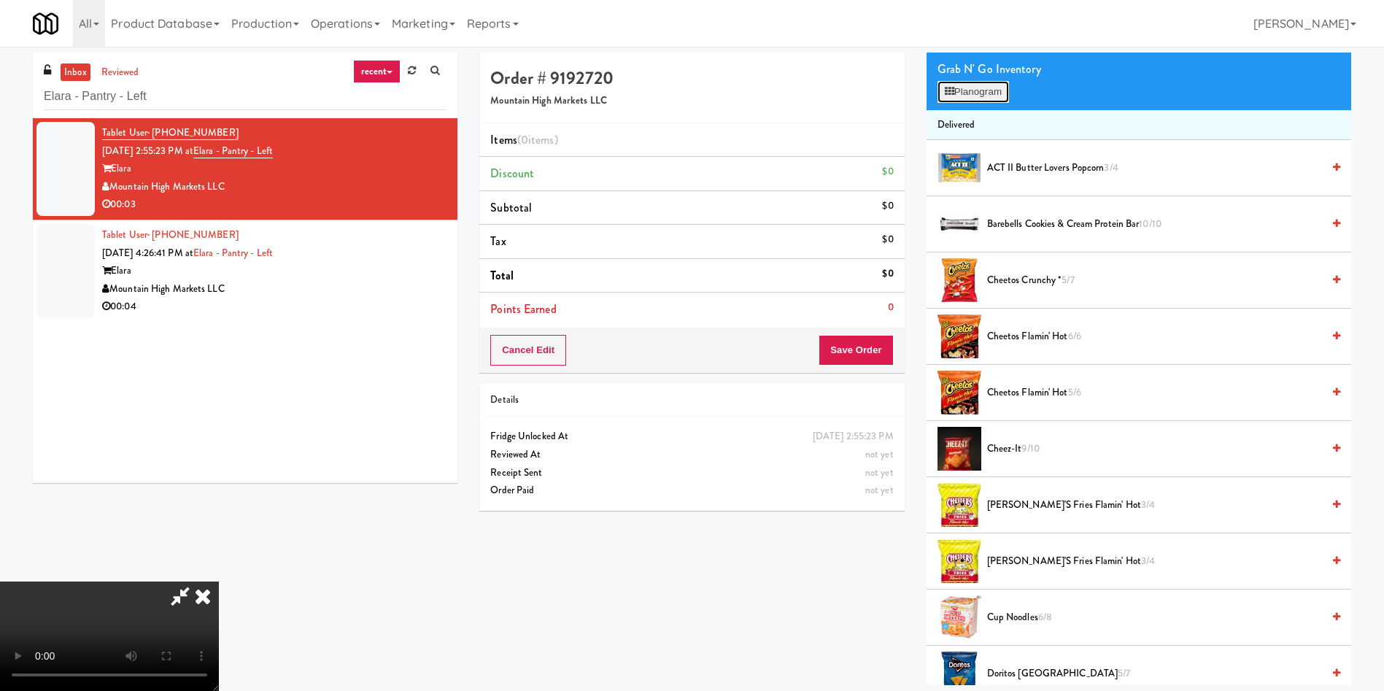
click at [961, 94] on button "Planogram" at bounding box center [972, 92] width 71 height 22
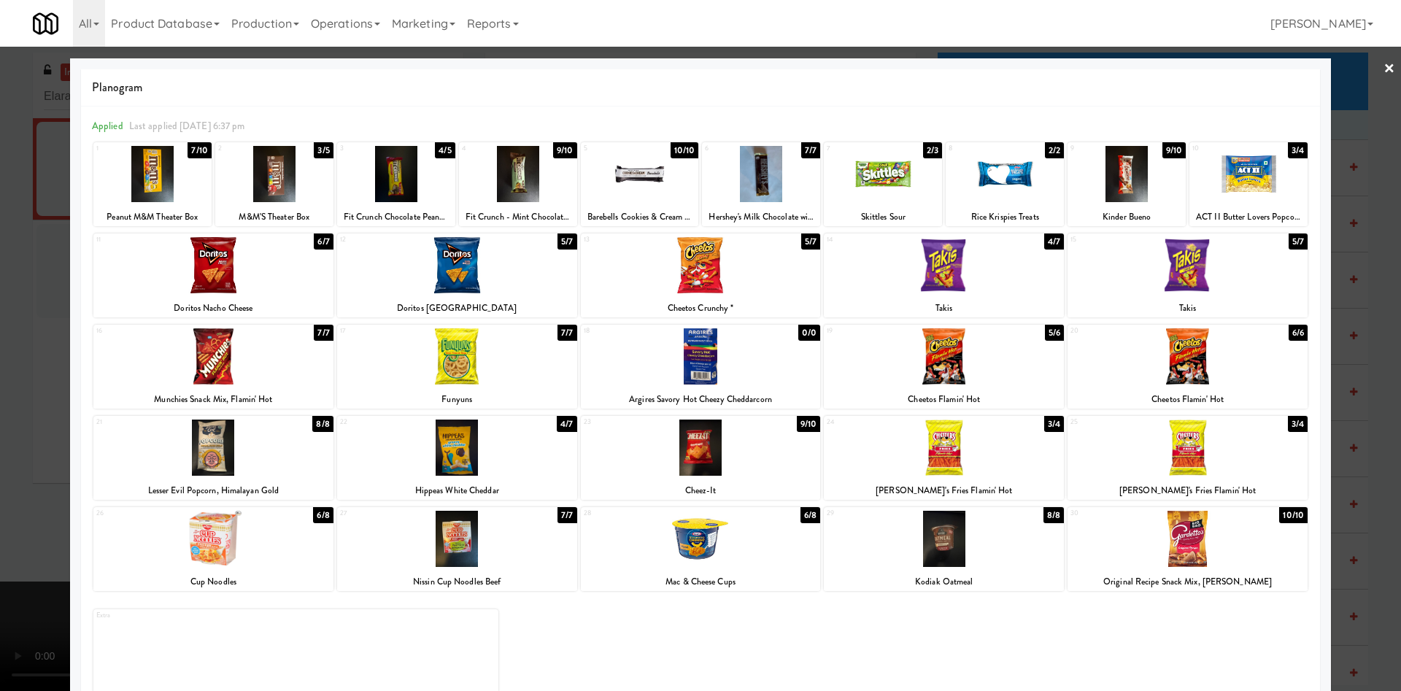
click at [708, 452] on div at bounding box center [701, 447] width 240 height 56
click at [36, 360] on div at bounding box center [700, 345] width 1401 height 691
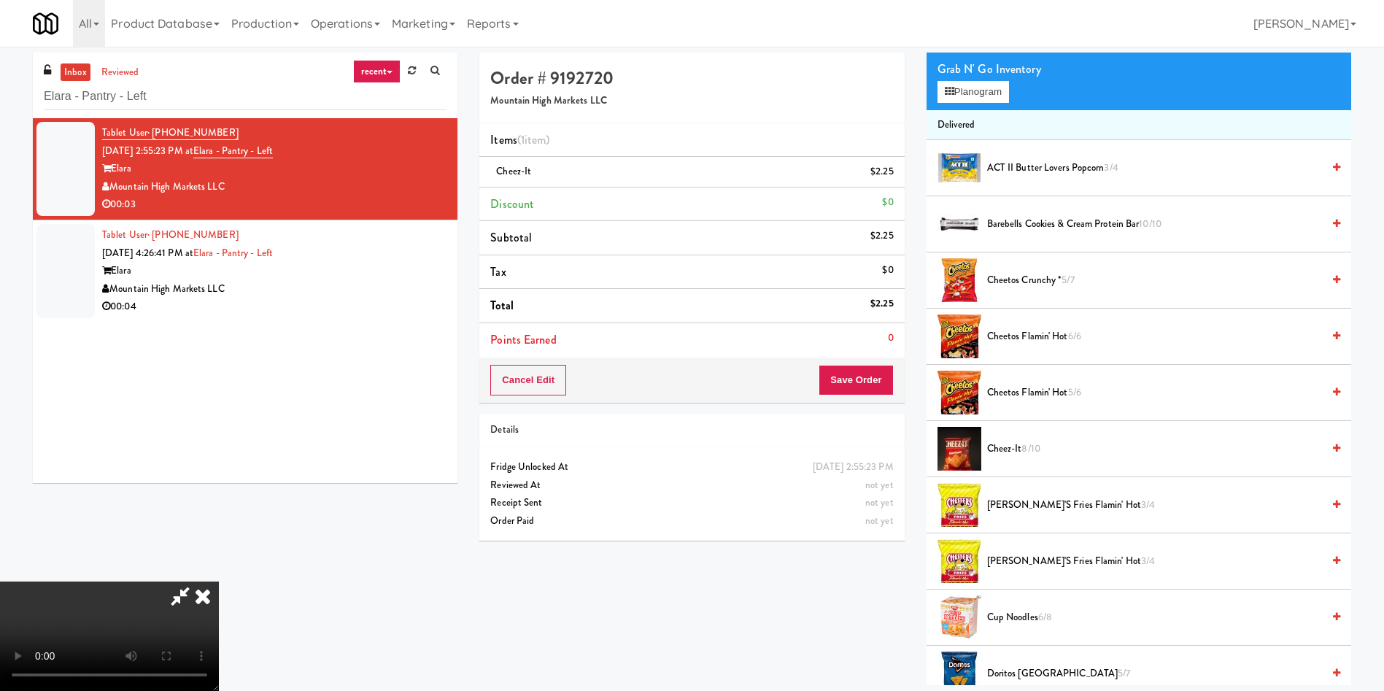
click at [219, 581] on video at bounding box center [109, 635] width 219 height 109
click at [868, 374] on button "Save Order" at bounding box center [856, 380] width 74 height 31
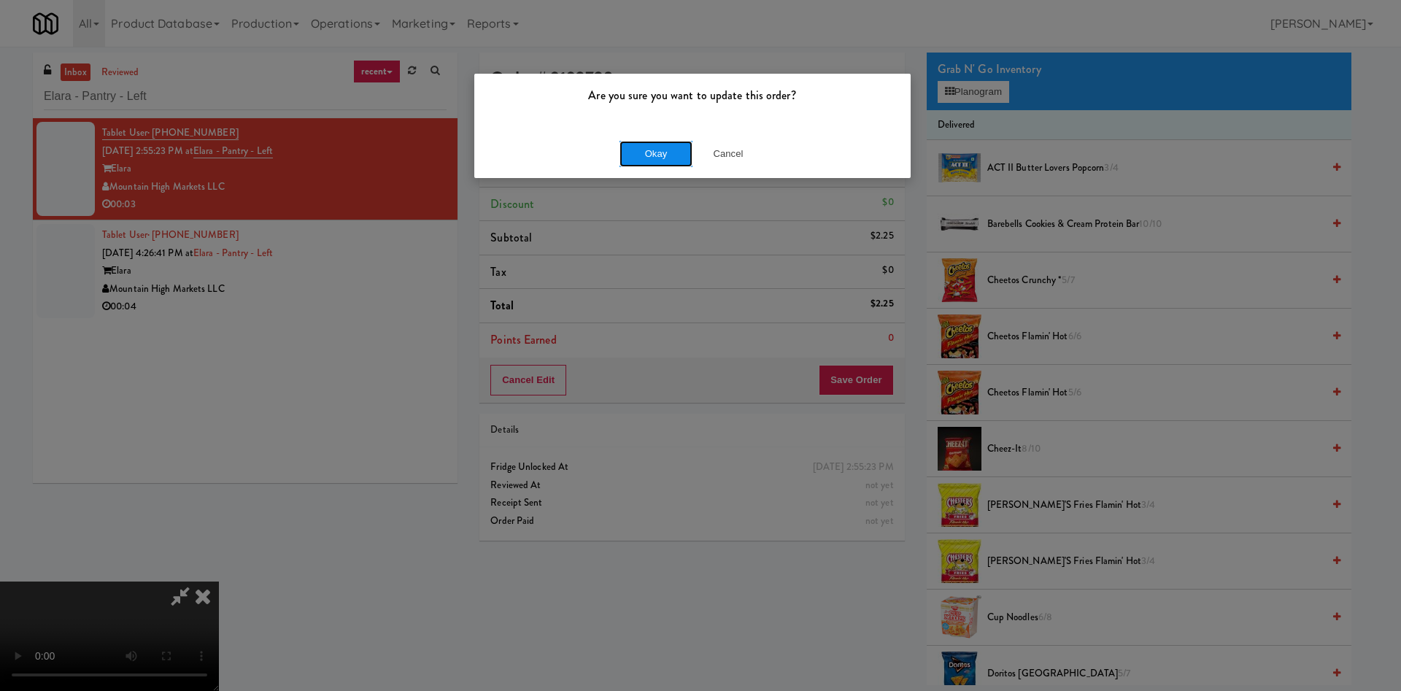
click at [654, 151] on button "Okay" at bounding box center [655, 154] width 73 height 26
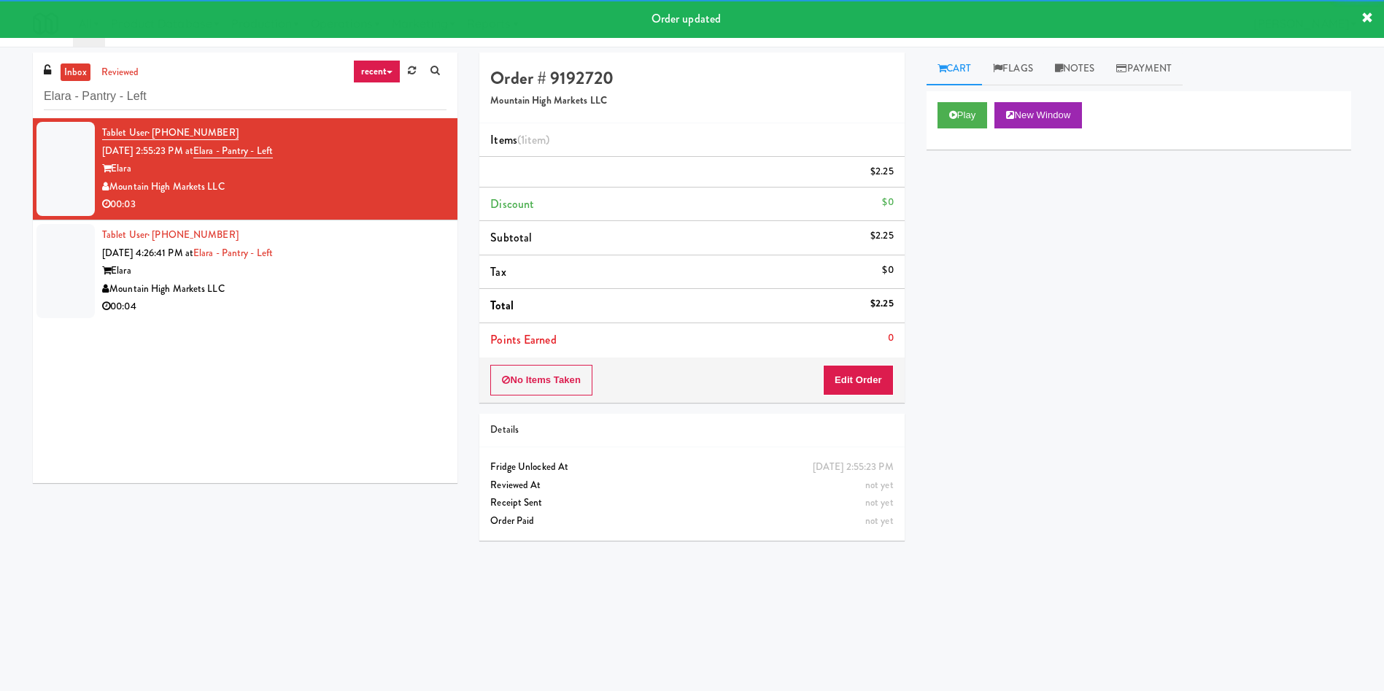
drag, startPoint x: 63, startPoint y: 279, endPoint x: 71, endPoint y: 279, distance: 8.0
click at [71, 279] on div at bounding box center [65, 271] width 58 height 94
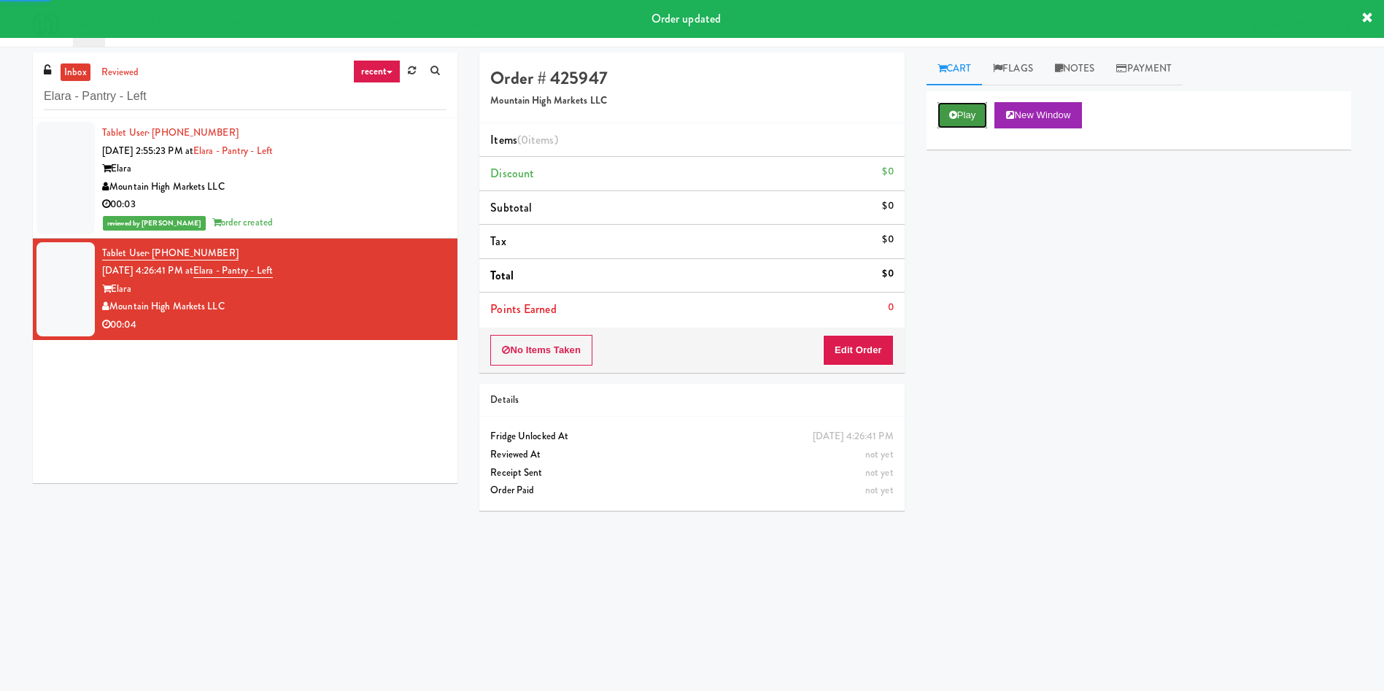
drag, startPoint x: 971, startPoint y: 110, endPoint x: 936, endPoint y: 270, distance: 163.6
click at [970, 110] on button "Play" at bounding box center [962, 115] width 50 height 26
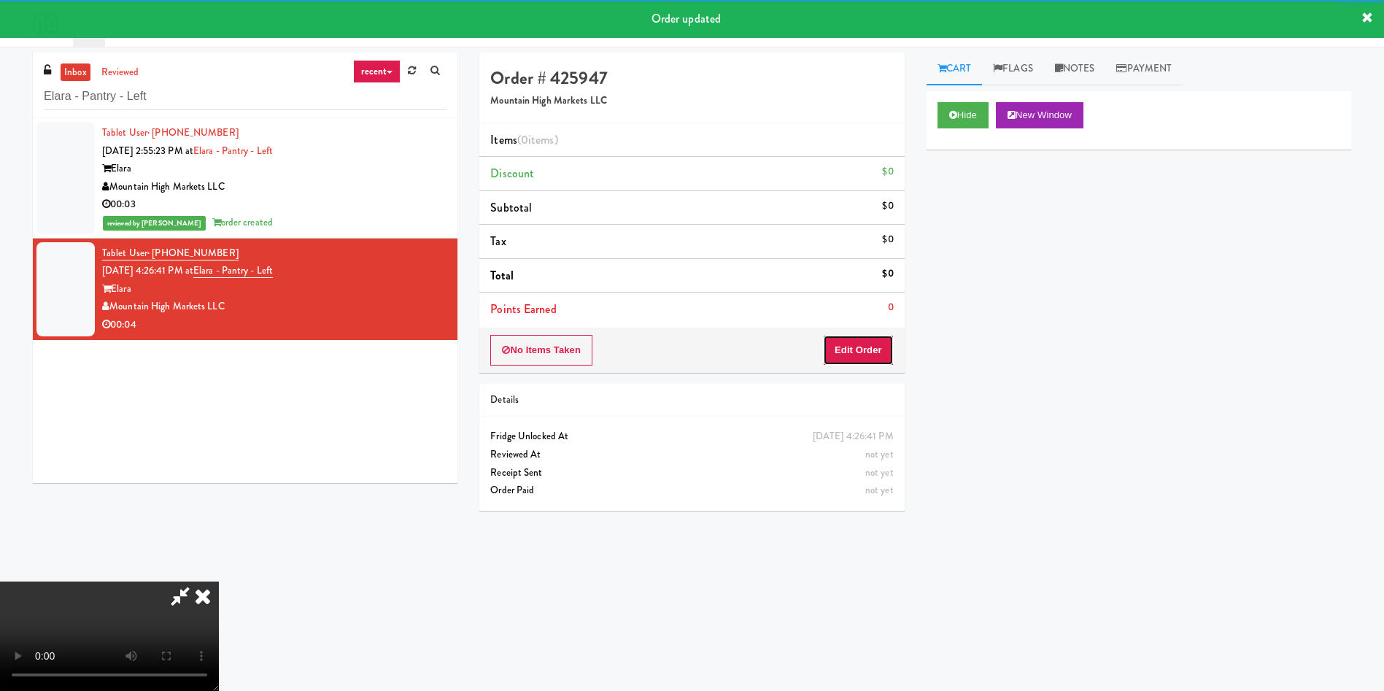
click at [849, 348] on button "Edit Order" at bounding box center [858, 350] width 71 height 31
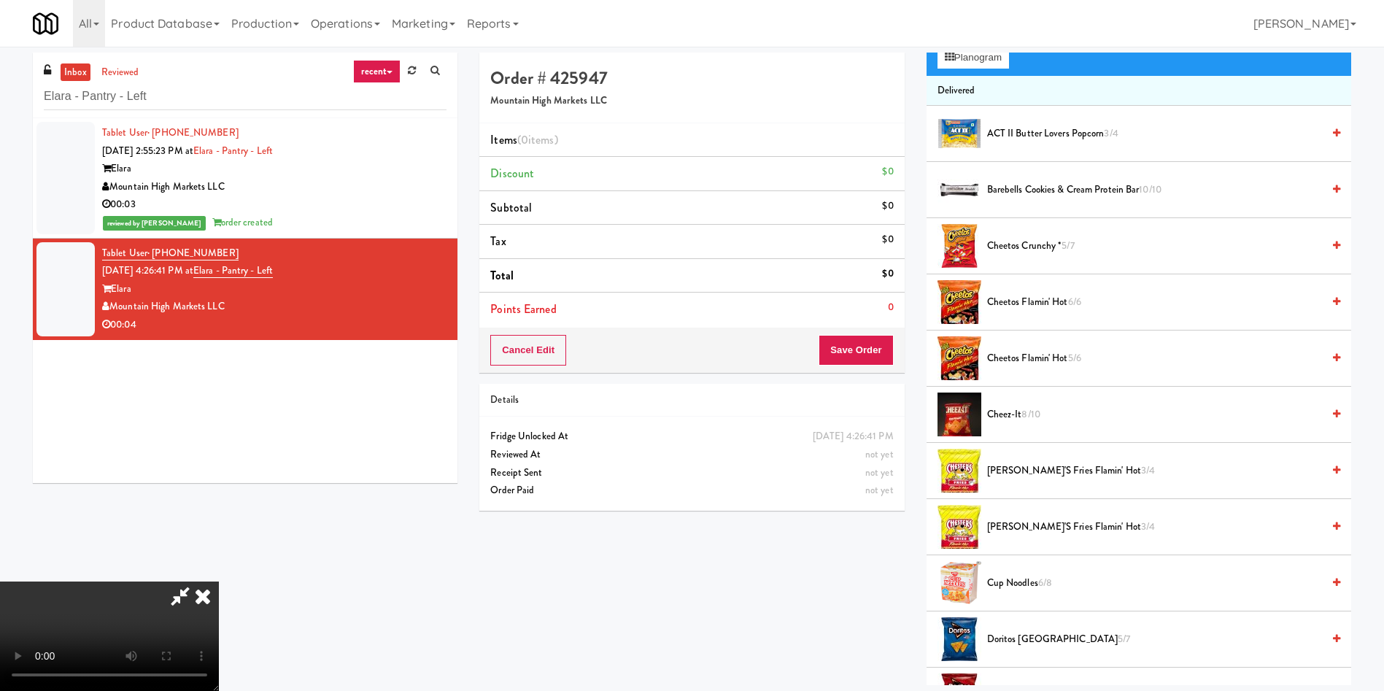
scroll to position [109, 0]
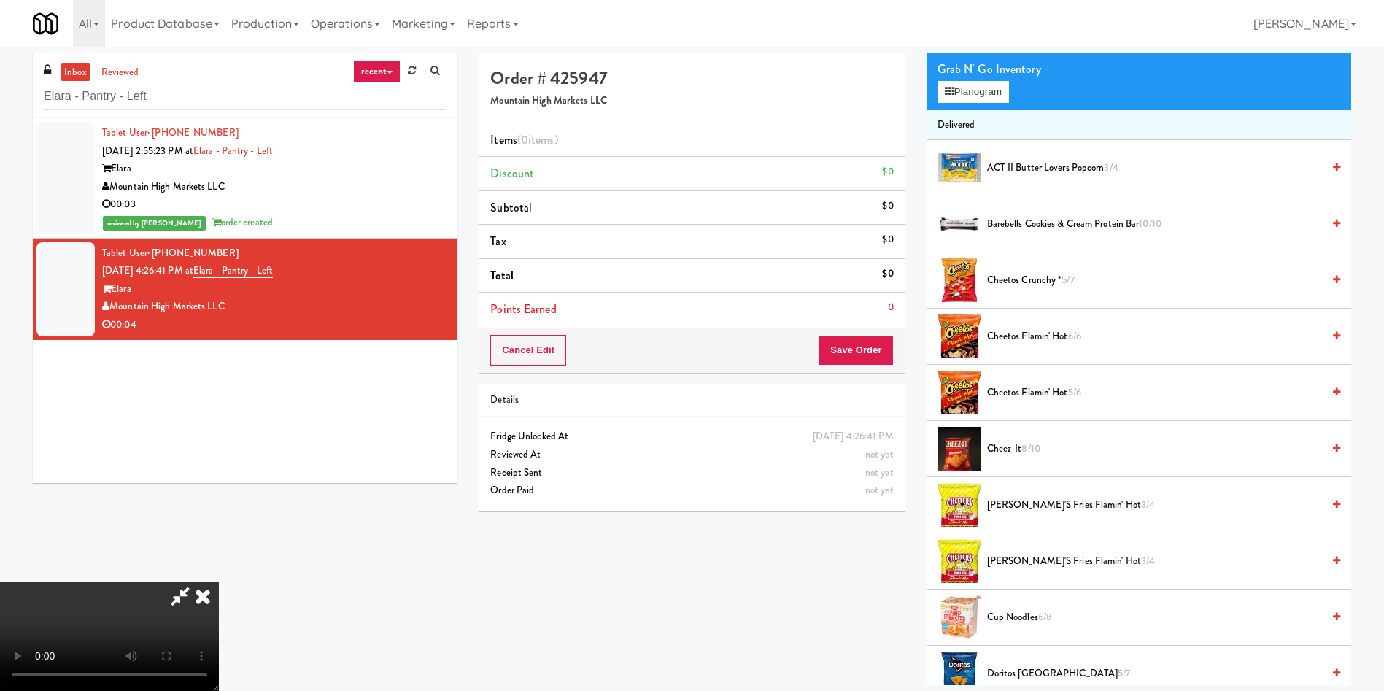
click at [219, 581] on video at bounding box center [109, 635] width 219 height 109
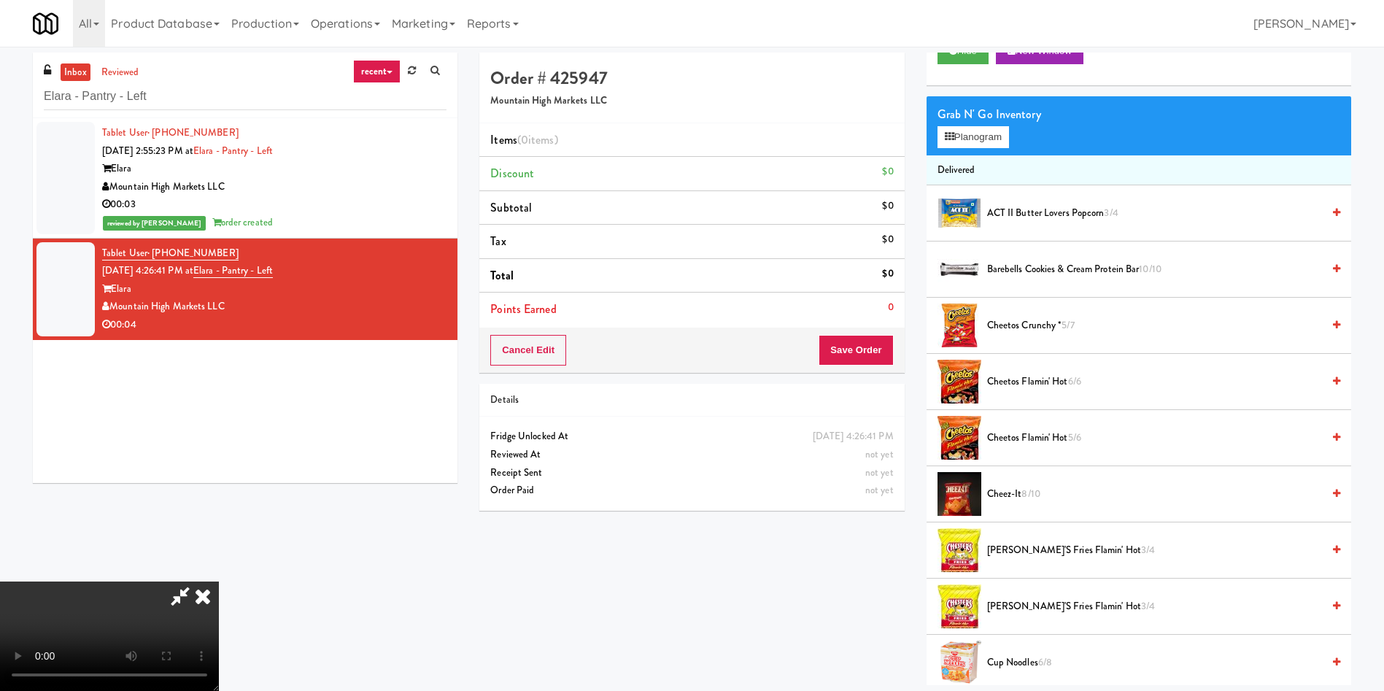
scroll to position [0, 0]
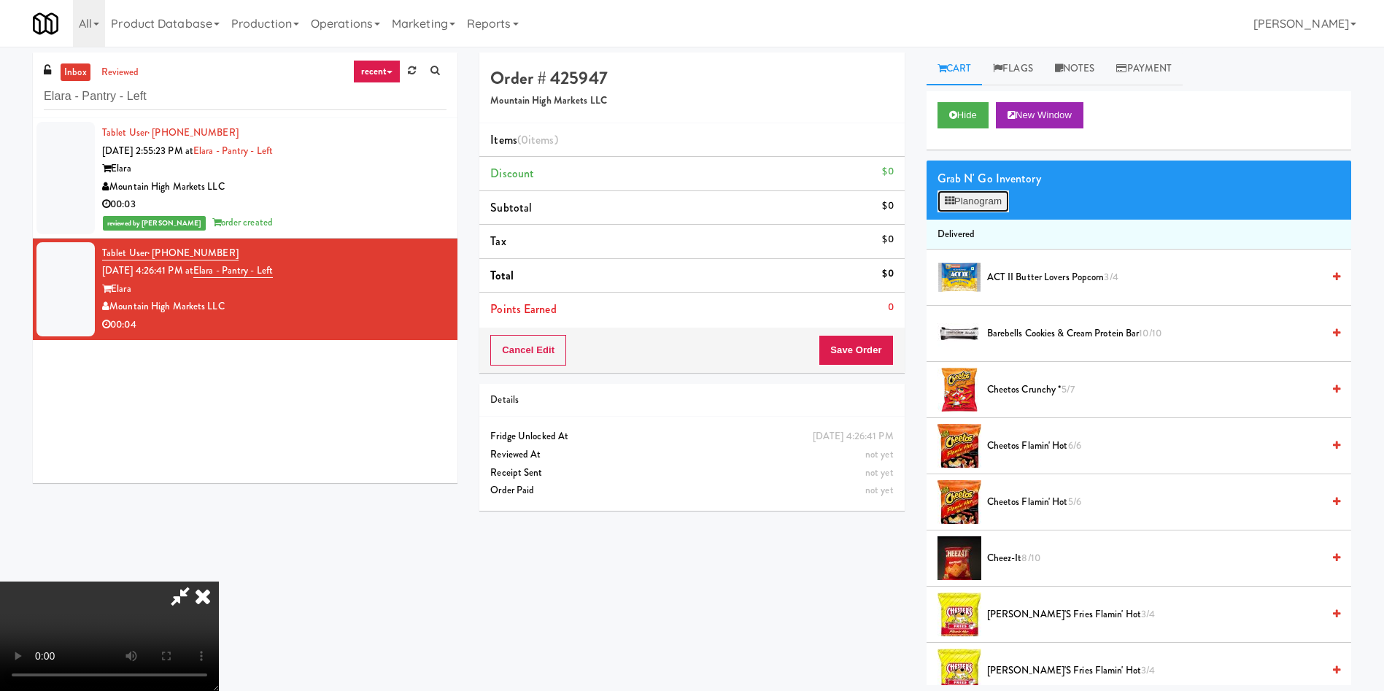
click at [997, 201] on button "Planogram" at bounding box center [972, 201] width 71 height 22
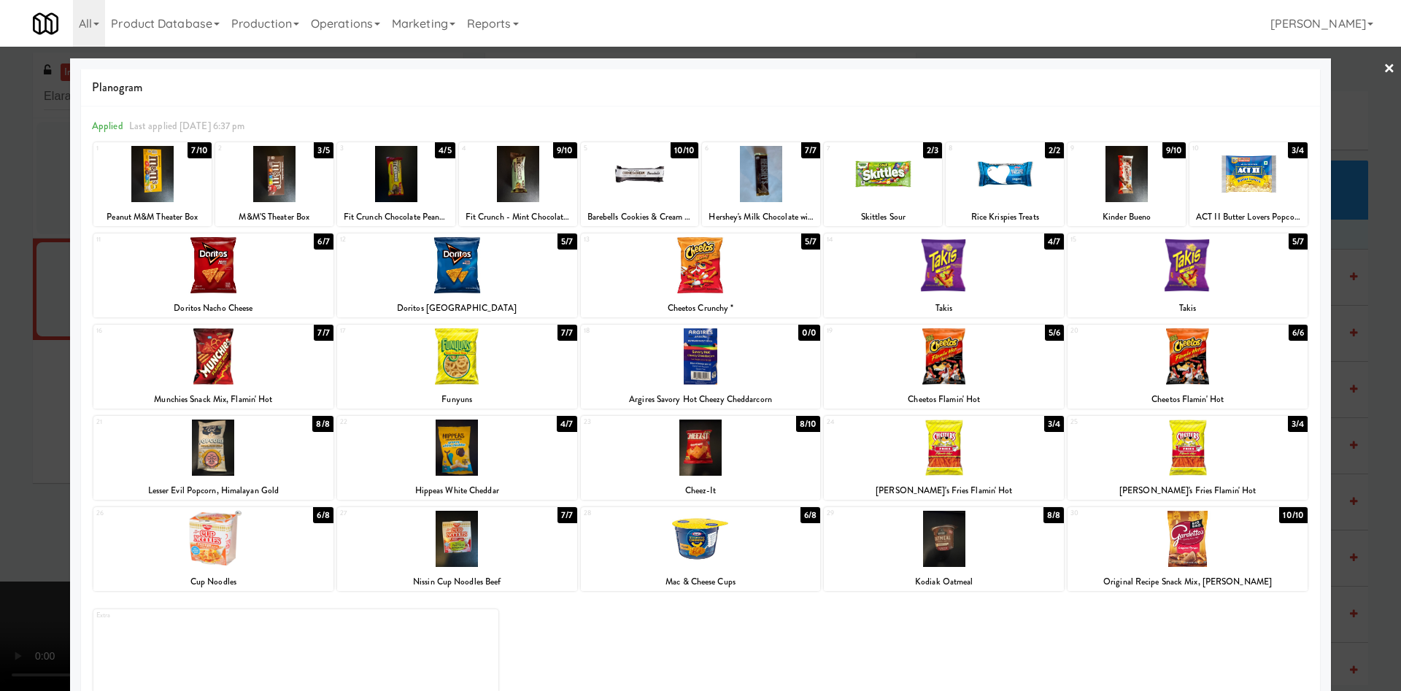
click at [434, 467] on div at bounding box center [457, 447] width 240 height 56
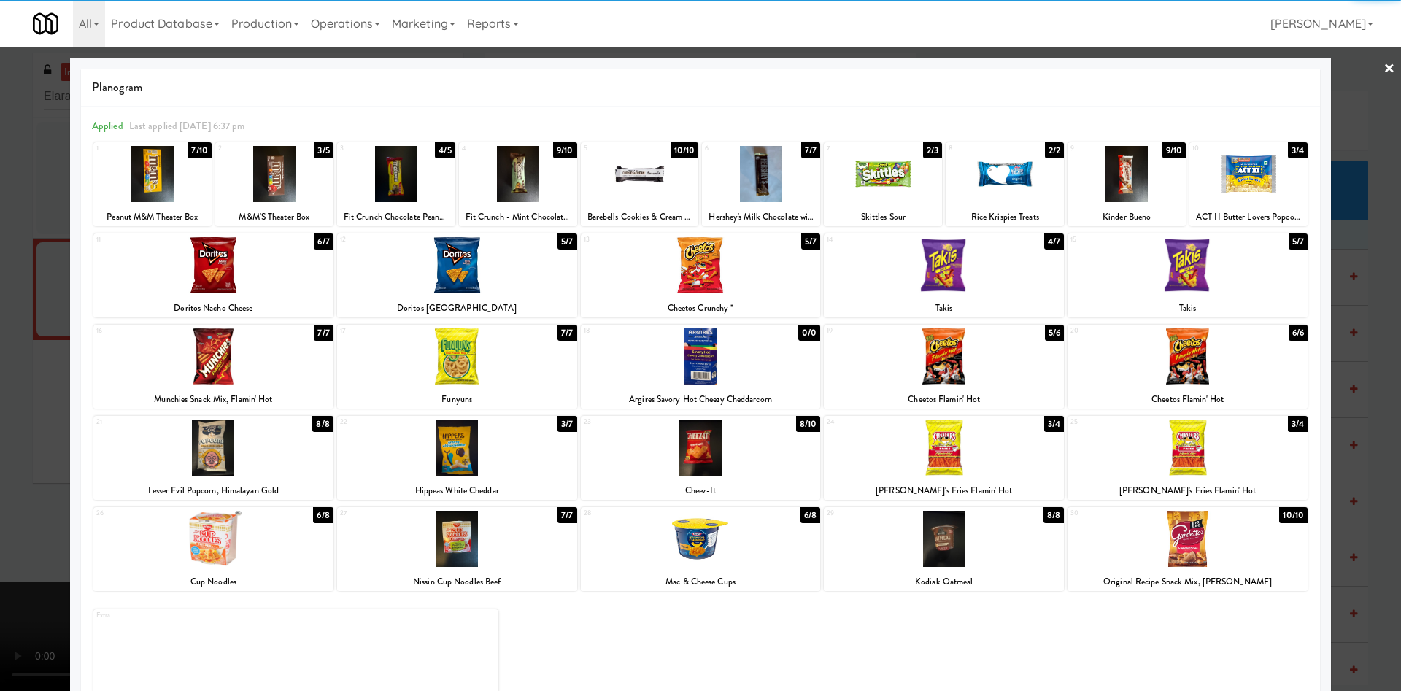
click at [1, 417] on div at bounding box center [700, 345] width 1401 height 691
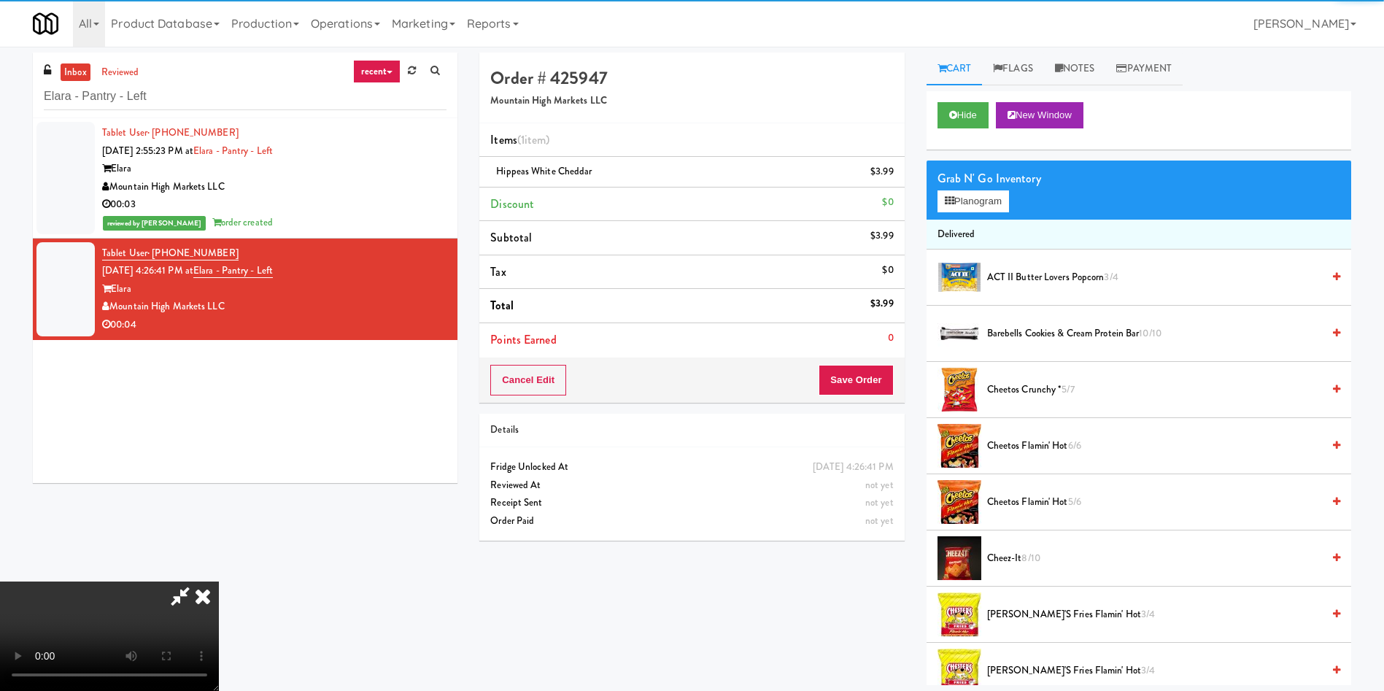
drag, startPoint x: 384, startPoint y: 417, endPoint x: 485, endPoint y: 417, distance: 100.7
click at [219, 581] on video at bounding box center [109, 635] width 219 height 109
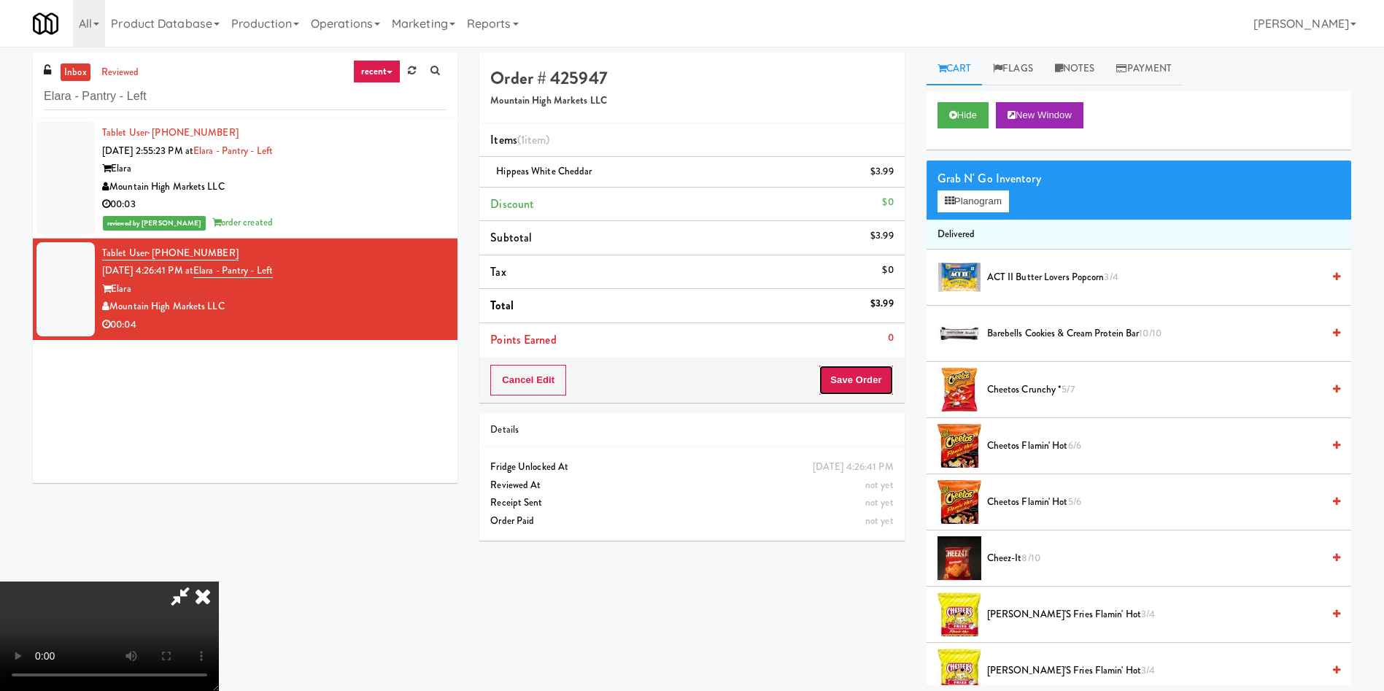
click at [835, 374] on button "Save Order" at bounding box center [856, 380] width 74 height 31
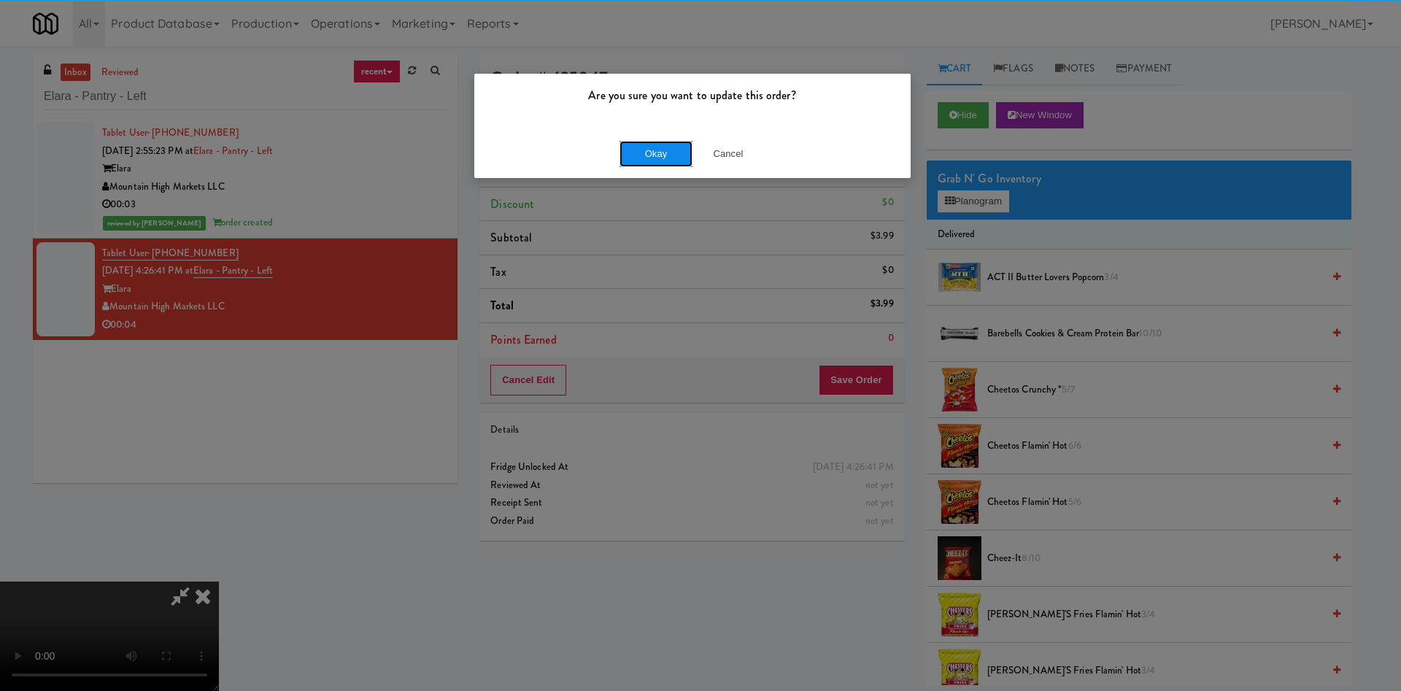
click at [637, 154] on button "Okay" at bounding box center [655, 154] width 73 height 26
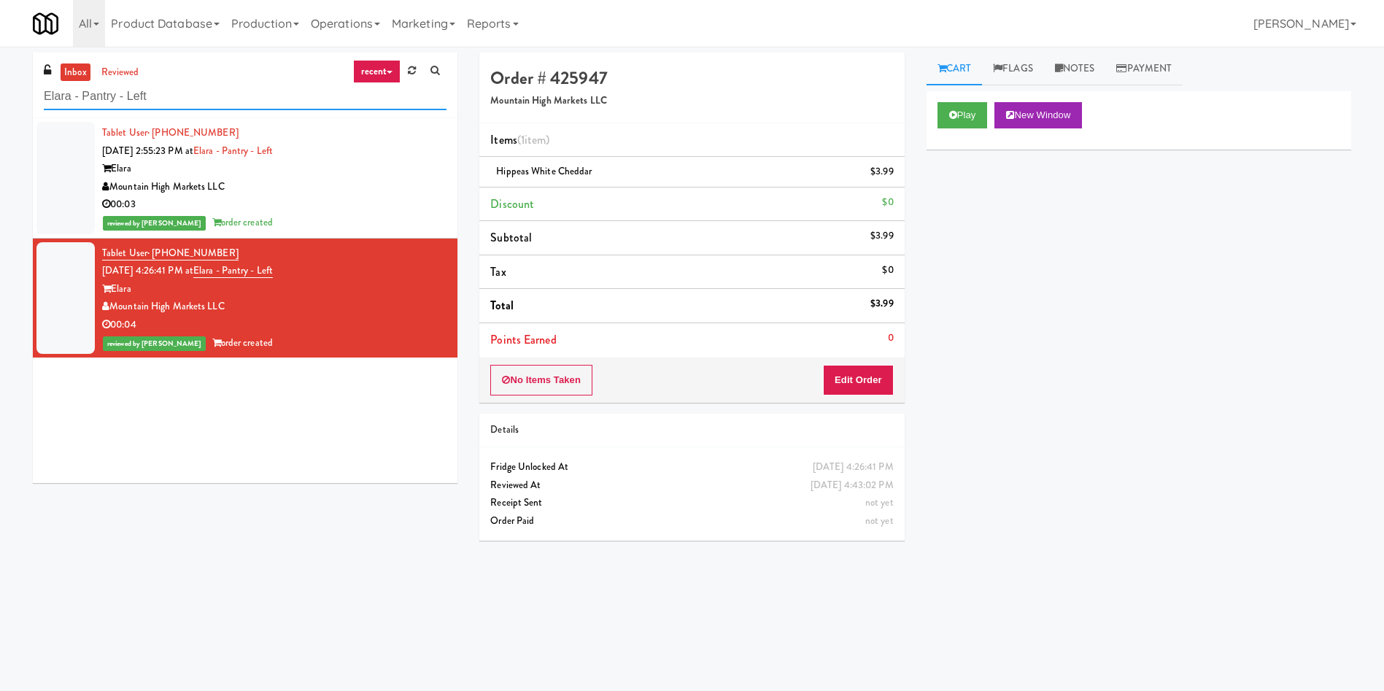
drag, startPoint x: 230, startPoint y: 88, endPoint x: 0, endPoint y: 39, distance: 234.9
click at [0, 47] on body "Are you sure you want to update this order? Okay Cancel Okay Are you sure you w…" at bounding box center [692, 392] width 1384 height 691
paste input "ncore on Farmer - Fridge"
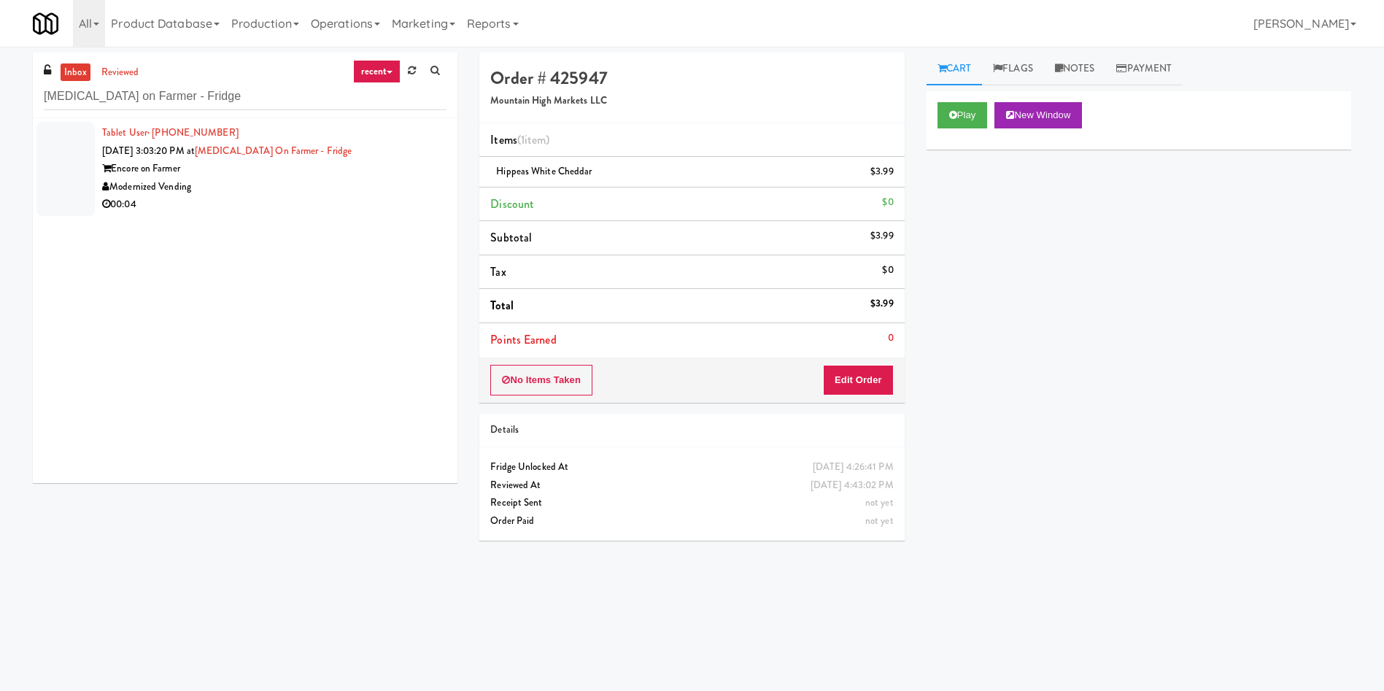
click at [35, 140] on li "Tablet User · (602) 737-4331 Aug 27, 2025 3:03:20 PM at Encore on Farmer - Frid…" at bounding box center [245, 168] width 425 height 101
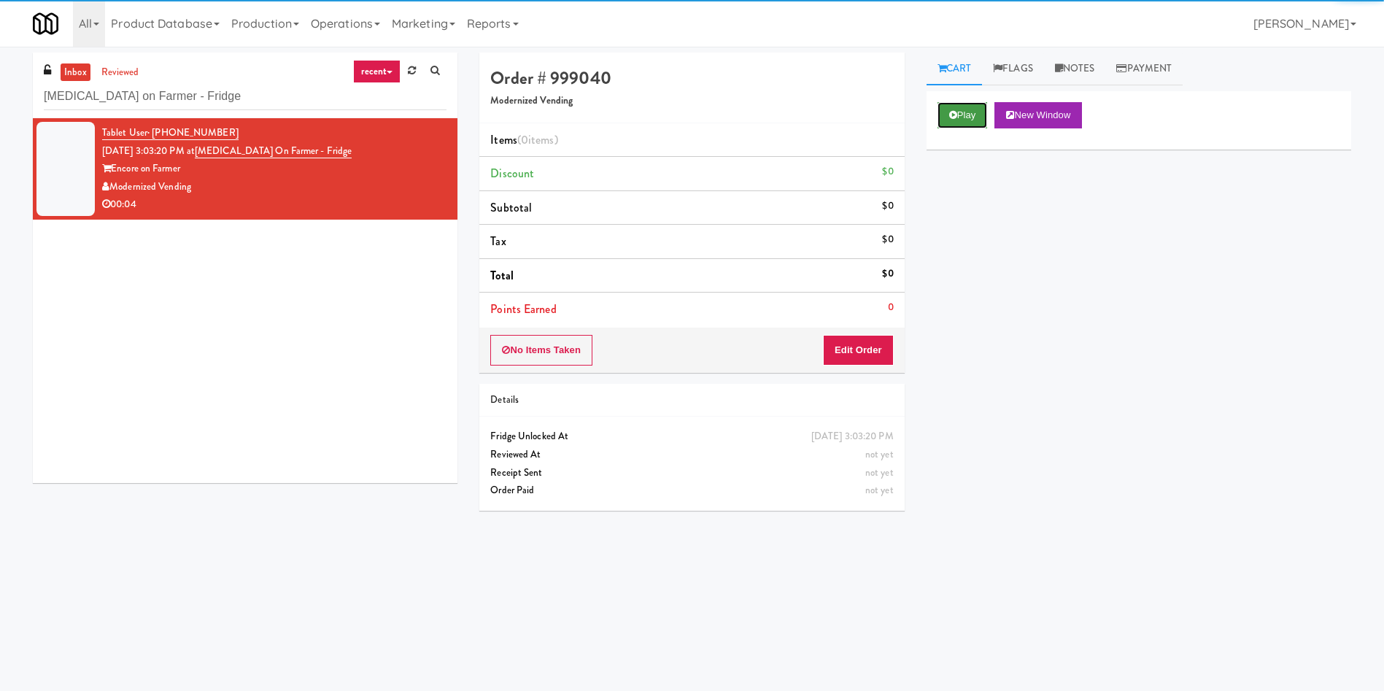
click at [972, 117] on button "Play" at bounding box center [962, 115] width 50 height 26
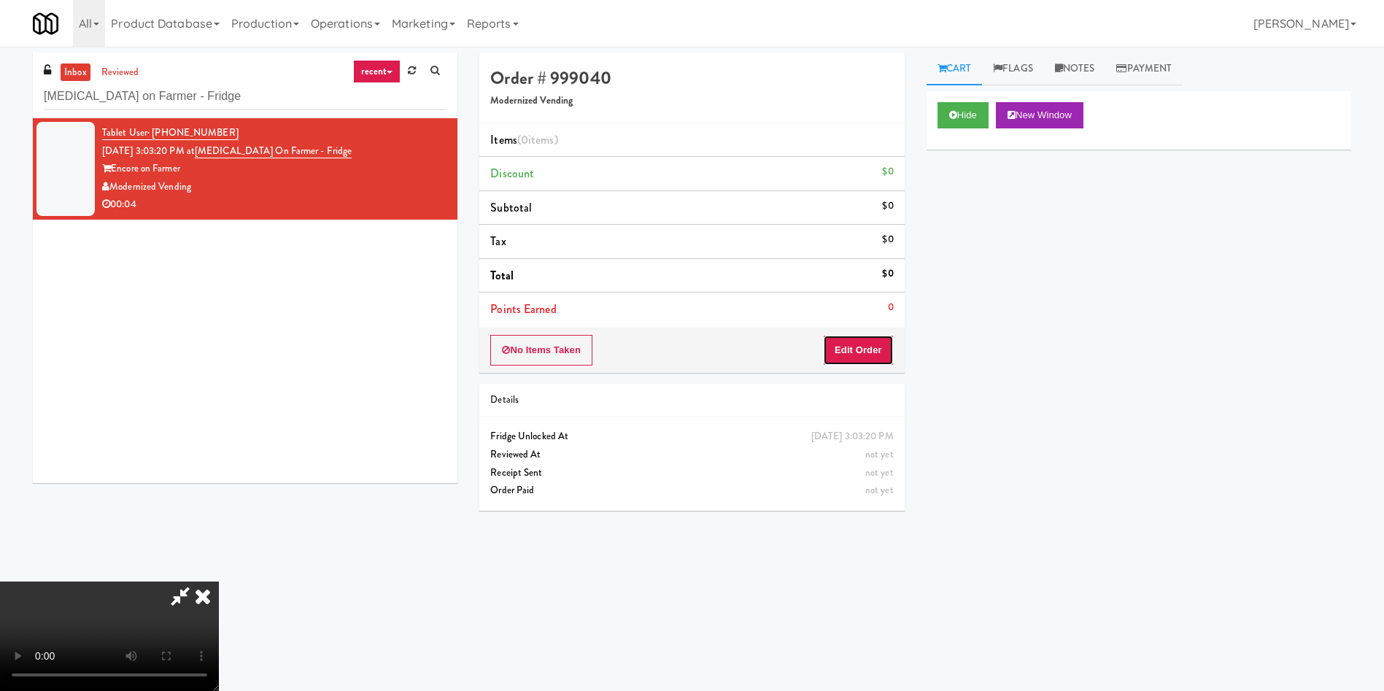
click at [853, 342] on button "Edit Order" at bounding box center [858, 350] width 71 height 31
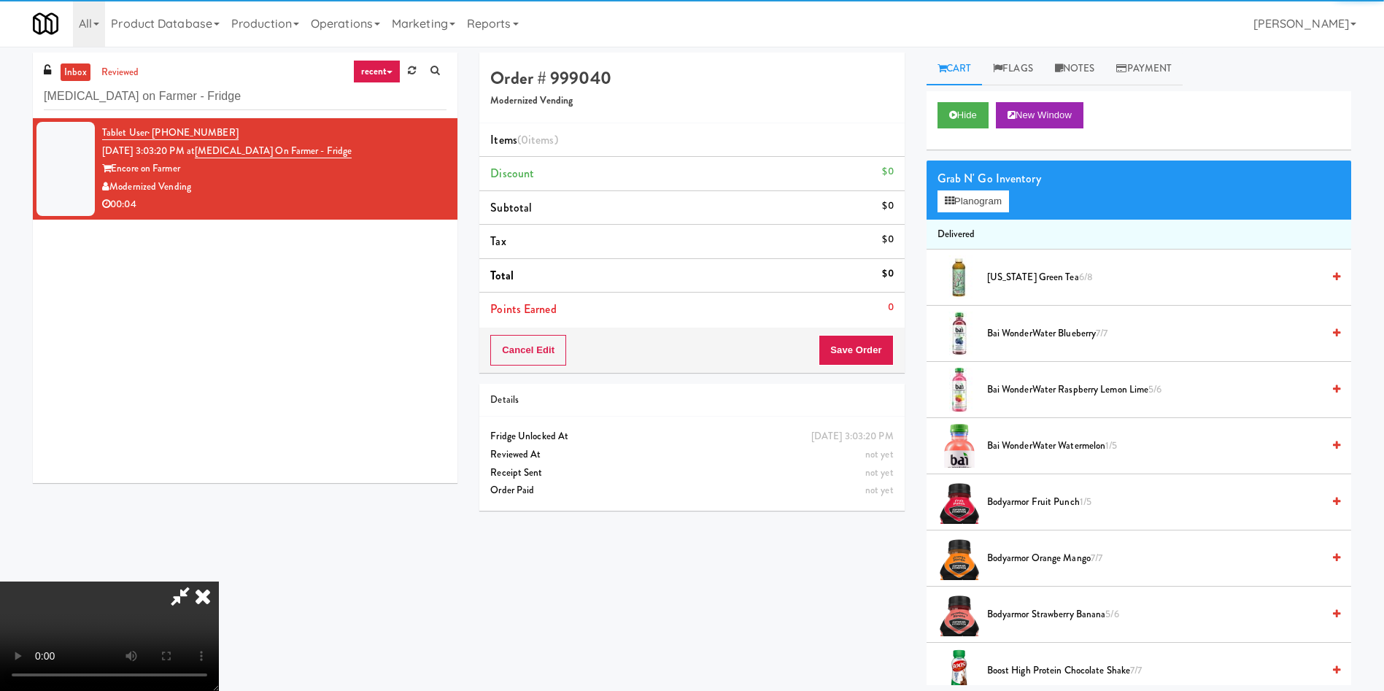
scroll to position [109, 0]
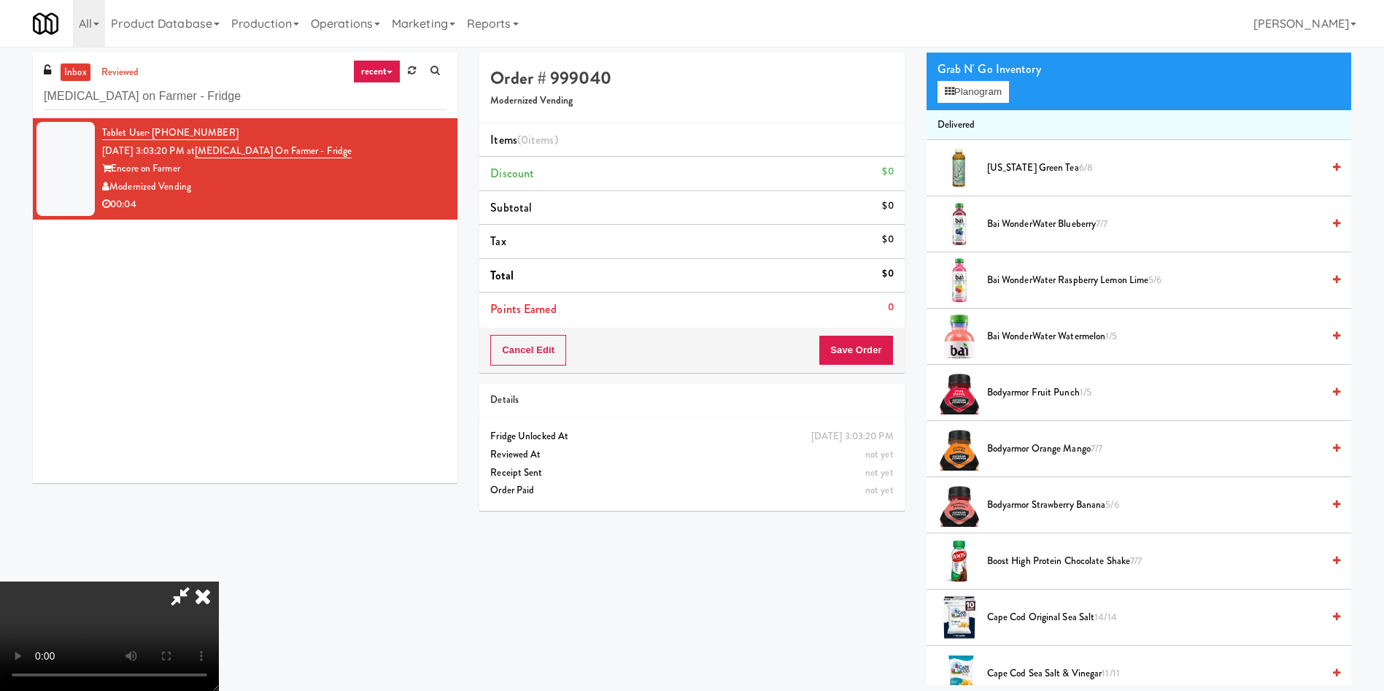
click at [1030, 162] on span "Arizona Green Tea 6/8" at bounding box center [1154, 168] width 335 height 18
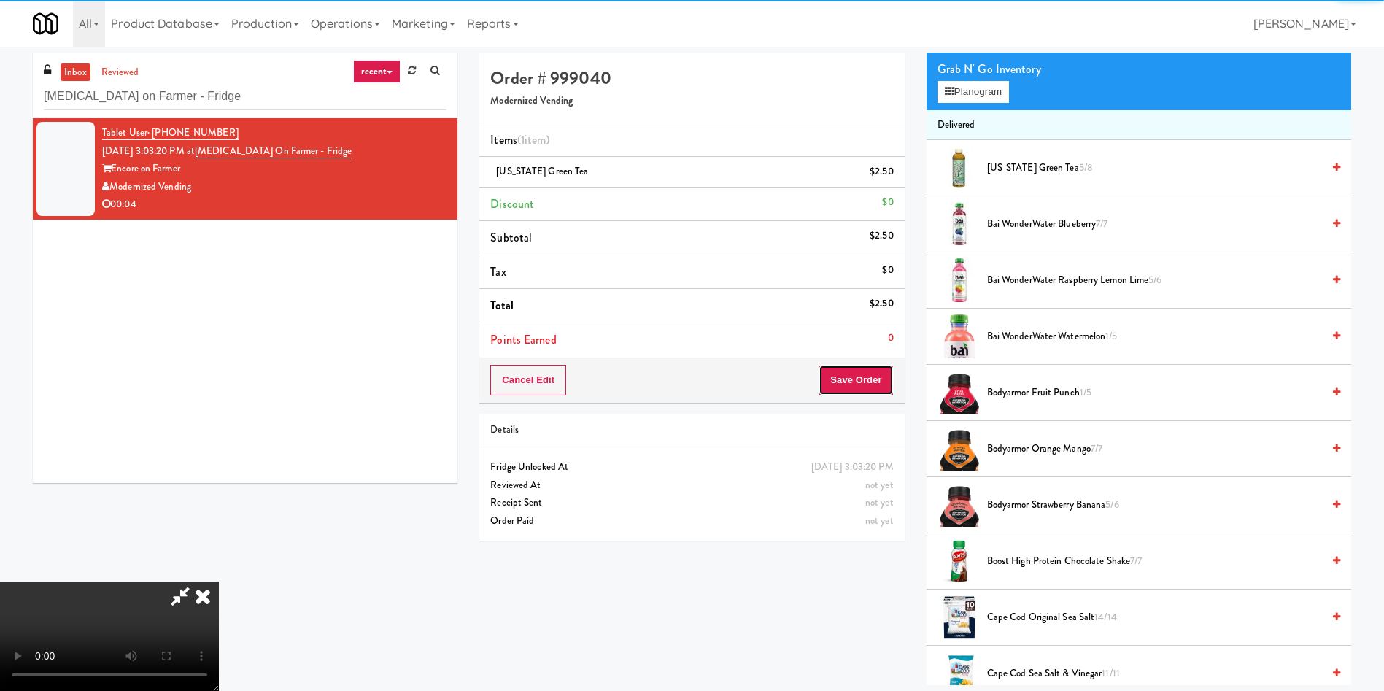
click at [875, 374] on button "Save Order" at bounding box center [856, 380] width 74 height 31
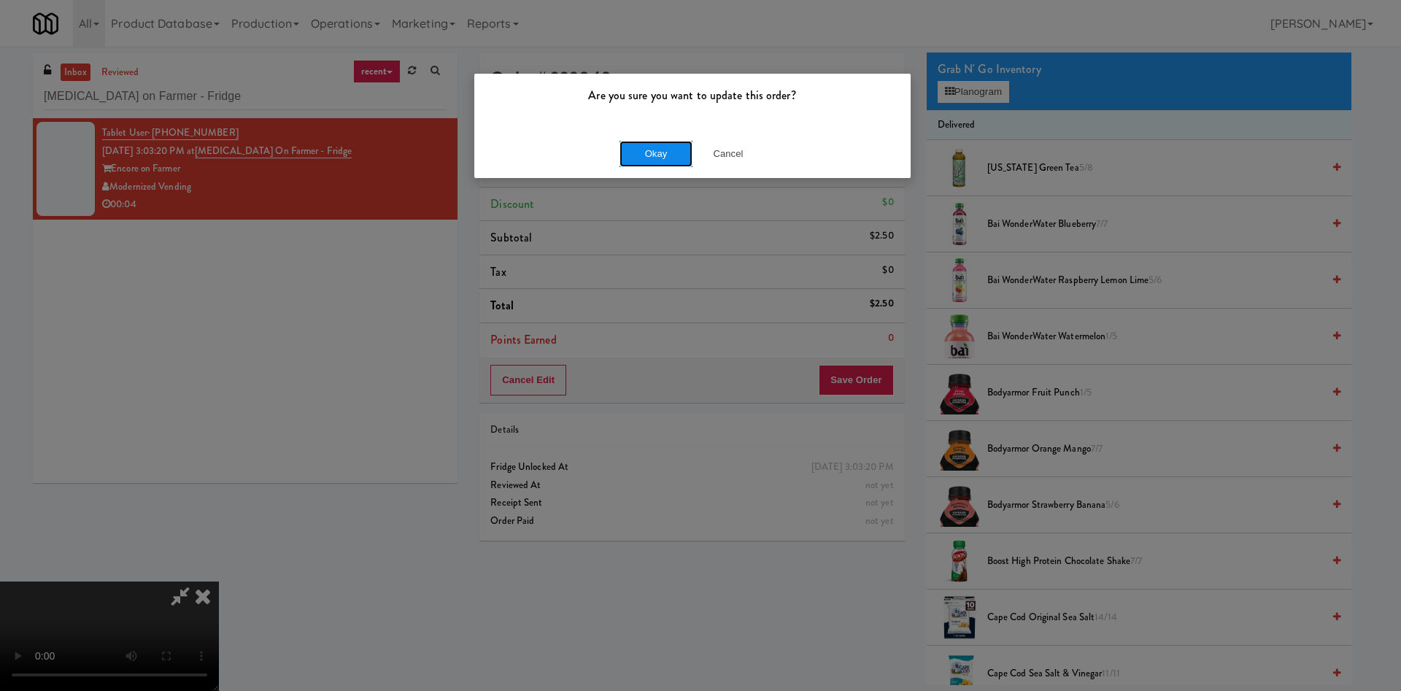
click at [656, 146] on button "Okay" at bounding box center [655, 154] width 73 height 26
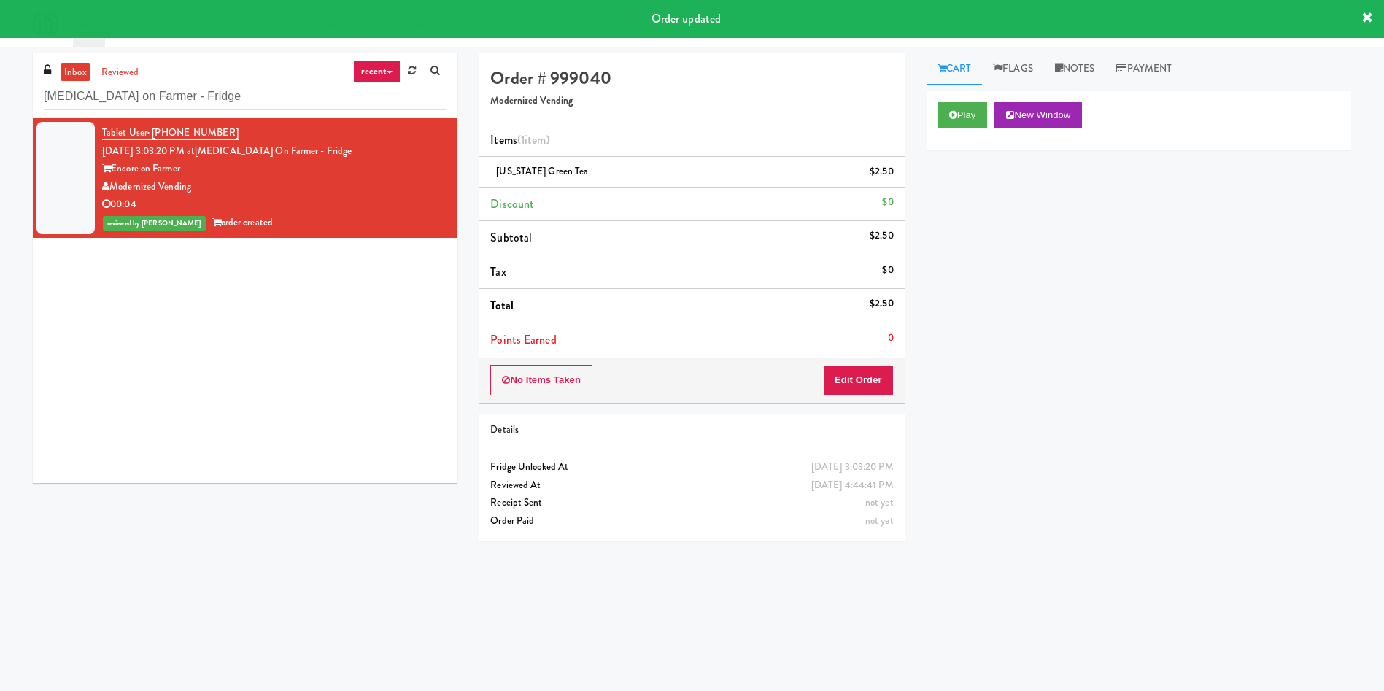
scroll to position [0, 0]
drag, startPoint x: 215, startPoint y: 98, endPoint x: 31, endPoint y: 66, distance: 186.6
click at [0, 85] on div "inbox reviewed recent all unclear take inventory issue suspicious failed recent…" at bounding box center [692, 346] width 1384 height 586
paste input "Fridge Right-1 Columbus"
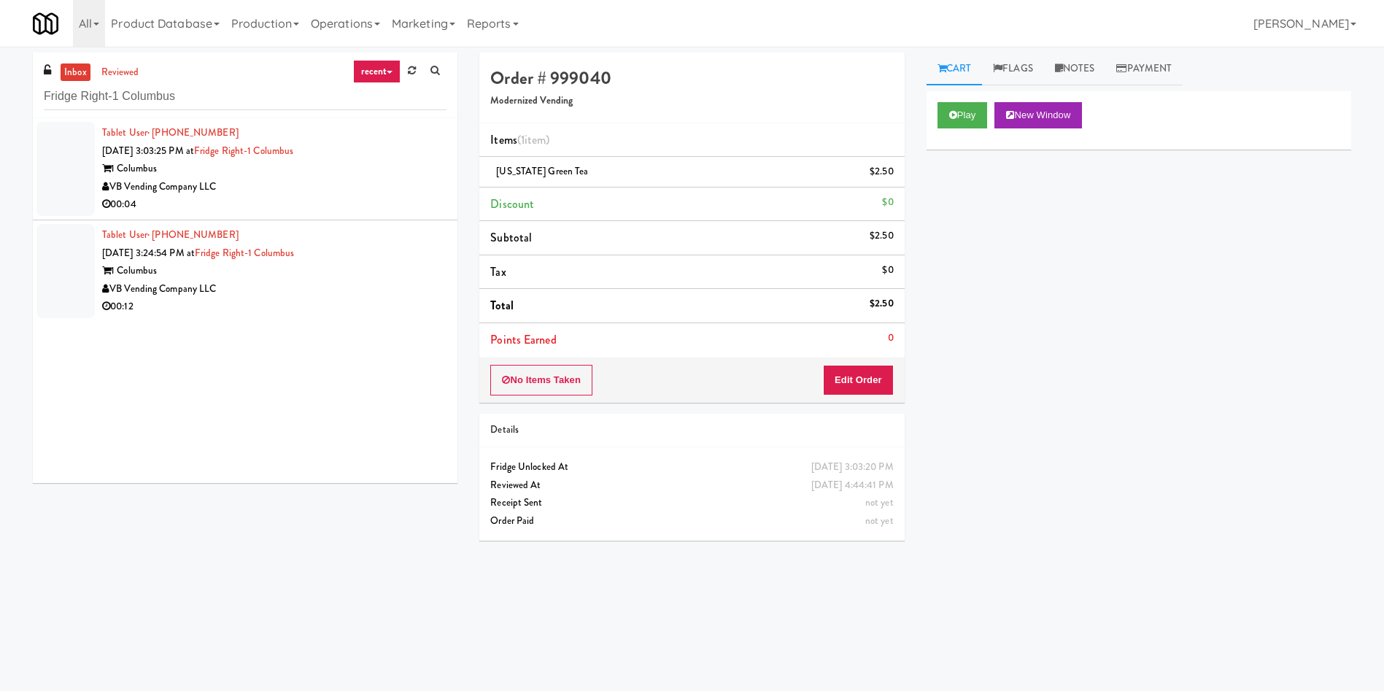
click at [78, 172] on div at bounding box center [65, 169] width 58 height 94
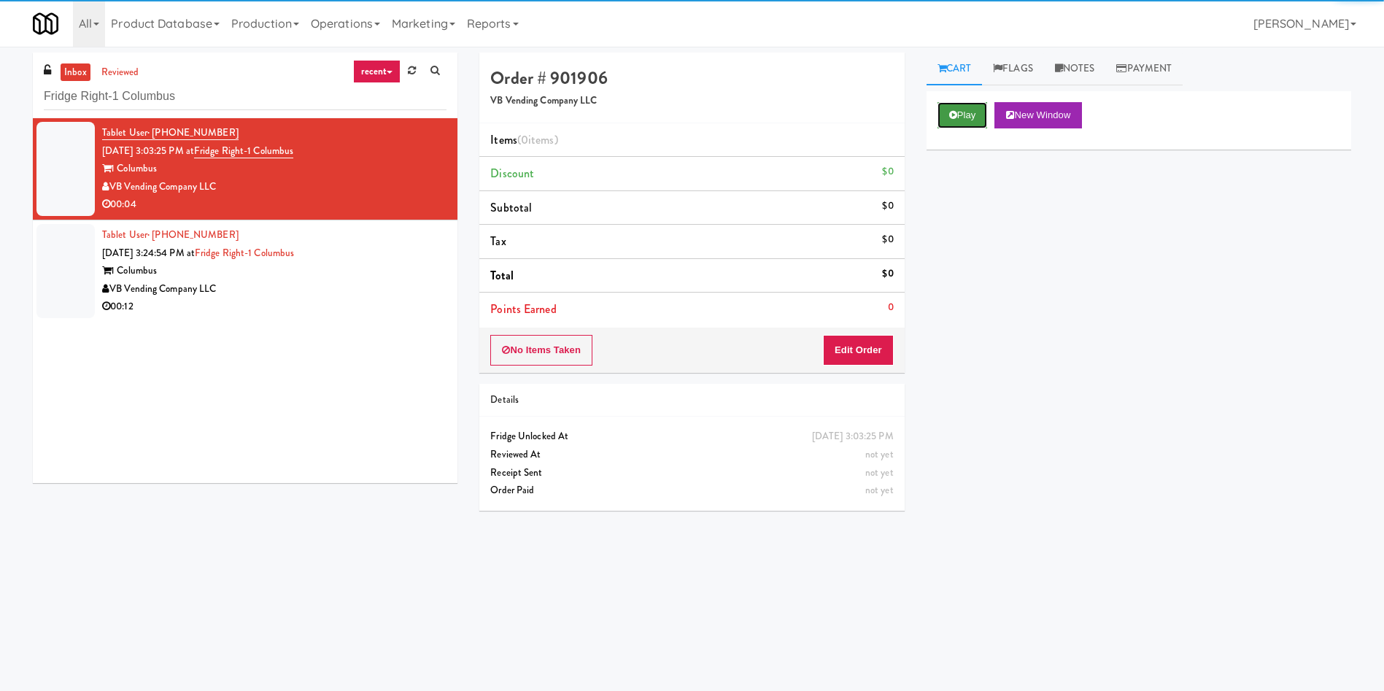
click at [973, 127] on button "Play" at bounding box center [962, 115] width 50 height 26
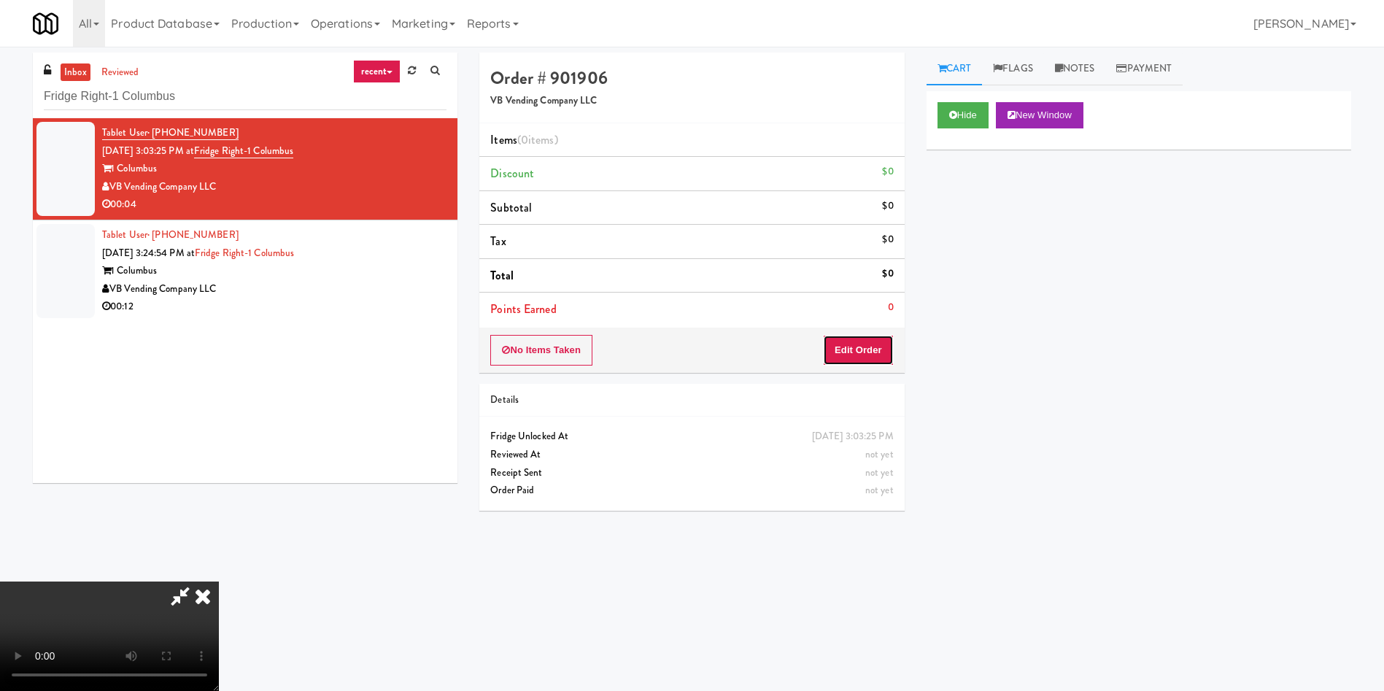
click at [882, 344] on button "Edit Order" at bounding box center [858, 350] width 71 height 31
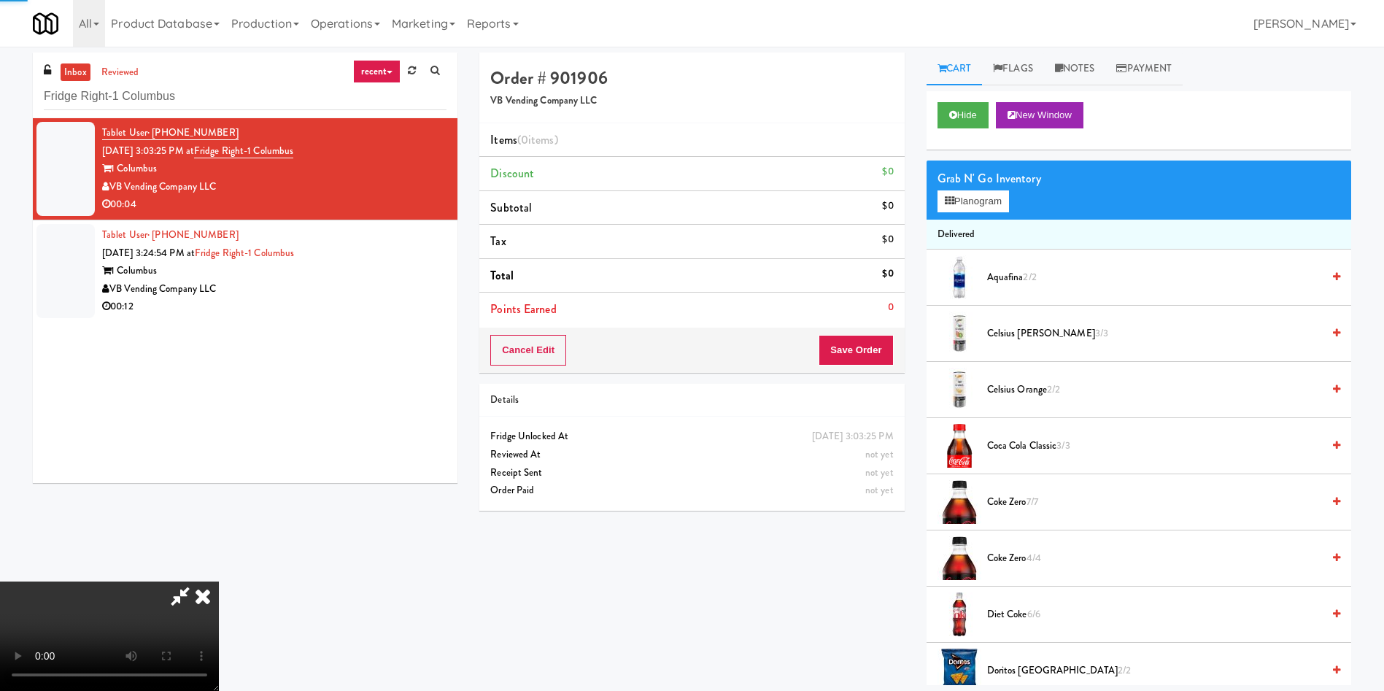
scroll to position [109, 0]
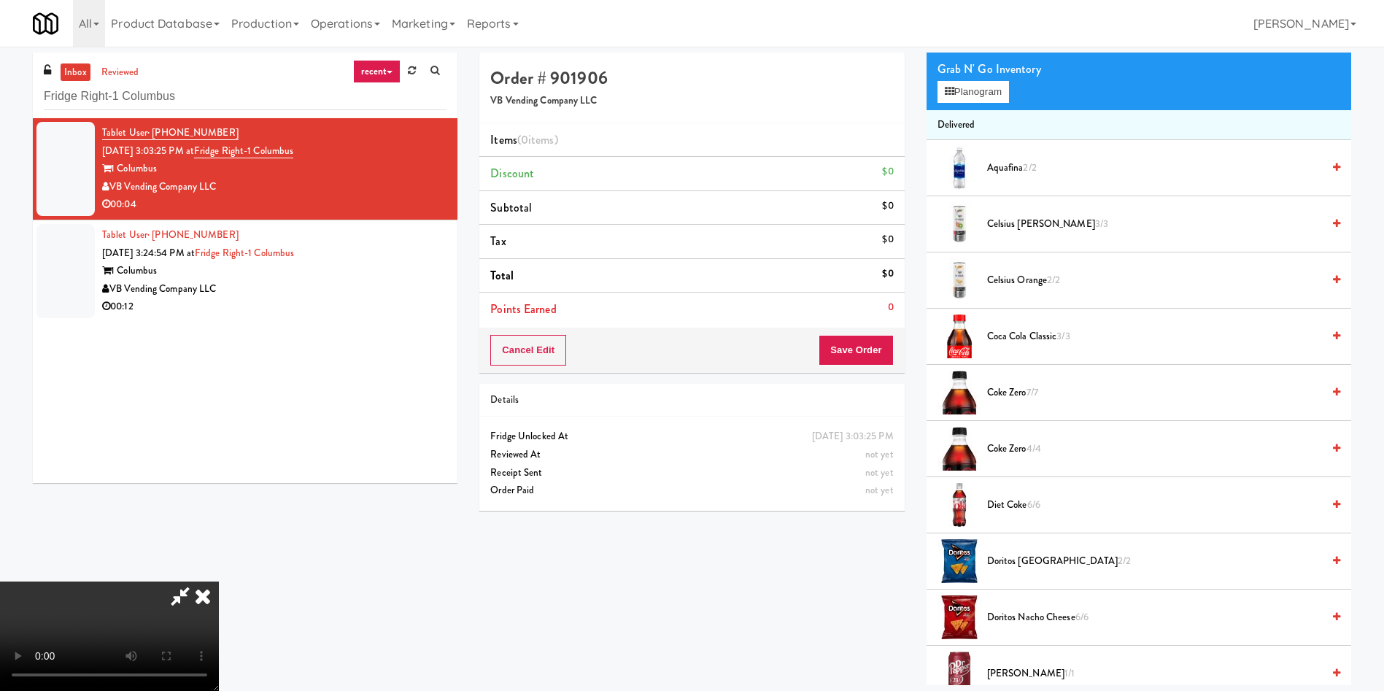
click at [219, 581] on video at bounding box center [109, 635] width 219 height 109
drag, startPoint x: 673, startPoint y: 426, endPoint x: 910, endPoint y: 382, distance: 241.9
click at [219, 581] on video at bounding box center [109, 635] width 219 height 109
drag, startPoint x: 1029, startPoint y: 279, endPoint x: 827, endPoint y: 351, distance: 215.3
click at [1029, 279] on span "Celsius Orange 2/2" at bounding box center [1154, 280] width 335 height 18
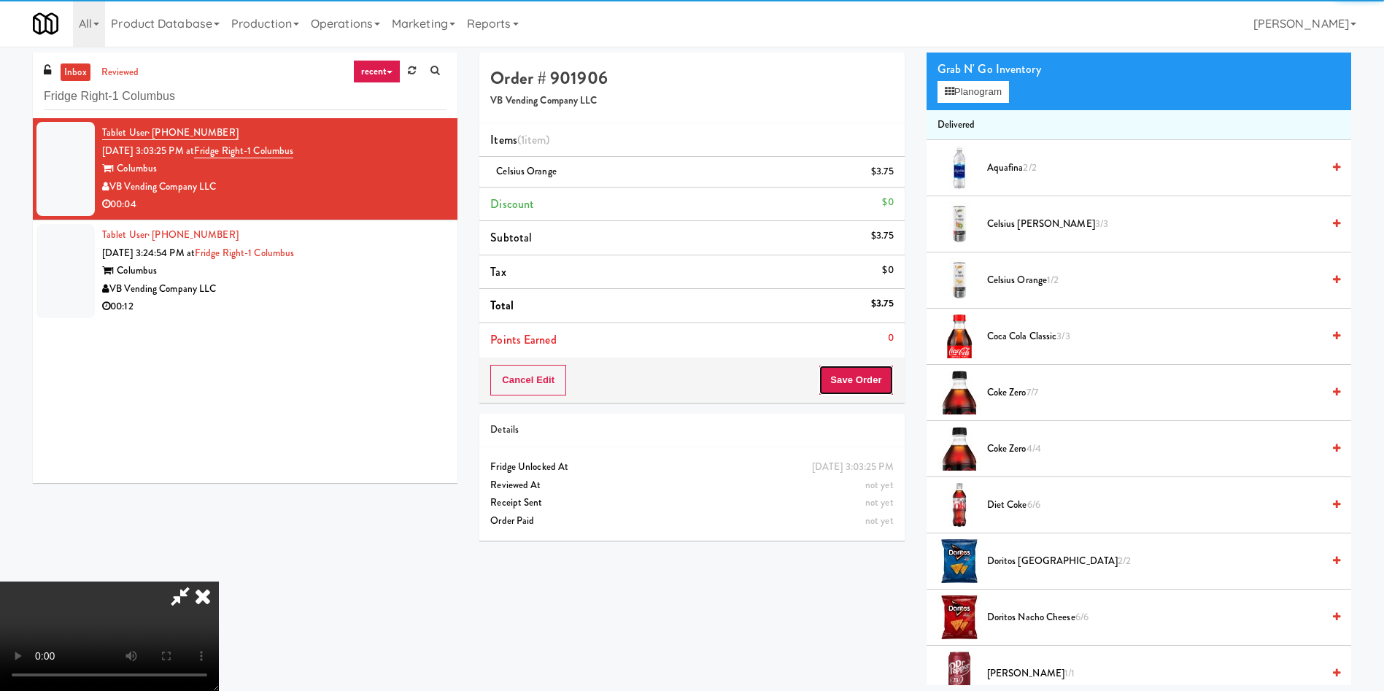
click at [865, 387] on button "Save Order" at bounding box center [856, 380] width 74 height 31
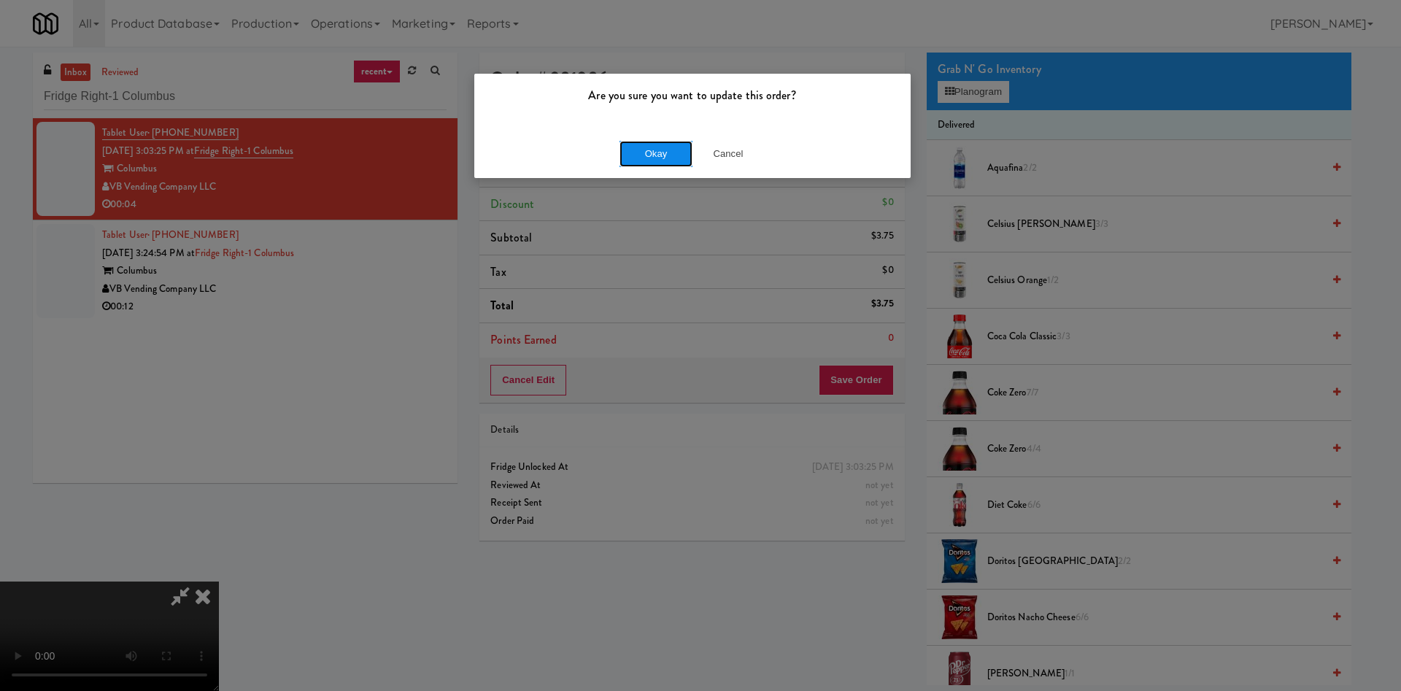
click at [665, 150] on button "Okay" at bounding box center [655, 154] width 73 height 26
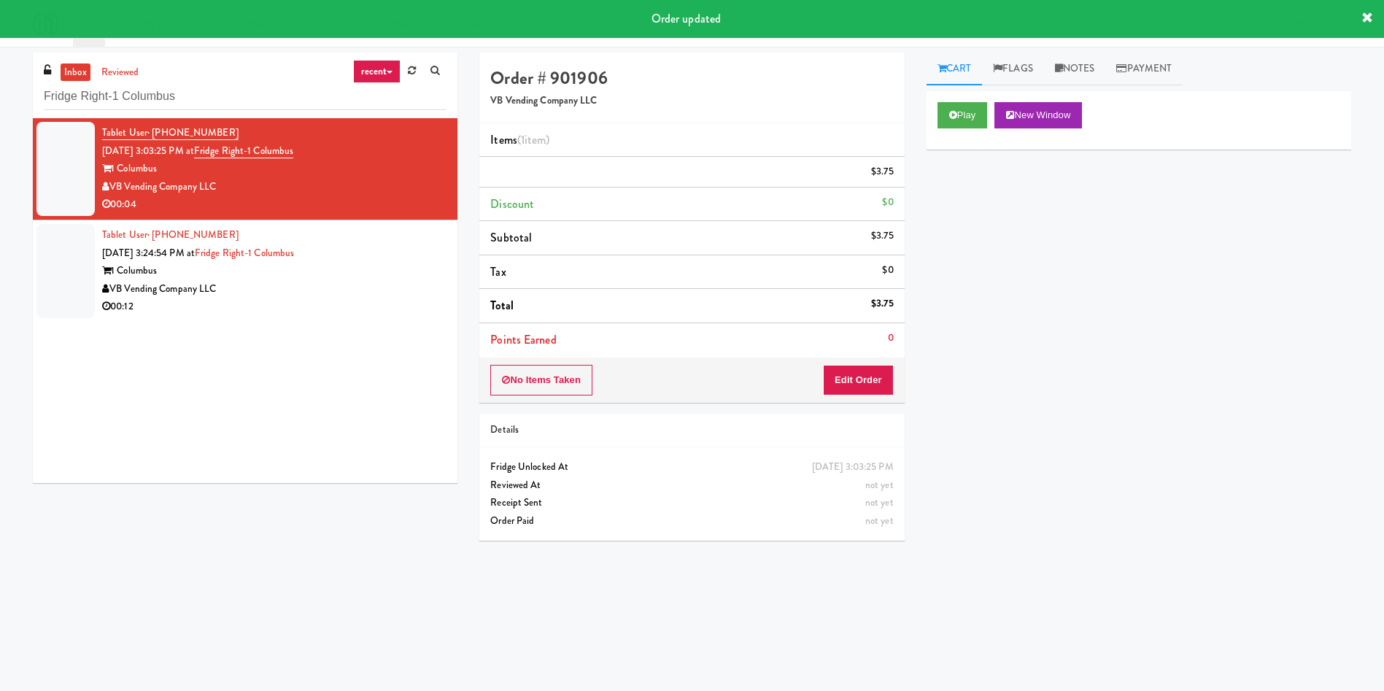
scroll to position [0, 0]
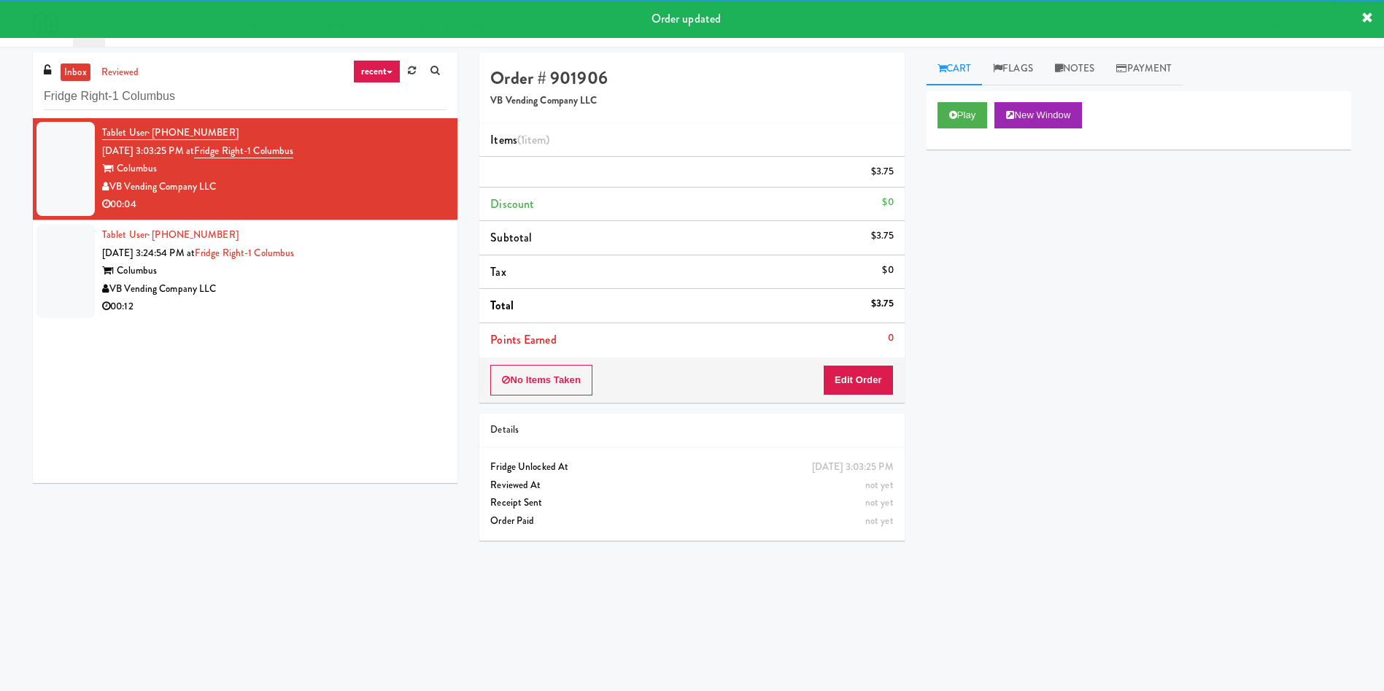
click at [44, 288] on div at bounding box center [65, 271] width 58 height 94
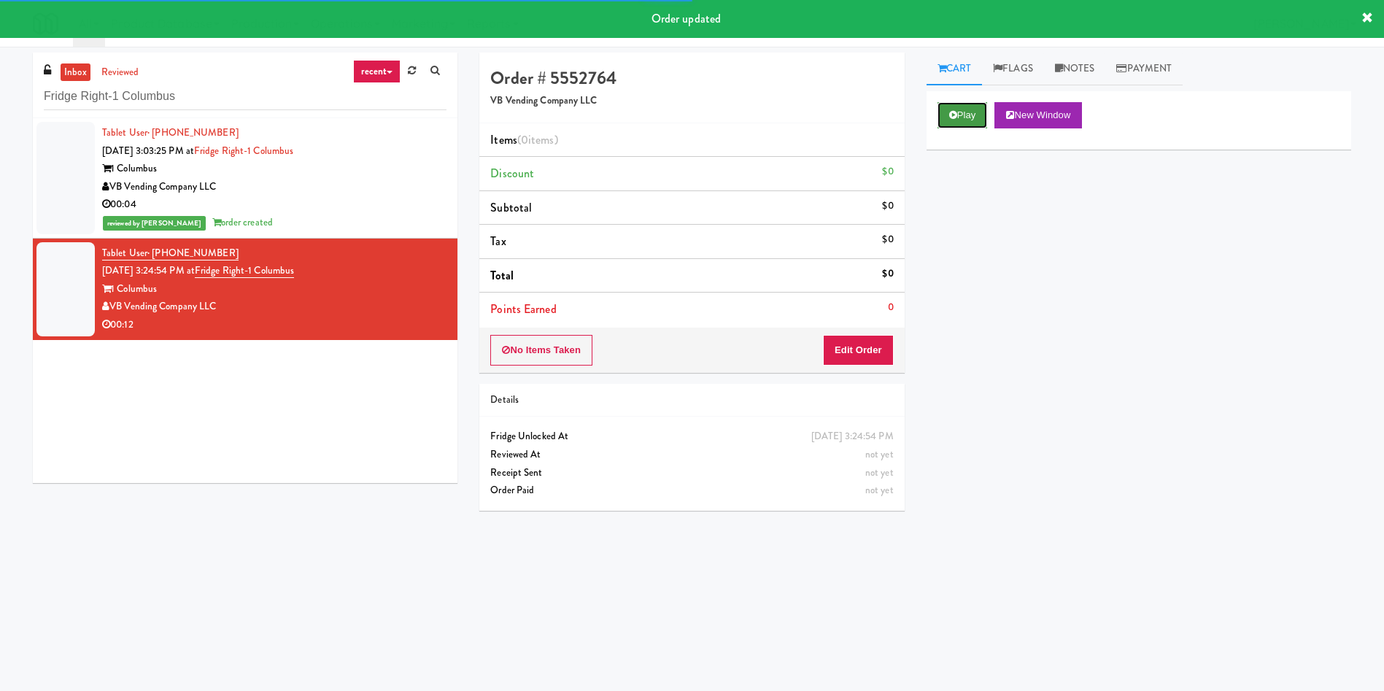
click at [950, 117] on icon at bounding box center [953, 114] width 8 height 9
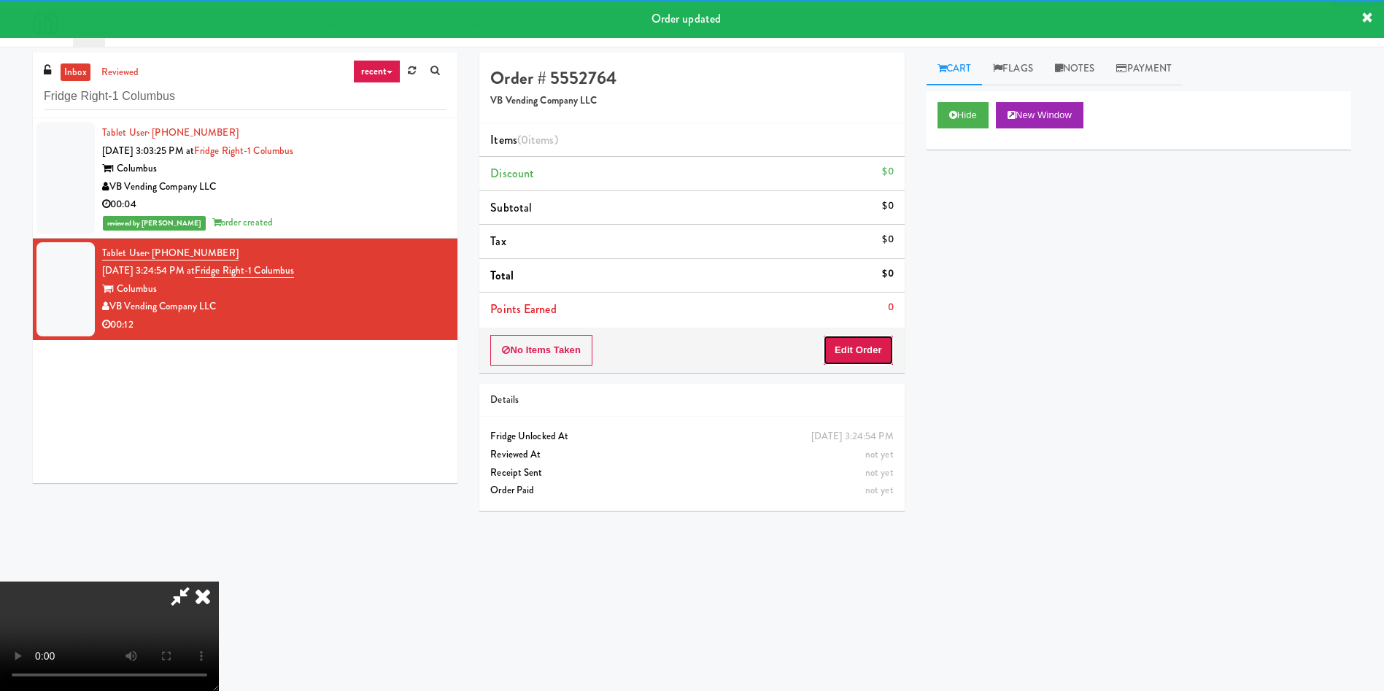
click at [862, 348] on button "Edit Order" at bounding box center [858, 350] width 71 height 31
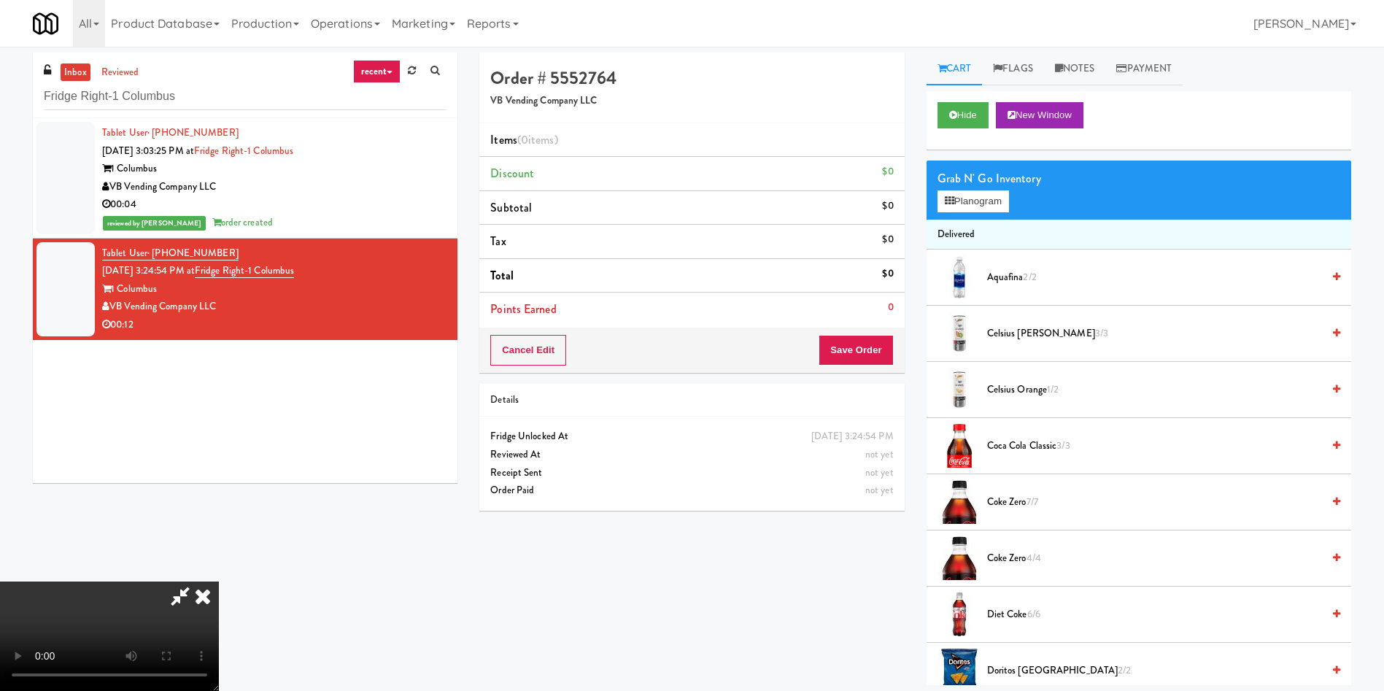
click at [219, 581] on video at bounding box center [109, 635] width 219 height 109
drag, startPoint x: 498, startPoint y: 438, endPoint x: 541, endPoint y: 426, distance: 44.6
click at [219, 581] on video at bounding box center [109, 635] width 219 height 109
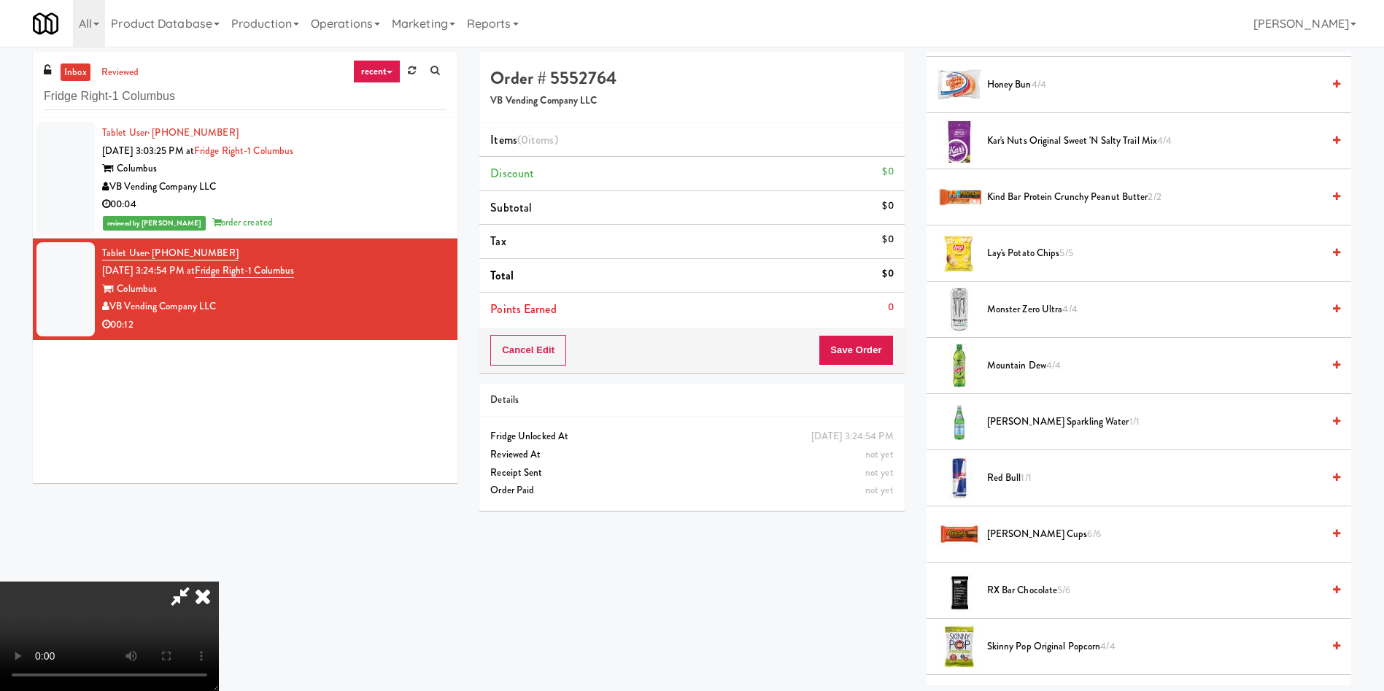
scroll to position [1423, 0]
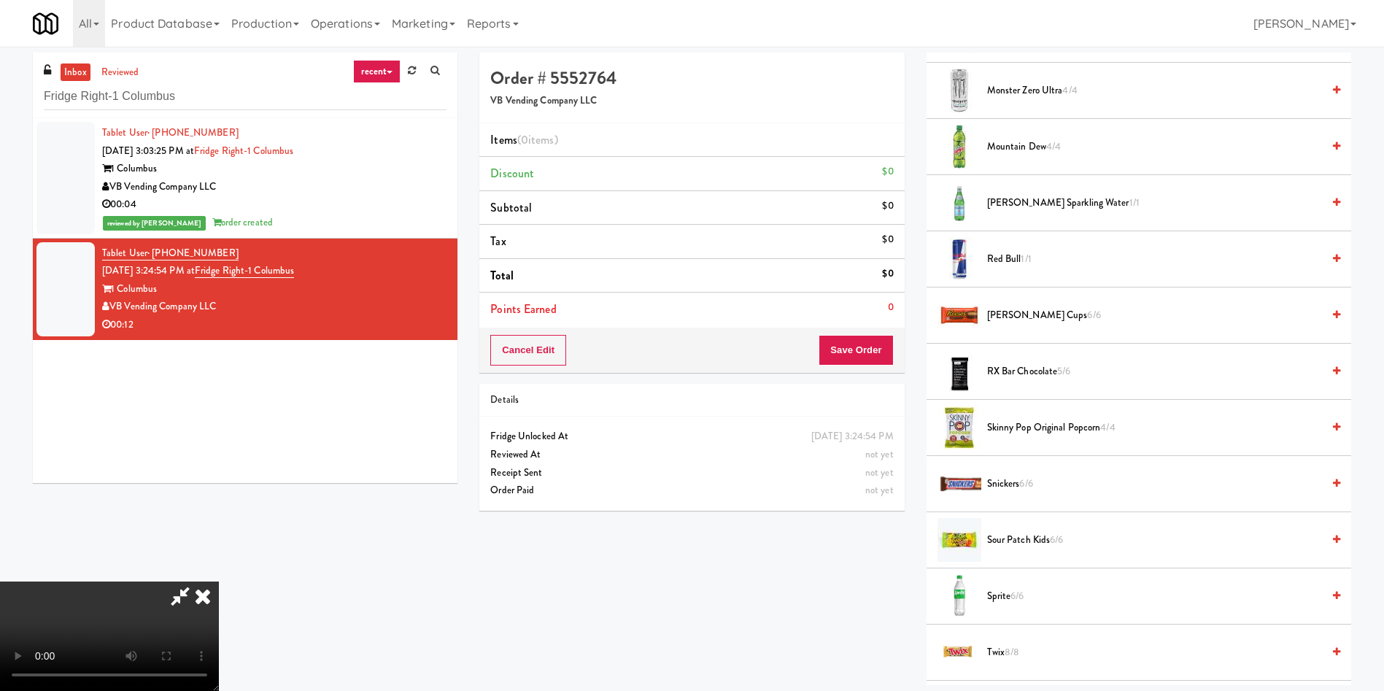
click at [1036, 369] on span "RX Bar Chocolate 5/6" at bounding box center [1154, 372] width 335 height 18
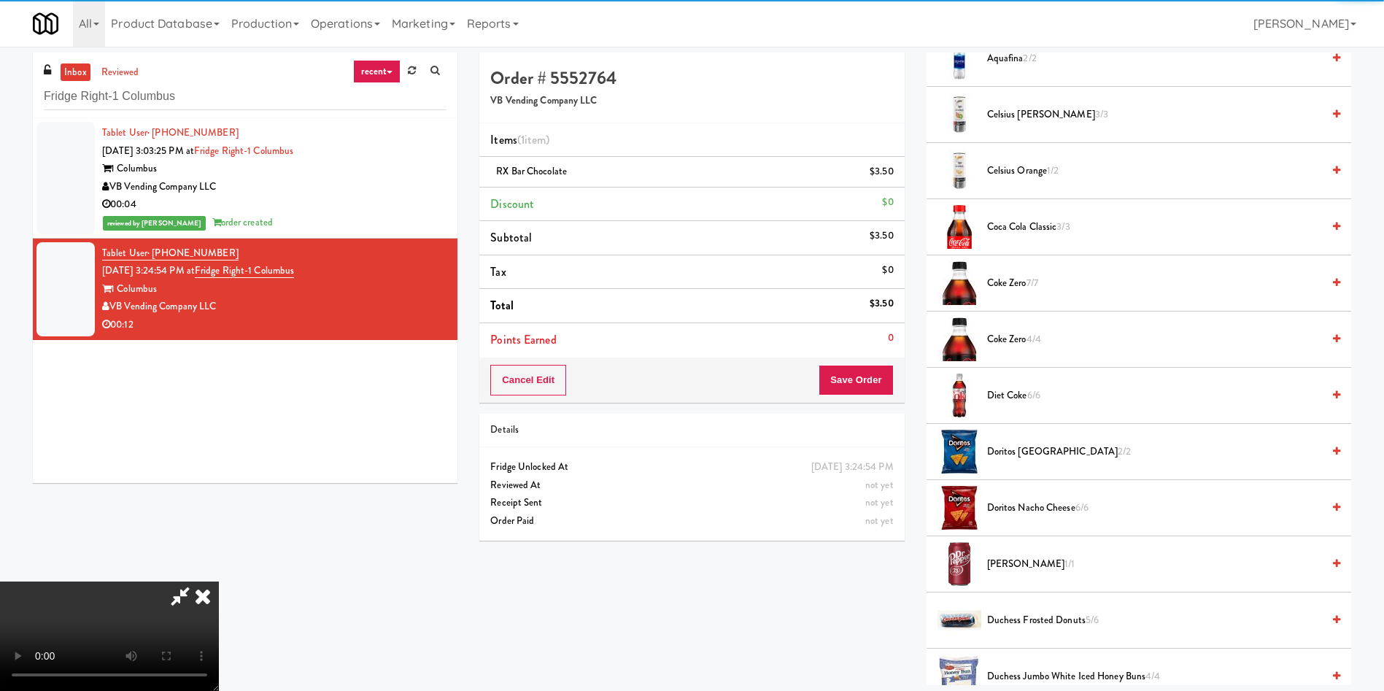
scroll to position [0, 0]
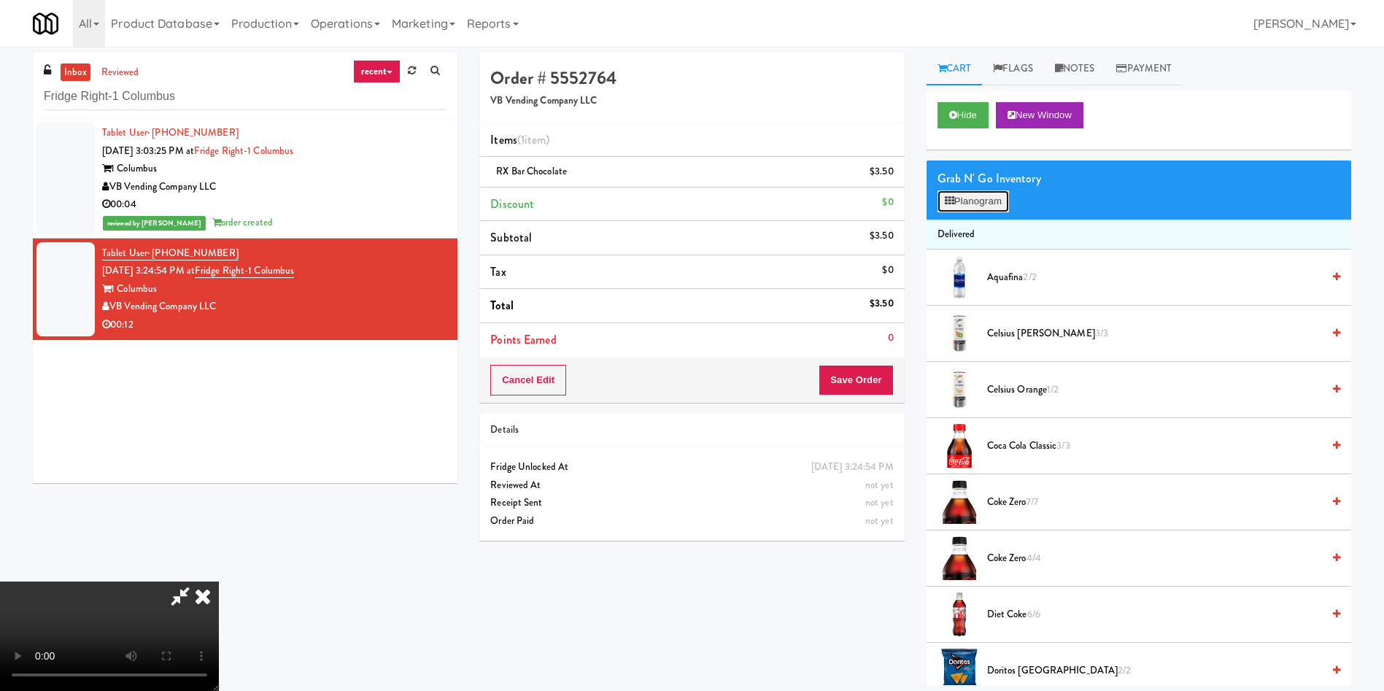
click at [995, 203] on button "Planogram" at bounding box center [972, 201] width 71 height 22
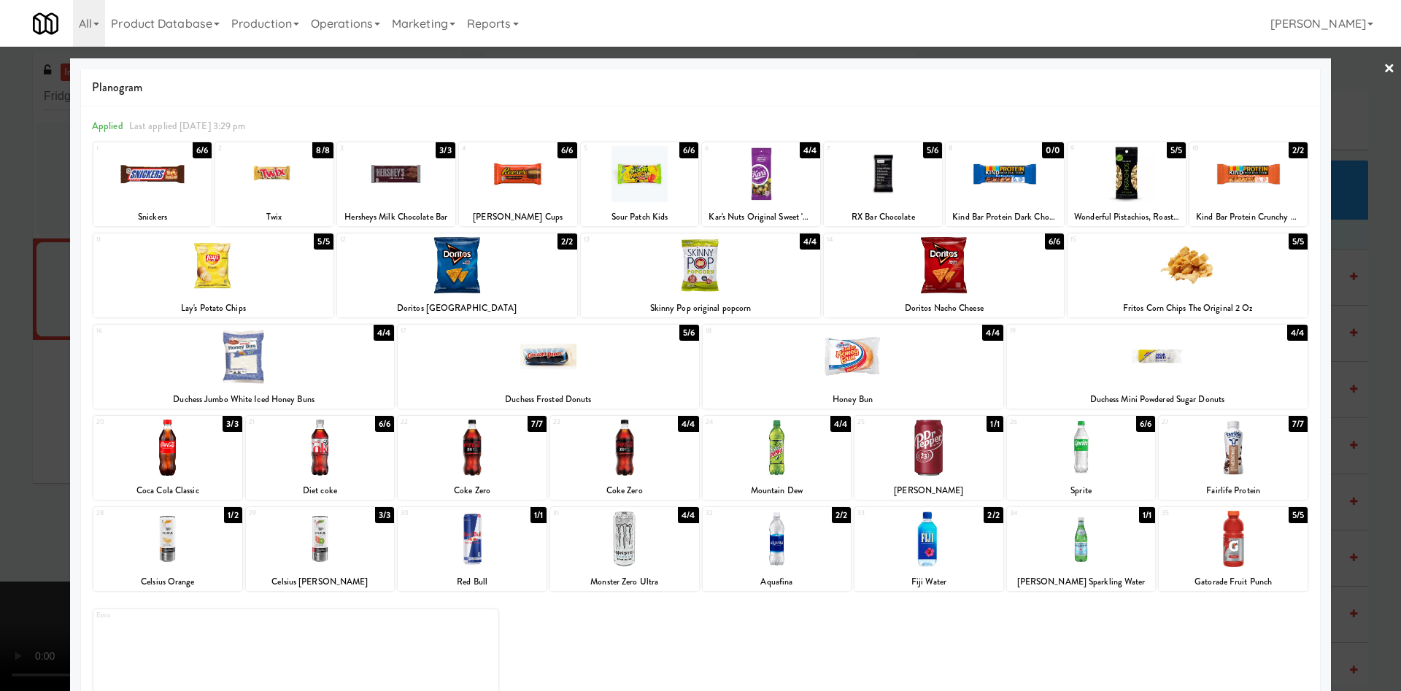
click at [1335, 123] on div at bounding box center [700, 345] width 1401 height 691
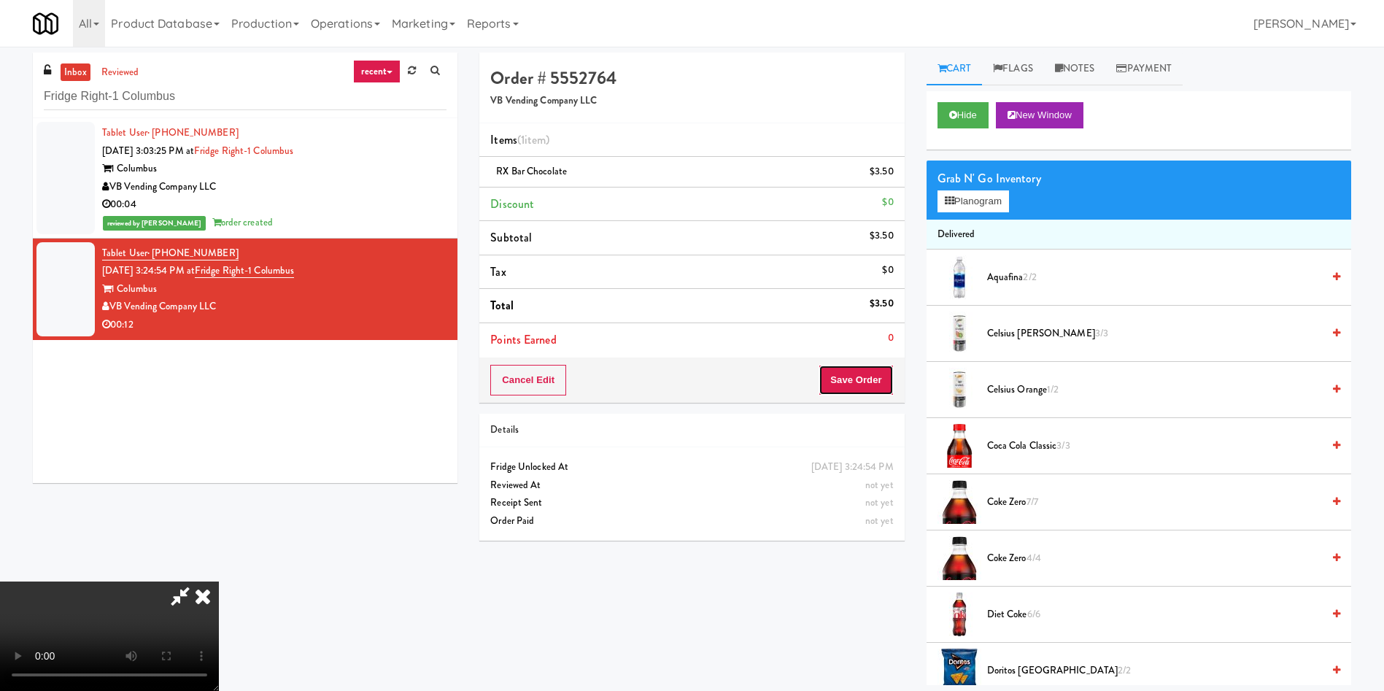
click at [870, 381] on button "Save Order" at bounding box center [856, 380] width 74 height 31
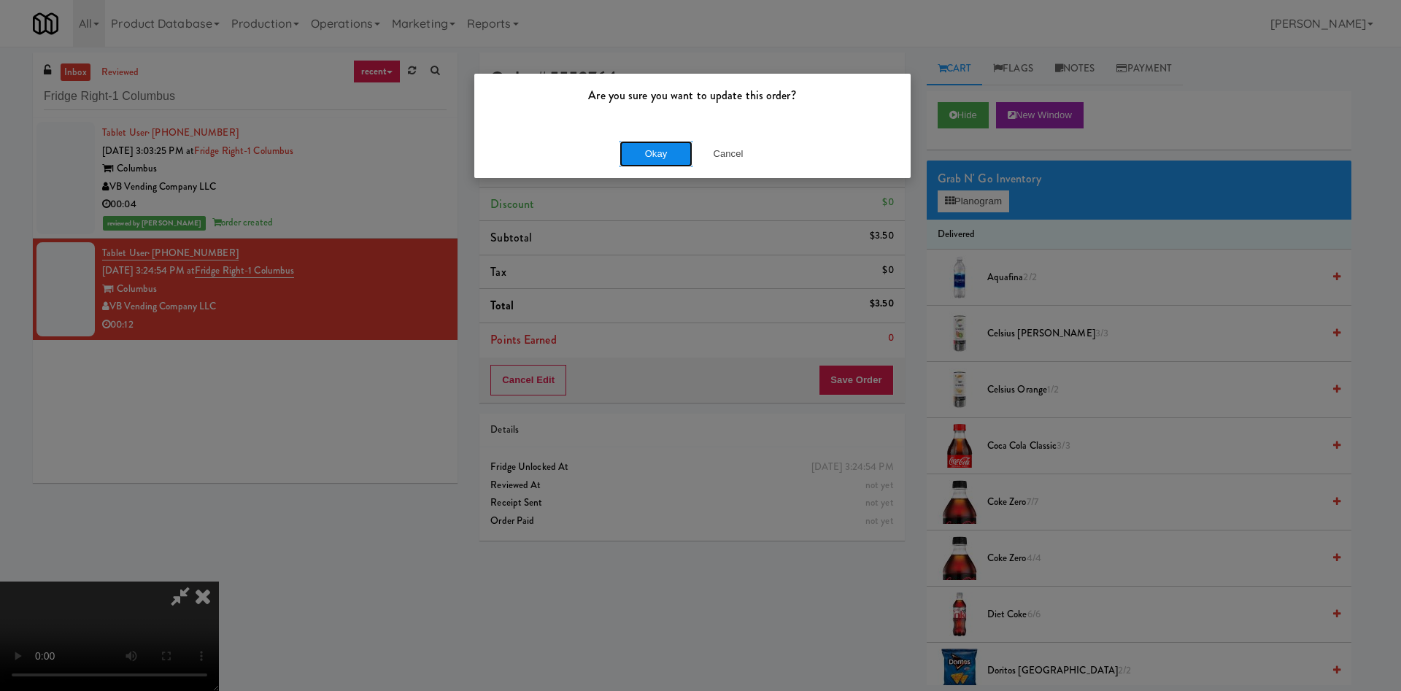
click at [631, 155] on button "Okay" at bounding box center [655, 154] width 73 height 26
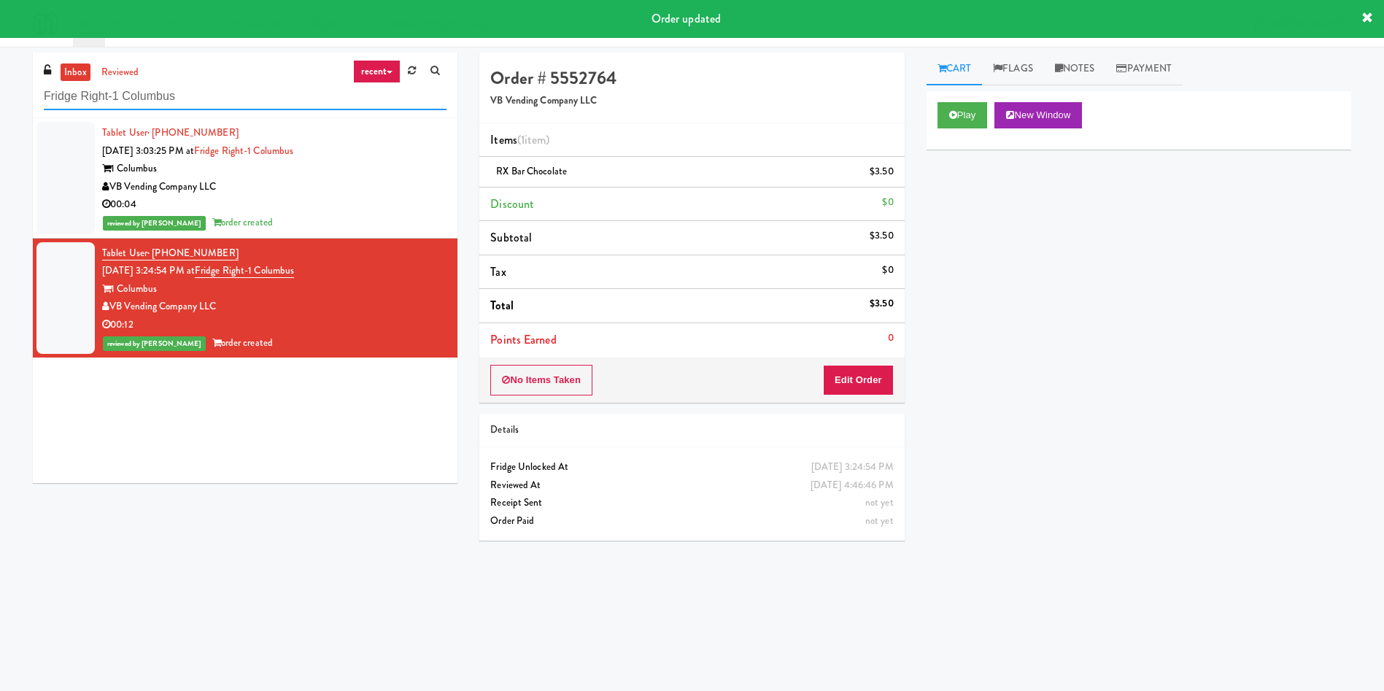
drag, startPoint x: 212, startPoint y: 96, endPoint x: 0, endPoint y: 96, distance: 212.3
click at [0, 96] on div "inbox reviewed recent all unclear take inventory issue suspicious failed recent…" at bounding box center [692, 346] width 1384 height 586
paste input "Pantry Left-2"
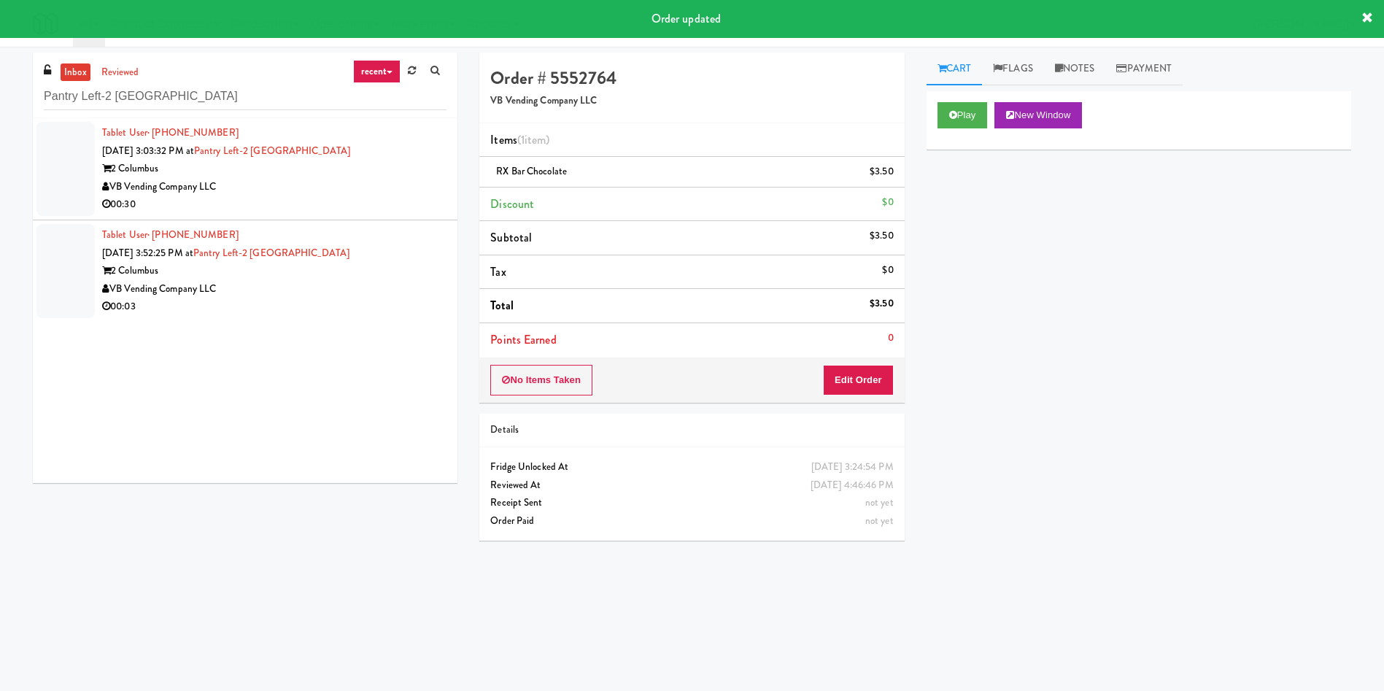
click at [56, 185] on div at bounding box center [65, 169] width 58 height 94
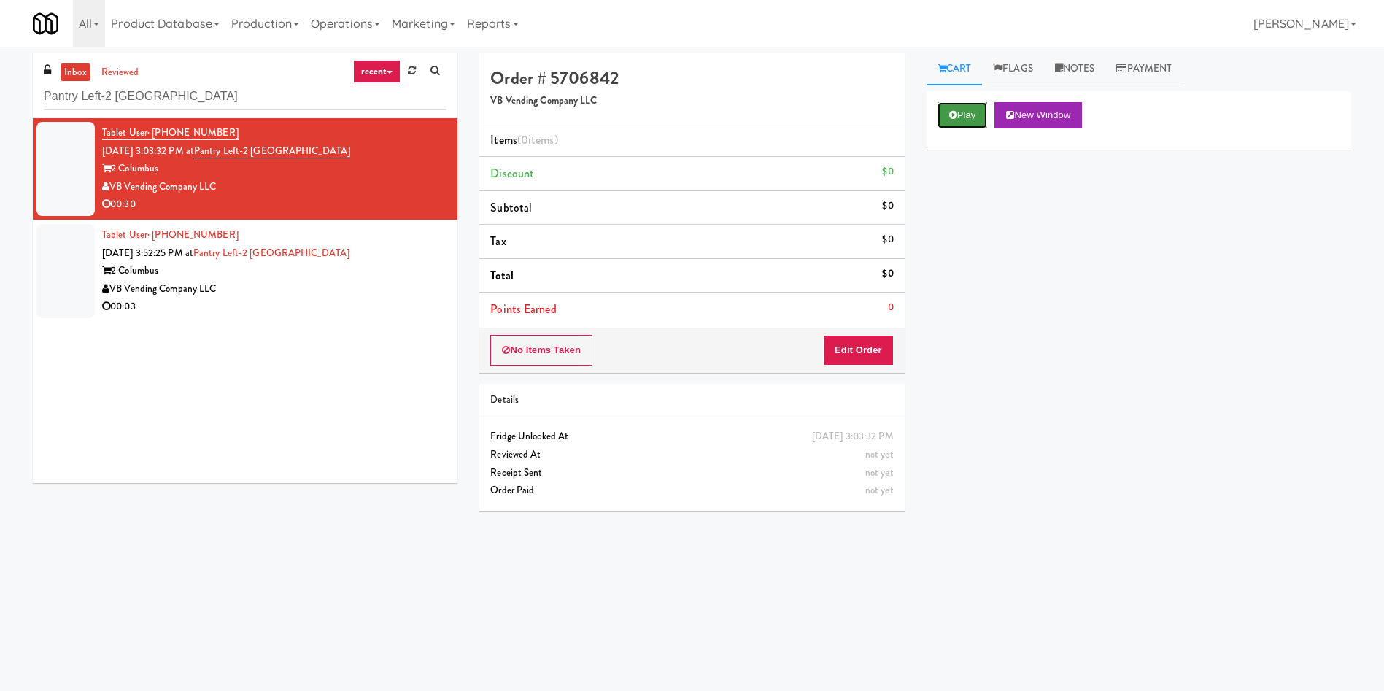
click at [959, 113] on button "Play" at bounding box center [962, 115] width 50 height 26
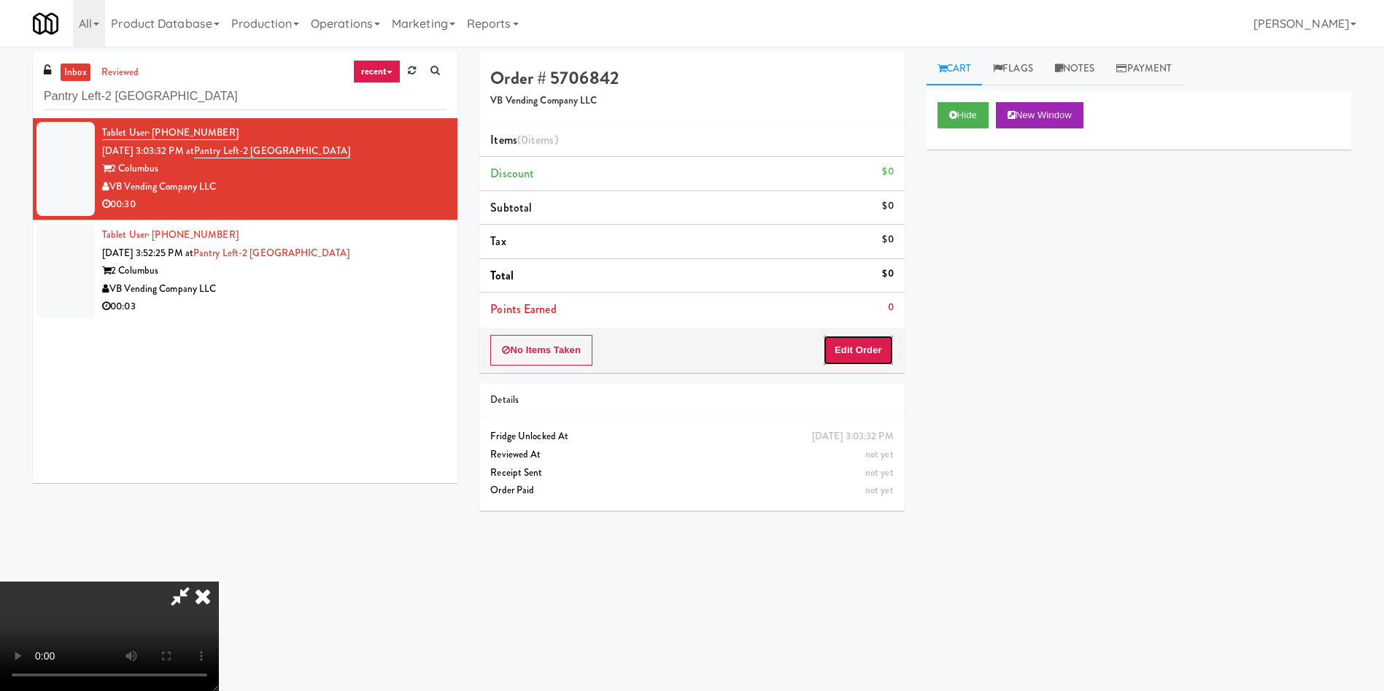
click at [890, 347] on button "Edit Order" at bounding box center [858, 350] width 71 height 31
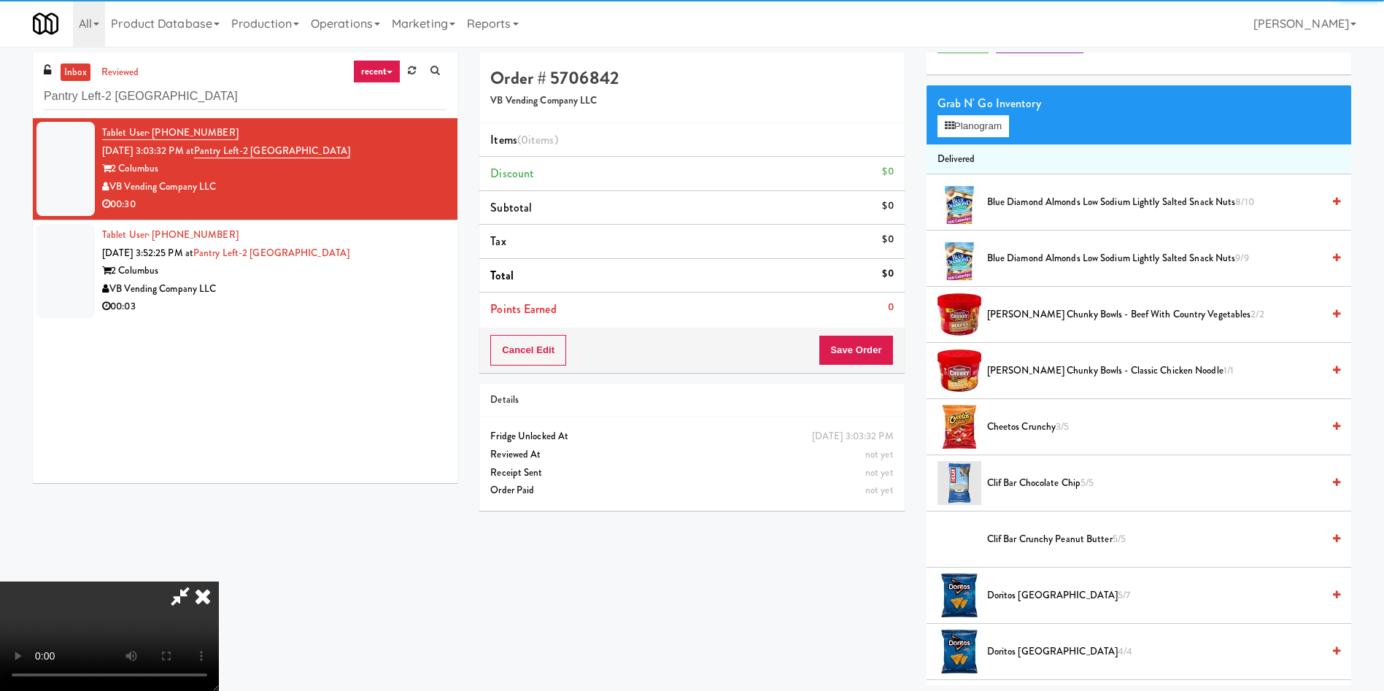
scroll to position [109, 0]
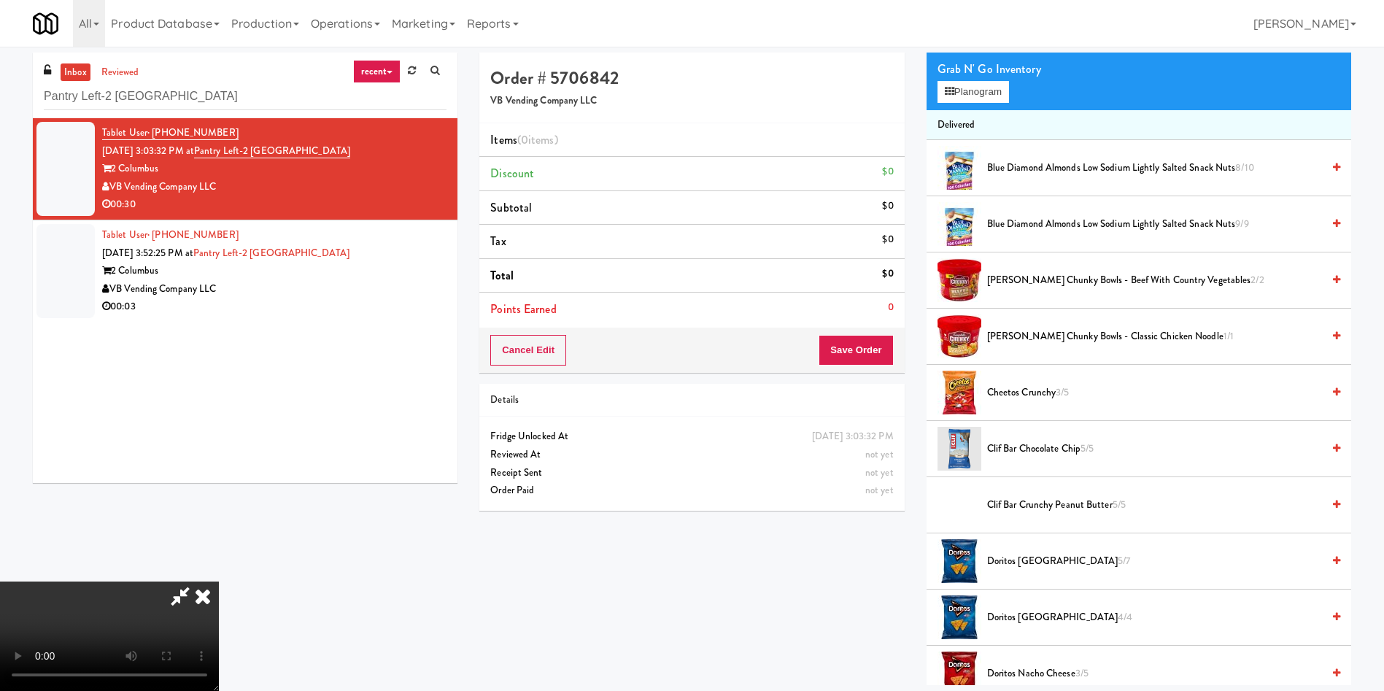
click at [219, 581] on video at bounding box center [109, 635] width 219 height 109
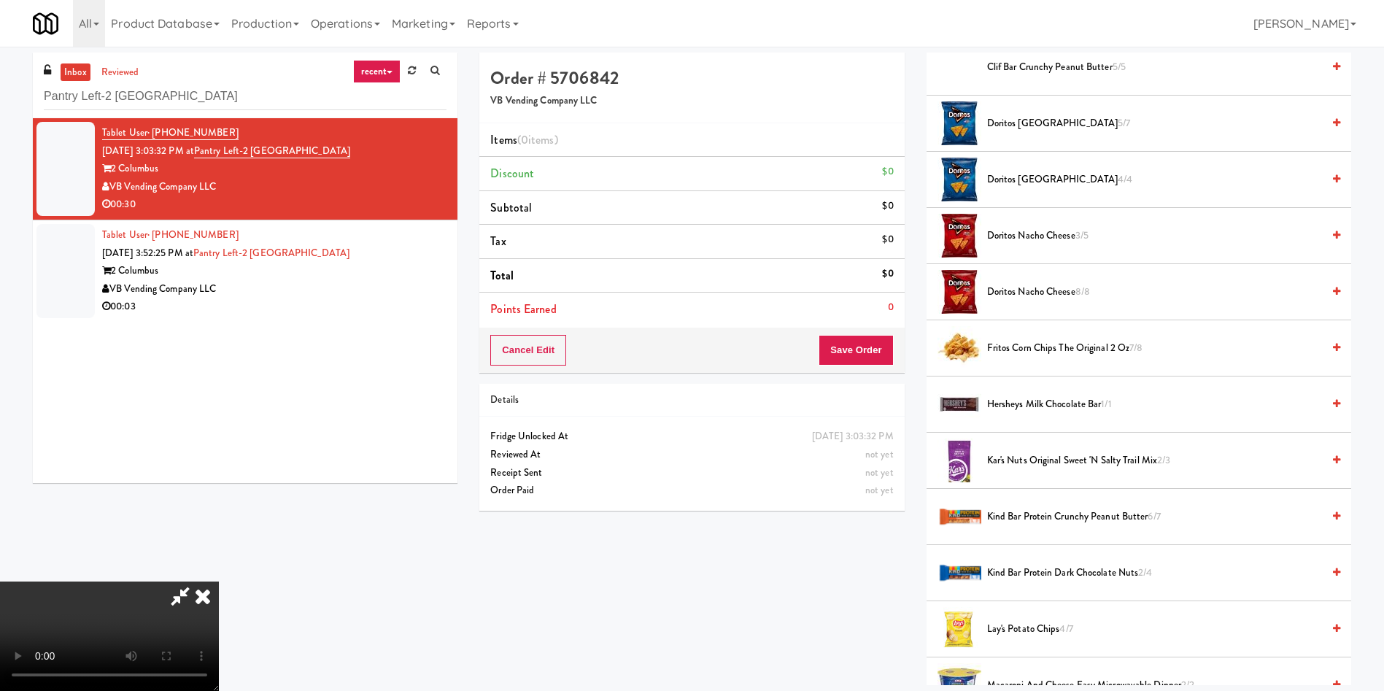
scroll to position [657, 0]
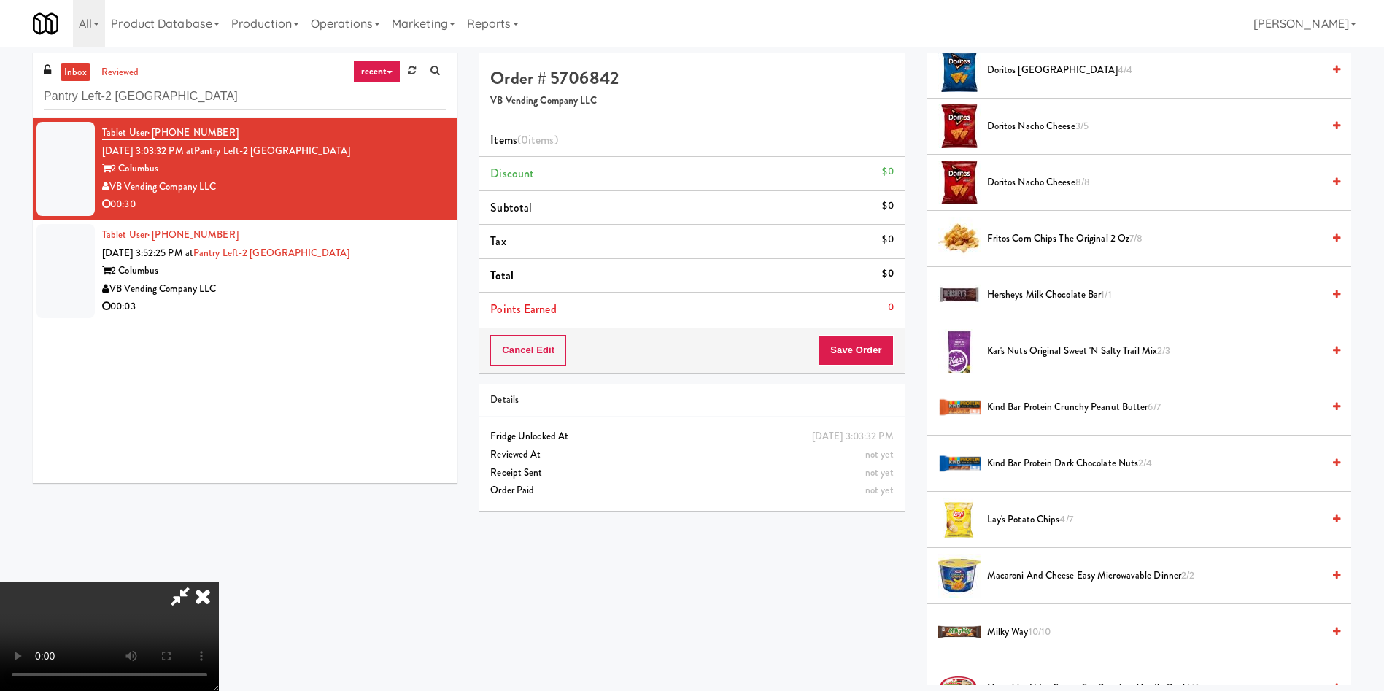
click at [1033, 520] on span "Lay's Potato Chips 4/7" at bounding box center [1154, 520] width 335 height 18
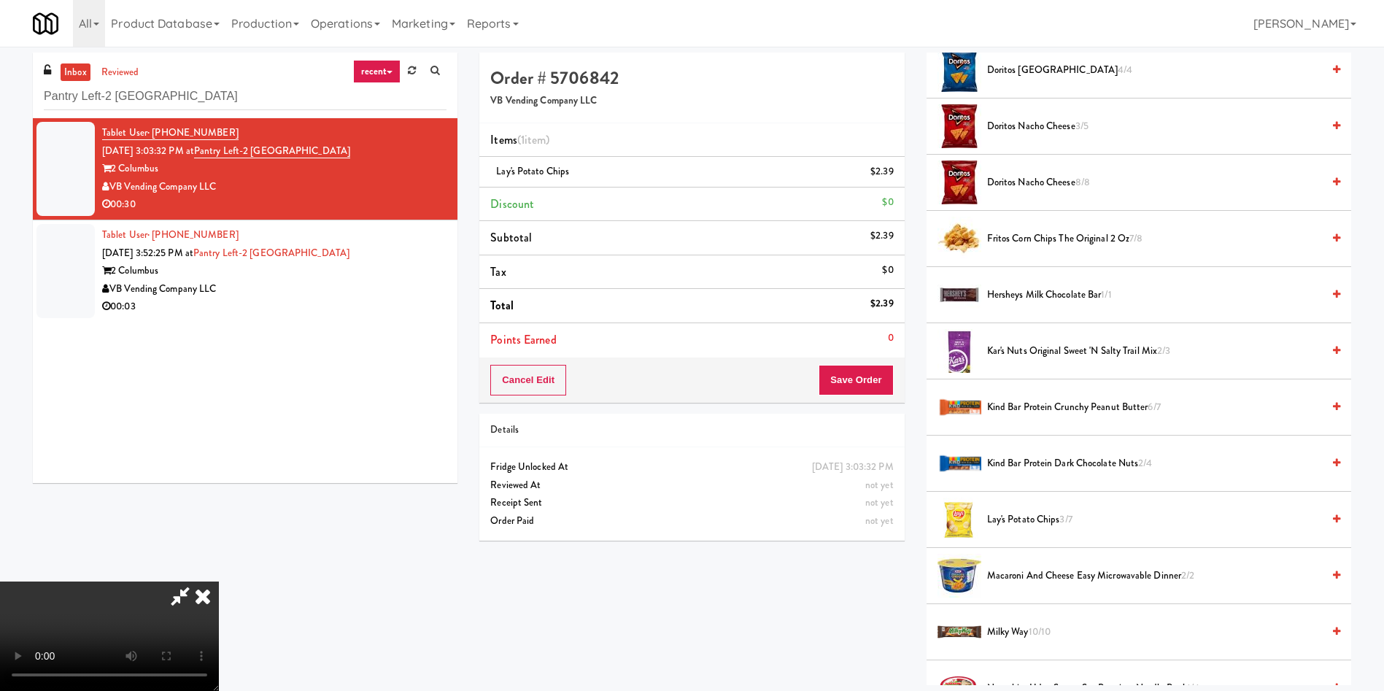
click at [219, 581] on video at bounding box center [109, 635] width 219 height 109
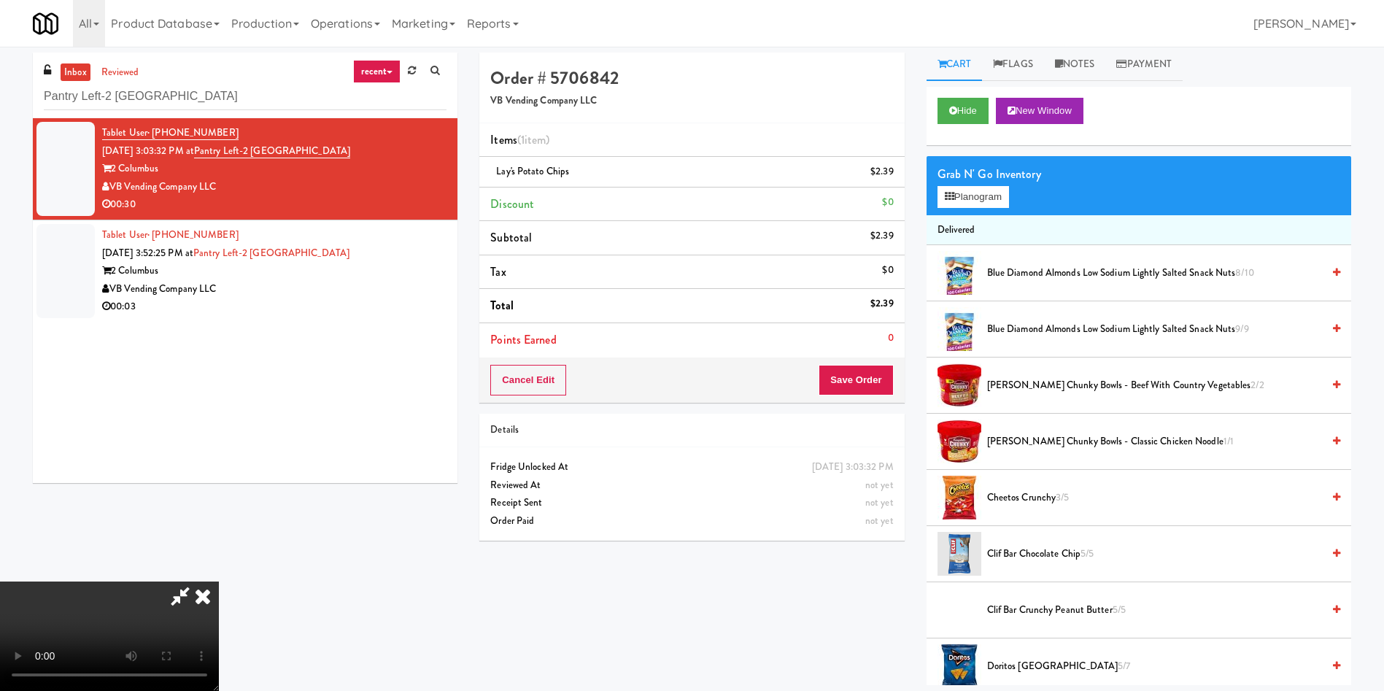
scroll to position [0, 0]
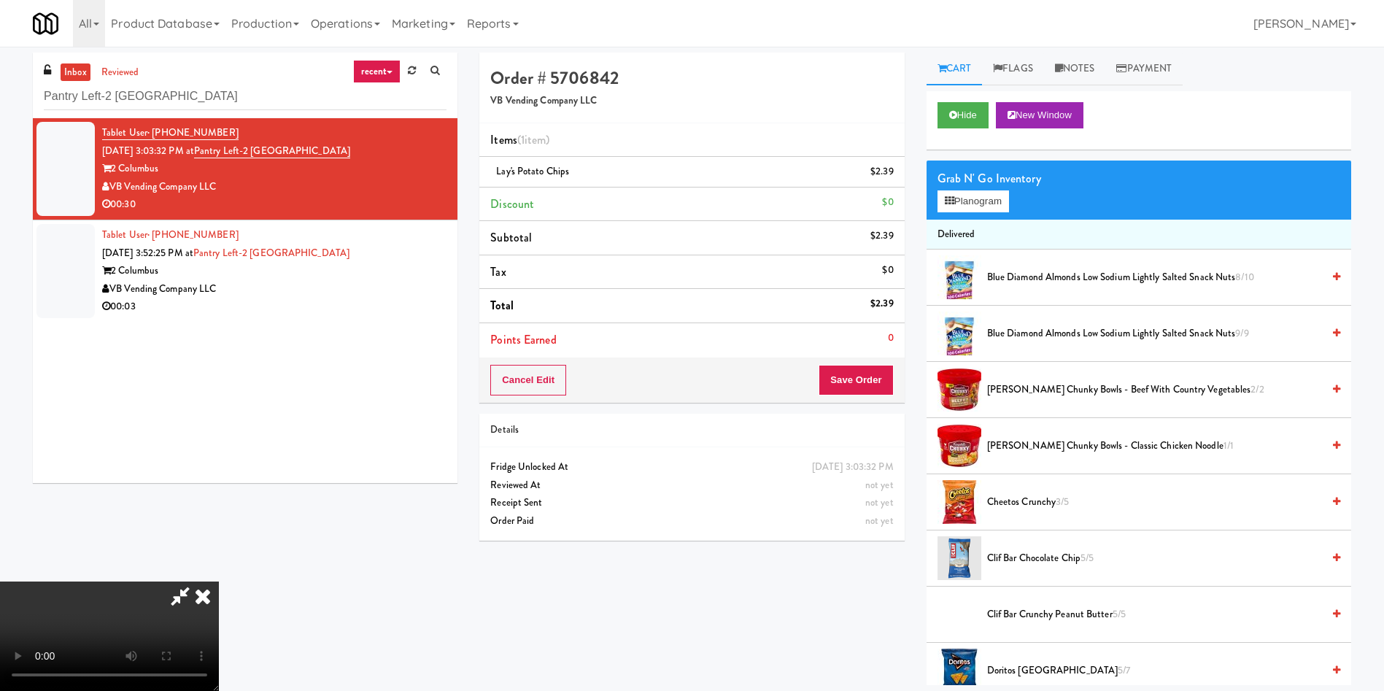
click at [219, 581] on video at bounding box center [109, 635] width 219 height 109
click at [974, 208] on button "Planogram" at bounding box center [972, 201] width 71 height 22
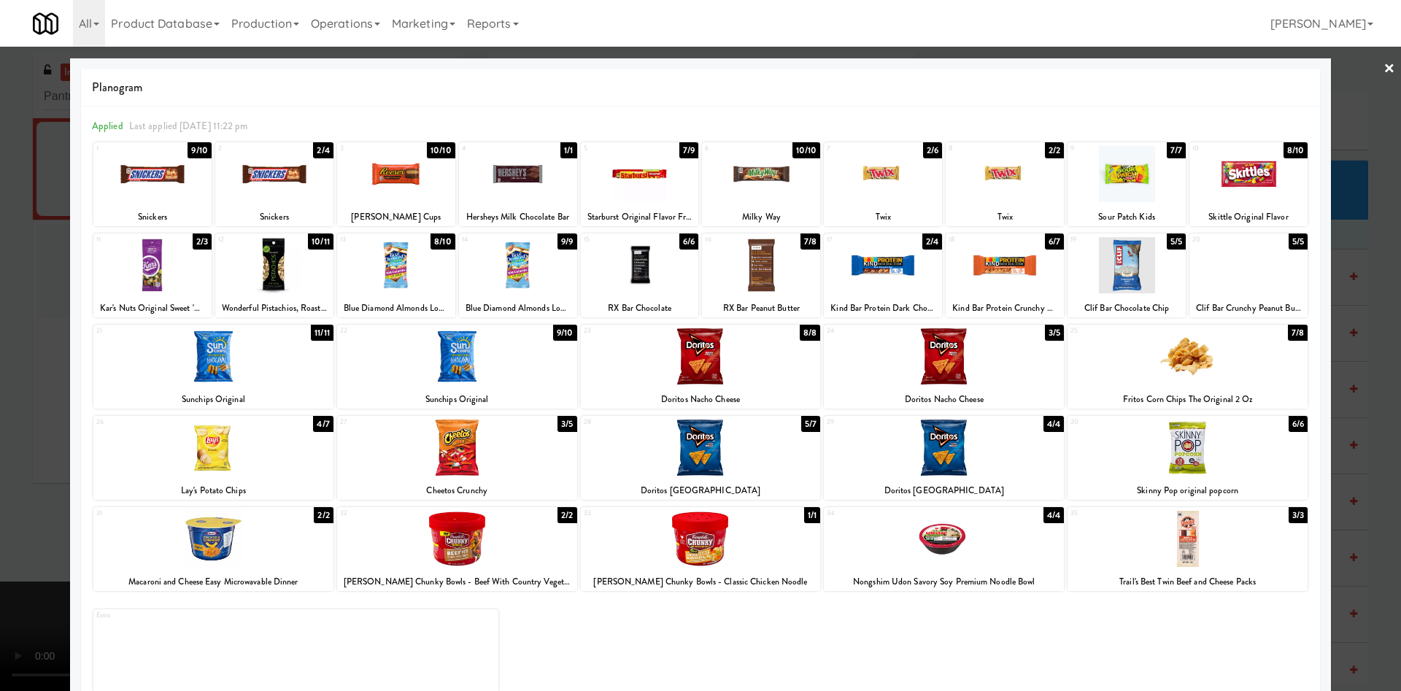
click at [743, 196] on div at bounding box center [761, 174] width 118 height 56
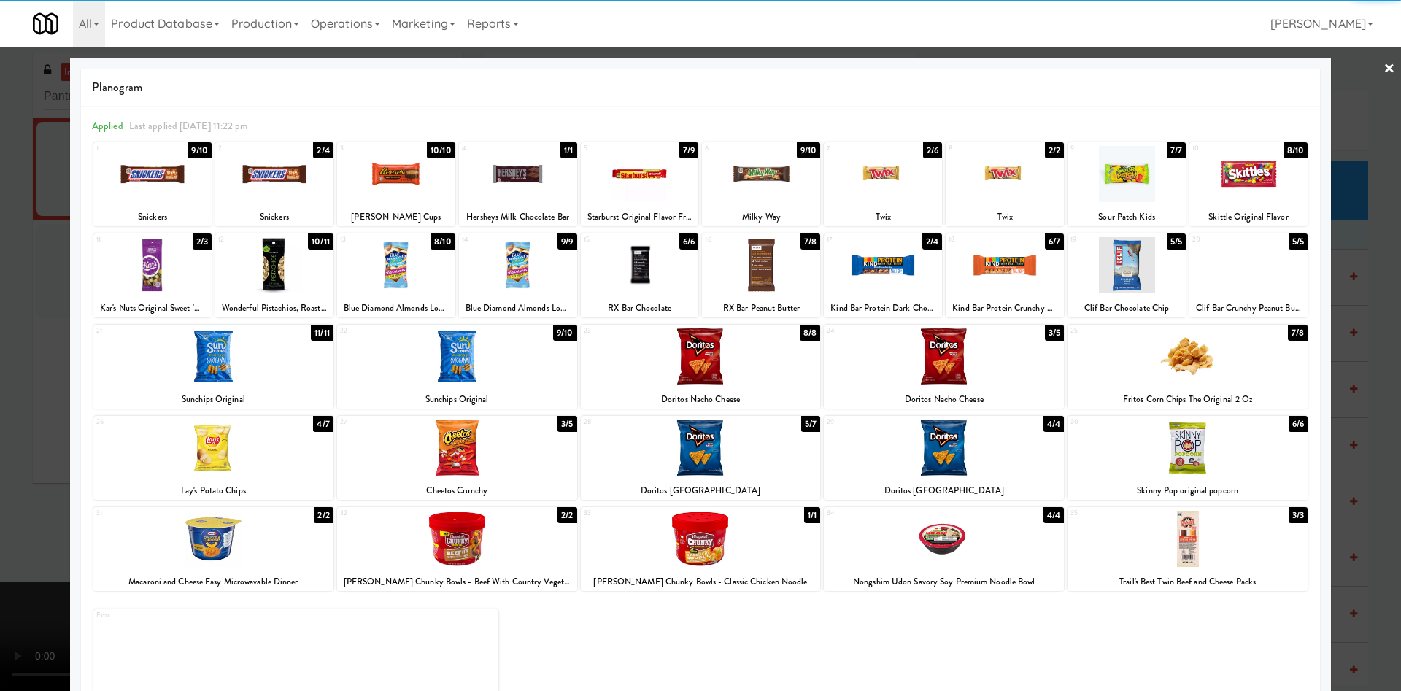
click at [0, 403] on div at bounding box center [700, 345] width 1401 height 691
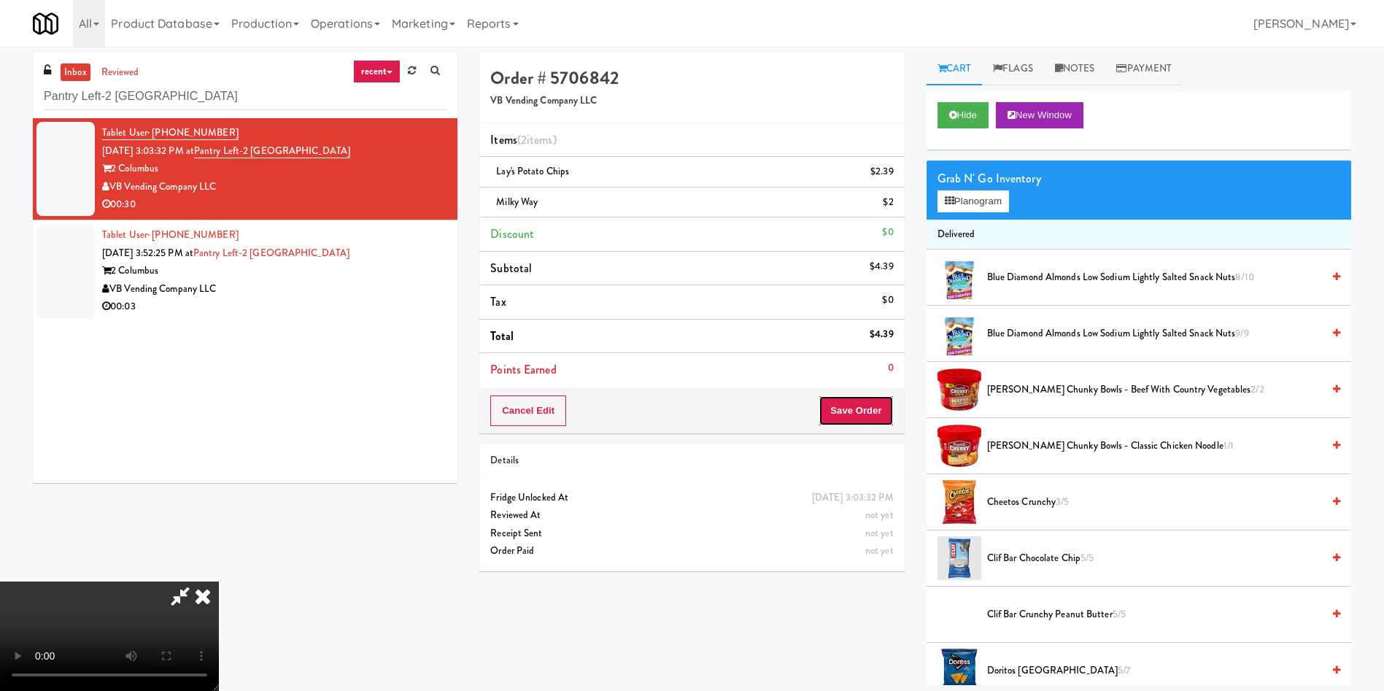
click at [856, 412] on button "Save Order" at bounding box center [856, 410] width 74 height 31
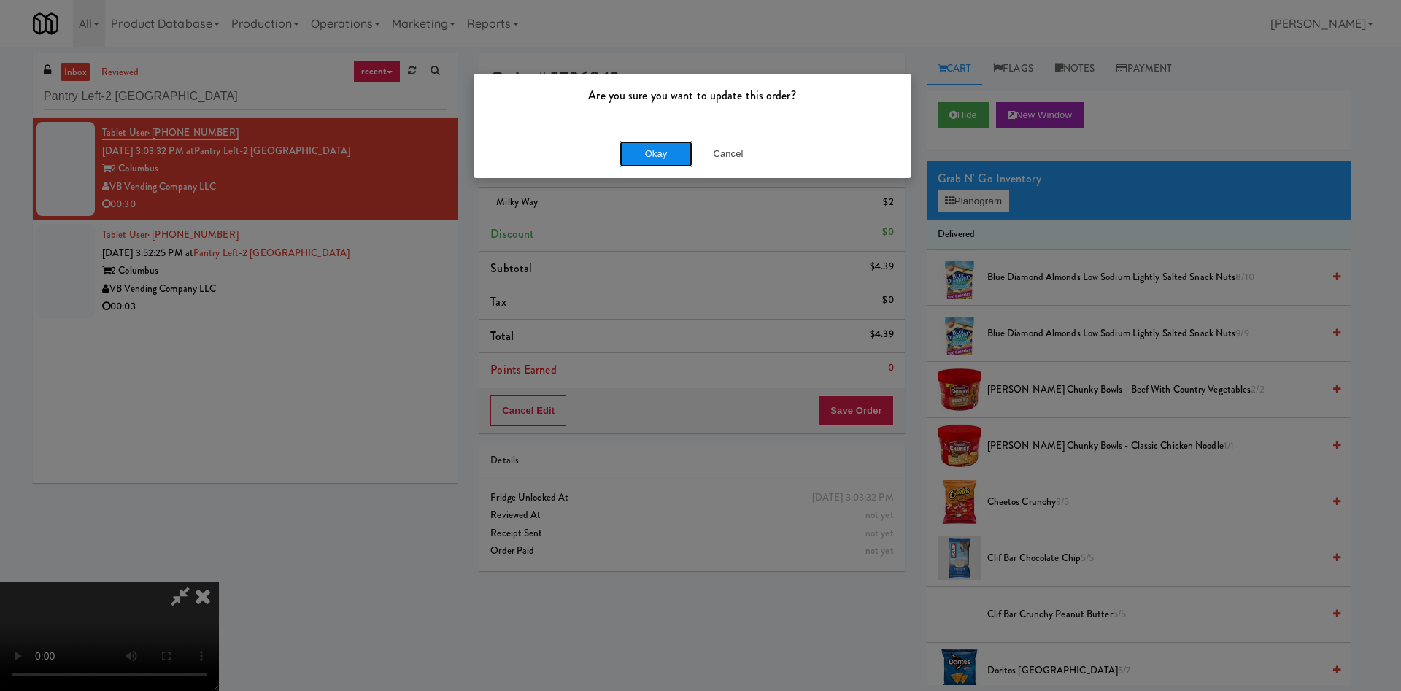
click at [652, 155] on button "Okay" at bounding box center [655, 154] width 73 height 26
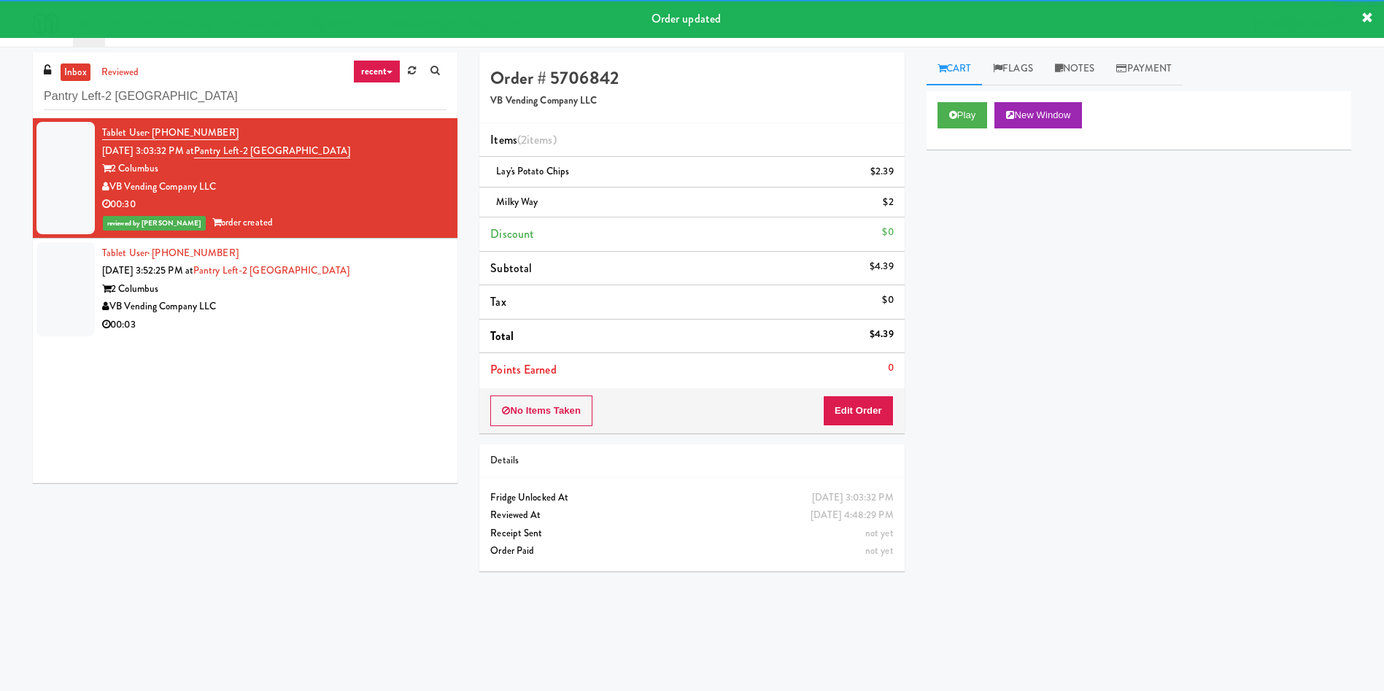
click at [69, 276] on div at bounding box center [65, 289] width 58 height 94
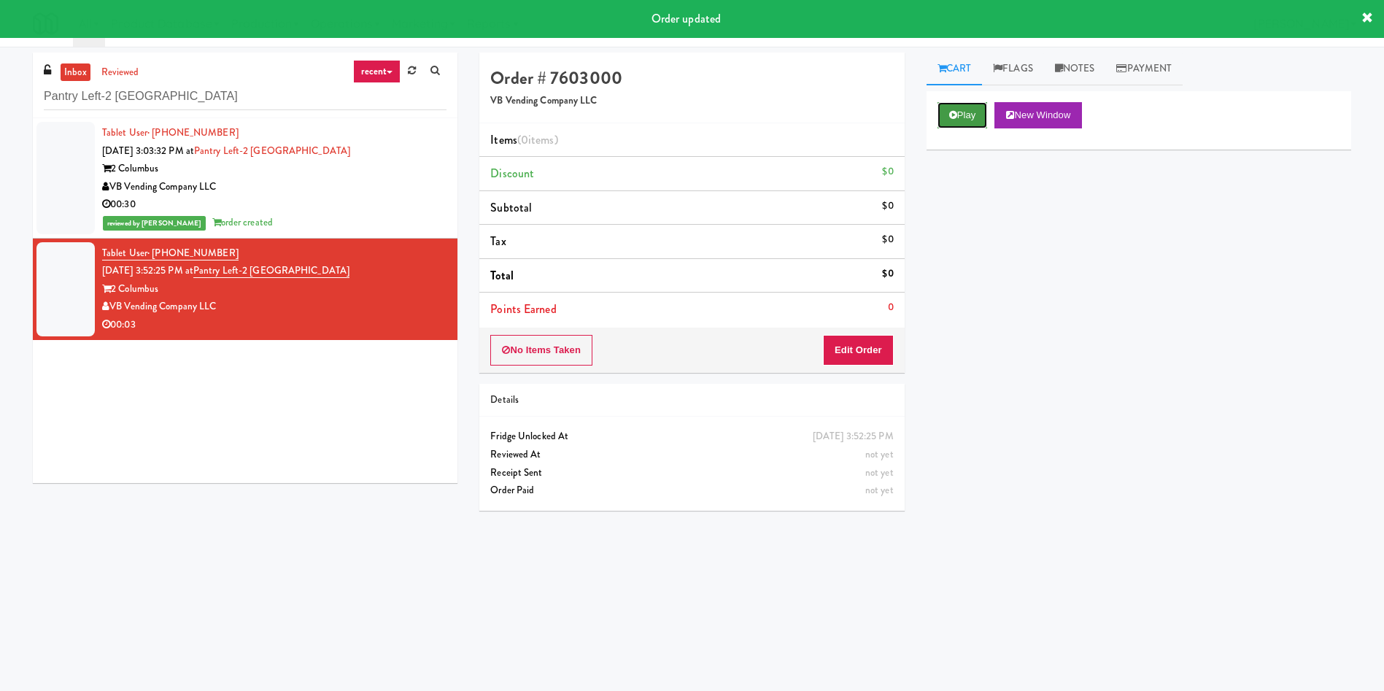
click at [957, 118] on button "Play" at bounding box center [962, 115] width 50 height 26
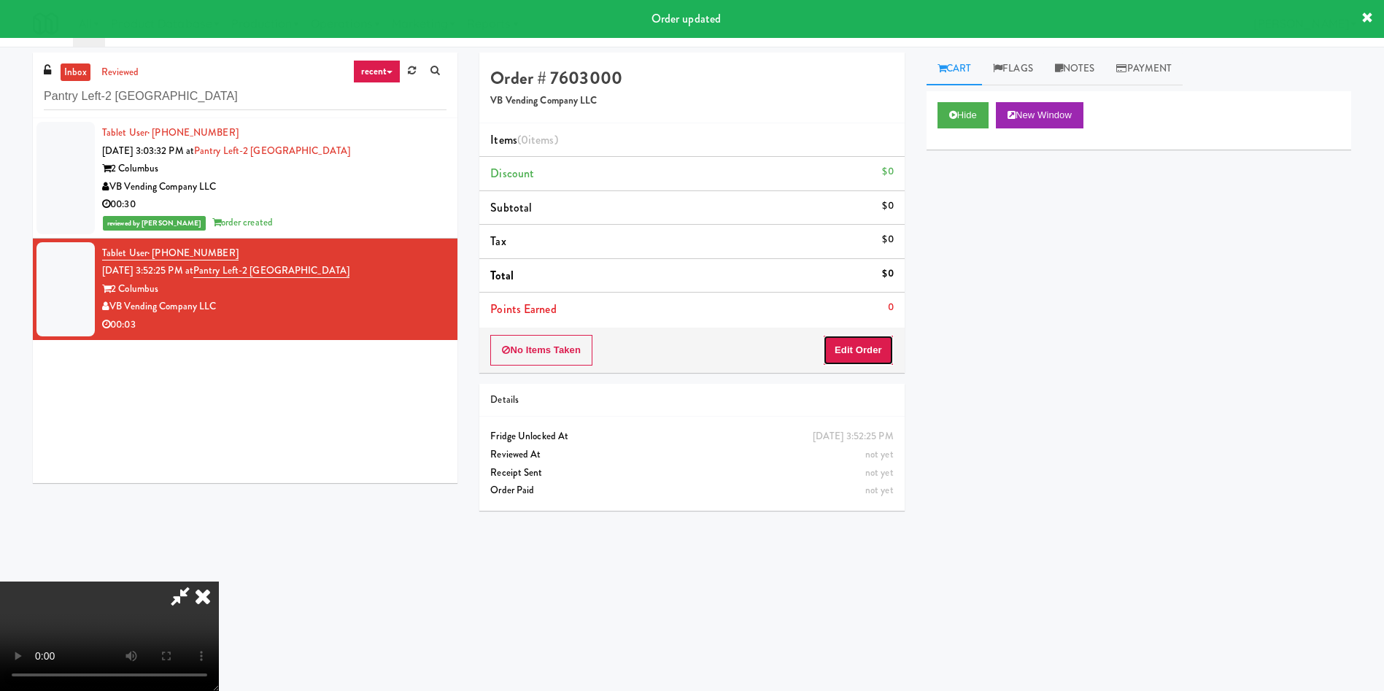
click at [865, 336] on button "Edit Order" at bounding box center [858, 350] width 71 height 31
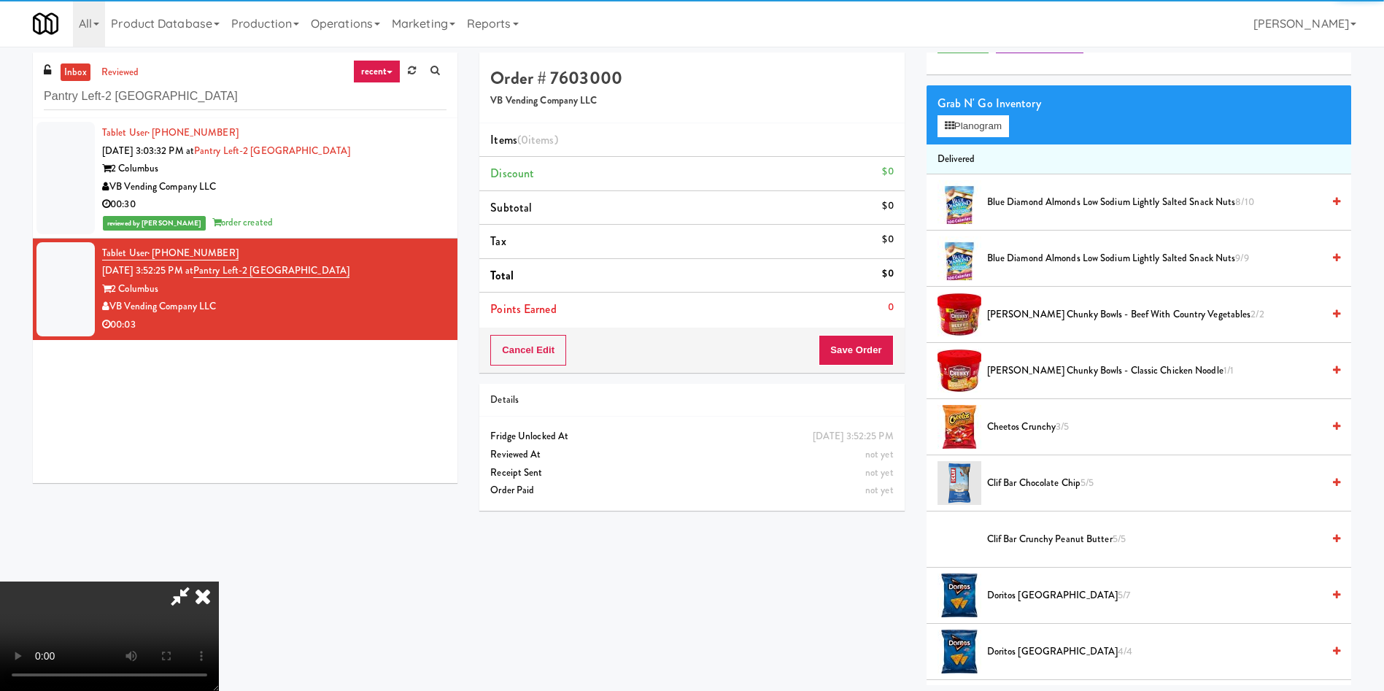
scroll to position [109, 0]
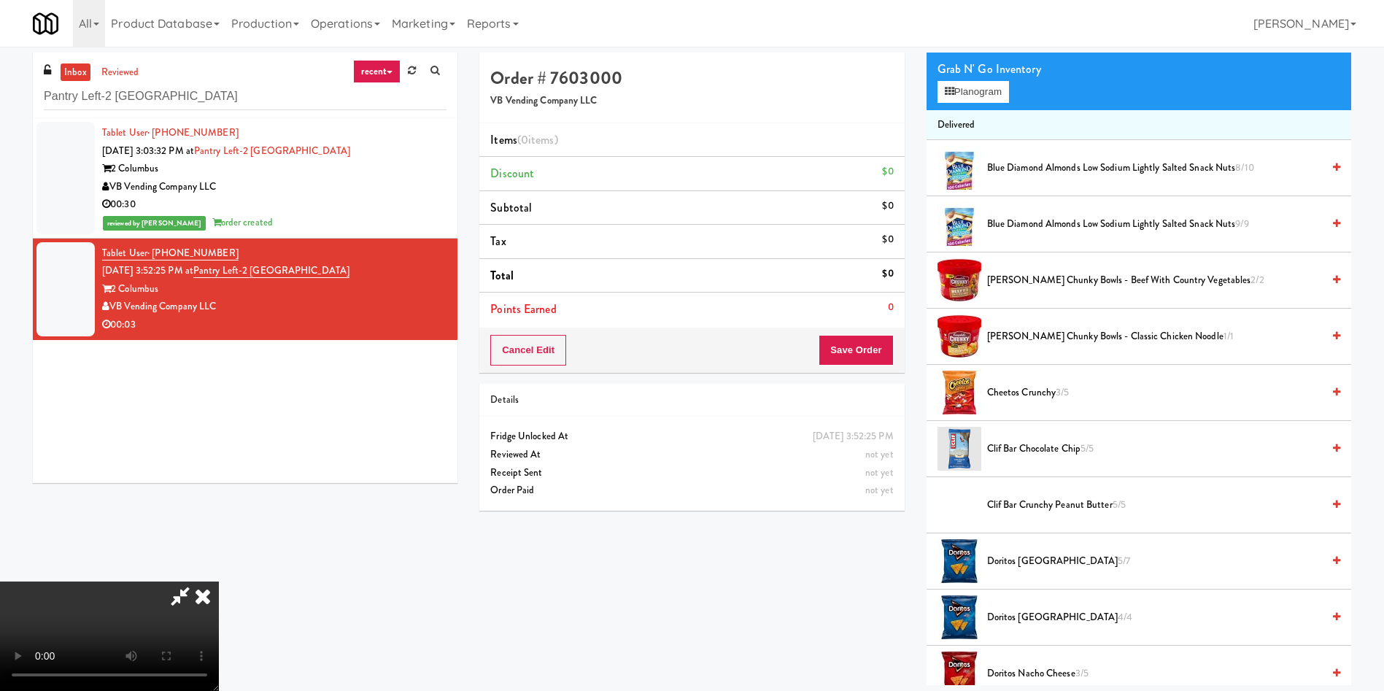
click at [219, 581] on video at bounding box center [109, 635] width 219 height 109
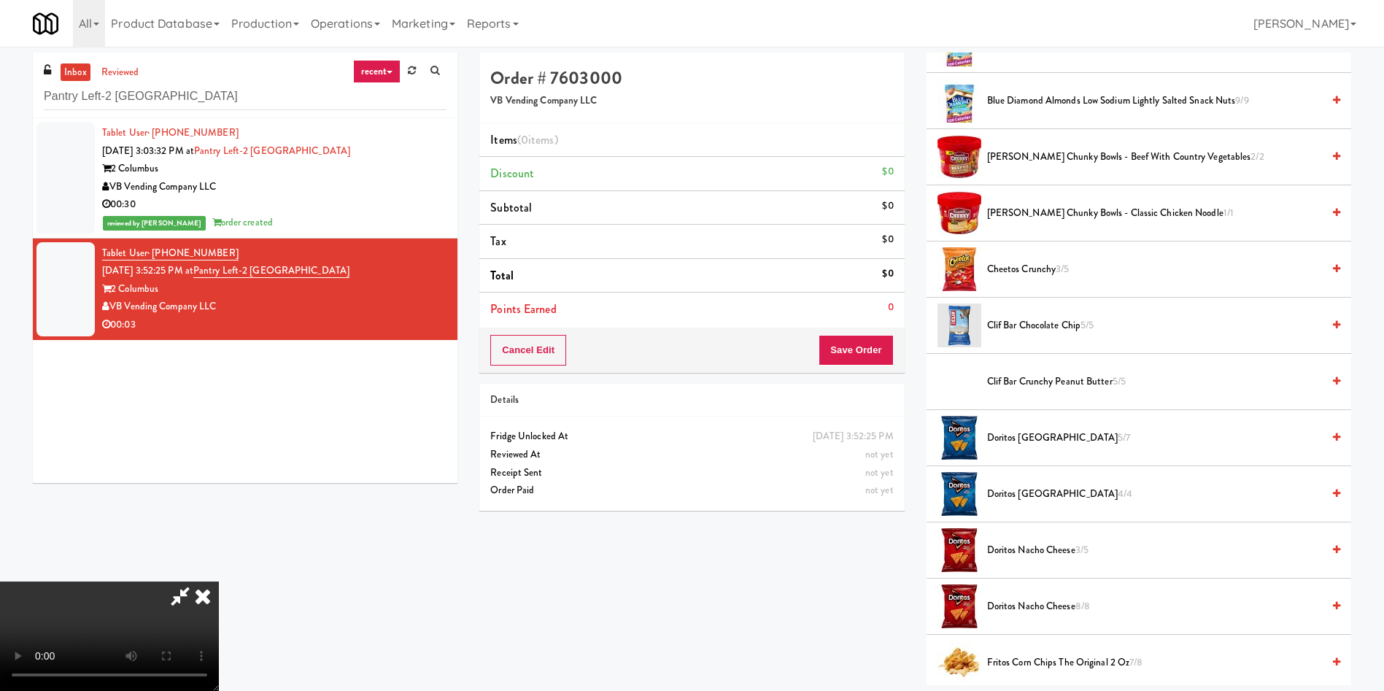
scroll to position [328, 0]
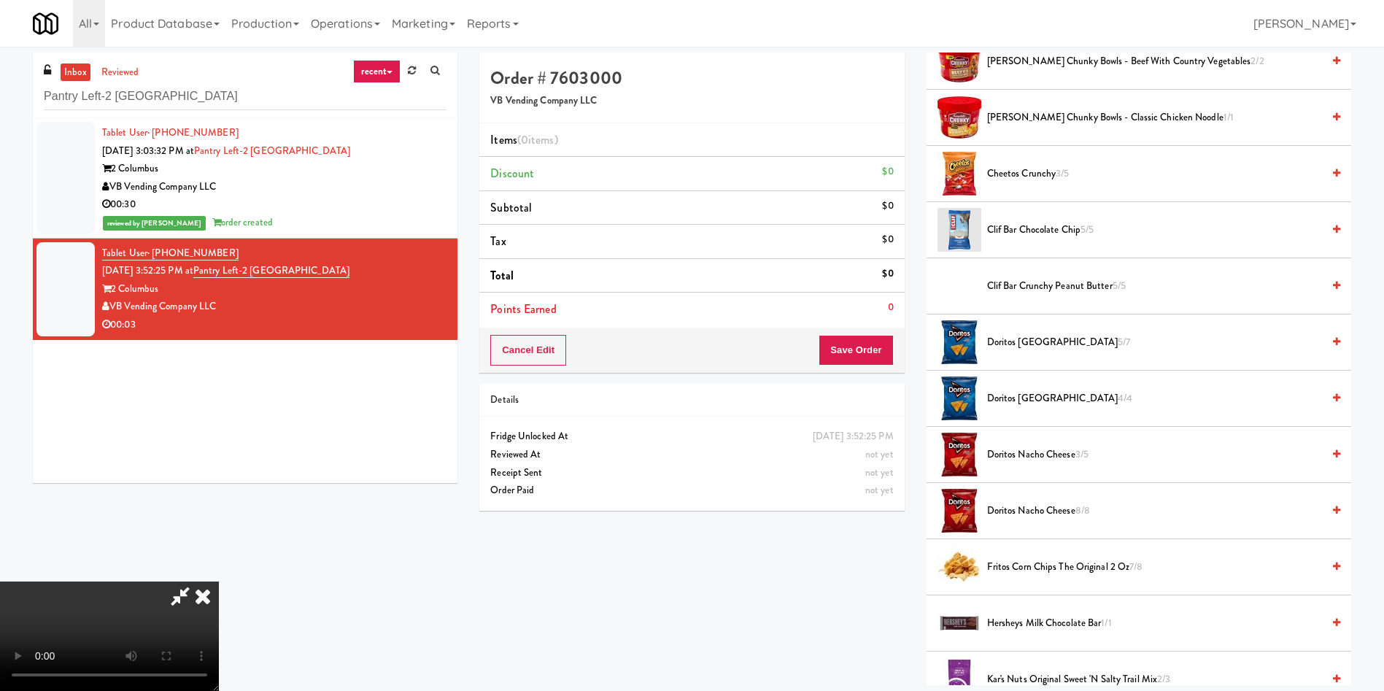
click at [1050, 450] on span "Doritos Nacho Cheese 3/5" at bounding box center [1154, 455] width 335 height 18
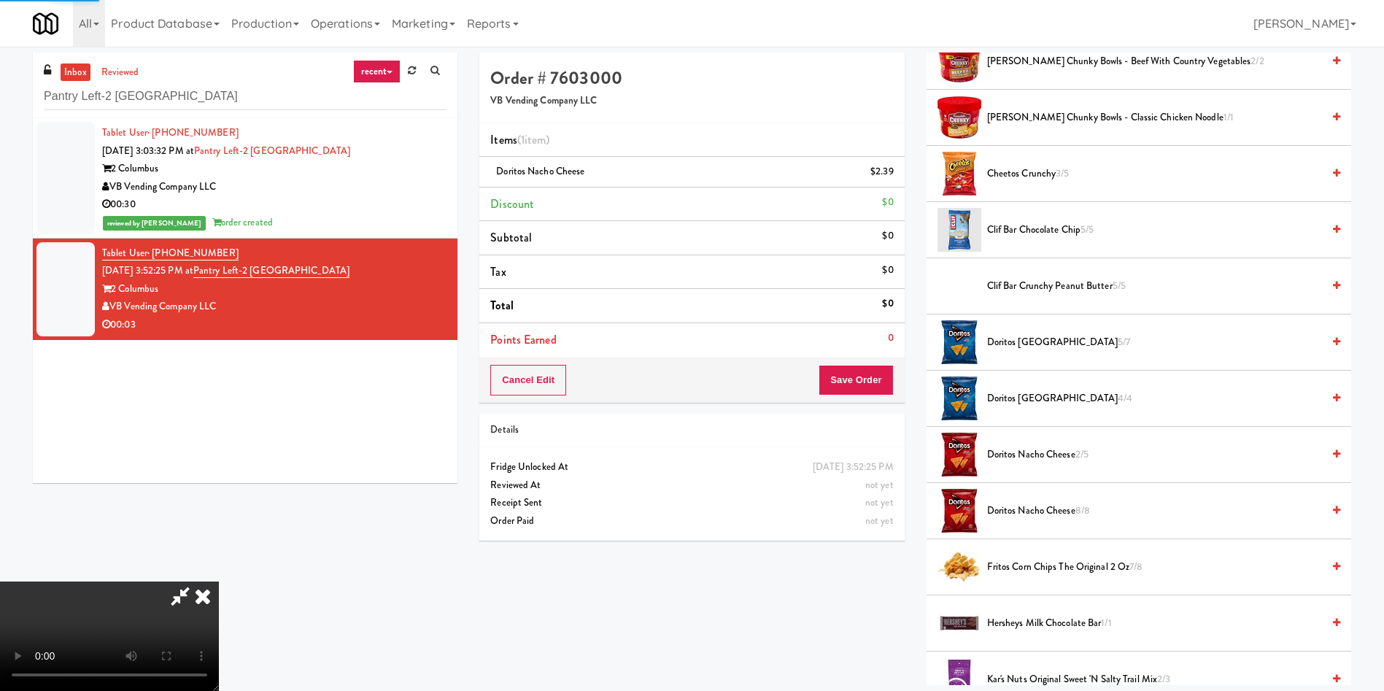
click at [219, 581] on video at bounding box center [109, 635] width 219 height 109
click at [886, 379] on button "Save Order" at bounding box center [856, 380] width 74 height 31
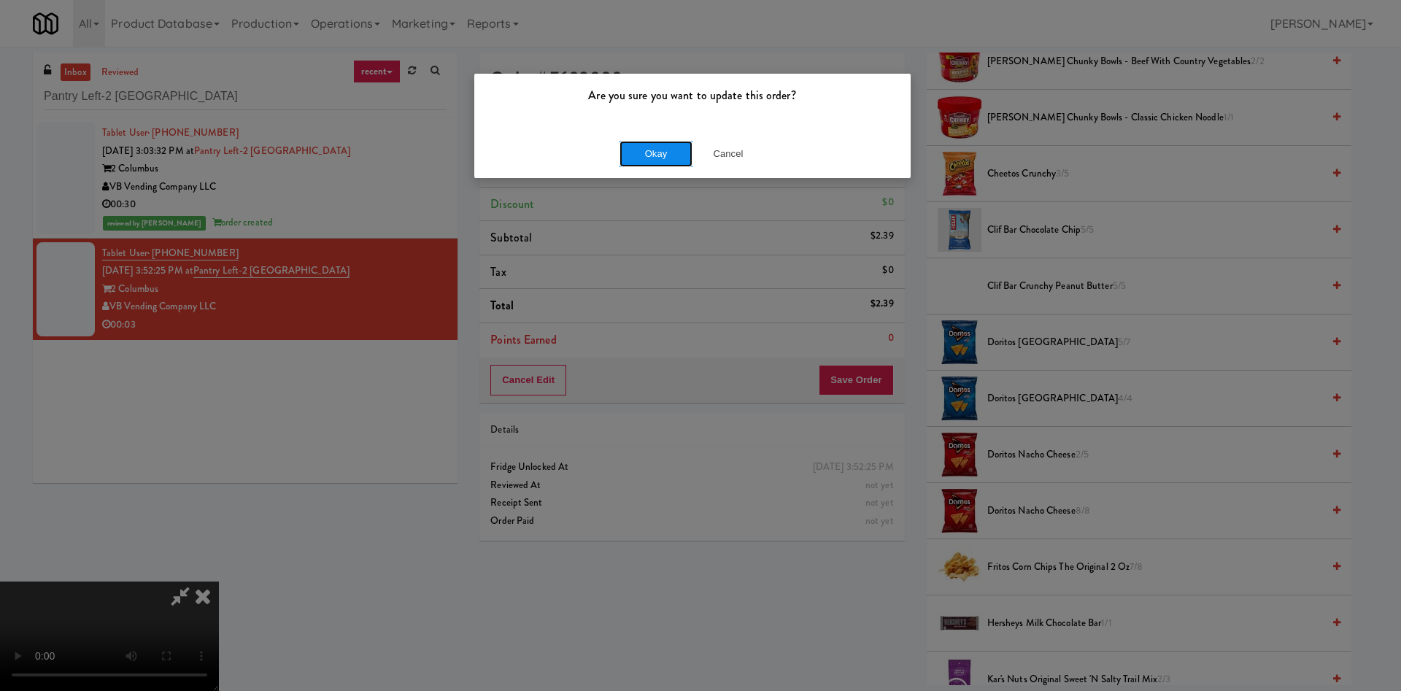
click at [653, 150] on button "Okay" at bounding box center [655, 154] width 73 height 26
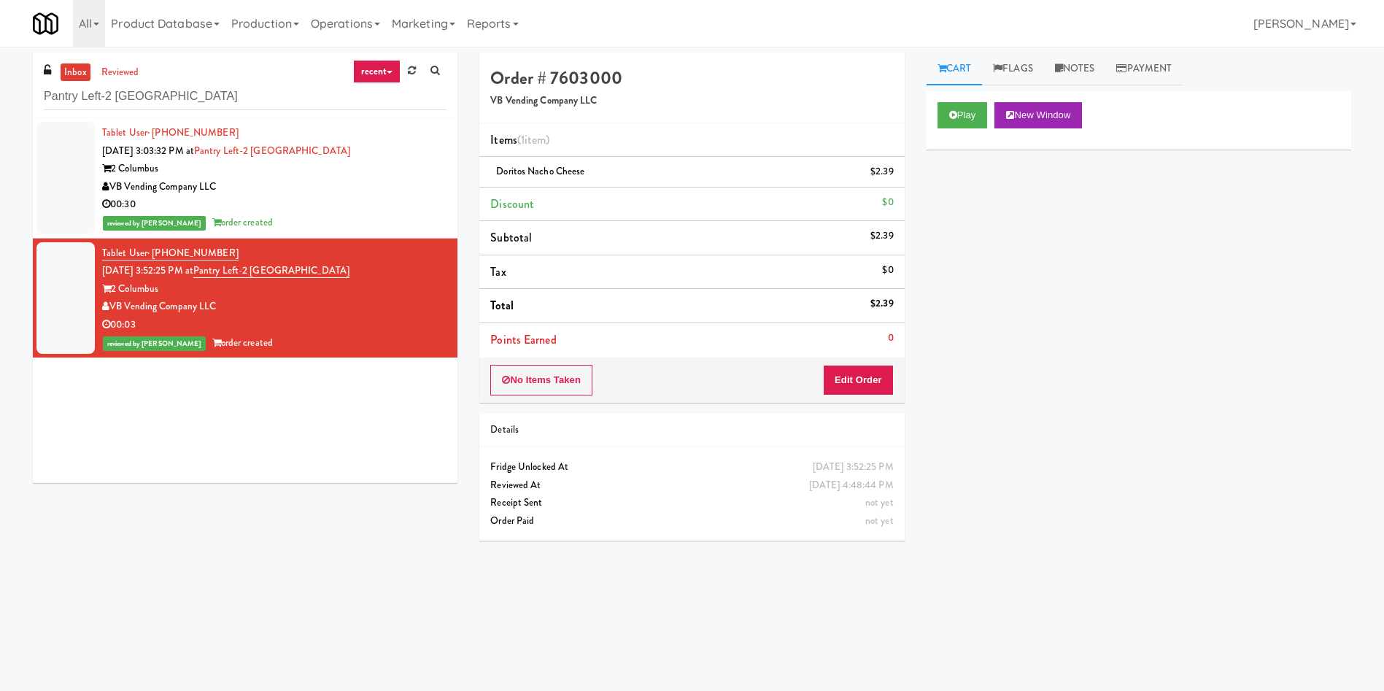
scroll to position [0, 0]
drag, startPoint x: 212, startPoint y: 94, endPoint x: 0, endPoint y: 77, distance: 213.0
click at [0, 77] on div "inbox reviewed recent all unclear take inventory issue suspicious failed recent…" at bounding box center [692, 346] width 1384 height 586
paste input "radox - Cooler - Right"
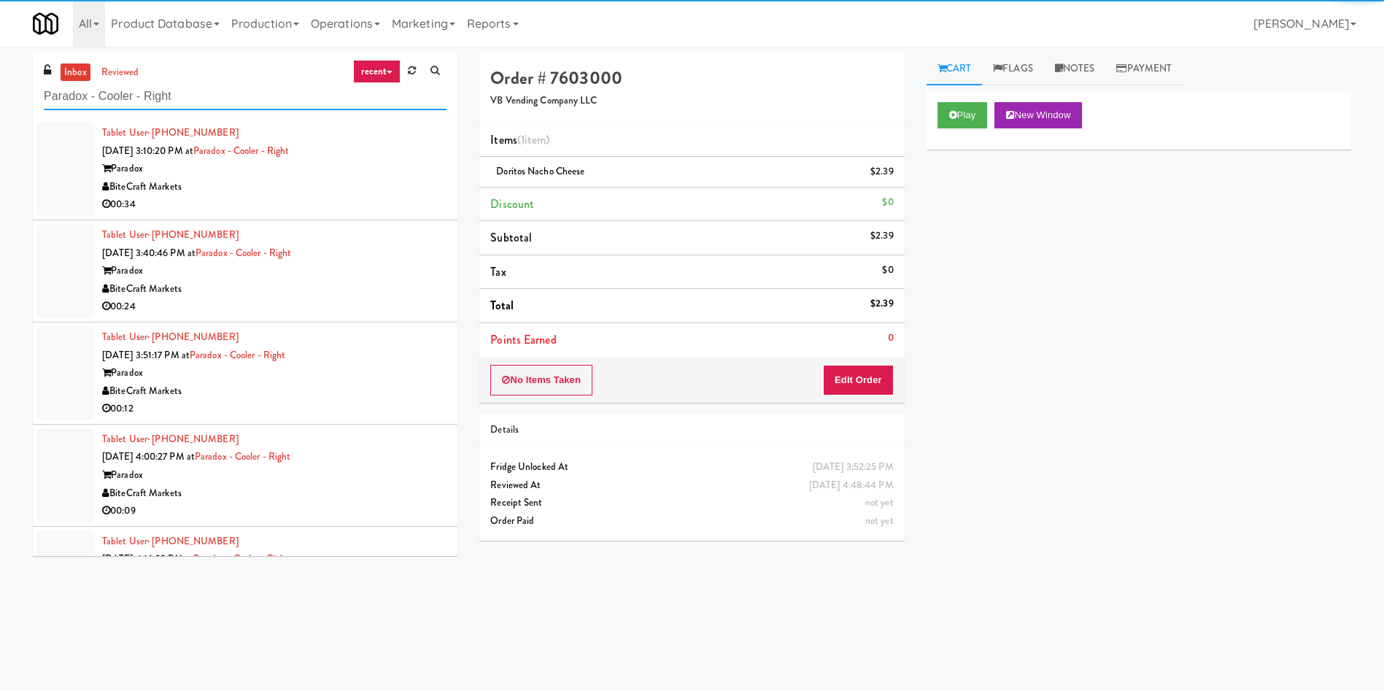
type input "Paradox - Cooler - Right"
click at [74, 164] on div at bounding box center [65, 169] width 58 height 94
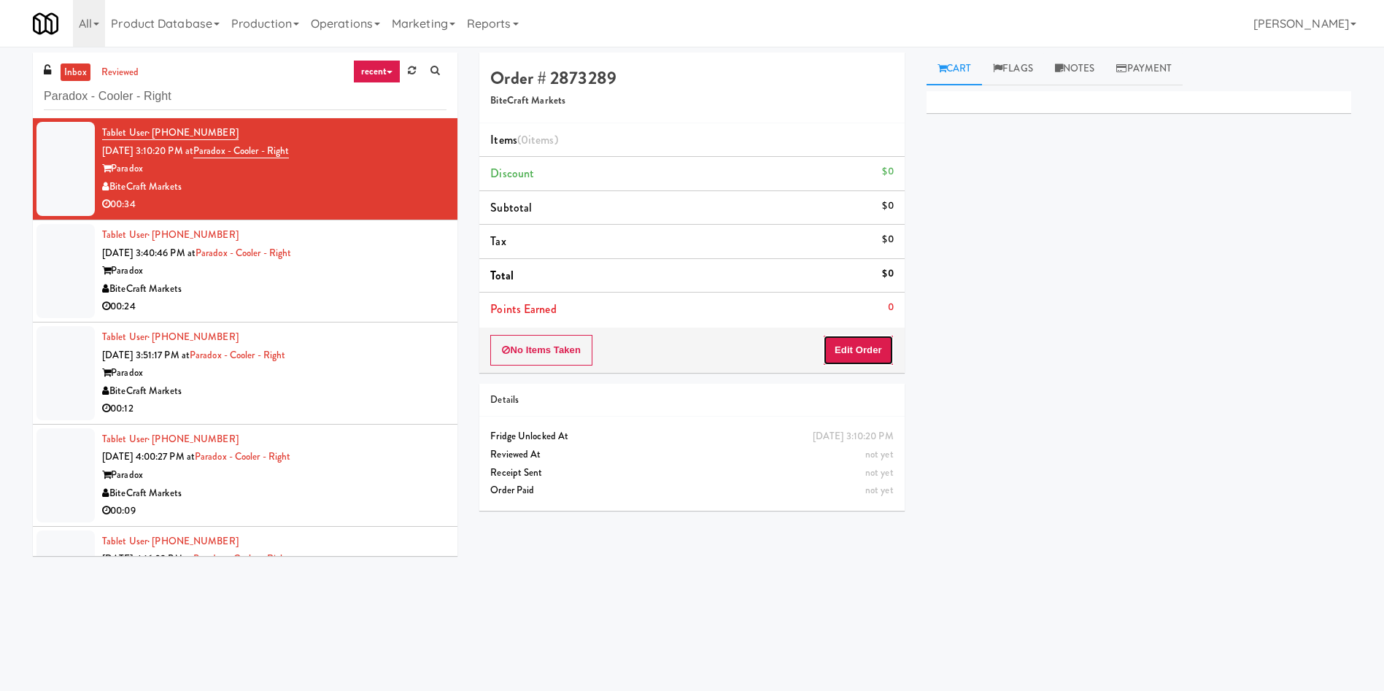
click at [870, 343] on button "Edit Order" at bounding box center [858, 350] width 71 height 31
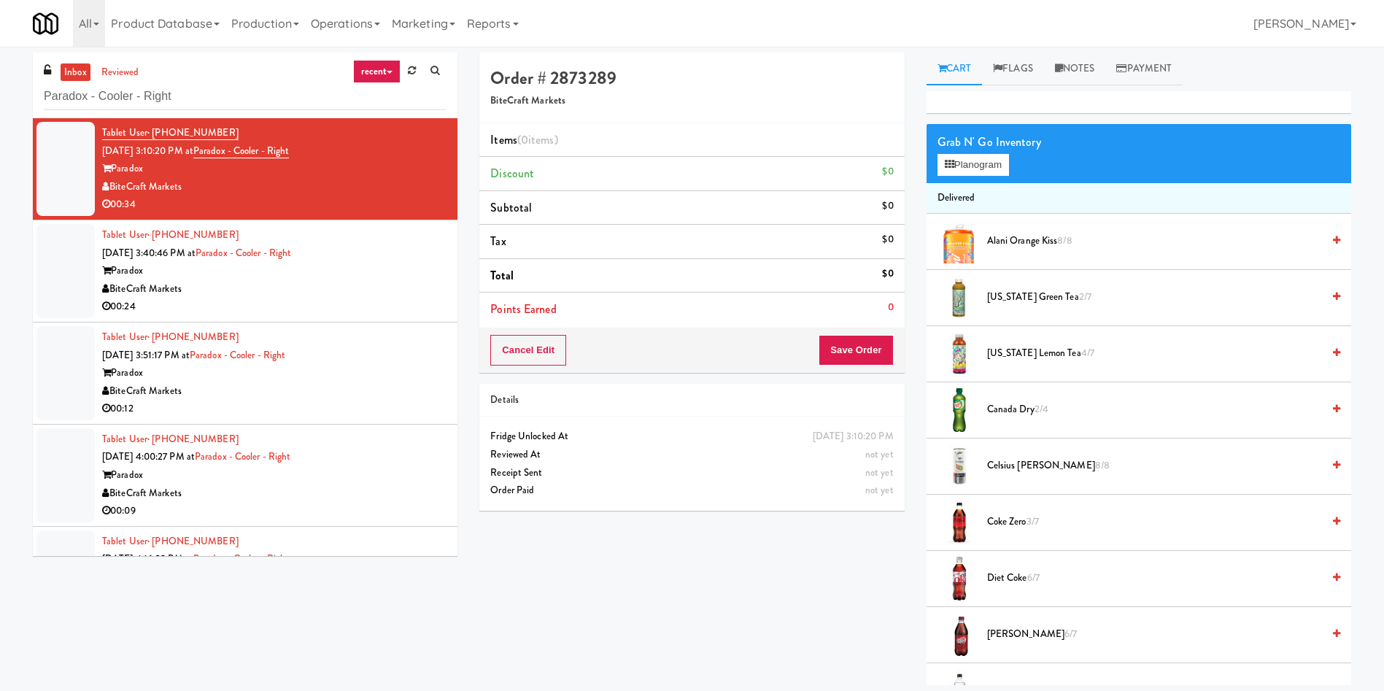
click at [44, 303] on div at bounding box center [65, 271] width 58 height 94
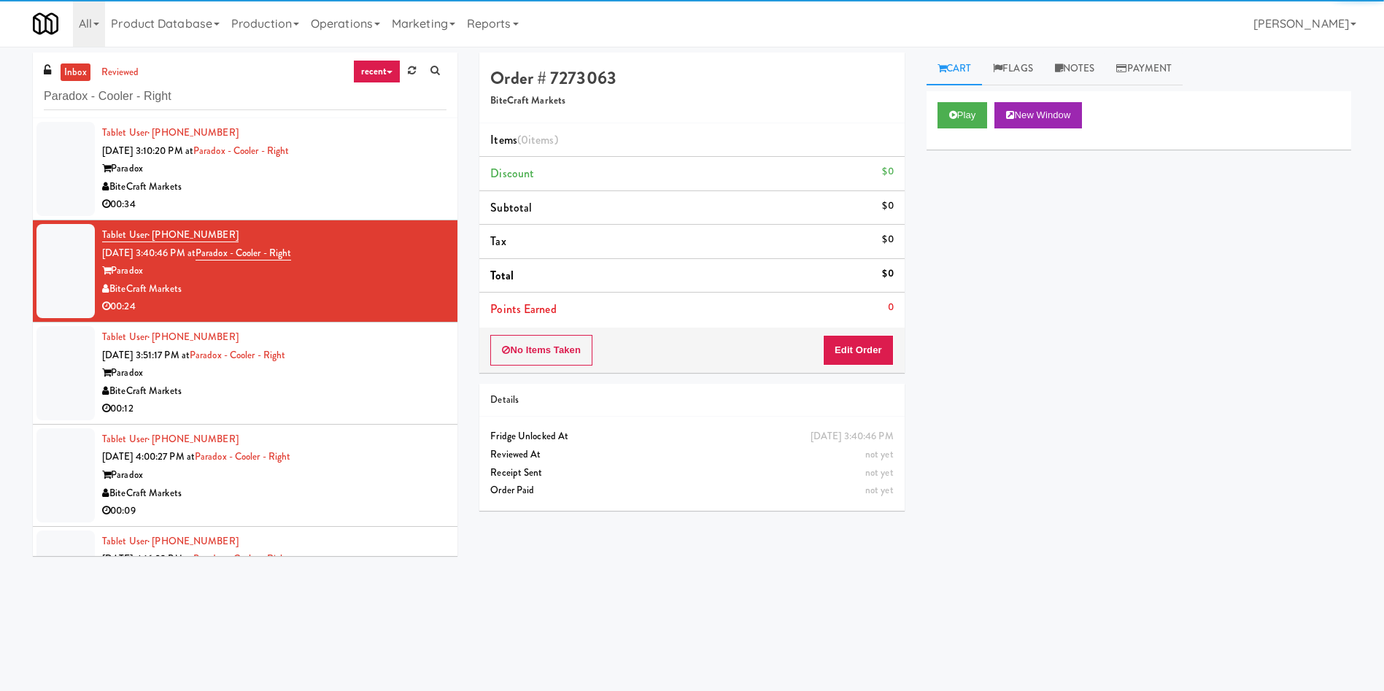
click at [74, 167] on div at bounding box center [65, 169] width 58 height 94
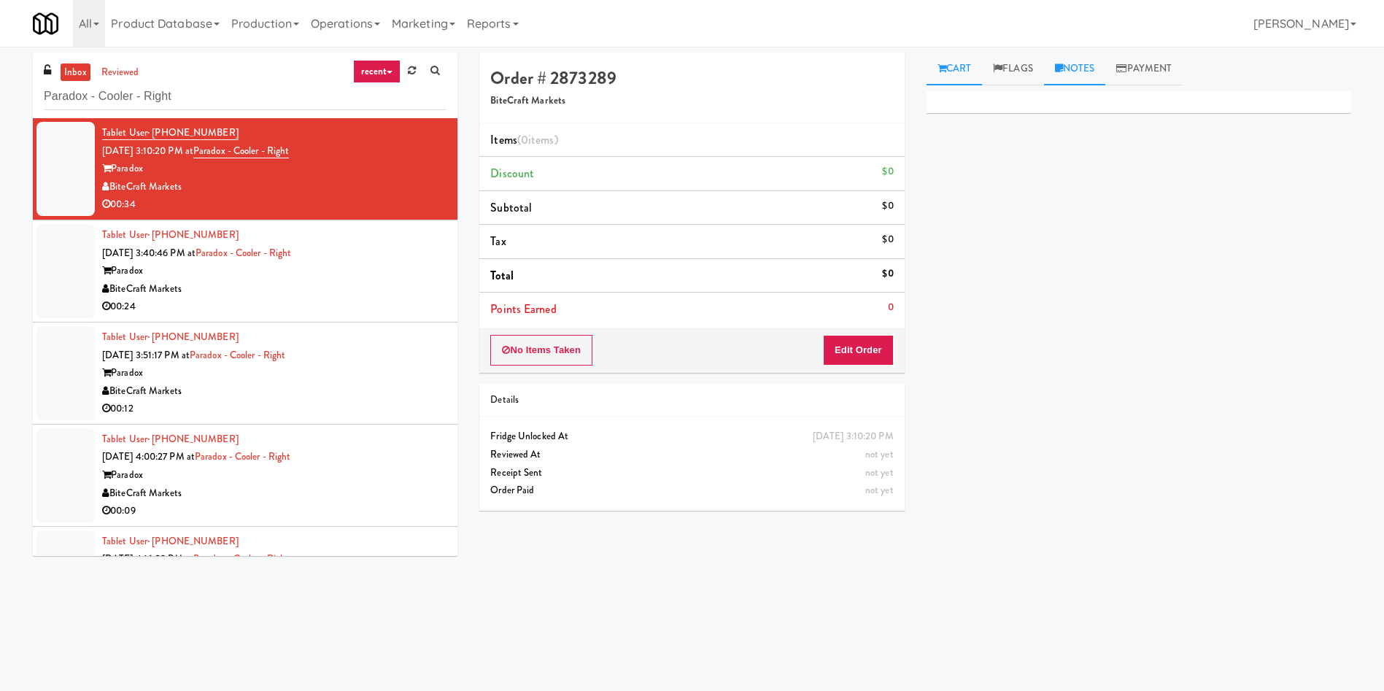
click at [1080, 74] on link "Notes" at bounding box center [1075, 69] width 62 height 33
drag, startPoint x: 591, startPoint y: 130, endPoint x: 775, endPoint y: 130, distance: 184.6
click at [594, 130] on li "Items (0 items )" at bounding box center [691, 140] width 425 height 34
click at [1037, 200] on p at bounding box center [1138, 201] width 401 height 16
drag, startPoint x: 1011, startPoint y: 68, endPoint x: 1011, endPoint y: 80, distance: 11.7
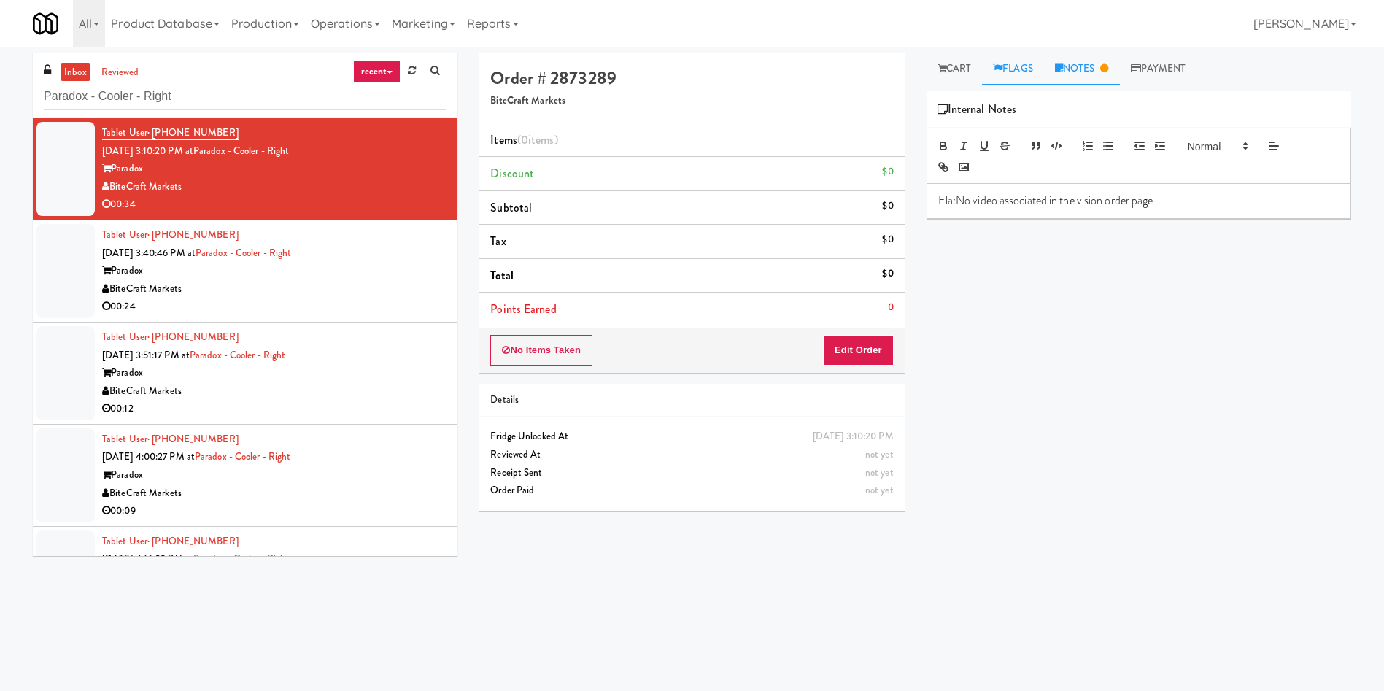
click at [1011, 68] on link "Flags" at bounding box center [1013, 69] width 62 height 33
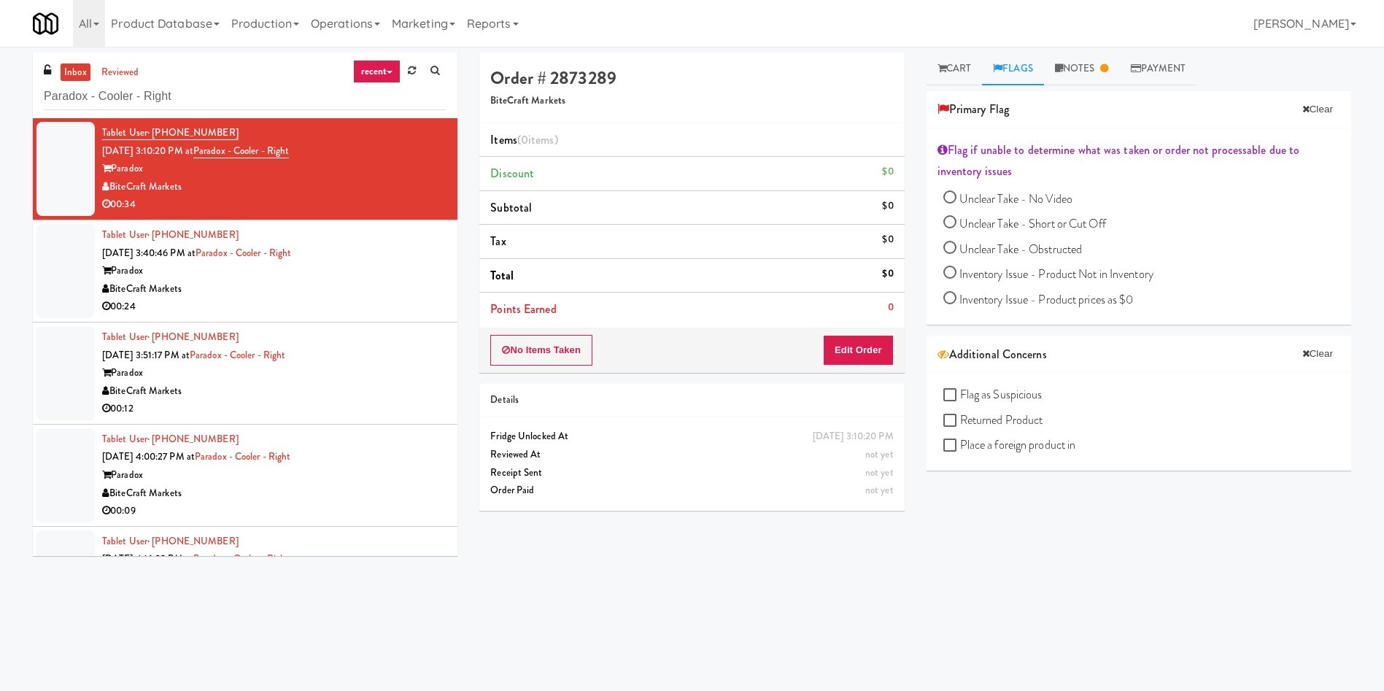
click at [1024, 198] on span "Unclear Take - No Video" at bounding box center [1015, 198] width 113 height 17
click at [956, 198] on input "Unclear Take - No Video" at bounding box center [949, 199] width 13 height 13
radio input "true"
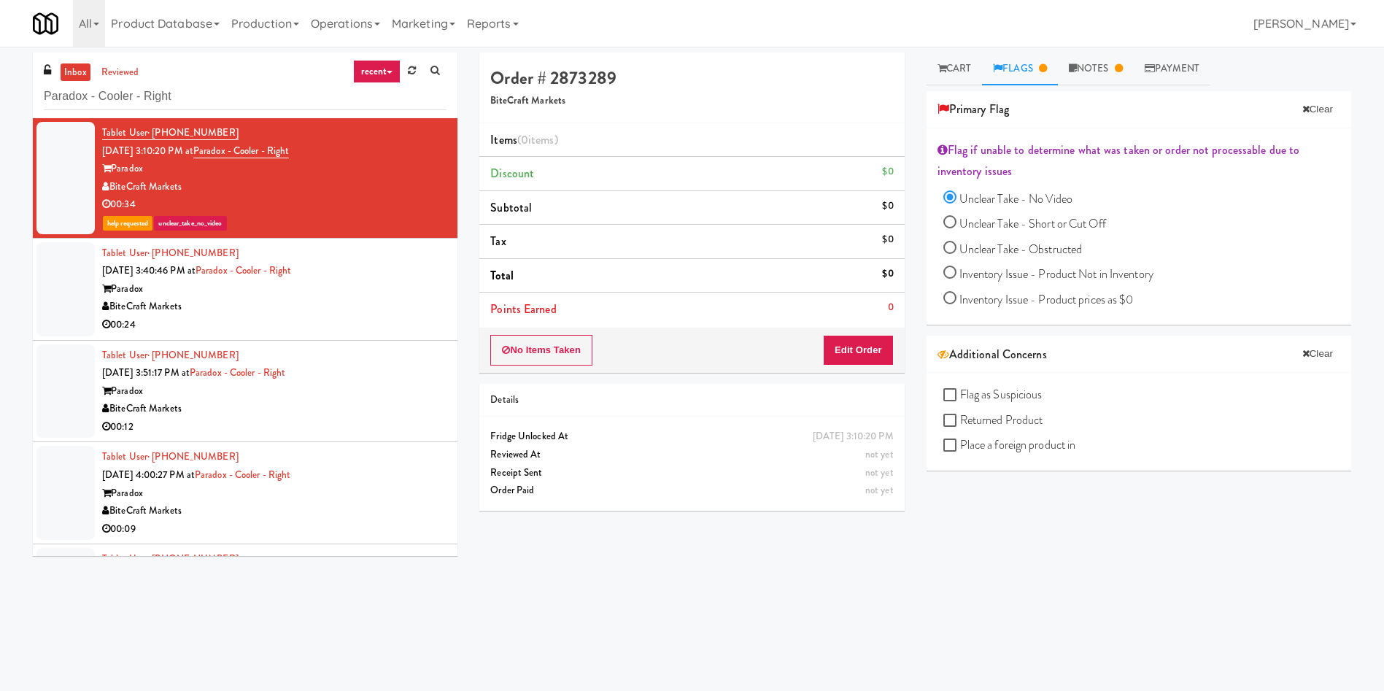
click at [62, 276] on div at bounding box center [65, 289] width 58 height 94
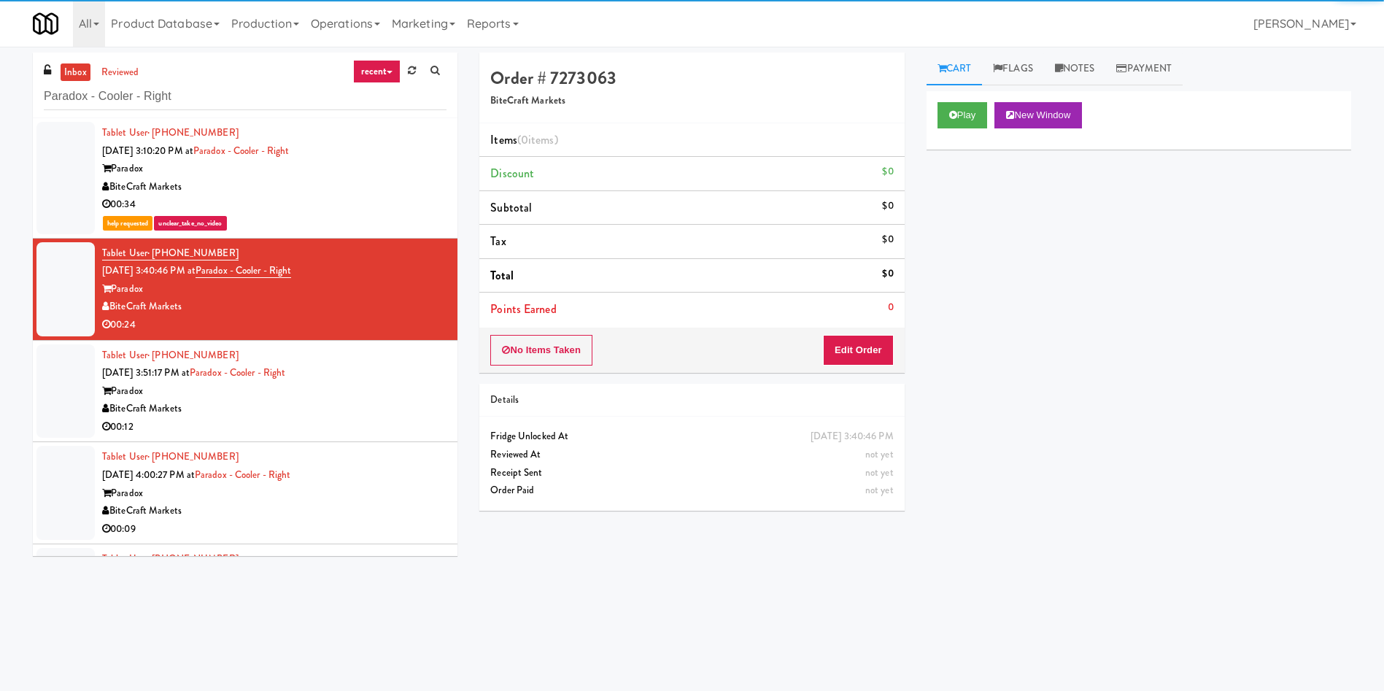
click at [78, 65] on link "inbox" at bounding box center [76, 72] width 30 height 18
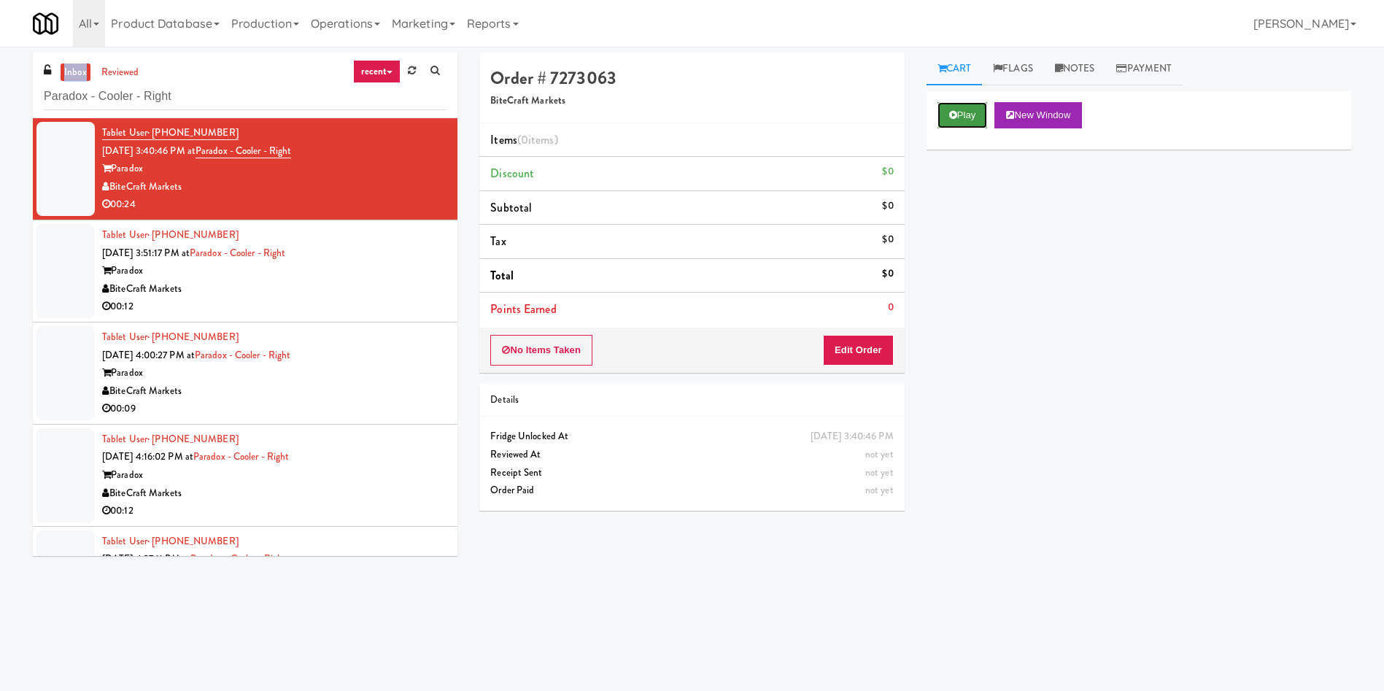
click at [974, 113] on button "Play" at bounding box center [962, 115] width 50 height 26
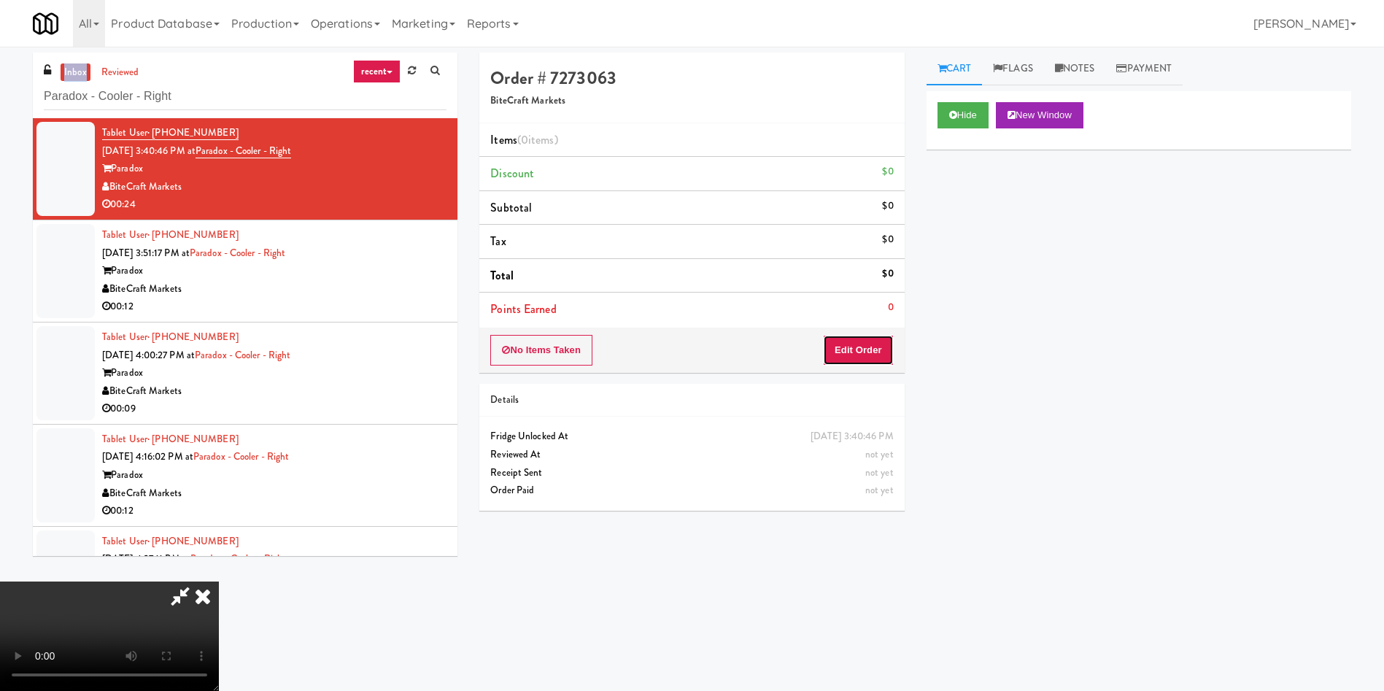
click at [837, 355] on button "Edit Order" at bounding box center [858, 350] width 71 height 31
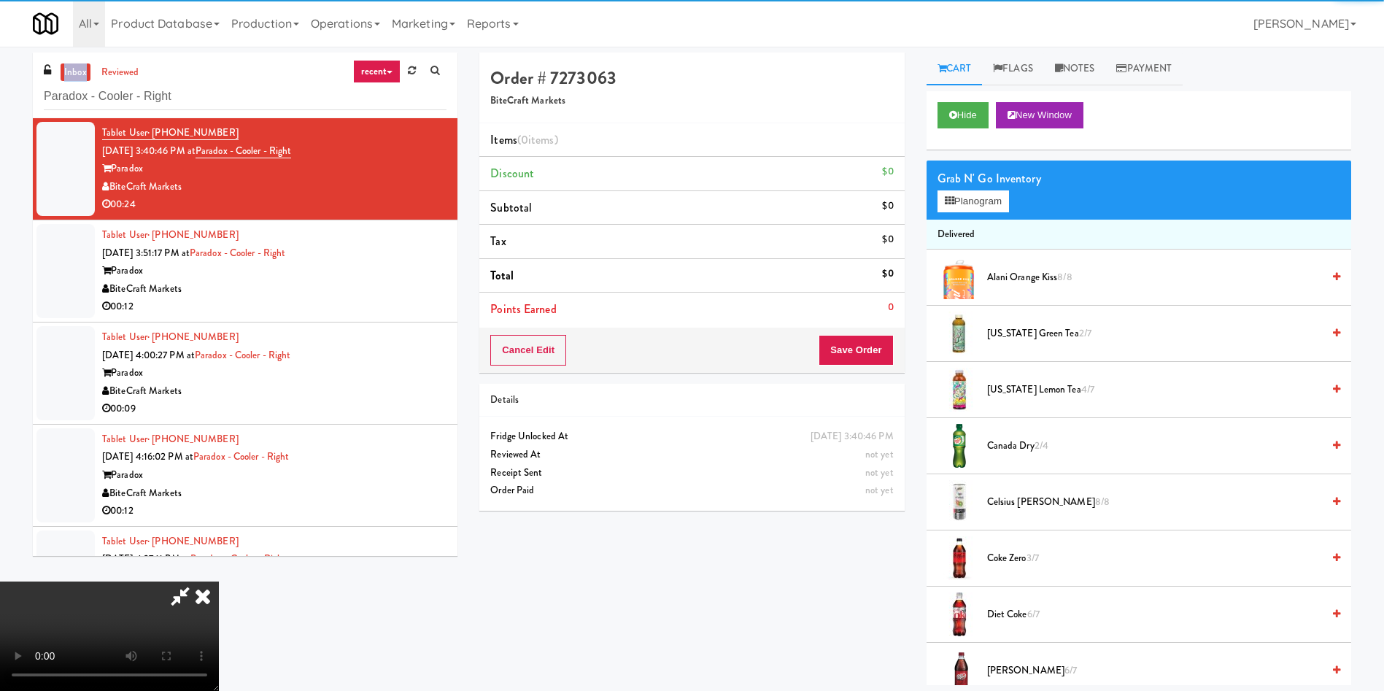
scroll to position [109, 0]
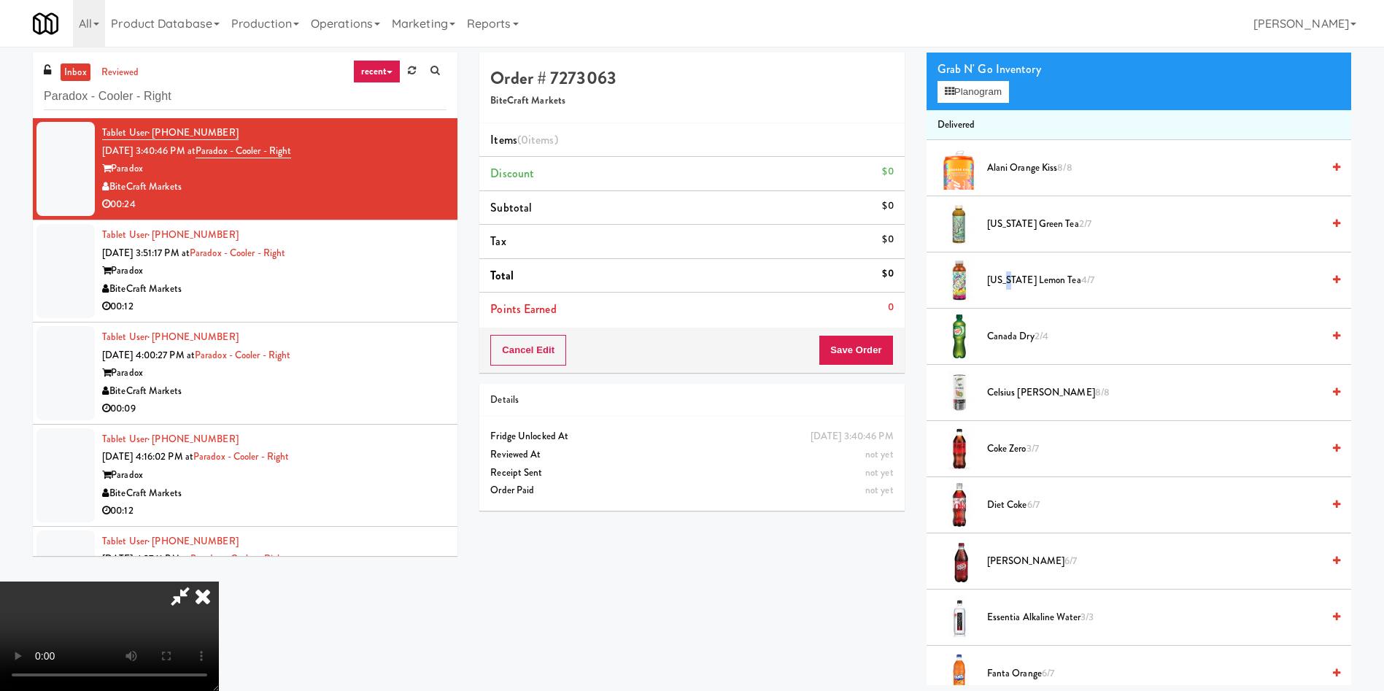
click at [1005, 281] on span "Arizona Lemon Tea 4/7" at bounding box center [1154, 280] width 335 height 18
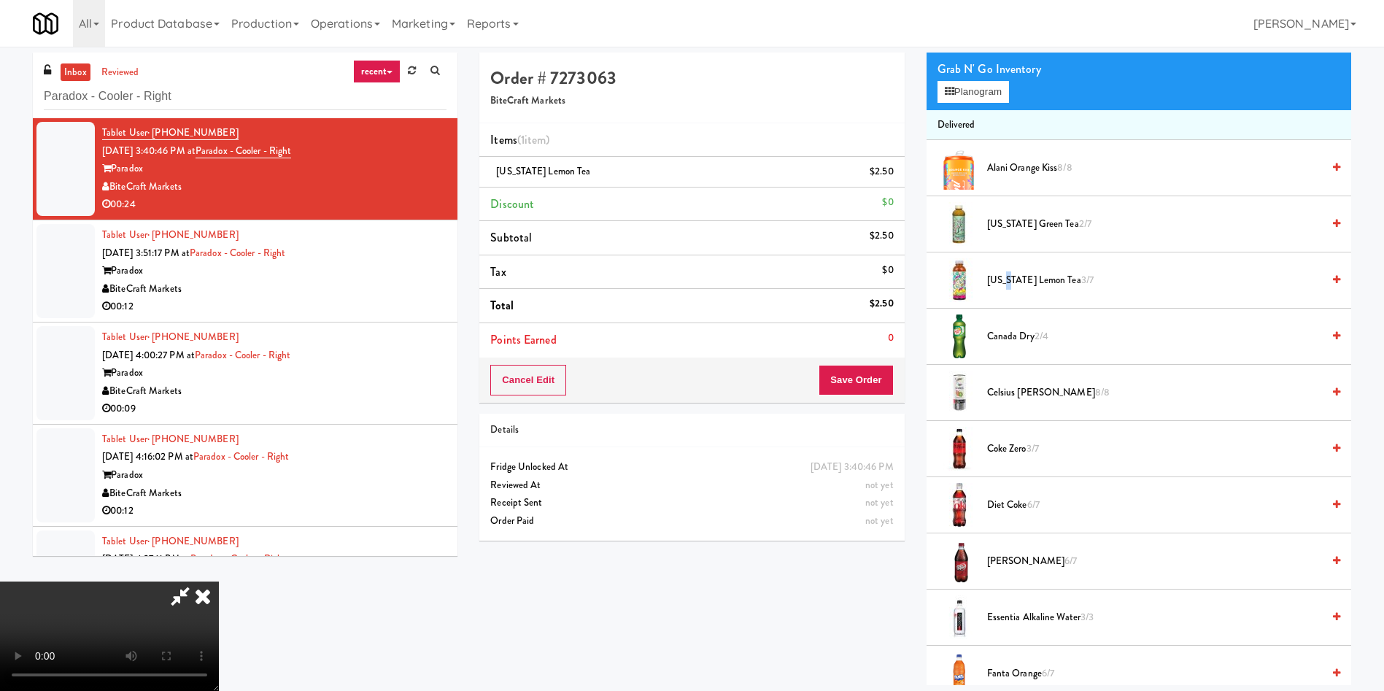
click at [219, 581] on video at bounding box center [109, 635] width 219 height 109
click at [992, 93] on button "Planogram" at bounding box center [972, 92] width 71 height 22
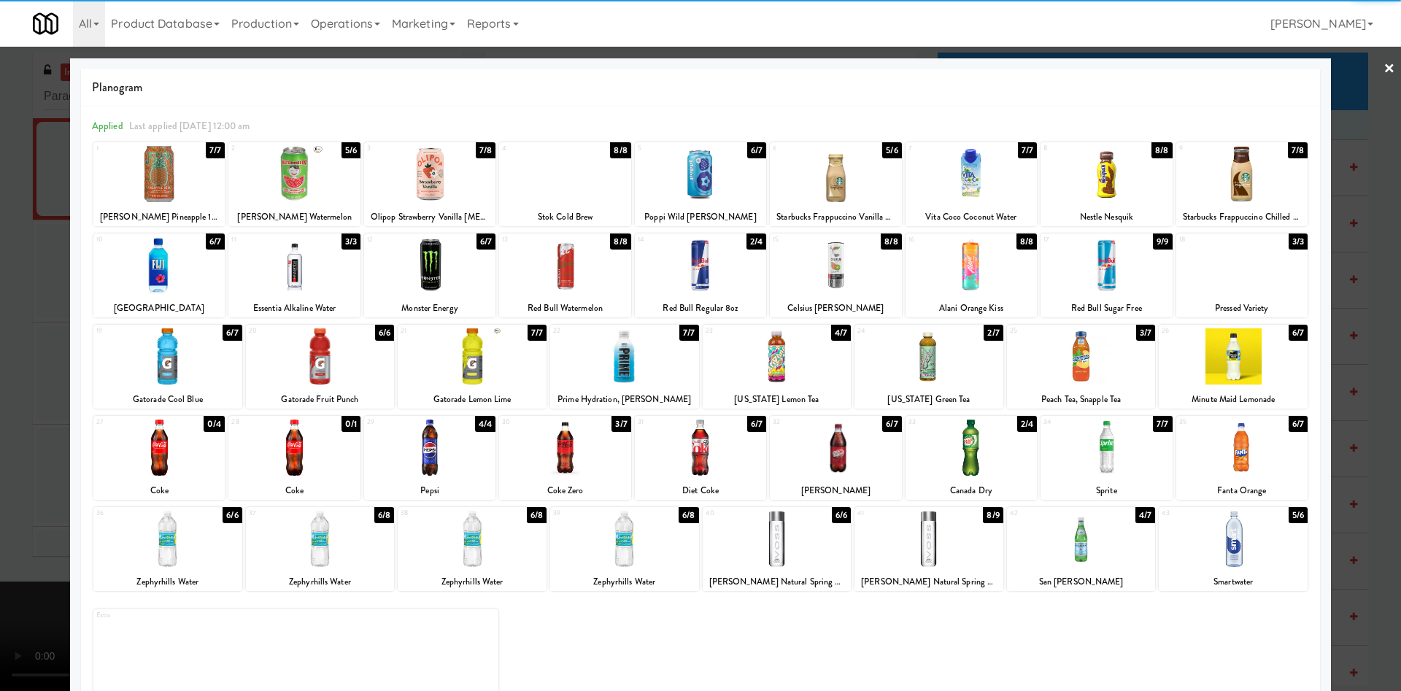
click at [1245, 436] on div at bounding box center [1241, 447] width 131 height 56
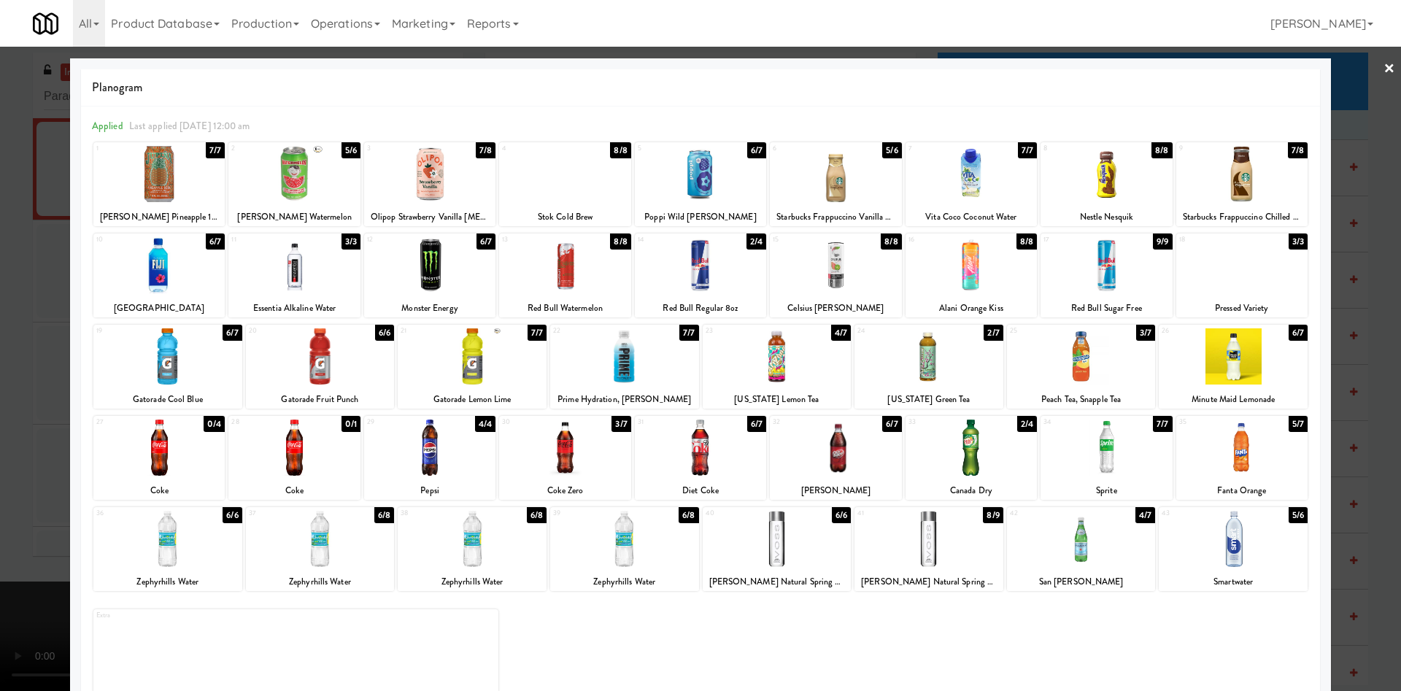
click at [1342, 125] on div at bounding box center [700, 345] width 1401 height 691
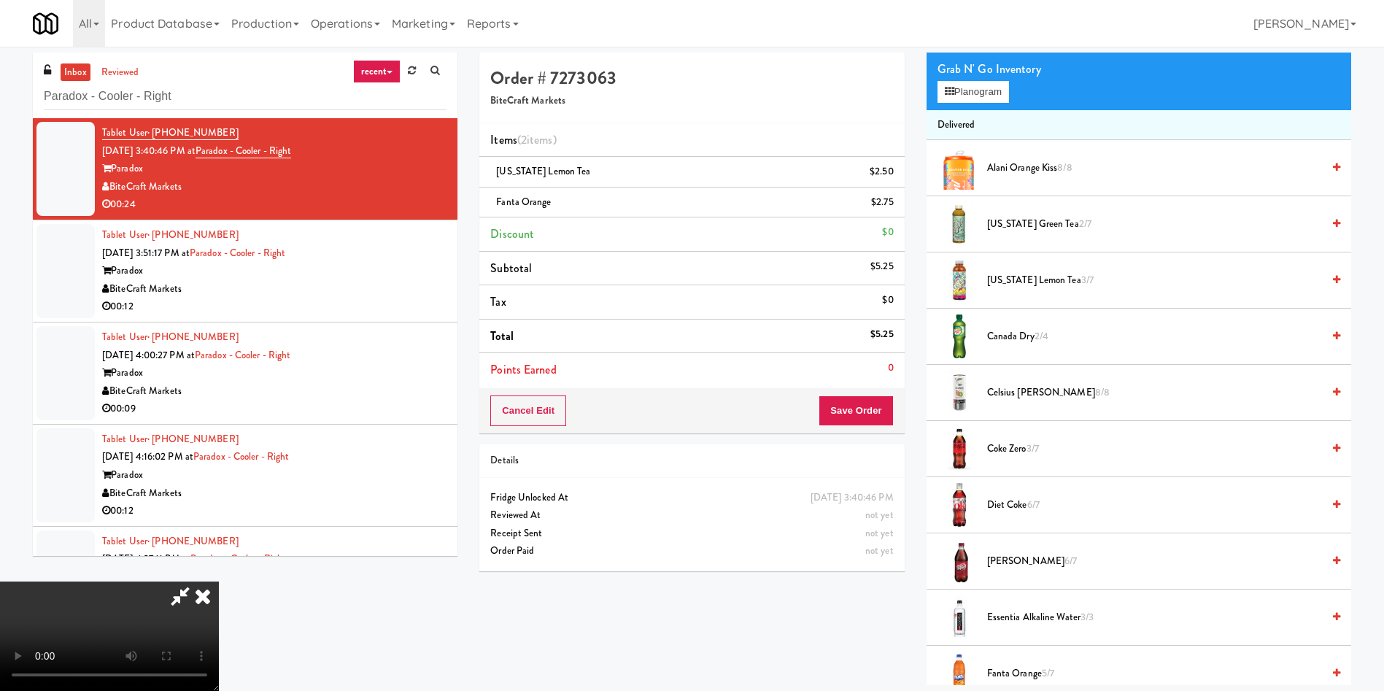
click at [219, 581] on video at bounding box center [109, 635] width 219 height 109
click at [870, 410] on button "Save Order" at bounding box center [856, 410] width 74 height 31
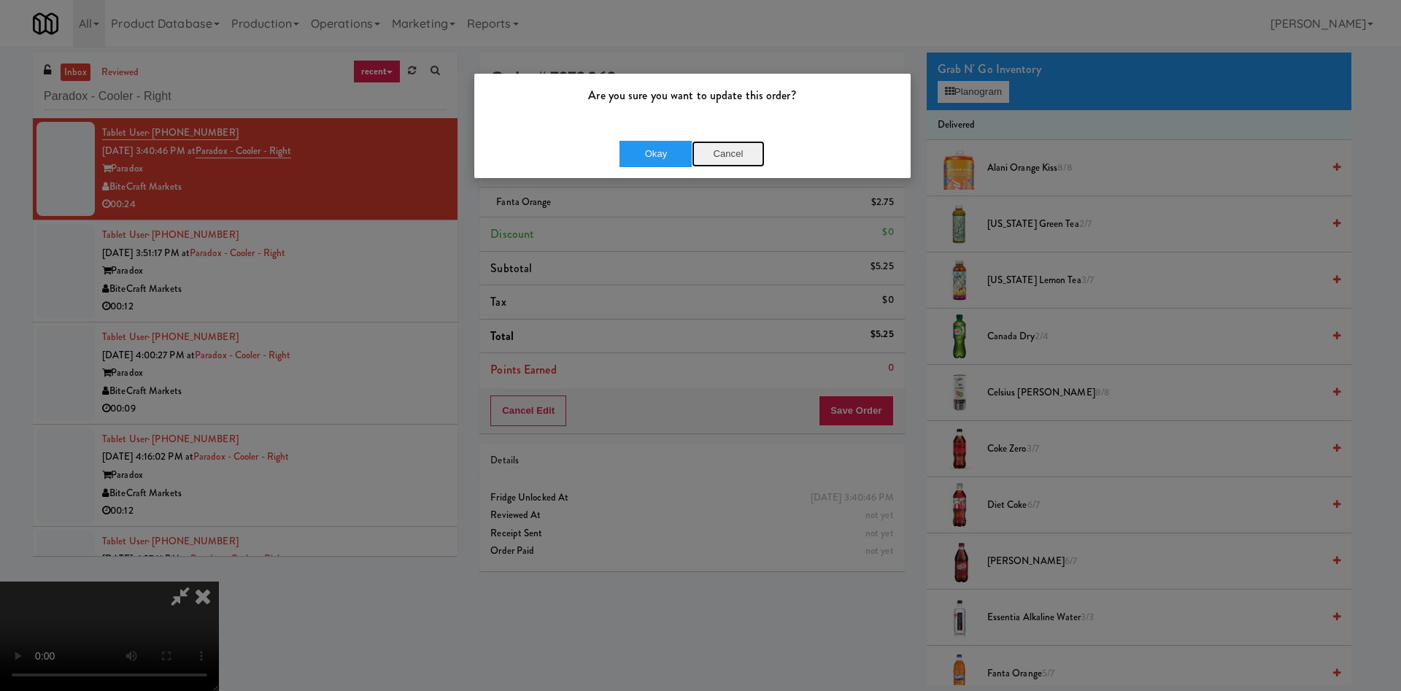
click at [720, 152] on button "Cancel" at bounding box center [728, 154] width 73 height 26
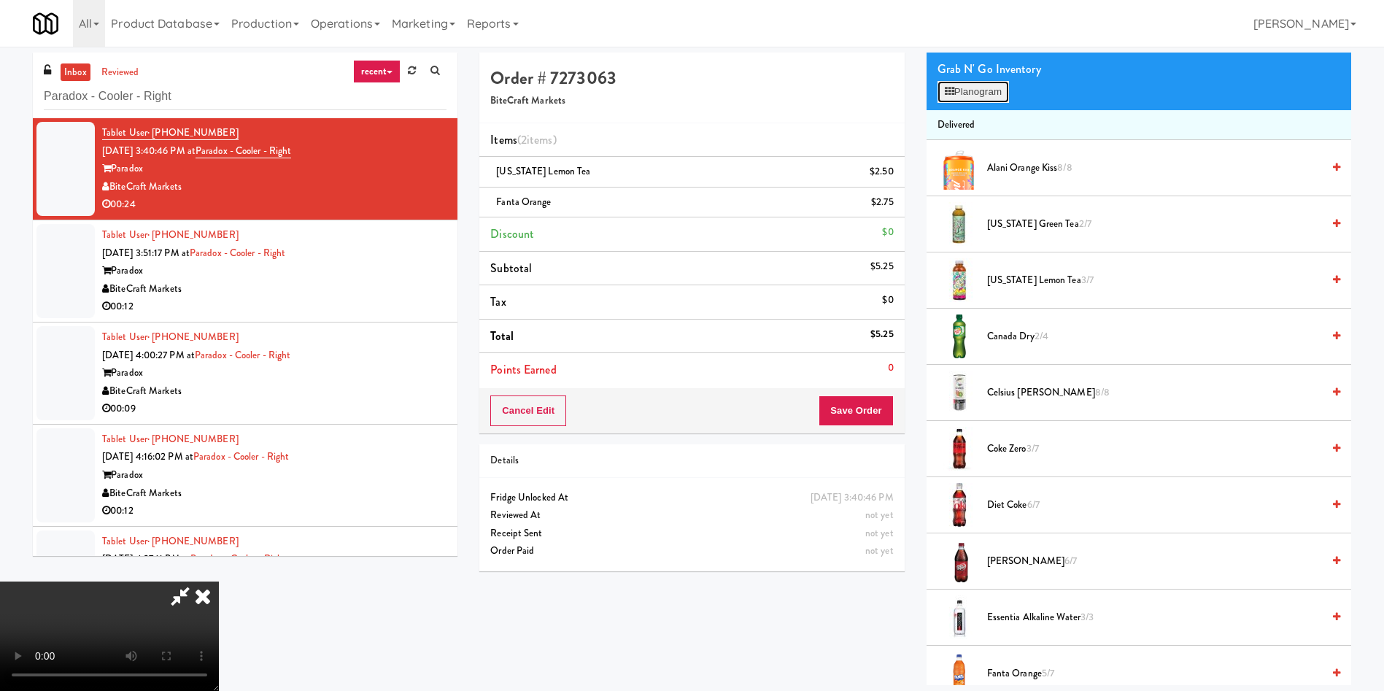
click at [991, 82] on button "Planogram" at bounding box center [972, 92] width 71 height 22
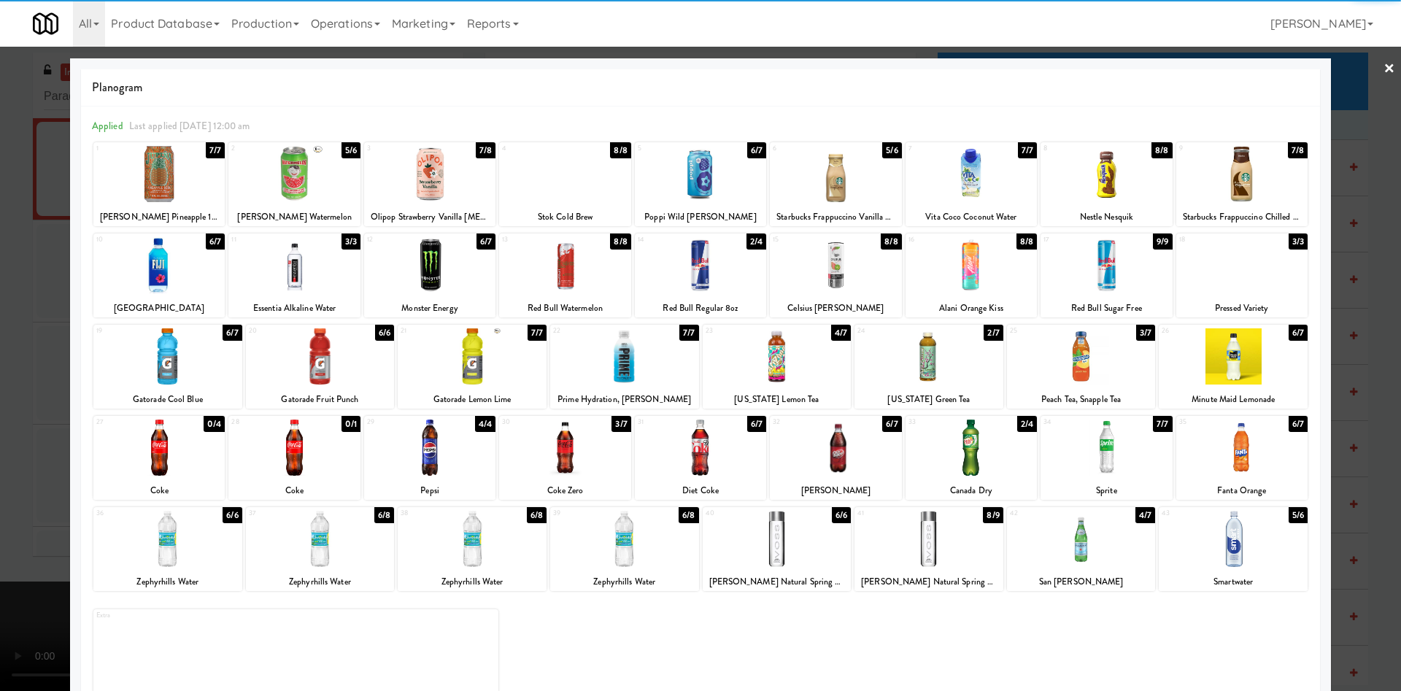
click at [844, 274] on div at bounding box center [835, 265] width 131 height 56
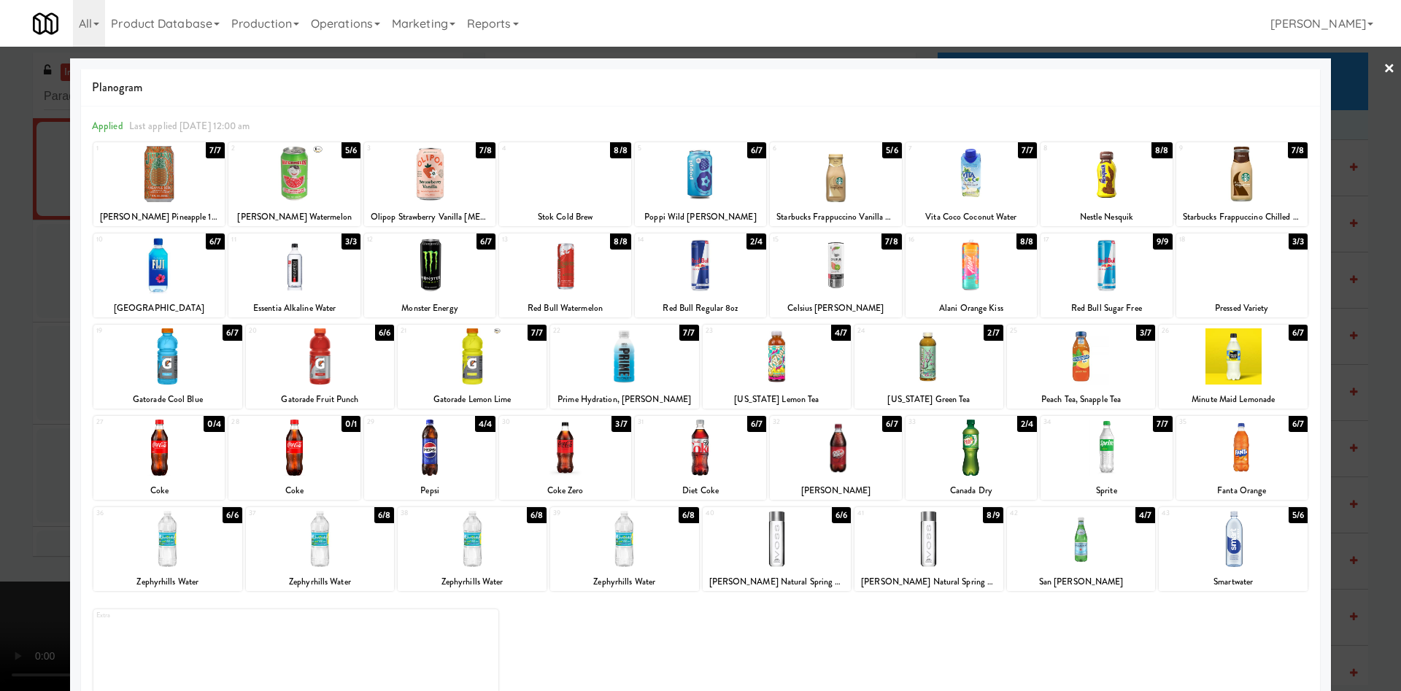
click at [1365, 118] on div at bounding box center [700, 345] width 1401 height 691
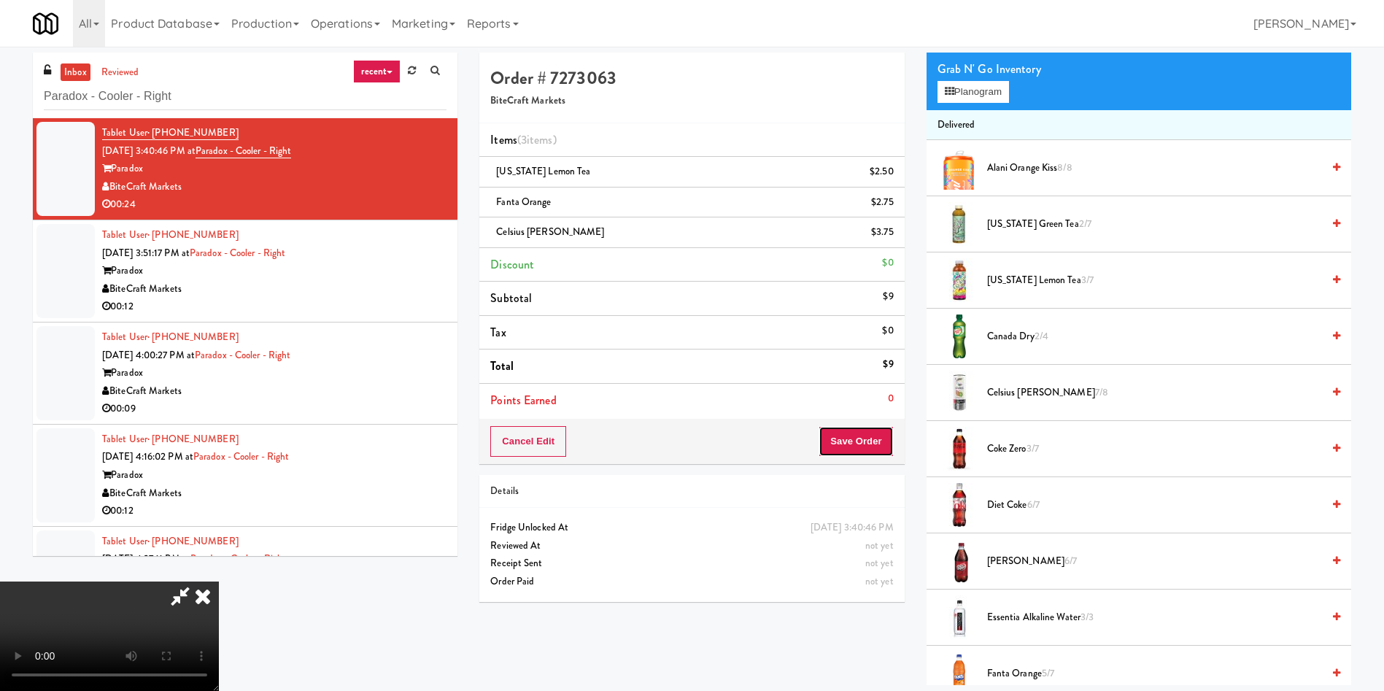
click at [854, 443] on button "Save Order" at bounding box center [856, 441] width 74 height 31
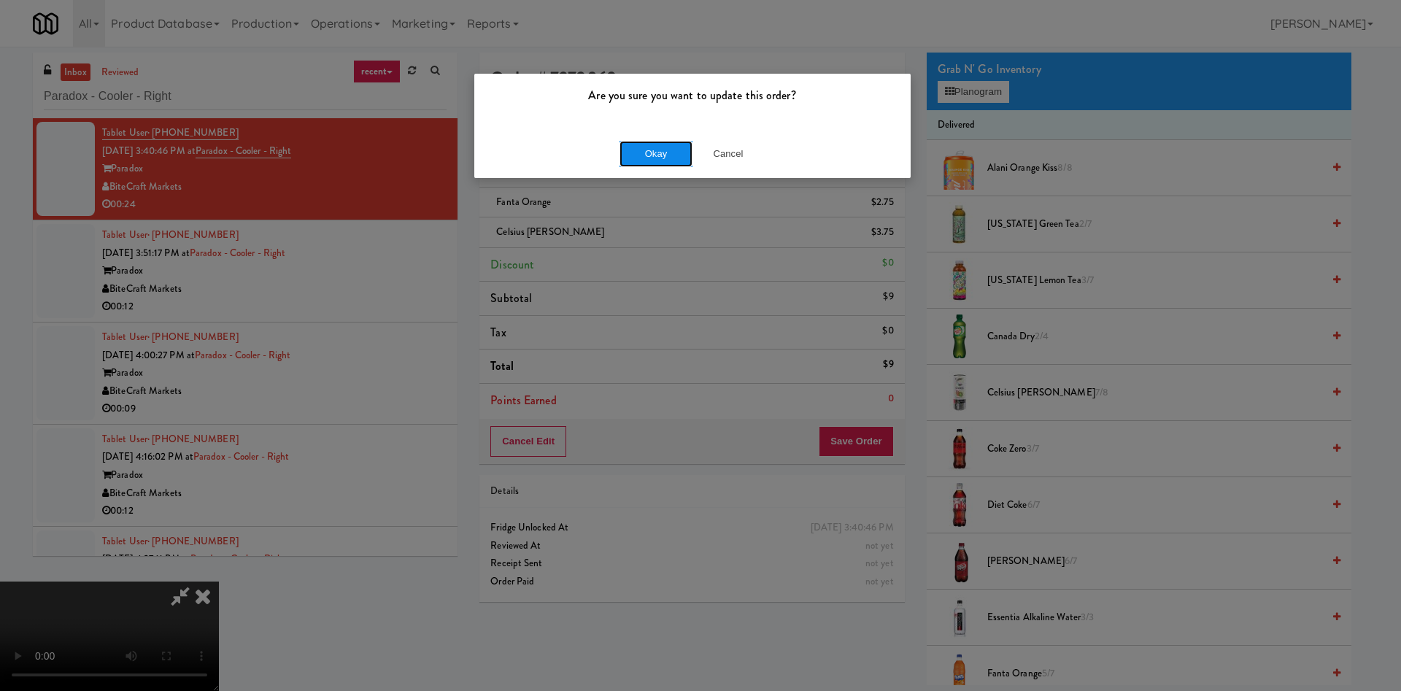
click at [682, 143] on button "Okay" at bounding box center [655, 154] width 73 height 26
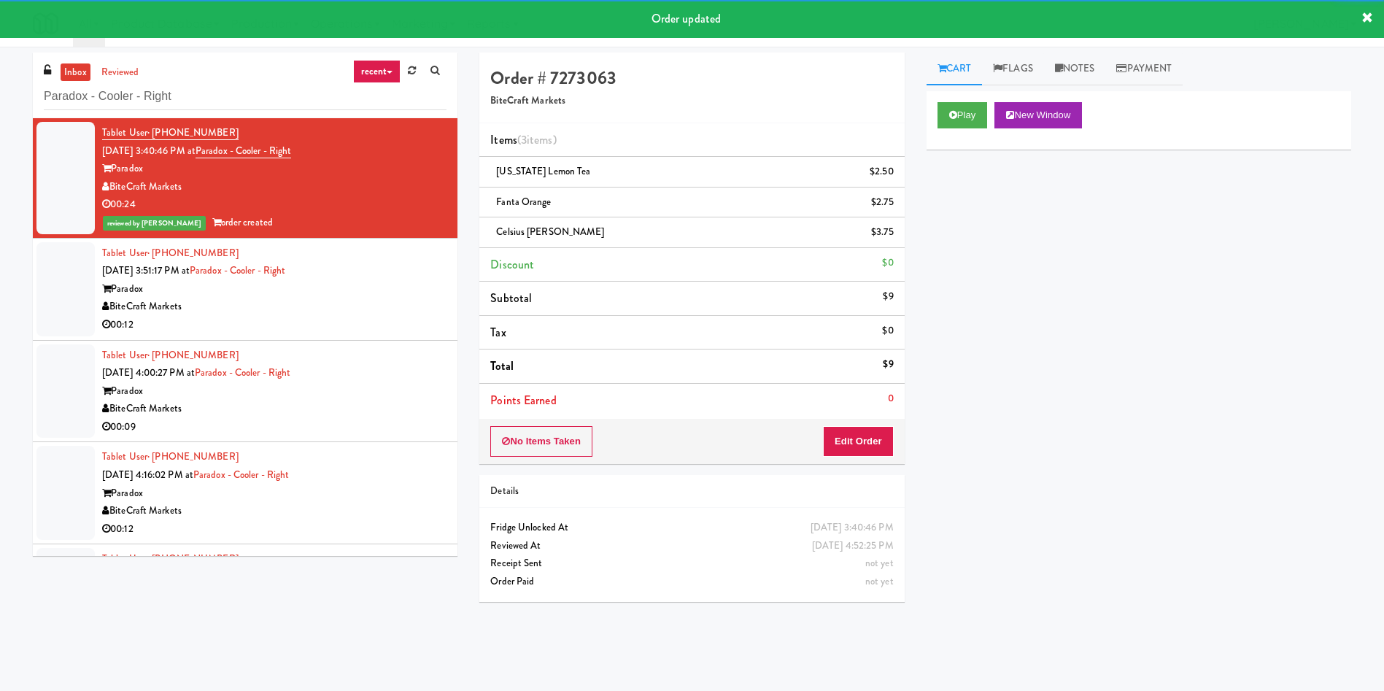
drag, startPoint x: 69, startPoint y: 284, endPoint x: 150, endPoint y: 273, distance: 81.7
click at [68, 284] on div at bounding box center [65, 289] width 58 height 94
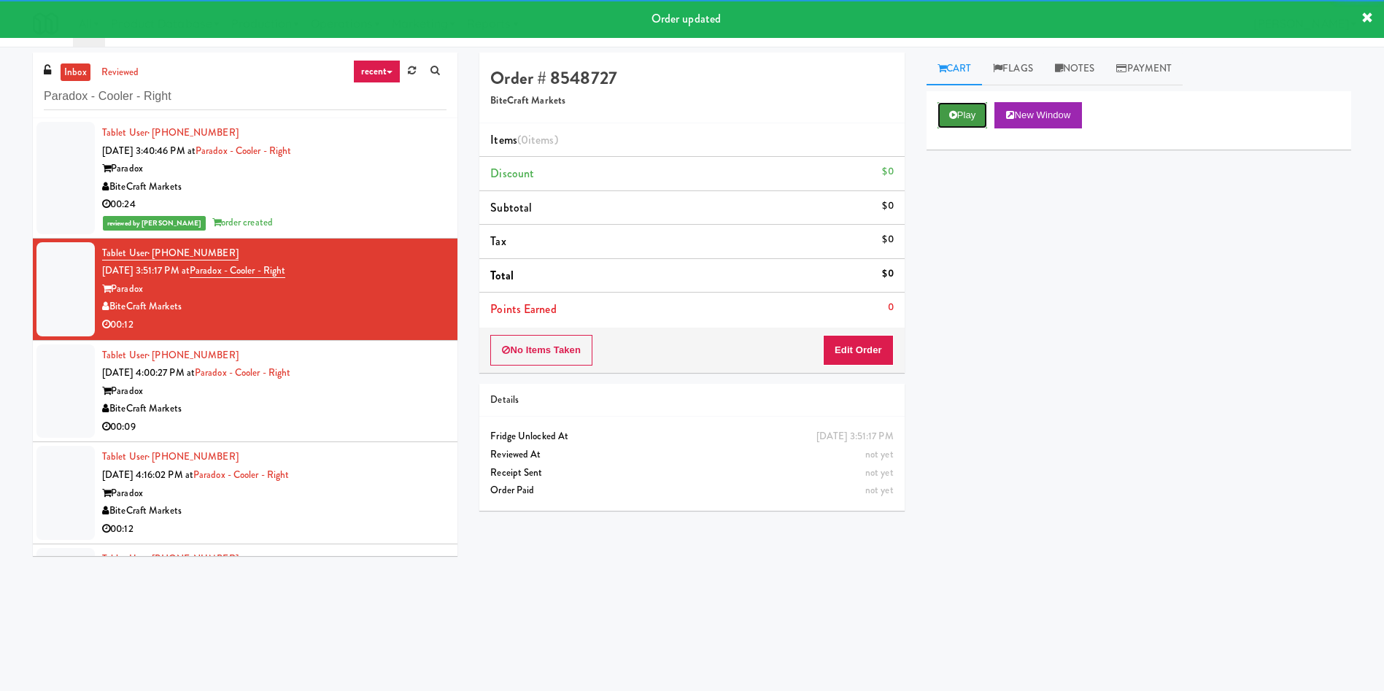
click at [959, 119] on button "Play" at bounding box center [962, 115] width 50 height 26
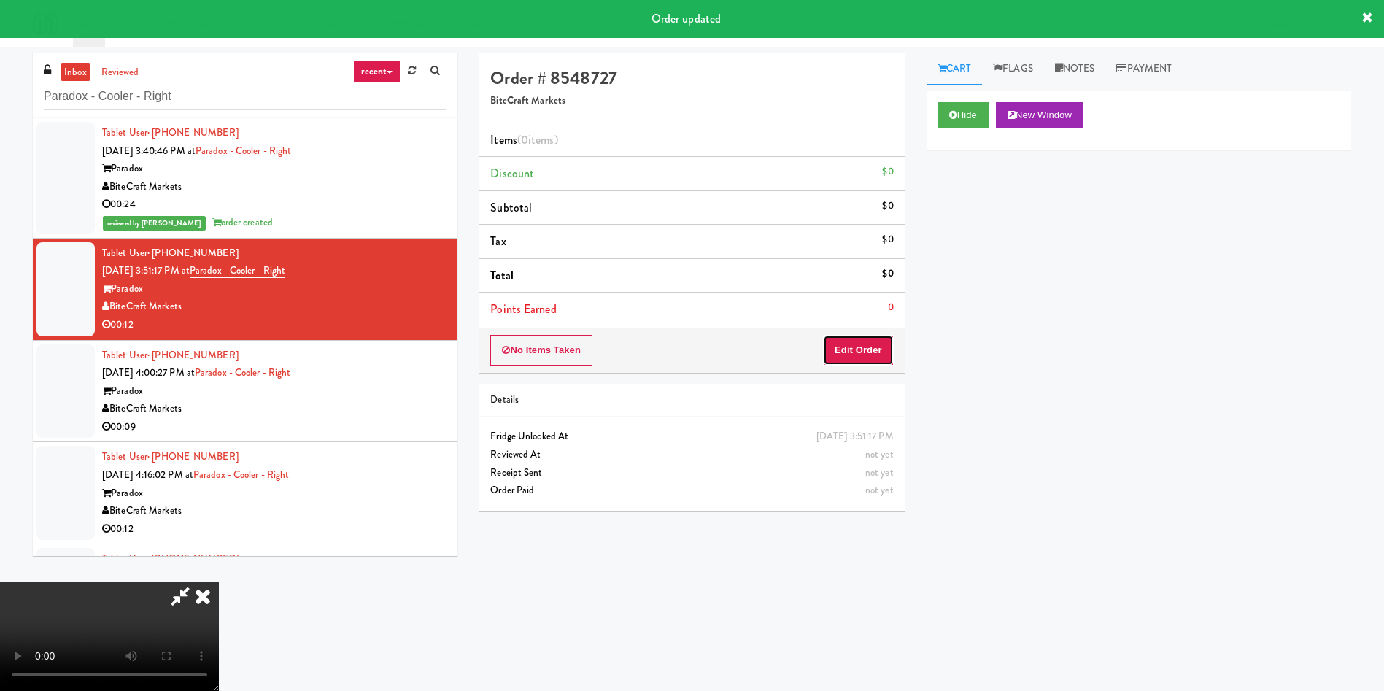
click at [863, 350] on button "Edit Order" at bounding box center [858, 350] width 71 height 31
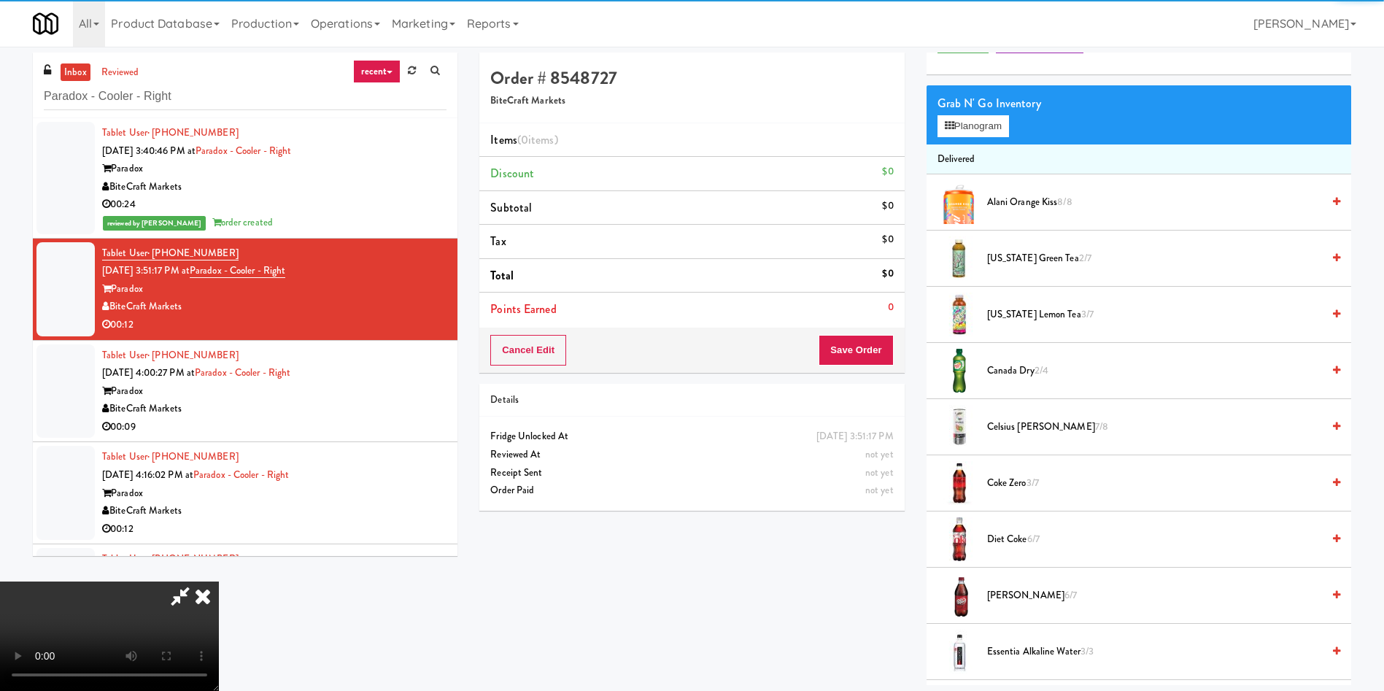
scroll to position [109, 0]
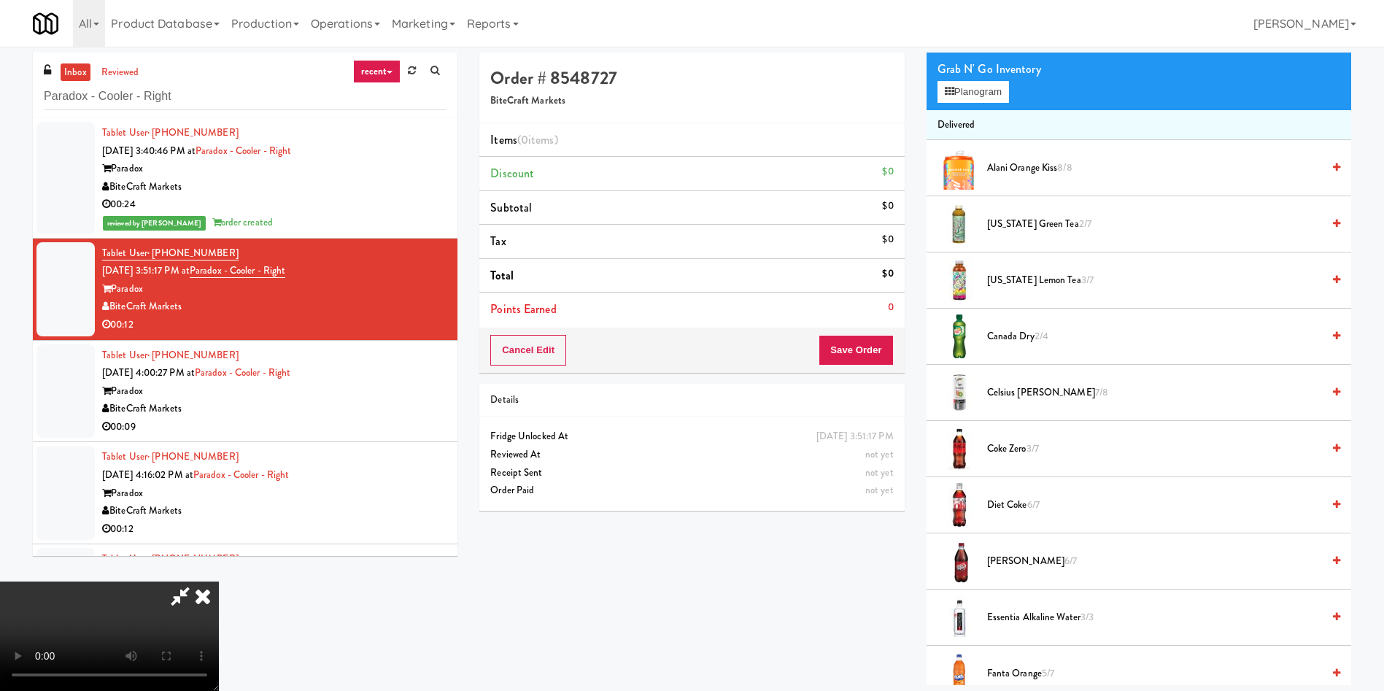
click at [219, 581] on video at bounding box center [109, 635] width 219 height 109
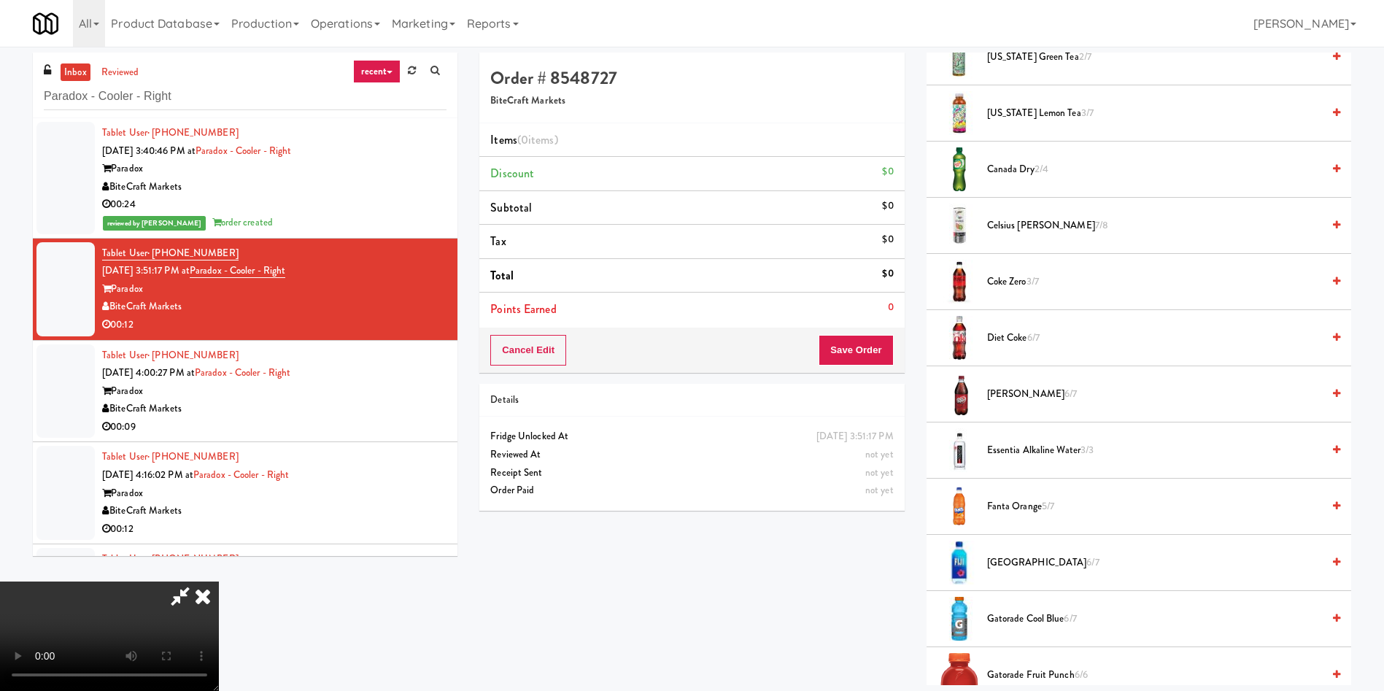
scroll to position [438, 0]
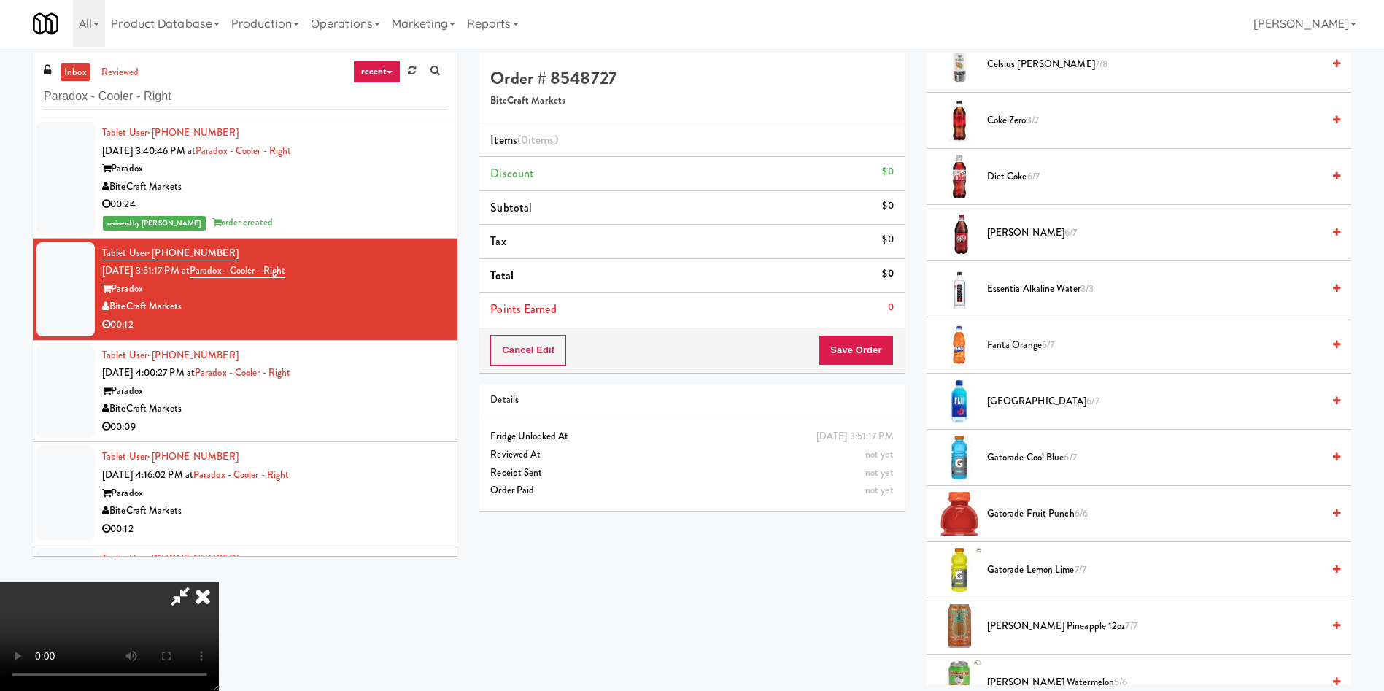
click at [1021, 573] on span "Gatorade Lemon Lime 7/7" at bounding box center [1154, 570] width 335 height 18
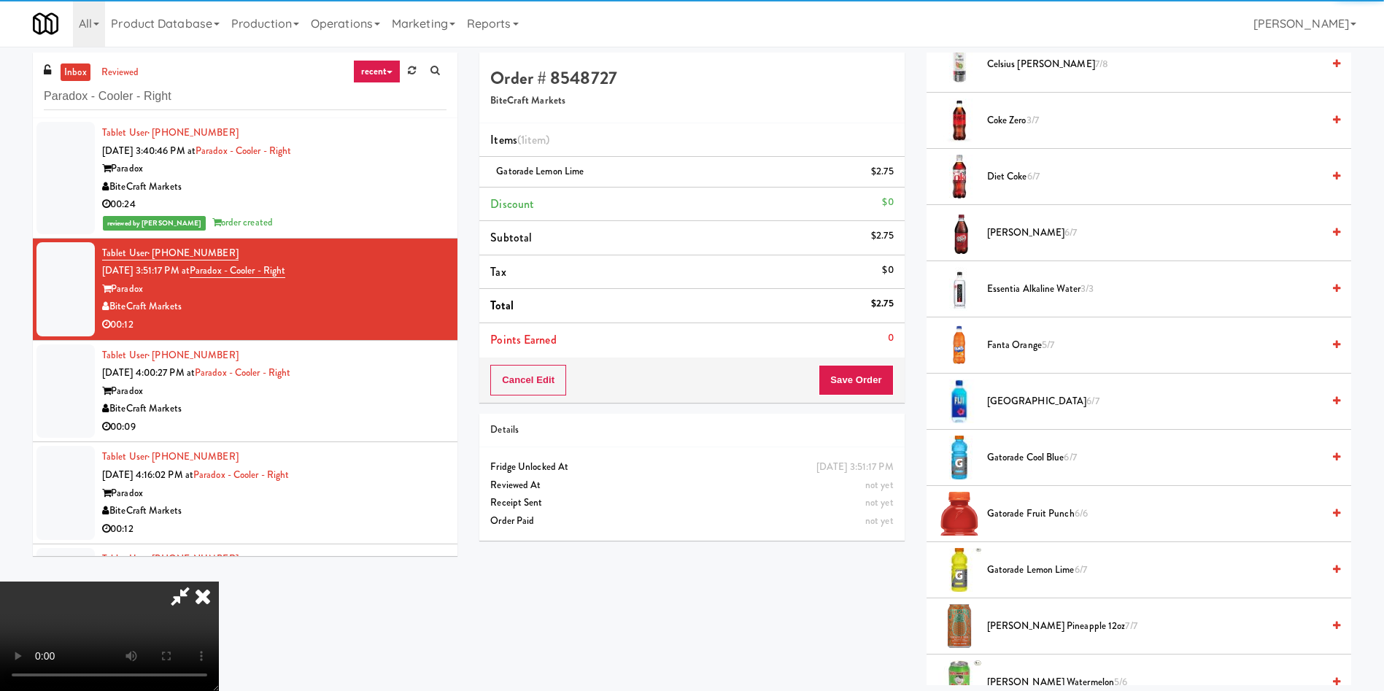
click at [219, 581] on video at bounding box center [109, 635] width 219 height 109
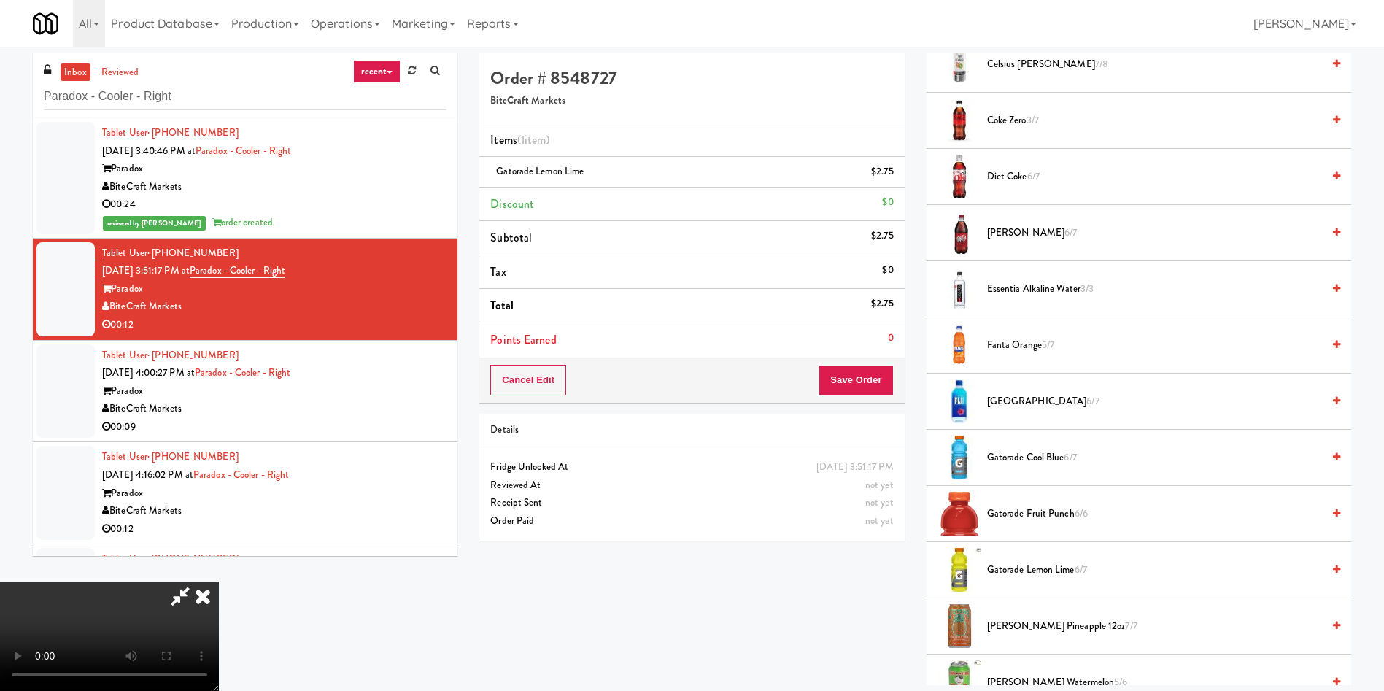
click at [219, 581] on video at bounding box center [109, 635] width 219 height 109
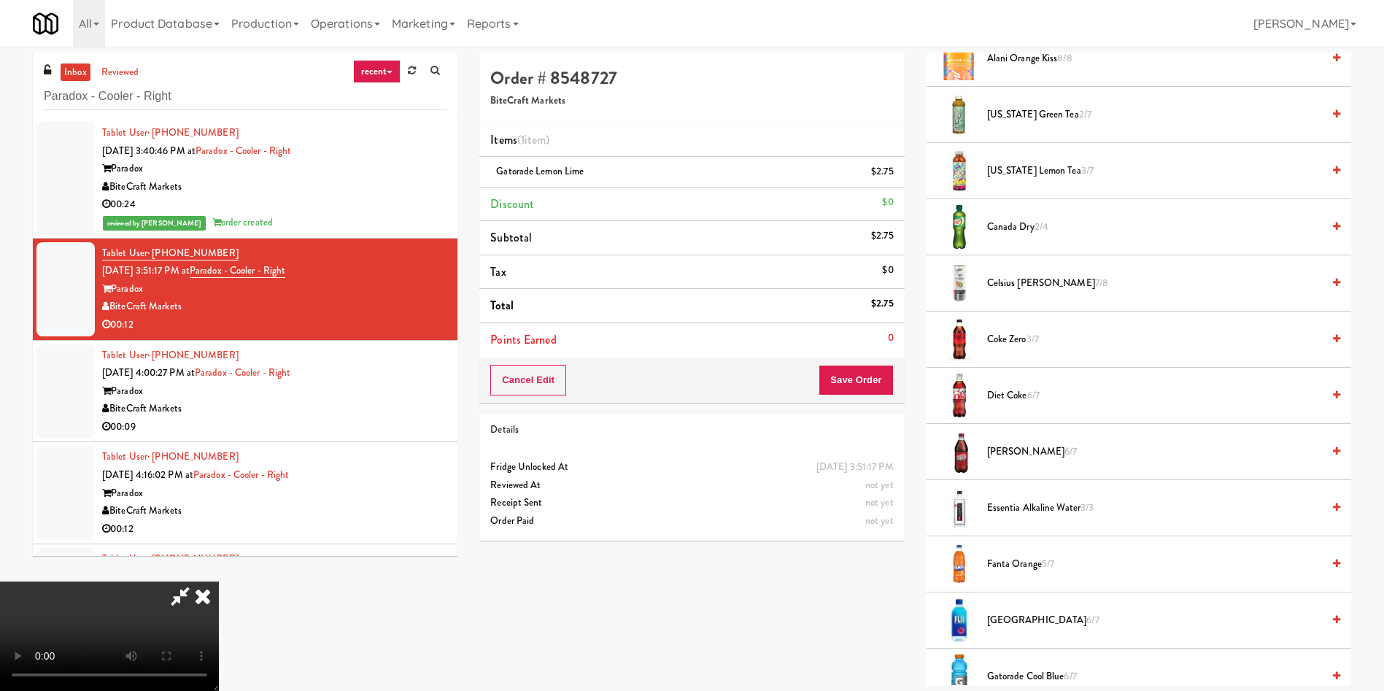
scroll to position [109, 0]
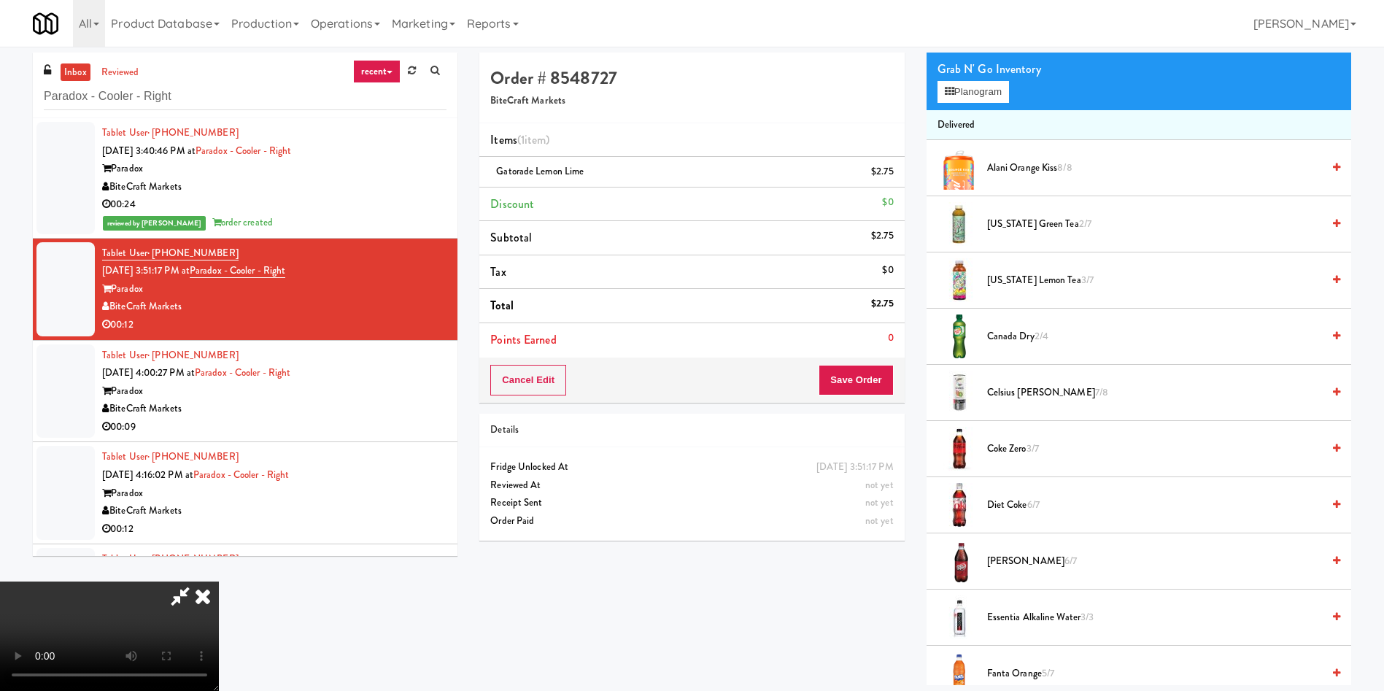
click at [1000, 395] on span "Celsius Kiwi Guava 7/8" at bounding box center [1154, 393] width 335 height 18
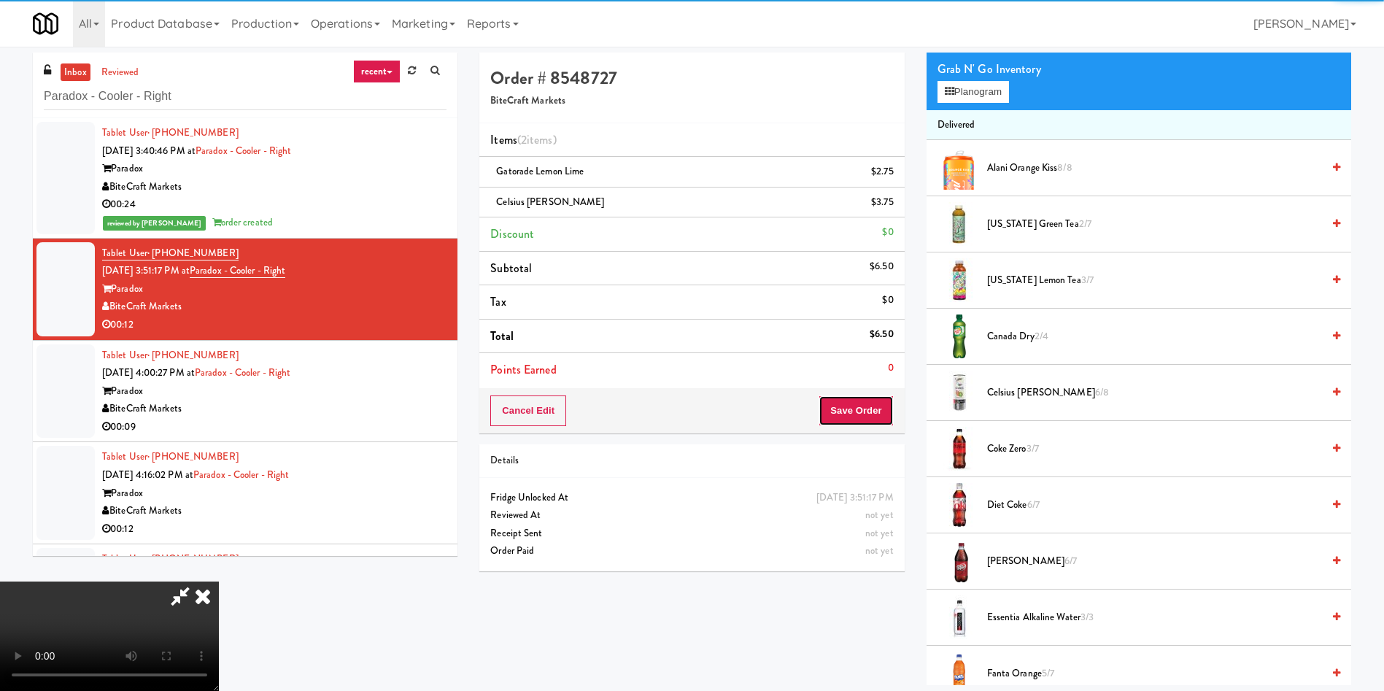
click at [850, 416] on button "Save Order" at bounding box center [856, 410] width 74 height 31
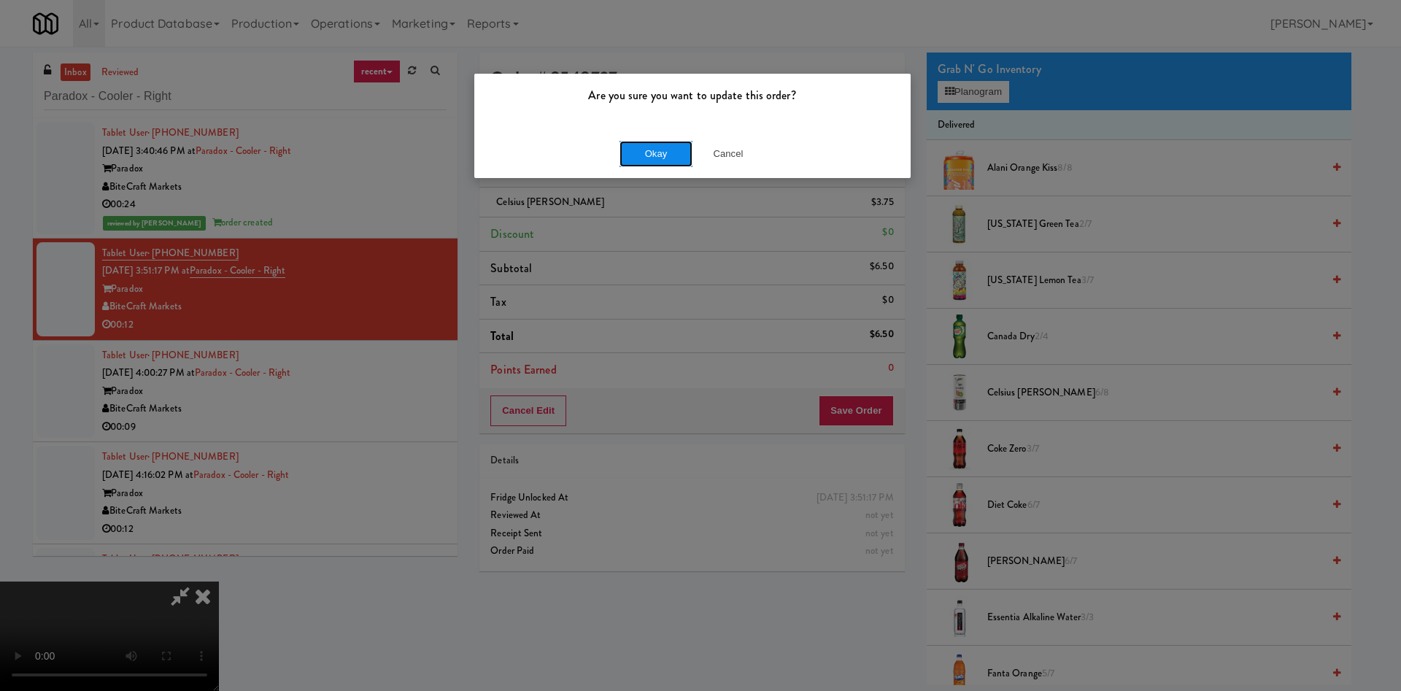
click at [657, 156] on button "Okay" at bounding box center [655, 154] width 73 height 26
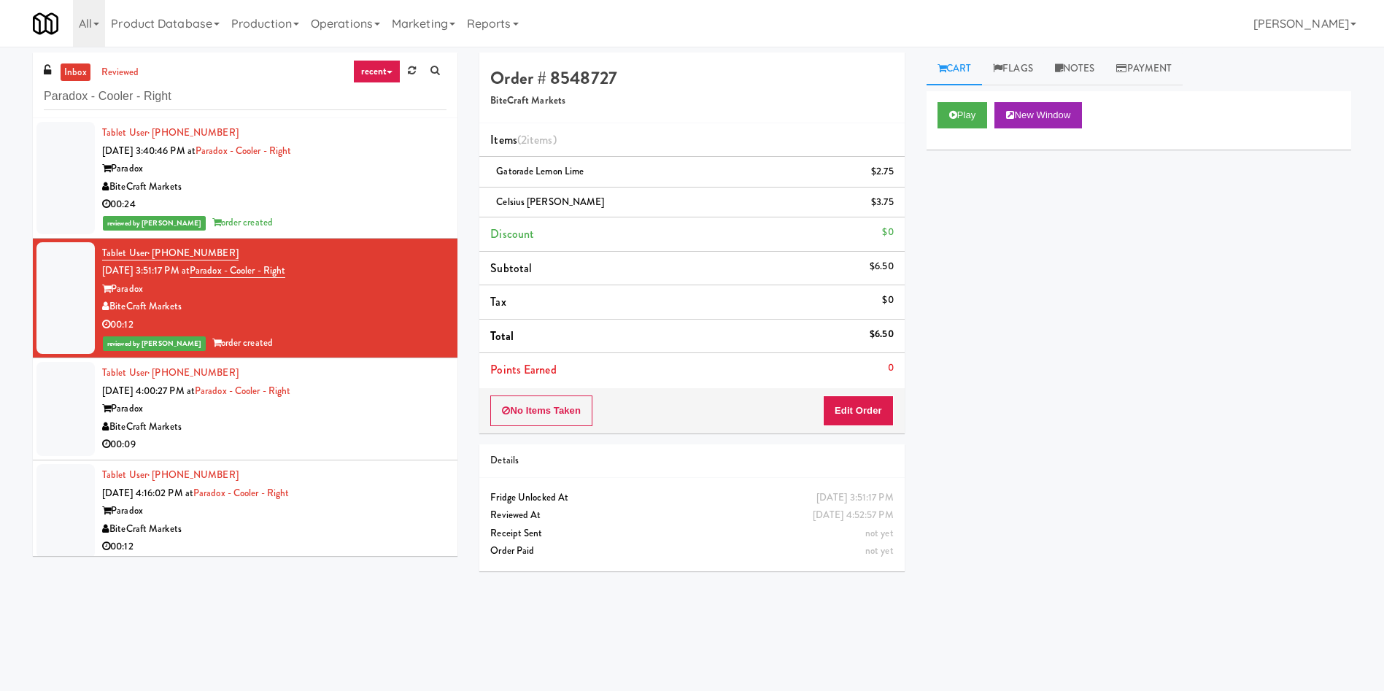
scroll to position [0, 0]
click at [53, 407] on div at bounding box center [65, 409] width 58 height 94
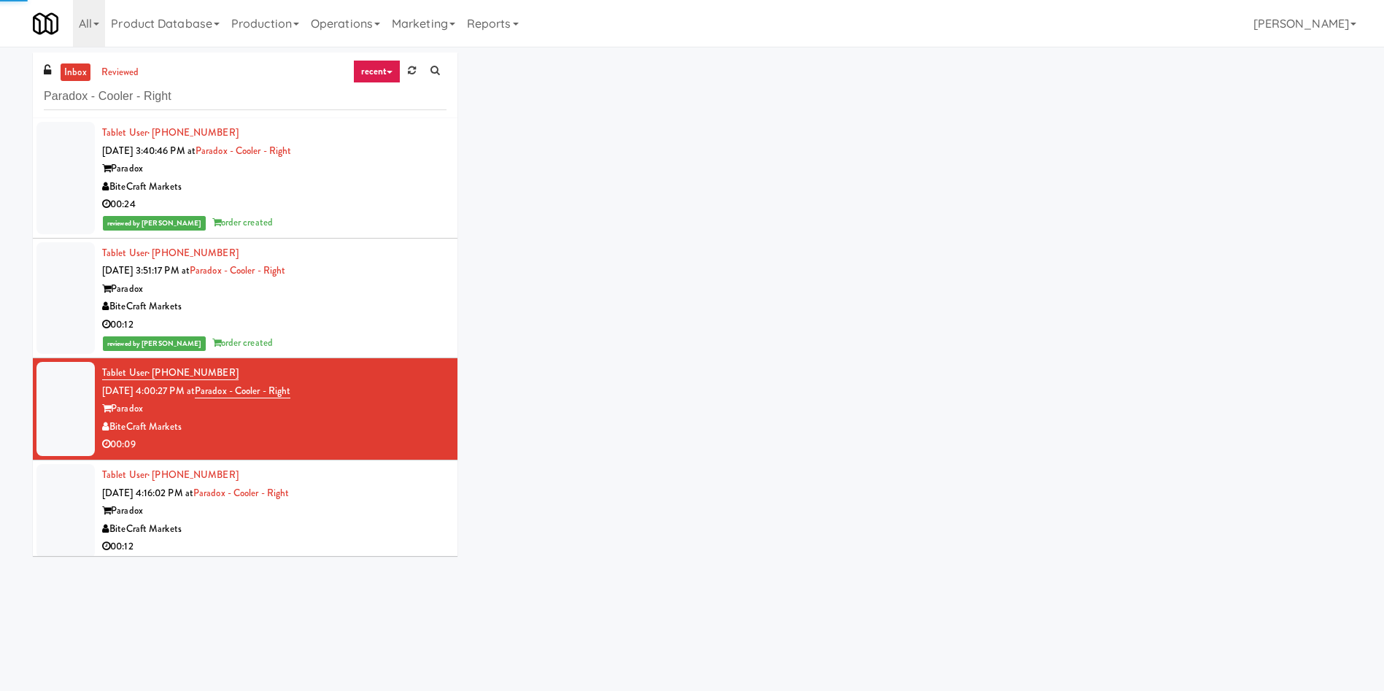
scroll to position [108, 0]
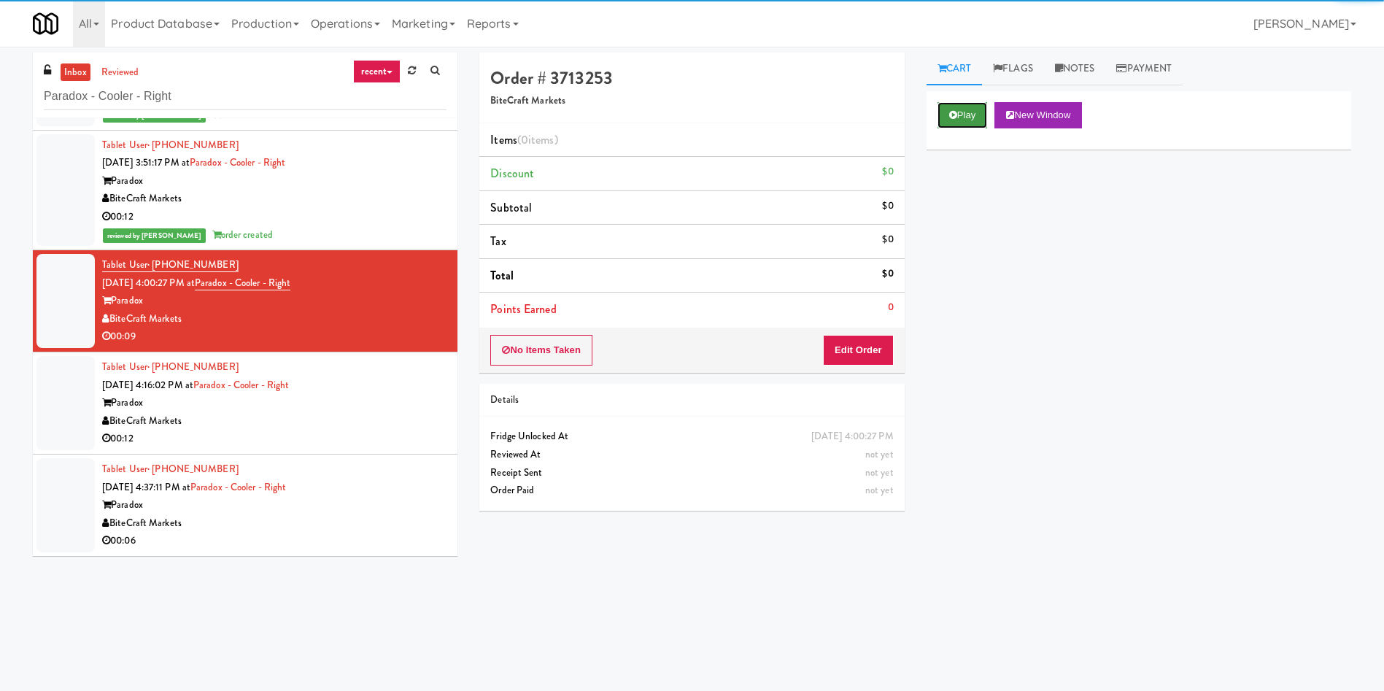
click at [980, 120] on button "Play" at bounding box center [962, 115] width 50 height 26
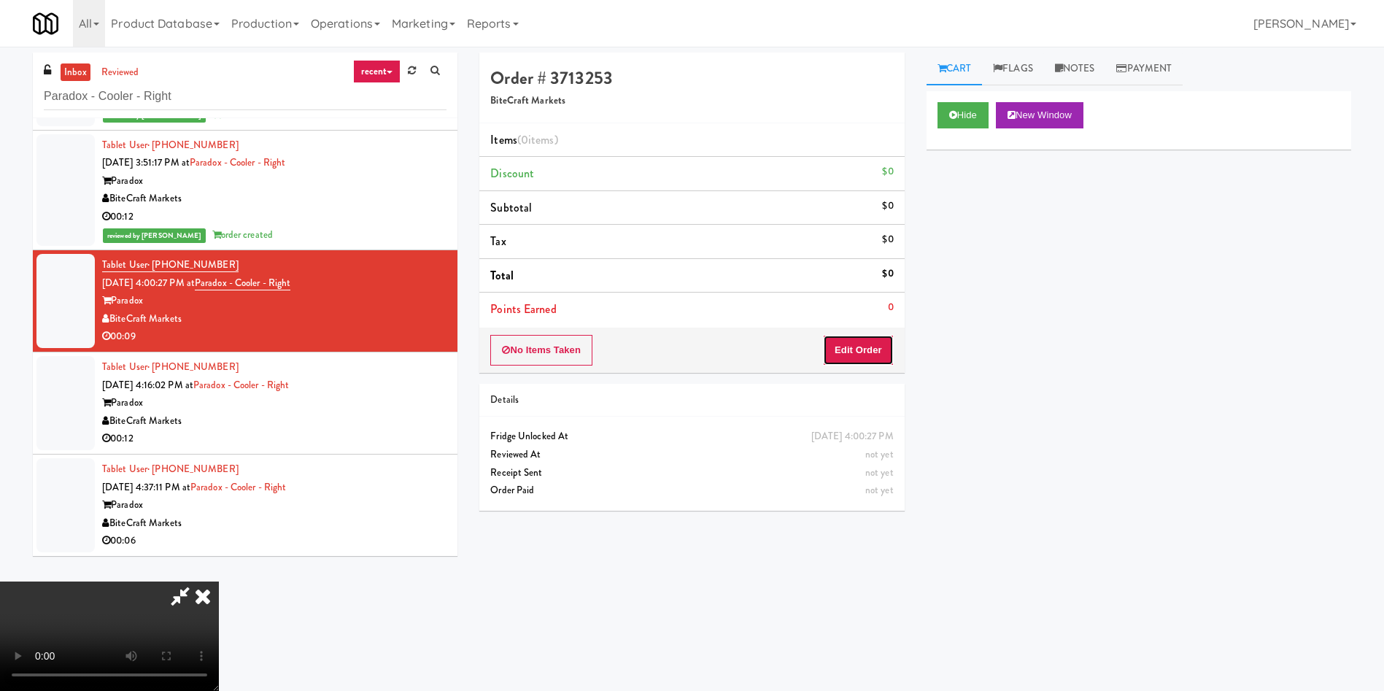
click at [870, 352] on button "Edit Order" at bounding box center [858, 350] width 71 height 31
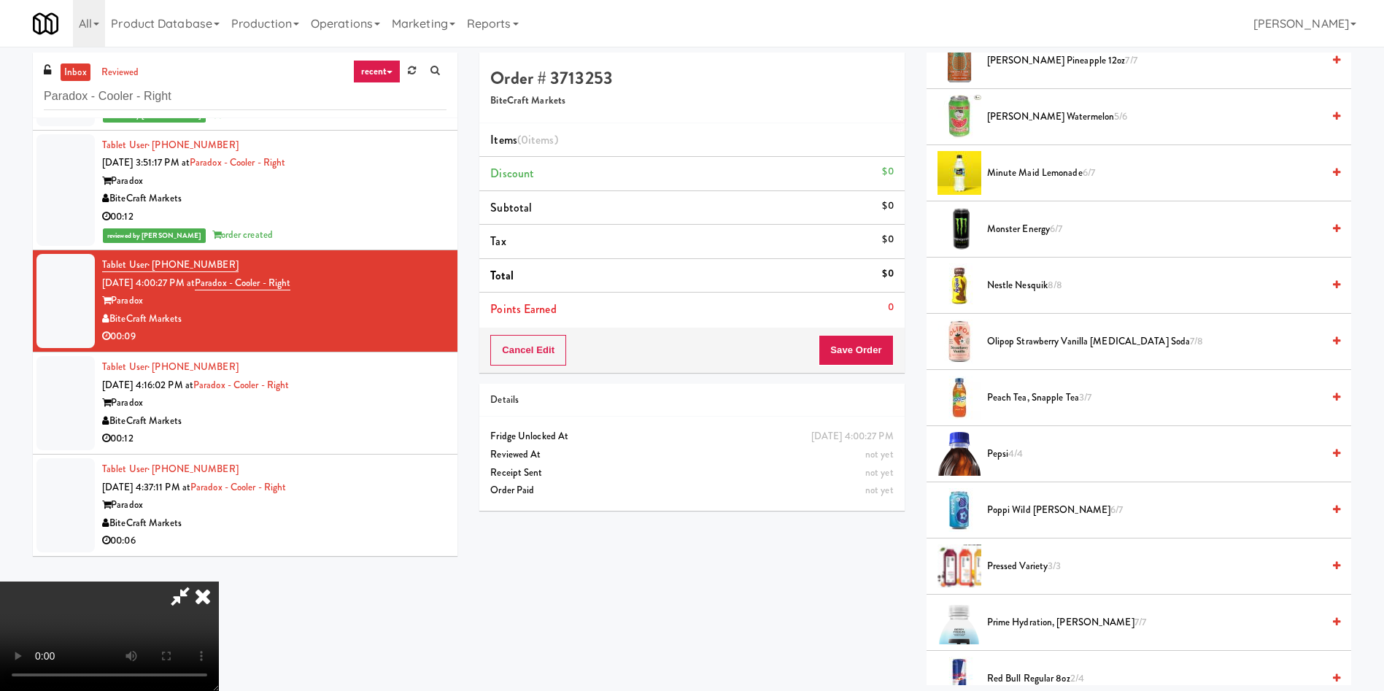
scroll to position [1094, 0]
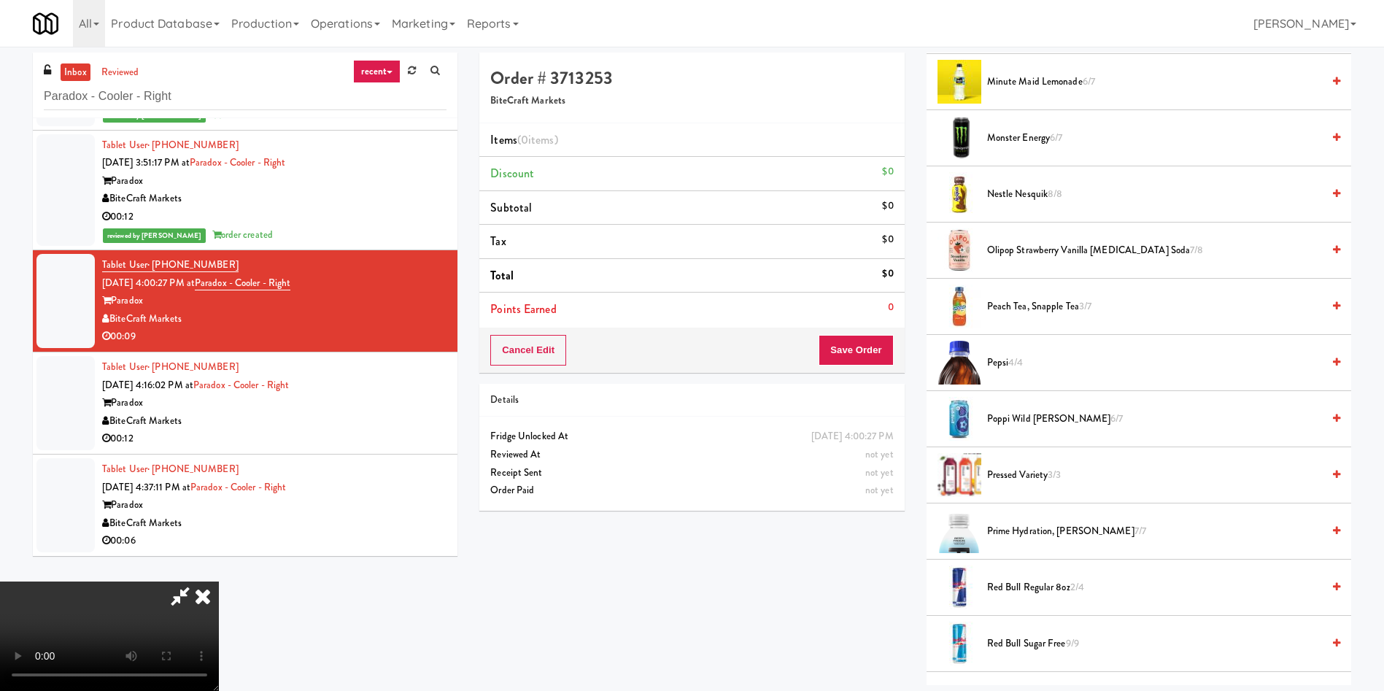
click at [1010, 580] on span "Red Bull Regular 8oz 2/4" at bounding box center [1154, 588] width 335 height 18
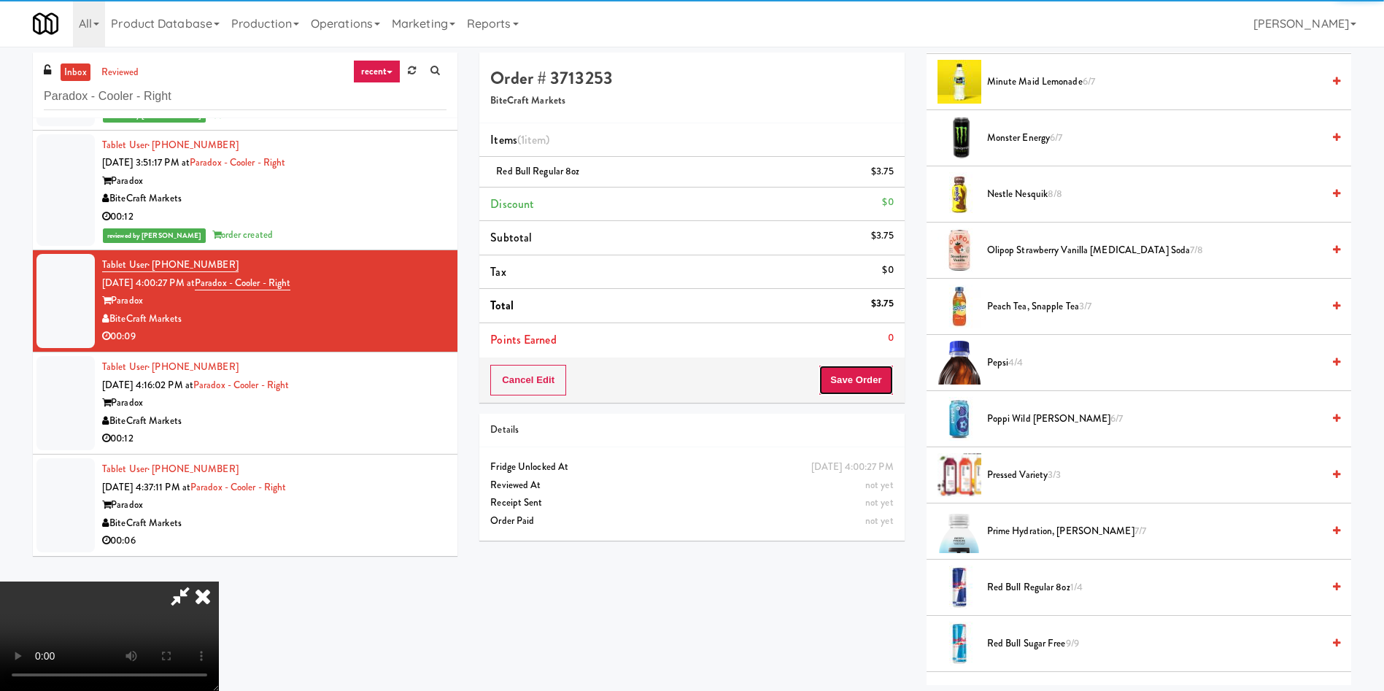
click at [864, 368] on button "Save Order" at bounding box center [856, 380] width 74 height 31
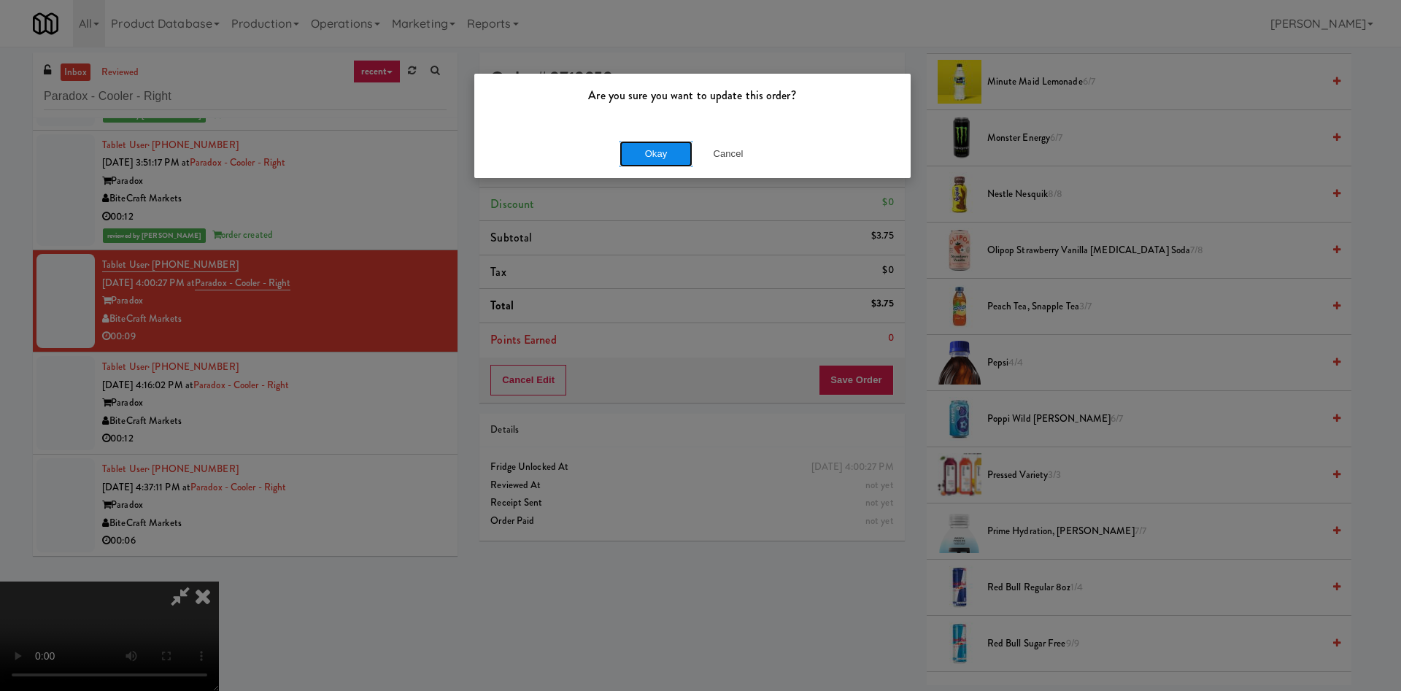
click at [646, 146] on button "Okay" at bounding box center [655, 154] width 73 height 26
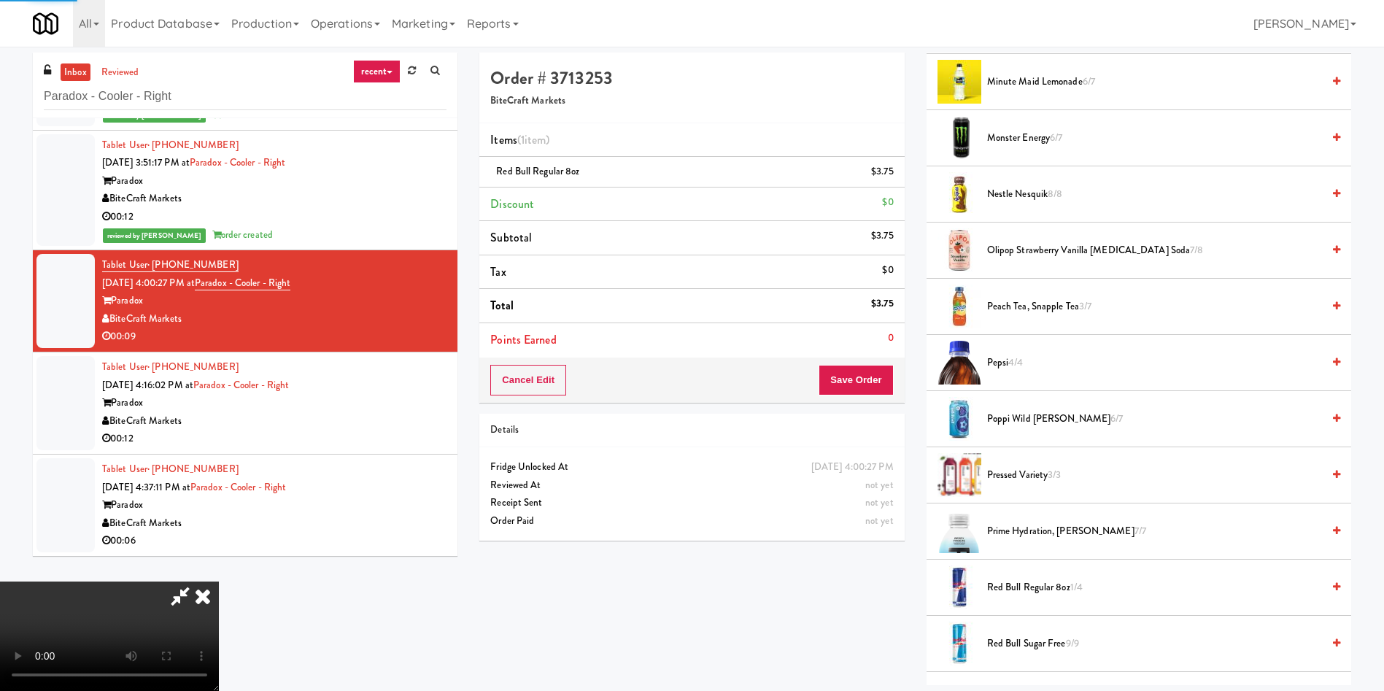
scroll to position [0, 0]
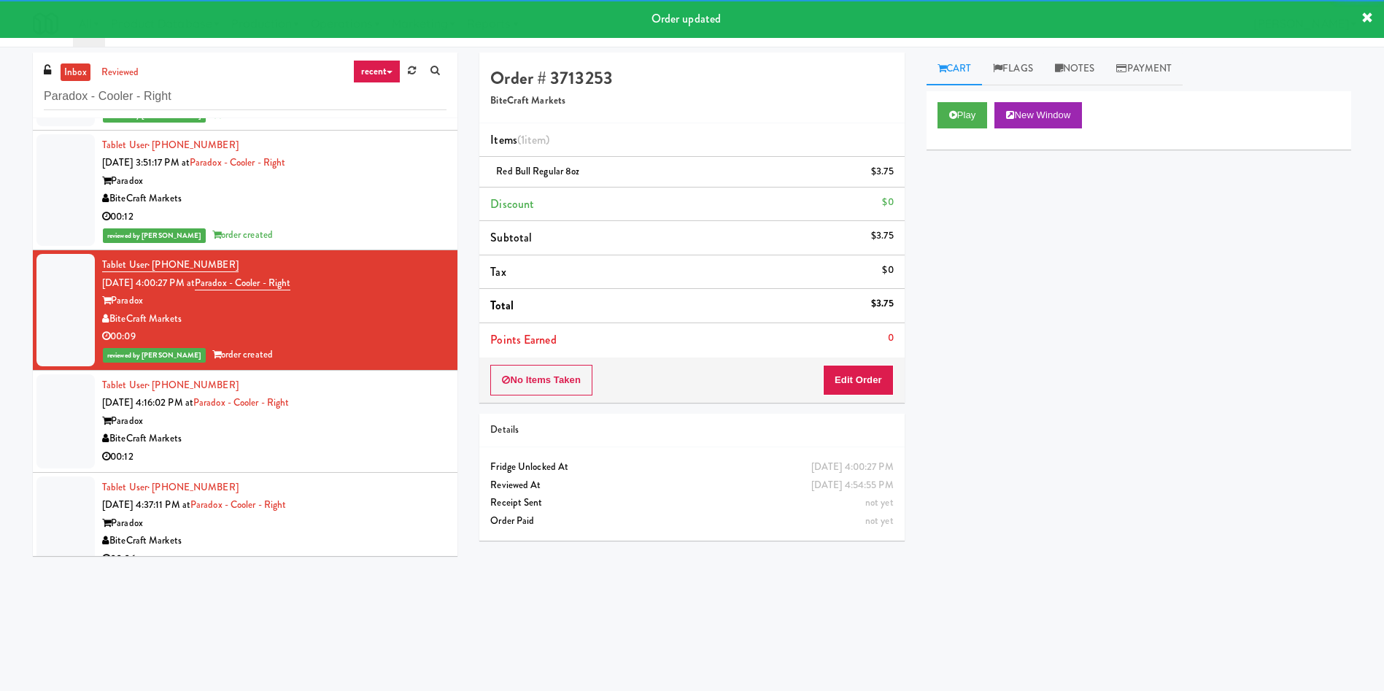
drag, startPoint x: 61, startPoint y: 427, endPoint x: 140, endPoint y: 425, distance: 79.5
click at [61, 427] on div at bounding box center [65, 421] width 58 height 94
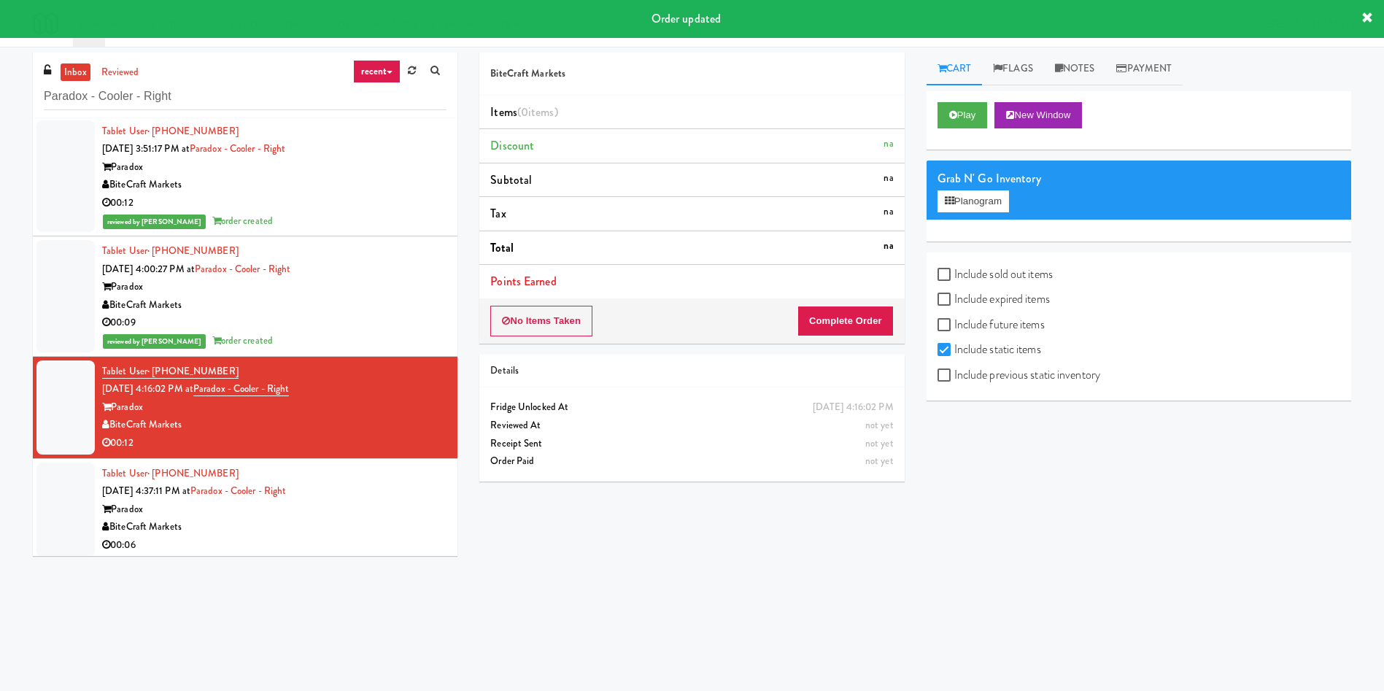
scroll to position [126, 0]
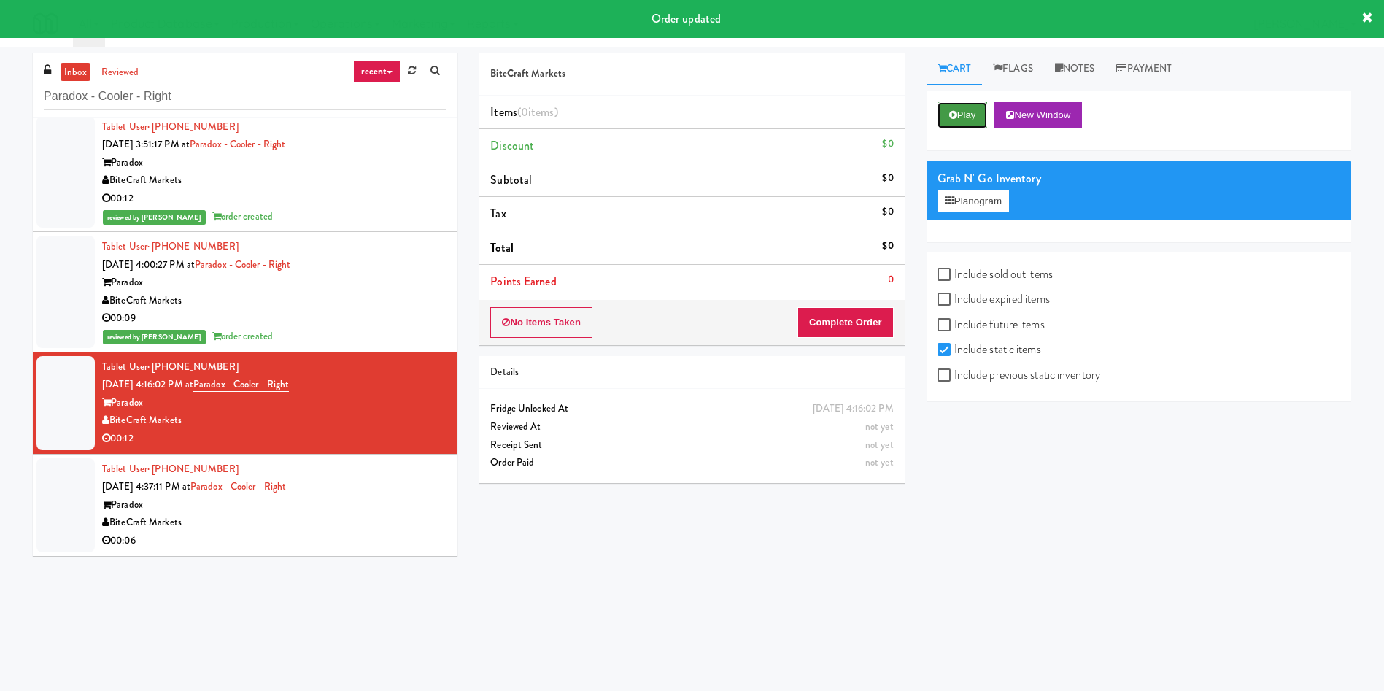
click at [945, 110] on button "Play" at bounding box center [962, 115] width 50 height 26
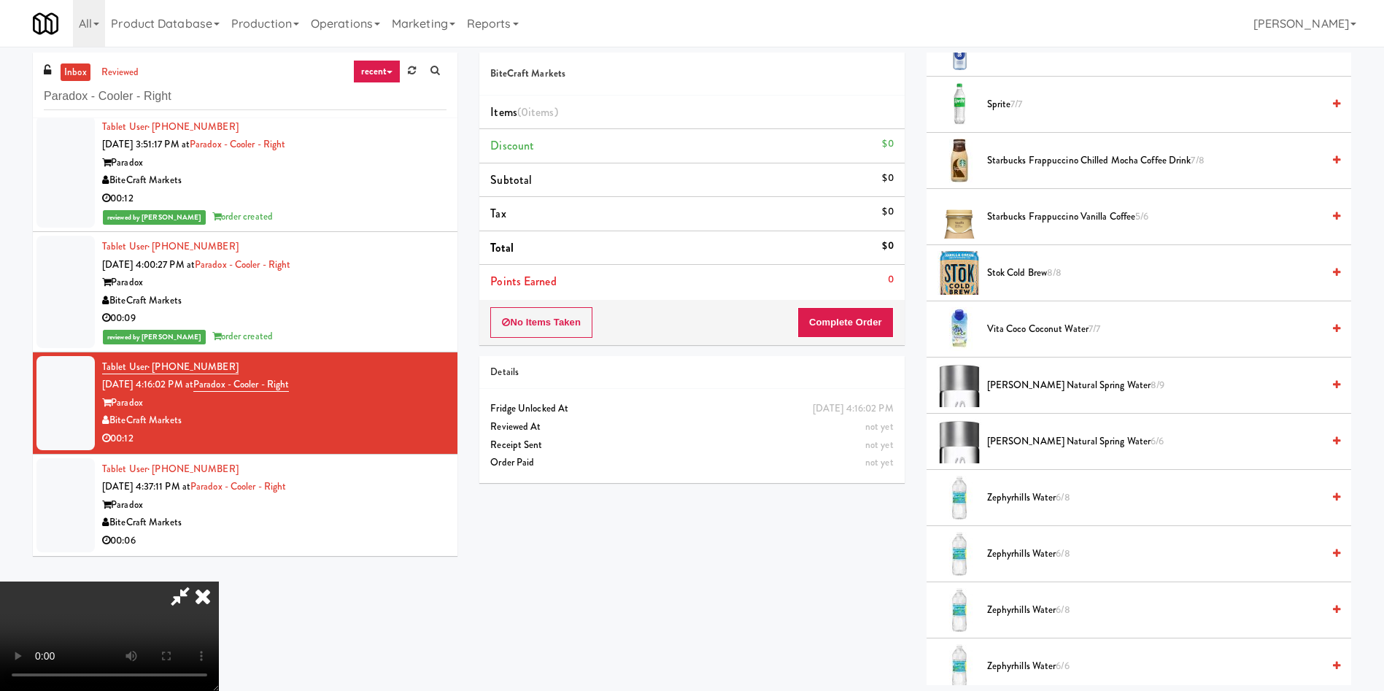
scroll to position [1860, 0]
click at [1034, 494] on span "Zephyrhills Water 6/8" at bounding box center [1154, 496] width 335 height 18
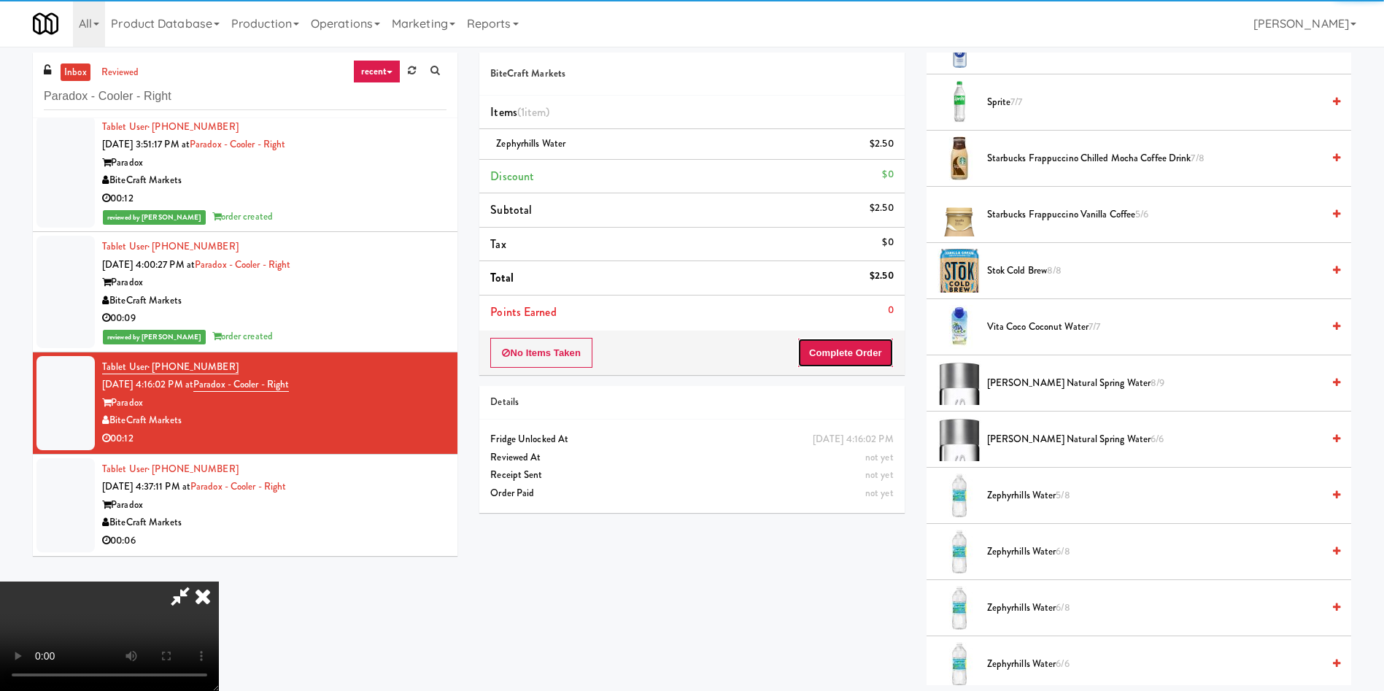
click at [872, 357] on button "Complete Order" at bounding box center [845, 353] width 96 height 31
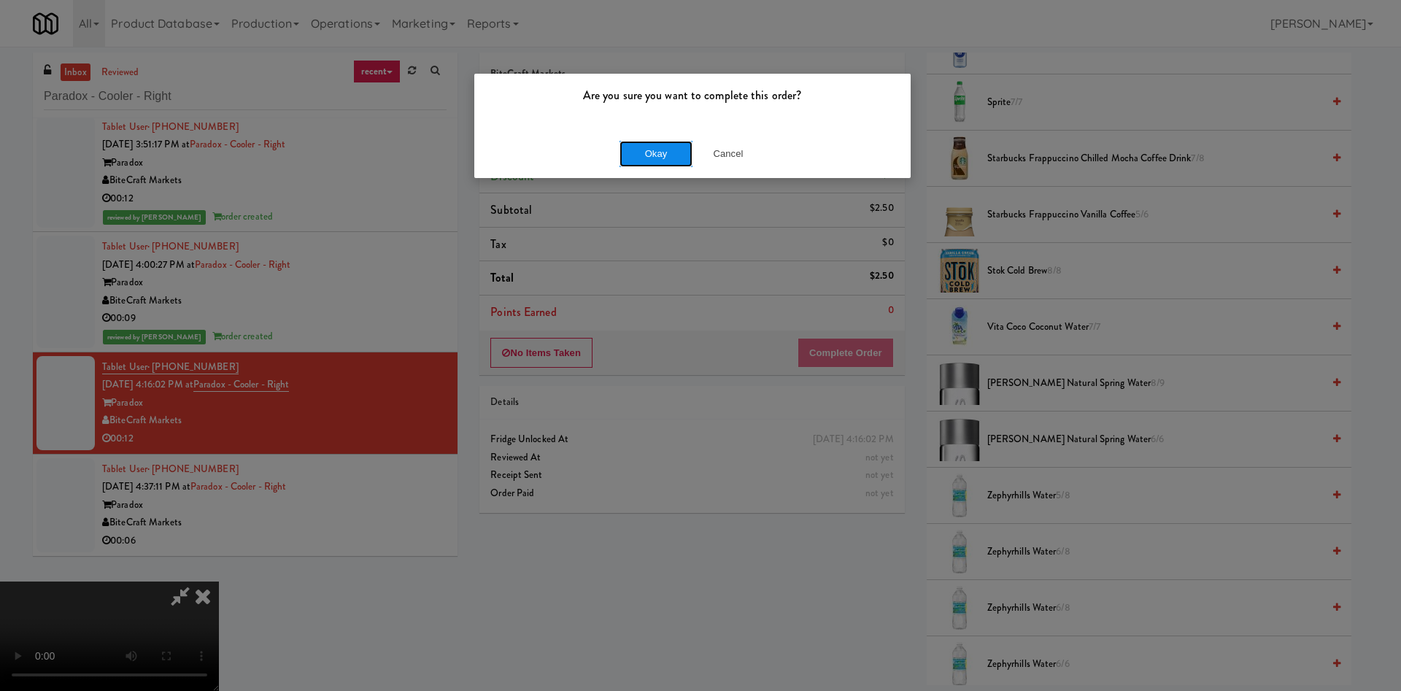
click at [662, 141] on button "Okay" at bounding box center [655, 154] width 73 height 26
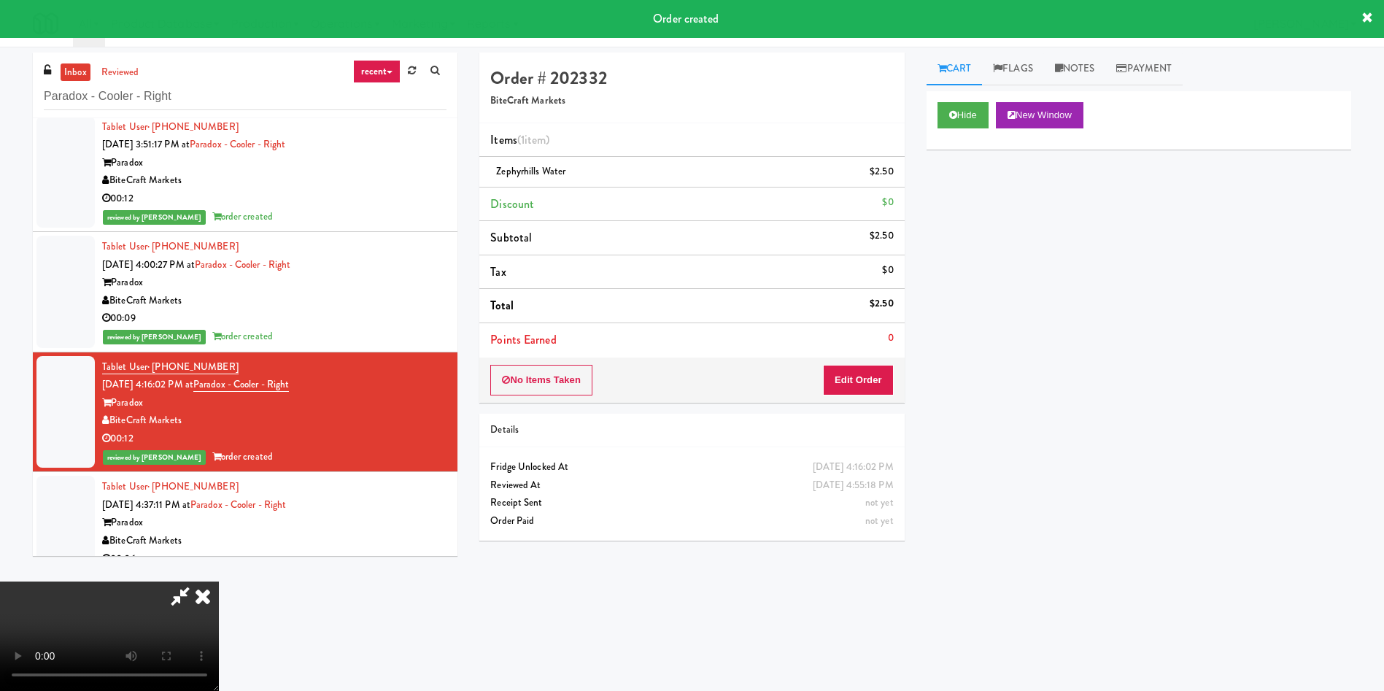
scroll to position [0, 0]
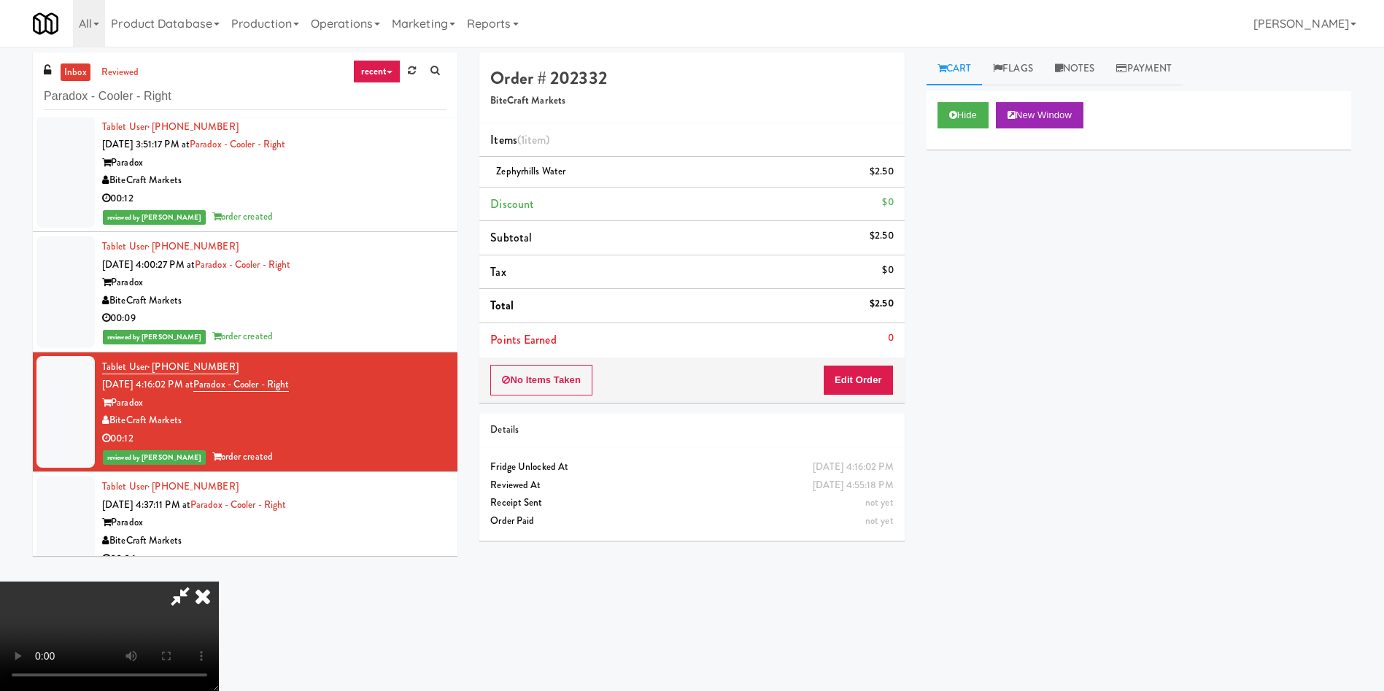
click at [219, 581] on icon at bounding box center [203, 595] width 32 height 29
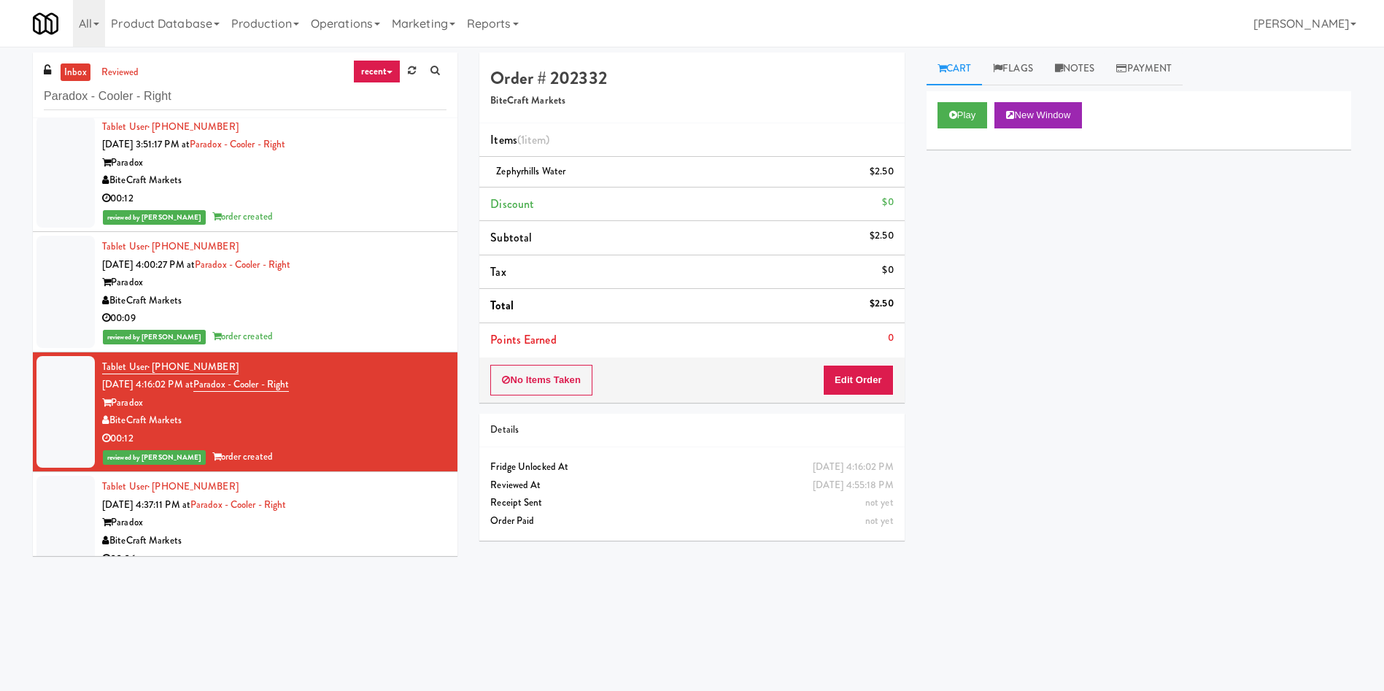
click at [66, 526] on div at bounding box center [65, 523] width 58 height 94
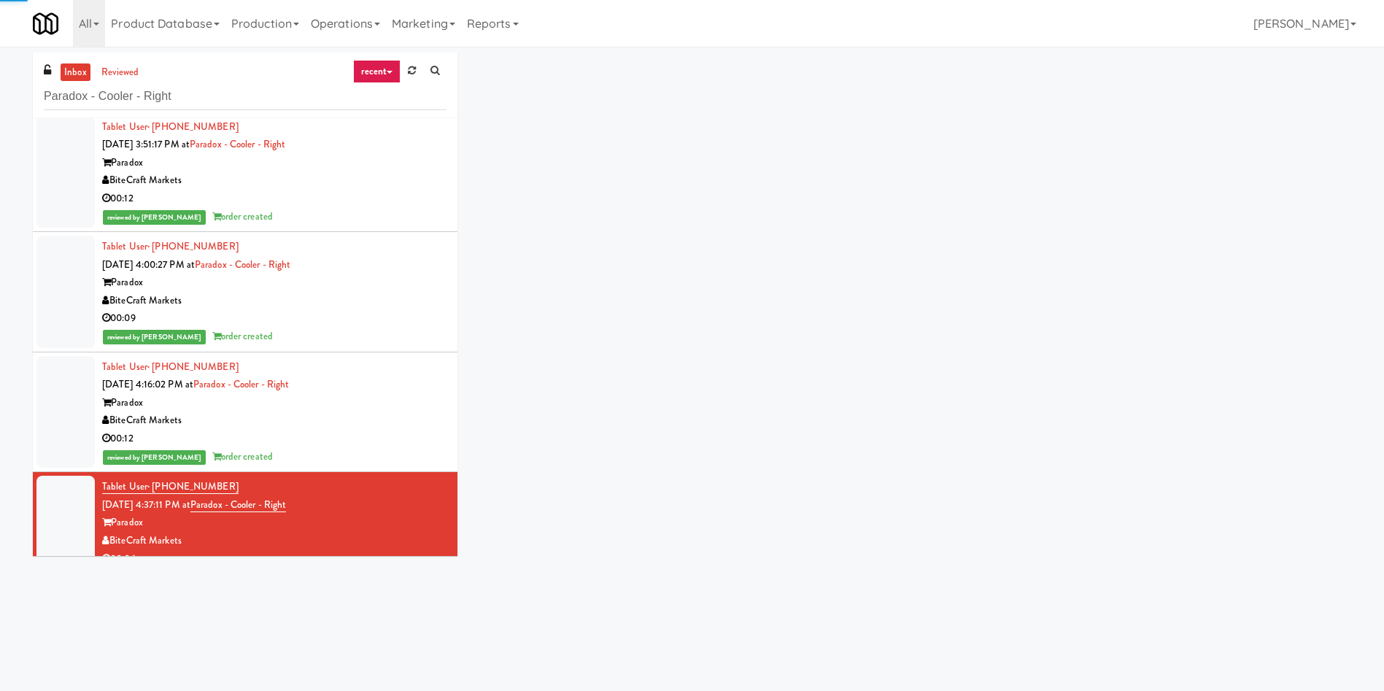
scroll to position [144, 0]
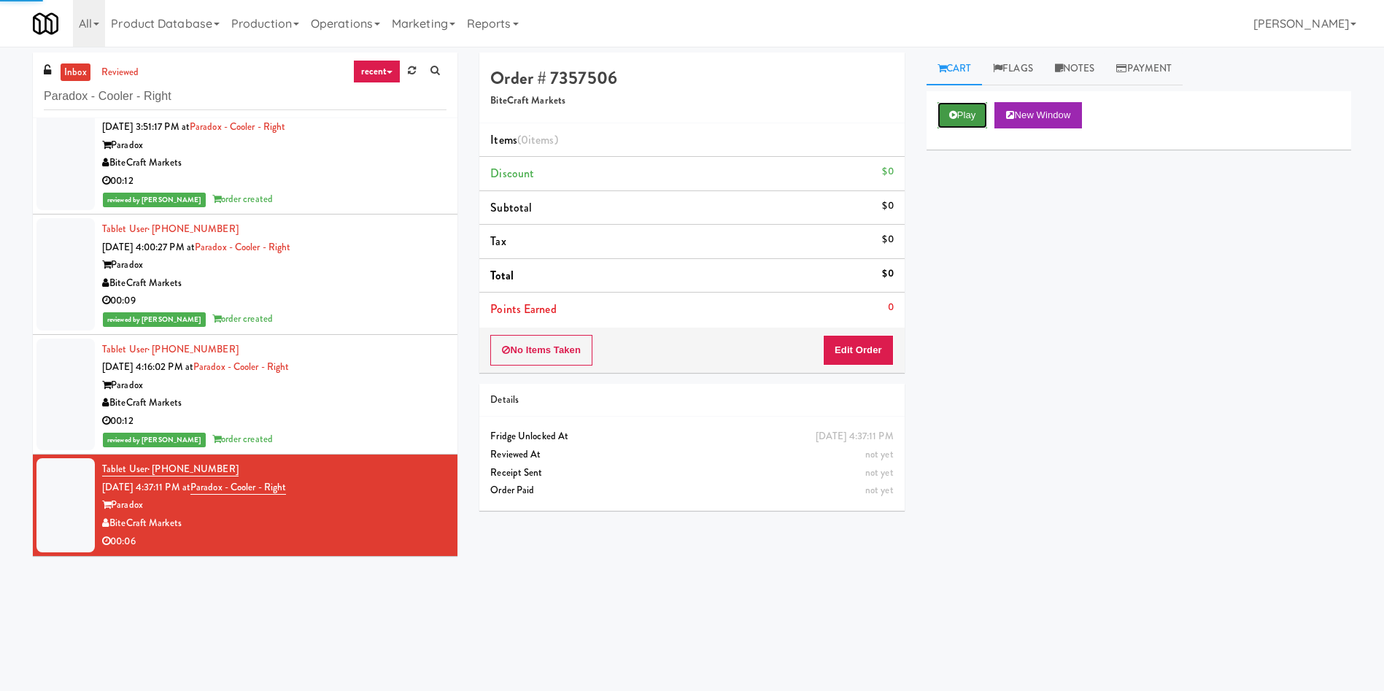
click at [955, 118] on icon at bounding box center [953, 114] width 8 height 9
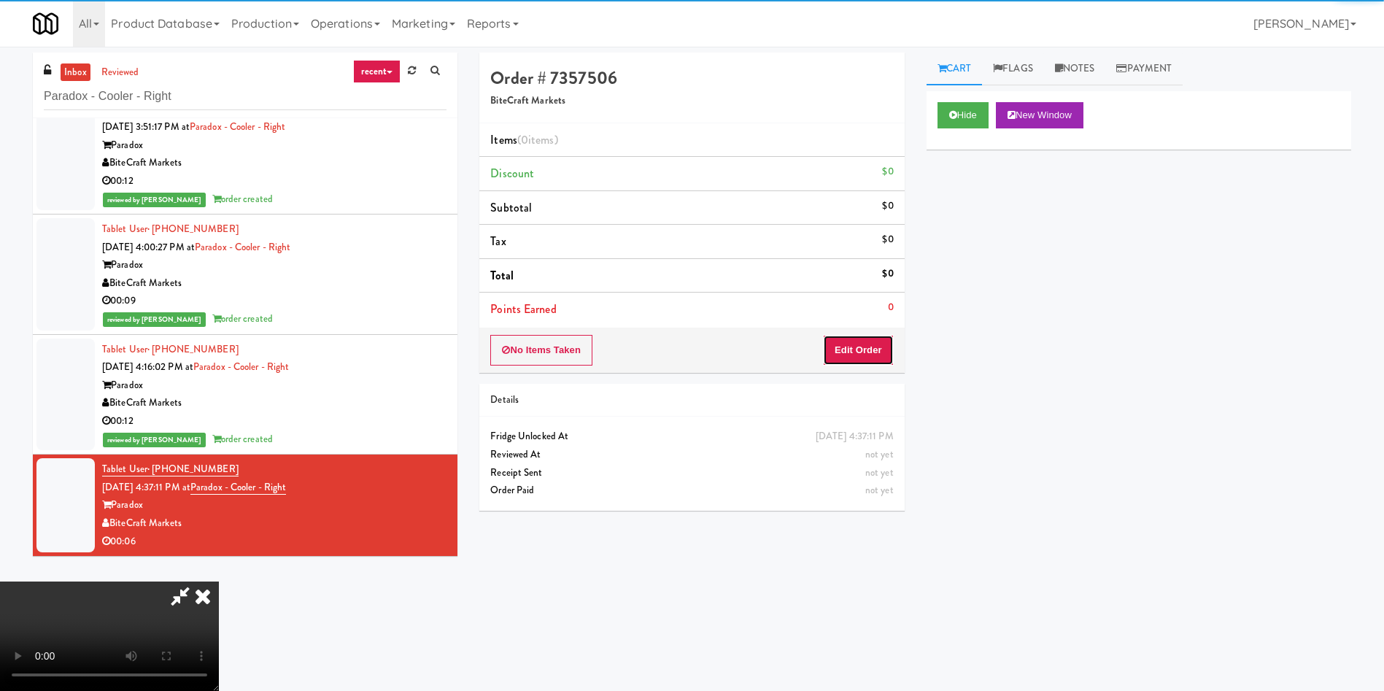
click at [885, 347] on button "Edit Order" at bounding box center [858, 350] width 71 height 31
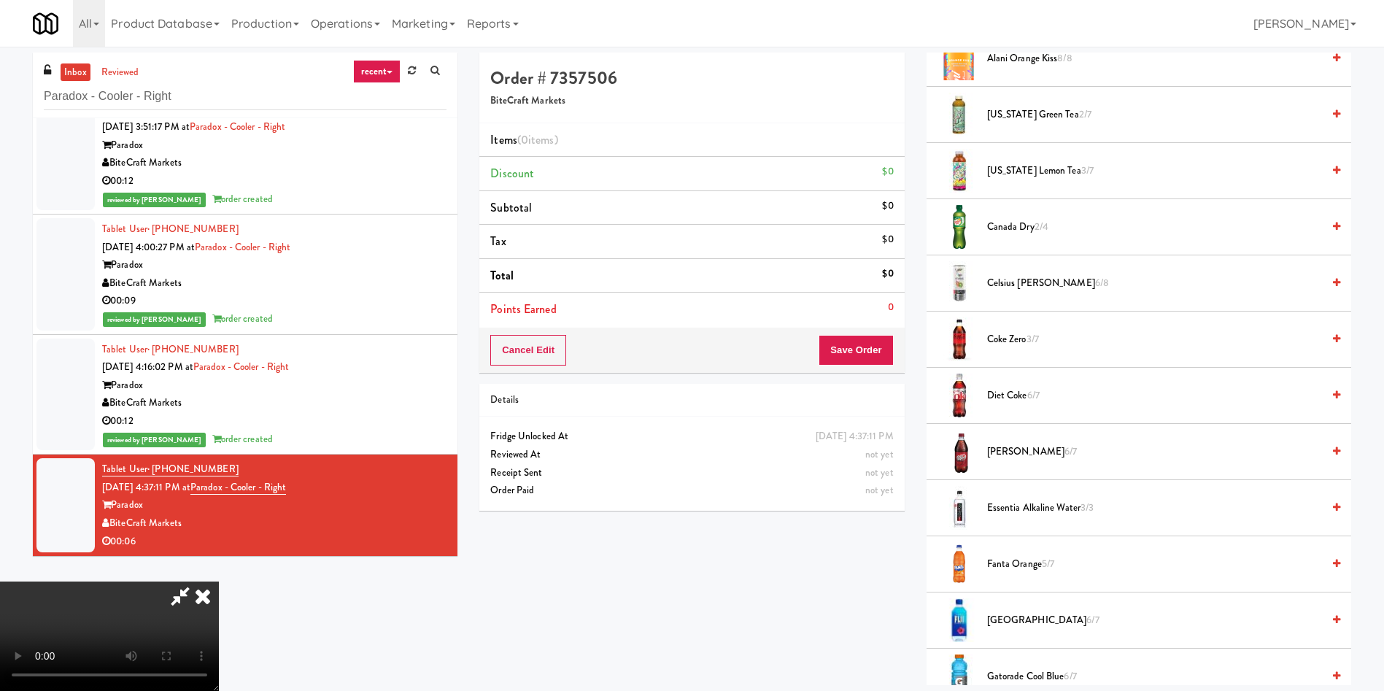
scroll to position [214, 0]
click at [219, 581] on video at bounding box center [109, 635] width 219 height 109
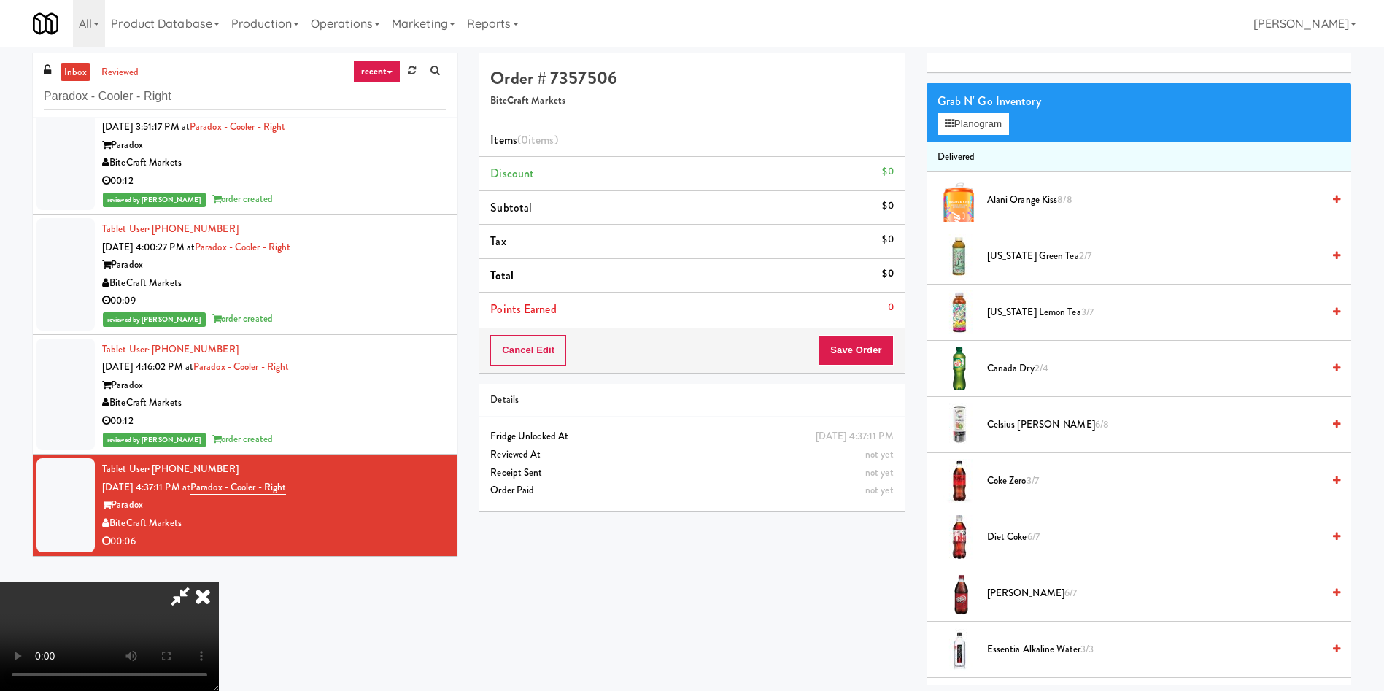
scroll to position [0, 0]
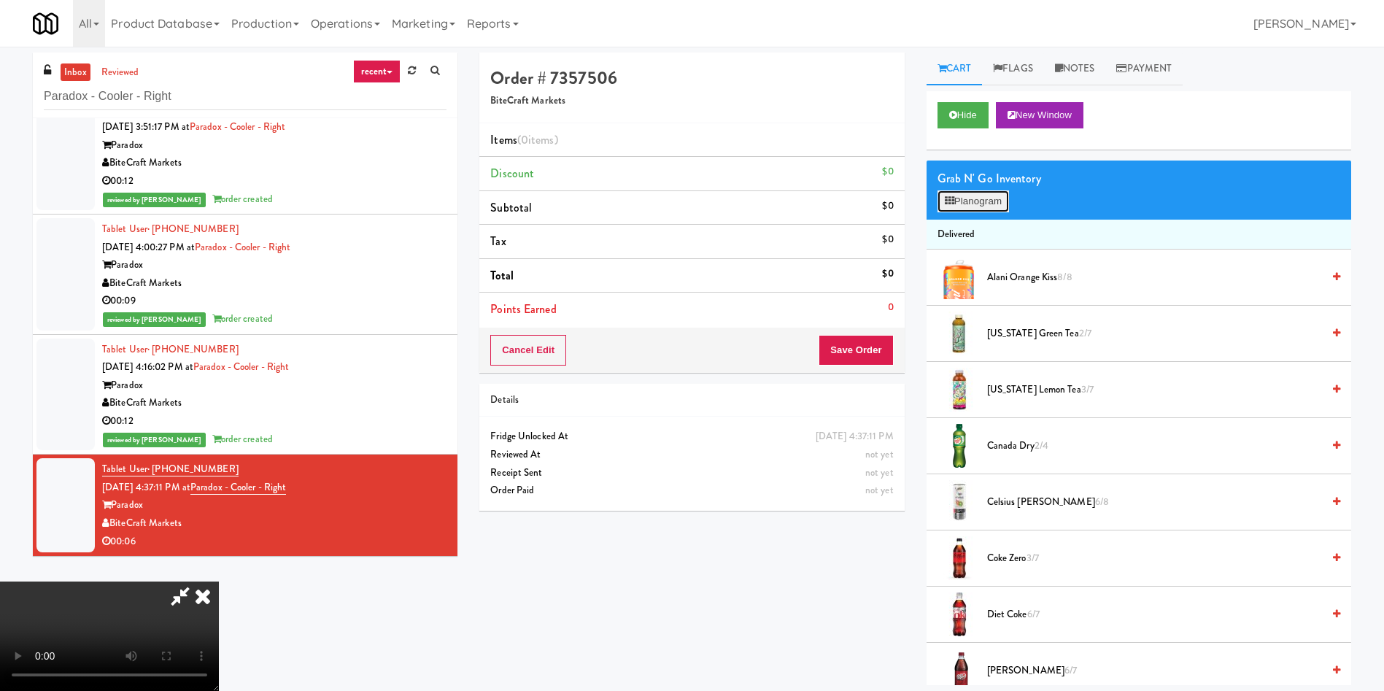
click at [972, 201] on button "Planogram" at bounding box center [972, 201] width 71 height 22
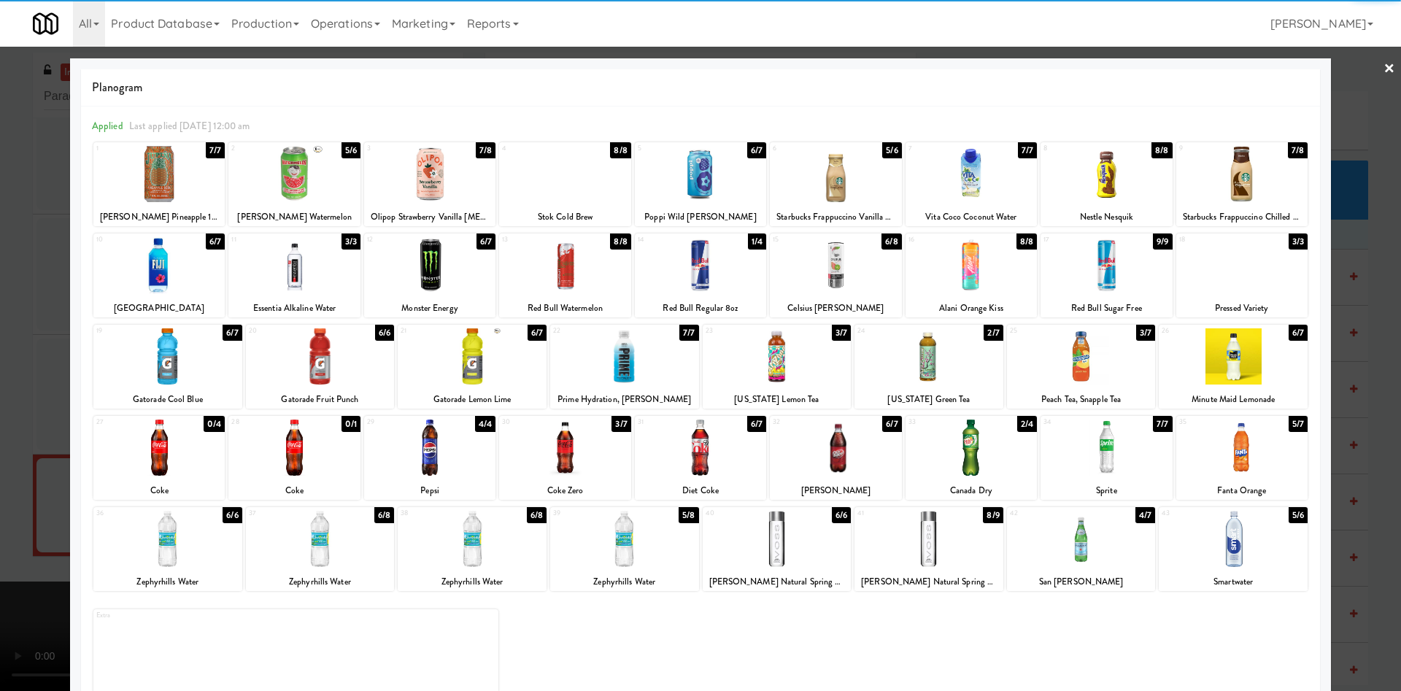
click at [1073, 564] on div at bounding box center [1081, 539] width 149 height 56
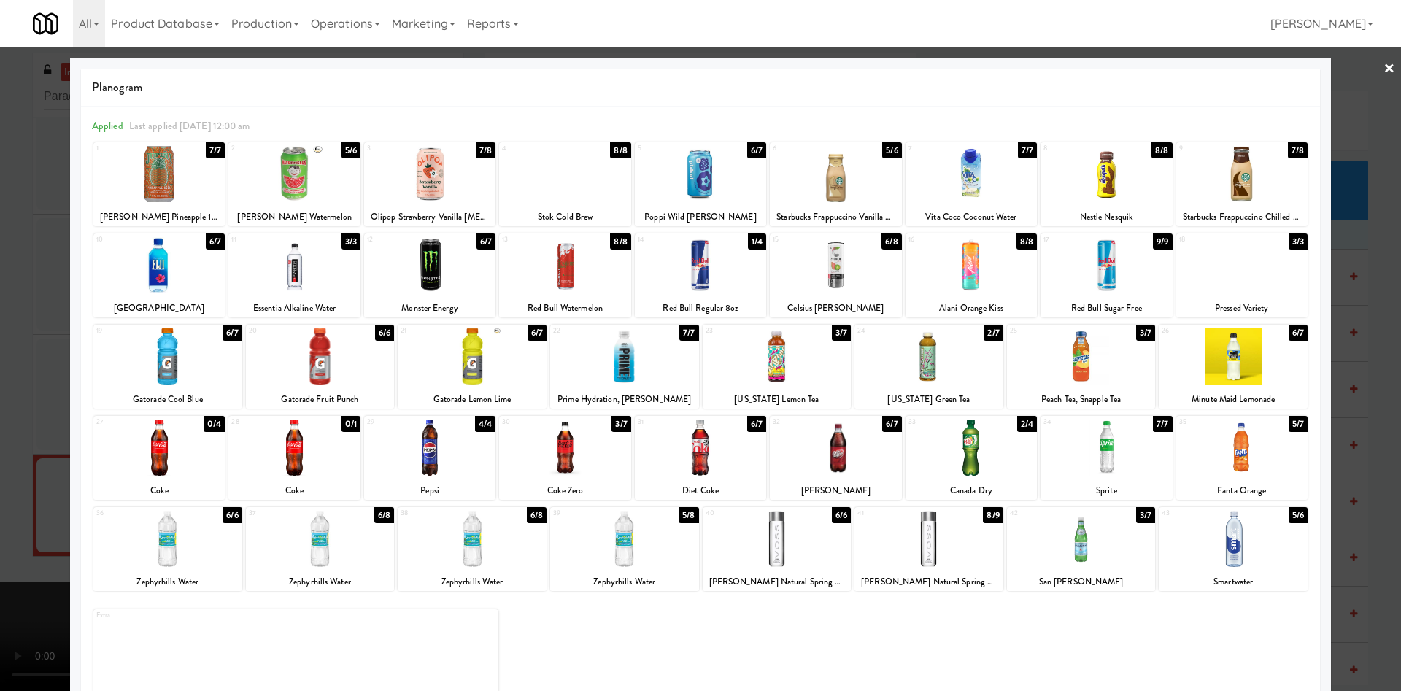
click at [1342, 132] on div at bounding box center [700, 345] width 1401 height 691
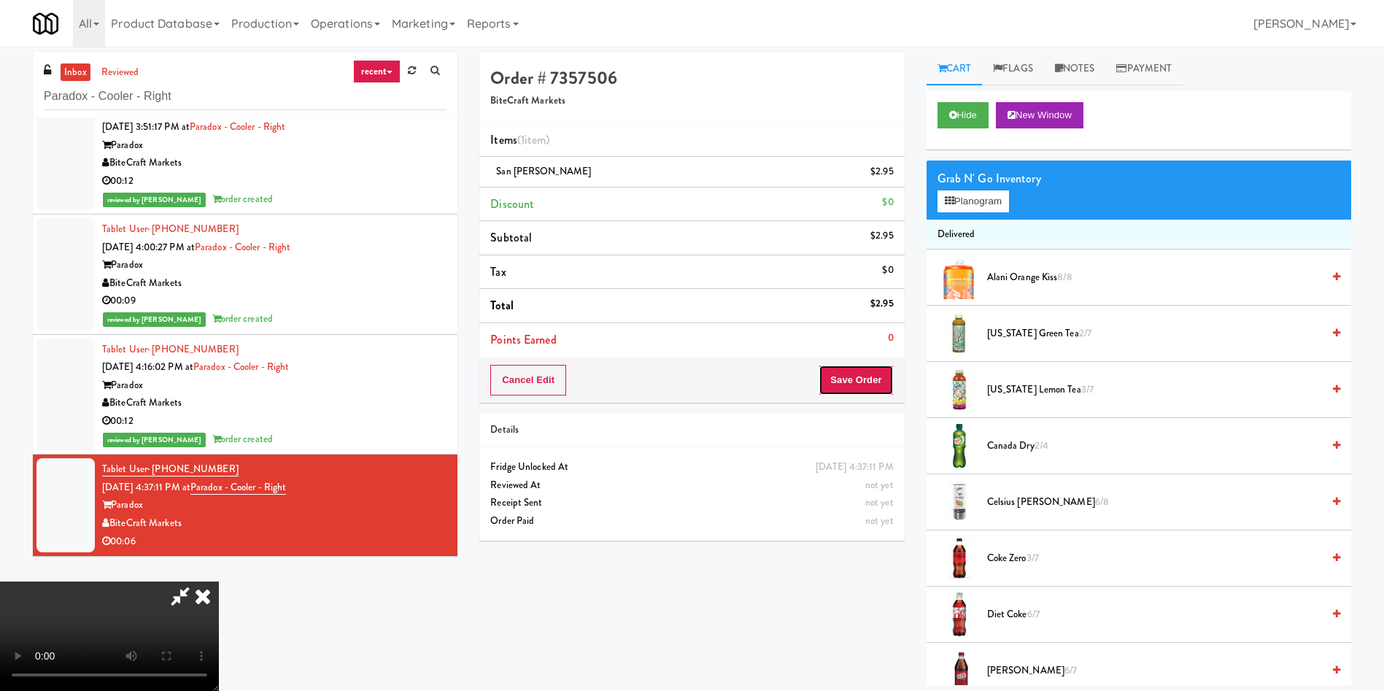
click at [856, 385] on button "Save Order" at bounding box center [856, 380] width 74 height 31
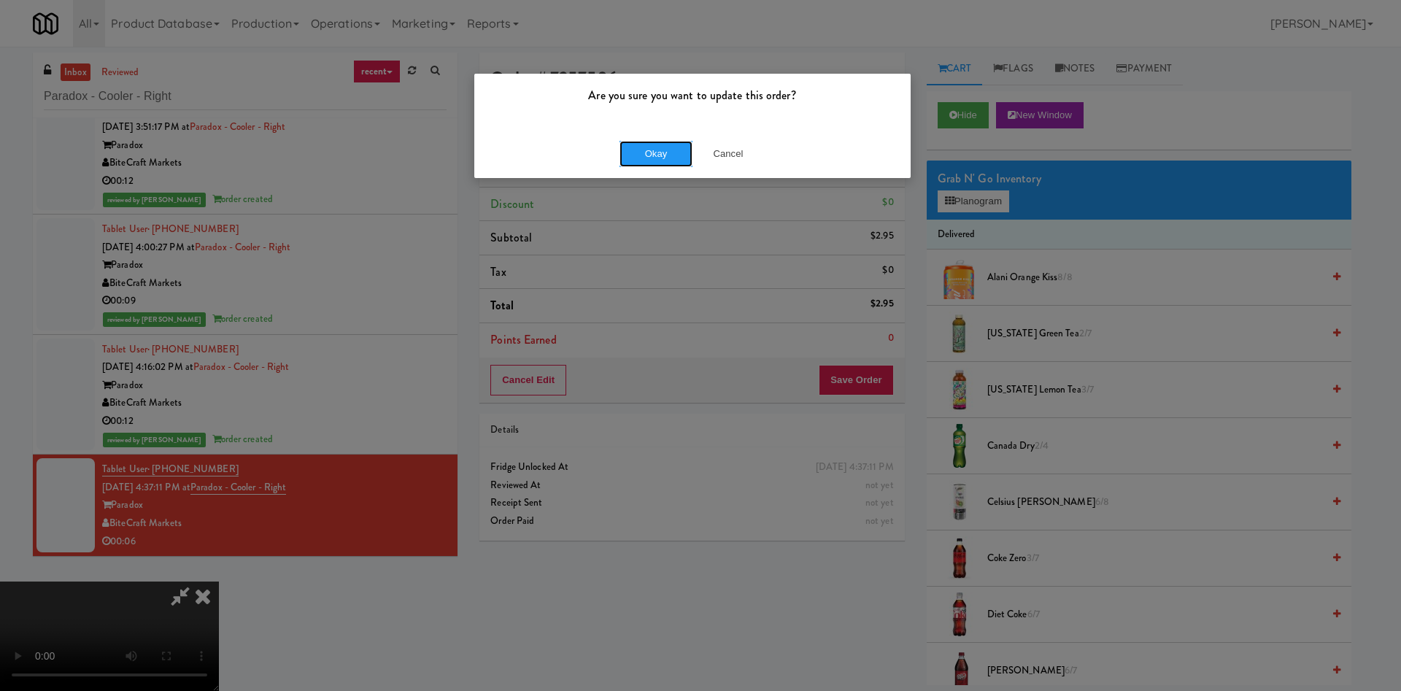
click at [665, 147] on button "Okay" at bounding box center [655, 154] width 73 height 26
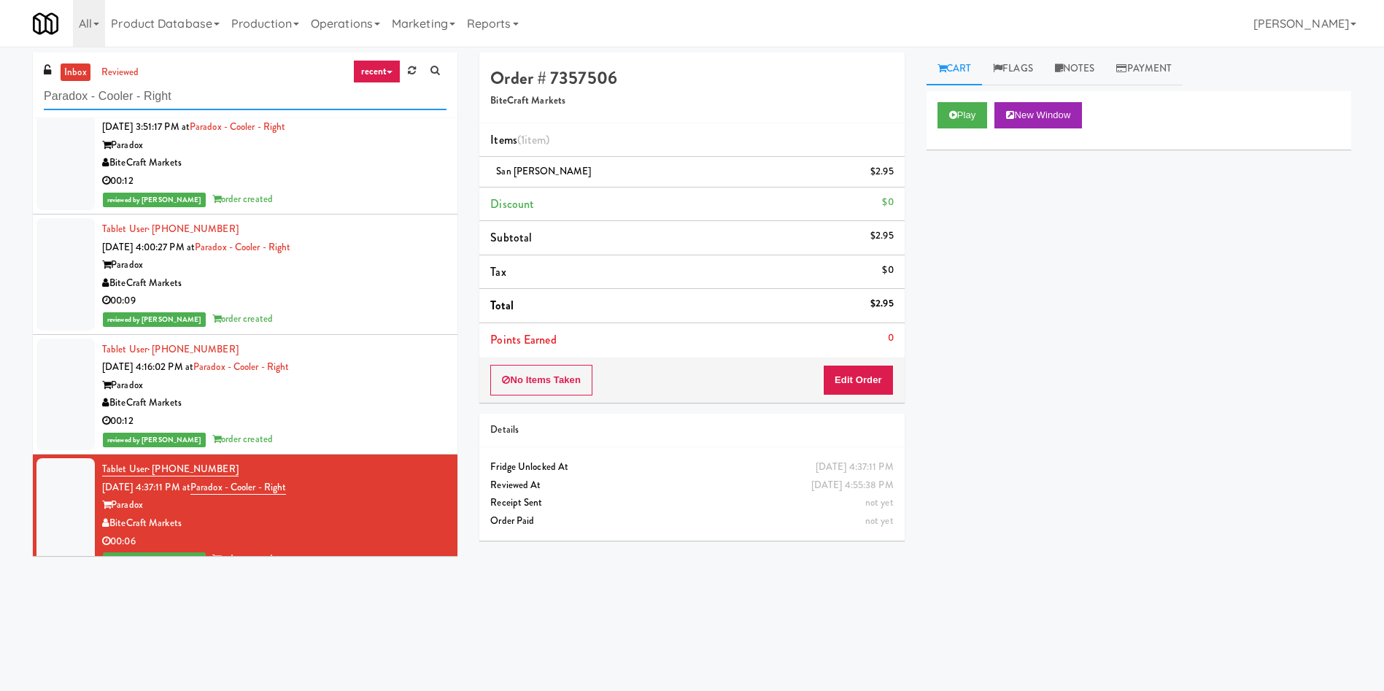
drag, startPoint x: 237, startPoint y: 97, endPoint x: 0, endPoint y: 47, distance: 242.2
click at [0, 47] on div "inbox reviewed recent all unclear take inventory issue suspicious failed recent…" at bounding box center [692, 343] width 1384 height 592
paste input "Bay Village - Combo"
type input "Bay Village - Combo"
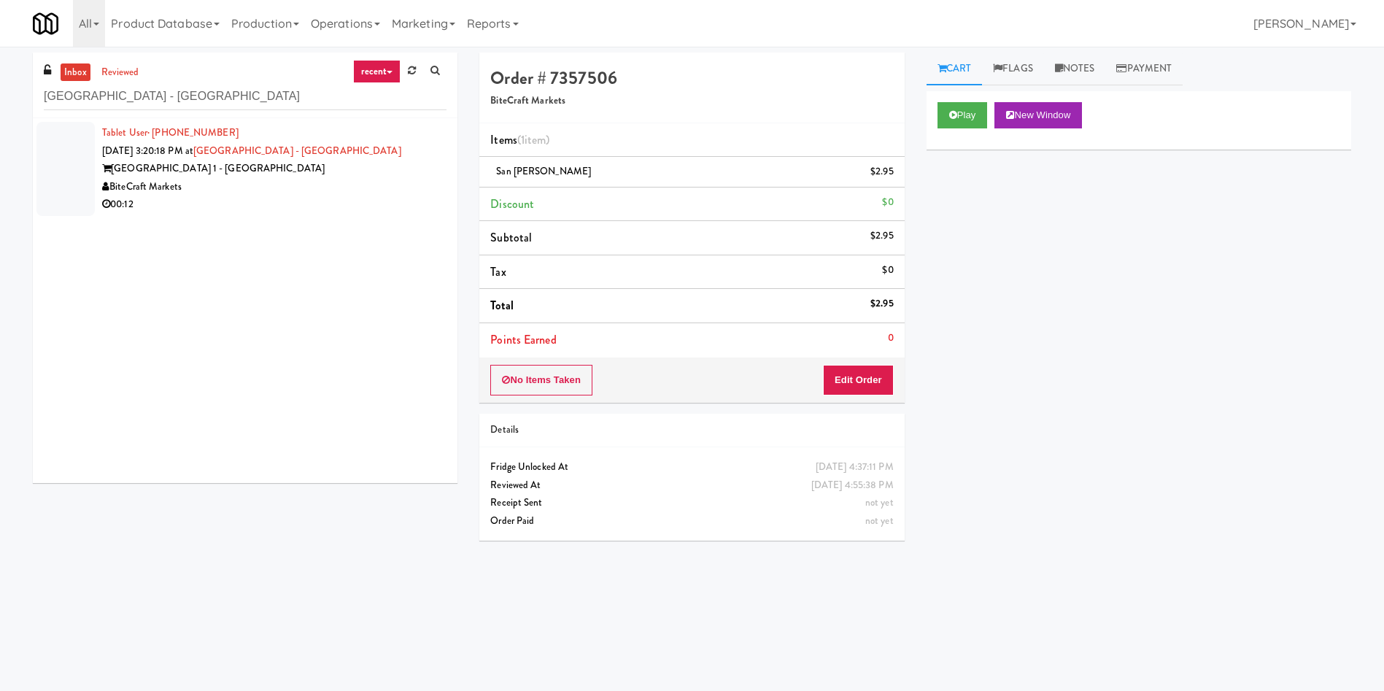
click at [64, 158] on div at bounding box center [65, 169] width 58 height 94
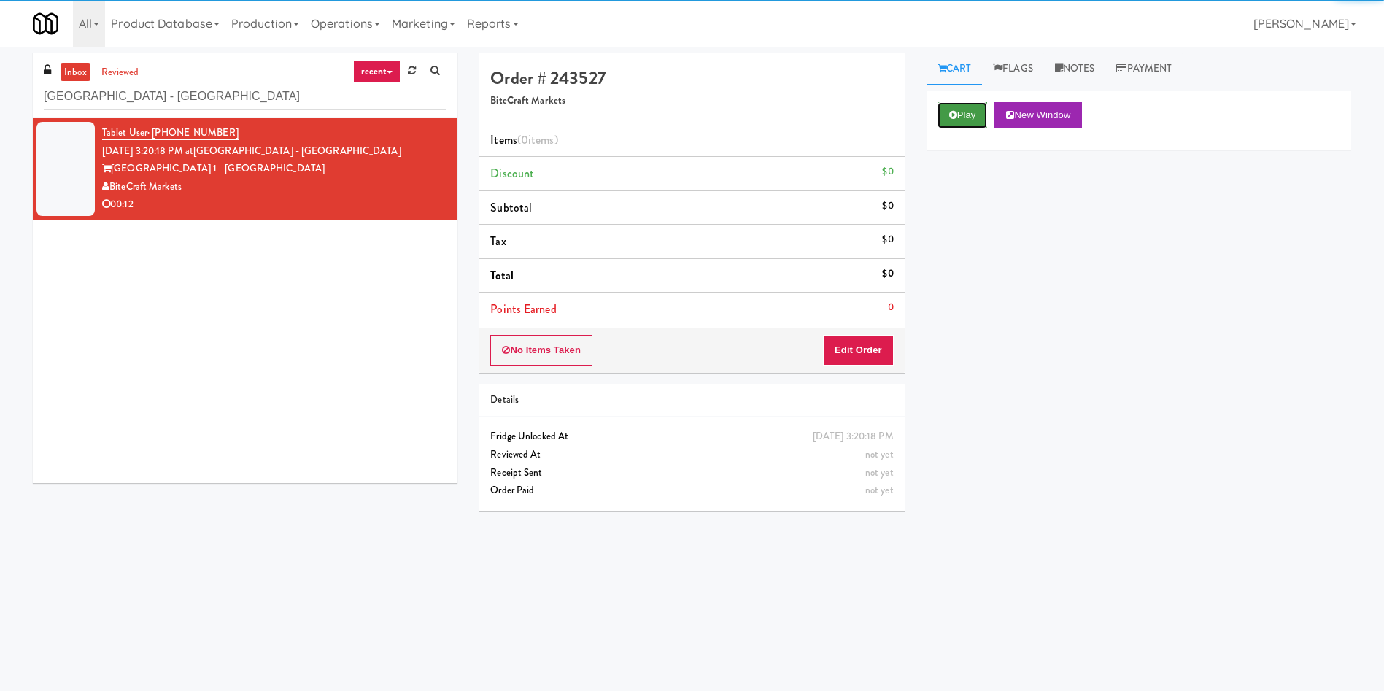
click at [967, 117] on button "Play" at bounding box center [962, 115] width 50 height 26
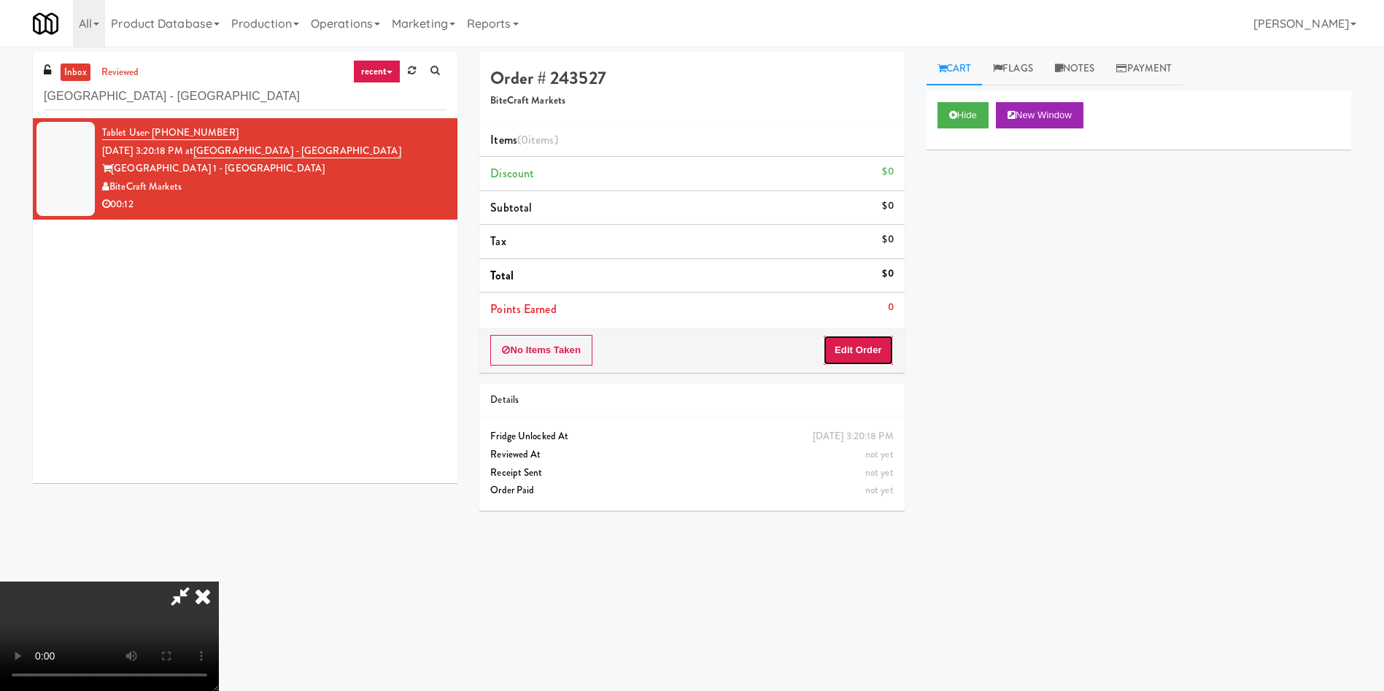
click at [865, 351] on button "Edit Order" at bounding box center [858, 350] width 71 height 31
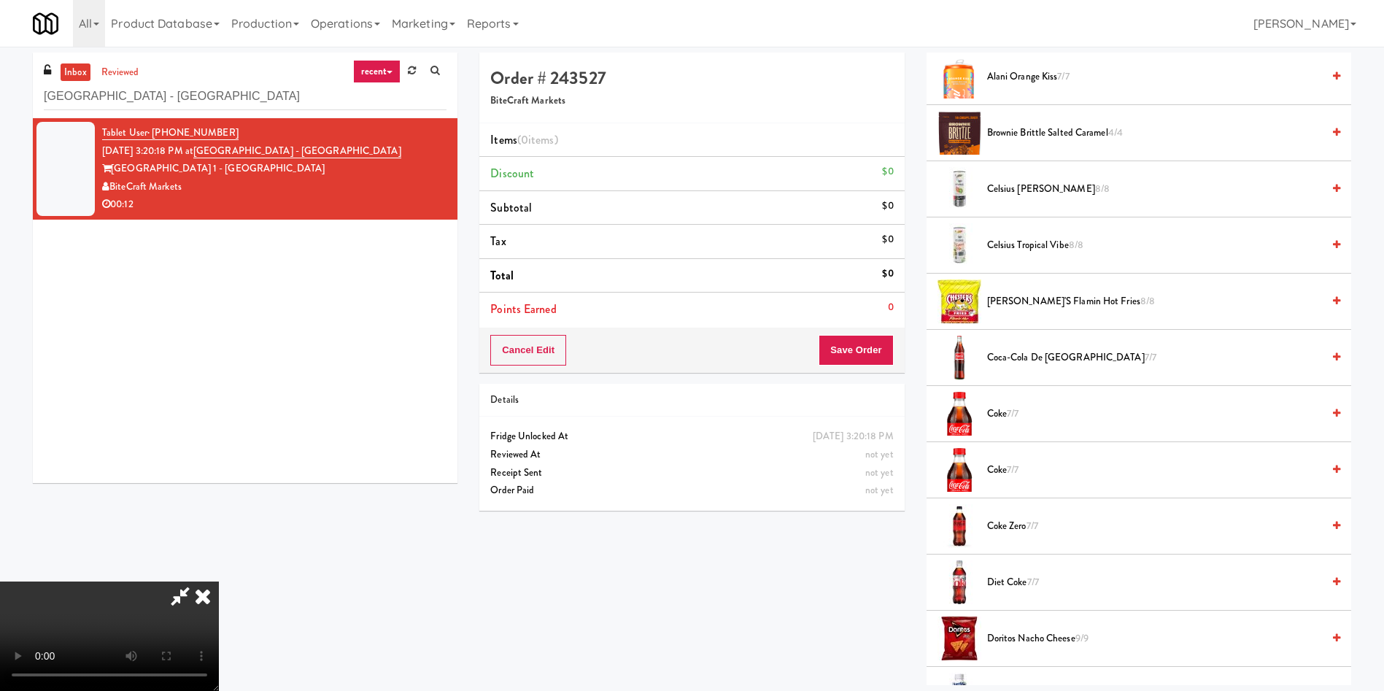
scroll to position [328, 0]
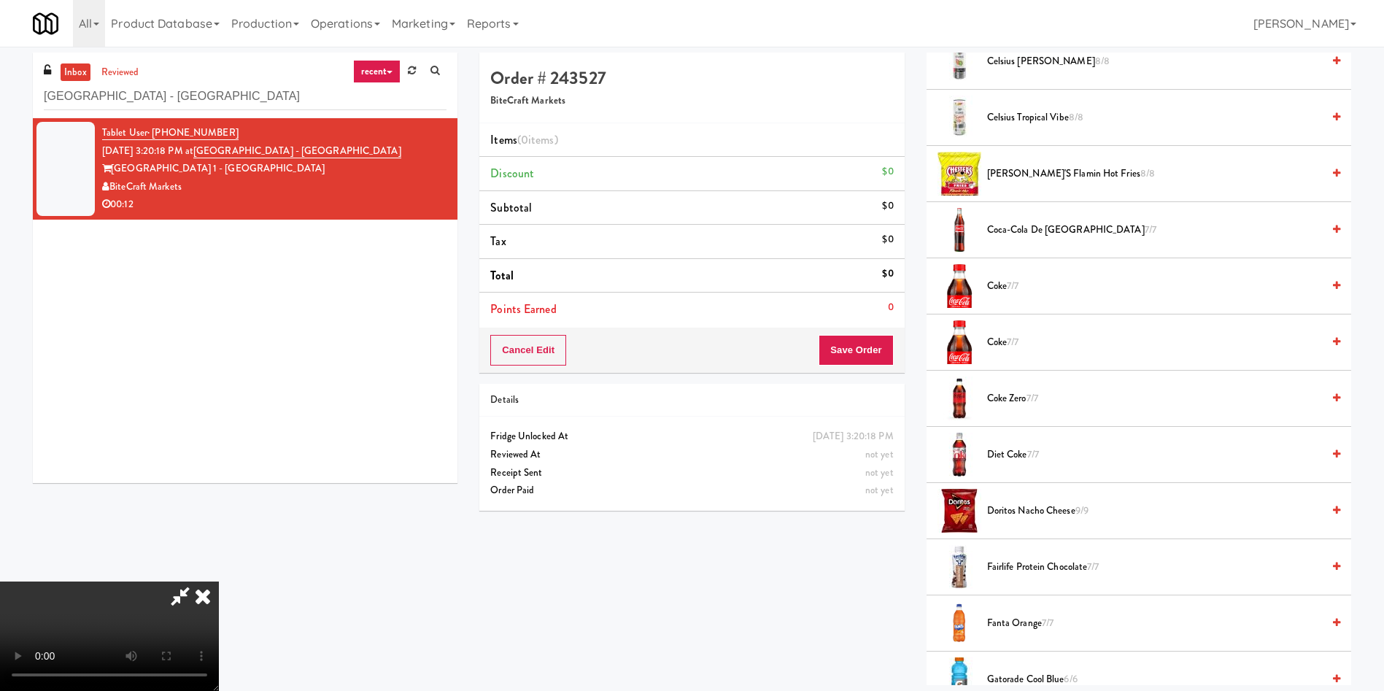
click at [1017, 394] on span "Coke Zero 7/7" at bounding box center [1154, 399] width 335 height 18
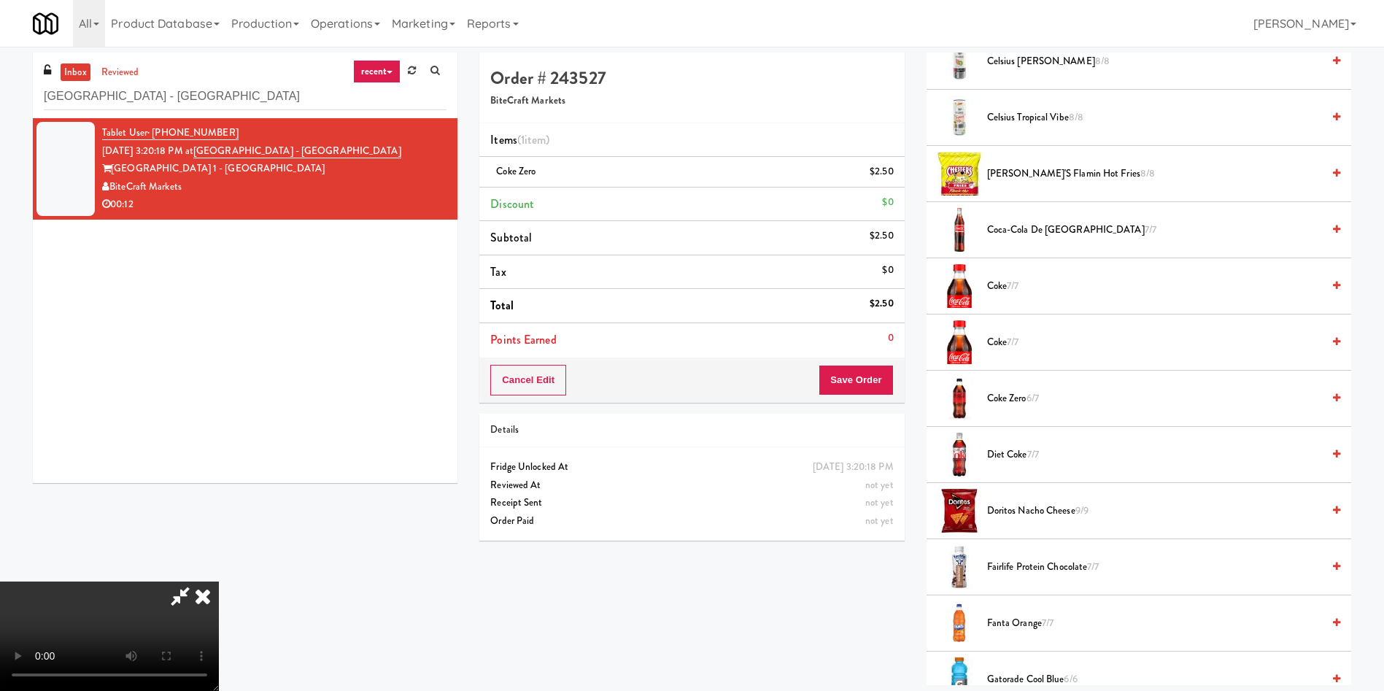
click at [219, 581] on video at bounding box center [109, 635] width 219 height 109
click at [864, 371] on button "Save Order" at bounding box center [856, 380] width 74 height 31
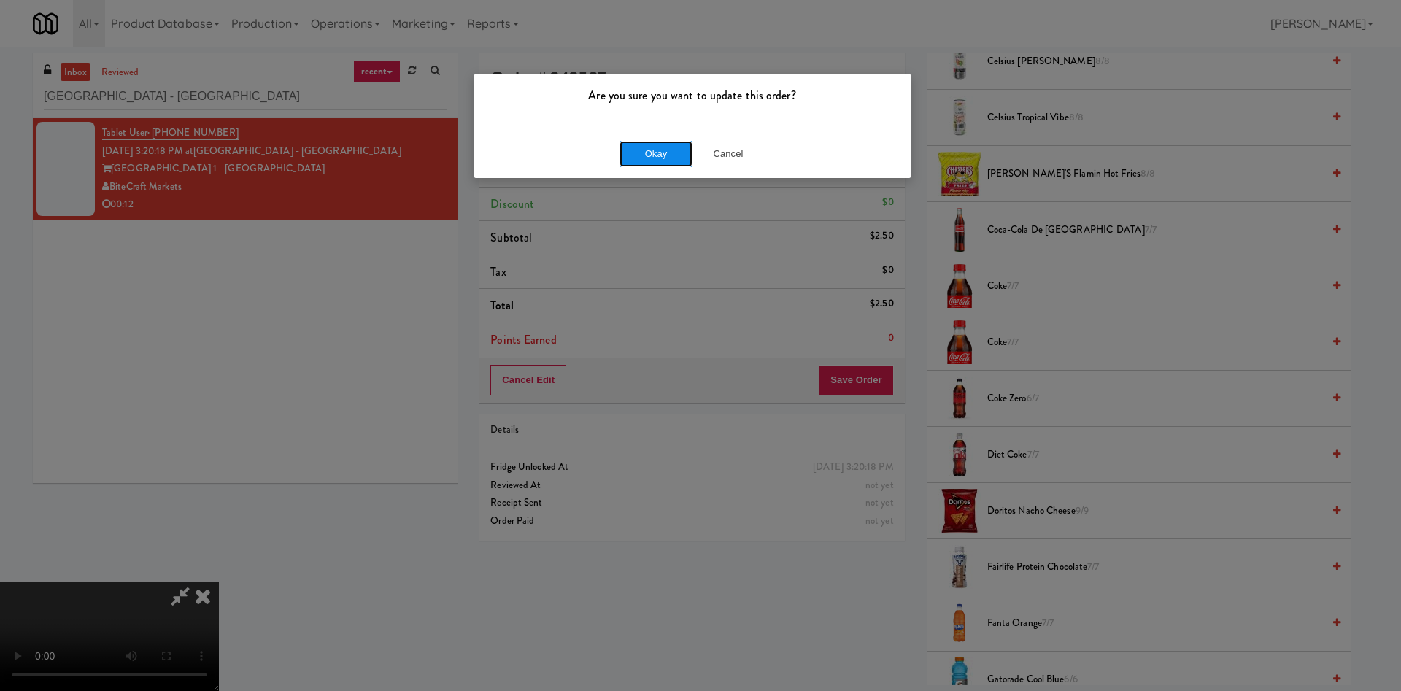
click at [657, 161] on button "Okay" at bounding box center [655, 154] width 73 height 26
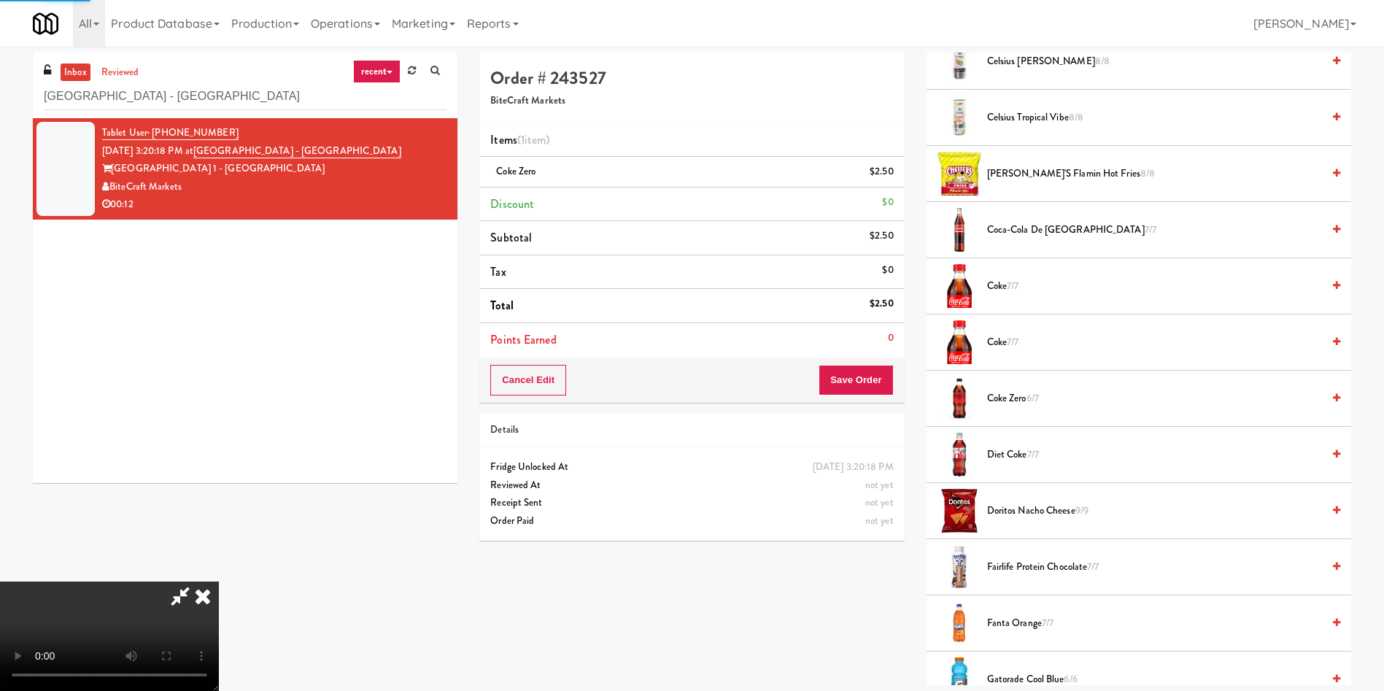
scroll to position [0, 0]
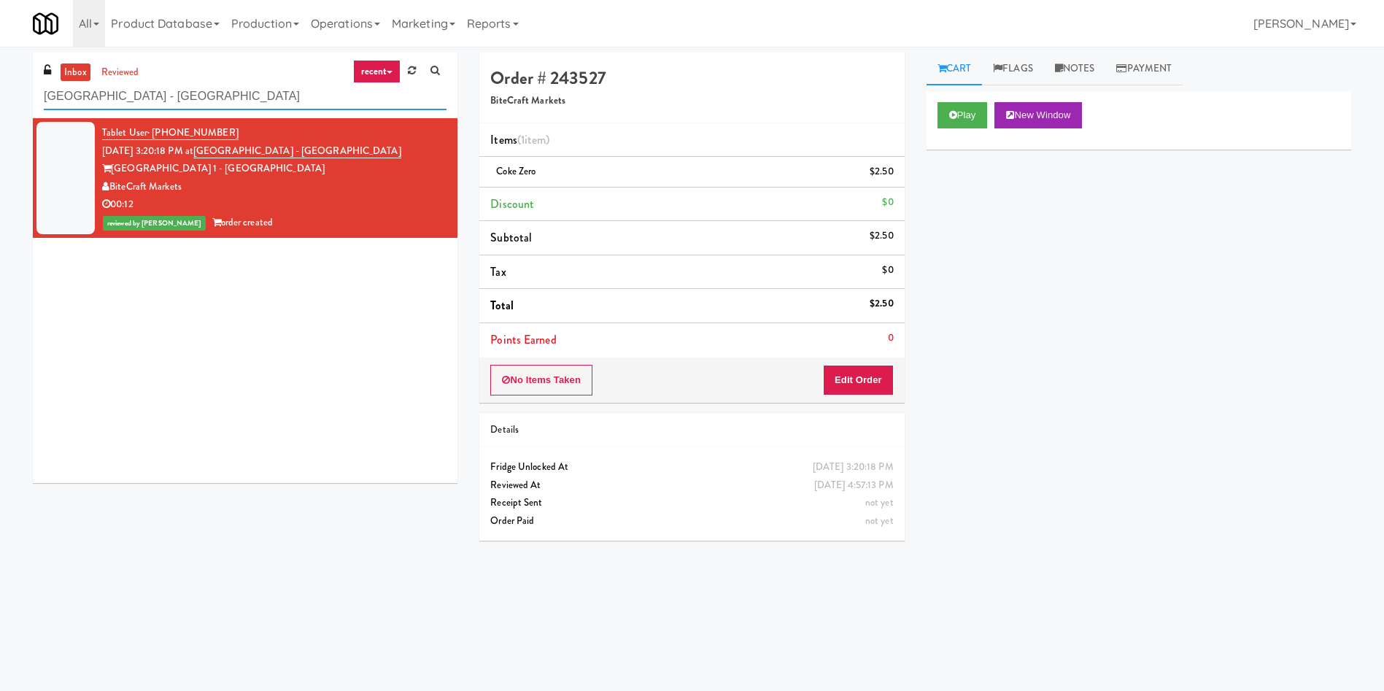
drag, startPoint x: 252, startPoint y: 93, endPoint x: 0, endPoint y: 110, distance: 252.3
click at [0, 98] on div "inbox reviewed recent all unclear take inventory issue suspicious failed recent…" at bounding box center [692, 346] width 1384 height 586
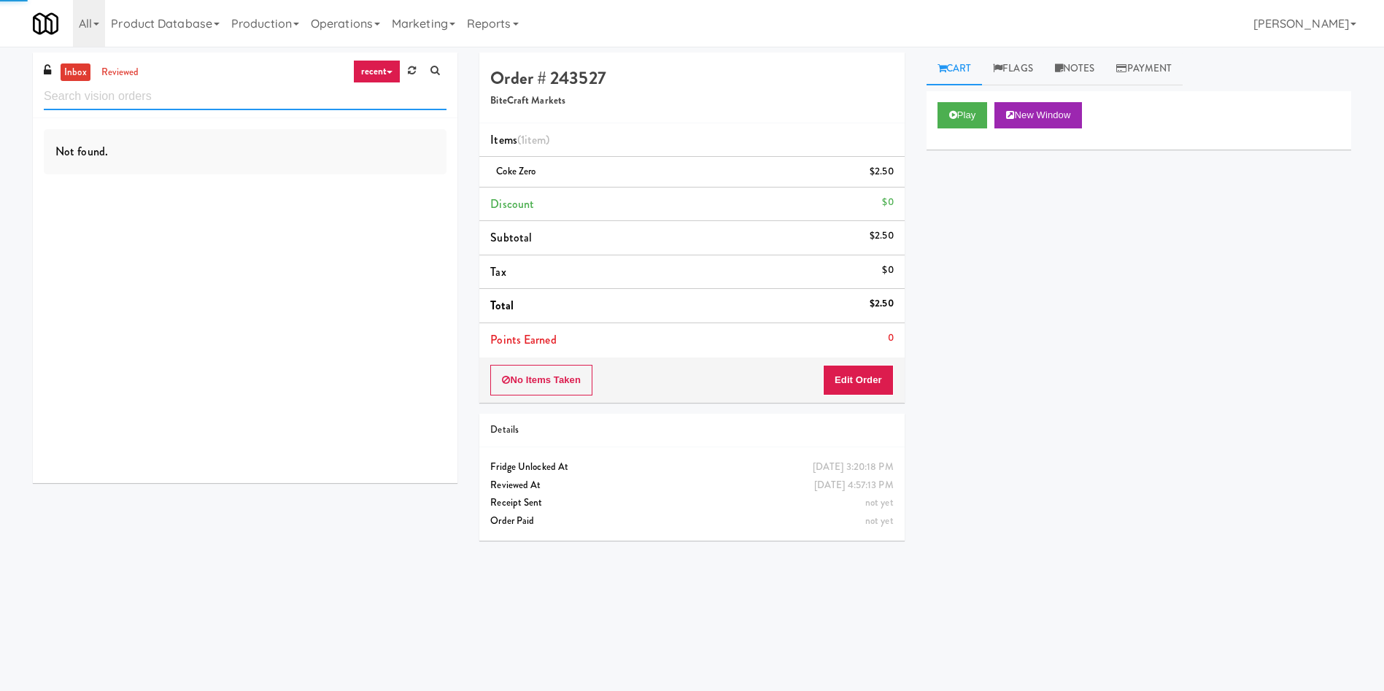
paste input "Fridge/Combo"
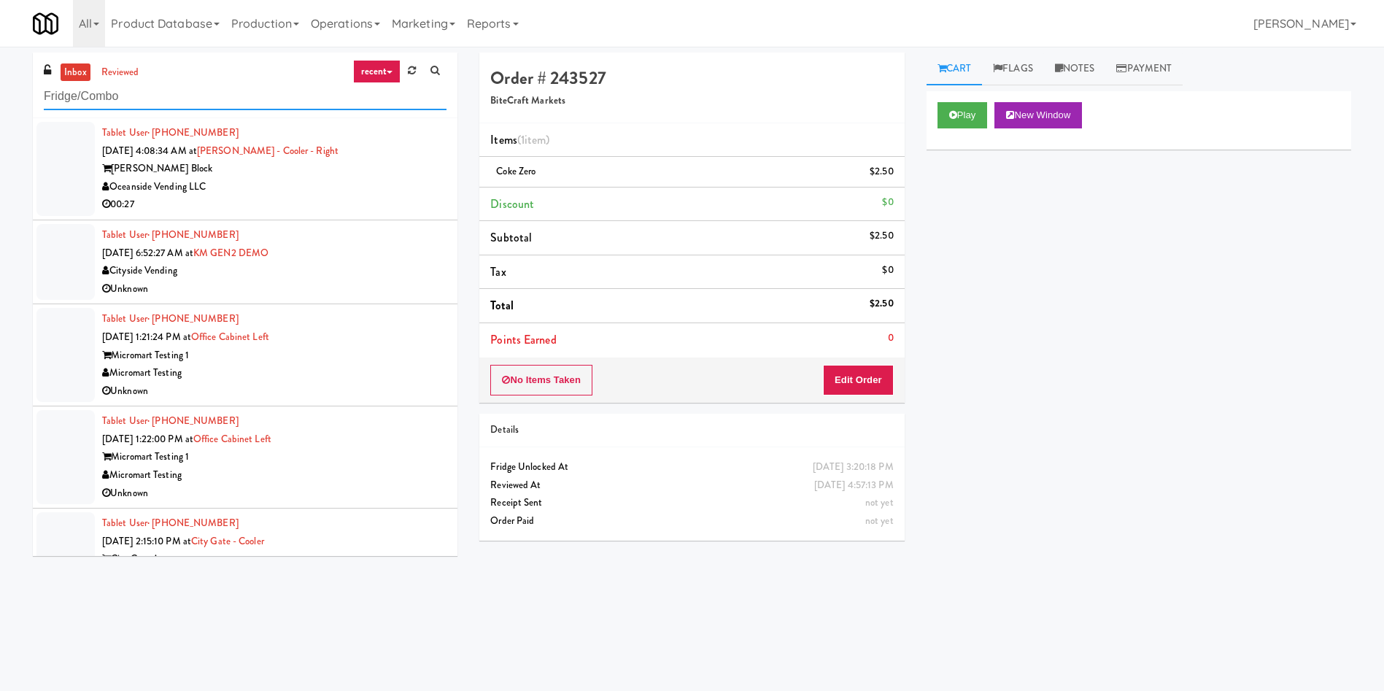
type input "Fridge/Combo"
click at [78, 77] on link "inbox" at bounding box center [76, 72] width 30 height 18
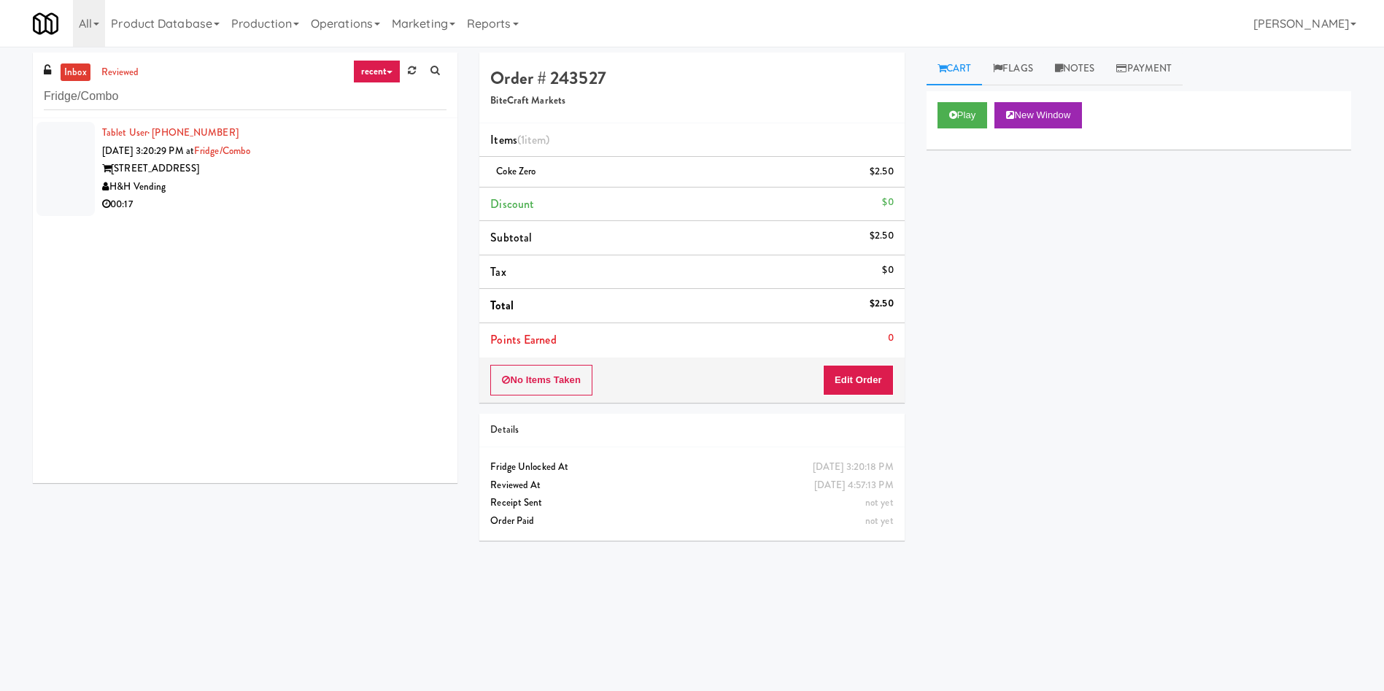
click at [72, 158] on div at bounding box center [65, 169] width 58 height 94
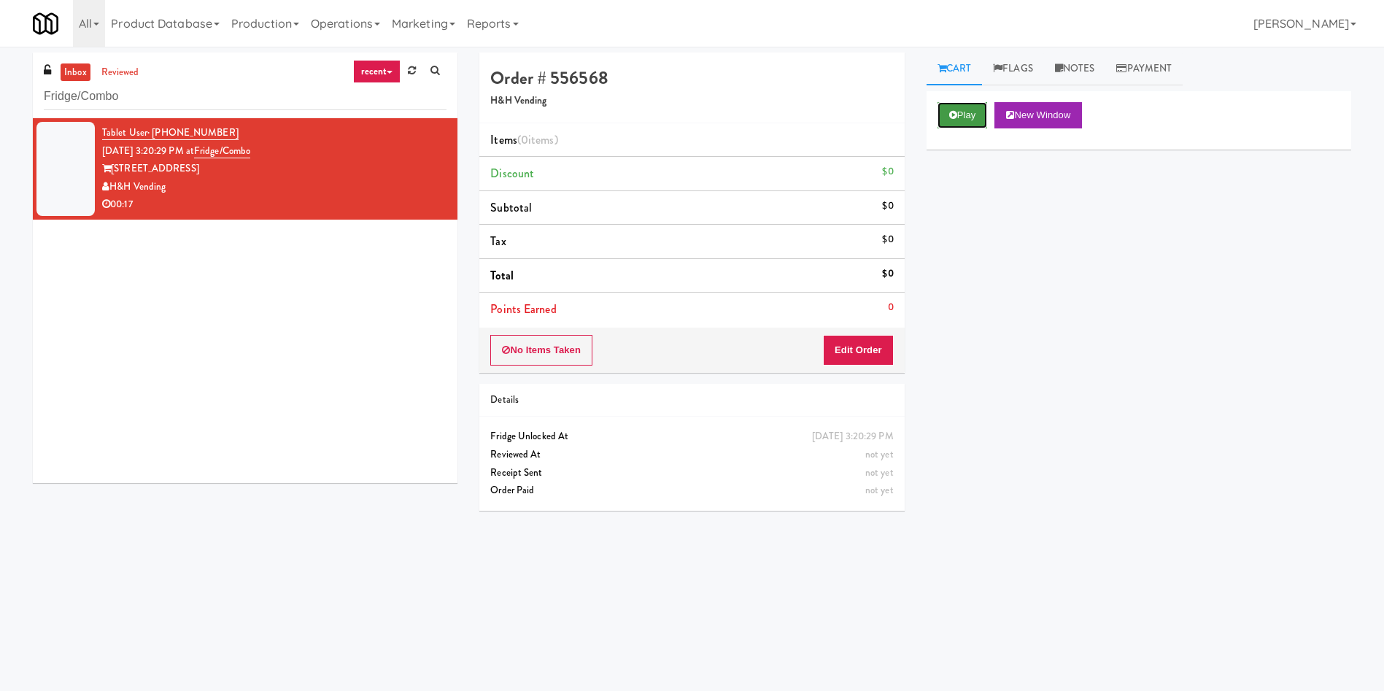
click at [963, 106] on button "Play" at bounding box center [962, 115] width 50 height 26
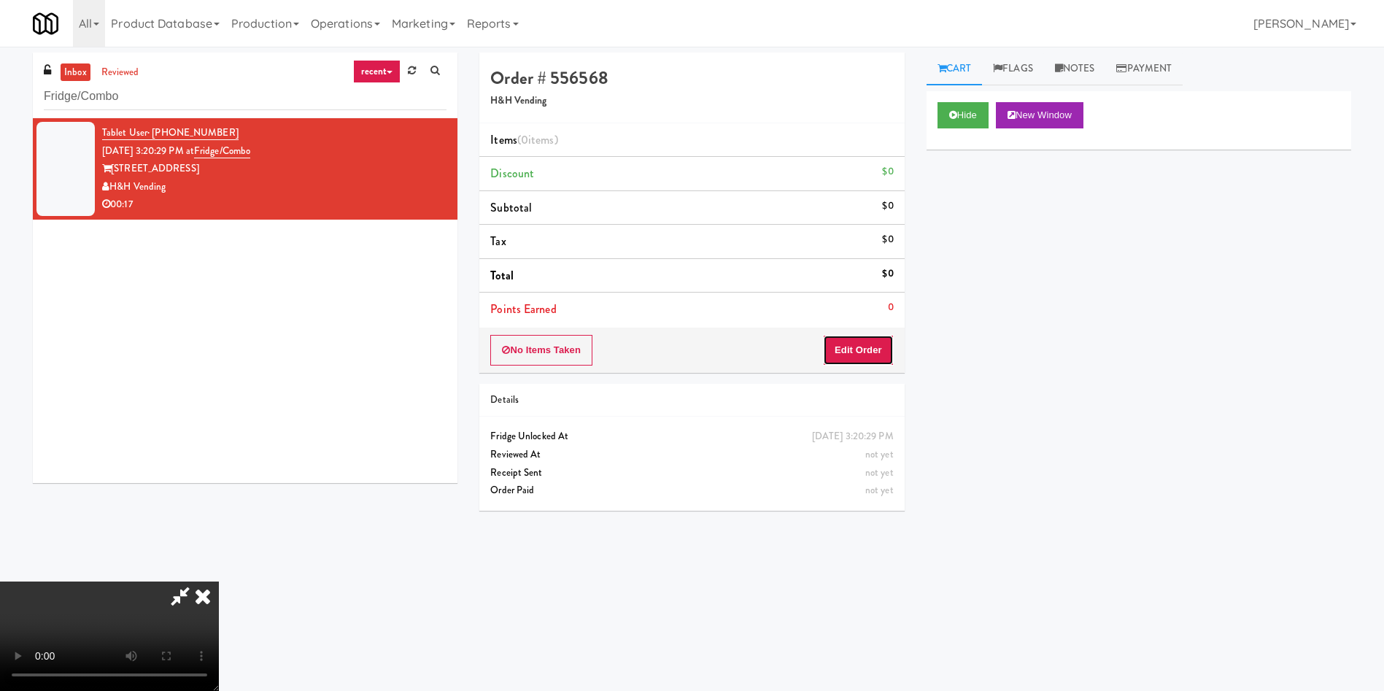
click at [873, 347] on button "Edit Order" at bounding box center [858, 350] width 71 height 31
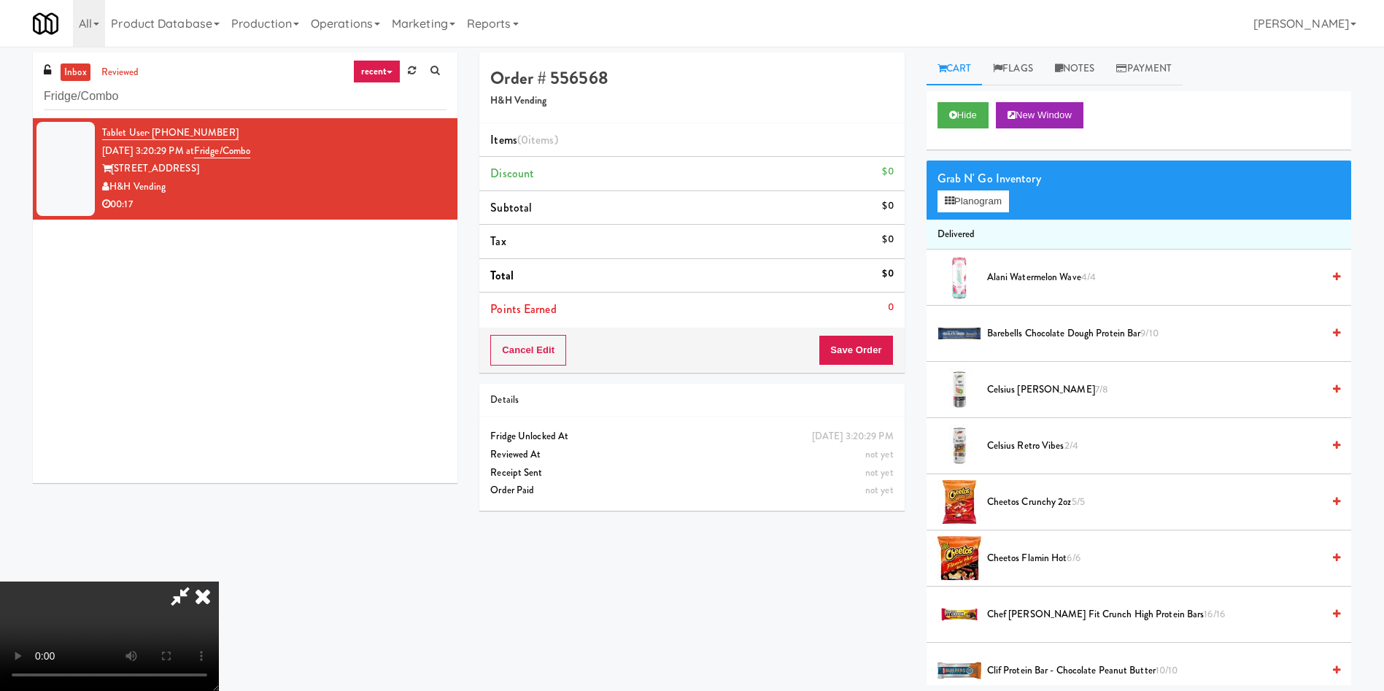
click at [219, 581] on video at bounding box center [109, 635] width 219 height 109
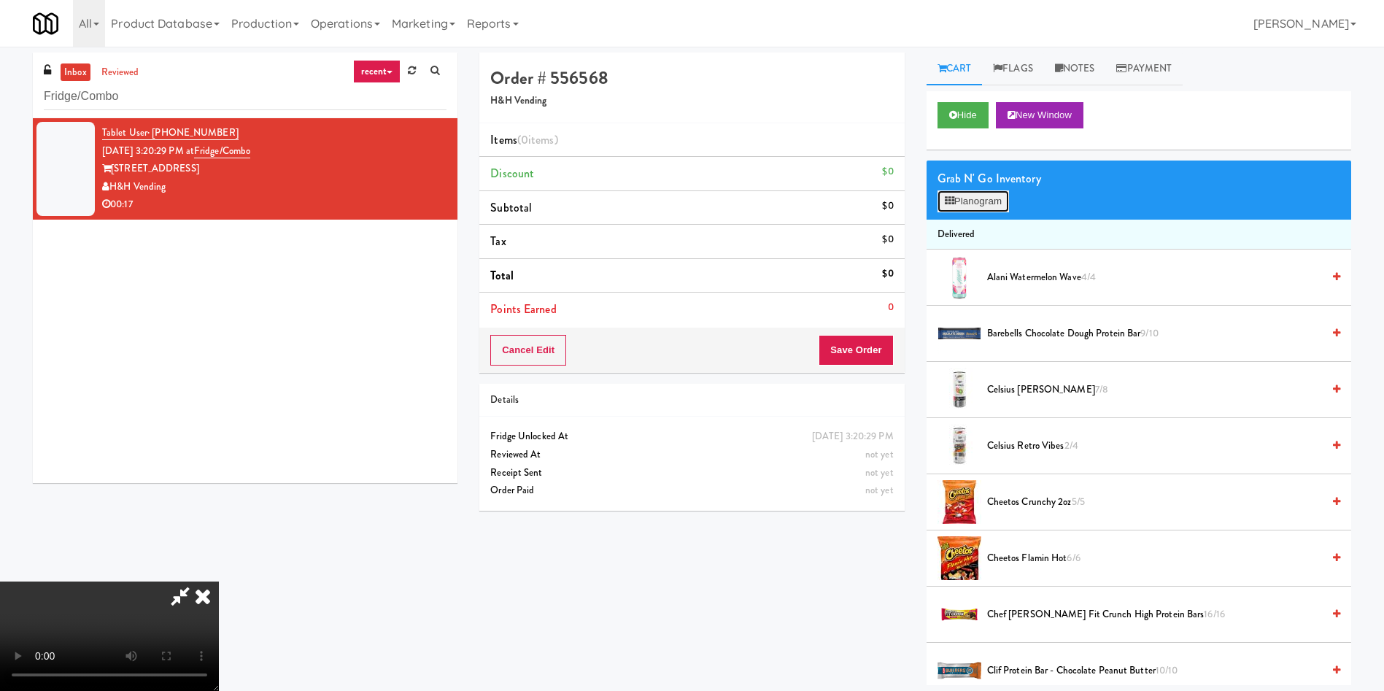
click at [970, 197] on button "Planogram" at bounding box center [972, 201] width 71 height 22
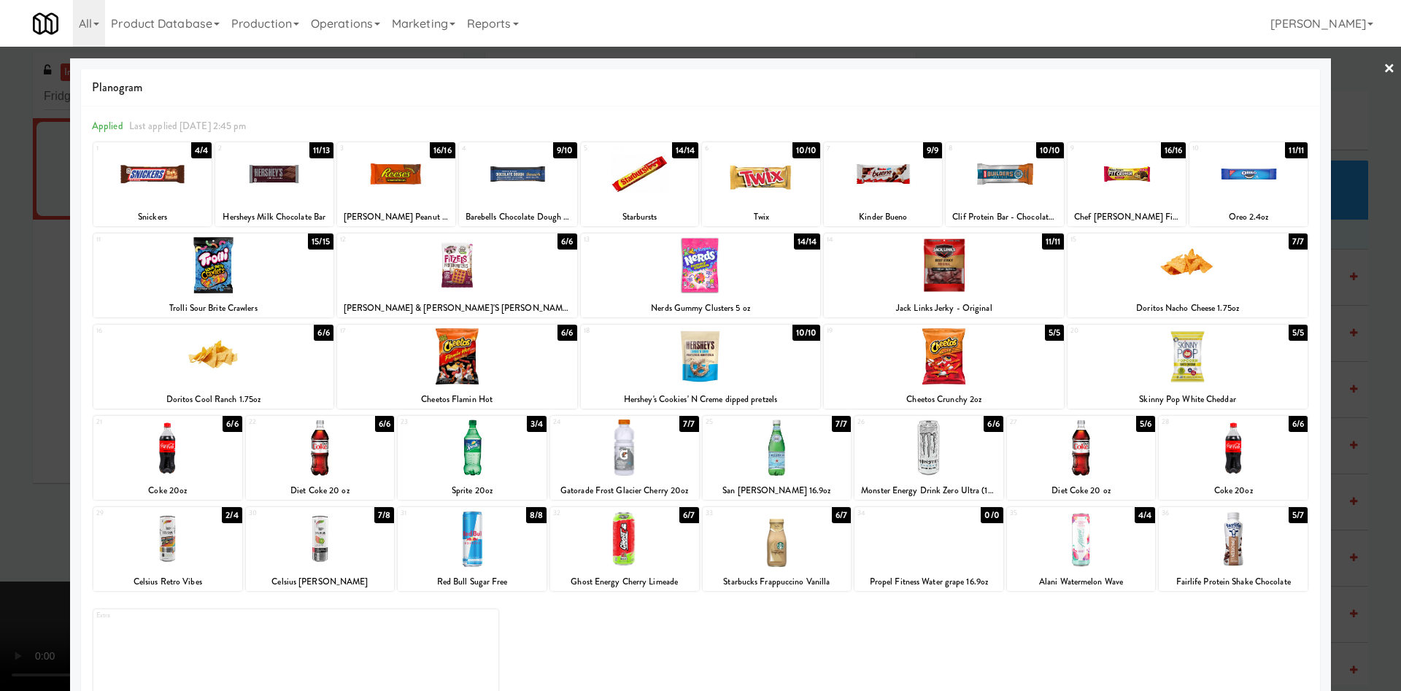
click at [519, 190] on div at bounding box center [518, 174] width 118 height 56
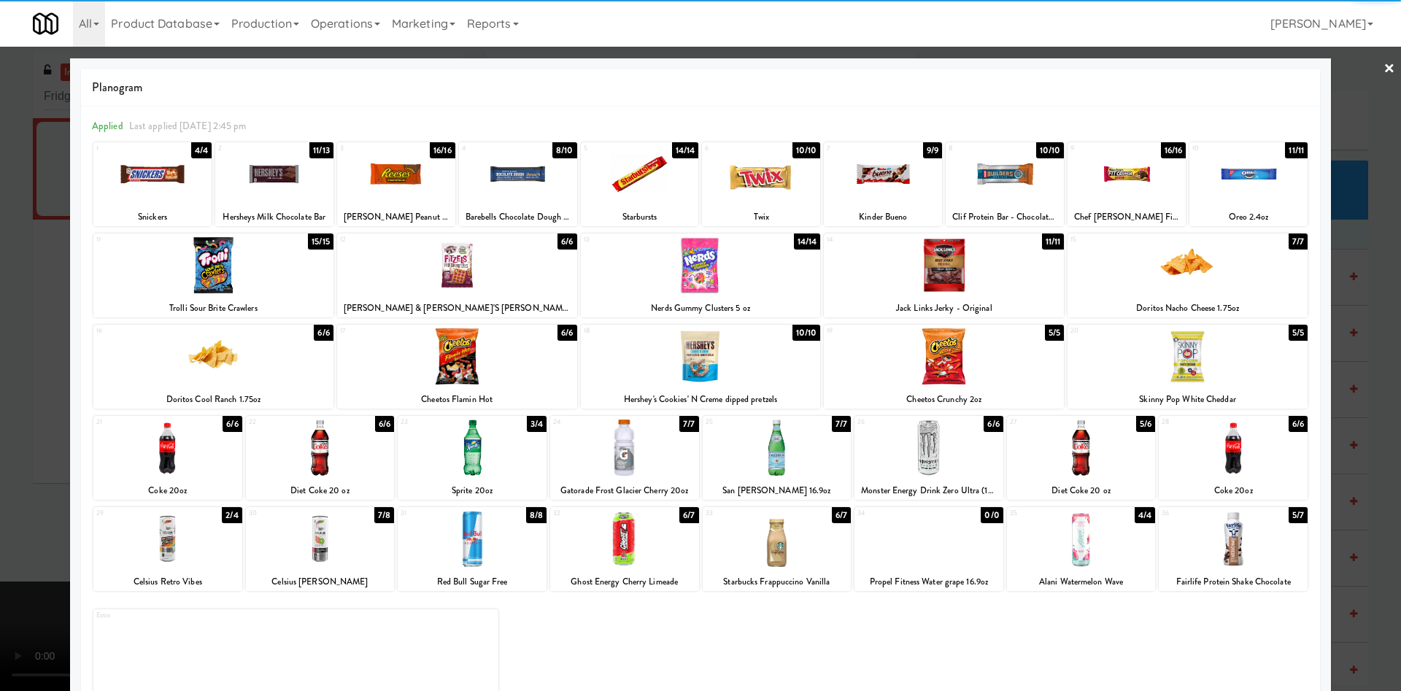
click at [0, 383] on div at bounding box center [700, 345] width 1401 height 691
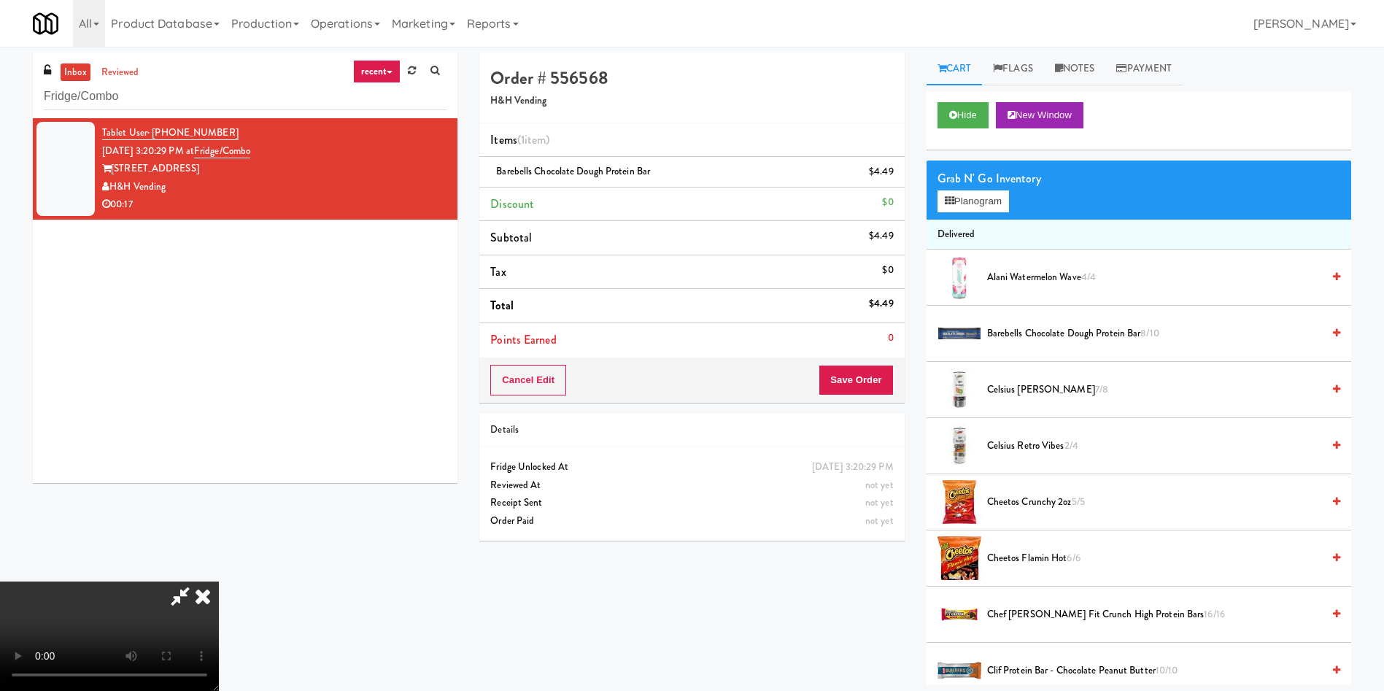
click at [219, 581] on video at bounding box center [109, 635] width 219 height 109
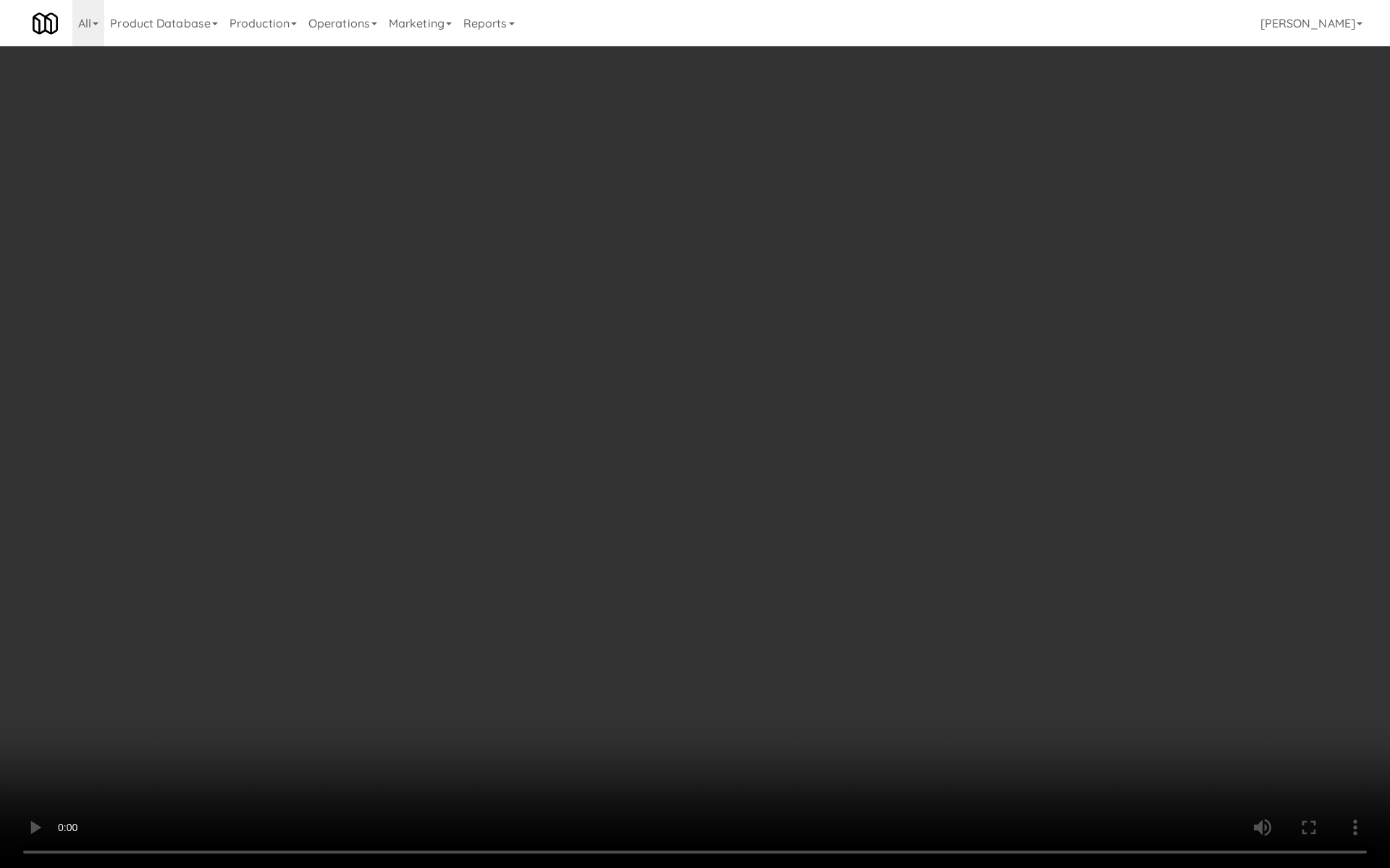
click at [586, 524] on video at bounding box center [695, 434] width 1390 height 868
click at [590, 367] on video at bounding box center [695, 434] width 1390 height 868
click at [590, 366] on video at bounding box center [695, 434] width 1390 height 868
click at [586, 380] on video at bounding box center [695, 434] width 1390 height 868
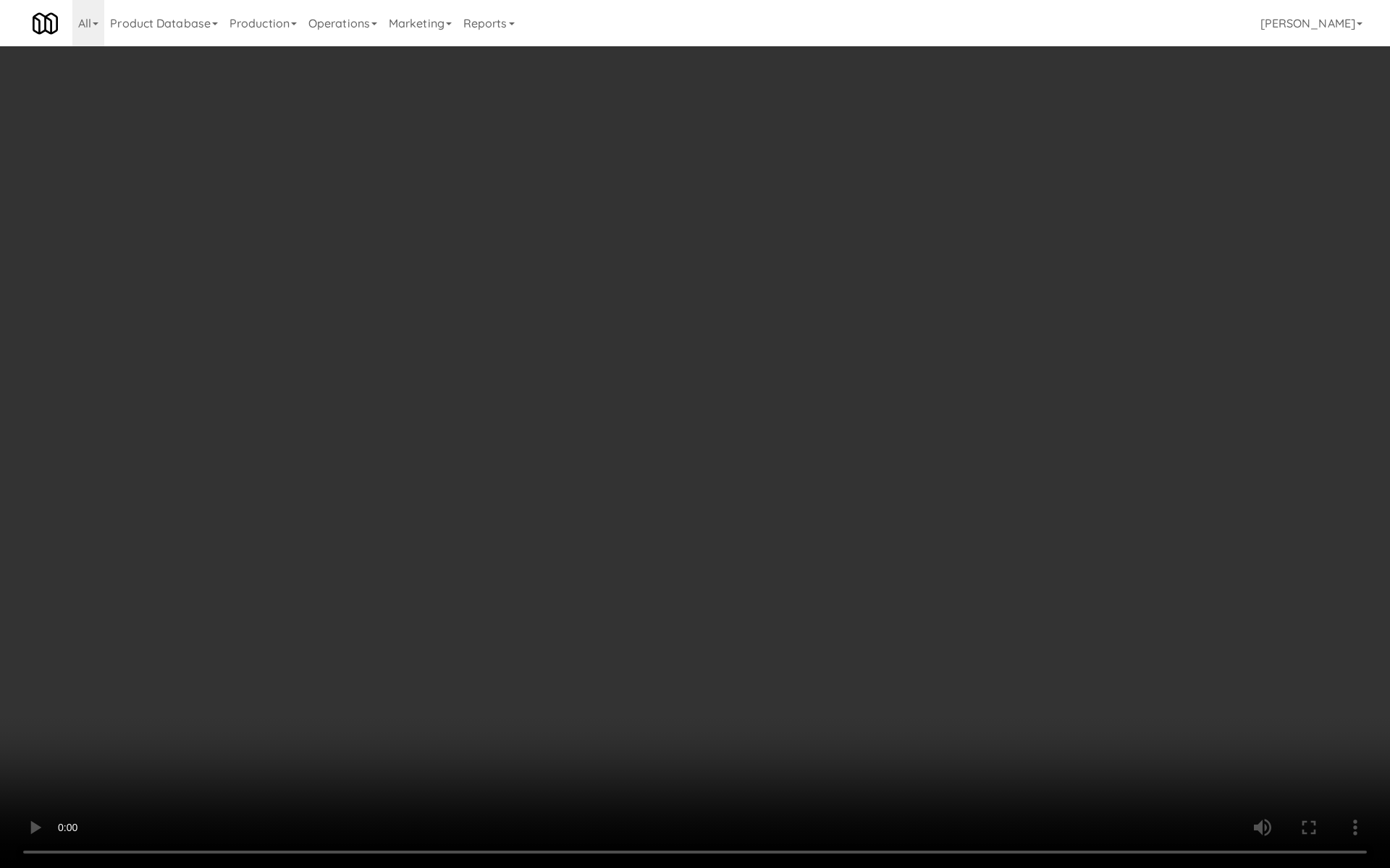
click at [586, 380] on video at bounding box center [695, 434] width 1390 height 868
click at [595, 340] on video at bounding box center [695, 434] width 1390 height 868
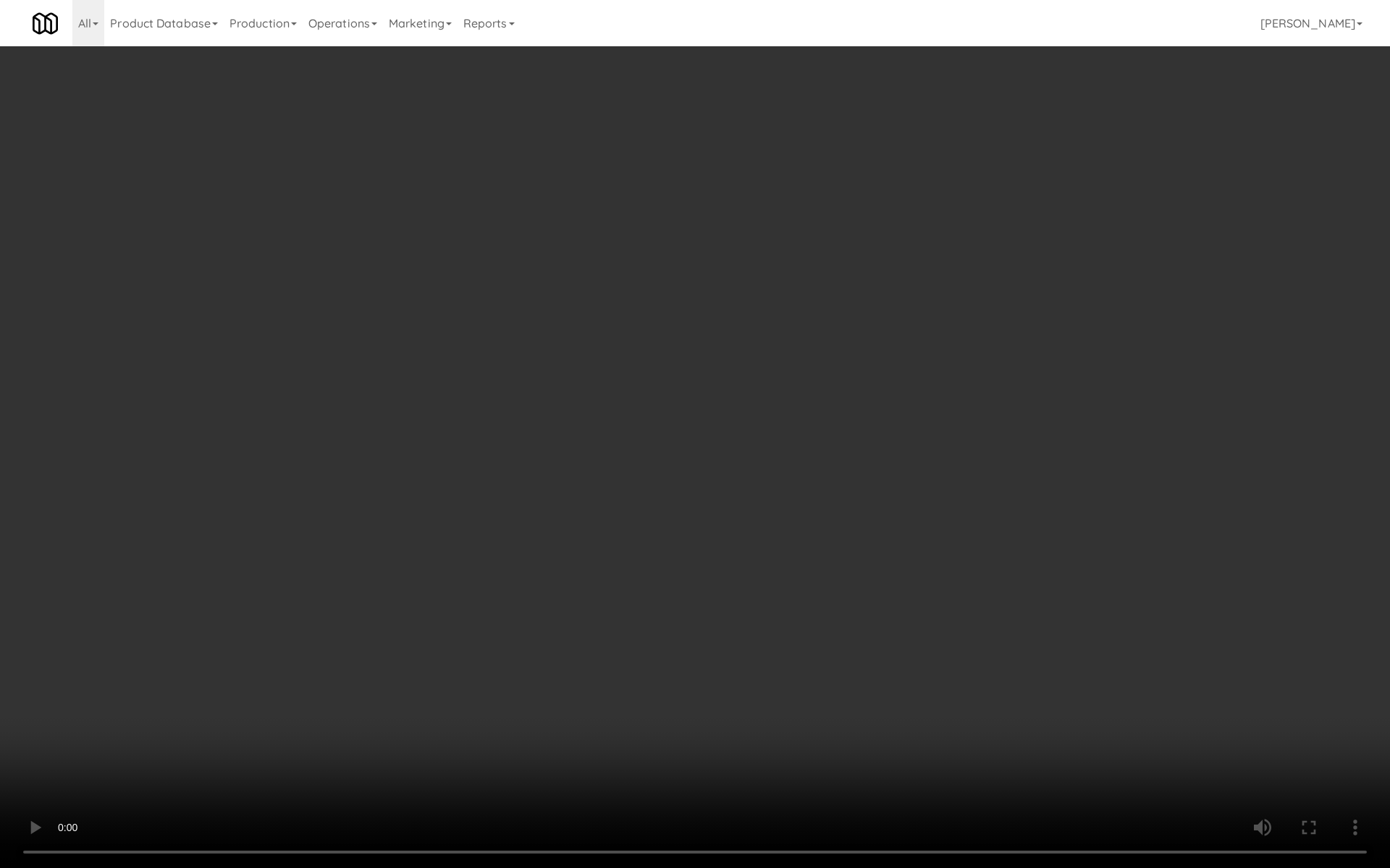
click at [595, 340] on video at bounding box center [695, 434] width 1390 height 868
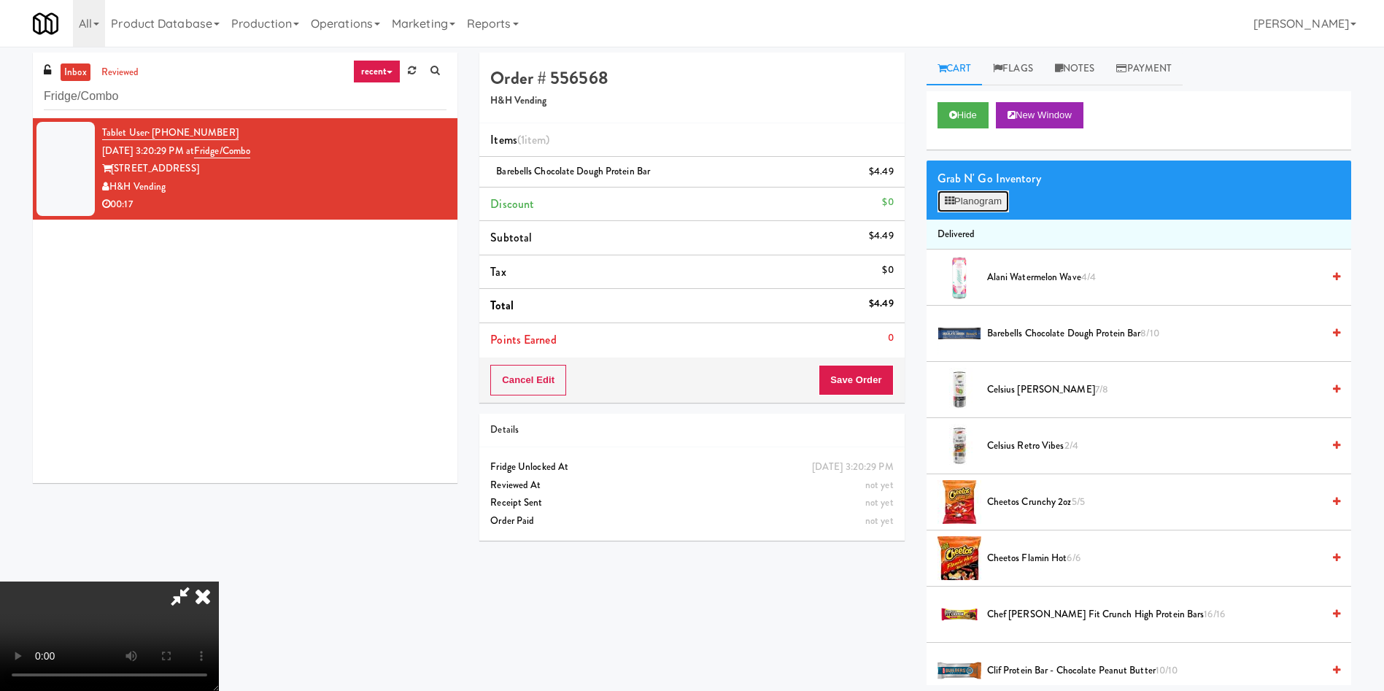
click at [964, 201] on button "Planogram" at bounding box center [972, 201] width 71 height 22
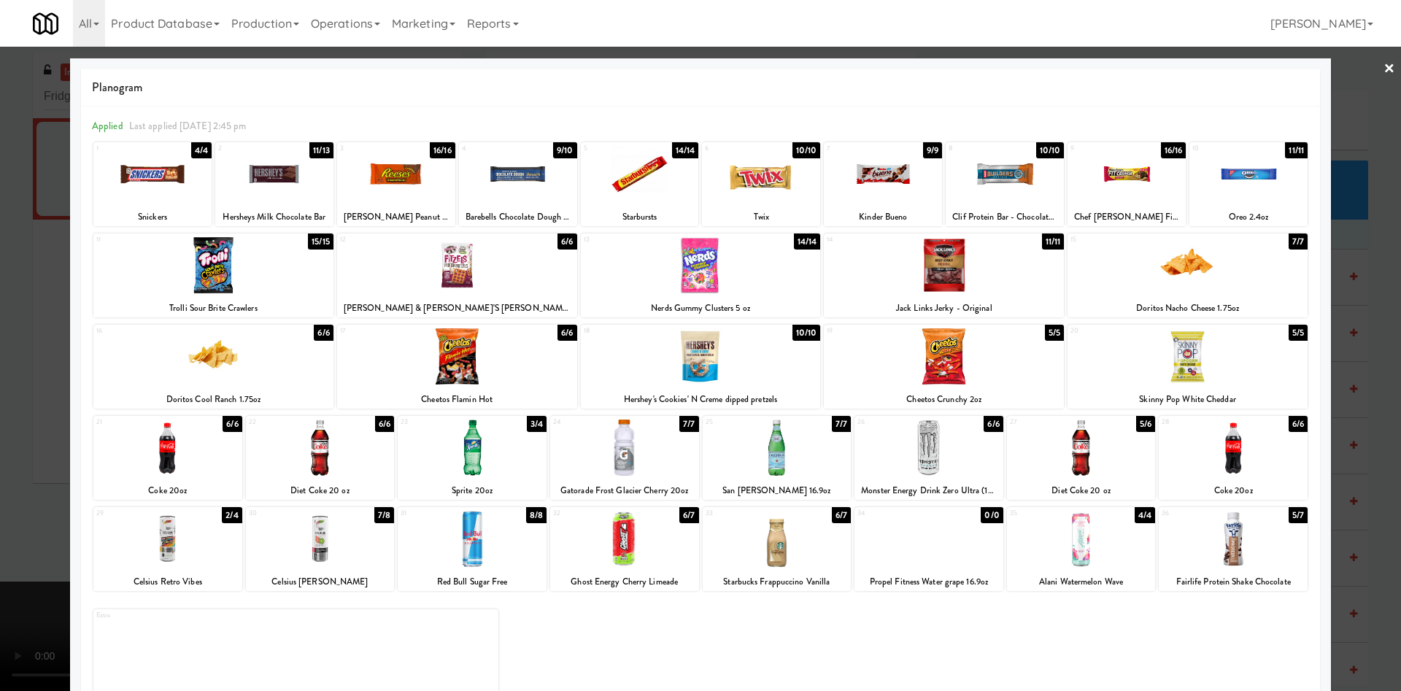
click at [1218, 463] on div at bounding box center [1232, 447] width 149 height 56
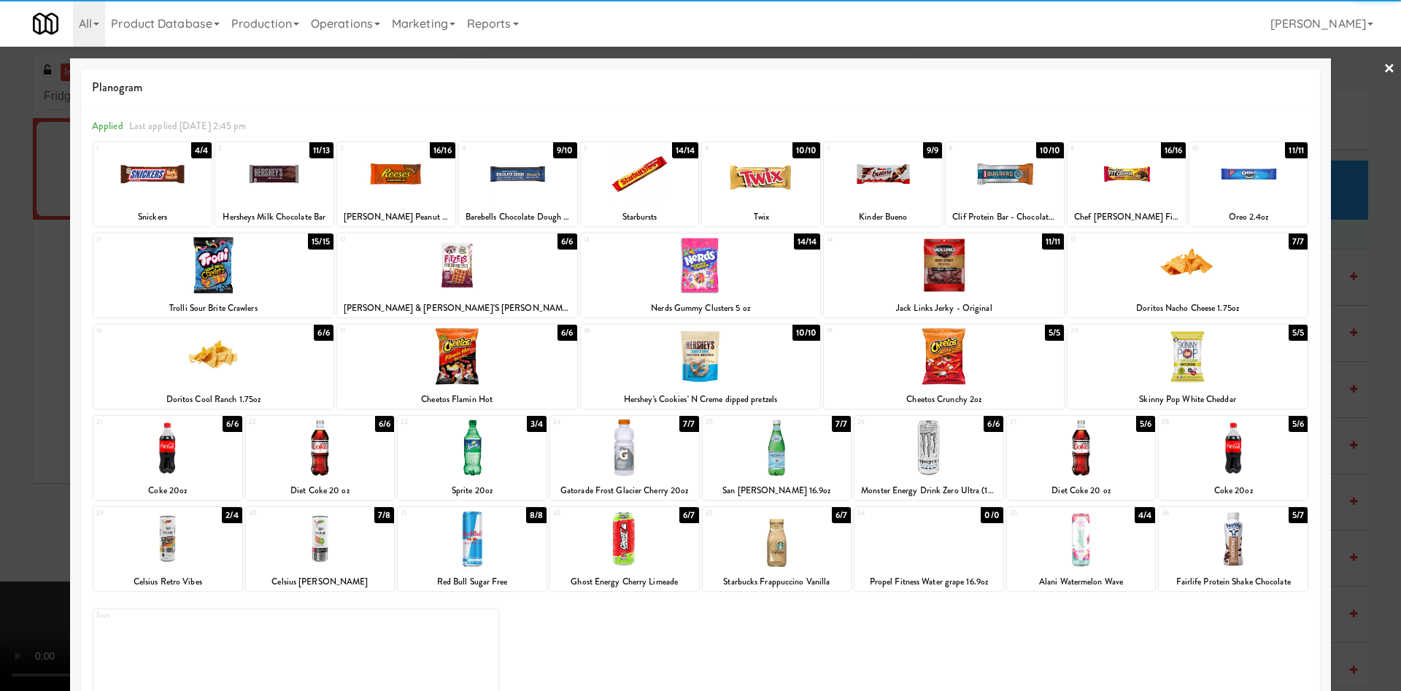
click at [1336, 125] on div at bounding box center [700, 345] width 1401 height 691
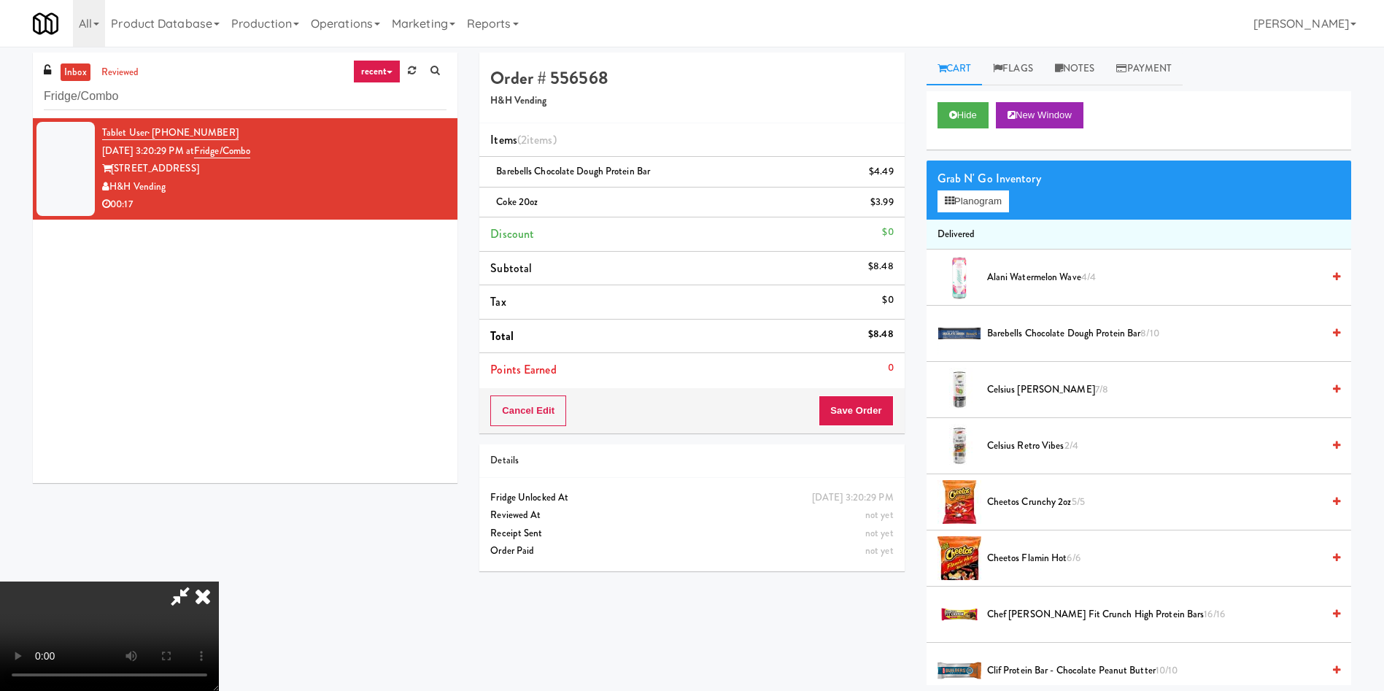
click at [219, 581] on video at bounding box center [109, 635] width 219 height 109
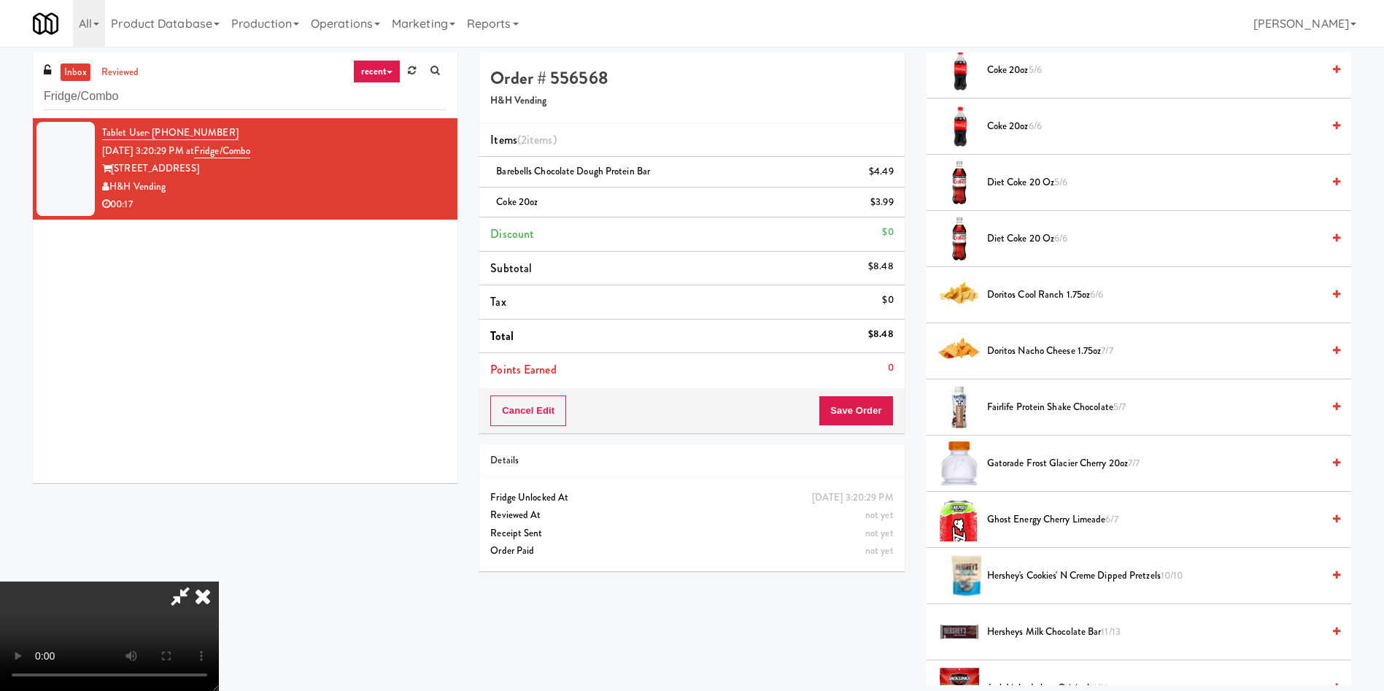
scroll to position [766, 0]
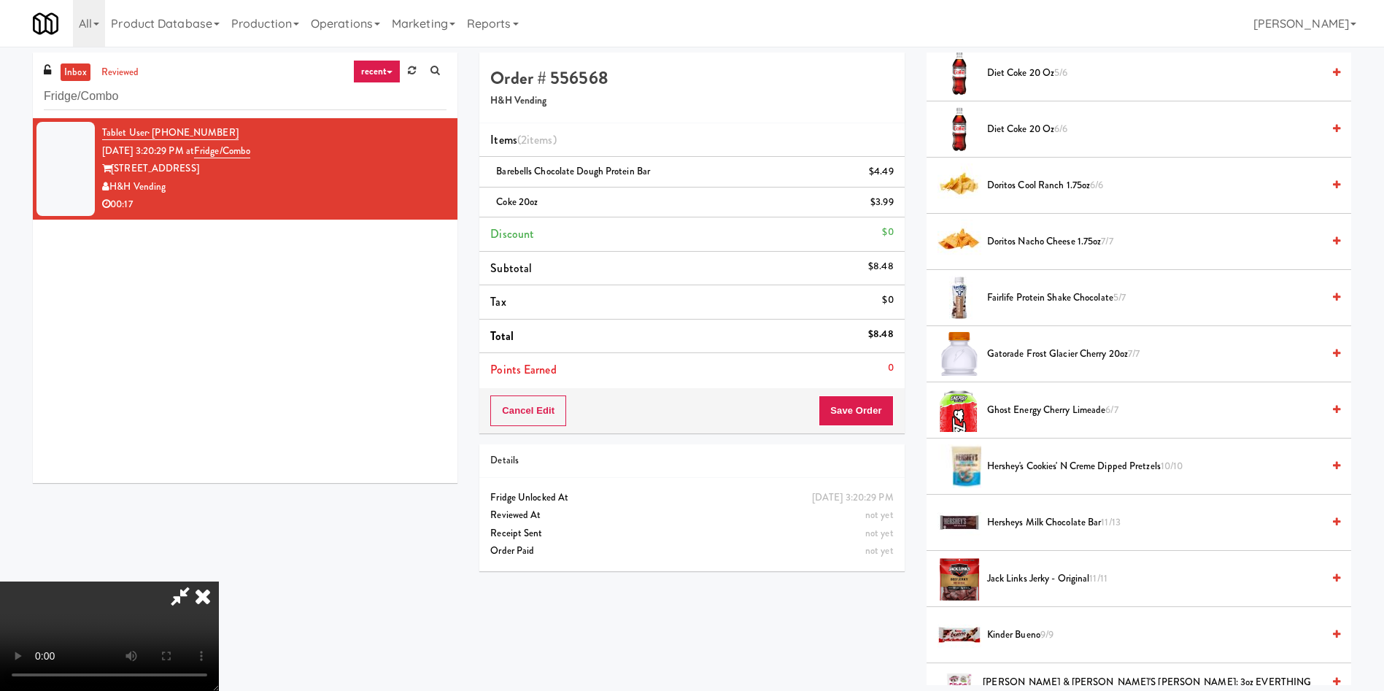
click at [1026, 299] on span "Fairlife Protein Shake Chocolate 5/7" at bounding box center [1154, 298] width 335 height 18
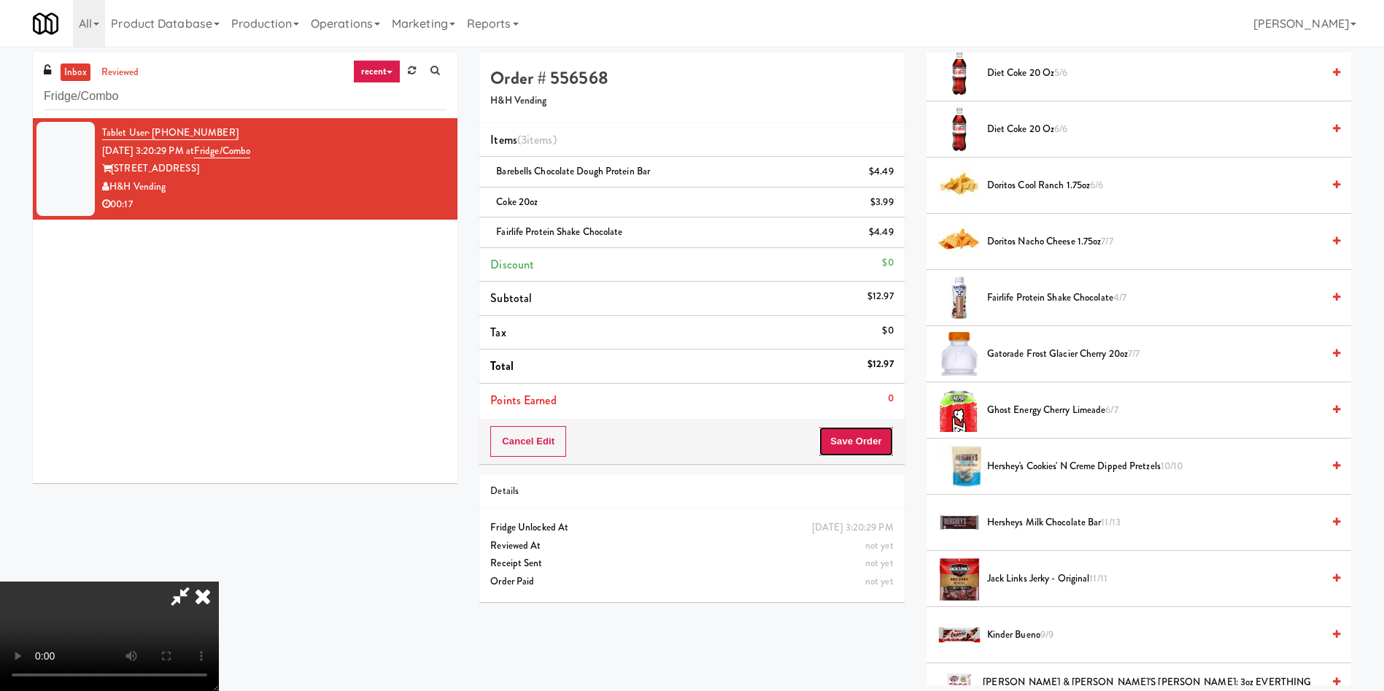
click at [862, 438] on button "Save Order" at bounding box center [856, 441] width 74 height 31
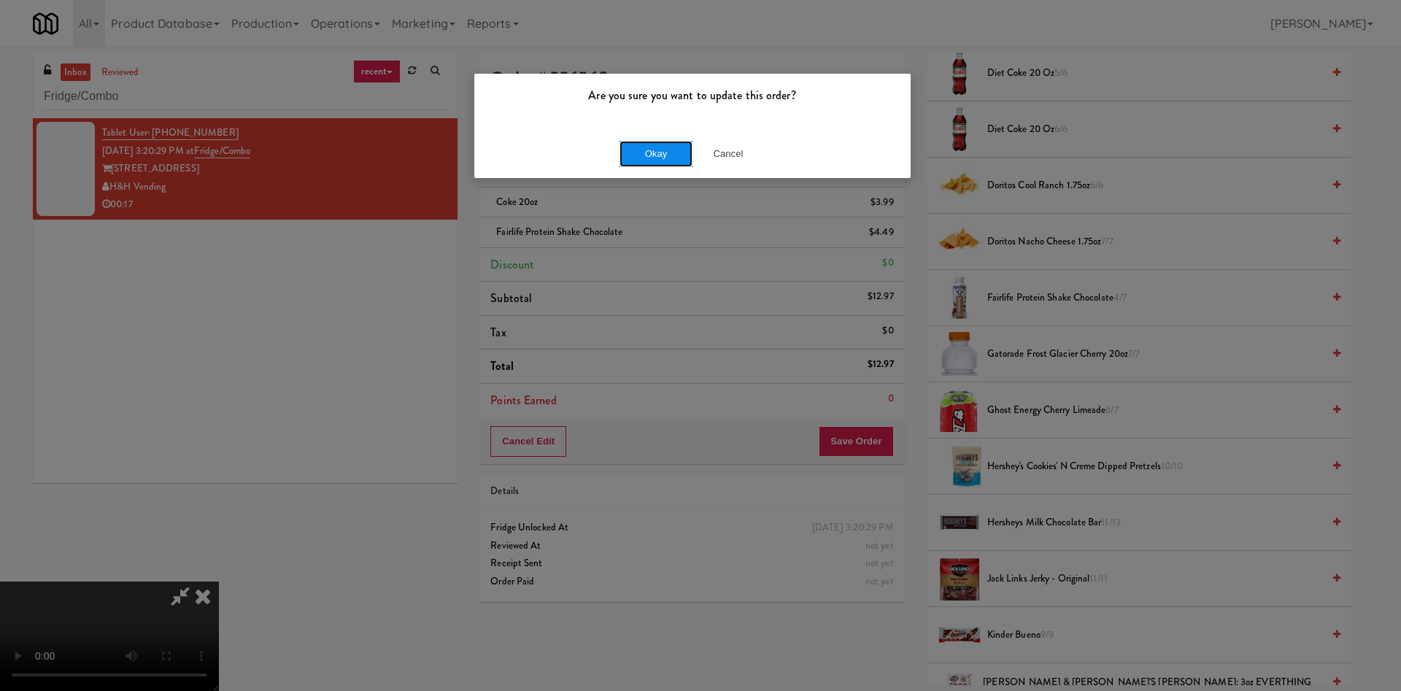
click at [652, 143] on button "Okay" at bounding box center [655, 154] width 73 height 26
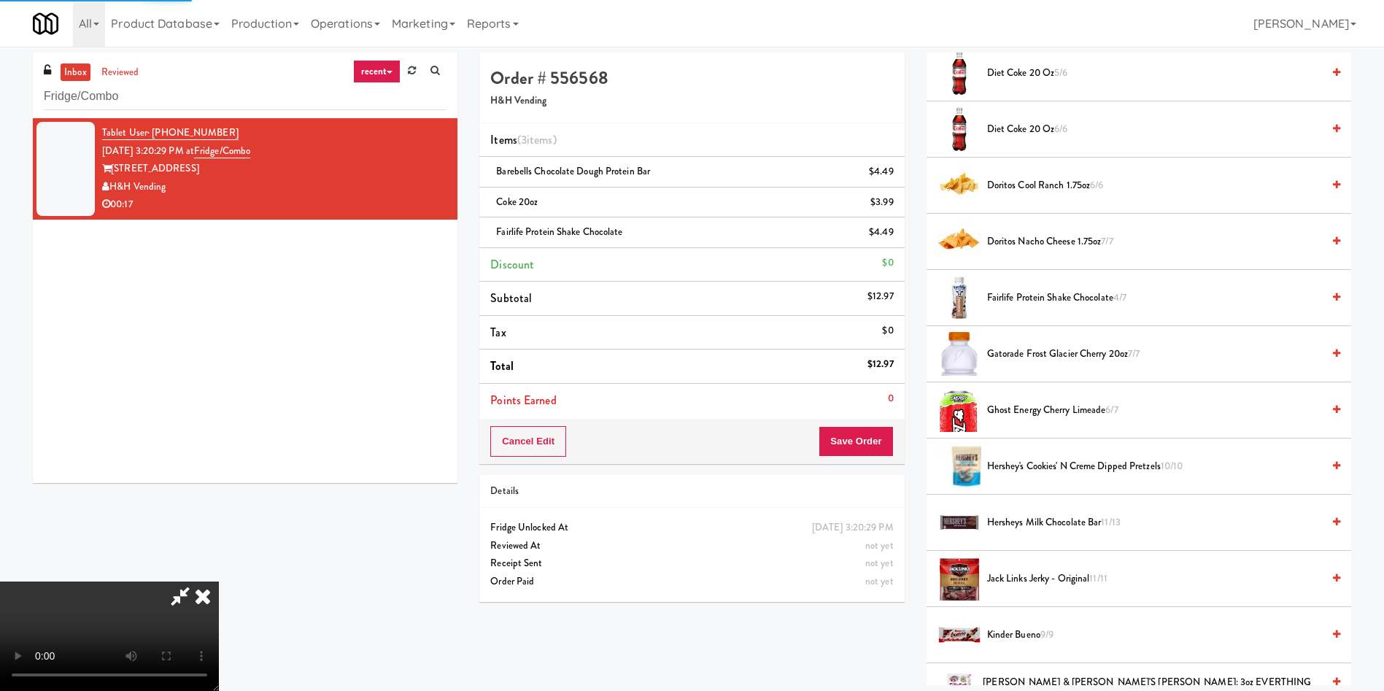
scroll to position [0, 0]
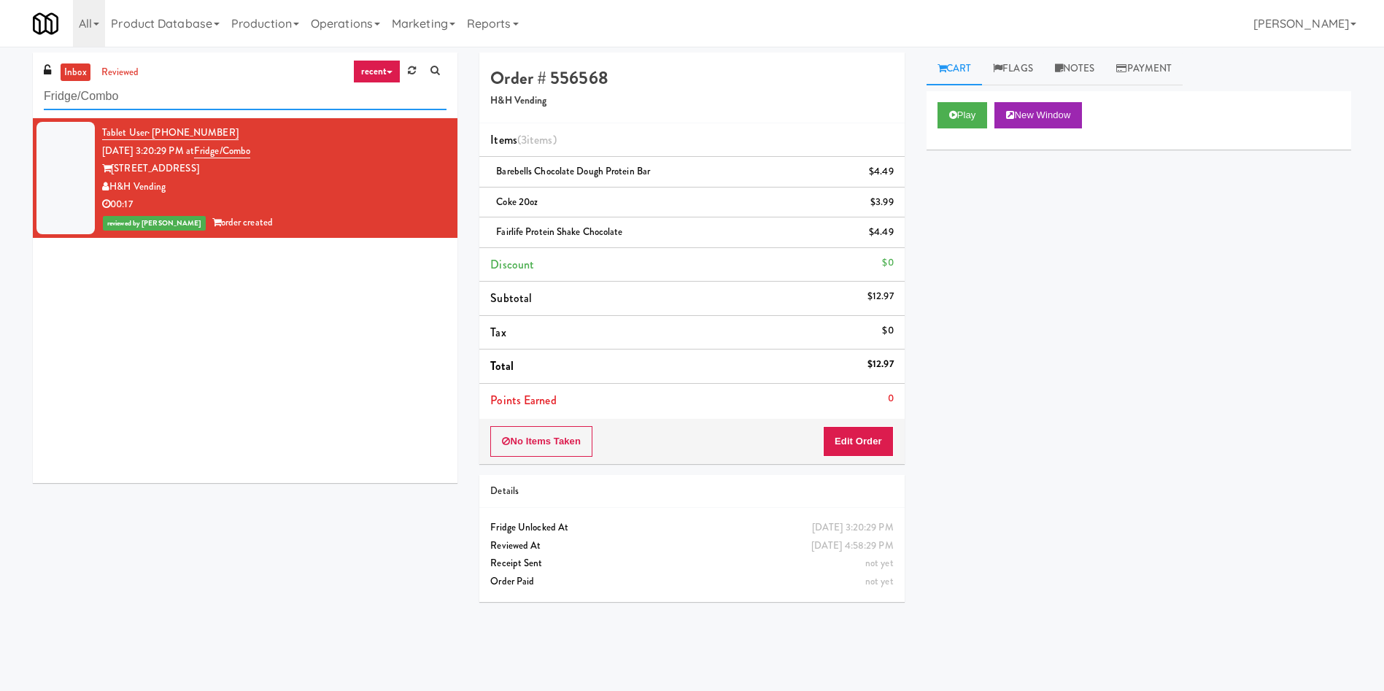
drag, startPoint x: 204, startPoint y: 96, endPoint x: 0, endPoint y: 98, distance: 204.3
click at [0, 98] on div "inbox reviewed recent all unclear take inventory issue suspicious failed recent…" at bounding box center [692, 346] width 1384 height 586
paste input "Pantry Left-Clark Nexsen"
type input "Pantry Left-Clark Nexsen"
drag, startPoint x: 92, startPoint y: 103, endPoint x: 103, endPoint y: 166, distance: 63.7
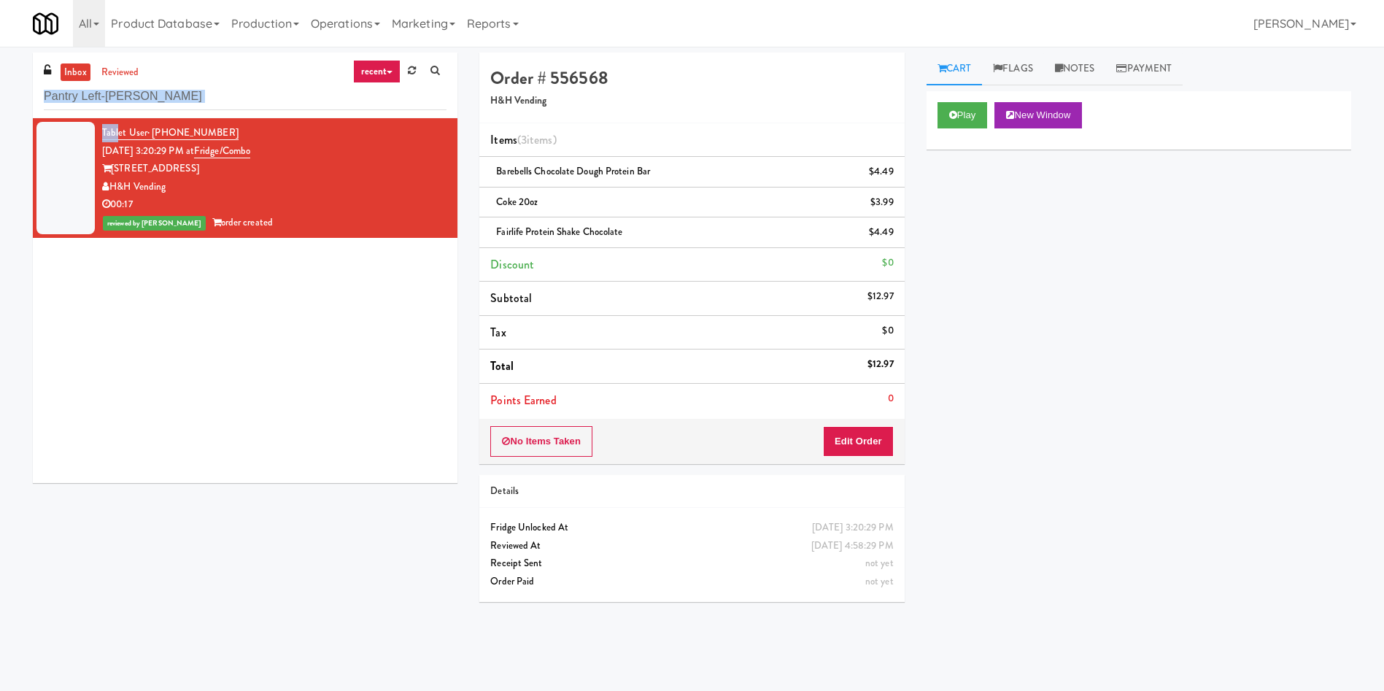
click at [117, 124] on div "inbox reviewed recent all unclear take inventory issue suspicious failed recent…" at bounding box center [692, 346] width 1384 height 586
click at [83, 76] on link "inbox" at bounding box center [76, 72] width 30 height 18
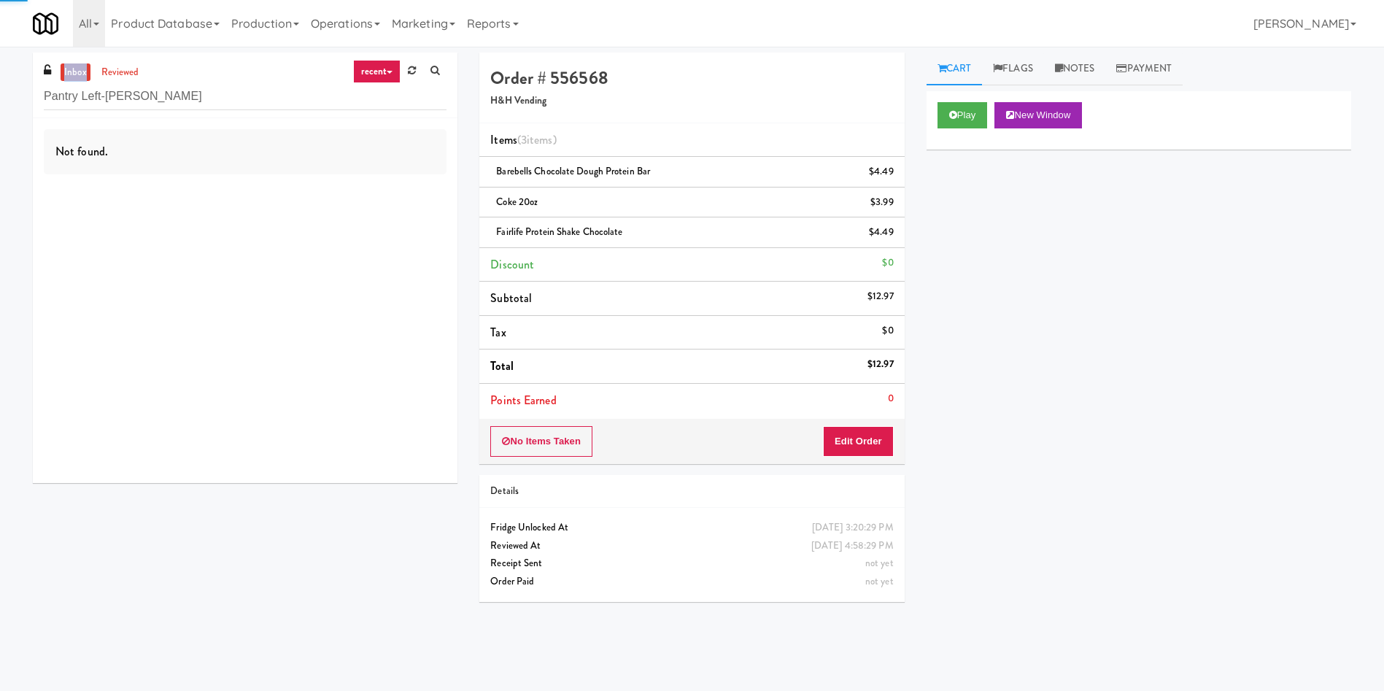
click at [83, 76] on link "inbox" at bounding box center [76, 72] width 30 height 18
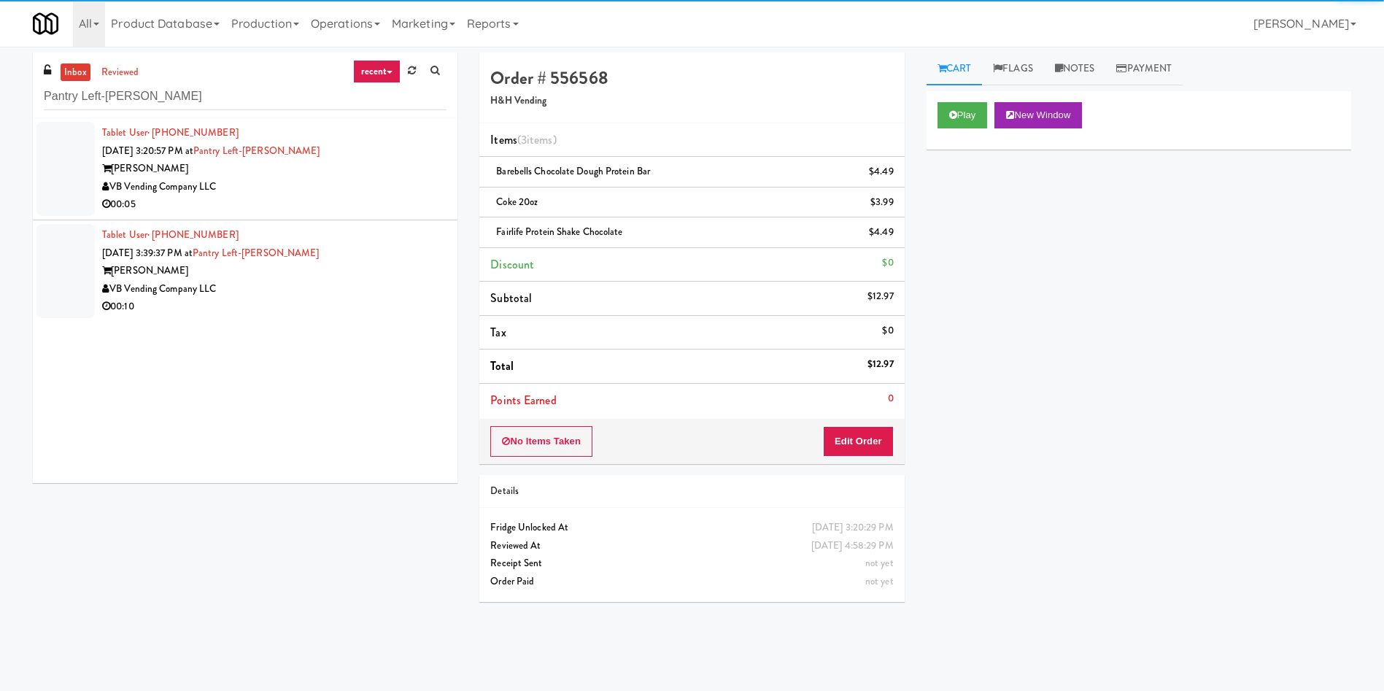
drag, startPoint x: 74, startPoint y: 156, endPoint x: 986, endPoint y: 168, distance: 912.0
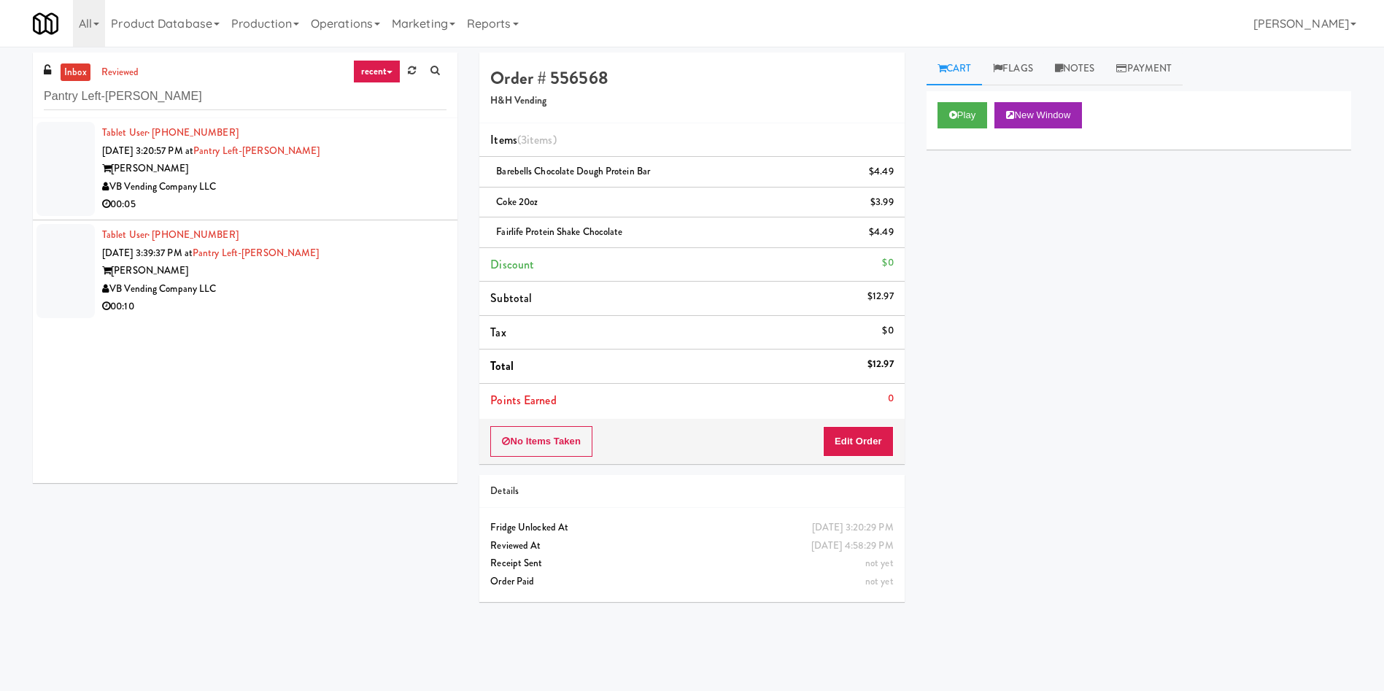
click at [74, 157] on div at bounding box center [65, 169] width 58 height 94
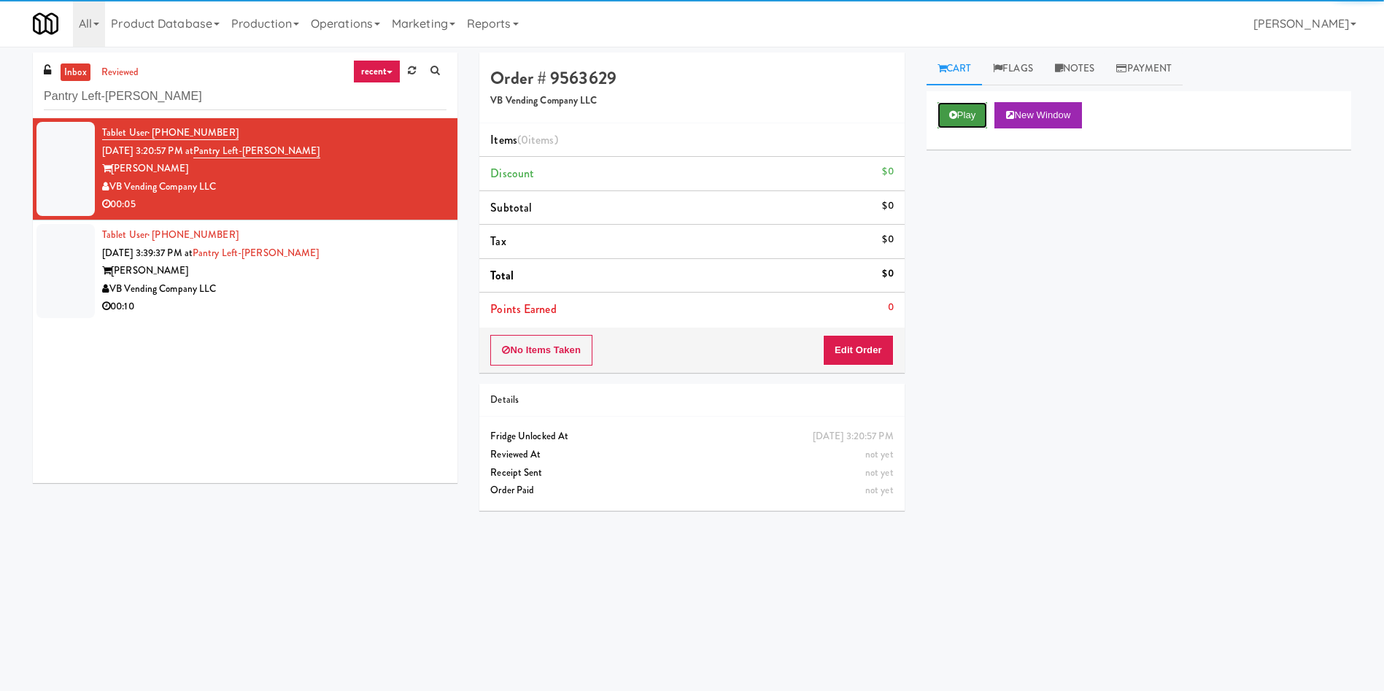
click at [955, 116] on icon at bounding box center [953, 114] width 8 height 9
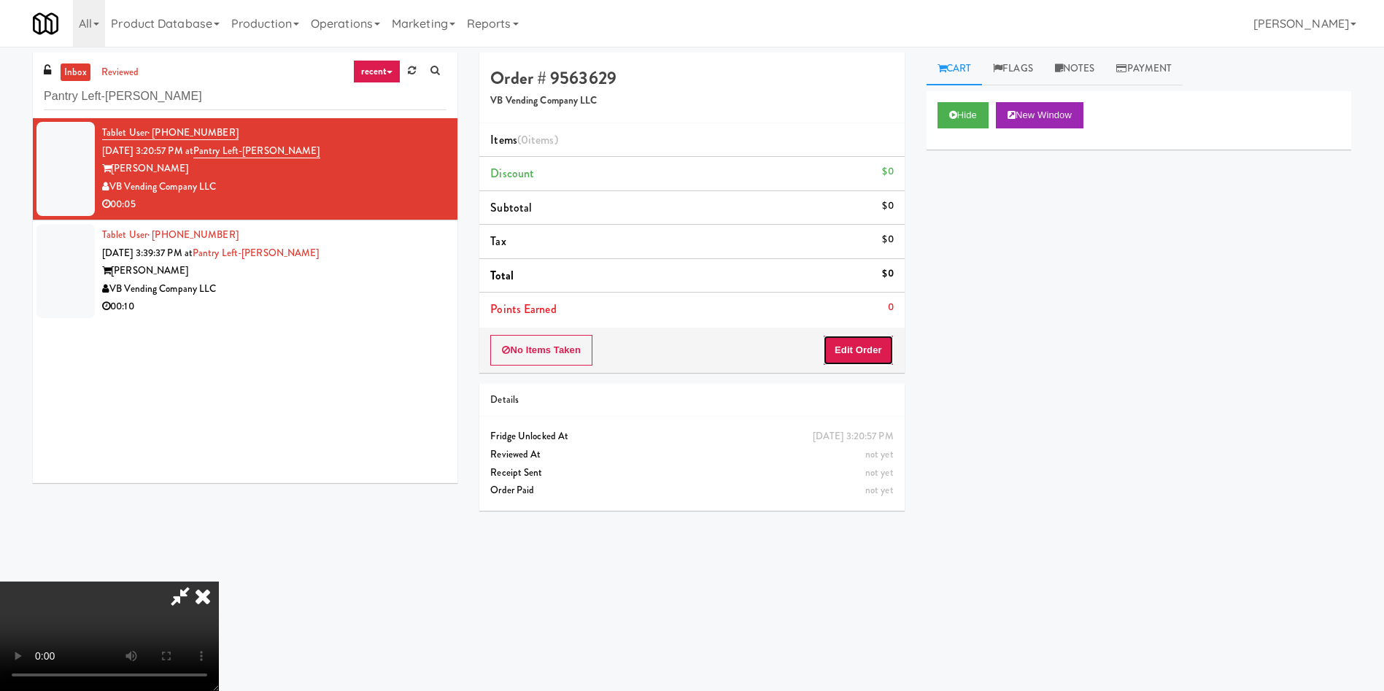
click at [862, 347] on button "Edit Order" at bounding box center [858, 350] width 71 height 31
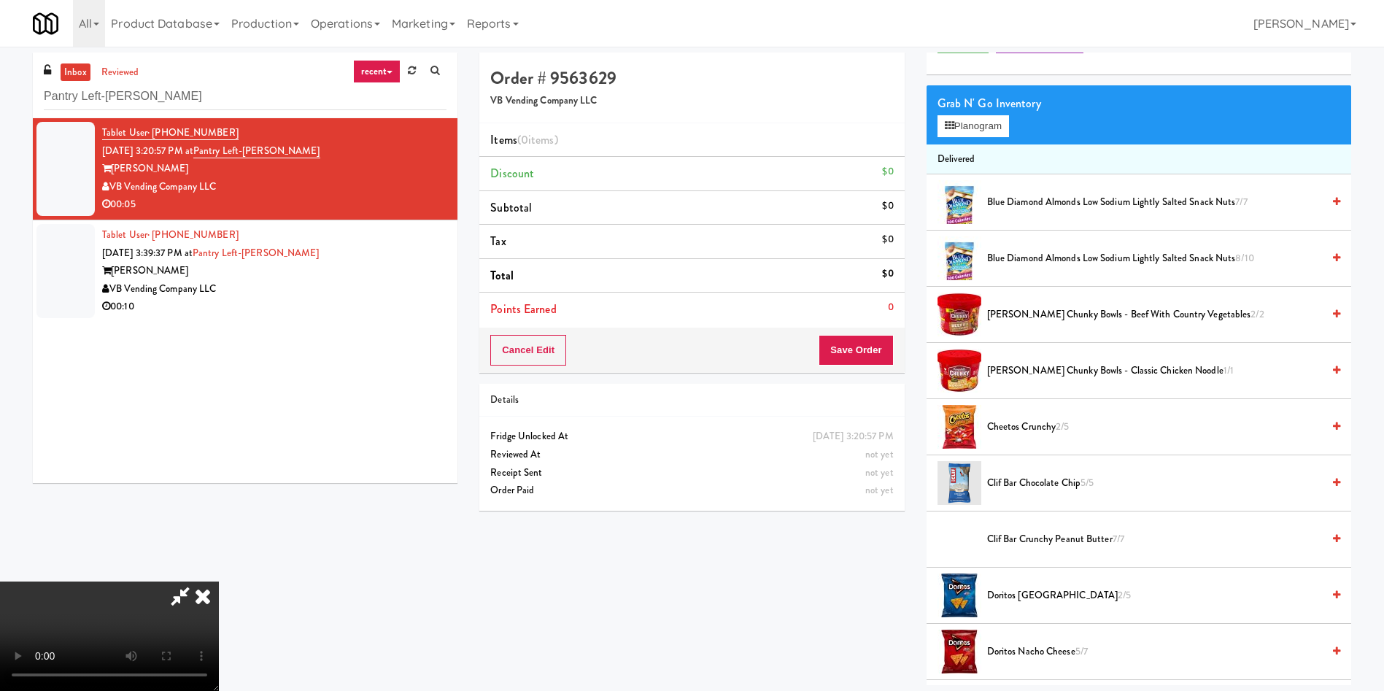
scroll to position [109, 0]
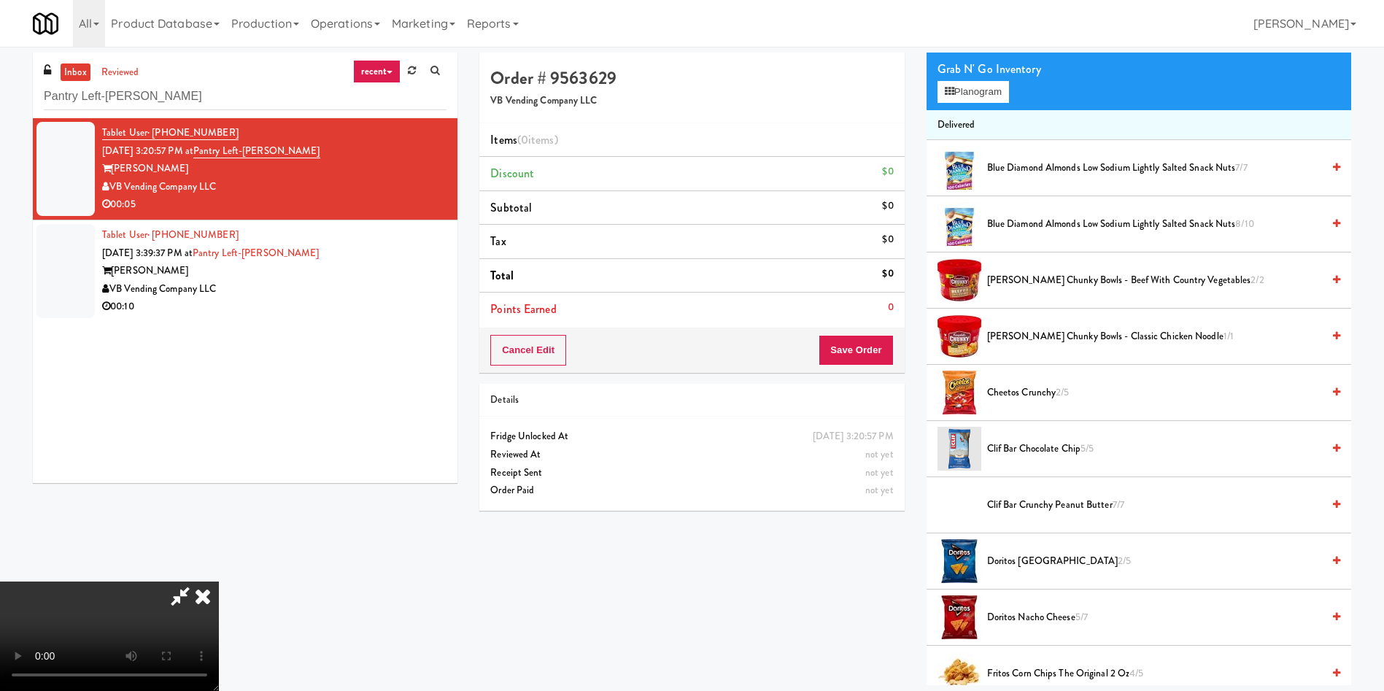
click at [219, 581] on video at bounding box center [109, 635] width 219 height 109
click at [980, 96] on button "Planogram" at bounding box center [972, 92] width 71 height 22
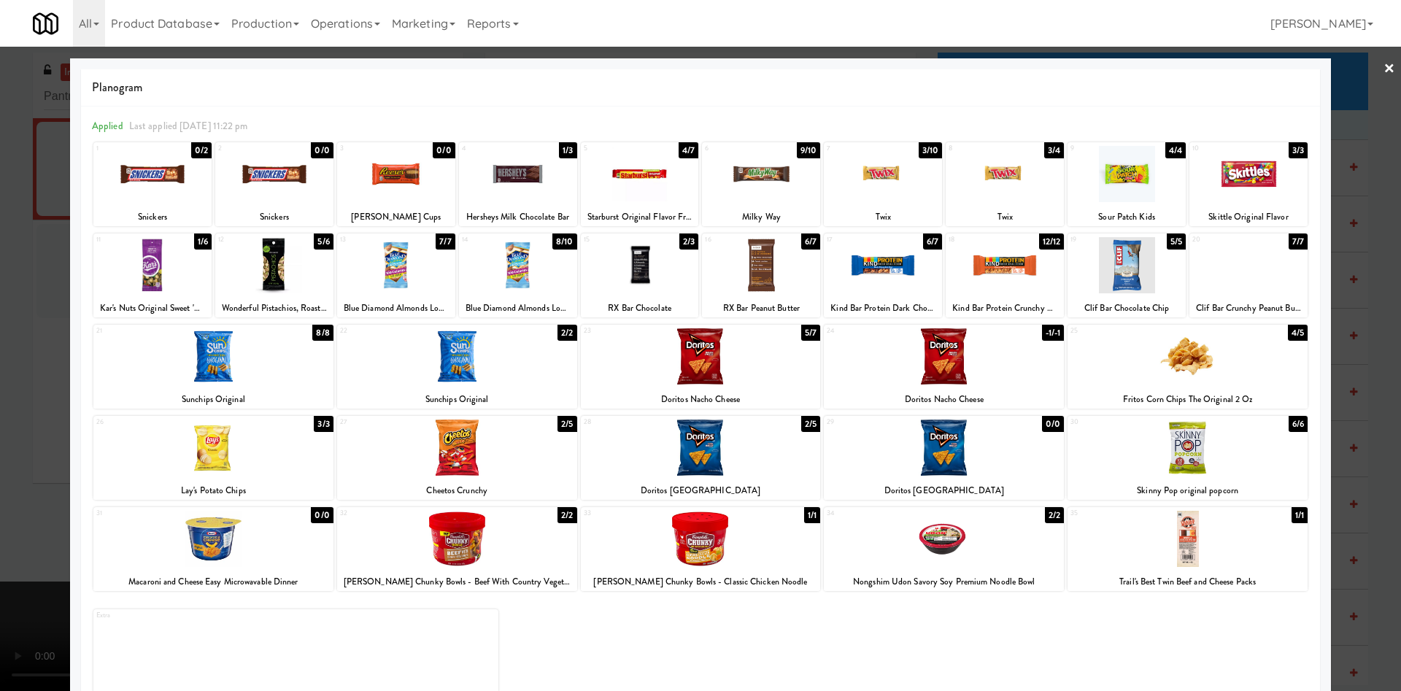
click at [239, 362] on div at bounding box center [213, 356] width 240 height 56
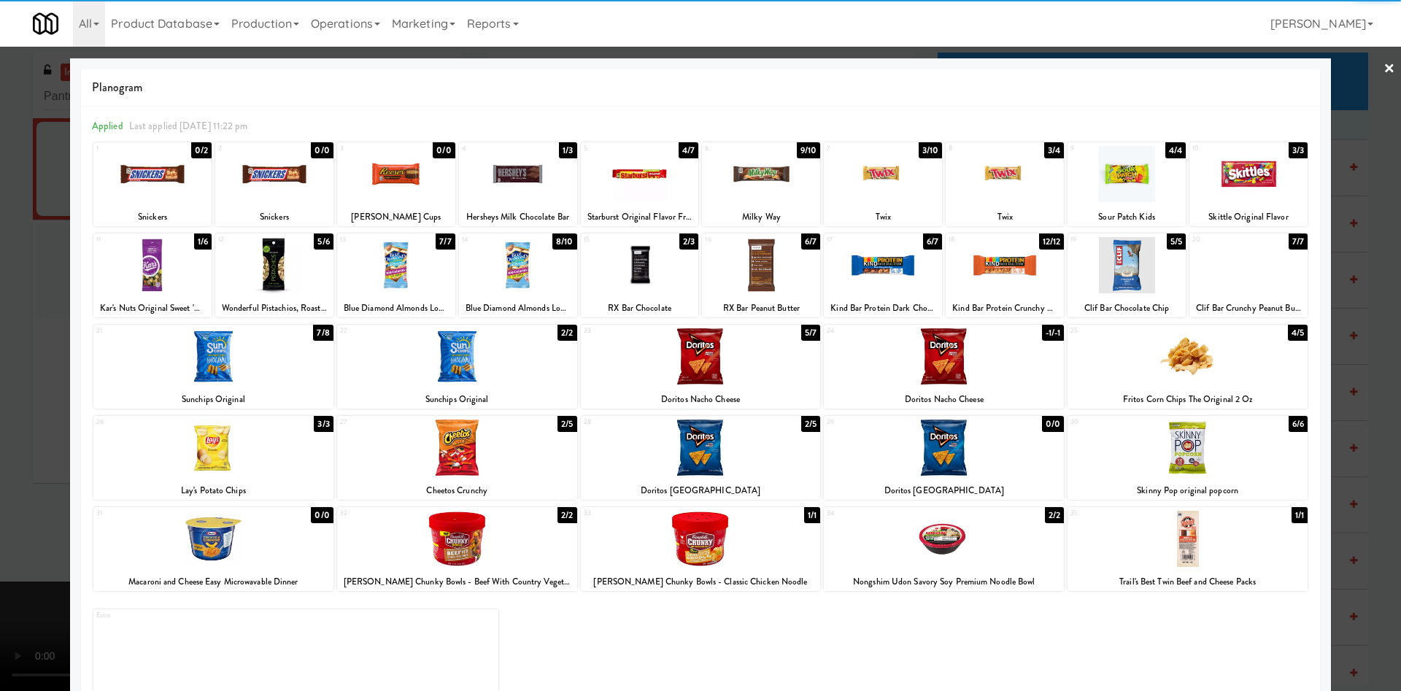
click at [0, 444] on div at bounding box center [700, 345] width 1401 height 691
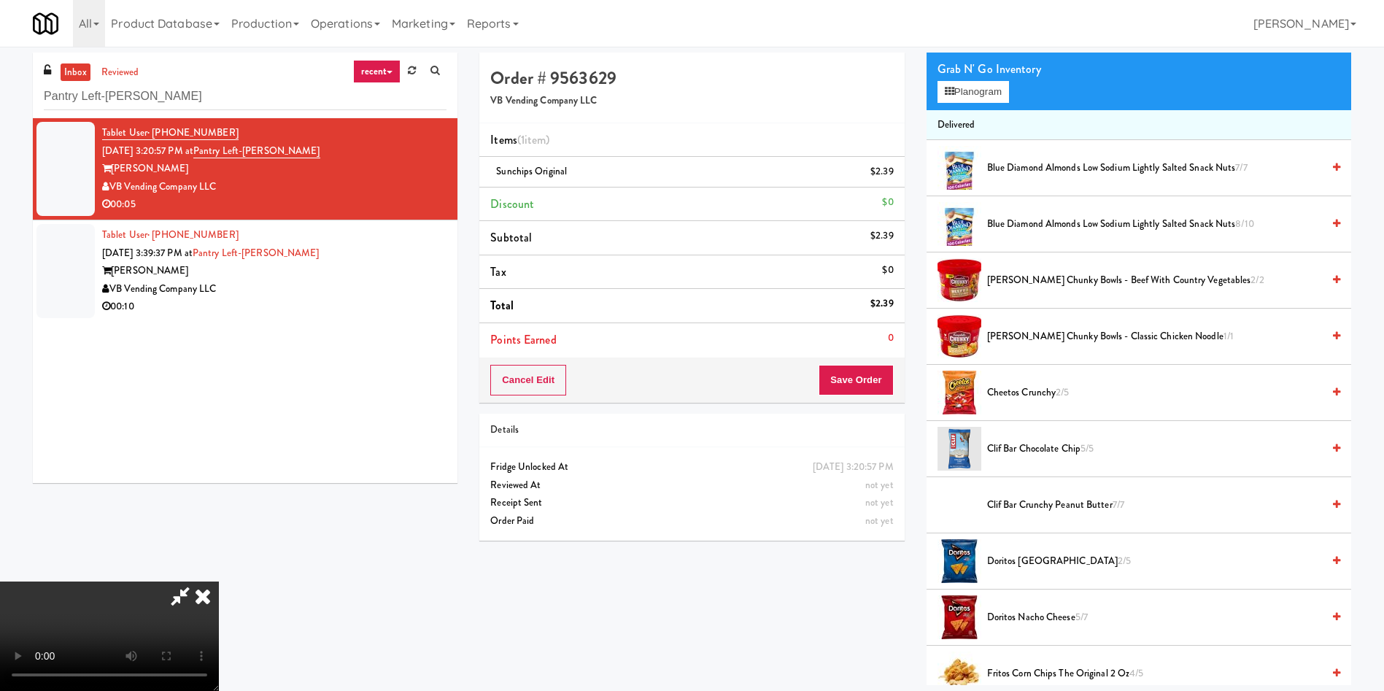
click at [219, 581] on video at bounding box center [109, 635] width 219 height 109
click at [882, 387] on button "Save Order" at bounding box center [856, 380] width 74 height 31
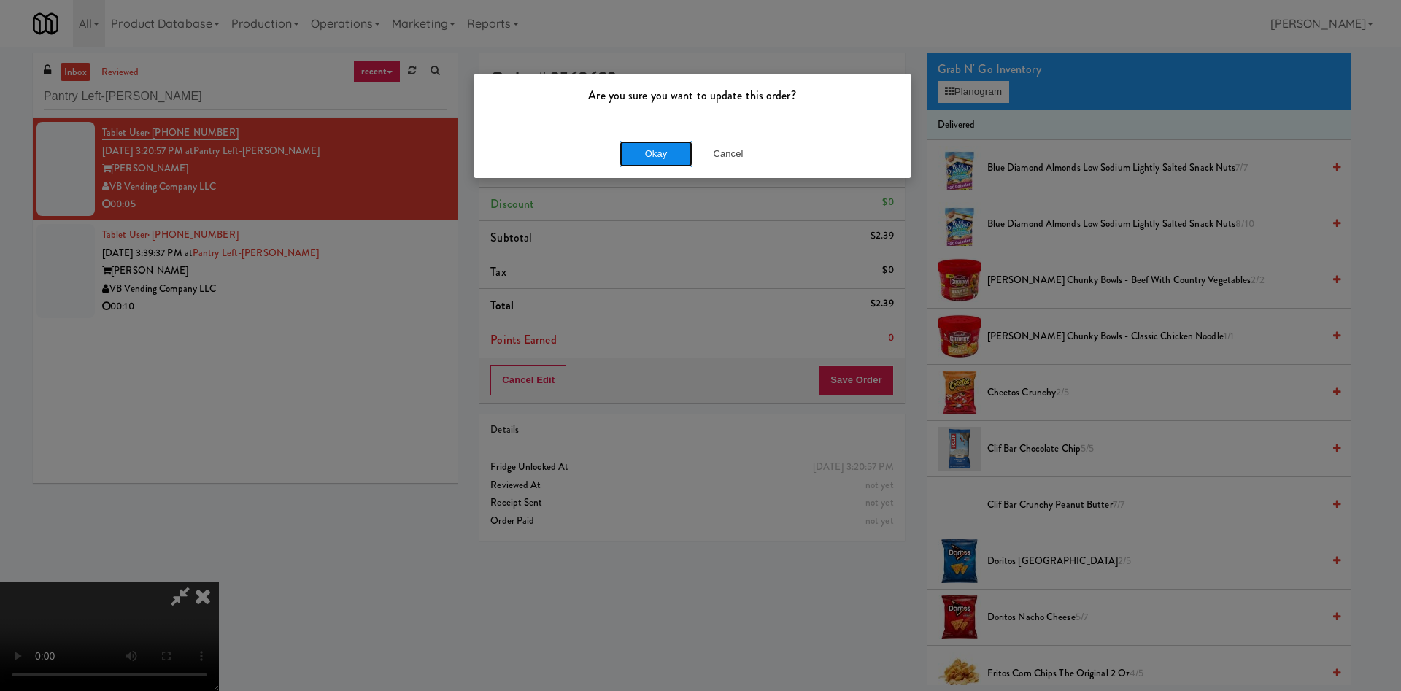
click at [657, 147] on button "Okay" at bounding box center [655, 154] width 73 height 26
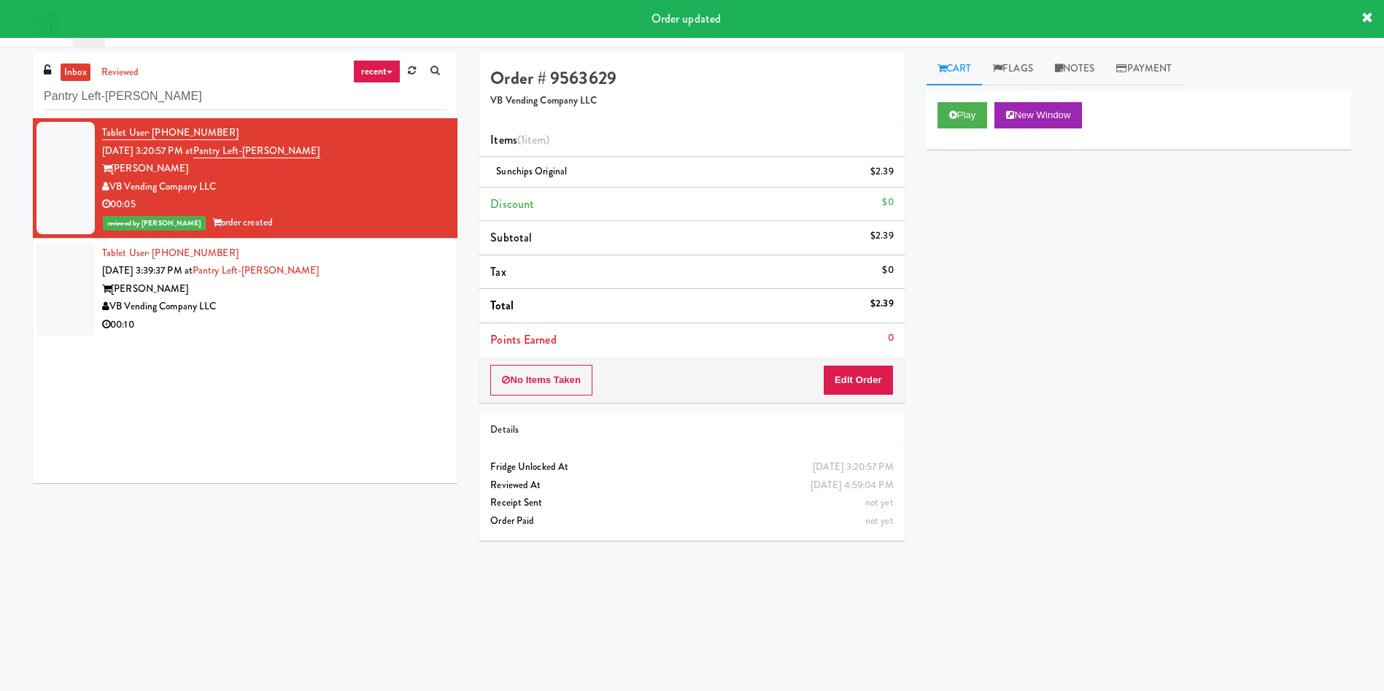
click at [71, 296] on div at bounding box center [65, 289] width 58 height 94
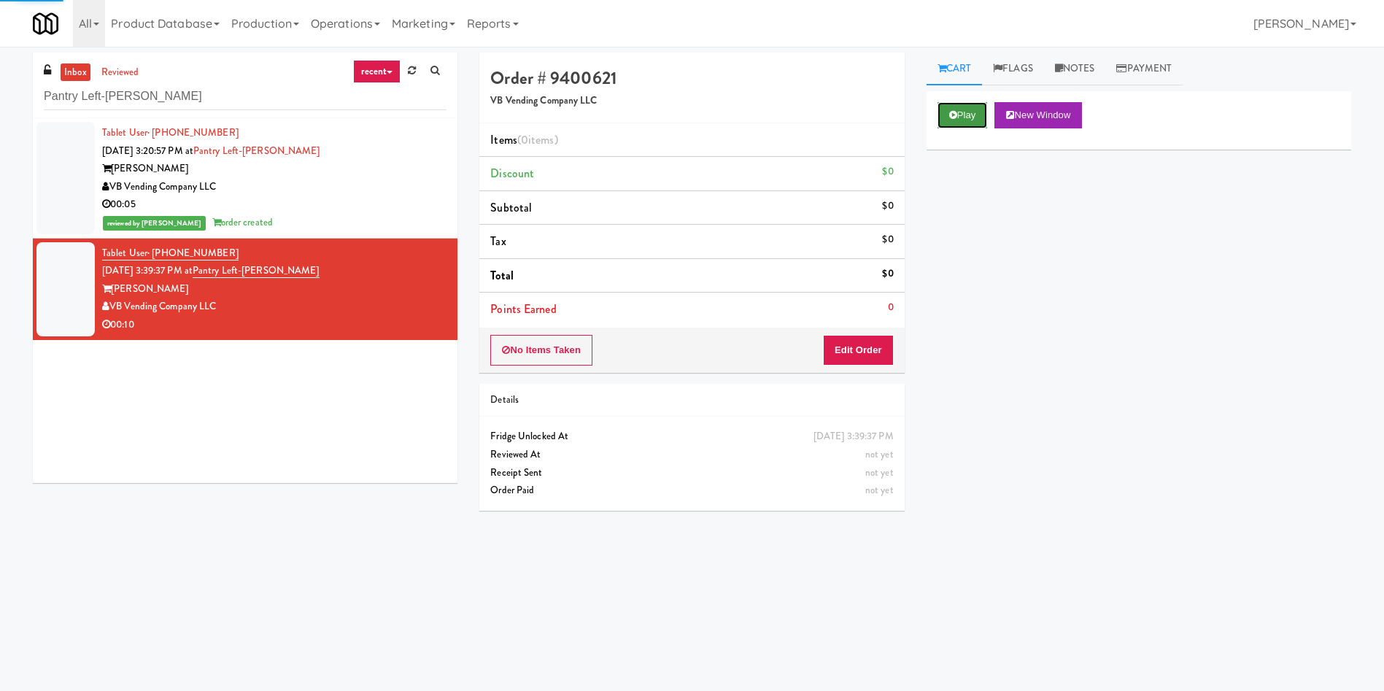
click at [983, 123] on button "Play" at bounding box center [962, 115] width 50 height 26
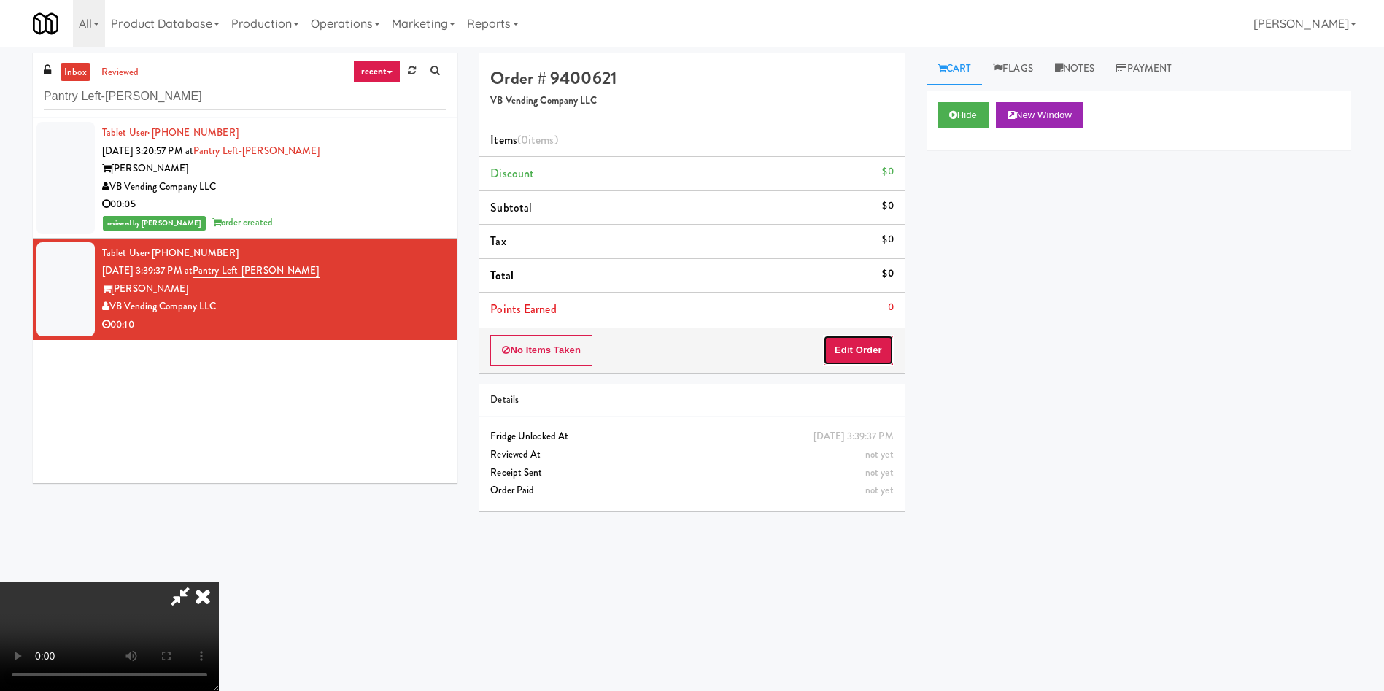
click at [881, 349] on button "Edit Order" at bounding box center [858, 350] width 71 height 31
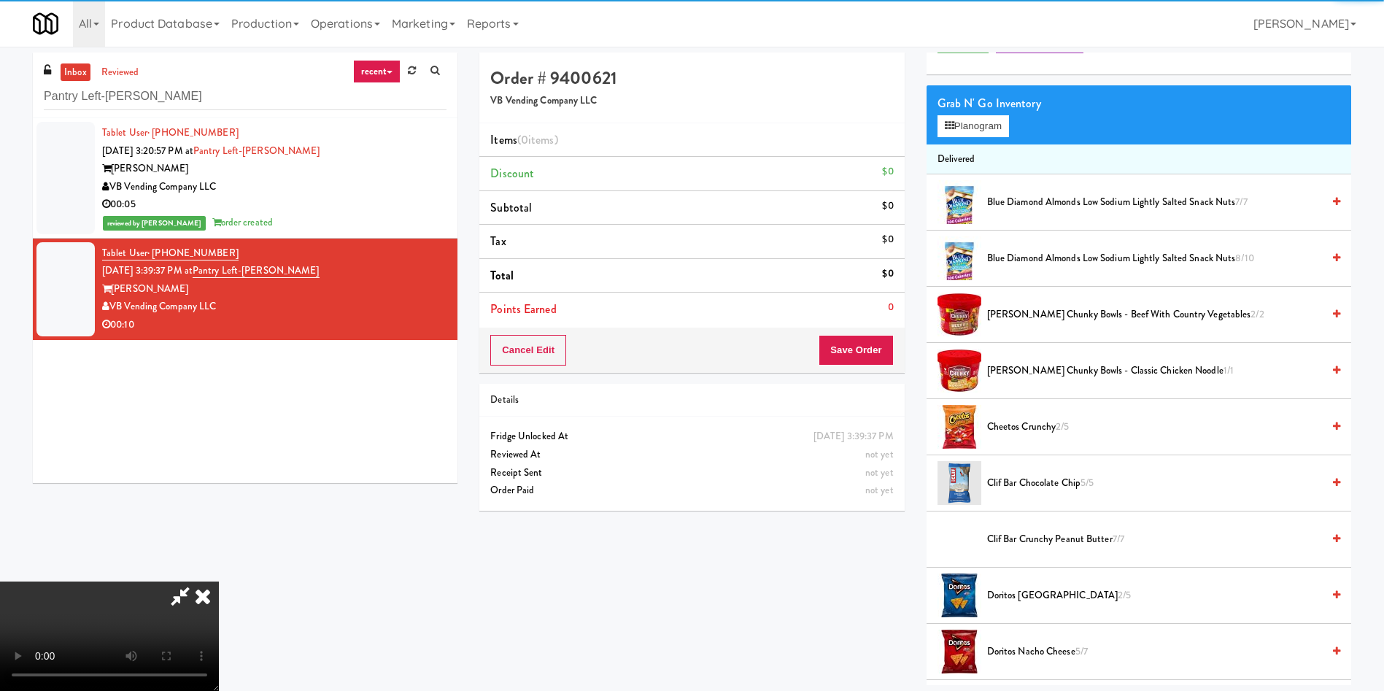
scroll to position [109, 0]
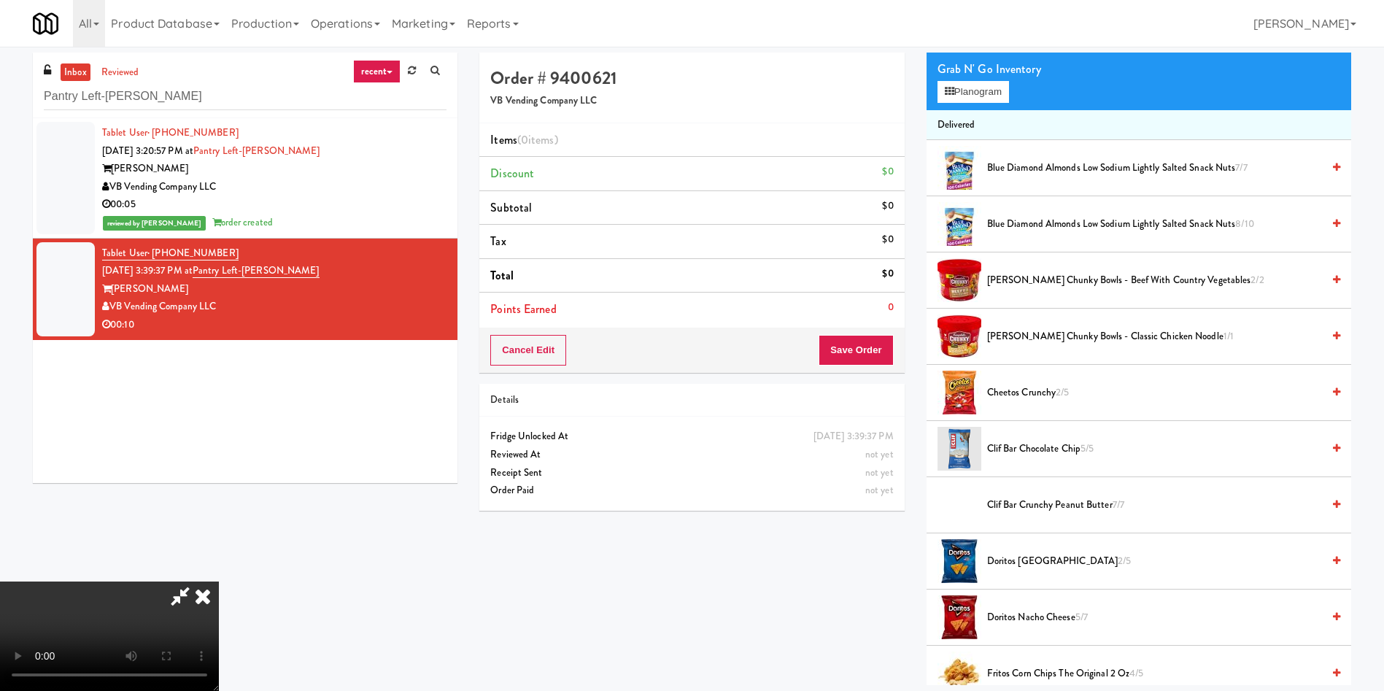
click at [219, 581] on video at bounding box center [109, 635] width 219 height 109
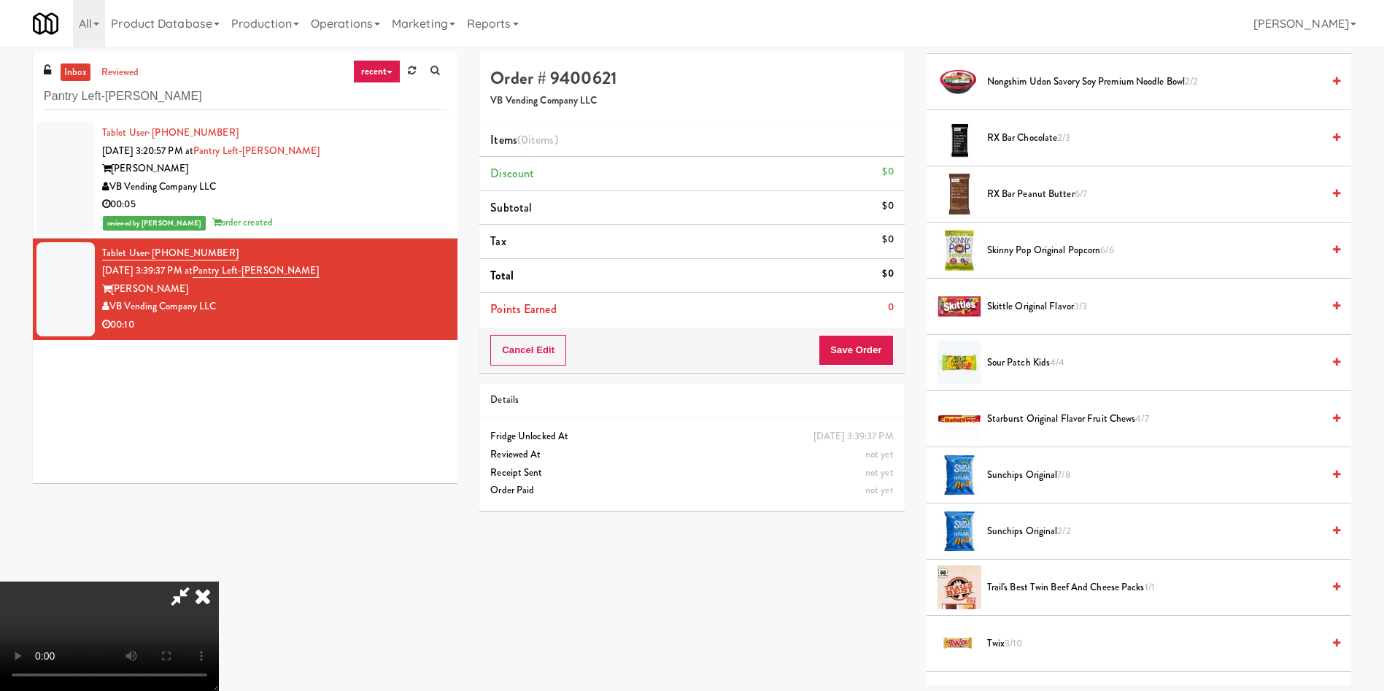
click at [219, 581] on video at bounding box center [109, 635] width 219 height 109
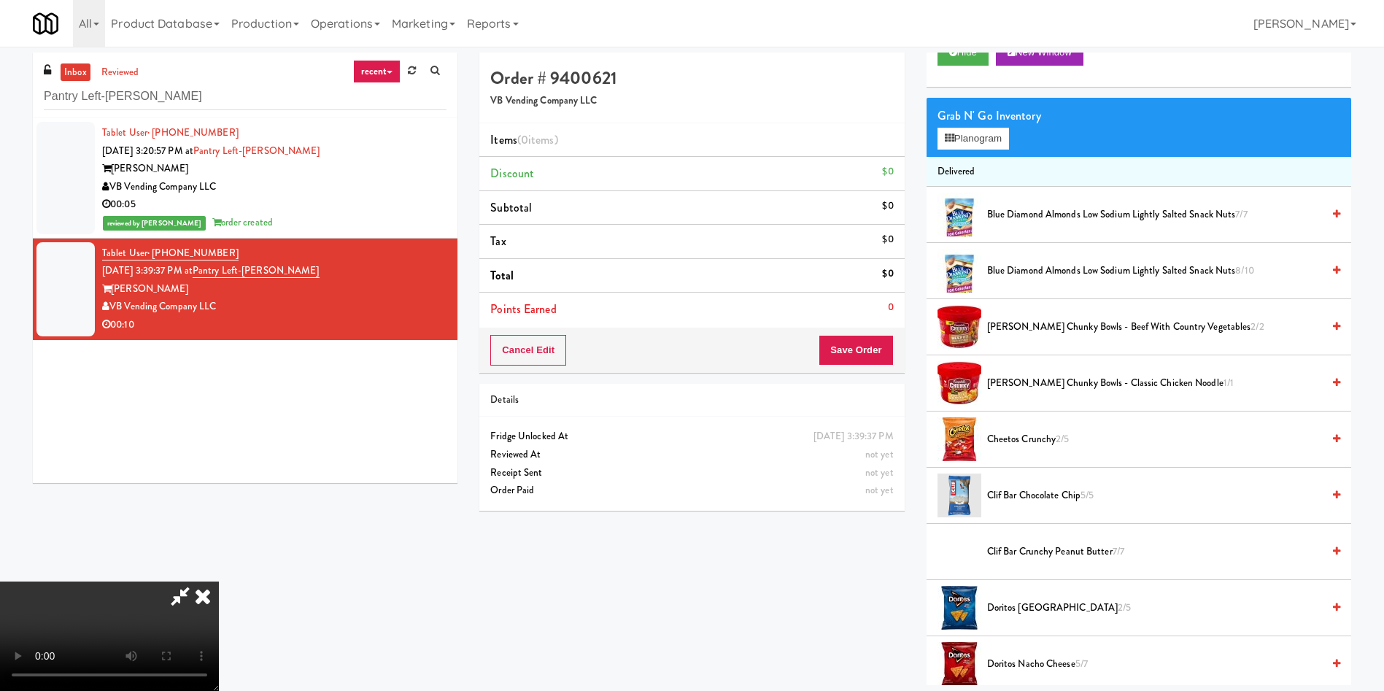
scroll to position [0, 0]
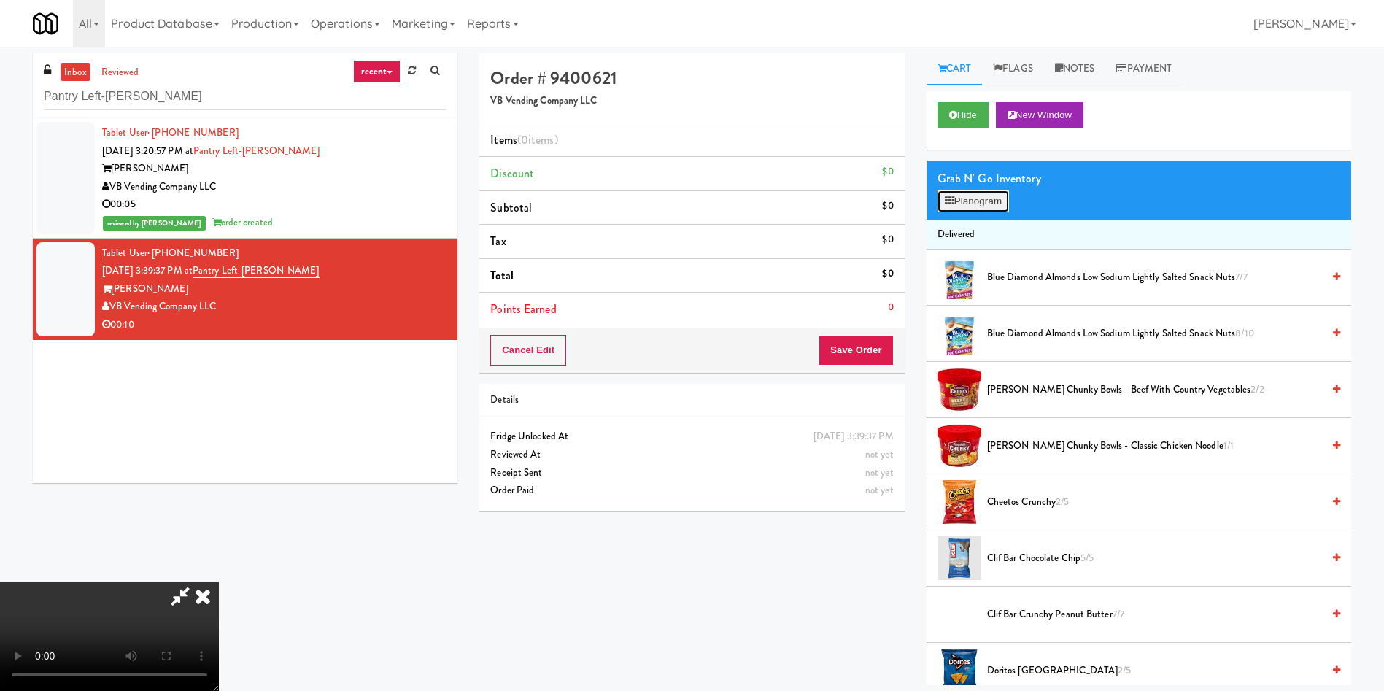
click at [985, 196] on button "Planogram" at bounding box center [972, 201] width 71 height 22
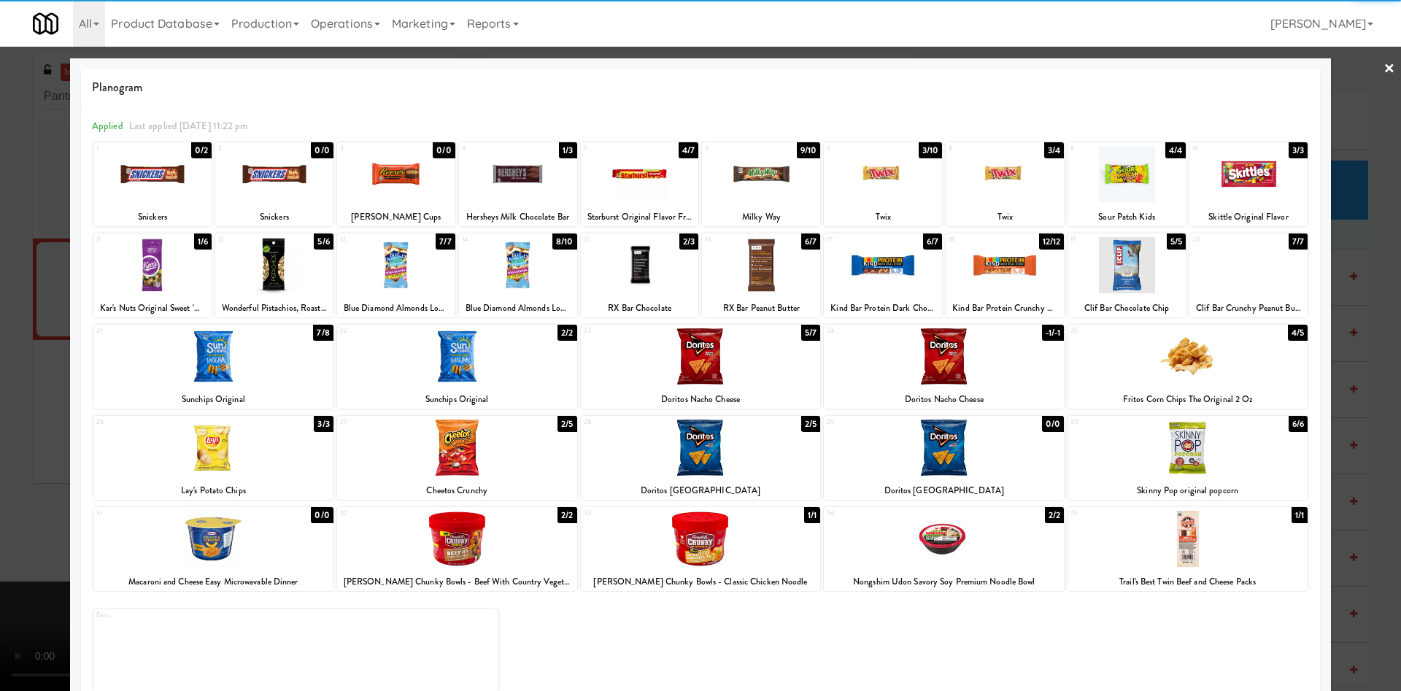
click at [275, 190] on div at bounding box center [274, 174] width 118 height 56
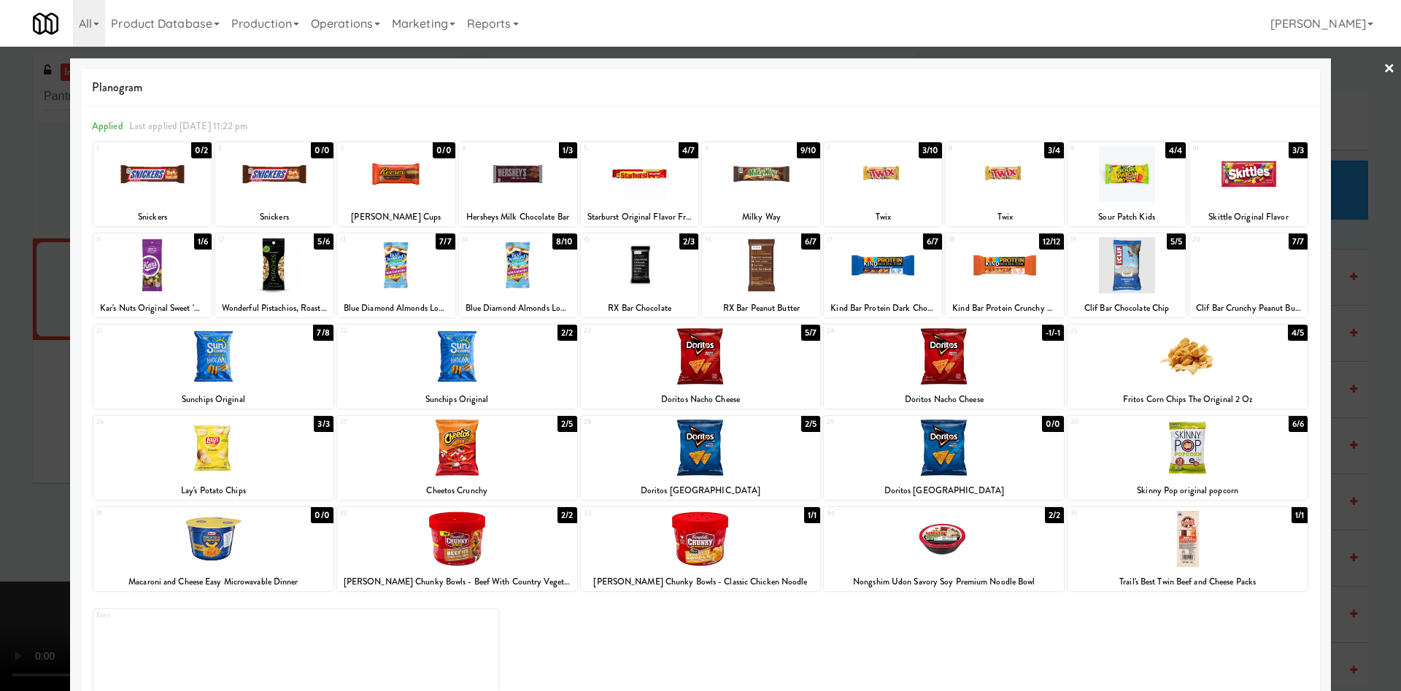
click at [30, 363] on div at bounding box center [700, 345] width 1401 height 691
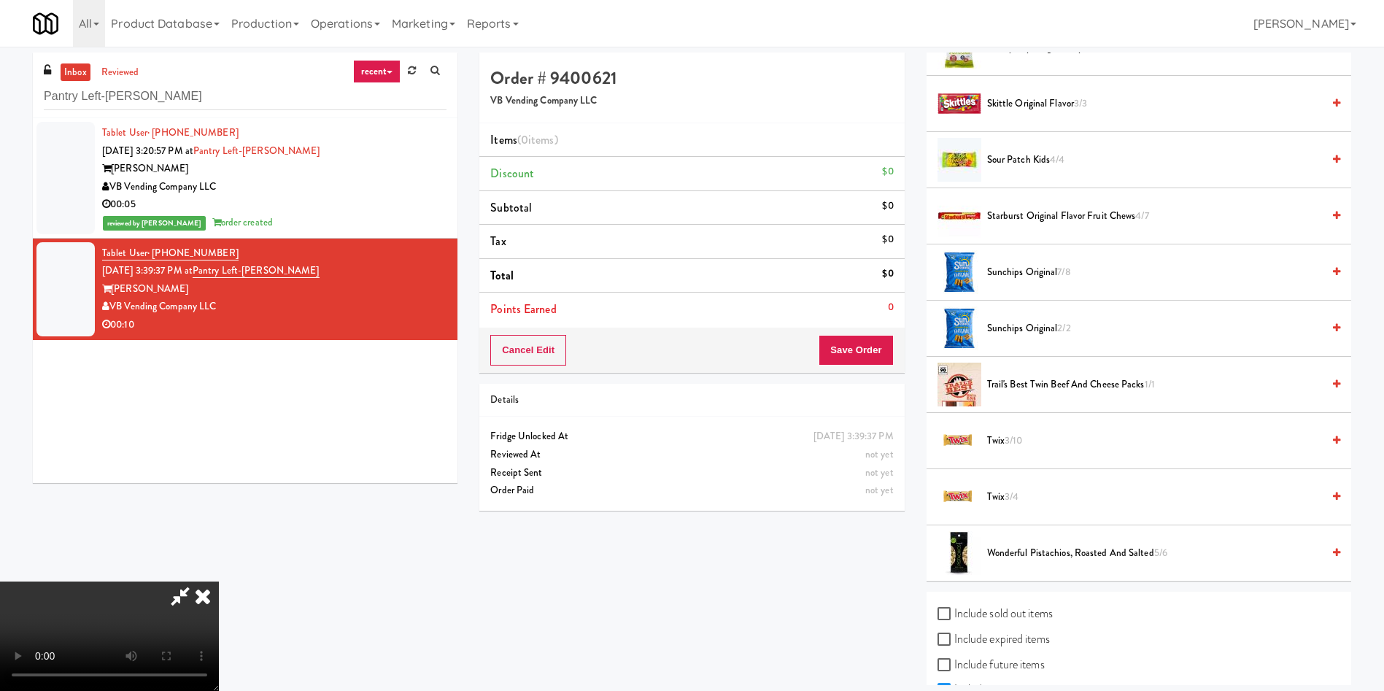
scroll to position [1363, 0]
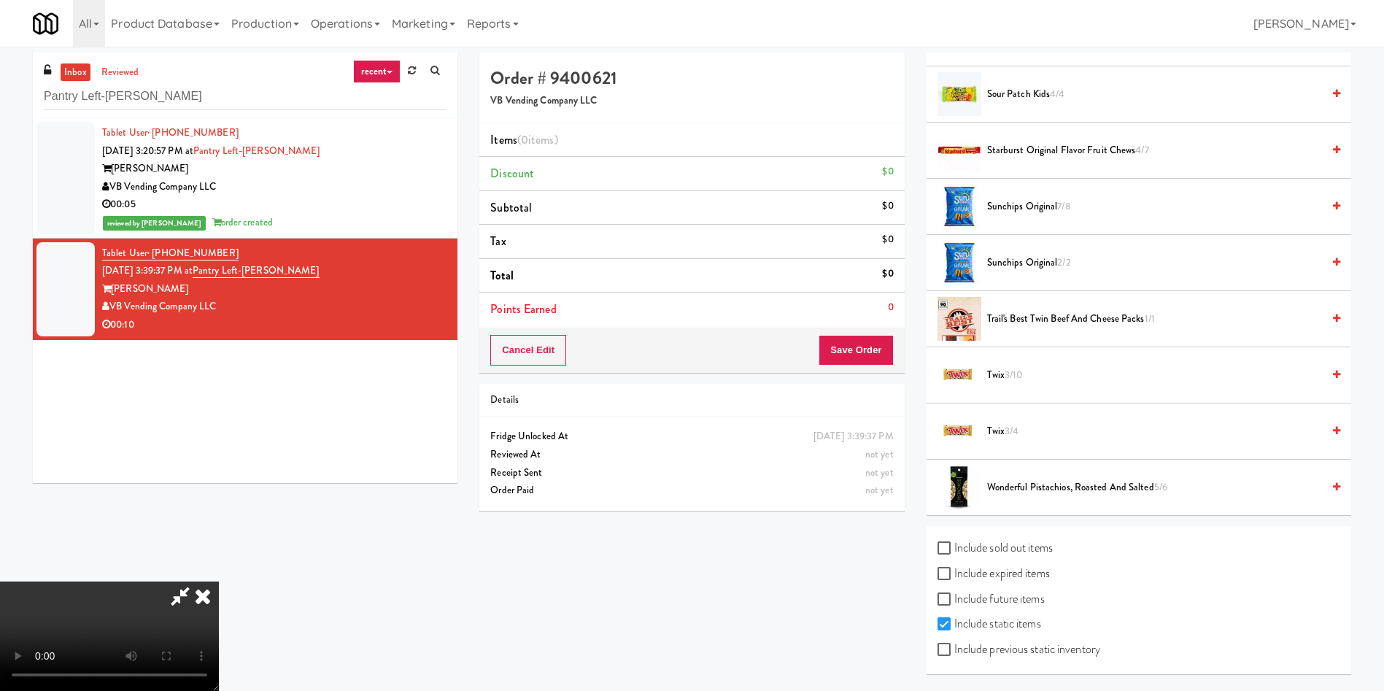
click at [1083, 659] on label "Include previous static inventory" at bounding box center [1018, 649] width 163 height 22
click at [954, 656] on input "Include previous static inventory" at bounding box center [945, 650] width 17 height 12
checkbox input "true"
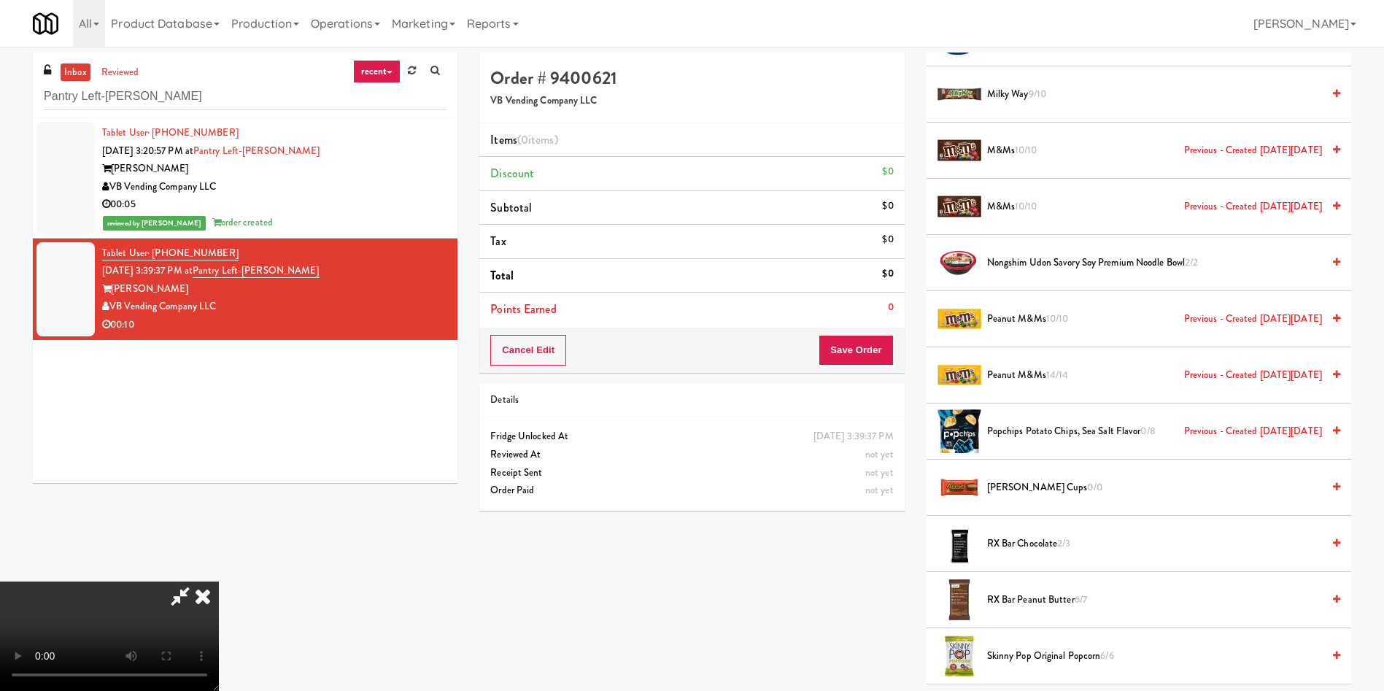
click at [219, 581] on video at bounding box center [109, 635] width 219 height 109
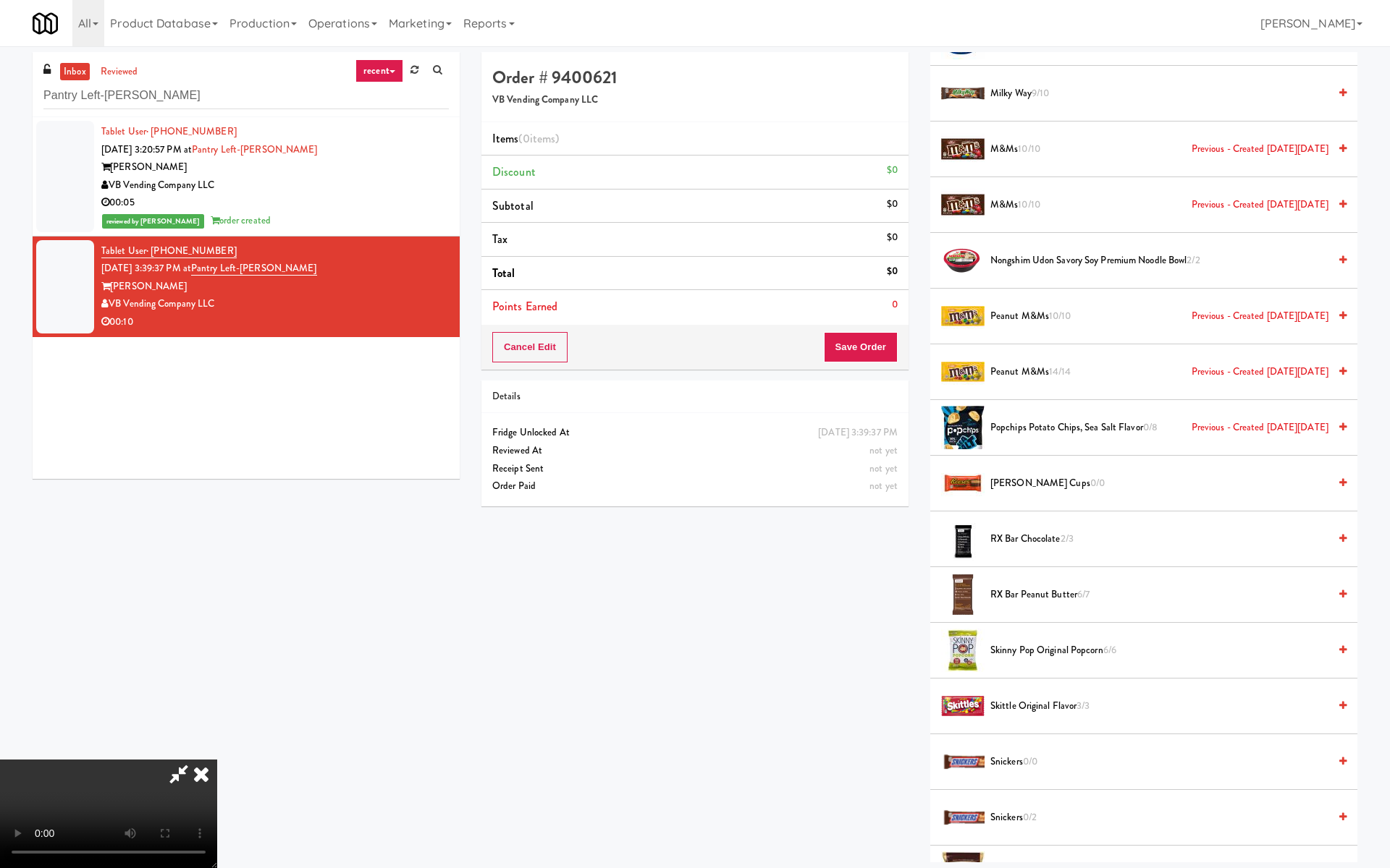
click at [217, 684] on video at bounding box center [108, 813] width 217 height 108
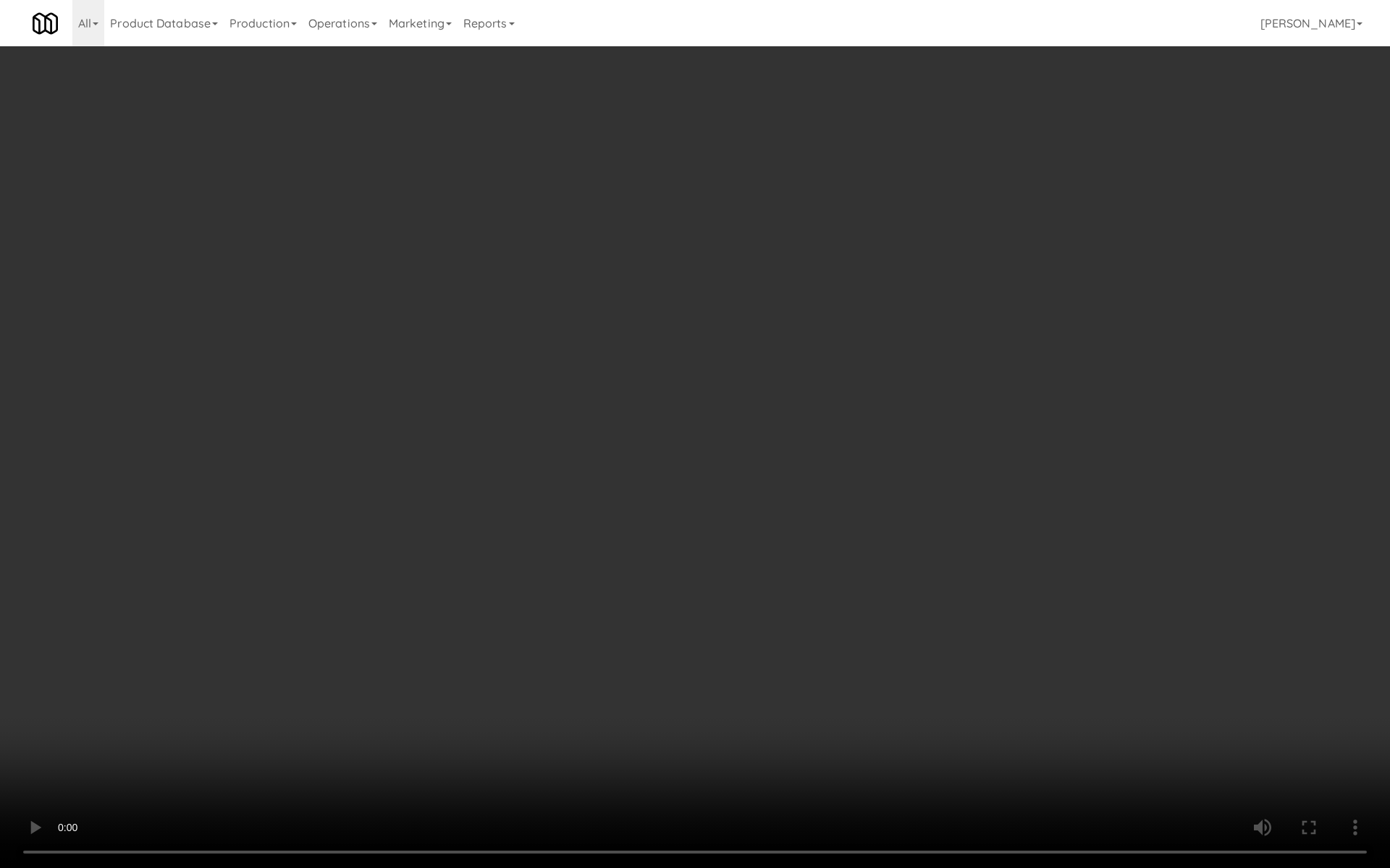
click at [548, 621] on video at bounding box center [695, 434] width 1390 height 868
click at [502, 598] on video at bounding box center [695, 434] width 1390 height 868
click at [648, 515] on video at bounding box center [695, 434] width 1390 height 868
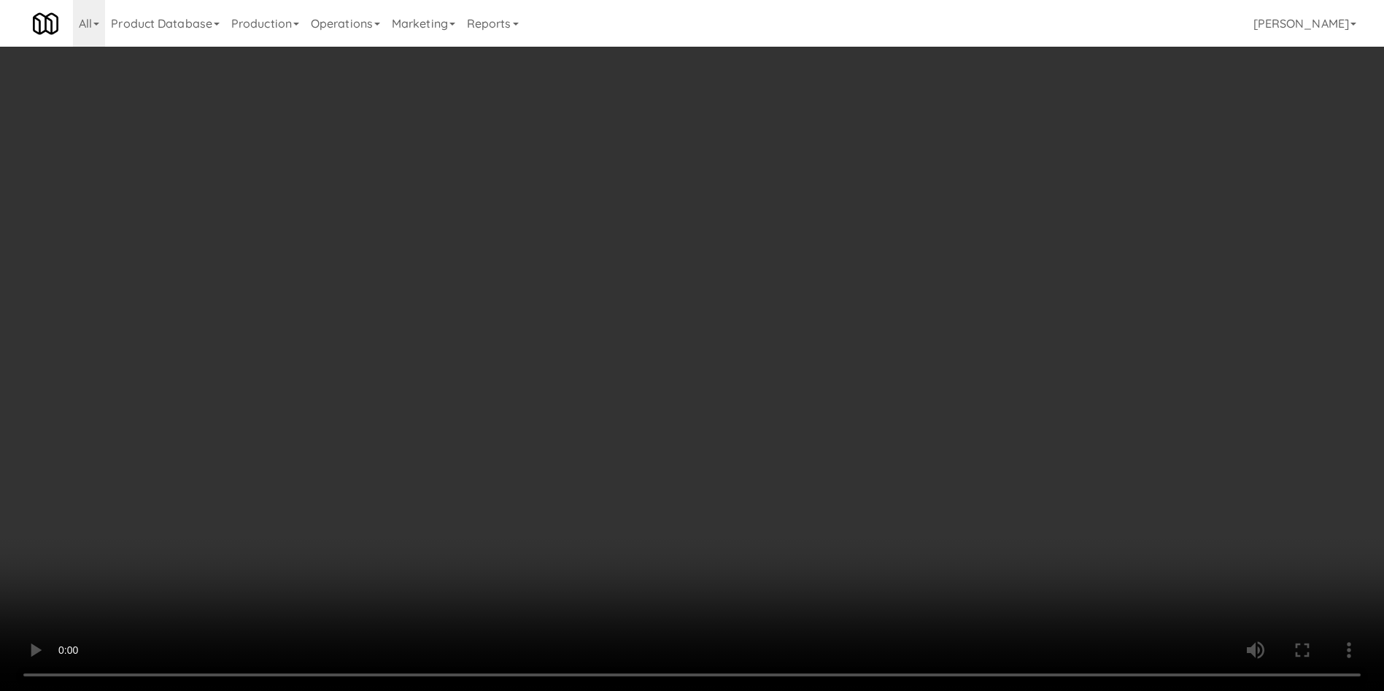
scroll to position [1989, 0]
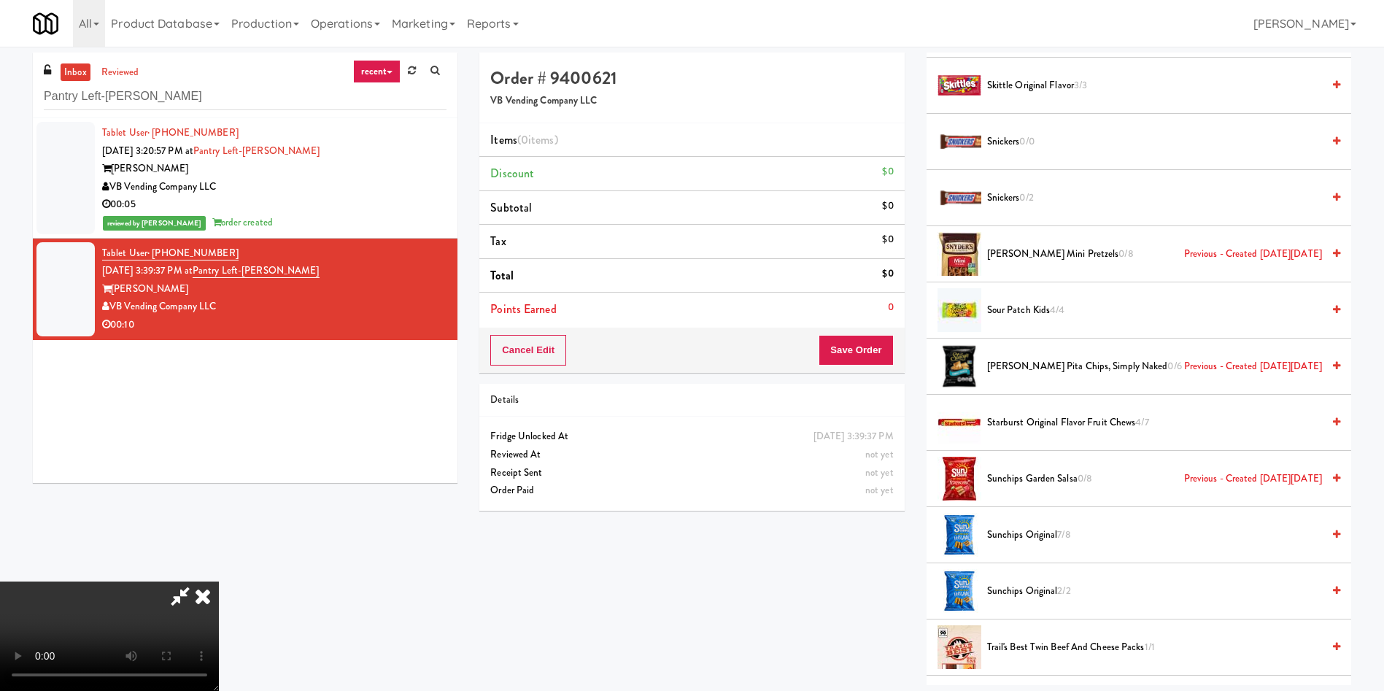
click at [219, 581] on video at bounding box center [109, 635] width 219 height 109
click at [1009, 197] on span "Snickers 0/2" at bounding box center [1154, 198] width 335 height 18
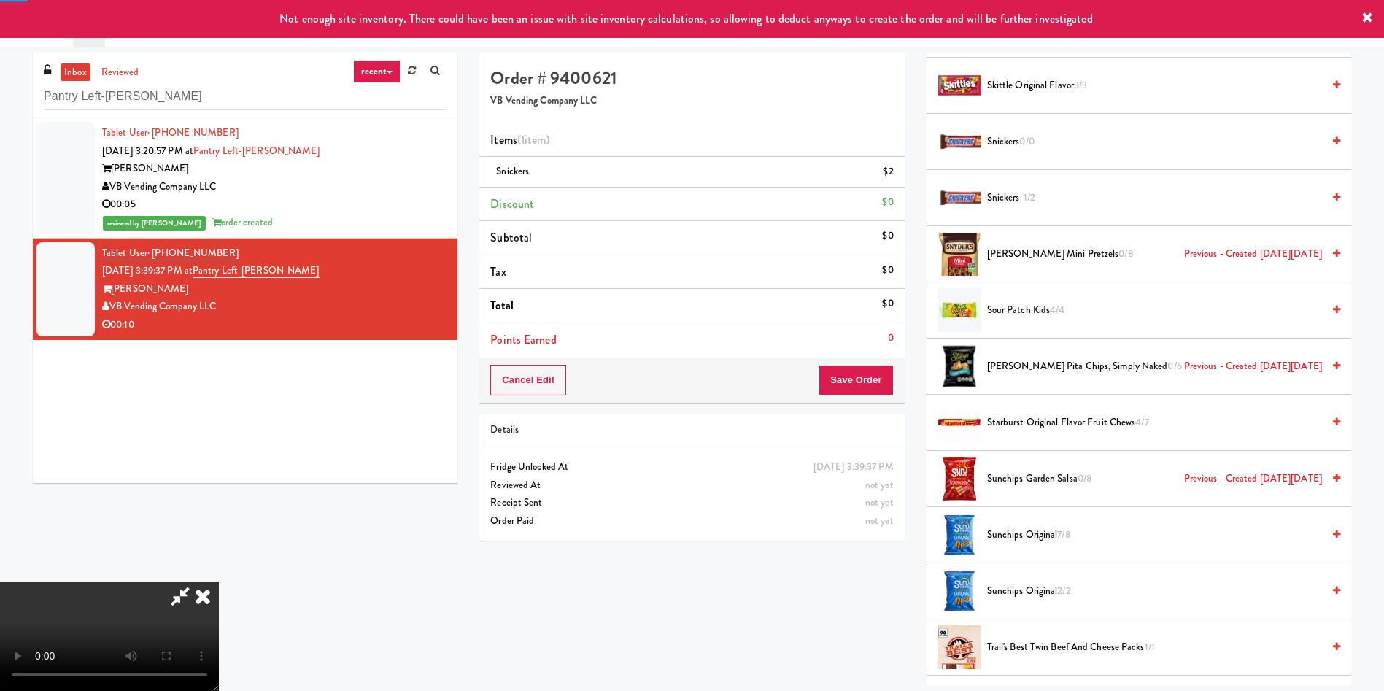
click at [219, 581] on video at bounding box center [109, 635] width 219 height 109
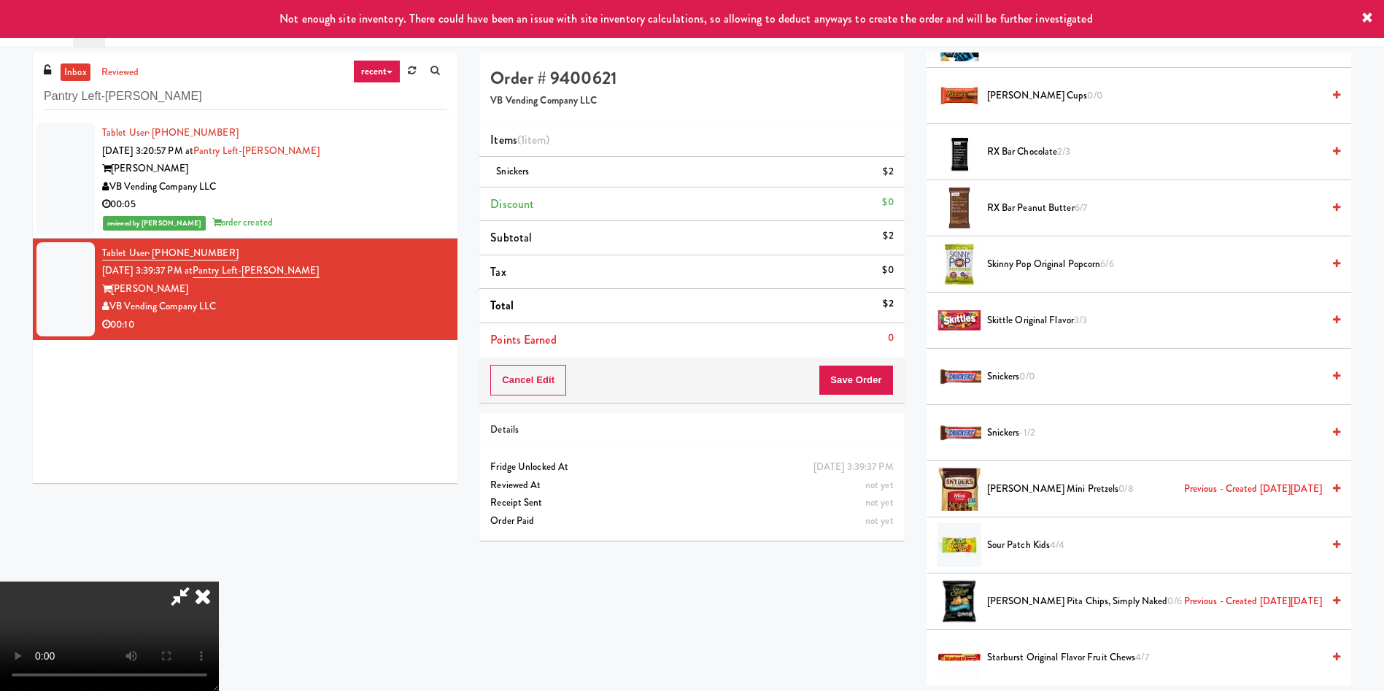
scroll to position [1442, 0]
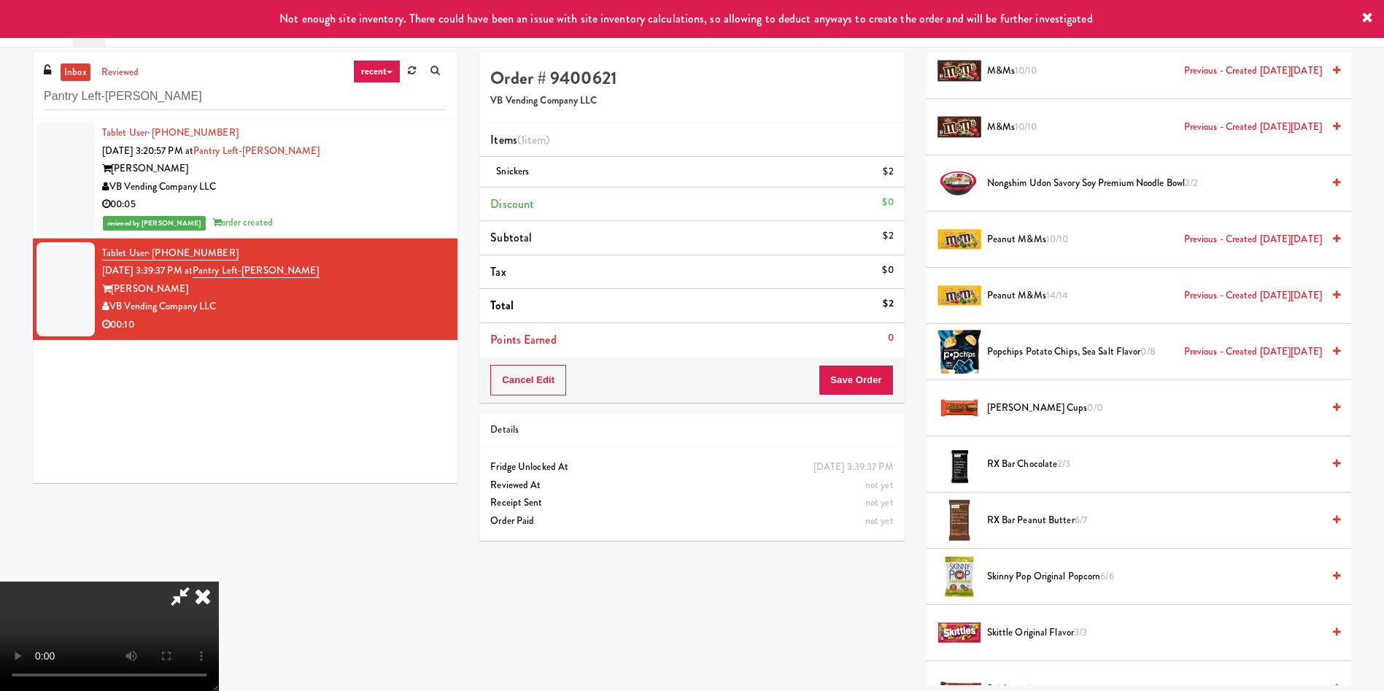
click at [219, 581] on video at bounding box center [109, 635] width 219 height 109
drag, startPoint x: 503, startPoint y: 414, endPoint x: 635, endPoint y: 414, distance: 131.3
click at [219, 581] on video at bounding box center [109, 635] width 219 height 109
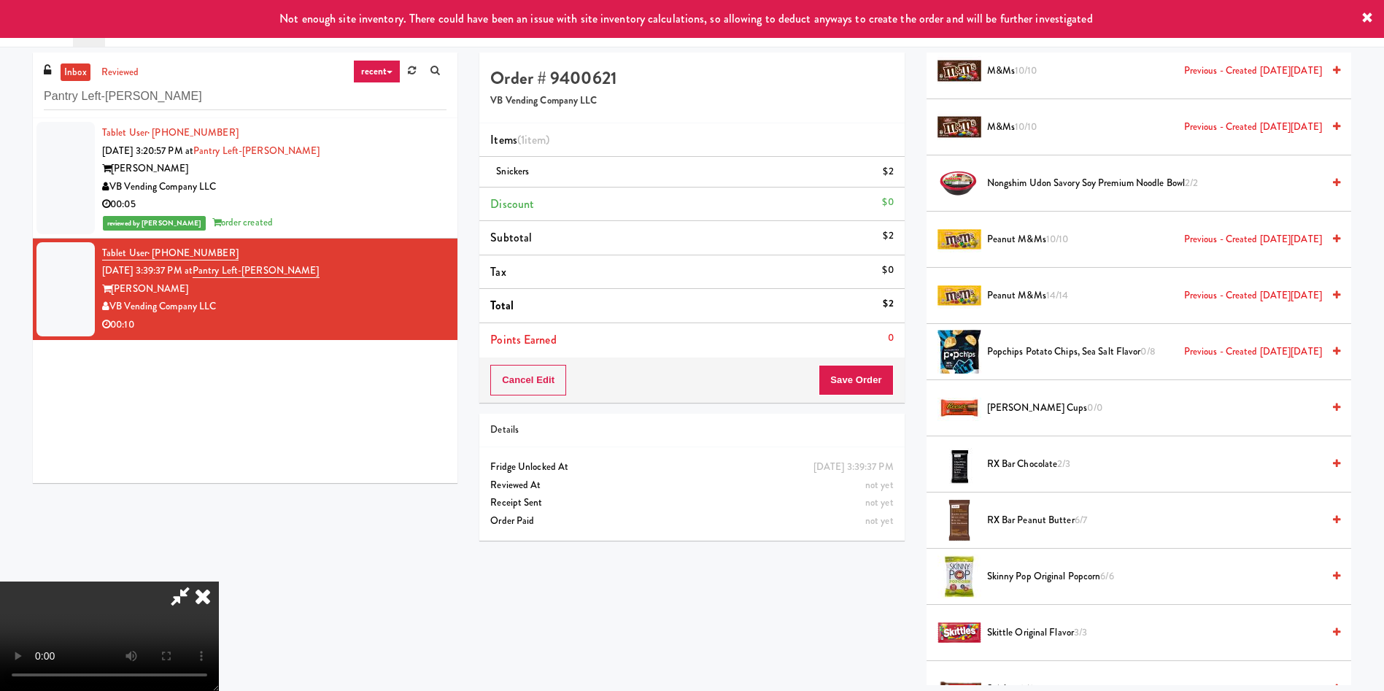
click at [219, 581] on video at bounding box center [109, 635] width 219 height 109
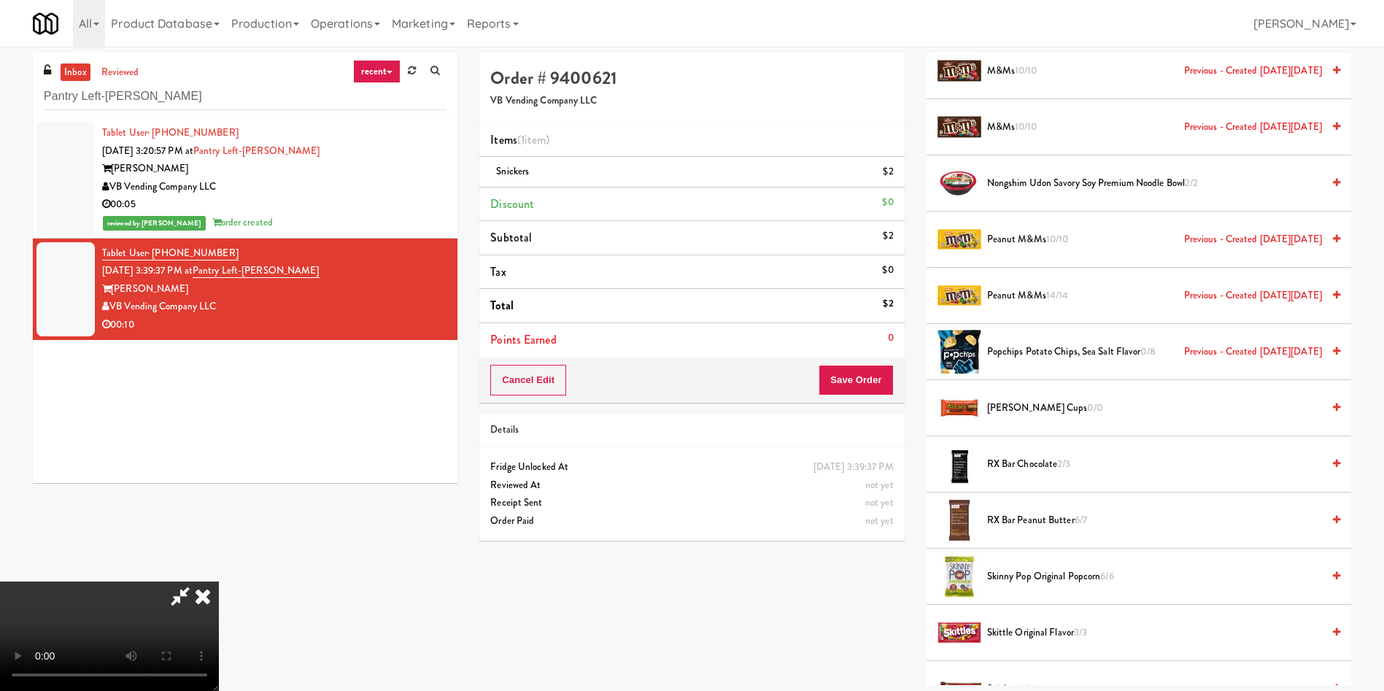
click at [219, 581] on video at bounding box center [109, 635] width 219 height 109
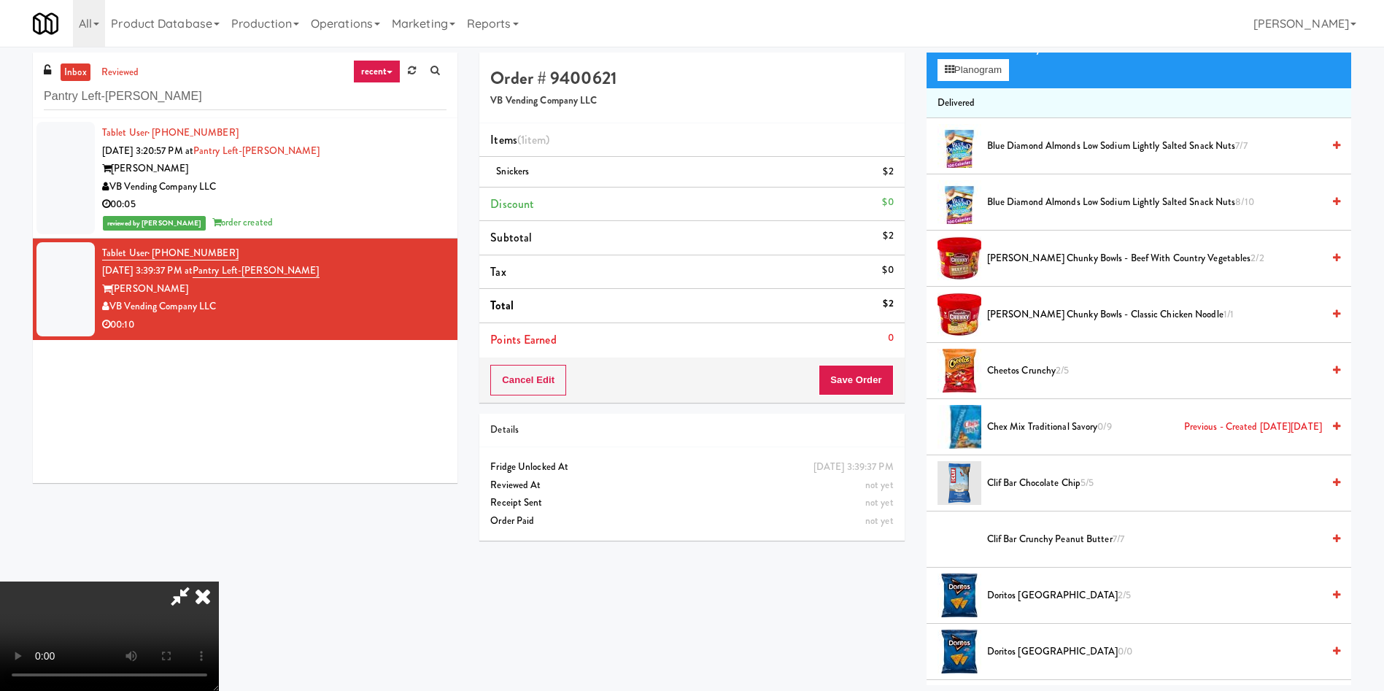
scroll to position [0, 0]
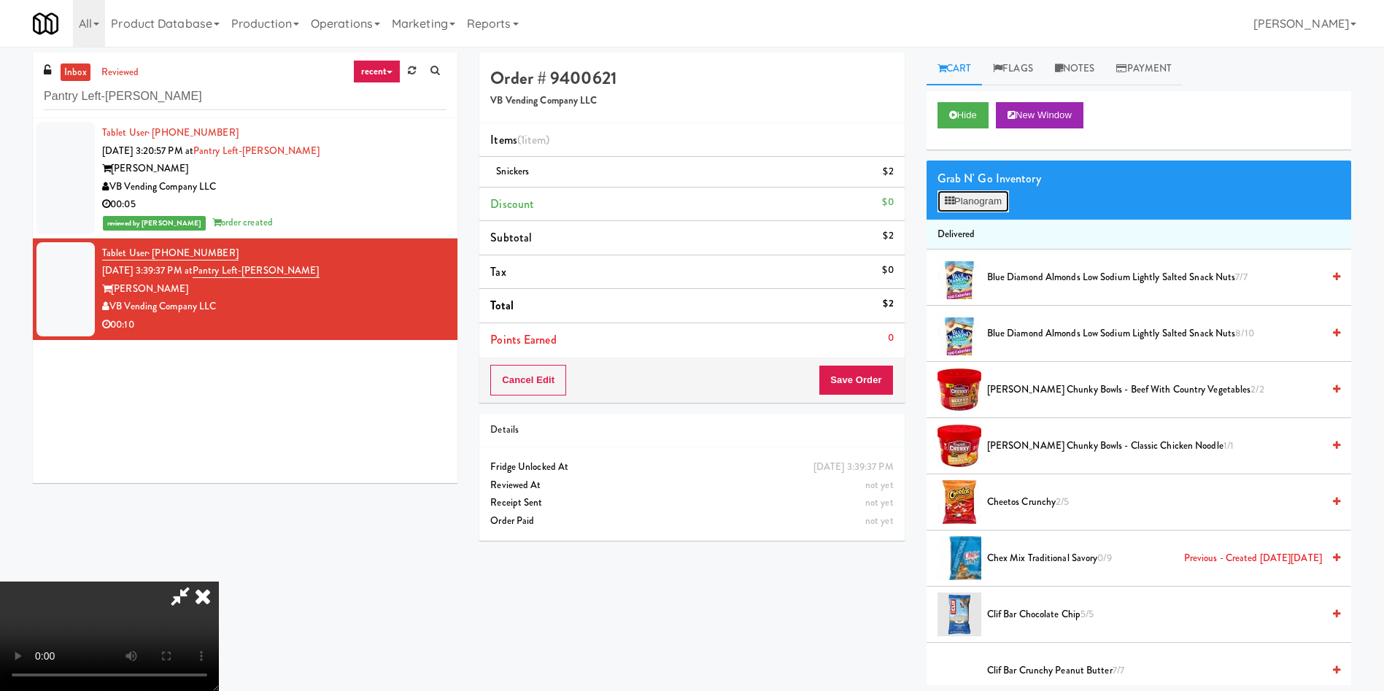
click at [968, 203] on button "Planogram" at bounding box center [972, 201] width 71 height 22
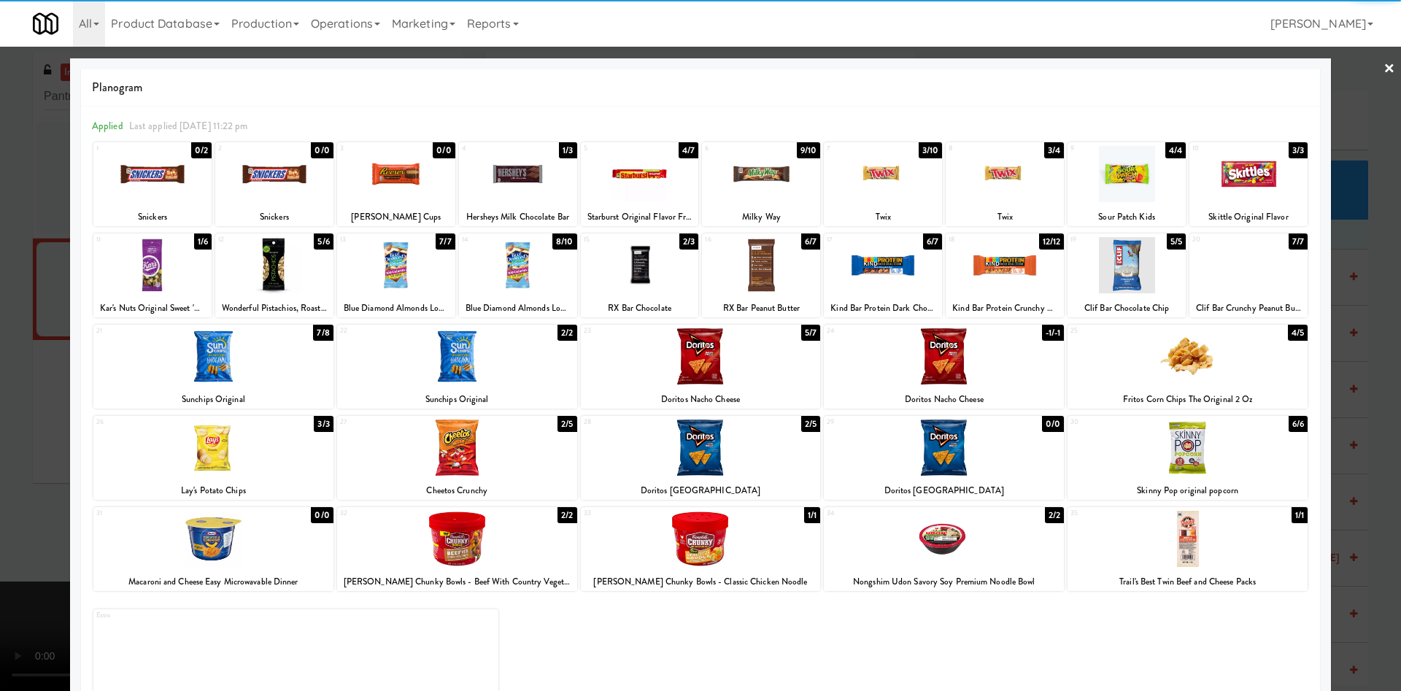
click at [686, 357] on div at bounding box center [701, 356] width 240 height 56
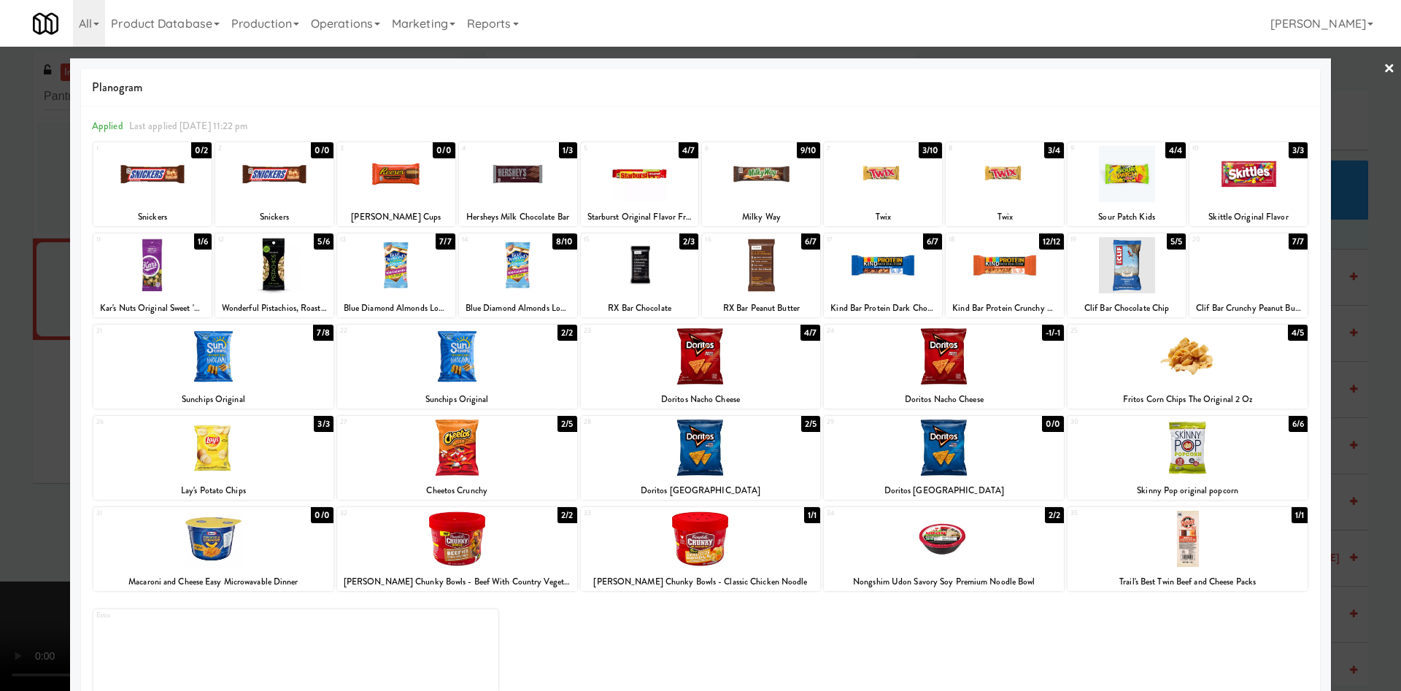
click at [302, 169] on div at bounding box center [274, 174] width 118 height 56
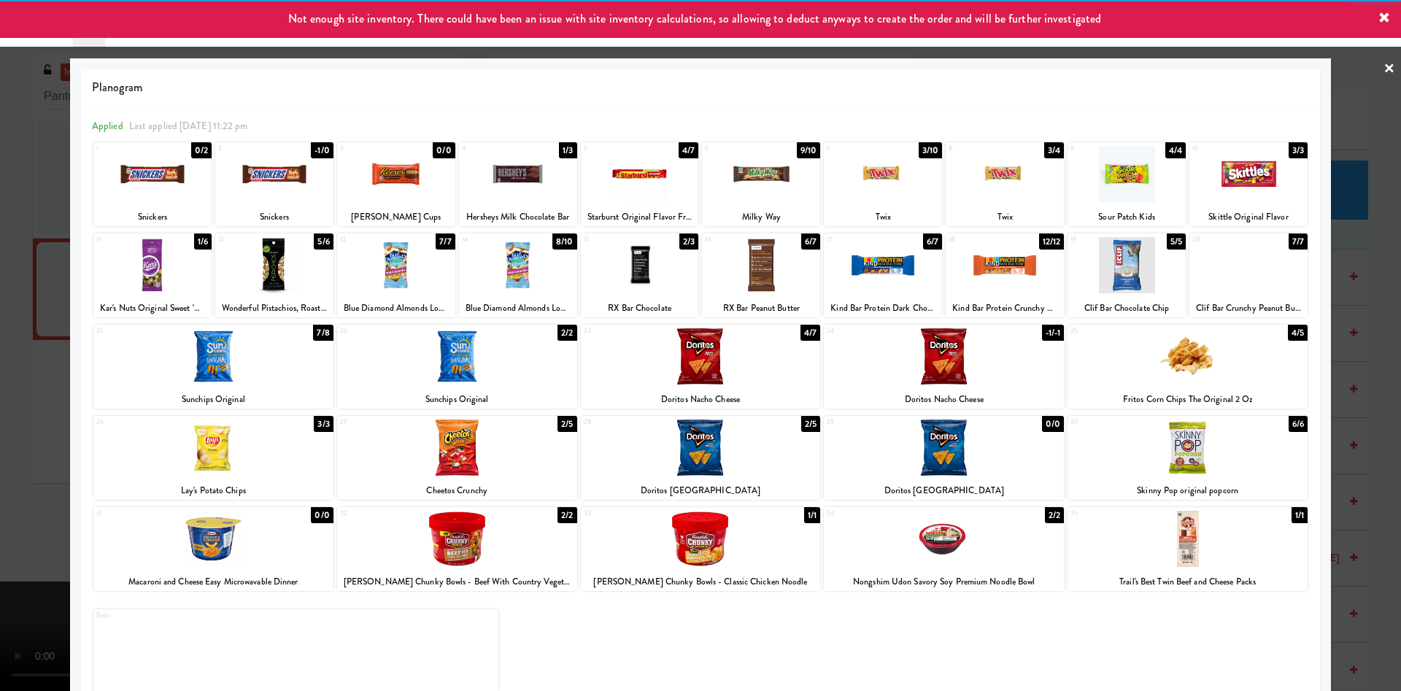
click at [41, 372] on div at bounding box center [700, 345] width 1401 height 691
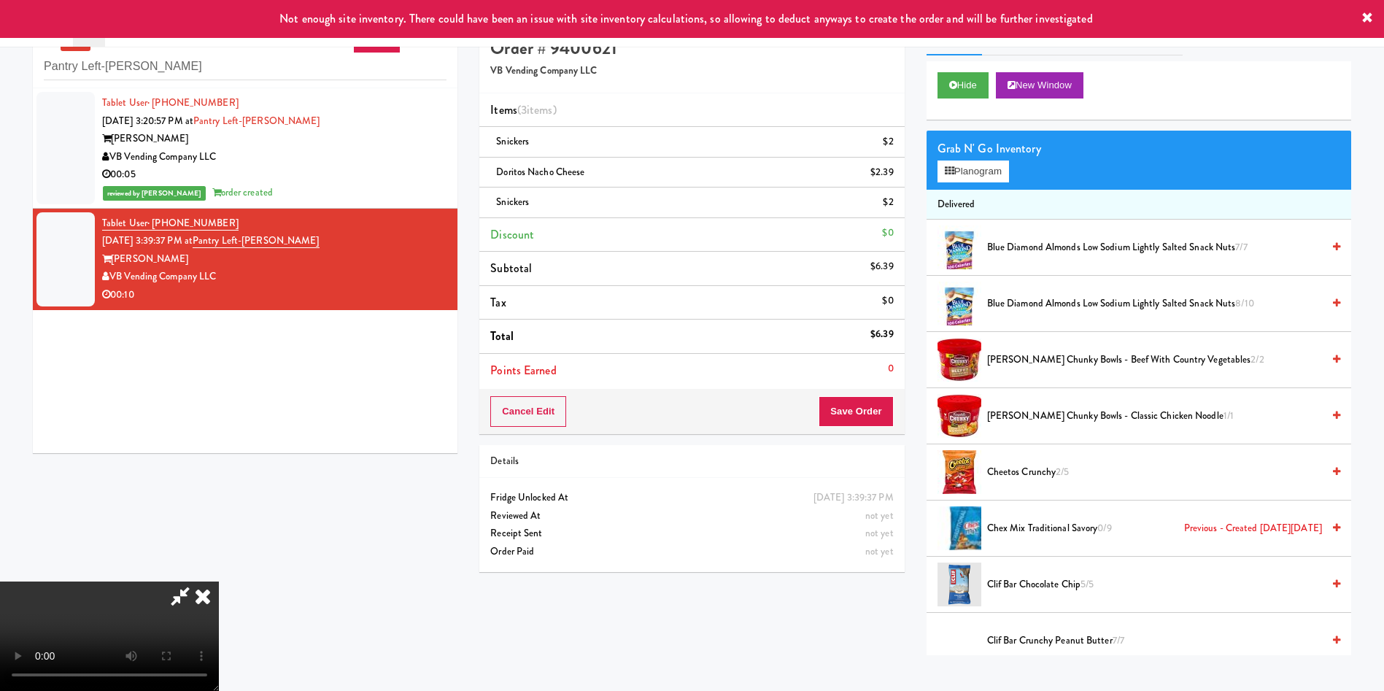
scroll to position [47, 0]
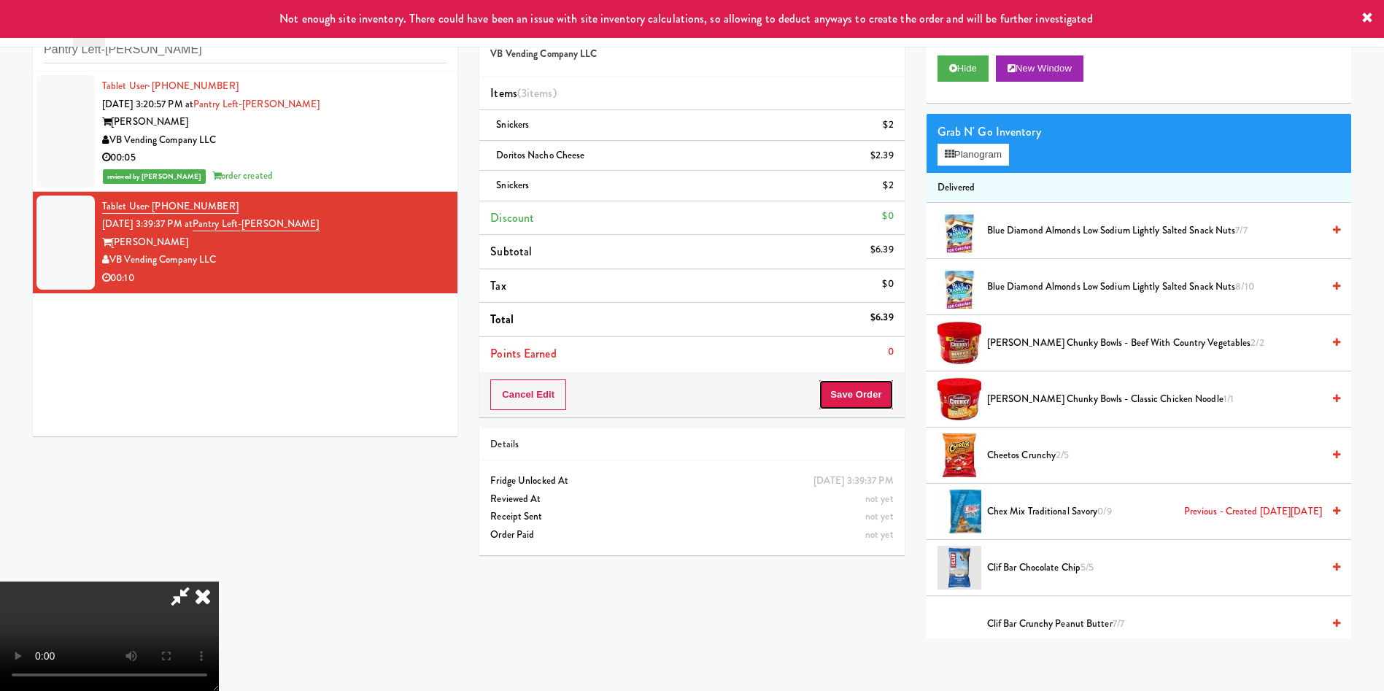
click at [881, 383] on button "Save Order" at bounding box center [856, 394] width 74 height 31
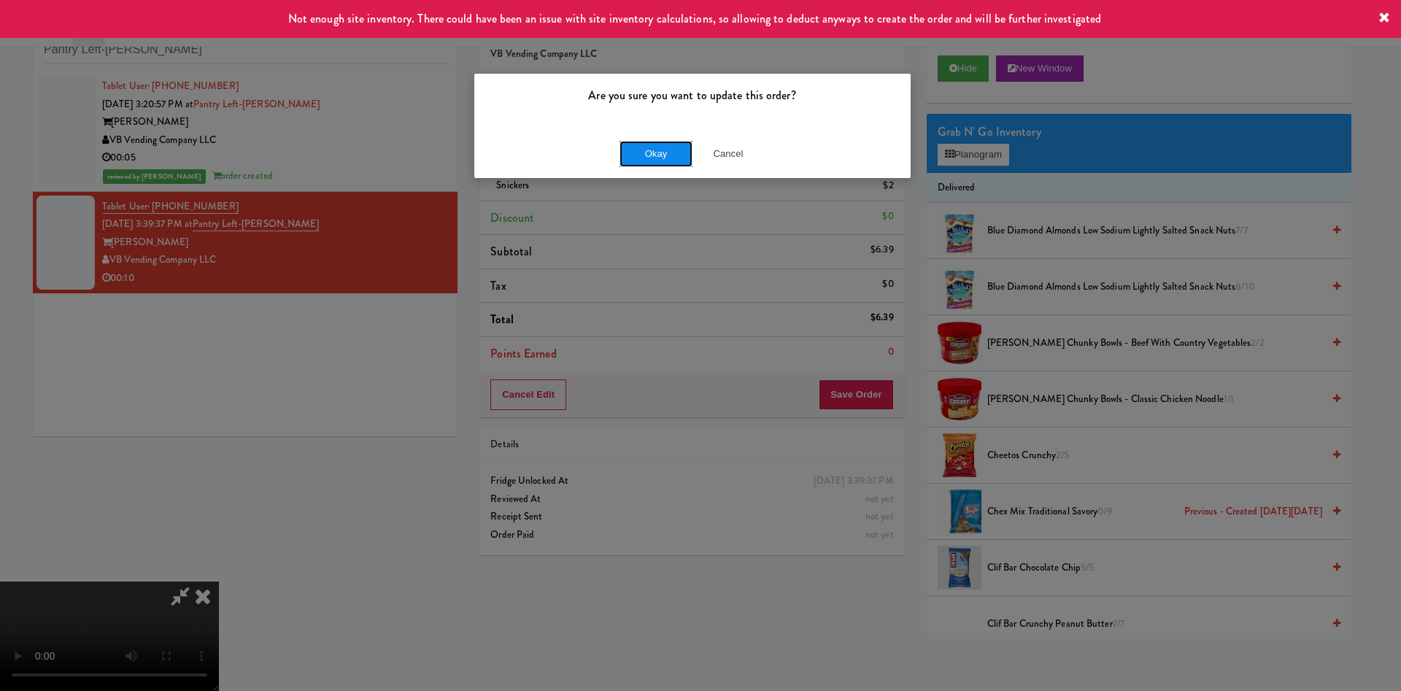
click at [659, 144] on button "Okay" at bounding box center [655, 154] width 73 height 26
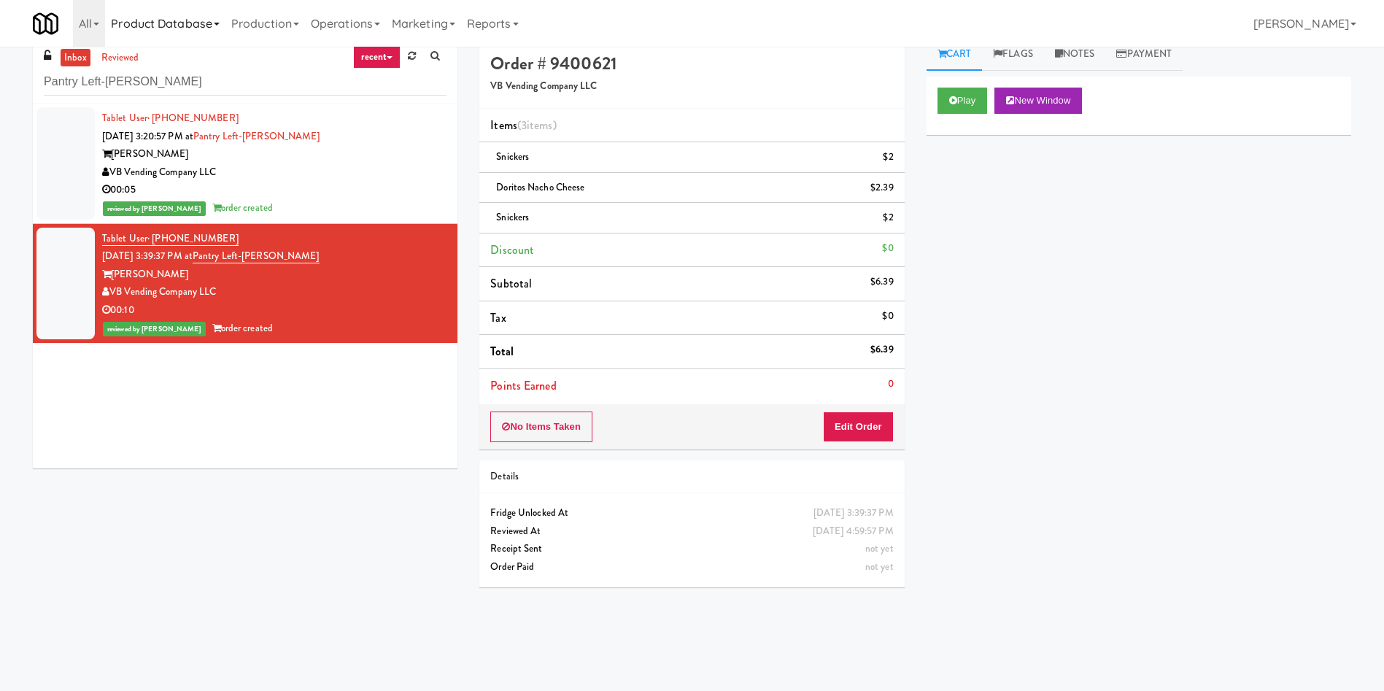
scroll to position [0, 0]
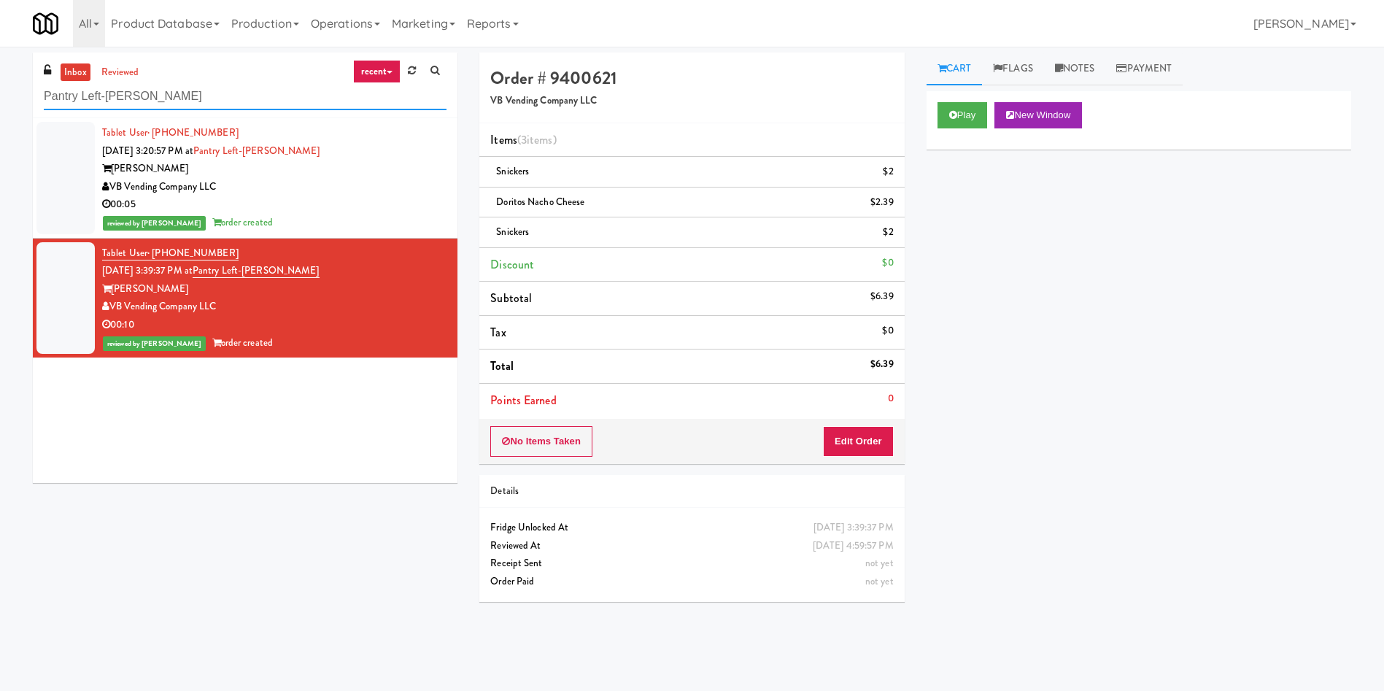
drag, startPoint x: 223, startPoint y: 93, endPoint x: 57, endPoint y: 46, distance: 172.3
click at [0, 50] on div "inbox reviewed recent all unclear take inventory issue suspicious failed recent…" at bounding box center [692, 343] width 1384 height 592
paste input "The Vue - Cooler"
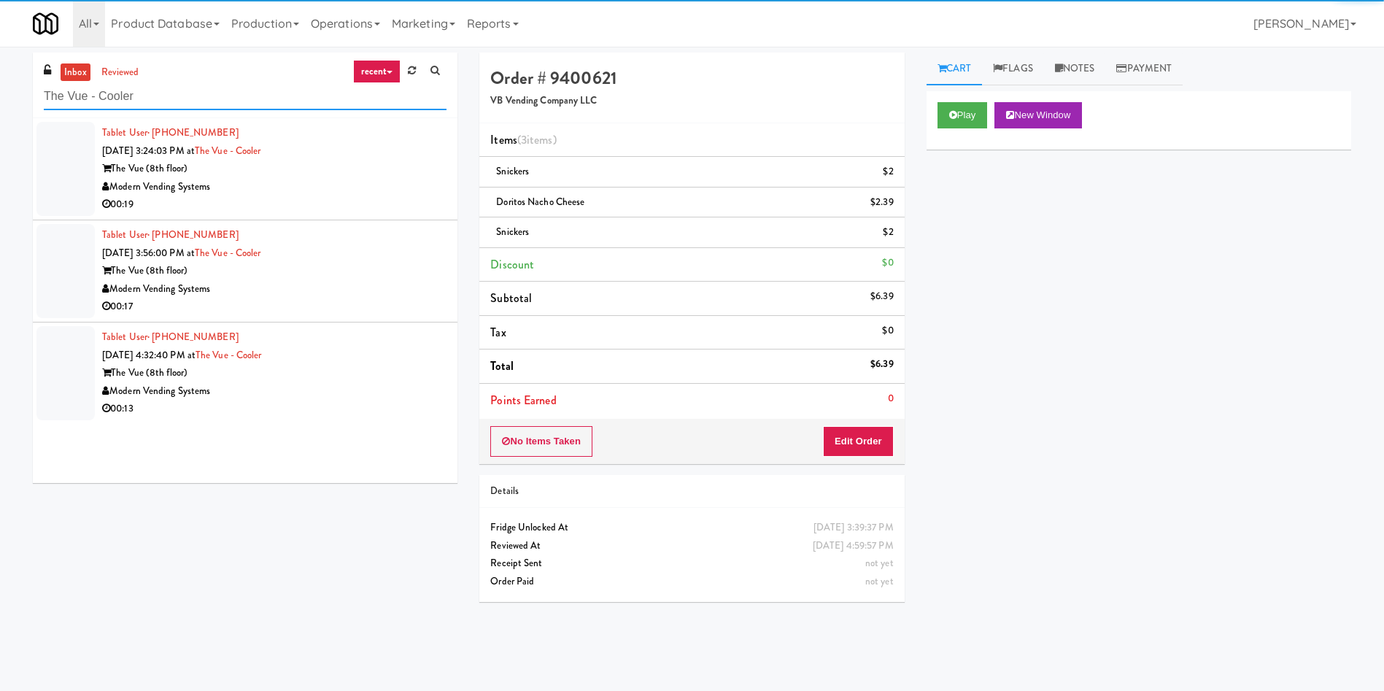
type input "The Vue - Cooler"
drag, startPoint x: 62, startPoint y: 152, endPoint x: 217, endPoint y: 175, distance: 157.0
click at [62, 152] on div at bounding box center [65, 169] width 58 height 94
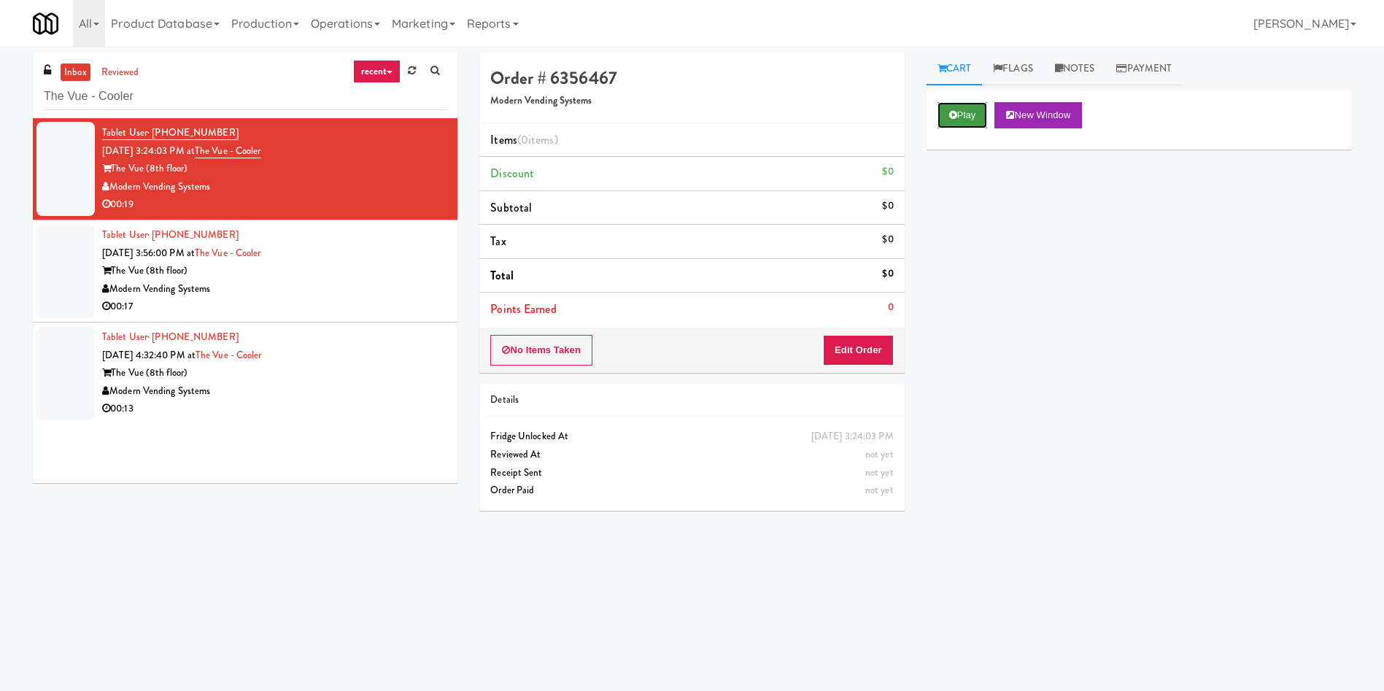
click at [945, 109] on button "Play" at bounding box center [962, 115] width 50 height 26
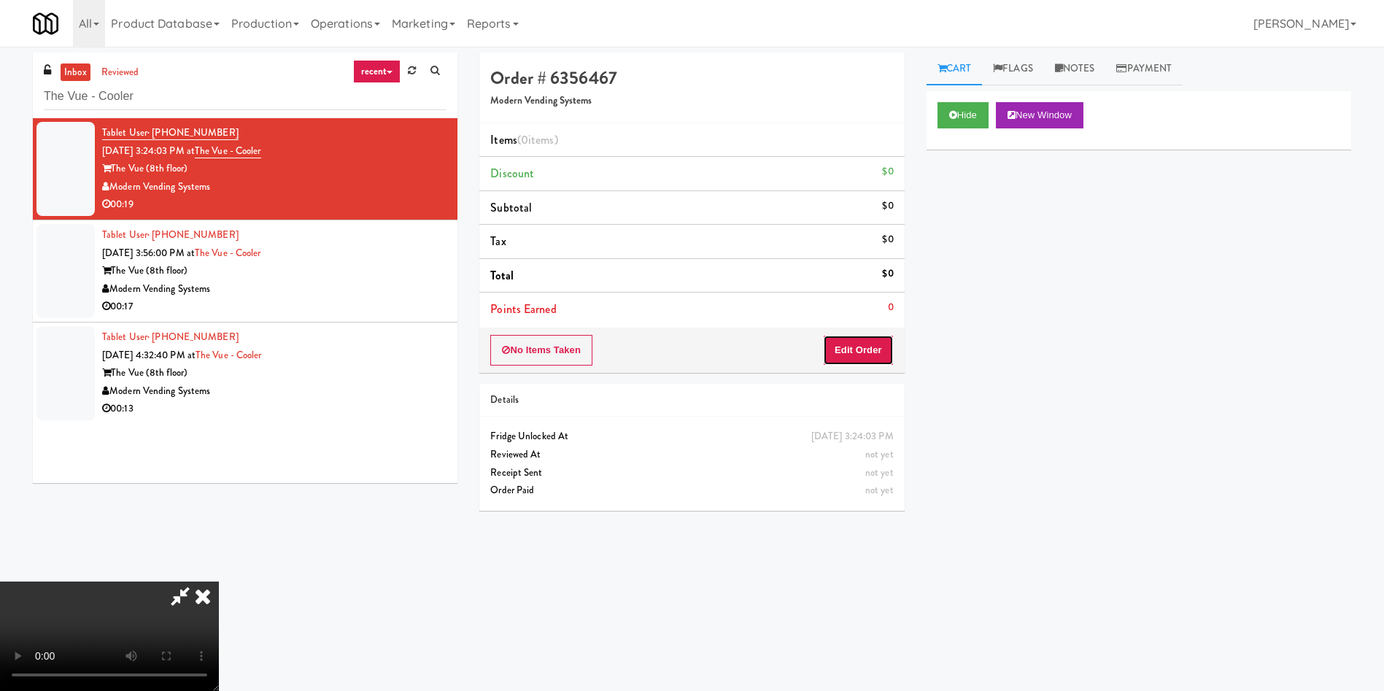
click at [876, 357] on button "Edit Order" at bounding box center [858, 350] width 71 height 31
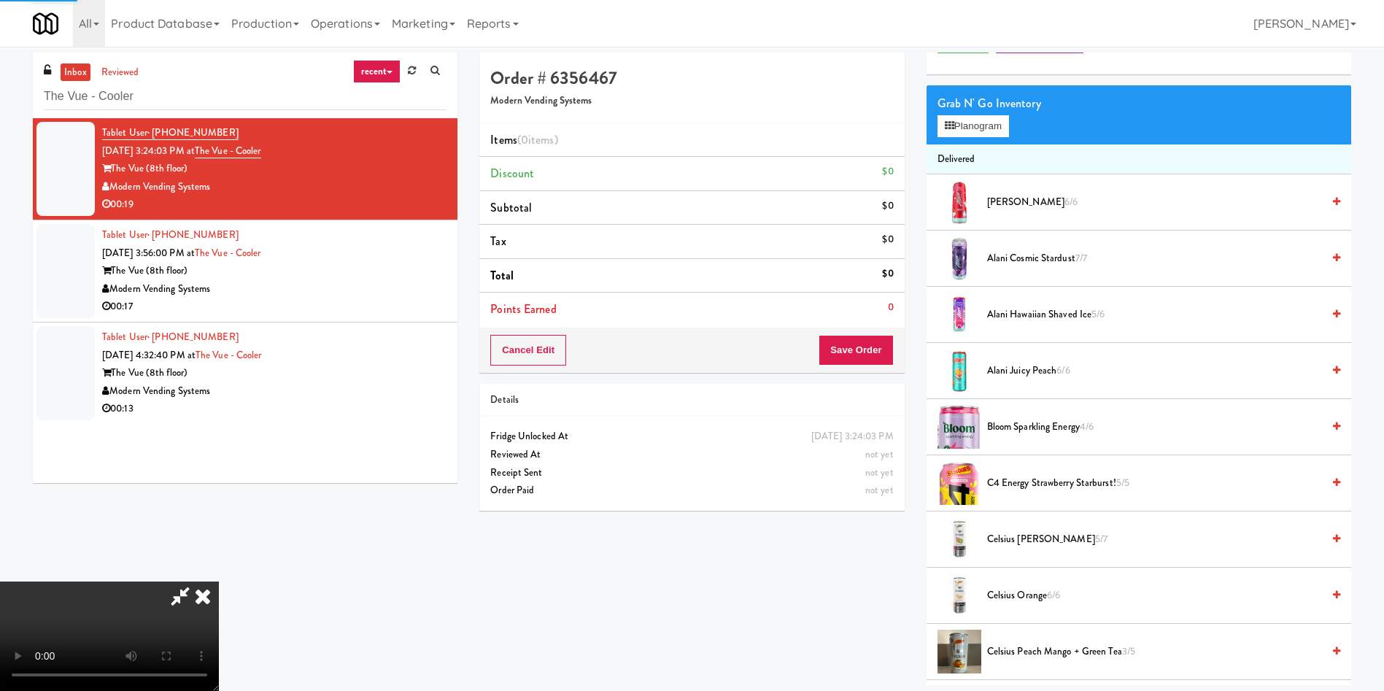
scroll to position [109, 0]
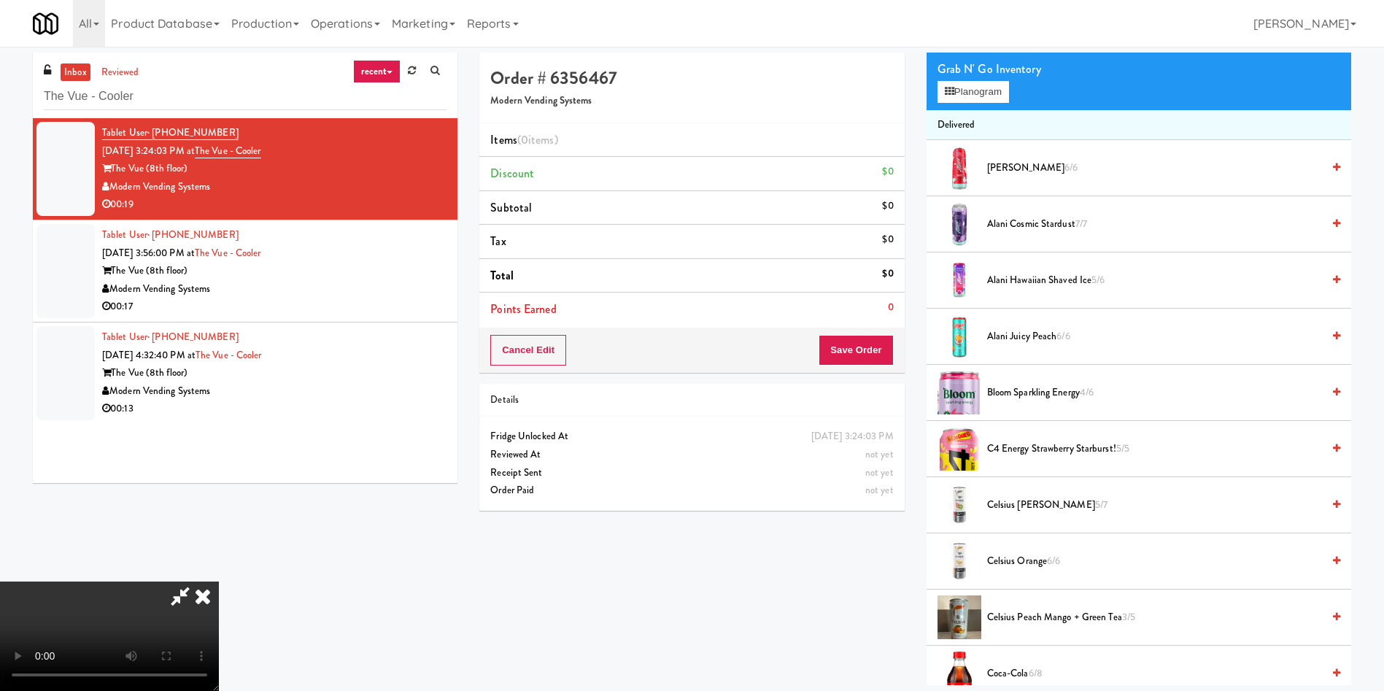
click at [219, 581] on video at bounding box center [109, 635] width 219 height 109
drag, startPoint x: 465, startPoint y: 425, endPoint x: 746, endPoint y: 317, distance: 300.2
click at [219, 581] on video at bounding box center [109, 635] width 219 height 109
click at [1016, 169] on span "Alani Cherry Slush 6/6" at bounding box center [1154, 168] width 335 height 18
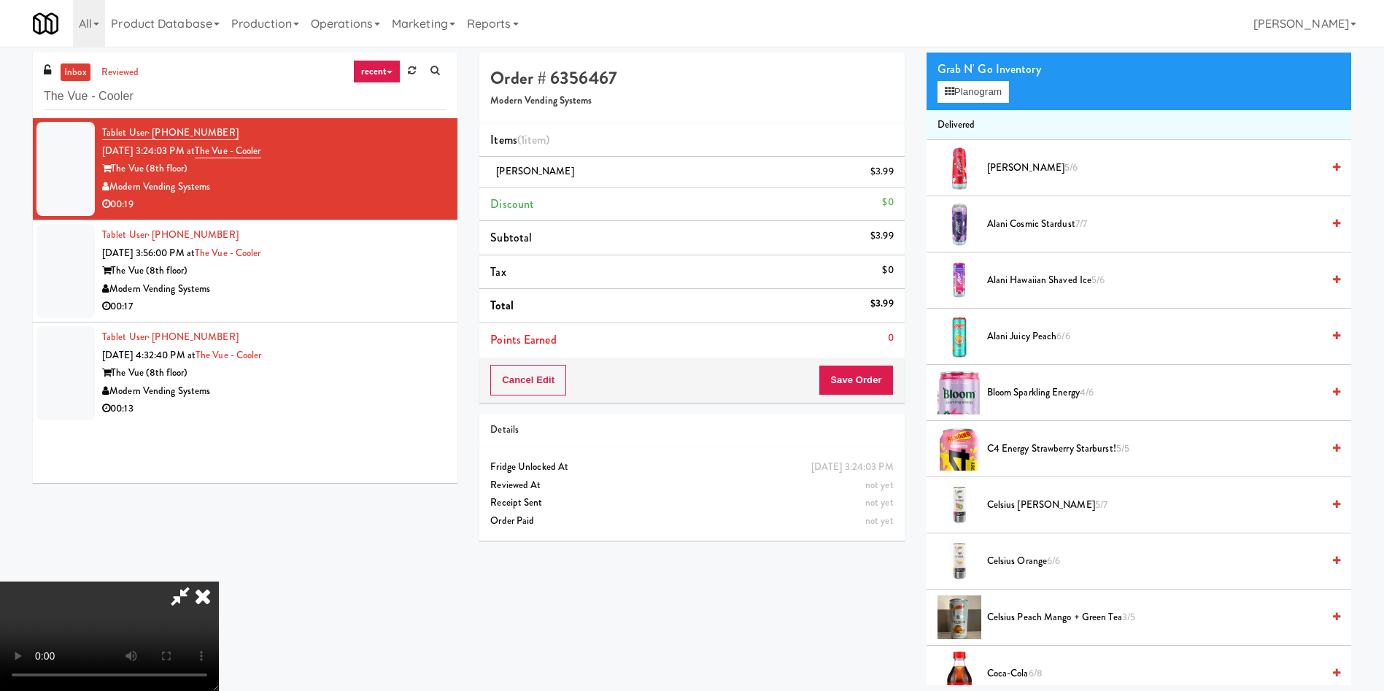
click at [219, 581] on video at bounding box center [109, 635] width 219 height 109
click at [1006, 159] on span "Alani Cherry Slush 5/6" at bounding box center [1154, 168] width 335 height 18
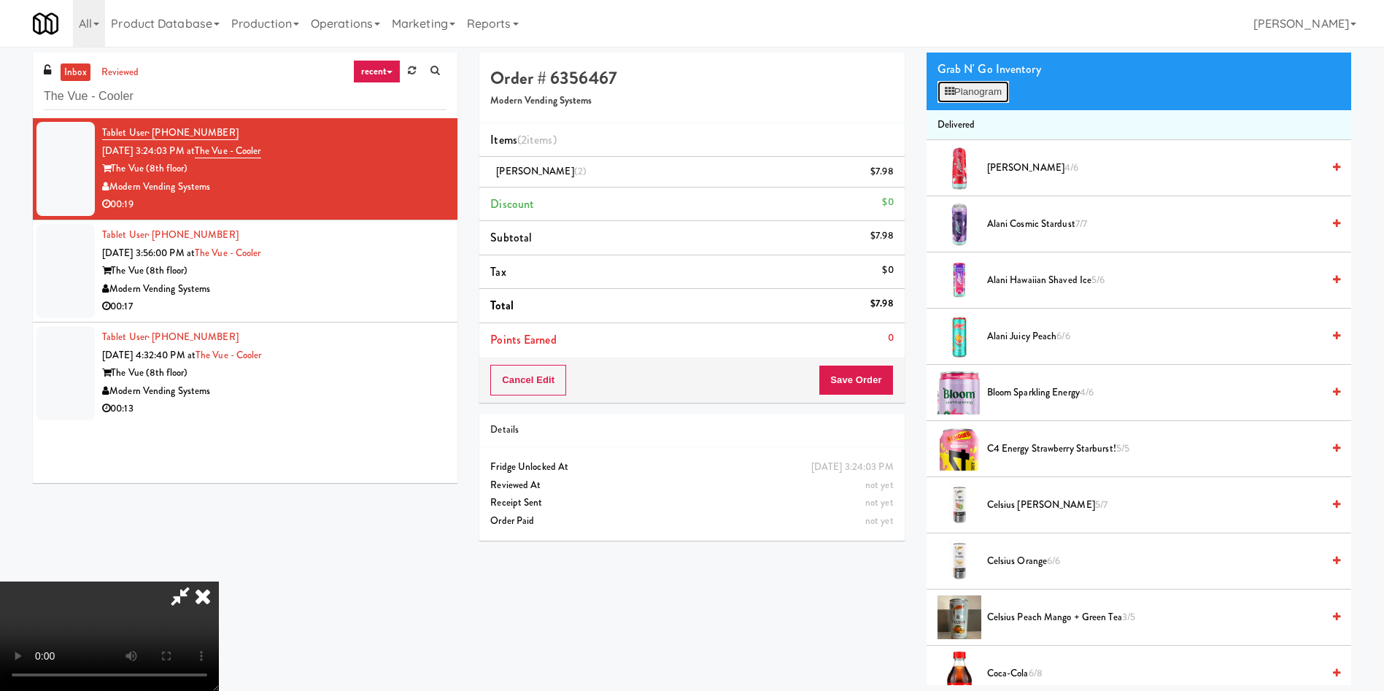
click at [1003, 88] on button "Planogram" at bounding box center [972, 92] width 71 height 22
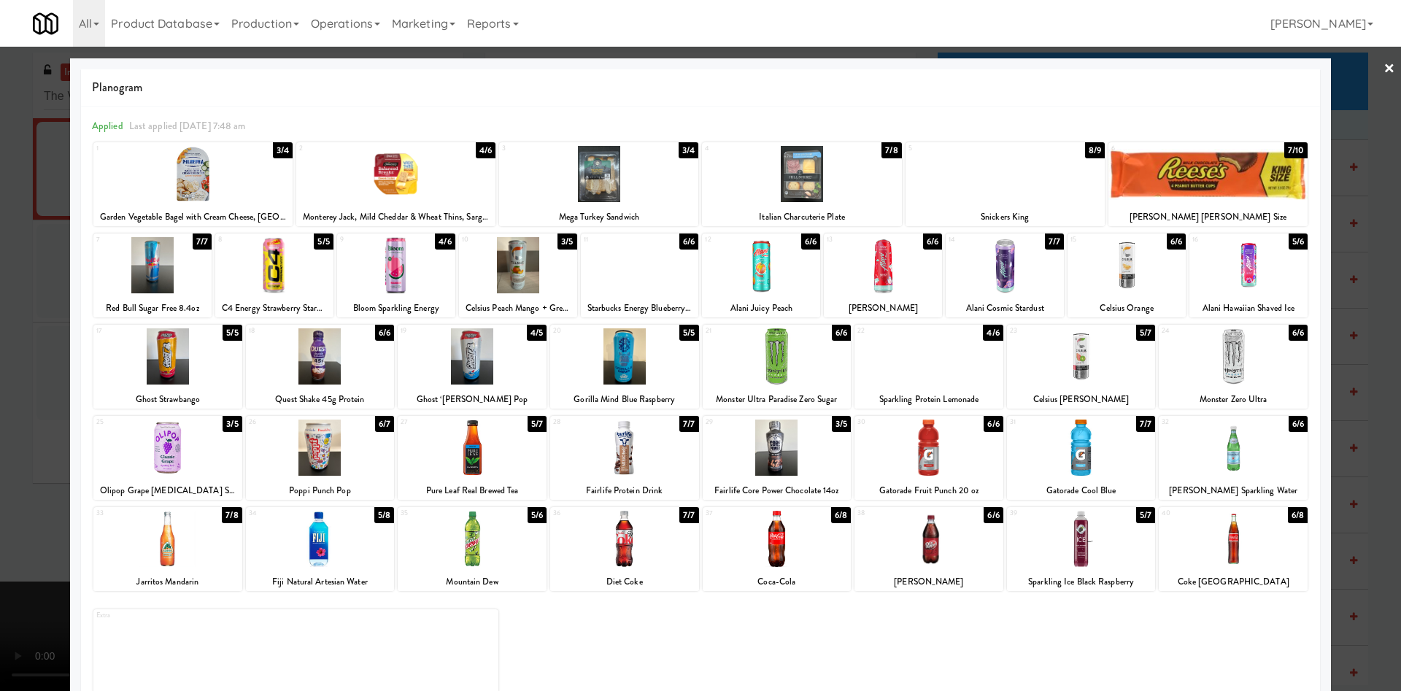
click at [1346, 97] on div at bounding box center [700, 345] width 1401 height 691
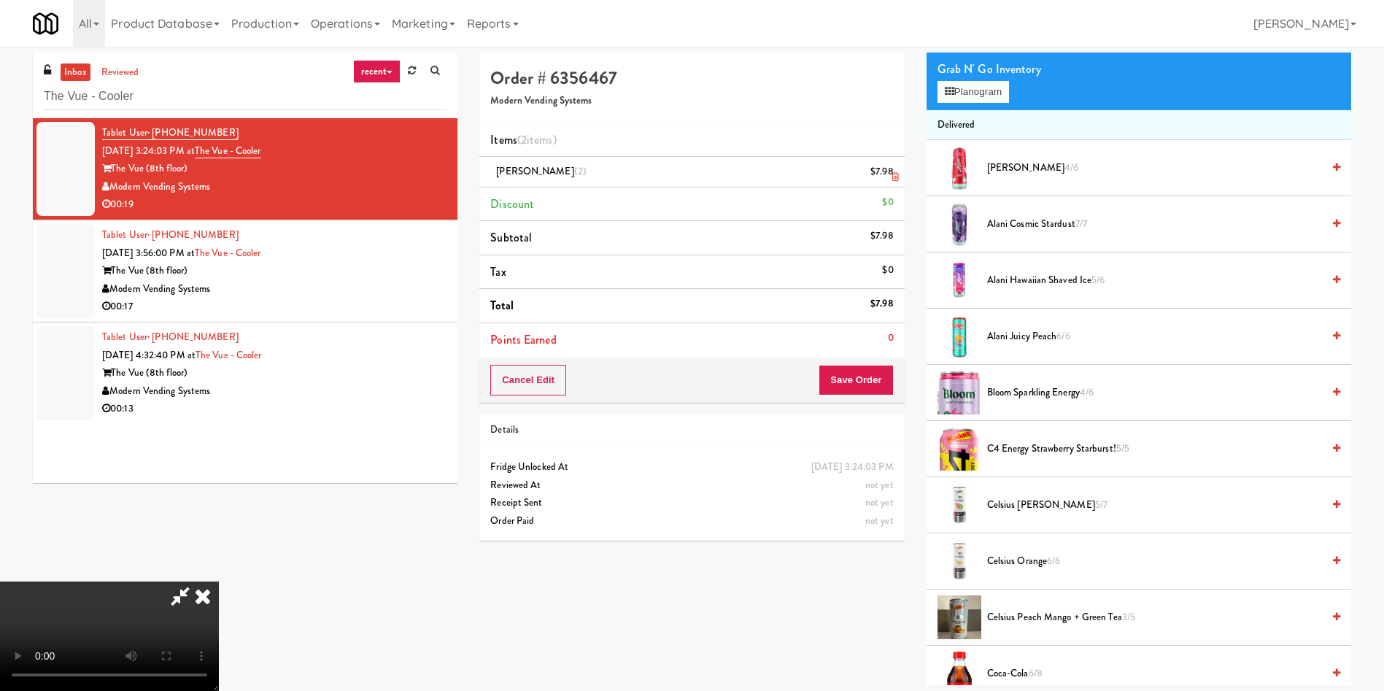
click at [890, 175] on link at bounding box center [892, 178] width 13 height 18
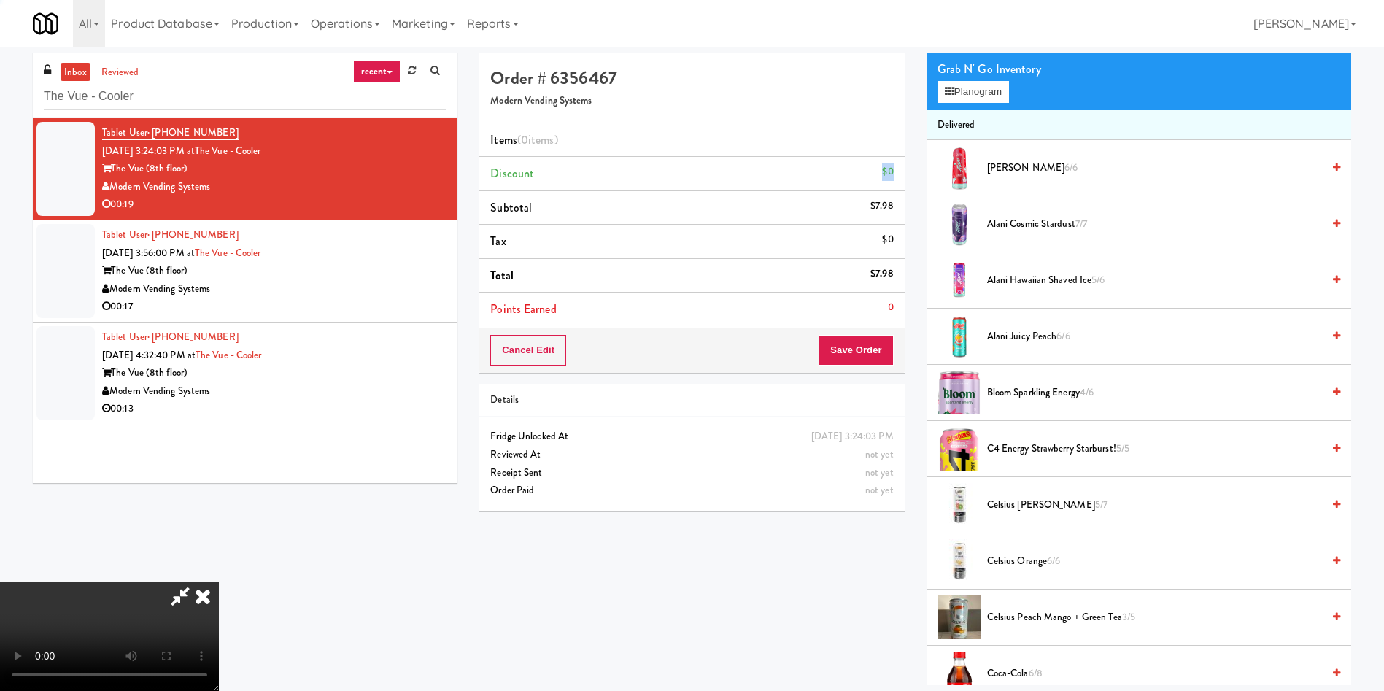
click at [890, 175] on div "$0" at bounding box center [887, 172] width 11 height 18
click at [219, 581] on video at bounding box center [109, 635] width 219 height 109
click at [1048, 287] on span "Alani Hawaiian Shaved Ice 5/6" at bounding box center [1154, 280] width 335 height 18
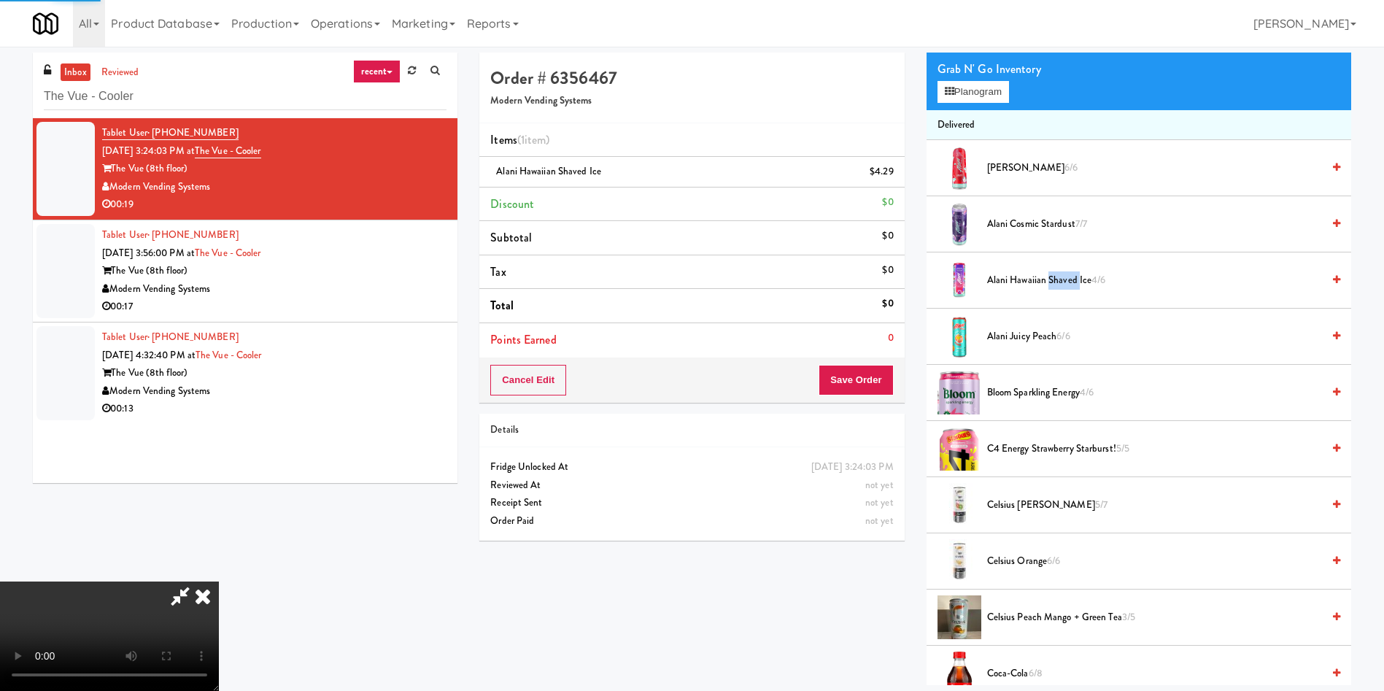
click at [1048, 287] on span "Alani Hawaiian Shaved Ice 4/6" at bounding box center [1154, 280] width 335 height 18
click at [864, 376] on button "Save Order" at bounding box center [856, 380] width 74 height 31
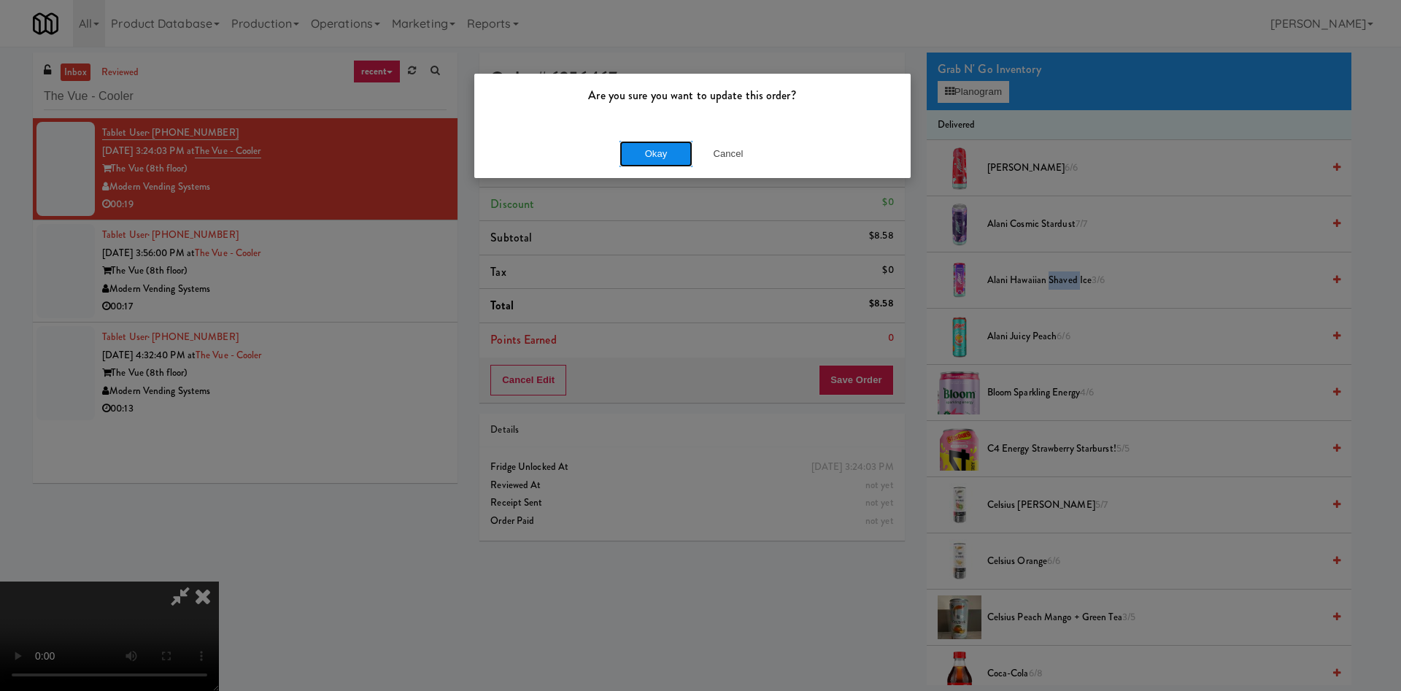
click at [645, 148] on button "Okay" at bounding box center [655, 154] width 73 height 26
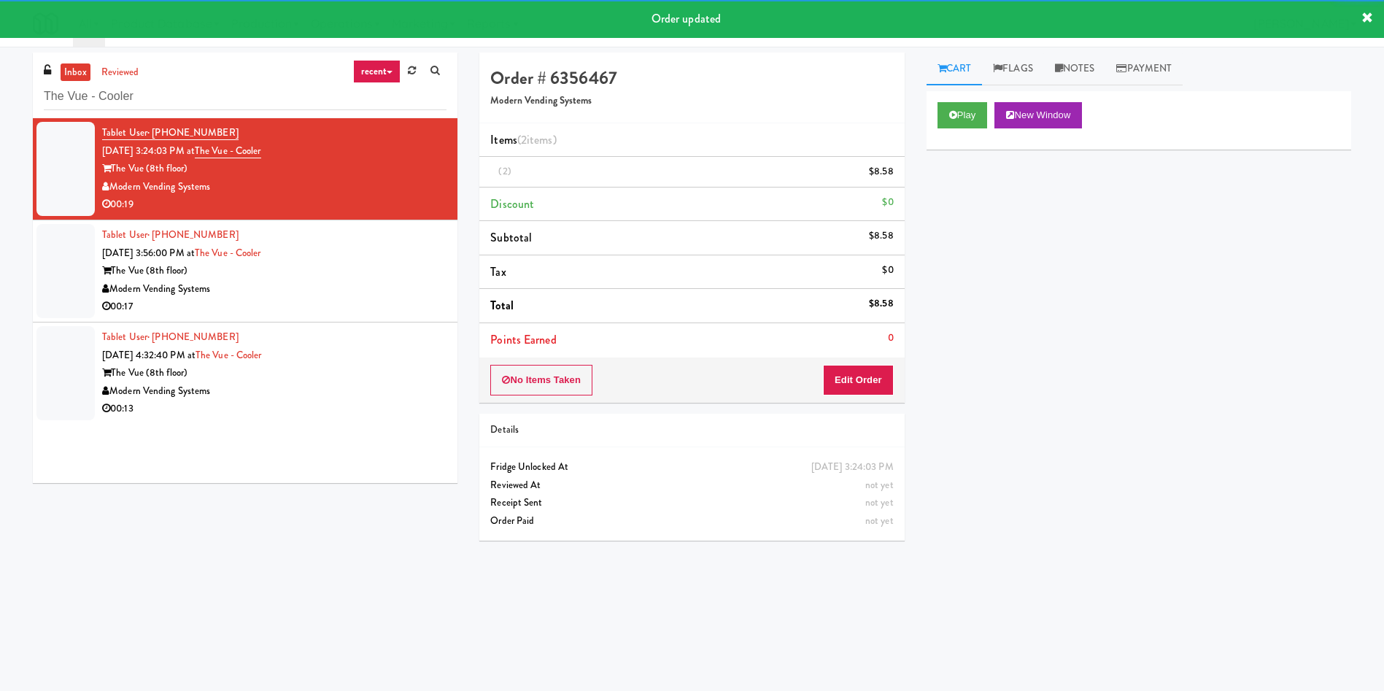
click at [59, 283] on div at bounding box center [65, 271] width 58 height 94
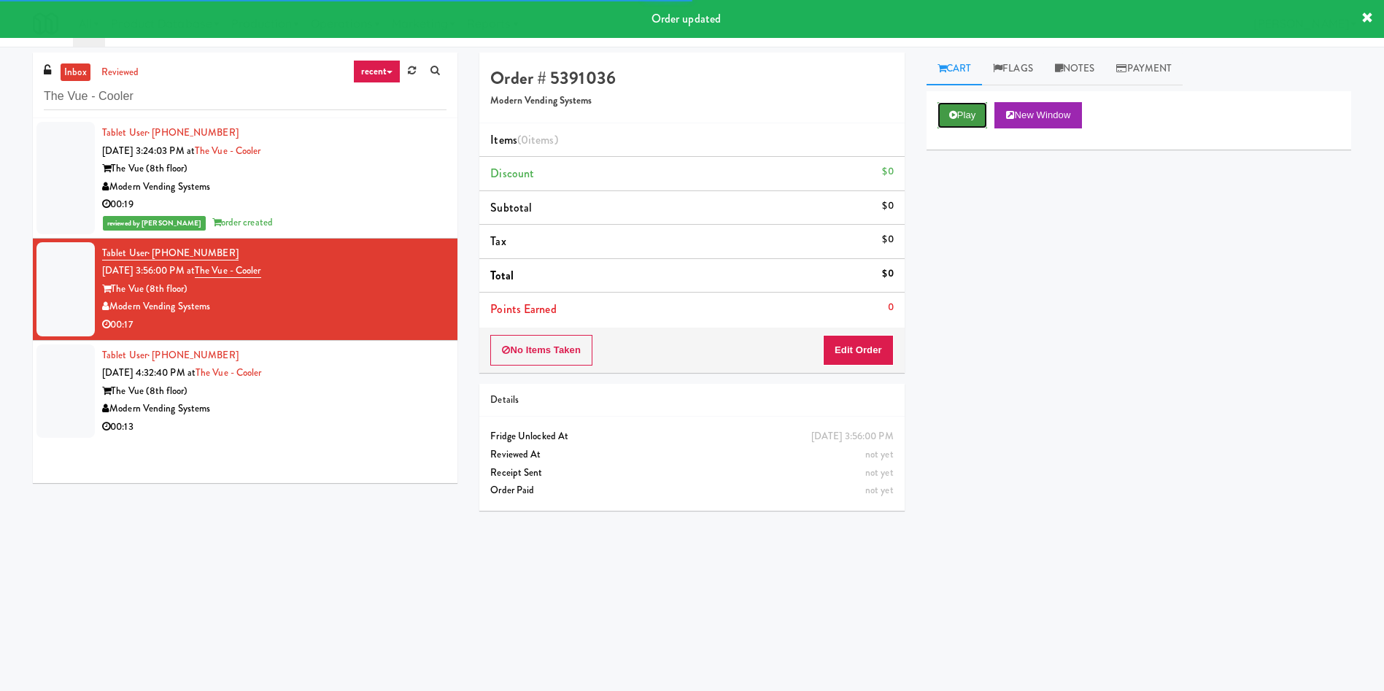
click at [939, 107] on button "Play" at bounding box center [962, 115] width 50 height 26
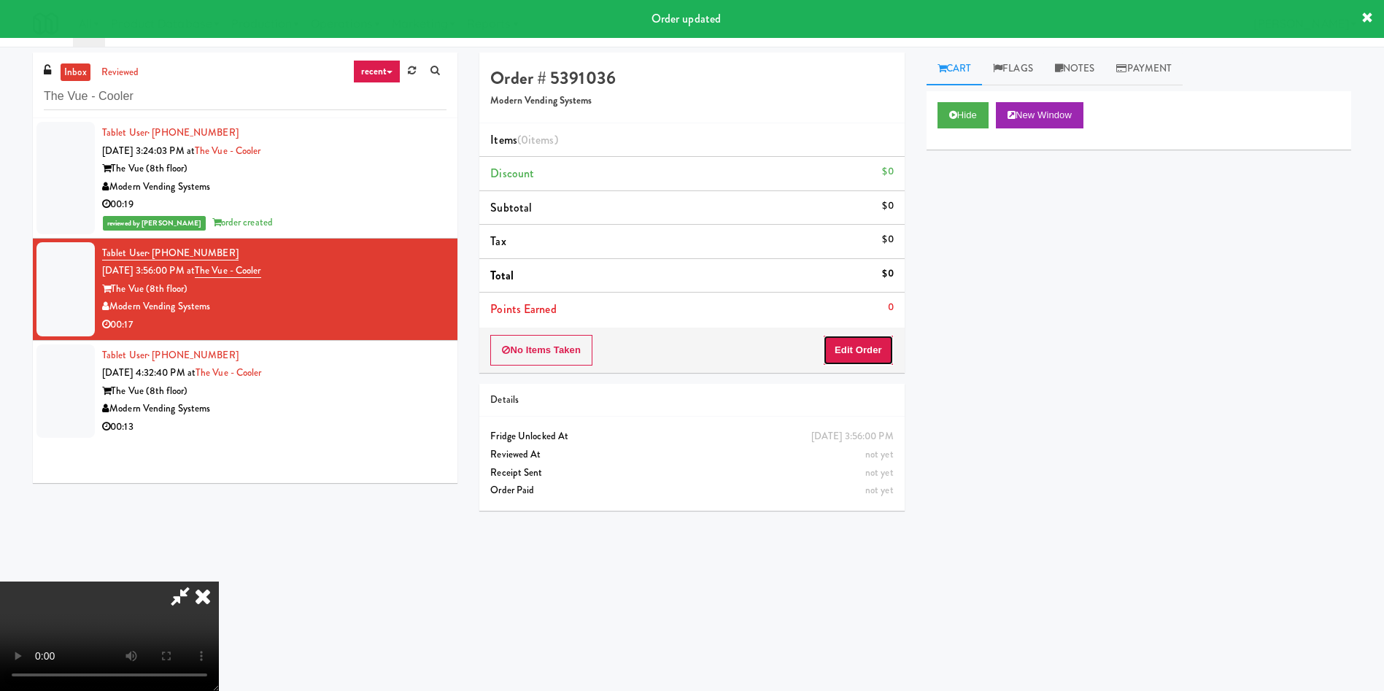
click at [850, 342] on button "Edit Order" at bounding box center [858, 350] width 71 height 31
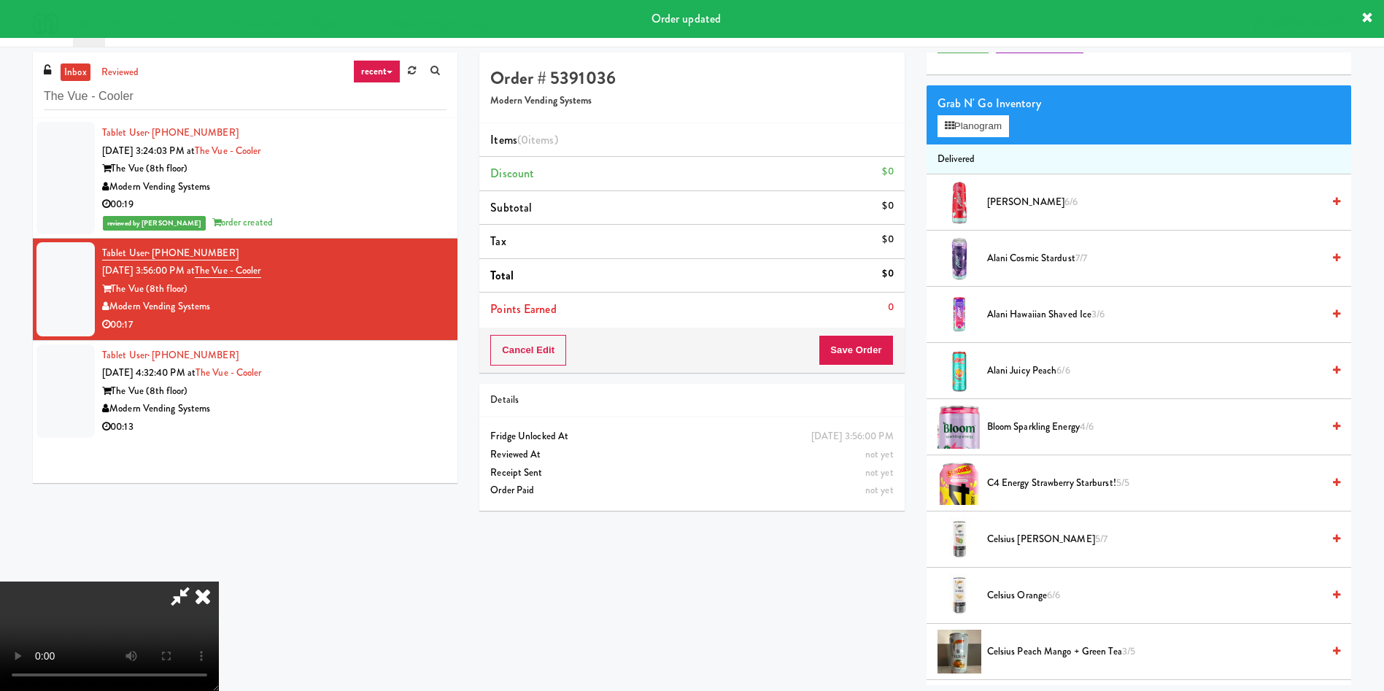
scroll to position [109, 0]
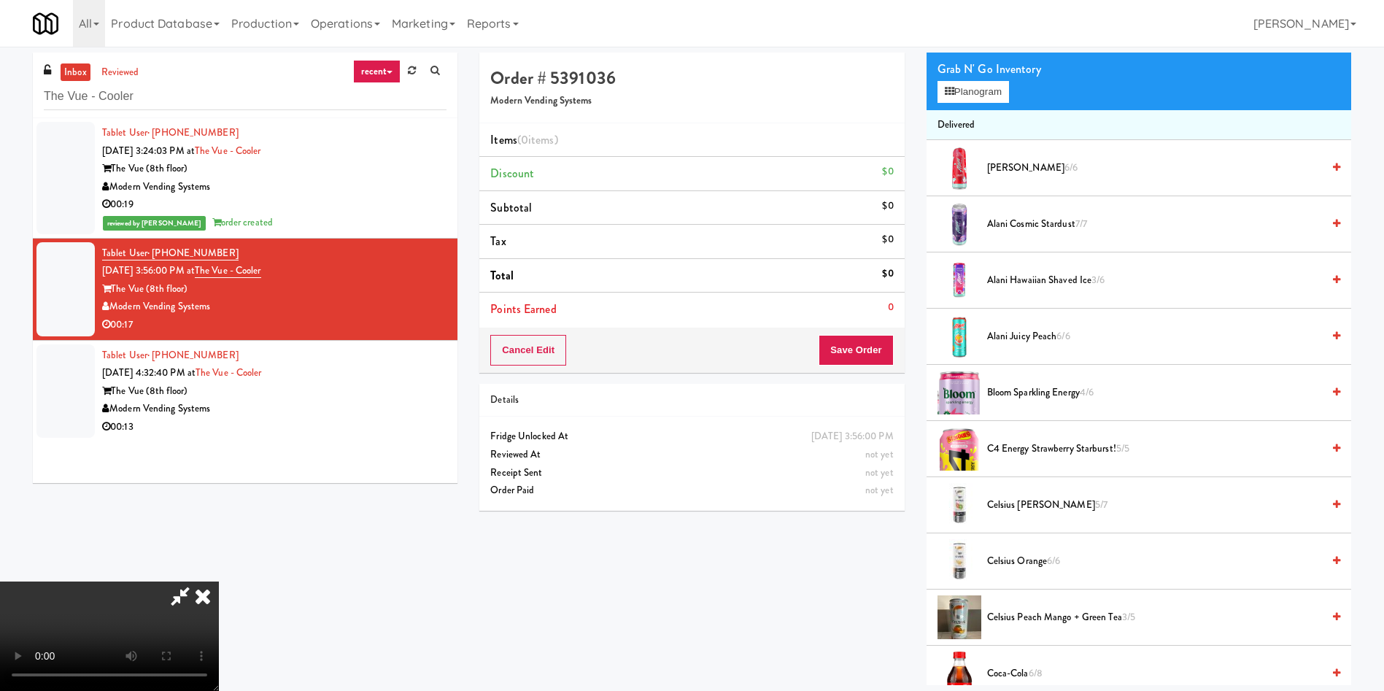
click at [219, 581] on video at bounding box center [109, 635] width 219 height 109
click at [980, 88] on button "Planogram" at bounding box center [972, 92] width 71 height 22
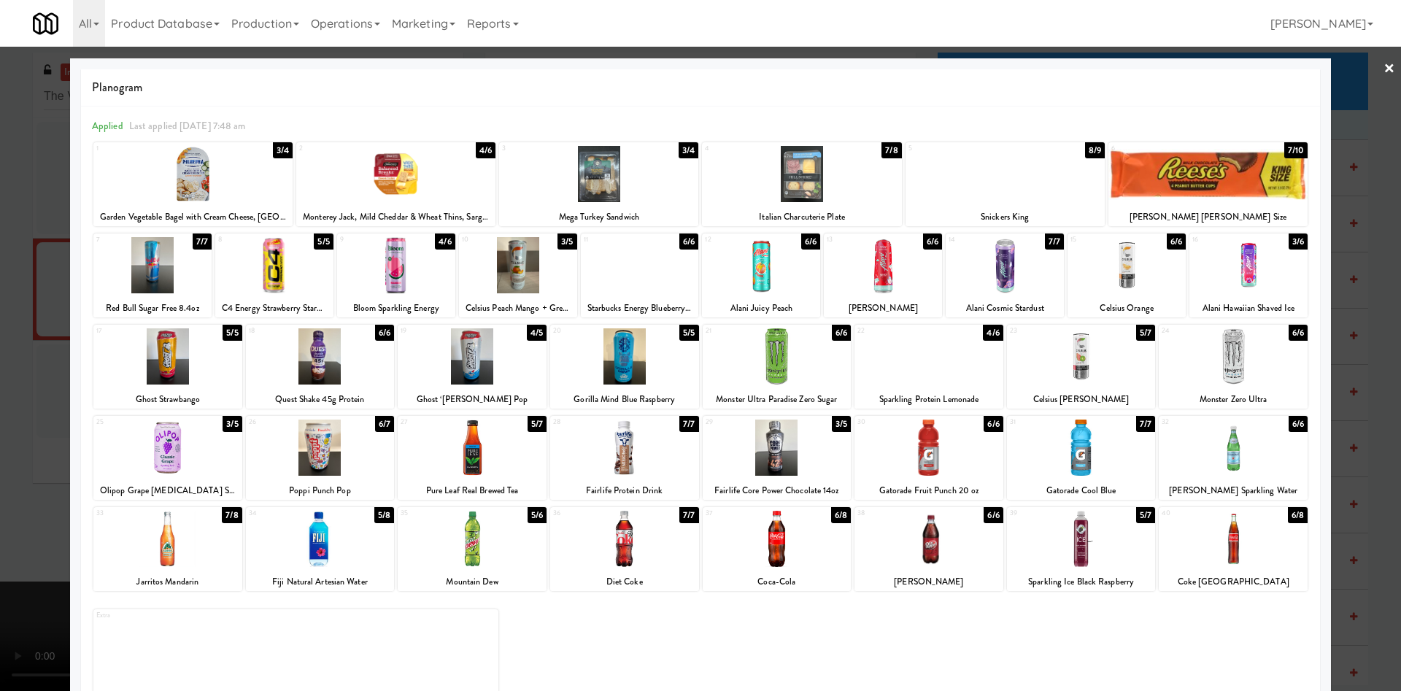
click at [929, 359] on div at bounding box center [928, 356] width 149 height 56
click at [1344, 112] on div at bounding box center [700, 345] width 1401 height 691
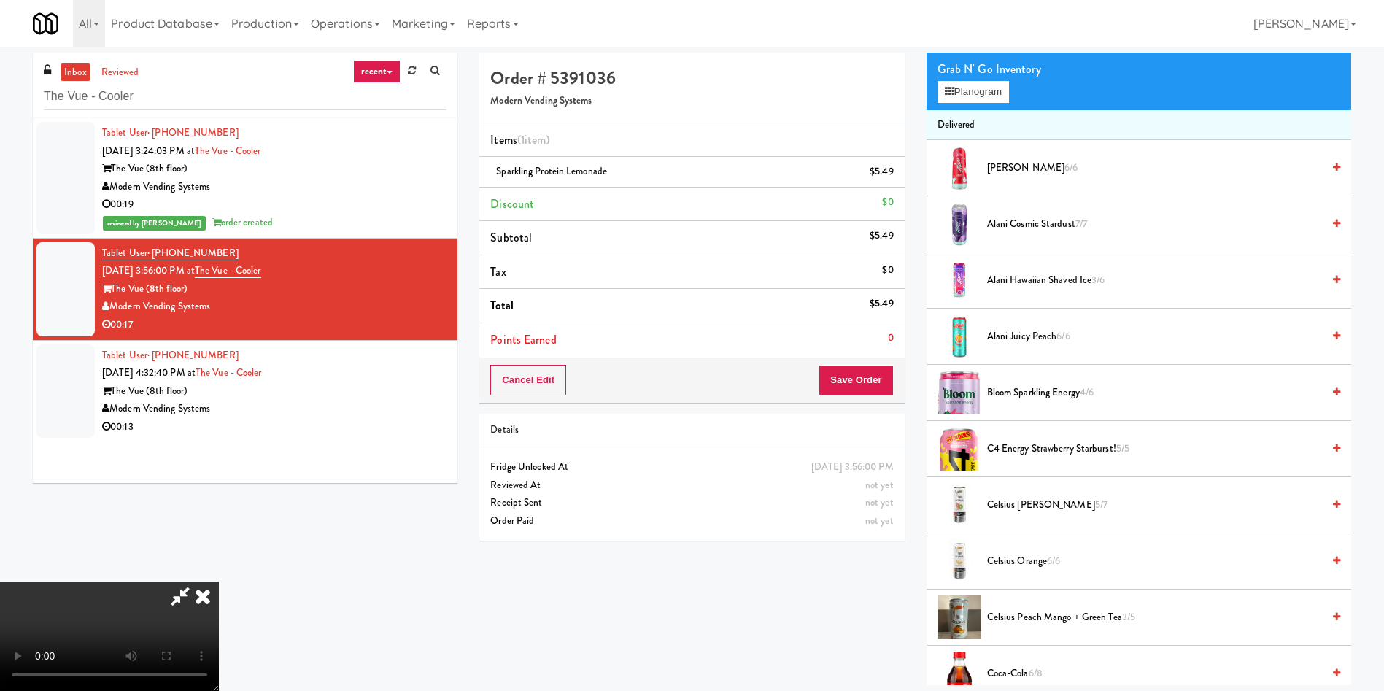
click at [219, 581] on video at bounding box center [109, 635] width 219 height 109
click at [951, 88] on icon at bounding box center [949, 91] width 9 height 9
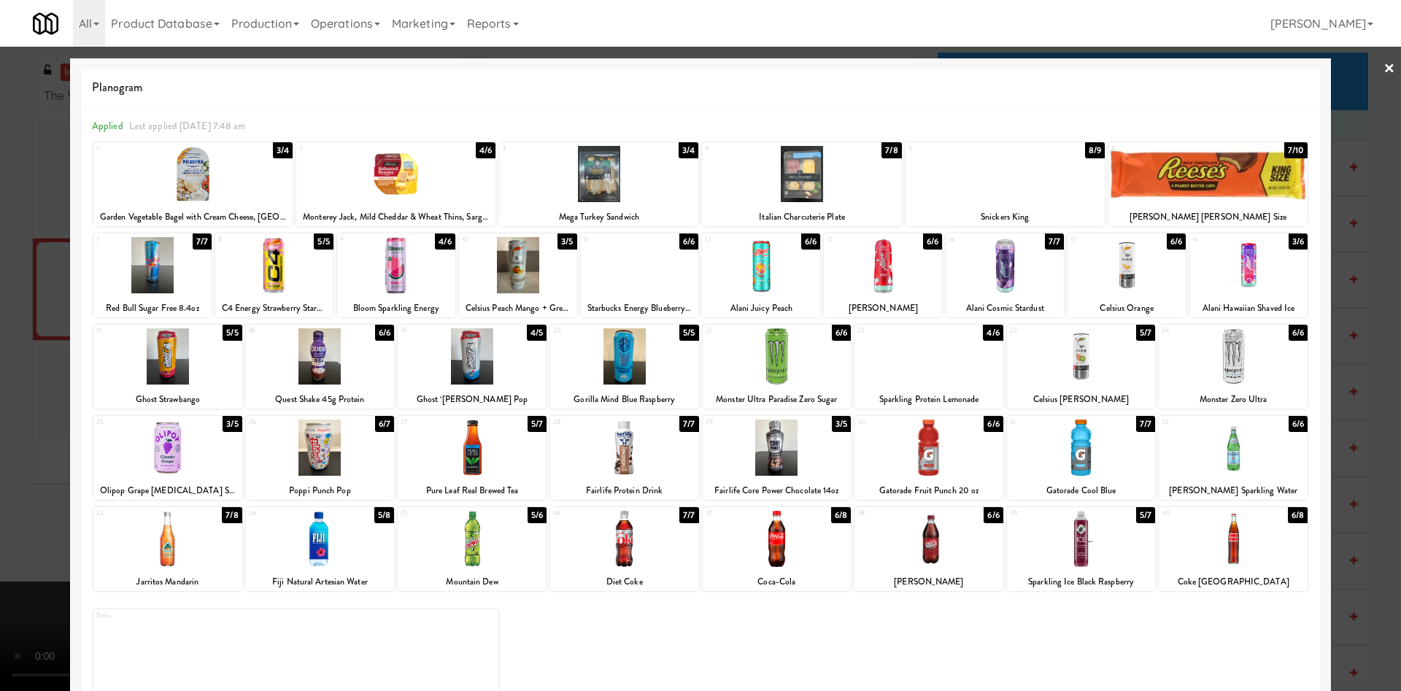
click at [610, 177] on div at bounding box center [598, 174] width 199 height 56
click at [2, 373] on div at bounding box center [700, 345] width 1401 height 691
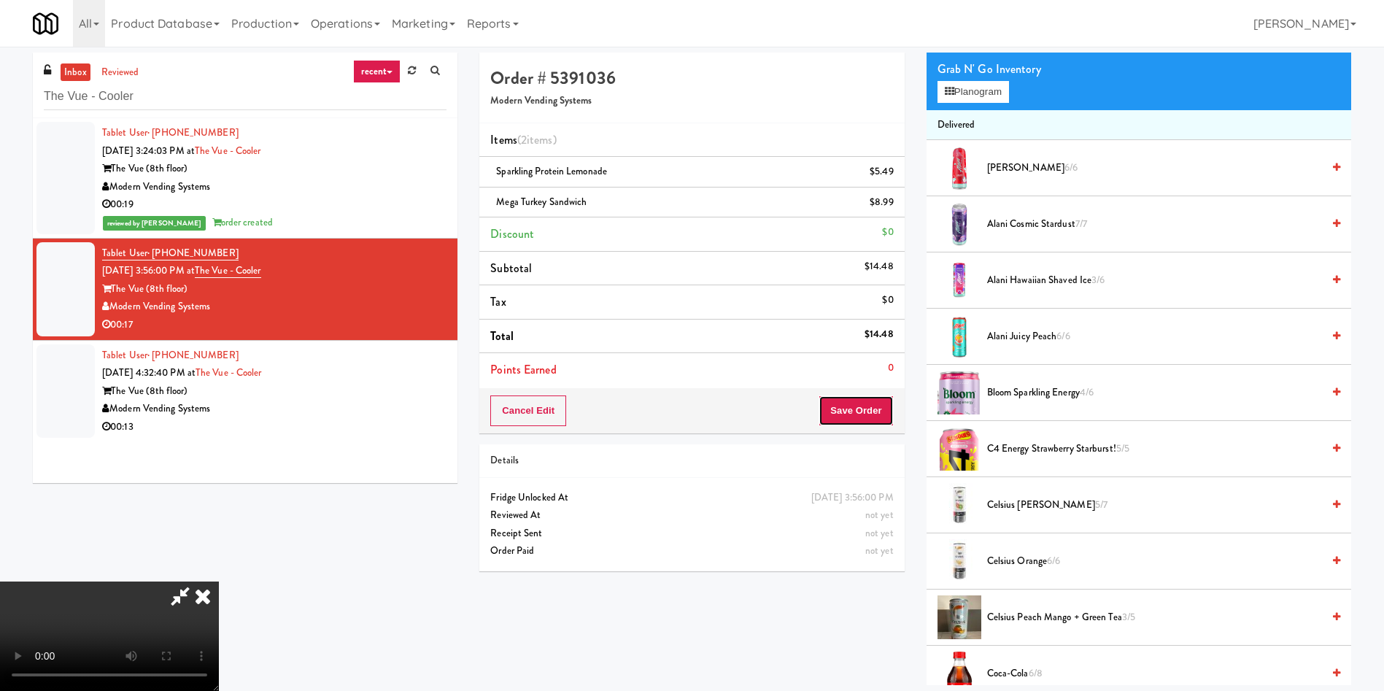
click at [840, 399] on button "Save Order" at bounding box center [856, 410] width 74 height 31
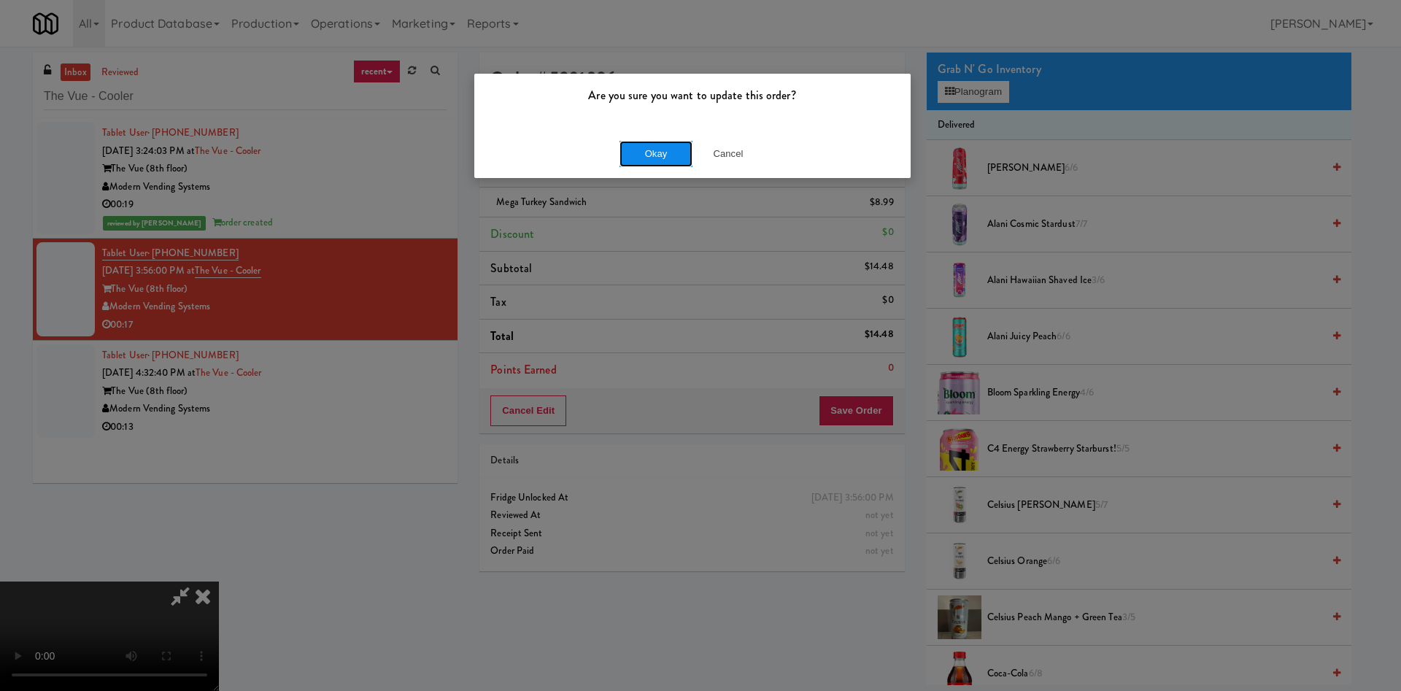
click at [640, 153] on button "Okay" at bounding box center [655, 154] width 73 height 26
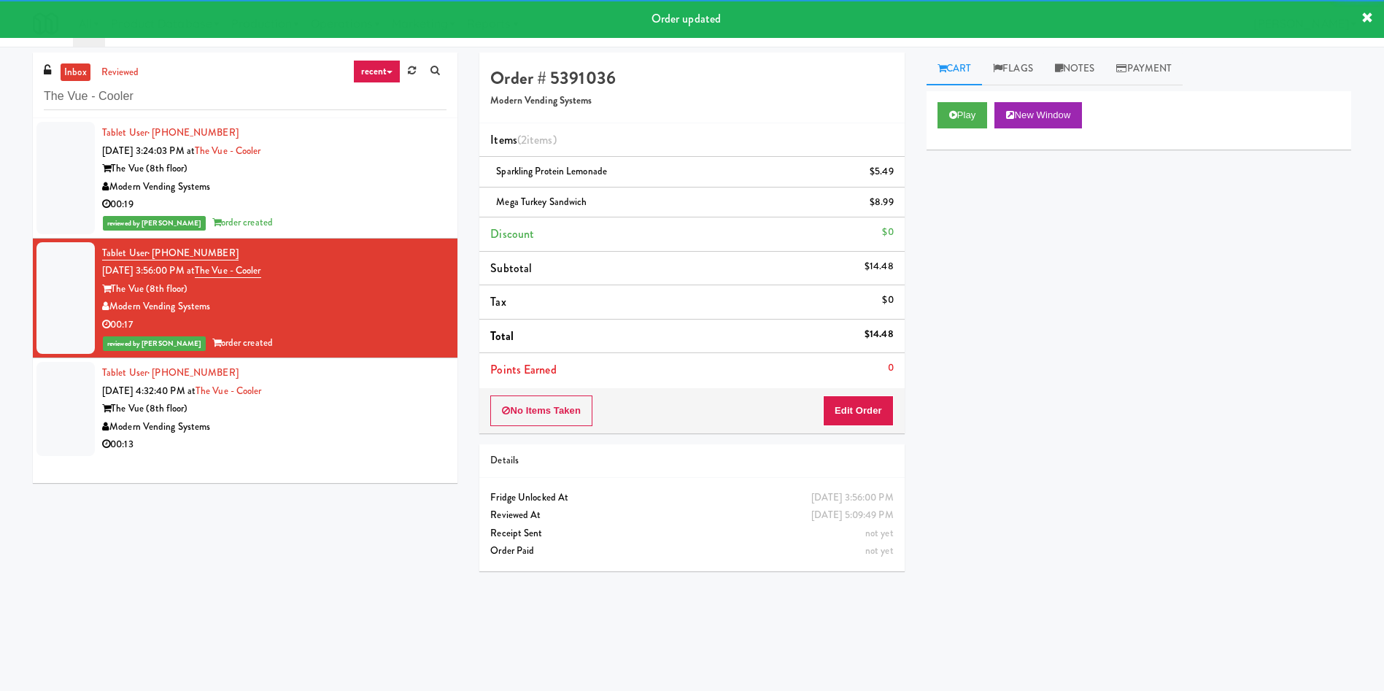
drag, startPoint x: 52, startPoint y: 407, endPoint x: 626, endPoint y: 408, distance: 574.1
click at [53, 408] on div at bounding box center [65, 409] width 58 height 94
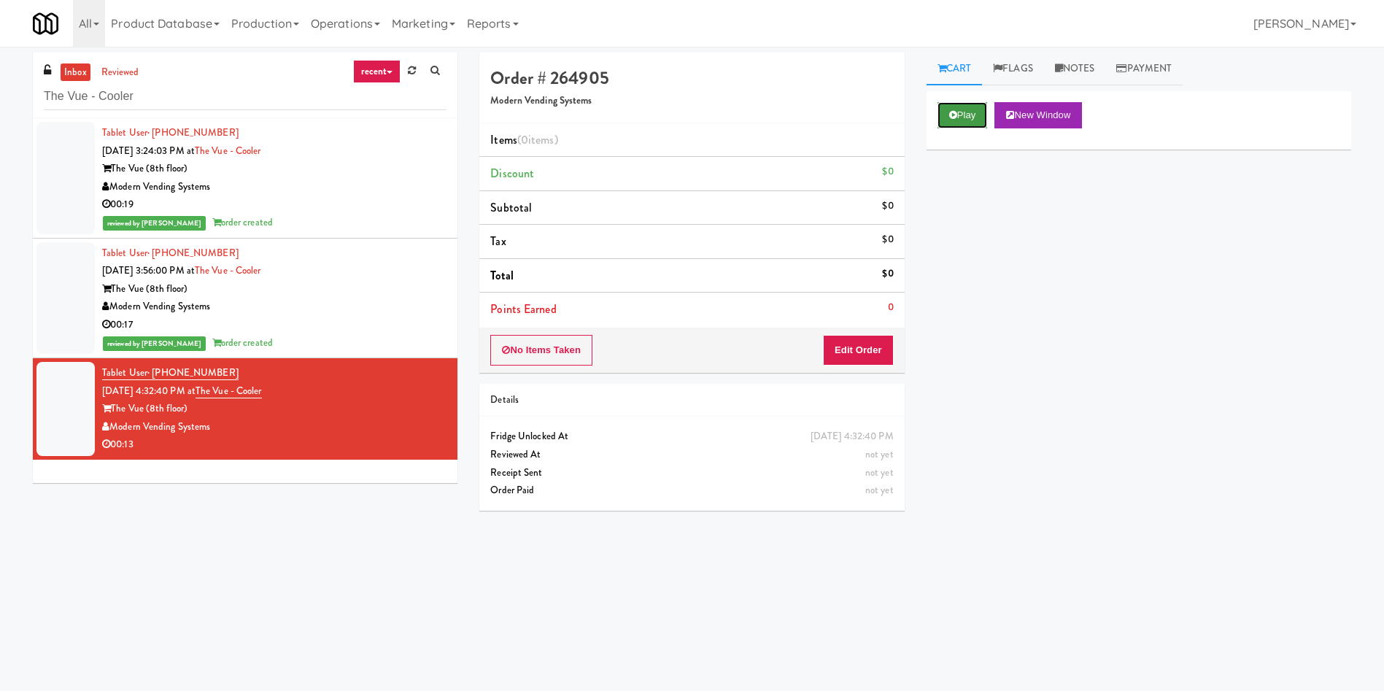
click at [967, 116] on button "Play" at bounding box center [962, 115] width 50 height 26
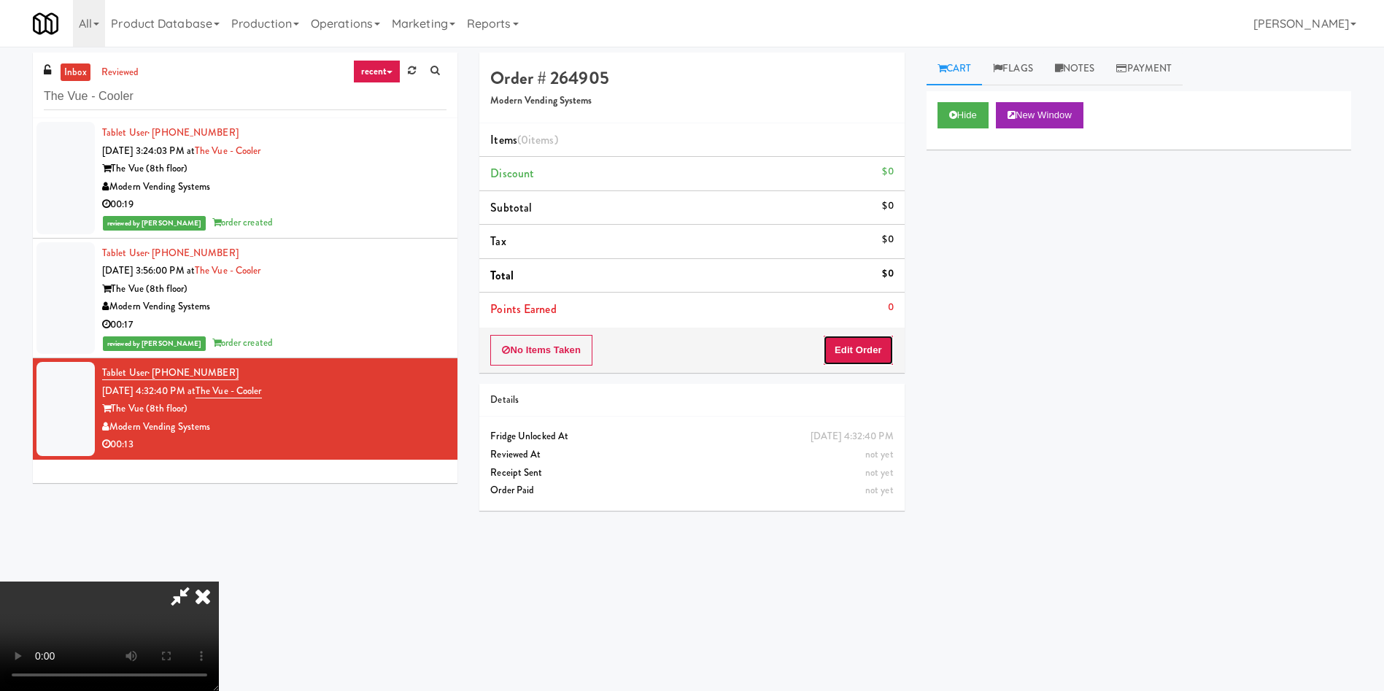
click at [854, 360] on button "Edit Order" at bounding box center [858, 350] width 71 height 31
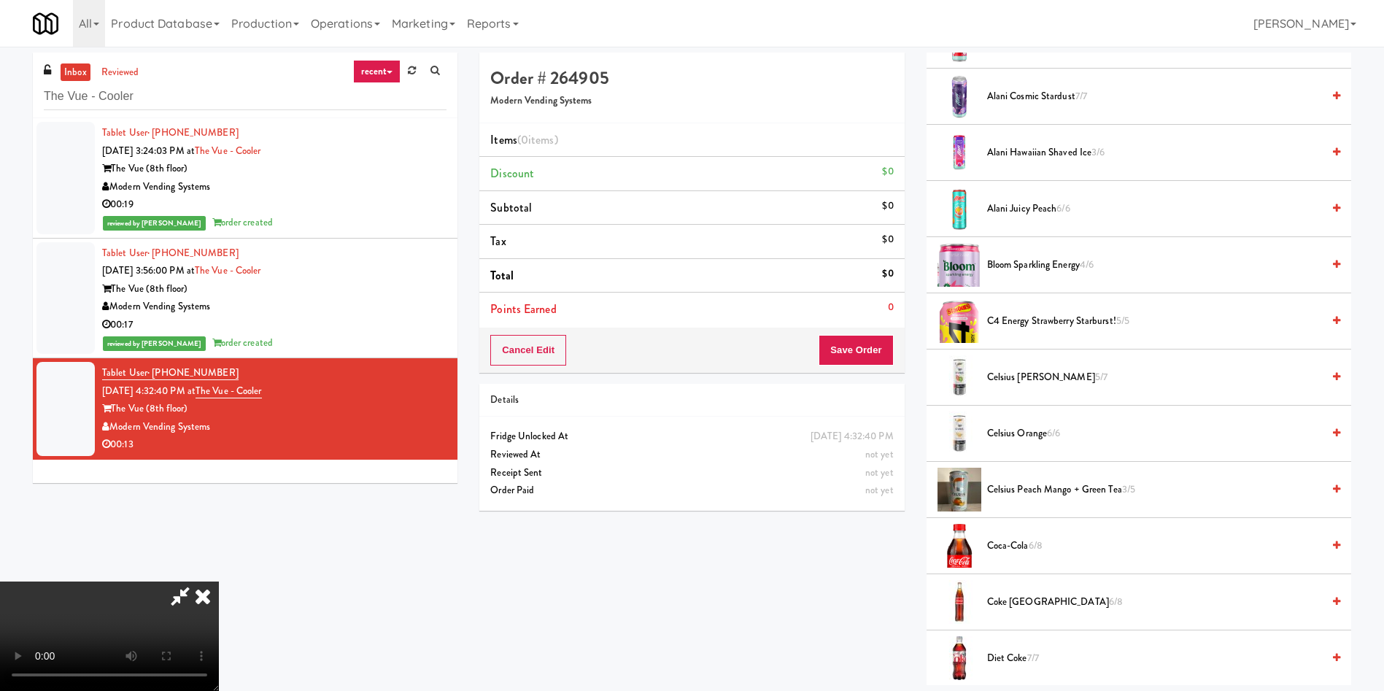
scroll to position [328, 0]
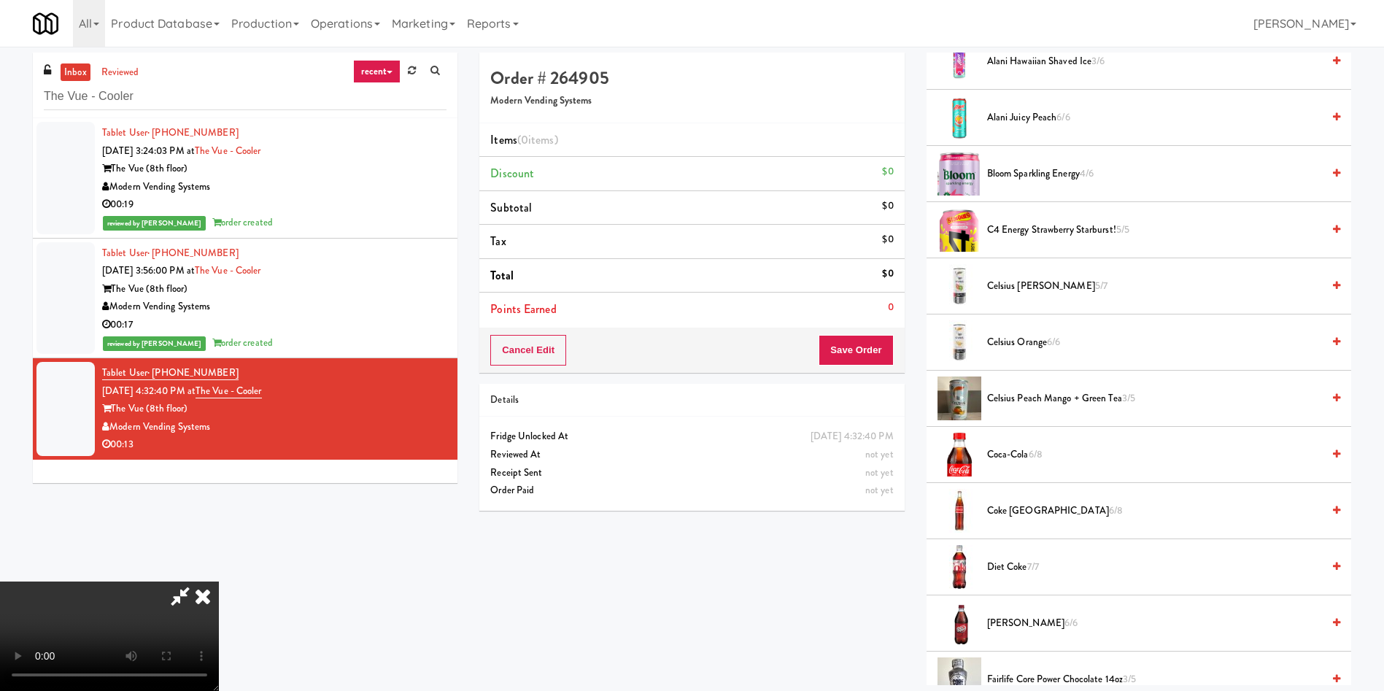
click at [1000, 564] on span "Diet Coke 7/7" at bounding box center [1154, 567] width 335 height 18
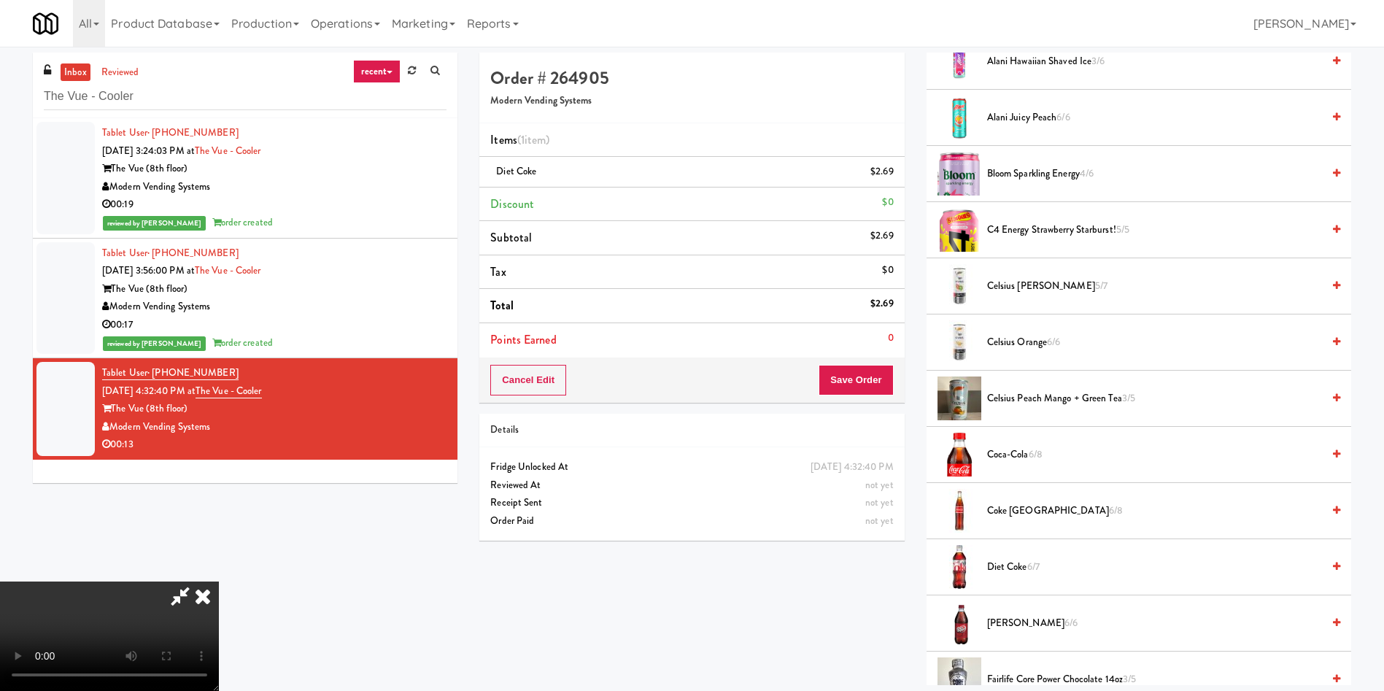
click at [219, 581] on video at bounding box center [109, 635] width 219 height 109
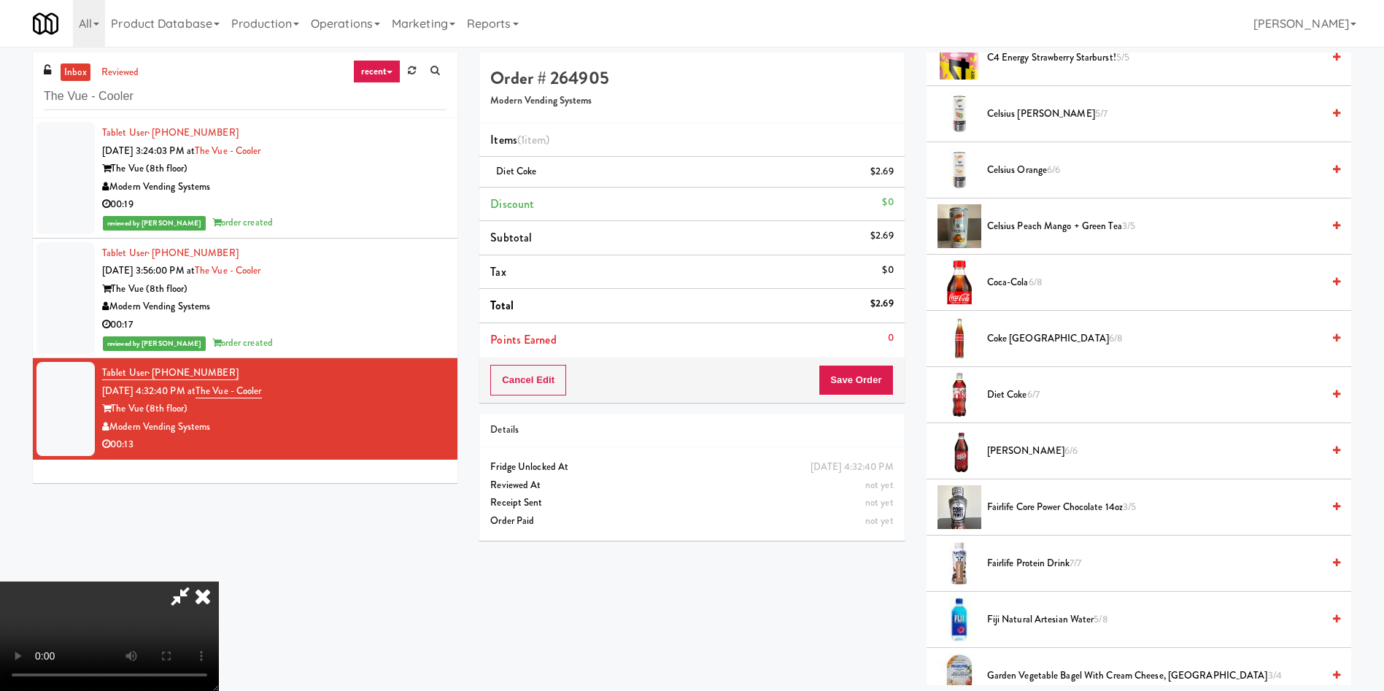
scroll to position [657, 0]
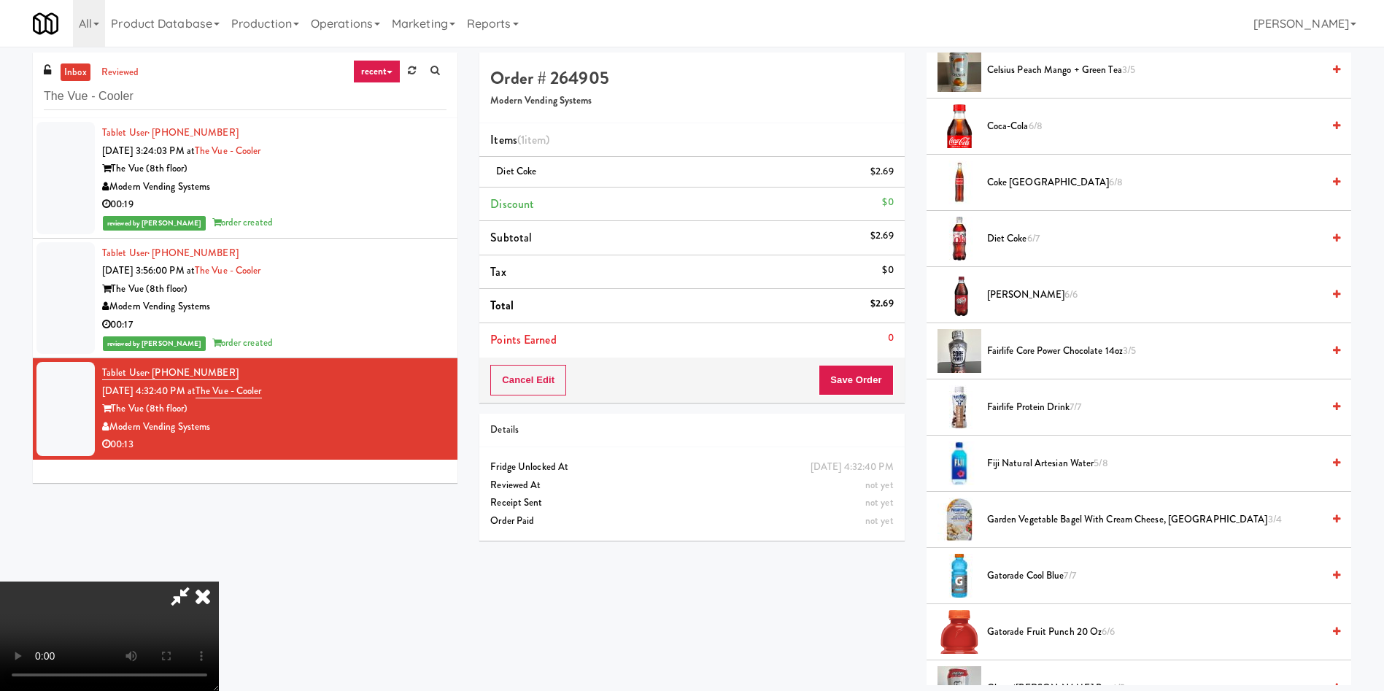
click at [1059, 632] on span "Gatorade Fruit Punch 20 oz 6/6" at bounding box center [1154, 632] width 335 height 18
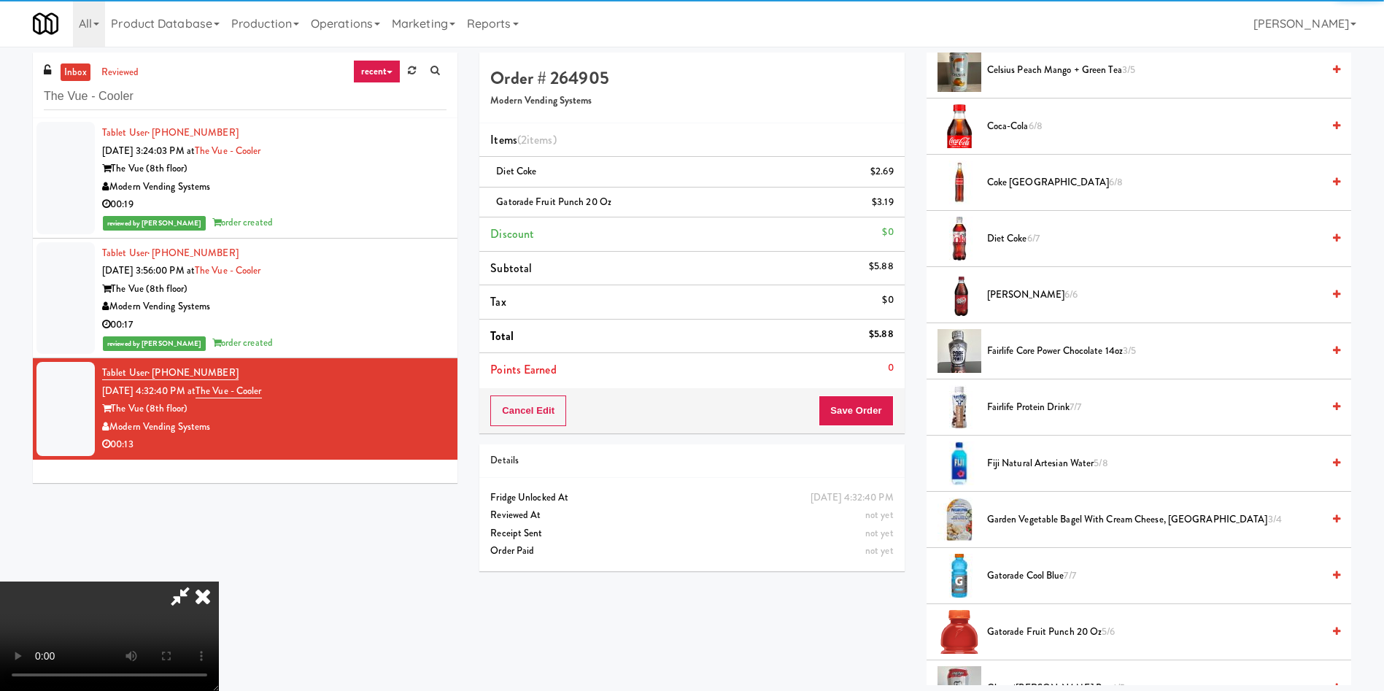
click at [219, 581] on video at bounding box center [109, 635] width 219 height 109
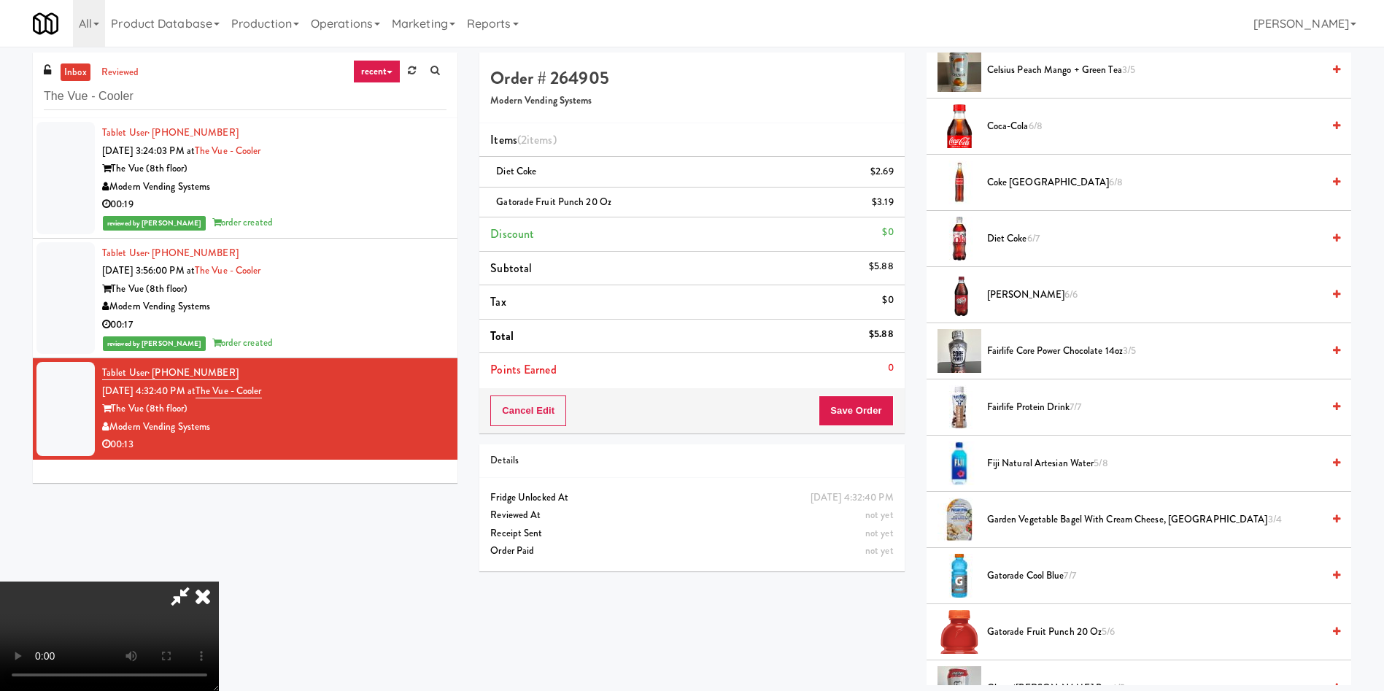
click at [219, 581] on video at bounding box center [109, 635] width 219 height 109
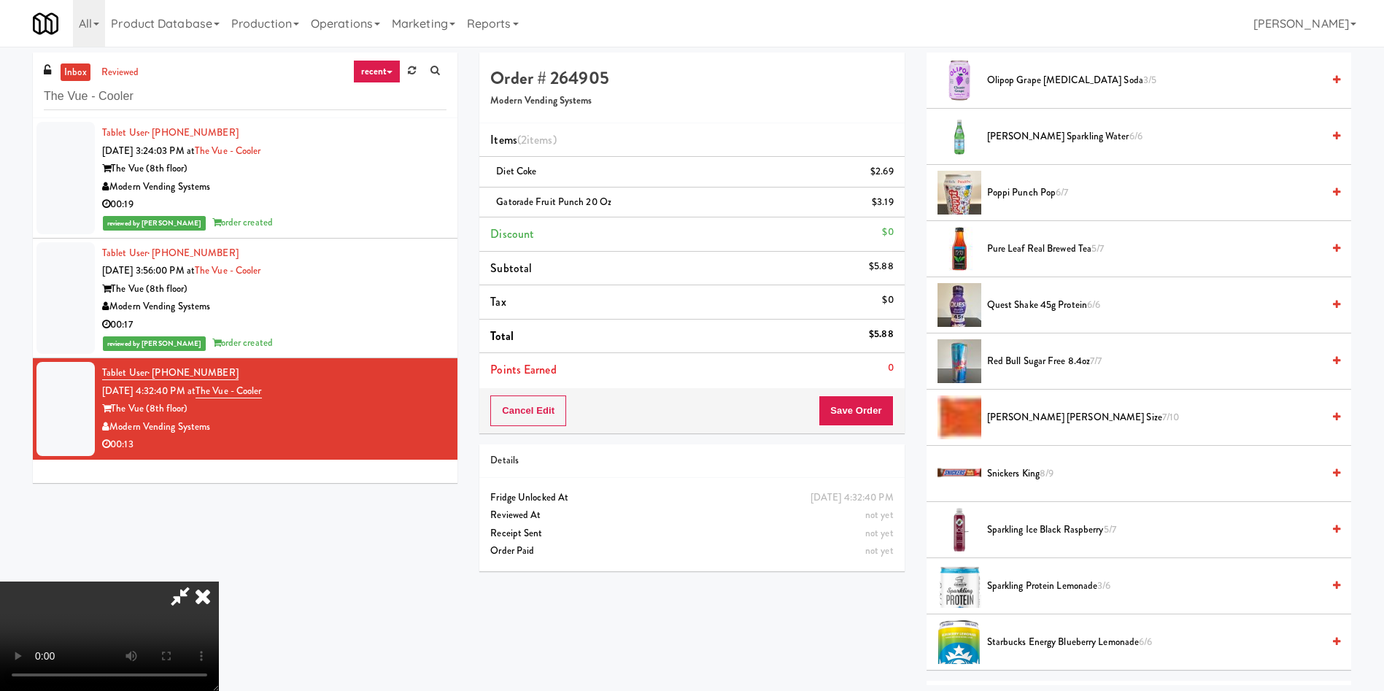
scroll to position [1860, 0]
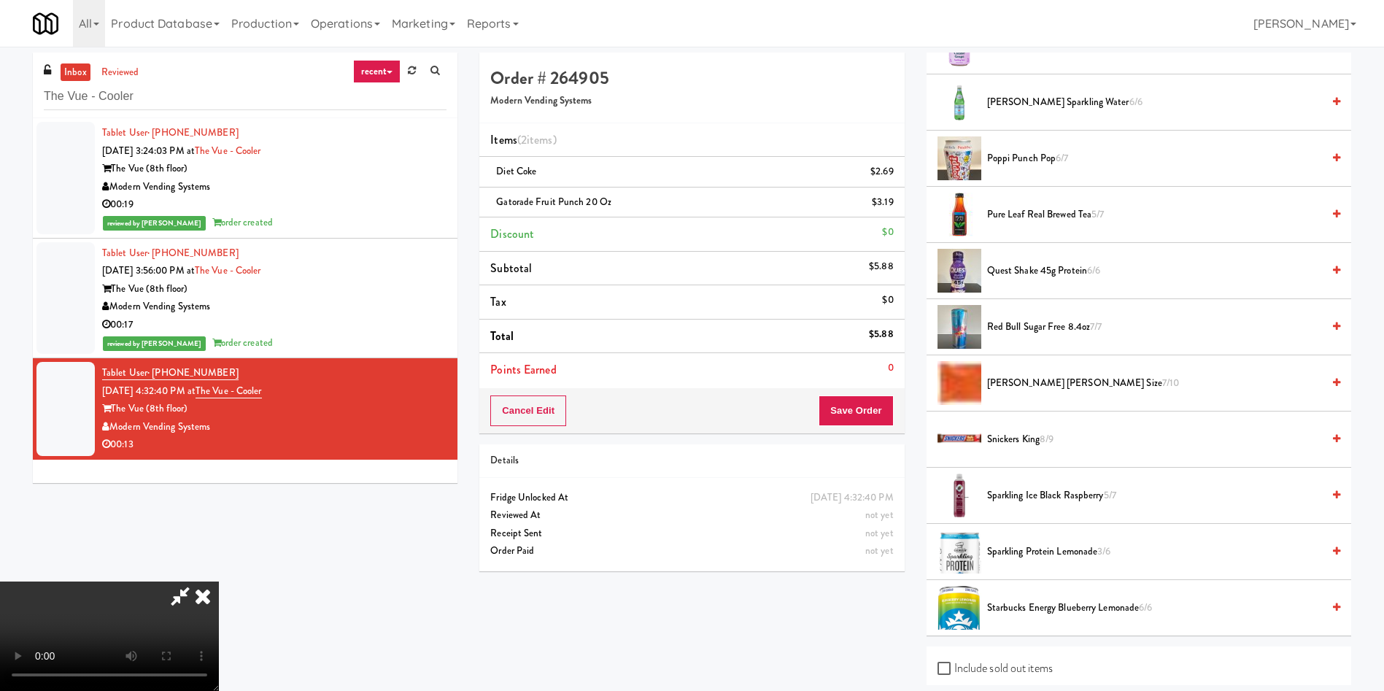
click at [1037, 382] on span "Reese's King Size 7/10" at bounding box center [1154, 383] width 335 height 18
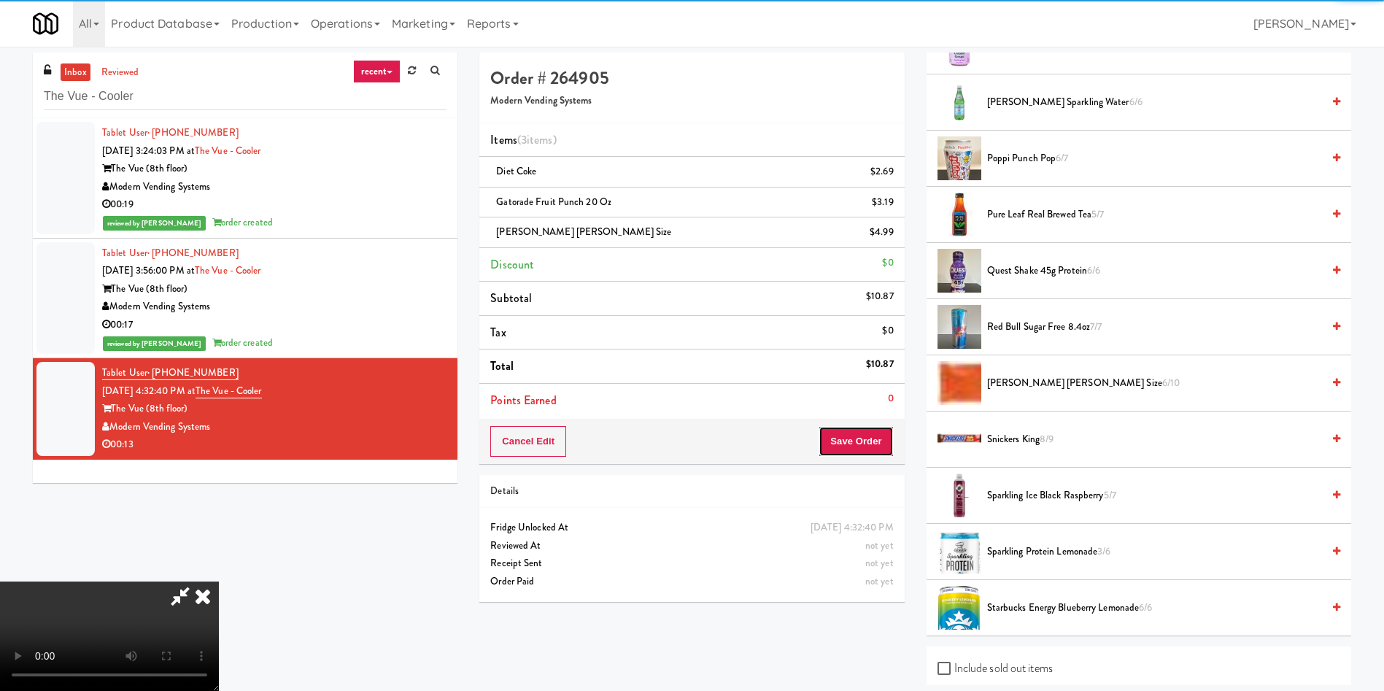
click at [873, 441] on button "Save Order" at bounding box center [856, 441] width 74 height 31
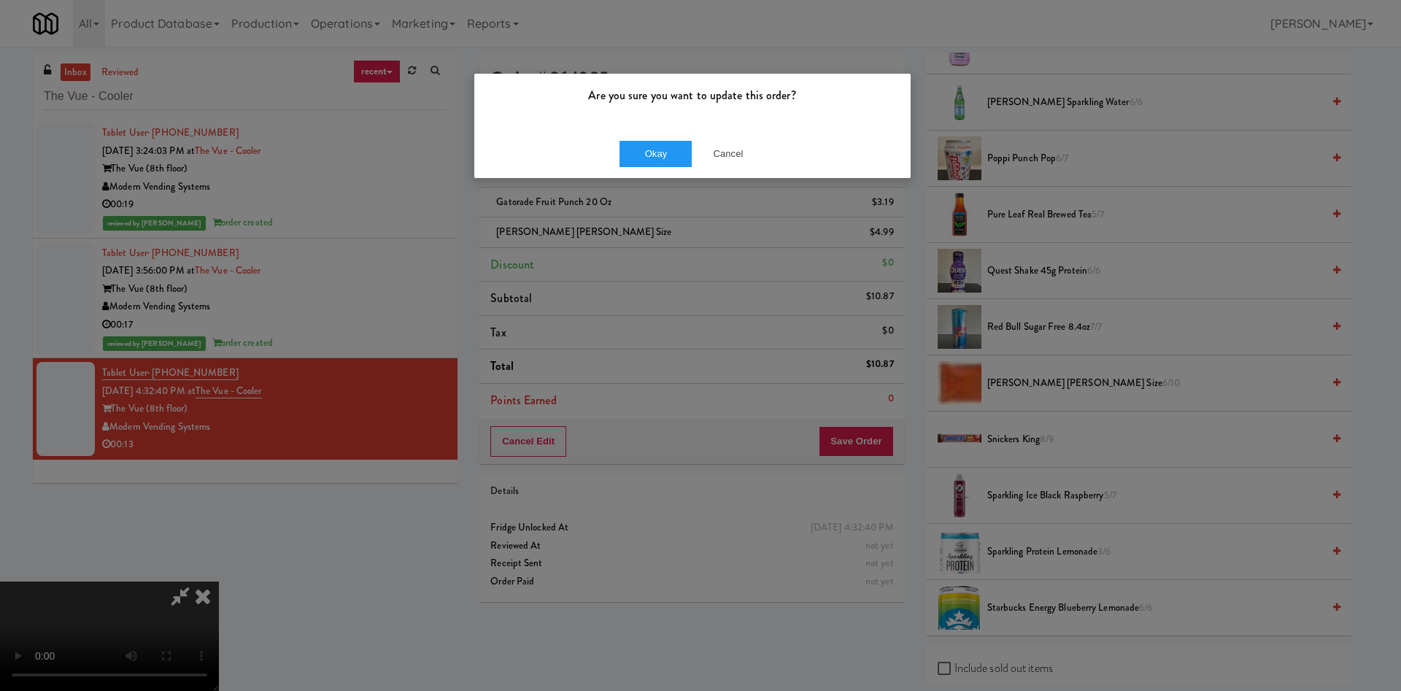
click at [657, 139] on div "Okay Cancel" at bounding box center [692, 153] width 436 height 49
click at [657, 144] on button "Okay" at bounding box center [655, 154] width 73 height 26
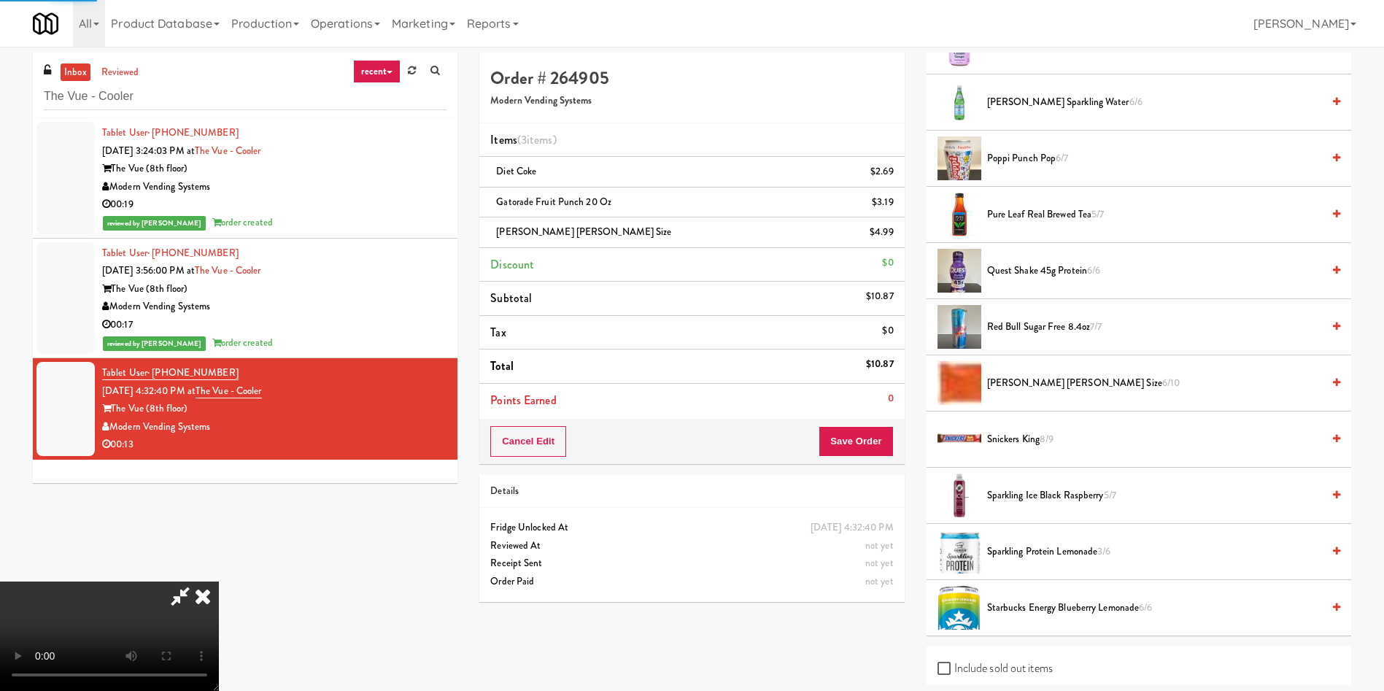
scroll to position [0, 0]
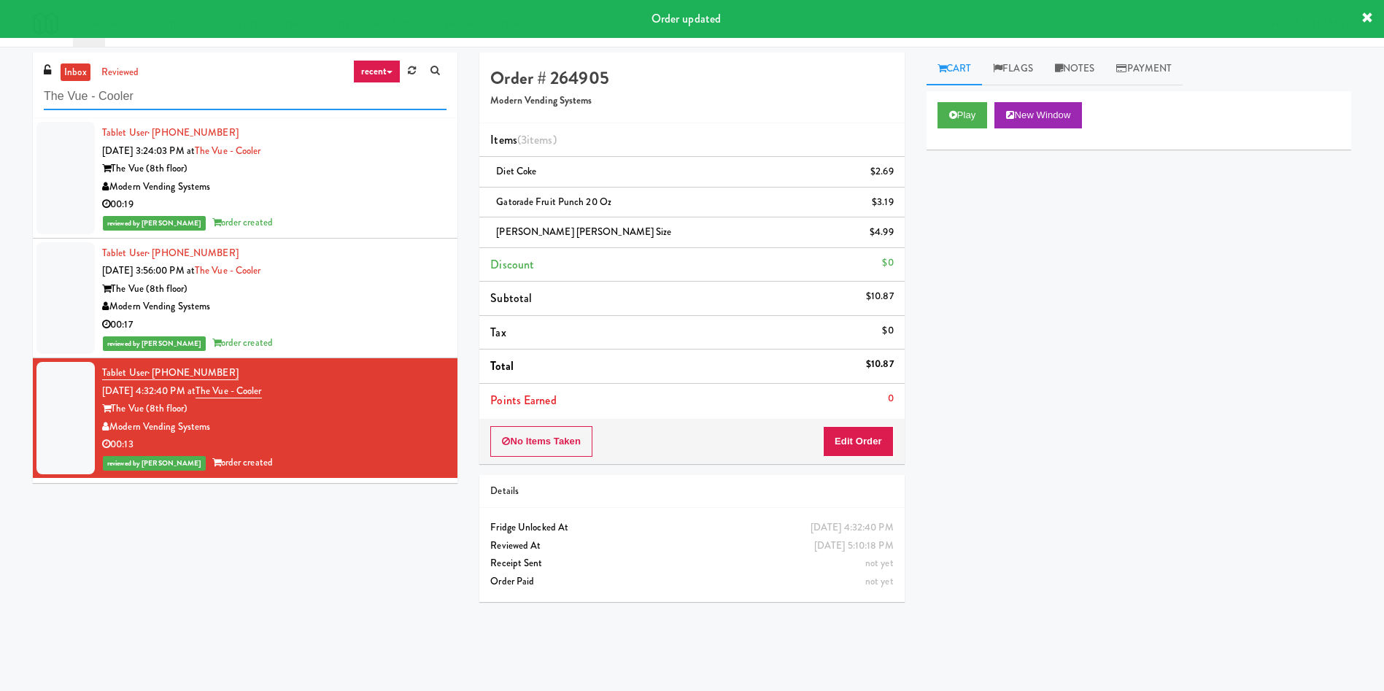
drag, startPoint x: 178, startPoint y: 99, endPoint x: 0, endPoint y: 106, distance: 178.1
click at [0, 106] on div "inbox reviewed recent all unclear take inventory issue suspicious failed recent…" at bounding box center [692, 346] width 1384 height 586
paste input "Maxim - Machine 1"
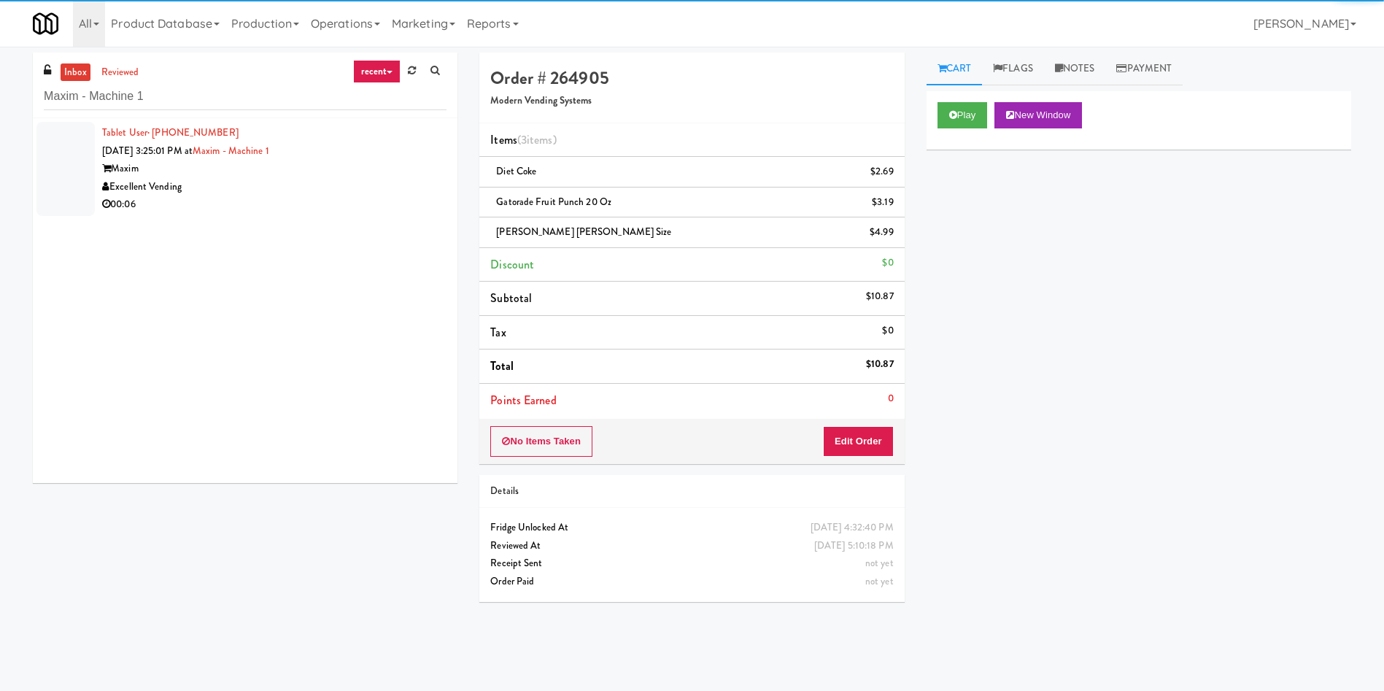
click at [53, 177] on div at bounding box center [65, 169] width 58 height 94
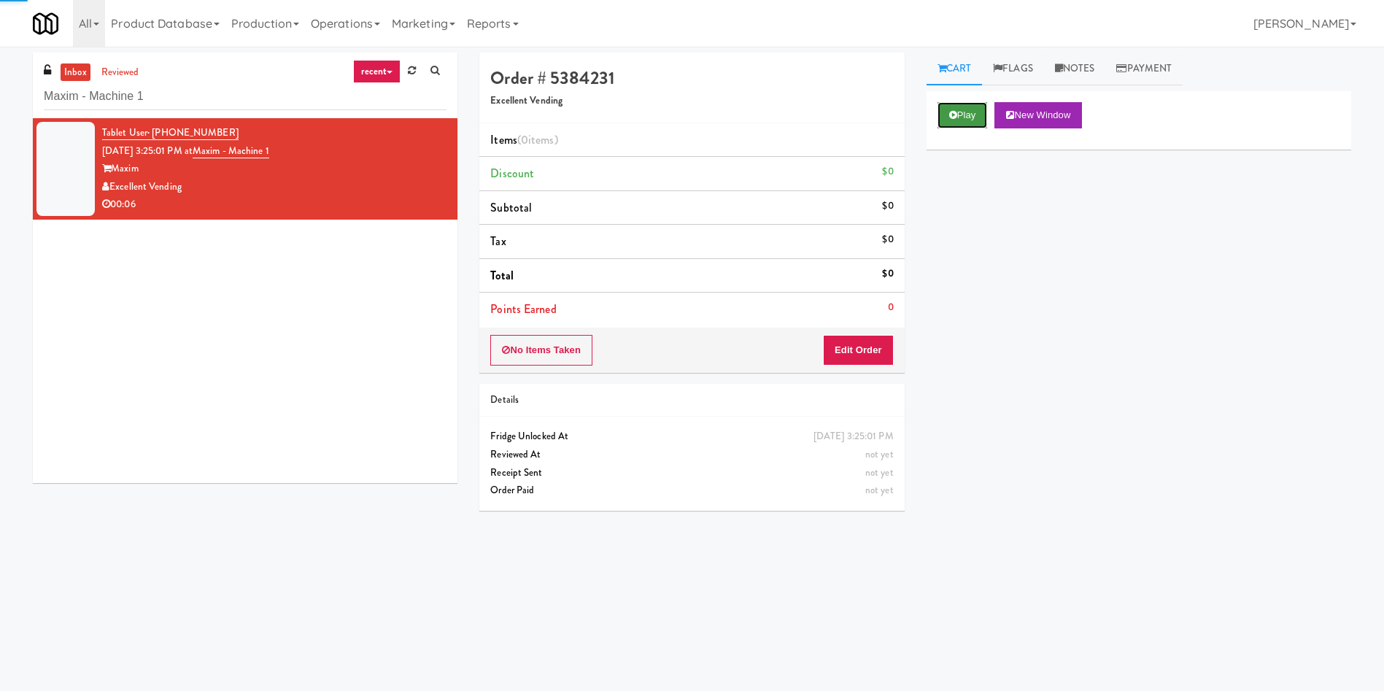
click at [972, 120] on button "Play" at bounding box center [962, 115] width 50 height 26
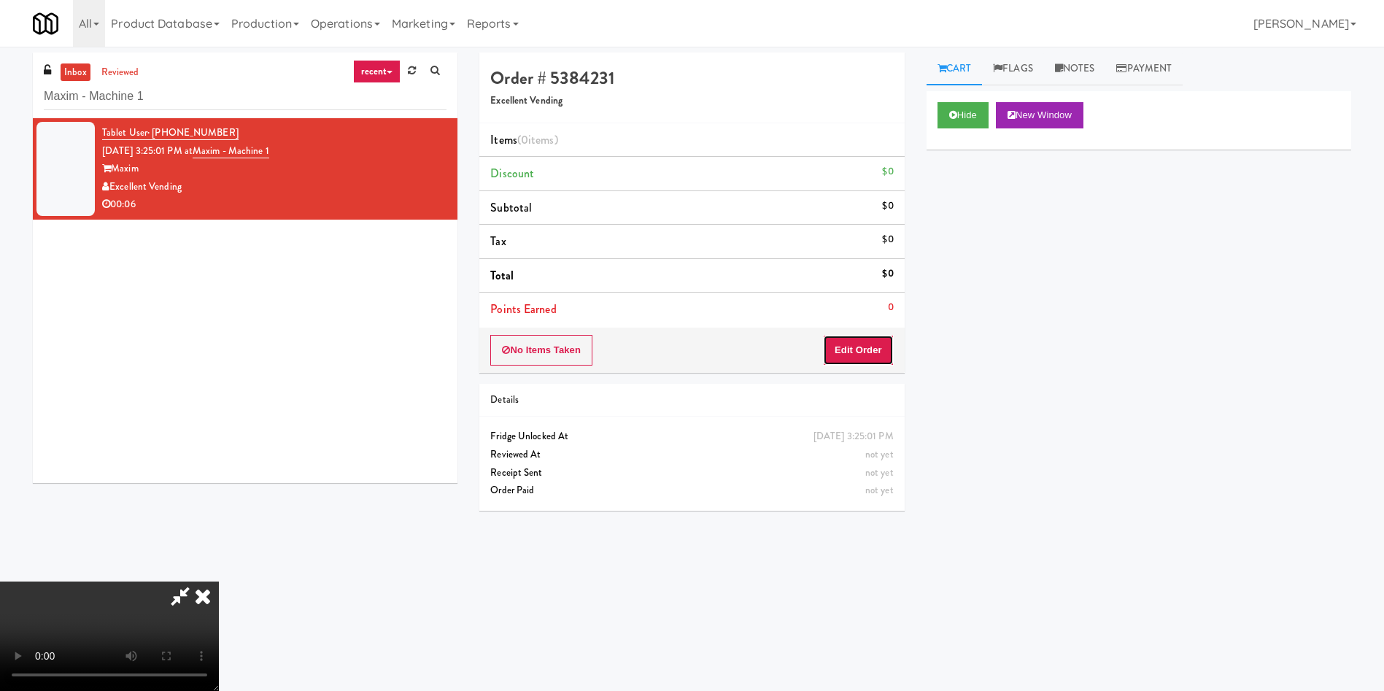
click at [869, 364] on button "Edit Order" at bounding box center [858, 350] width 71 height 31
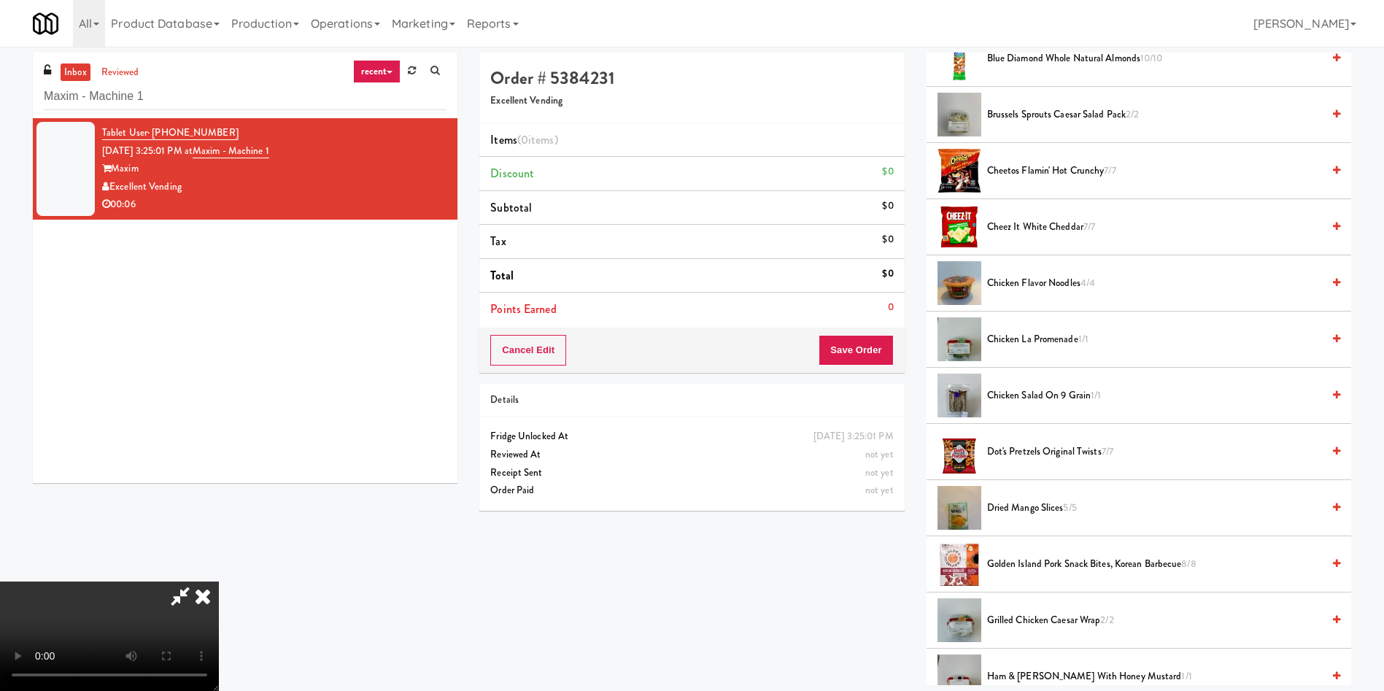
scroll to position [109, 0]
click at [219, 581] on video at bounding box center [109, 635] width 219 height 109
click at [1015, 229] on span "Cheez It White Cheddar 7/7" at bounding box center [1154, 227] width 335 height 18
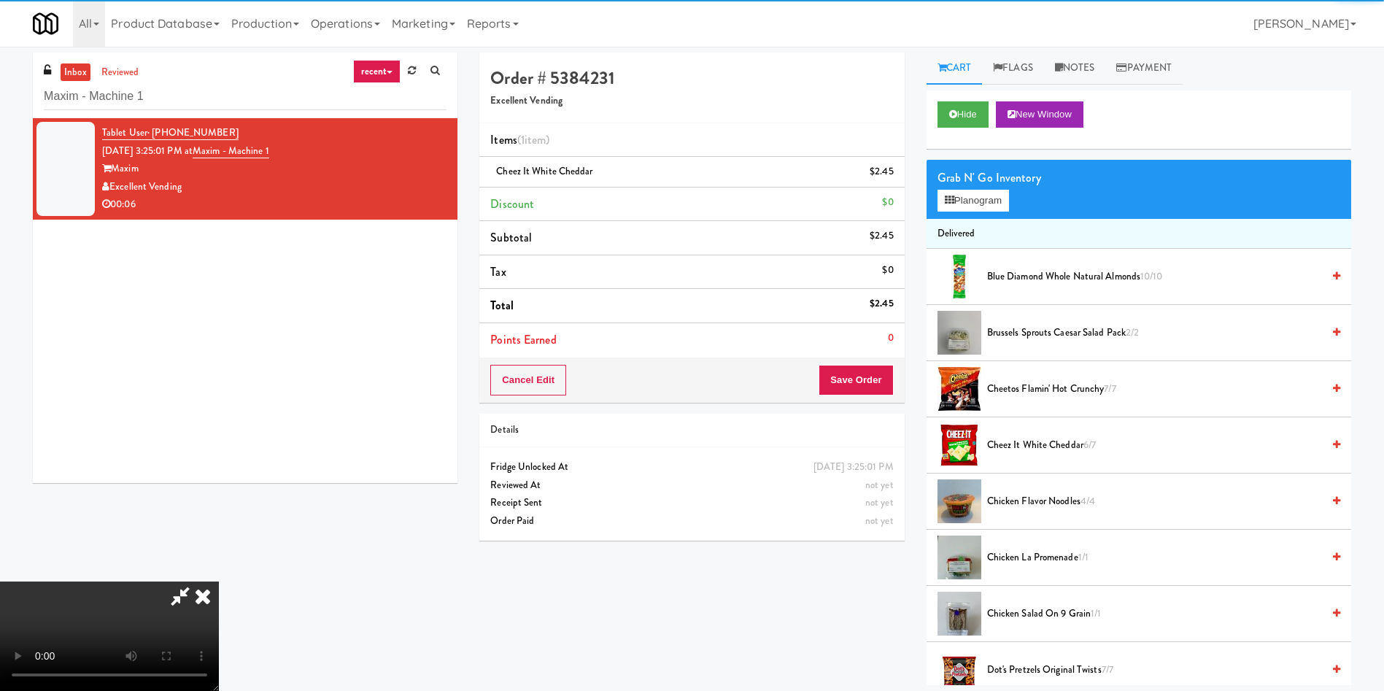
scroll to position [0, 0]
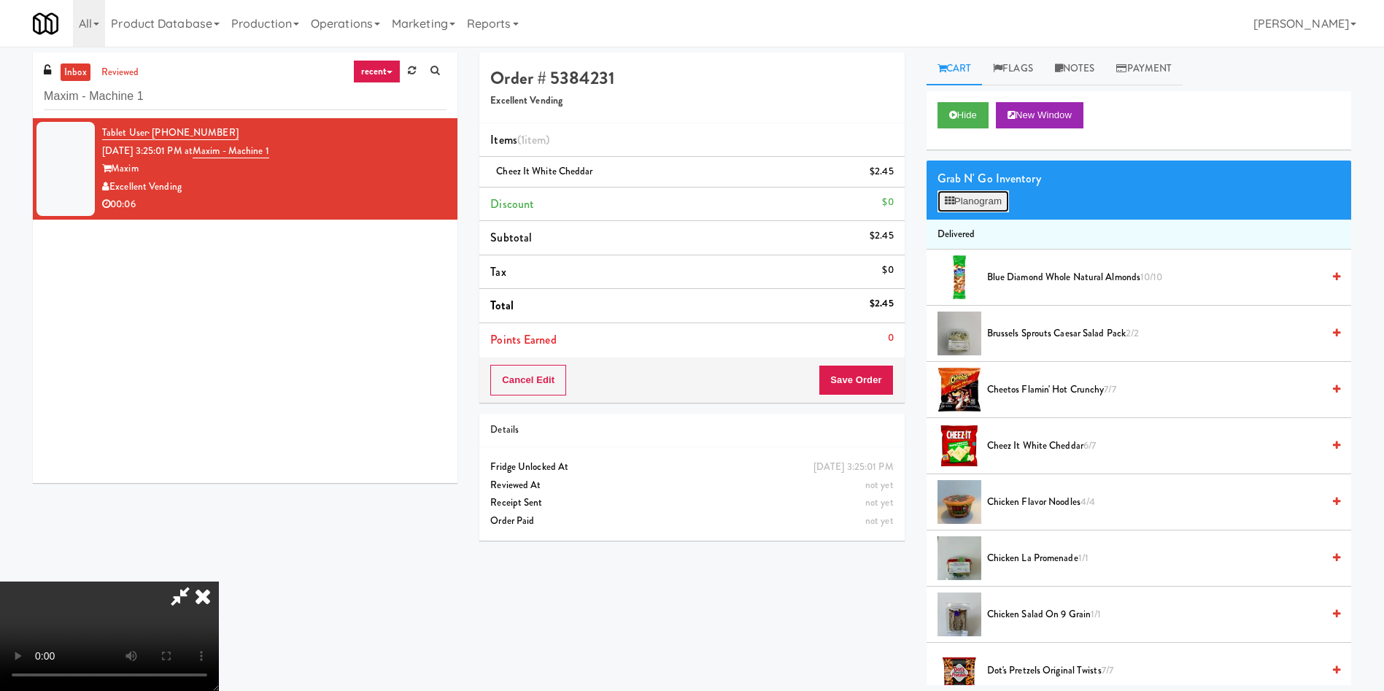
click at [970, 201] on button "Planogram" at bounding box center [972, 201] width 71 height 22
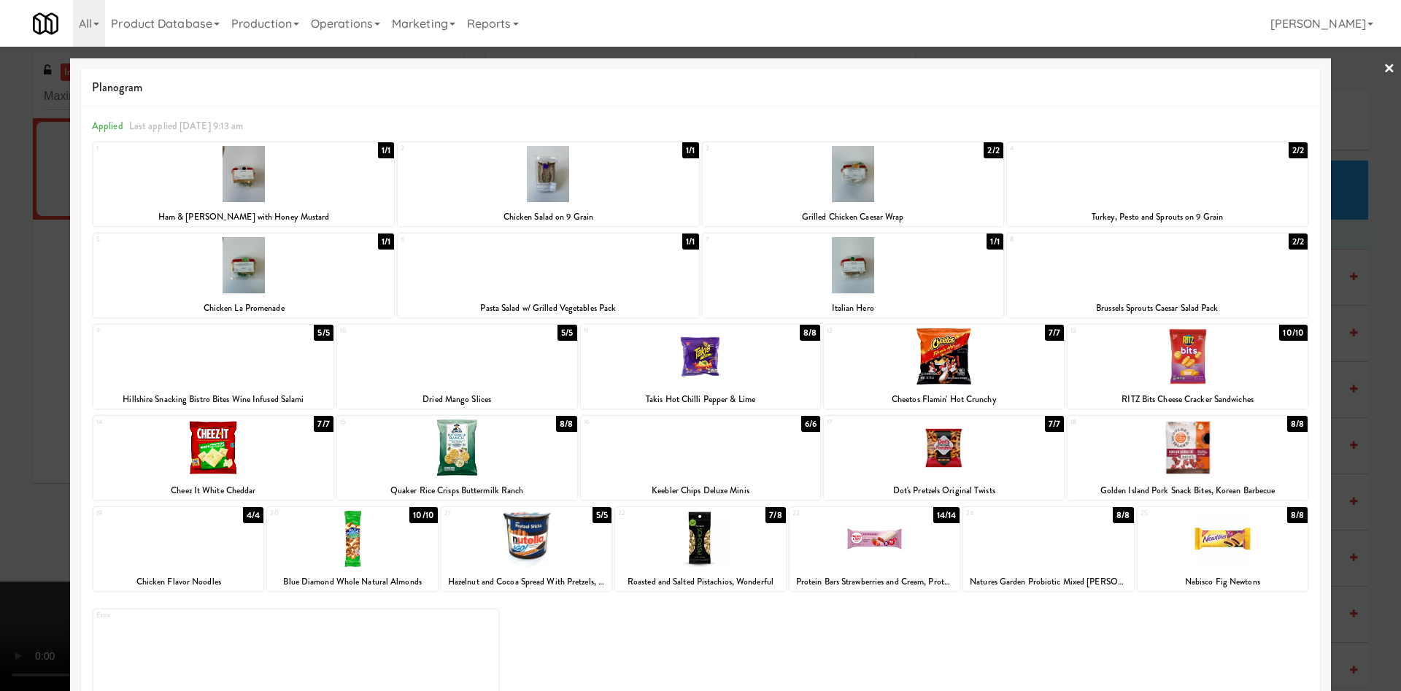
click at [206, 374] on div at bounding box center [213, 356] width 240 height 56
click at [1, 314] on div at bounding box center [700, 345] width 1401 height 691
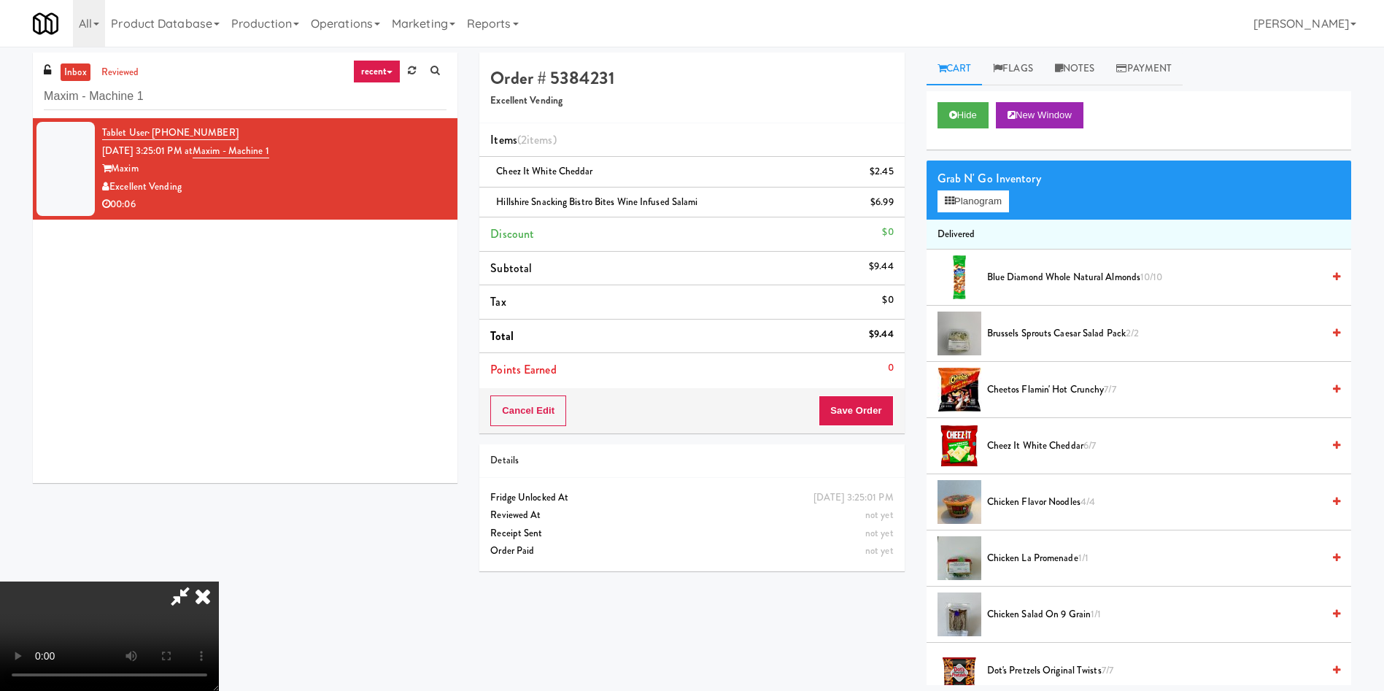
click at [201, 581] on video at bounding box center [109, 635] width 219 height 109
click at [870, 401] on button "Save Order" at bounding box center [856, 410] width 74 height 31
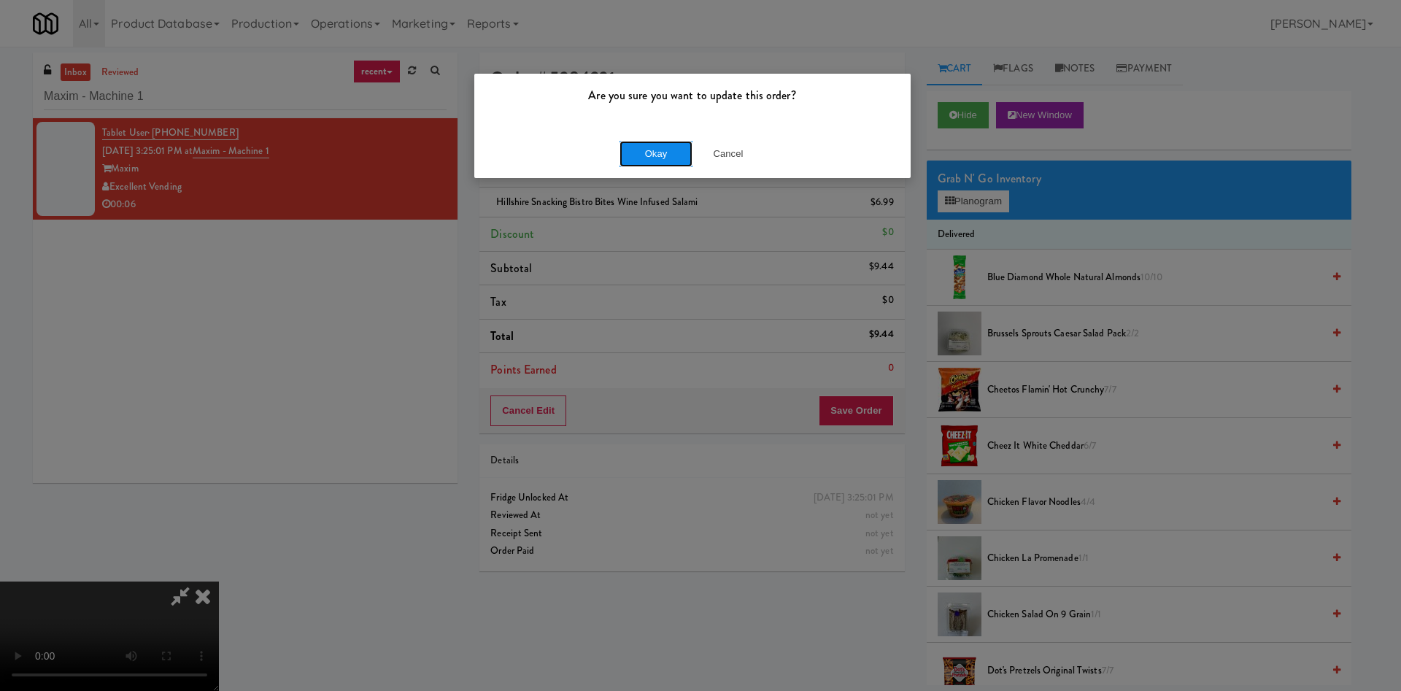
click at [645, 153] on button "Okay" at bounding box center [655, 154] width 73 height 26
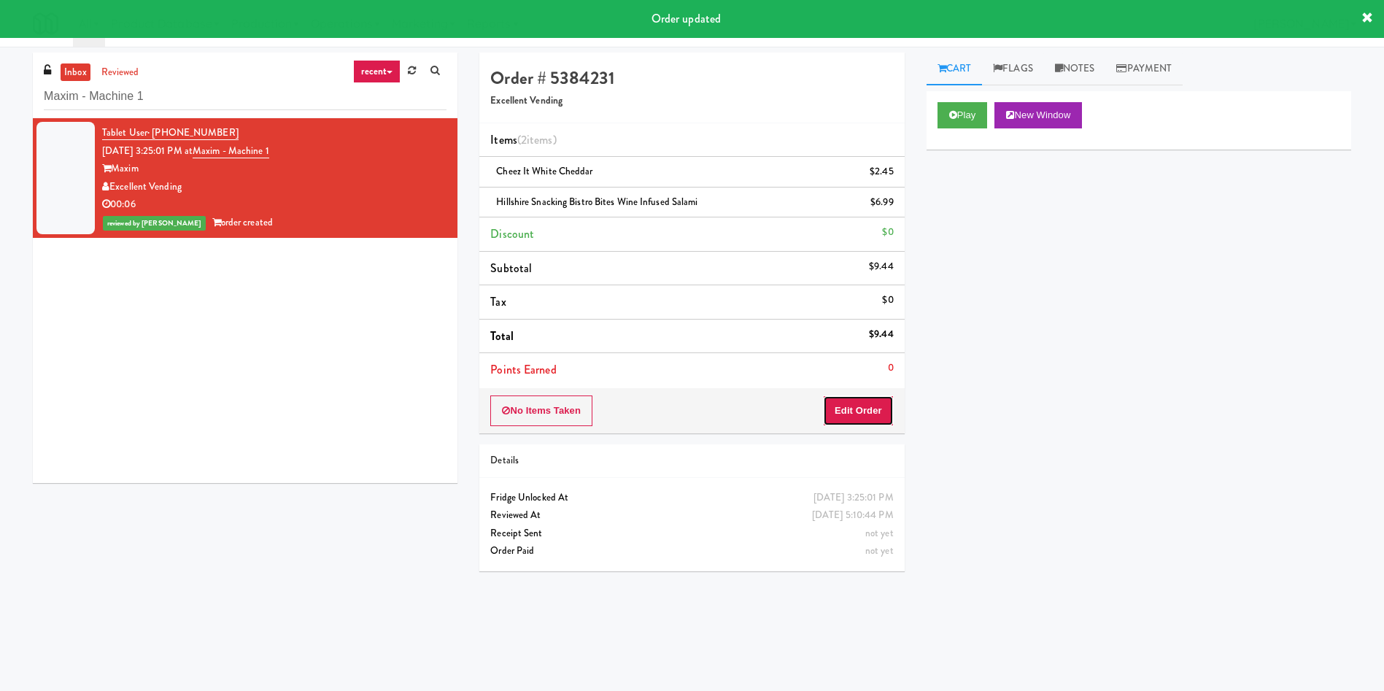
click at [876, 403] on button "Edit Order" at bounding box center [858, 410] width 71 height 31
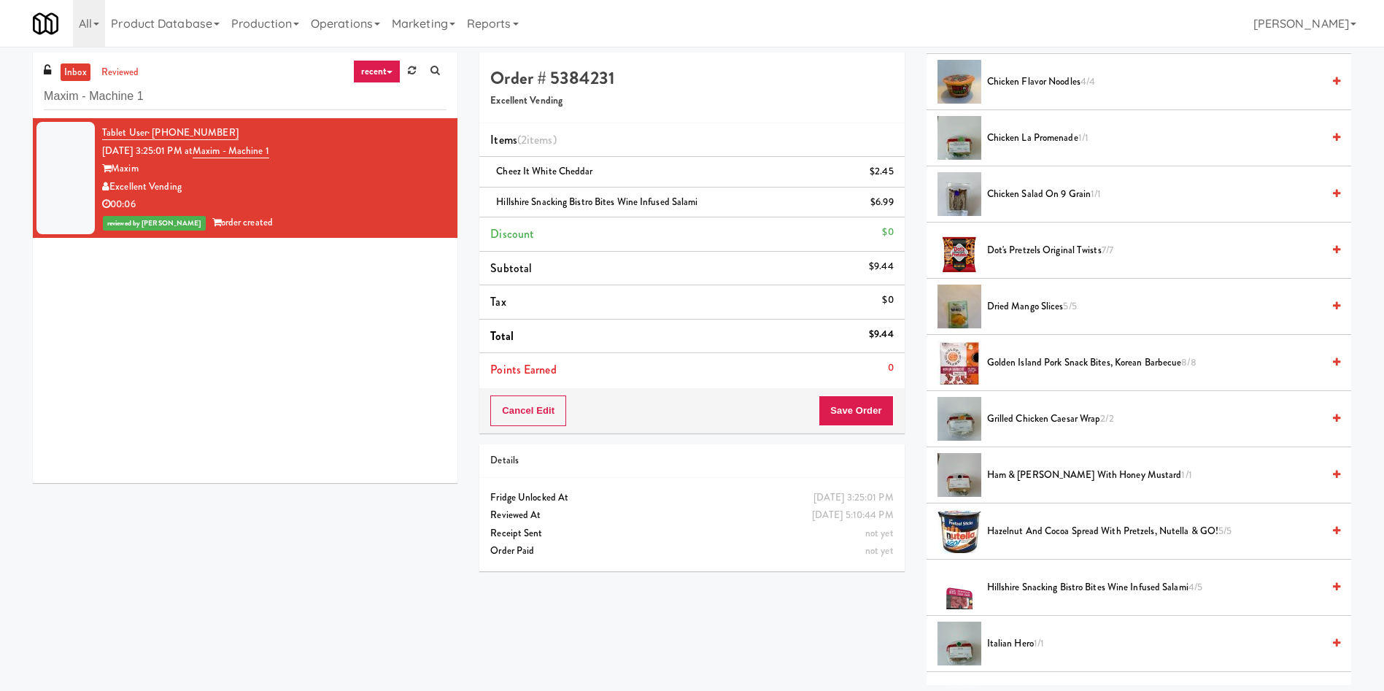
scroll to position [547, 0]
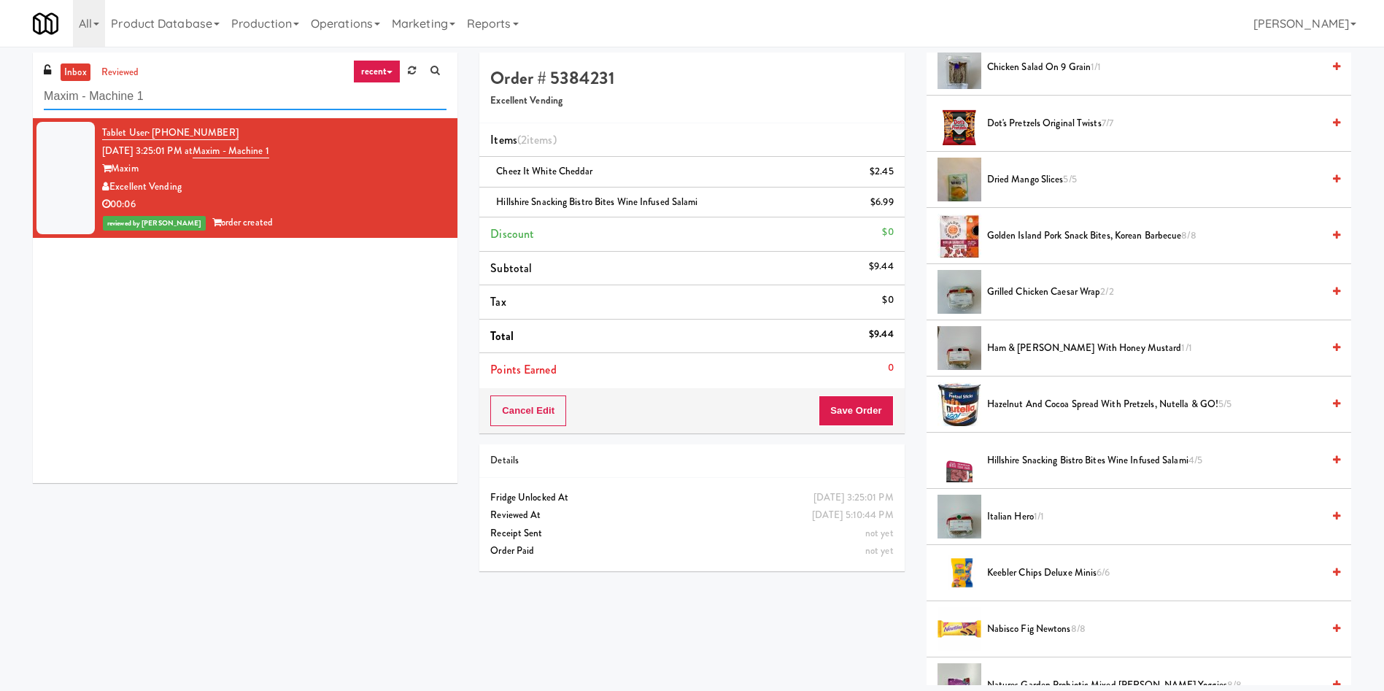
drag, startPoint x: 200, startPoint y: 98, endPoint x: 0, endPoint y: 90, distance: 200.1
click at [0, 90] on div "inbox reviewed recent all unclear take inventory issue suspicious failed recent…" at bounding box center [692, 369] width 1384 height 632
paste input "Standard - Drink - Left"
type input "Standard - Drink - Left"
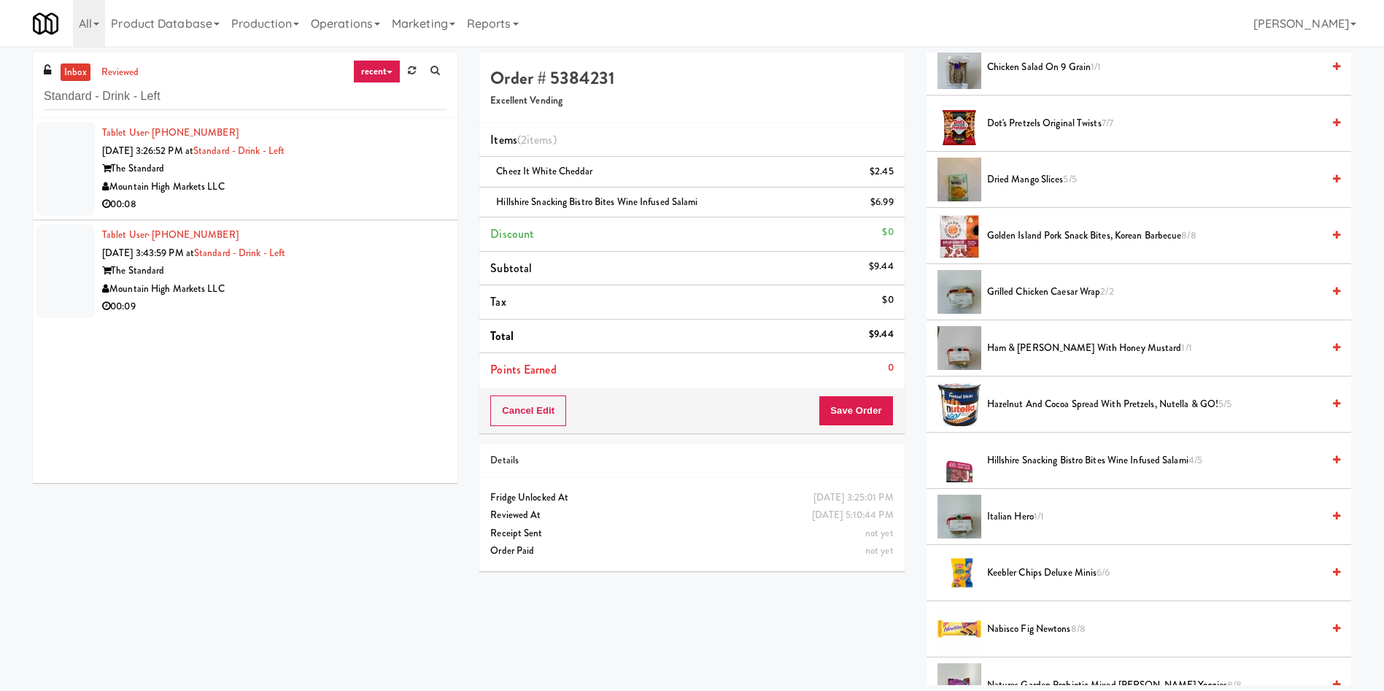
click at [63, 160] on div at bounding box center [65, 169] width 58 height 94
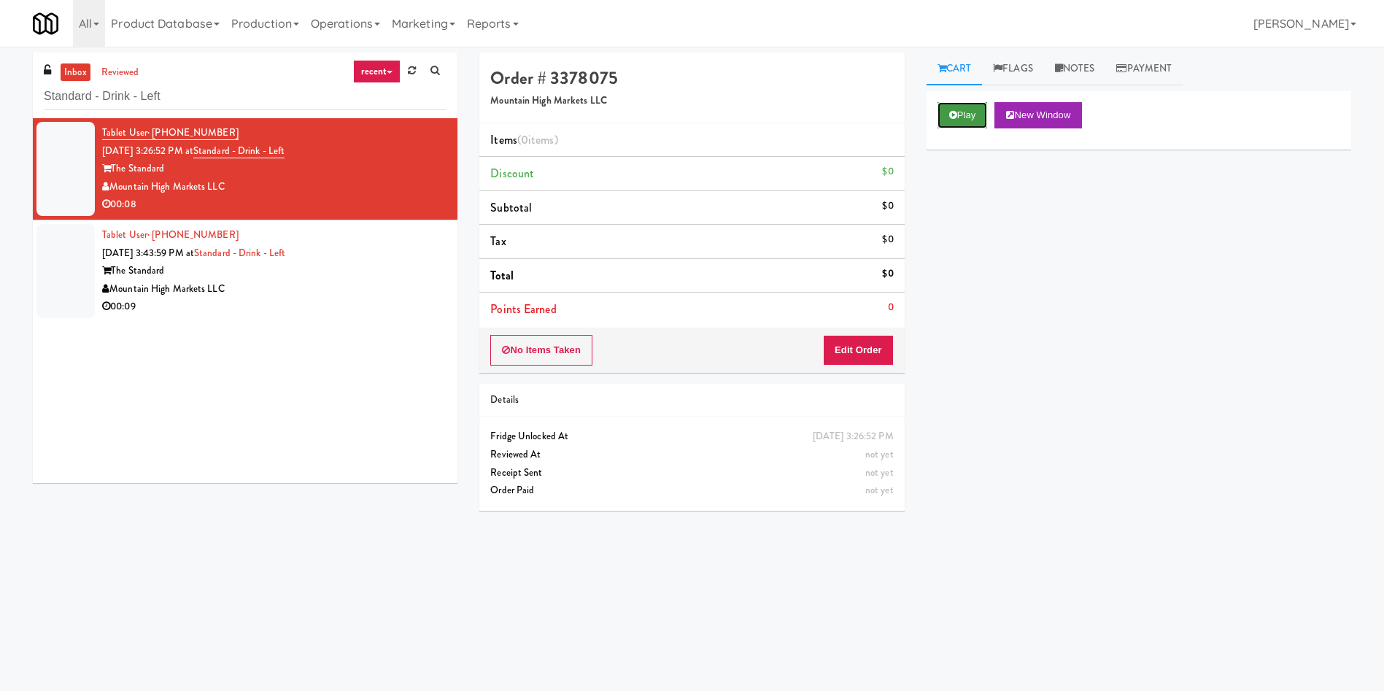
click at [978, 114] on button "Play" at bounding box center [962, 115] width 50 height 26
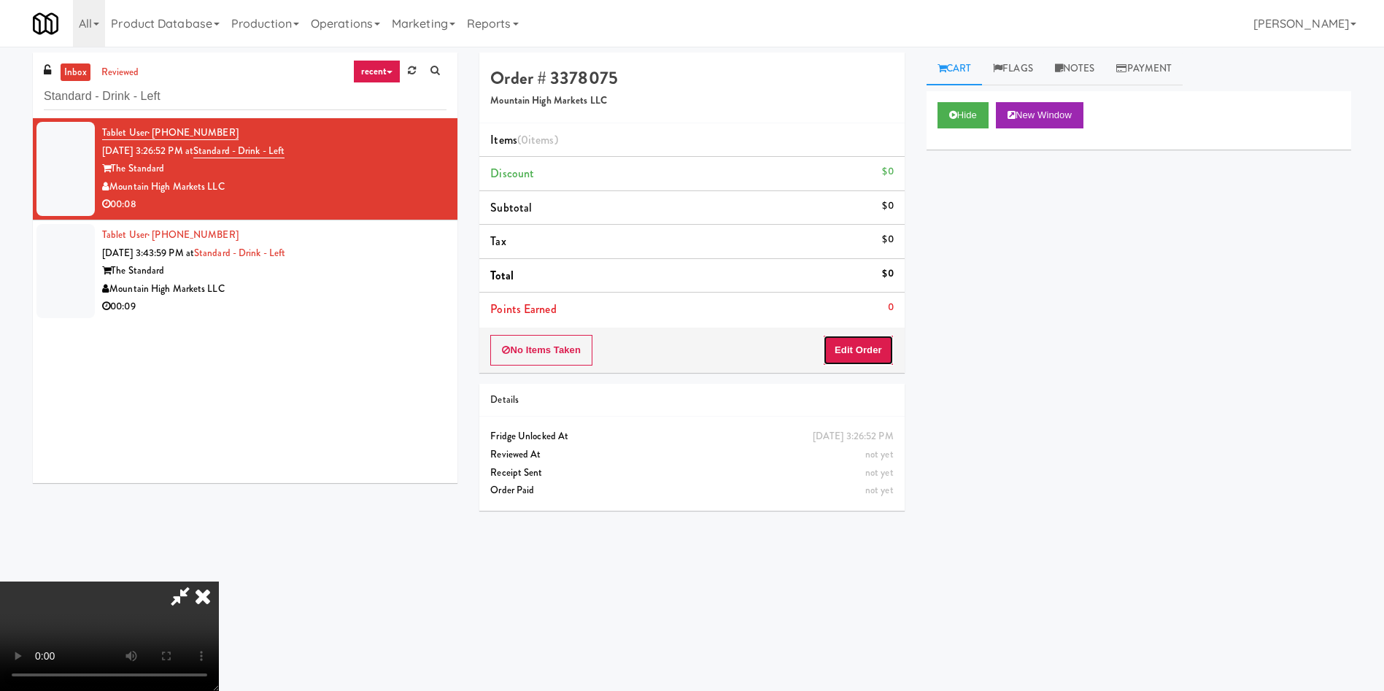
click at [862, 359] on button "Edit Order" at bounding box center [858, 350] width 71 height 31
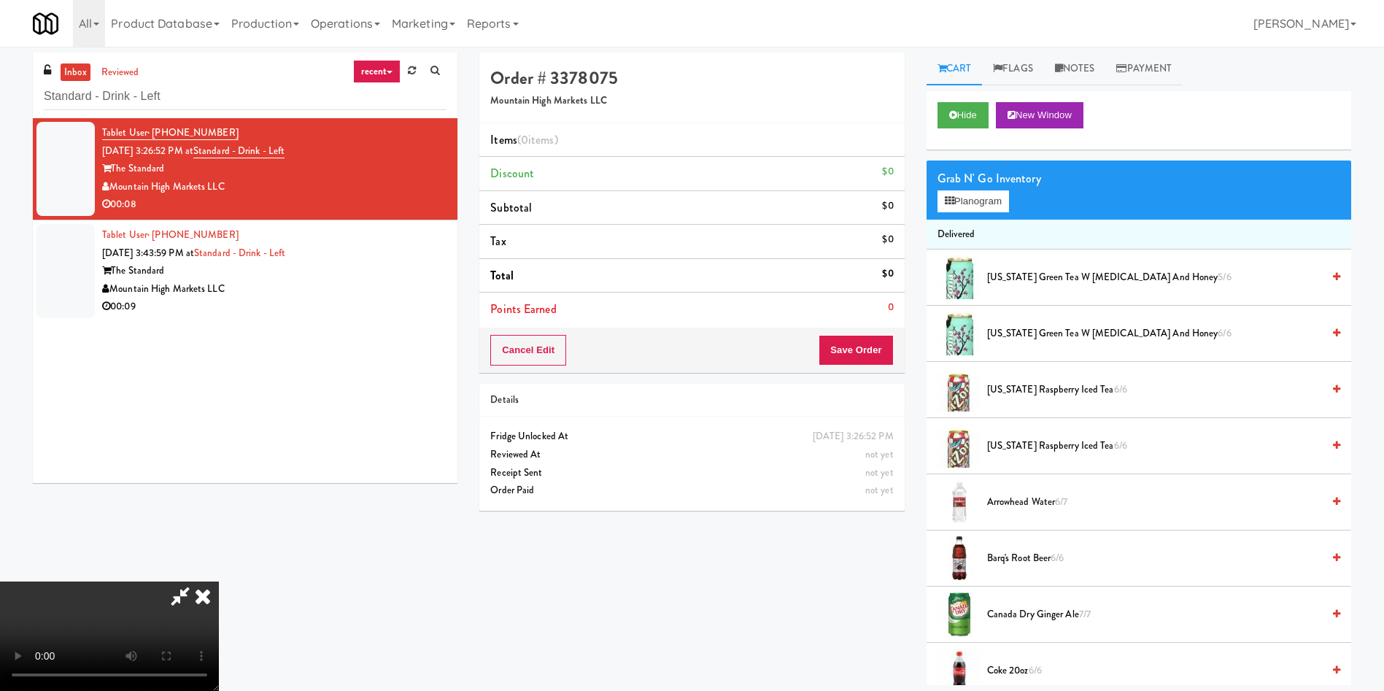
scroll to position [109, 0]
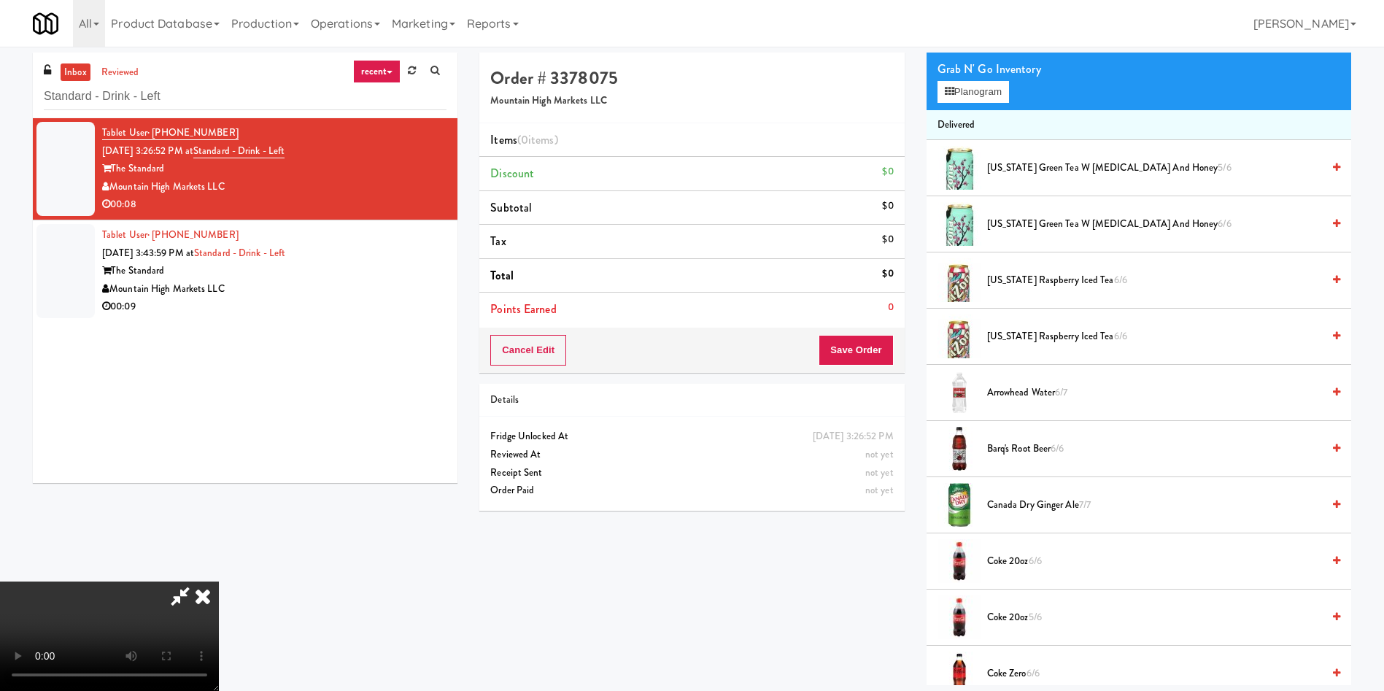
click at [219, 581] on video at bounding box center [109, 635] width 219 height 109
click at [1009, 392] on span "Arrowhead Water 6/7" at bounding box center [1154, 393] width 335 height 18
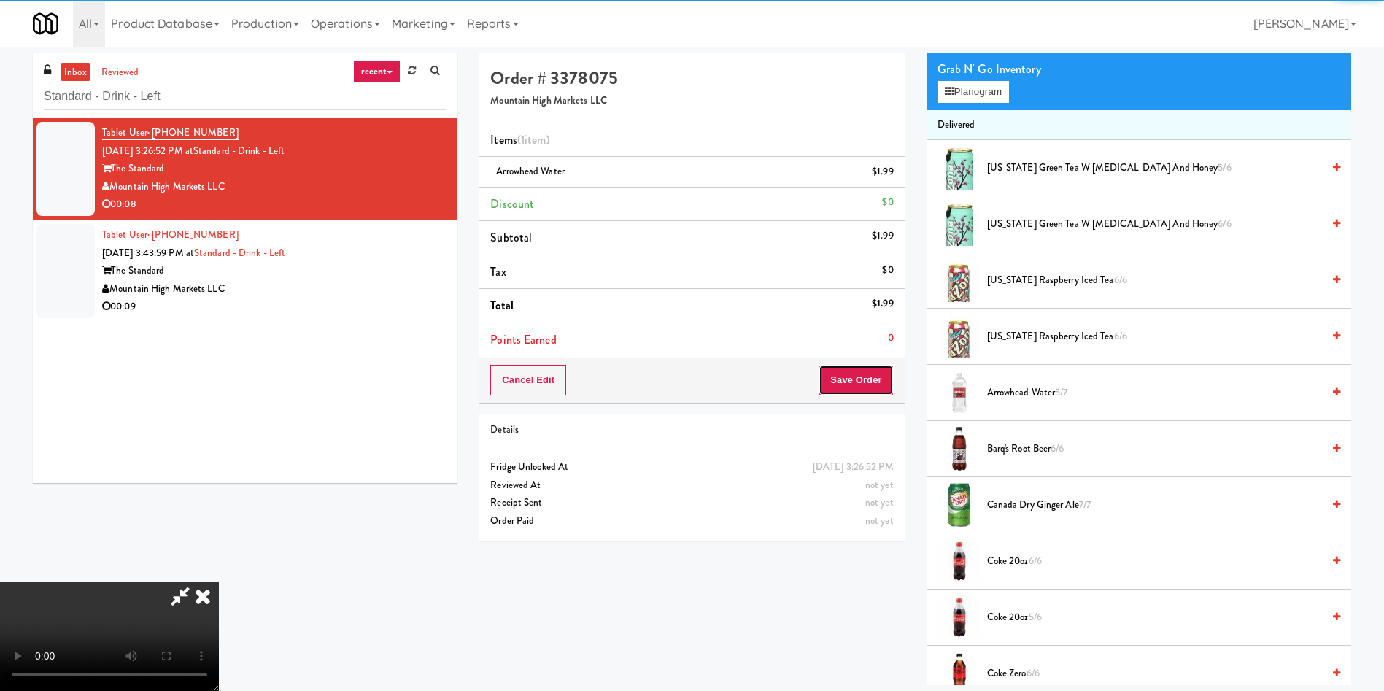
click at [859, 375] on button "Save Order" at bounding box center [856, 380] width 74 height 31
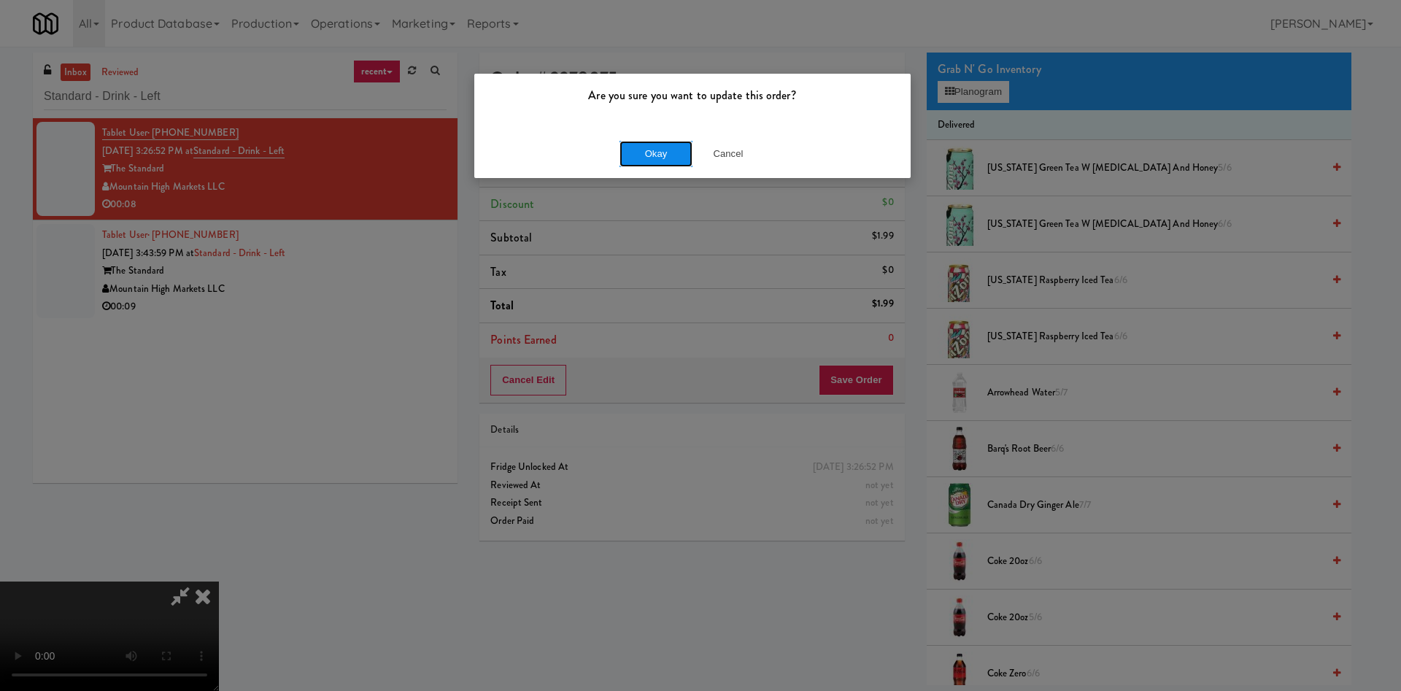
click at [662, 157] on button "Okay" at bounding box center [655, 154] width 73 height 26
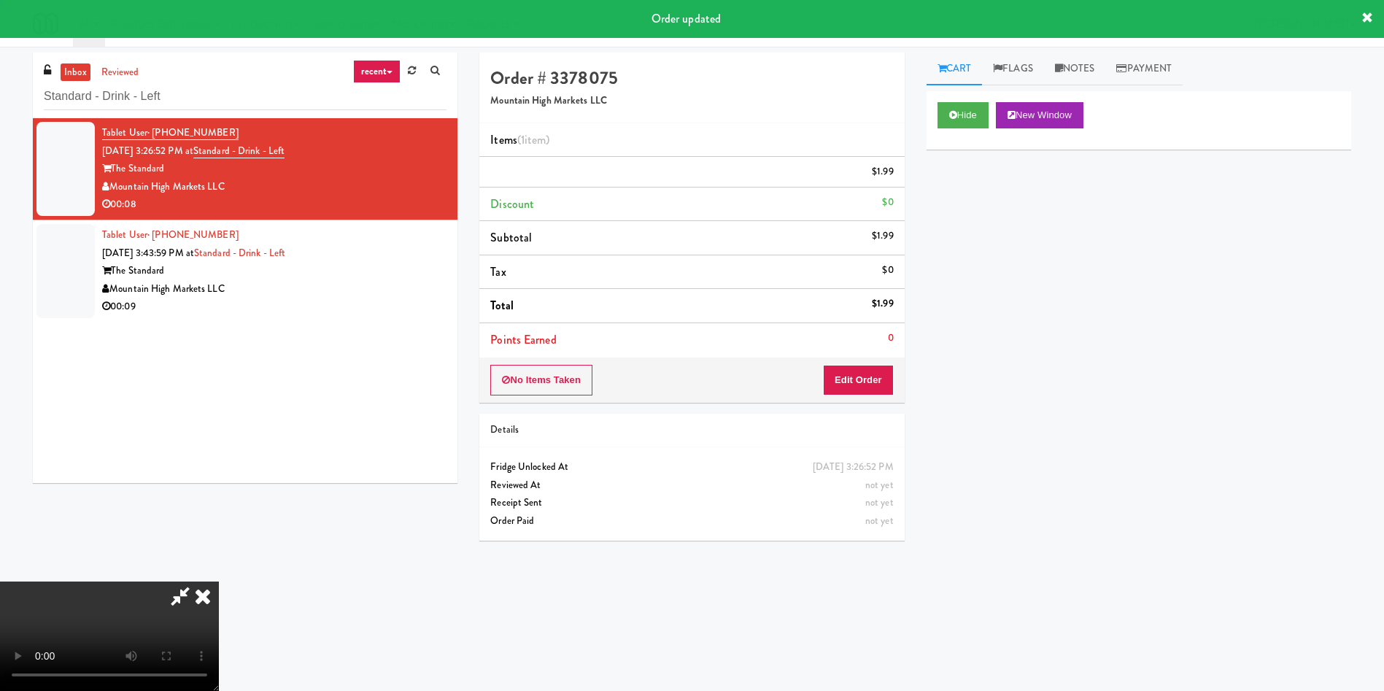
scroll to position [0, 0]
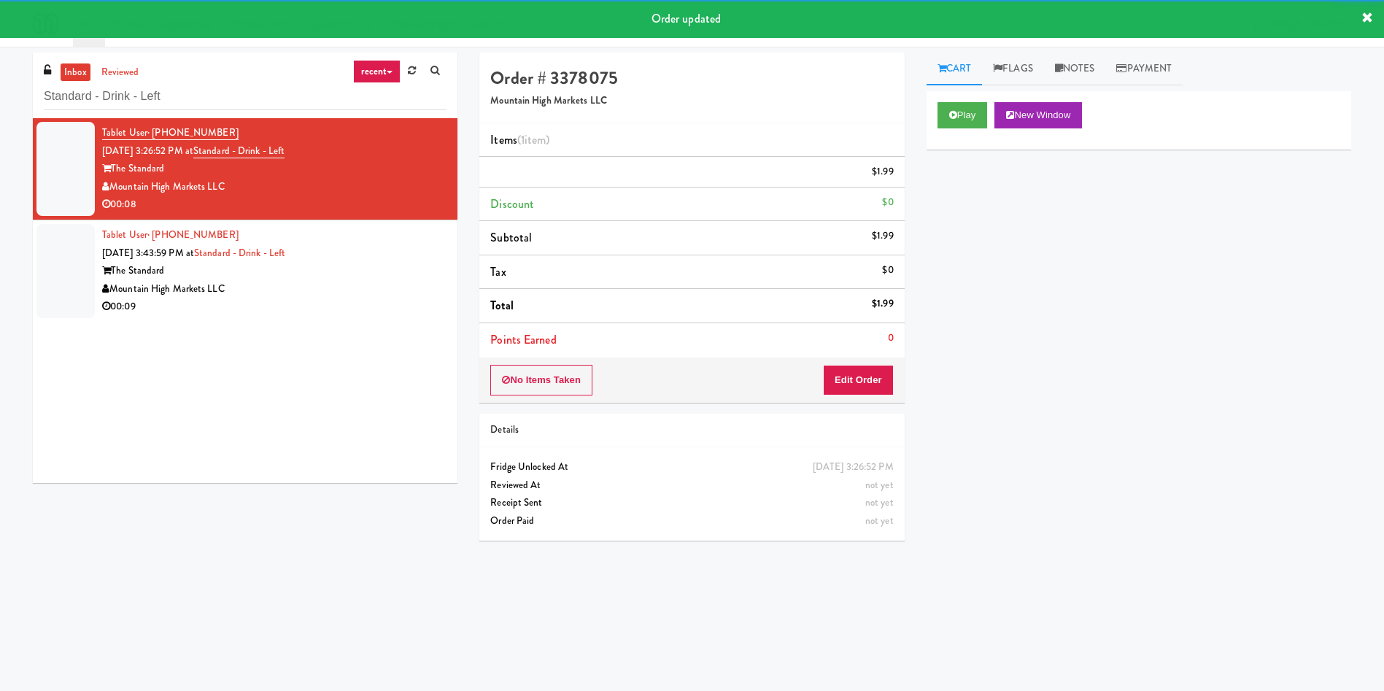
click at [58, 284] on div at bounding box center [65, 271] width 58 height 94
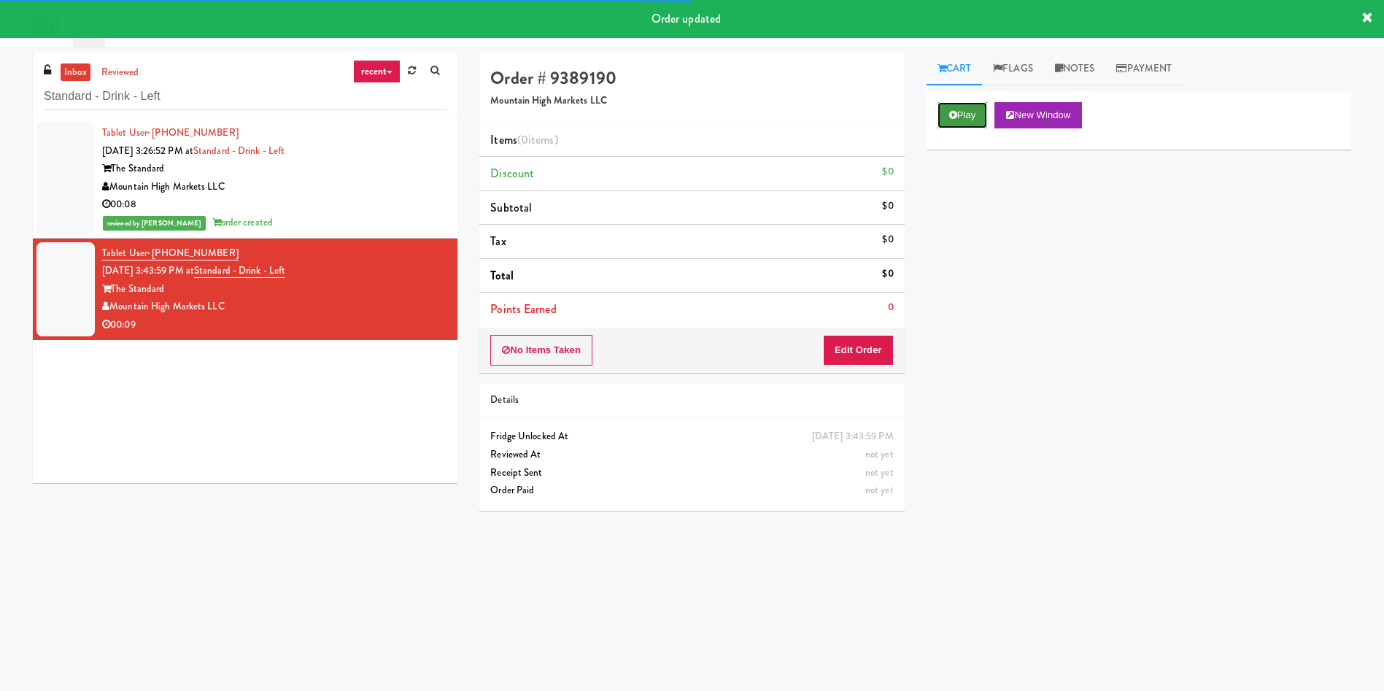
click at [961, 118] on button "Play" at bounding box center [962, 115] width 50 height 26
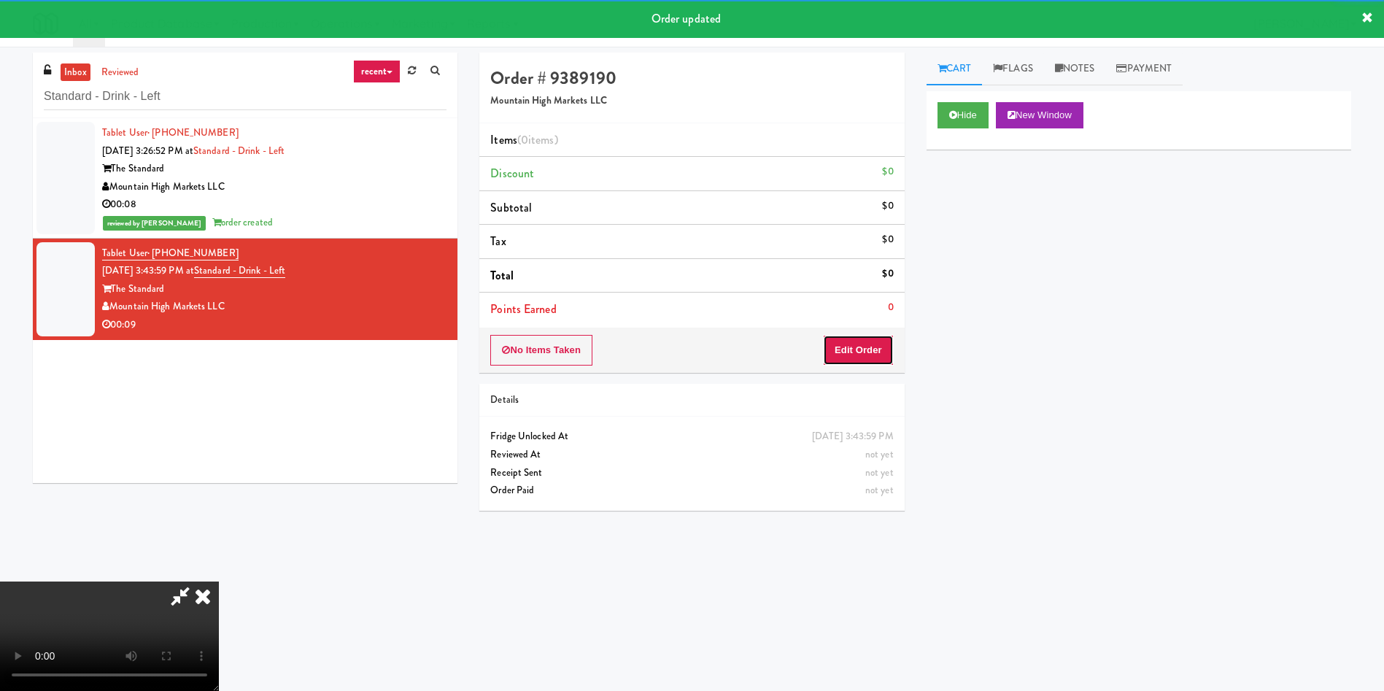
click at [871, 355] on button "Edit Order" at bounding box center [858, 350] width 71 height 31
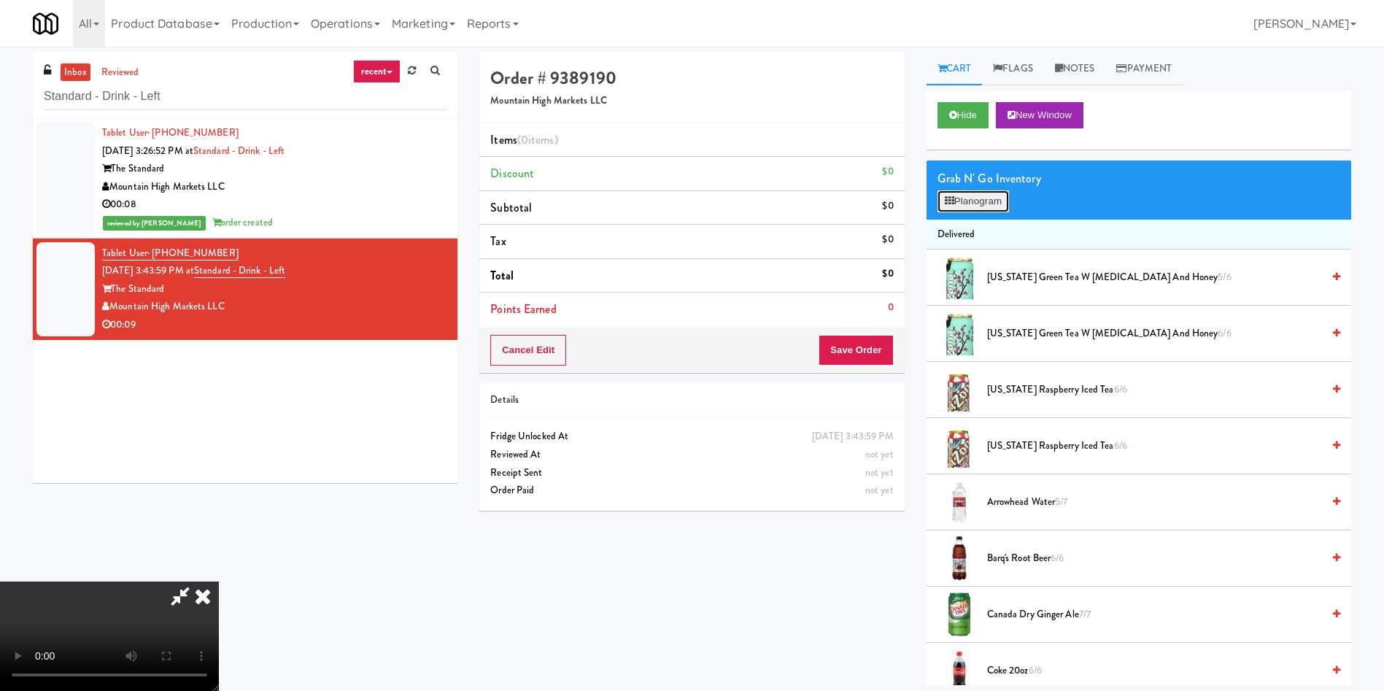
click at [991, 206] on button "Planogram" at bounding box center [972, 201] width 71 height 22
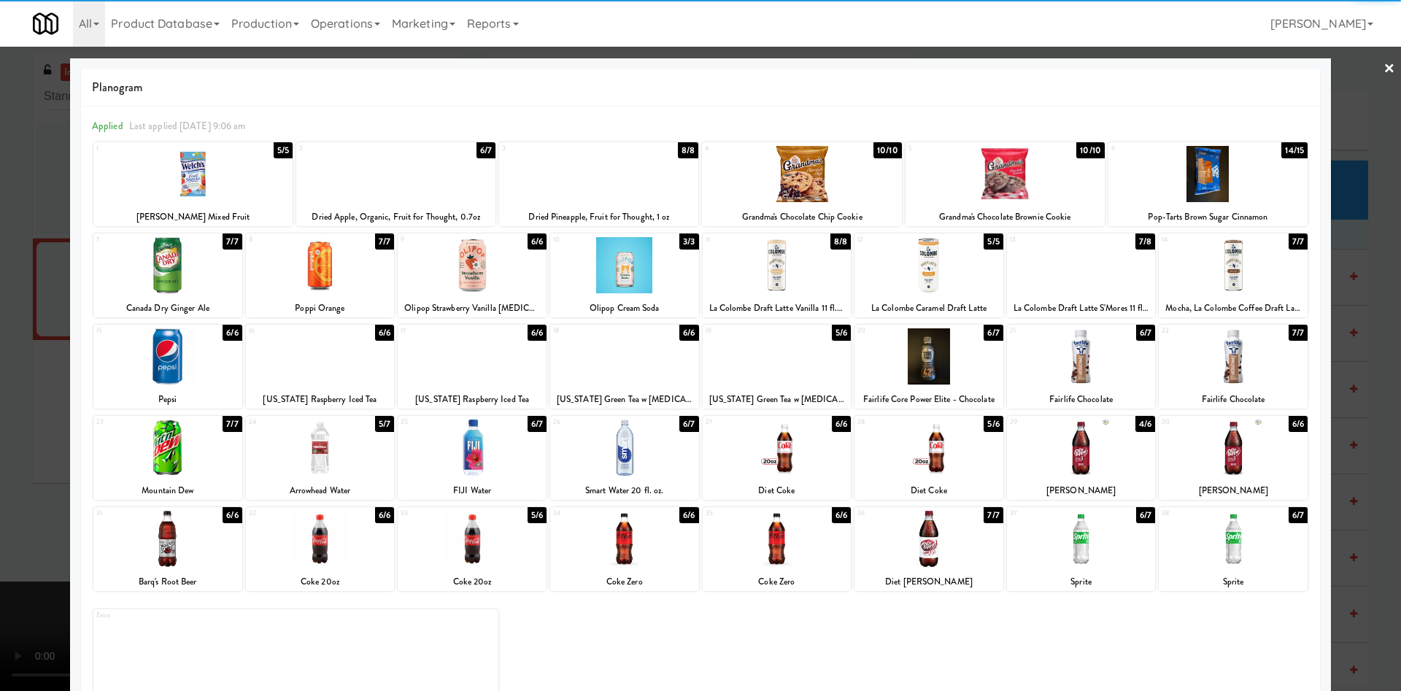
click at [177, 552] on div at bounding box center [167, 539] width 149 height 56
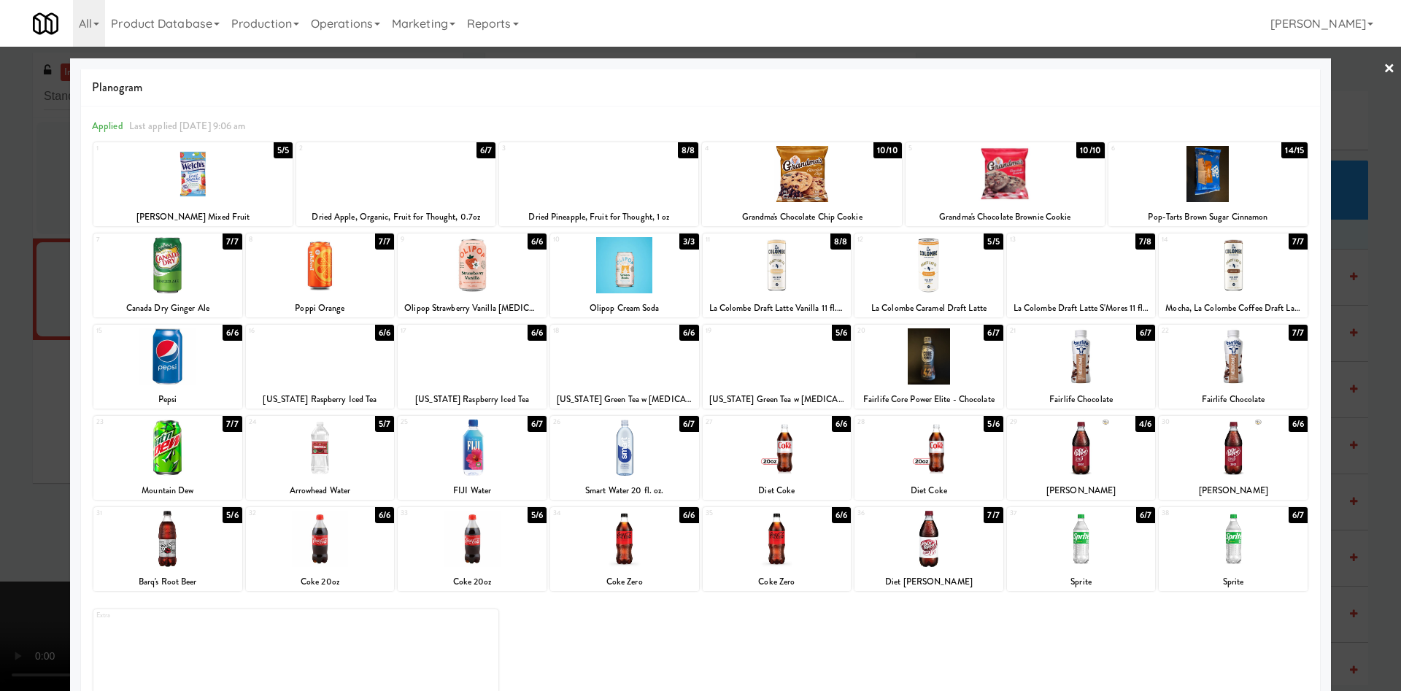
click at [1380, 111] on div at bounding box center [700, 345] width 1401 height 691
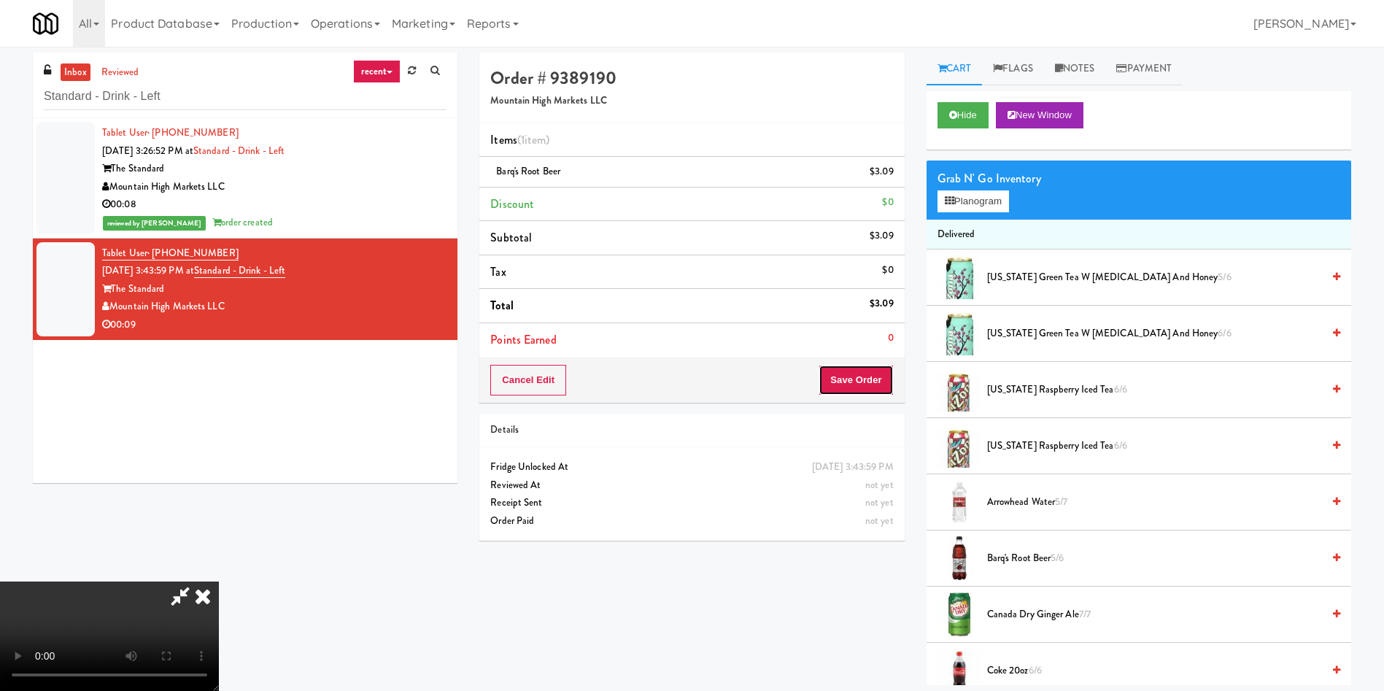
click at [876, 386] on button "Save Order" at bounding box center [856, 380] width 74 height 31
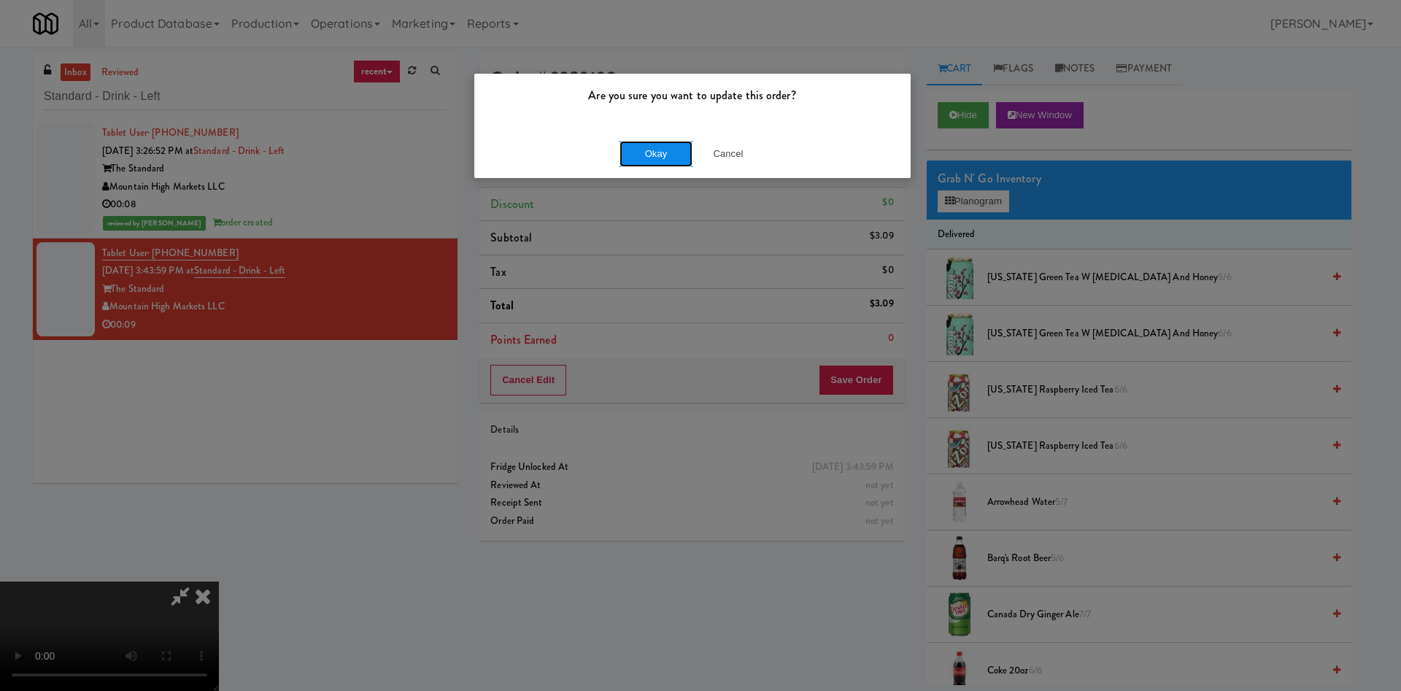
click at [665, 157] on button "Okay" at bounding box center [655, 154] width 73 height 26
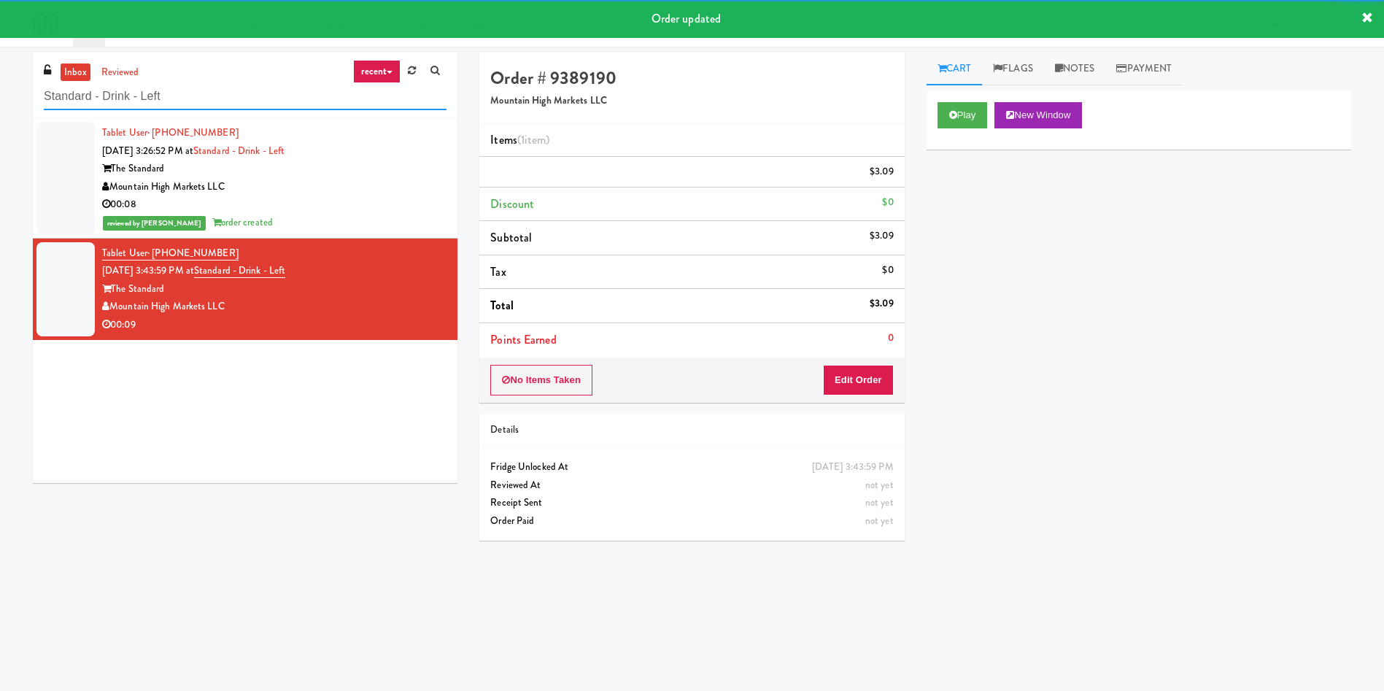
drag, startPoint x: 230, startPoint y: 98, endPoint x: 0, endPoint y: 100, distance: 229.8
click at [0, 100] on div "inbox reviewed recent all unclear take inventory issue suspicious failed recent…" at bounding box center [692, 346] width 1384 height 586
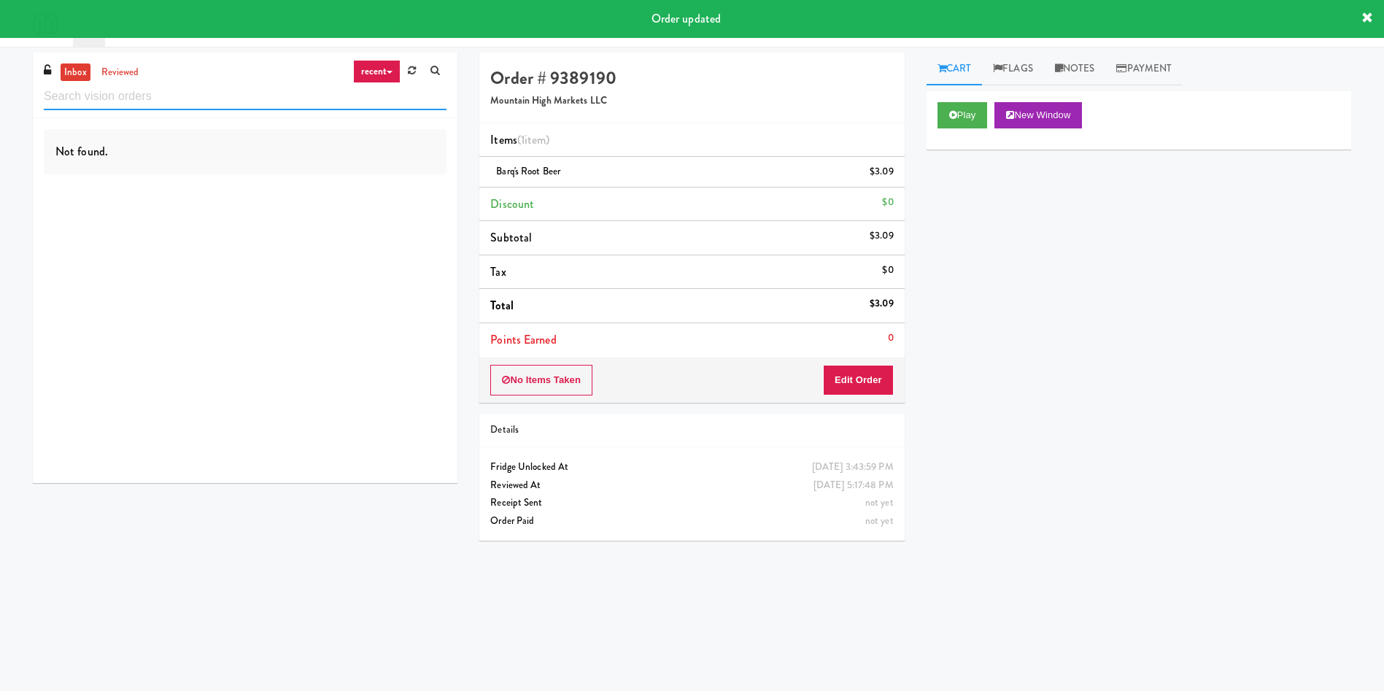
paste input "Twelve12 - Cooler - Left"
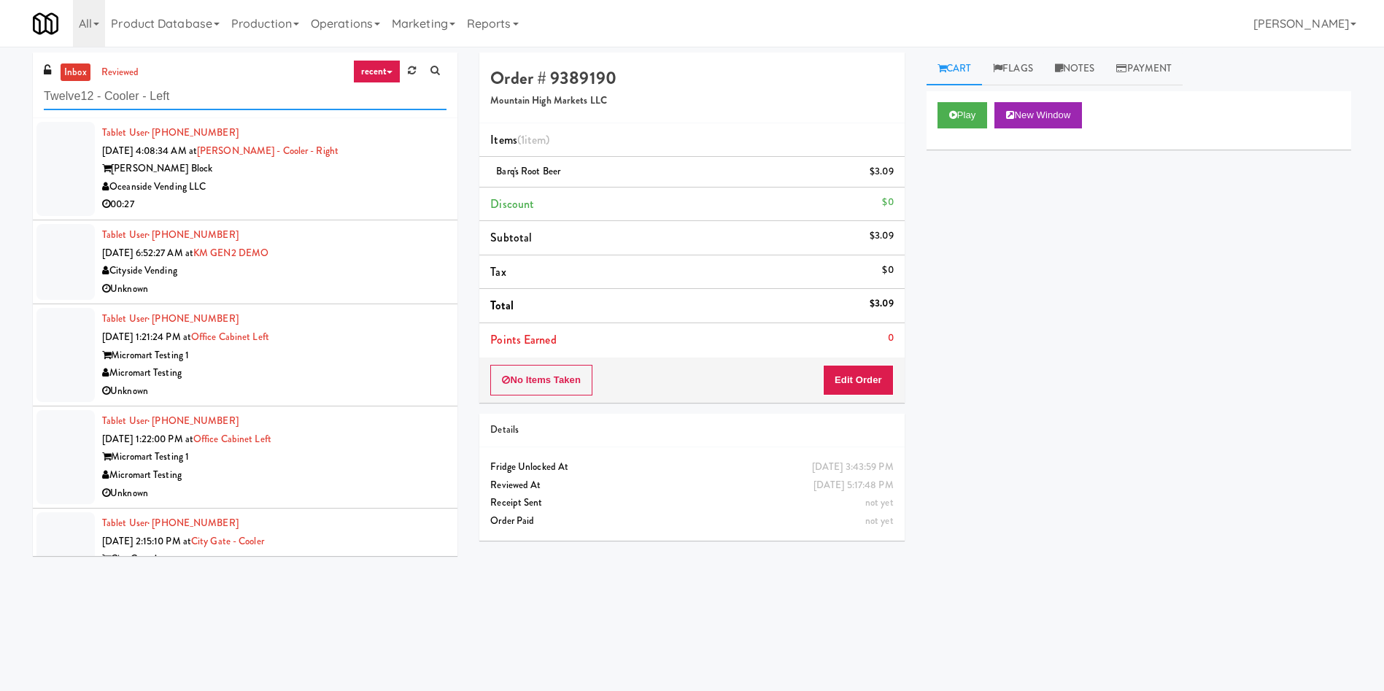
type input "Twelve12 - Cooler - Left"
click at [68, 74] on link "inbox" at bounding box center [76, 72] width 30 height 18
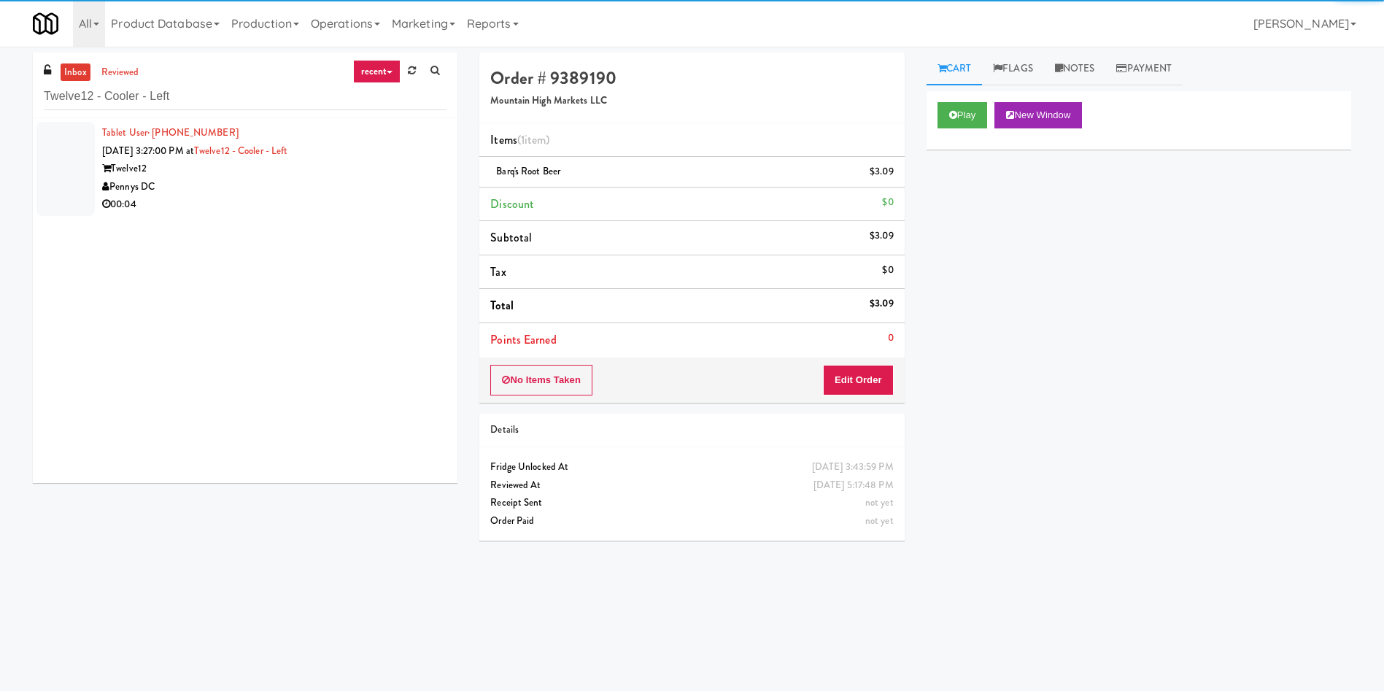
click at [50, 174] on div at bounding box center [65, 169] width 58 height 94
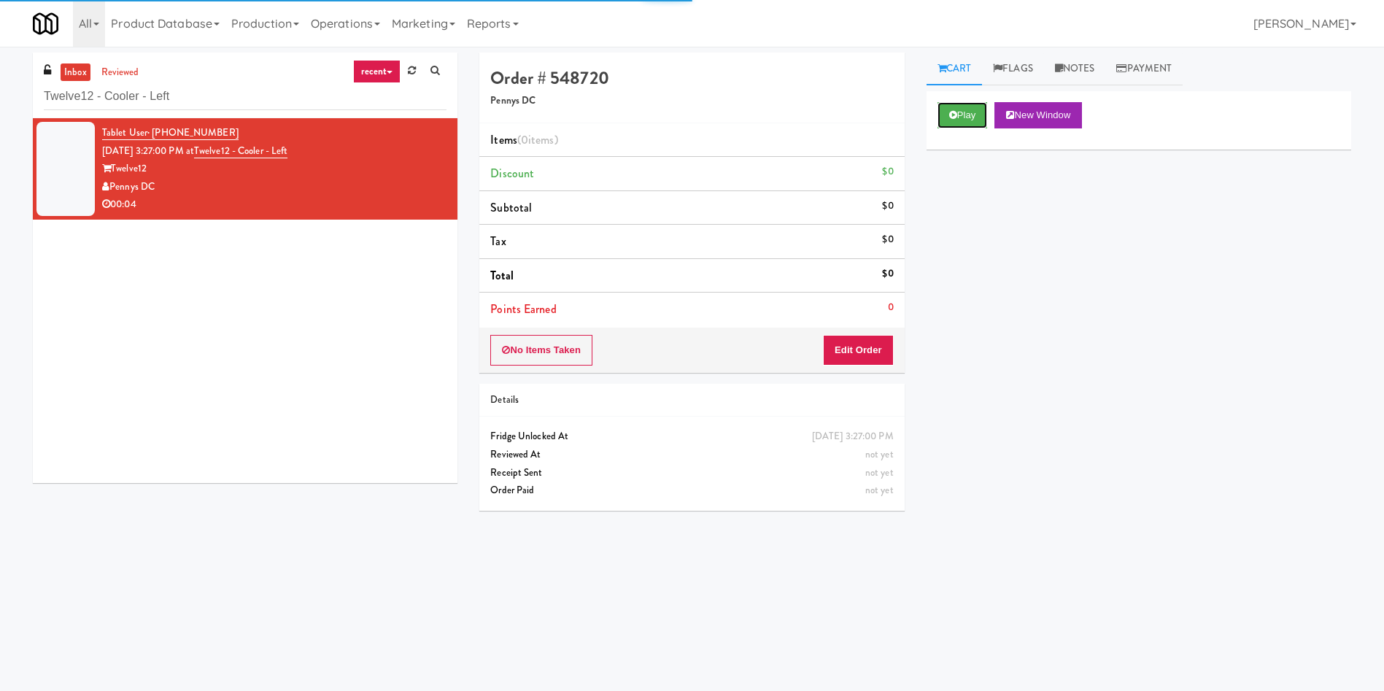
drag, startPoint x: 978, startPoint y: 114, endPoint x: 957, endPoint y: 143, distance: 36.0
click at [978, 114] on button "Play" at bounding box center [962, 115] width 50 height 26
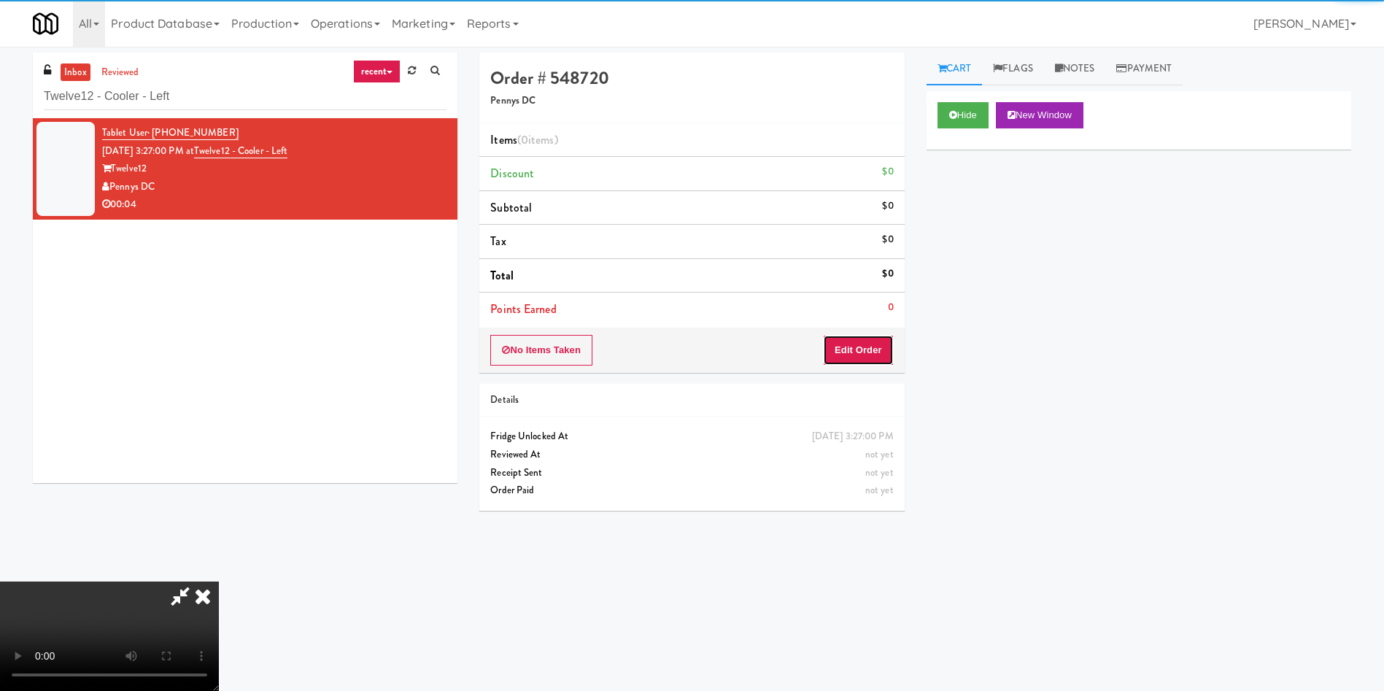
click at [867, 339] on button "Edit Order" at bounding box center [858, 350] width 71 height 31
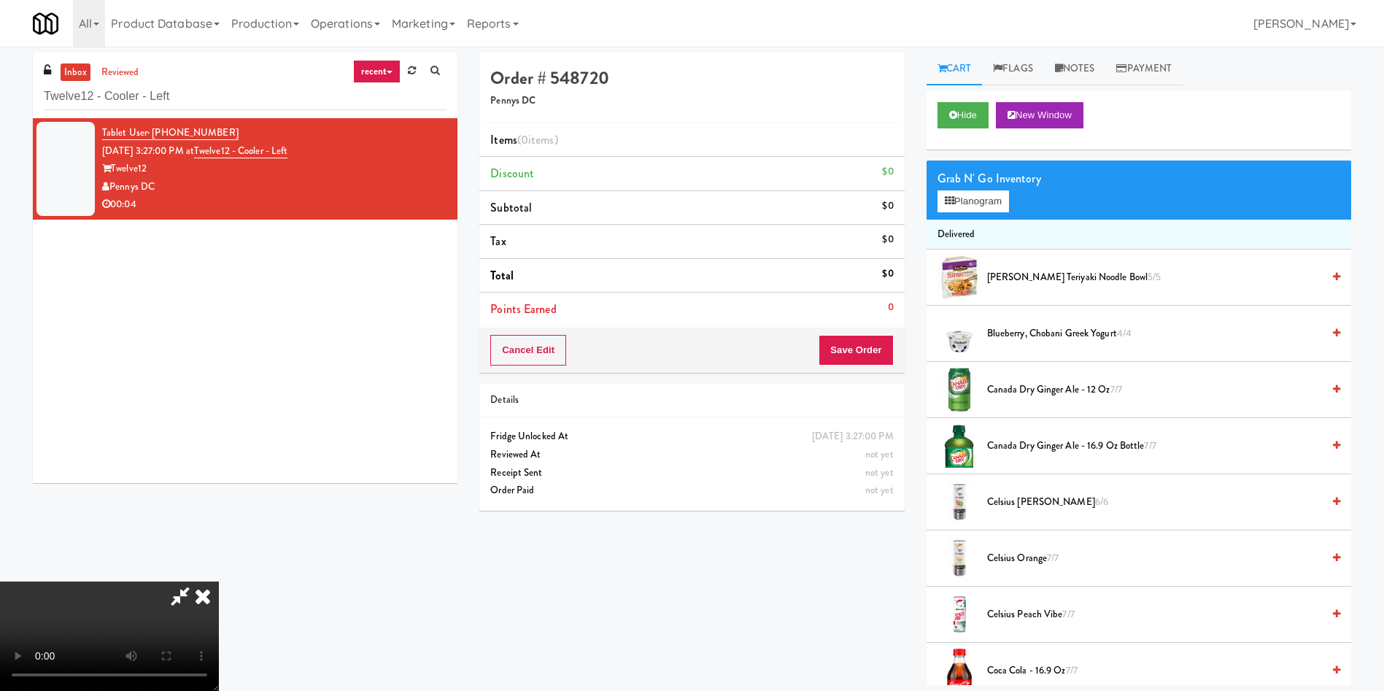
click at [219, 581] on video at bounding box center [109, 635] width 219 height 109
drag, startPoint x: 581, startPoint y: 351, endPoint x: 654, endPoint y: 356, distance: 72.4
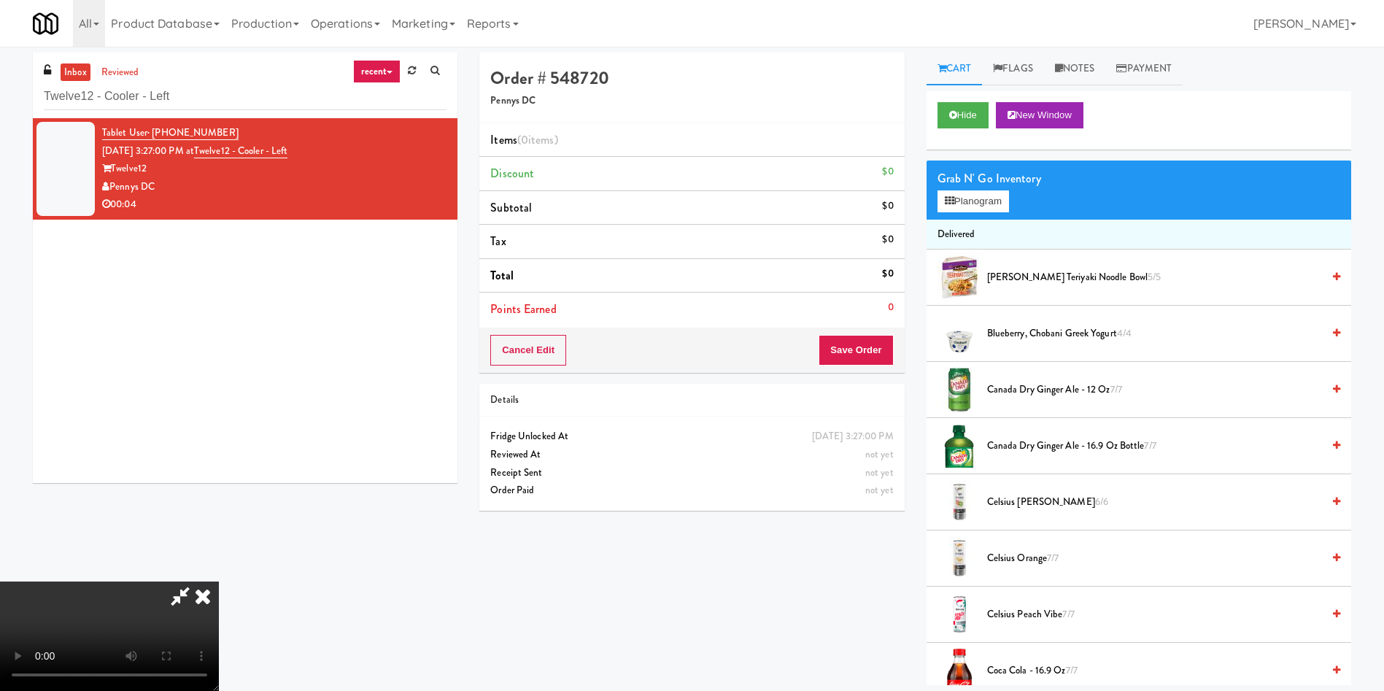
click at [219, 581] on video at bounding box center [109, 635] width 219 height 109
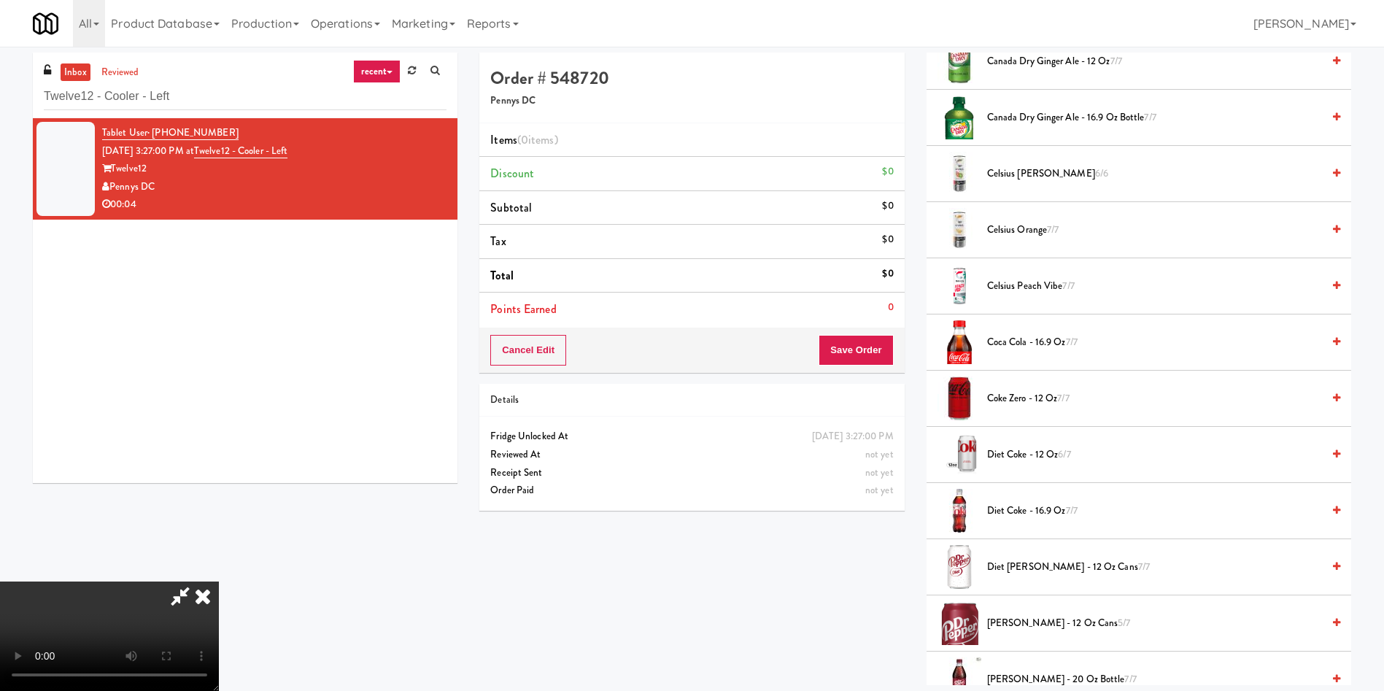
scroll to position [438, 0]
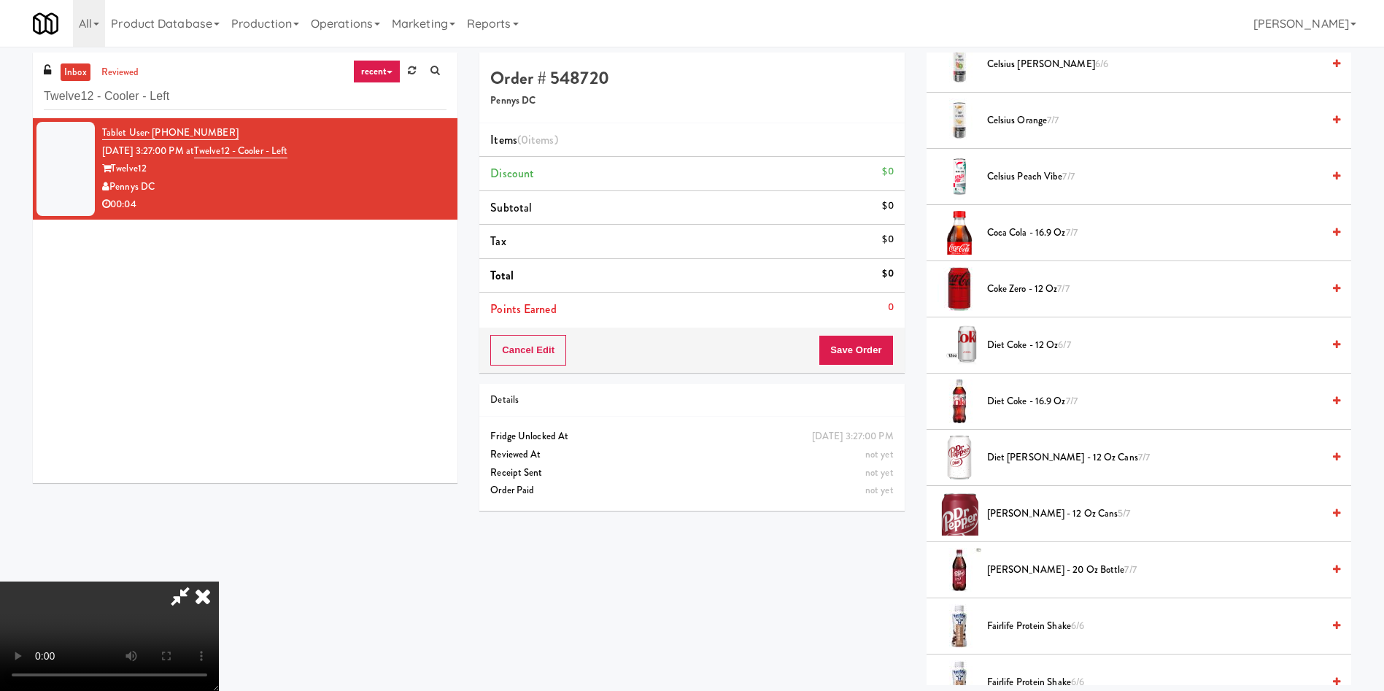
click at [1022, 514] on span "Dr Pepper - 12 oz cans 5/7" at bounding box center [1154, 514] width 335 height 18
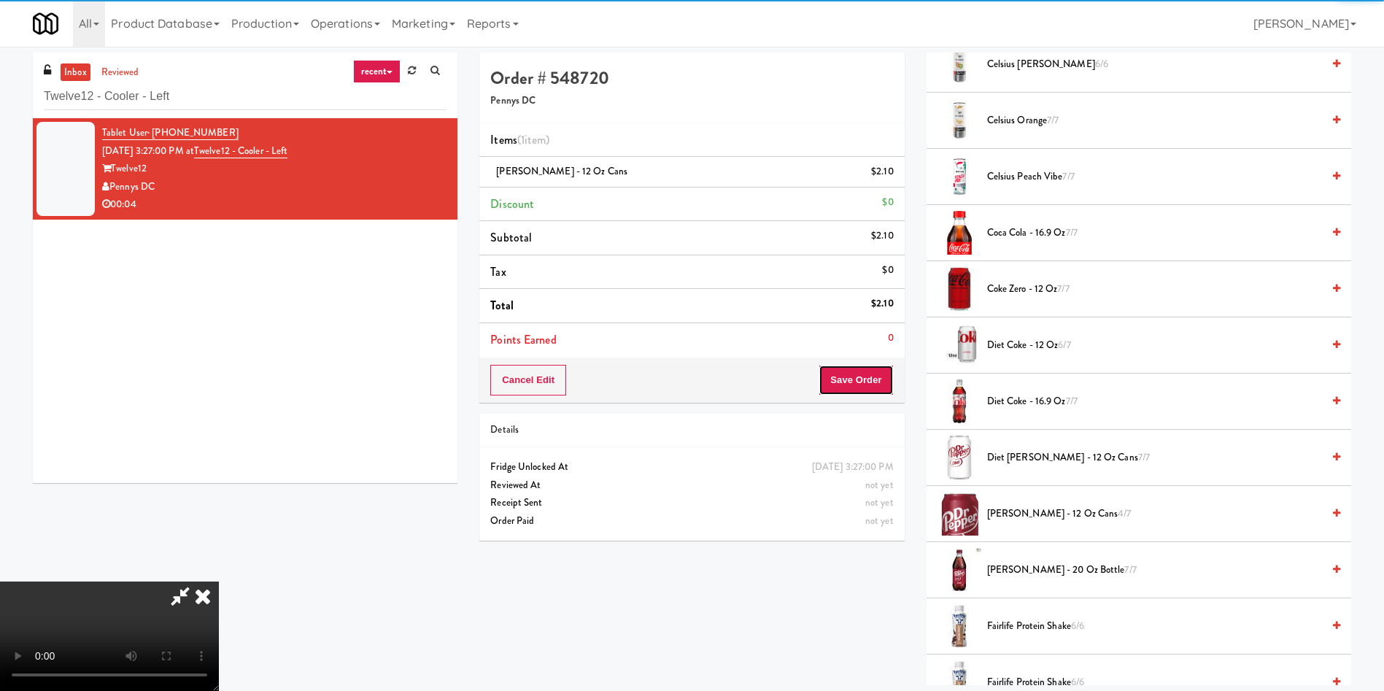
click at [848, 374] on button "Save Order" at bounding box center [856, 380] width 74 height 31
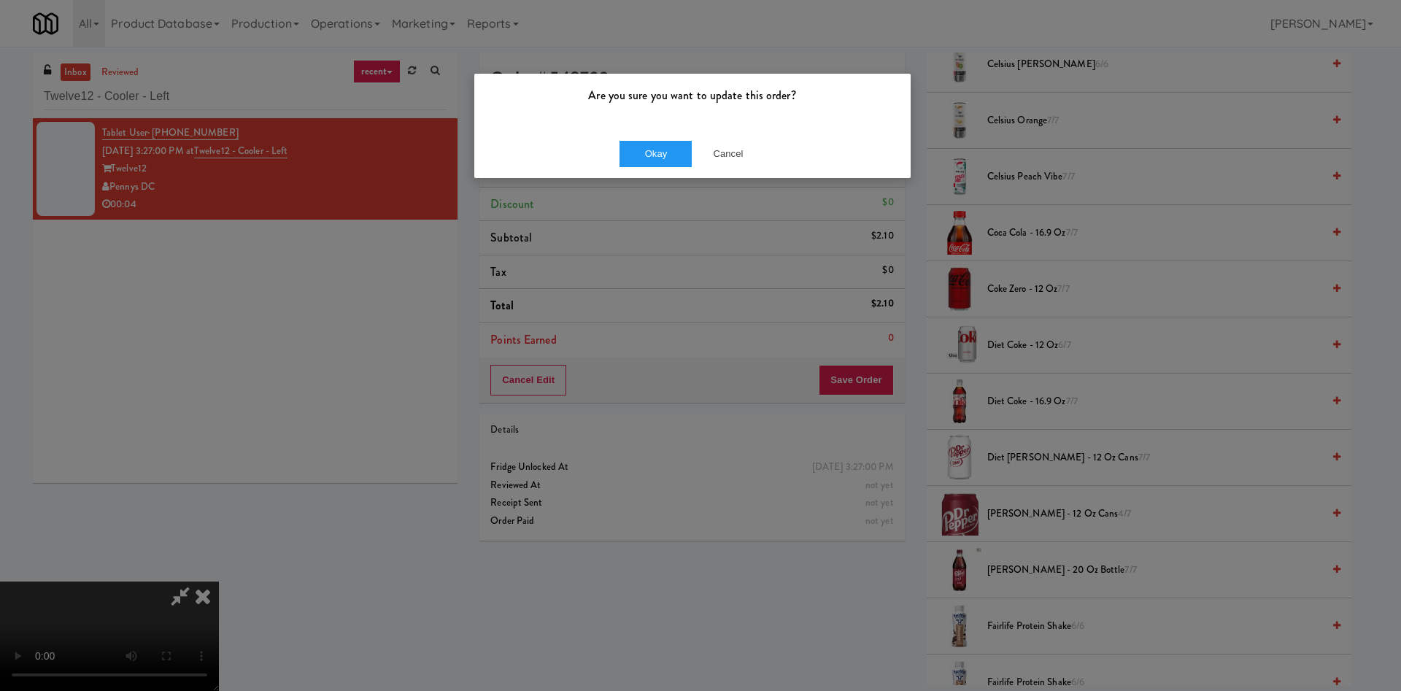
click at [660, 167] on div "Okay Cancel" at bounding box center [692, 153] width 436 height 49
click at [645, 152] on button "Okay" at bounding box center [655, 154] width 73 height 26
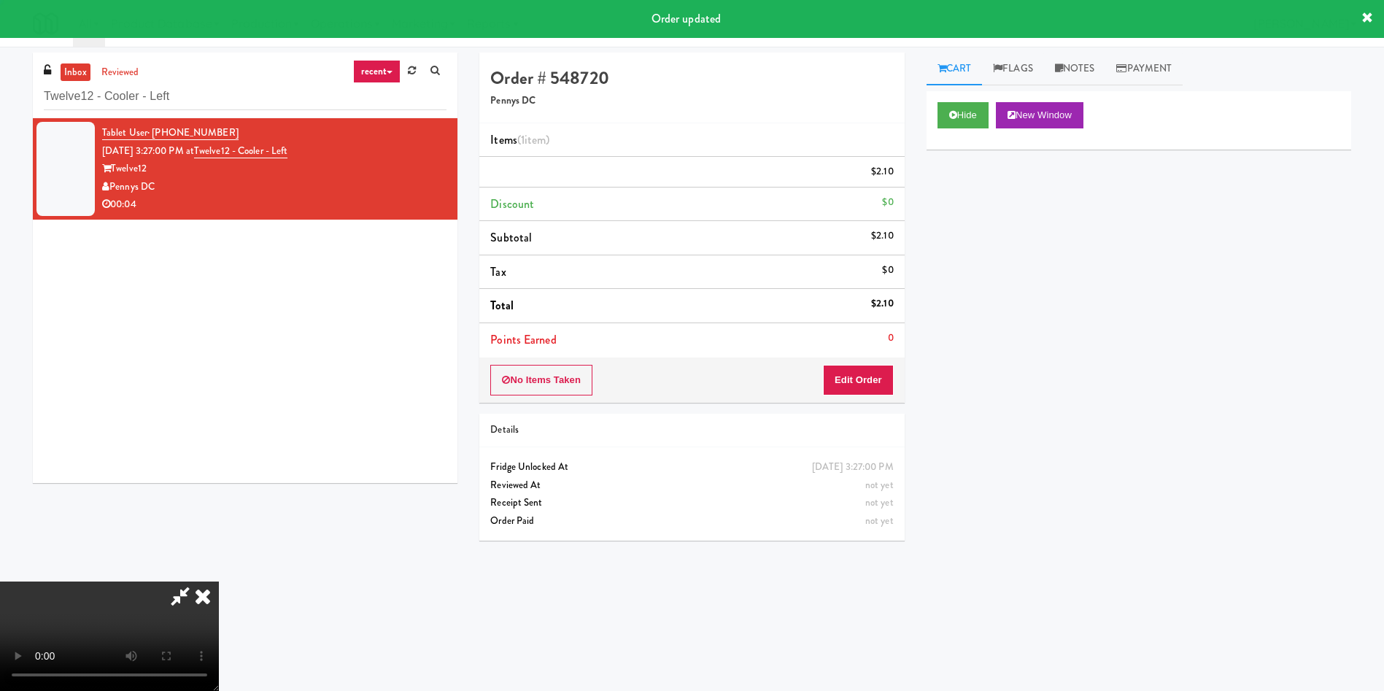
scroll to position [0, 0]
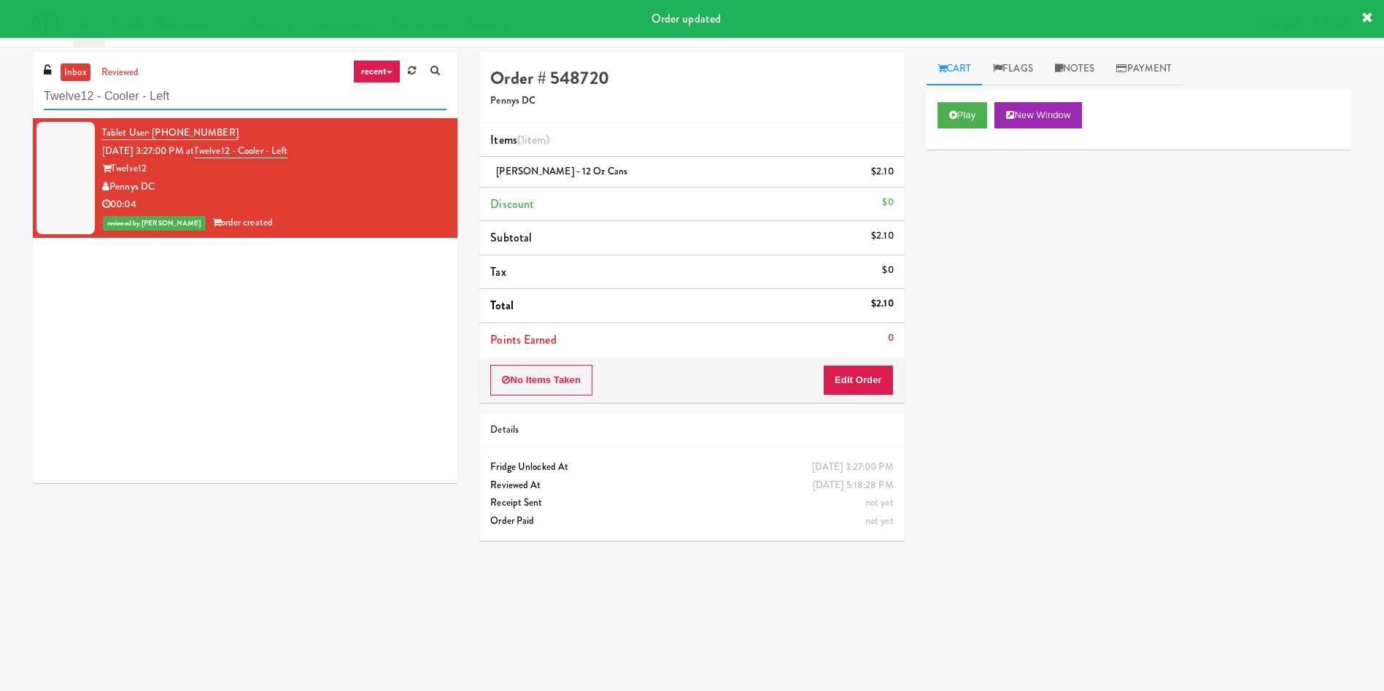
drag, startPoint x: 242, startPoint y: 91, endPoint x: 0, endPoint y: 91, distance: 242.2
click at [0, 91] on div "inbox reviewed recent all unclear take inventory issue suspicious failed recent…" at bounding box center [692, 346] width 1384 height 586
paste input "Poplar Creek - Cooler"
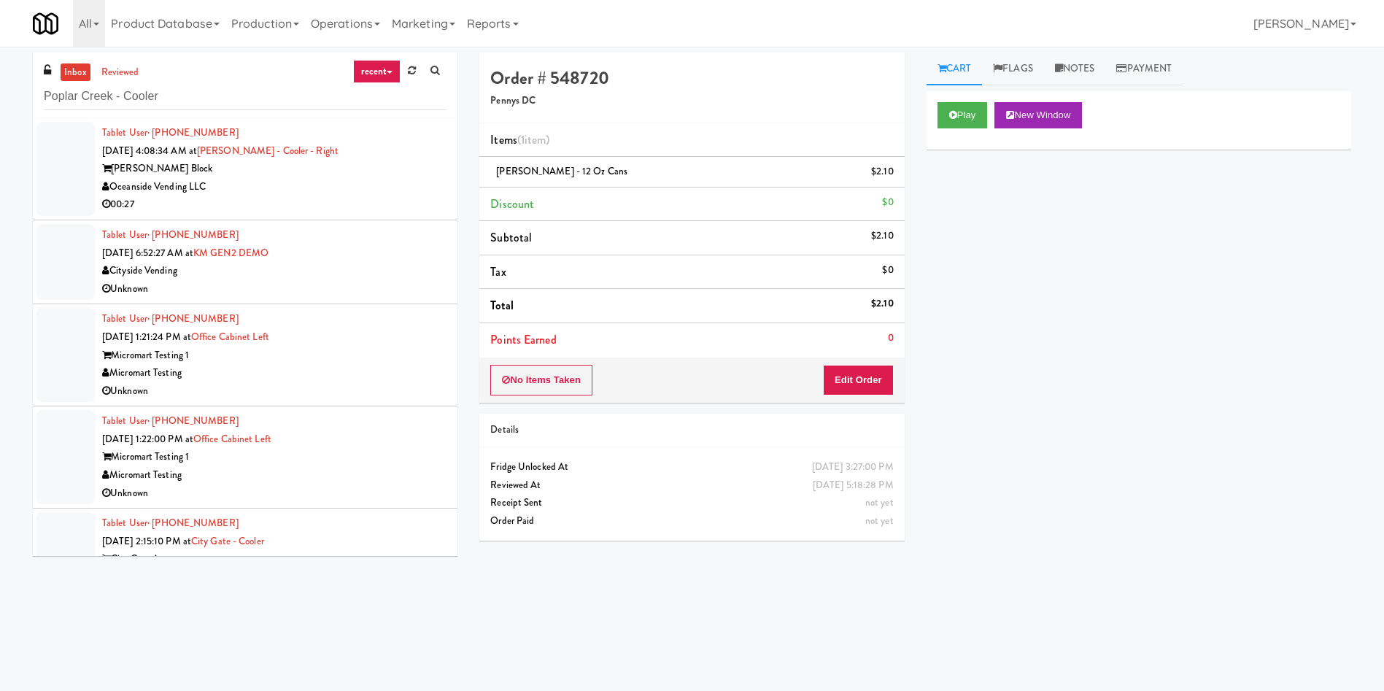
click at [64, 76] on link "inbox" at bounding box center [76, 72] width 30 height 18
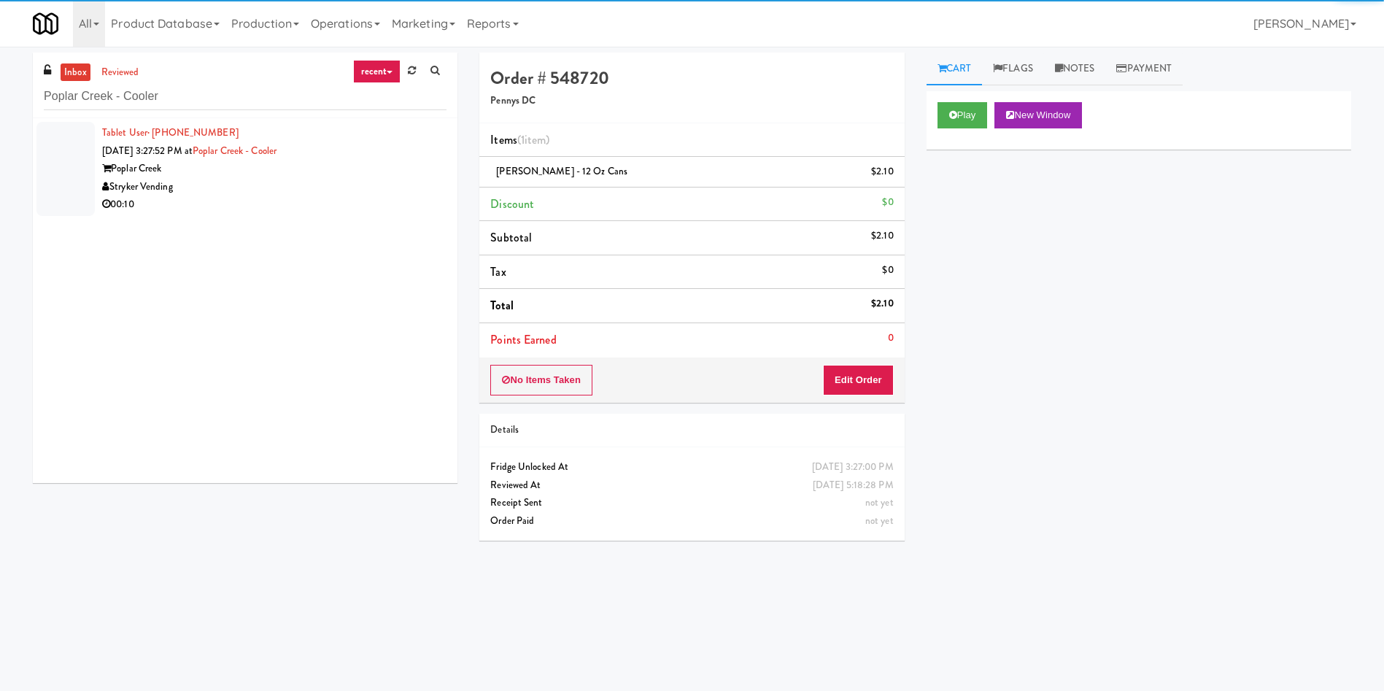
click at [49, 170] on div at bounding box center [65, 169] width 58 height 94
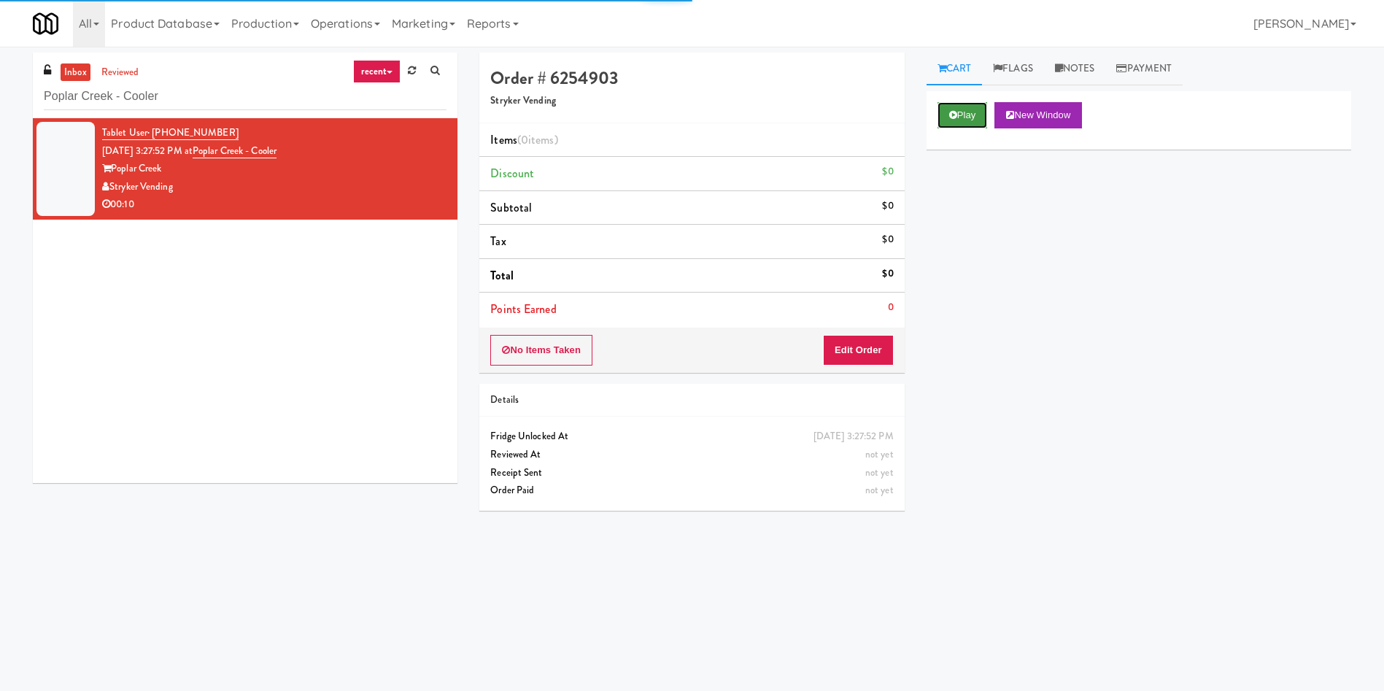
click at [980, 120] on button "Play" at bounding box center [962, 115] width 50 height 26
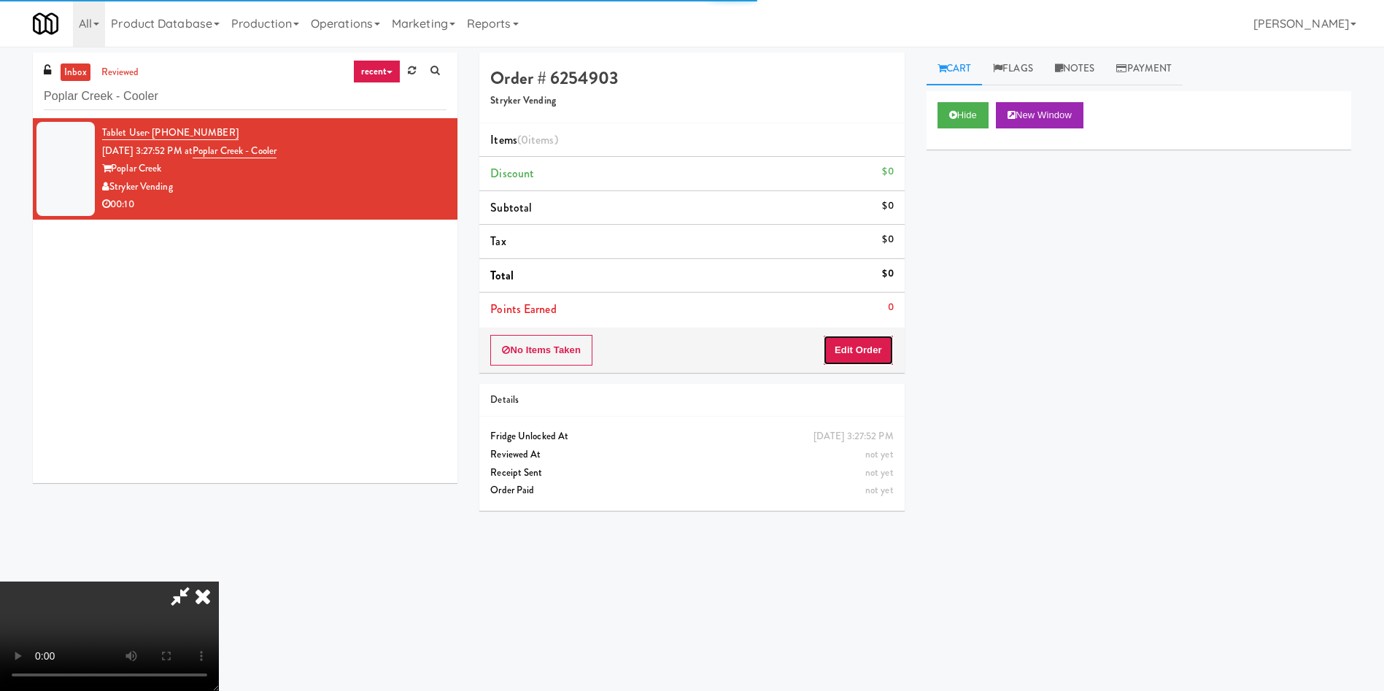
click at [880, 347] on button "Edit Order" at bounding box center [858, 350] width 71 height 31
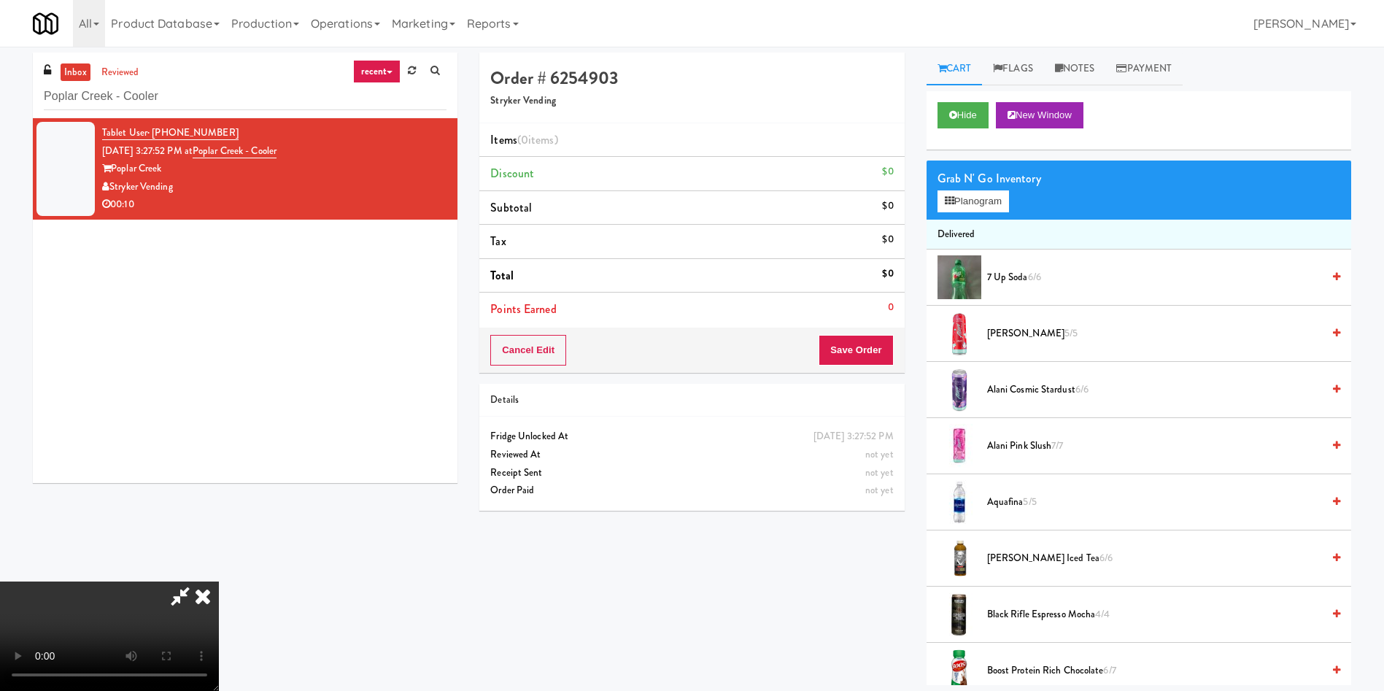
scroll to position [109, 0]
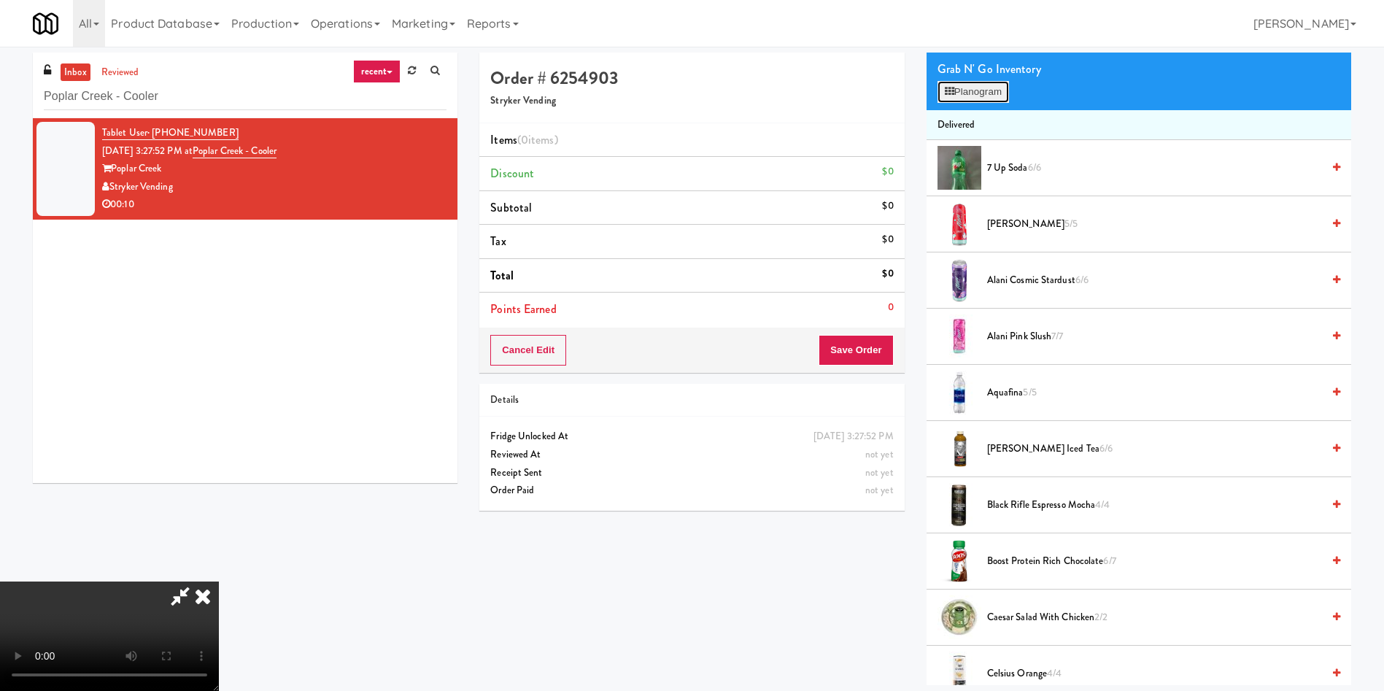
click at [995, 91] on button "Planogram" at bounding box center [972, 92] width 71 height 22
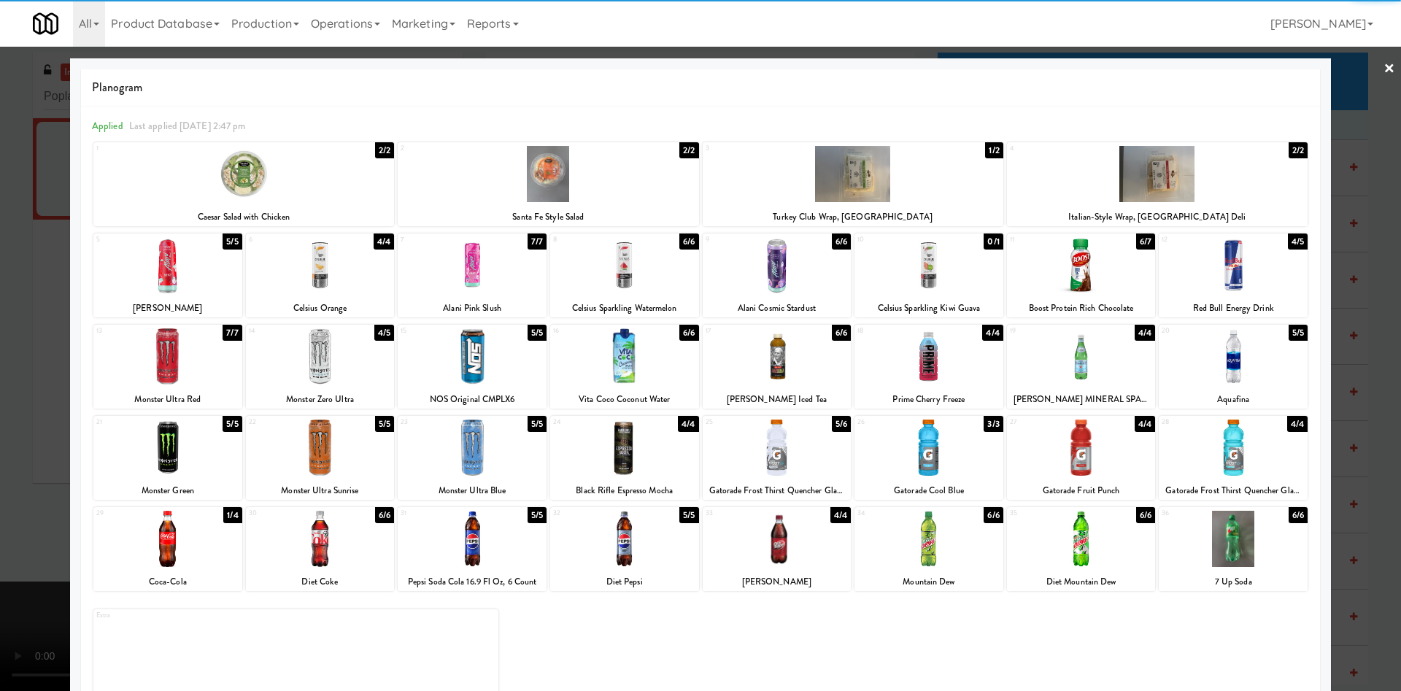
click at [363, 274] on div at bounding box center [320, 265] width 149 height 56
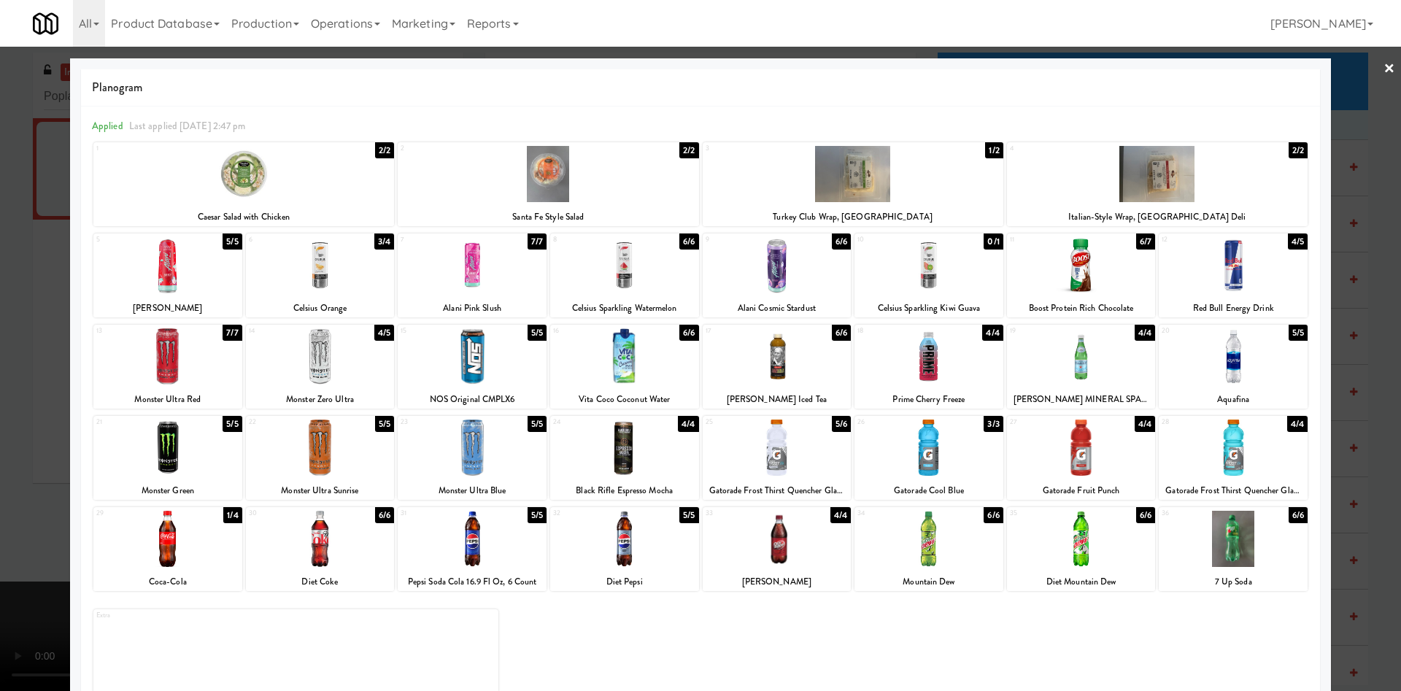
drag, startPoint x: 7, startPoint y: 228, endPoint x: 198, endPoint y: 251, distance: 192.6
click at [11, 228] on div at bounding box center [700, 345] width 1401 height 691
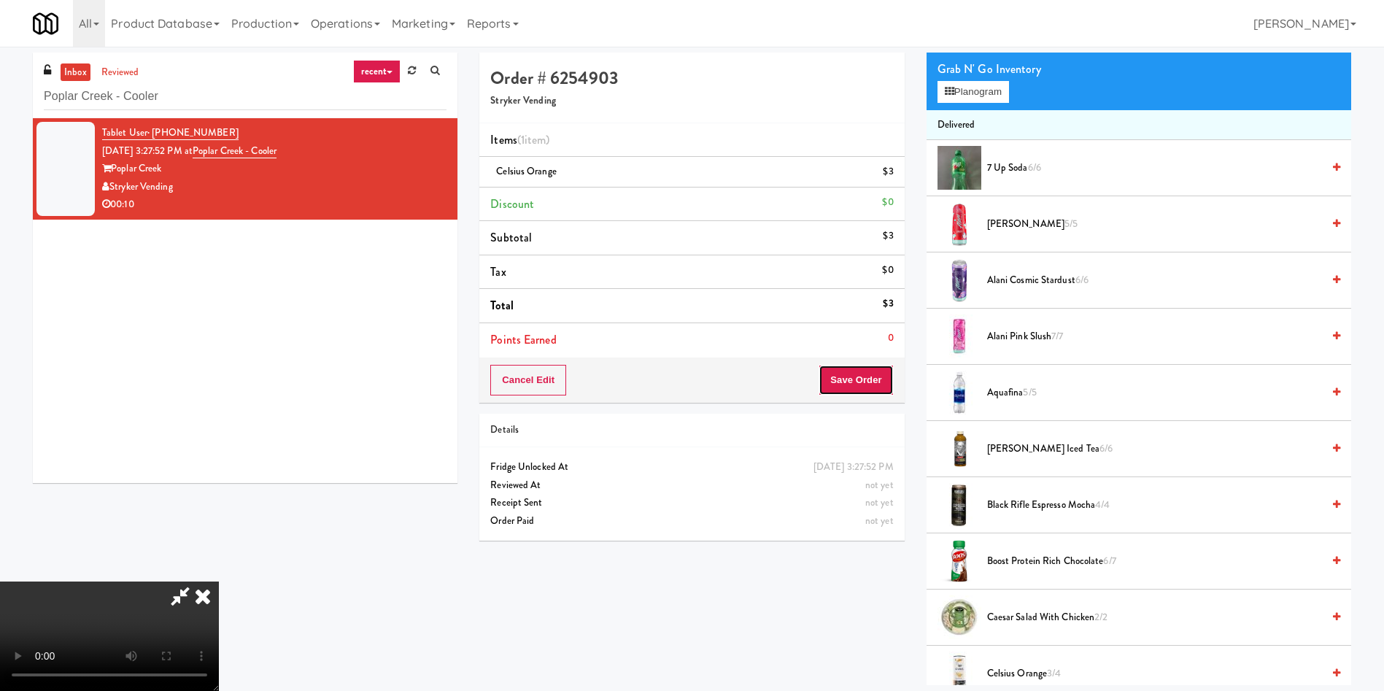
click at [863, 372] on button "Save Order" at bounding box center [856, 380] width 74 height 31
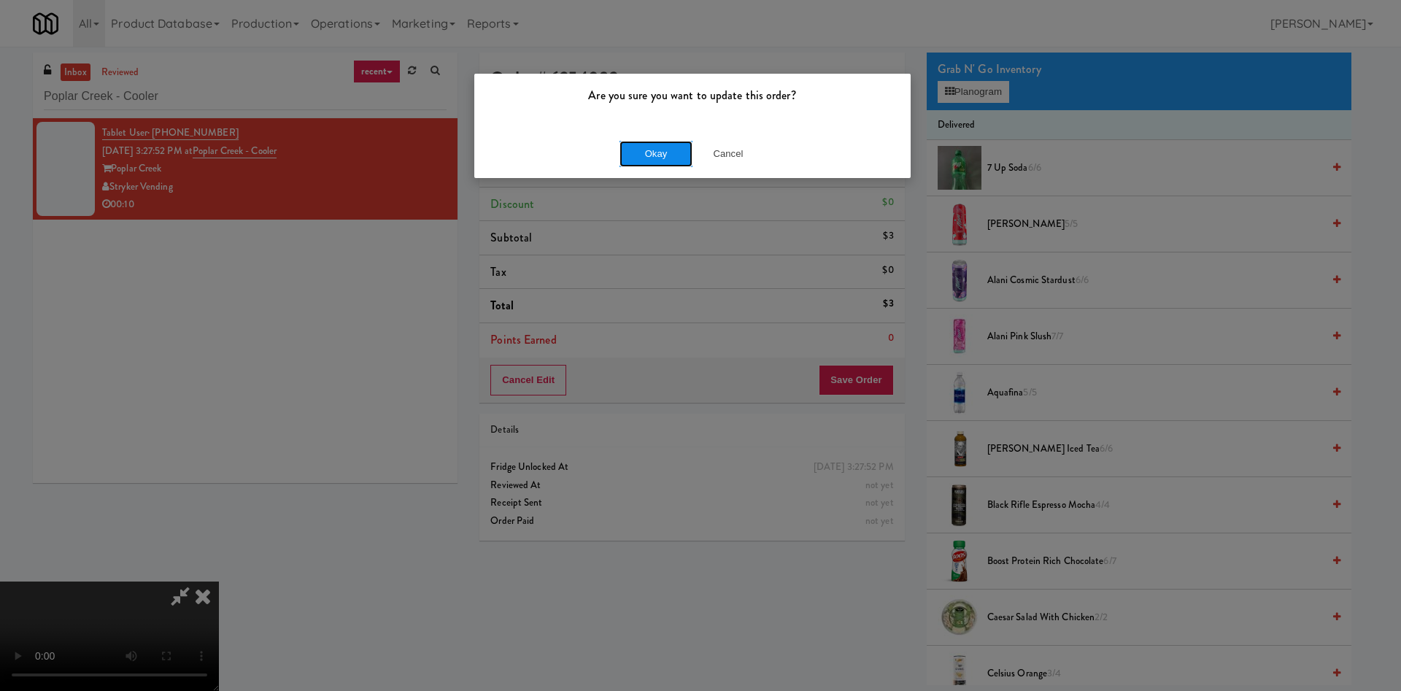
click at [657, 150] on button "Okay" at bounding box center [655, 154] width 73 height 26
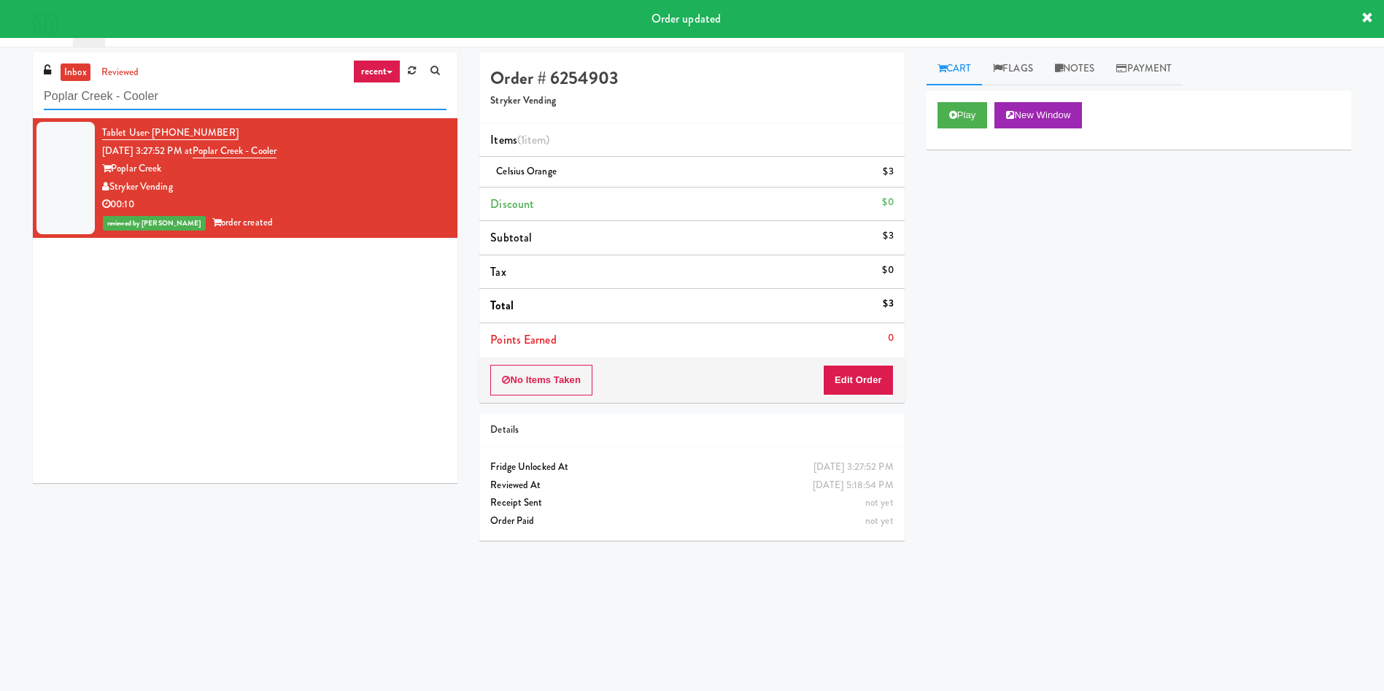
drag, startPoint x: 242, startPoint y: 98, endPoint x: 0, endPoint y: 98, distance: 242.2
click at [0, 98] on div "inbox reviewed recent all unclear take inventory issue suspicious failed recent…" at bounding box center [692, 346] width 1384 height 586
paste input "Capital Square RCM #1"
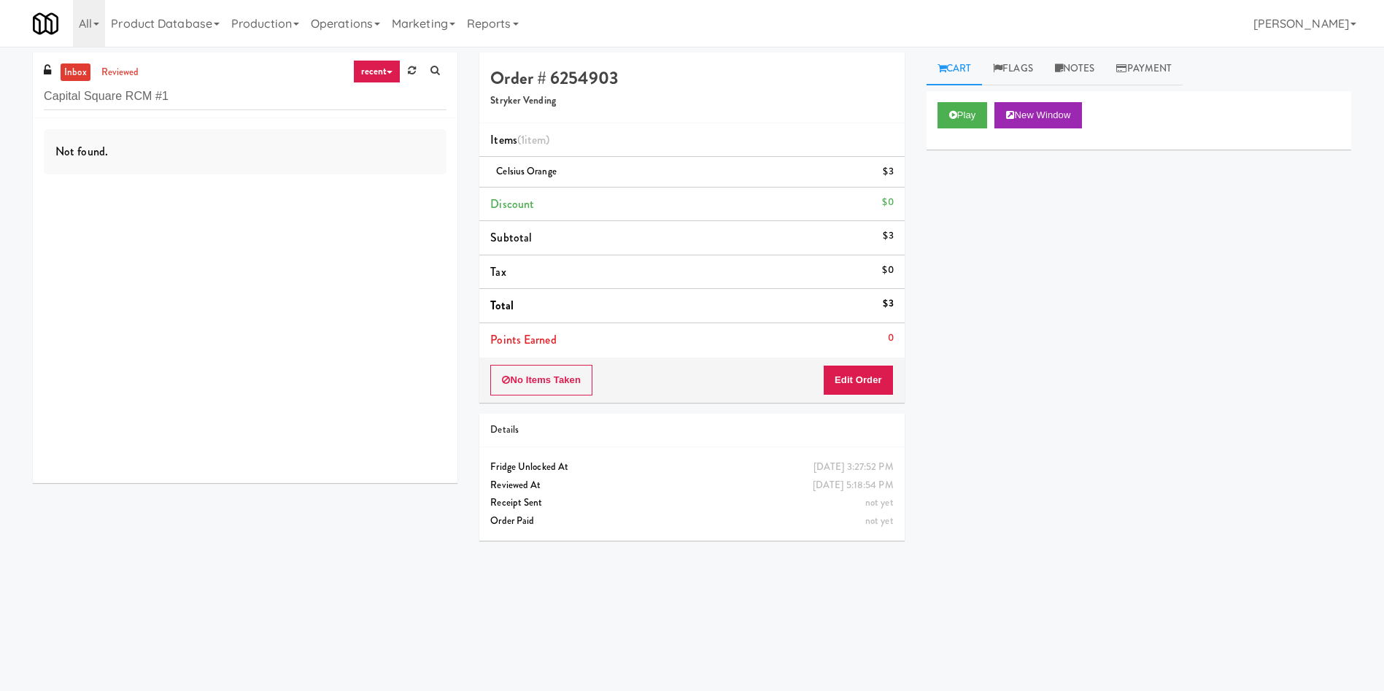
click at [75, 69] on link "inbox" at bounding box center [76, 72] width 30 height 18
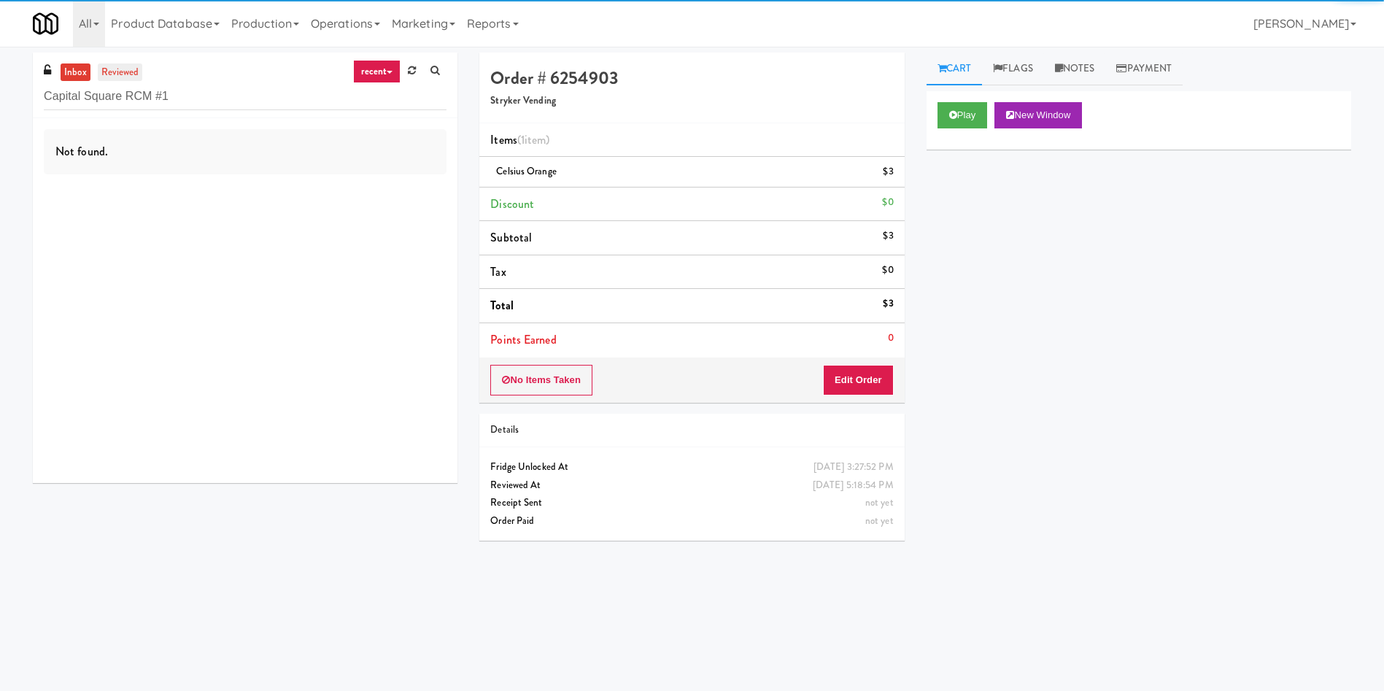
click at [139, 63] on link "reviewed" at bounding box center [120, 72] width 45 height 18
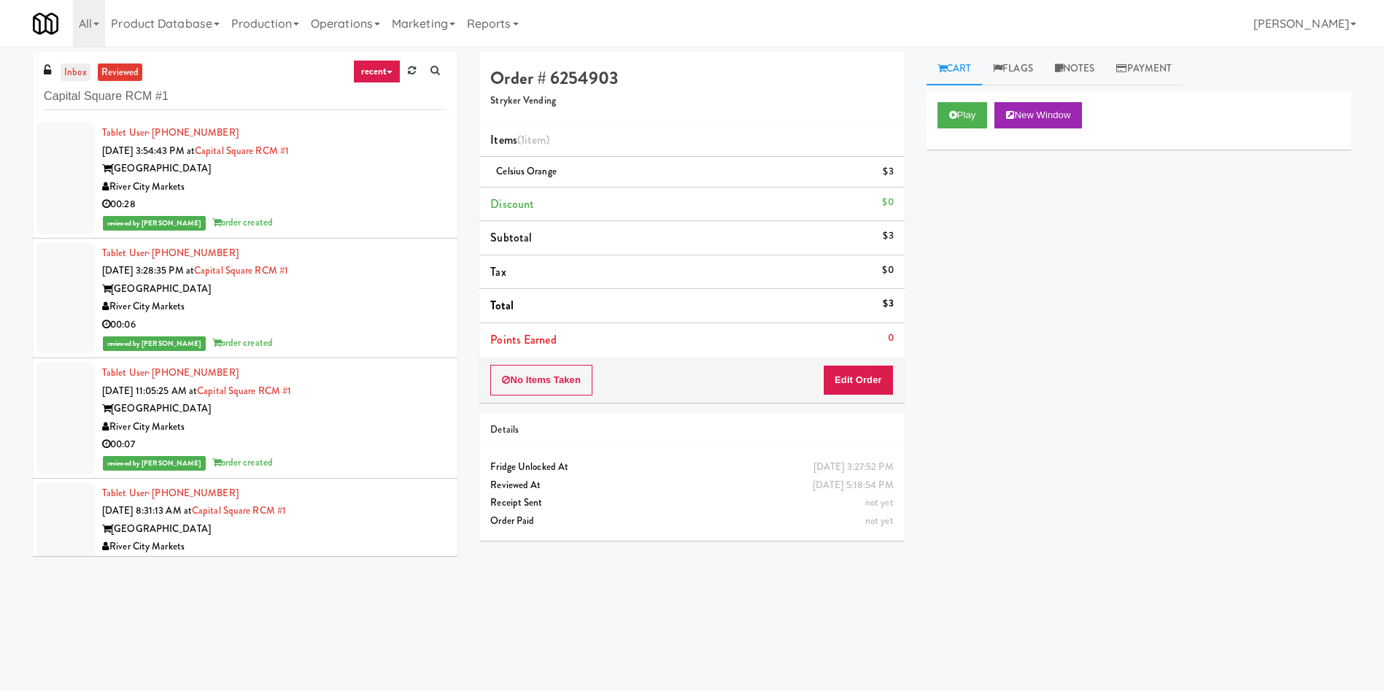
click at [74, 77] on link "inbox" at bounding box center [76, 72] width 30 height 18
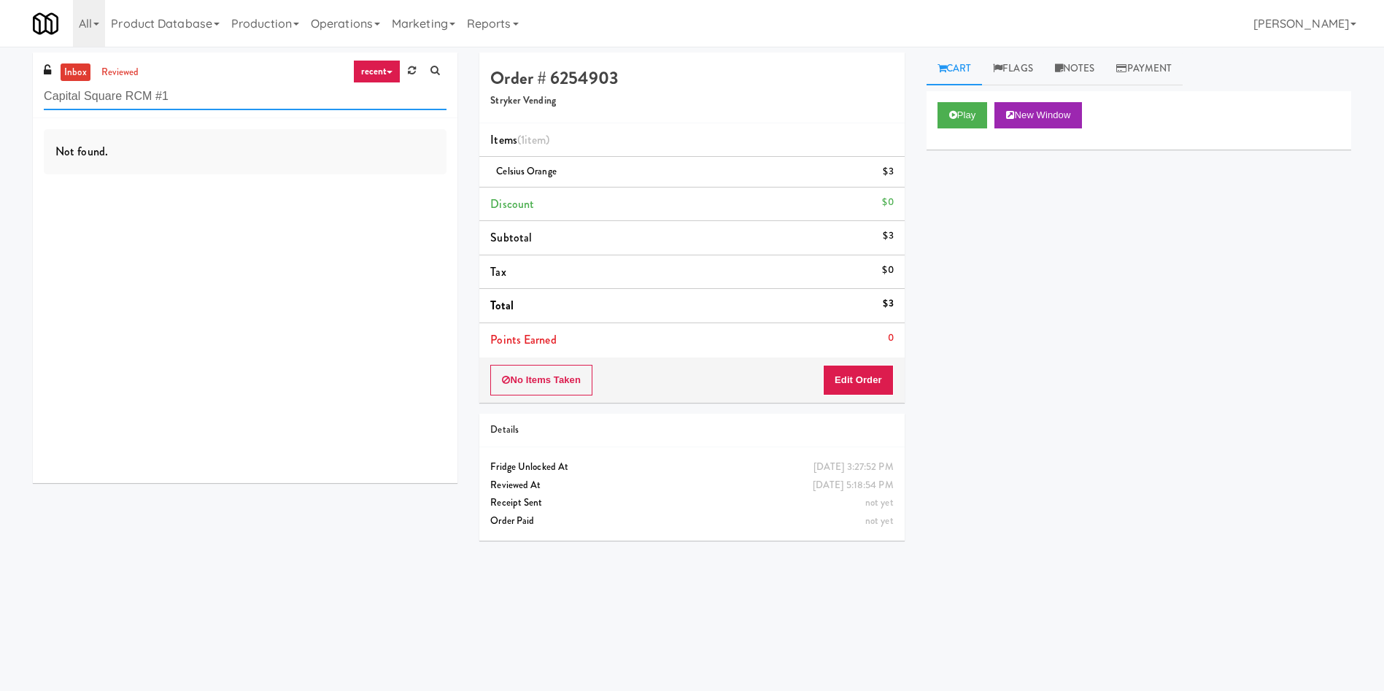
drag, startPoint x: 238, startPoint y: 97, endPoint x: 0, endPoint y: 90, distance: 237.9
click at [0, 90] on div "inbox reviewed recent all unclear take inventory issue suspicious failed recent…" at bounding box center [692, 346] width 1384 height 586
paste input "Earth Rangers"
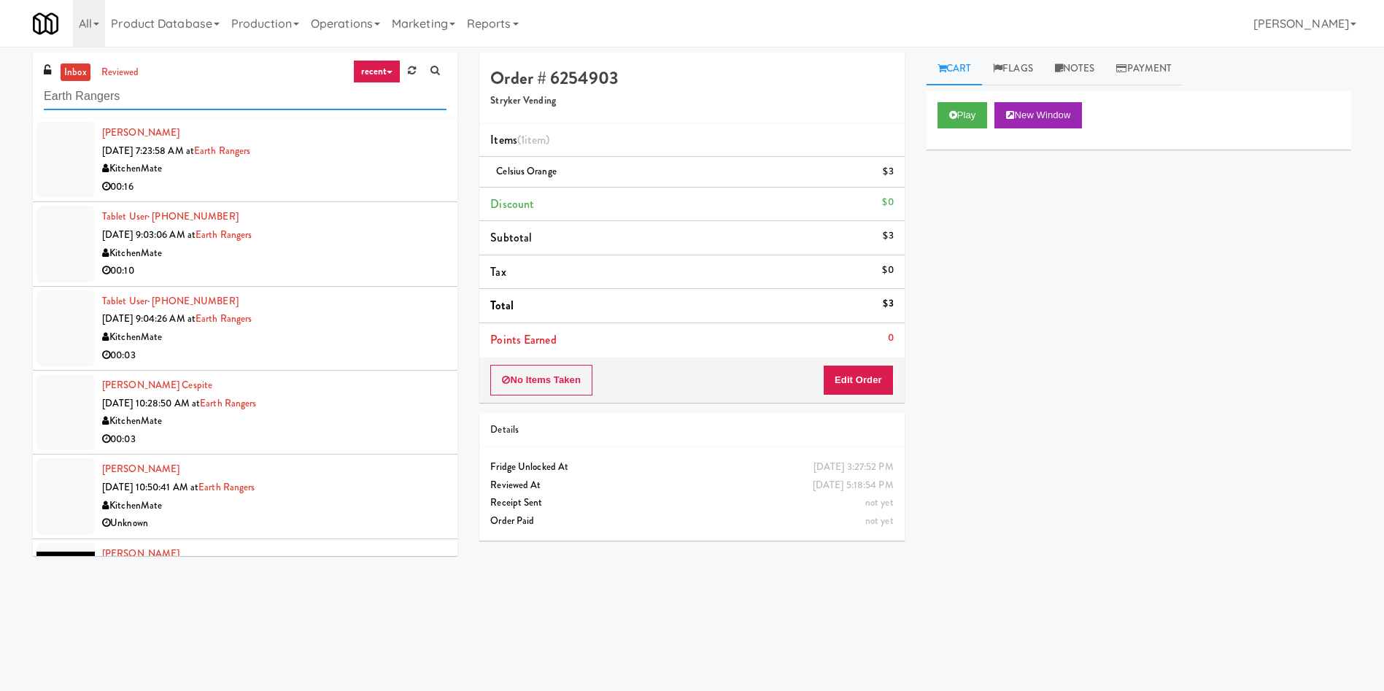
type input "Earth Rangers"
click at [60, 157] on div at bounding box center [65, 160] width 58 height 76
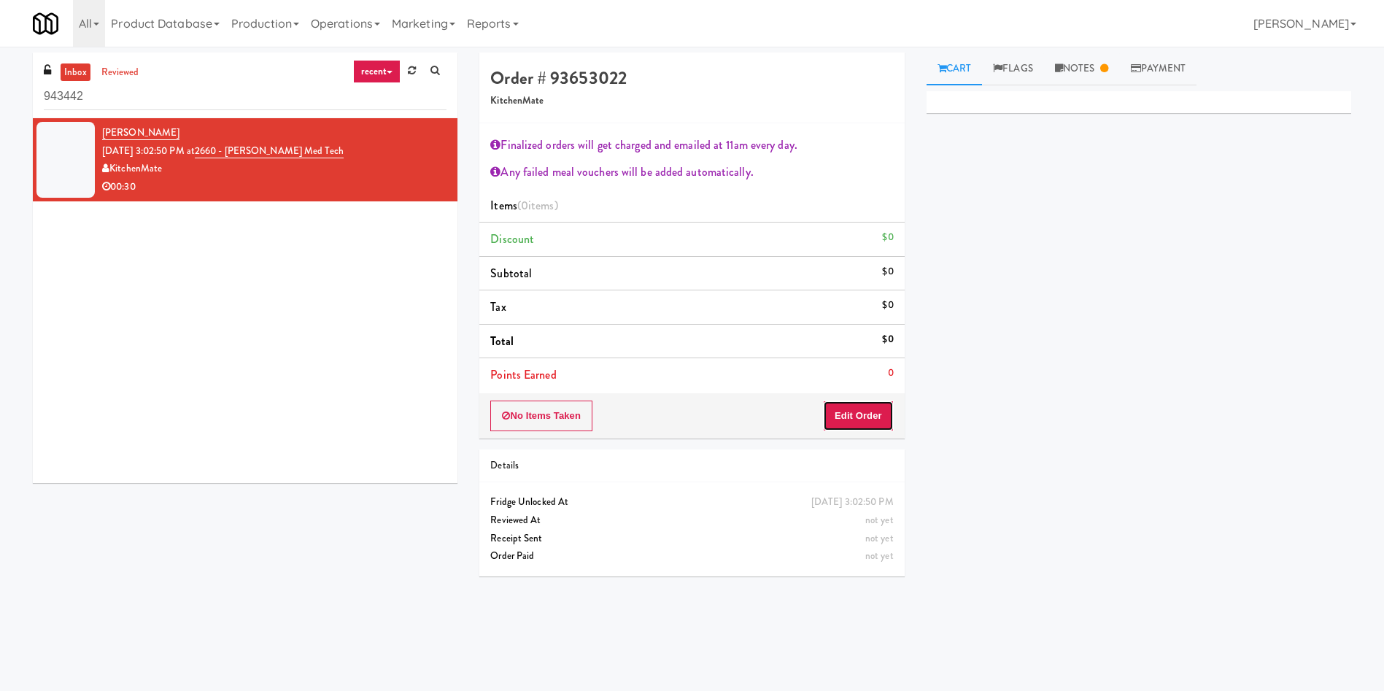
click at [879, 415] on button "Edit Order" at bounding box center [858, 416] width 71 height 31
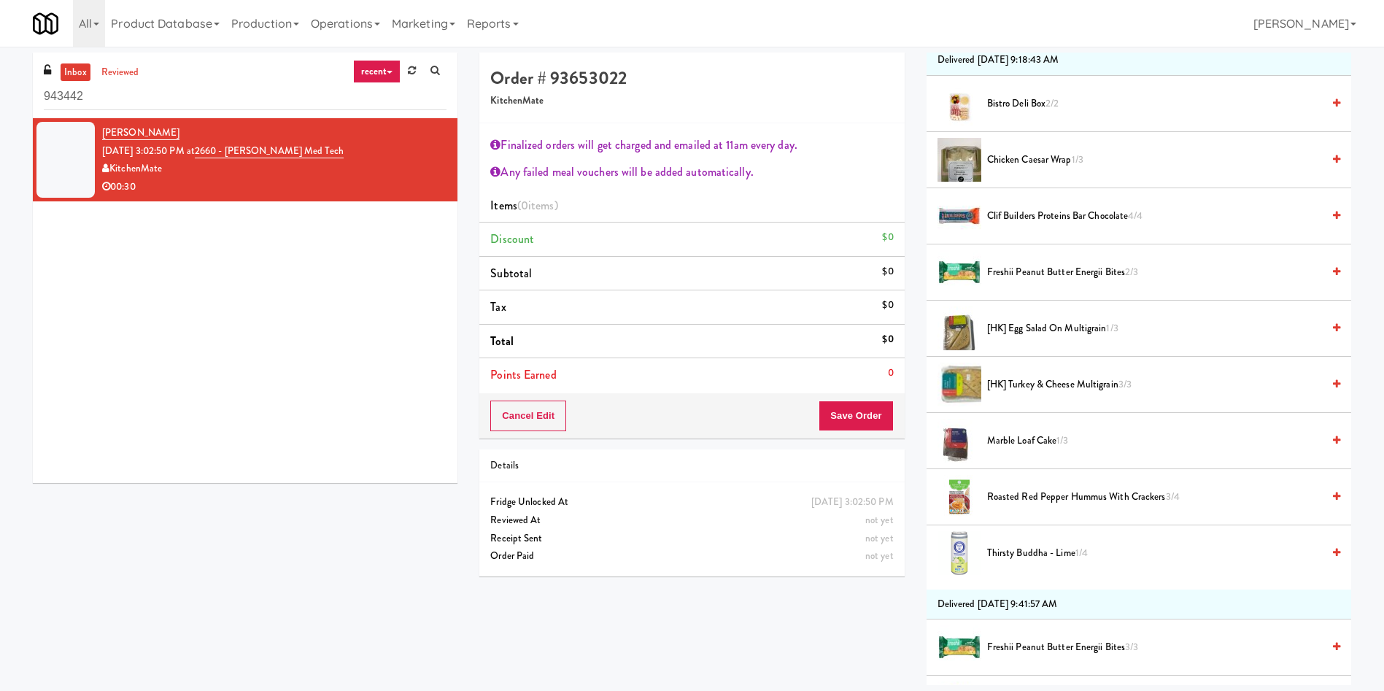
scroll to position [438, 0]
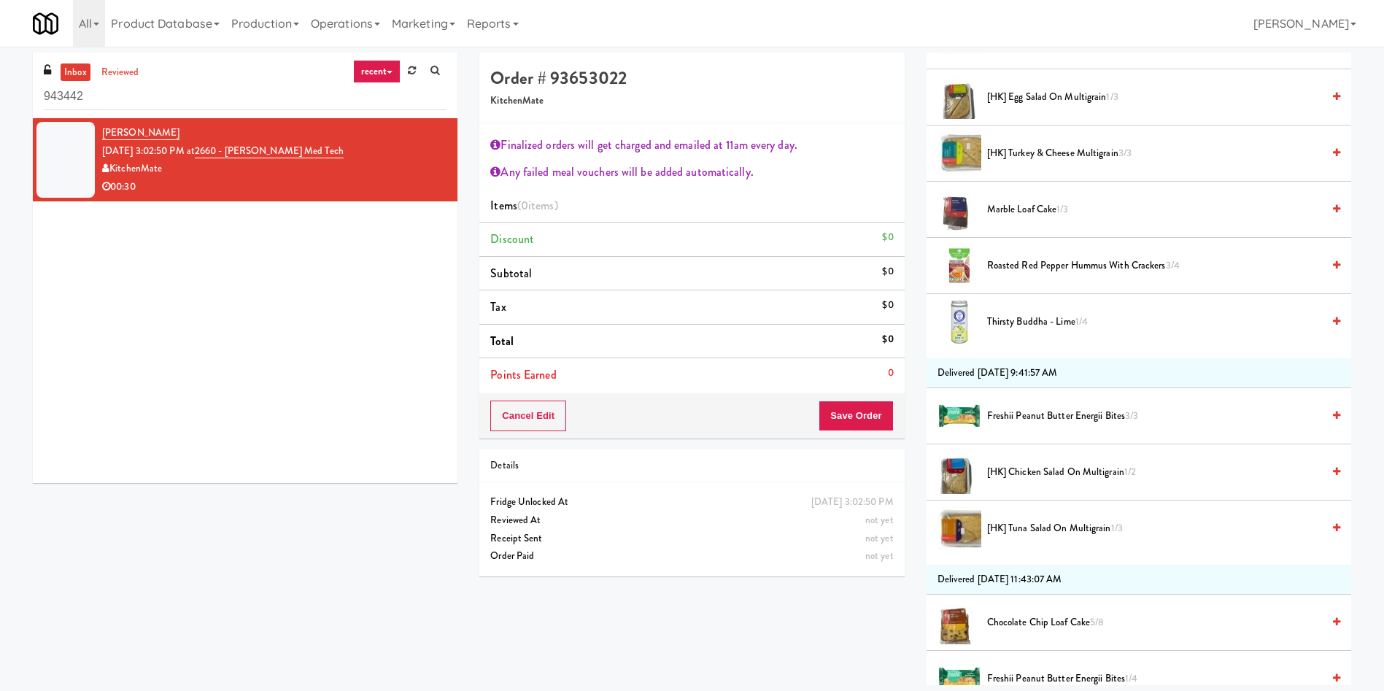
click at [1030, 470] on span "[HK] Chicken Salad on Multigrain 1/2" at bounding box center [1154, 472] width 335 height 18
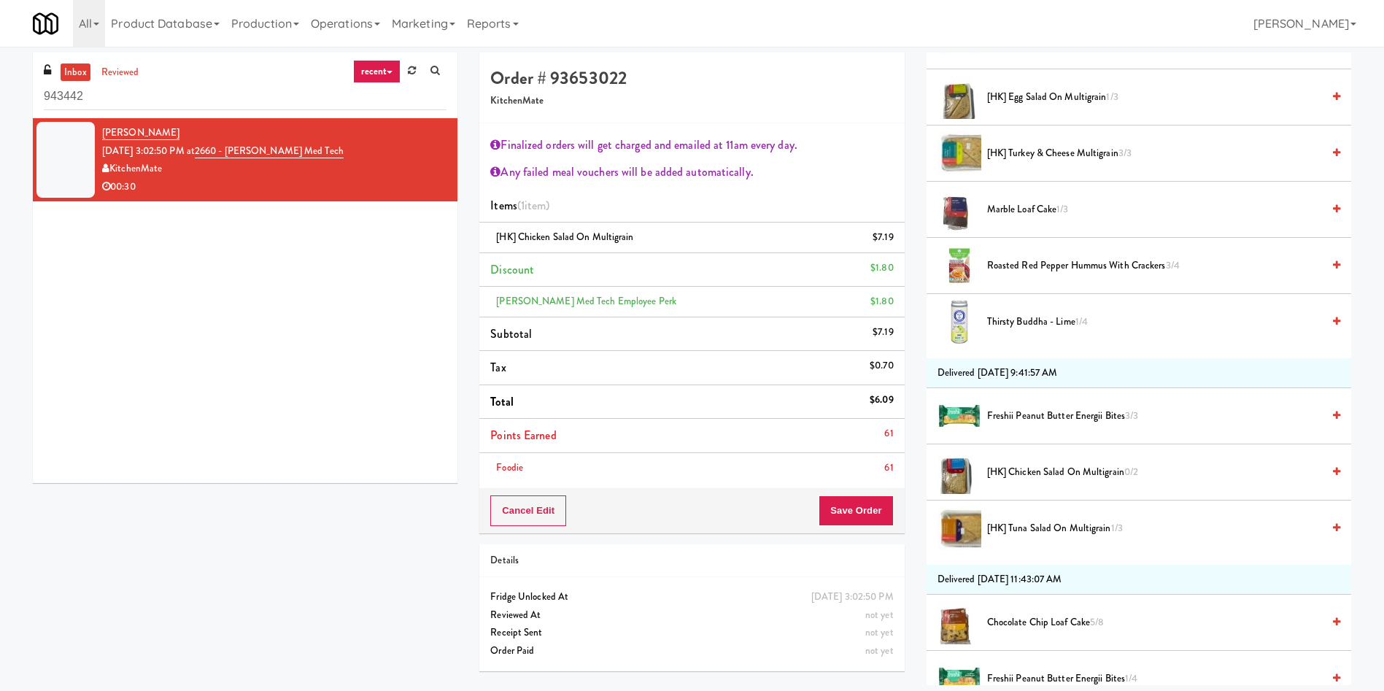
click at [1028, 415] on span "Freshii Peanut Butter Energii Bites 3/3" at bounding box center [1154, 416] width 335 height 18
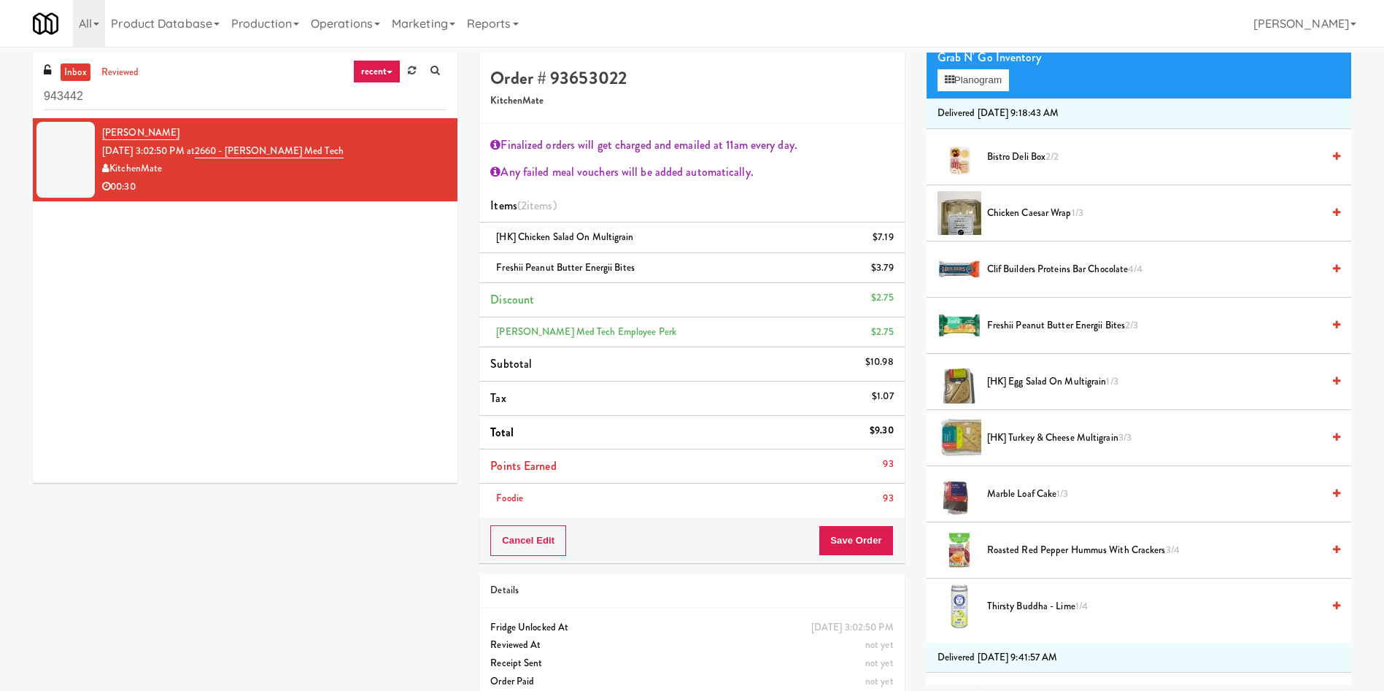
scroll to position [109, 0]
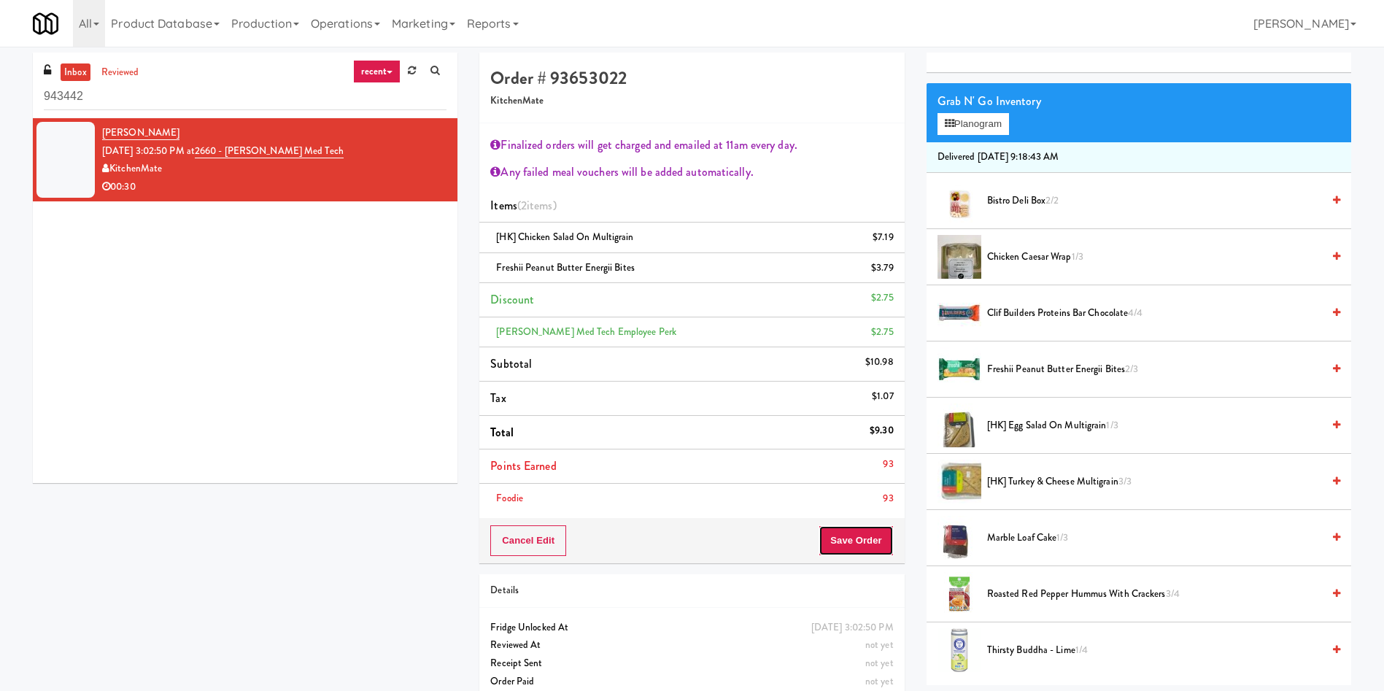
click at [875, 533] on button "Save Order" at bounding box center [856, 540] width 74 height 31
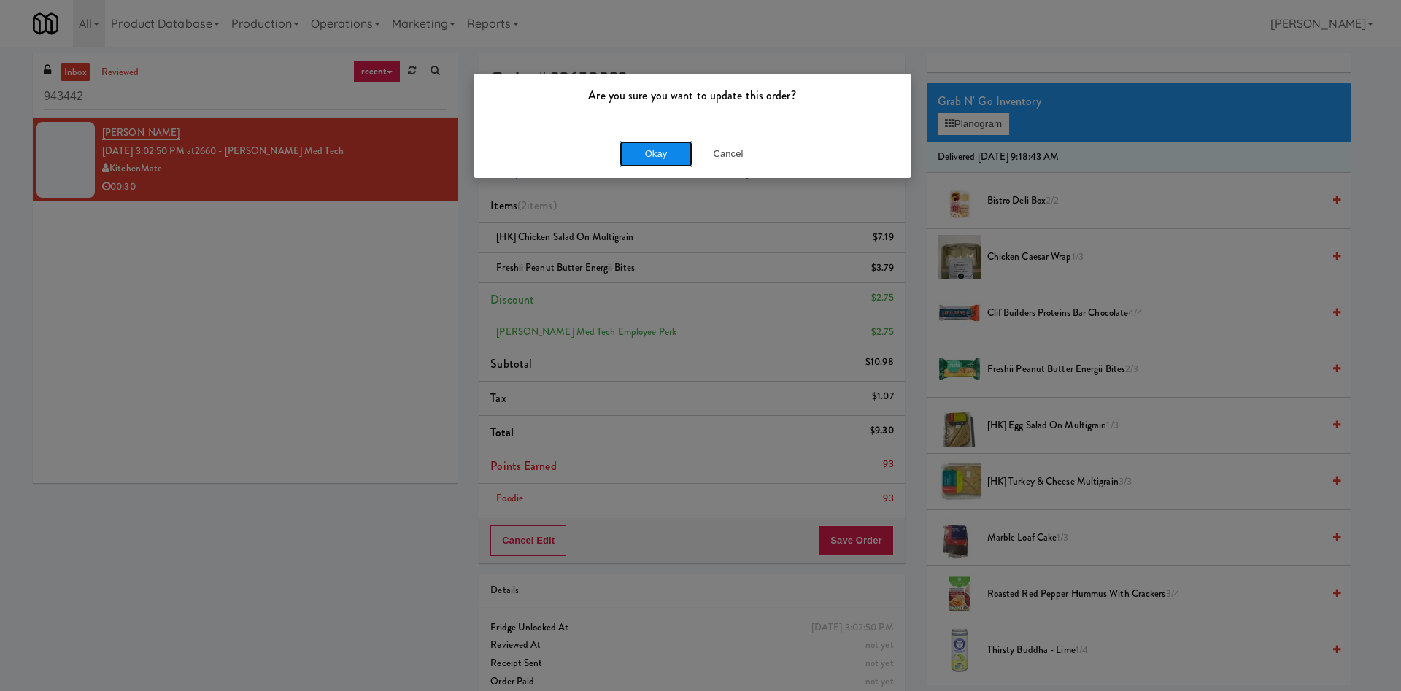
click at [665, 148] on button "Okay" at bounding box center [655, 154] width 73 height 26
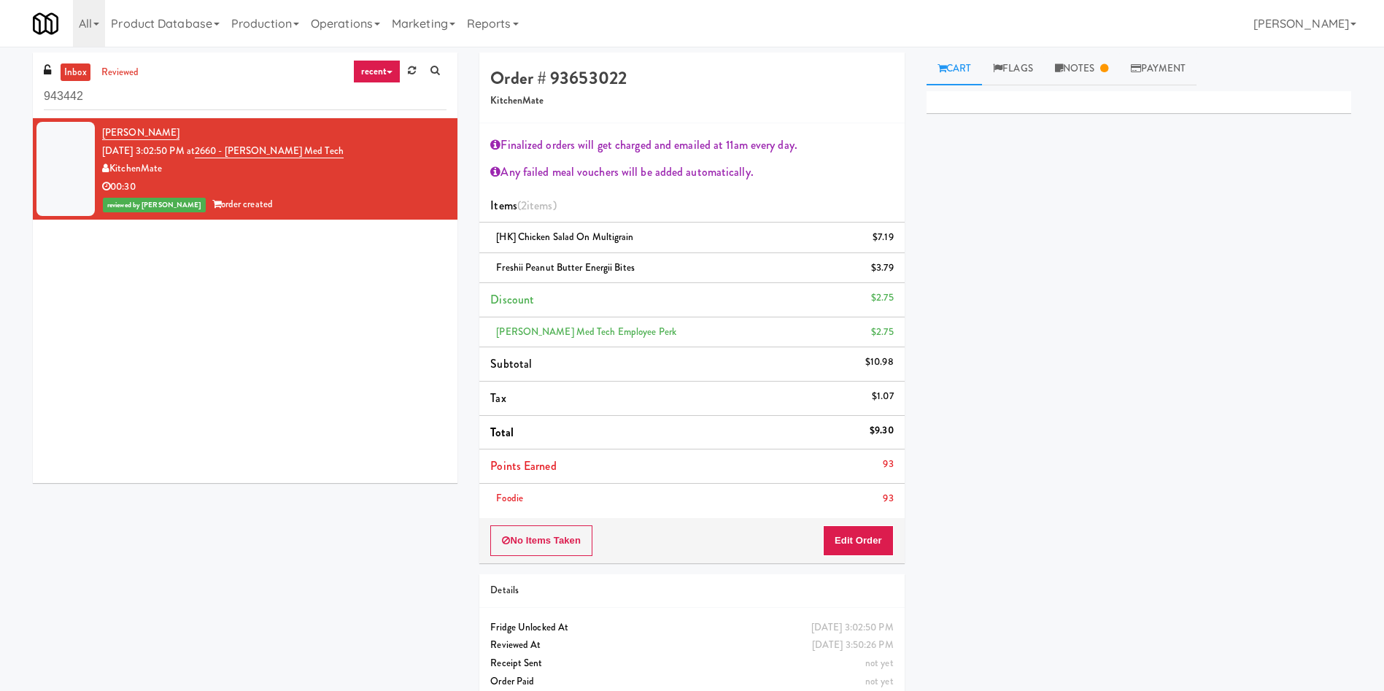
scroll to position [0, 0]
